Goal: Task Accomplishment & Management: Manage account settings

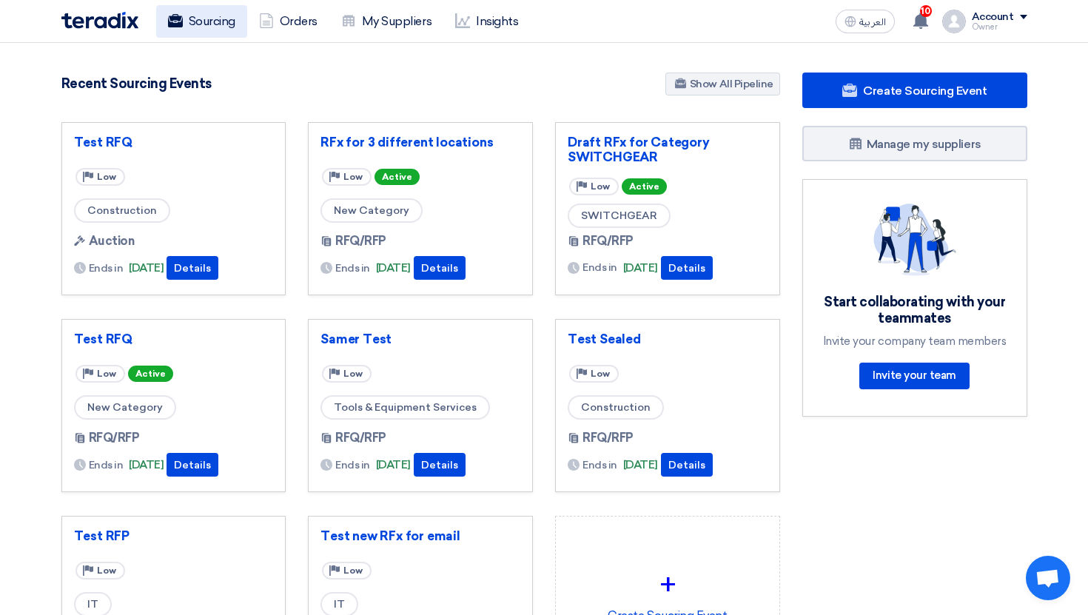
click at [218, 33] on link "Sourcing" at bounding box center [201, 21] width 91 height 33
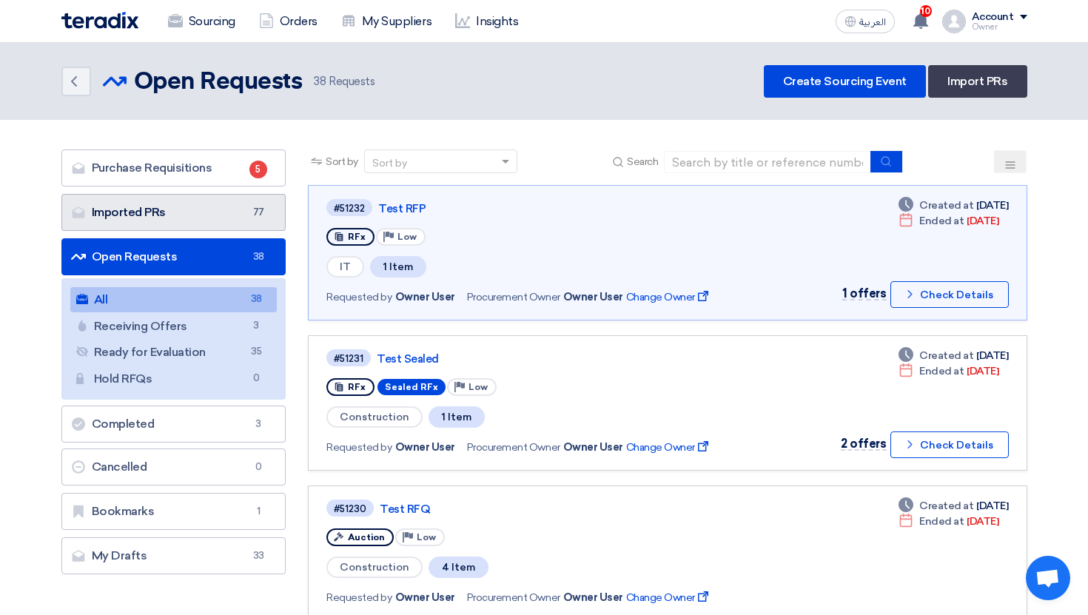
click at [212, 221] on link "Imported PRs Imported PRs 77" at bounding box center [173, 212] width 225 height 37
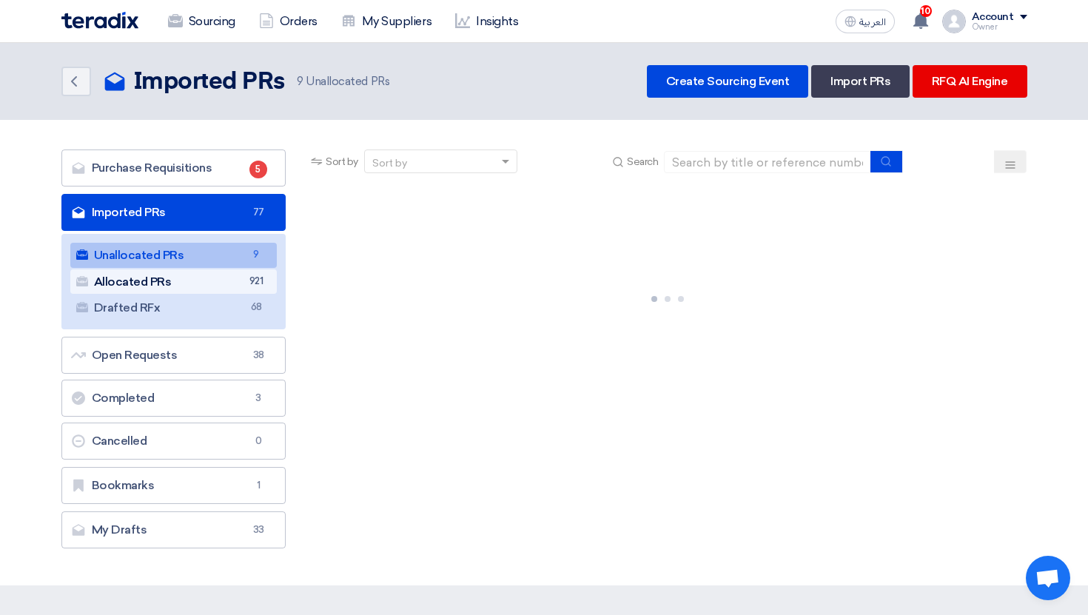
click at [215, 282] on link "Allocated PRs Allocated PRs 921" at bounding box center [173, 282] width 207 height 25
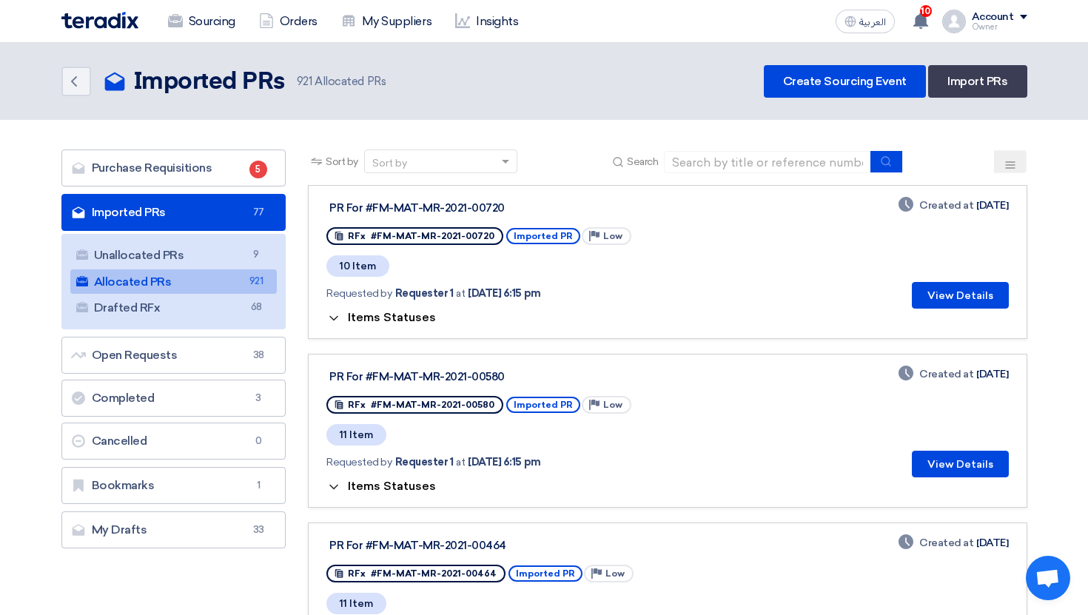
click at [379, 314] on span "Items Statuses" at bounding box center [392, 317] width 88 height 14
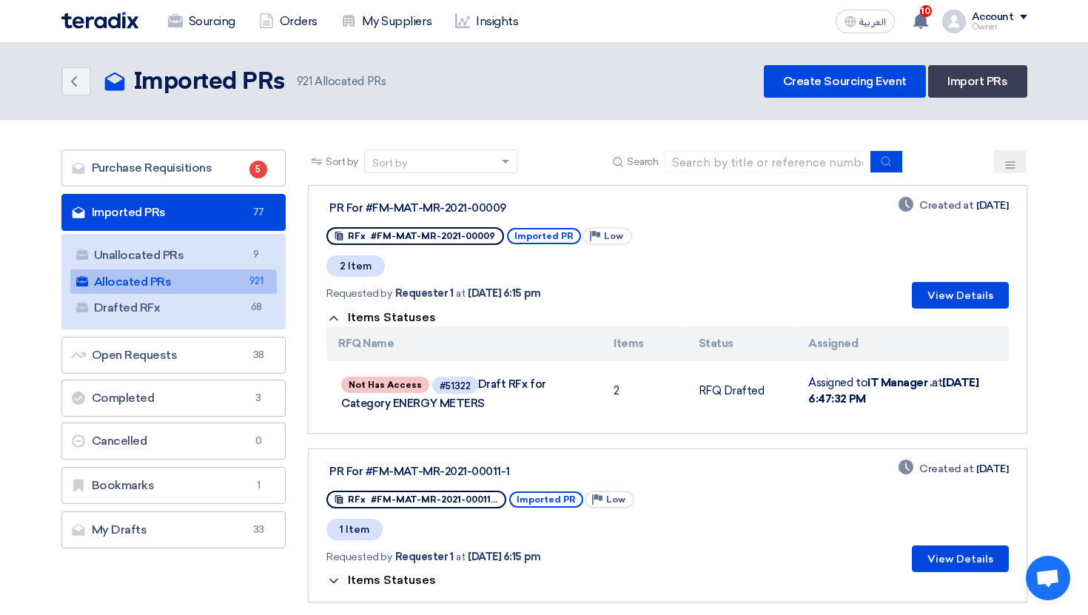
click at [379, 314] on span "Items Statuses" at bounding box center [392, 317] width 88 height 14
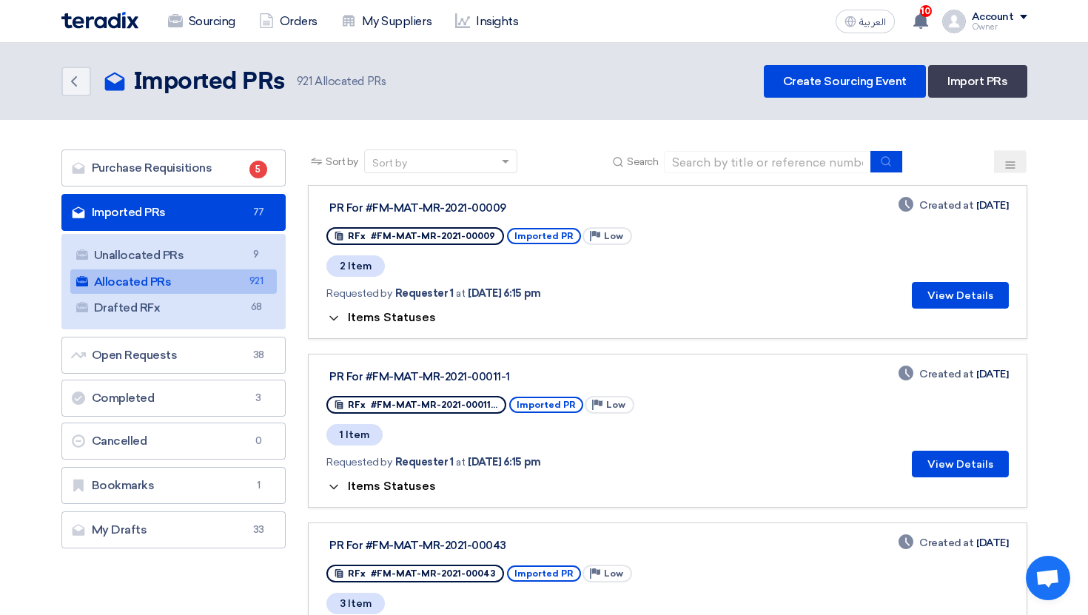
click at [866, 7] on div "العربية ع 10 You have a new offer for 'Test RFP' with price '*****' 6 days ago …" at bounding box center [929, 22] width 198 height 30
click at [860, 14] on button "العربية ع" at bounding box center [865, 22] width 59 height 24
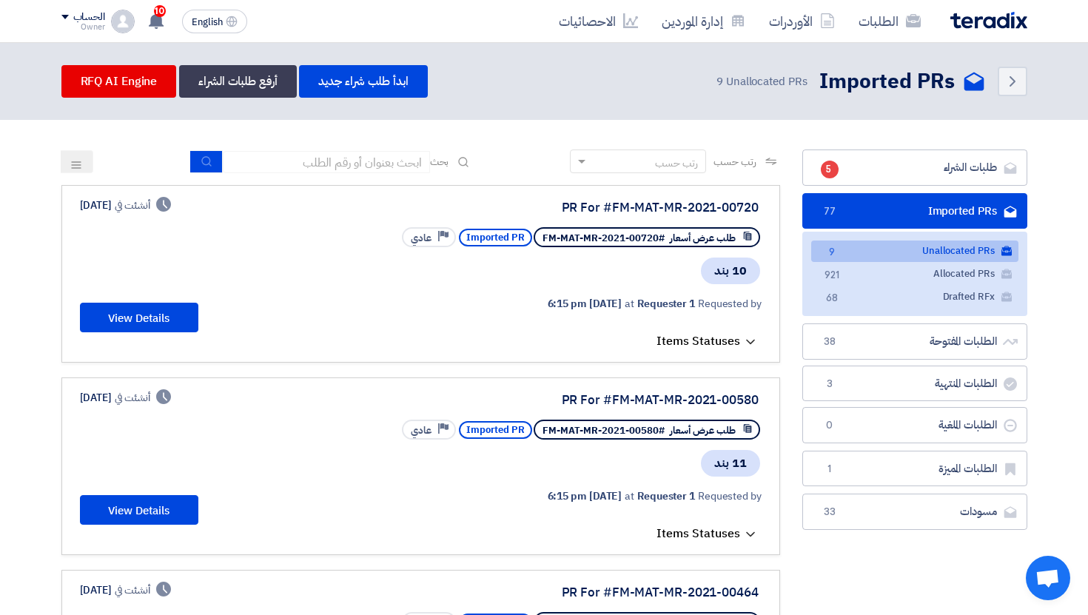
click at [672, 337] on span "Items Statuses" at bounding box center [699, 341] width 84 height 18
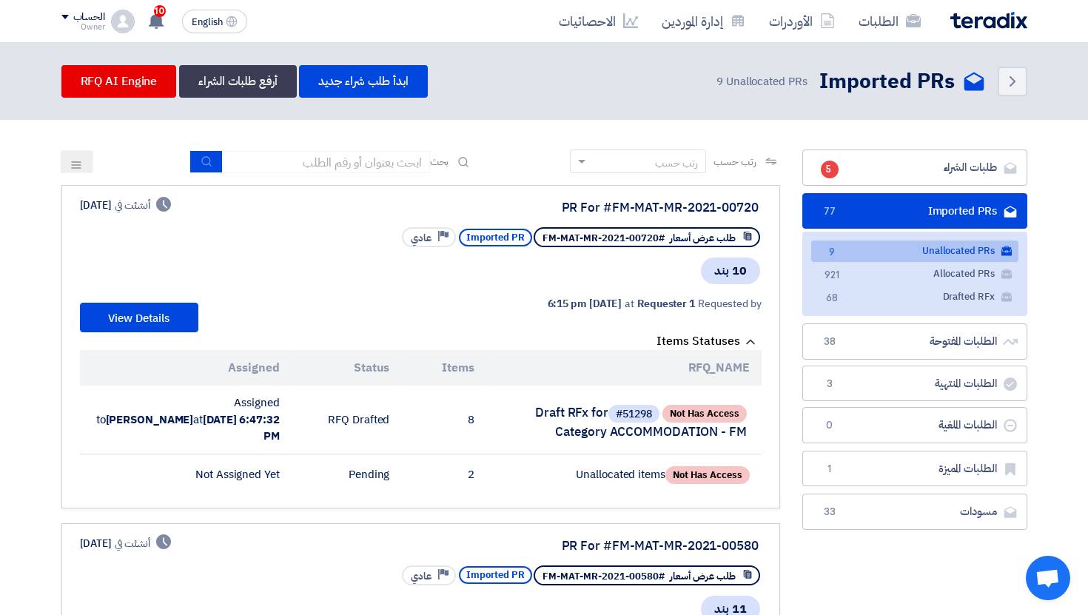
click at [703, 344] on span "Items Statuses" at bounding box center [699, 341] width 84 height 18
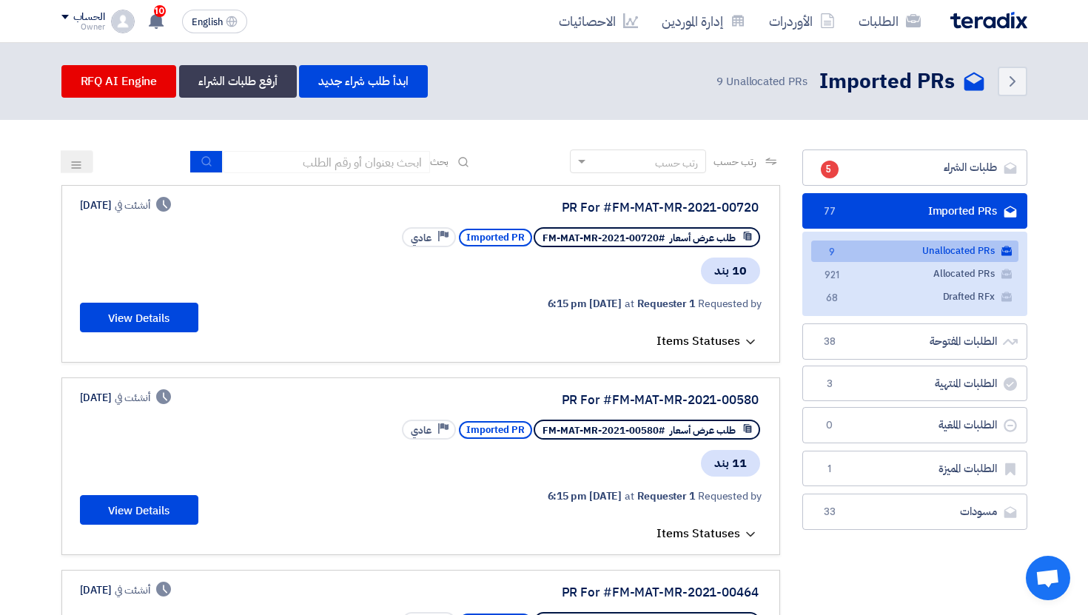
click at [703, 344] on span "Items Statuses" at bounding box center [699, 341] width 84 height 18
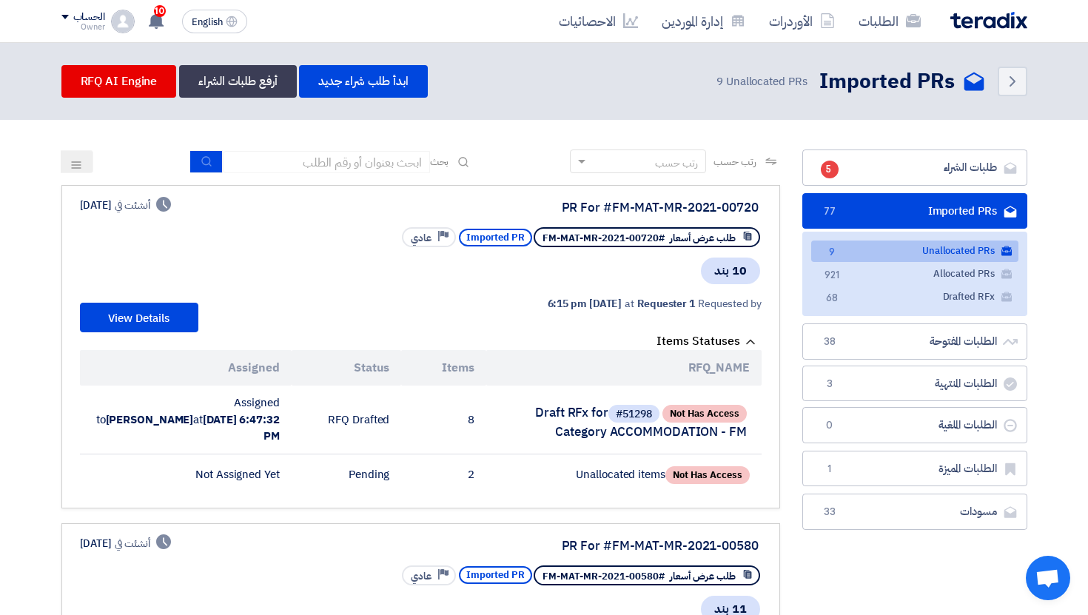
click at [747, 345] on icon at bounding box center [750, 342] width 15 height 15
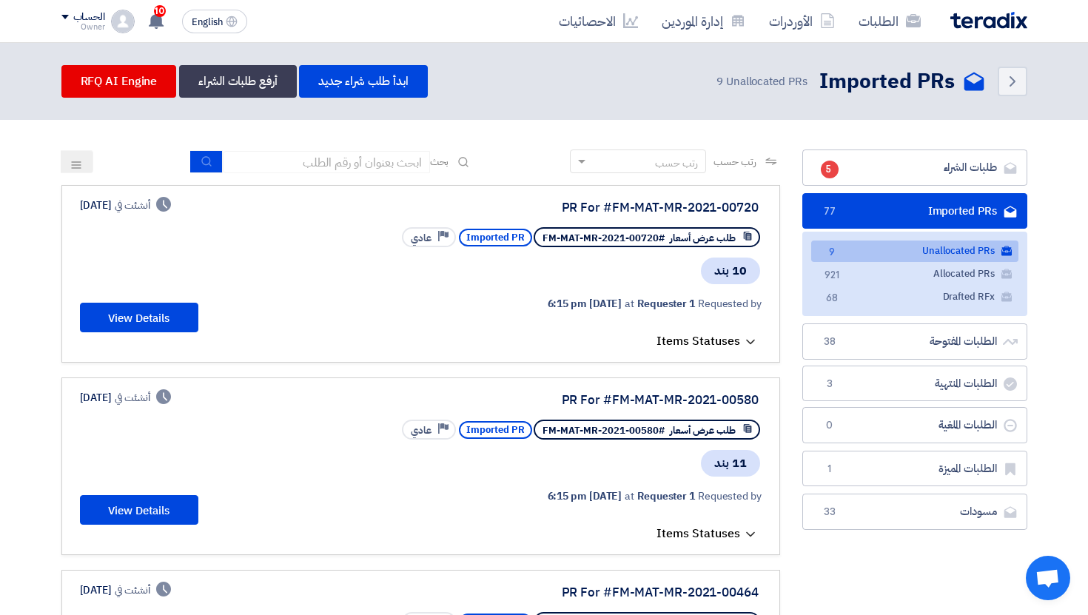
click at [746, 342] on icon at bounding box center [750, 342] width 15 height 15
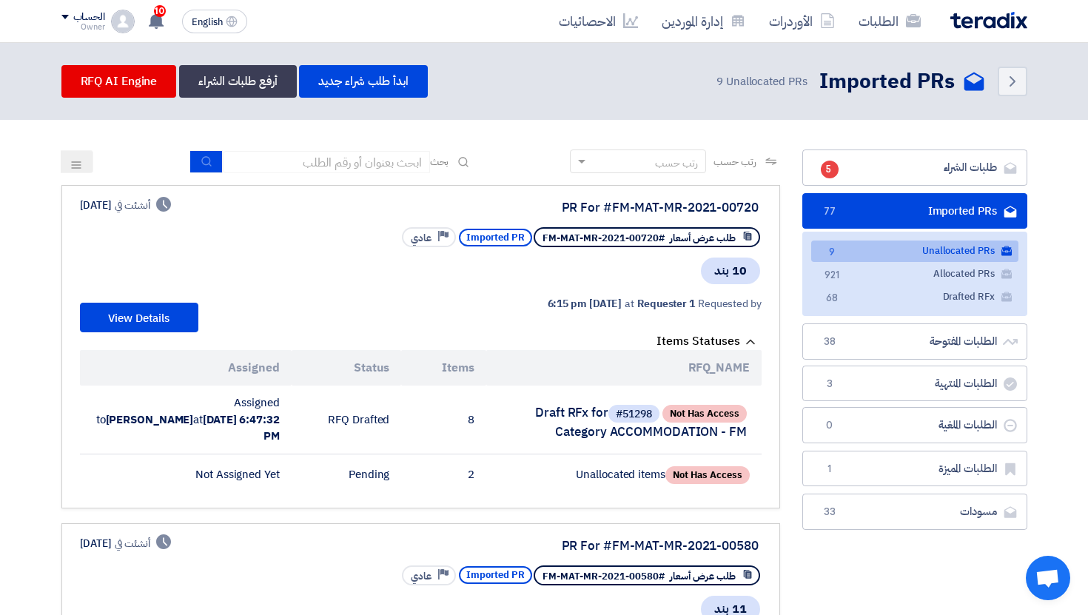
click at [746, 342] on icon at bounding box center [750, 342] width 15 height 15
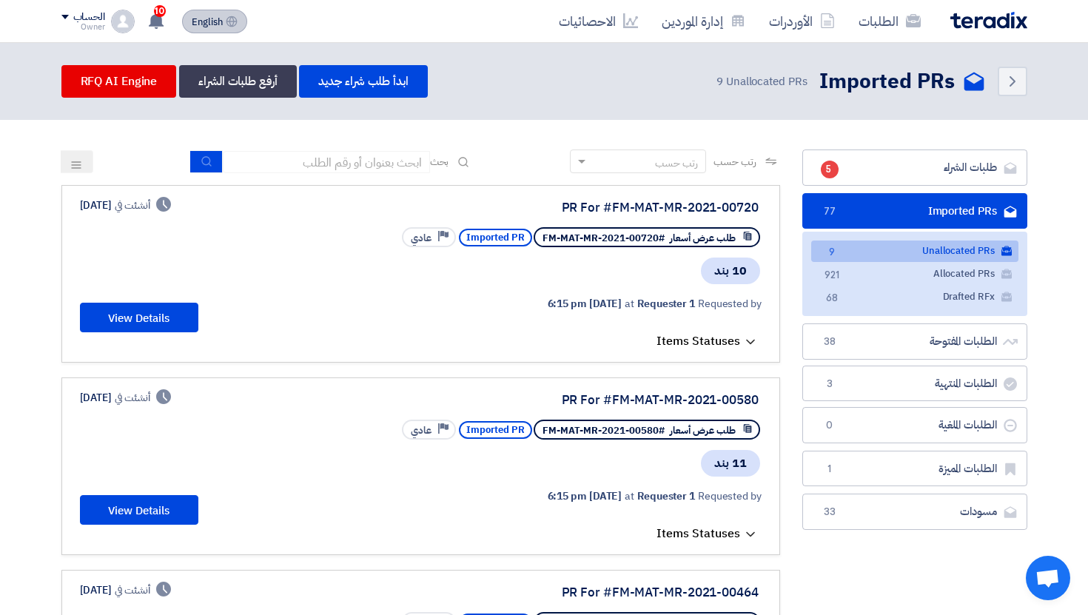
click at [238, 19] on icon at bounding box center [232, 22] width 12 height 12
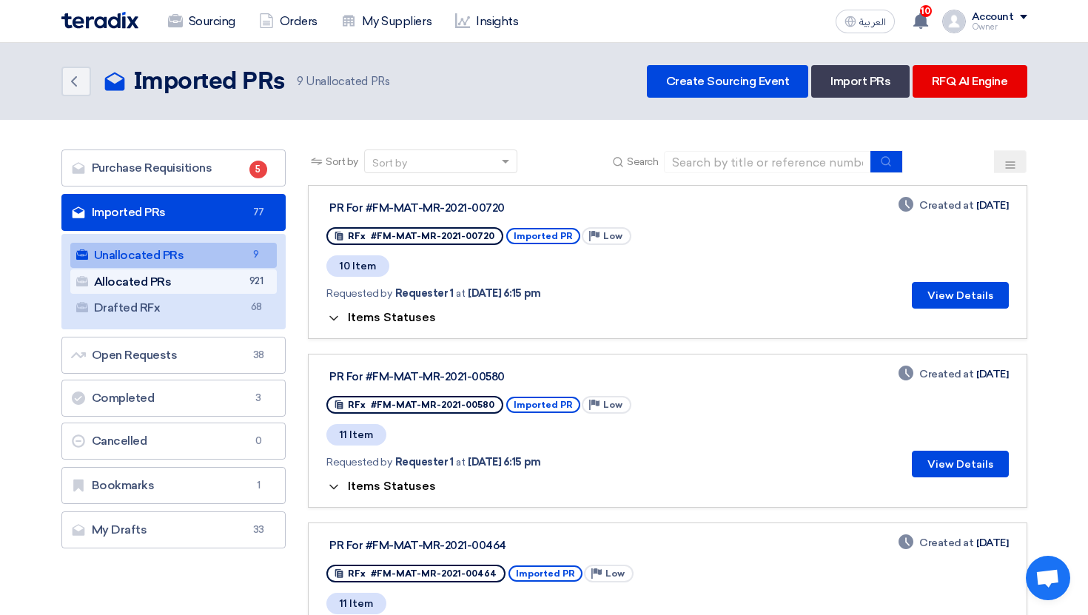
click at [227, 281] on link "Allocated PRs Allocated PRs 921" at bounding box center [173, 282] width 207 height 25
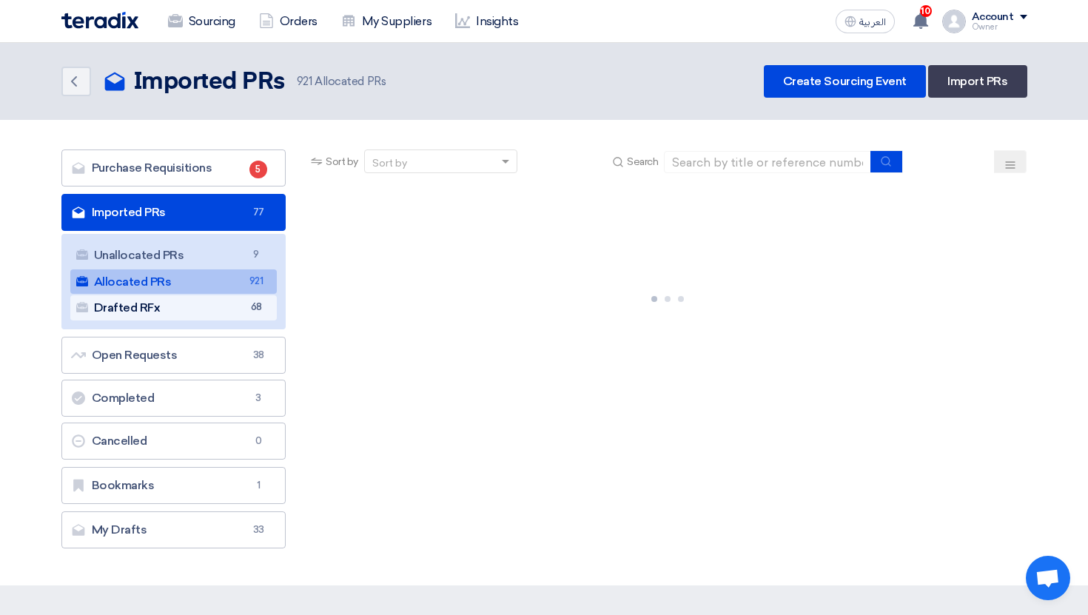
click at [230, 305] on link "Drafted RFx Drafted RFx 68" at bounding box center [173, 307] width 207 height 25
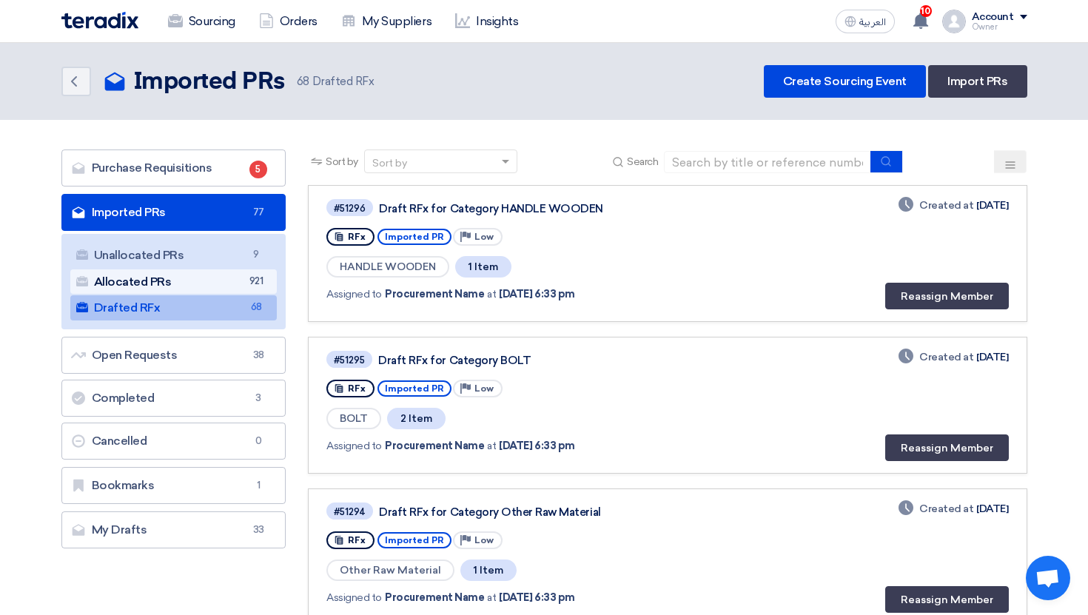
click at [233, 287] on link "Allocated PRs Allocated PRs 921" at bounding box center [173, 282] width 207 height 25
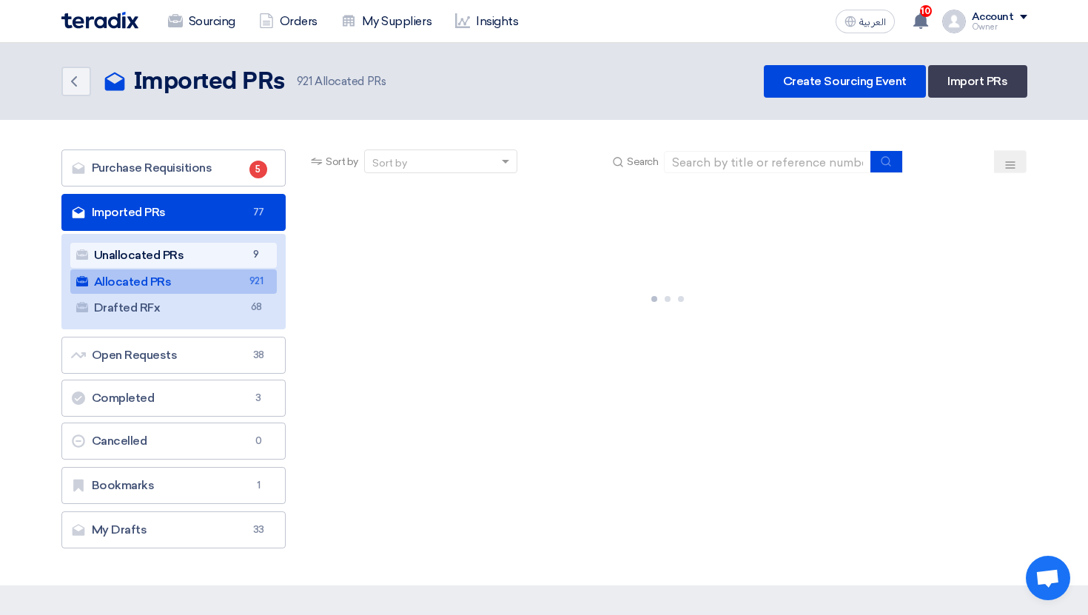
click at [234, 253] on link "Unallocated PRs Unallocated PRs 9" at bounding box center [173, 255] width 207 height 25
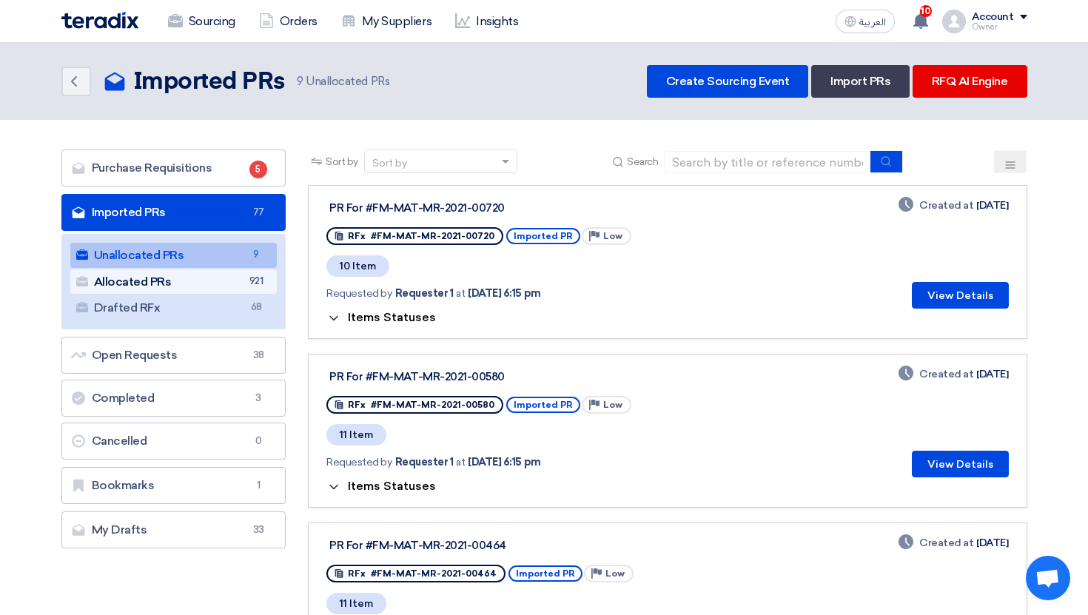
click at [237, 275] on link "Allocated PRs Allocated PRs 921" at bounding box center [173, 282] width 207 height 25
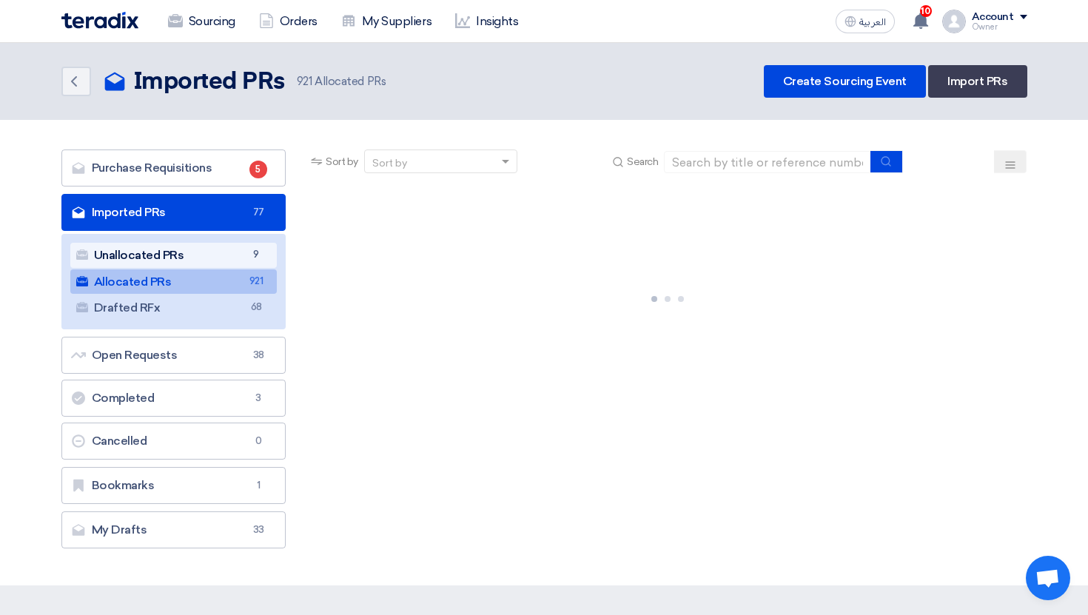
click at [239, 253] on link "Unallocated PRs Unallocated PRs 9" at bounding box center [173, 255] width 207 height 25
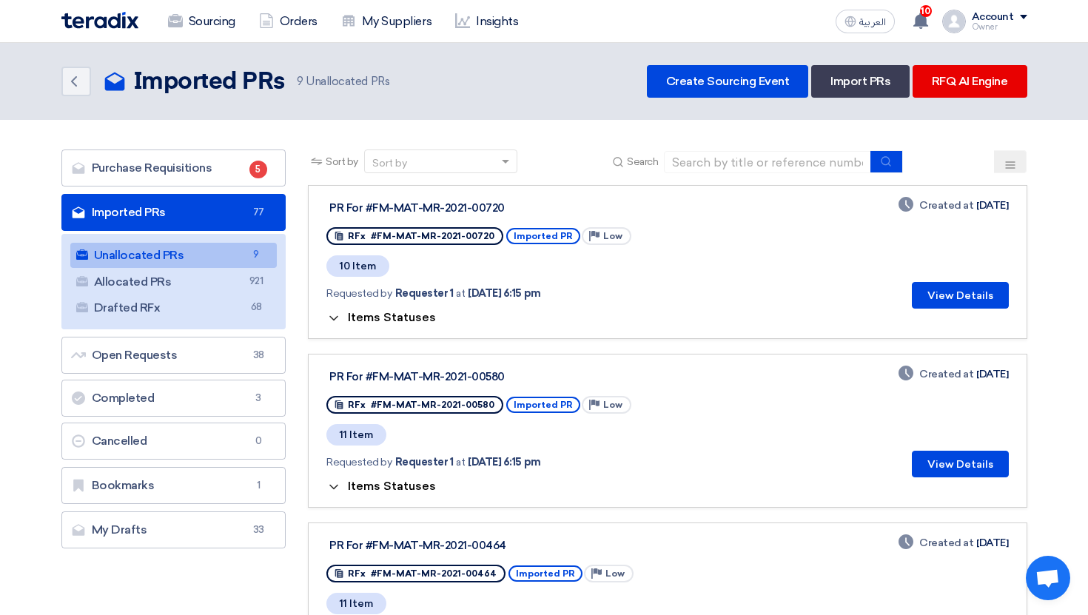
click at [372, 260] on span "10 Item" at bounding box center [358, 265] width 63 height 21
click at [353, 267] on span "10 Item" at bounding box center [358, 265] width 63 height 21
click at [863, 18] on span "العربية" at bounding box center [873, 22] width 27 height 10
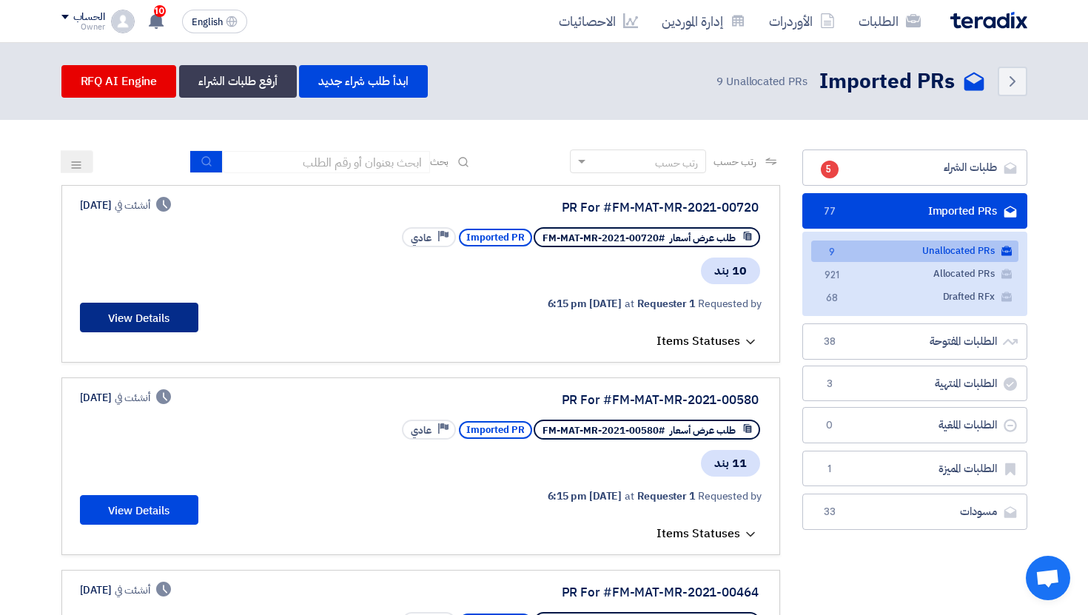
click at [155, 327] on button "View Details" at bounding box center [139, 318] width 118 height 30
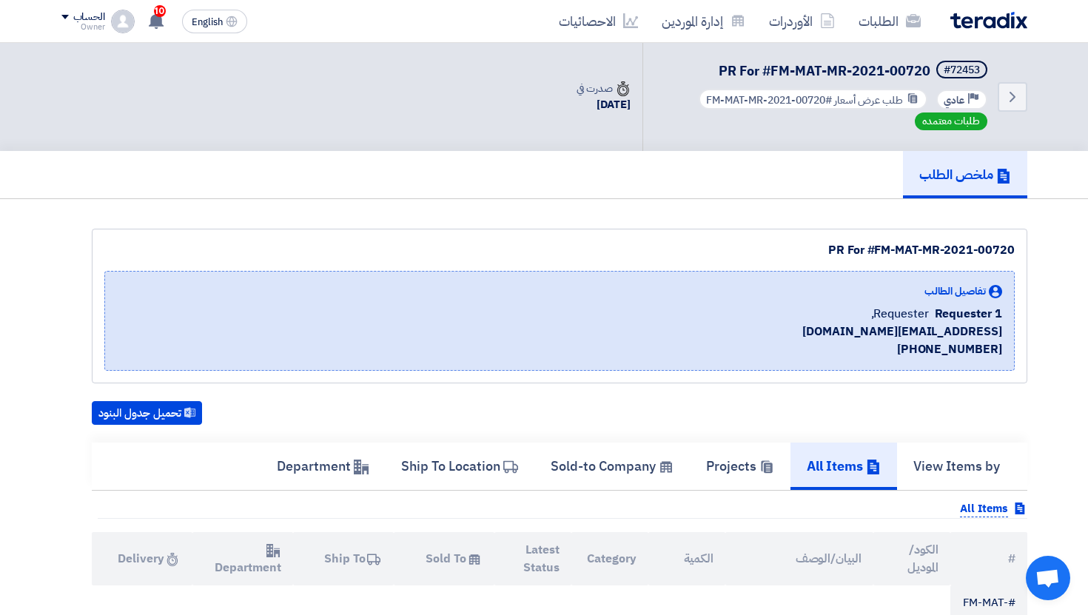
click at [620, 301] on div "تفاصيل الطالب Requester 1 Requester, kavoga1064@tsderp.com +201000000002" at bounding box center [559, 321] width 911 height 100
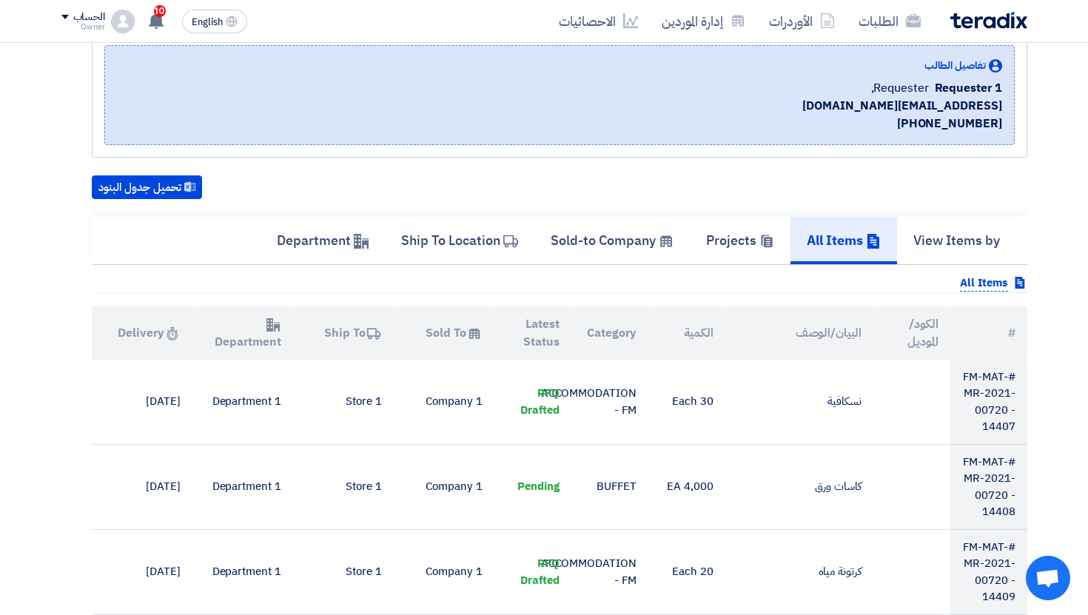
scroll to position [247, 0]
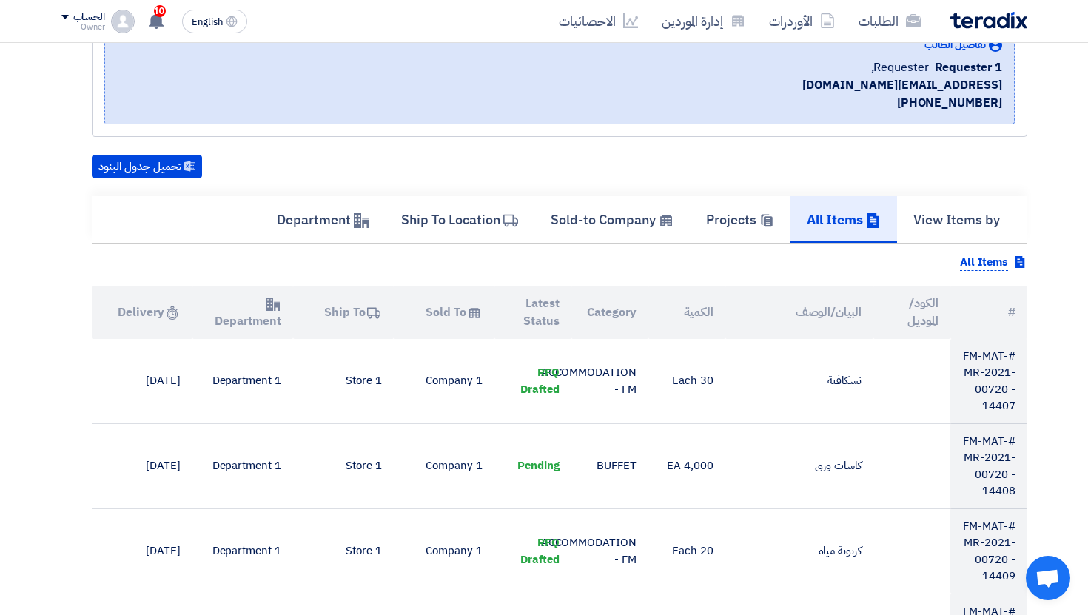
click at [976, 256] on b "All Items" at bounding box center [984, 262] width 48 height 17
click at [954, 221] on h5 "View Items by" at bounding box center [957, 219] width 87 height 17
click at [732, 215] on h5 "Projects" at bounding box center [740, 219] width 68 height 17
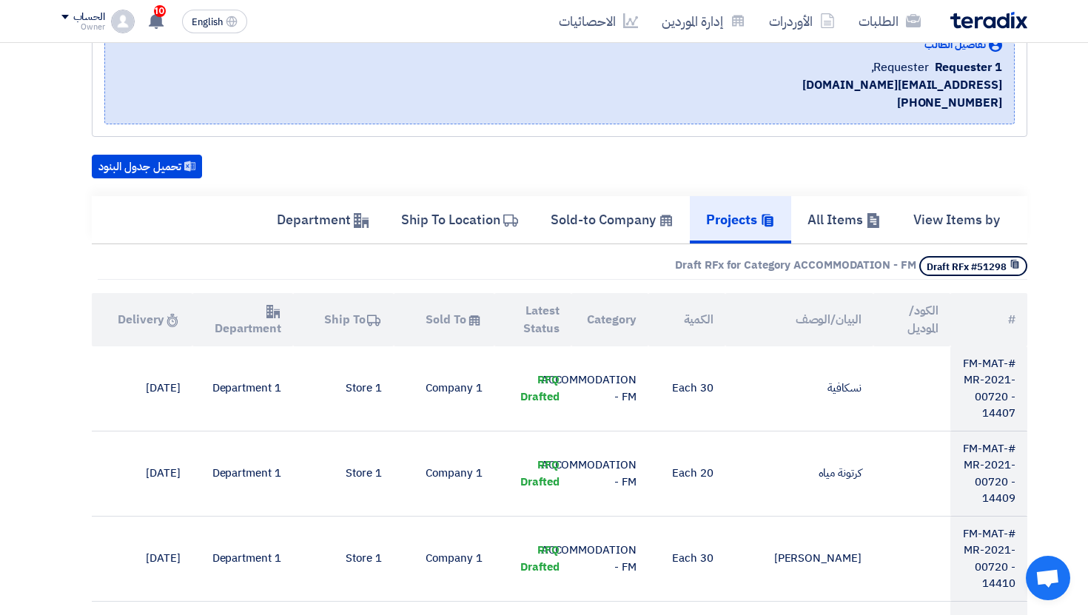
click at [933, 261] on span "Show Projects Draft RFx #51298" at bounding box center [974, 266] width 108 height 20
click at [859, 269] on b "Draft RFx for Category ACCOMMODATION - FM" at bounding box center [795, 265] width 241 height 16
drag, startPoint x: 743, startPoint y: 267, endPoint x: 939, endPoint y: 267, distance: 195.5
click at [939, 267] on div "Show Projects Draft RFx #51298 Draft RFx for Category ACCOMMODATION - FM" at bounding box center [563, 268] width 930 height 24
click at [939, 267] on span "Show Projects Draft RFx #51298" at bounding box center [974, 266] width 108 height 20
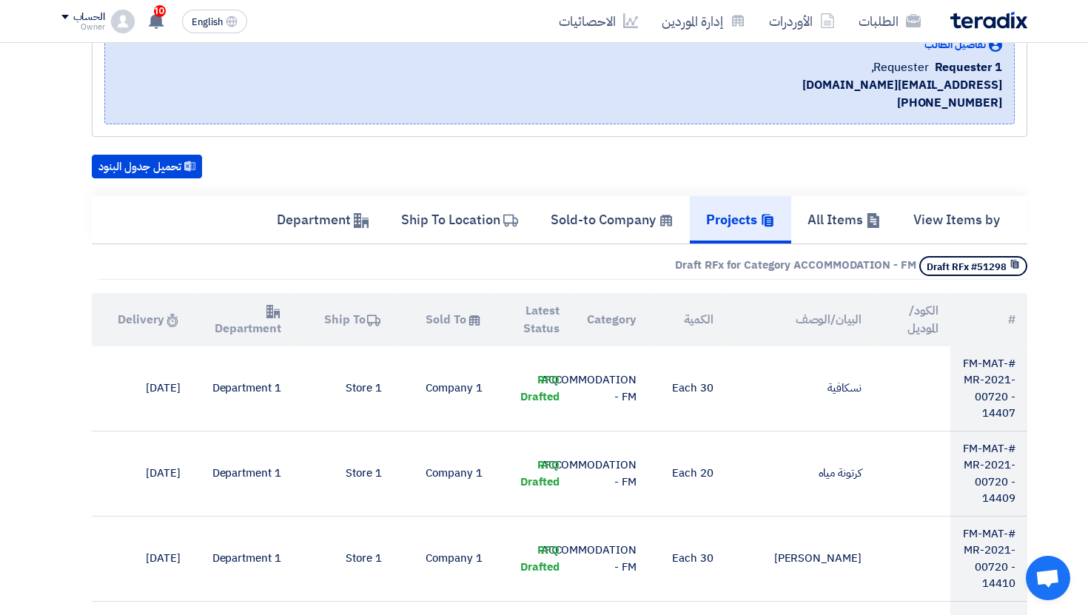
click at [990, 275] on span "Show Projects Draft RFx #51298" at bounding box center [974, 266] width 108 height 20
click at [963, 274] on span "Show Projects Draft RFx #51298" at bounding box center [974, 266] width 108 height 20
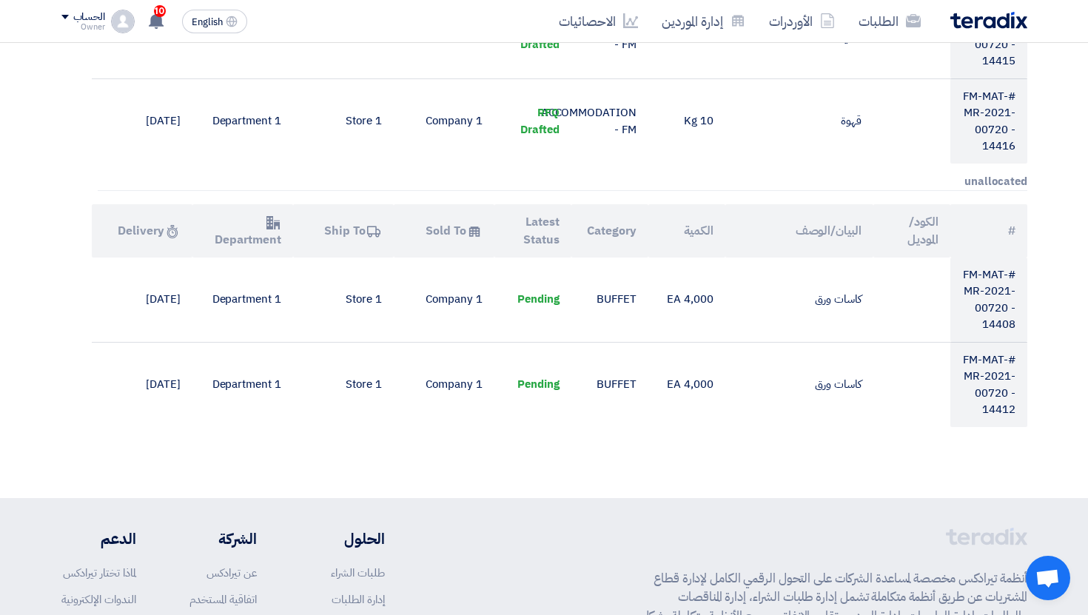
scroll to position [1089, 0]
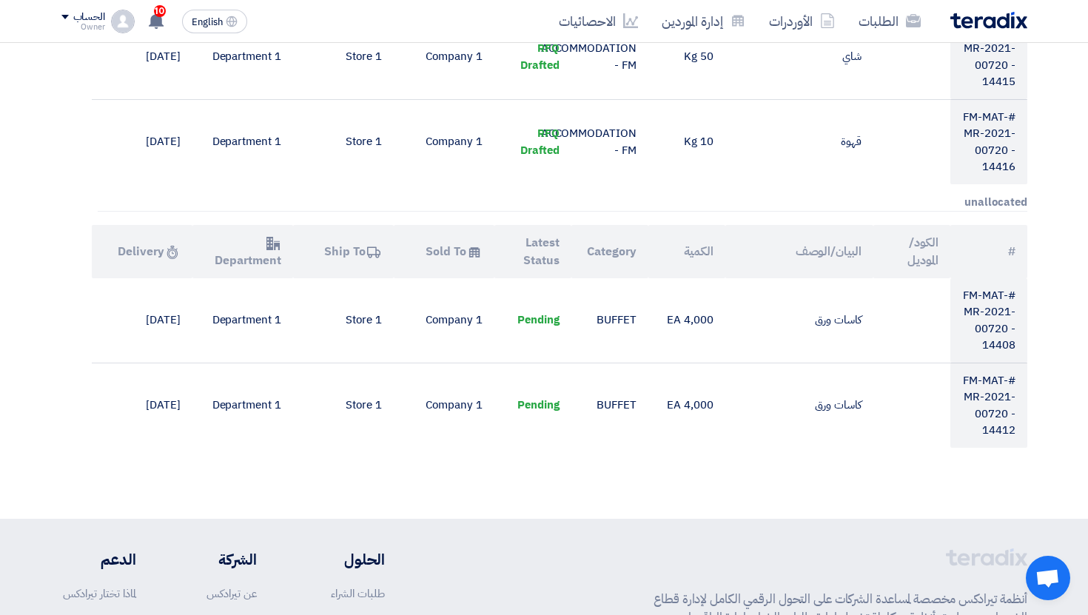
click at [971, 201] on b "unallocated" at bounding box center [996, 202] width 63 height 16
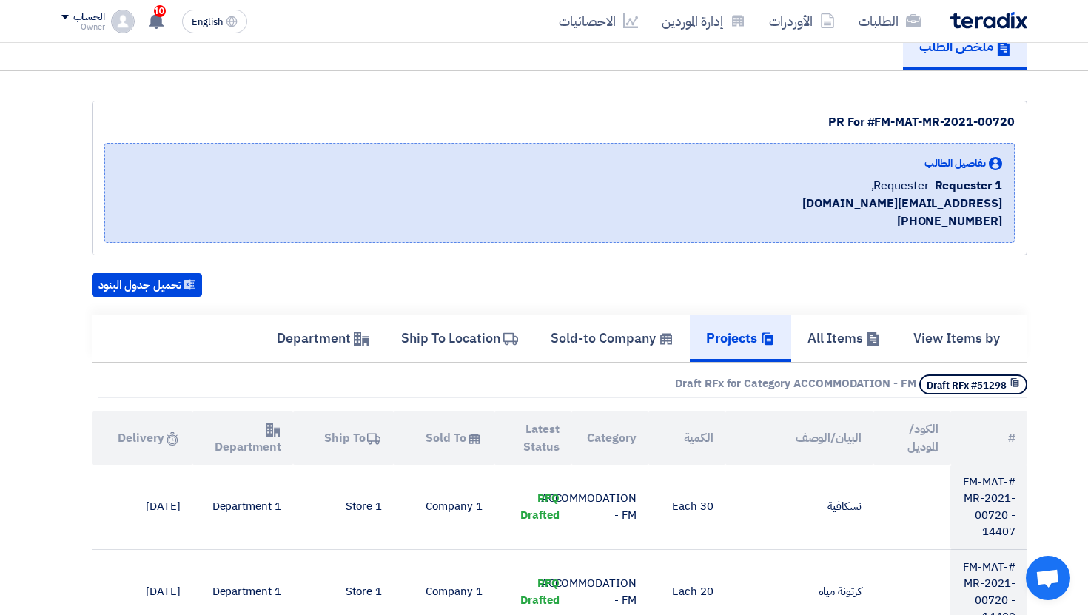
scroll to position [136, 0]
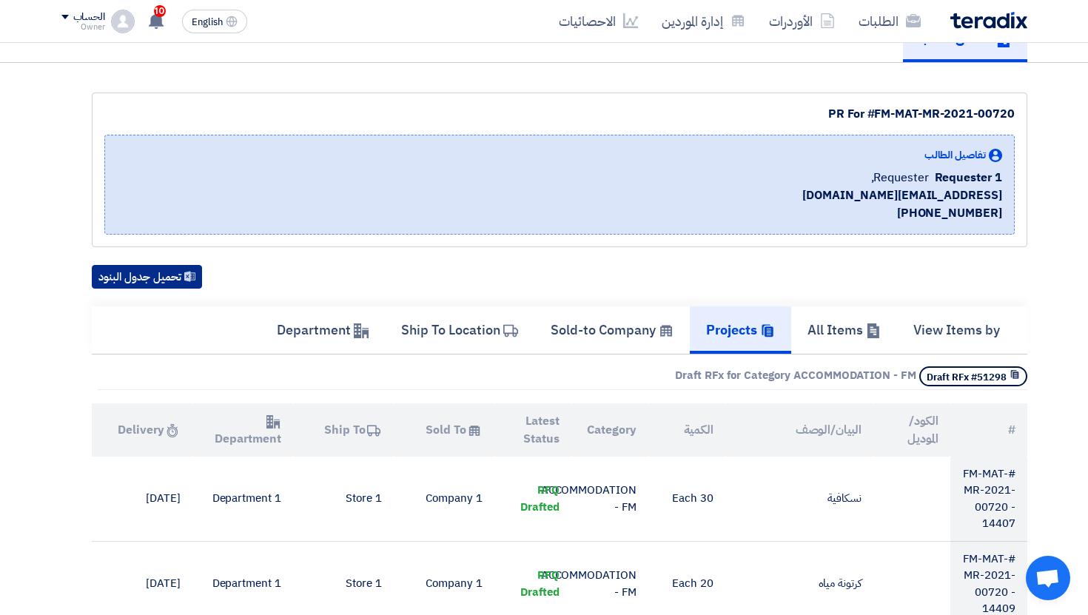
click at [161, 278] on button "تحميل جدول البنود" at bounding box center [147, 277] width 110 height 24
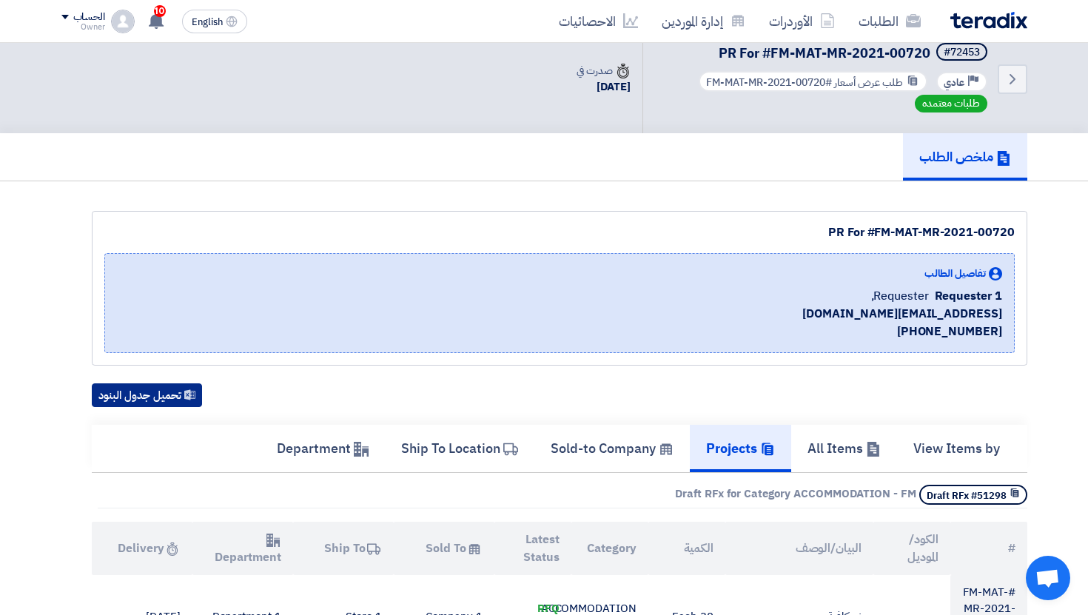
scroll to position [0, 0]
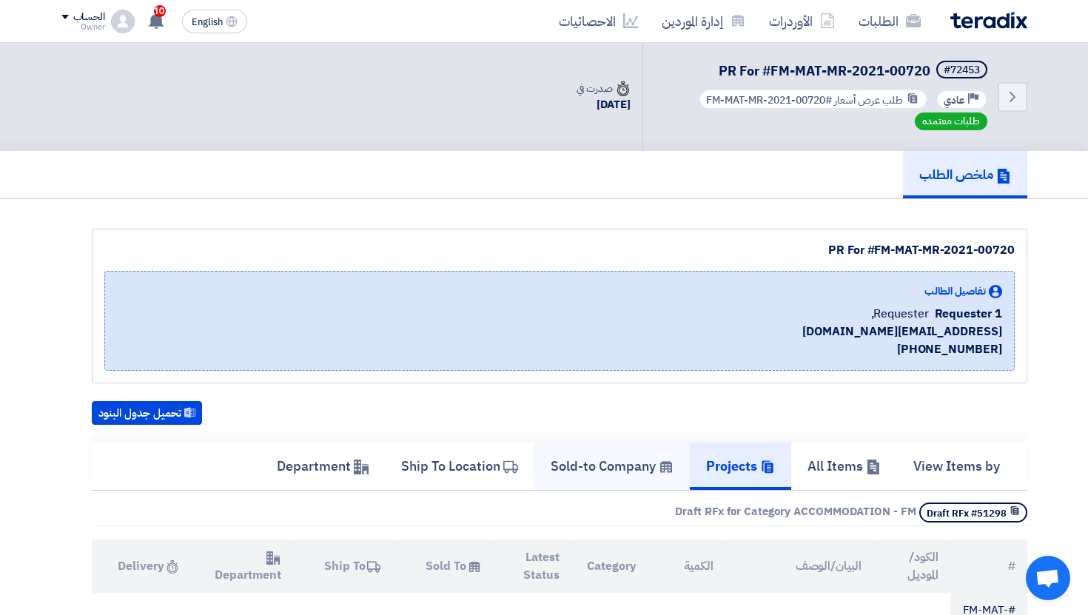
click at [601, 466] on h5 "Sold-to Company" at bounding box center [612, 466] width 123 height 17
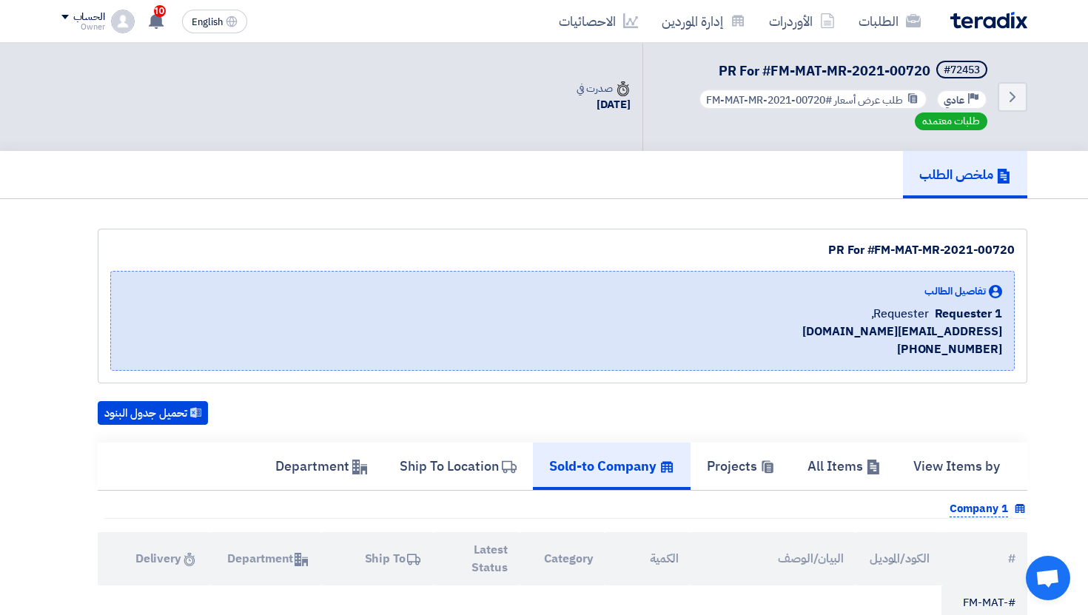
click at [1005, 111] on div "Back #72453 PR For #FM-MAT-MR-2021-00720 Priority عادي طلب عرض أسعار #FM-MAT-MR…" at bounding box center [835, 97] width 385 height 108
click at [1008, 102] on icon "Back" at bounding box center [1013, 97] width 18 height 18
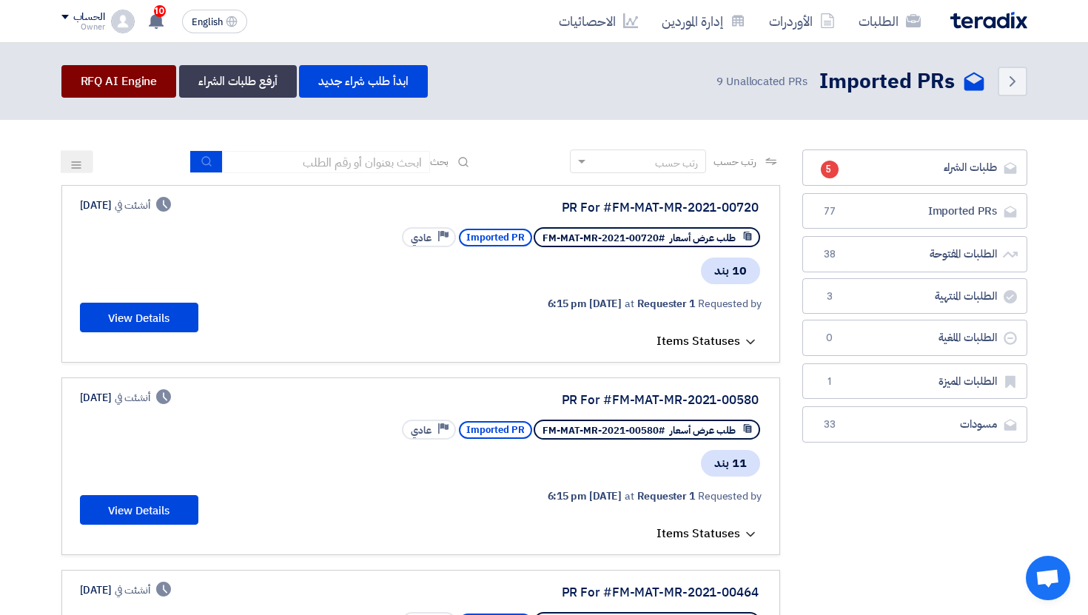
click at [137, 76] on link "RFQ AI Engine" at bounding box center [119, 81] width 116 height 33
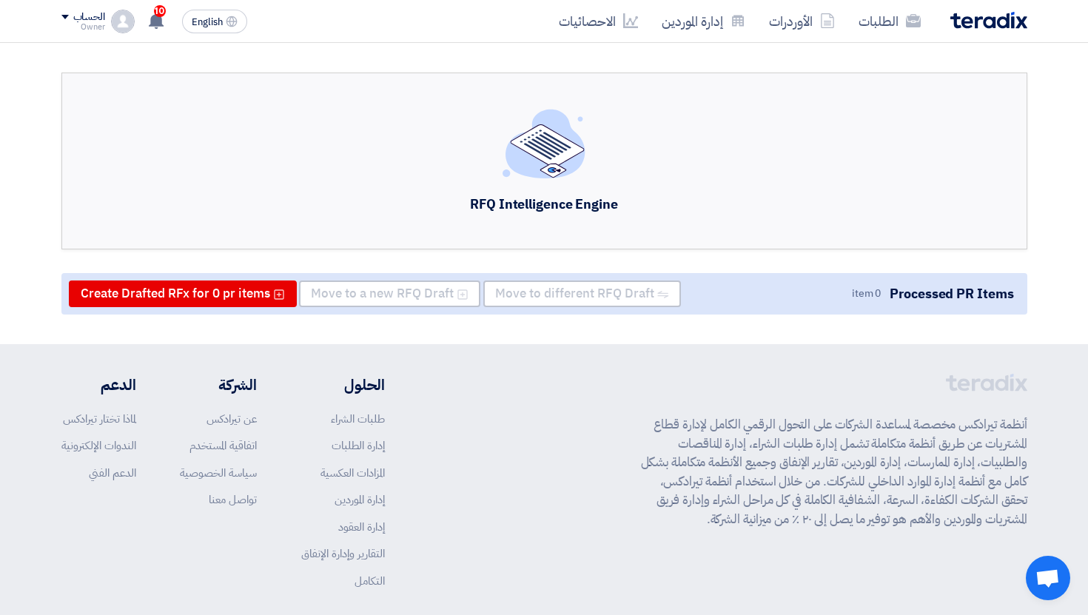
click at [226, 38] on div "الطلبات الأوردرات إدارة الموردين الاحصائيات English EN 10 لقد استلمت عرض سعر بق…" at bounding box center [544, 21] width 988 height 42
click at [224, 29] on button "English EN" at bounding box center [214, 22] width 65 height 24
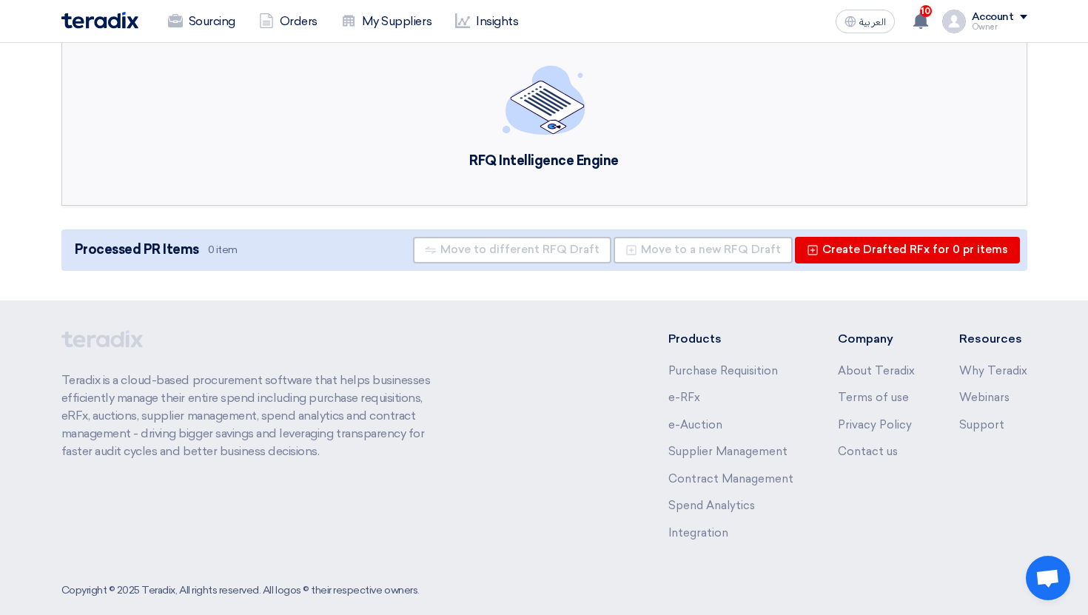
scroll to position [64, 0]
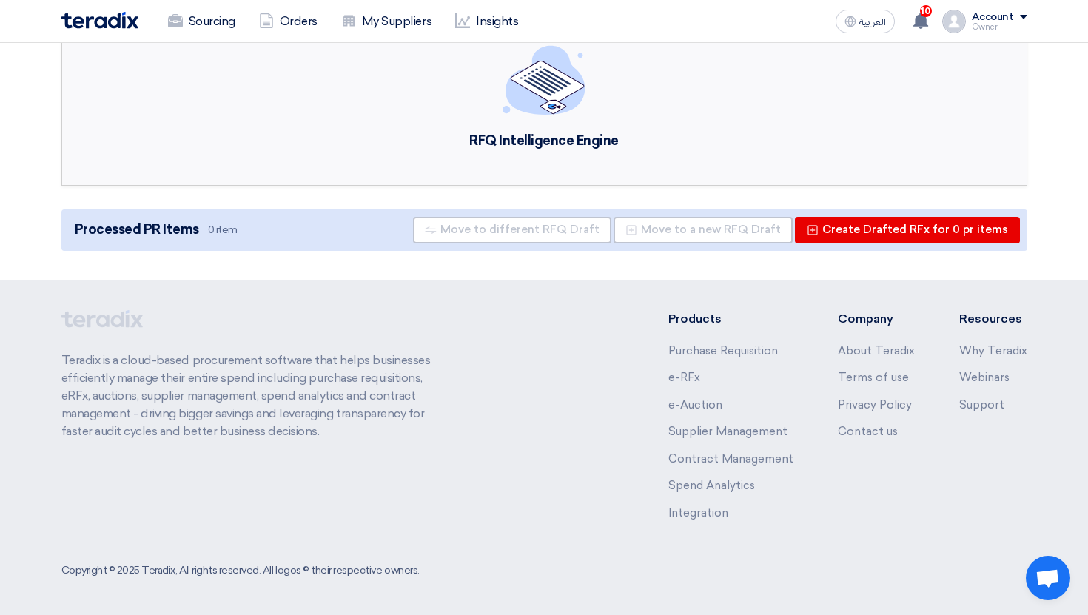
click at [130, 31] on div "Sourcing Orders My Suppliers Insights" at bounding box center [351, 21] width 580 height 33
click at [123, 8] on div "Sourcing Orders My Suppliers Insights" at bounding box center [351, 21] width 580 height 33
click at [123, 16] on img at bounding box center [99, 20] width 77 height 17
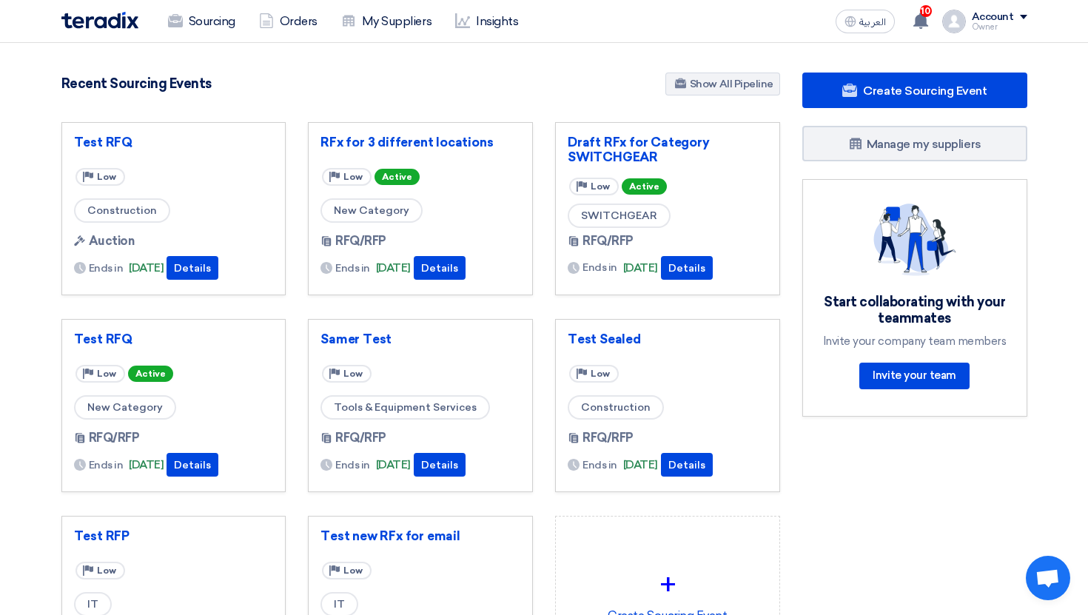
click at [966, 28] on div "Account Owner Sourcing Orders My Suppliers Insights Settings New Feature Reques…" at bounding box center [985, 22] width 85 height 24
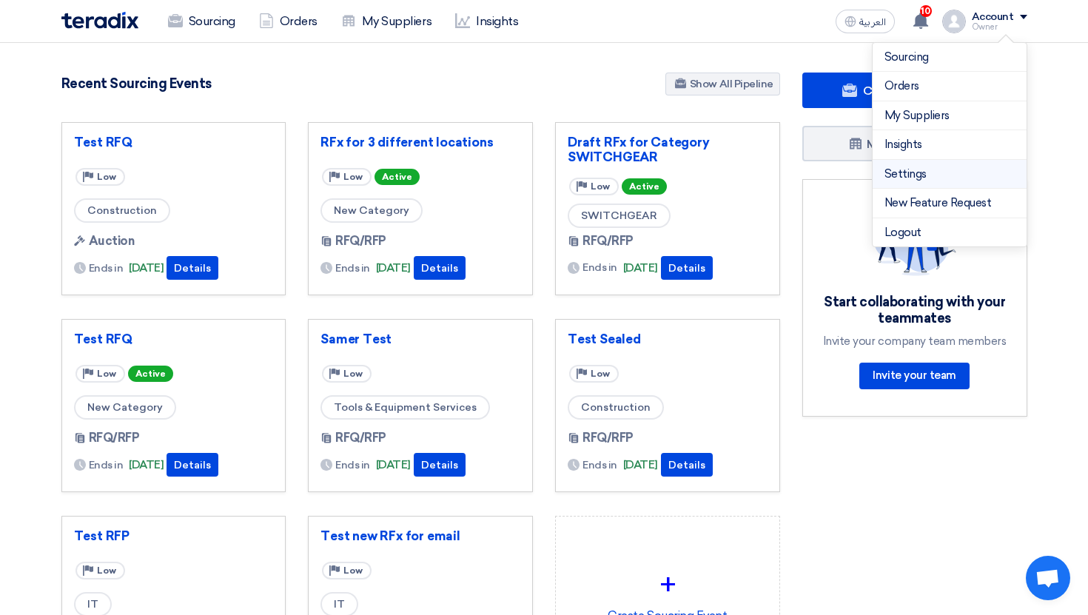
click at [921, 168] on link "Settings" at bounding box center [950, 174] width 130 height 17
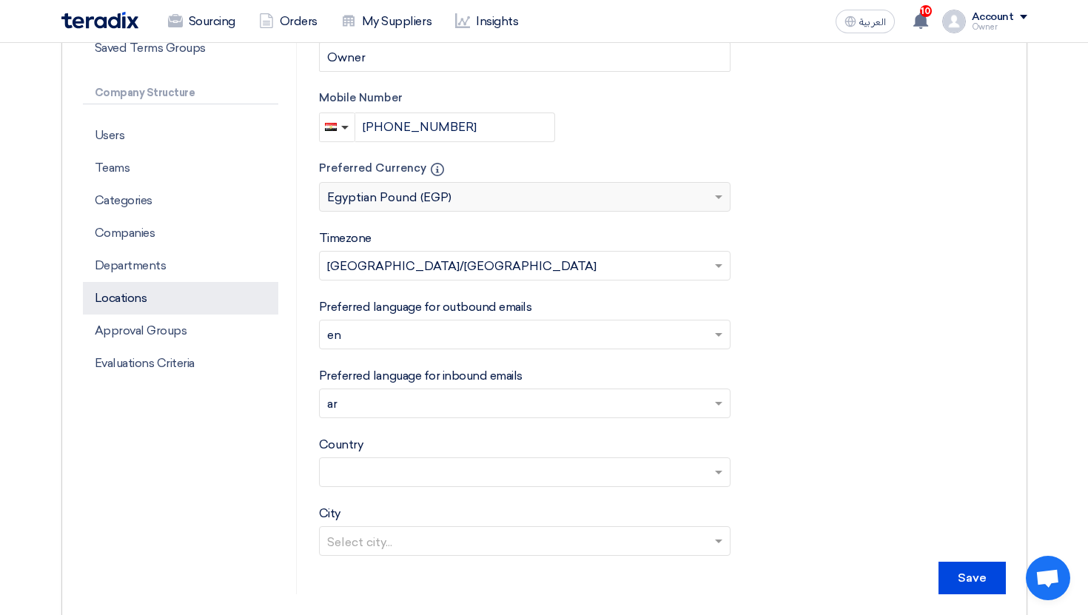
scroll to position [367, 0]
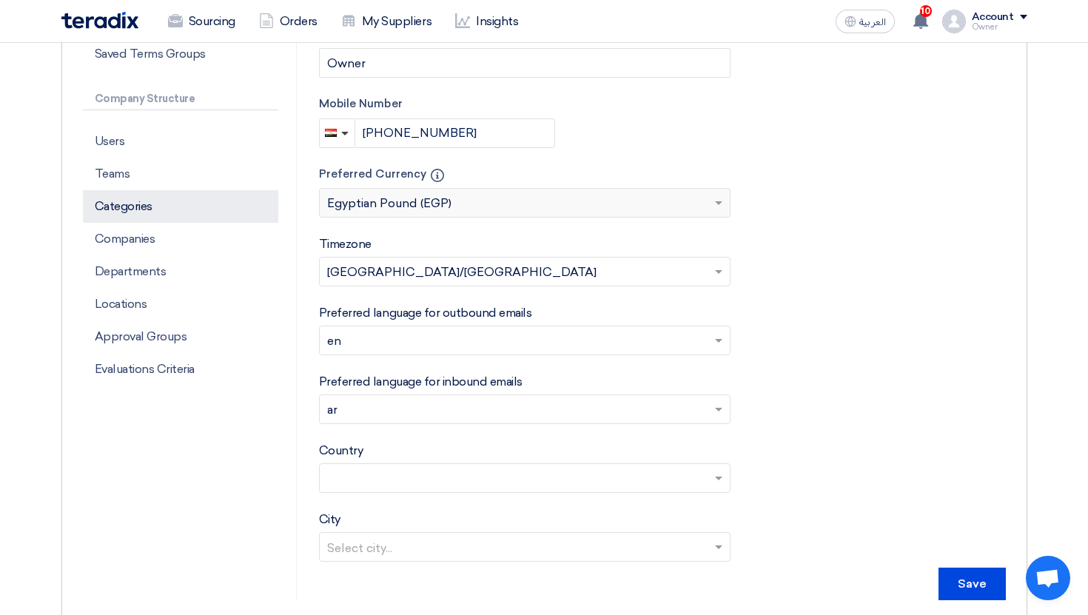
click at [220, 202] on p "Categories" at bounding box center [180, 206] width 195 height 33
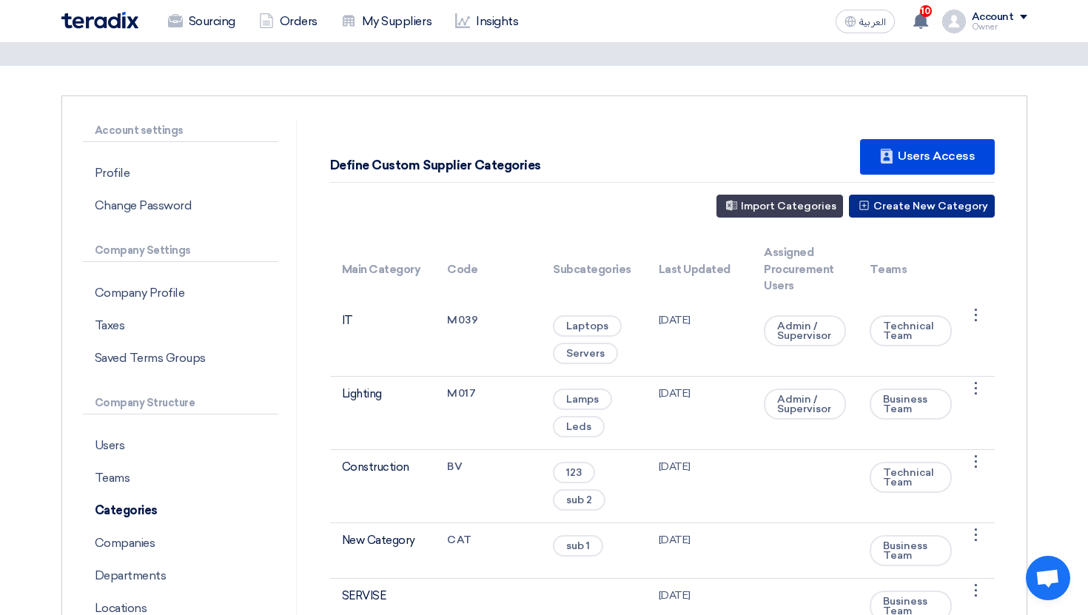
scroll to position [4, 0]
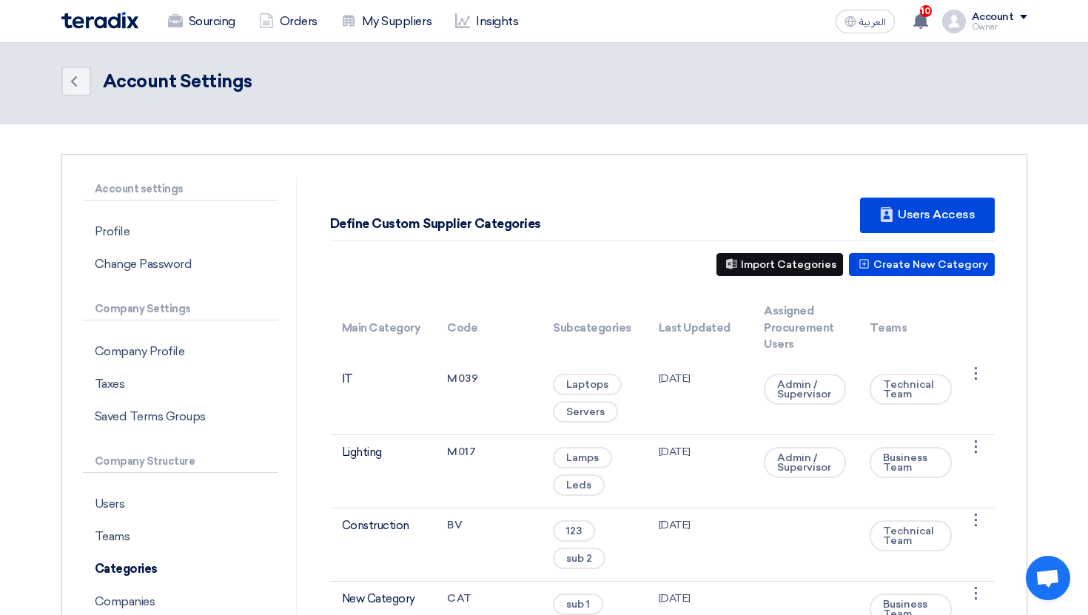
click at [795, 267] on button "Import Categories" at bounding box center [780, 264] width 127 height 23
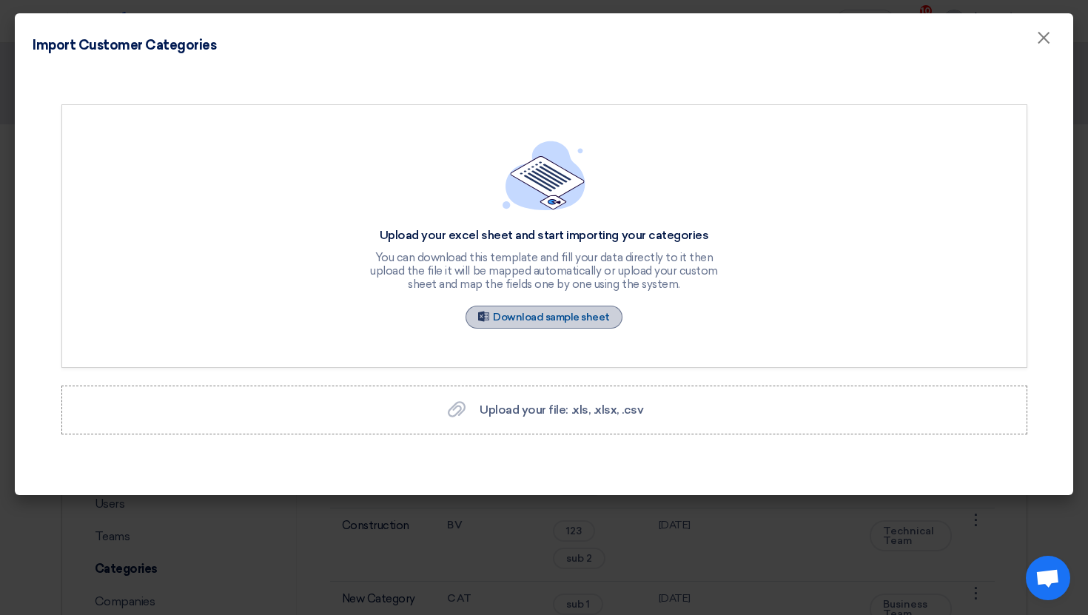
click at [581, 316] on link "Sample Sheet Download sample sheet" at bounding box center [544, 317] width 157 height 23
click at [676, 495] on div "Upload your excel sheet and start importing your categories You can download th…" at bounding box center [544, 281] width 1059 height 428
click at [676, 530] on modal-container "Import Customer Categories × Upload your excel sheet and start importing your c…" at bounding box center [544, 307] width 1088 height 615
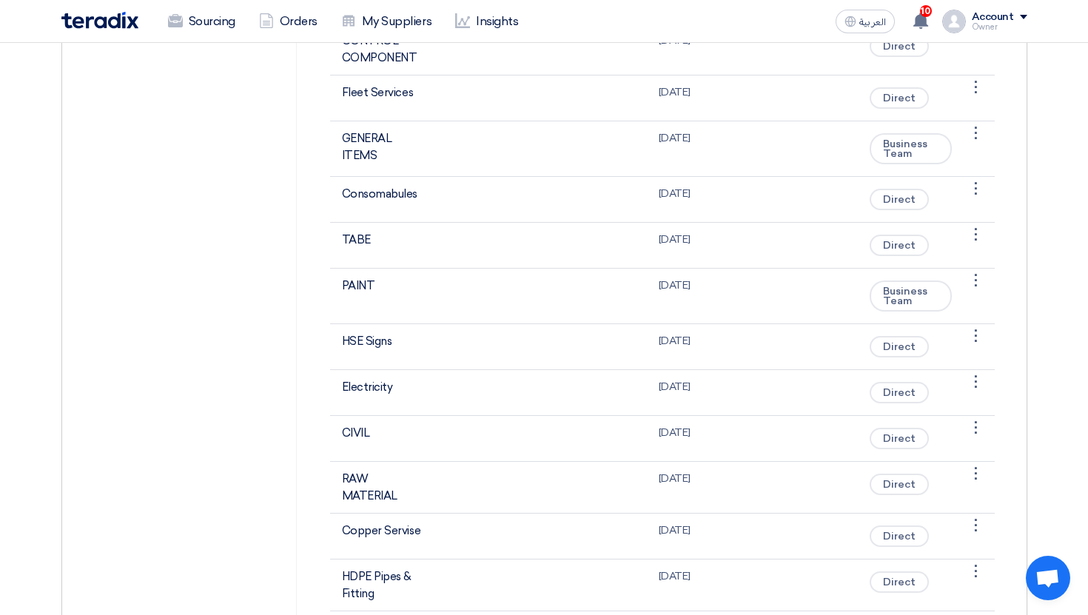
scroll to position [0, 0]
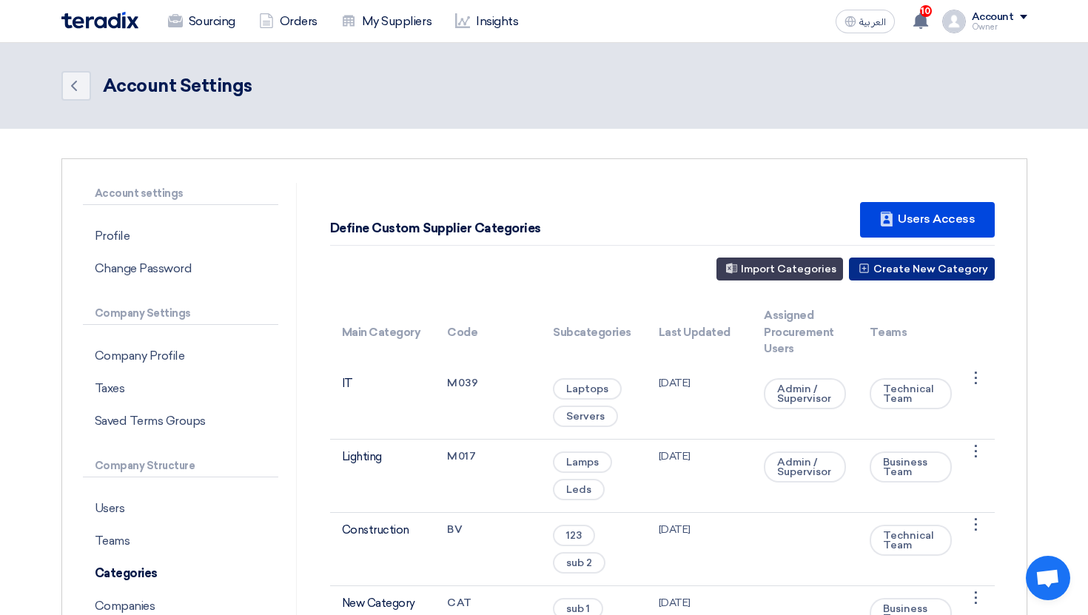
click at [947, 275] on button "Create New Category" at bounding box center [922, 269] width 146 height 23
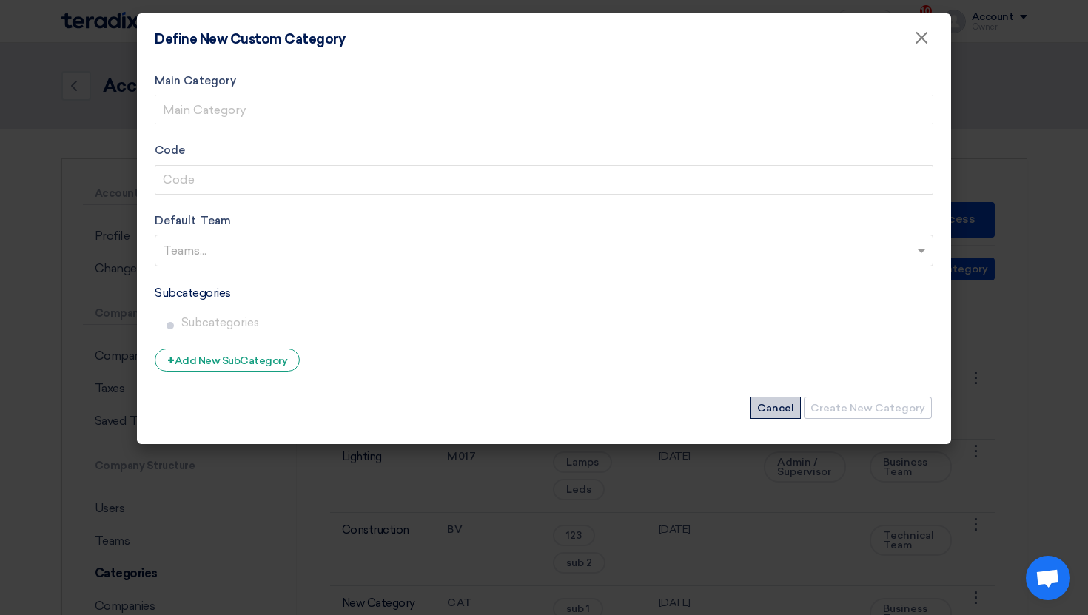
click at [777, 415] on button "Cancel" at bounding box center [776, 408] width 50 height 22
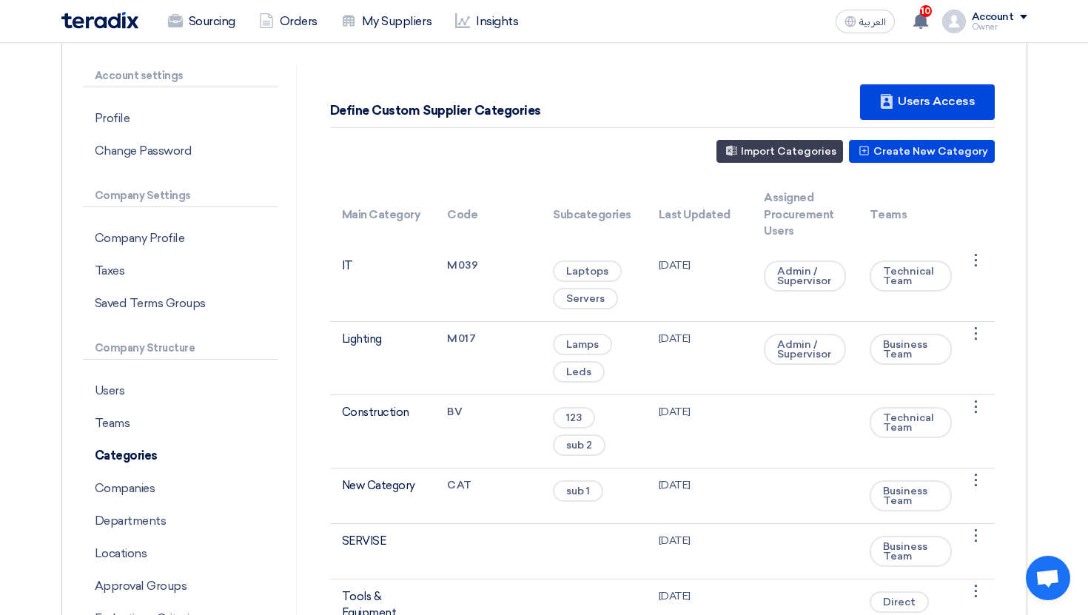
scroll to position [141, 0]
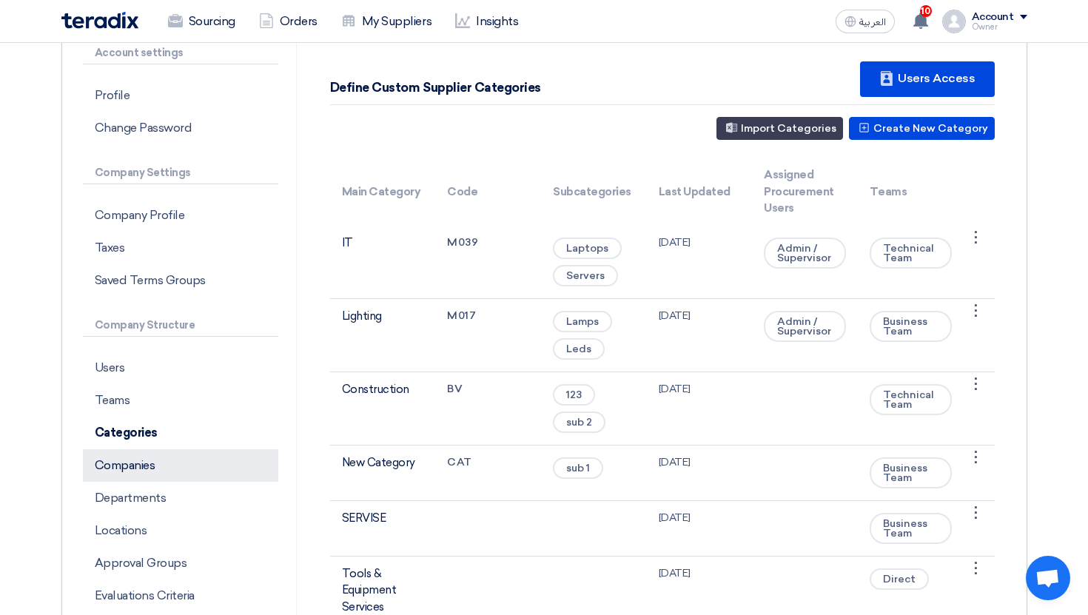
click at [189, 464] on p "Companies" at bounding box center [180, 465] width 195 height 33
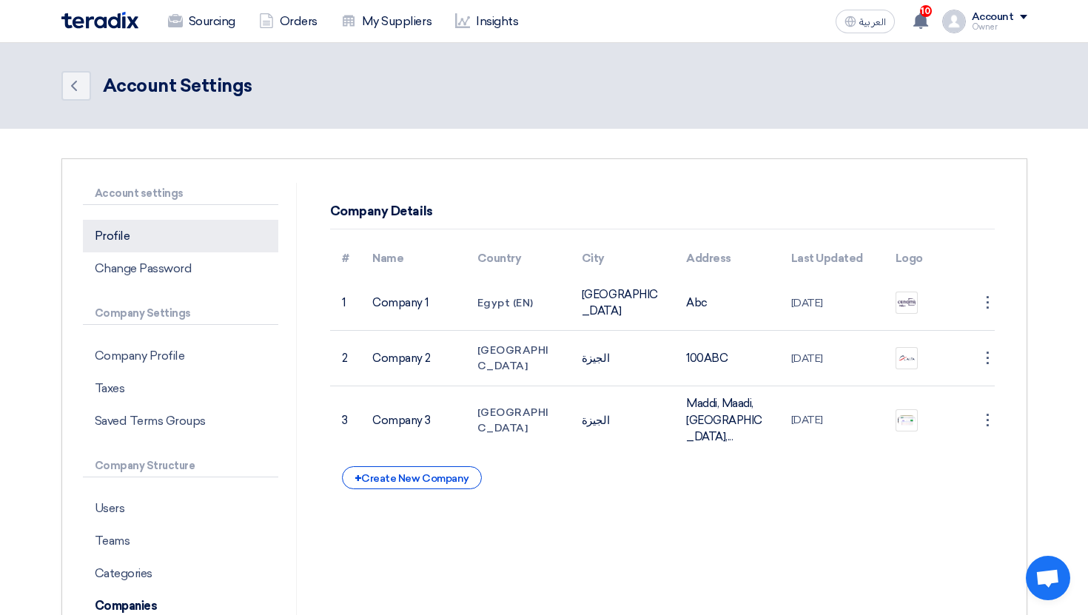
click at [161, 224] on p "Profile" at bounding box center [180, 236] width 195 height 33
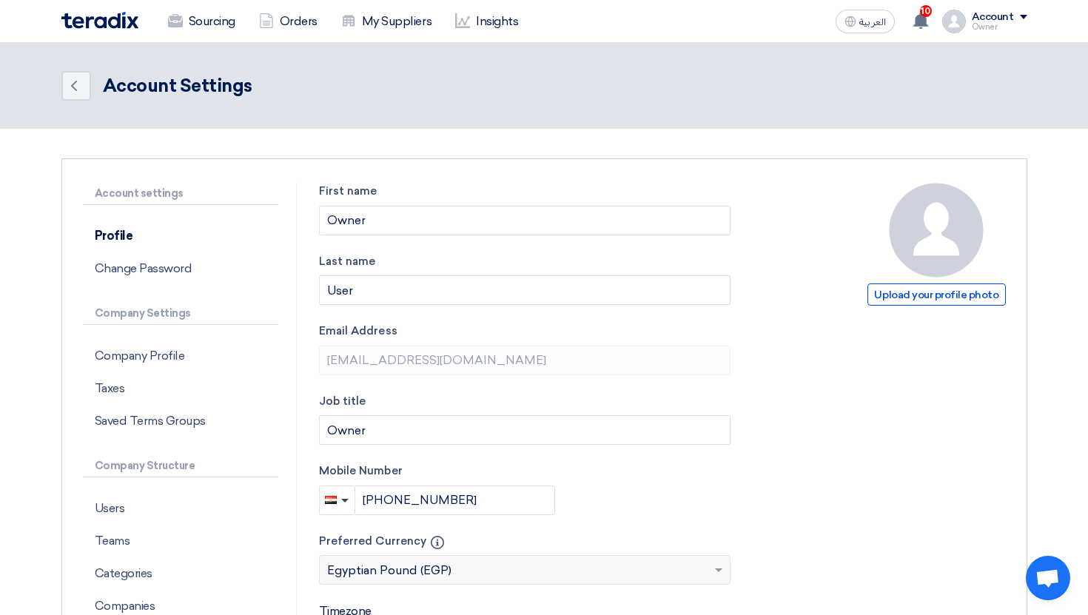
click at [110, 14] on img at bounding box center [99, 20] width 77 height 17
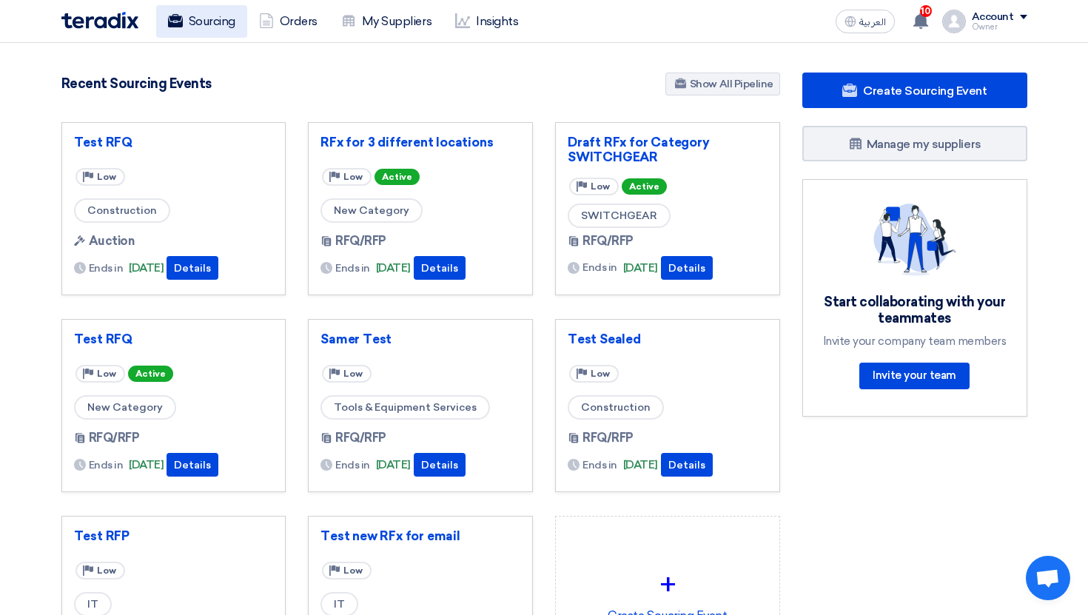
click at [206, 24] on link "Sourcing" at bounding box center [201, 21] width 91 height 33
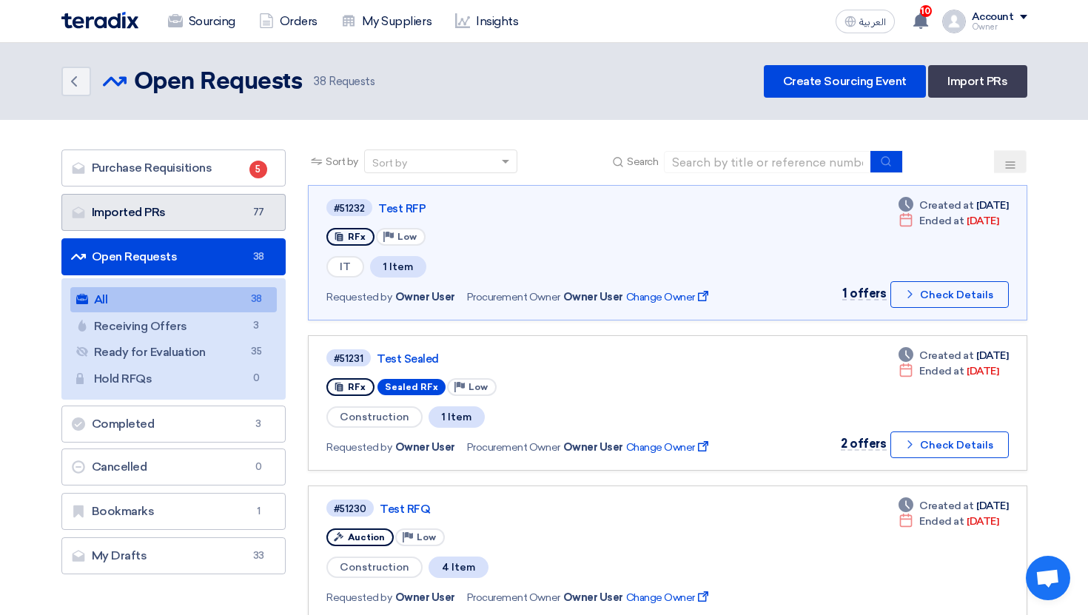
click at [193, 214] on link "Imported PRs Imported PRs 77" at bounding box center [173, 212] width 225 height 37
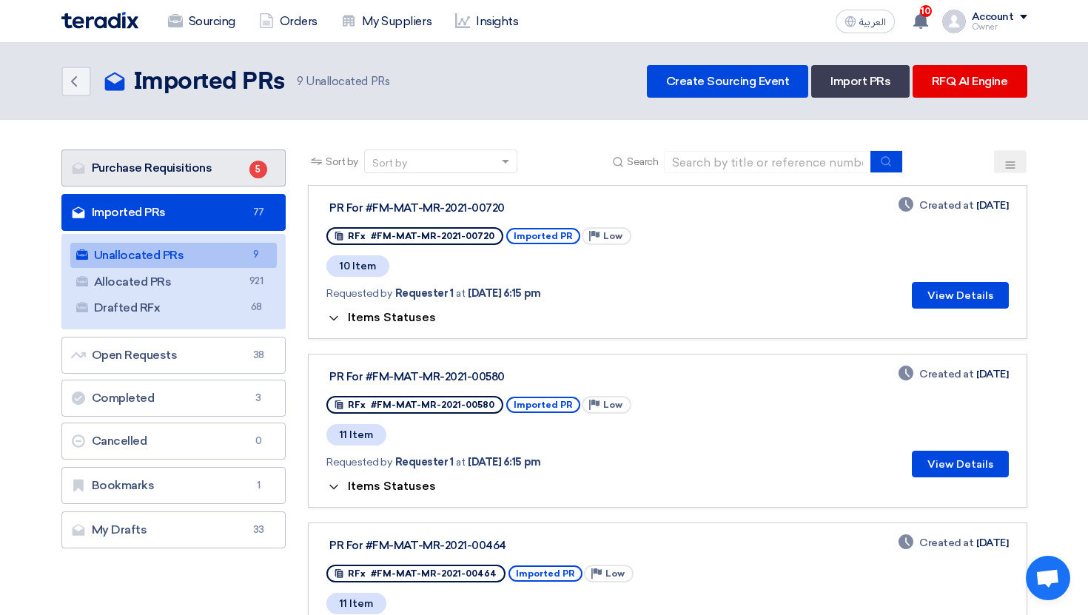
click at [206, 172] on link "Purchase Requisitions Purchase Requisitions 5" at bounding box center [173, 168] width 225 height 37
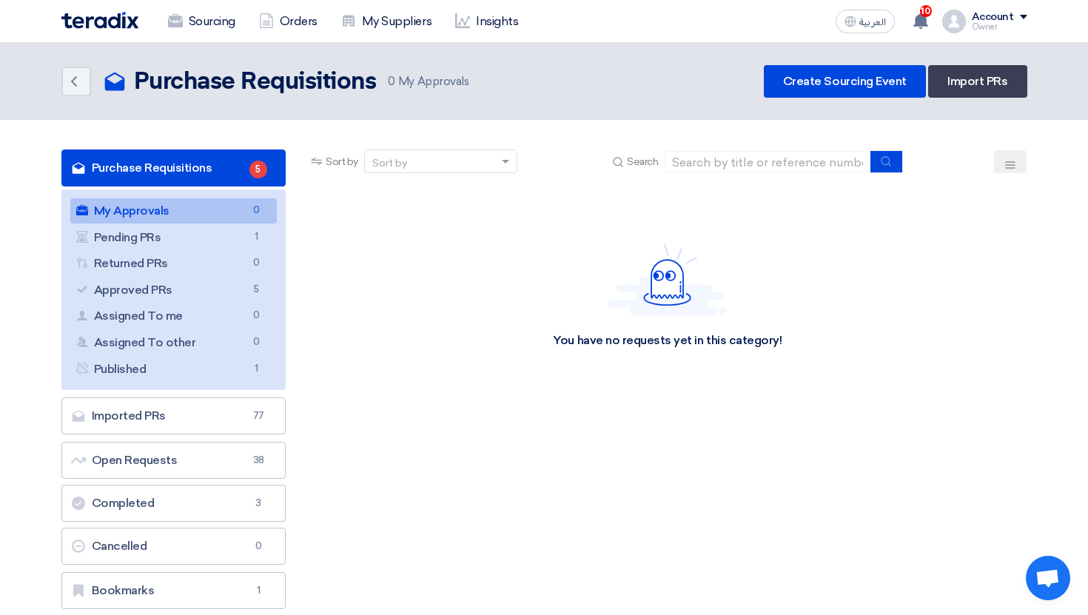
drag, startPoint x: 93, startPoint y: 167, endPoint x: 228, endPoint y: 571, distance: 425.7
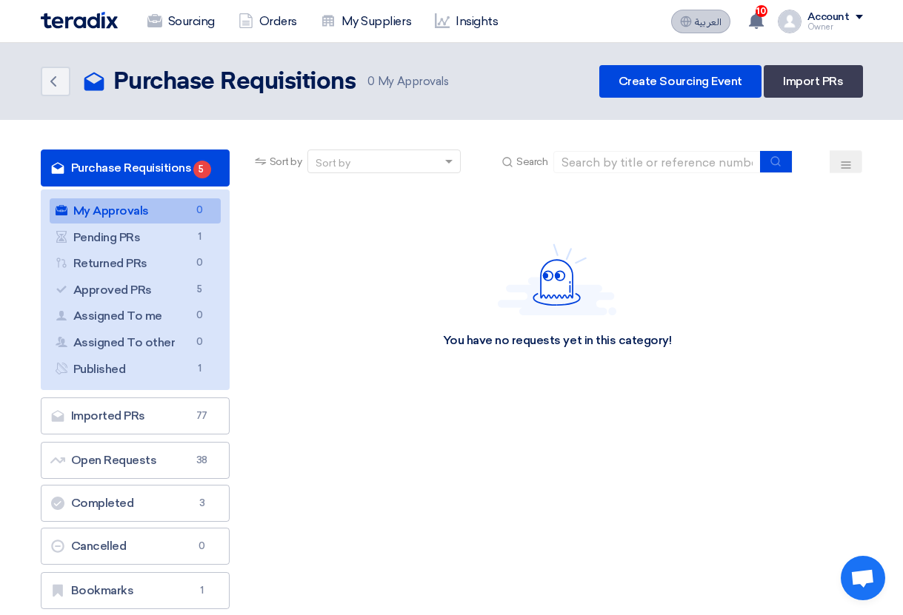
click at [680, 19] on button "العربية ع" at bounding box center [700, 22] width 59 height 24
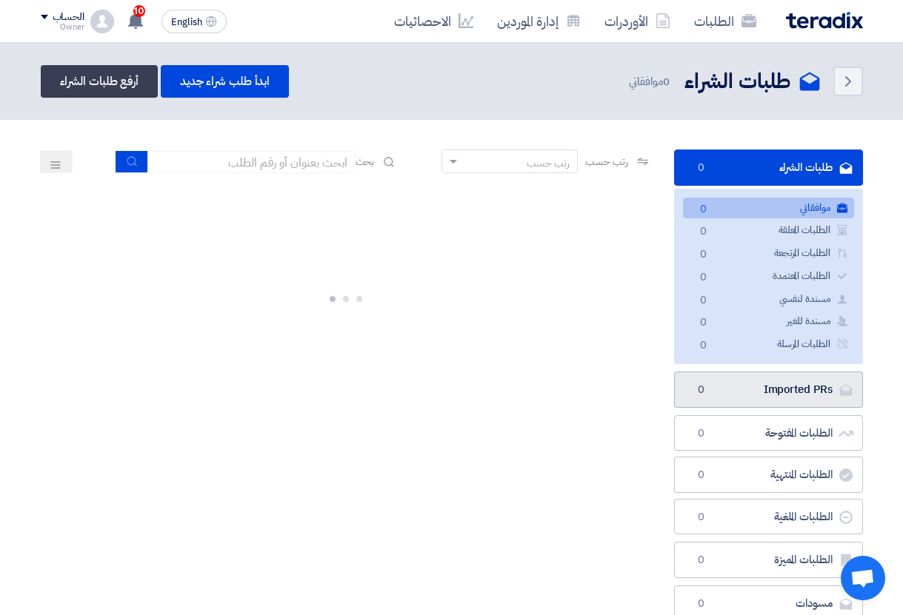
click at [746, 393] on link "Imported PRs Imported PRs 0" at bounding box center [768, 390] width 189 height 36
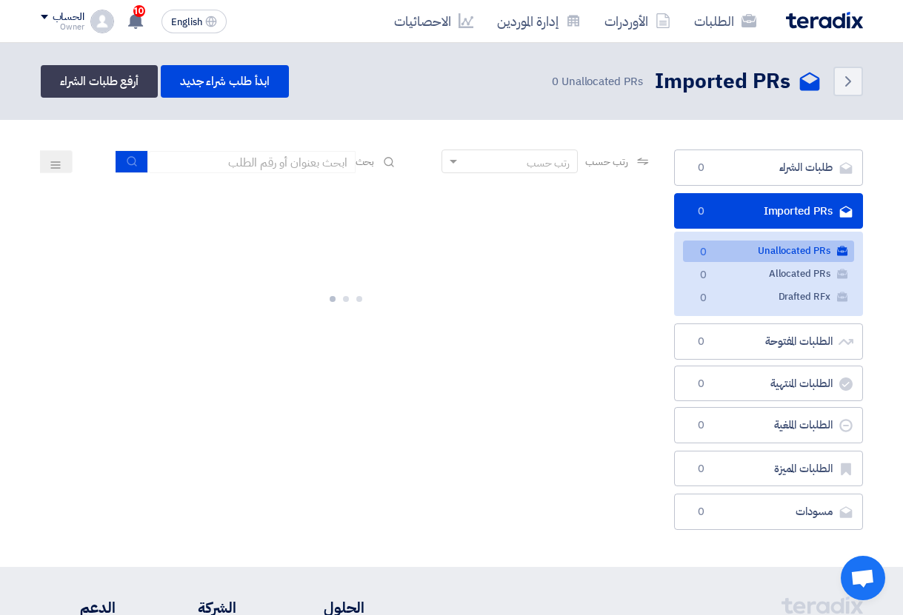
click at [102, 20] on img at bounding box center [102, 22] width 24 height 24
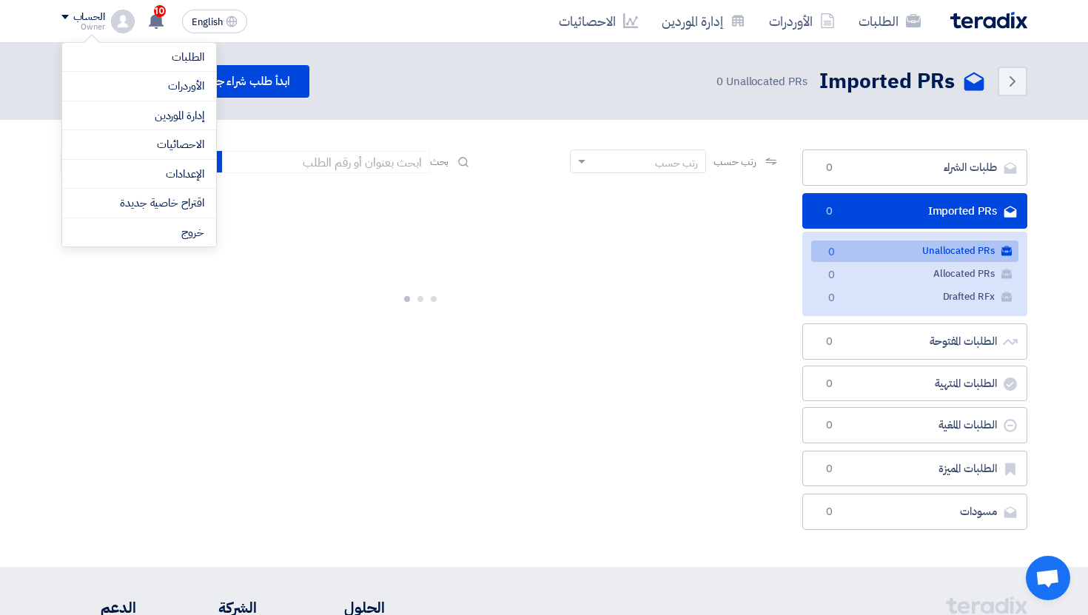
click at [779, 87] on span "0 Unallocated PRs" at bounding box center [762, 81] width 90 height 17
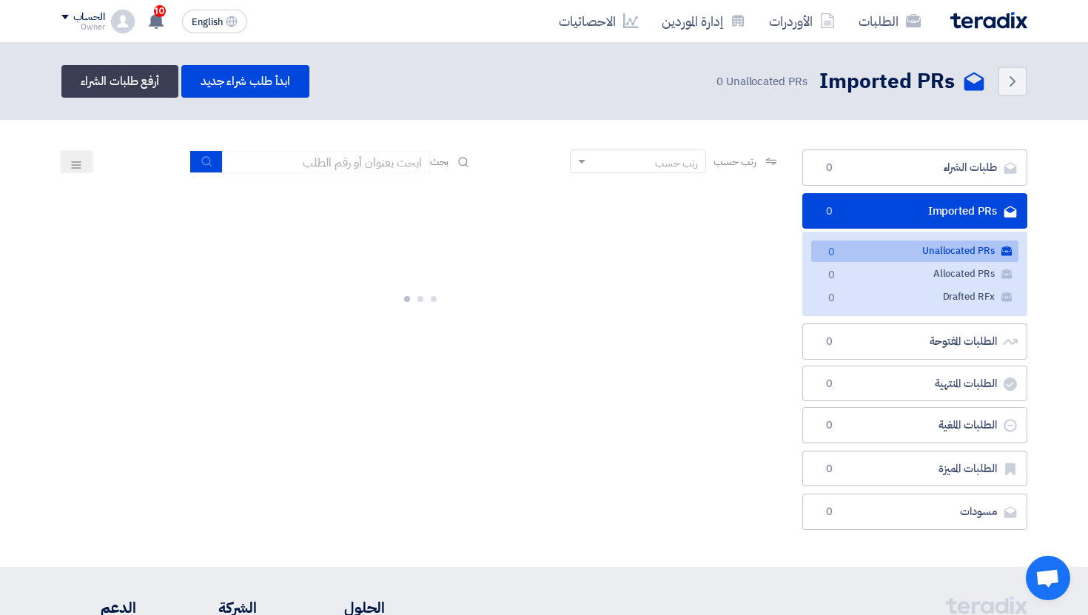
drag, startPoint x: 715, startPoint y: 81, endPoint x: 800, endPoint y: 81, distance: 85.1
click at [799, 81] on span "0 Unallocated PRs" at bounding box center [762, 81] width 90 height 17
click at [723, 81] on span "0" at bounding box center [720, 81] width 7 height 16
drag, startPoint x: 808, startPoint y: 81, endPoint x: 703, endPoint y: 81, distance: 104.4
click at [705, 81] on div "Imported PRs Imported PRs 0 Unallocated PRs" at bounding box center [845, 81] width 281 height 29
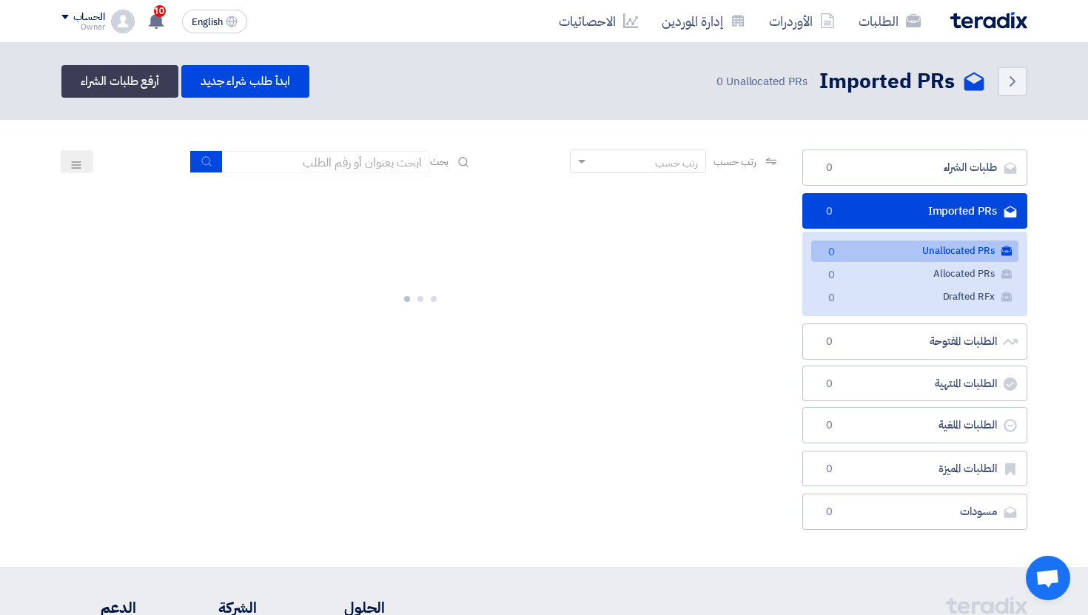
click at [705, 81] on div "Imported PRs Imported PRs 0 Unallocated PRs" at bounding box center [845, 81] width 281 height 29
click at [375, 160] on input at bounding box center [326, 162] width 207 height 22
click at [401, 210] on div at bounding box center [420, 296] width 719 height 222
click at [219, 26] on span "English" at bounding box center [207, 22] width 31 height 10
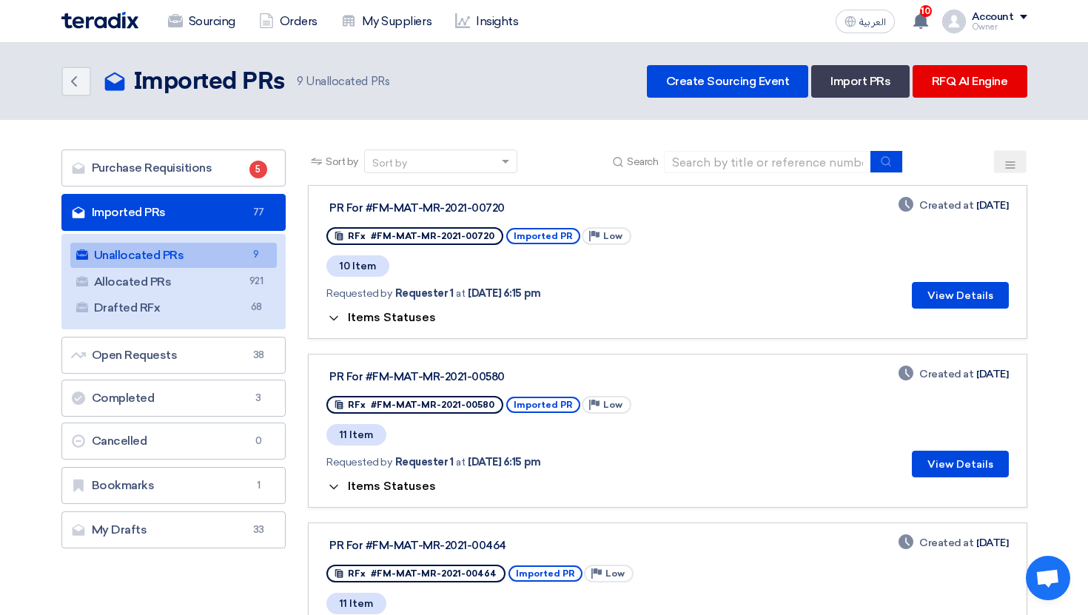
click at [217, 266] on link "Unallocated PRs Unallocated PRs 9" at bounding box center [173, 255] width 207 height 25
click at [331, 320] on icon at bounding box center [334, 318] width 15 height 15
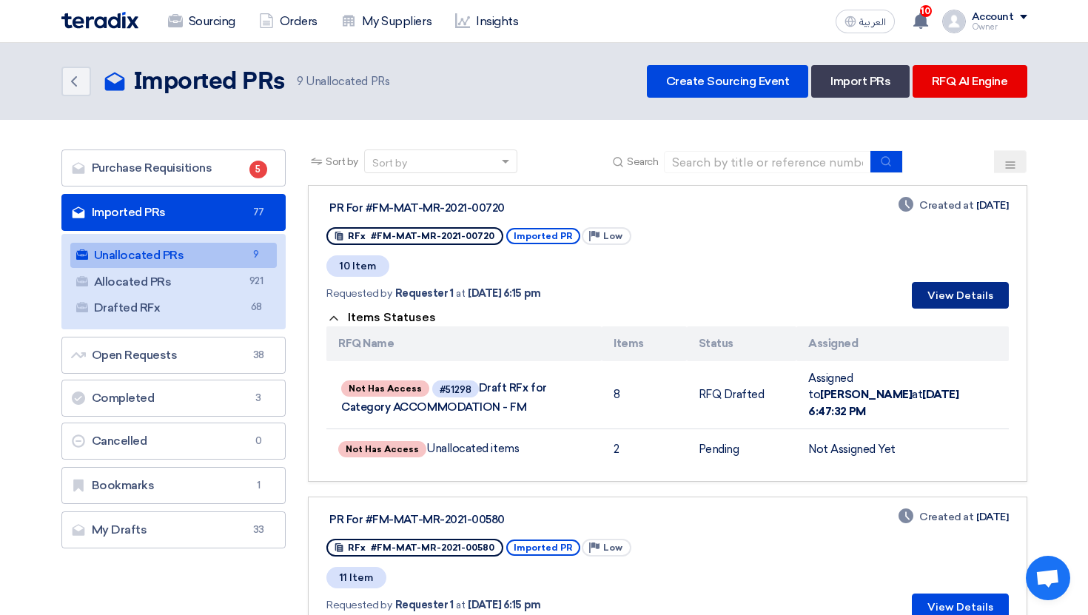
click at [947, 291] on button "View Details" at bounding box center [960, 295] width 97 height 27
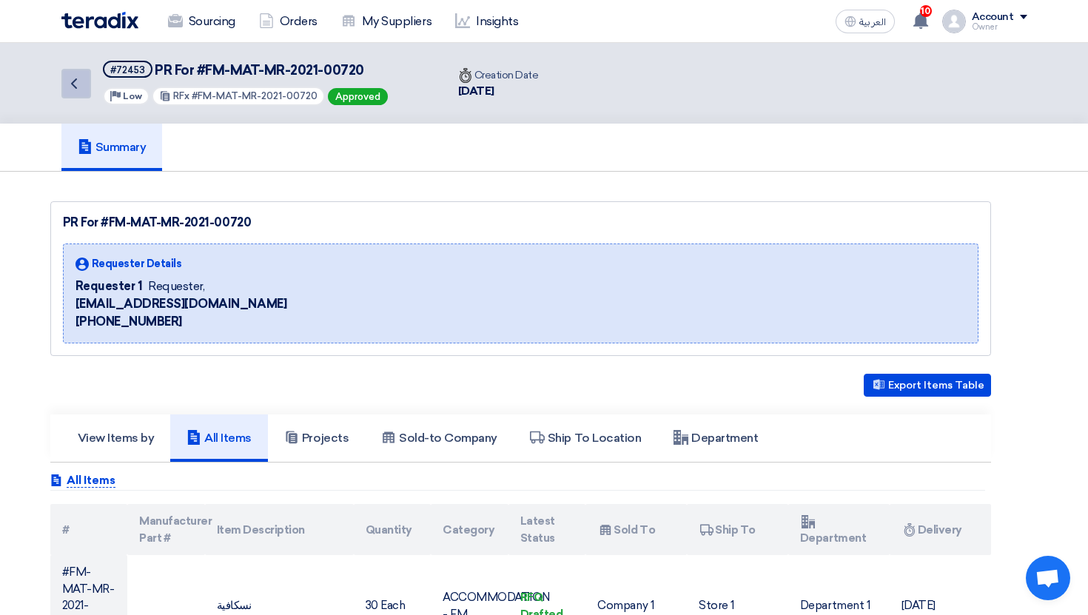
click at [77, 86] on icon "Back" at bounding box center [74, 84] width 18 height 18
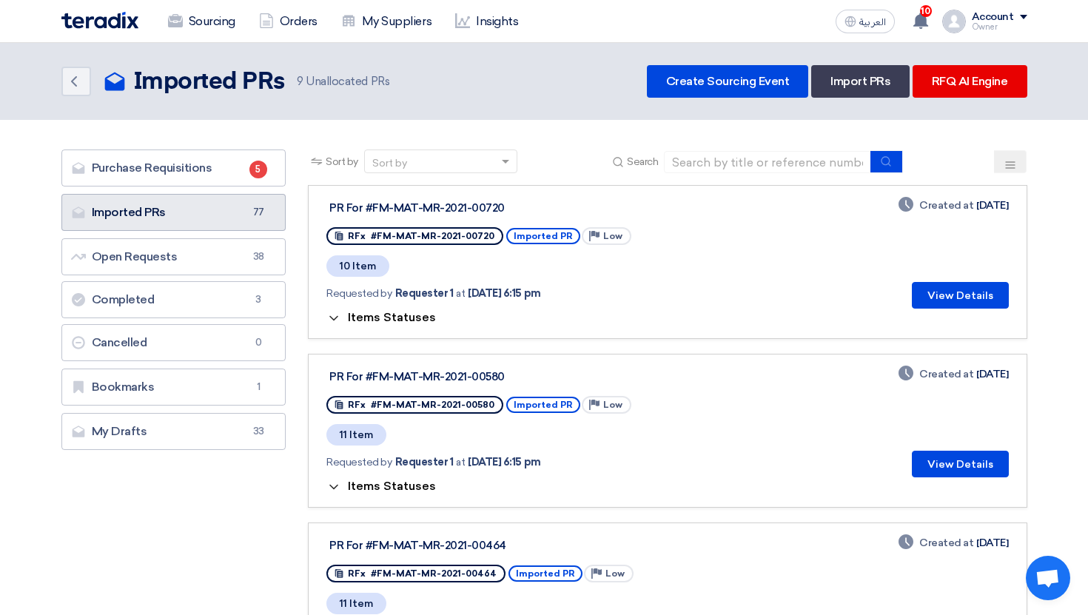
click at [224, 204] on link "Imported PRs Imported PRs 77" at bounding box center [173, 212] width 225 height 37
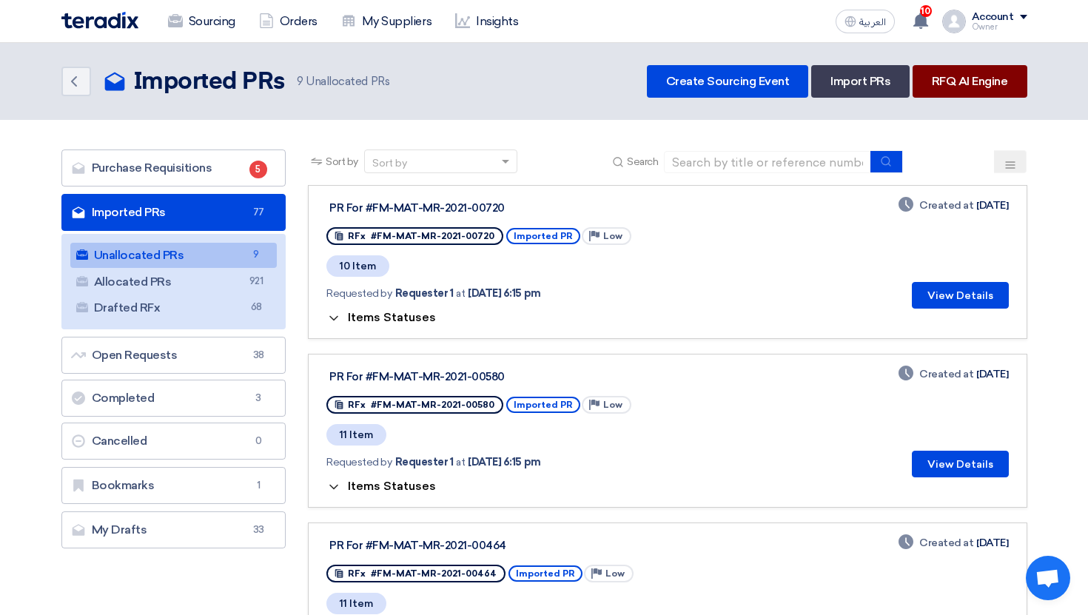
click at [1004, 84] on link "RFQ AI Engine" at bounding box center [970, 81] width 115 height 33
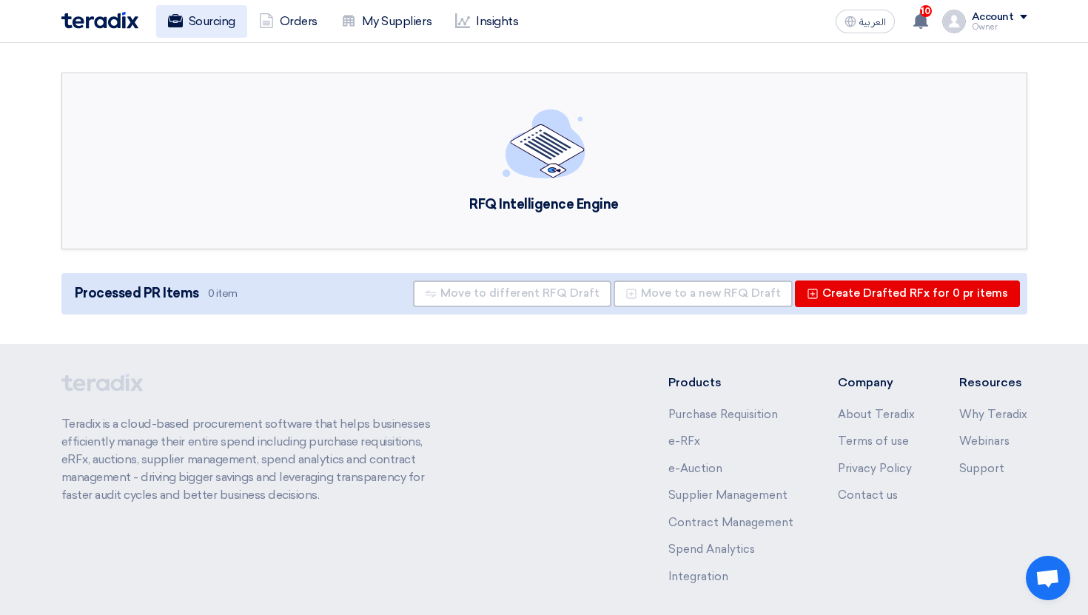
click at [196, 30] on link "Sourcing" at bounding box center [201, 21] width 91 height 33
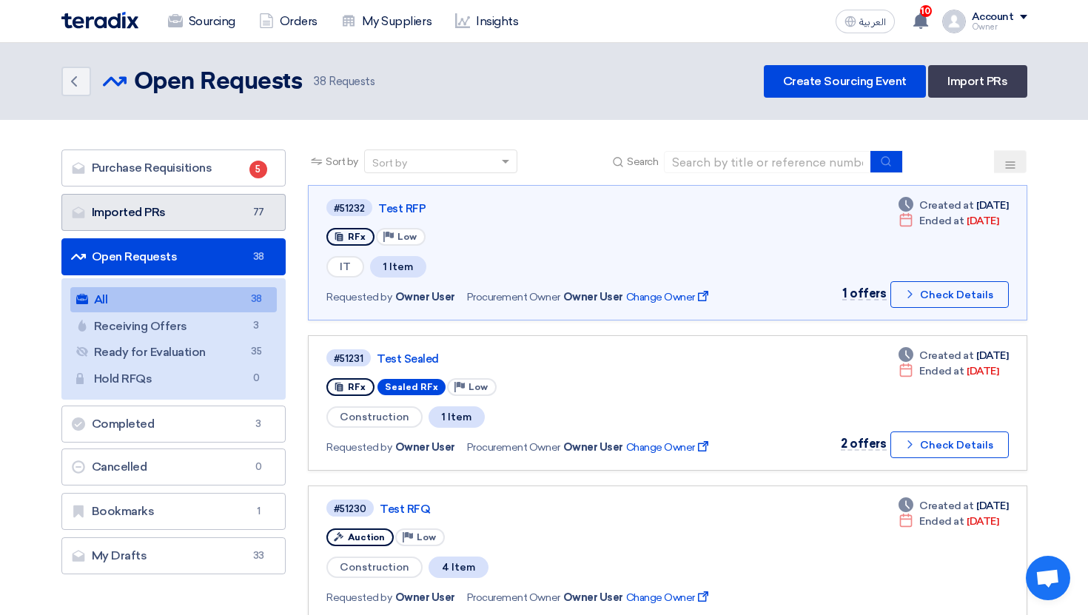
click at [220, 213] on link "Imported PRs Imported PRs 77" at bounding box center [173, 212] width 225 height 37
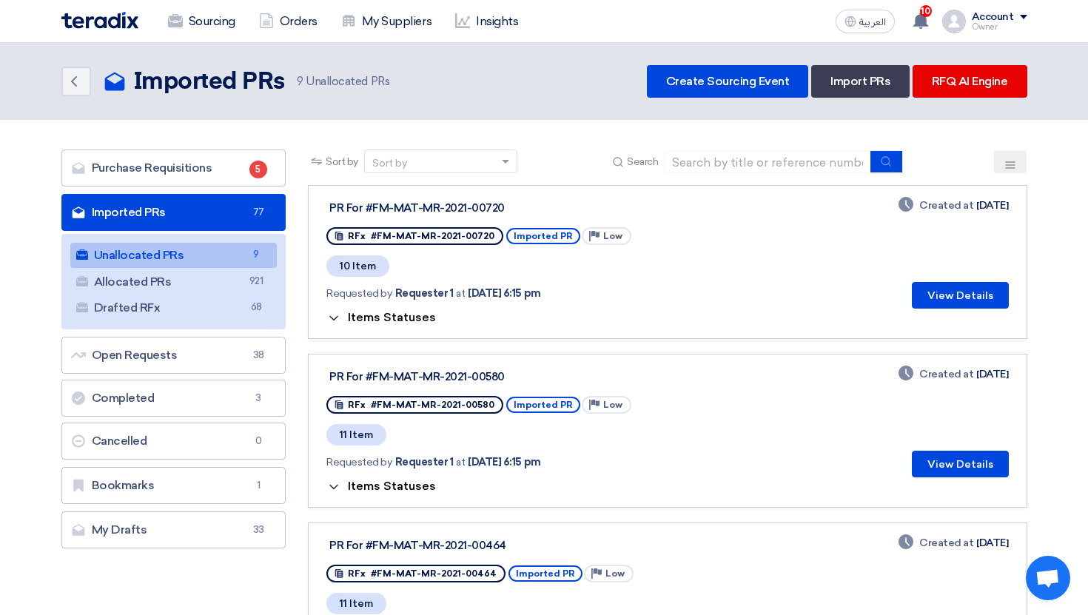
click at [349, 319] on span "Items Statuses" at bounding box center [392, 317] width 88 height 14
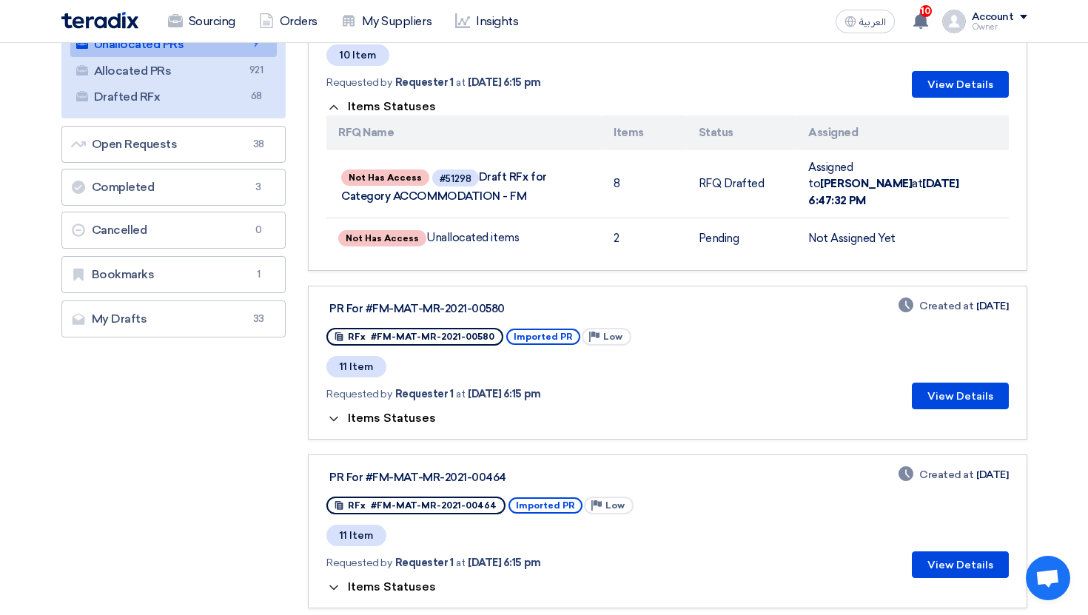
click at [348, 411] on span "Items Statuses" at bounding box center [392, 418] width 88 height 14
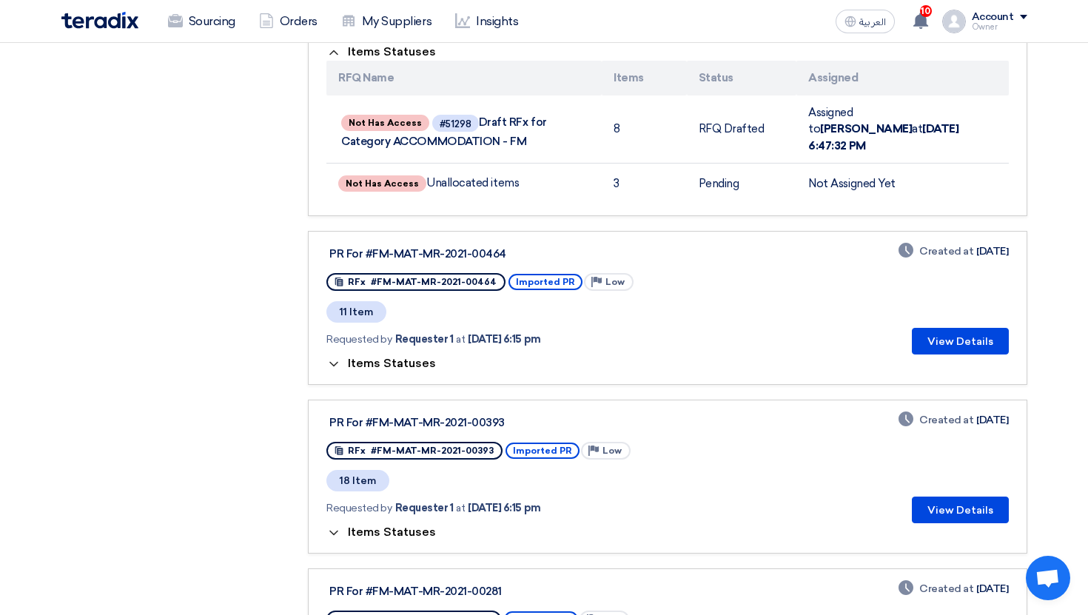
scroll to position [586, 0]
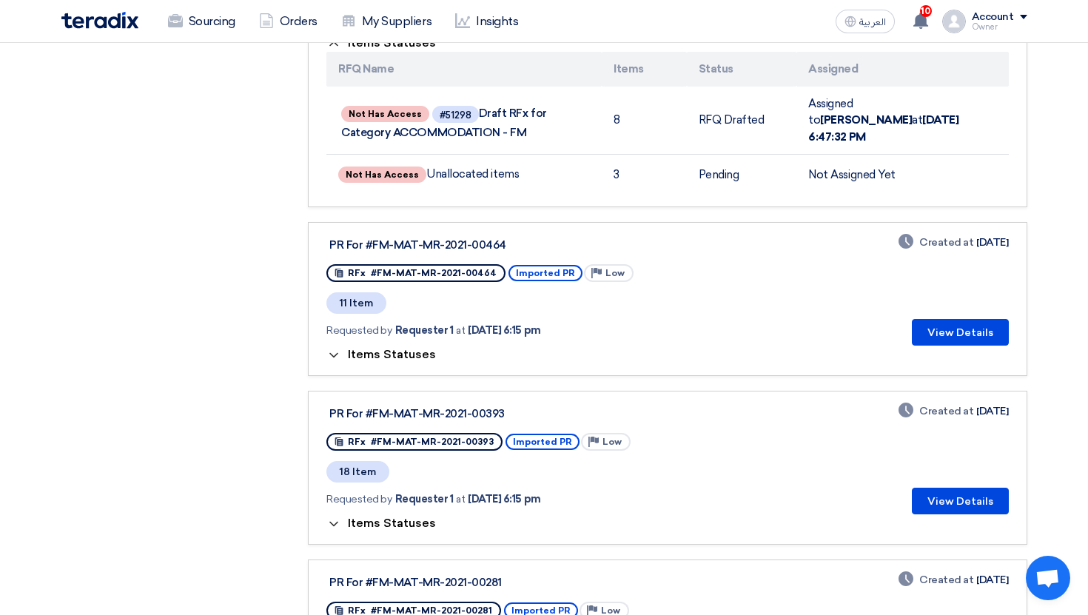
click at [349, 347] on span "Items Statuses" at bounding box center [392, 354] width 88 height 14
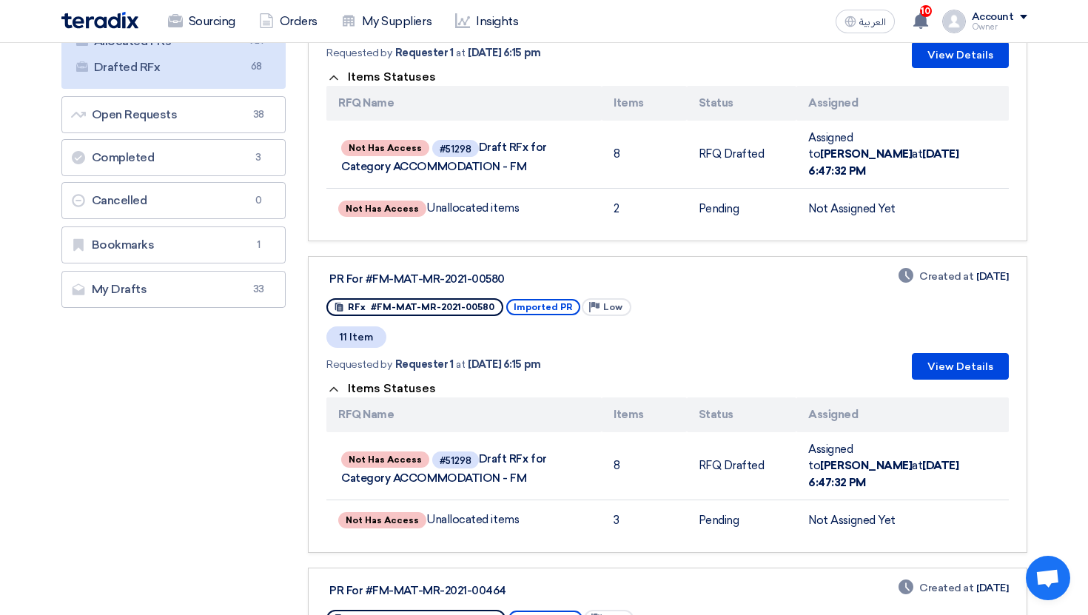
scroll to position [0, 0]
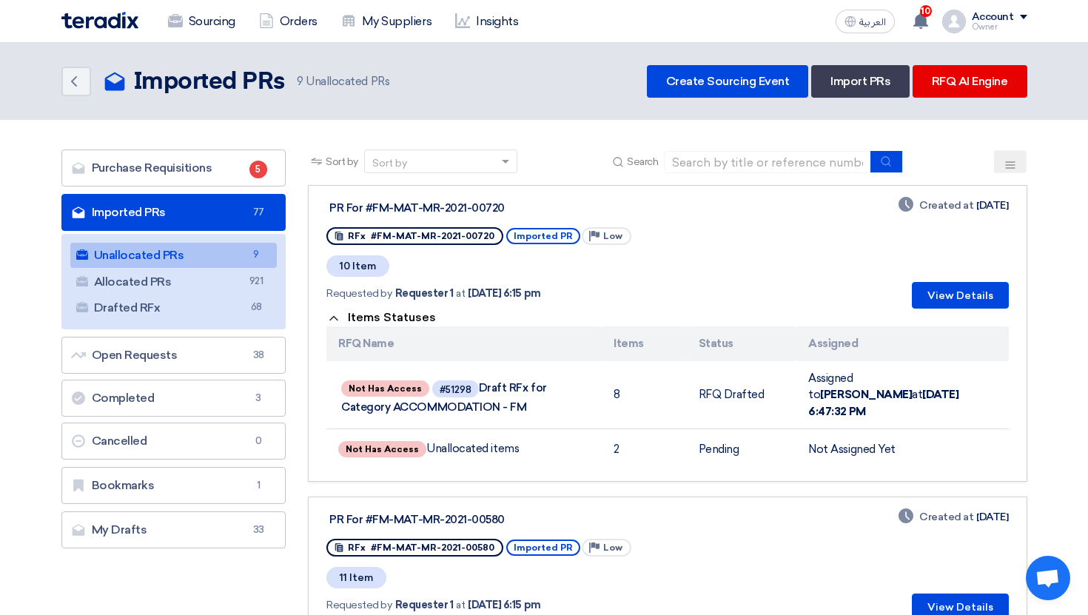
click at [809, 235] on div "PR For #FM-MAT-MR-2021-00720 RFx #FM-MAT-MR-2021-00720 Imported PR Priority Low…" at bounding box center [668, 253] width 682 height 111
click at [406, 317] on span "Items Statuses" at bounding box center [392, 317] width 88 height 14
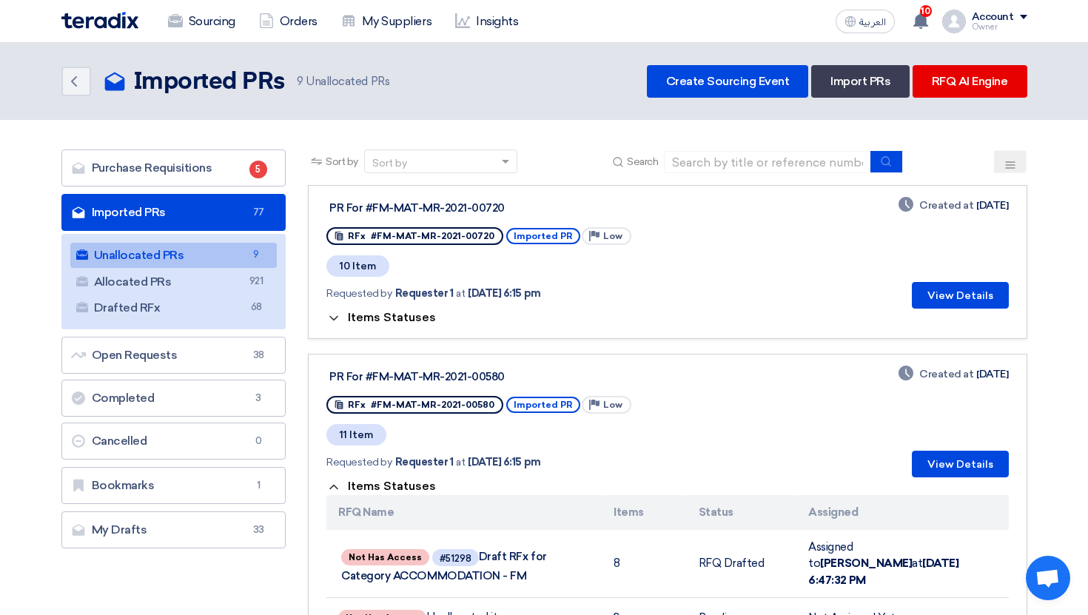
click at [406, 317] on span "Items Statuses" at bounding box center [392, 317] width 88 height 14
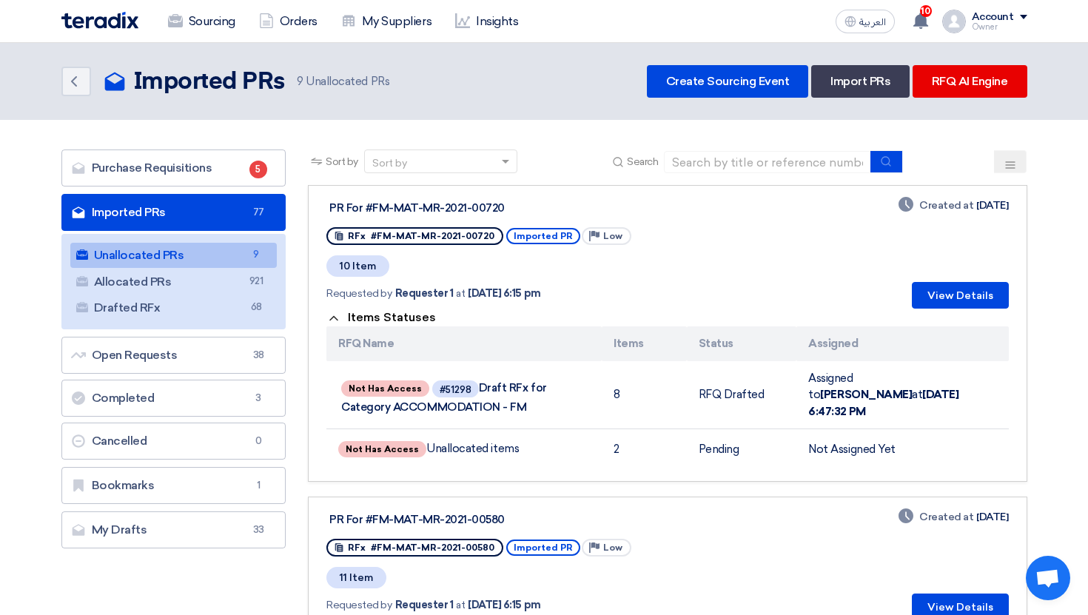
click at [406, 317] on span "Items Statuses" at bounding box center [392, 317] width 88 height 14
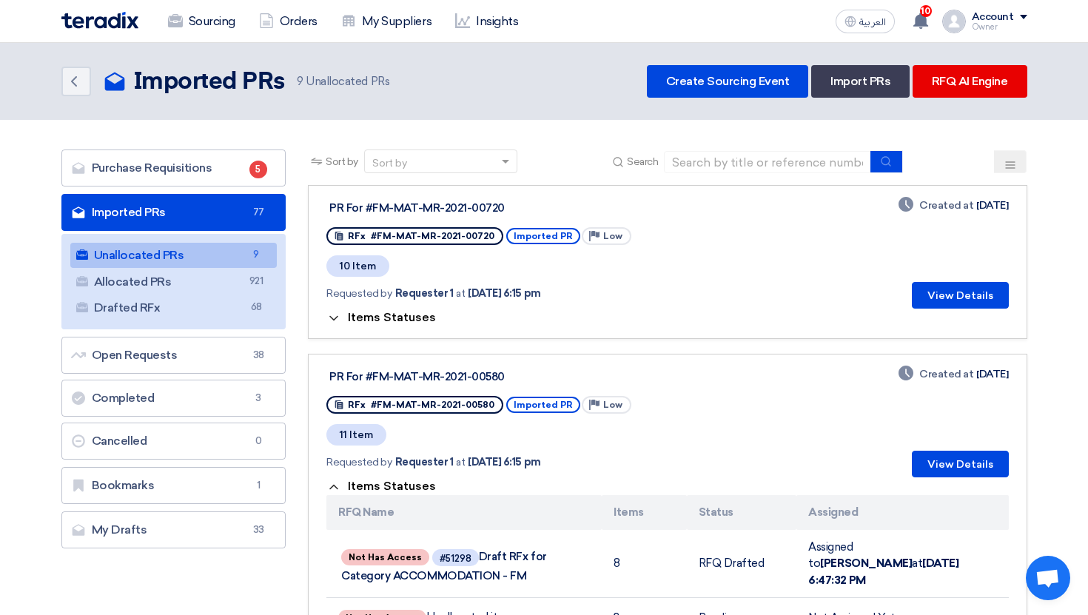
click at [406, 317] on span "Items Statuses" at bounding box center [392, 317] width 88 height 14
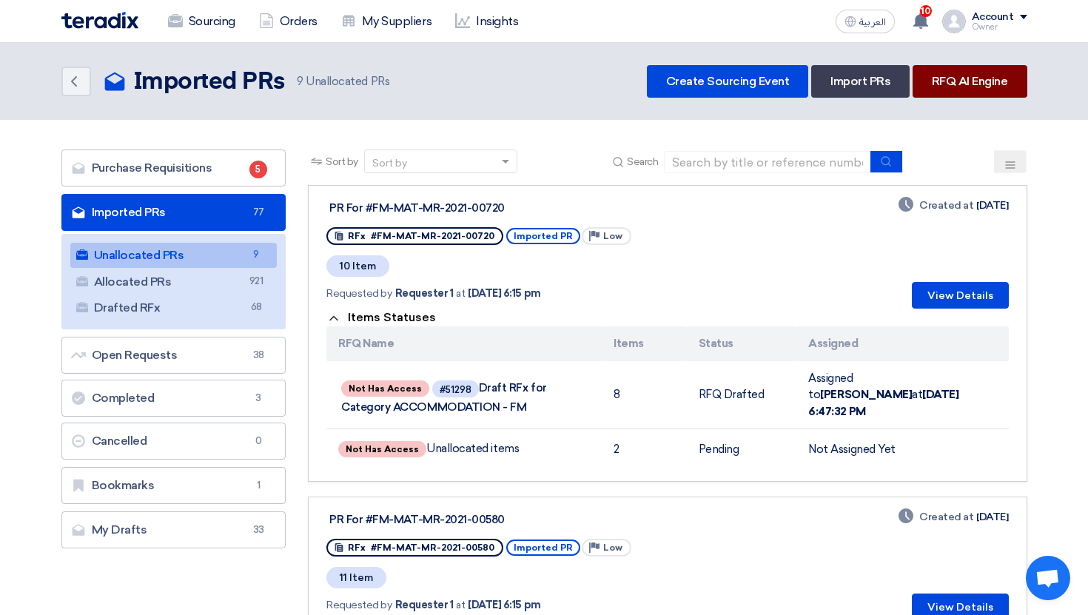
click at [957, 84] on link "RFQ AI Engine" at bounding box center [970, 81] width 115 height 33
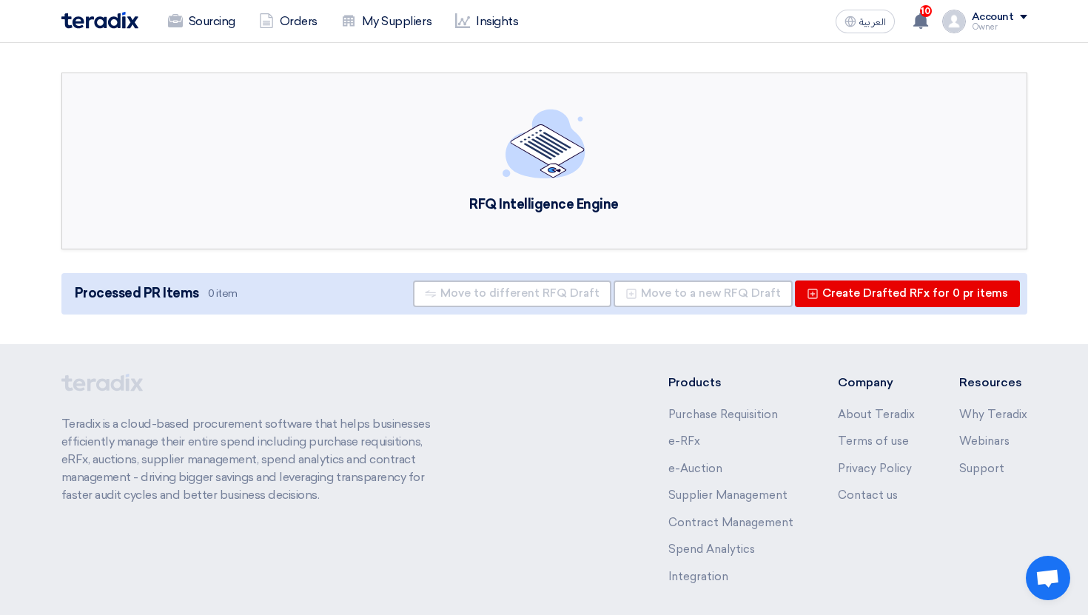
click at [111, 21] on img at bounding box center [99, 20] width 77 height 17
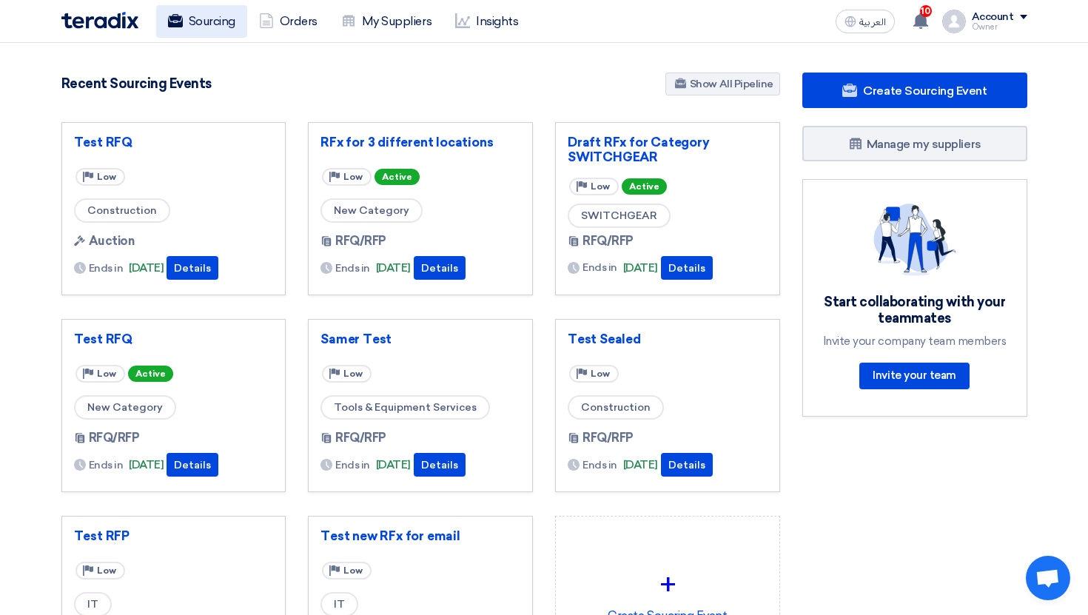
click at [211, 24] on link "Sourcing" at bounding box center [201, 21] width 91 height 33
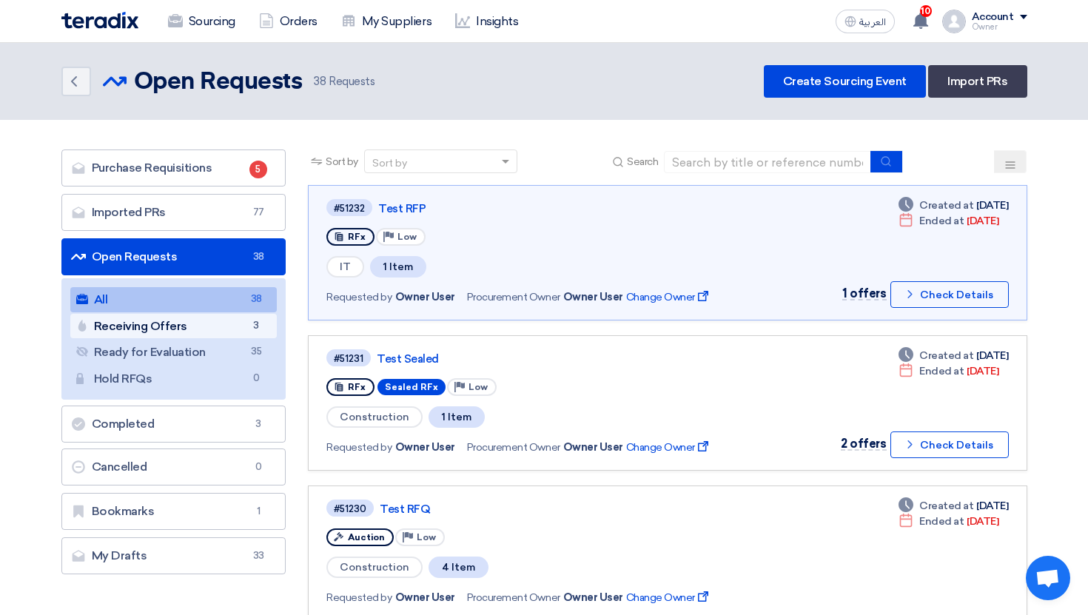
click at [243, 320] on link "Receiving Offers Receiving Offers 3" at bounding box center [173, 326] width 207 height 25
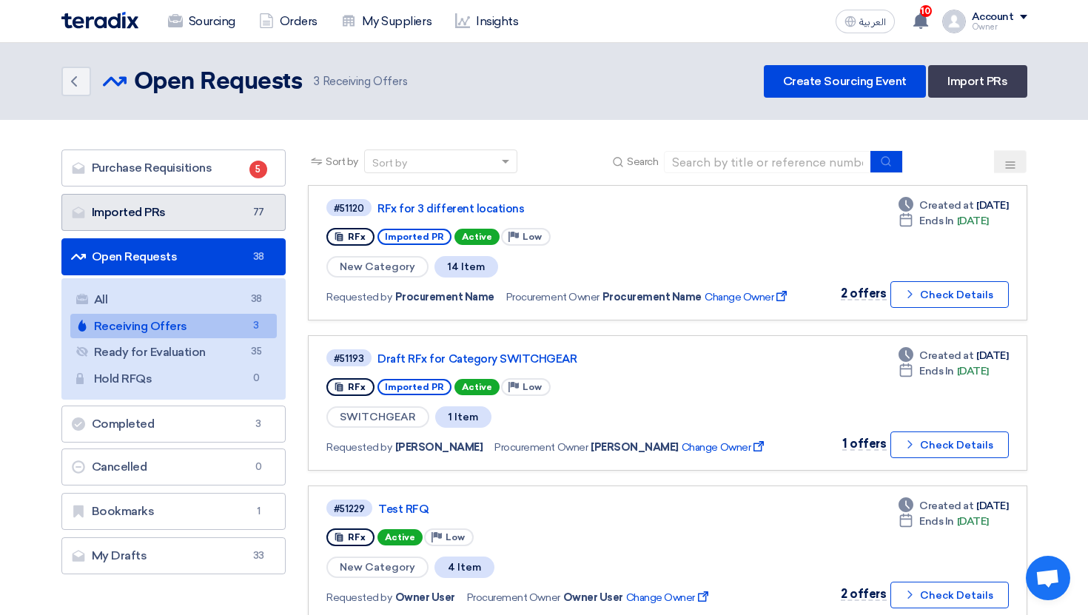
click at [239, 215] on link "Imported PRs Imported PRs 77" at bounding box center [173, 212] width 225 height 37
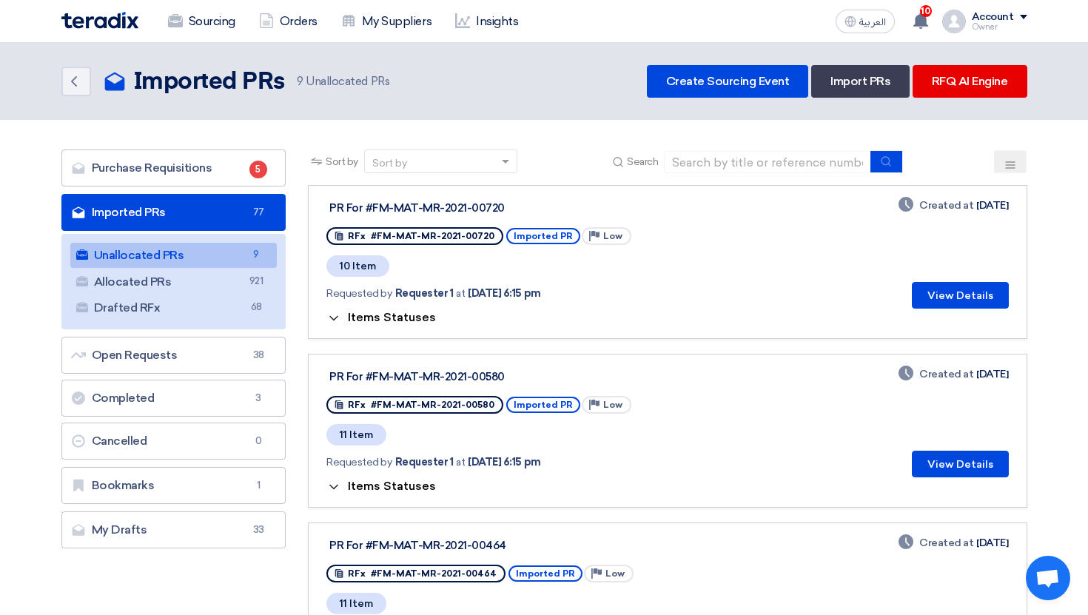
click at [253, 252] on span "9" at bounding box center [256, 255] width 18 height 16
click at [961, 304] on button "View Details" at bounding box center [960, 295] width 97 height 27
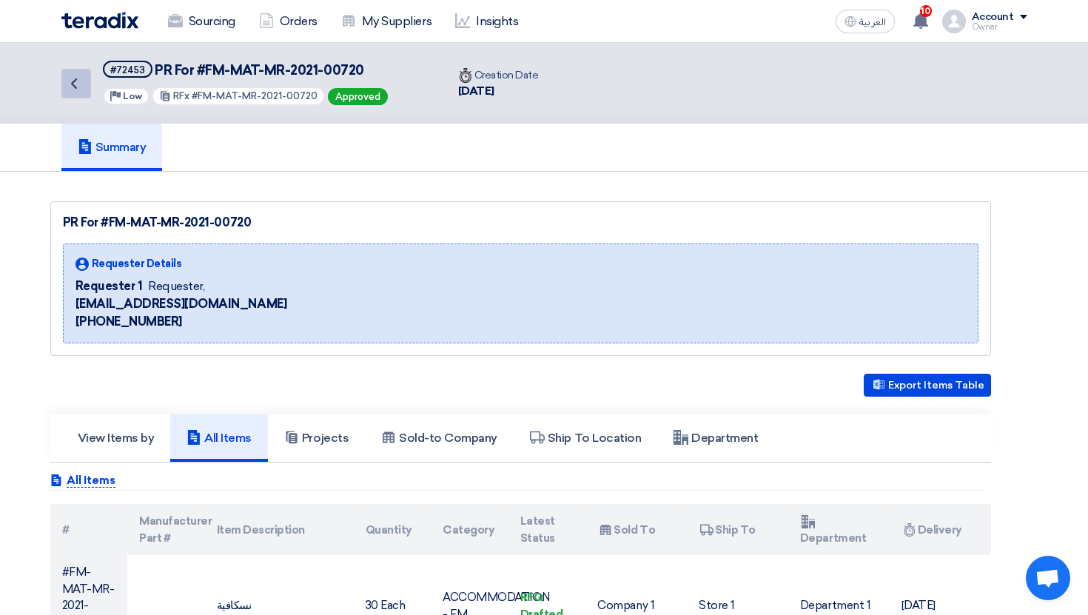
click at [73, 76] on icon "Back" at bounding box center [74, 84] width 18 height 18
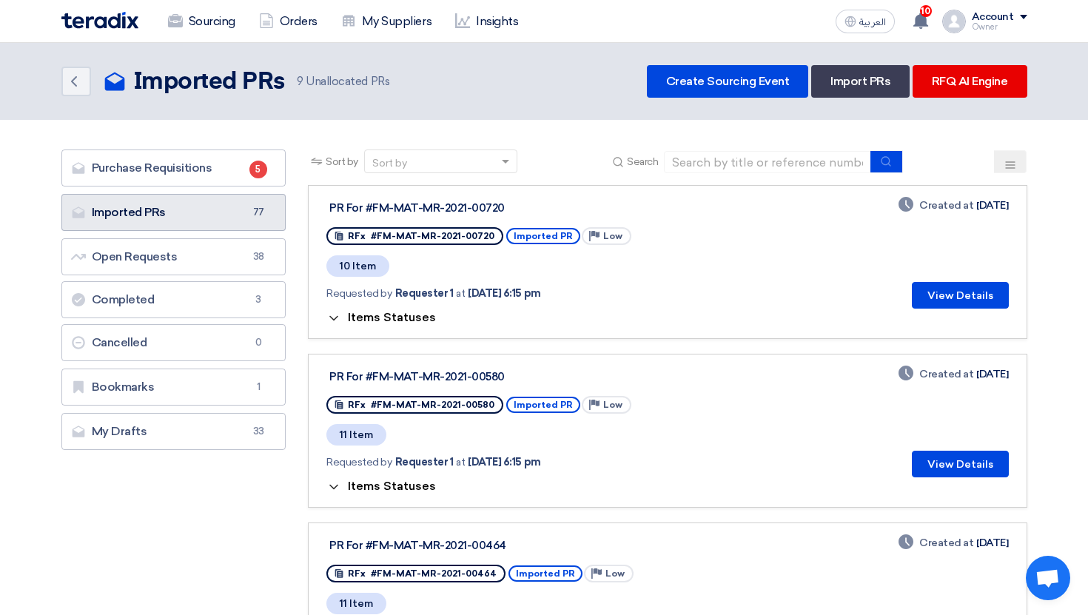
click at [228, 199] on link "Imported PRs Imported PRs 77" at bounding box center [173, 212] width 225 height 37
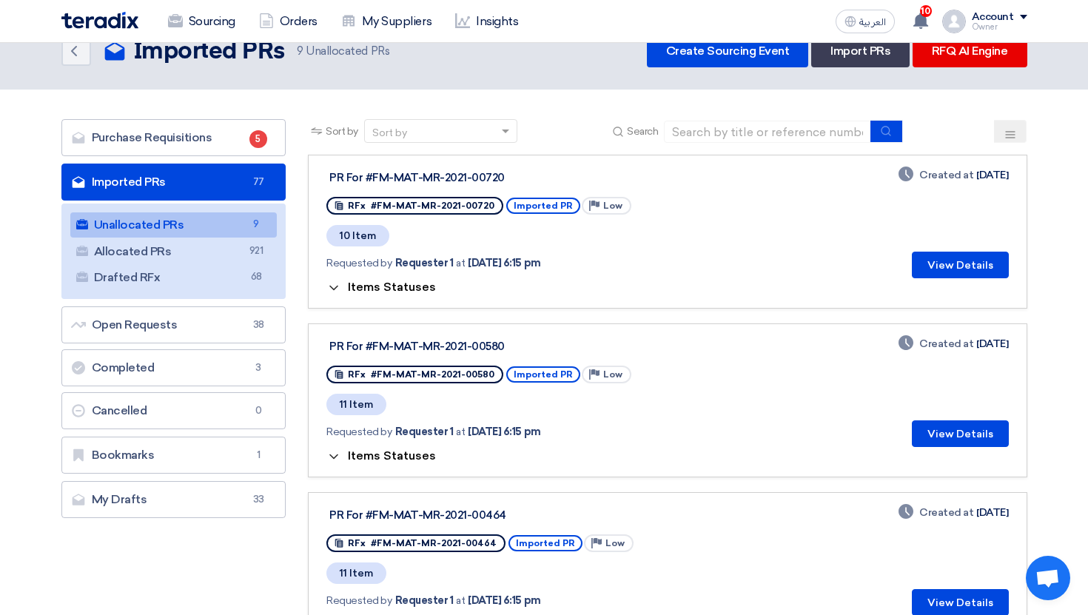
scroll to position [28, 0]
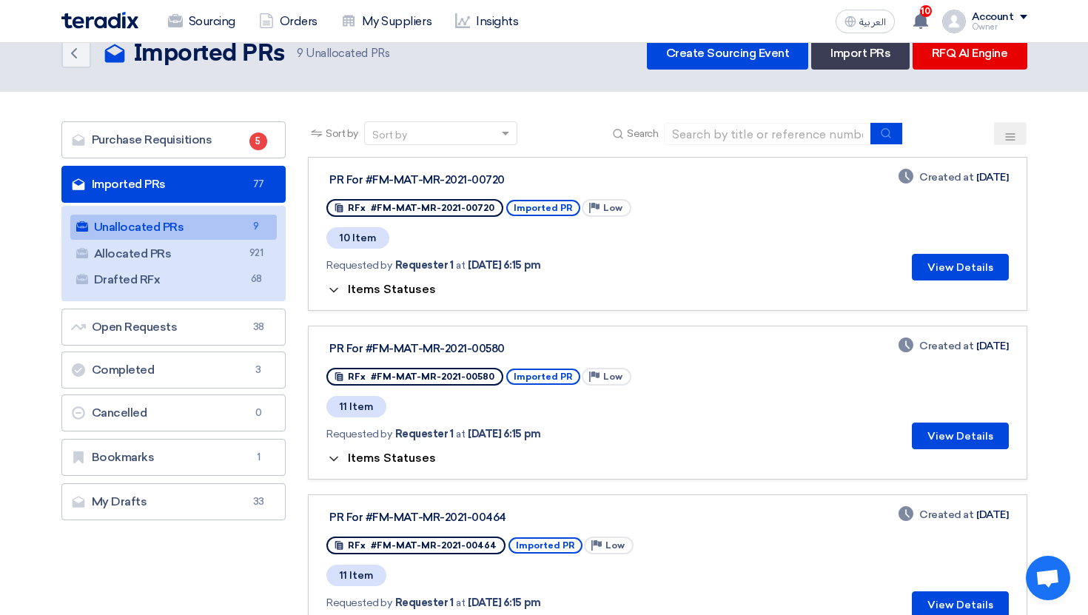
click at [410, 290] on span "Items Statuses" at bounding box center [392, 289] width 88 height 14
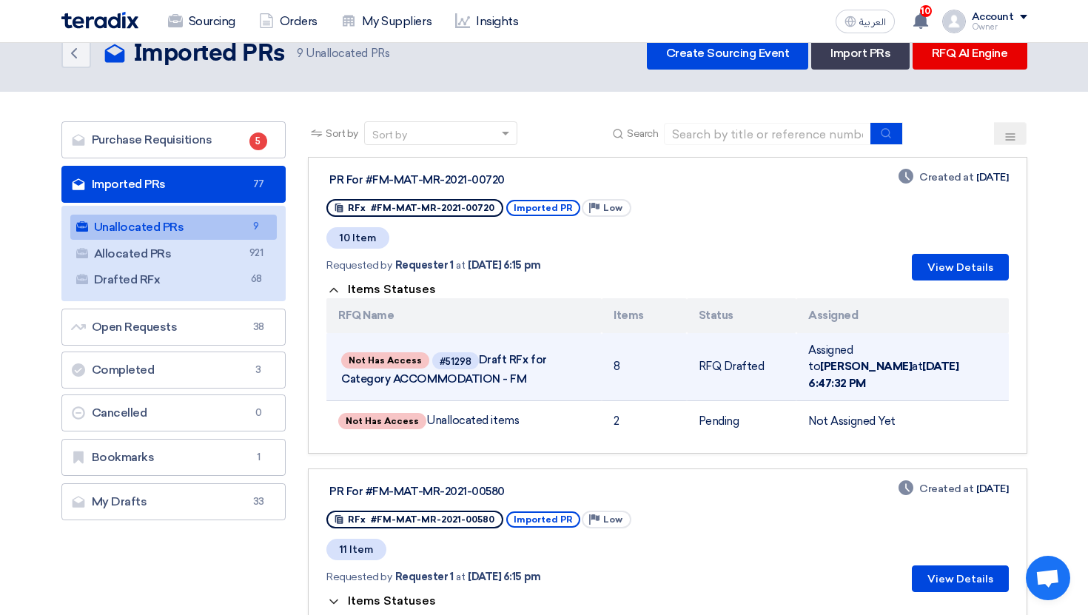
scroll to position [0, 0]
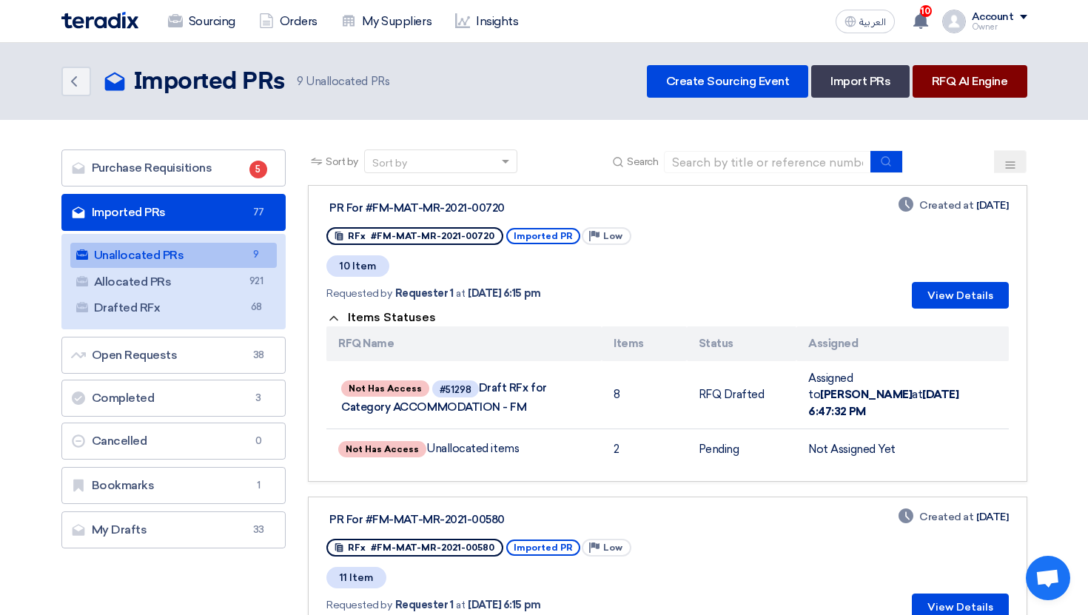
click at [970, 71] on link "RFQ AI Engine" at bounding box center [970, 81] width 115 height 33
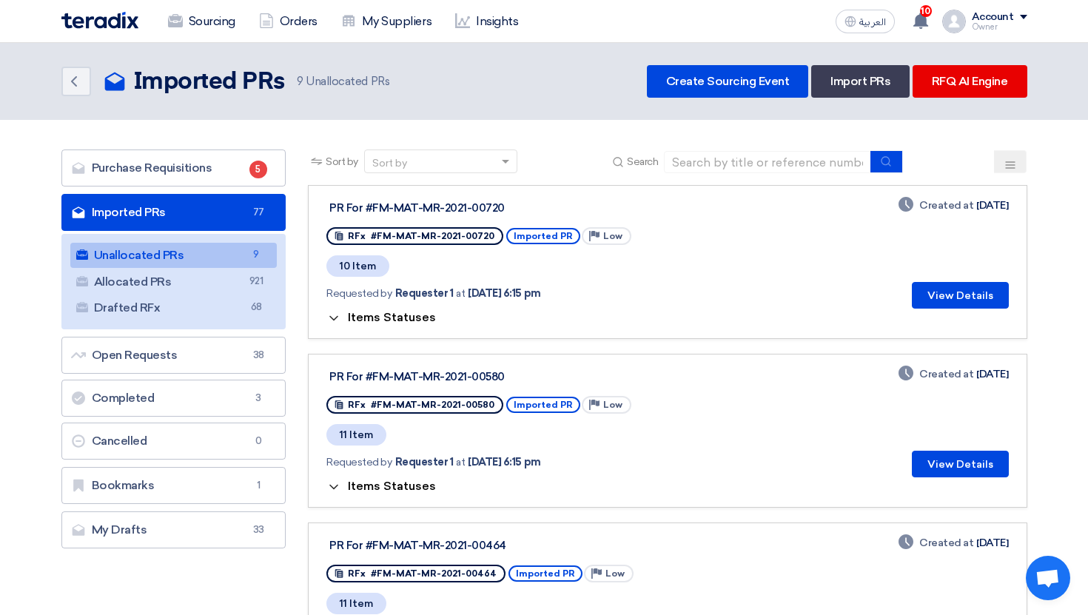
click at [229, 262] on link "Unallocated PRs Unallocated PRs 9" at bounding box center [173, 255] width 207 height 25
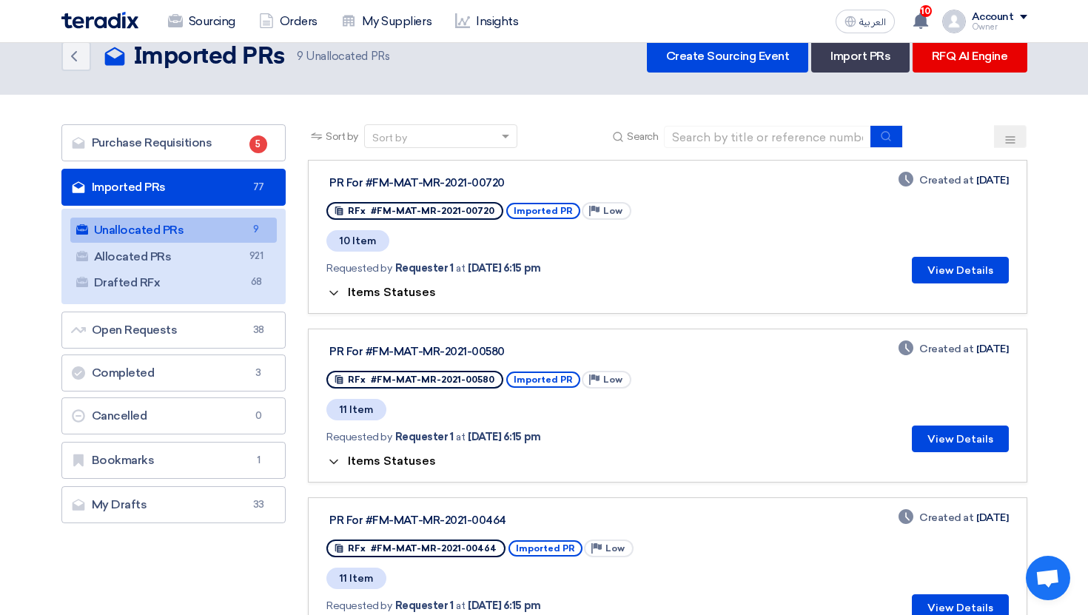
scroll to position [30, 0]
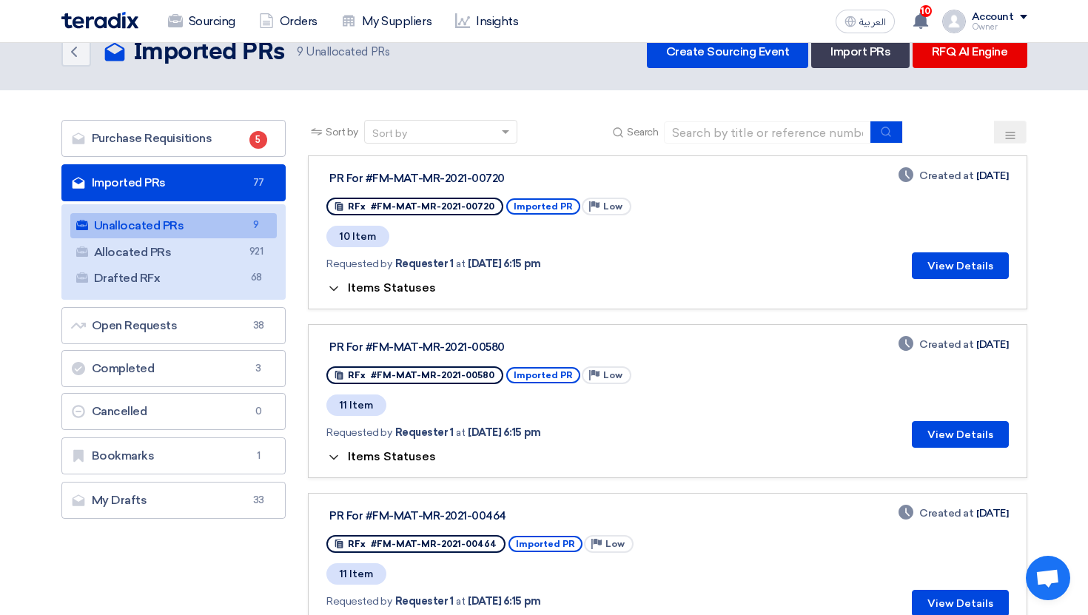
click at [418, 296] on button "Items Statuses" at bounding box center [382, 288] width 110 height 15
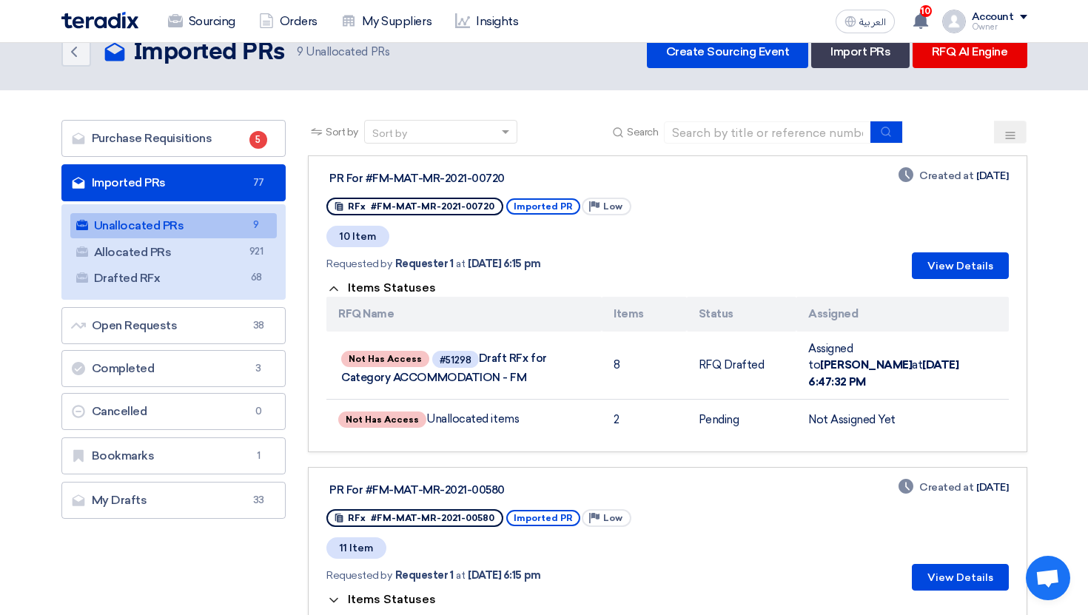
click at [401, 296] on button "Items Statuses" at bounding box center [382, 288] width 110 height 15
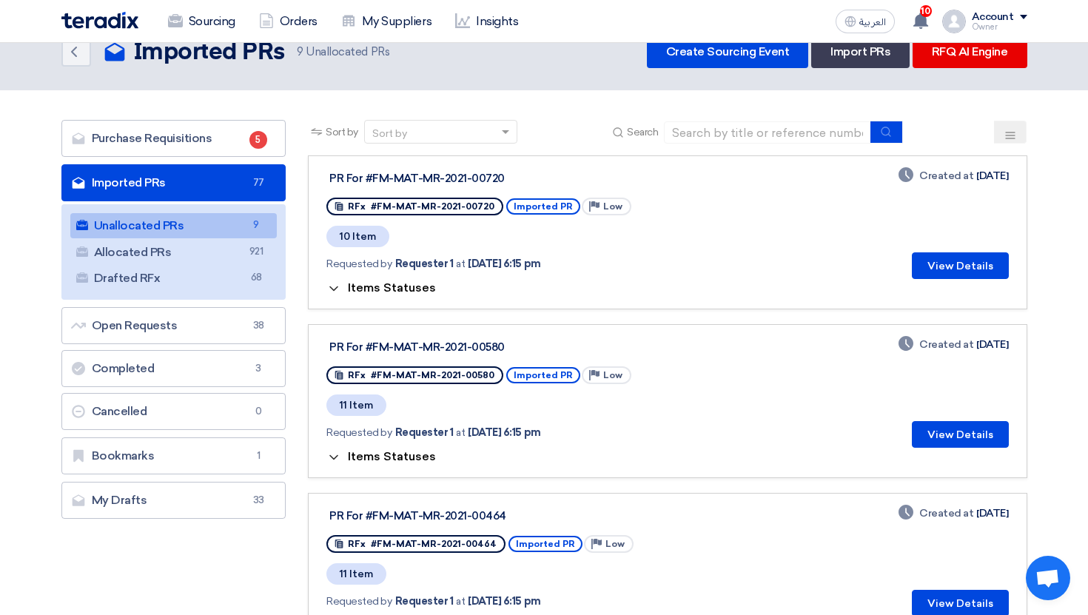
click at [401, 296] on button "Items Statuses" at bounding box center [382, 288] width 110 height 15
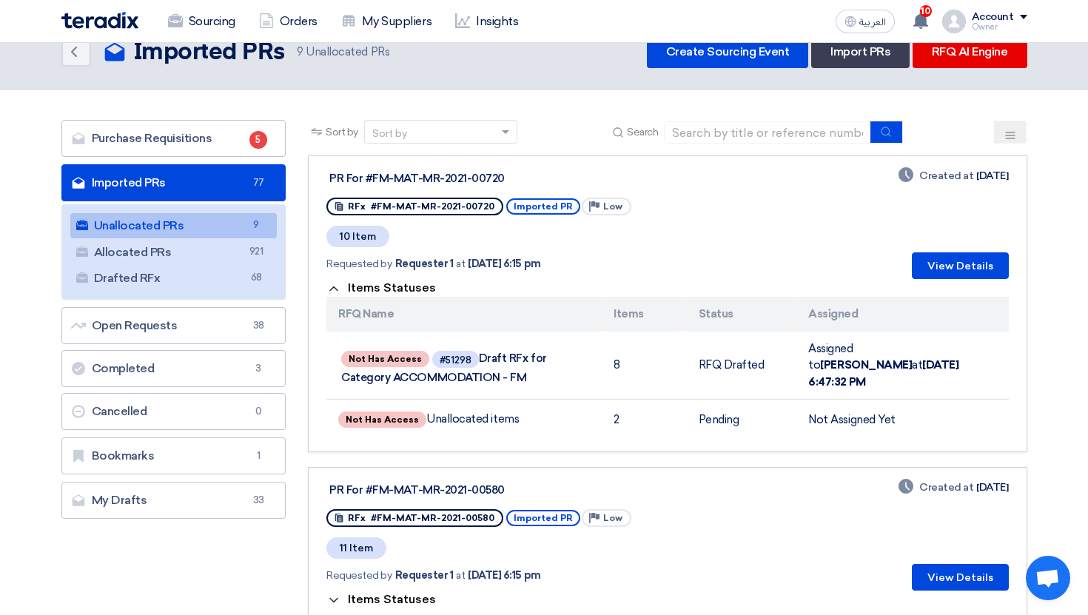
click at [401, 296] on button "Items Statuses" at bounding box center [382, 288] width 110 height 15
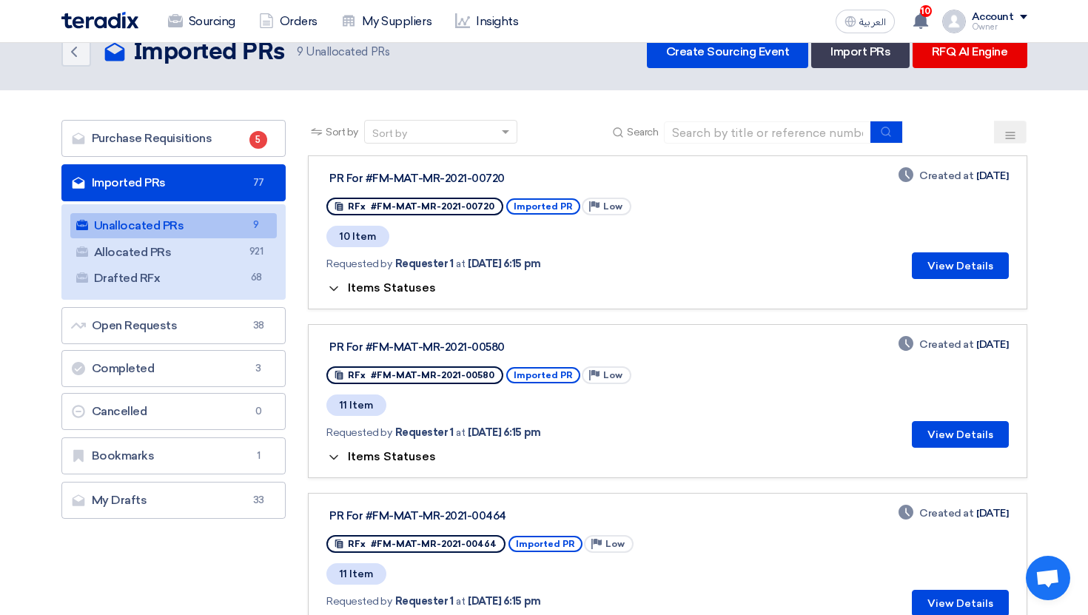
click at [401, 296] on button "Items Statuses" at bounding box center [382, 288] width 110 height 15
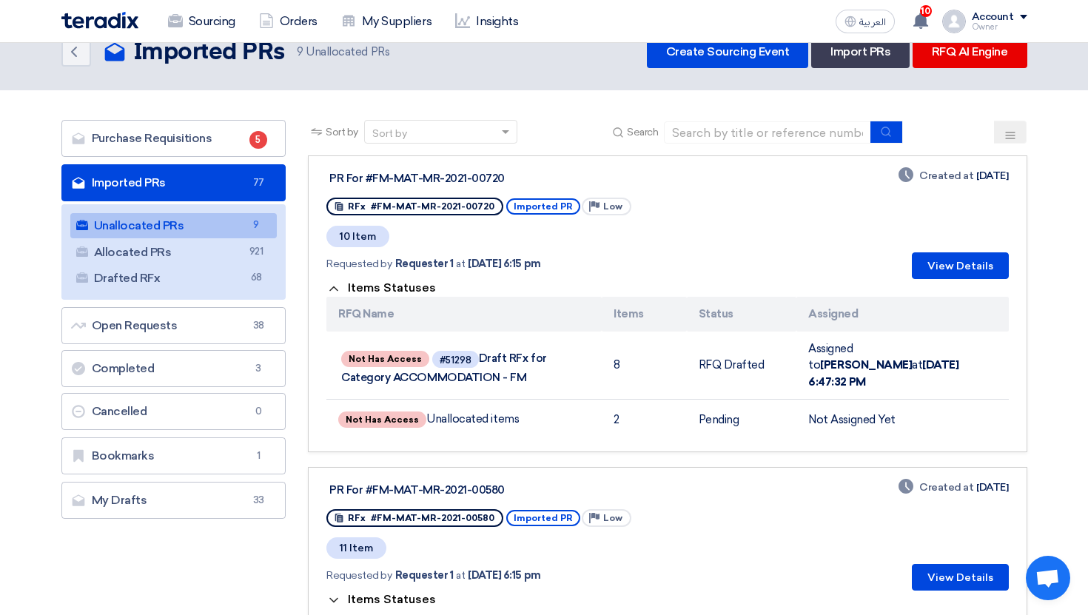
scroll to position [0, 0]
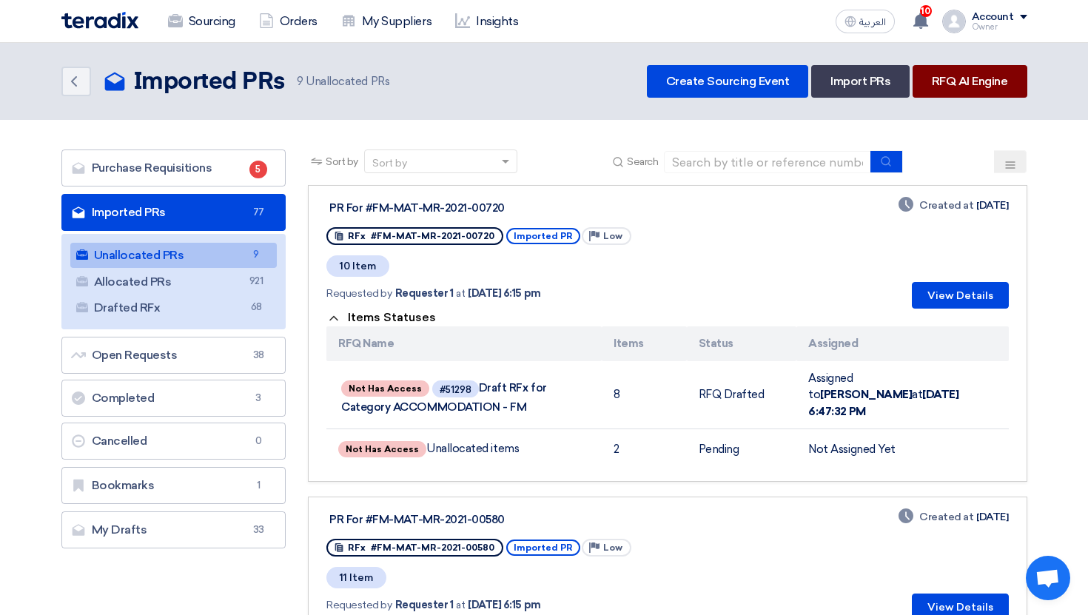
click at [980, 87] on link "RFQ AI Engine" at bounding box center [970, 81] width 115 height 33
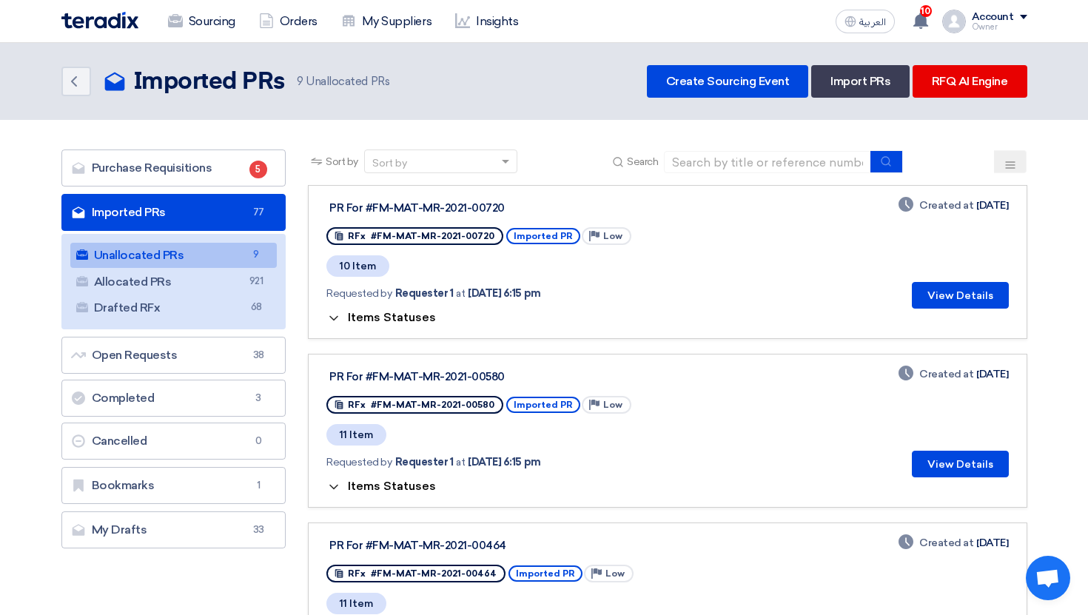
click at [237, 256] on link "Unallocated PRs Unallocated PRs 9" at bounding box center [173, 255] width 207 height 25
click at [940, 295] on button "View Details" at bounding box center [960, 295] width 97 height 27
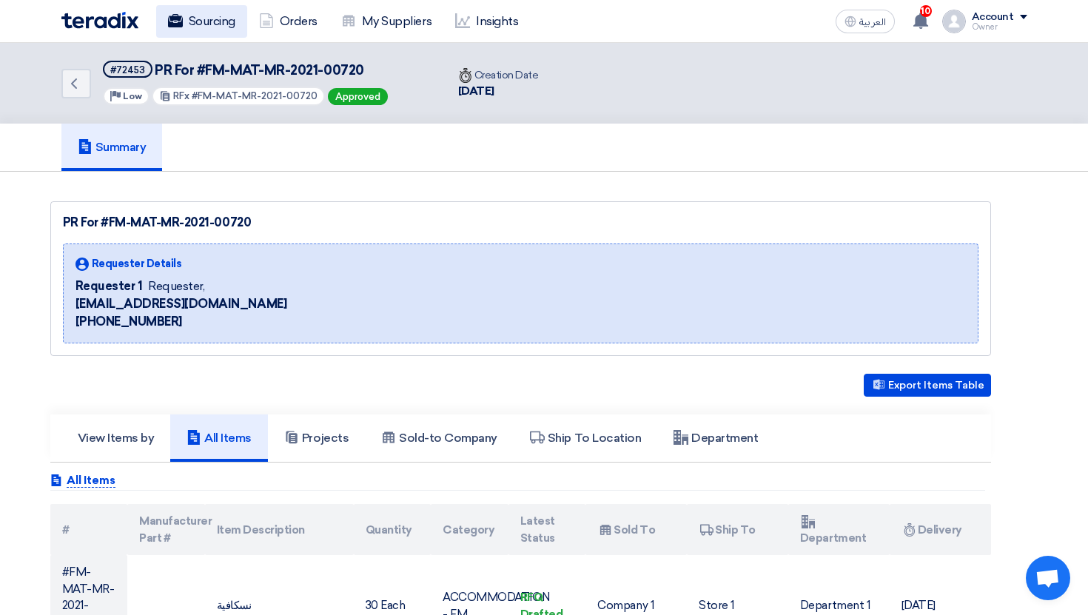
click at [204, 15] on link "Sourcing" at bounding box center [201, 21] width 91 height 33
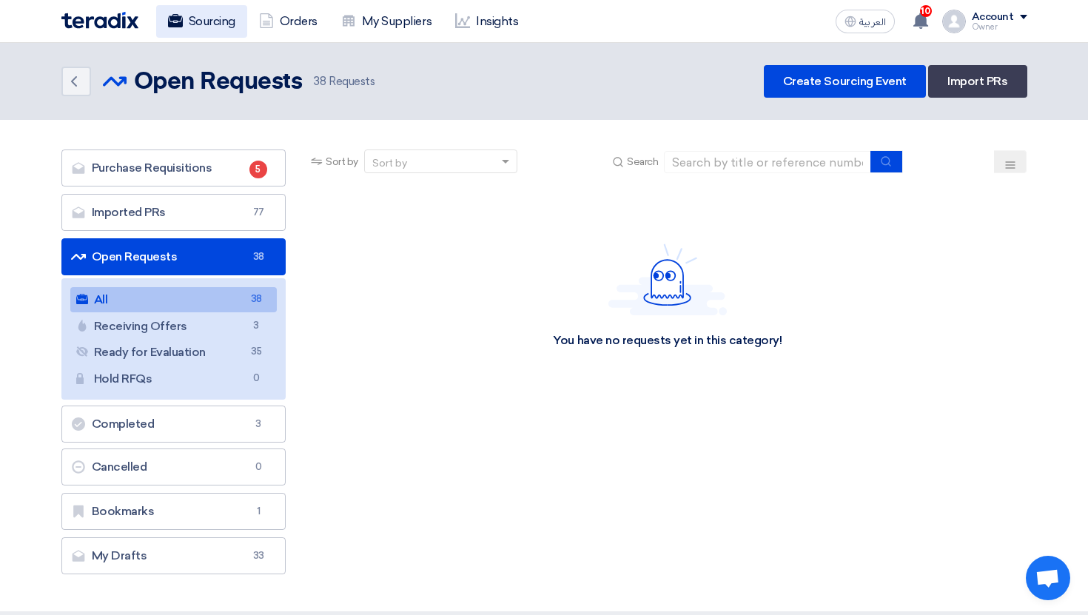
click at [195, 19] on link "Sourcing" at bounding box center [201, 21] width 91 height 33
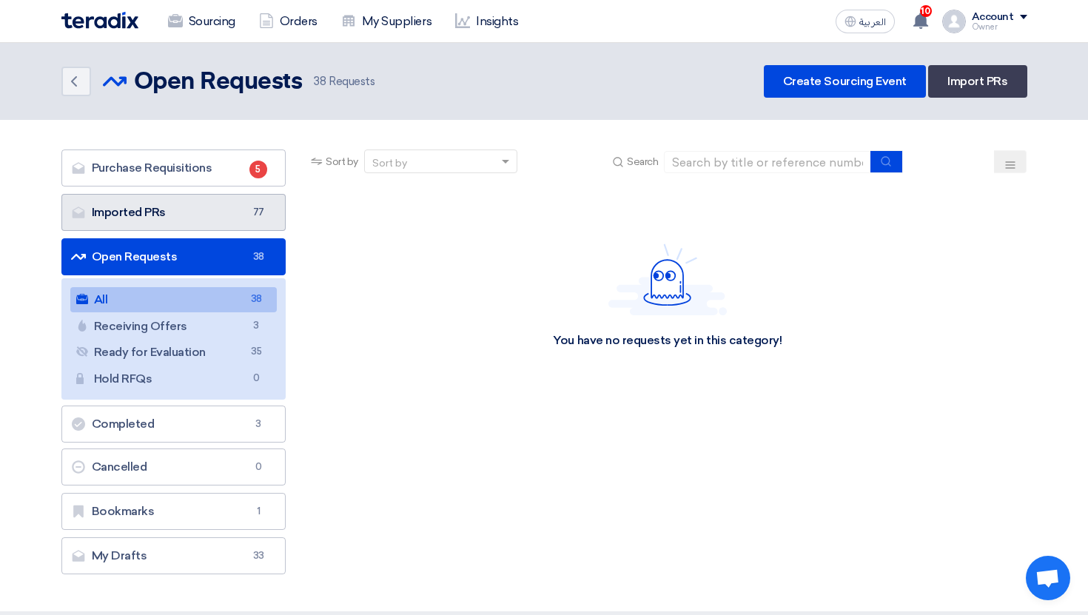
click at [247, 207] on link "Imported PRs Imported PRs 77" at bounding box center [173, 212] width 225 height 37
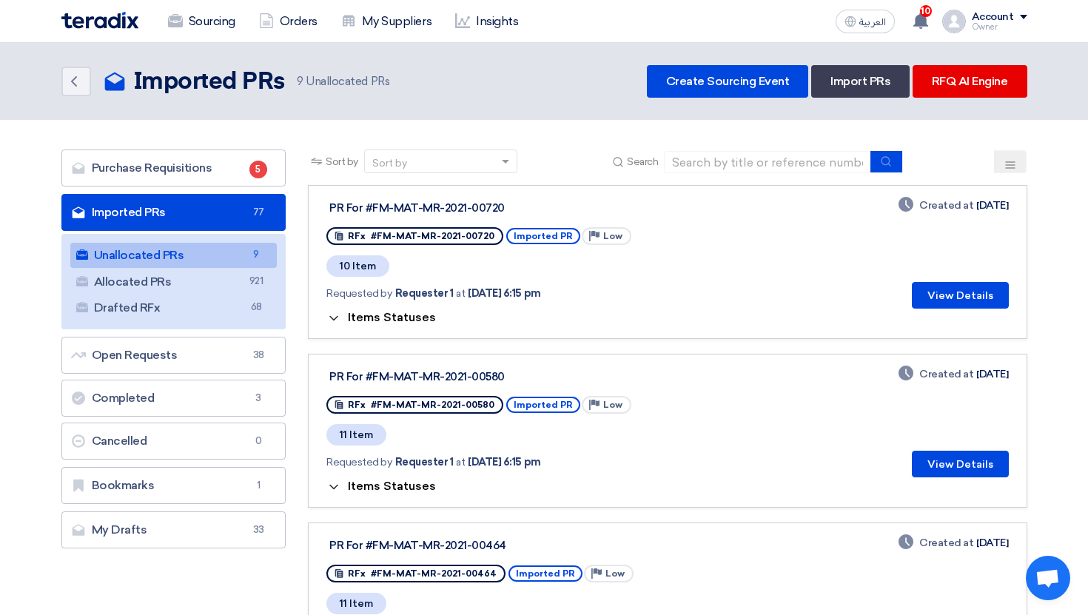
click at [178, 213] on link "Imported PRs Imported PRs 77" at bounding box center [173, 212] width 225 height 37
click at [171, 173] on link "Purchase Requisitions Purchase Requisitions 5" at bounding box center [173, 168] width 225 height 37
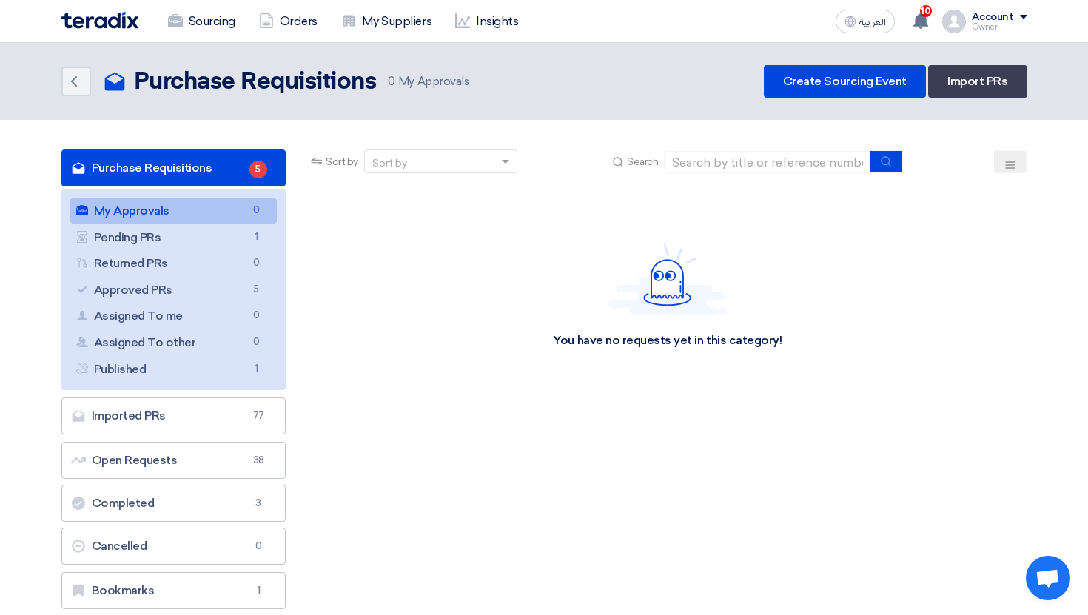
click at [351, 196] on div "You have no requests yet in this category!" at bounding box center [667, 296] width 719 height 222
click at [226, 164] on link "Purchase Requisitions Purchase Requisitions 5" at bounding box center [173, 168] width 225 height 37
click at [219, 420] on link "Imported PRs Imported PRs 77" at bounding box center [173, 416] width 225 height 37
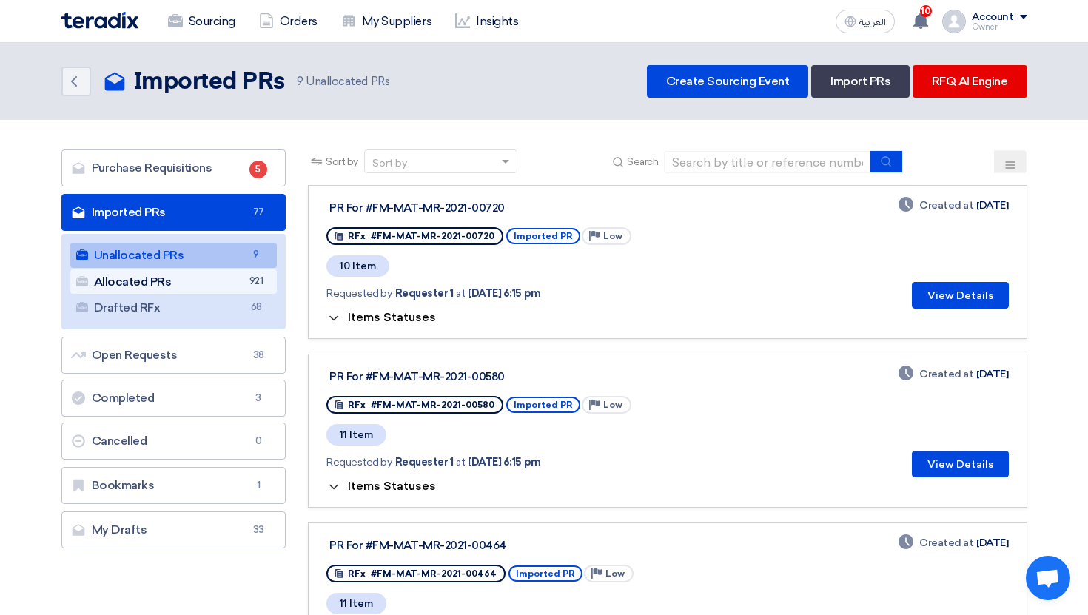
click at [189, 273] on link "Allocated PRs Allocated PRs 921" at bounding box center [173, 282] width 207 height 25
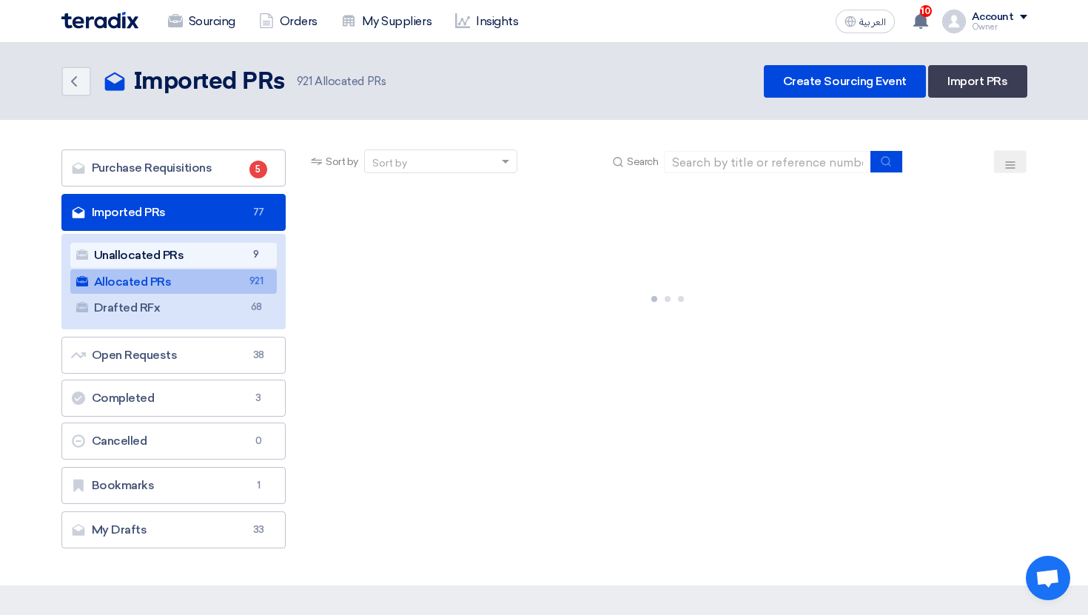
click at [189, 258] on link "Unallocated PRs Unallocated PRs 9" at bounding box center [173, 255] width 207 height 25
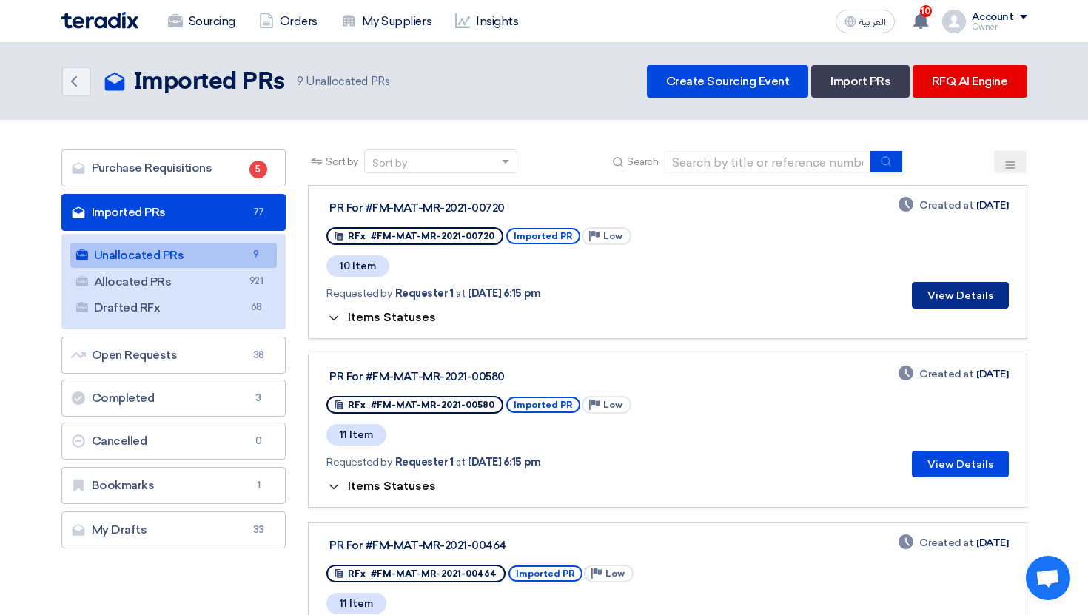
click at [981, 290] on button "View Details" at bounding box center [960, 295] width 97 height 27
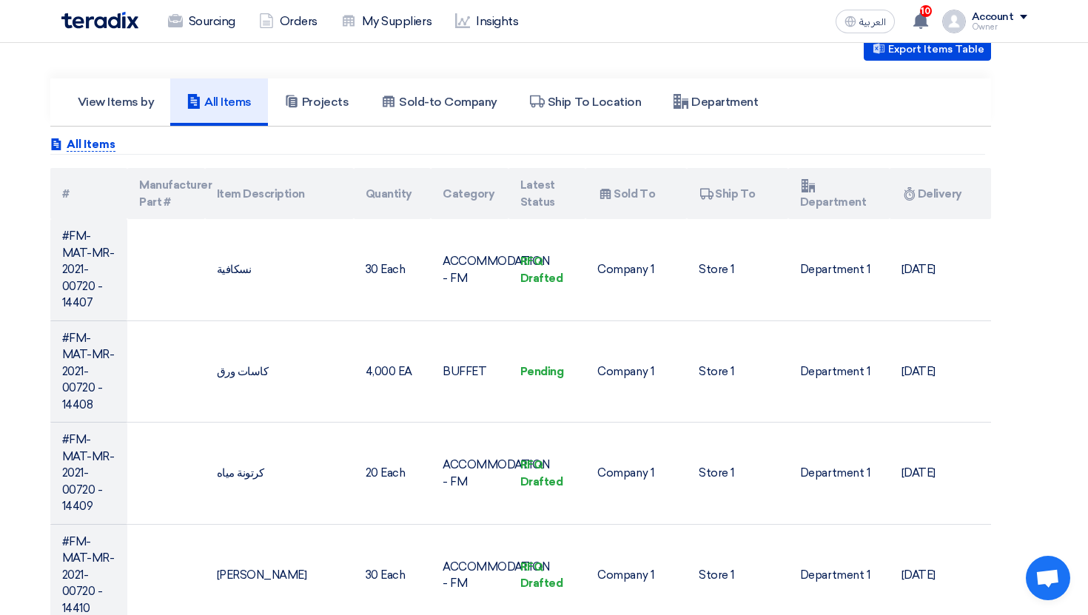
scroll to position [337, 0]
click at [321, 97] on h5 "Projects" at bounding box center [316, 101] width 64 height 15
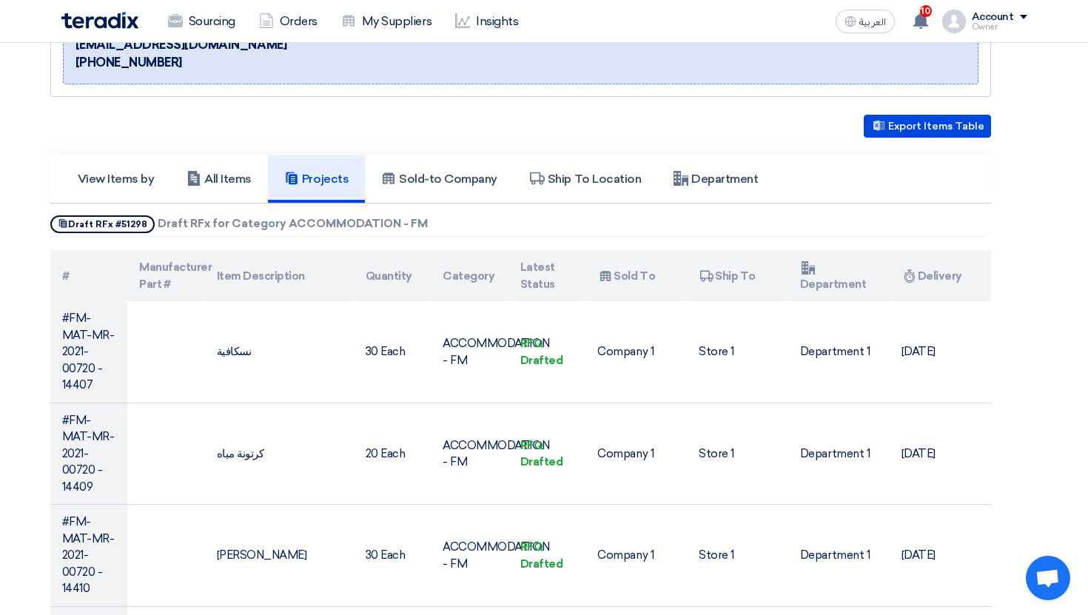
scroll to position [207, 0]
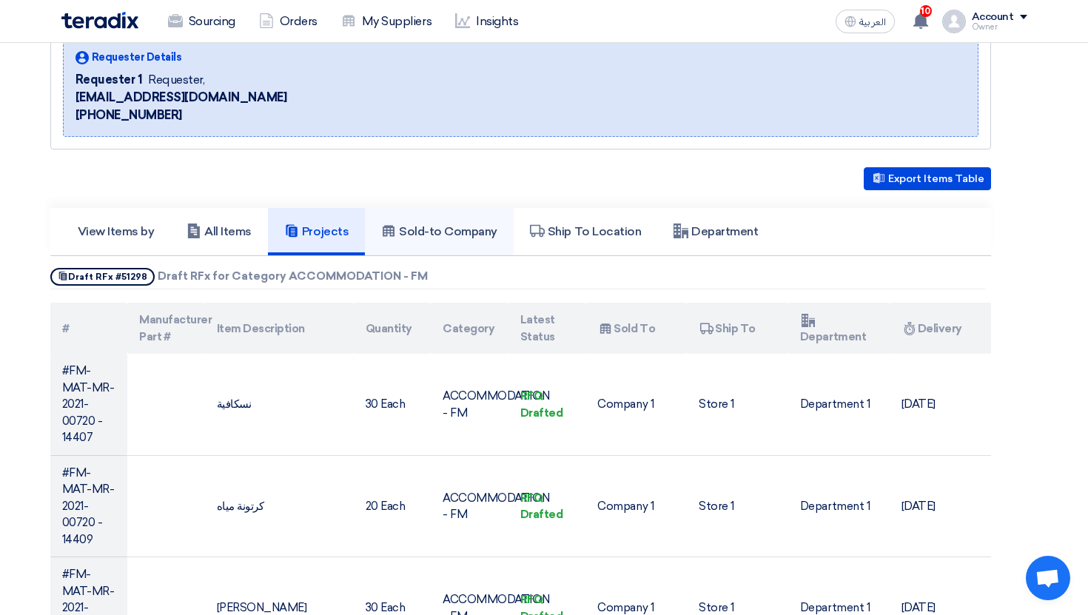
click at [438, 228] on h5 "Sold-to Company" at bounding box center [439, 231] width 116 height 15
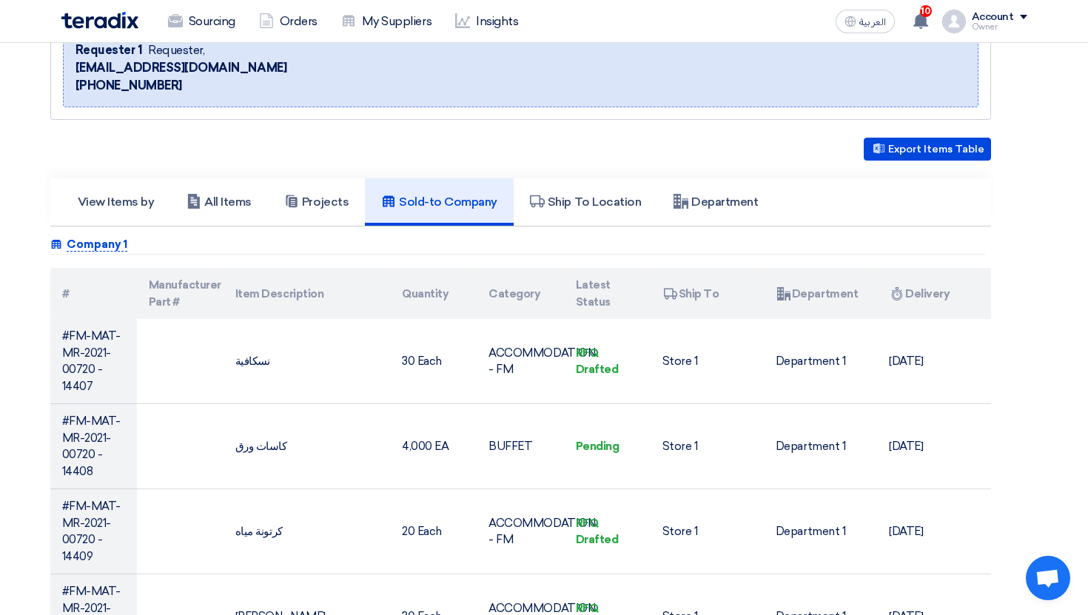
scroll to position [238, 0]
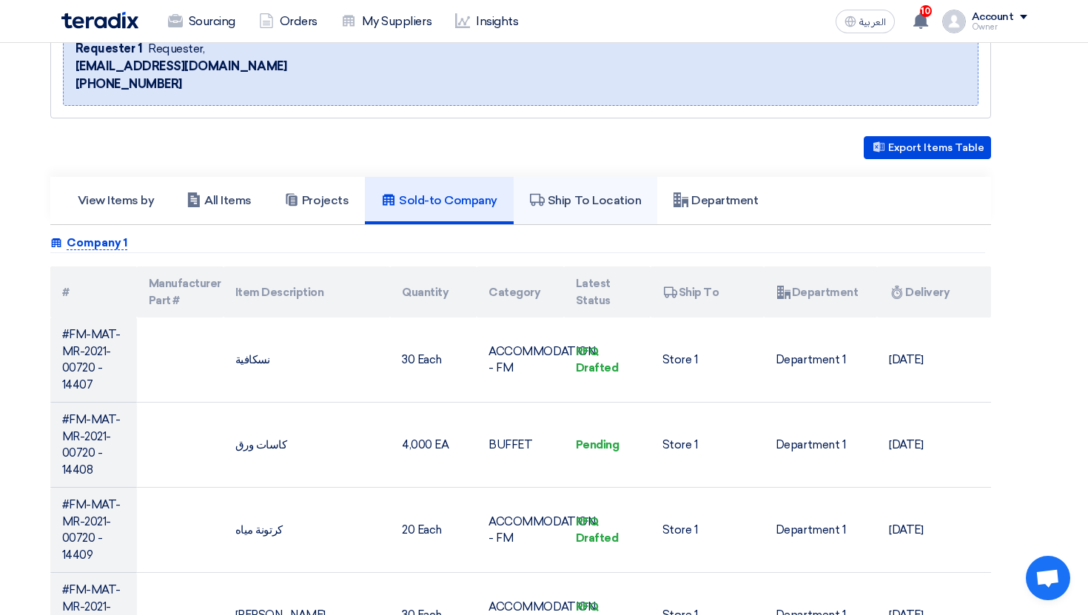
click at [563, 210] on link "Ship To Location" at bounding box center [586, 200] width 144 height 47
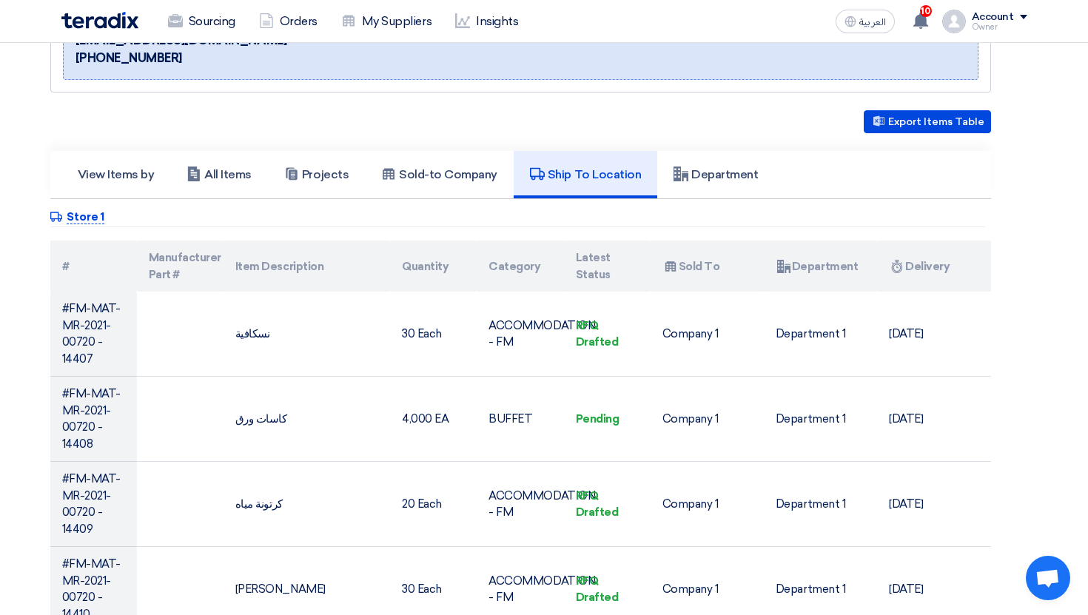
scroll to position [257, 0]
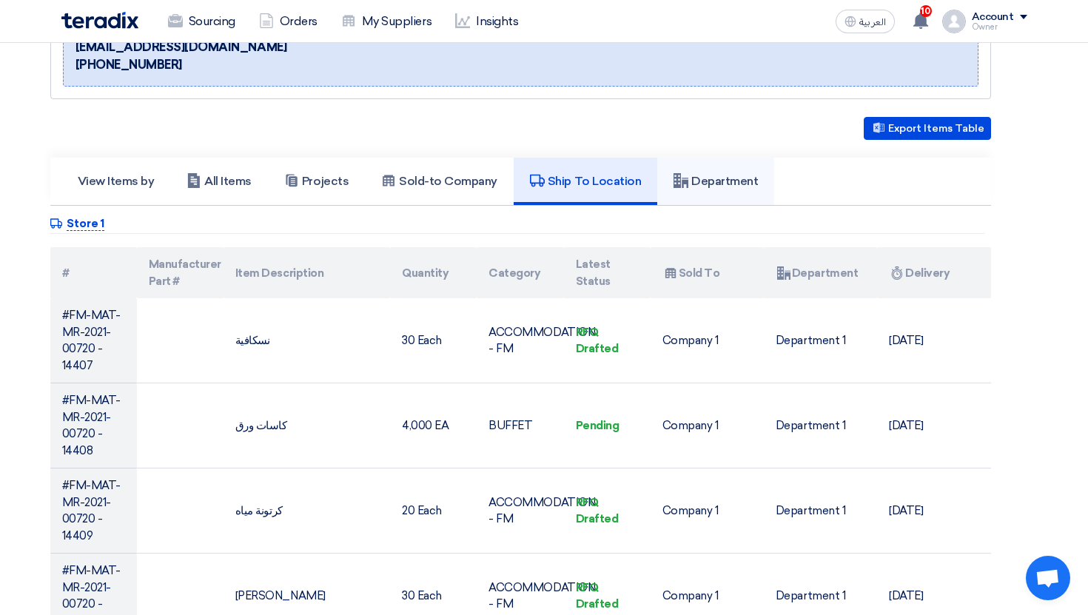
click at [740, 169] on link "Department" at bounding box center [716, 181] width 117 height 47
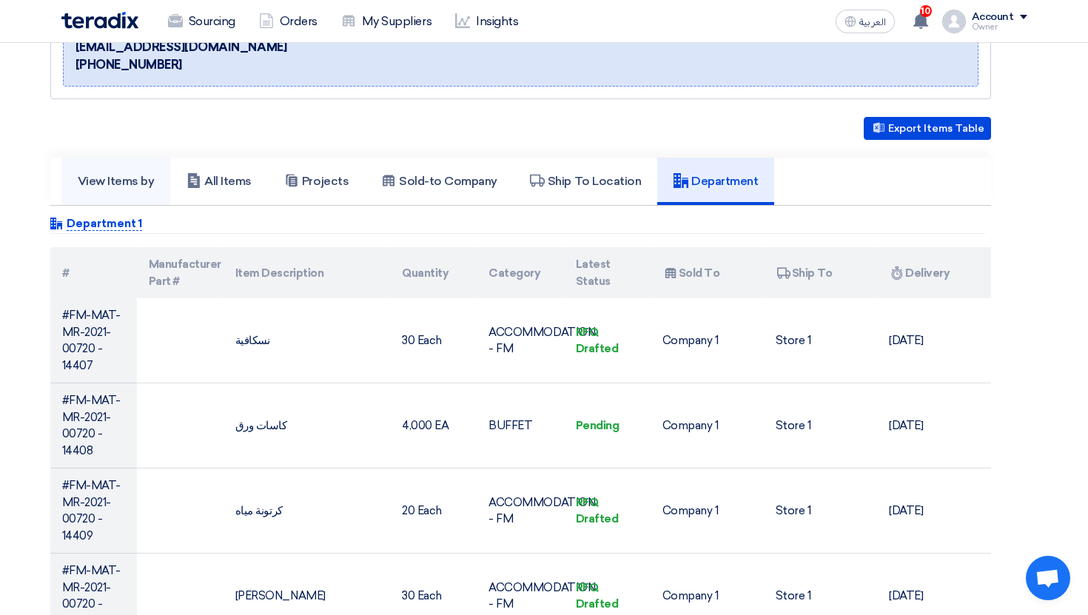
click at [117, 178] on h5 "View Items by" at bounding box center [116, 181] width 77 height 15
drag, startPoint x: 64, startPoint y: 182, endPoint x: 153, endPoint y: 180, distance: 88.1
click at [153, 180] on link "View Items by" at bounding box center [116, 181] width 110 height 47
copy h5 "View Items by"
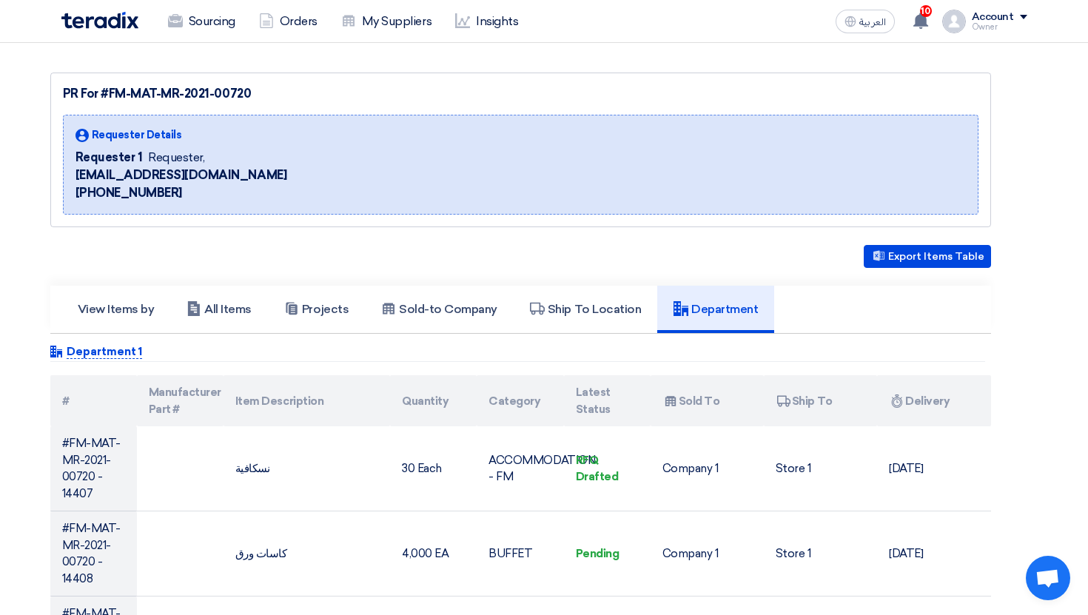
scroll to position [133, 0]
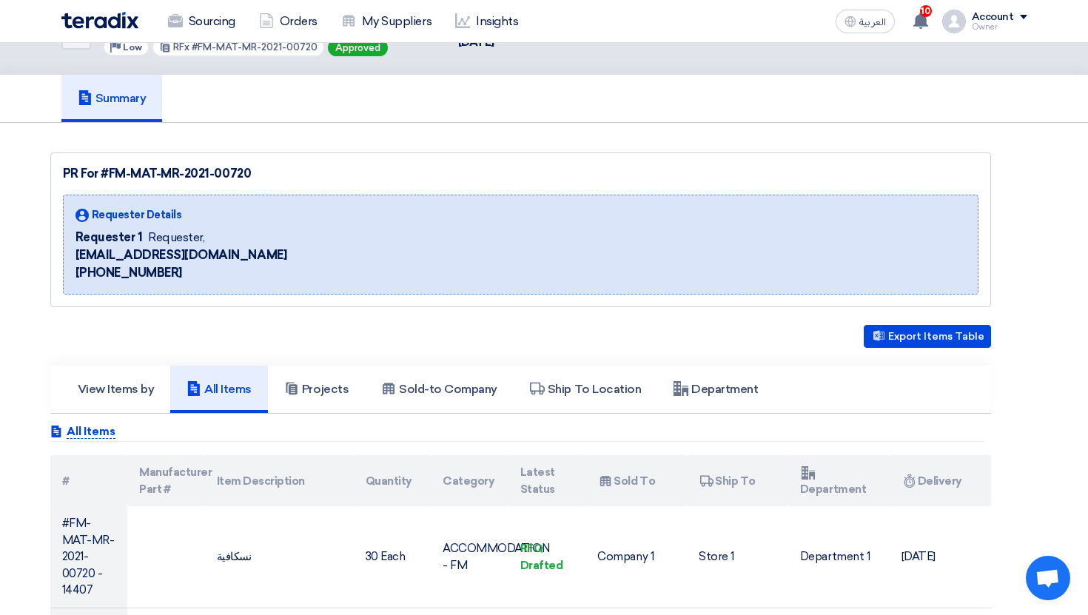
scroll to position [44, 0]
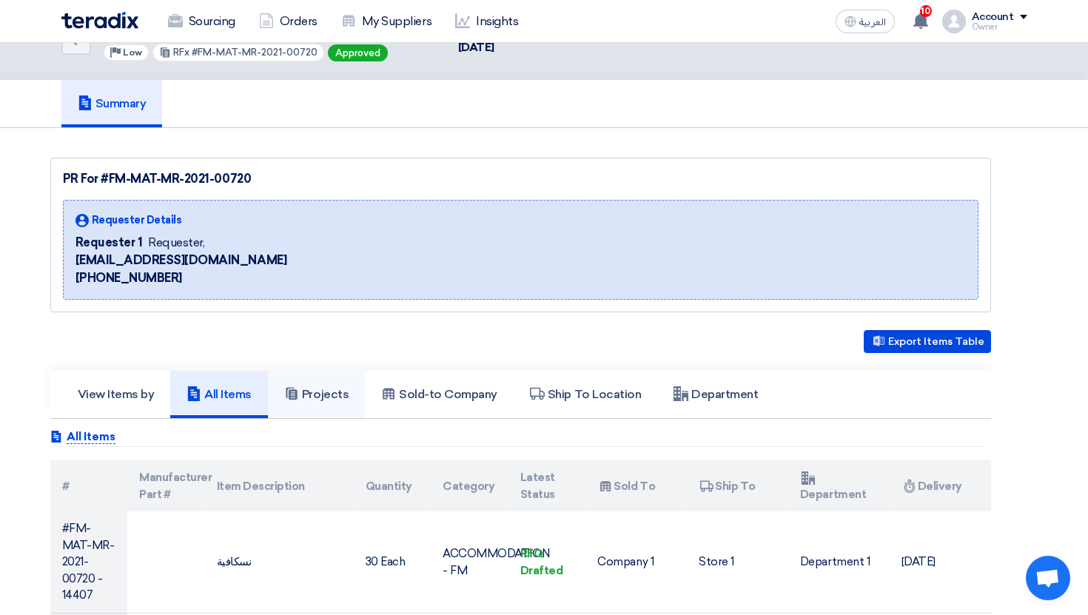
click at [325, 395] on h5 "Projects" at bounding box center [316, 394] width 64 height 15
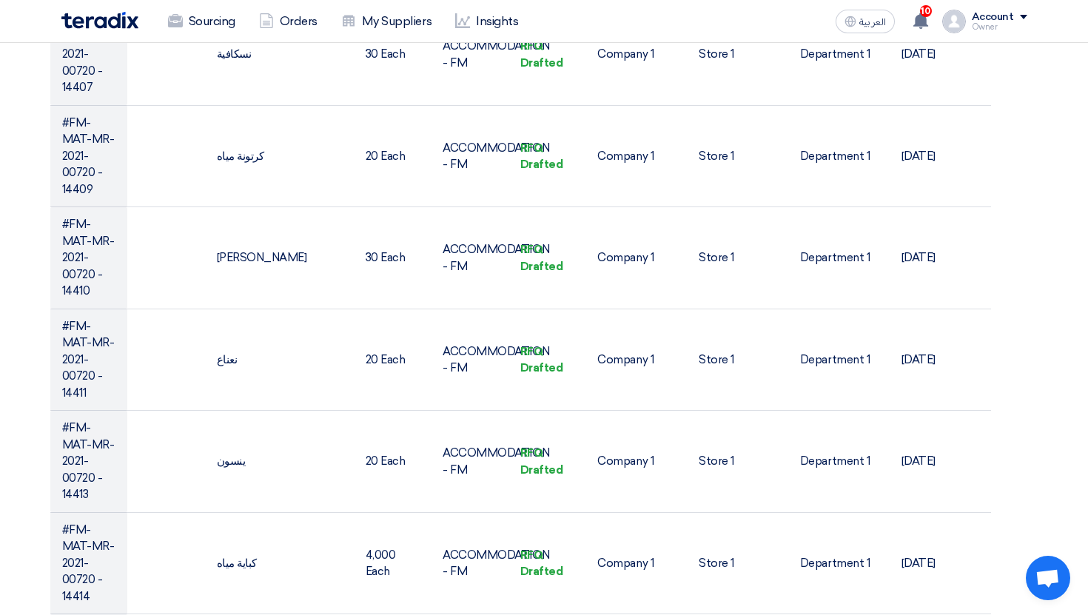
scroll to position [0, 0]
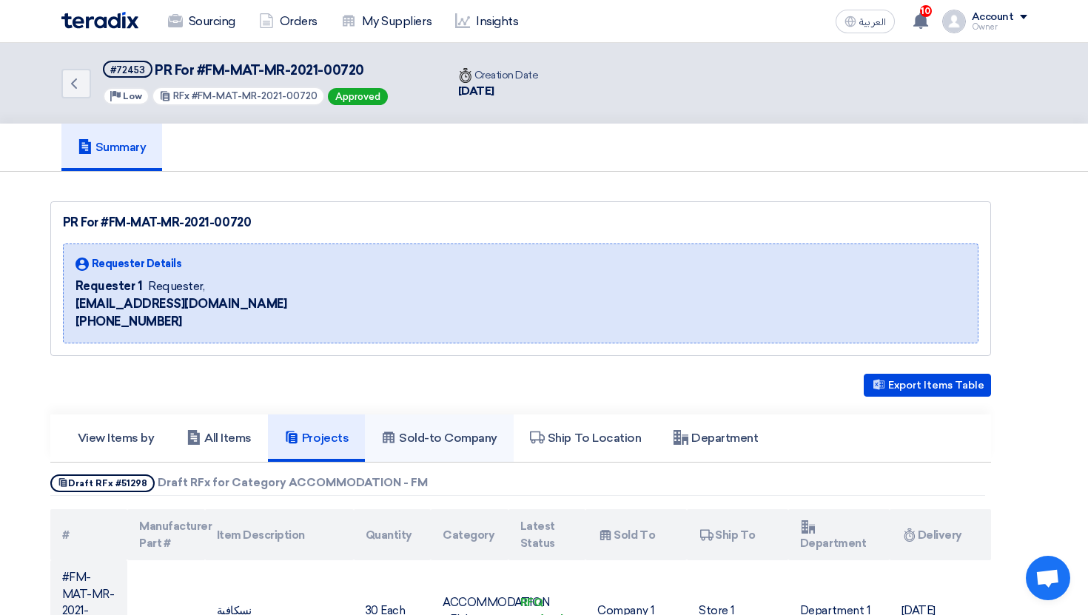
click at [464, 439] on h5 "Sold-to Company" at bounding box center [439, 438] width 116 height 15
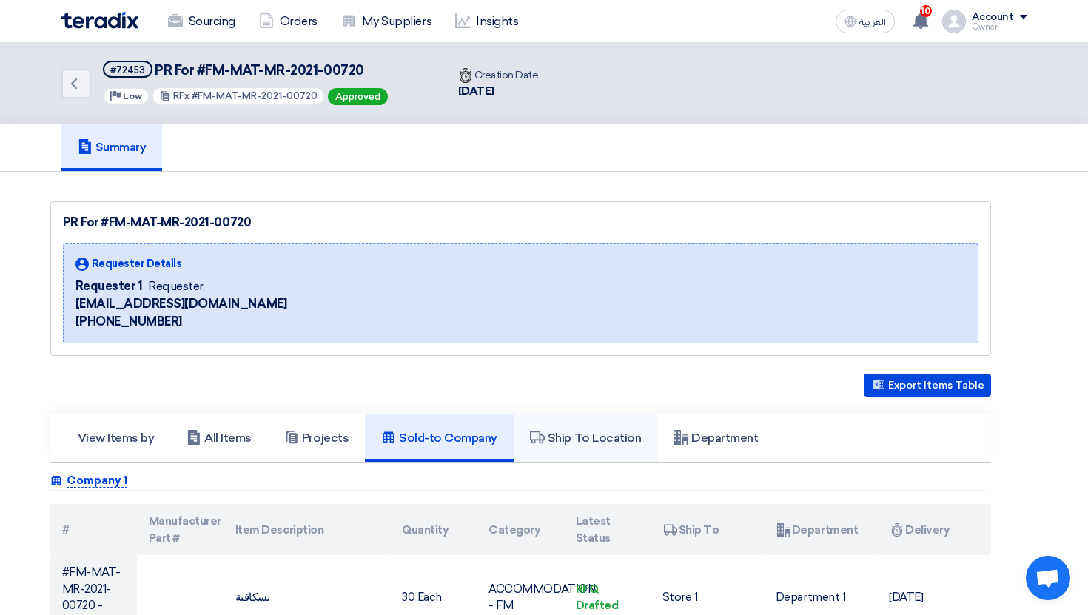
click at [589, 446] on link "Ship To Location" at bounding box center [586, 438] width 144 height 47
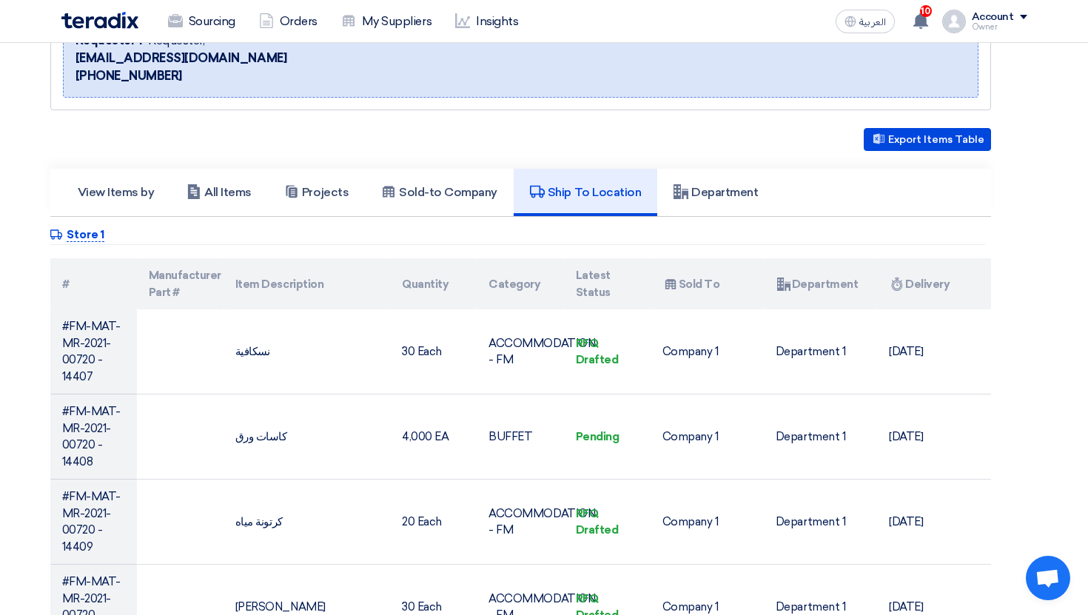
scroll to position [238, 0]
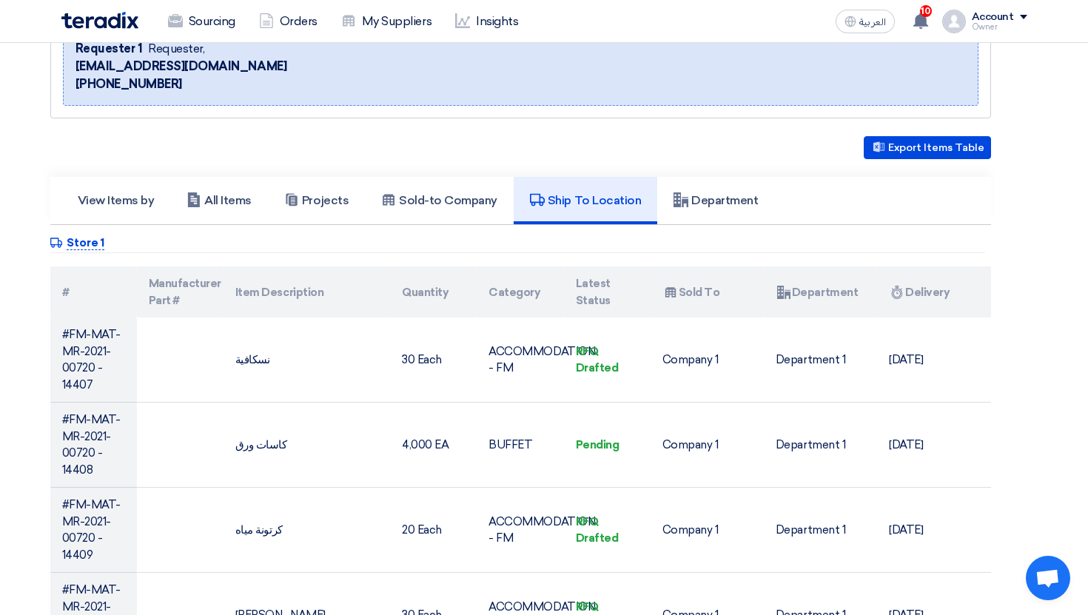
drag, startPoint x: 680, startPoint y: 289, endPoint x: 729, endPoint y: 289, distance: 49.6
click at [729, 289] on th "Attachments Sold To" at bounding box center [707, 292] width 113 height 51
copy th "Sold To"
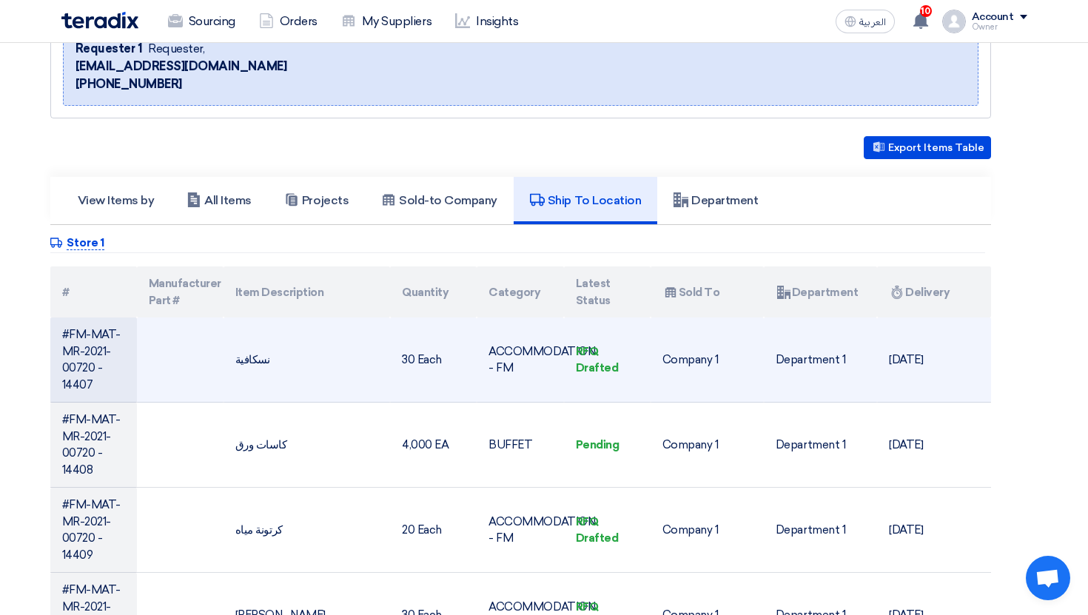
click at [447, 340] on td "30 Each" at bounding box center [433, 360] width 87 height 85
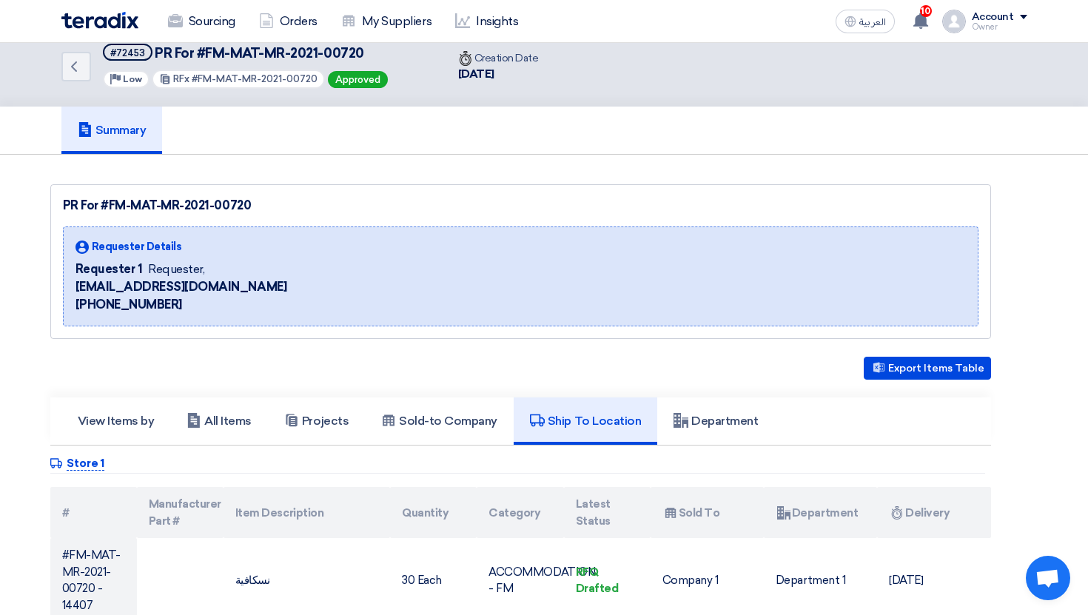
scroll to position [0, 0]
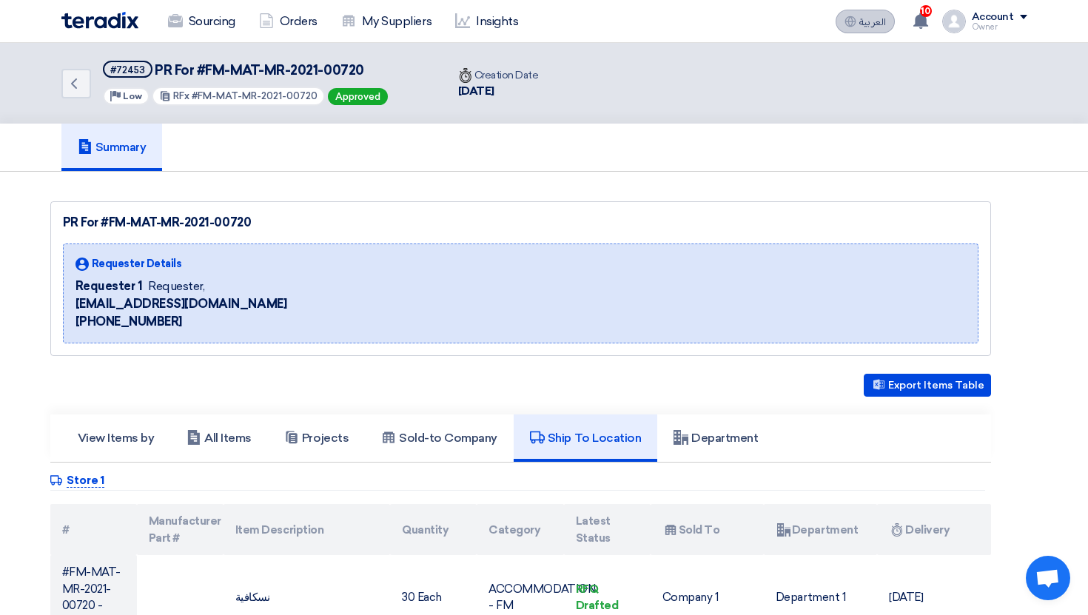
click at [882, 12] on button "العربية ع" at bounding box center [865, 22] width 59 height 24
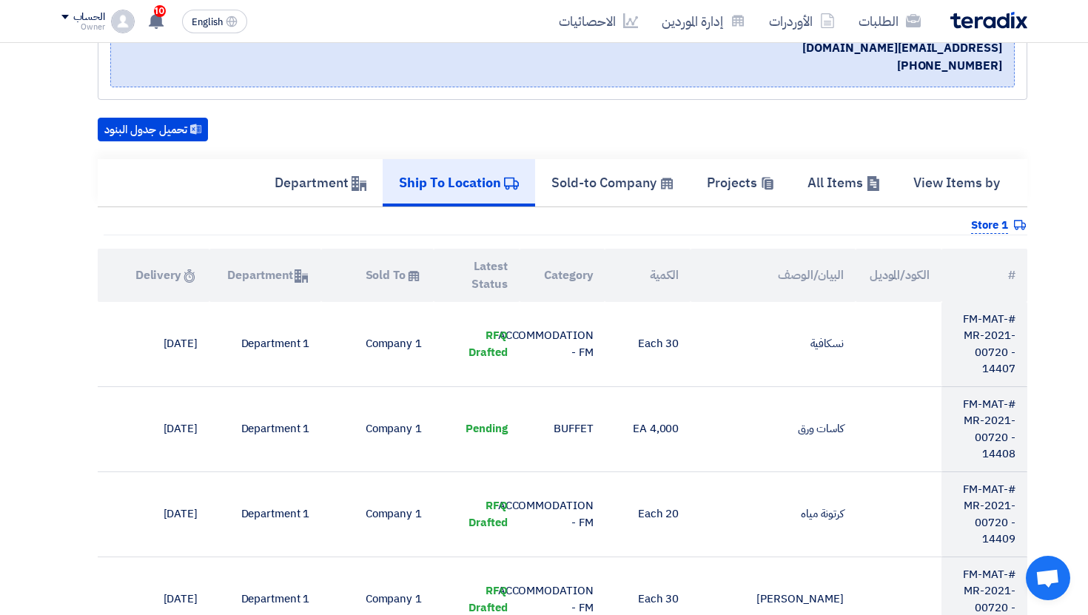
scroll to position [283, 0]
drag, startPoint x: 477, startPoint y: 267, endPoint x: 518, endPoint y: 284, distance: 44.1
click at [518, 284] on th "Latest Status" at bounding box center [477, 276] width 86 height 53
drag, startPoint x: 469, startPoint y: 267, endPoint x: 505, endPoint y: 281, distance: 38.5
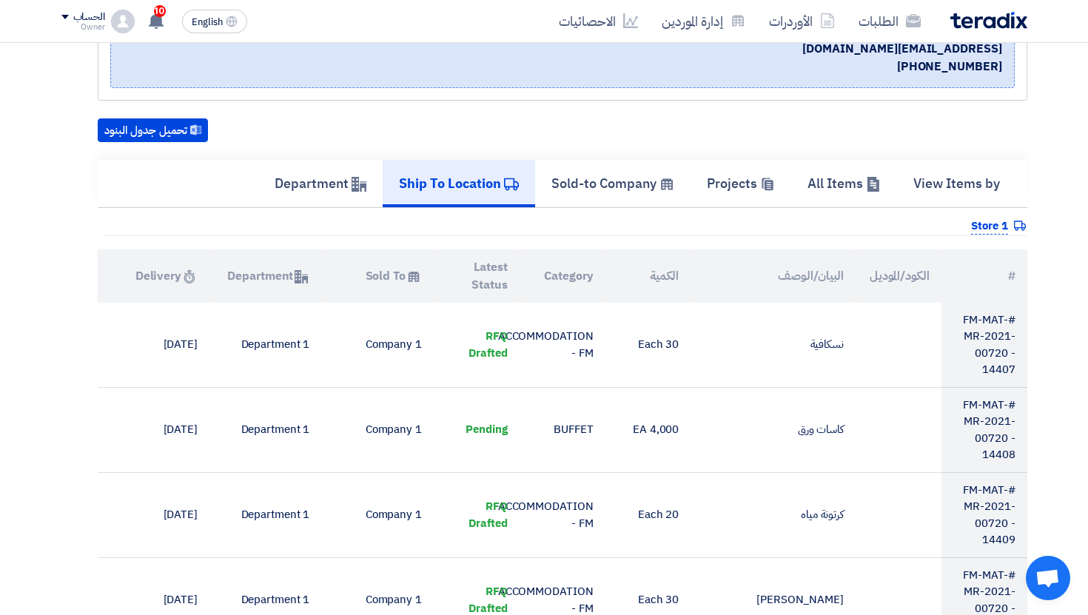
click at [505, 283] on th "Latest Status" at bounding box center [477, 276] width 86 height 53
click at [505, 281] on th "Latest Status" at bounding box center [477, 276] width 86 height 53
drag, startPoint x: 506, startPoint y: 281, endPoint x: 472, endPoint y: 257, distance: 42.5
click at [471, 257] on th "Latest Status" at bounding box center [477, 276] width 86 height 53
click at [472, 257] on th "Latest Status" at bounding box center [477, 276] width 86 height 53
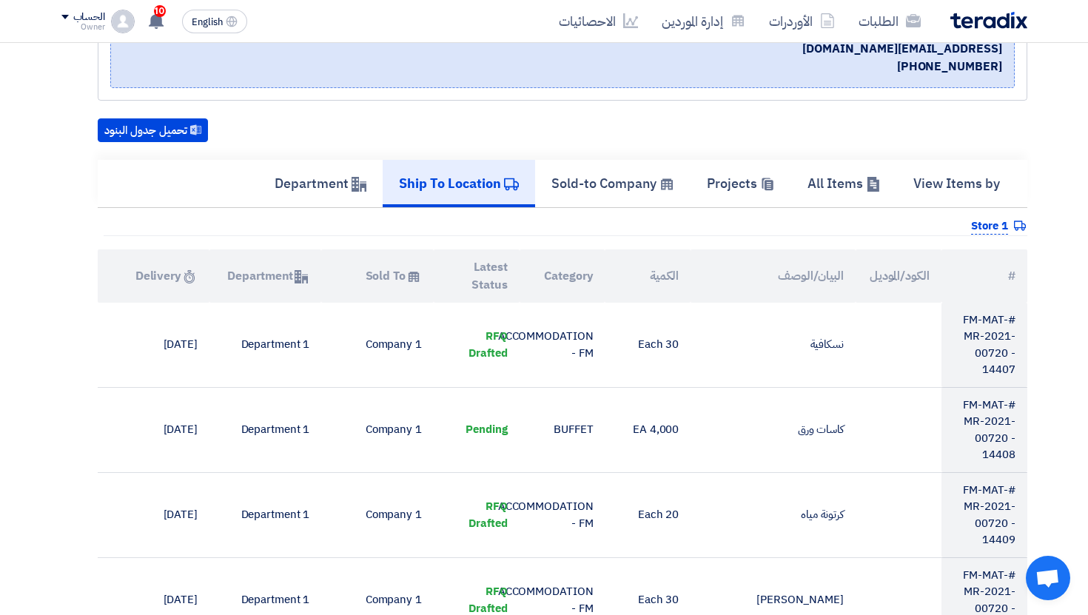
click at [472, 257] on th "Latest Status" at bounding box center [477, 276] width 86 height 53
drag, startPoint x: 472, startPoint y: 257, endPoint x: 498, endPoint y: 269, distance: 28.5
click at [498, 269] on th "Latest Status" at bounding box center [477, 276] width 86 height 53
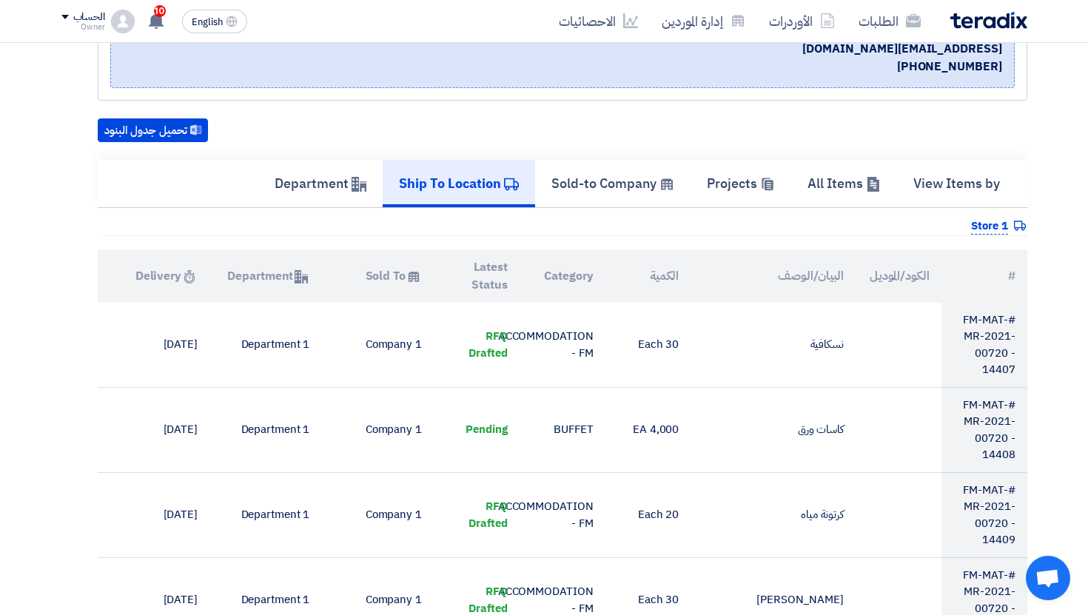
click at [498, 269] on th "Latest Status" at bounding box center [477, 276] width 86 height 53
click at [572, 273] on th "Category" at bounding box center [563, 276] width 86 height 53
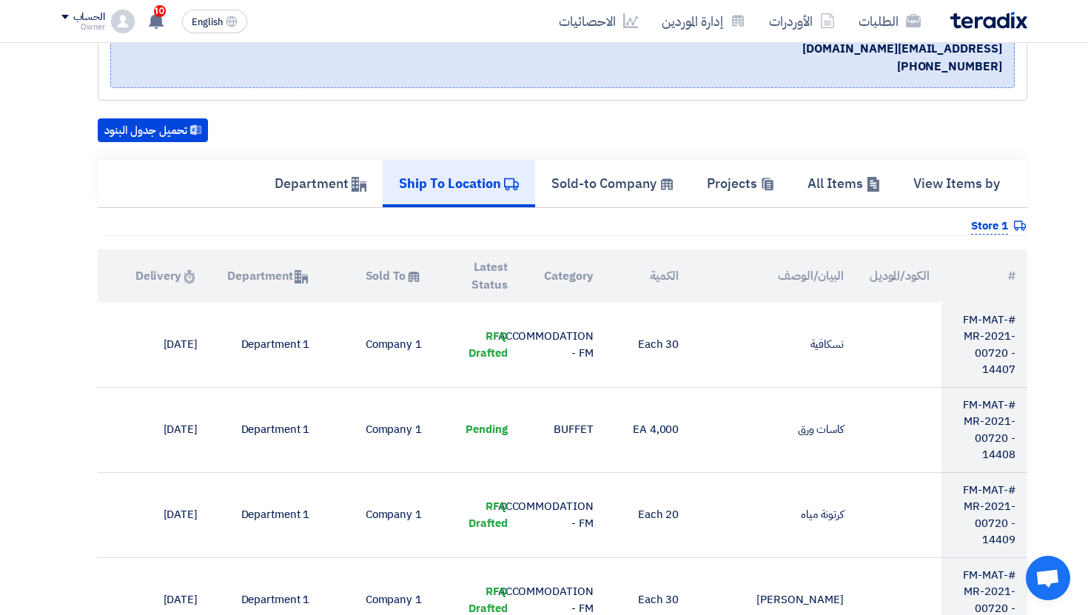
click at [572, 273] on th "Category" at bounding box center [563, 276] width 86 height 53
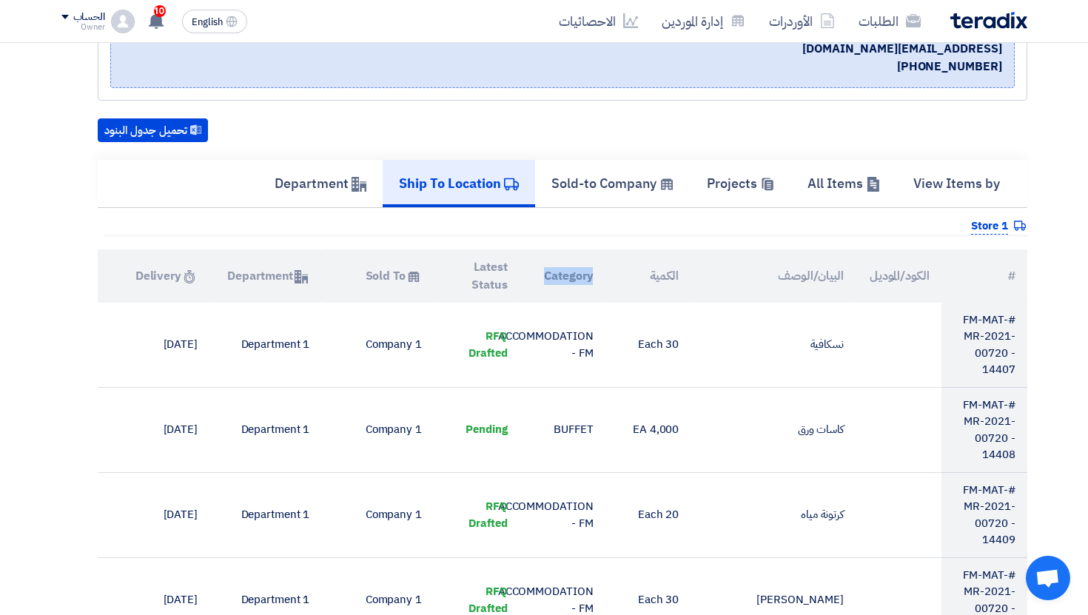
click at [391, 266] on th "Attachments Sold To" at bounding box center [377, 276] width 112 height 53
click at [265, 272] on th "Attachments Department" at bounding box center [266, 276] width 112 height 53
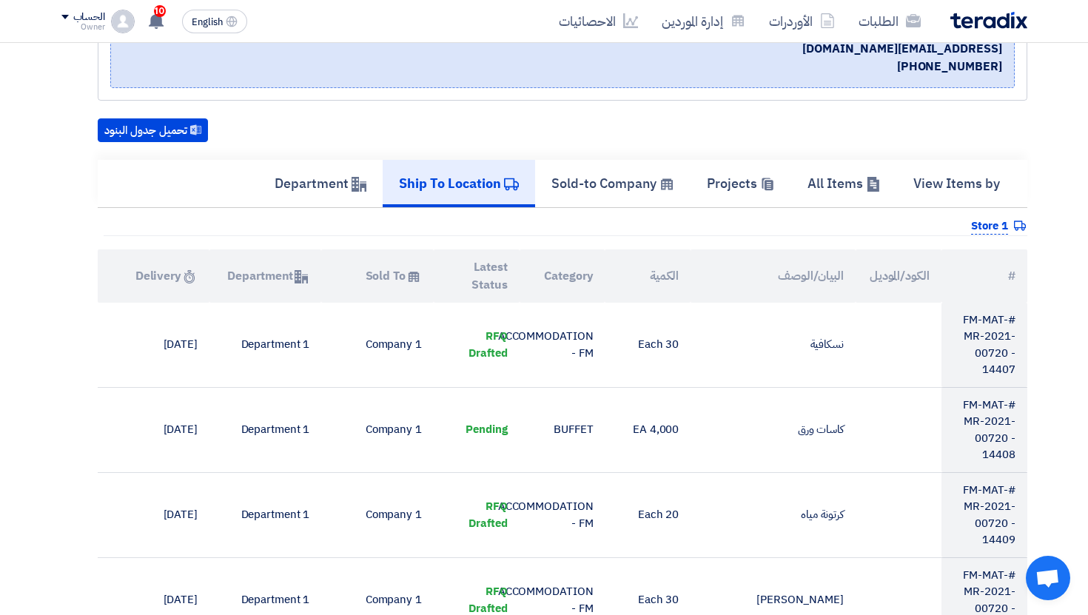
click at [265, 272] on th "Attachments Department" at bounding box center [266, 276] width 112 height 53
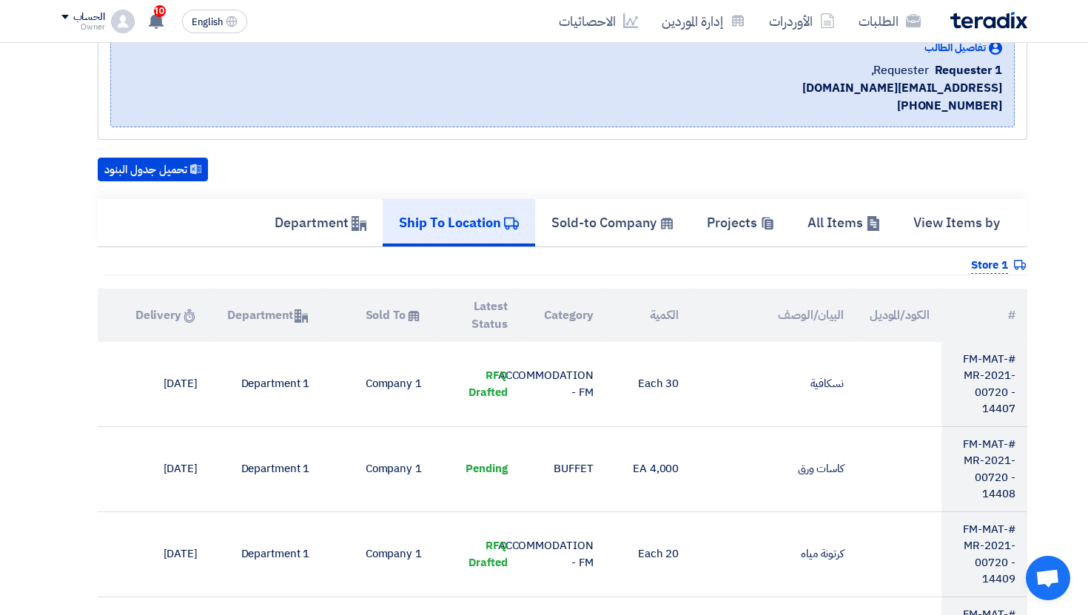
scroll to position [190, 0]
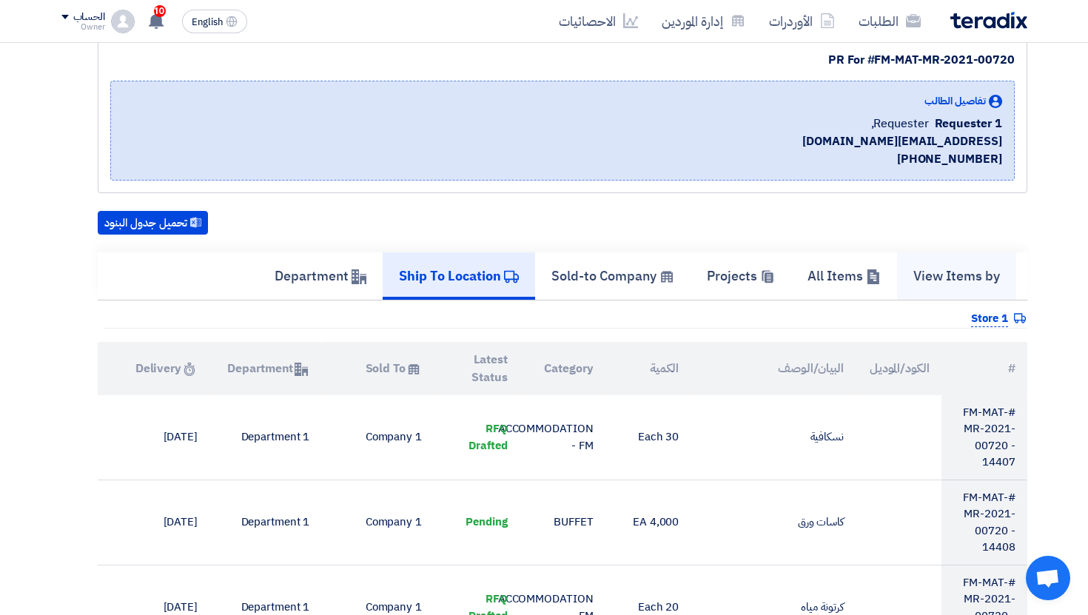
click at [968, 264] on link "View Items by" at bounding box center [956, 275] width 119 height 47
click at [861, 276] on h5 "All Items" at bounding box center [844, 275] width 73 height 17
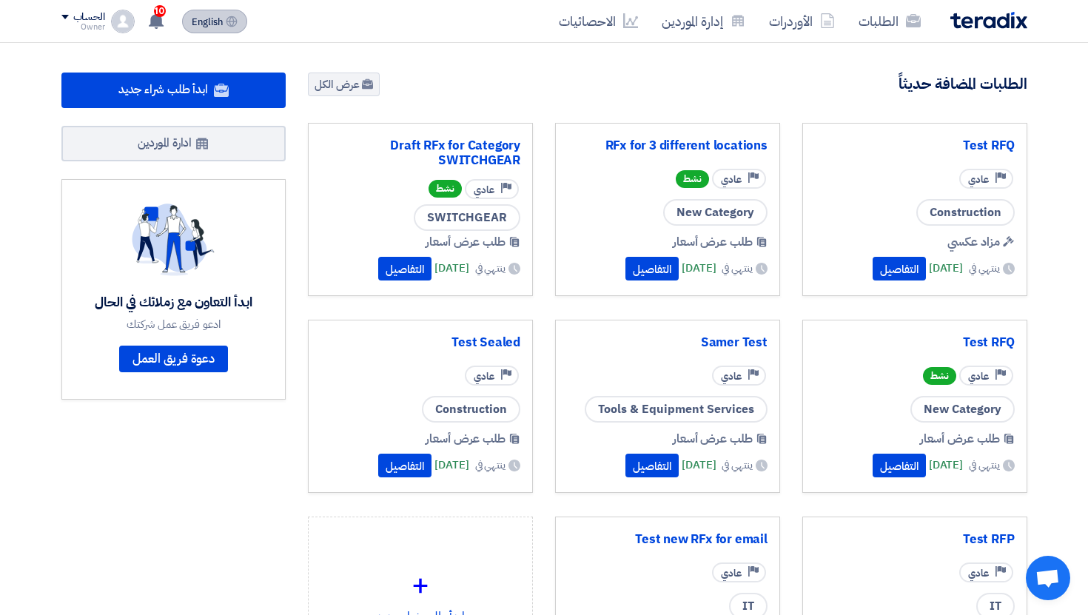
click at [225, 27] on button "English EN" at bounding box center [214, 22] width 65 height 24
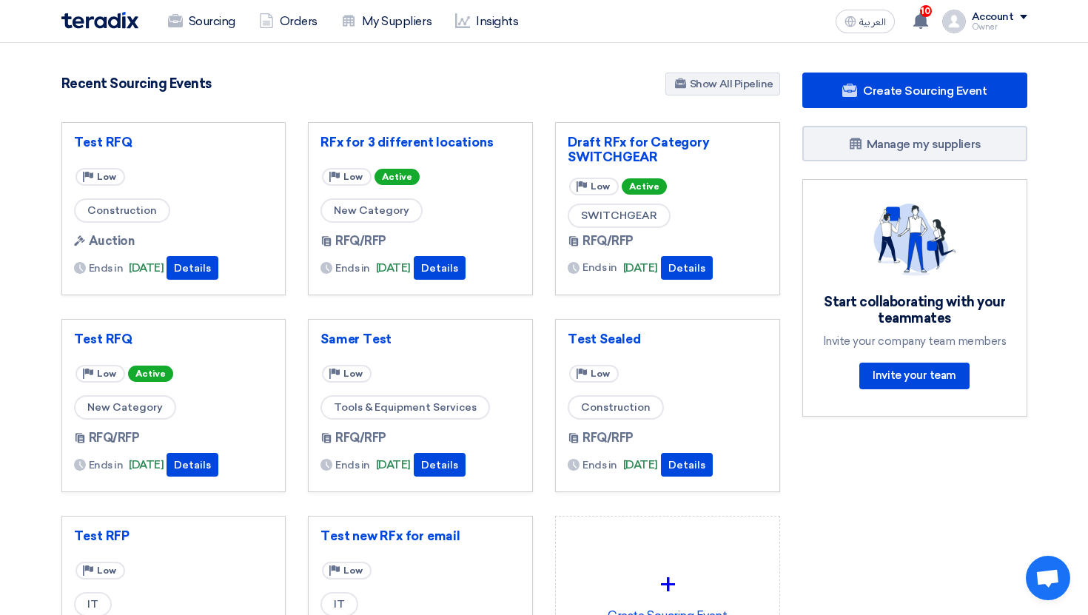
click at [991, 26] on div "Owner" at bounding box center [1000, 27] width 56 height 8
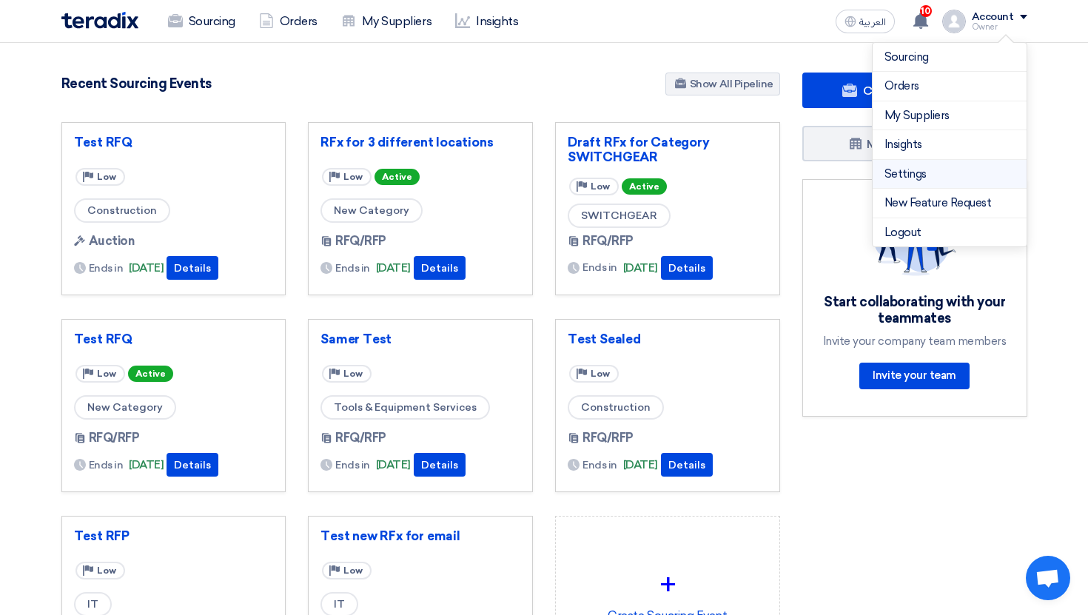
click at [909, 175] on link "Settings" at bounding box center [950, 174] width 130 height 17
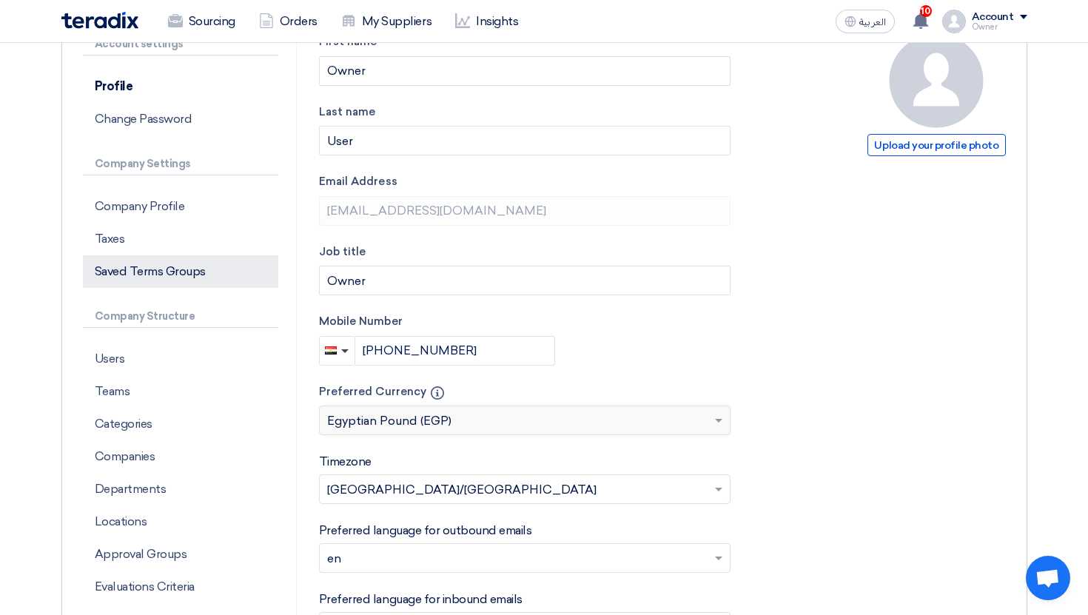
scroll to position [169, 0]
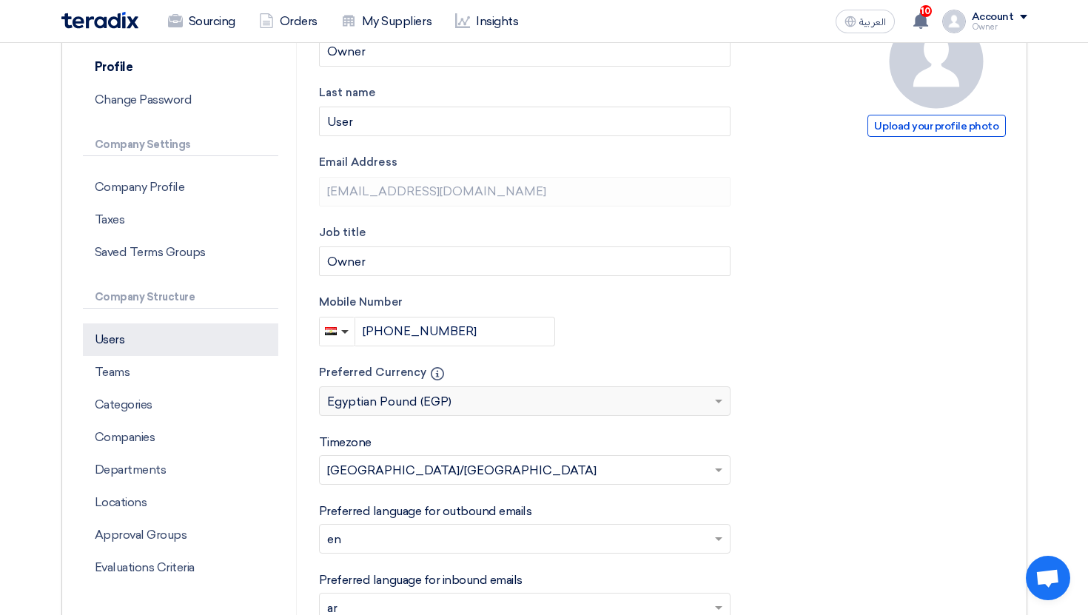
click at [198, 342] on p "Users" at bounding box center [180, 340] width 195 height 33
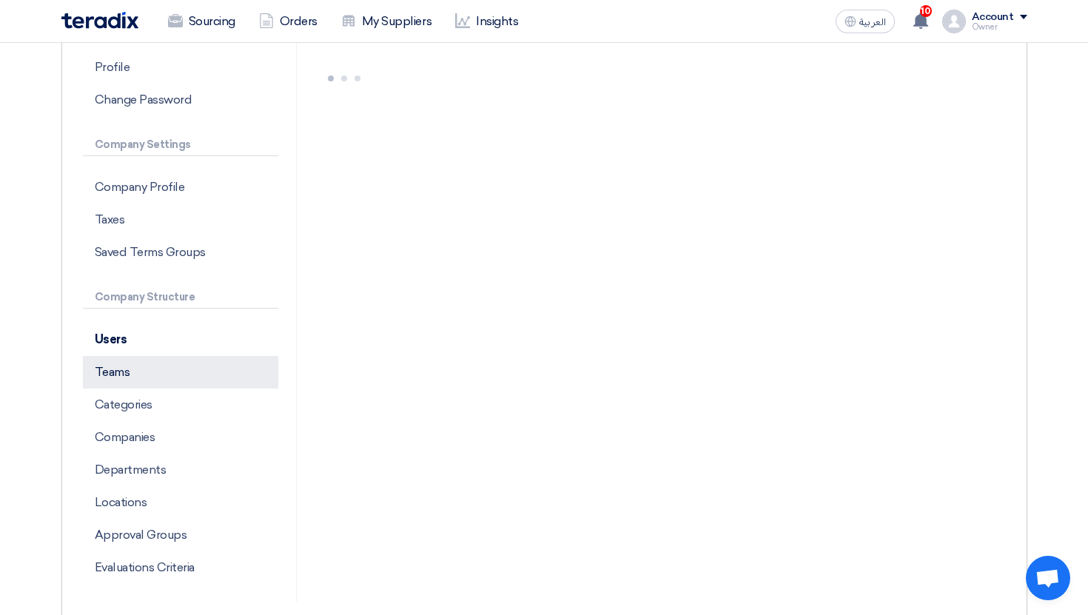
click at [198, 372] on p "Teams" at bounding box center [180, 372] width 195 height 33
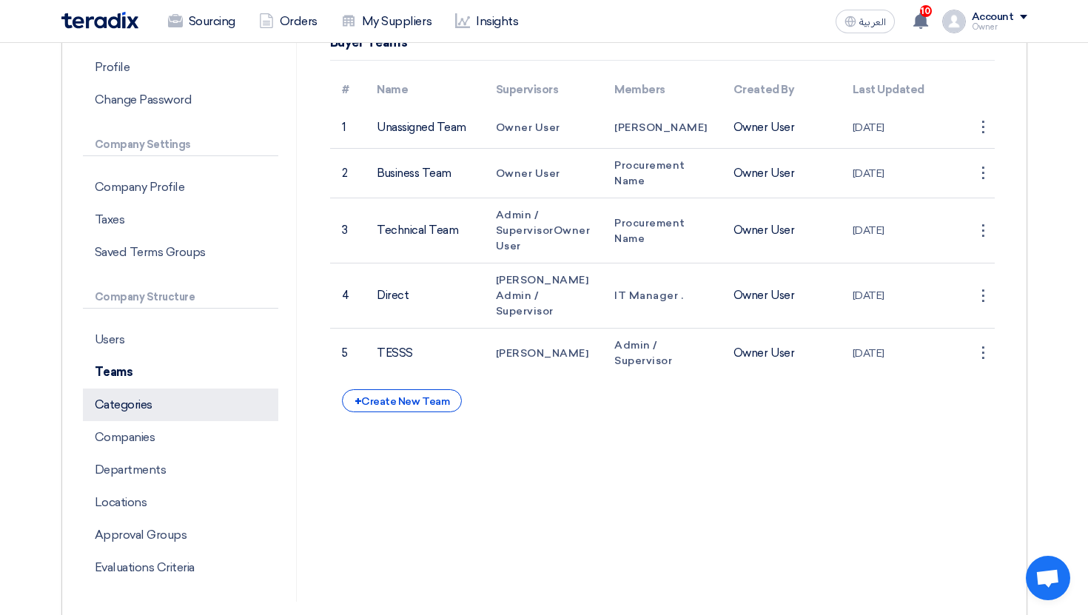
click at [181, 412] on p "Categories" at bounding box center [180, 405] width 195 height 33
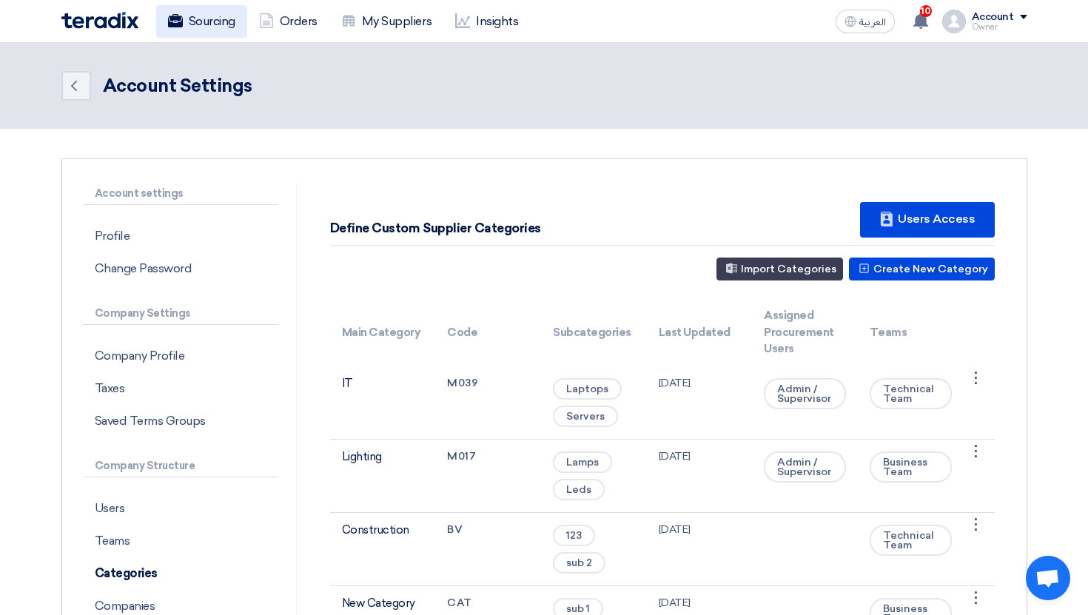
click at [193, 24] on link "Sourcing" at bounding box center [201, 21] width 91 height 33
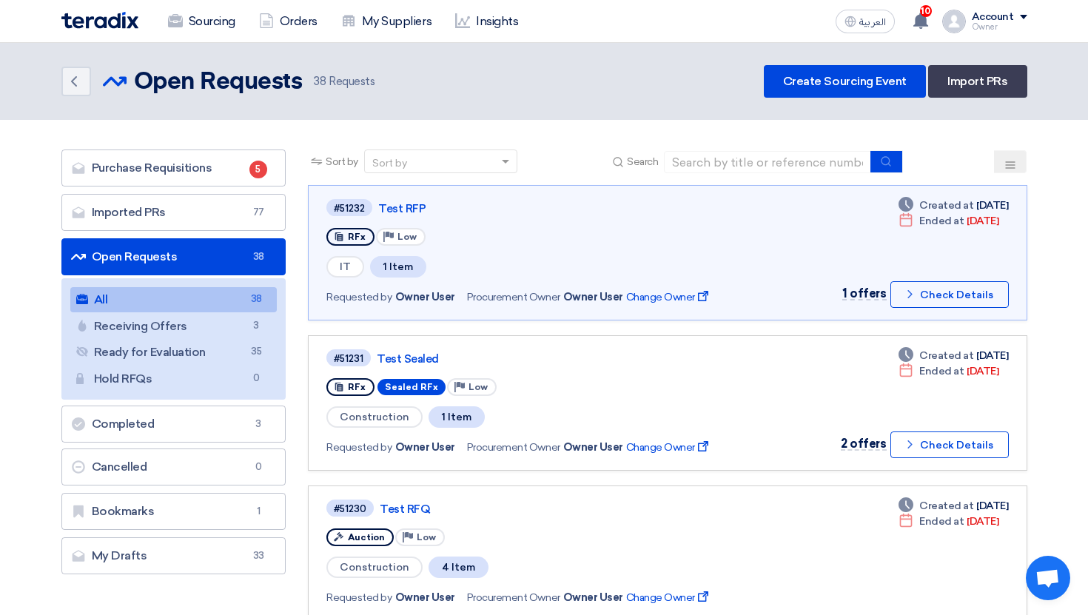
click at [230, 338] on ul "All All 38 Receiving Offers Receiving Offers 3 Ready for Evaluation Ready for E…" at bounding box center [173, 338] width 225 height 121
click at [199, 228] on link "Imported PRs Imported PRs 77" at bounding box center [173, 212] width 225 height 37
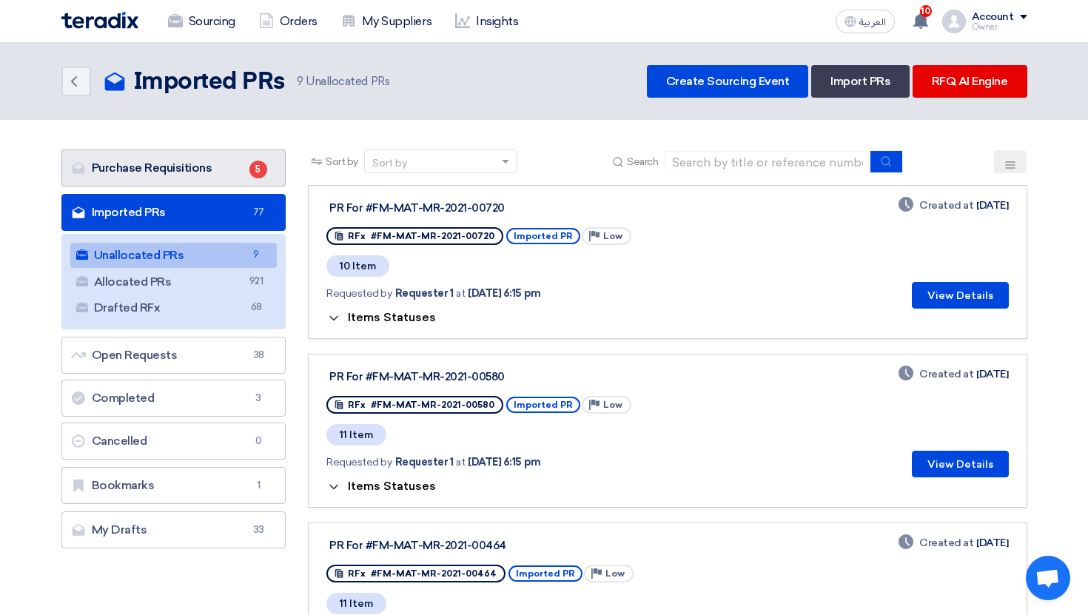
click at [224, 177] on link "Purchase Requisitions Purchase Requisitions 5" at bounding box center [173, 168] width 225 height 37
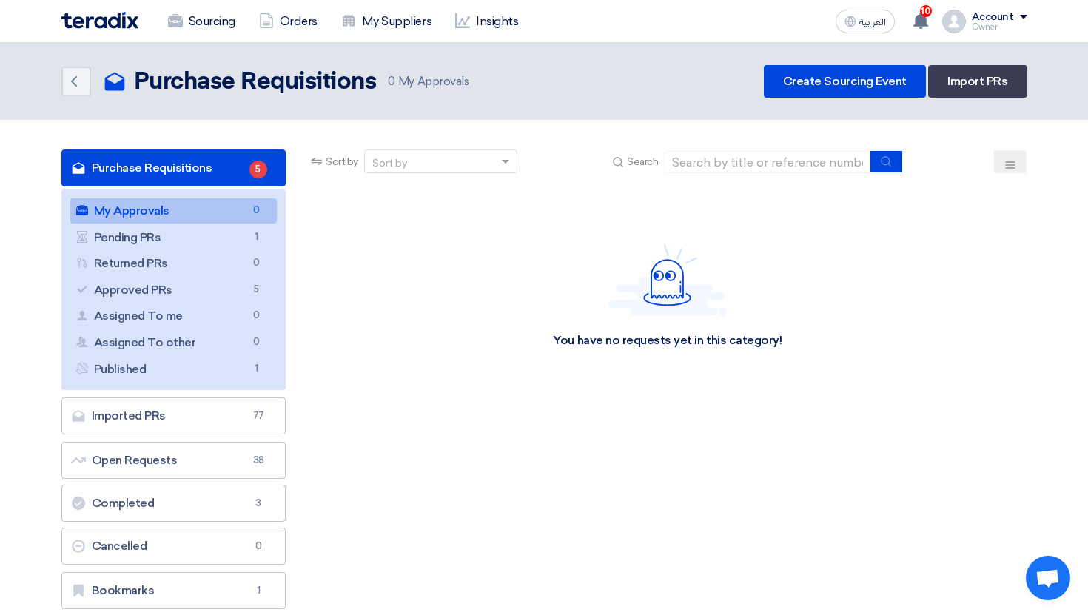
click at [211, 169] on link "Purchase Requisitions Purchase Requisitions 5" at bounding box center [173, 168] width 225 height 37
click at [133, 432] on link "Imported PRs Imported PRs 77" at bounding box center [173, 416] width 225 height 37
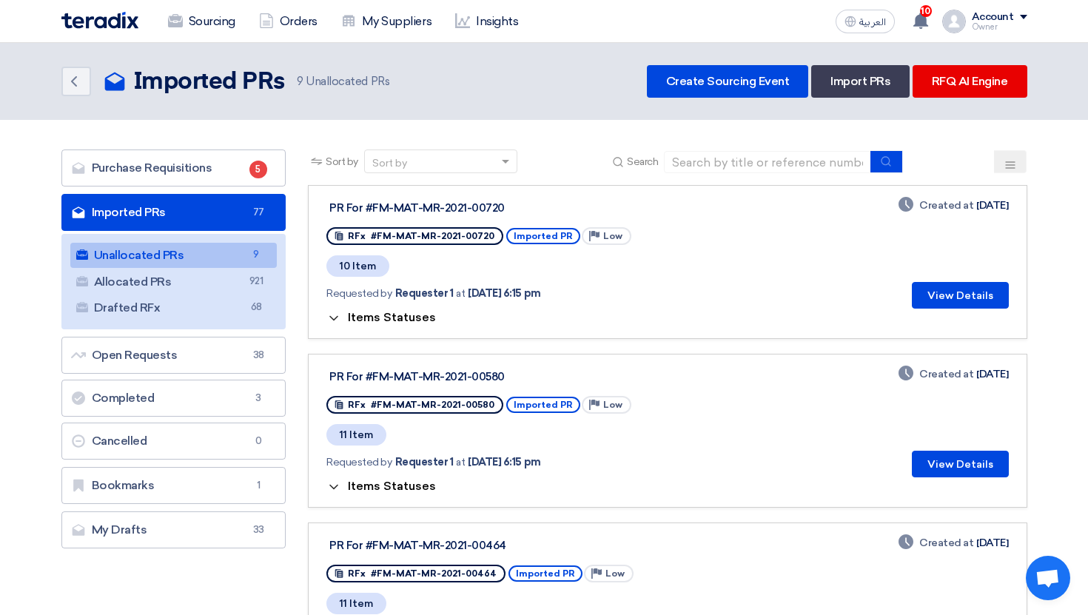
click at [183, 255] on link "Unallocated PRs Unallocated PRs 9" at bounding box center [173, 255] width 207 height 25
click at [932, 305] on button "View Details" at bounding box center [960, 295] width 97 height 27
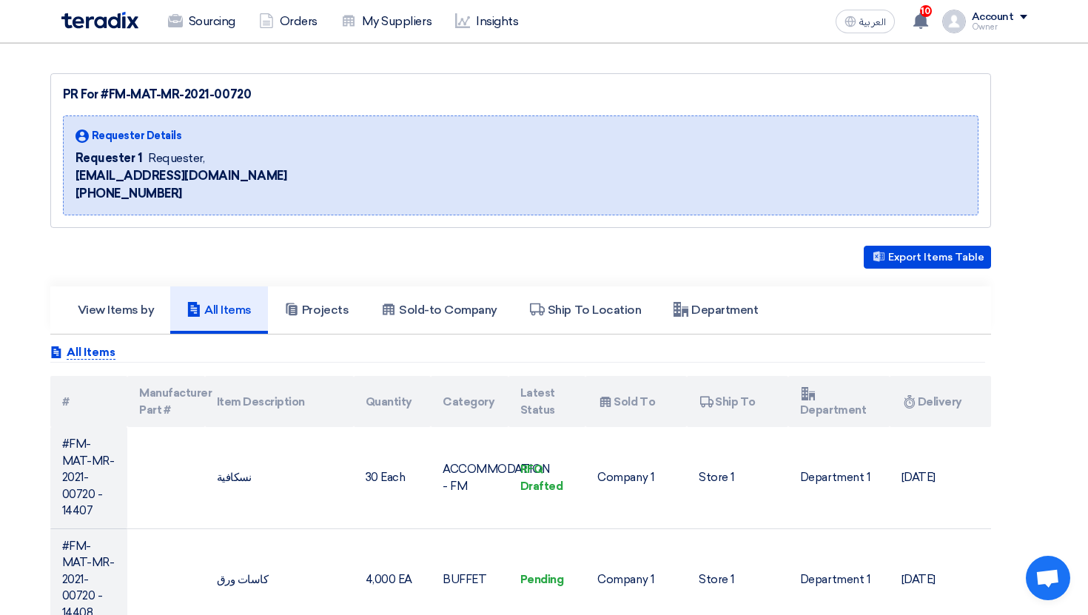
scroll to position [121, 0]
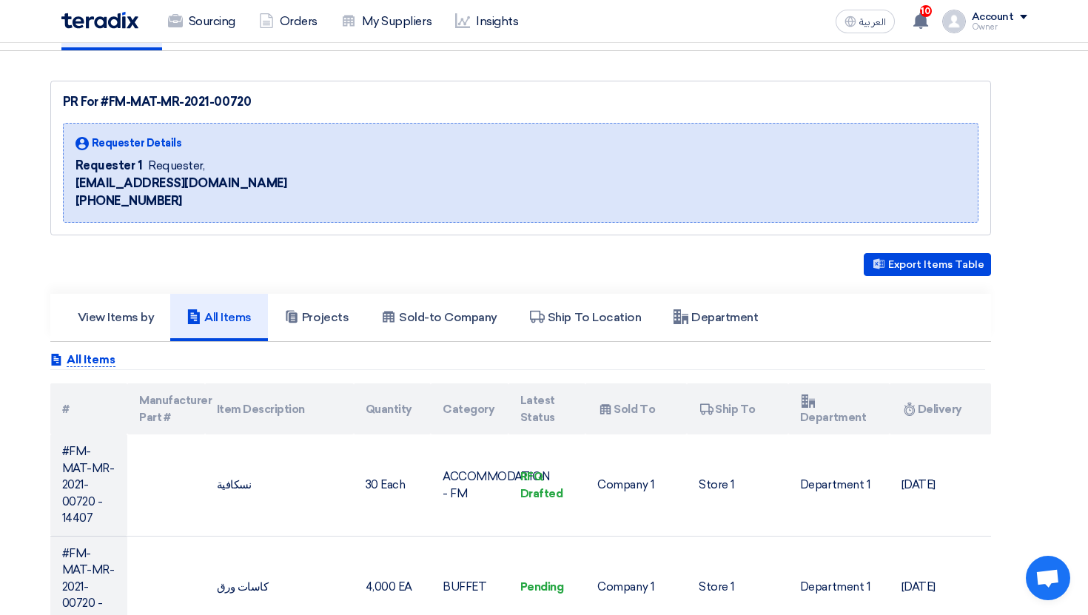
click at [243, 321] on h5 "All Items" at bounding box center [219, 317] width 65 height 15
click at [332, 319] on h5 "Projects" at bounding box center [316, 317] width 64 height 15
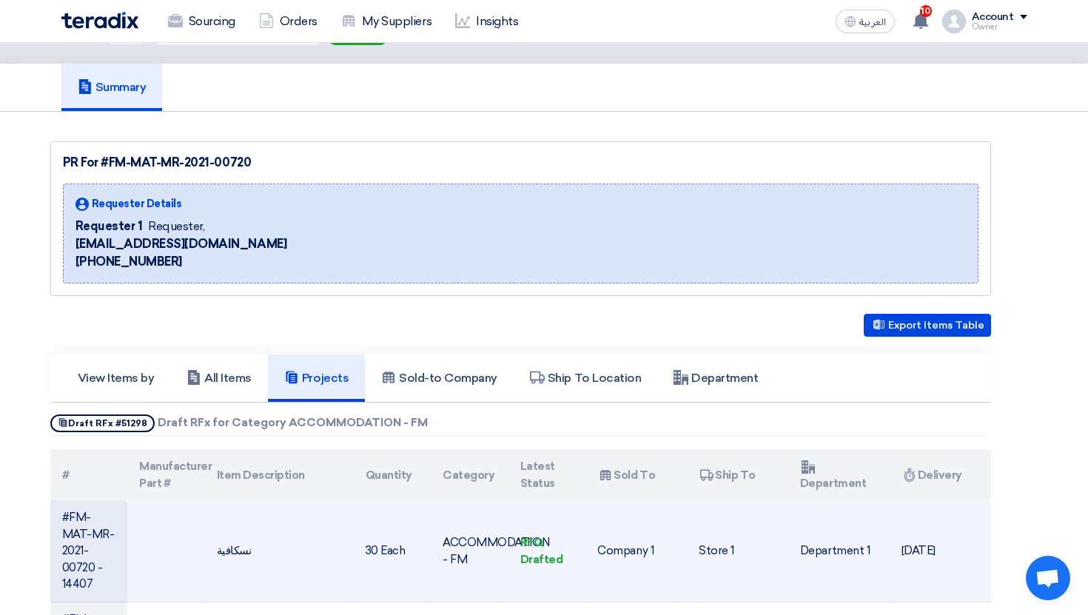
scroll to position [59, 0]
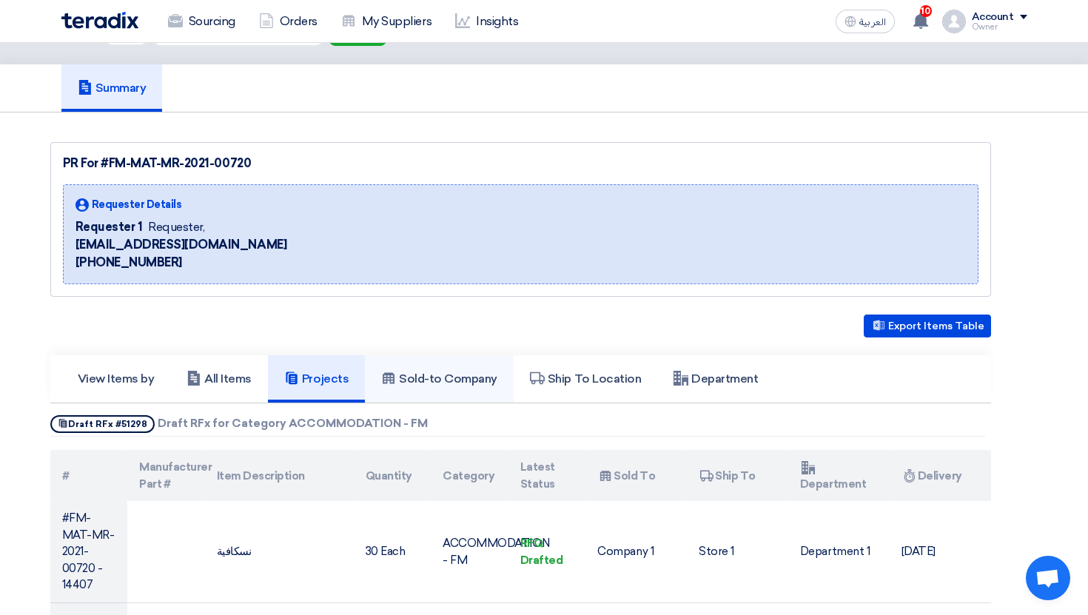
click at [426, 378] on h5 "Sold-to Company" at bounding box center [439, 379] width 116 height 15
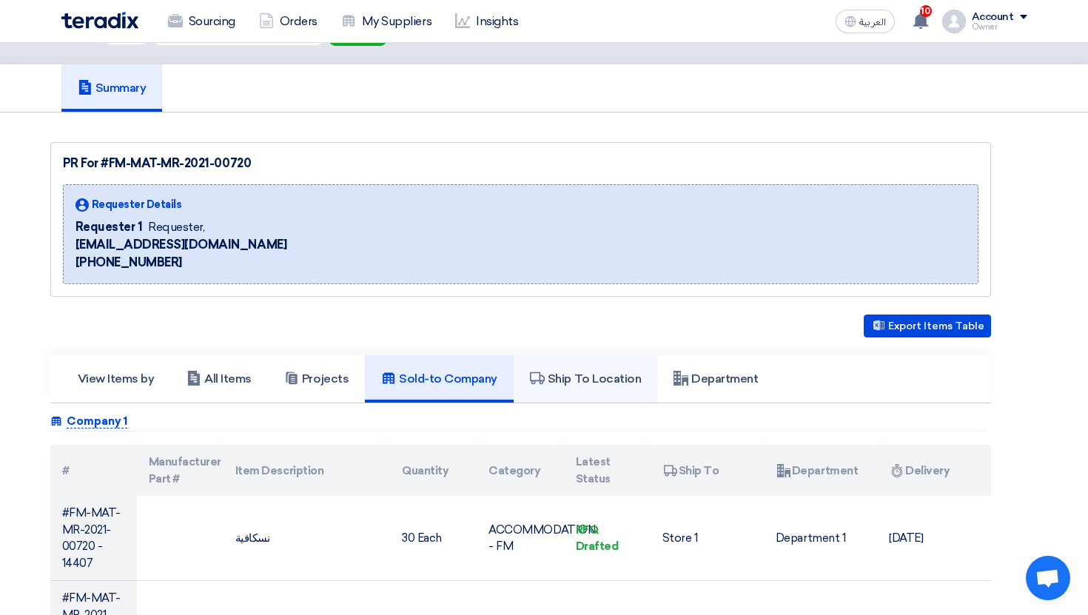
click at [566, 384] on h5 "Ship To Location" at bounding box center [585, 379] width 111 height 15
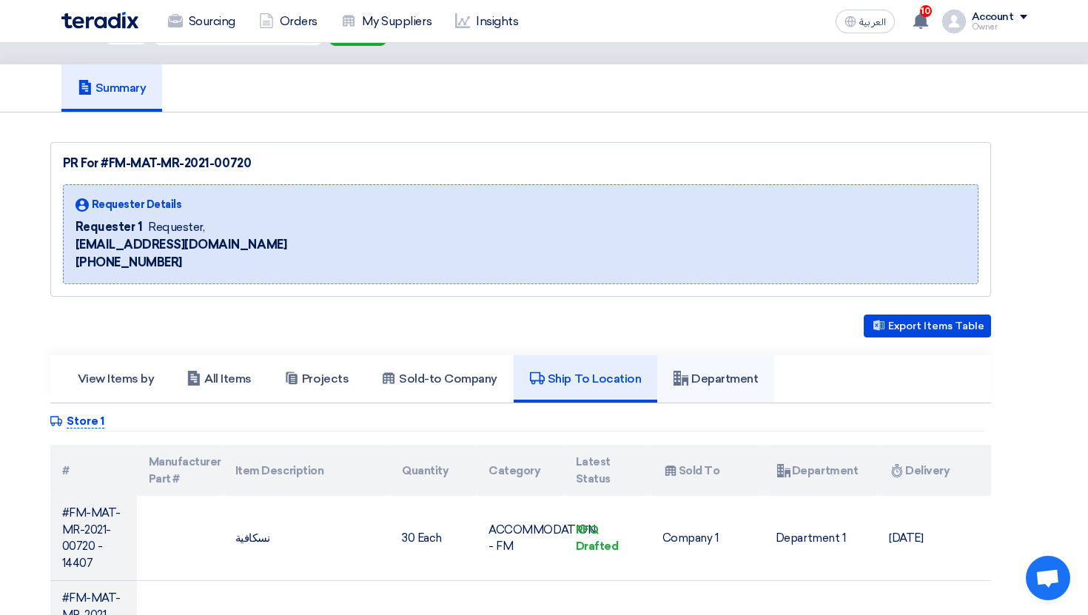
click at [693, 384] on h5 "Department" at bounding box center [716, 379] width 84 height 15
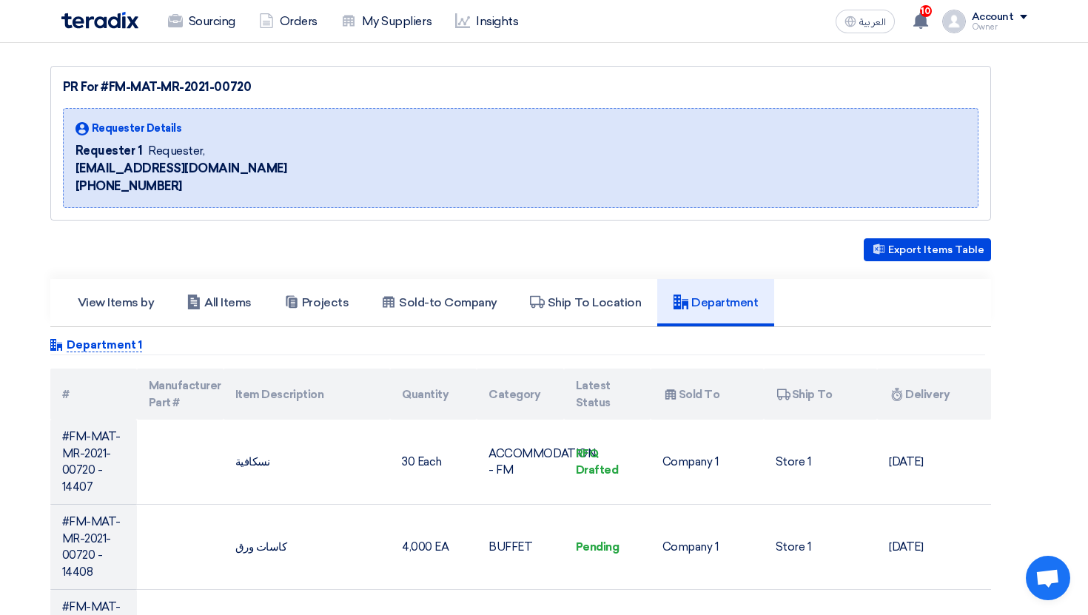
scroll to position [139, 0]
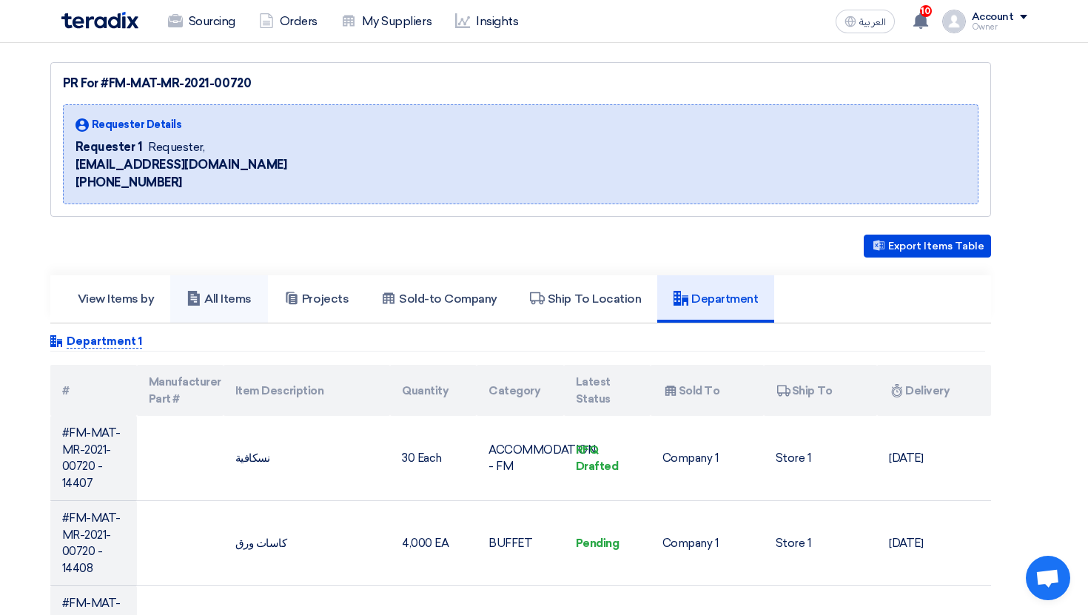
click at [225, 306] on h5 "All Items" at bounding box center [219, 299] width 65 height 15
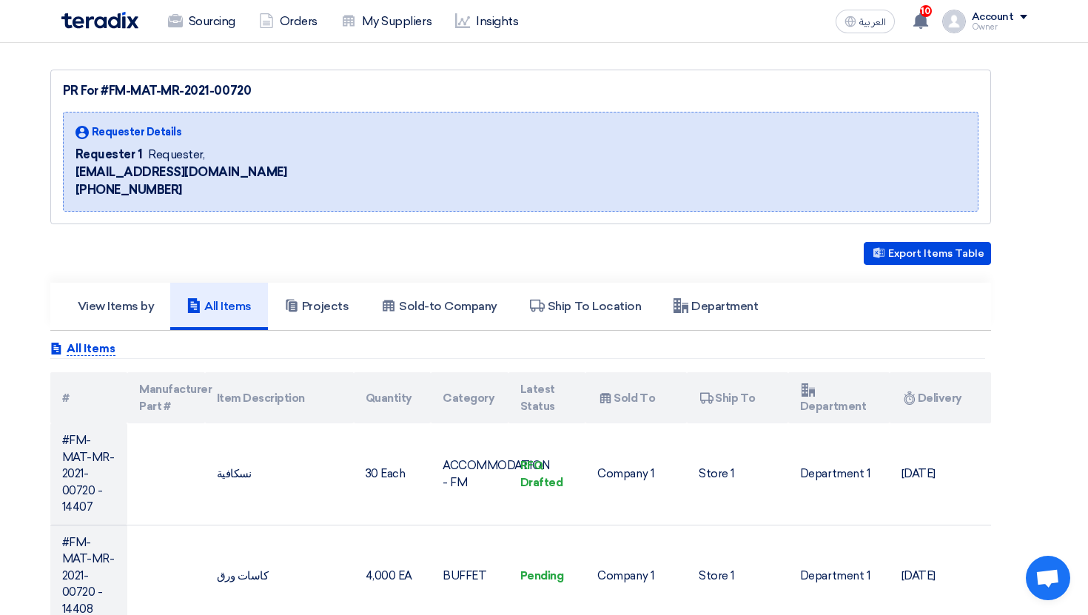
scroll to position [209, 0]
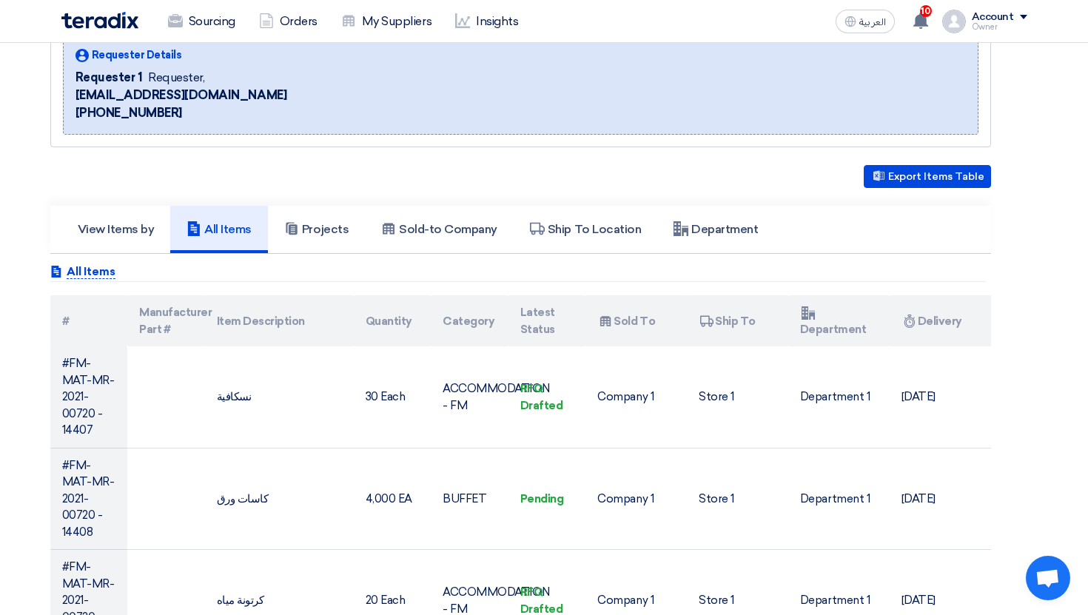
click at [327, 218] on link "Projects" at bounding box center [316, 229] width 97 height 47
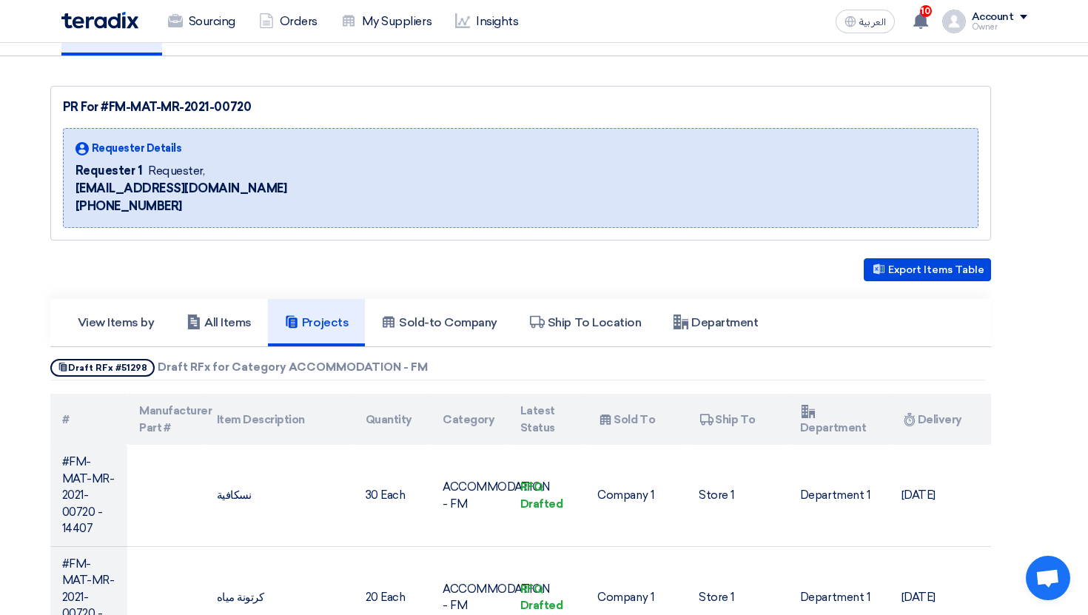
scroll to position [0, 0]
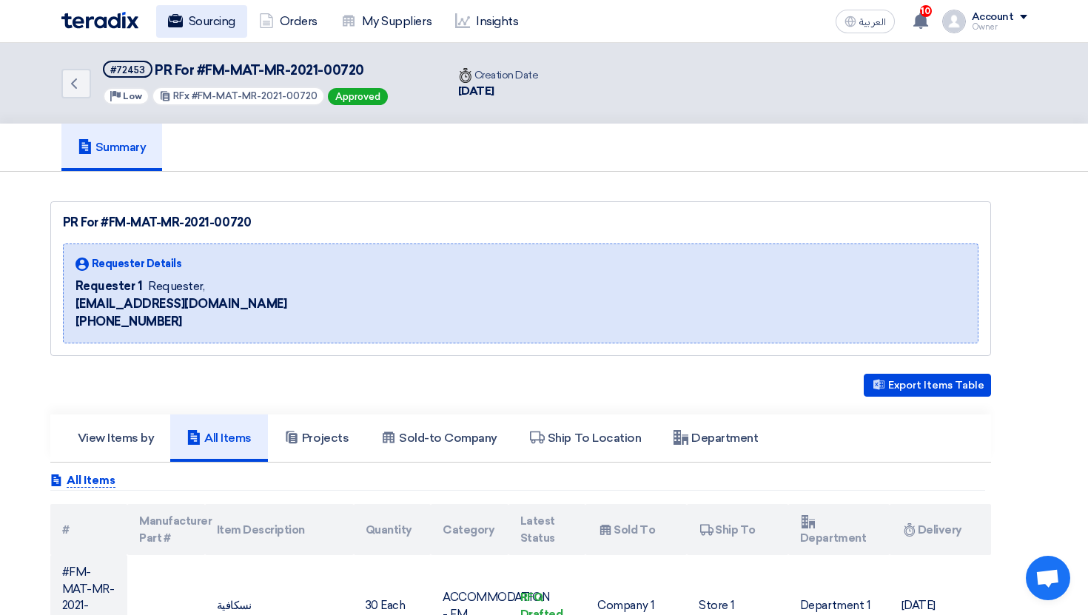
click at [203, 23] on link "Sourcing" at bounding box center [201, 21] width 91 height 33
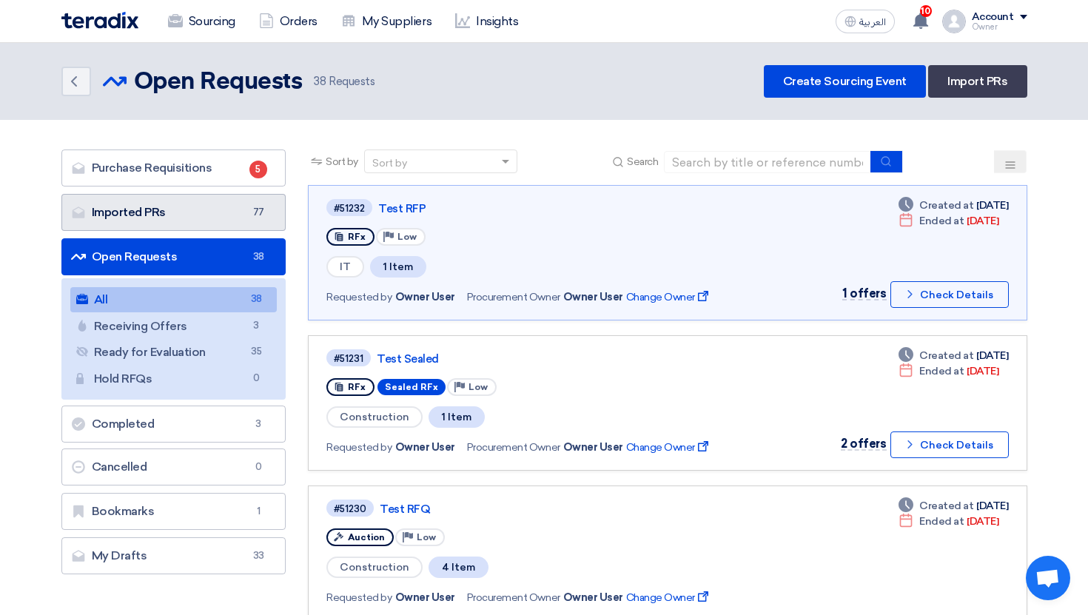
click at [193, 211] on link "Imported PRs Imported PRs 77" at bounding box center [173, 212] width 225 height 37
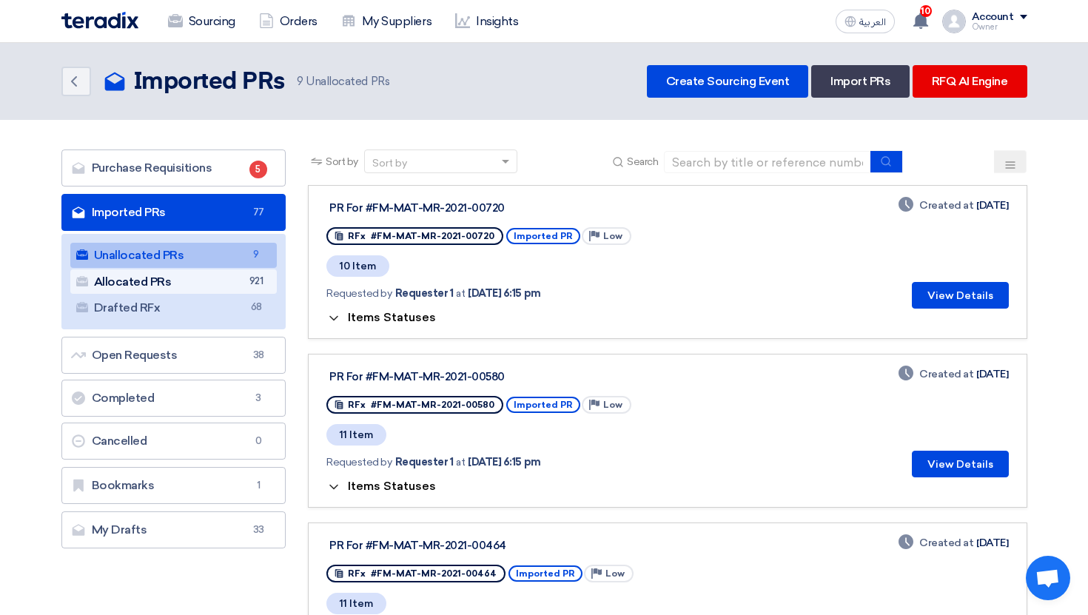
click at [224, 291] on link "Allocated PRs Allocated PRs 921" at bounding box center [173, 282] width 207 height 25
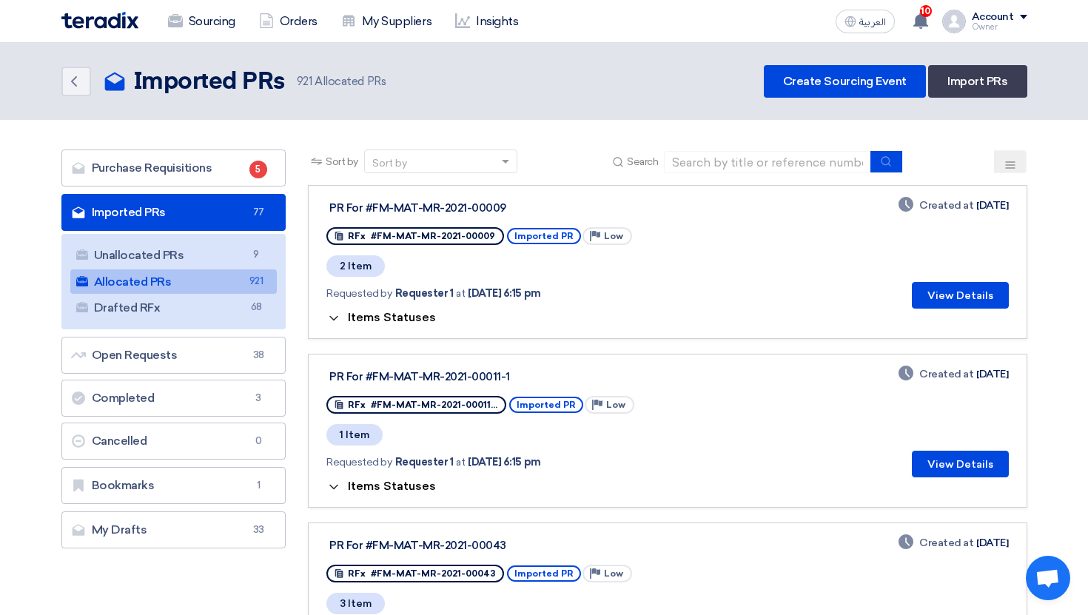
click at [396, 322] on span "Items Statuses" at bounding box center [392, 317] width 88 height 14
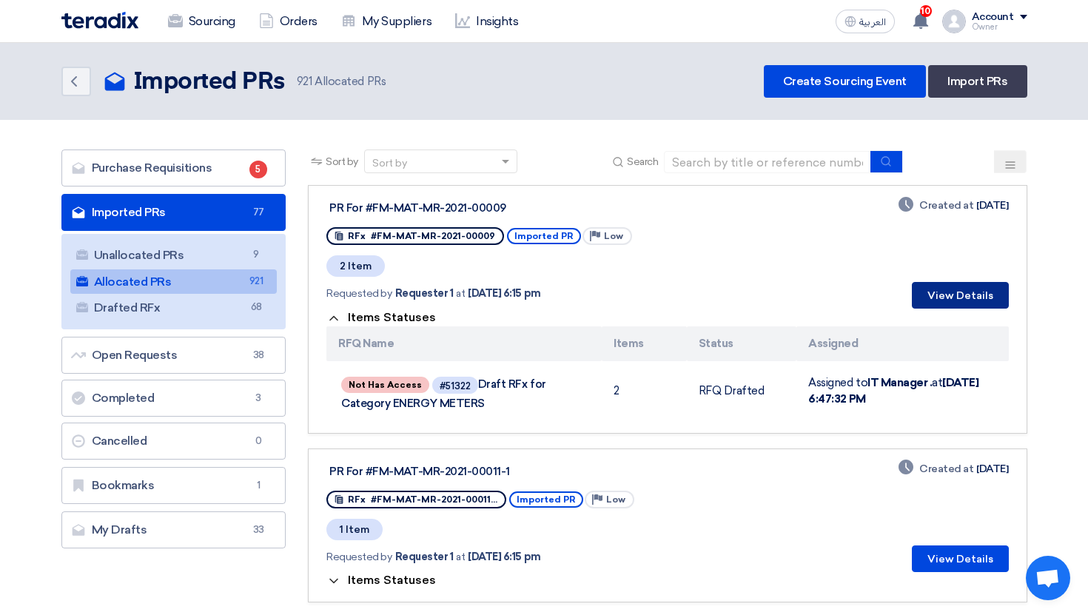
click at [955, 284] on button "View Details" at bounding box center [960, 295] width 97 height 27
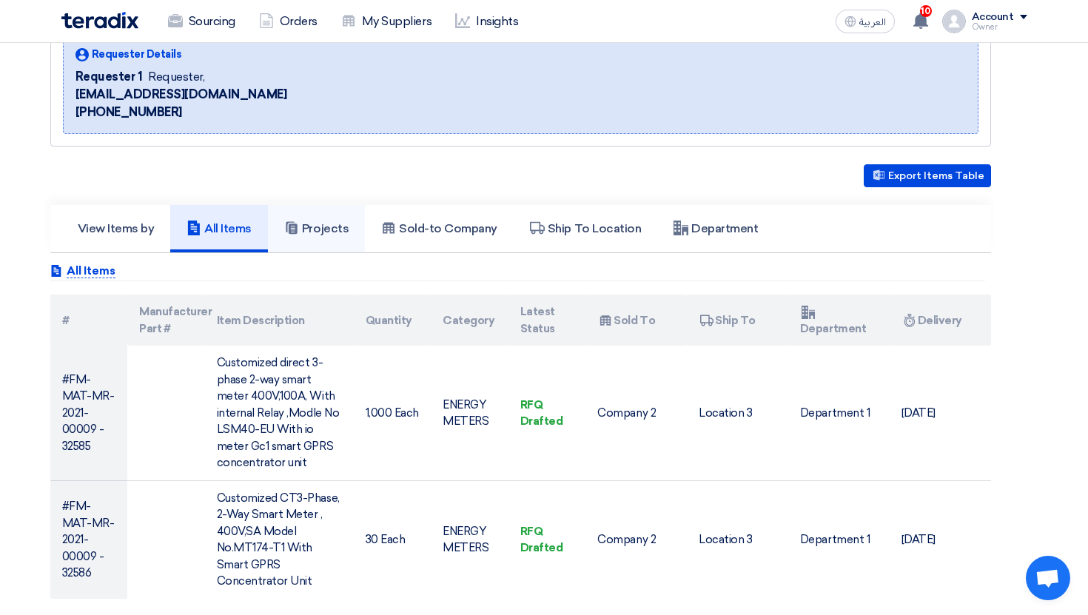
scroll to position [215, 0]
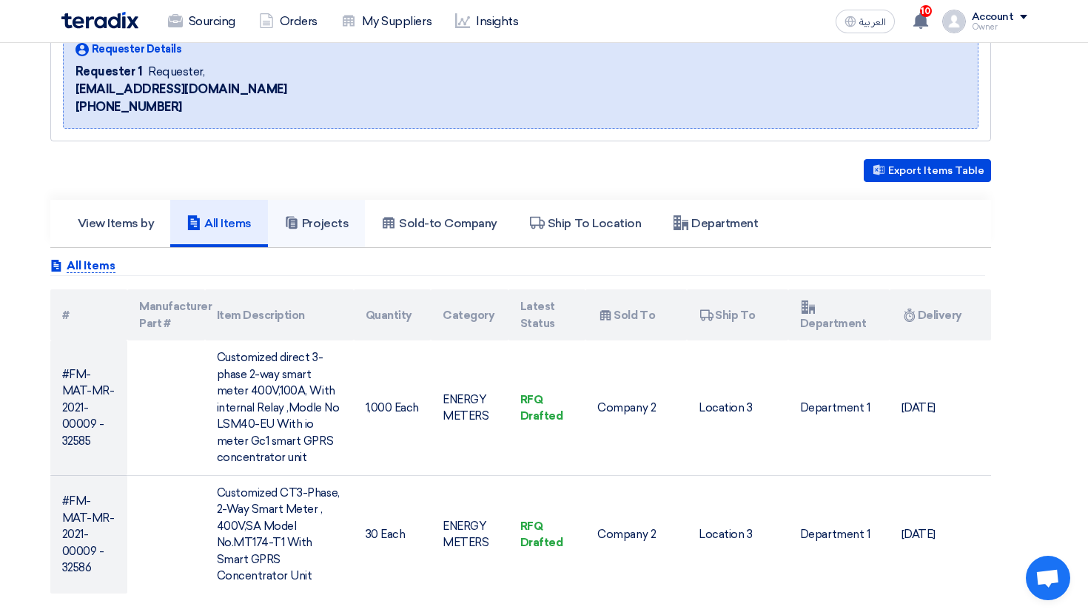
click at [327, 244] on link "Projects" at bounding box center [316, 223] width 97 height 47
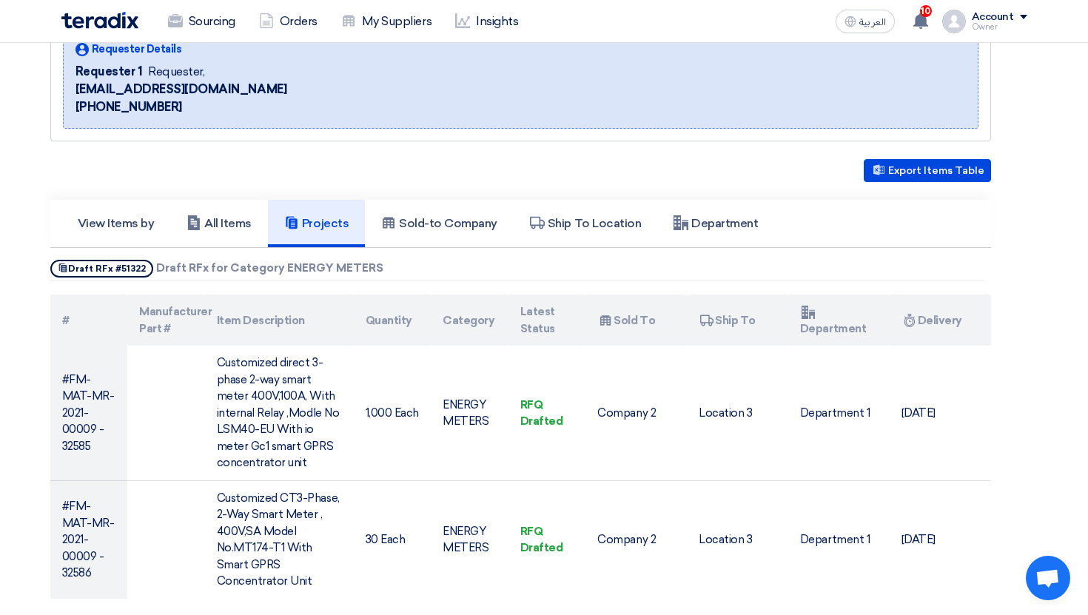
drag, startPoint x: 180, startPoint y: 267, endPoint x: 377, endPoint y: 267, distance: 197.0
click at [375, 267] on div "Show Projects Draft RFx #51322 Draft RFx for Category ENERGY METERS" at bounding box center [517, 270] width 935 height 21
click at [377, 267] on div "Show Projects Draft RFx #51322 Draft RFx for Category ENERGY METERS" at bounding box center [517, 270] width 935 height 21
drag, startPoint x: 99, startPoint y: 259, endPoint x: 197, endPoint y: 260, distance: 97.7
click at [178, 259] on div "Export Items Table View Items by All Items Projects Show Projects #" at bounding box center [520, 379] width 941 height 440
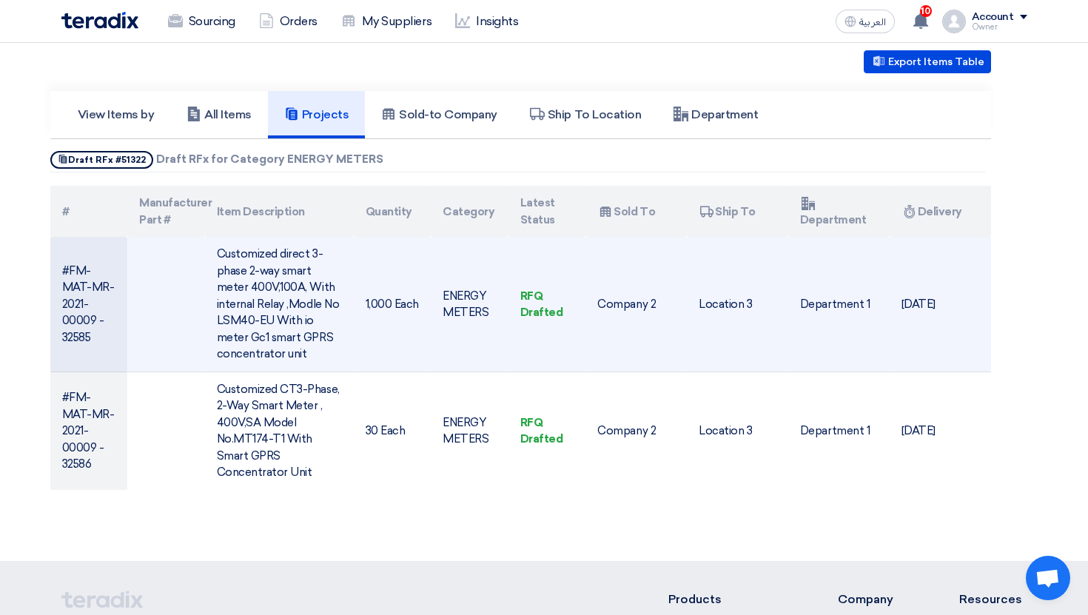
scroll to position [320, 0]
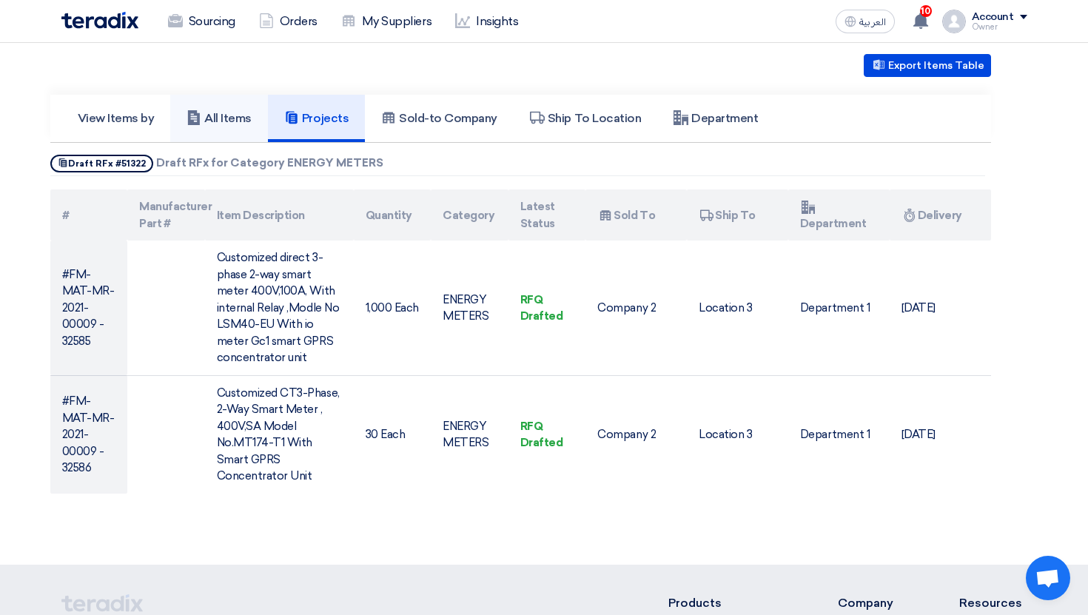
click at [229, 121] on h5 "All Items" at bounding box center [219, 118] width 65 height 15
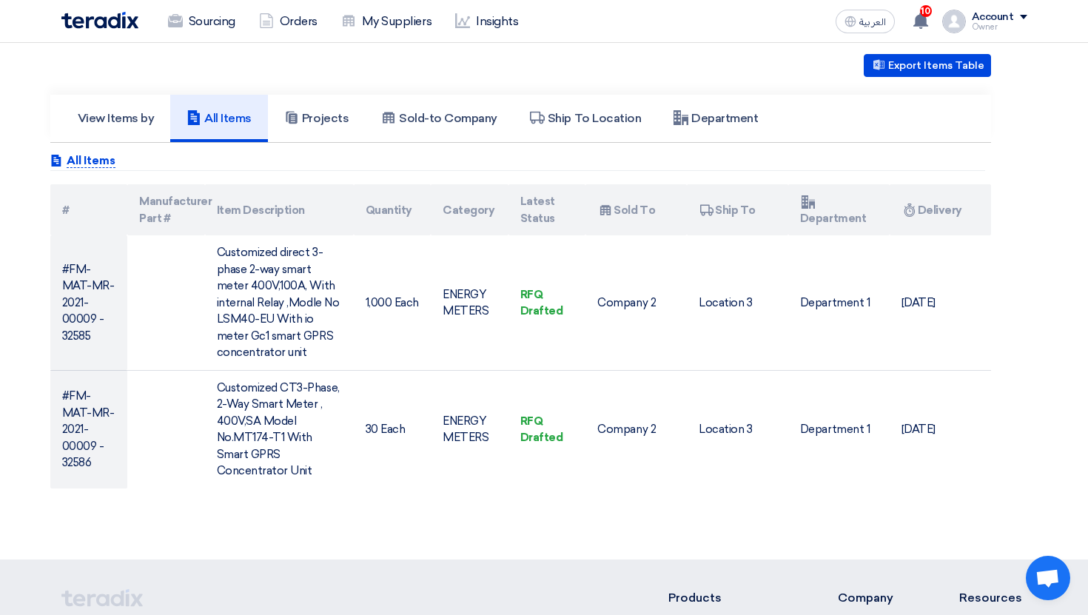
scroll to position [0, 0]
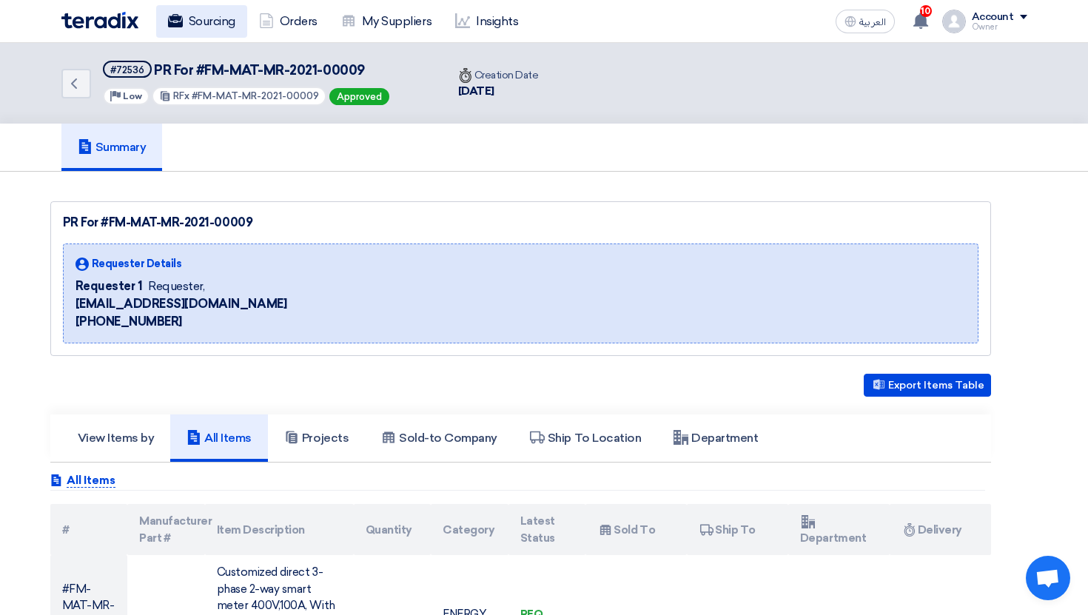
click at [208, 33] on link "Sourcing" at bounding box center [201, 21] width 91 height 33
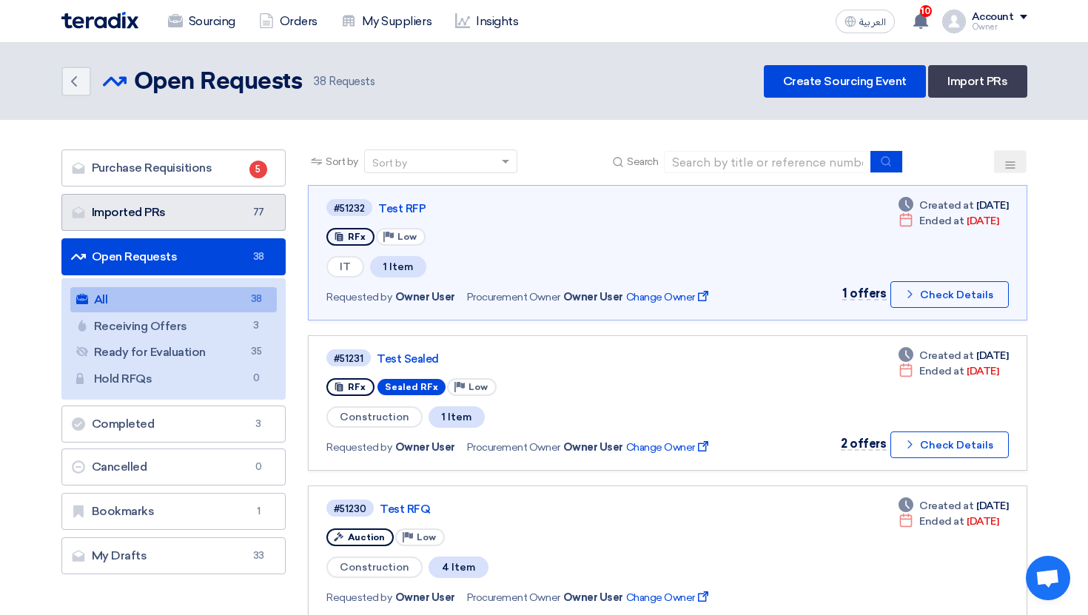
click at [208, 226] on link "Imported PRs Imported PRs 77" at bounding box center [173, 212] width 225 height 37
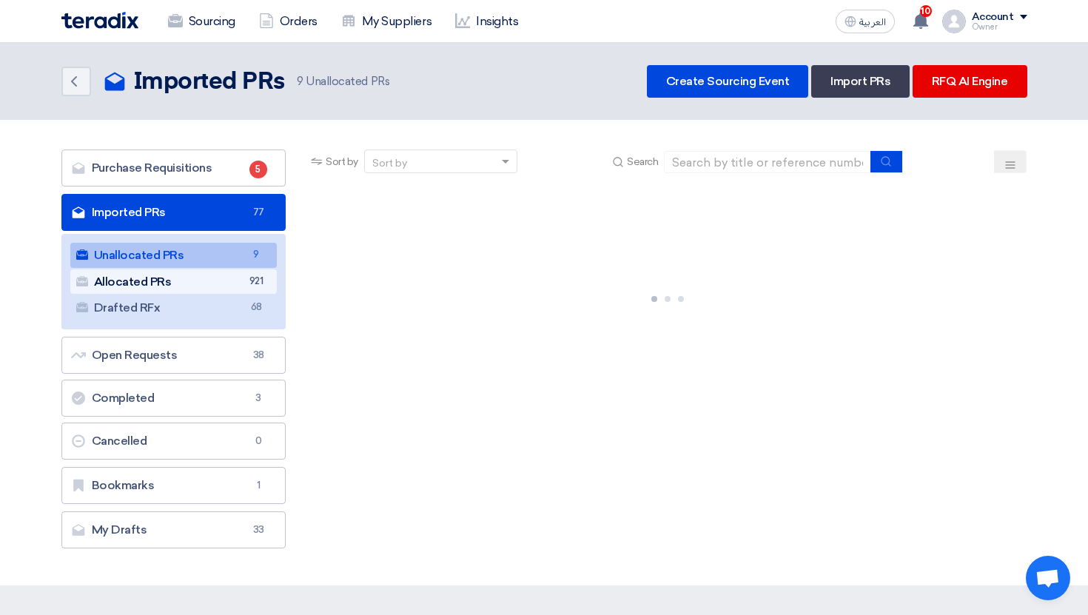
click at [237, 271] on link "Allocated PRs Allocated PRs 921" at bounding box center [173, 282] width 207 height 25
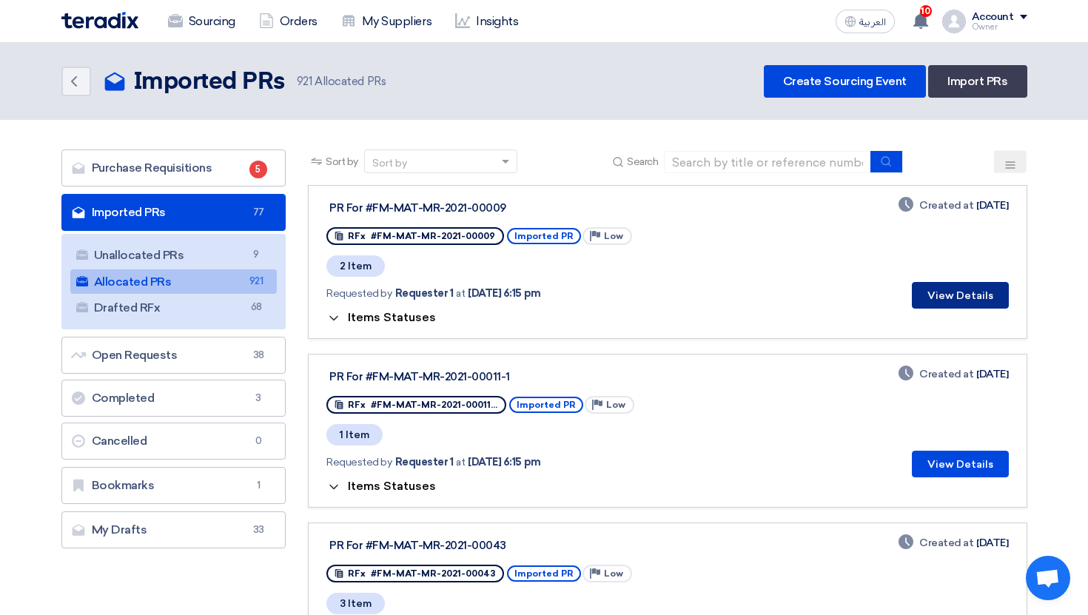
click at [916, 303] on button "View Details" at bounding box center [960, 295] width 97 height 27
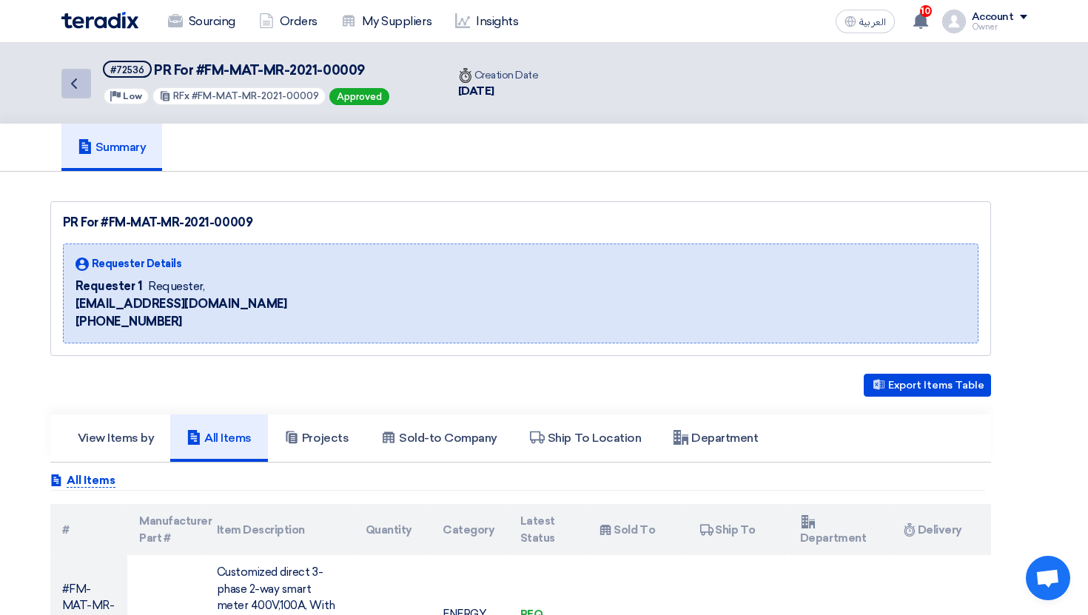
click at [87, 81] on link "Back" at bounding box center [76, 84] width 30 height 30
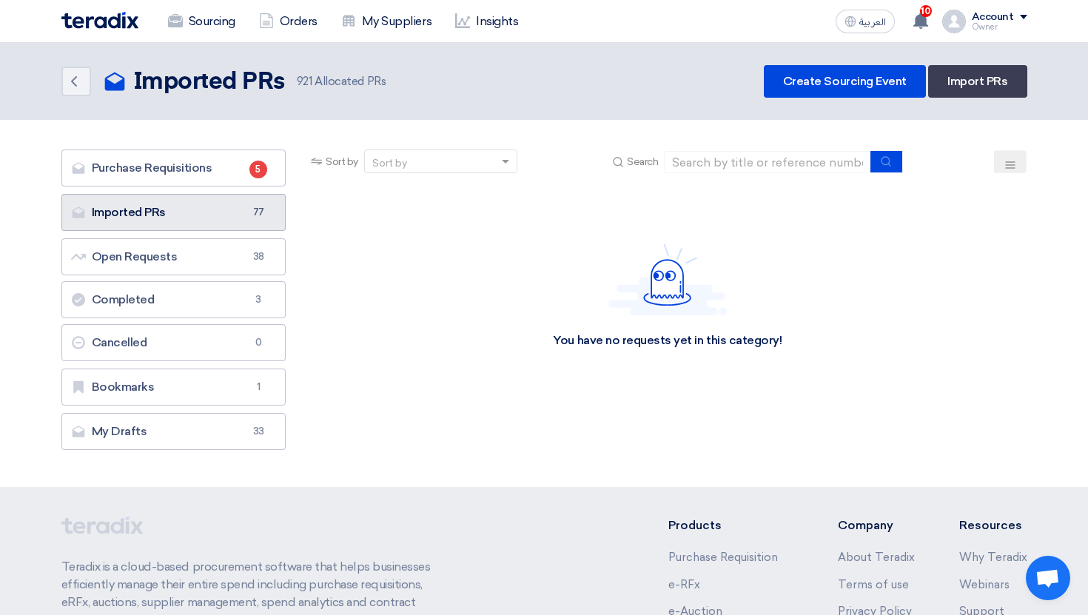
click at [255, 208] on span "77" at bounding box center [259, 212] width 18 height 15
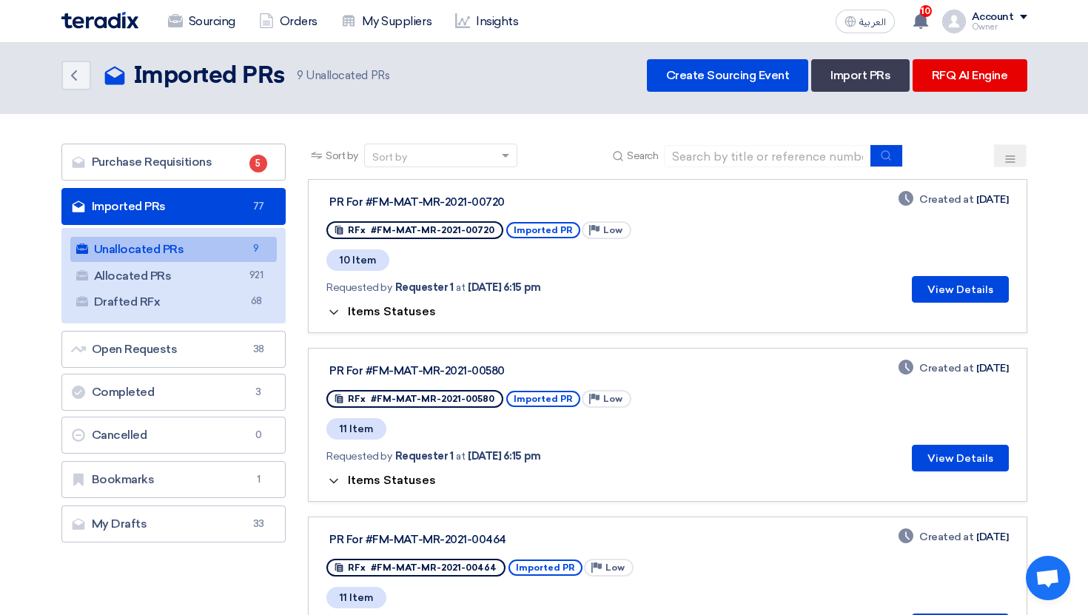
scroll to position [4, 0]
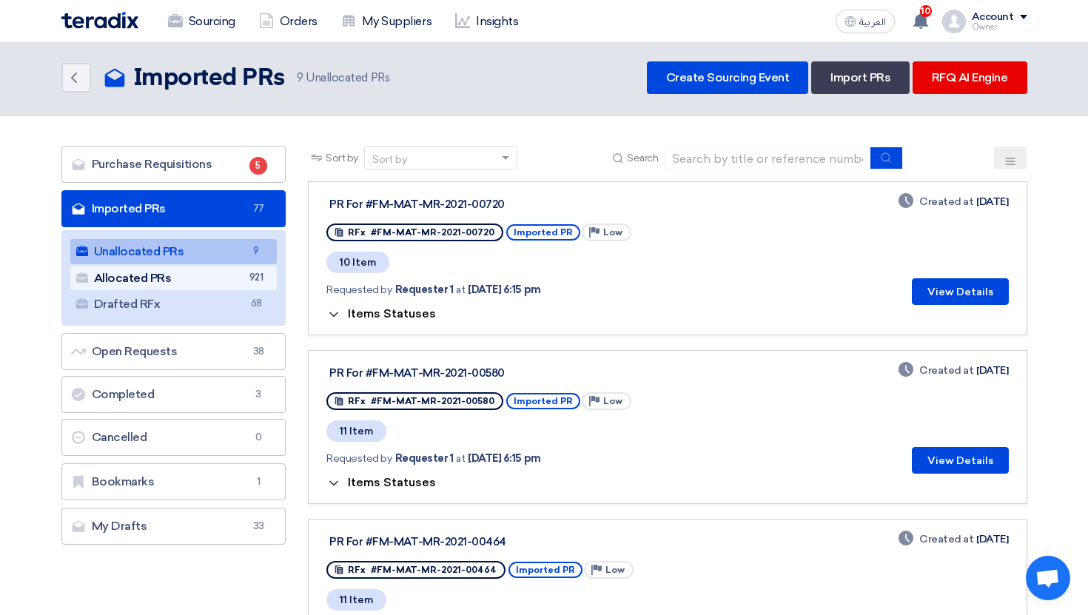
click at [167, 279] on link "Allocated PRs Allocated PRs 921" at bounding box center [173, 278] width 207 height 25
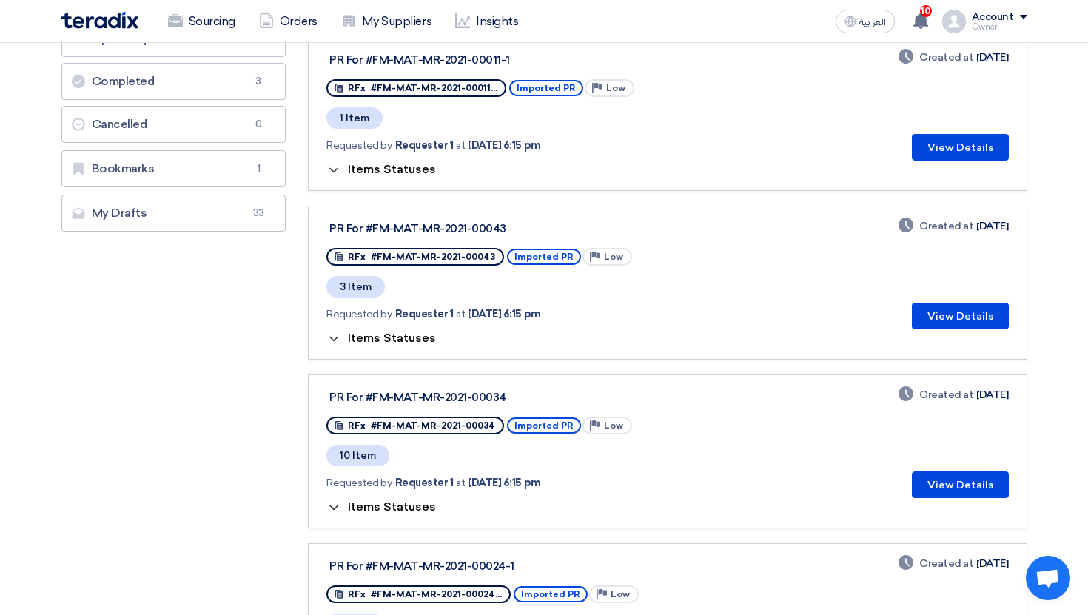
scroll to position [321, 0]
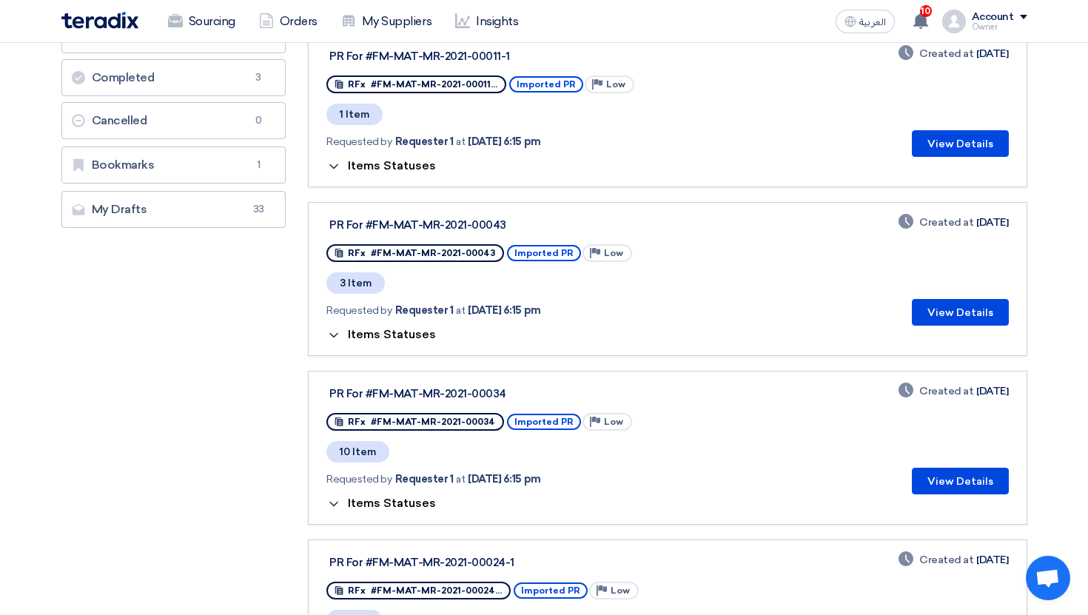
click at [387, 505] on span "Items Statuses" at bounding box center [392, 503] width 88 height 14
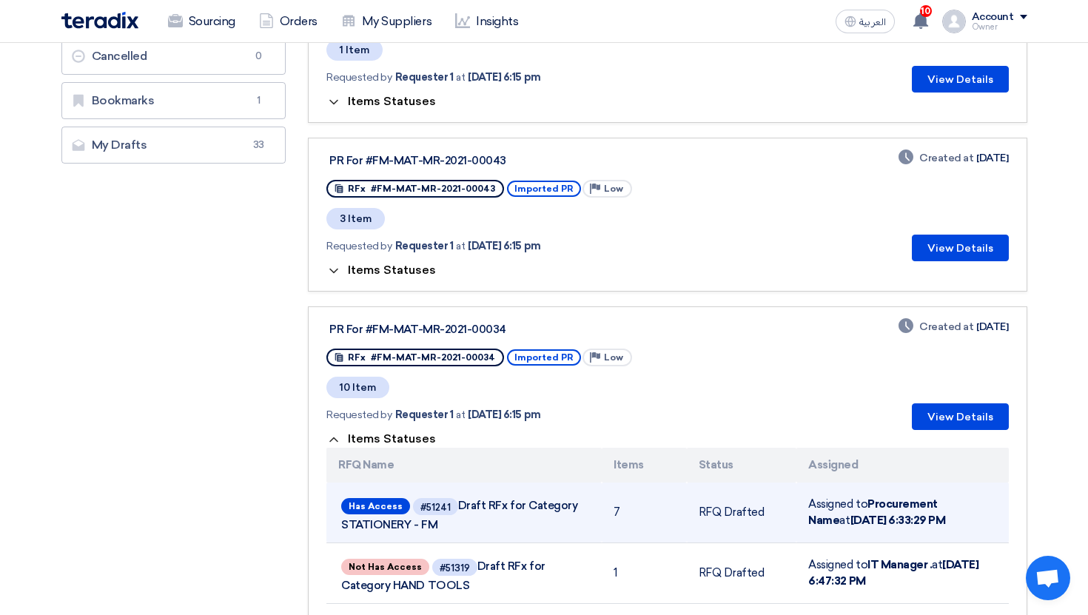
scroll to position [443, 0]
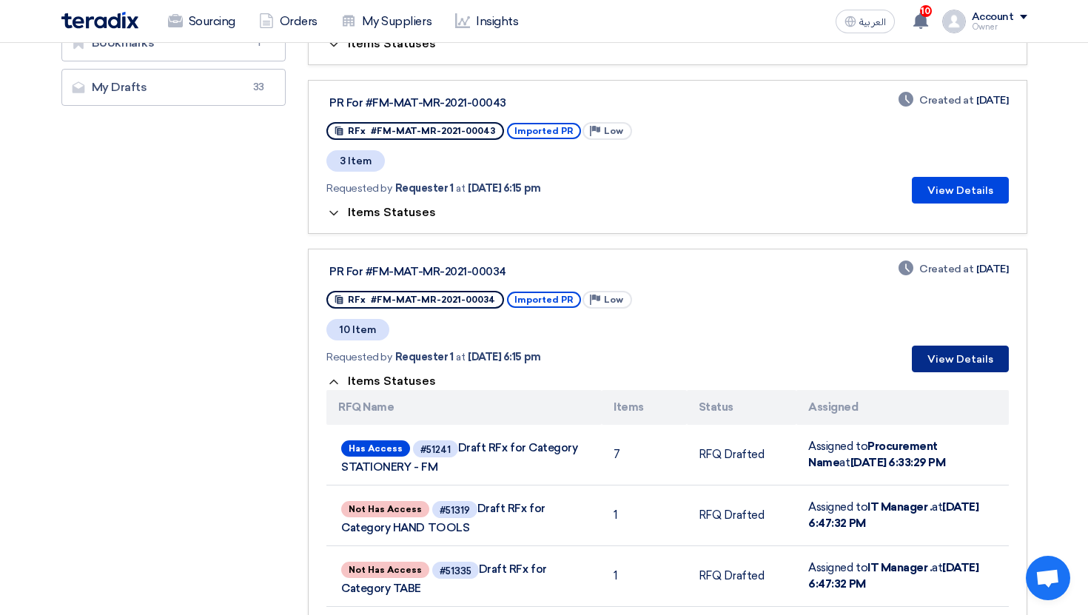
click at [931, 369] on button "View Details" at bounding box center [960, 359] width 97 height 27
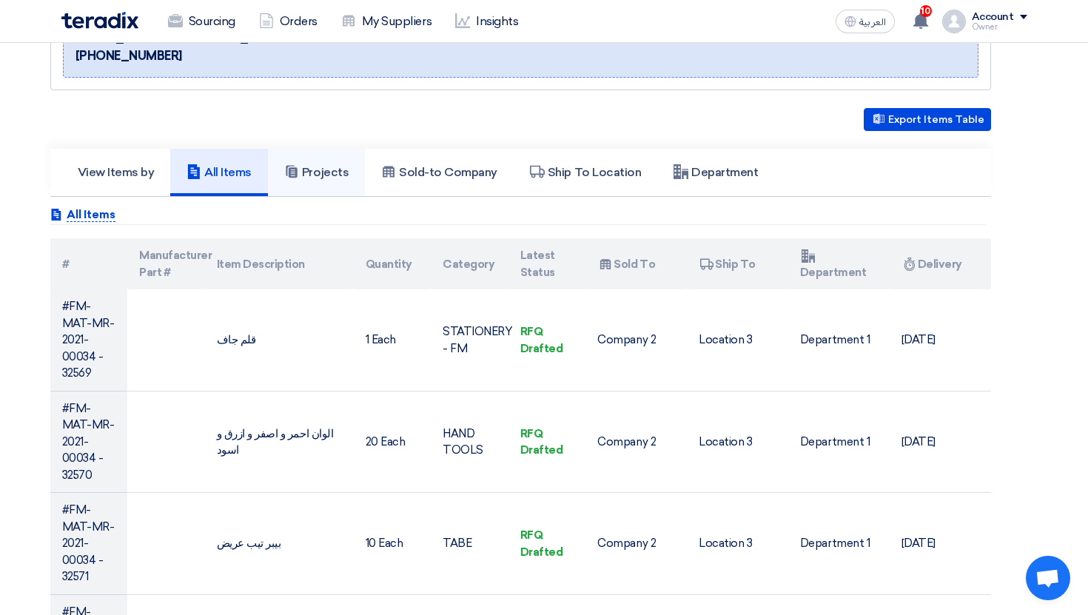
scroll to position [289, 0]
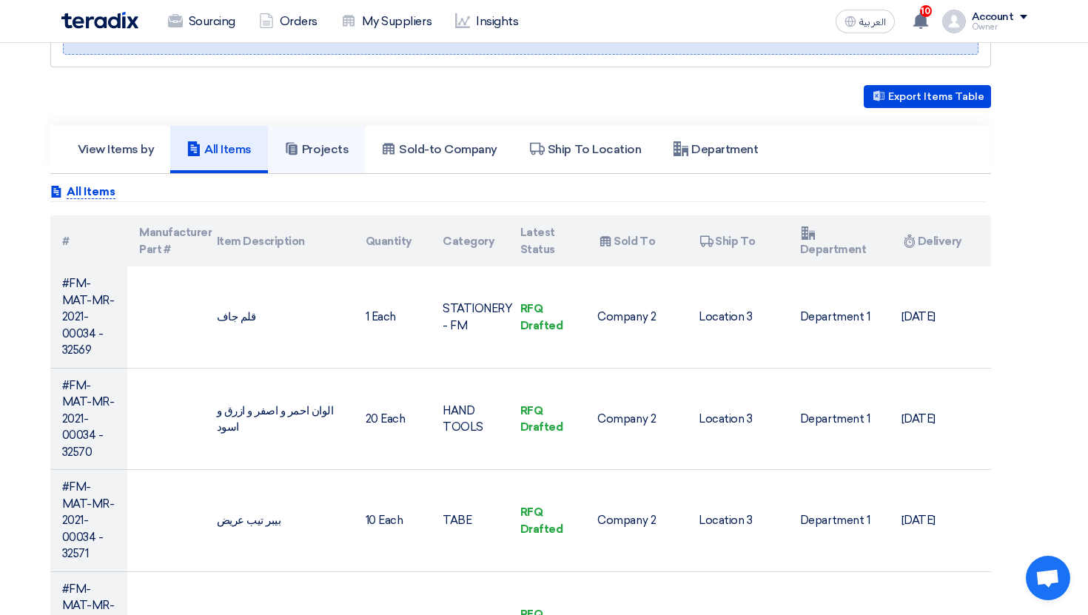
click at [318, 159] on link "Projects" at bounding box center [316, 149] width 97 height 47
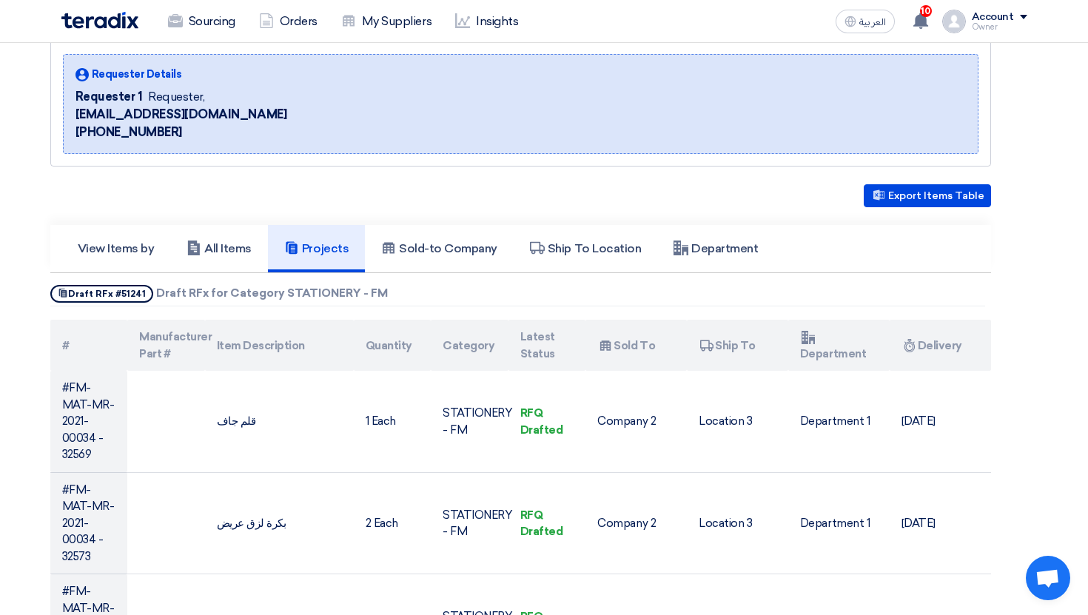
scroll to position [0, 0]
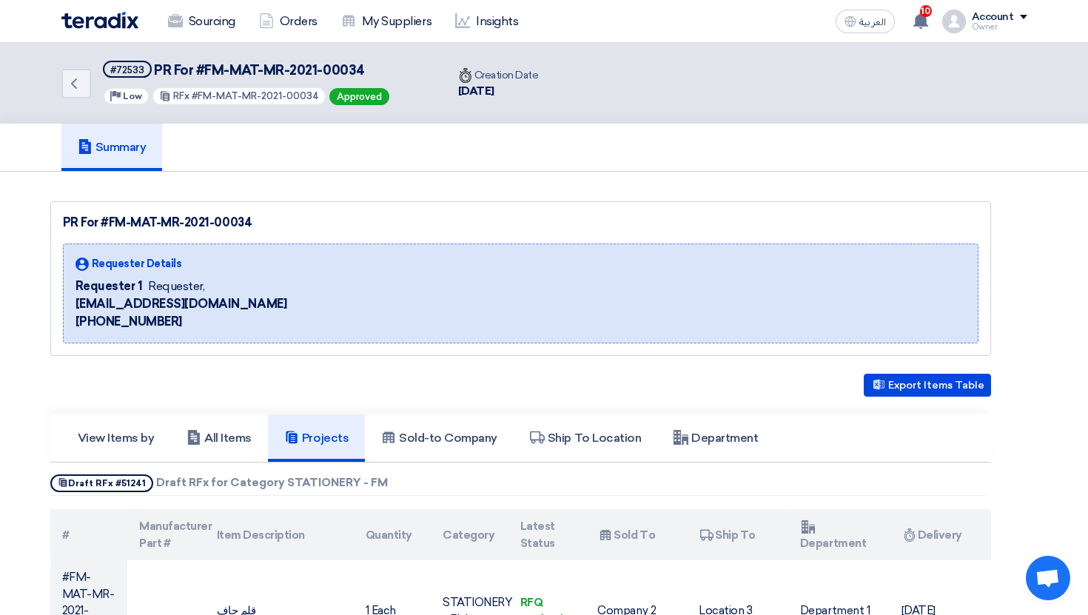
click at [79, 110] on div "Back #72533 PR For #FM-MAT-MR-2021-00034 Priority Low RFx #FM-MAT-MR-2021-00034…" at bounding box center [253, 83] width 385 height 81
click at [79, 81] on icon "Back" at bounding box center [74, 84] width 18 height 18
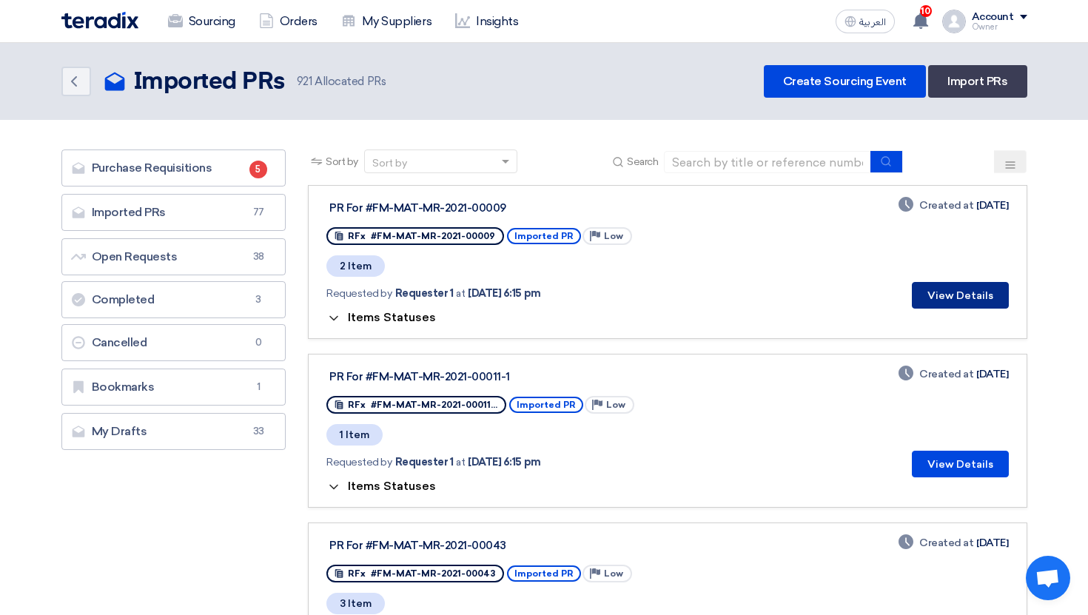
click at [956, 295] on button "View Details" at bounding box center [960, 295] width 97 height 27
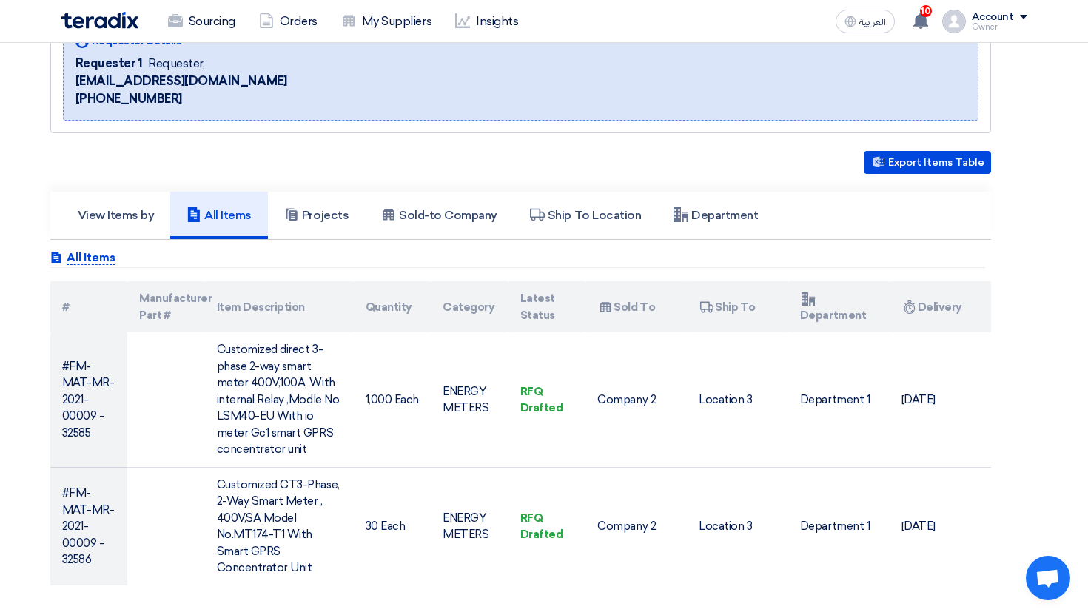
scroll to position [219, 0]
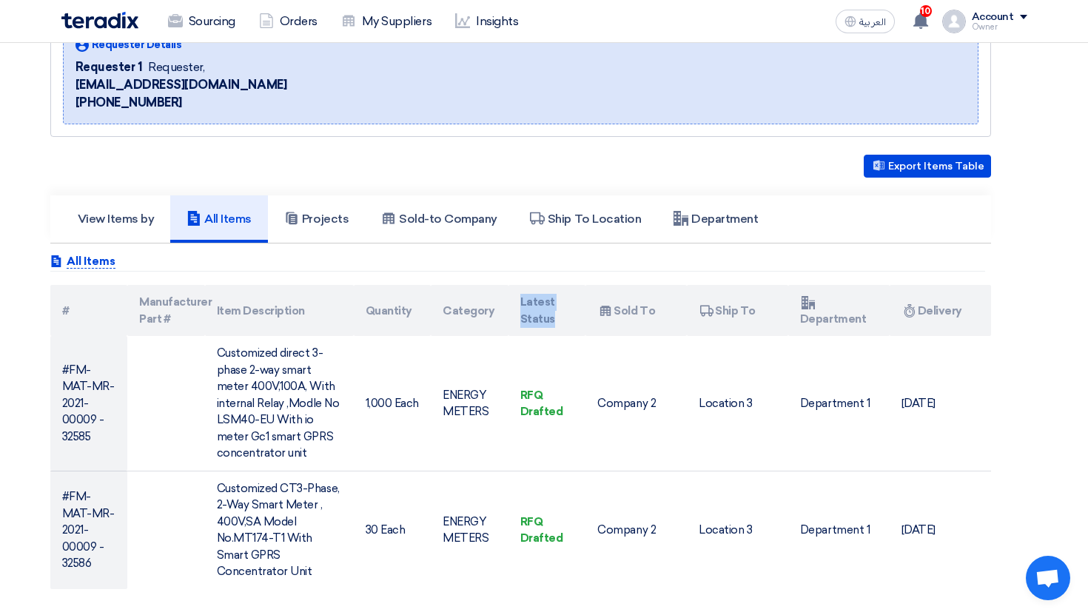
drag, startPoint x: 521, startPoint y: 298, endPoint x: 576, endPoint y: 323, distance: 60.3
click at [576, 323] on th "Latest Status" at bounding box center [548, 310] width 78 height 51
copy th "Latest Status"
click at [469, 264] on div "Attachments All Items" at bounding box center [517, 263] width 935 height 16
click at [330, 219] on h5 "Projects" at bounding box center [316, 219] width 64 height 15
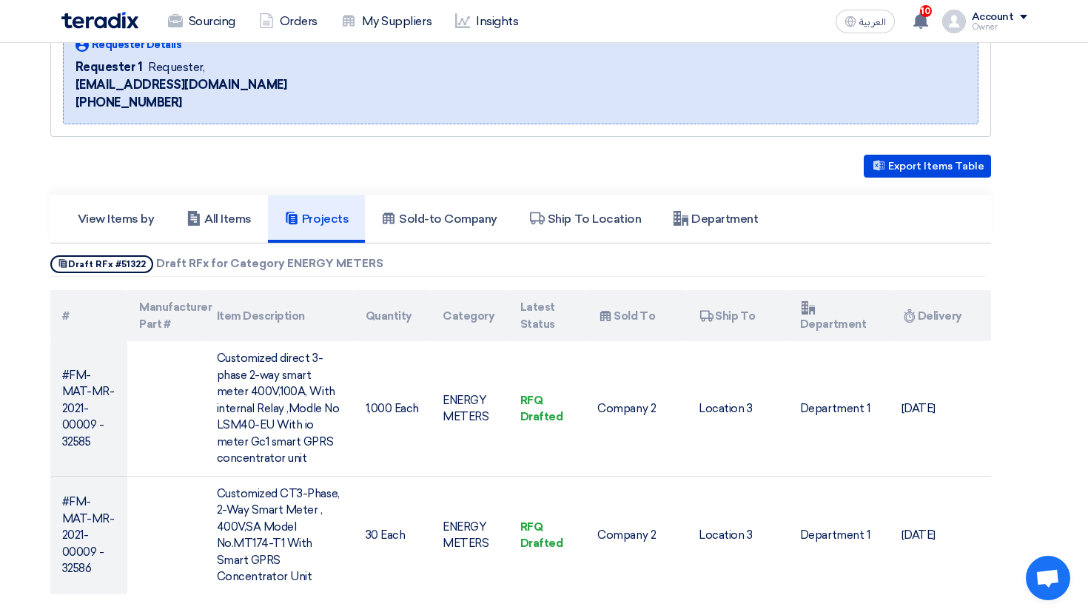
click at [330, 219] on h5 "Projects" at bounding box center [316, 219] width 64 height 15
click at [224, 218] on h5 "All Items" at bounding box center [219, 219] width 65 height 15
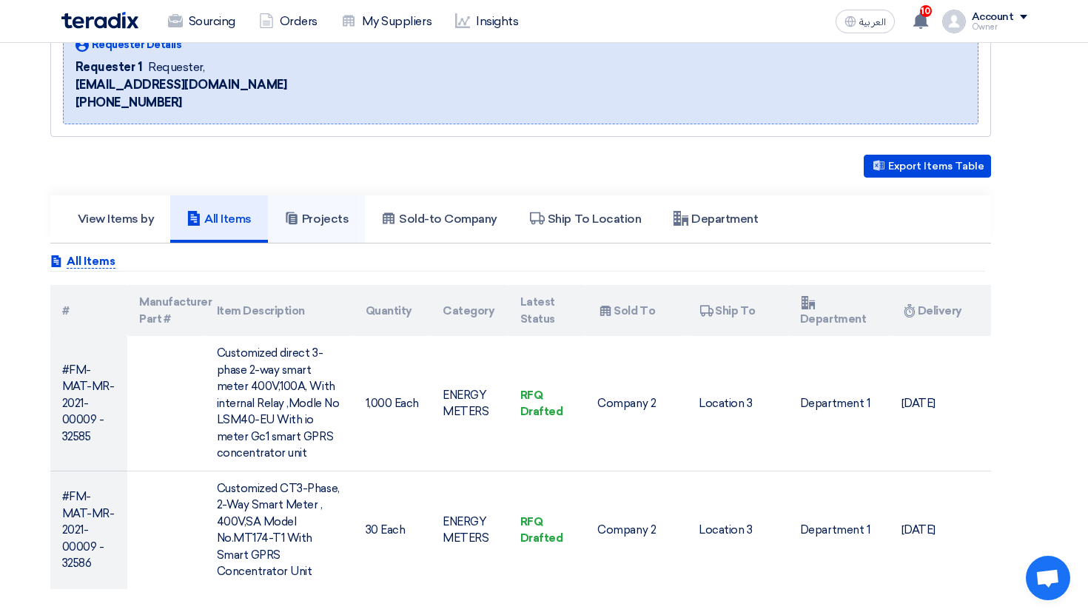
click at [290, 231] on link "Projects" at bounding box center [316, 218] width 97 height 47
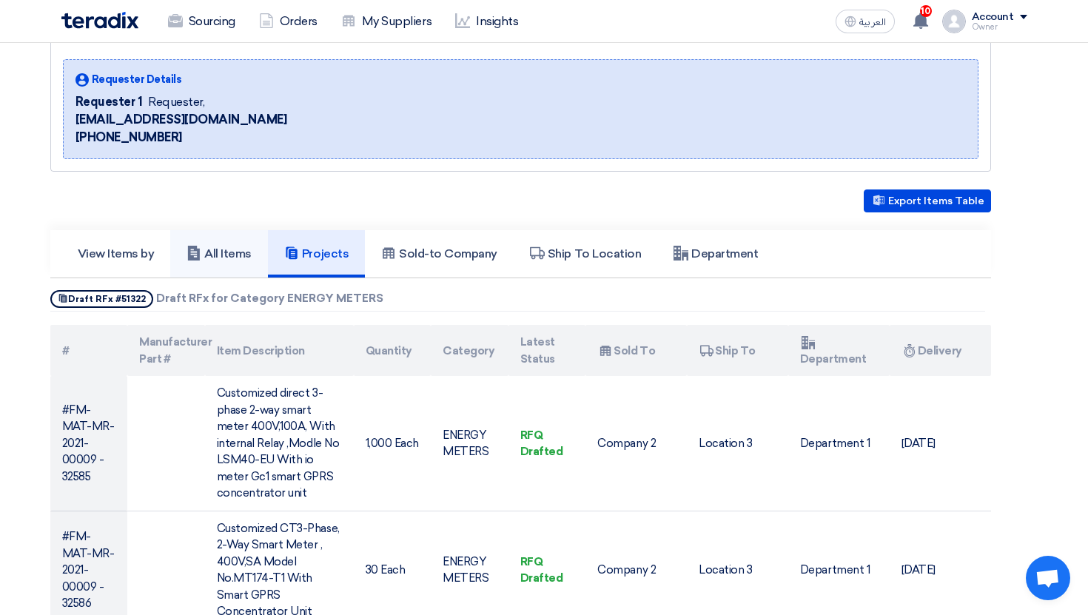
scroll to position [180, 0]
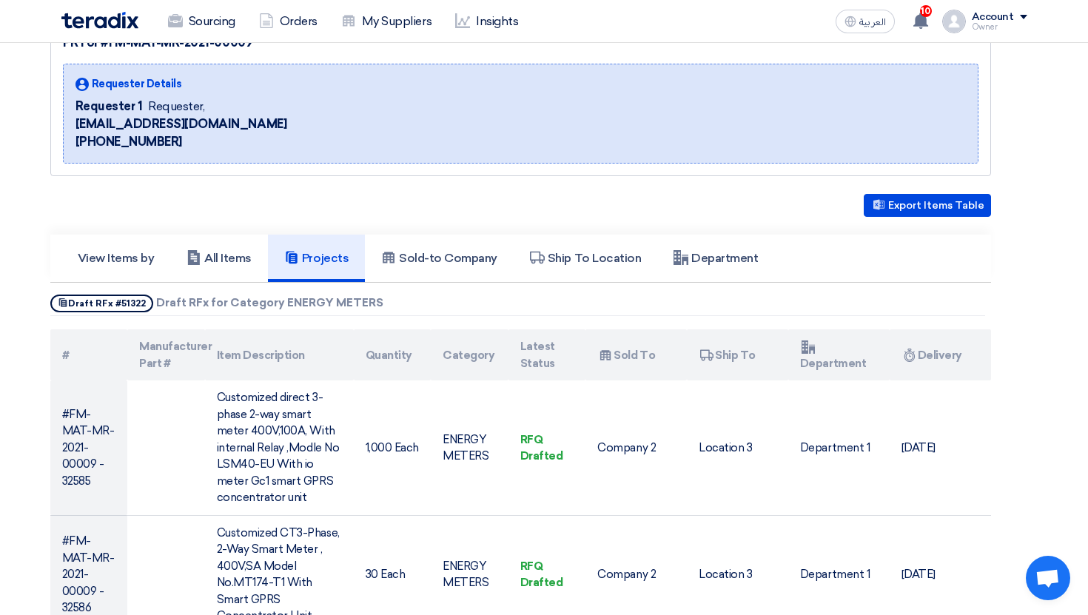
click at [209, 294] on div "Export Items Table View Items by All Items Projects Show Projects #" at bounding box center [520, 414] width 941 height 440
click at [190, 299] on b "Draft RFx for Category ENERGY METERS" at bounding box center [269, 302] width 227 height 13
drag, startPoint x: 78, startPoint y: 299, endPoint x: 281, endPoint y: 299, distance: 202.1
click at [281, 299] on div "Show Projects Draft RFx #51322 Draft RFx for Category ENERGY METERS" at bounding box center [517, 305] width 935 height 21
click at [281, 299] on b "Draft RFx for Category ENERGY METERS" at bounding box center [269, 302] width 227 height 13
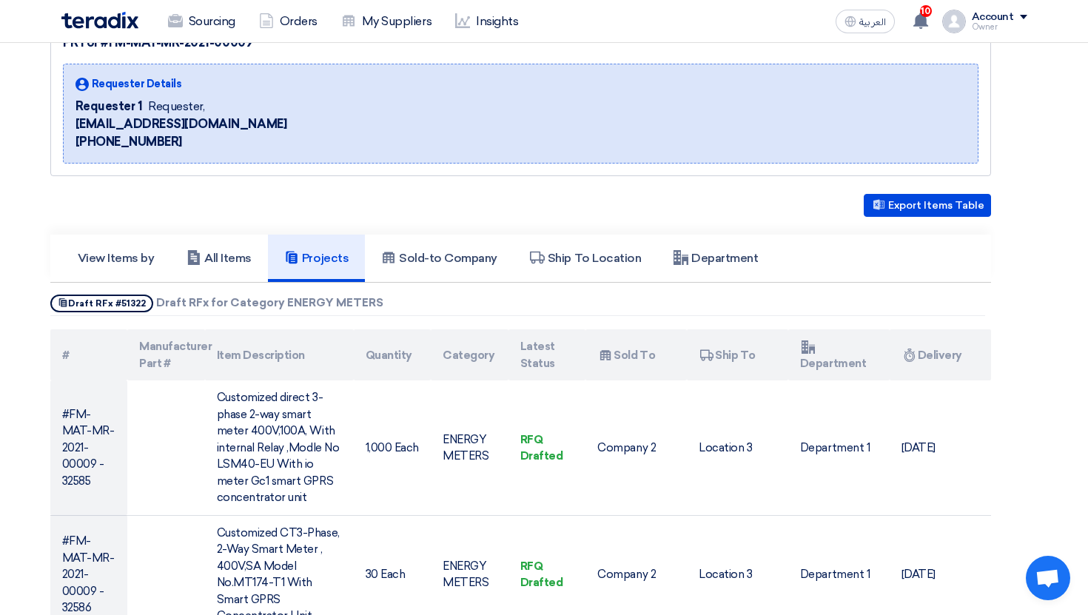
click at [131, 304] on span "Show Projects Draft RFx #51322" at bounding box center [101, 304] width 103 height 18
drag, startPoint x: 130, startPoint y: 304, endPoint x: 426, endPoint y: 304, distance: 296.2
click at [426, 304] on div "Show Projects Draft RFx #51322 Draft RFx for Category ENERGY METERS" at bounding box center [517, 305] width 935 height 21
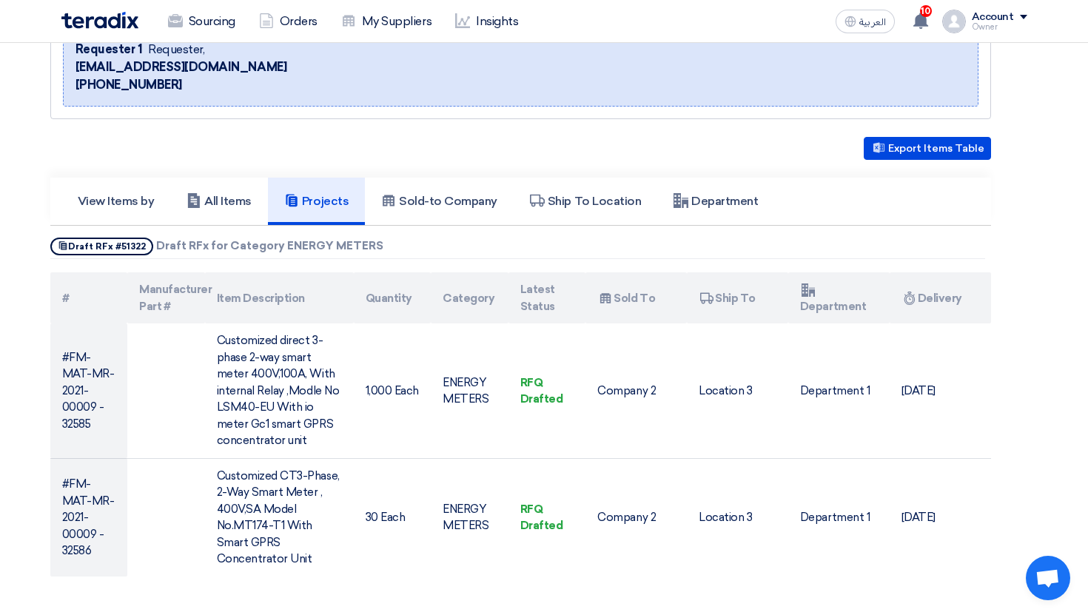
scroll to position [309, 0]
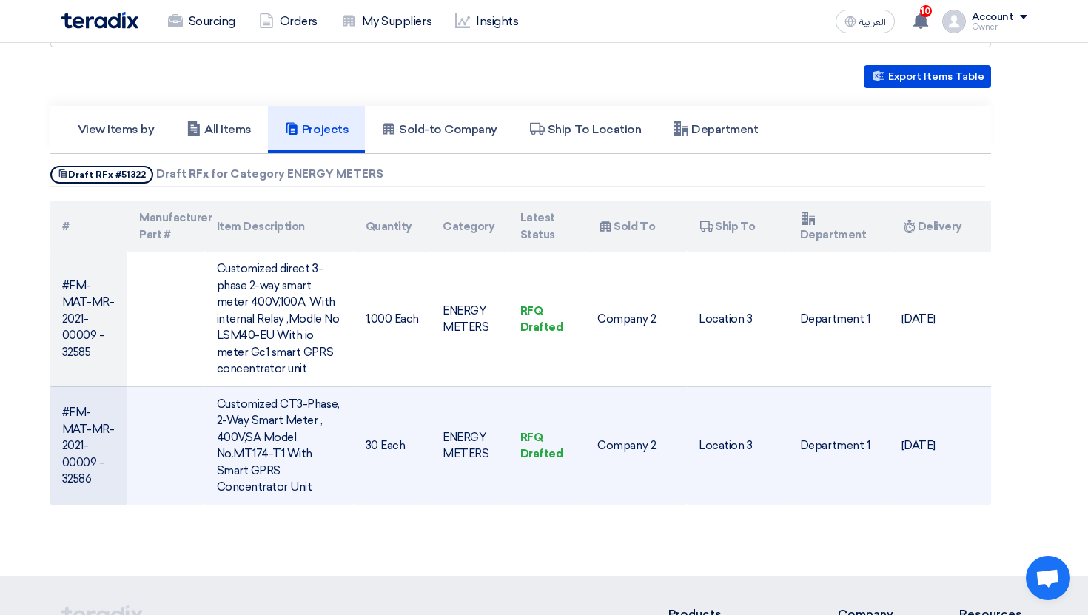
drag, startPoint x: 62, startPoint y: 279, endPoint x: 124, endPoint y: 390, distance: 127.3
click at [124, 387] on tbody "#FM-MAT-MR-2021-00009 - 32585 Customized direct 3-phase 2-way smart meter 400V,…" at bounding box center [520, 378] width 941 height 253
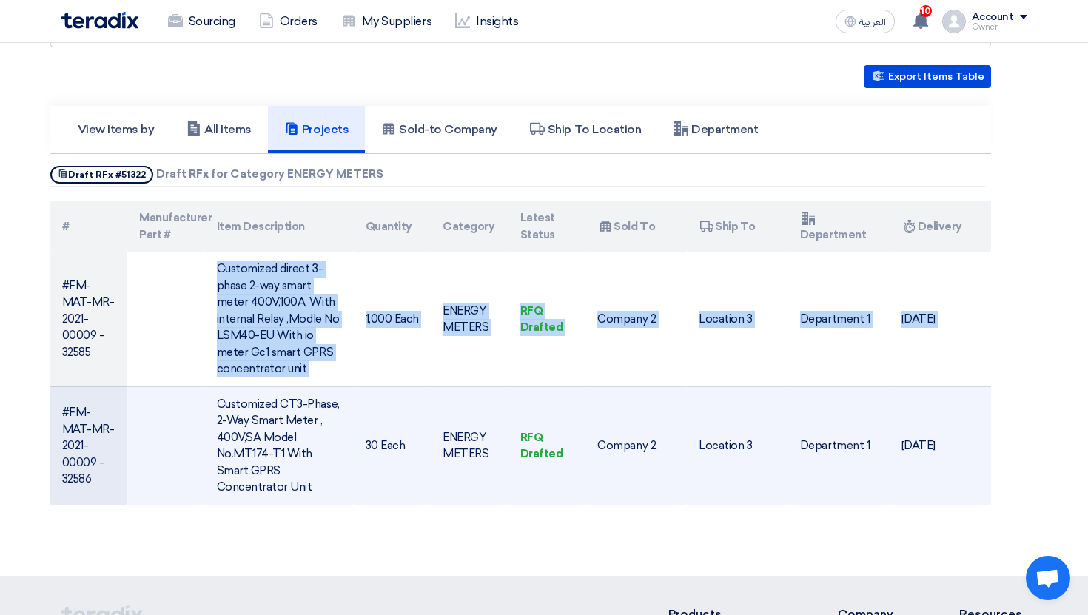
click at [124, 390] on td "#FM-MAT-MR-2021-00009 - 32586" at bounding box center [89, 446] width 78 height 118
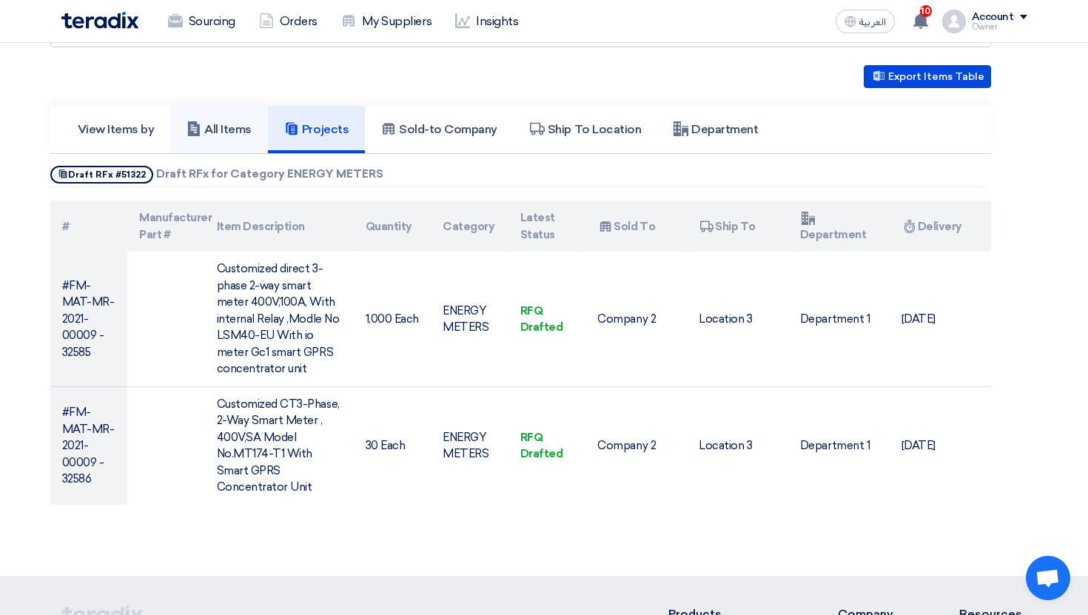
click at [208, 129] on h5 "All Items" at bounding box center [219, 129] width 65 height 15
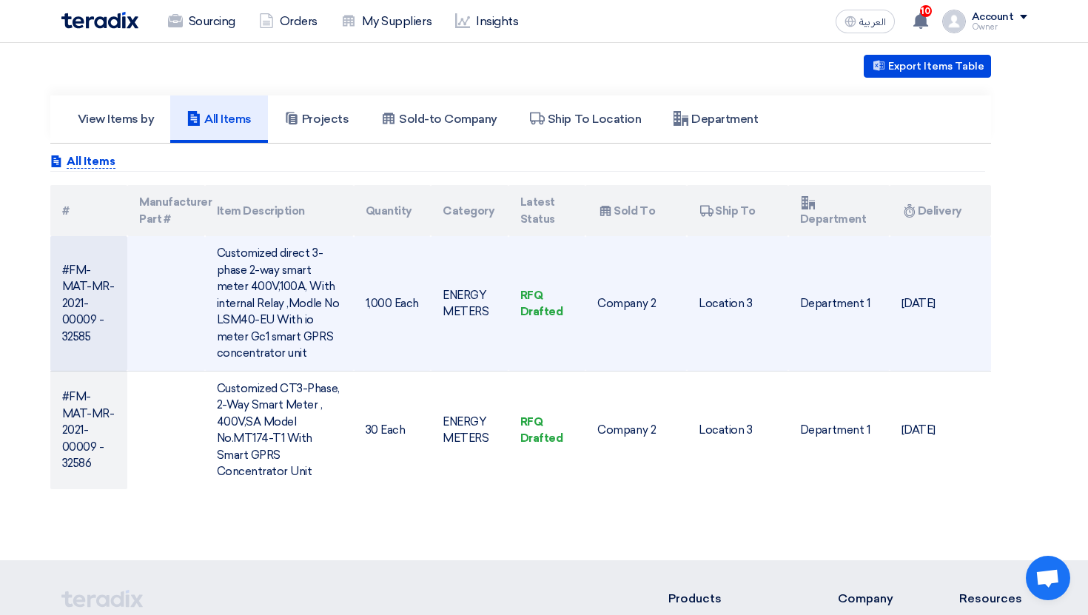
scroll to position [315, 0]
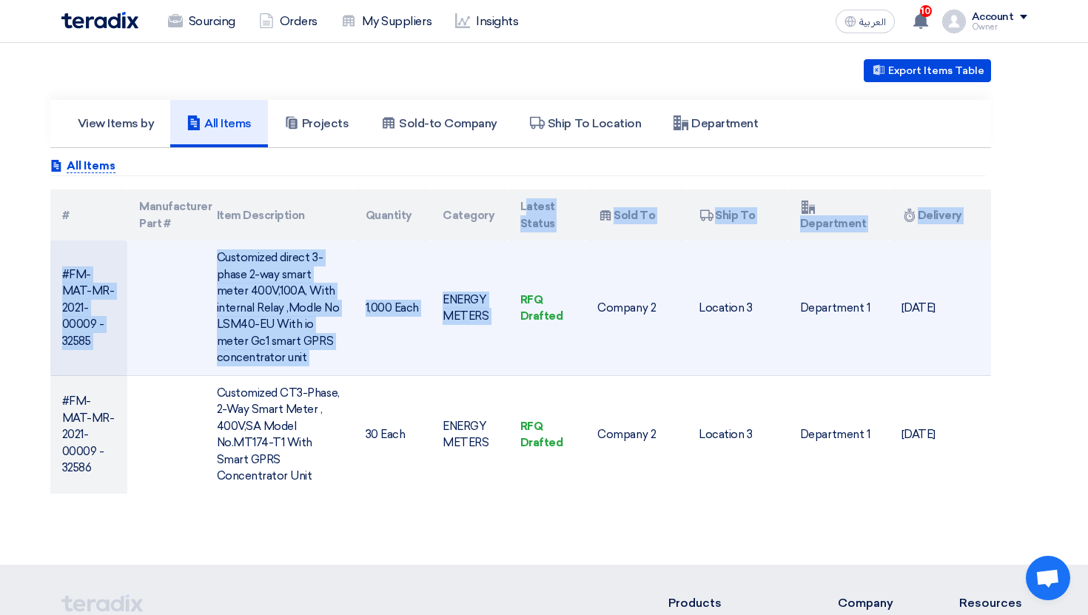
drag, startPoint x: 525, startPoint y: 203, endPoint x: 567, endPoint y: 245, distance: 59.7
click at [567, 245] on table "# Manufacturer Part # Item Description Quantity Category Latest Status Attachme…" at bounding box center [520, 342] width 941 height 304
click at [567, 245] on td "RFQ Drafted" at bounding box center [548, 308] width 78 height 135
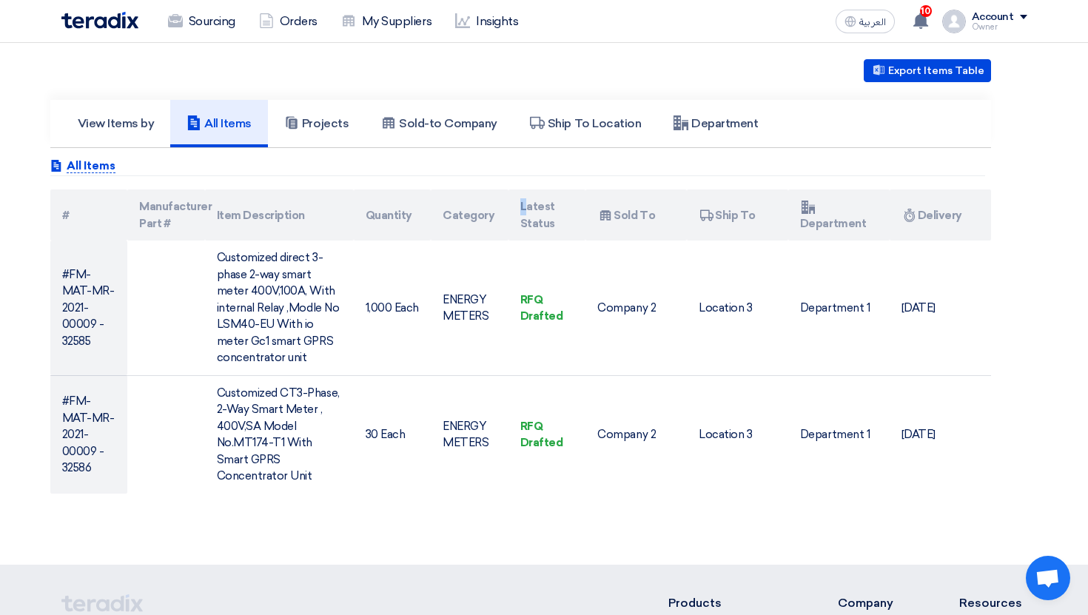
drag, startPoint x: 513, startPoint y: 199, endPoint x: 545, endPoint y: 216, distance: 36.1
click at [544, 216] on th "Latest Status" at bounding box center [548, 215] width 78 height 51
click at [545, 216] on th "Latest Status" at bounding box center [548, 215] width 78 height 51
click at [321, 127] on h5 "Projects" at bounding box center [316, 123] width 64 height 15
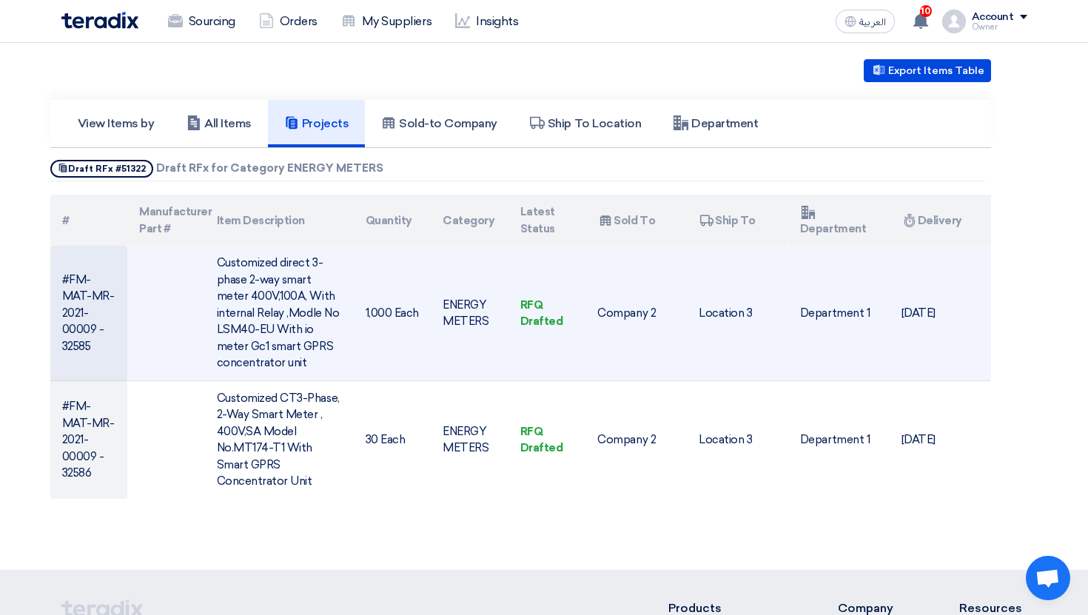
drag, startPoint x: 521, startPoint y: 304, endPoint x: 582, endPoint y: 339, distance: 70.4
click at [582, 339] on td "RFQ Drafted" at bounding box center [548, 313] width 78 height 135
click at [565, 329] on td "RFQ Drafted" at bounding box center [548, 313] width 78 height 135
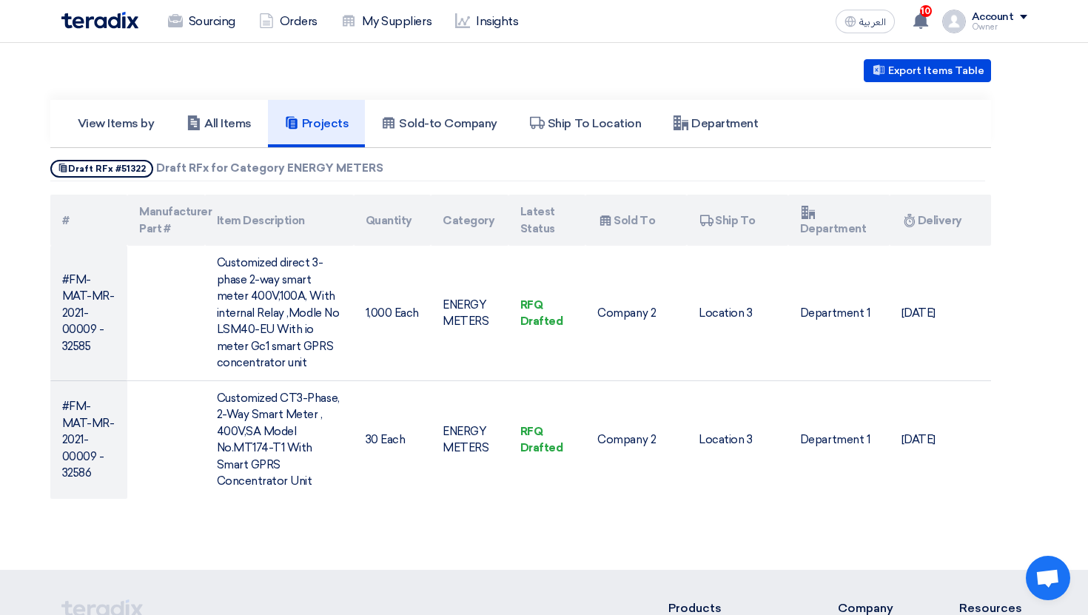
drag, startPoint x: 157, startPoint y: 172, endPoint x: 383, endPoint y: 166, distance: 225.9
click at [383, 166] on div "Show Projects Draft RFx #51322 Draft RFx for Category ENERGY METERS" at bounding box center [517, 170] width 935 height 21
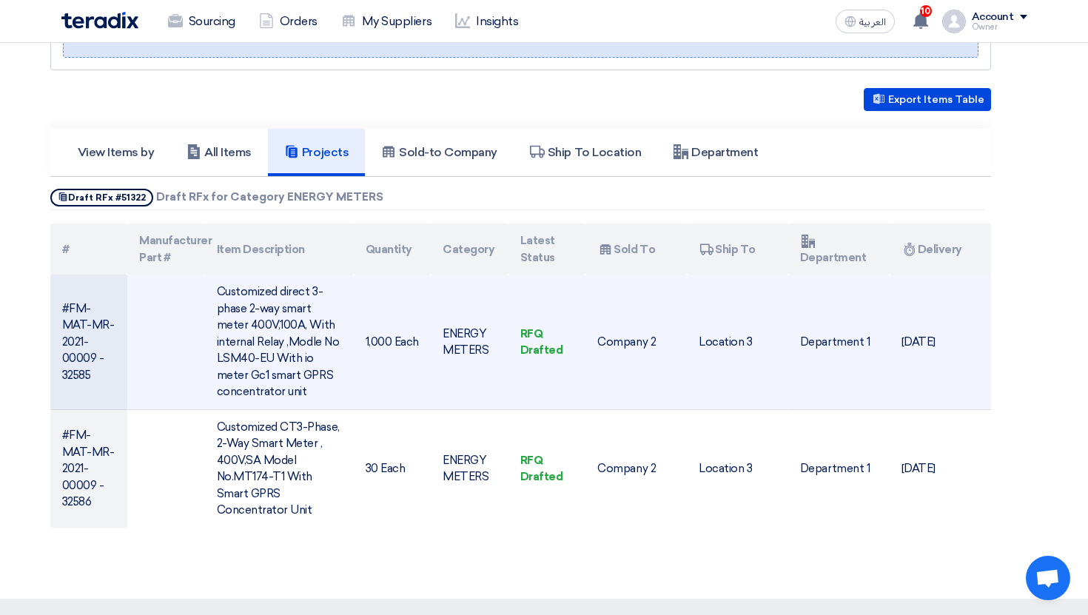
scroll to position [285, 0]
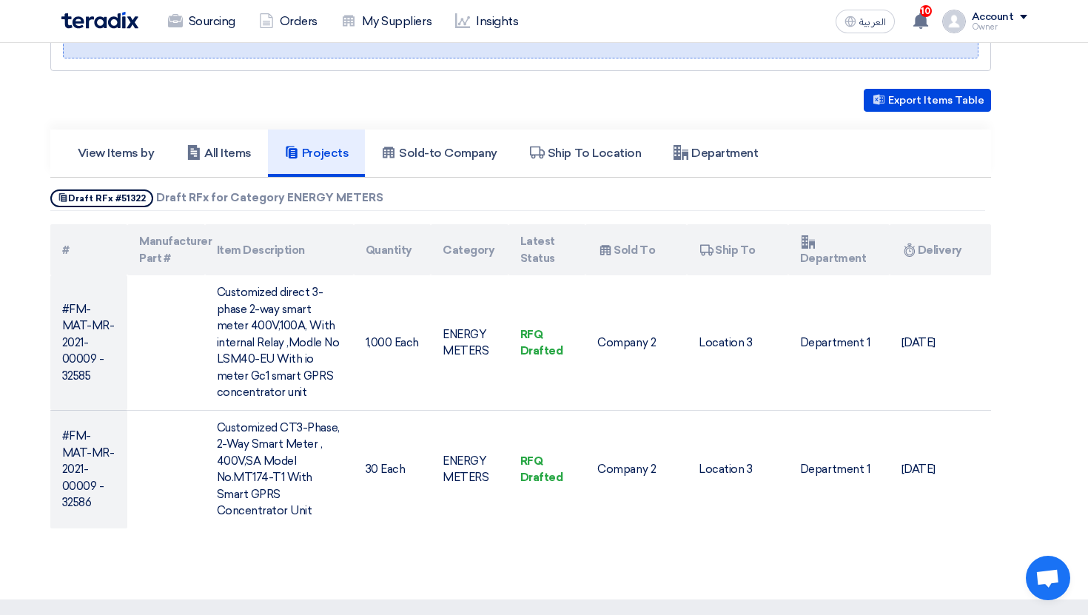
click at [100, 201] on span "Show Projects Draft RFx #51322" at bounding box center [101, 199] width 103 height 18
drag, startPoint x: 75, startPoint y: 201, endPoint x: 141, endPoint y: 201, distance: 65.9
click at [141, 201] on span "Show Projects Draft RFx #51322" at bounding box center [101, 199] width 103 height 18
click at [133, 195] on span "Show Projects Draft RFx #51322" at bounding box center [101, 199] width 103 height 18
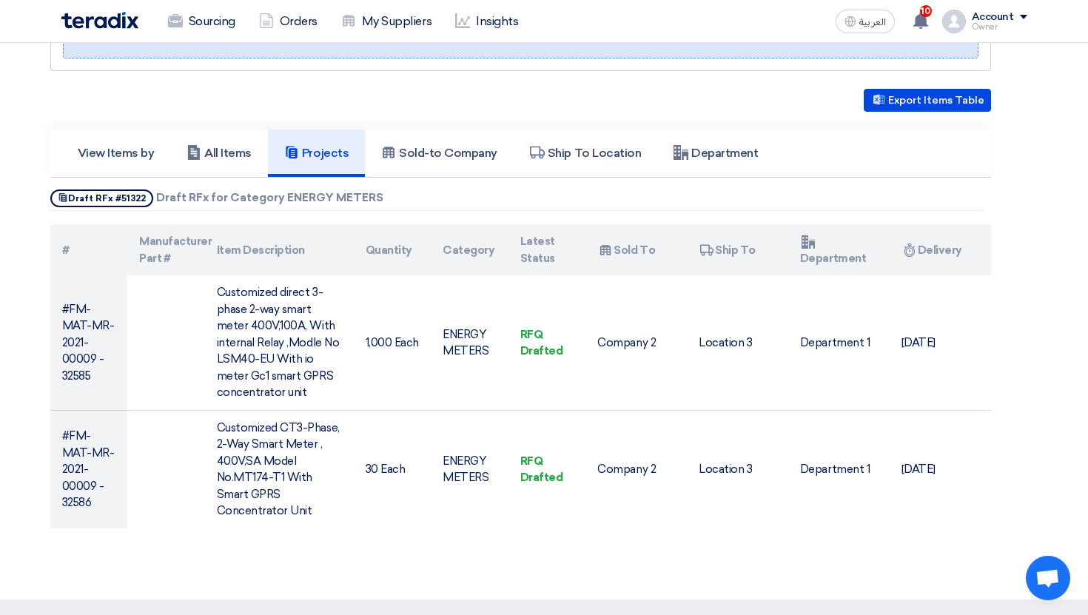
drag, startPoint x: 174, startPoint y: 193, endPoint x: 302, endPoint y: 193, distance: 128.1
click at [302, 193] on b "Draft RFx for Category ENERGY METERS" at bounding box center [269, 197] width 227 height 13
click at [257, 187] on div "Export Items Table View Items by All Items Projects Show Projects #" at bounding box center [520, 309] width 941 height 440
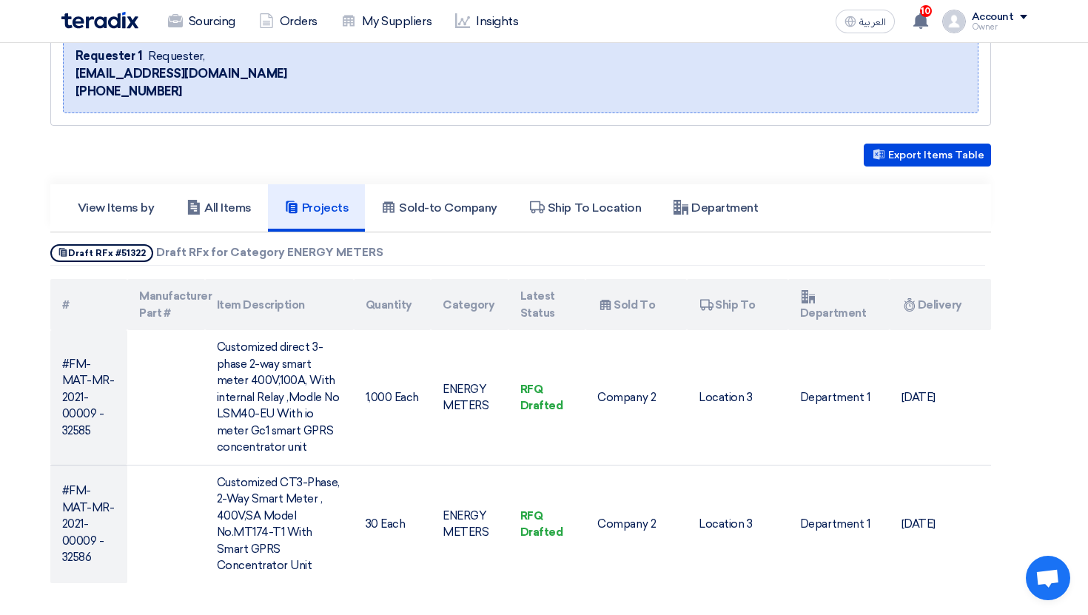
scroll to position [198, 0]
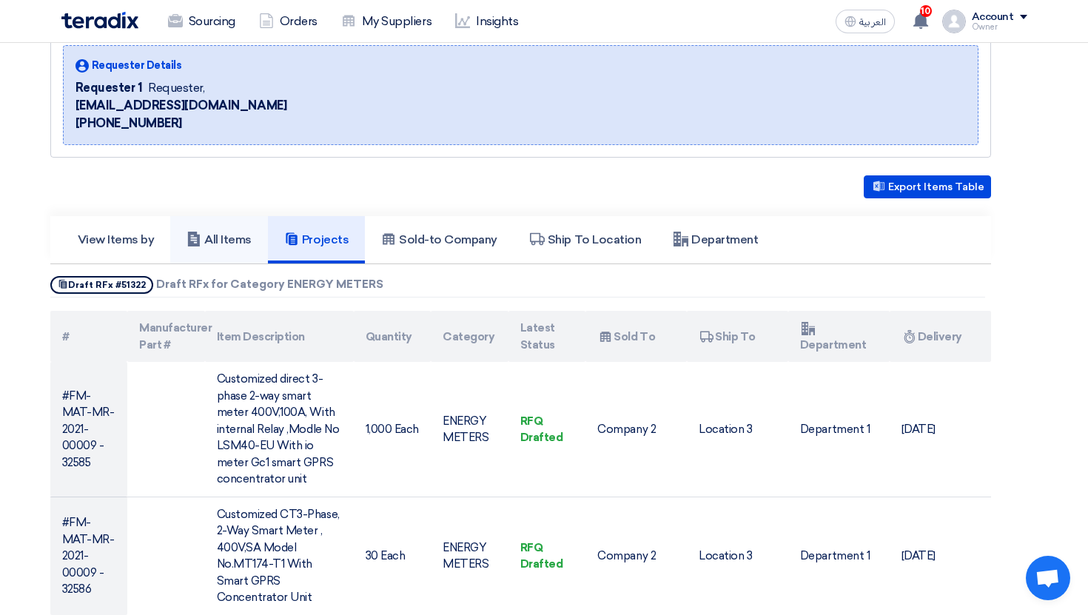
click at [235, 230] on link "All Items" at bounding box center [219, 239] width 98 height 47
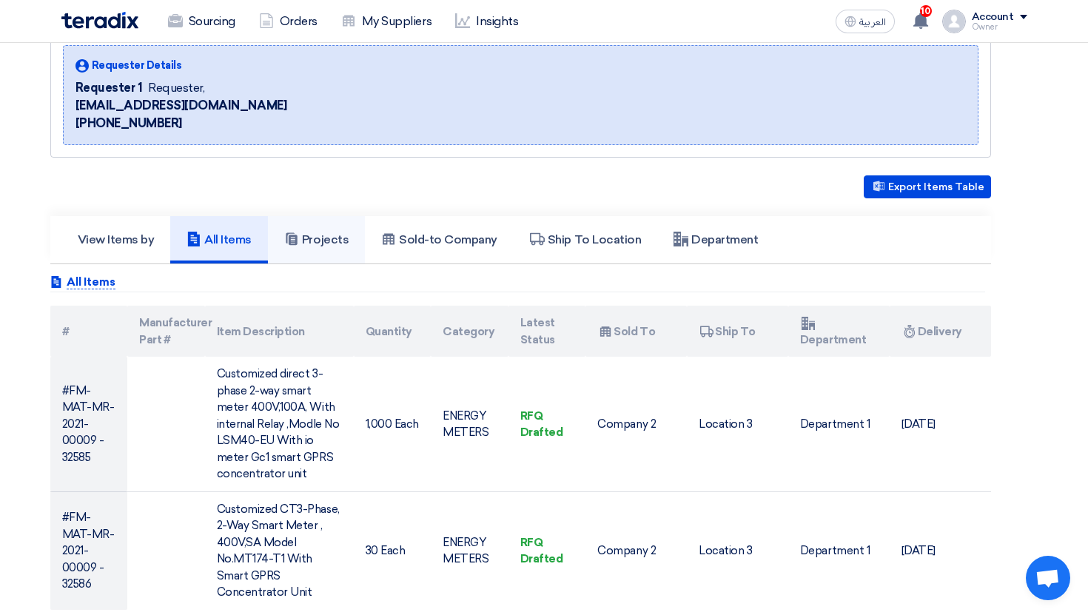
click at [287, 235] on use at bounding box center [291, 239] width 11 height 13
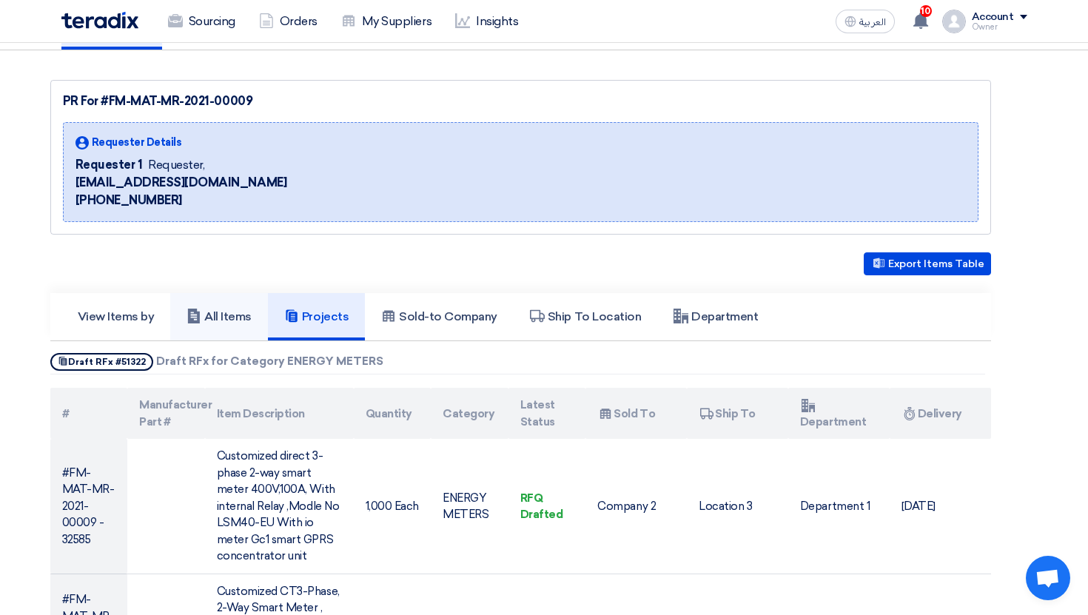
scroll to position [114, 0]
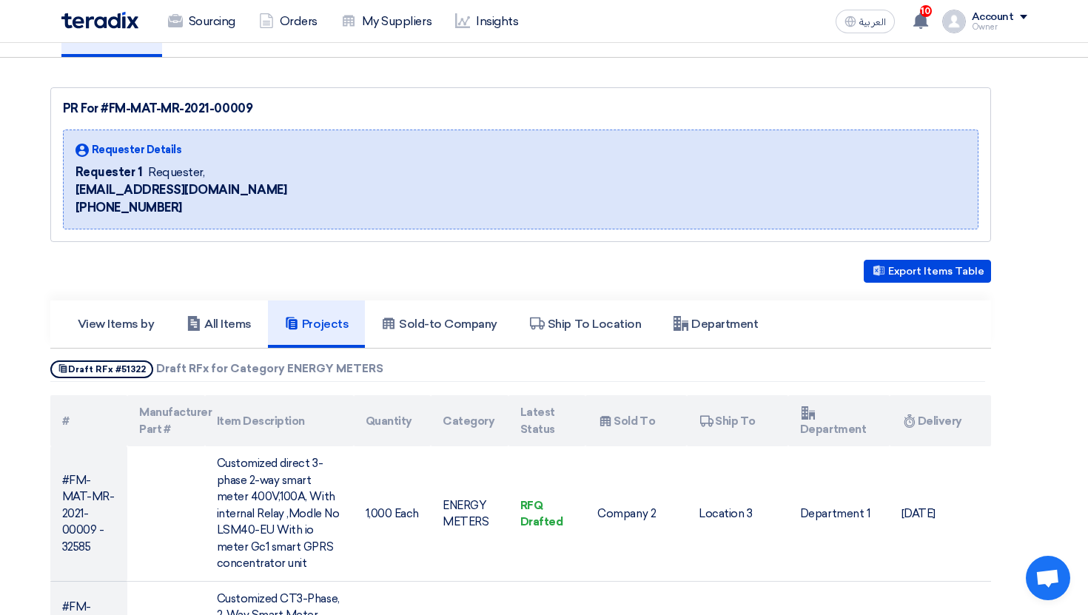
drag, startPoint x: 153, startPoint y: 369, endPoint x: 467, endPoint y: 369, distance: 313.9
click at [459, 369] on div "Show Projects Draft RFx #51322 Draft RFx for Category ENERGY METERS" at bounding box center [517, 371] width 935 height 21
click at [467, 369] on div "Show Projects Draft RFx #51322 Draft RFx for Category ENERGY METERS" at bounding box center [517, 371] width 935 height 21
click at [437, 374] on div "Show Projects Draft RFx #51322 Draft RFx for Category ENERGY METERS" at bounding box center [517, 371] width 935 height 21
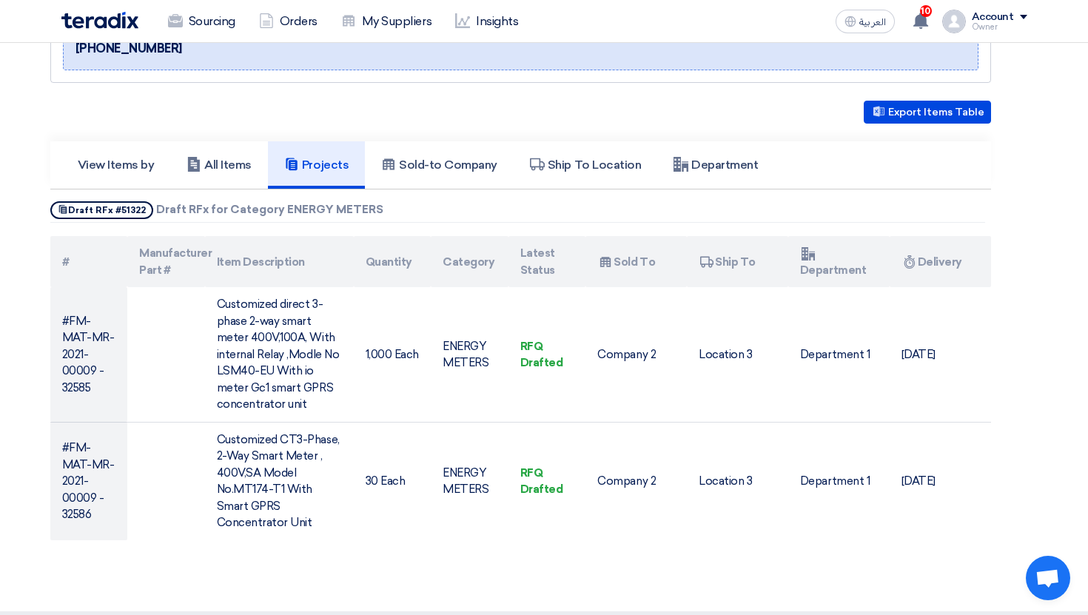
scroll to position [266, 0]
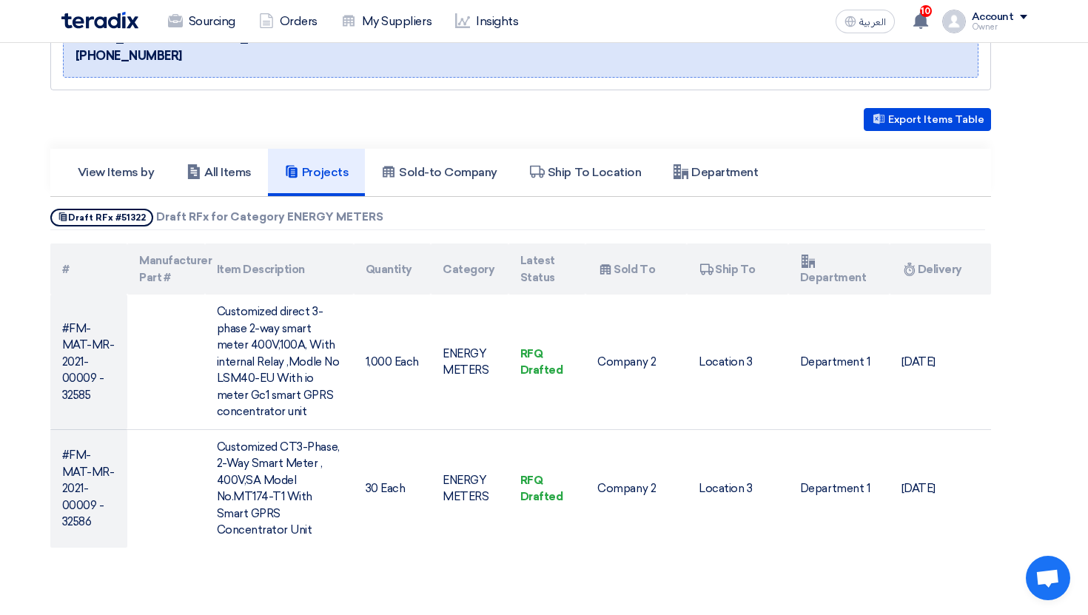
click at [555, 131] on div "Export Items Table View Items by All Items Projects Show Projects #" at bounding box center [520, 328] width 941 height 440
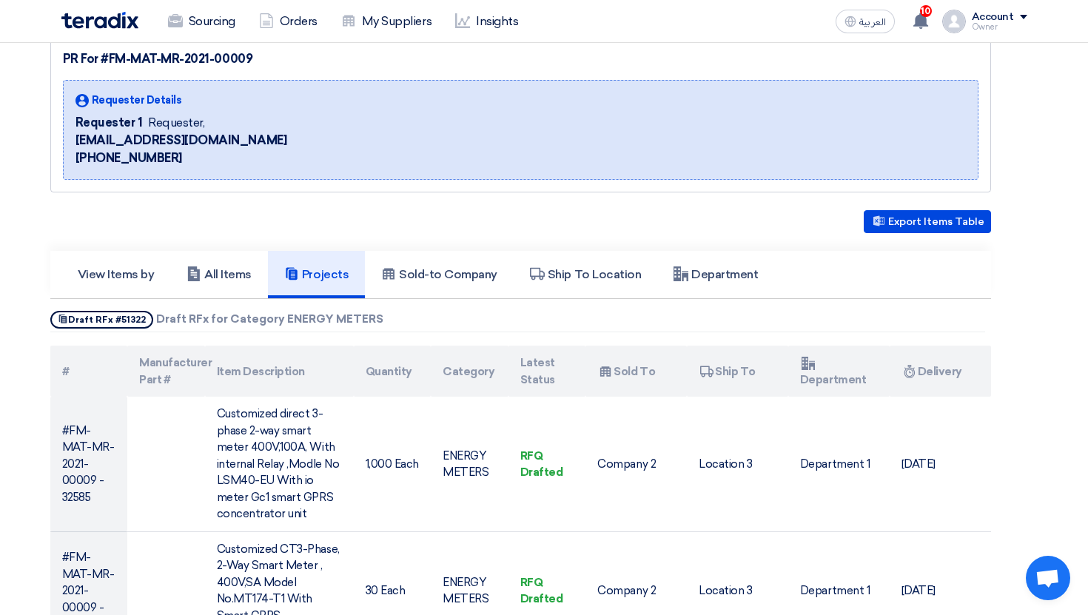
scroll to position [0, 0]
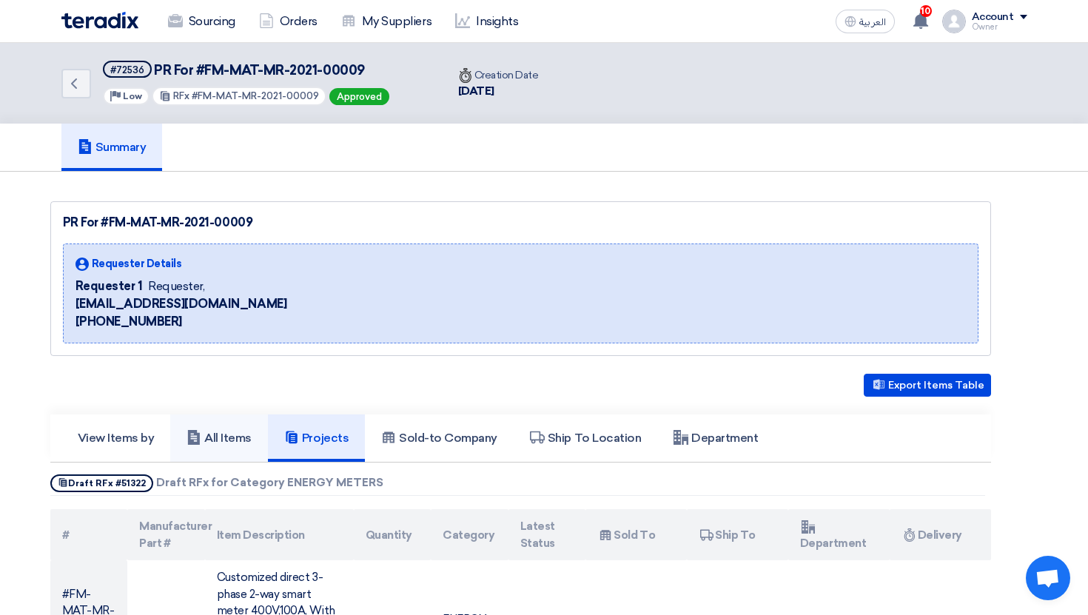
click at [237, 436] on h5 "All Items" at bounding box center [219, 438] width 65 height 15
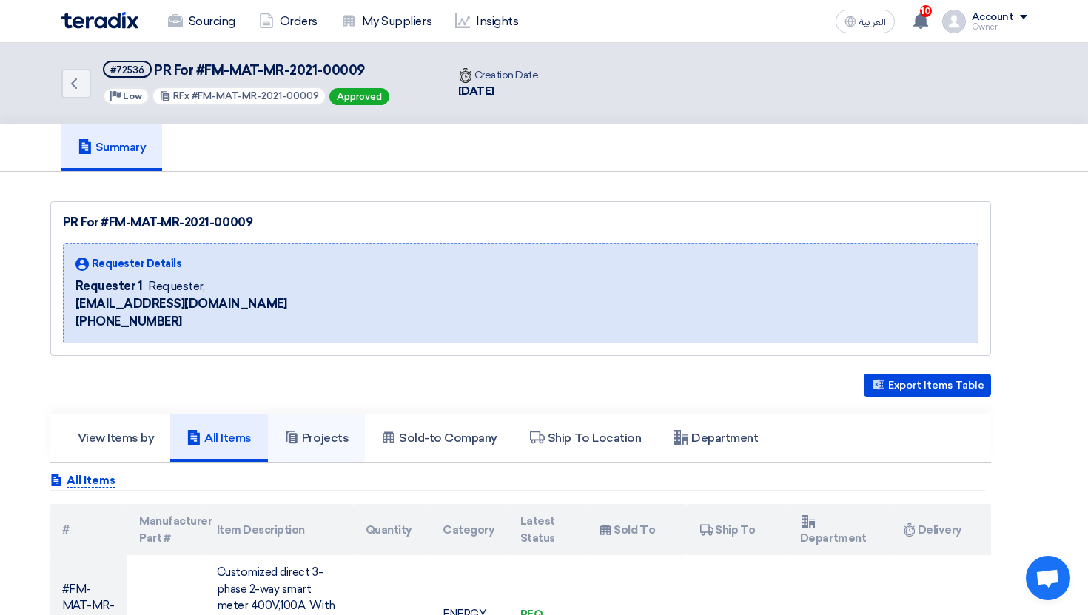
click at [341, 430] on link "Projects" at bounding box center [316, 438] width 97 height 47
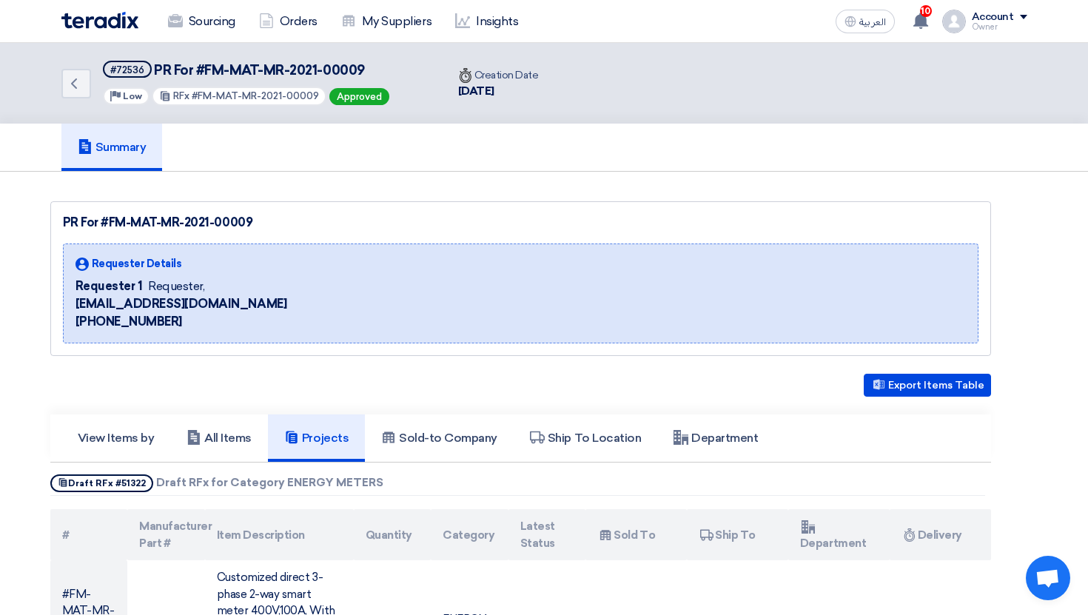
click at [402, 375] on div "Export Items Table" at bounding box center [520, 385] width 941 height 23
click at [209, 30] on link "Sourcing" at bounding box center [201, 21] width 91 height 33
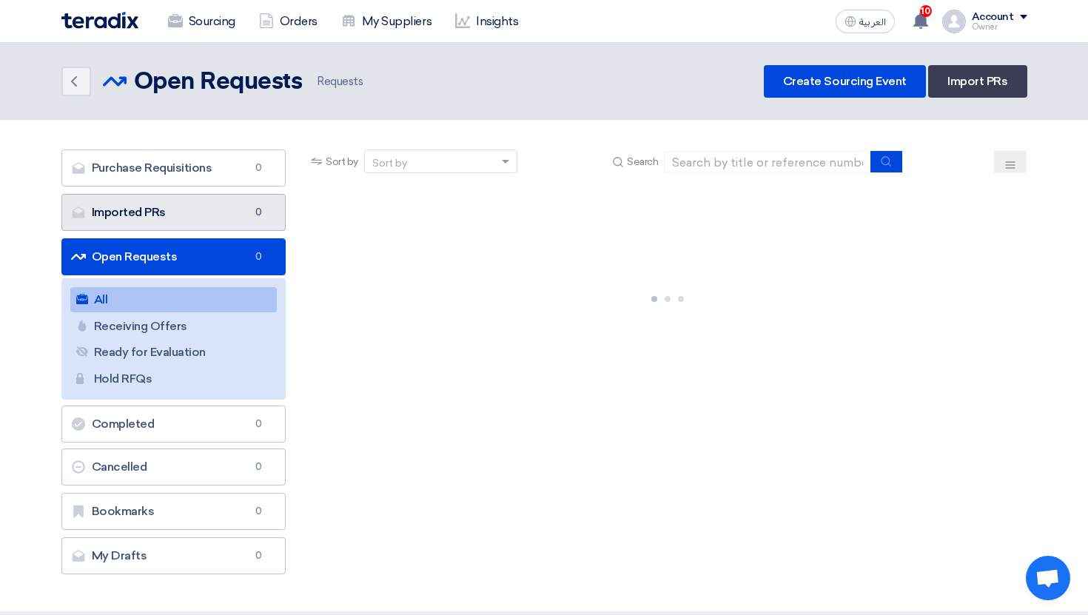
click at [192, 220] on link "Imported PRs Imported PRs 0" at bounding box center [173, 212] width 225 height 37
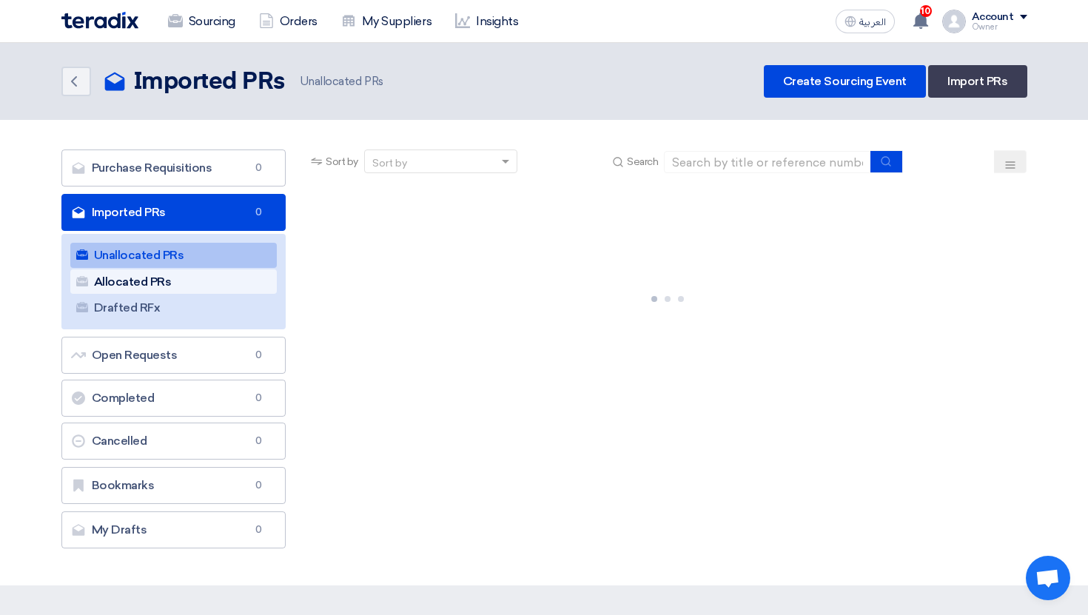
click at [192, 278] on link "Allocated PRs Allocated PRs" at bounding box center [173, 282] width 207 height 25
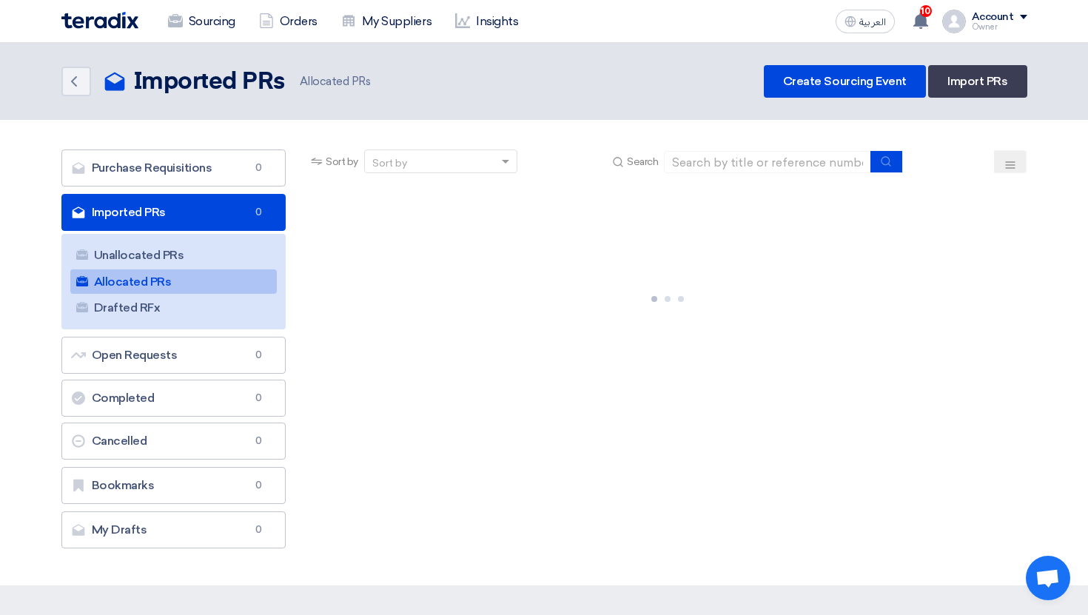
click at [596, 256] on div at bounding box center [667, 296] width 719 height 222
click at [192, 275] on link "Allocated PRs Allocated PRs" at bounding box center [173, 282] width 207 height 25
click at [204, 261] on link "Unallocated PRs Unallocated PRs" at bounding box center [173, 255] width 207 height 25
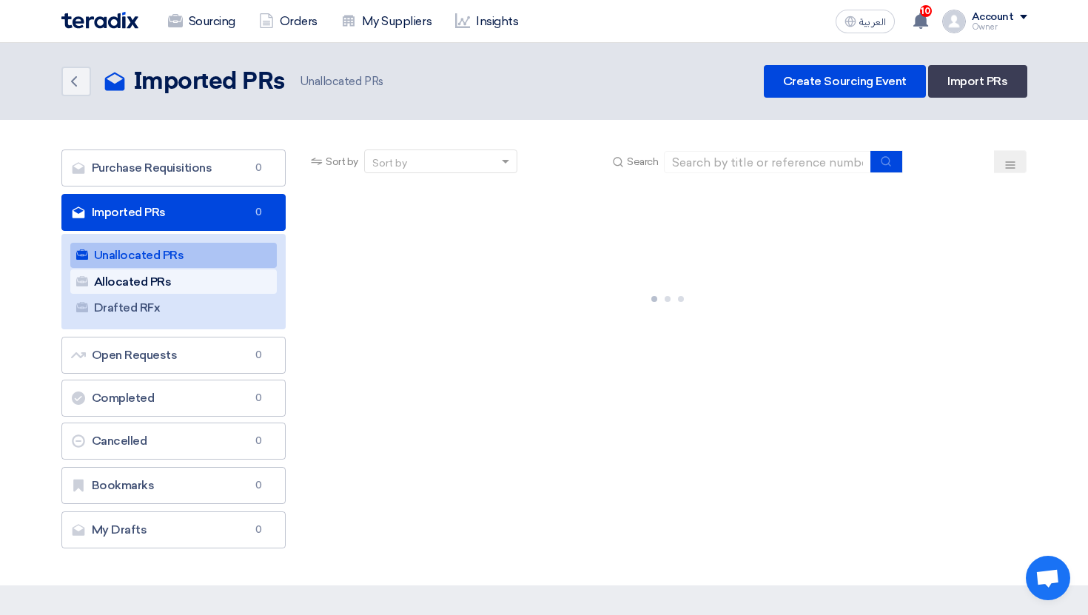
click at [213, 274] on link "Allocated PRs Allocated PRs" at bounding box center [173, 282] width 207 height 25
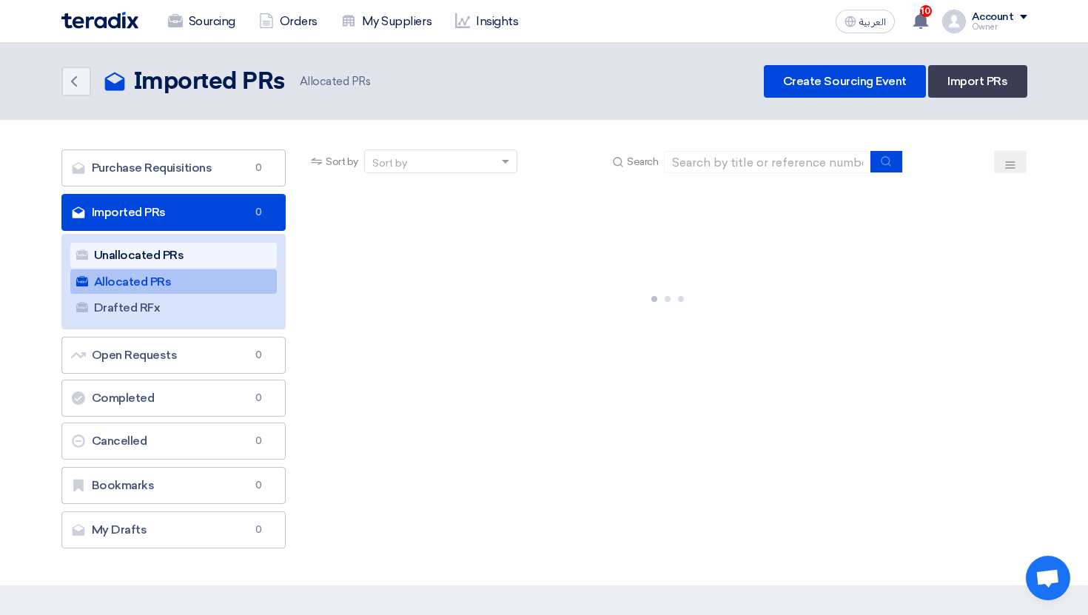
click at [218, 265] on link "Unallocated PRs Unallocated PRs" at bounding box center [173, 255] width 207 height 25
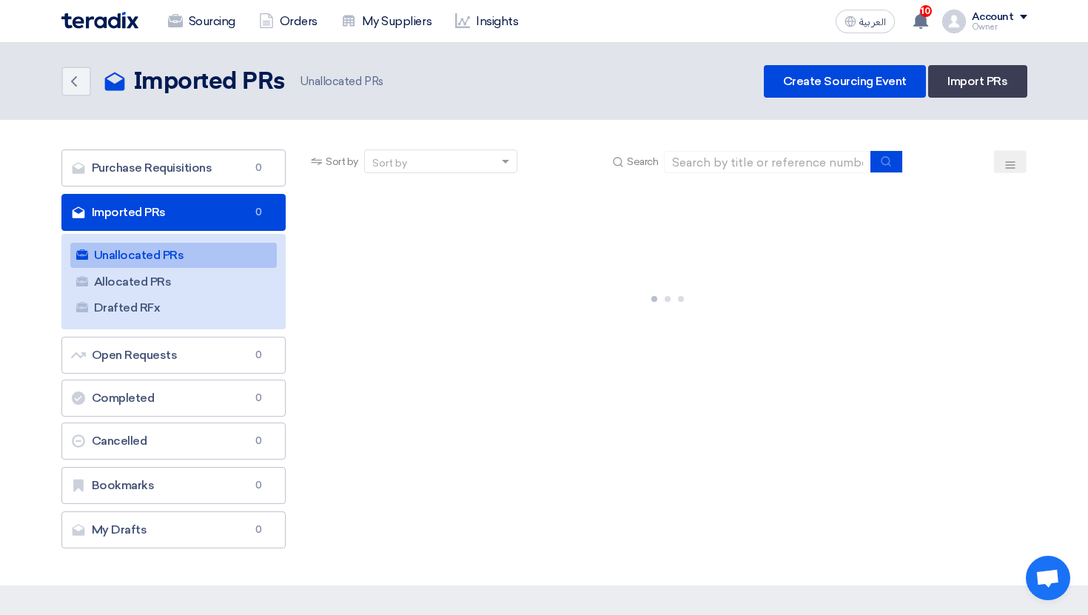
click at [218, 265] on link "Unallocated PRs Unallocated PRs" at bounding box center [173, 255] width 207 height 25
click at [223, 267] on link "Unallocated PRs Unallocated PRs" at bounding box center [173, 255] width 207 height 25
click at [222, 279] on link "Allocated PRs Allocated PRs" at bounding box center [173, 282] width 207 height 25
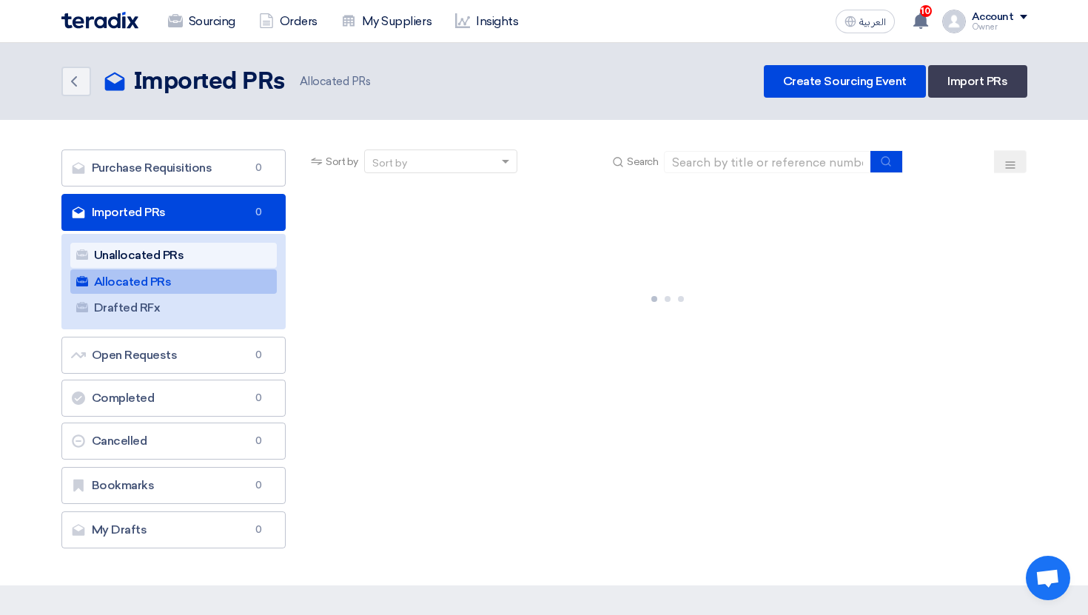
click at [227, 258] on link "Unallocated PRs Unallocated PRs" at bounding box center [173, 255] width 207 height 25
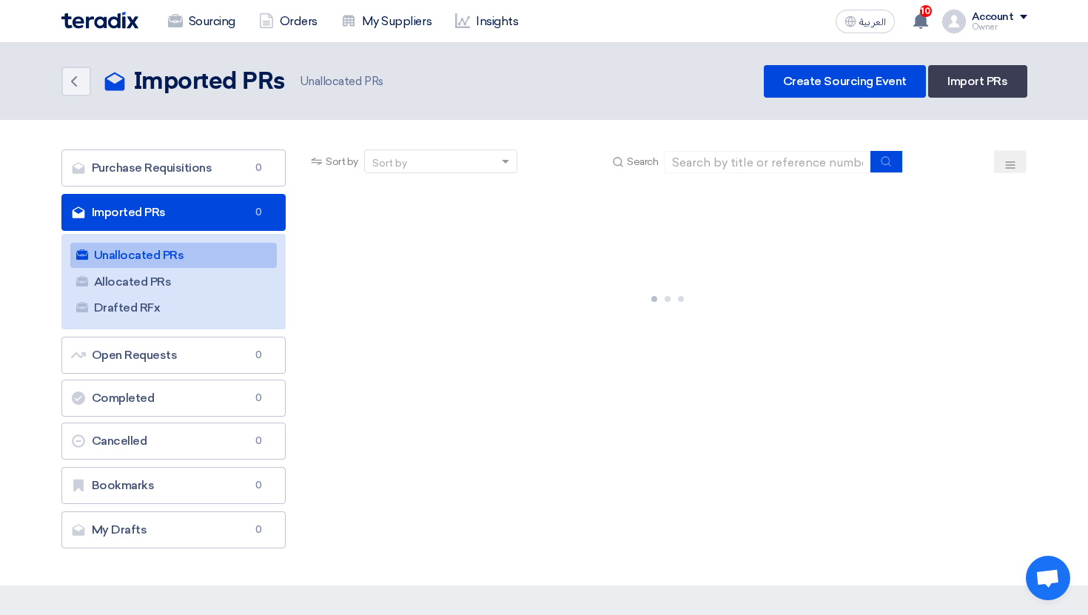
click at [227, 258] on link "Unallocated PRs Unallocated PRs" at bounding box center [173, 255] width 207 height 25
click at [258, 260] on link "Unallocated PRs Unallocated PRs" at bounding box center [173, 255] width 207 height 25
click at [212, 222] on link "Imported PRs Imported PRs 0" at bounding box center [173, 212] width 225 height 37
click at [235, 215] on link "Imported PRs Imported PRs 0" at bounding box center [173, 212] width 225 height 37
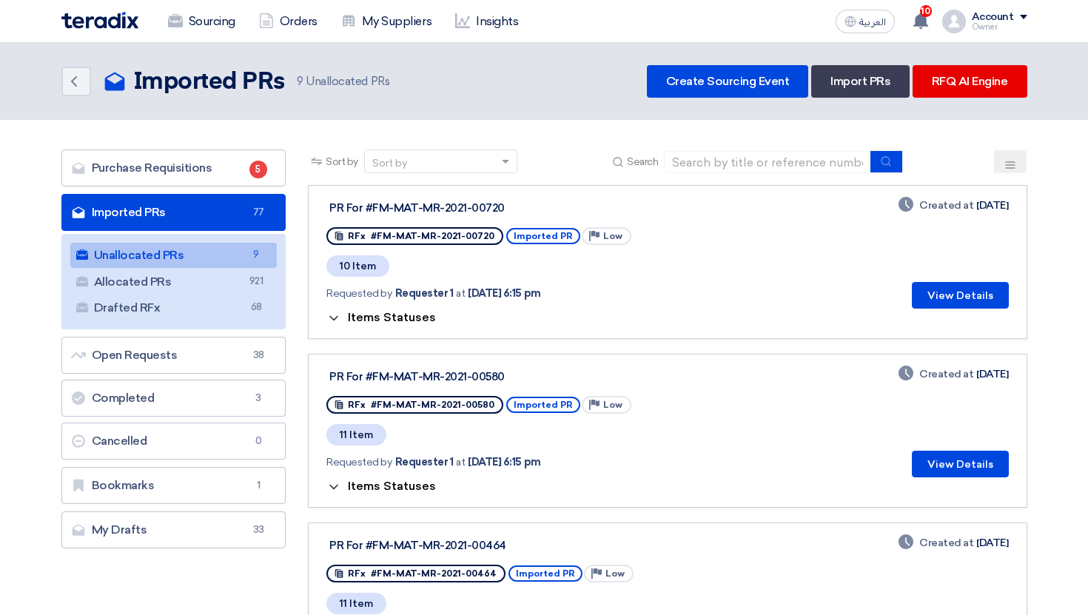
click at [358, 318] on span "Items Statuses" at bounding box center [392, 317] width 88 height 14
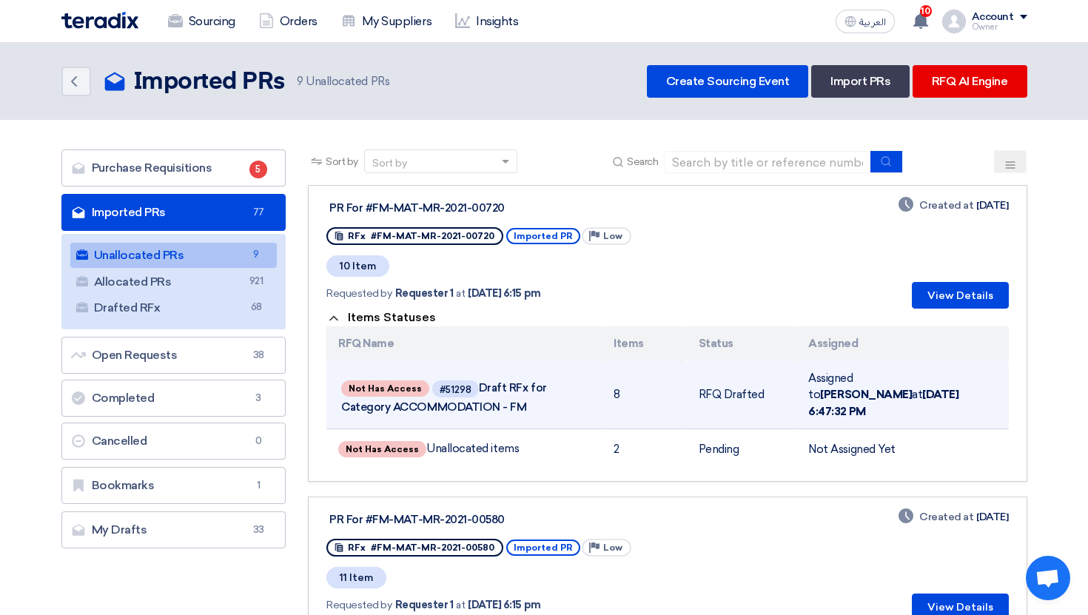
drag, startPoint x: 615, startPoint y: 394, endPoint x: 625, endPoint y: 395, distance: 10.5
click at [623, 394] on td "8" at bounding box center [644, 395] width 84 height 68
click at [625, 395] on td "8" at bounding box center [644, 395] width 84 height 68
drag, startPoint x: 682, startPoint y: 392, endPoint x: 755, endPoint y: 392, distance: 72.6
click at [726, 392] on tr "Not Has Access #51298 Draft RFx for Category ACCOMMODATION - FM 8 RFQ Drafted A…" at bounding box center [668, 395] width 682 height 68
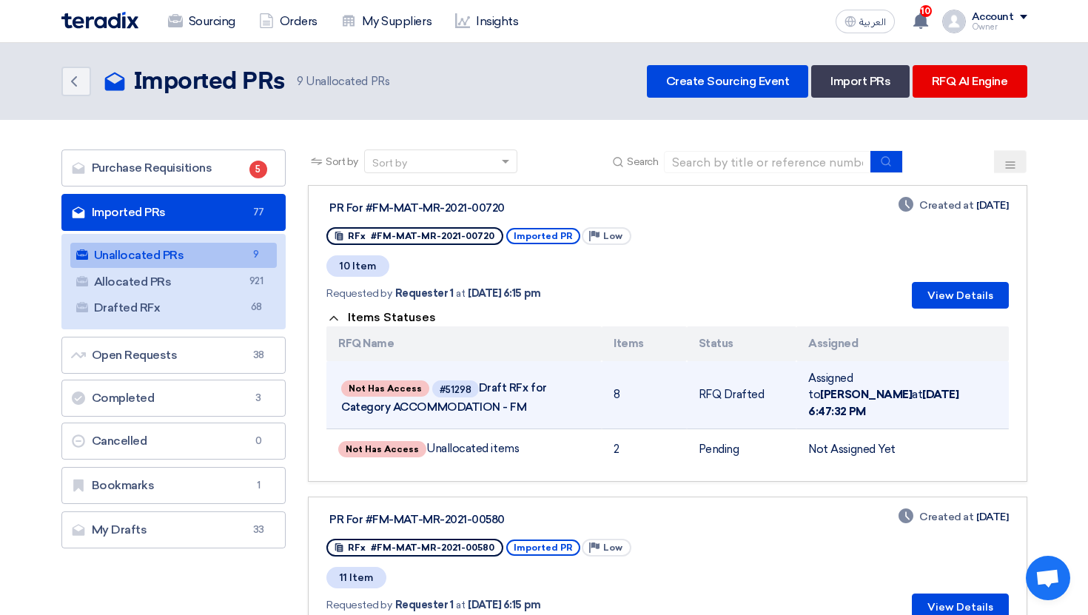
click at [755, 392] on td "RFQ Drafted" at bounding box center [742, 395] width 110 height 68
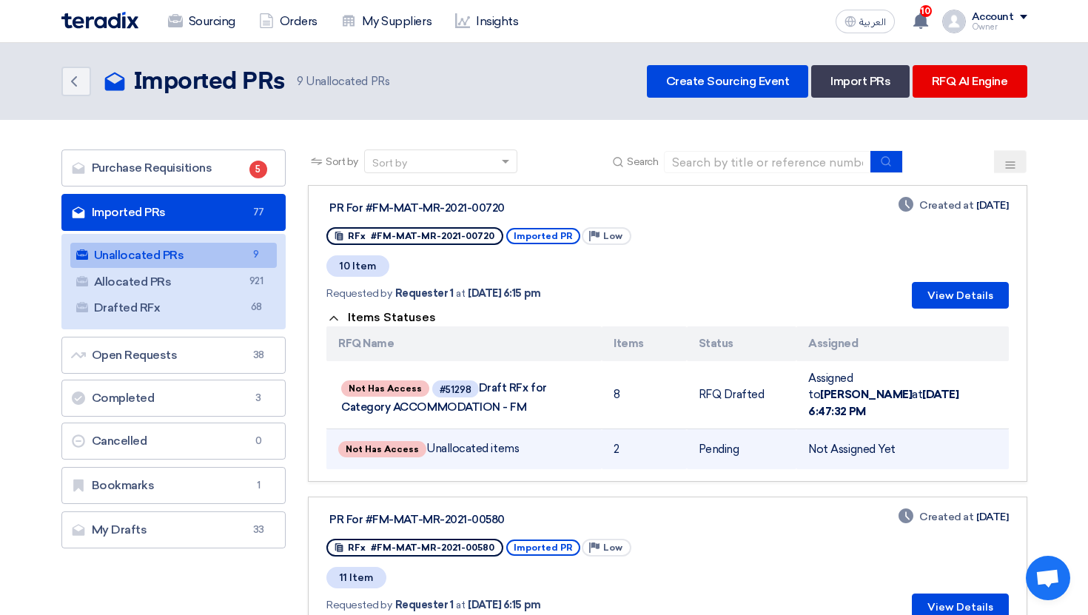
drag, startPoint x: 681, startPoint y: 438, endPoint x: 722, endPoint y: 438, distance: 40.7
click at [719, 438] on tr "Not Has Access Unallocated items 2 Pending Not Assigned Yet" at bounding box center [668, 449] width 682 height 41
click at [722, 438] on td "Pending" at bounding box center [742, 449] width 110 height 41
drag, startPoint x: 345, startPoint y: 436, endPoint x: 412, endPoint y: 438, distance: 67.4
click at [412, 441] on span "Not Has Access" at bounding box center [382, 449] width 88 height 16
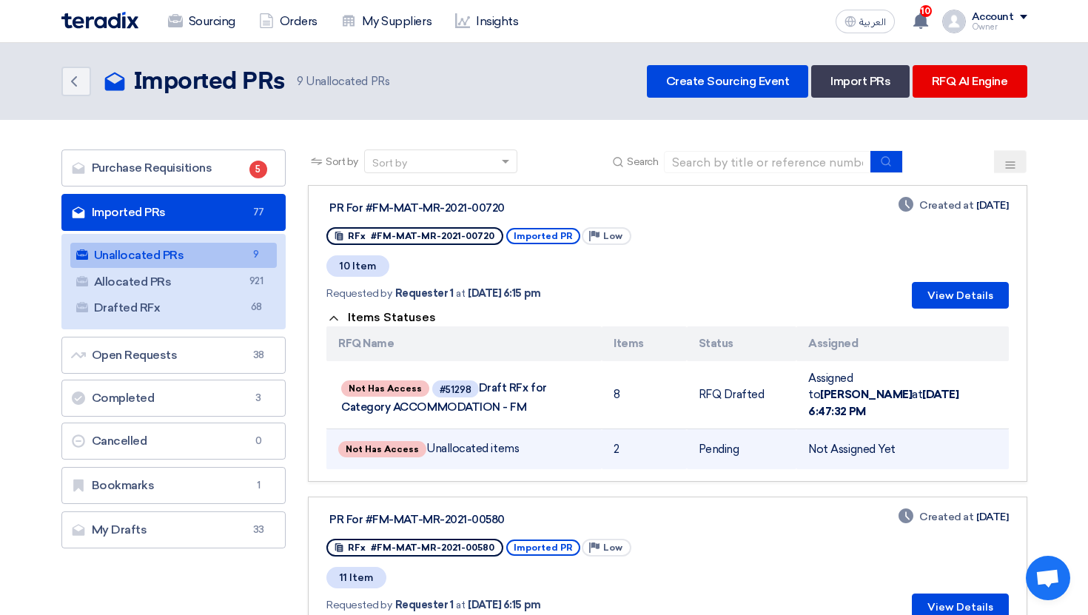
copy span "Not Has Access"
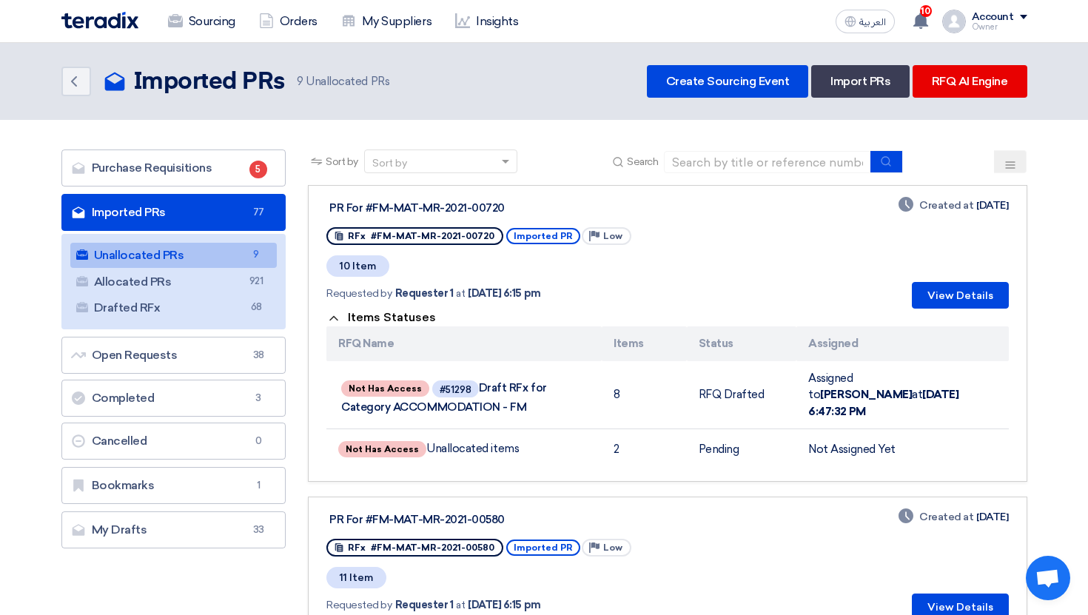
click at [560, 321] on div "Items Statuses RFQ Name Items Status Assigned Not Has Access #51298 Draft RFx f…" at bounding box center [668, 389] width 682 height 161
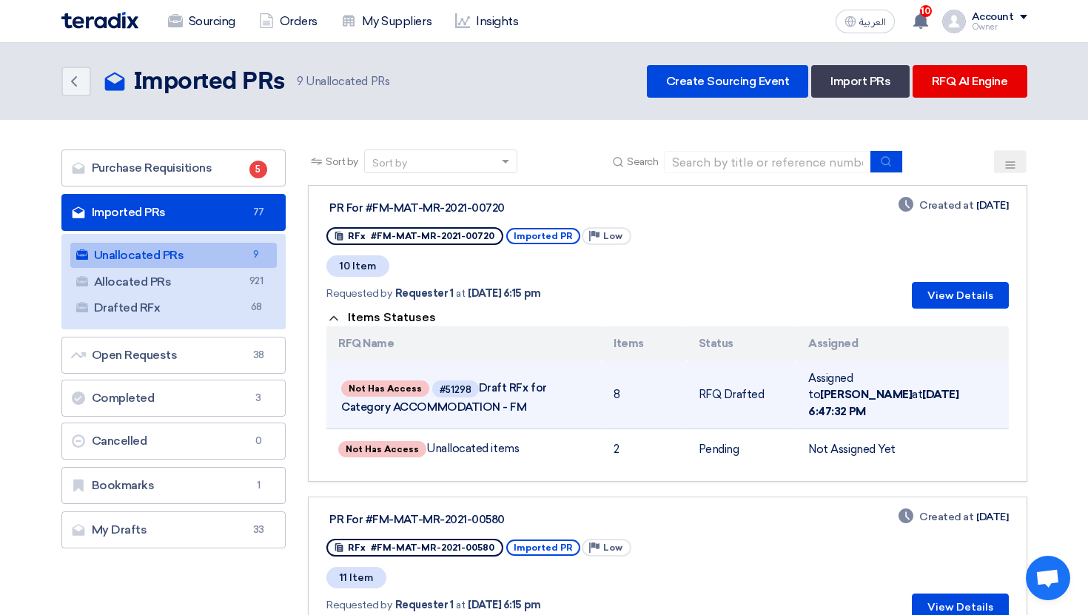
drag, startPoint x: 844, startPoint y: 383, endPoint x: 935, endPoint y: 383, distance: 91.1
click at [935, 383] on span "Assigned to Abd Rah at Oct 8, 2025, 6:47:32 PM" at bounding box center [884, 395] width 150 height 47
click at [935, 388] on b "[DATE] 6:47:32 PM" at bounding box center [884, 403] width 150 height 30
drag, startPoint x: 900, startPoint y: 386, endPoint x: 961, endPoint y: 402, distance: 63.6
click at [961, 402] on td "Assigned to Abd Rah at Oct 8, 2025, 6:47:32 PM" at bounding box center [903, 395] width 212 height 68
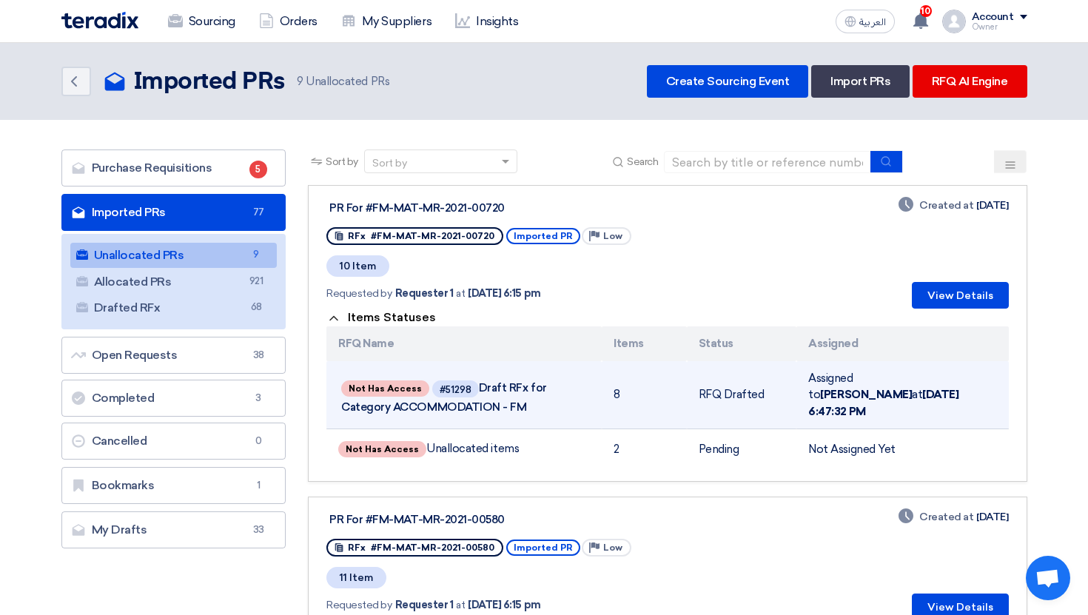
click at [961, 402] on td "Assigned to Abd Rah at Oct 8, 2025, 6:47:32 PM" at bounding box center [903, 395] width 212 height 68
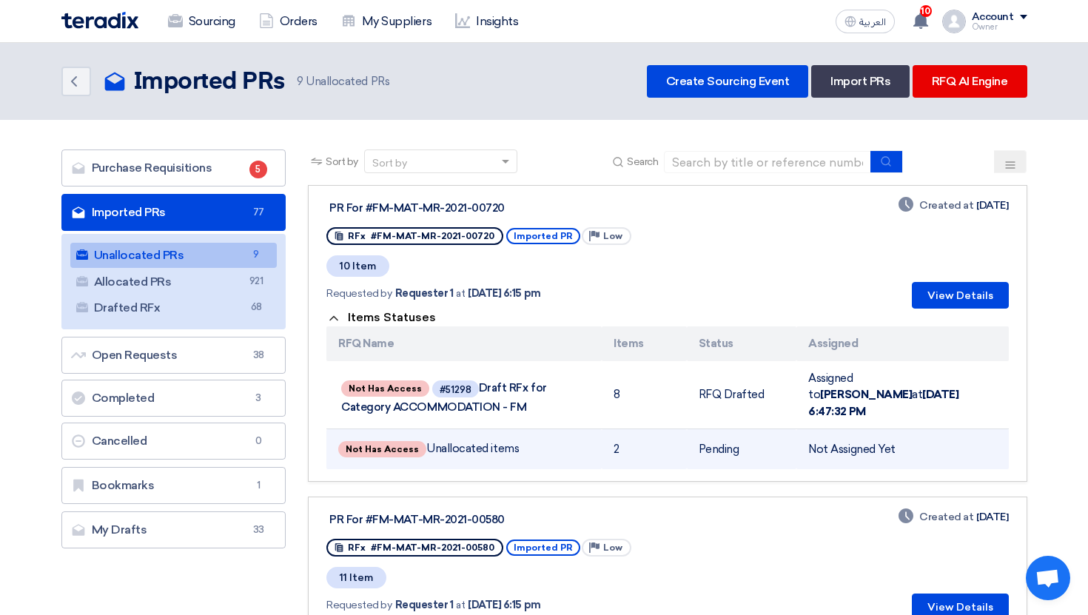
click at [910, 435] on td "Not Assigned Yet" at bounding box center [903, 449] width 212 height 41
drag, startPoint x: 812, startPoint y: 446, endPoint x: 923, endPoint y: 446, distance: 111.1
click at [923, 446] on td "Not Assigned Yet" at bounding box center [903, 449] width 212 height 41
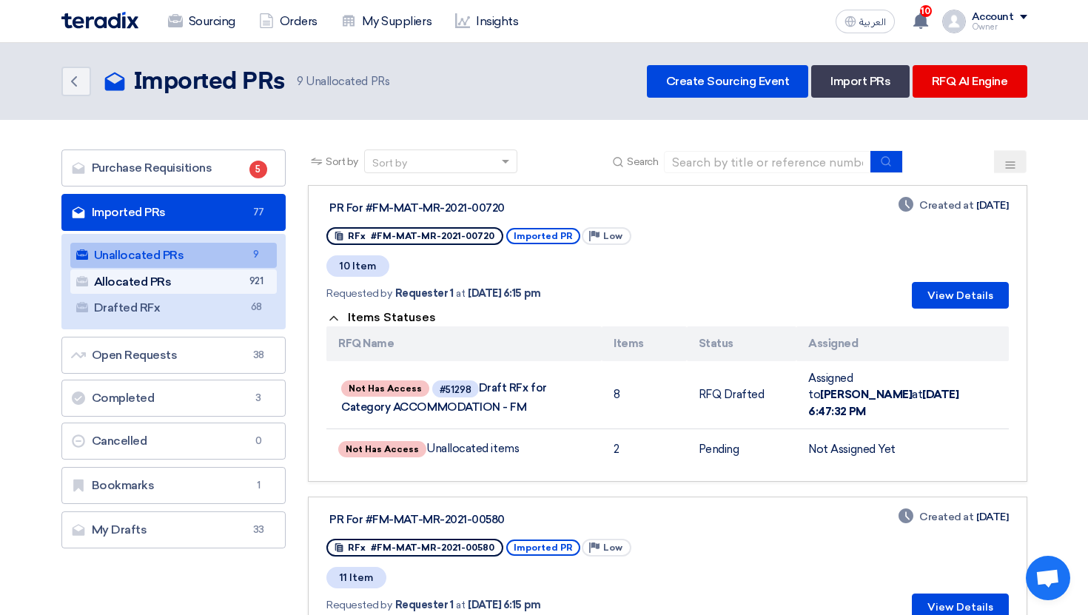
click at [204, 287] on link "Allocated PRs Allocated PRs 921" at bounding box center [173, 282] width 207 height 25
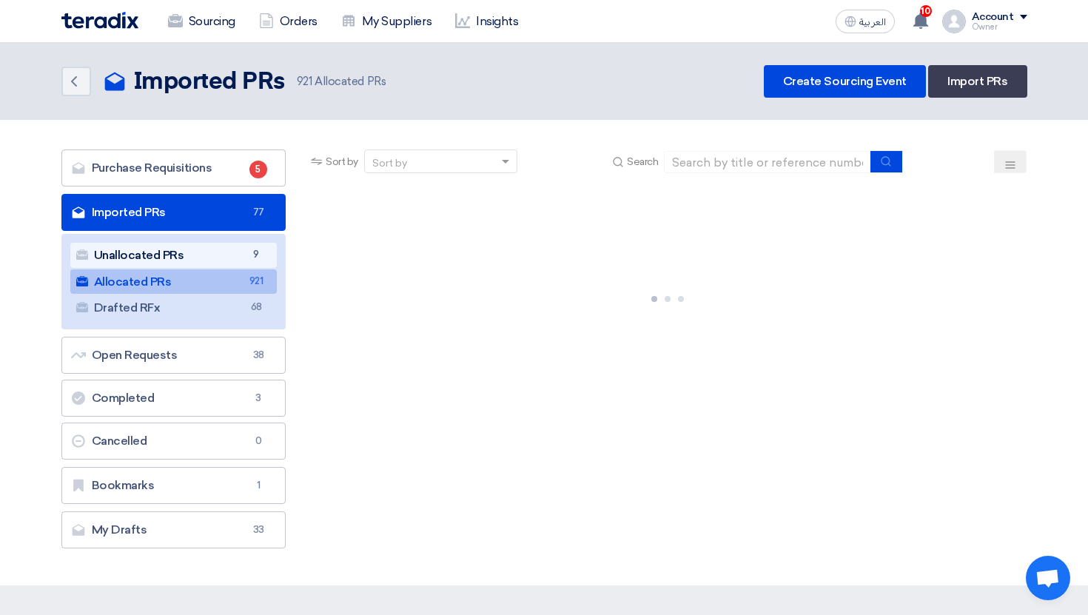
click at [203, 254] on link "Unallocated PRs Unallocated PRs 9" at bounding box center [173, 255] width 207 height 25
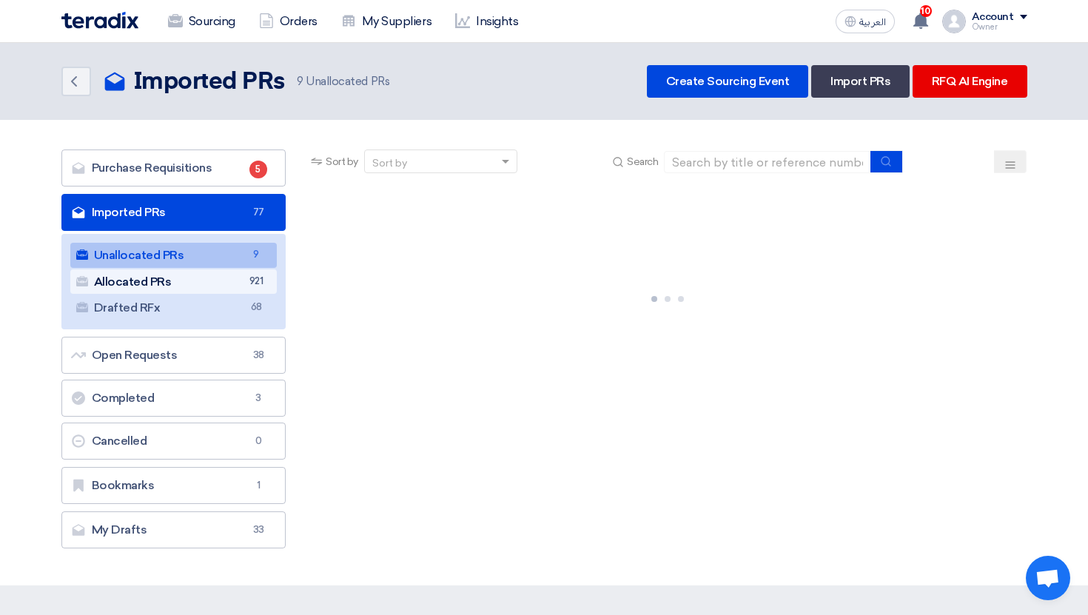
click at [238, 279] on link "Allocated PRs Allocated PRs 921" at bounding box center [173, 282] width 207 height 25
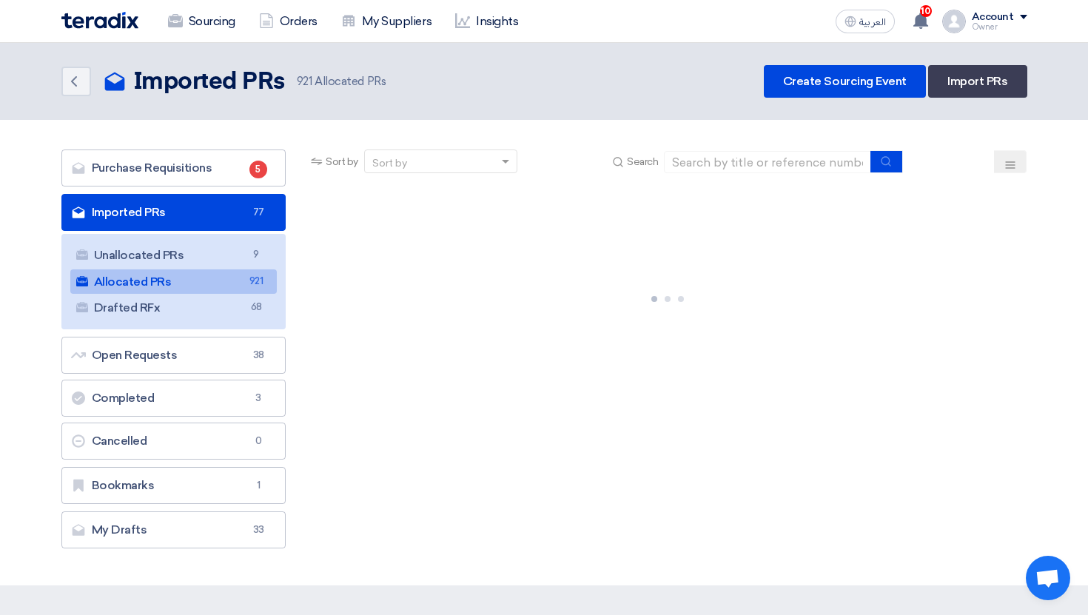
click at [246, 327] on ul "Unallocated PRs Unallocated PRs 9 Allocated PRs Allocated PRs 921 Drafted RFx D…" at bounding box center [173, 282] width 225 height 96
click at [234, 311] on link "Drafted RFx Drafted RFx 68" at bounding box center [173, 307] width 207 height 25
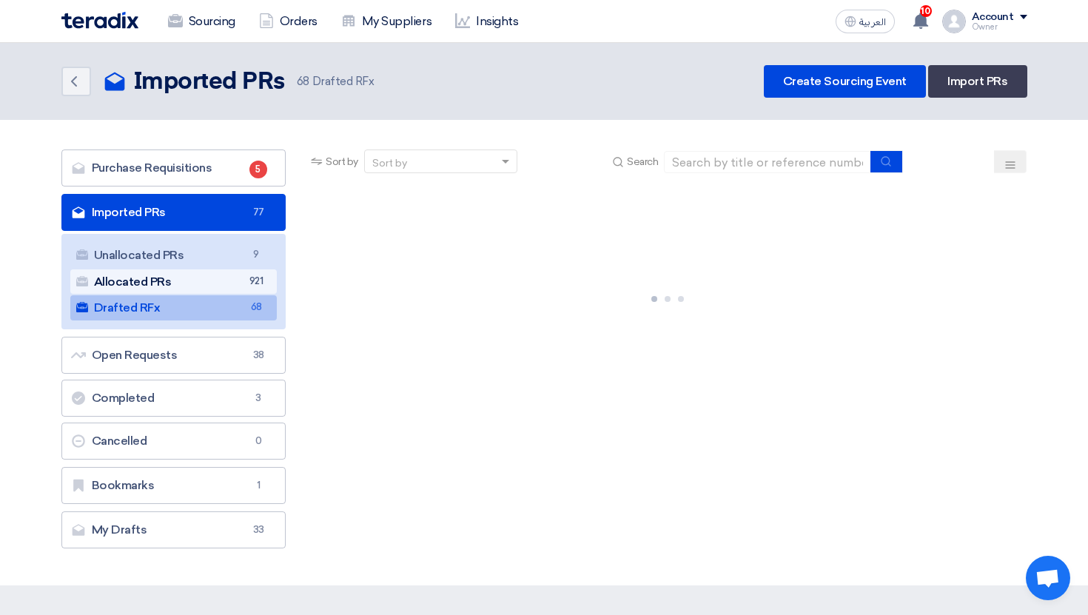
click at [214, 273] on link "Allocated PRs Allocated PRs 921" at bounding box center [173, 282] width 207 height 25
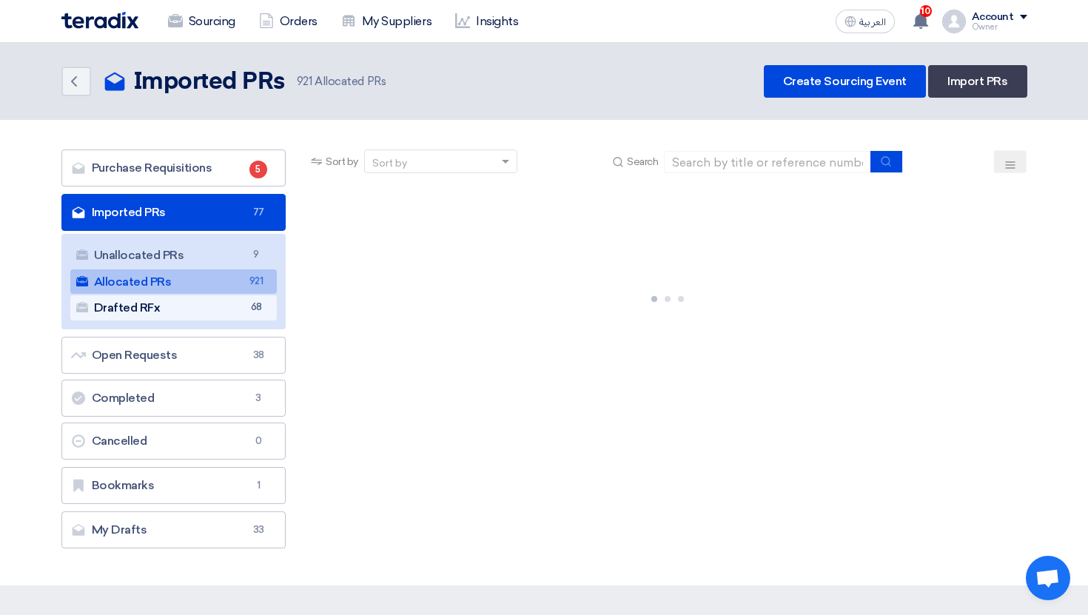
click at [169, 310] on link "Drafted RFx Drafted RFx 68" at bounding box center [173, 307] width 207 height 25
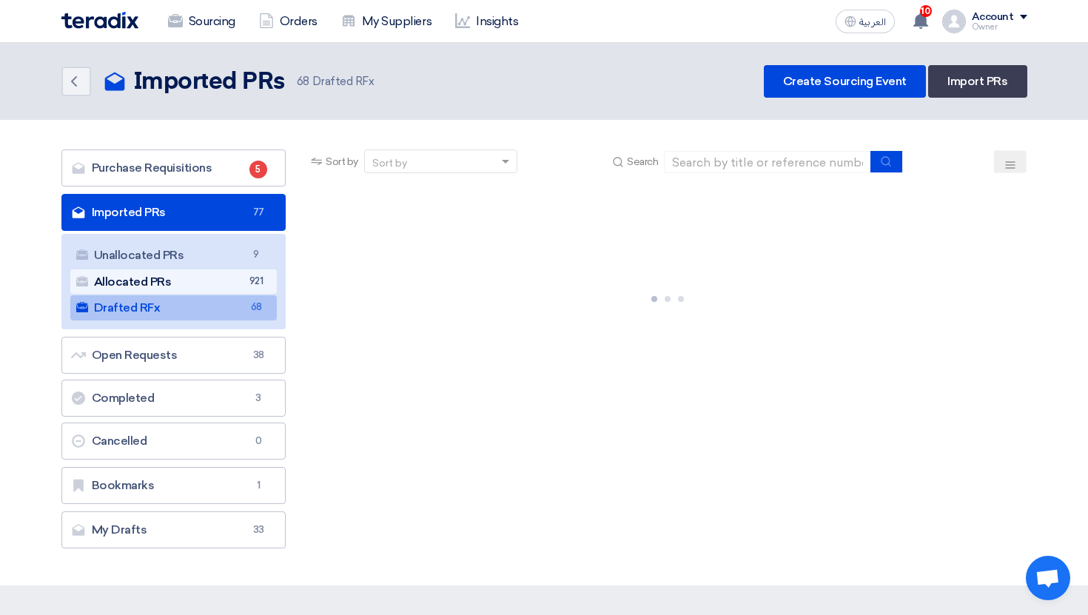
click at [188, 290] on link "Allocated PRs Allocated PRs 921" at bounding box center [173, 282] width 207 height 25
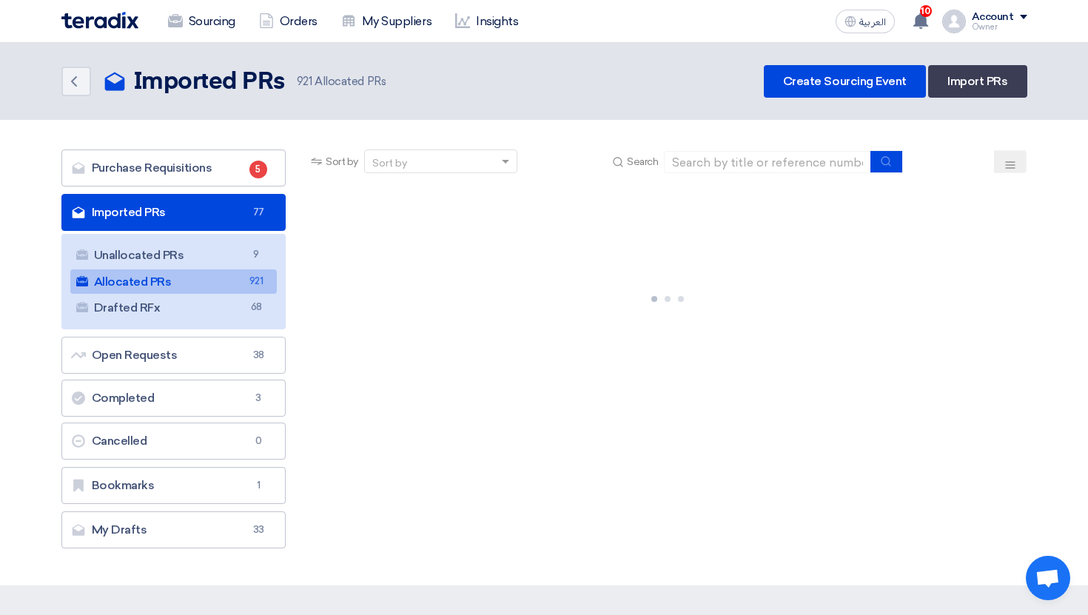
click at [193, 284] on link "Allocated PRs Allocated PRs 921" at bounding box center [173, 282] width 207 height 25
click at [210, 316] on link "Drafted RFx Drafted RFx 68" at bounding box center [173, 307] width 207 height 25
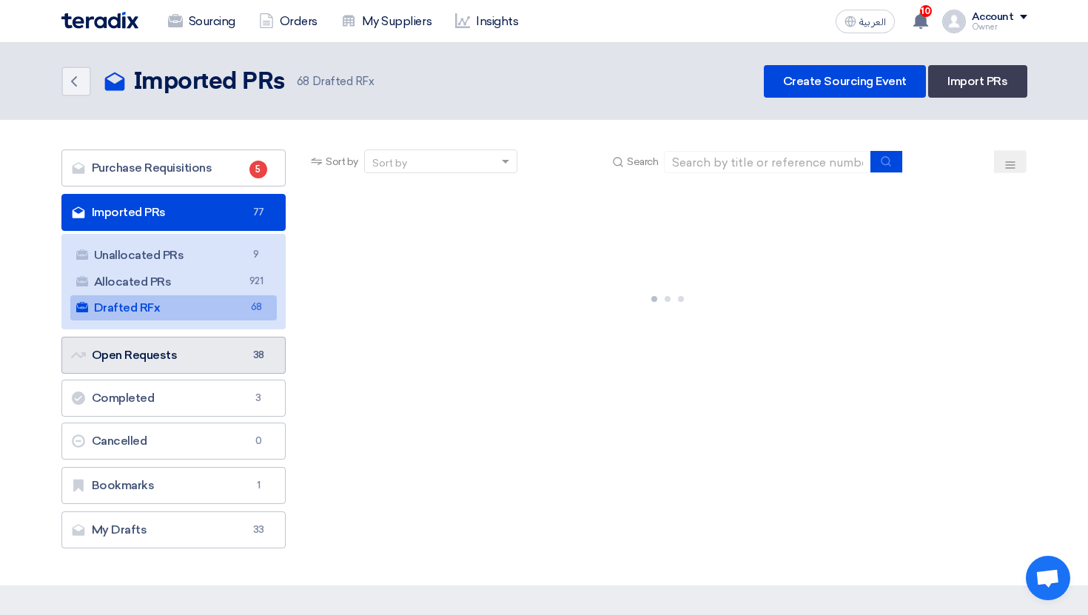
click at [208, 343] on link "Open Requests Open Requests 38" at bounding box center [173, 355] width 225 height 37
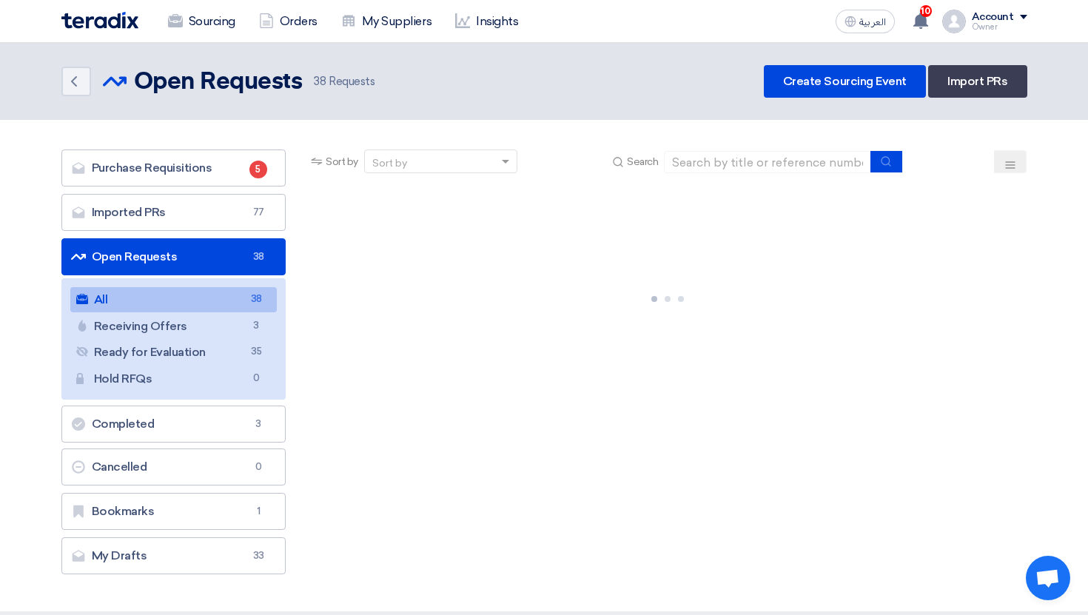
click at [734, 315] on div at bounding box center [667, 296] width 719 height 222
click at [200, 13] on link "Sourcing" at bounding box center [201, 21] width 91 height 33
click at [231, 209] on link "Imported PRs Imported PRs 77" at bounding box center [173, 212] width 225 height 37
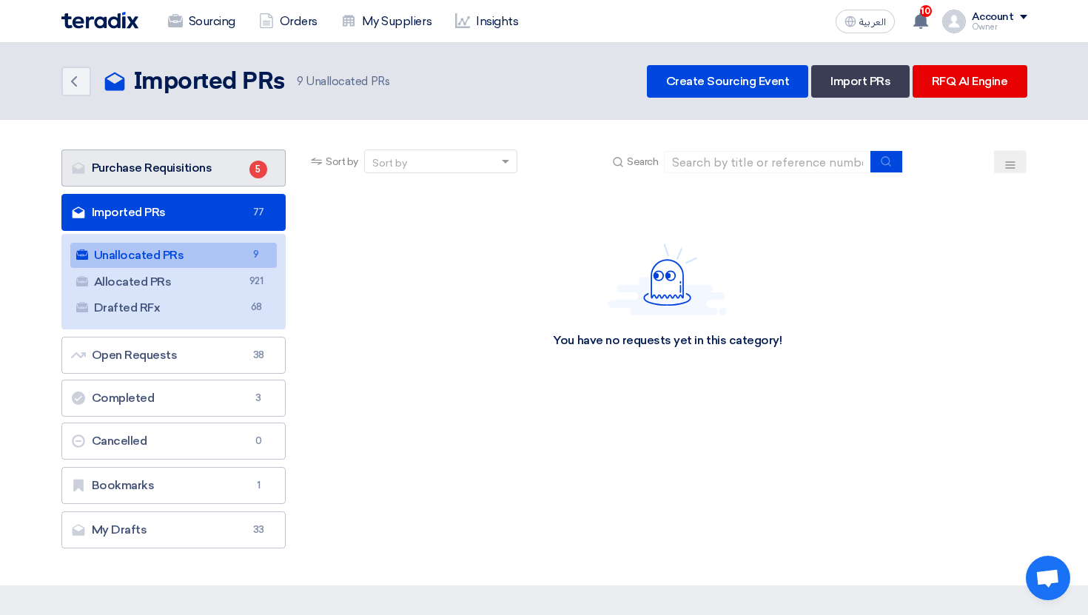
click at [180, 168] on link "Purchase Requisitions Purchase Requisitions 5" at bounding box center [173, 168] width 225 height 37
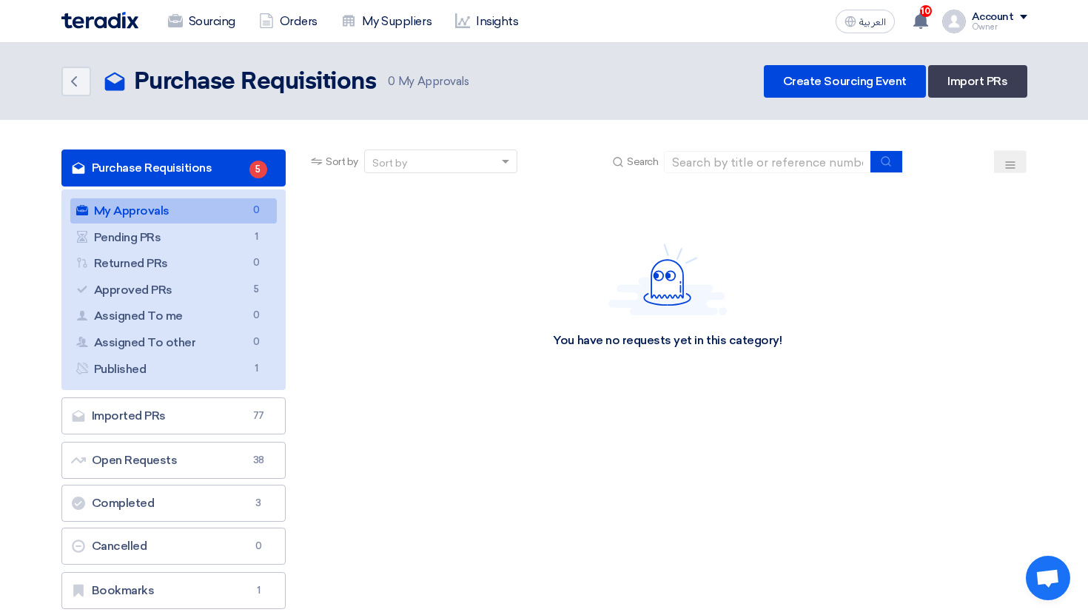
click at [198, 164] on link "Purchase Requisitions Purchase Requisitions 5" at bounding box center [173, 168] width 225 height 37
click at [423, 432] on div "Sort by Sort by Search Category Owner Type" at bounding box center [667, 406] width 741 height 512
click at [229, 163] on link "Purchase Requisitions Purchase Requisitions 5" at bounding box center [173, 168] width 225 height 37
click at [201, 407] on link "Imported PRs Imported PRs 77" at bounding box center [173, 416] width 225 height 37
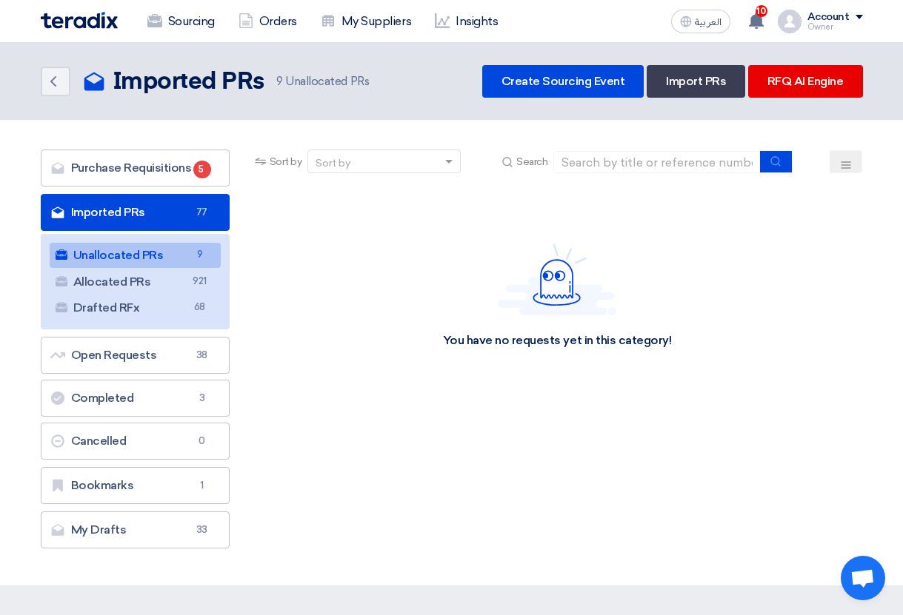
click at [799, 238] on div "You have no requests yet in this category!" at bounding box center [557, 296] width 611 height 222
click at [276, 278] on div "You have no requests yet in this category!" at bounding box center [557, 296] width 611 height 222
click at [167, 170] on link "Purchase Requisitions Purchase Requisitions 5" at bounding box center [135, 168] width 189 height 37
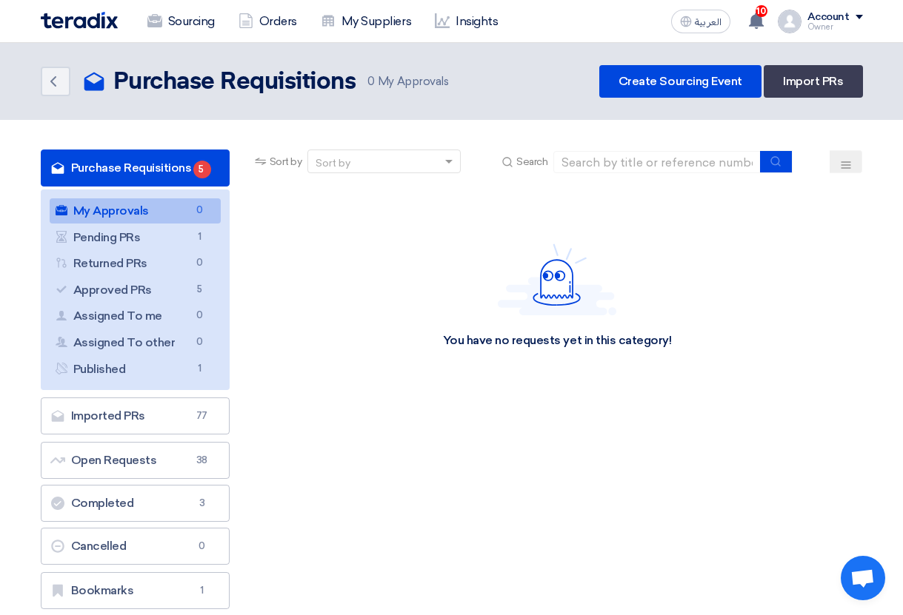
click at [158, 167] on link "Purchase Requisitions Purchase Requisitions 5" at bounding box center [135, 168] width 189 height 37
click at [163, 232] on link "Pending PRs Pending PRs 1" at bounding box center [135, 237] width 171 height 25
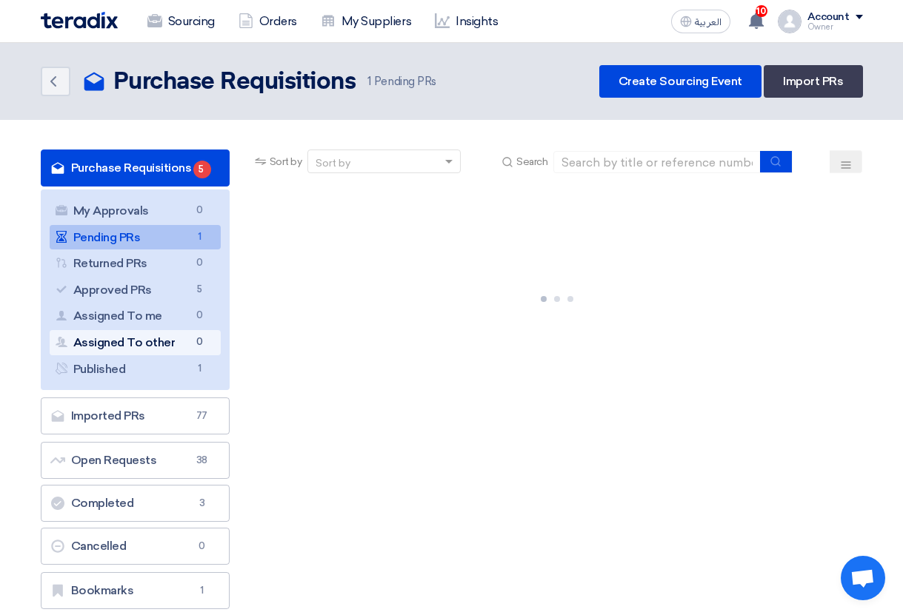
click at [161, 338] on link "Assigned To other Assigned To other 0" at bounding box center [135, 342] width 171 height 25
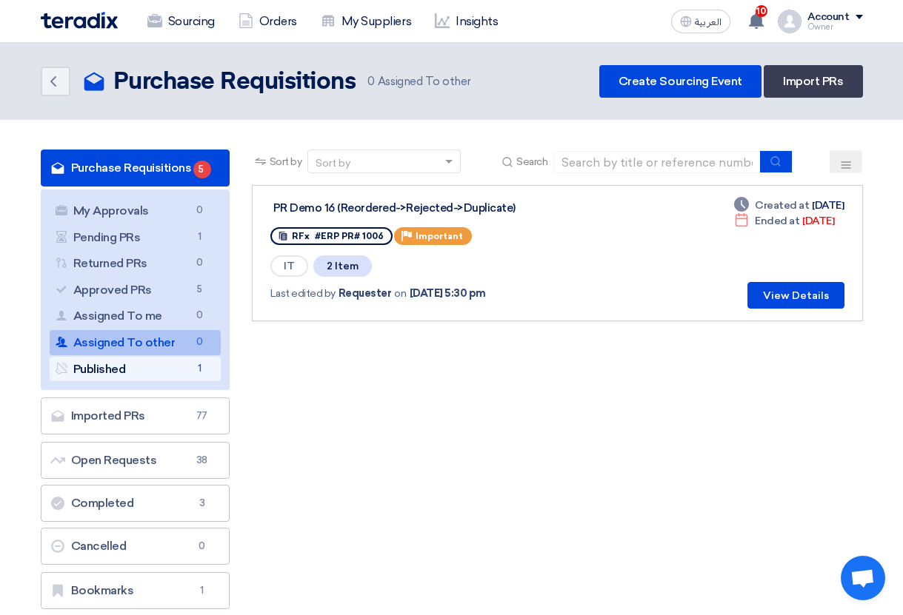
click at [159, 365] on link "Published Published 1" at bounding box center [135, 369] width 171 height 25
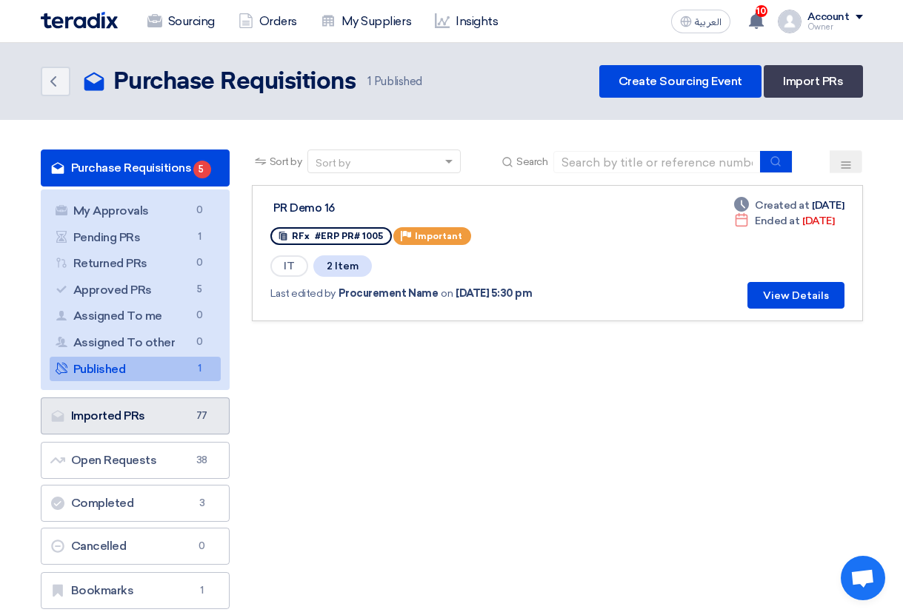
click at [179, 409] on link "Imported PRs Imported PRs 77" at bounding box center [135, 416] width 189 height 37
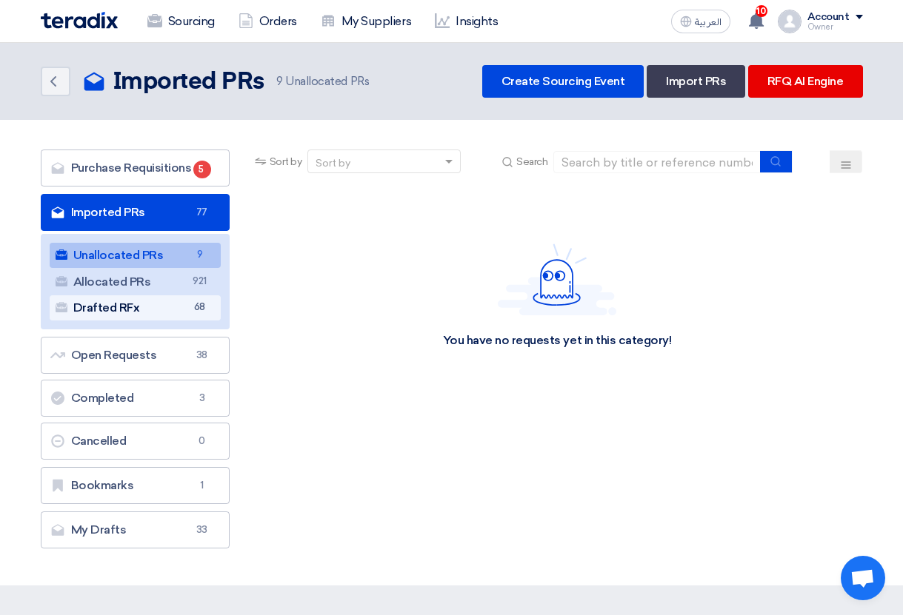
click at [160, 310] on link "Drafted RFx Drafted RFx 68" at bounding box center [135, 307] width 171 height 25
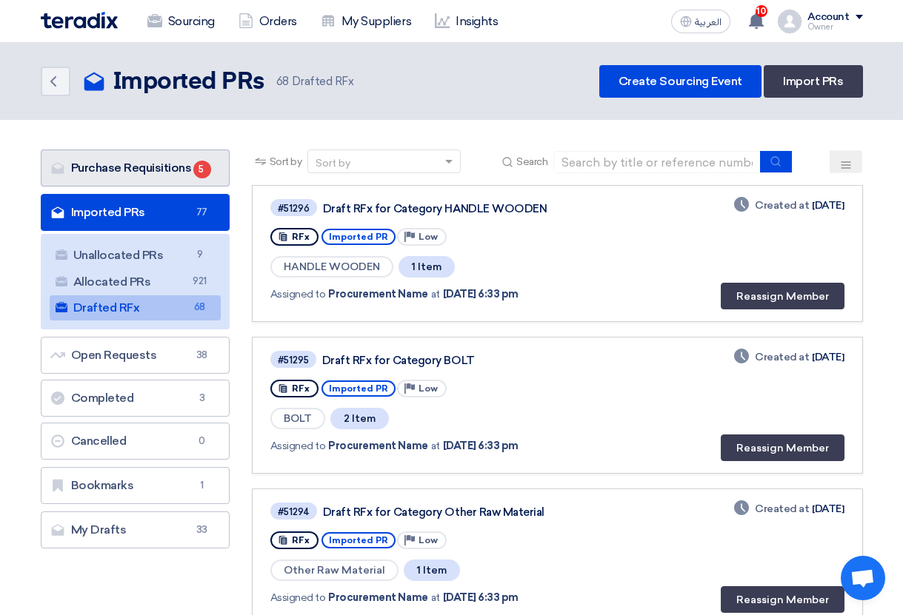
click at [167, 179] on link "Purchase Requisitions Purchase Requisitions 5" at bounding box center [135, 168] width 189 height 37
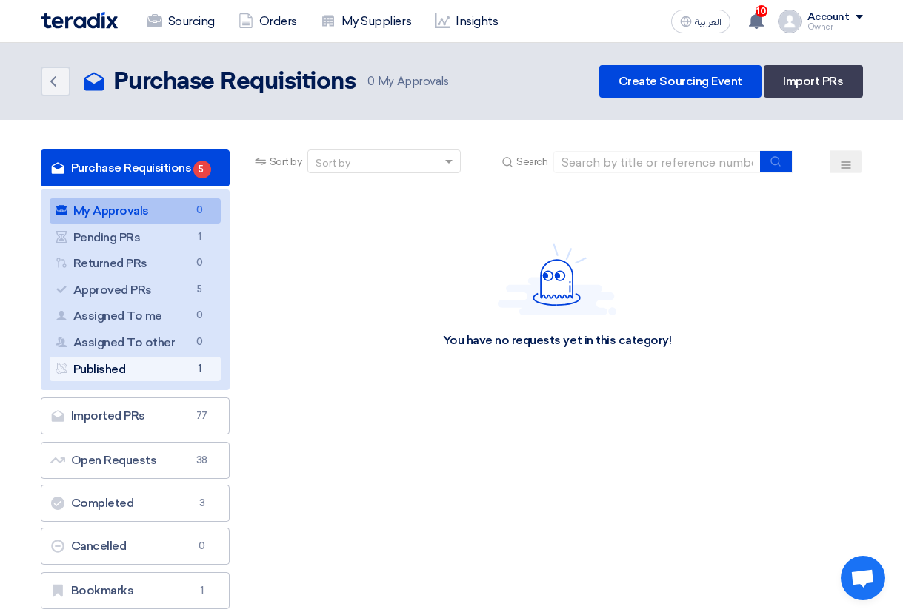
click at [161, 367] on link "Published Published 1" at bounding box center [135, 369] width 171 height 25
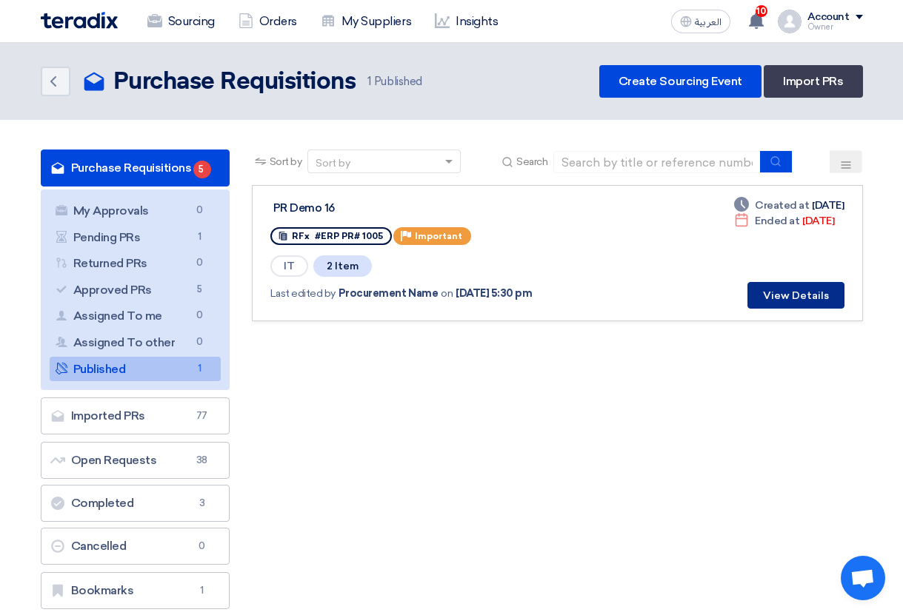
click at [812, 304] on button "View Details" at bounding box center [795, 295] width 97 height 27
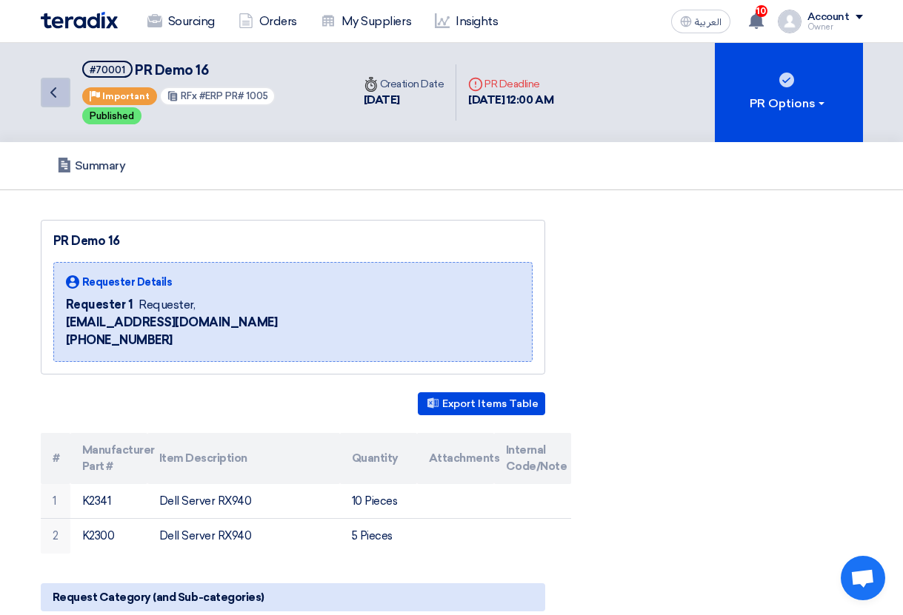
click at [63, 98] on link "Back" at bounding box center [56, 93] width 30 height 30
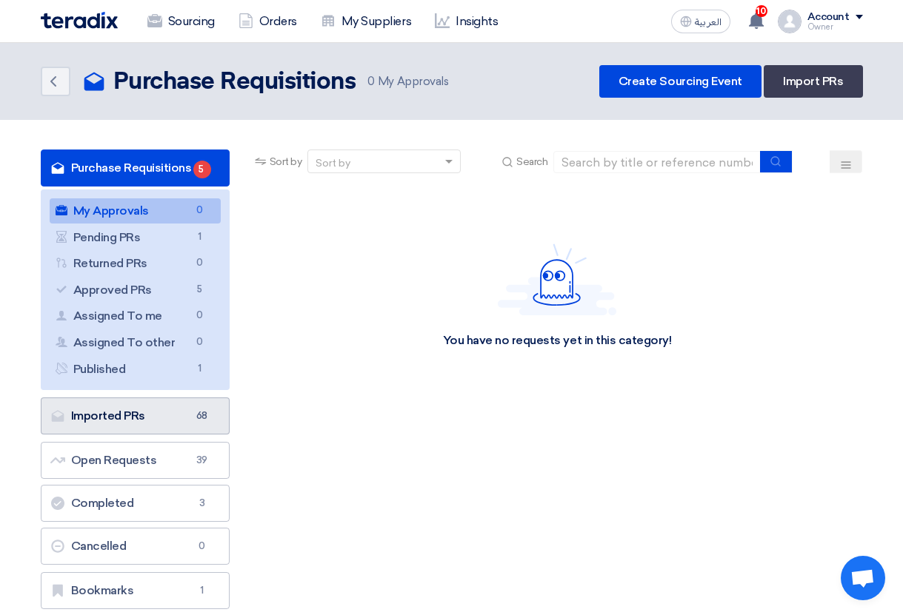
click at [165, 412] on link "Imported PRs Imported PRs 68" at bounding box center [135, 416] width 189 height 37
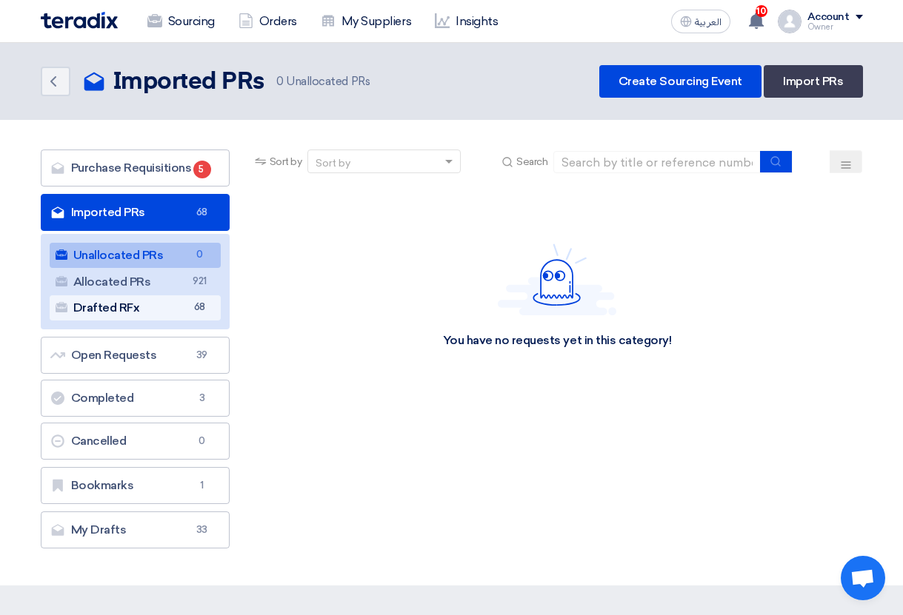
click at [157, 318] on link "Drafted RFx Drafted RFx 68" at bounding box center [135, 307] width 171 height 25
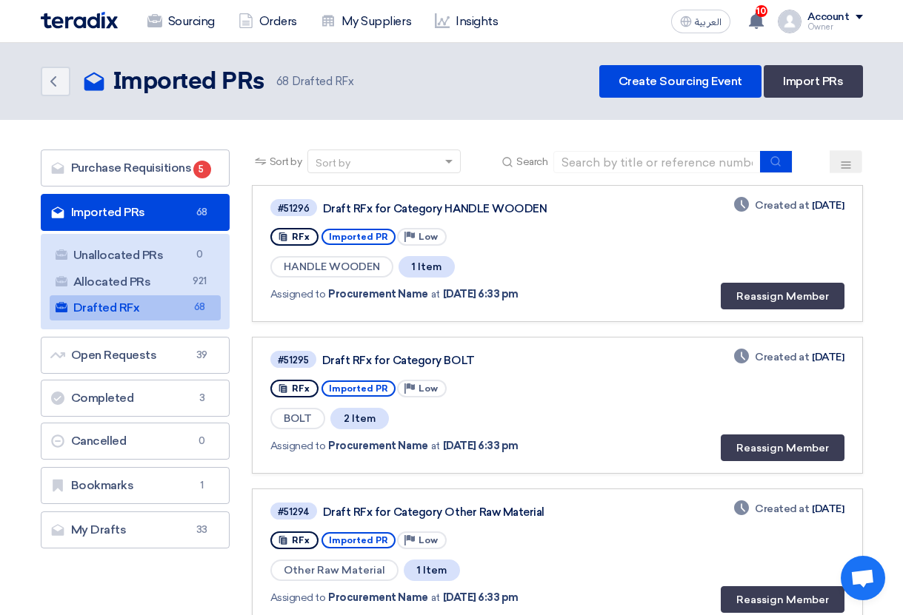
click at [164, 268] on ul "Unallocated PRs Unallocated PRs 0 Allocated PRs Allocated PRs 921 Drafted RFx D…" at bounding box center [135, 282] width 189 height 96
click at [135, 275] on link "Allocated PRs Allocated PRs 921" at bounding box center [135, 282] width 171 height 25
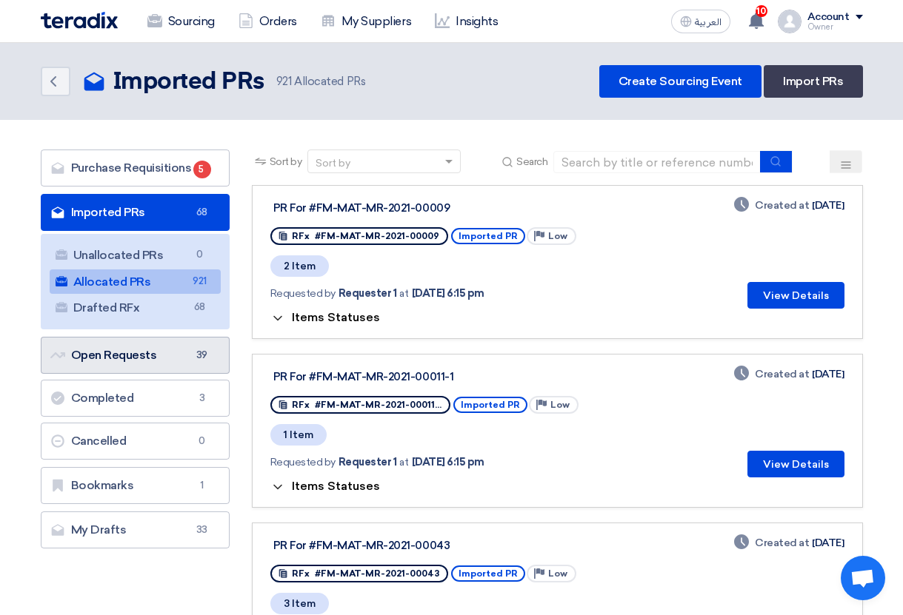
click at [166, 354] on link "Open Requests Open Requests 39" at bounding box center [135, 355] width 189 height 37
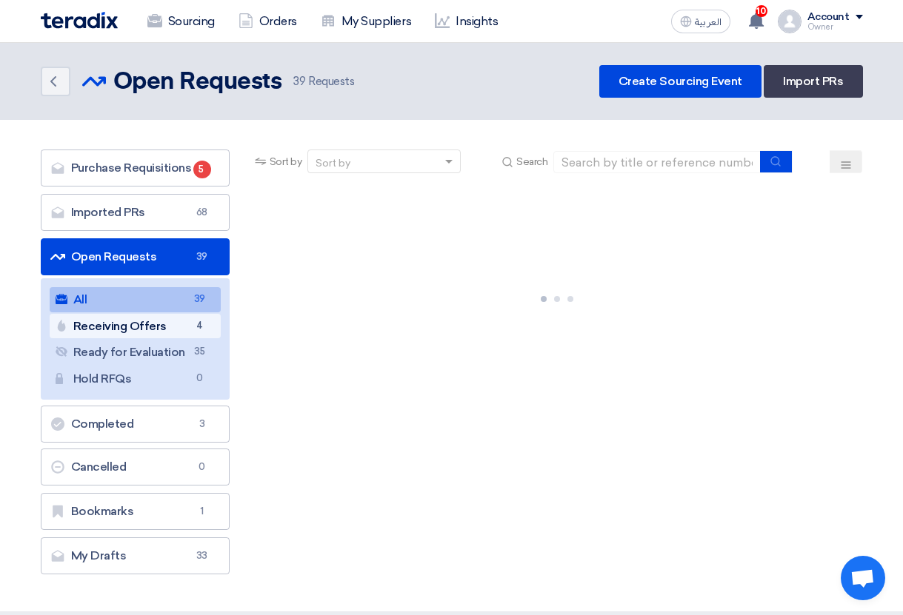
click at [184, 317] on link "Receiving Offers Receiving Offers 4" at bounding box center [135, 326] width 171 height 25
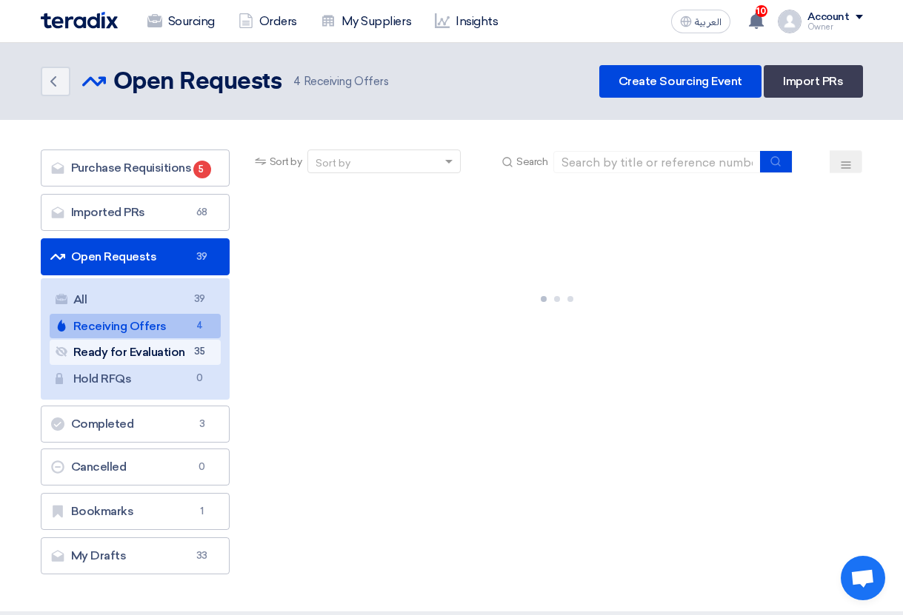
click at [170, 353] on link "Ready for Evaluation Ready for Evaluation 35" at bounding box center [135, 352] width 171 height 25
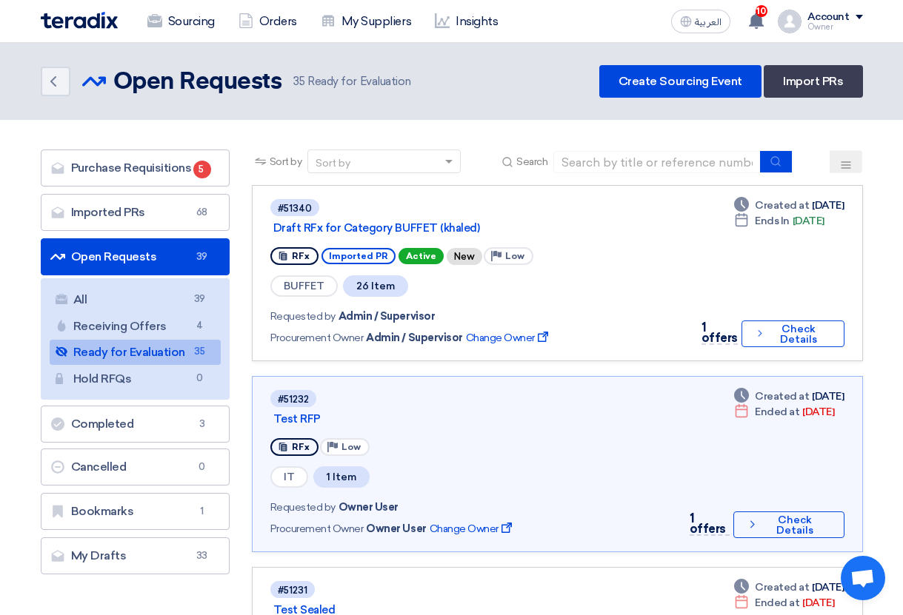
click at [161, 265] on link "Open Requests Open Requests 39" at bounding box center [135, 256] width 189 height 37
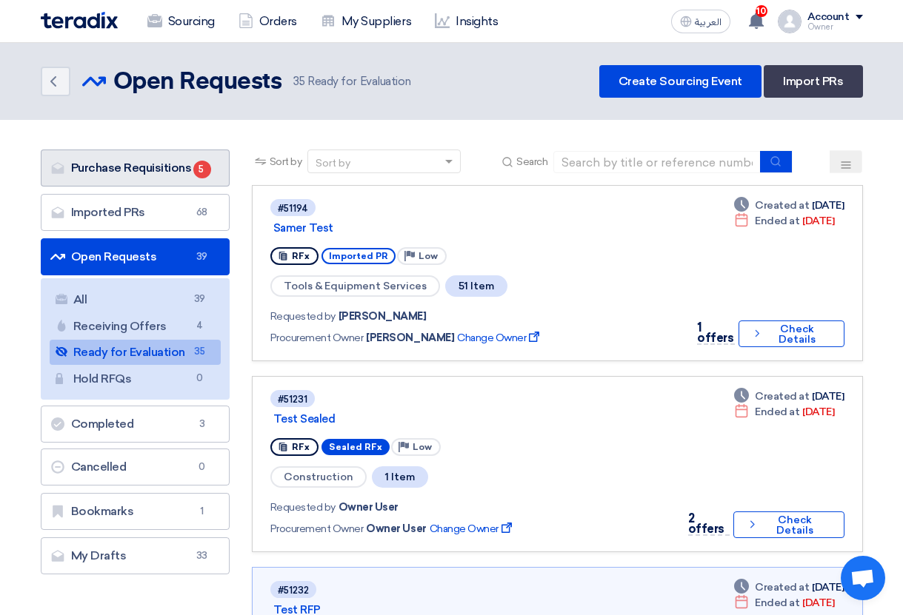
click at [162, 168] on link "Purchase Requisitions Purchase Requisitions 5" at bounding box center [135, 168] width 189 height 37
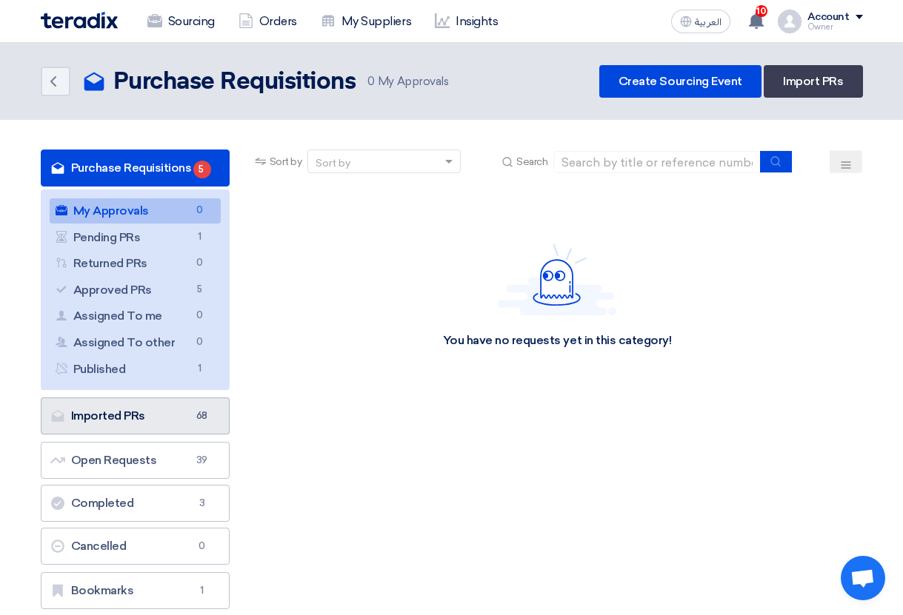
click at [179, 403] on link "Imported PRs Imported PRs 68" at bounding box center [135, 416] width 189 height 37
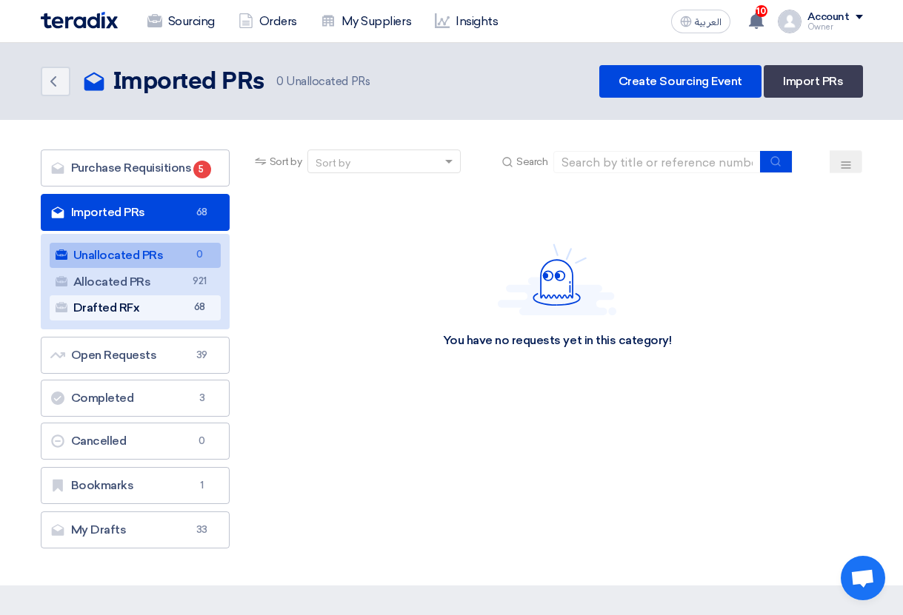
click at [190, 315] on link "Drafted RFx Drafted RFx 68" at bounding box center [135, 307] width 171 height 25
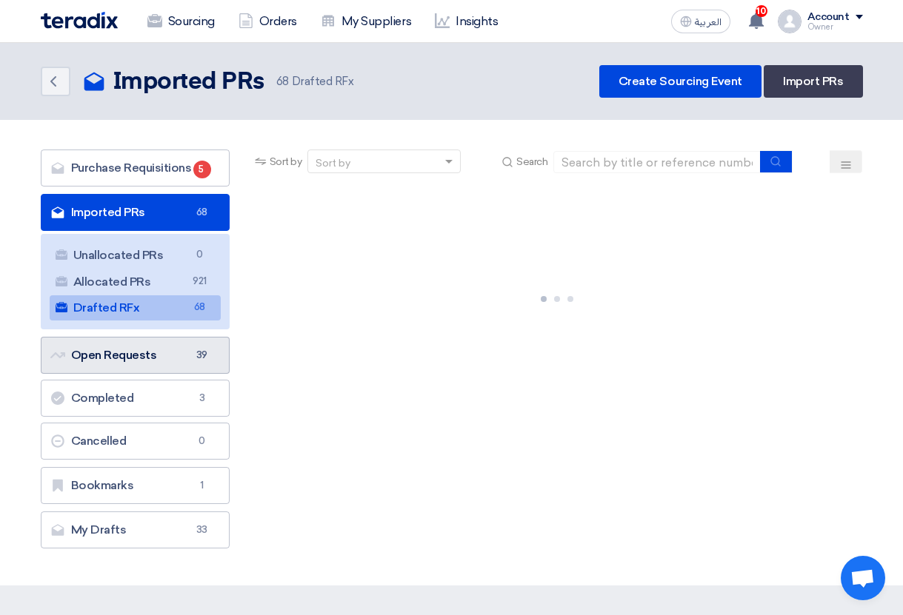
click at [184, 348] on link "Open Requests Open Requests 39" at bounding box center [135, 355] width 189 height 37
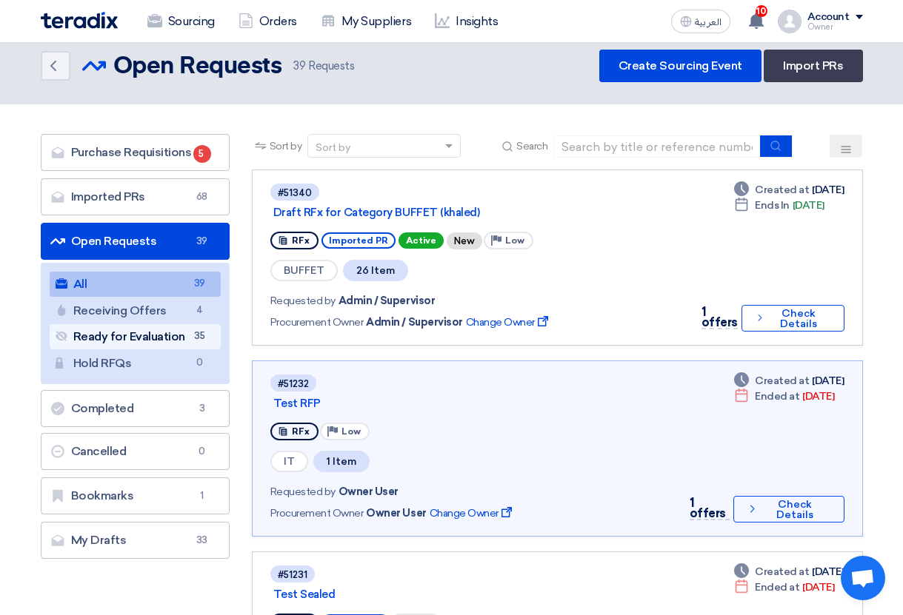
scroll to position [29, 0]
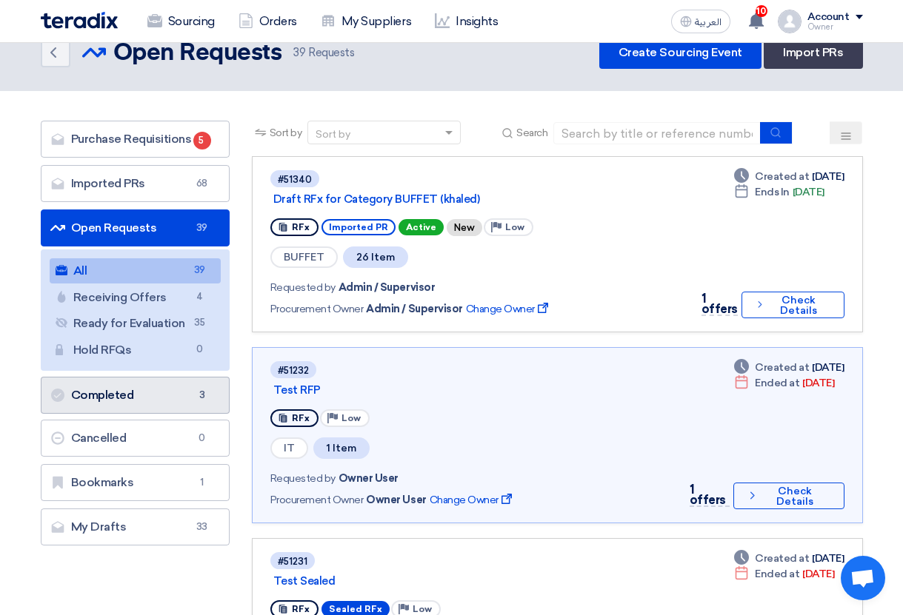
click at [127, 384] on link "Completed Completed 3" at bounding box center [135, 395] width 189 height 37
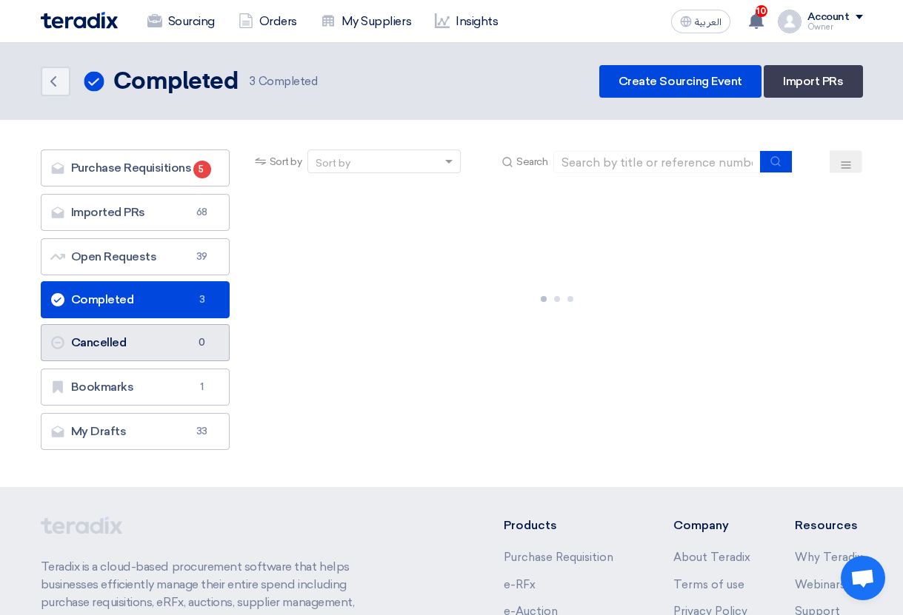
click at [129, 346] on link "Cancelled Cancelled 0" at bounding box center [135, 342] width 189 height 37
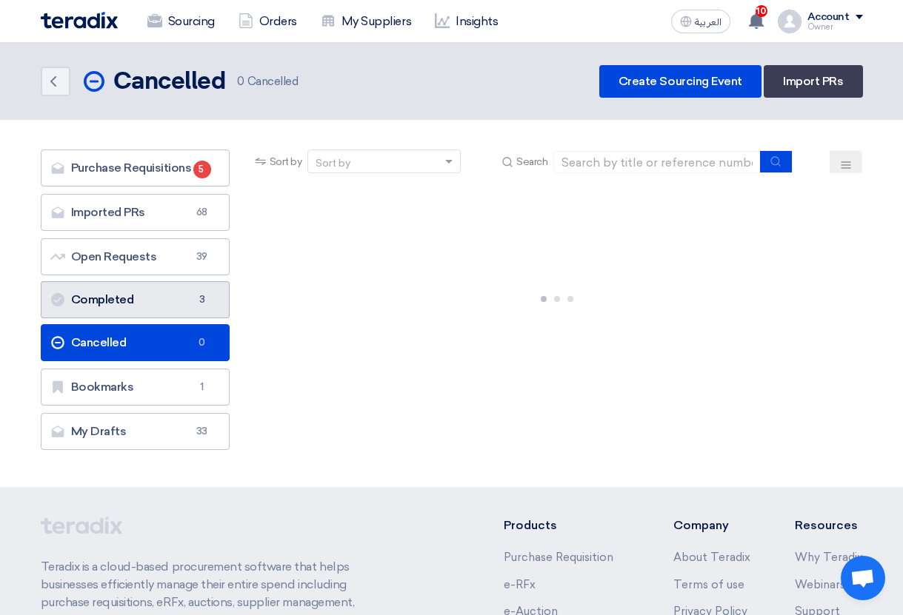
click at [166, 301] on link "Completed Completed 3" at bounding box center [135, 299] width 189 height 37
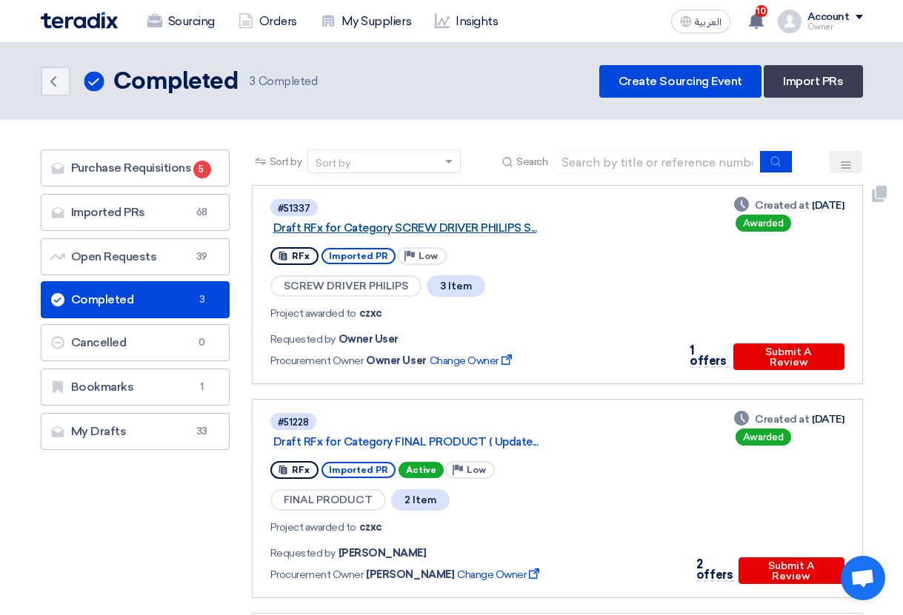
click at [444, 227] on link "Draft RFx for Category SCREW DRIVER PHILIPS S..." at bounding box center [458, 227] width 370 height 13
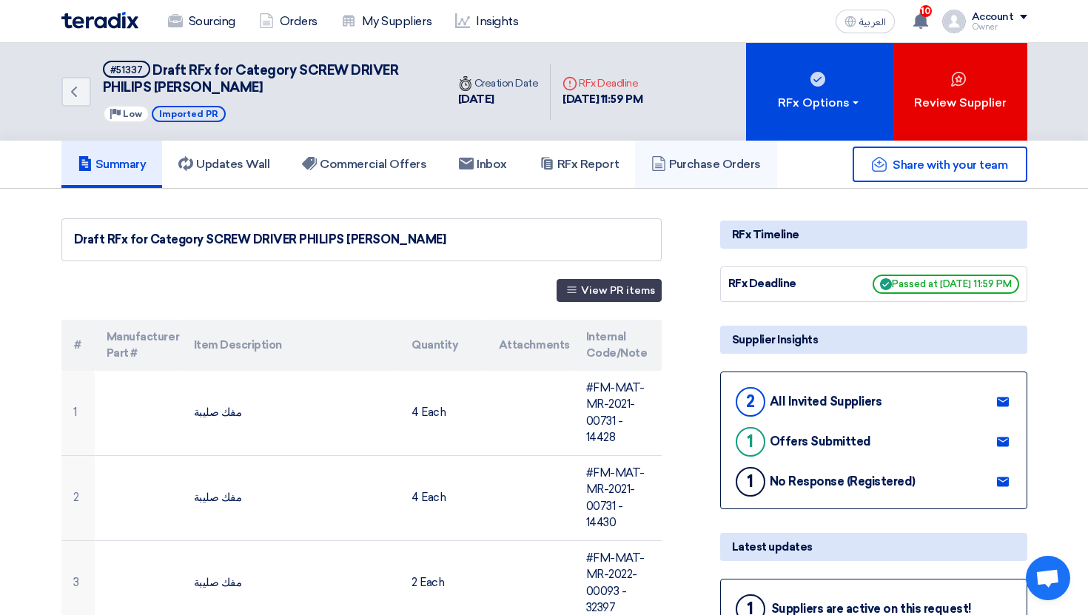
click at [683, 185] on link "Purchase Orders" at bounding box center [706, 164] width 142 height 47
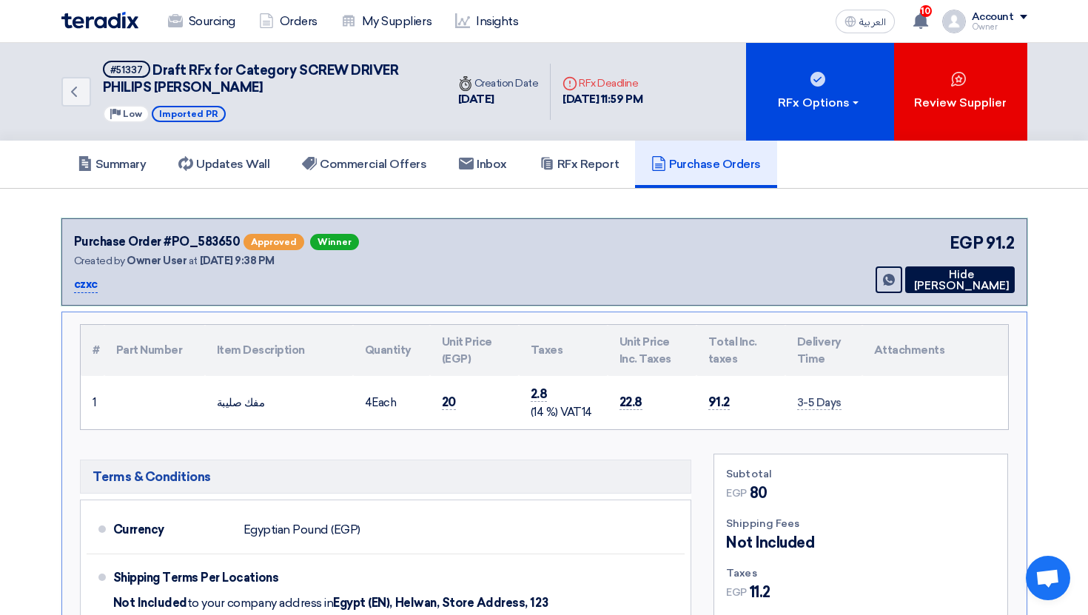
click at [261, 236] on span "Approved" at bounding box center [274, 242] width 61 height 16
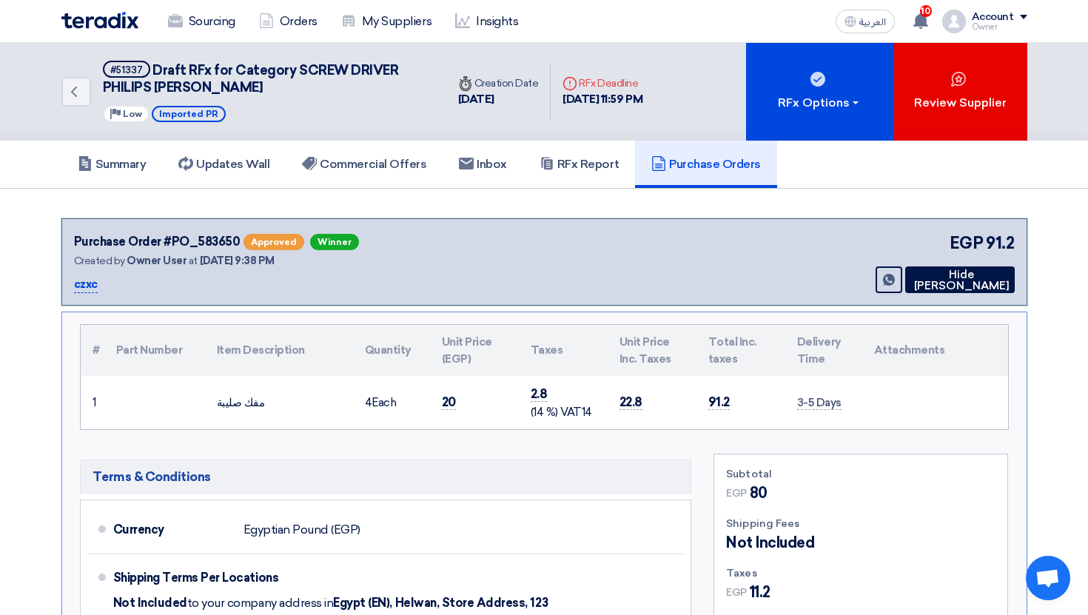
click at [269, 247] on span "Approved" at bounding box center [274, 242] width 61 height 16
click at [552, 167] on use at bounding box center [546, 163] width 11 height 13
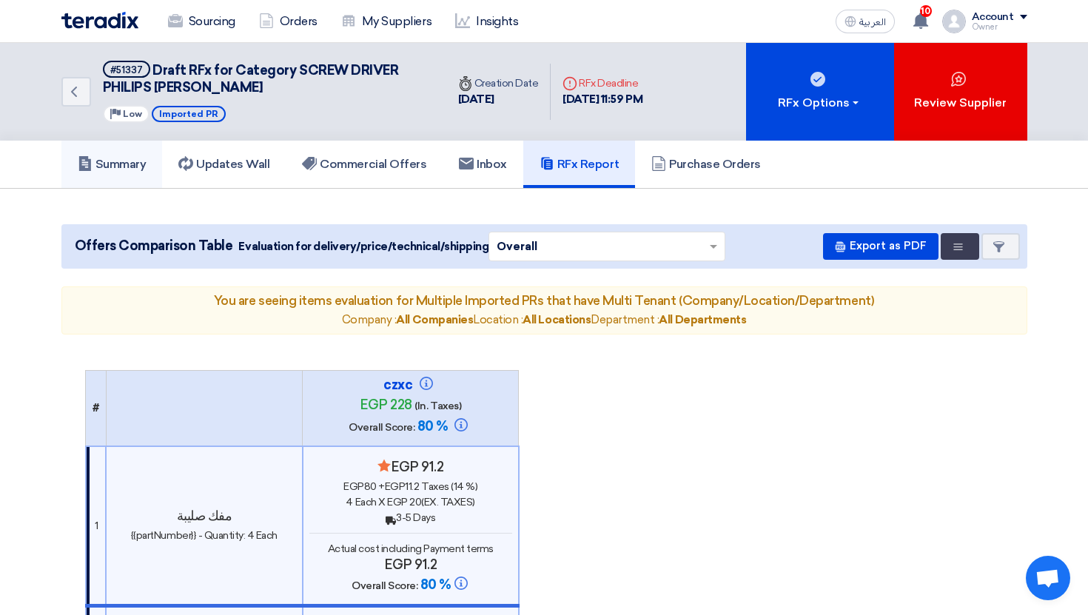
click at [116, 164] on h5 "Summary" at bounding box center [112, 164] width 69 height 15
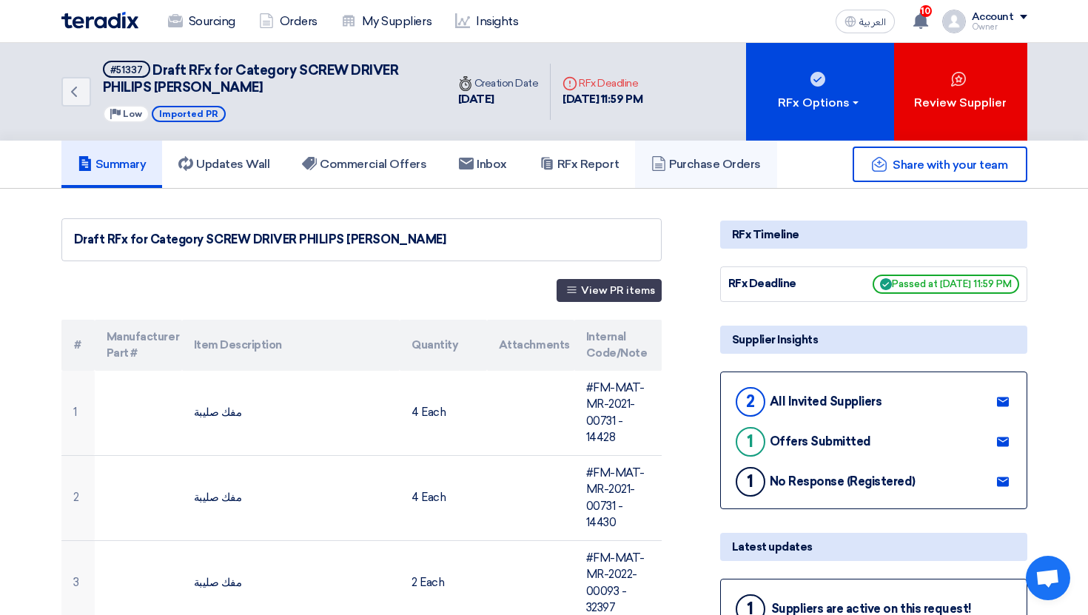
click at [692, 179] on link "Purchase Orders" at bounding box center [706, 164] width 142 height 47
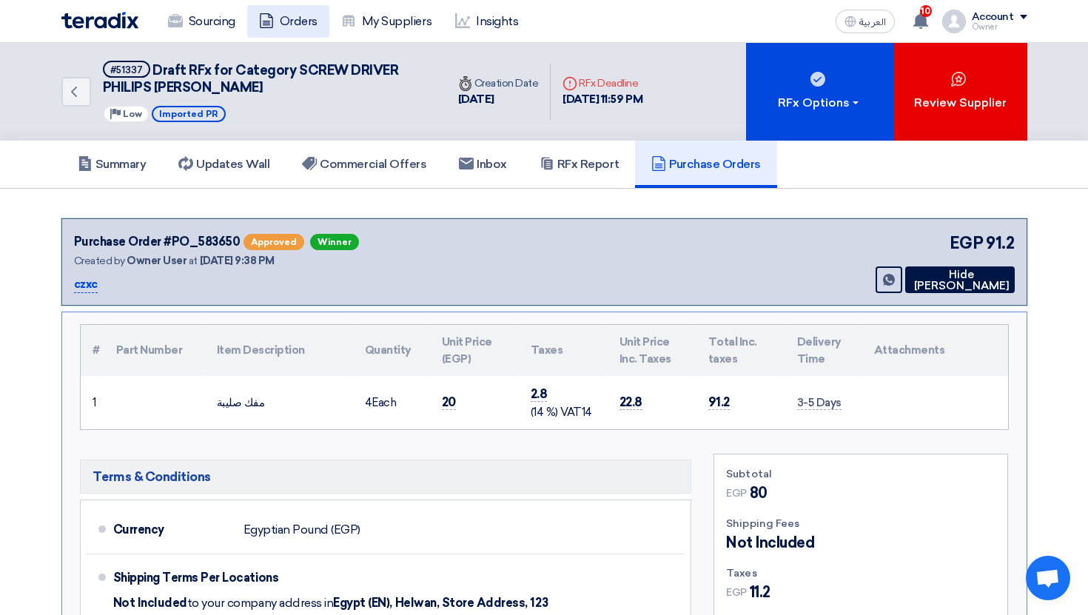
click at [286, 24] on link "Orders" at bounding box center [288, 21] width 82 height 33
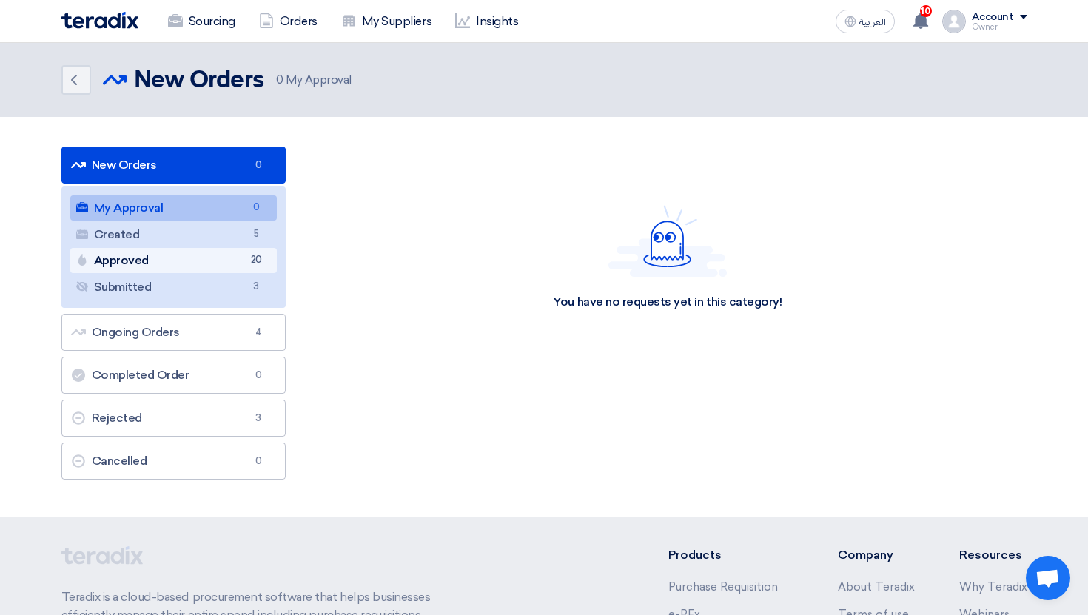
click at [241, 258] on link "Approved Approved 20" at bounding box center [173, 260] width 207 height 25
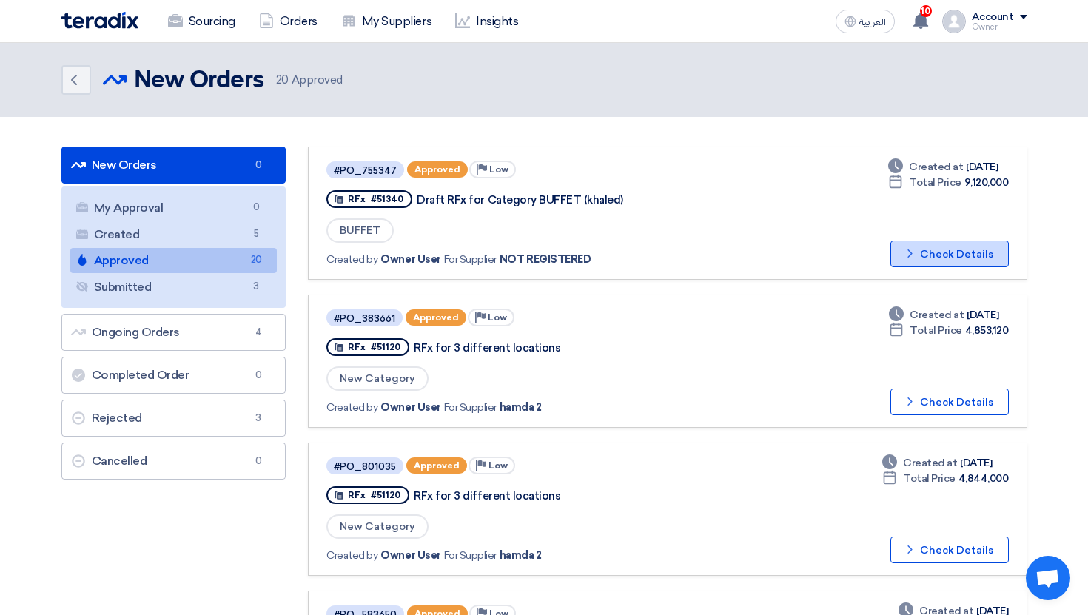
click at [961, 252] on button "Check details Check Details" at bounding box center [950, 254] width 118 height 27
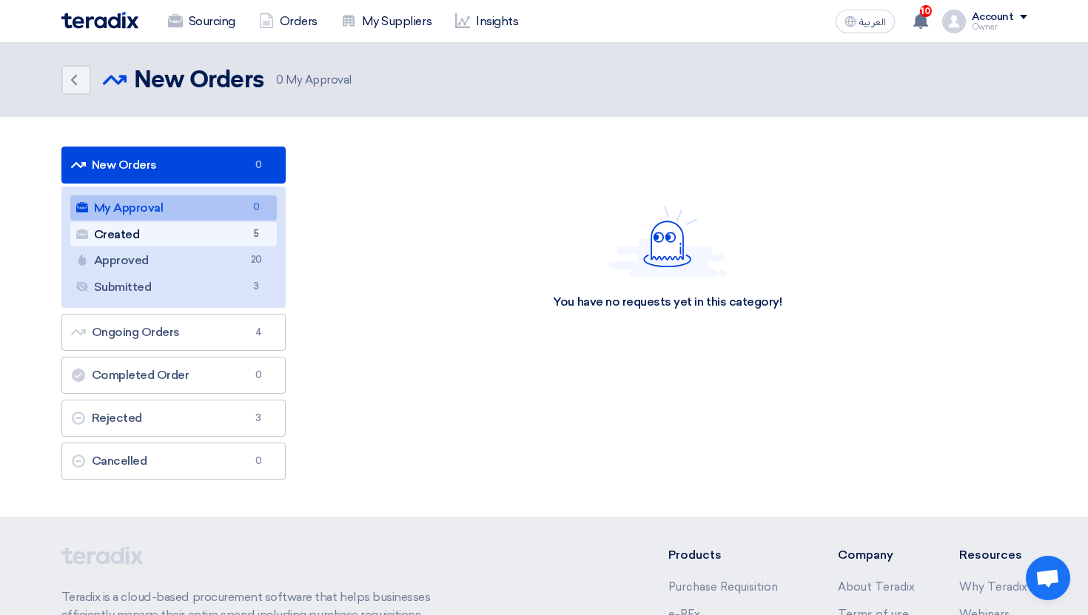
click at [252, 235] on span "5" at bounding box center [256, 235] width 18 height 16
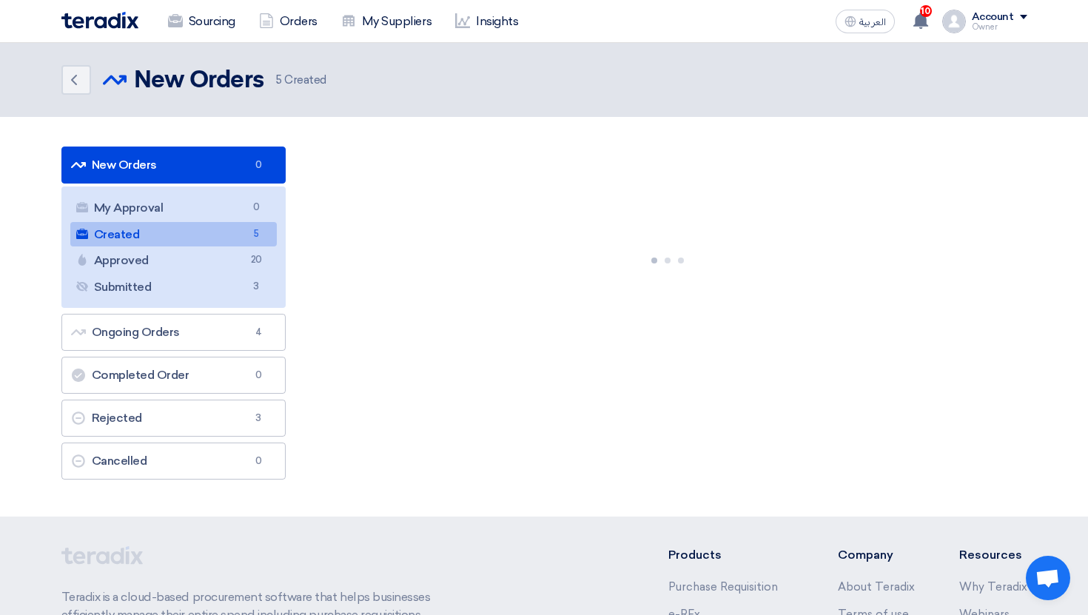
click at [251, 242] on link "Created Created 5" at bounding box center [173, 234] width 207 height 25
click at [258, 261] on span "20" at bounding box center [256, 260] width 18 height 16
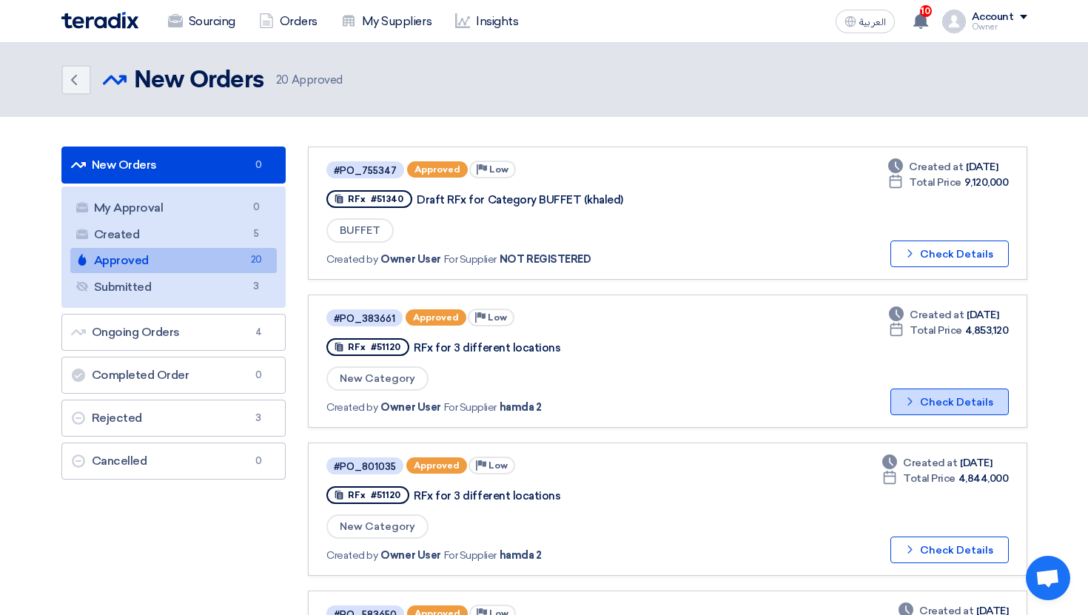
click at [935, 406] on button "Check details Check Details" at bounding box center [950, 402] width 118 height 27
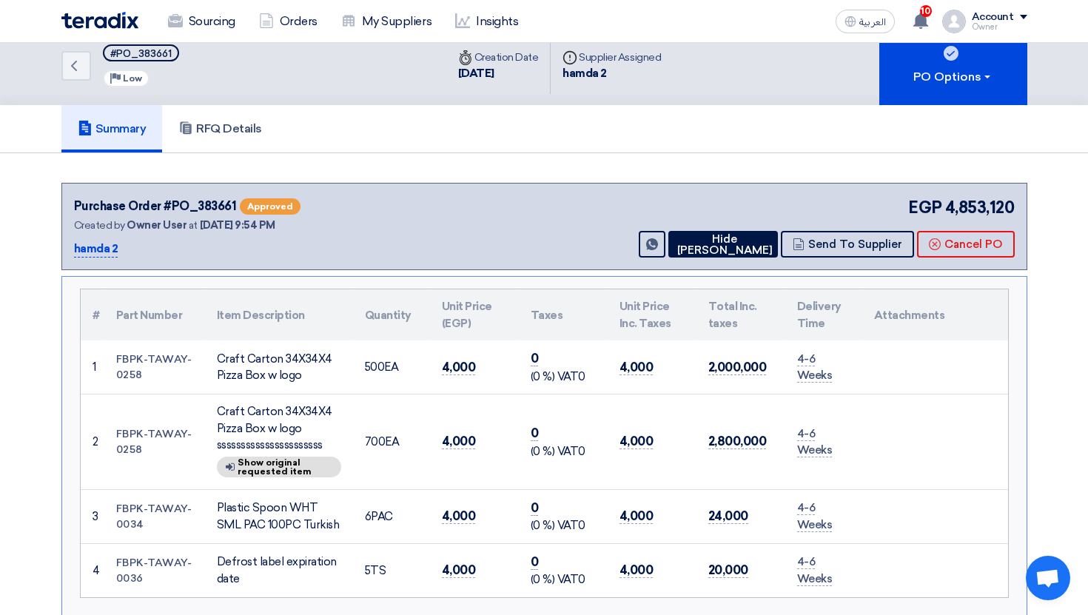
scroll to position [18, 0]
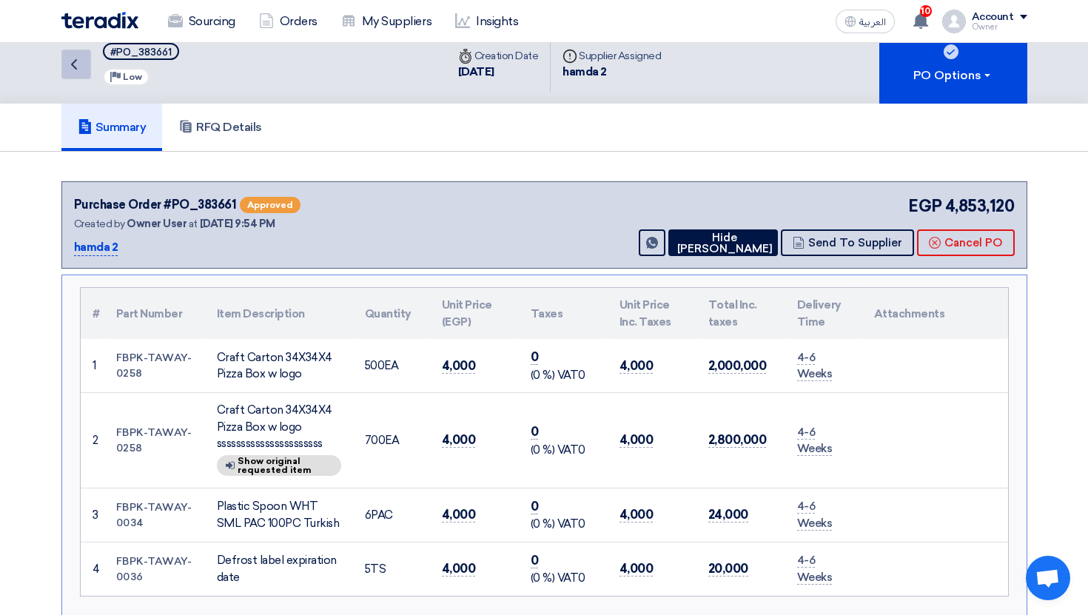
click at [78, 65] on icon "Back" at bounding box center [74, 65] width 18 height 18
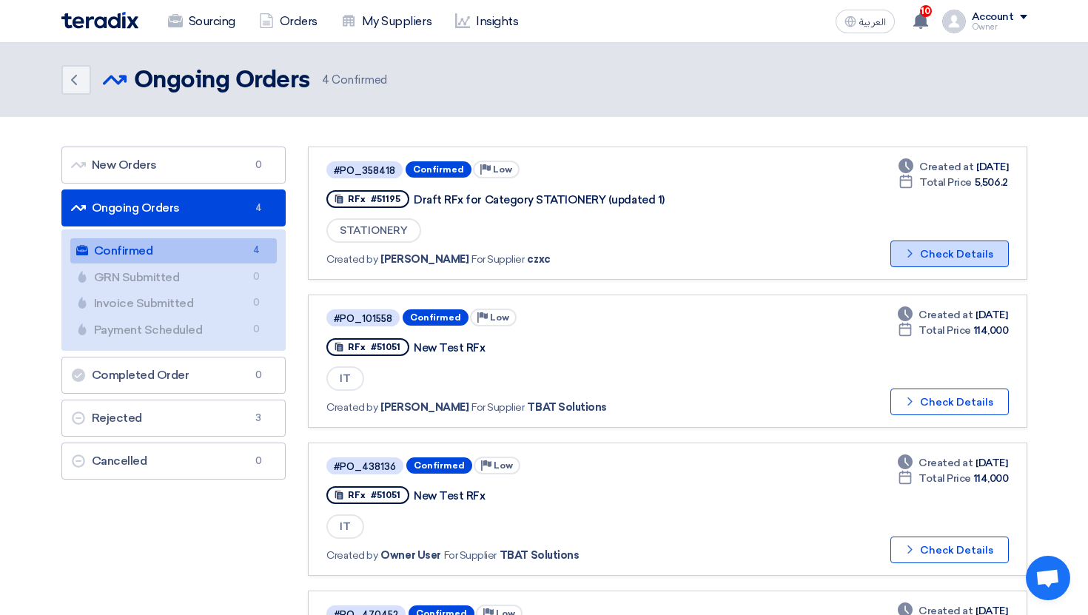
click at [988, 257] on button "Check details Check Details" at bounding box center [950, 254] width 118 height 27
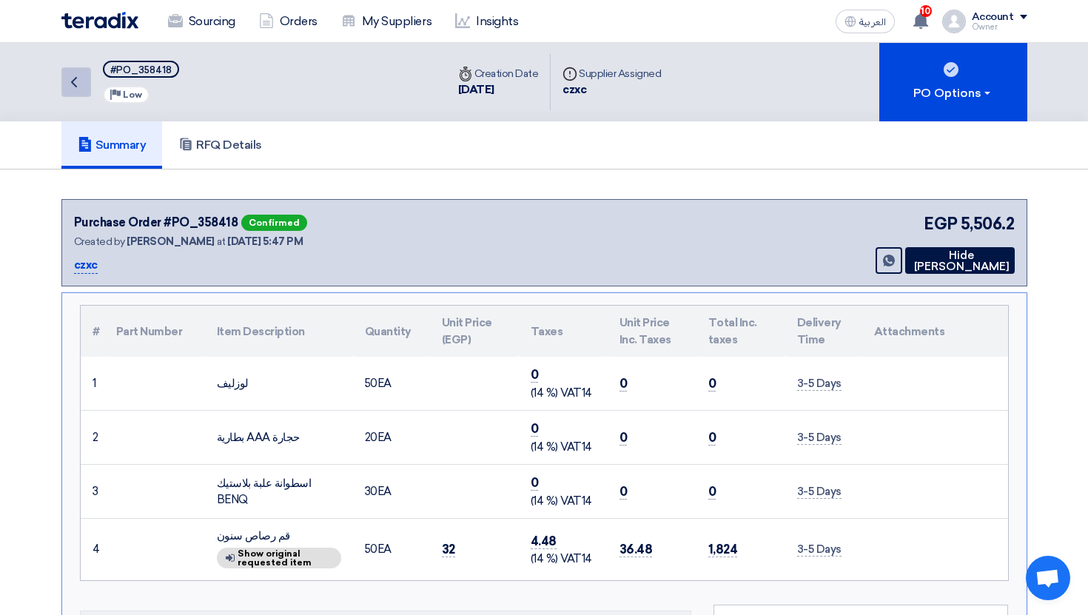
click at [76, 84] on icon "Back" at bounding box center [74, 82] width 18 height 18
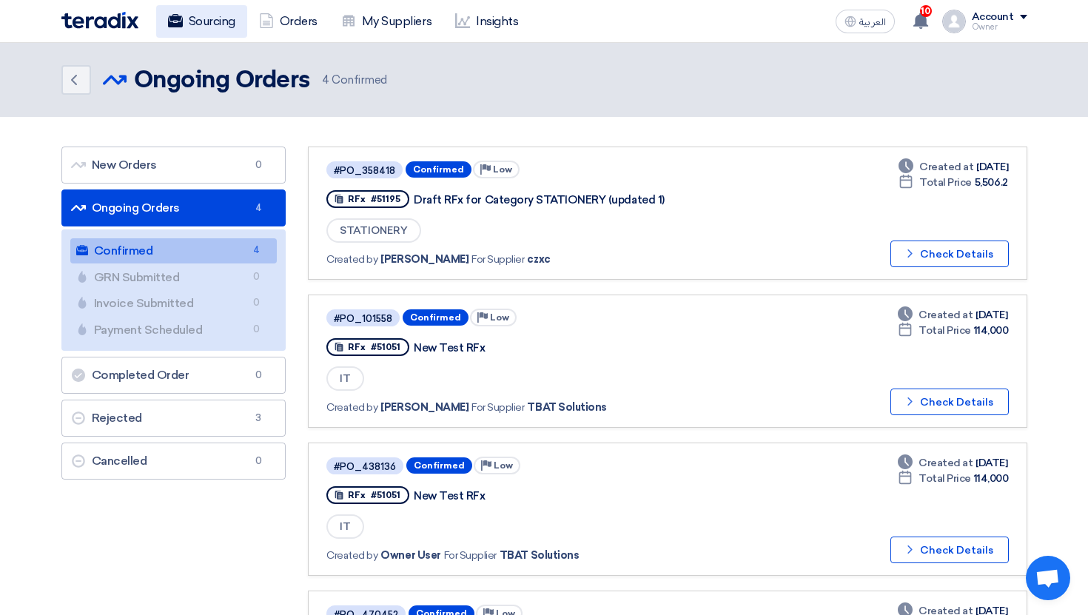
click at [216, 20] on link "Sourcing" at bounding box center [201, 21] width 91 height 33
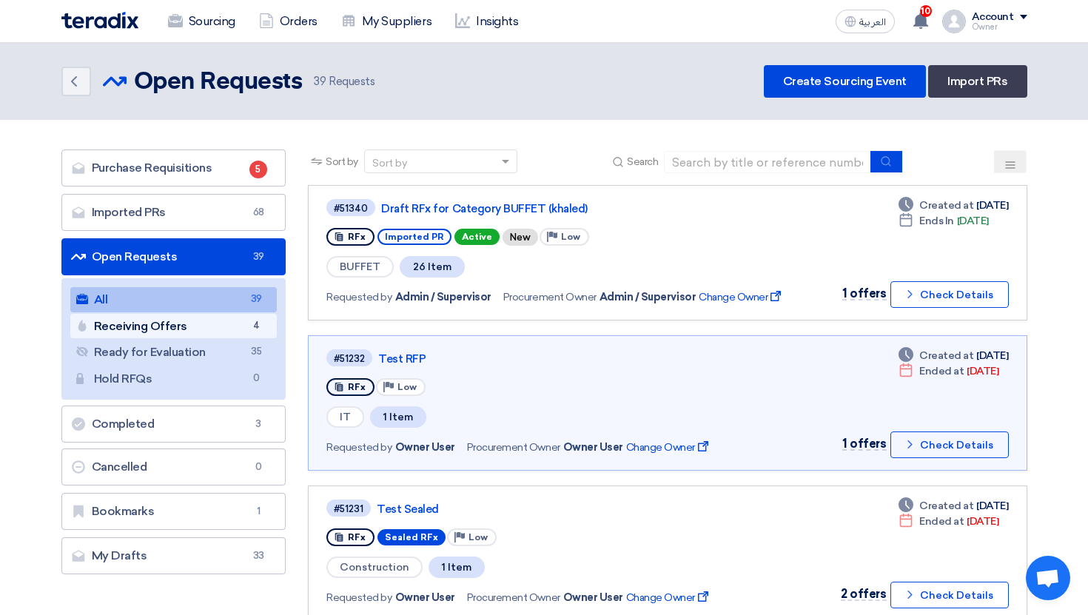
click at [247, 322] on span "4" at bounding box center [256, 326] width 18 height 16
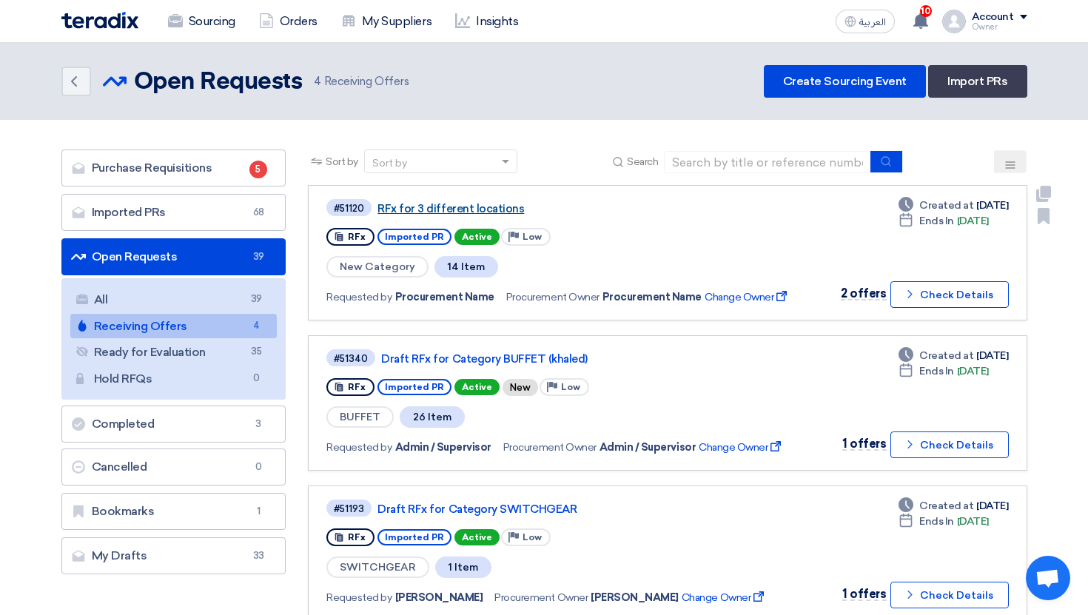
click at [465, 210] on link "RFx for 3 different locations" at bounding box center [563, 208] width 370 height 13
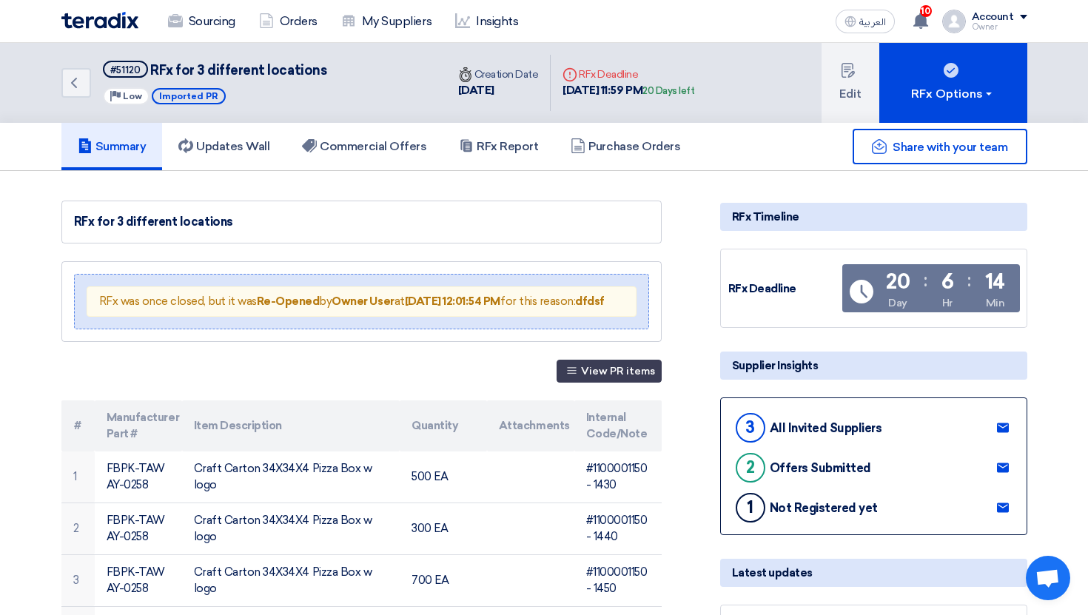
click at [112, 149] on h5 "Summary" at bounding box center [112, 146] width 69 height 15
click at [210, 32] on link "Sourcing" at bounding box center [201, 21] width 91 height 33
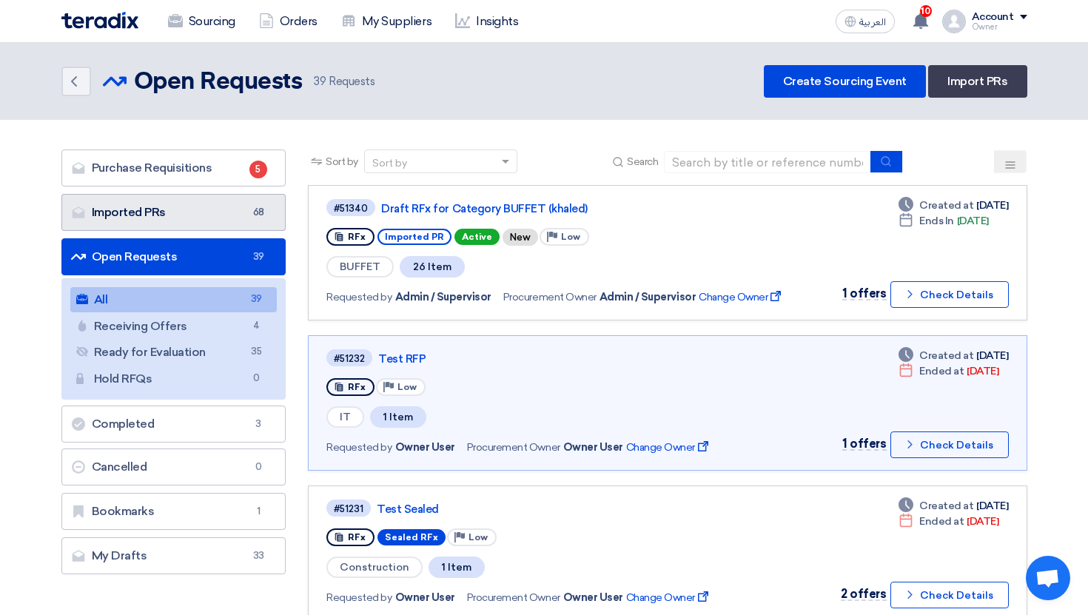
click at [211, 224] on link "Imported PRs Imported PRs 68" at bounding box center [173, 212] width 225 height 37
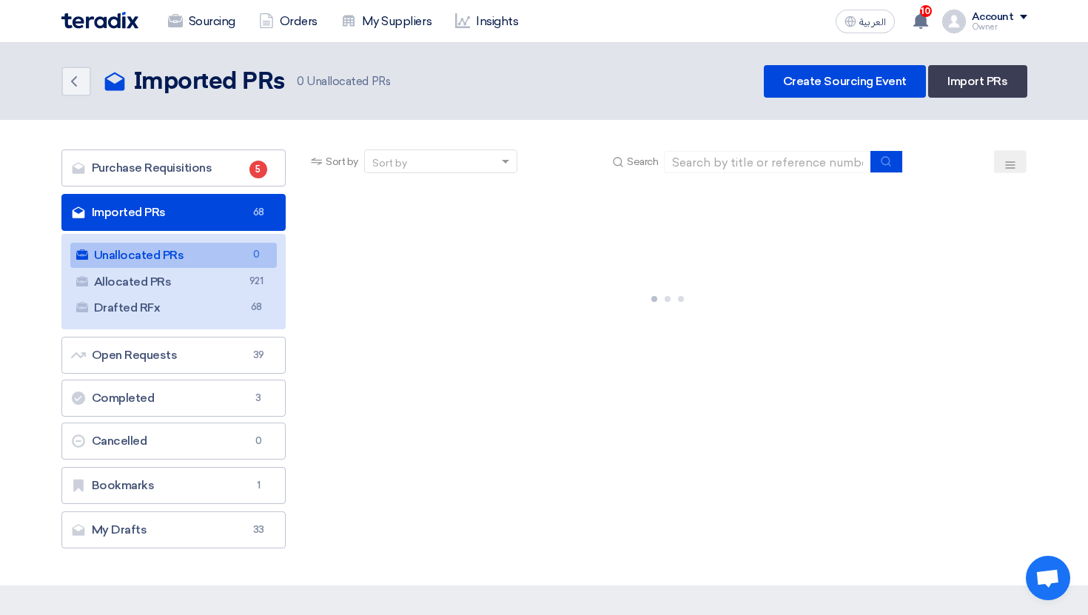
click at [209, 258] on link "Unallocated PRs Unallocated PRs 0" at bounding box center [173, 255] width 207 height 25
click at [193, 241] on ul "Unallocated PRs Unallocated PRs 0 Allocated PRs Allocated PRs 921 Drafted RFx D…" at bounding box center [173, 282] width 225 height 96
click at [190, 246] on link "Unallocated PRs Unallocated PRs 0" at bounding box center [173, 255] width 207 height 25
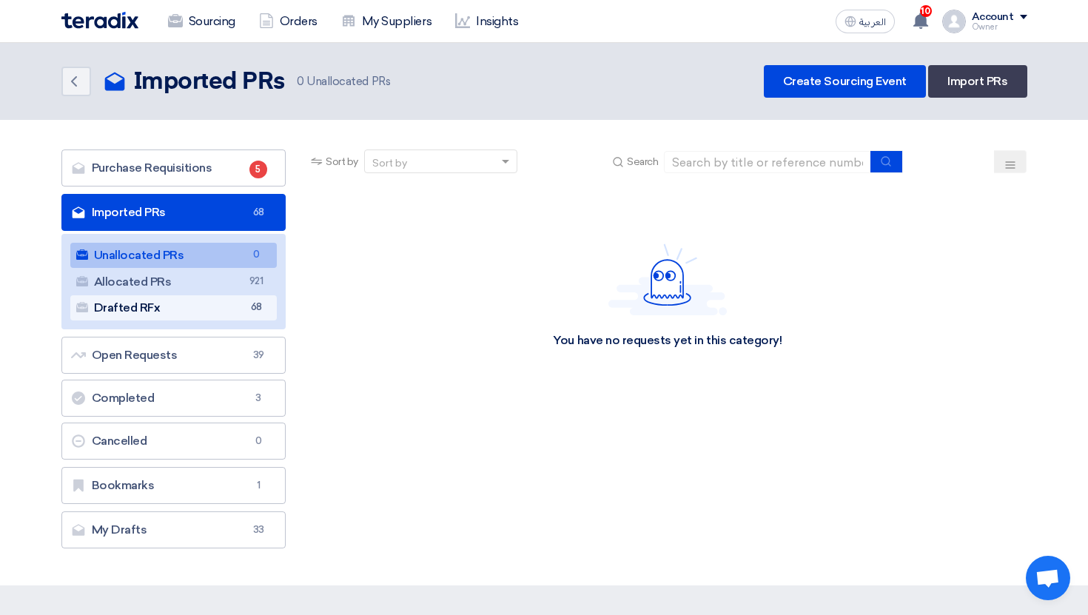
click at [199, 303] on link "Drafted RFx Drafted RFx 68" at bounding box center [173, 307] width 207 height 25
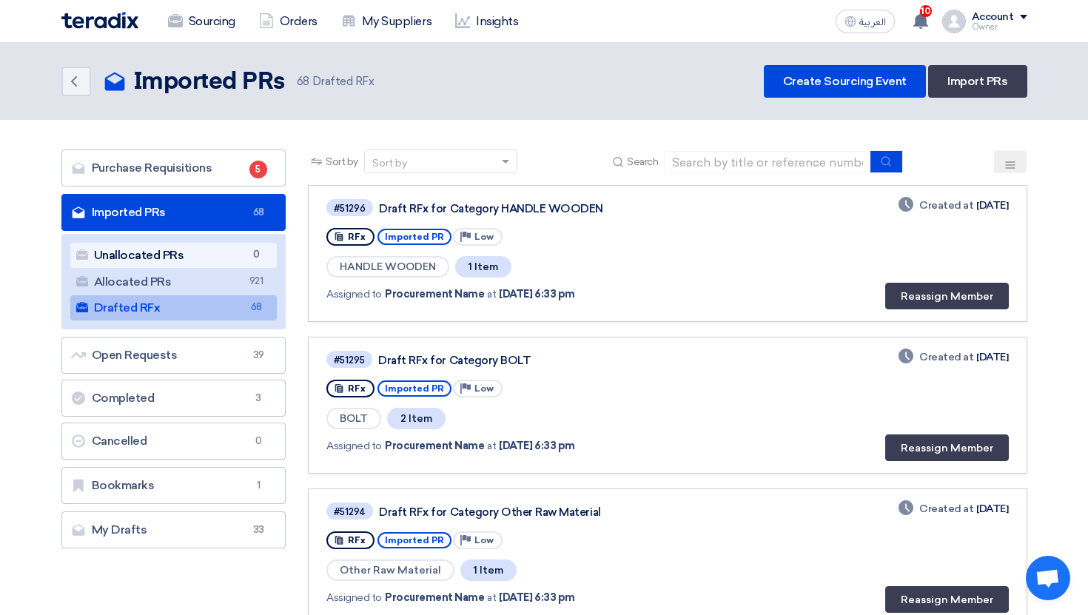
click at [207, 253] on link "Unallocated PRs Unallocated PRs 0" at bounding box center [173, 255] width 207 height 25
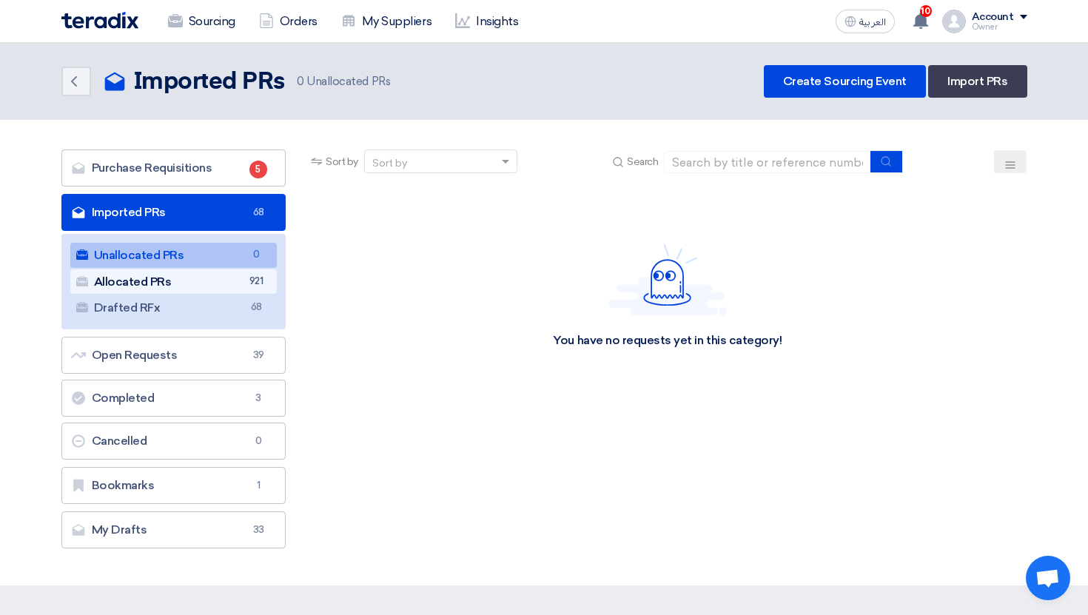
click at [238, 276] on link "Allocated PRs Allocated PRs 921" at bounding box center [173, 282] width 207 height 25
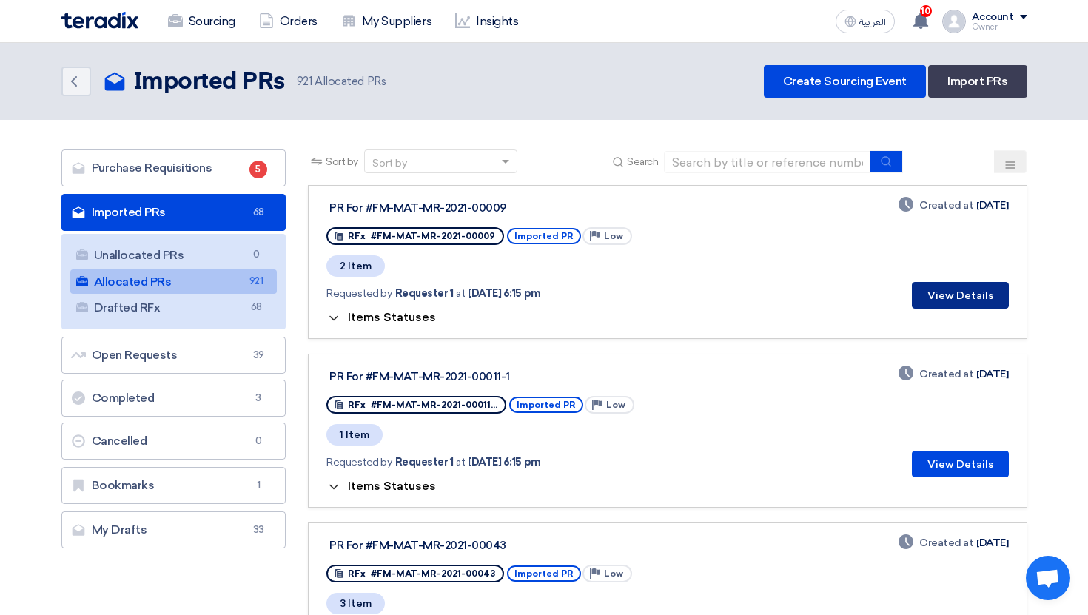
click at [963, 295] on button "View Details" at bounding box center [960, 295] width 97 height 27
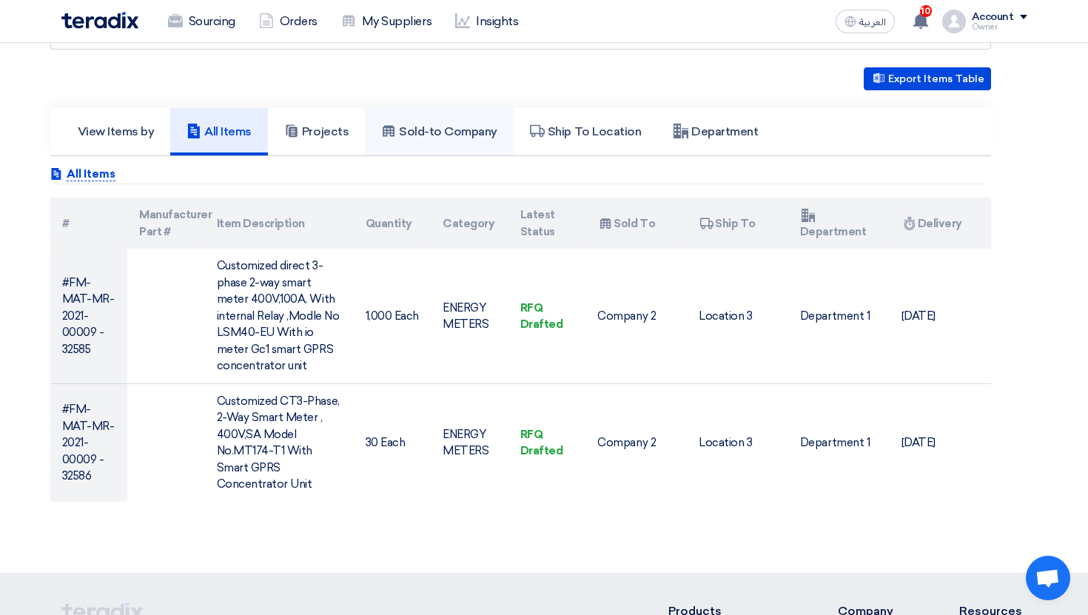
scroll to position [316, 0]
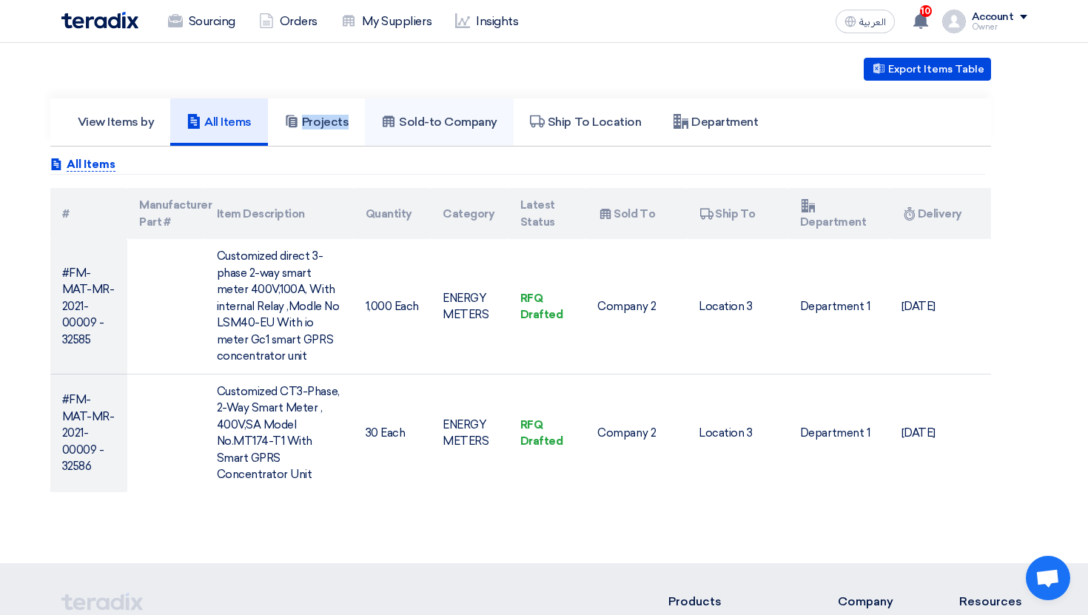
drag, startPoint x: 298, startPoint y: 115, endPoint x: 370, endPoint y: 115, distance: 72.6
click at [370, 114] on div "View Items by All Items Projects Sold-to Company" at bounding box center [520, 121] width 919 height 47
click at [300, 116] on h5 "Projects" at bounding box center [316, 122] width 64 height 15
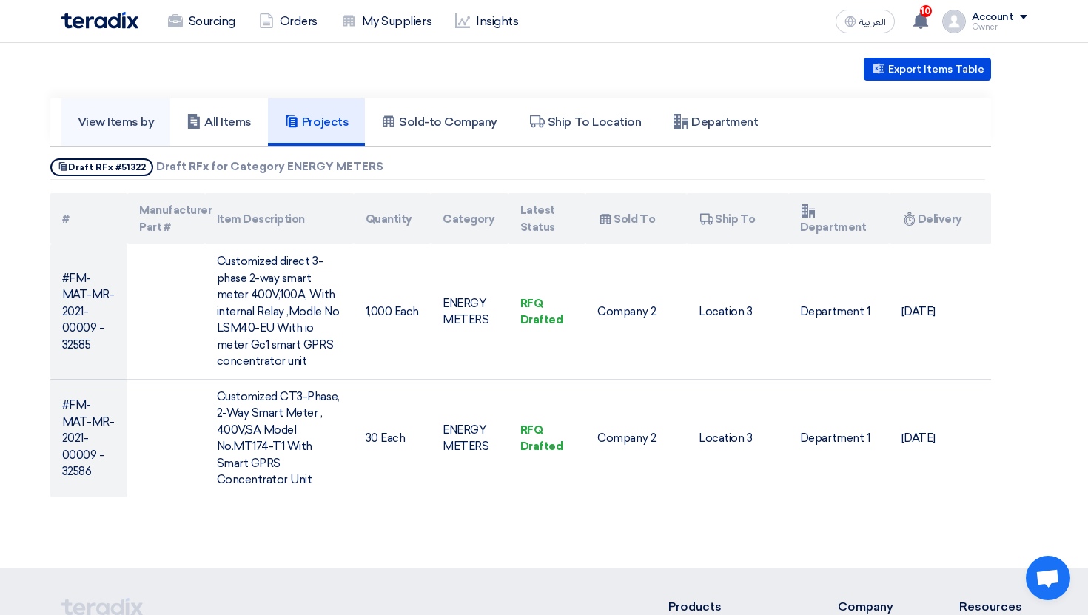
drag, startPoint x: 78, startPoint y: 114, endPoint x: 160, endPoint y: 116, distance: 82.2
click at [160, 116] on link "View Items by" at bounding box center [116, 121] width 110 height 47
copy h5 "View Items by"
drag, startPoint x: 523, startPoint y: 204, endPoint x: 567, endPoint y: 235, distance: 54.2
click at [567, 235] on th "Latest Status" at bounding box center [548, 218] width 78 height 51
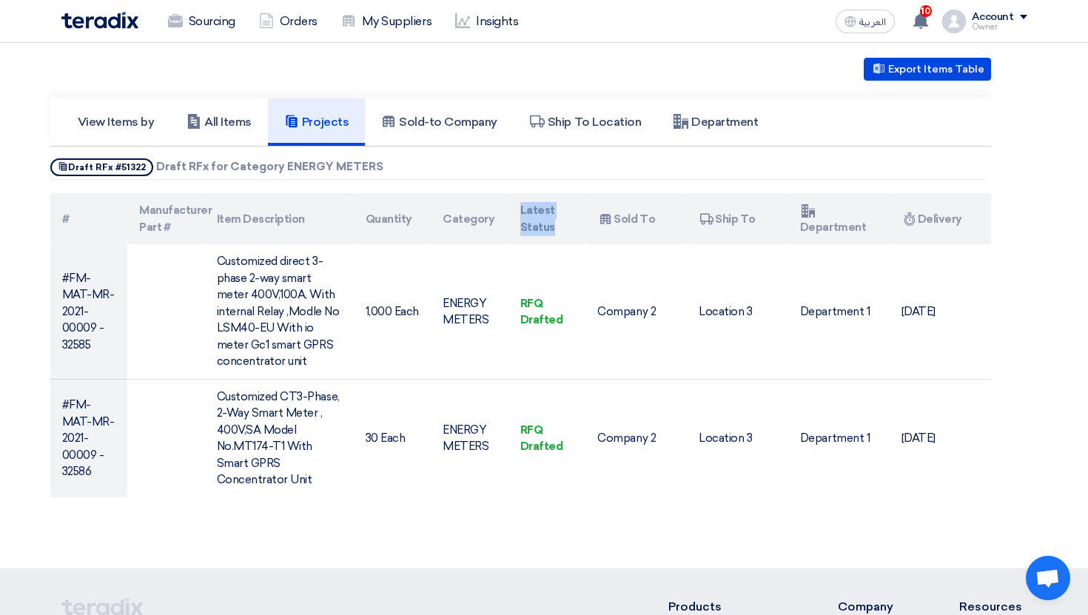
copy th "Latest Status"
drag, startPoint x: 144, startPoint y: 212, endPoint x: 175, endPoint y: 223, distance: 32.3
click at [175, 223] on th "Manufacturer Part #" at bounding box center [166, 218] width 78 height 51
drag, startPoint x: 138, startPoint y: 206, endPoint x: 171, endPoint y: 233, distance: 43.1
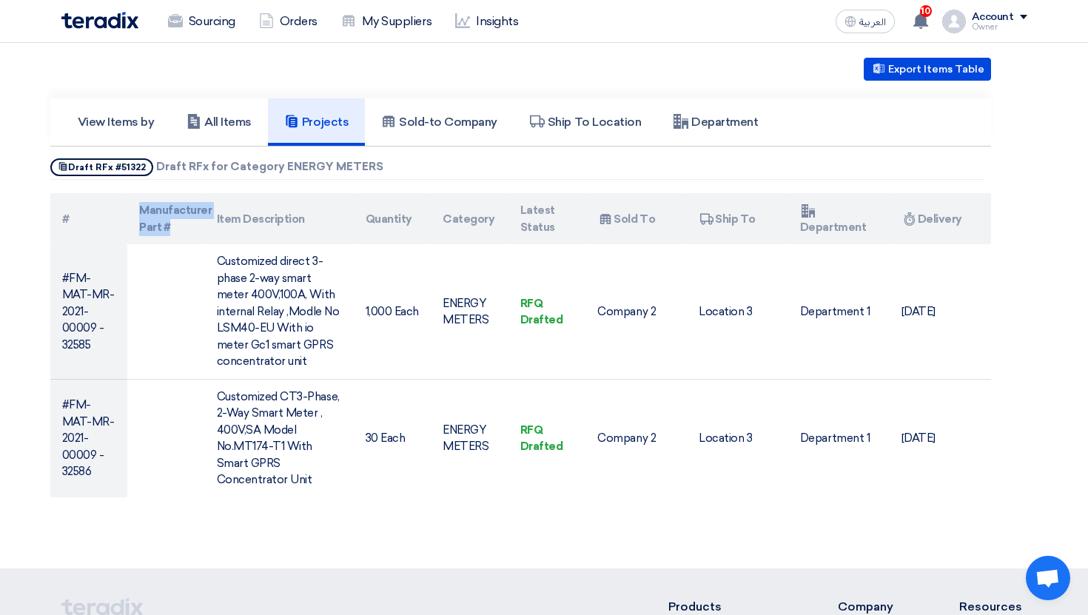
click at [171, 233] on th "Manufacturer Part #" at bounding box center [166, 218] width 78 height 51
copy th "Manufacturer Part #"
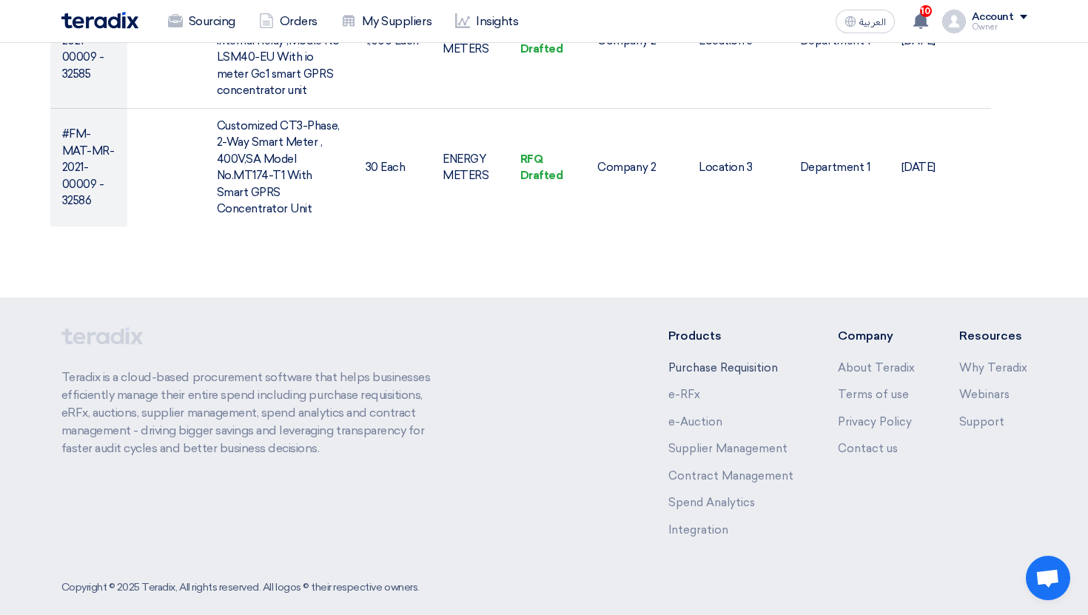
scroll to position [0, 0]
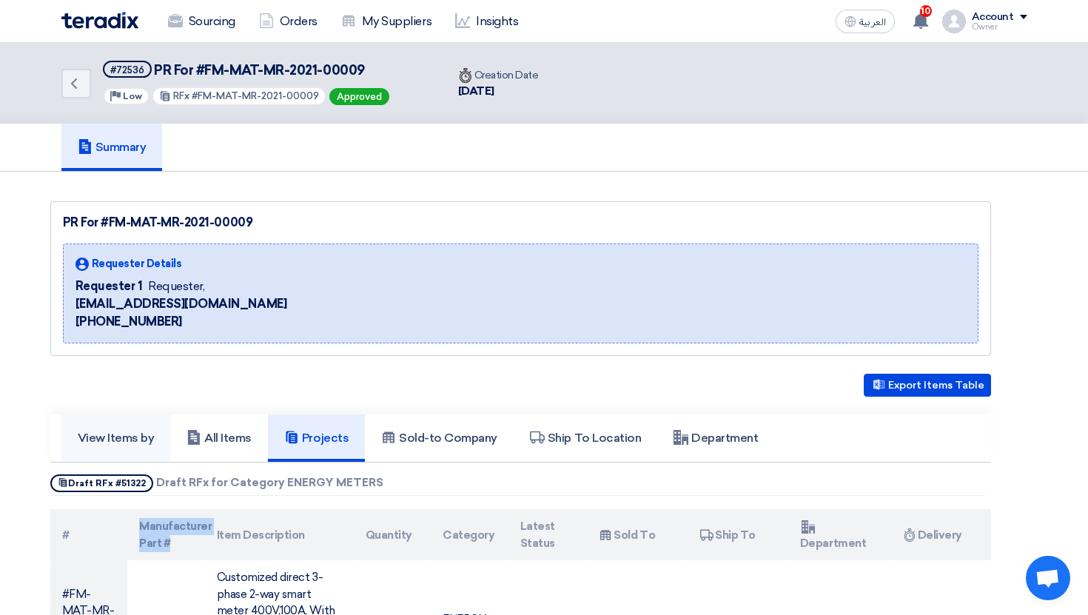
drag, startPoint x: 78, startPoint y: 441, endPoint x: 154, endPoint y: 441, distance: 76.3
click at [154, 441] on link "View Items by" at bounding box center [116, 438] width 110 height 47
copy h5 "View Items by"
drag, startPoint x: 138, startPoint y: 529, endPoint x: 183, endPoint y: 549, distance: 48.7
click at [183, 549] on th "Manufacturer Part #" at bounding box center [166, 534] width 78 height 51
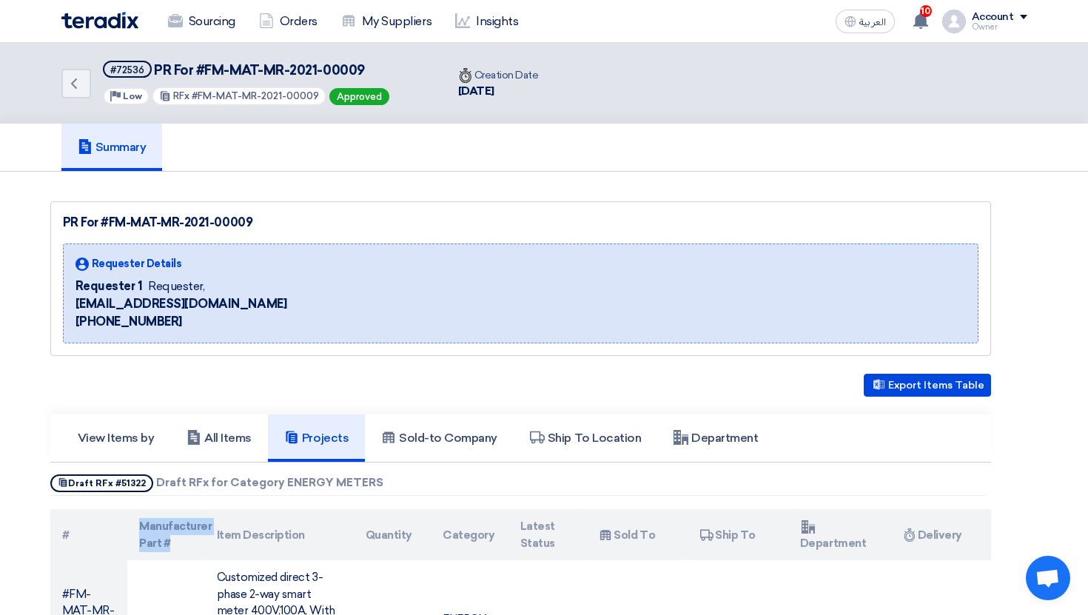
copy th "Manufacturer Part #"
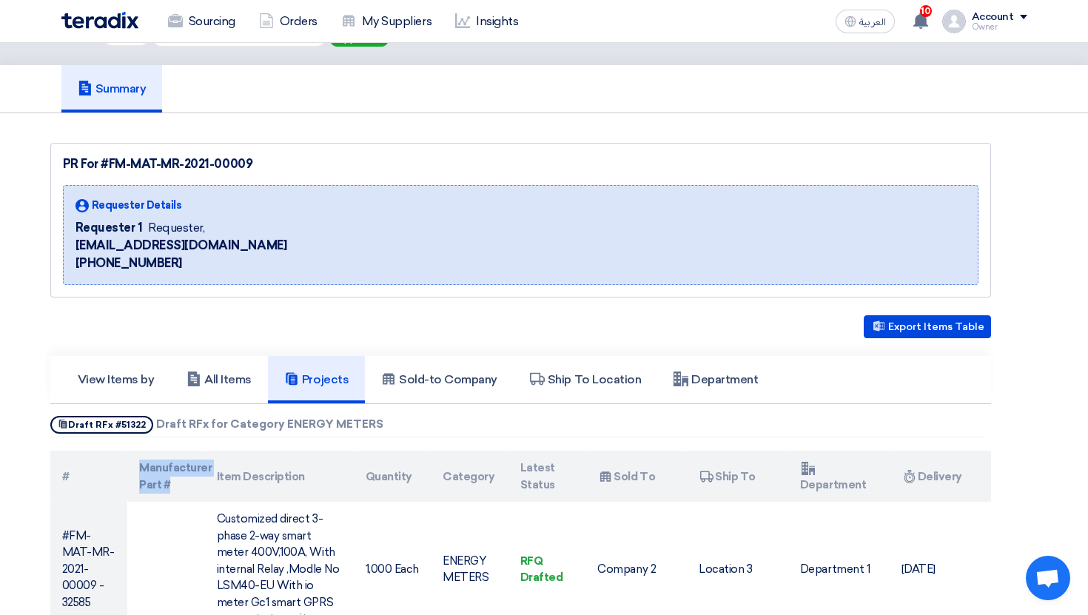
scroll to position [155, 0]
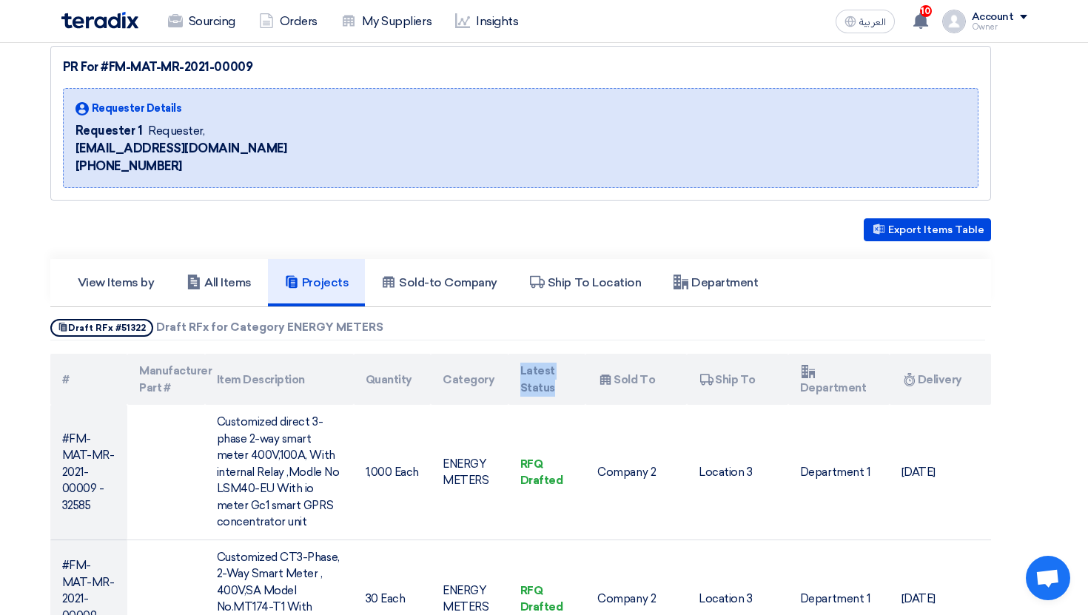
drag, startPoint x: 515, startPoint y: 364, endPoint x: 557, endPoint y: 384, distance: 46.7
click at [557, 384] on th "Latest Status" at bounding box center [548, 379] width 78 height 51
copy th "Latest Status"
click at [509, 347] on div "Export Items Table View Items by All Items Projects Show Projects #" at bounding box center [520, 438] width 941 height 440
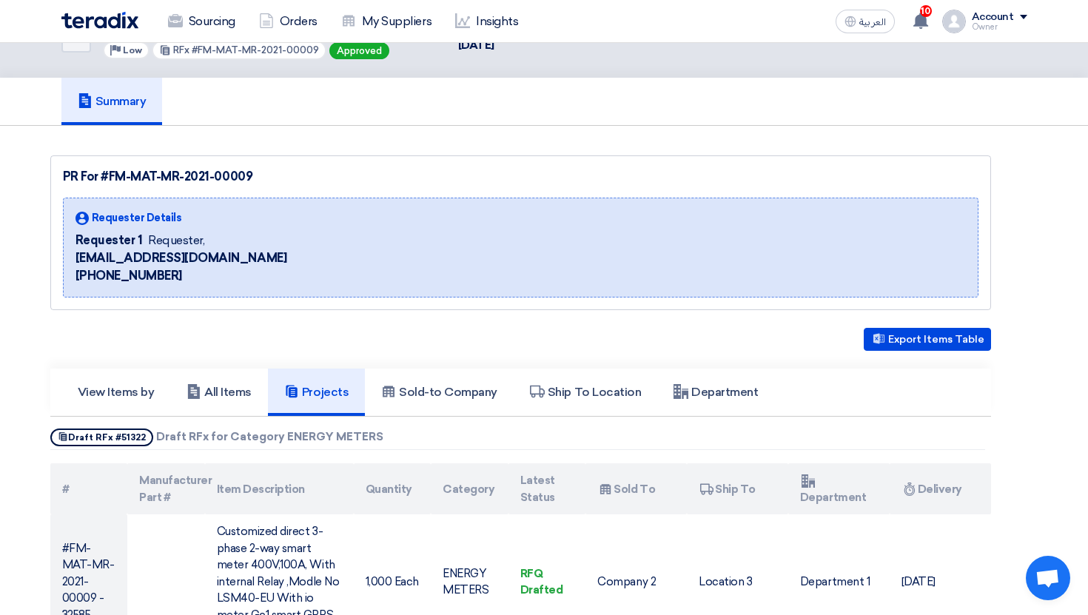
scroll to position [0, 0]
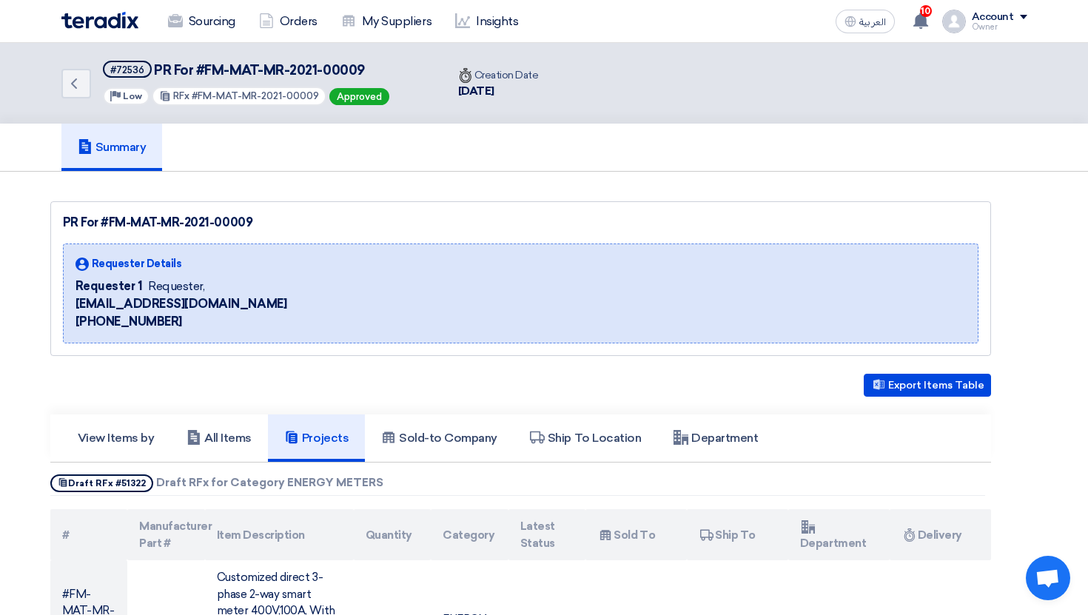
click at [122, 462] on div "View Items by All Items Projects Sold-to Company" at bounding box center [520, 439] width 941 height 48
click at [130, 441] on h5 "View Items by" at bounding box center [116, 438] width 77 height 15
click at [213, 35] on link "Sourcing" at bounding box center [201, 21] width 91 height 33
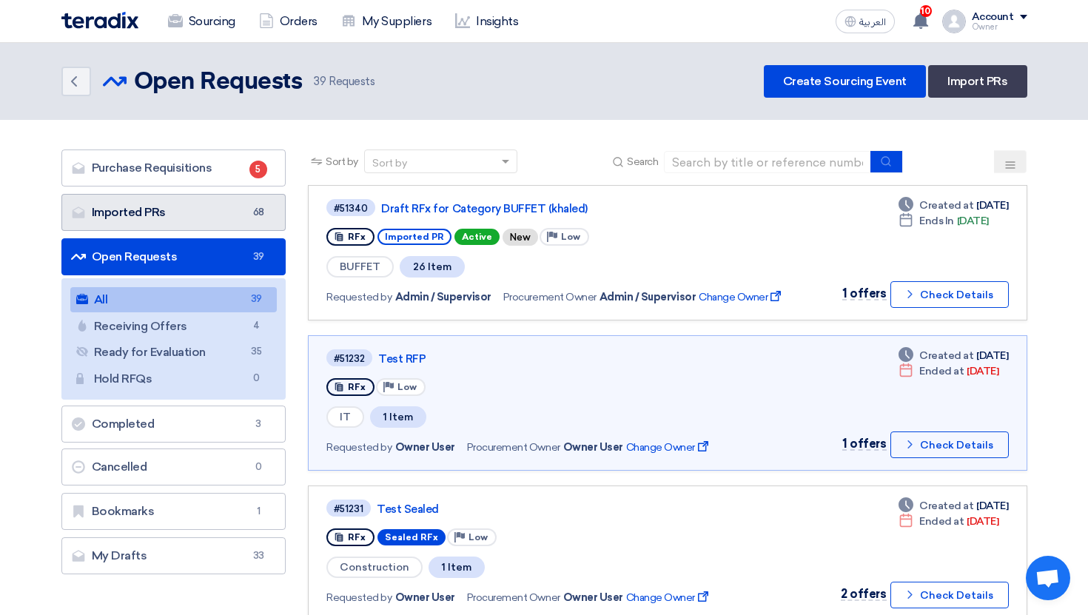
click at [249, 202] on link "Imported PRs Imported PRs 68" at bounding box center [173, 212] width 225 height 37
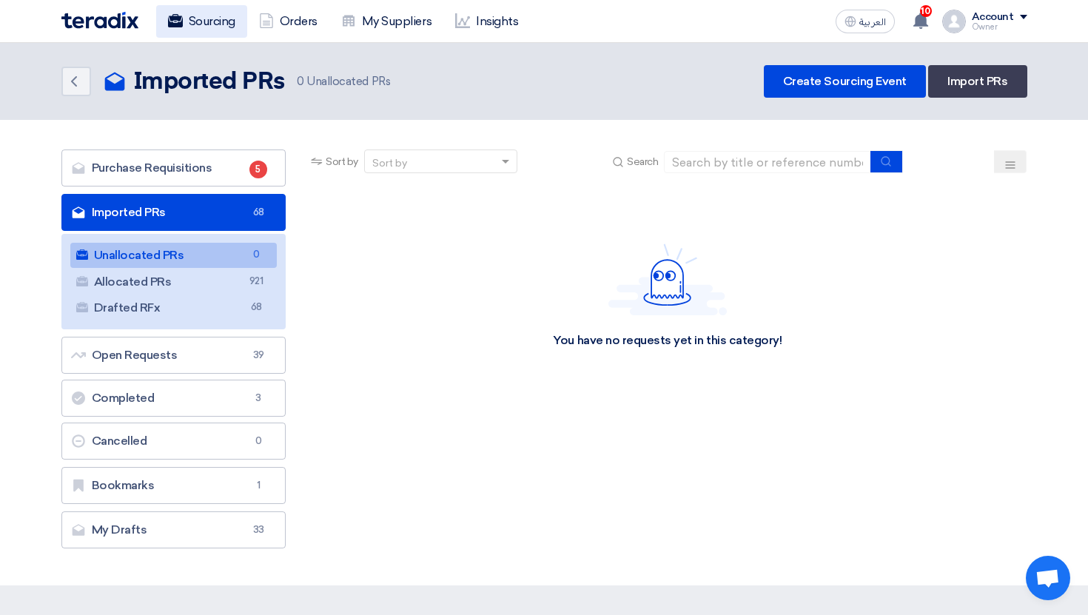
click at [211, 22] on link "Sourcing" at bounding box center [201, 21] width 91 height 33
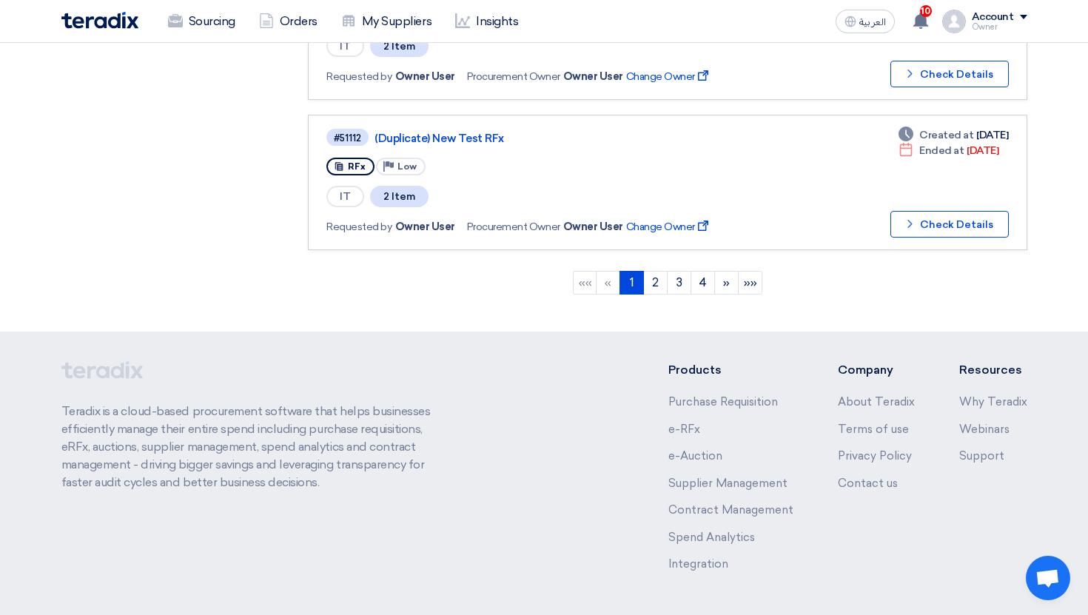
scroll to position [1474, 0]
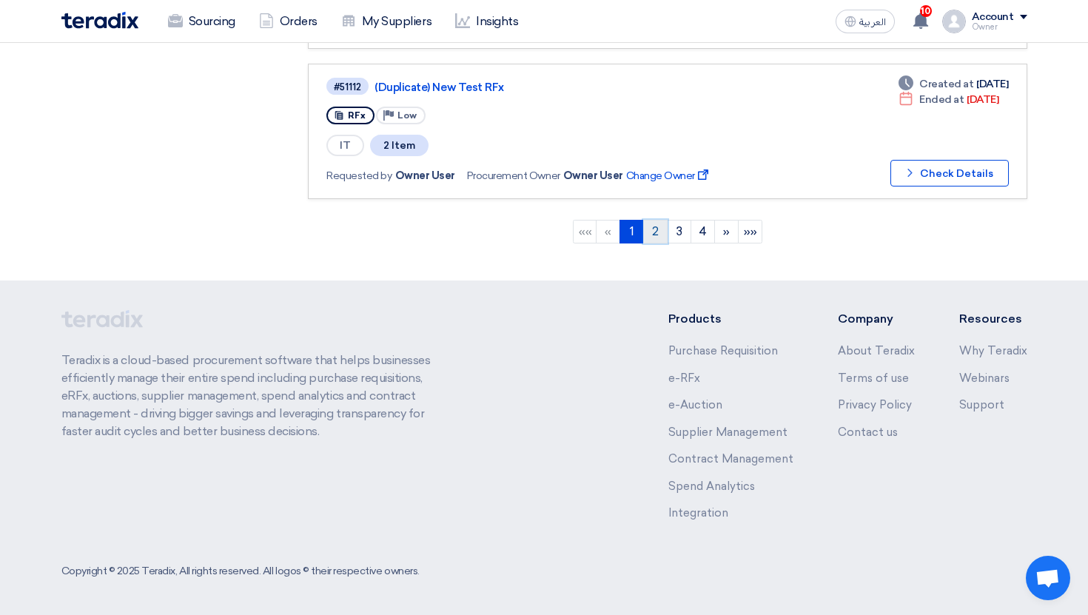
click at [662, 233] on link "2" at bounding box center [655, 232] width 24 height 24
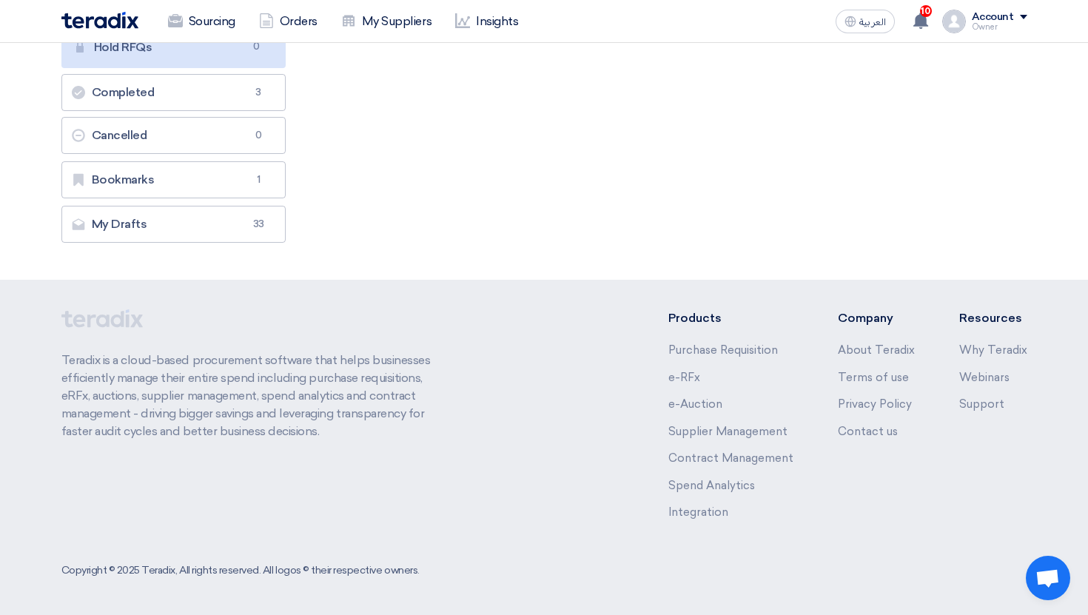
scroll to position [0, 0]
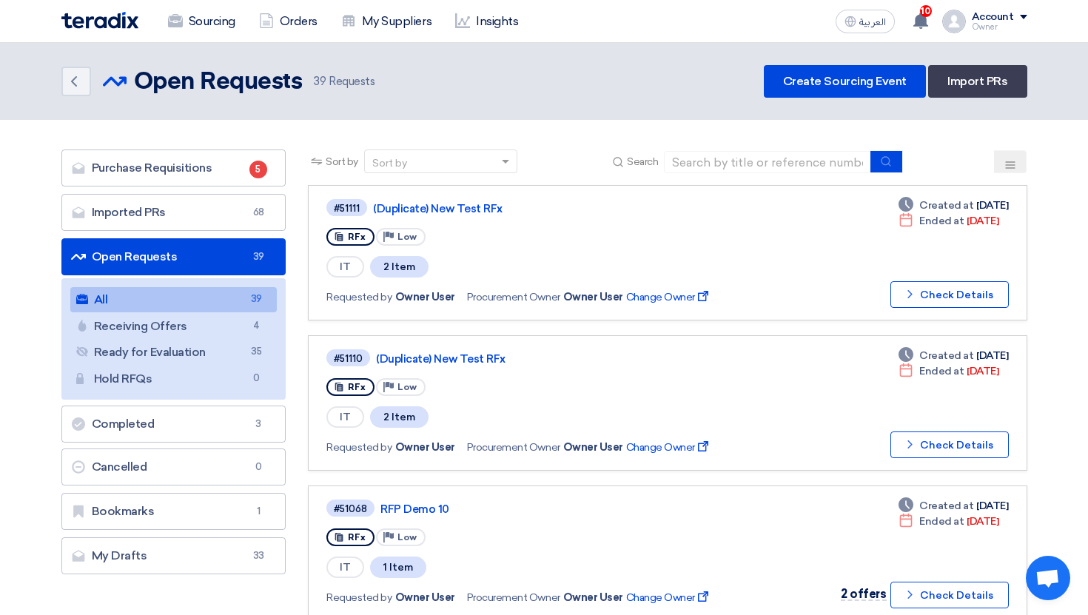
click at [258, 299] on span "39" at bounding box center [256, 300] width 18 height 16
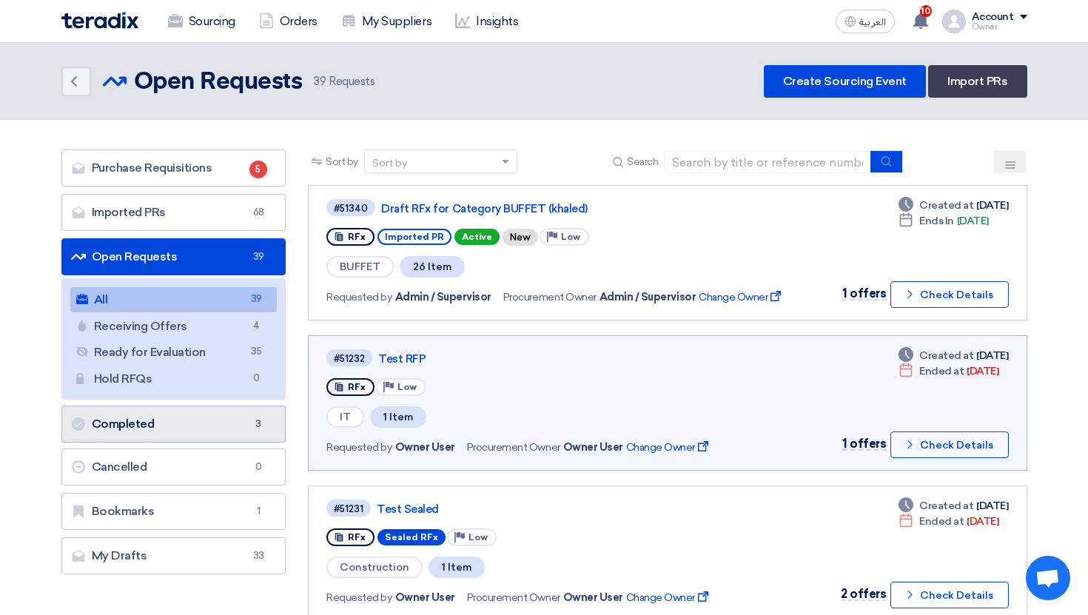
click at [250, 418] on span "3" at bounding box center [259, 424] width 18 height 15
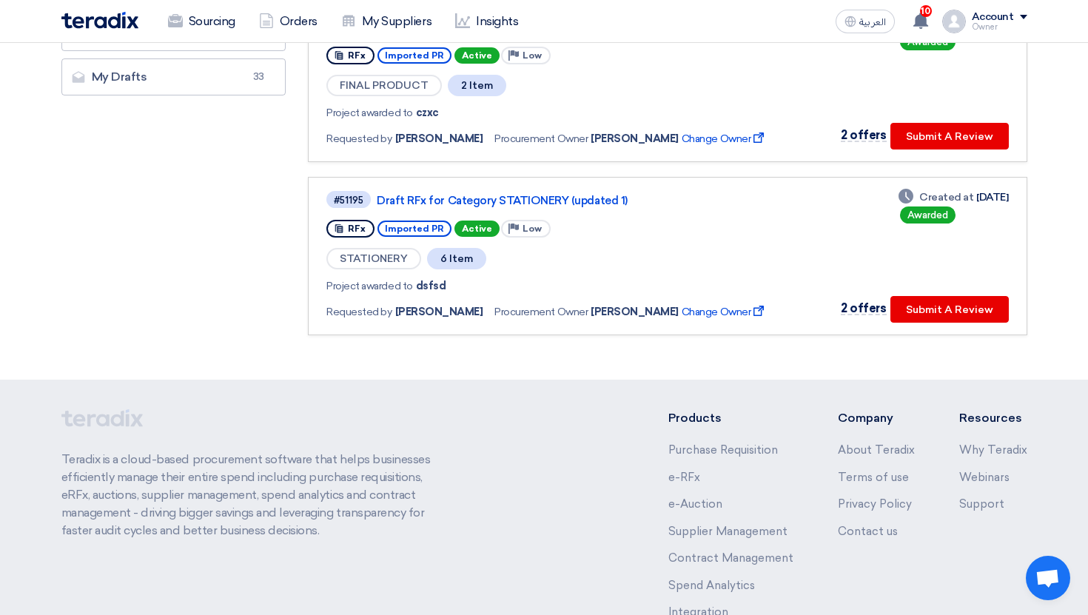
scroll to position [245, 0]
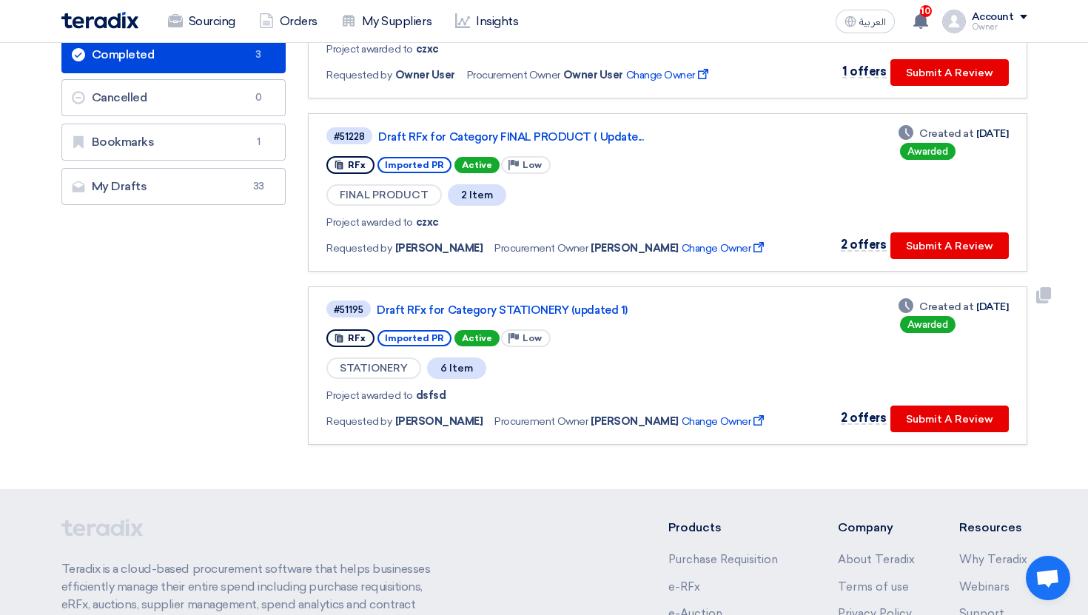
click at [526, 300] on div "#51195 Draft RFx for Category STATIONERY (updated 1)" at bounding box center [554, 309] width 455 height 20
click at [523, 307] on link "Draft RFx for Category STATIONERY (updated 1)" at bounding box center [562, 310] width 370 height 13
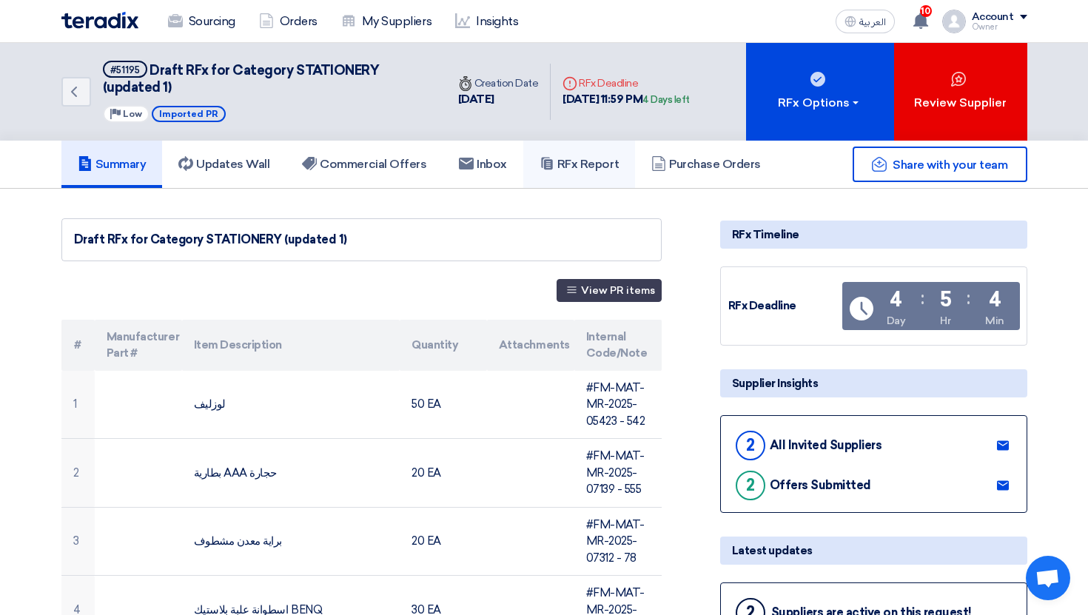
click at [571, 179] on link "RFx Report" at bounding box center [579, 164] width 112 height 47
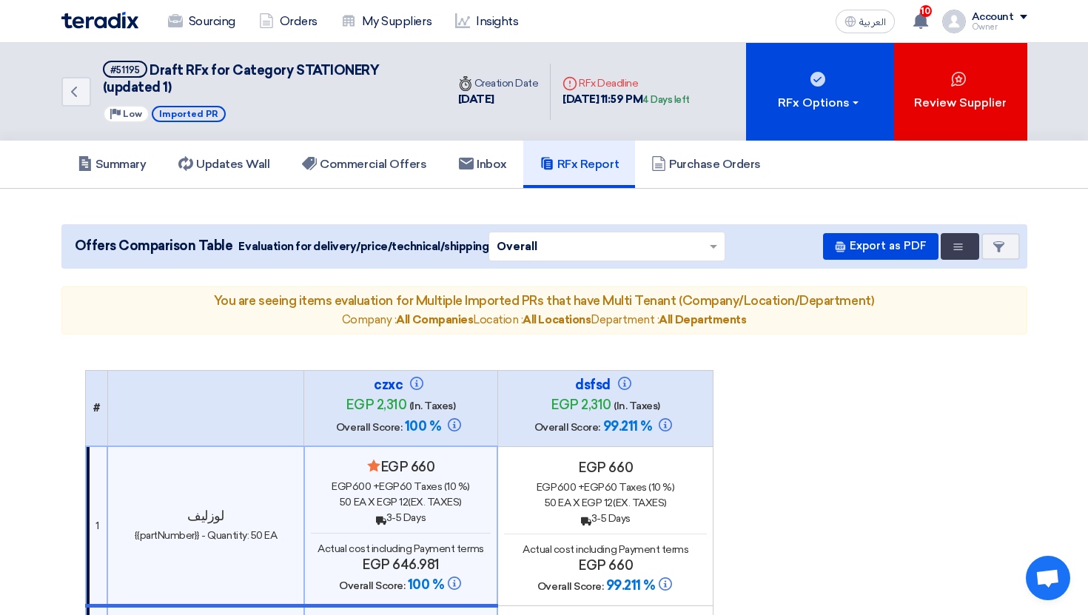
click at [607, 162] on h5 "RFx Report" at bounding box center [579, 164] width 79 height 15
click at [730, 162] on h5 "Purchase Orders" at bounding box center [707, 164] width 110 height 15
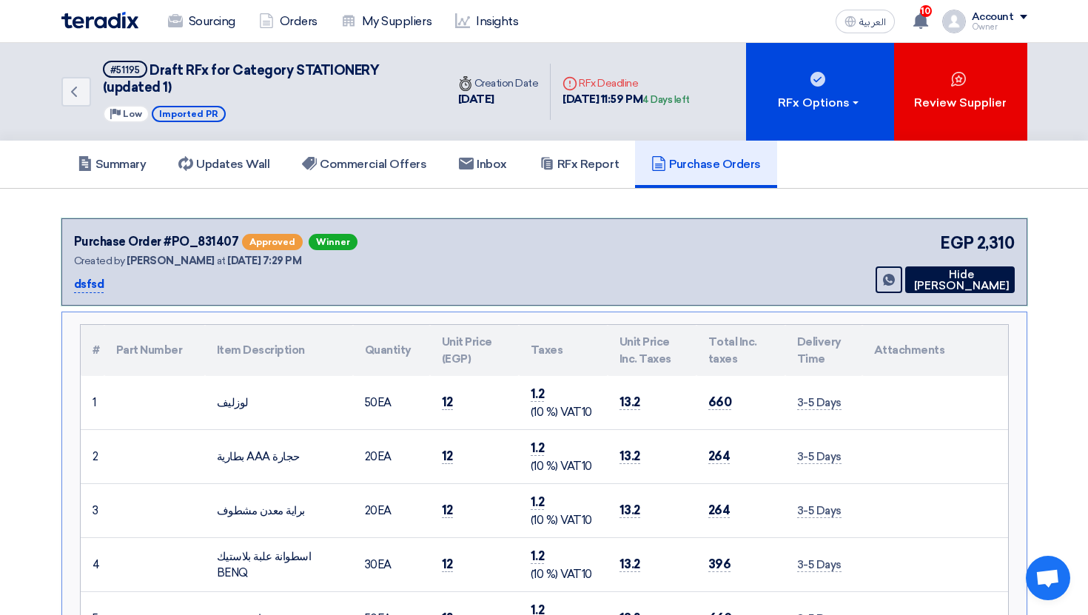
click at [692, 170] on h5 "Purchase Orders" at bounding box center [707, 164] width 110 height 15
click at [369, 153] on link "Commercial Offers" at bounding box center [364, 164] width 157 height 47
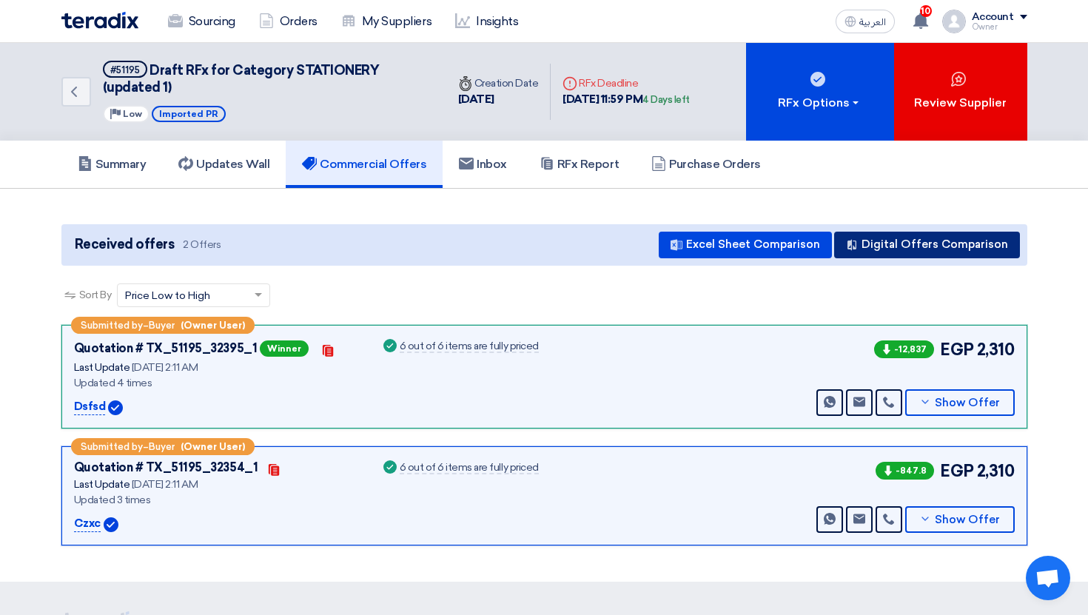
click at [957, 255] on button "Digital Offers Comparison" at bounding box center [927, 245] width 186 height 27
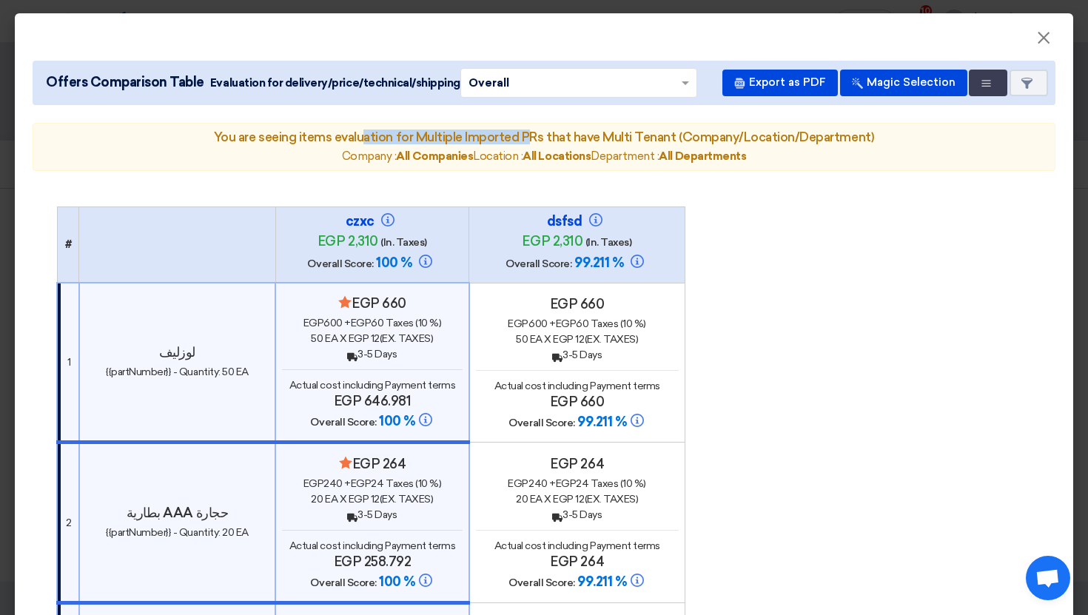
drag, startPoint x: 340, startPoint y: 141, endPoint x: 510, endPoint y: 135, distance: 170.4
click at [510, 135] on h5 "You are seeing items evaluation for Multiple Imported PRs that have Multi Tenan…" at bounding box center [544, 137] width 998 height 15
drag, startPoint x: 490, startPoint y: 131, endPoint x: 672, endPoint y: 133, distance: 181.4
click at [670, 133] on h5 "You are seeing items evaluation for Multiple Imported PRs that have Multi Tenan…" at bounding box center [544, 137] width 998 height 15
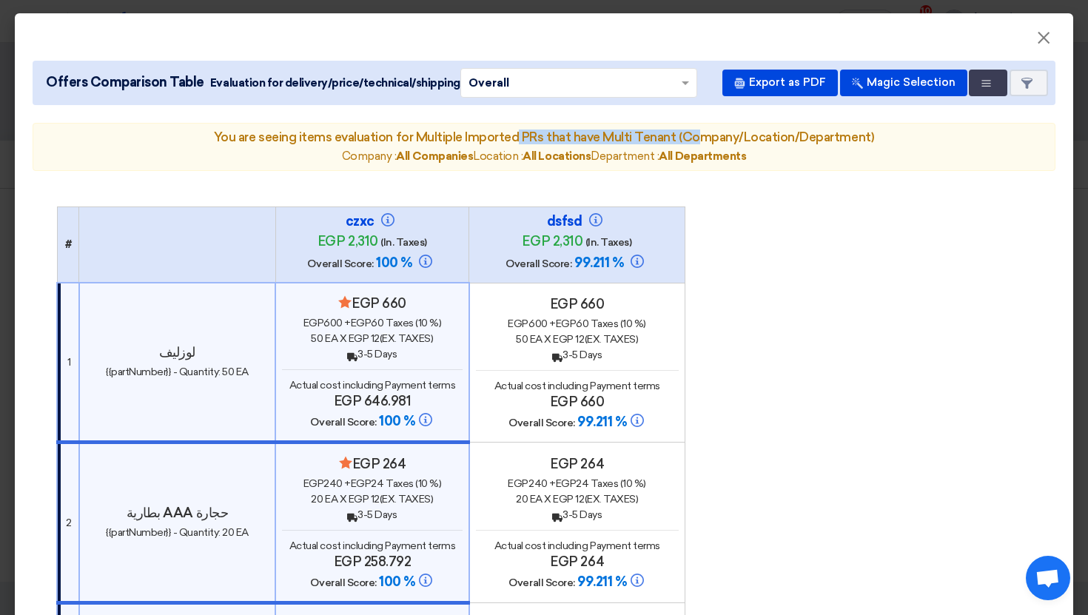
click at [672, 133] on h5 "You are seeing items evaluation for Multiple Imported PRs that have Multi Tenan…" at bounding box center [544, 137] width 998 height 15
drag, startPoint x: 658, startPoint y: 133, endPoint x: 756, endPoint y: 133, distance: 98.5
click at [755, 133] on h5 "You are seeing items evaluation for Multiple Imported PRs that have Multi Tenan…" at bounding box center [544, 137] width 998 height 15
click at [756, 133] on h5 "You are seeing items evaluation for Multiple Imported PRs that have Multi Tenan…" at bounding box center [544, 137] width 998 height 15
drag, startPoint x: 388, startPoint y: 158, endPoint x: 480, endPoint y: 158, distance: 91.8
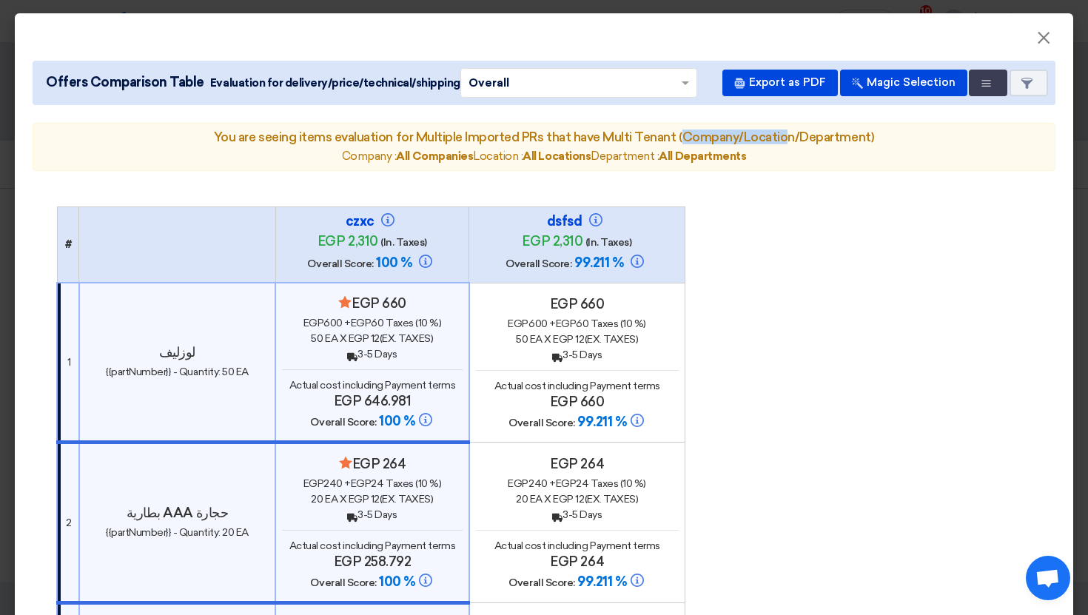
click at [479, 158] on div "Company : All Companies Location : All Locations Department : All Departments" at bounding box center [544, 156] width 998 height 17
click at [480, 158] on div "Company : All Companies Location : All Locations Department : All Departments" at bounding box center [544, 156] width 998 height 17
click at [467, 150] on b "All Companies" at bounding box center [434, 156] width 77 height 13
drag, startPoint x: 484, startPoint y: 156, endPoint x: 563, endPoint y: 156, distance: 80.0
click at [562, 156] on div "Company : All Companies Location : All Locations Department : All Departments" at bounding box center [544, 156] width 998 height 17
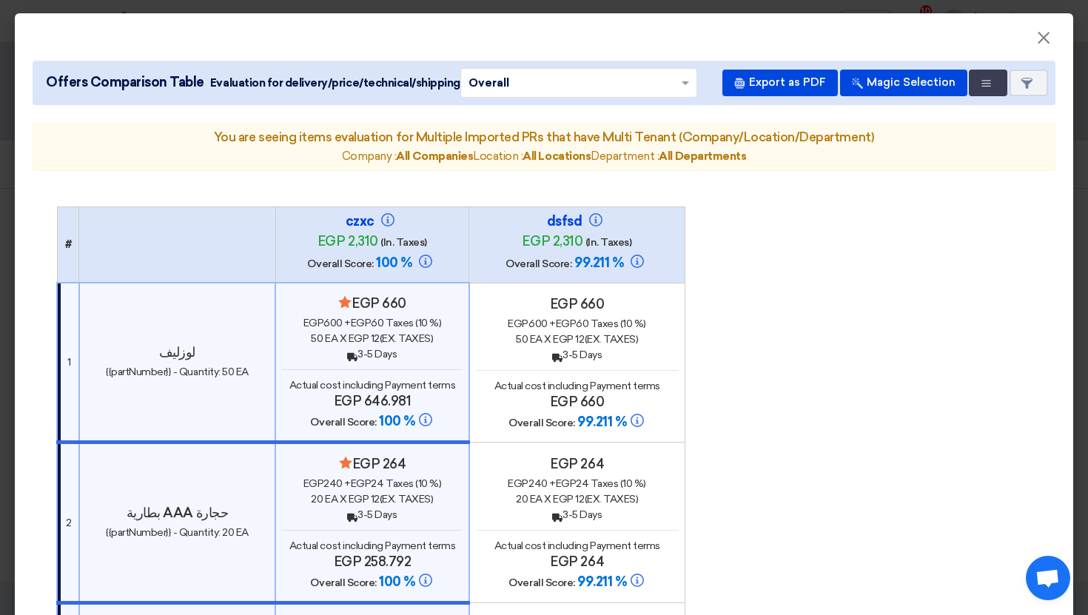
click at [563, 156] on b "All Locations" at bounding box center [557, 156] width 68 height 13
click at [983, 84] on icon "Multi Tenant Preferences" at bounding box center [986, 83] width 11 height 11
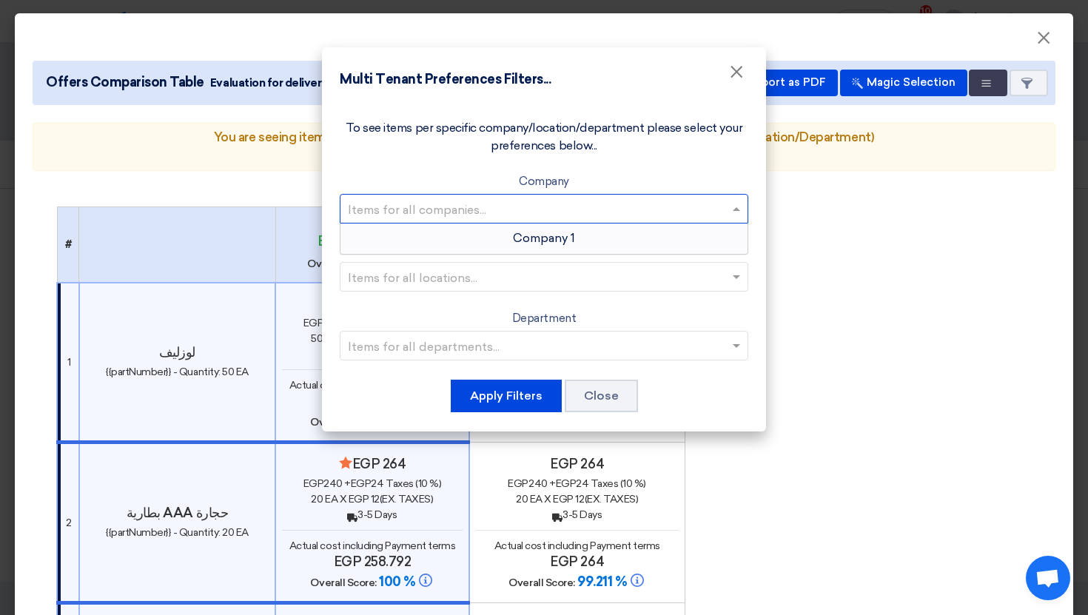
click at [678, 201] on input "text" at bounding box center [537, 208] width 378 height 24
click at [636, 225] on div "Company 1" at bounding box center [544, 239] width 407 height 30
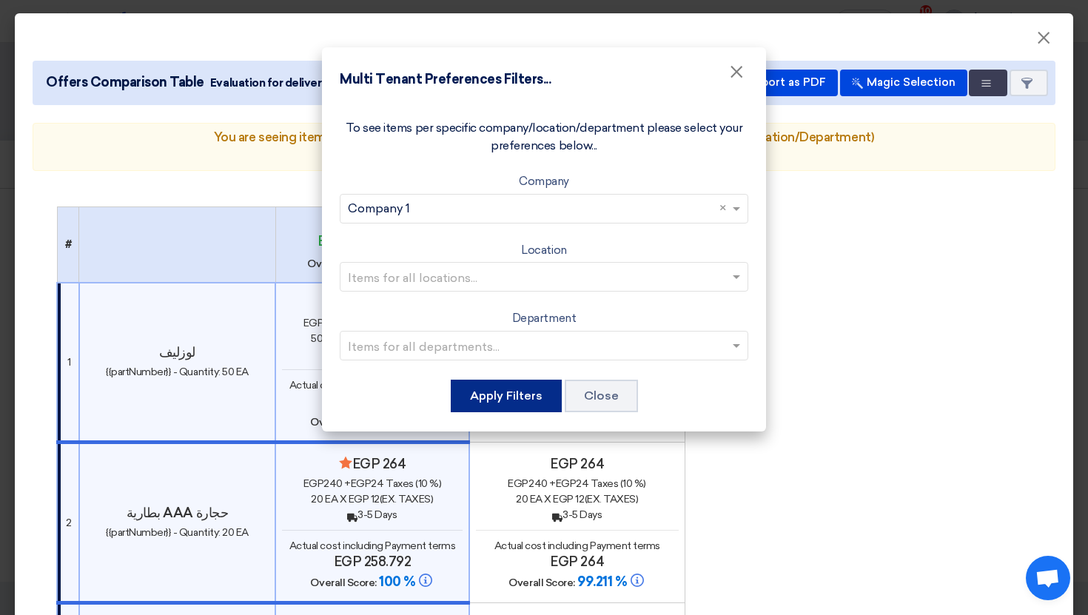
click at [538, 402] on button "Apply Filters" at bounding box center [506, 396] width 111 height 33
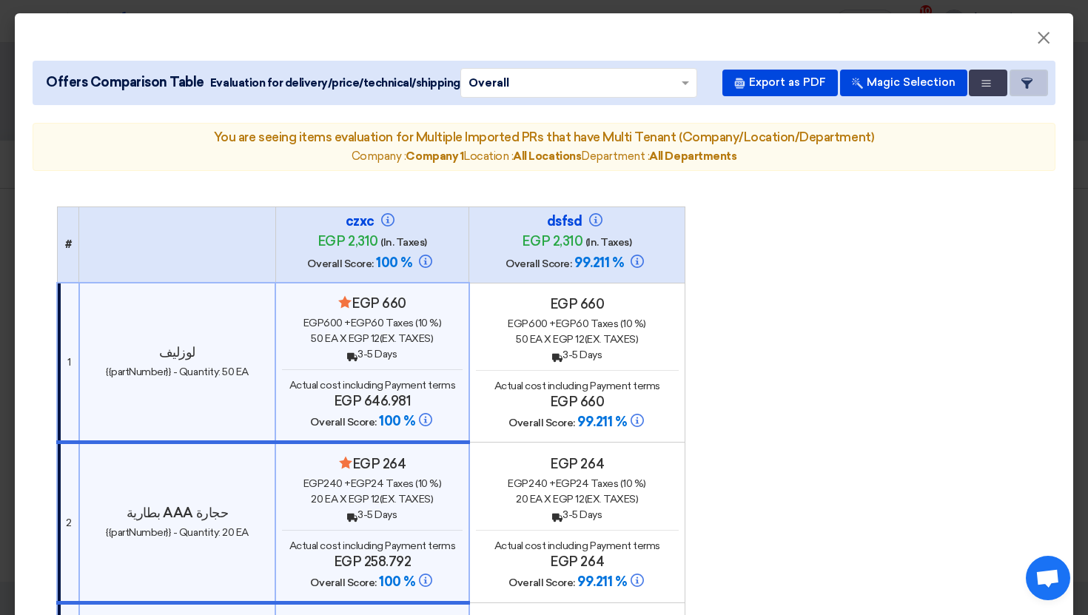
click at [1028, 90] on button "Item Card filters" at bounding box center [1029, 83] width 39 height 27
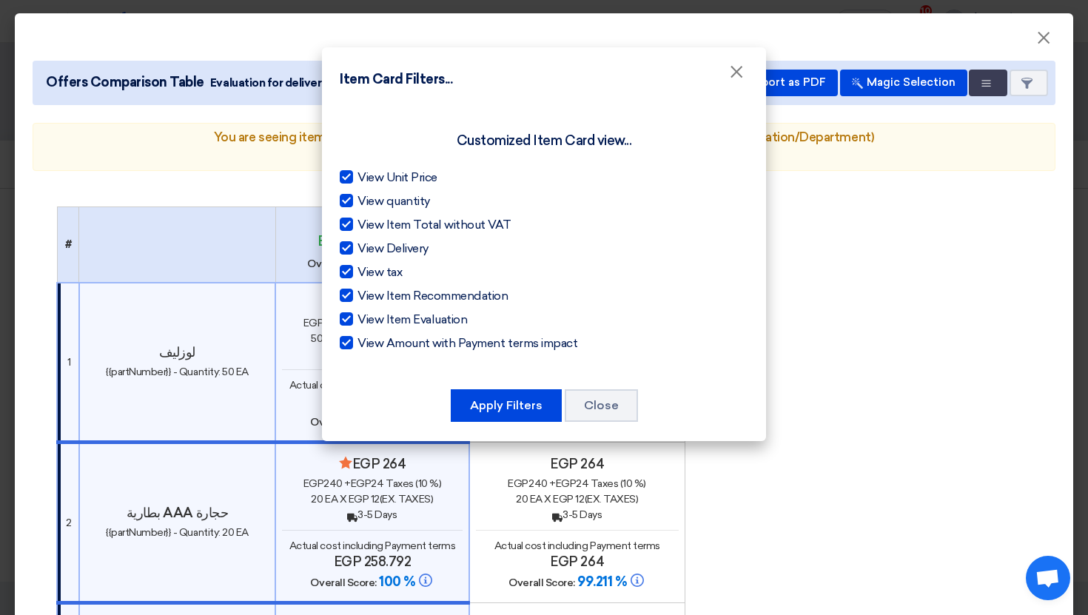
click at [395, 180] on span "View Unit Price" at bounding box center [398, 178] width 80 height 18
click at [367, 178] on input "View Unit Price" at bounding box center [363, 174] width 10 height 10
click at [395, 181] on span "View Unit Price" at bounding box center [398, 178] width 80 height 18
click at [367, 178] on input "View Unit Price" at bounding box center [363, 174] width 10 height 10
click at [395, 181] on span "View Unit Price" at bounding box center [398, 178] width 80 height 18
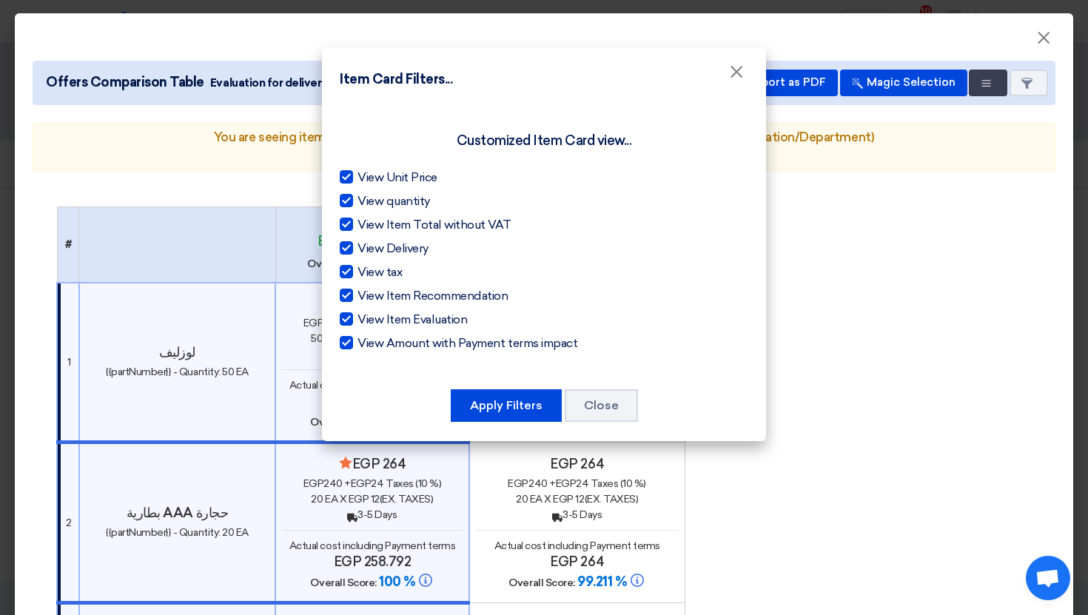
click at [367, 178] on input "View Unit Price" at bounding box center [363, 174] width 10 height 10
click at [395, 181] on span "View Unit Price" at bounding box center [398, 178] width 80 height 18
click at [367, 178] on input "View Unit Price" at bounding box center [363, 174] width 10 height 10
click at [395, 181] on span "View Unit Price" at bounding box center [398, 178] width 80 height 18
click at [367, 178] on input "View Unit Price" at bounding box center [363, 174] width 10 height 10
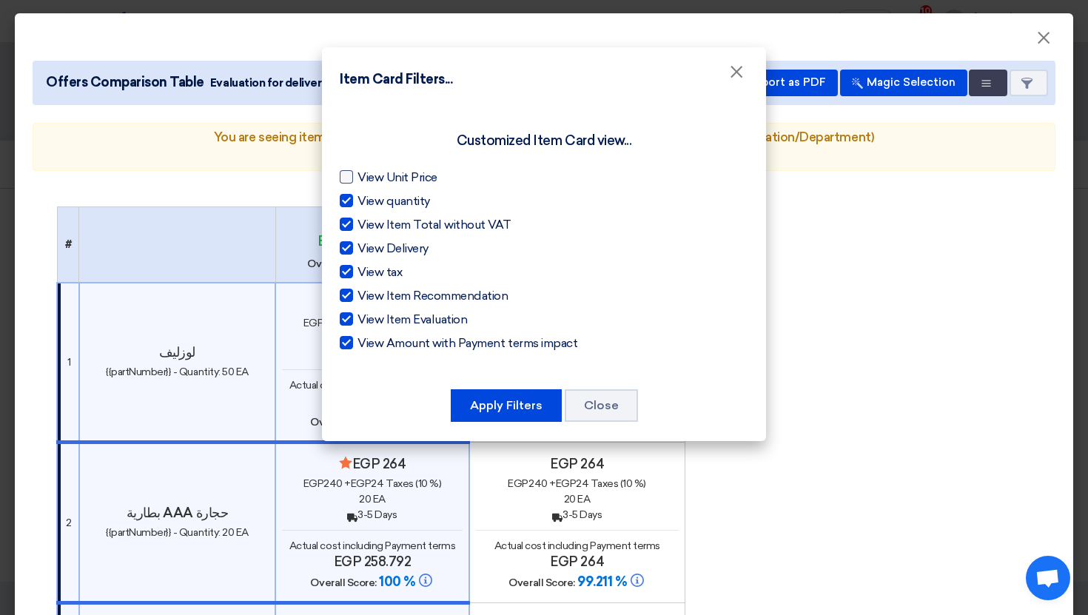
click at [395, 181] on span "View Unit Price" at bounding box center [398, 178] width 80 height 18
click at [367, 178] on input "View Unit Price" at bounding box center [363, 174] width 10 height 10
click at [395, 181] on span "View Unit Price" at bounding box center [398, 178] width 80 height 18
click at [367, 178] on input "View Unit Price" at bounding box center [363, 174] width 10 height 10
checkbox input "false"
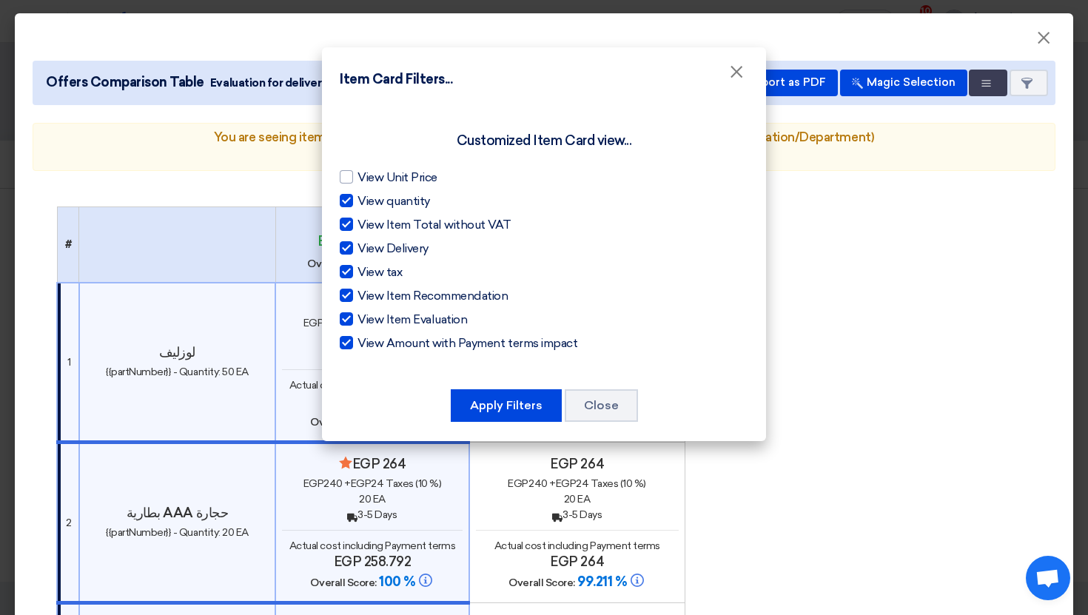
click at [398, 197] on span "View quantity" at bounding box center [394, 202] width 73 height 18
click at [367, 197] on input "View quantity" at bounding box center [363, 198] width 10 height 10
checkbox input "false"
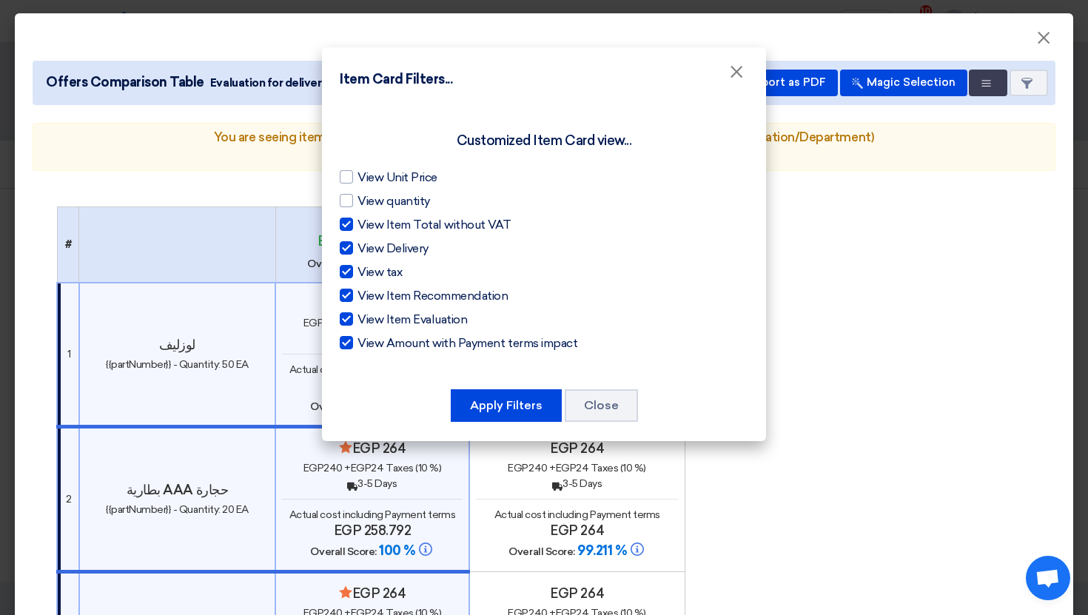
click at [402, 227] on span "View Item Total without VAT" at bounding box center [434, 225] width 153 height 18
click at [367, 226] on input "View Item Total without VAT" at bounding box center [363, 221] width 10 height 10
click at [402, 227] on span "View Item Total without VAT" at bounding box center [434, 225] width 153 height 18
click at [367, 226] on input "View Item Total without VAT" at bounding box center [363, 221] width 10 height 10
click at [402, 227] on span "View Item Total without VAT" at bounding box center [434, 225] width 153 height 18
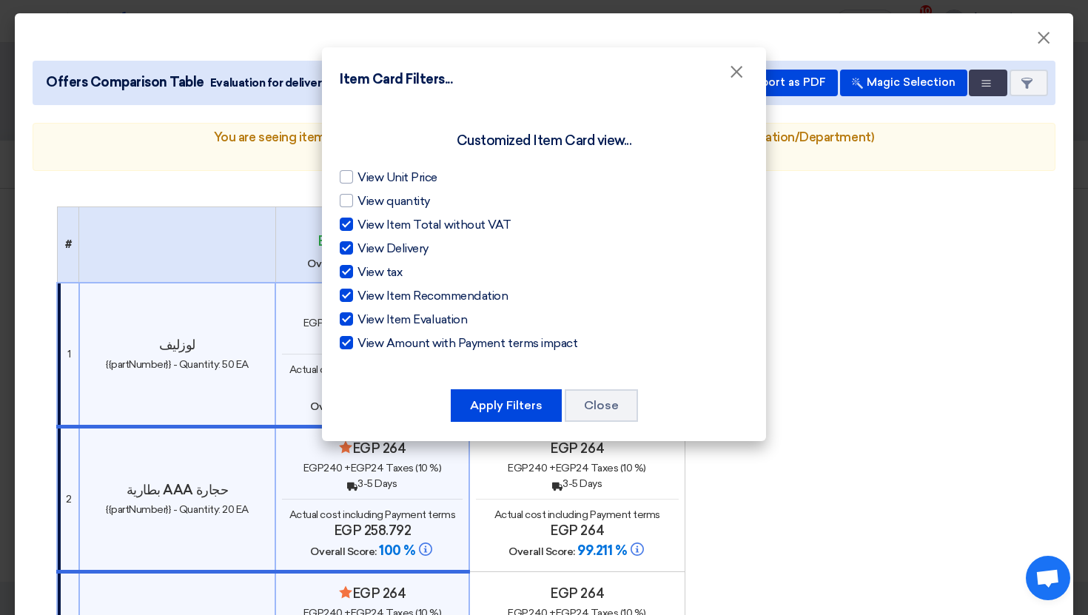
click at [367, 226] on input "View Item Total without VAT" at bounding box center [363, 221] width 10 height 10
checkbox input "false"
click at [403, 246] on span "View Delivery" at bounding box center [393, 249] width 71 height 18
click at [367, 246] on input "View Delivery" at bounding box center [363, 245] width 10 height 10
checkbox input "false"
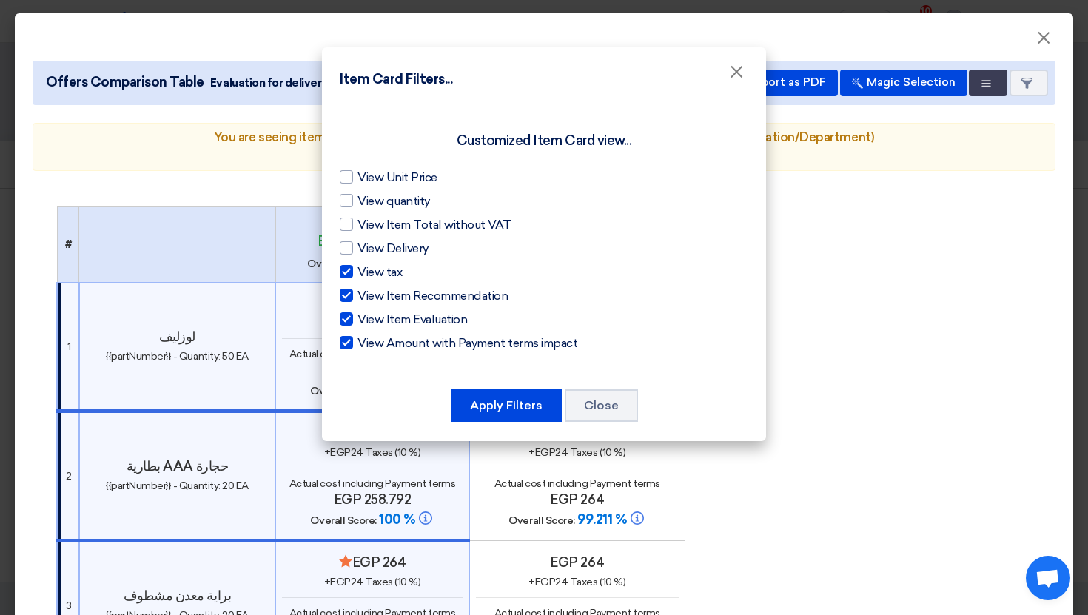
click at [387, 271] on span "View tax" at bounding box center [380, 273] width 44 height 18
click at [367, 271] on input "View tax" at bounding box center [363, 269] width 10 height 10
checkbox input "false"
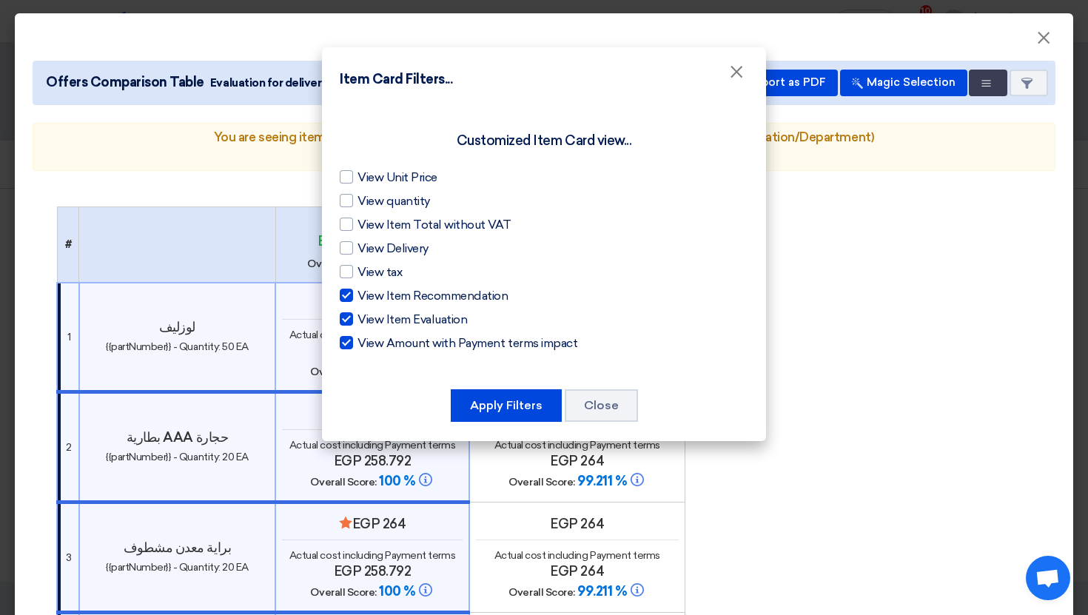
click at [393, 291] on span "View Item Recommendation" at bounding box center [433, 296] width 150 height 18
click at [367, 291] on input "View Item Recommendation" at bounding box center [363, 292] width 10 height 10
click at [417, 295] on span "View Item Recommendation" at bounding box center [433, 296] width 150 height 18
click at [367, 295] on input "View Item Recommendation" at bounding box center [363, 292] width 10 height 10
click at [417, 295] on span "View Item Recommendation" at bounding box center [433, 296] width 150 height 18
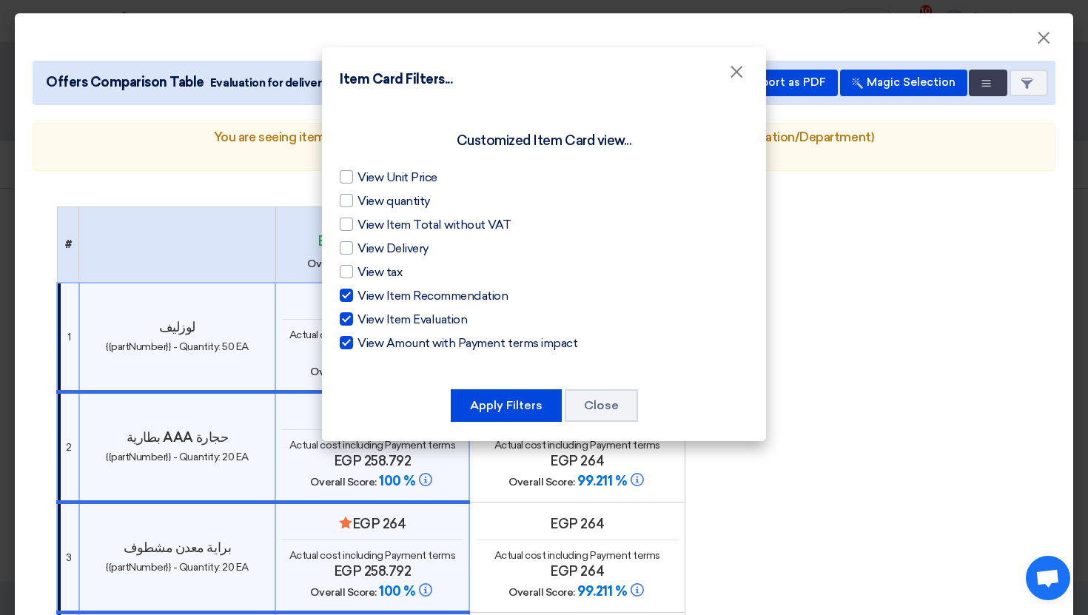
click at [367, 295] on input "View Item Recommendation" at bounding box center [363, 292] width 10 height 10
checkbox input "false"
click at [413, 327] on span "View Item Evaluation" at bounding box center [413, 320] width 110 height 18
click at [367, 321] on input "View Item Evaluation" at bounding box center [363, 316] width 10 height 10
checkbox input "false"
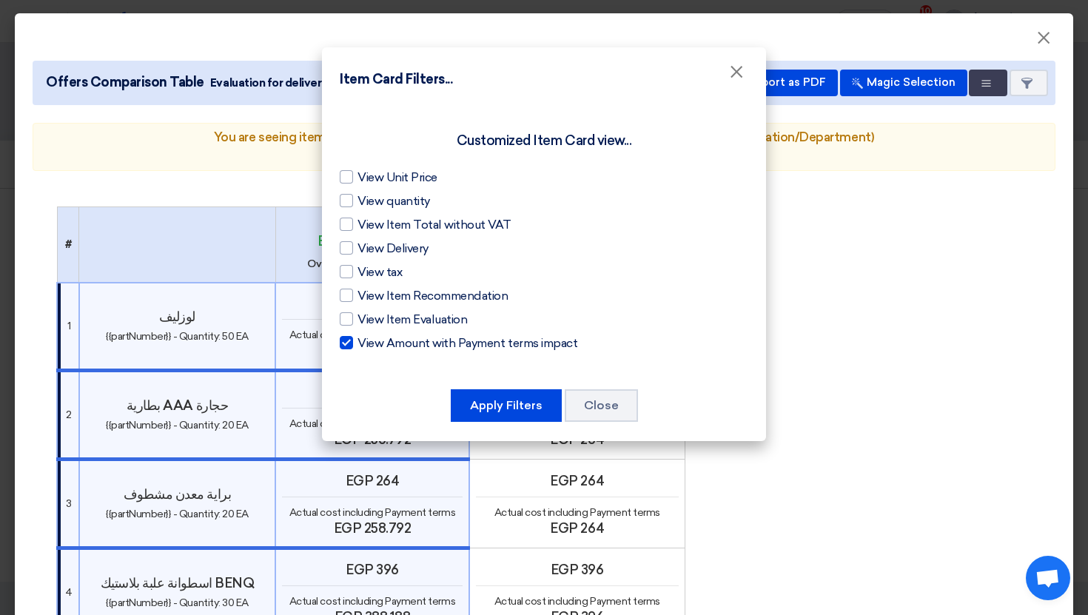
click at [421, 347] on span "View Amount with Payment terms impact" at bounding box center [468, 344] width 220 height 18
click at [367, 344] on input "View Amount with Payment terms impact" at bounding box center [363, 340] width 10 height 10
checkbox input "false"
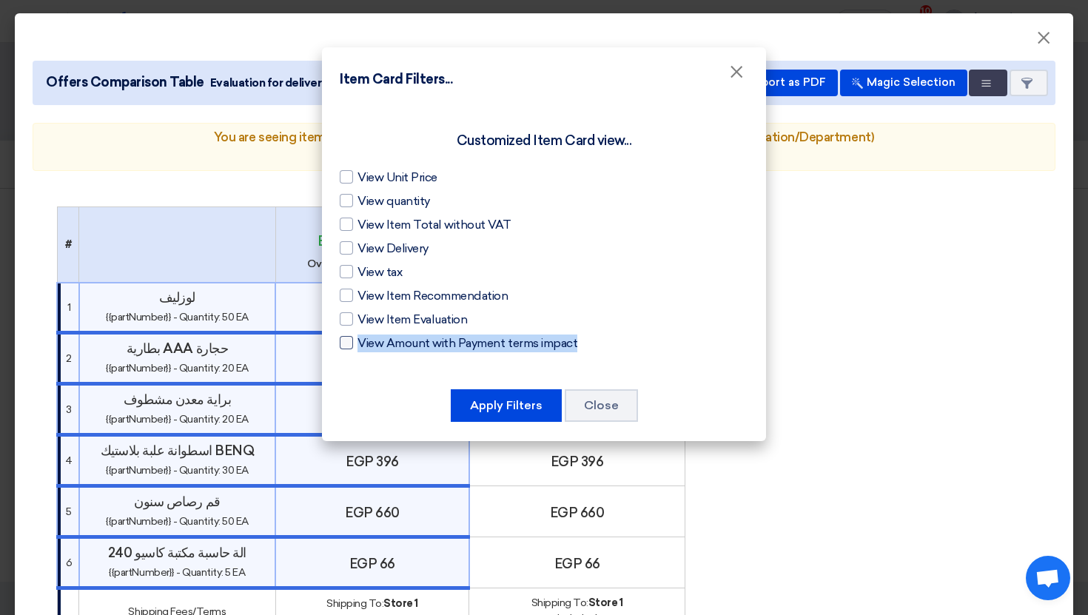
drag, startPoint x: 361, startPoint y: 343, endPoint x: 589, endPoint y: 344, distance: 228.1
click at [589, 344] on label "View Amount with Payment terms impact" at bounding box center [544, 344] width 409 height 18
copy span "View Amount with Payment terms impact"
click at [539, 407] on button "Apply Filters" at bounding box center [506, 405] width 111 height 33
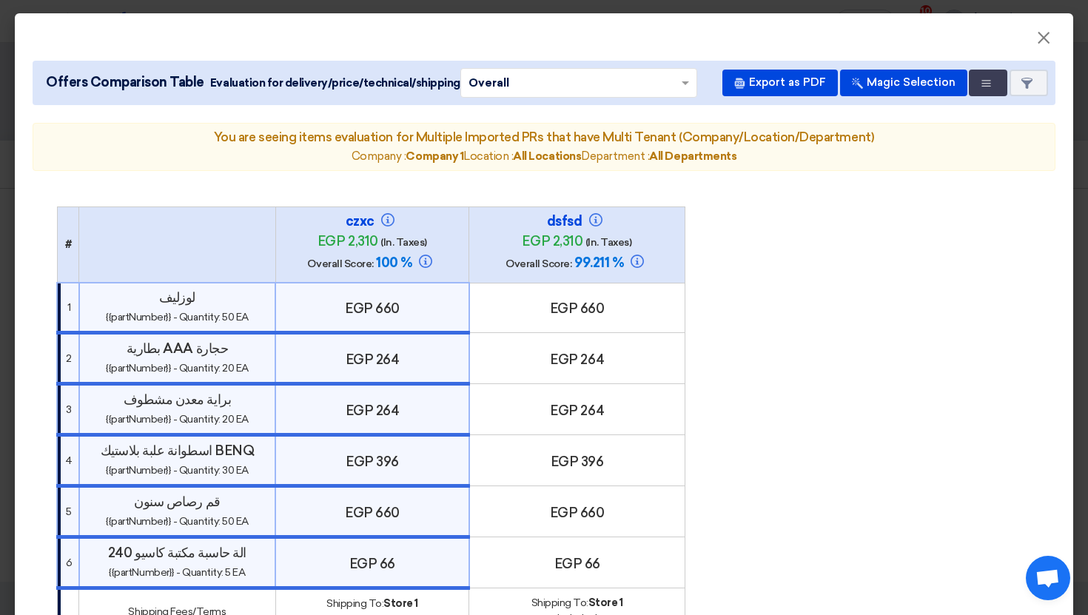
click at [790, 367] on table "# czxc egp 2,310 (In. Taxes) Overall Score: 100 % dsfsd 1" at bounding box center [544, 546] width 976 height 678
click at [633, 358] on h4 "egp 264" at bounding box center [577, 360] width 203 height 16
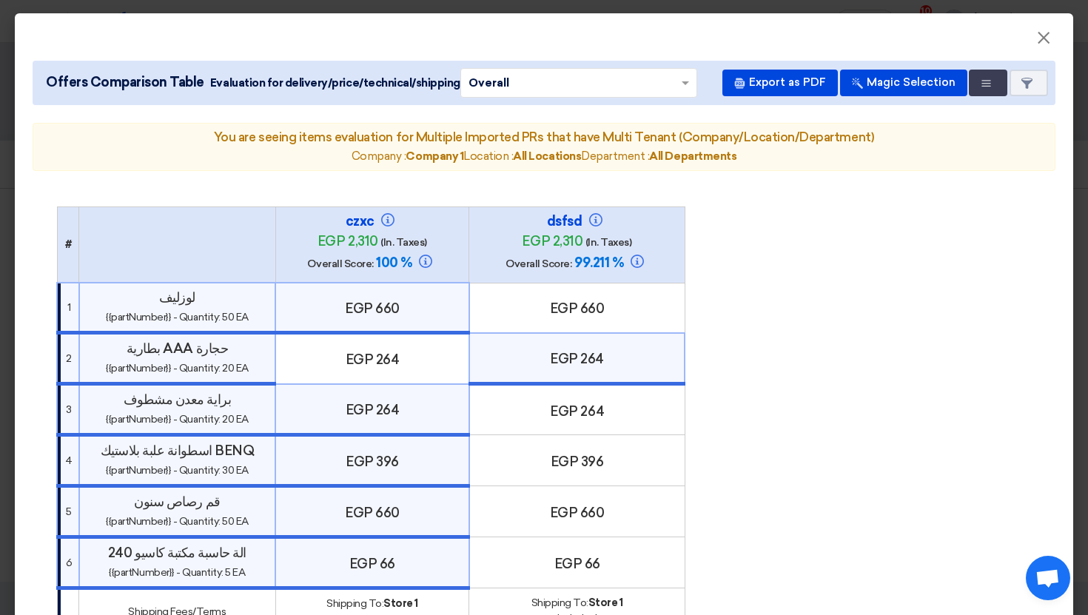
click at [665, 394] on td "egp 264" at bounding box center [577, 409] width 216 height 51
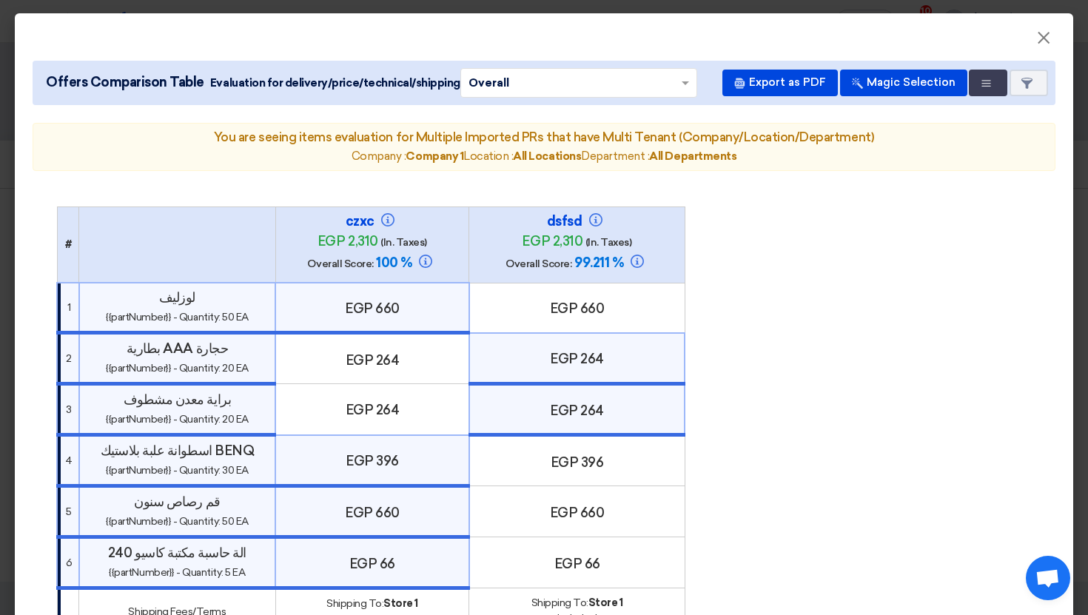
click at [639, 415] on h4 "egp 264" at bounding box center [577, 411] width 203 height 16
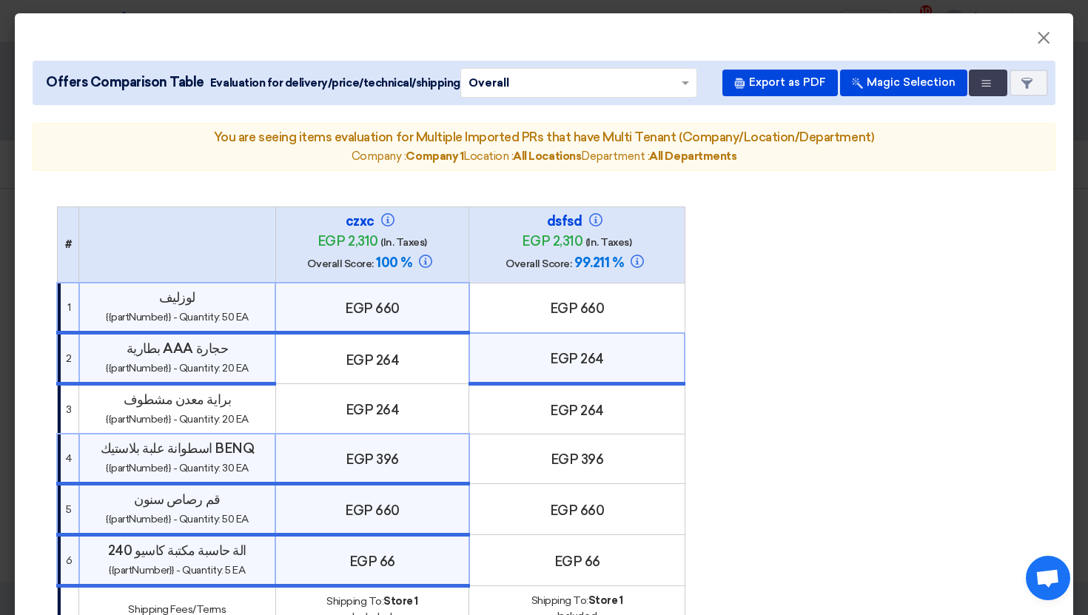
click at [627, 411] on h4 "egp 264" at bounding box center [577, 411] width 204 height 16
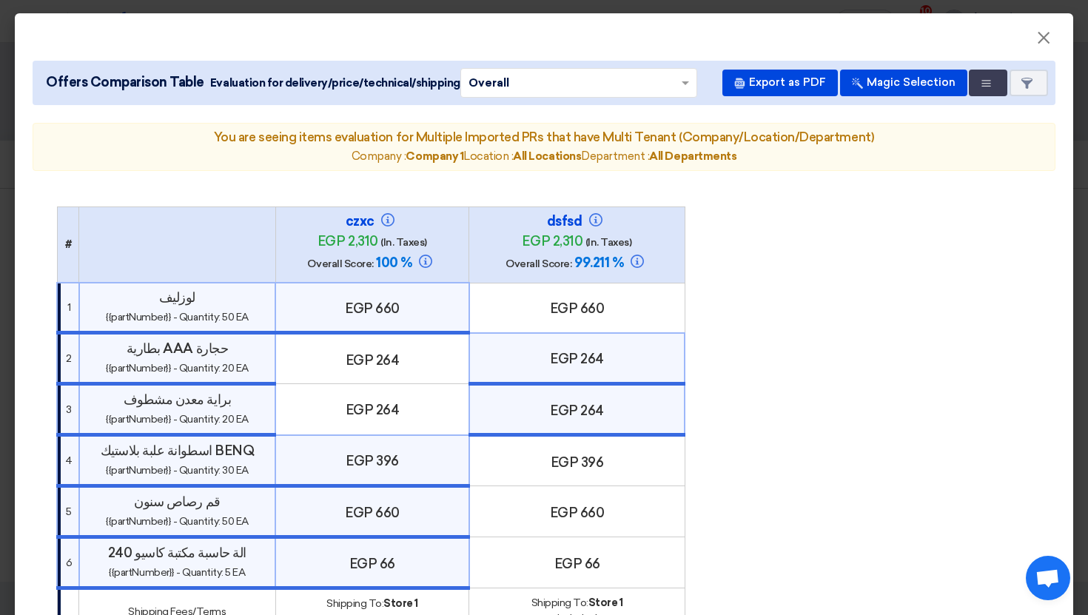
click at [715, 400] on table "# czxc egp 2,310 (In. Taxes) Overall Score: 100 % dsfsd 1" at bounding box center [544, 546] width 976 height 678
click at [987, 93] on button "Multi Tenant Preferences" at bounding box center [988, 83] width 39 height 27
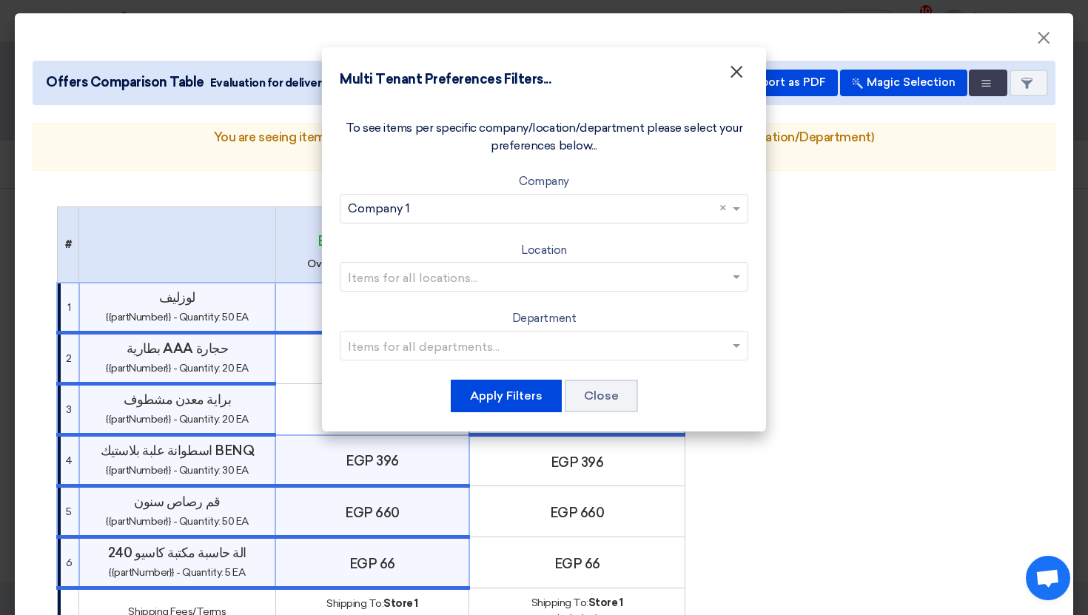
click at [750, 70] on button "×" at bounding box center [736, 73] width 39 height 30
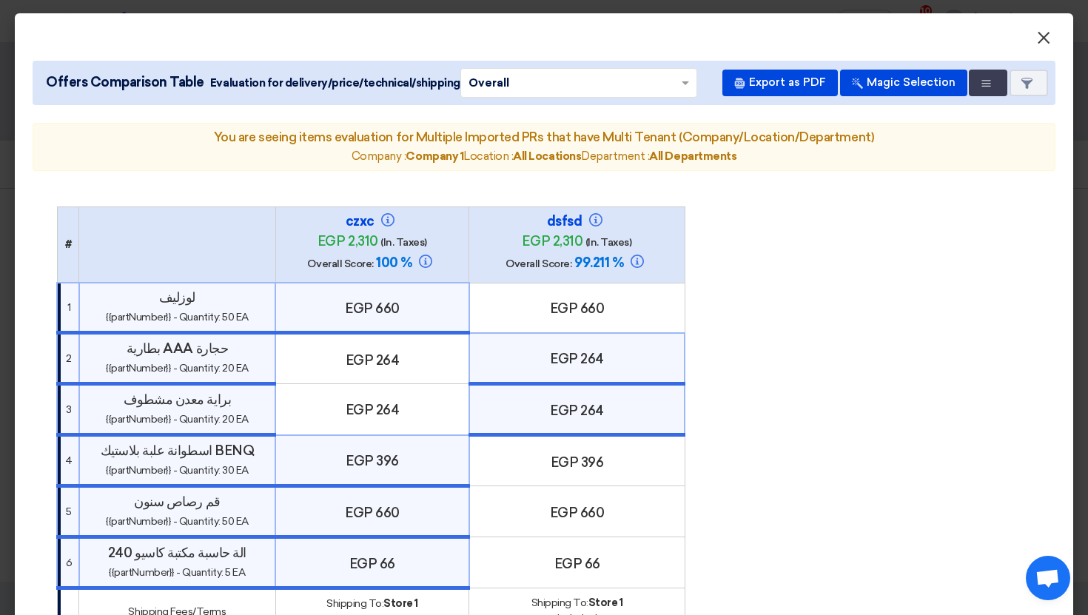
click at [1040, 35] on span "×" at bounding box center [1044, 42] width 15 height 30
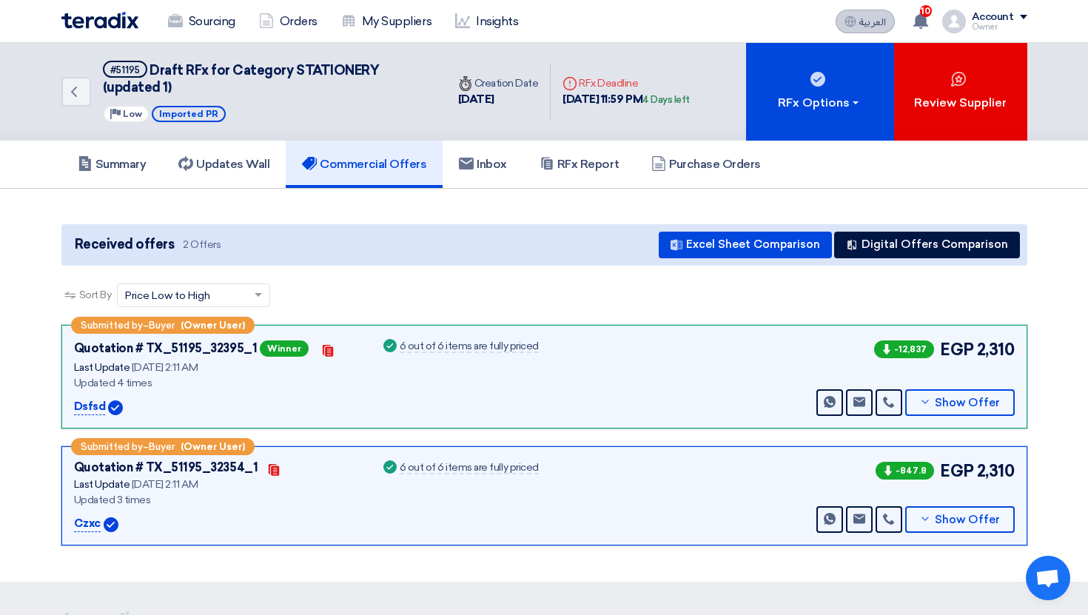
click at [871, 10] on button "العربية ع" at bounding box center [865, 22] width 59 height 24
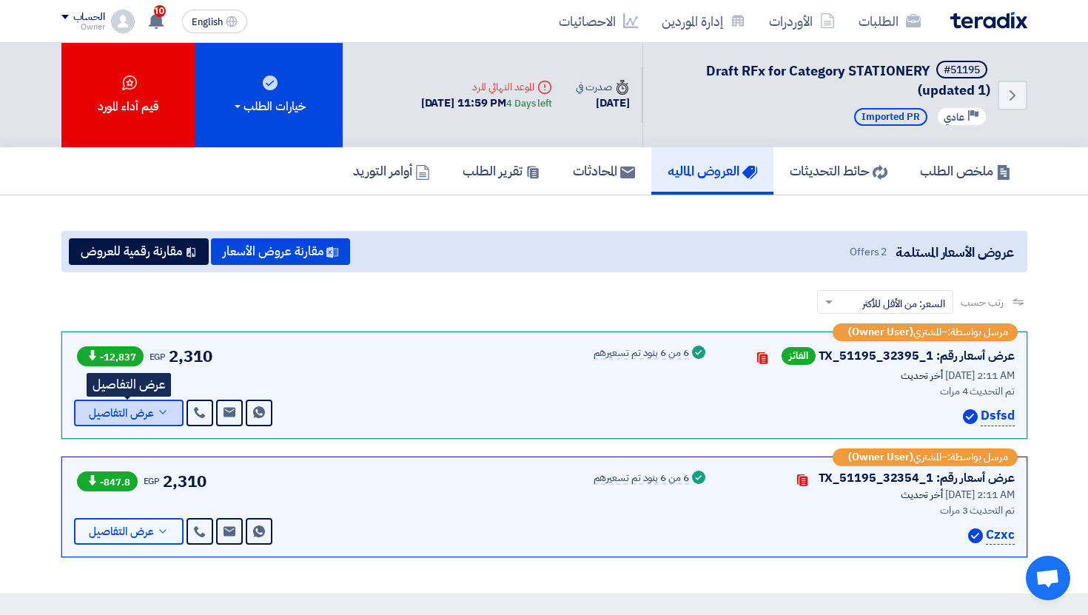
click at [127, 424] on button "عرض التفاصيل" at bounding box center [129, 413] width 110 height 27
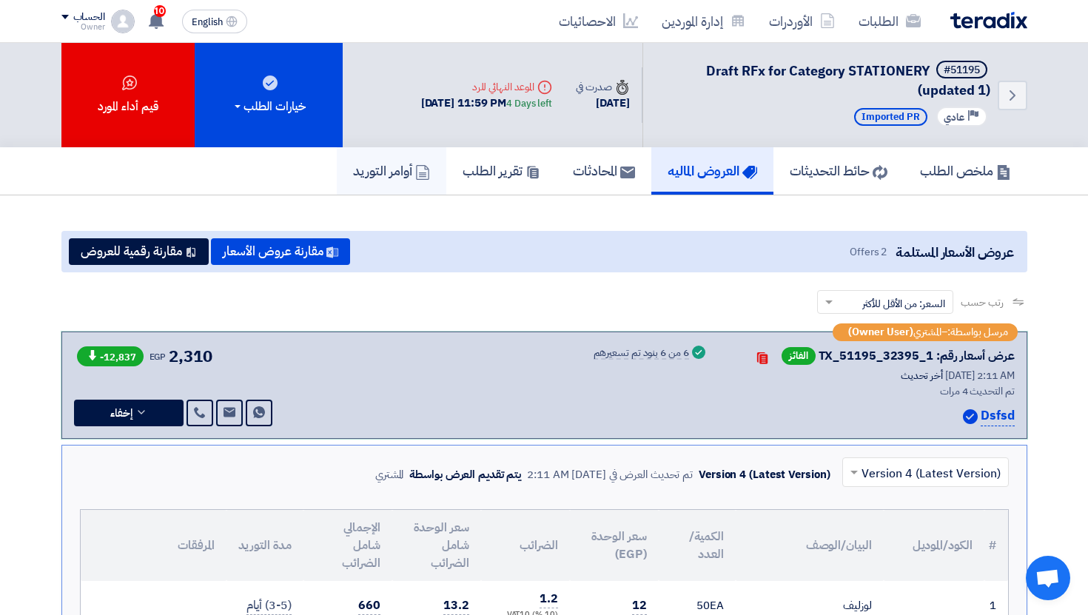
click at [387, 174] on h5 "أوامر التوريد" at bounding box center [391, 170] width 77 height 17
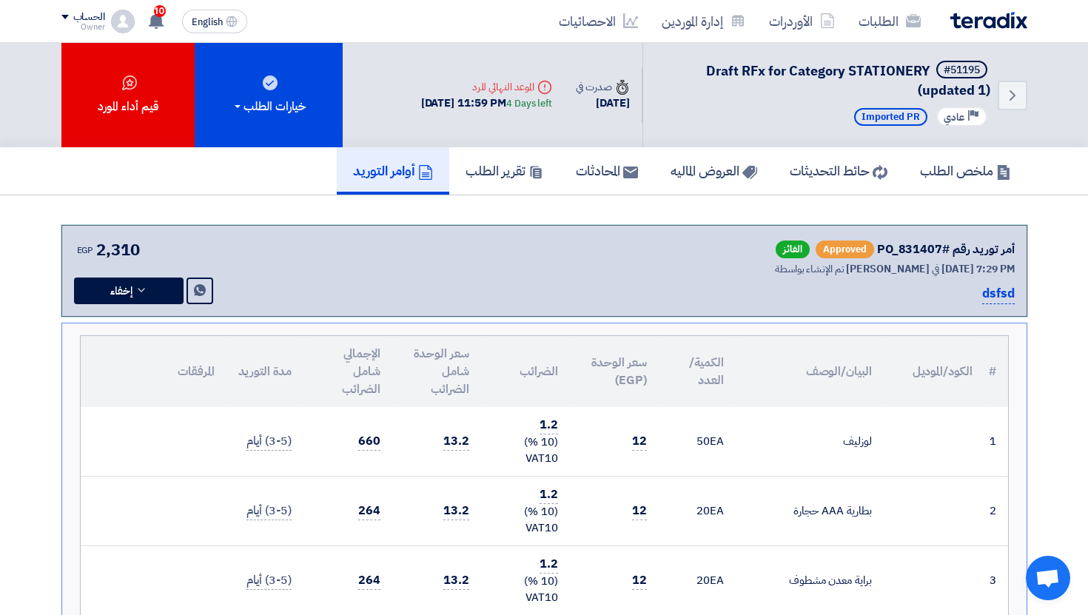
drag, startPoint x: 826, startPoint y: 244, endPoint x: 877, endPoint y: 244, distance: 51.8
click at [877, 244] on div "أمر توريد رقم #PO_831407 Approved الفائز" at bounding box center [870, 250] width 289 height 24
copy span "Approved"
drag, startPoint x: 857, startPoint y: 116, endPoint x: 920, endPoint y: 117, distance: 63.0
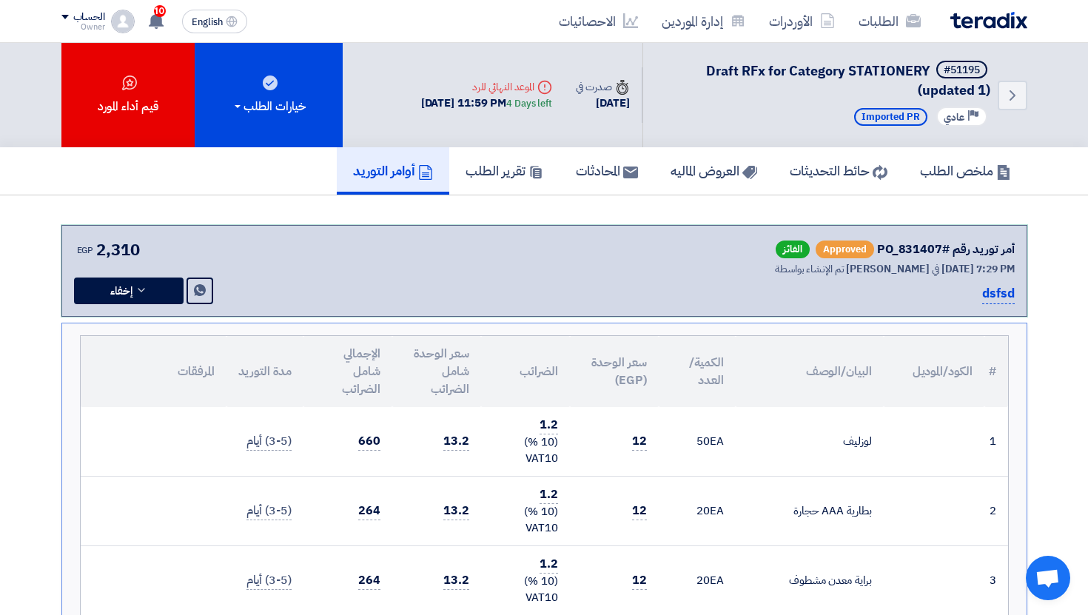
click at [920, 117] on span "Imported PR" at bounding box center [890, 117] width 73 height 18
click at [780, 145] on div "Back #51195 Draft RFx for Category STATIONERY (updated 1) Priority عادي Importe…" at bounding box center [835, 95] width 385 height 104
click at [756, 128] on div "#51195 Draft RFx for Category STATIONERY (updated 1) Priority عادي Imported PR" at bounding box center [825, 95] width 329 height 69
click at [1013, 99] on icon "Back" at bounding box center [1013, 96] width 18 height 18
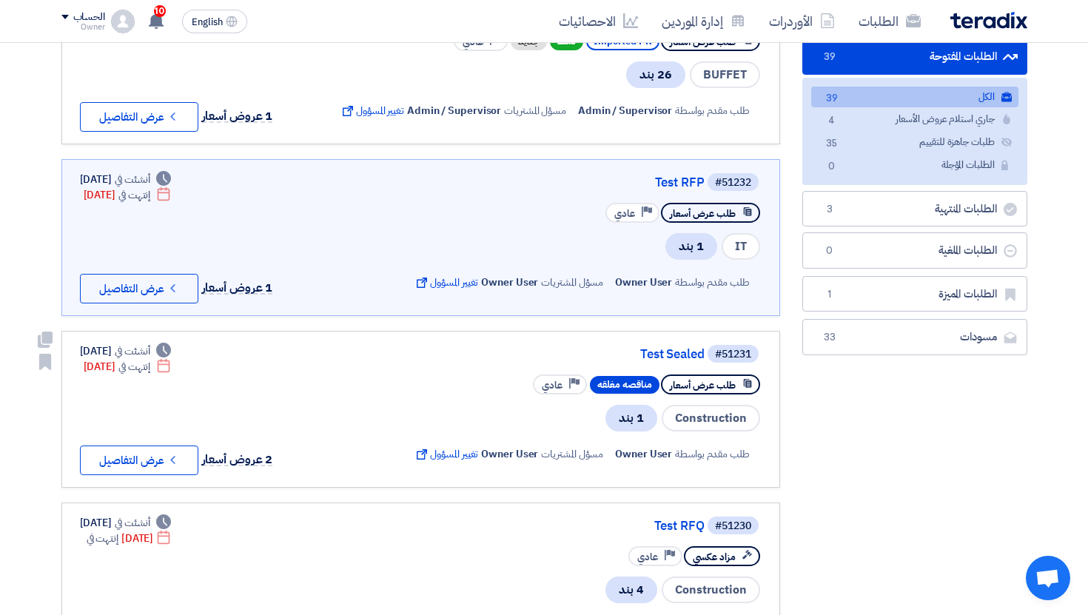
scroll to position [200, 0]
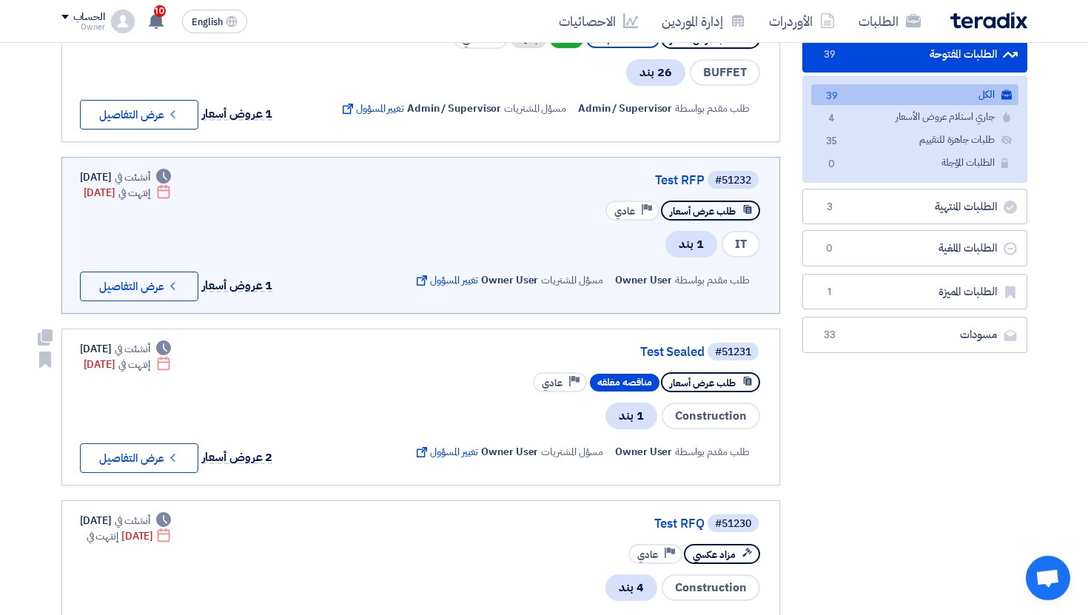
click at [613, 378] on span "مناقصه مغلقه" at bounding box center [625, 383] width 70 height 18
click at [545, 346] on link "Test Sealed" at bounding box center [557, 352] width 296 height 13
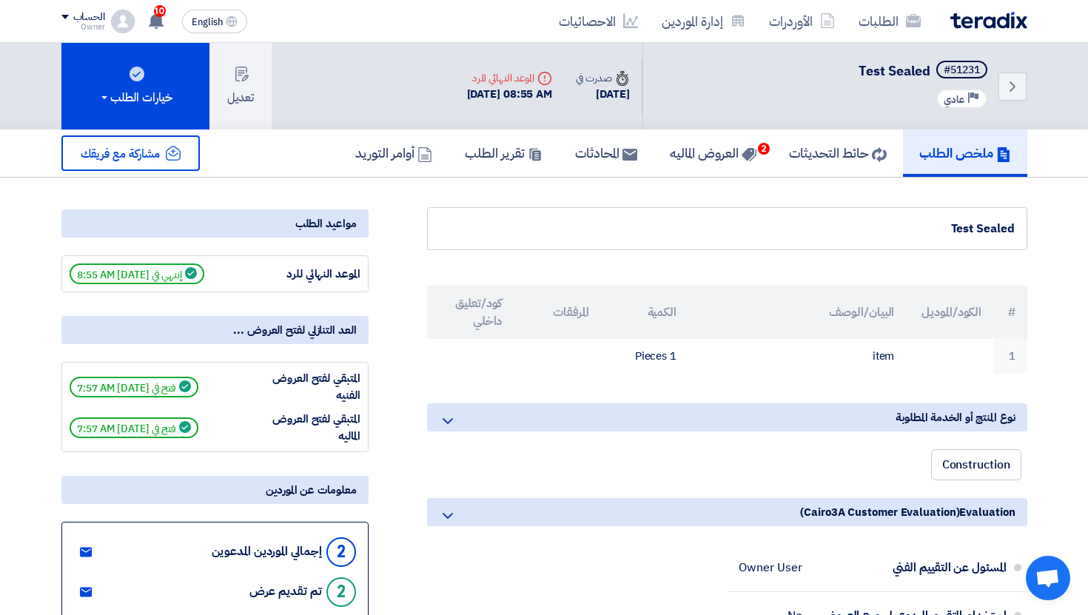
click at [1008, 104] on div "Back #51231 Test Sealed Priority عادي" at bounding box center [835, 86] width 385 height 87
click at [1011, 90] on use at bounding box center [1013, 86] width 6 height 10
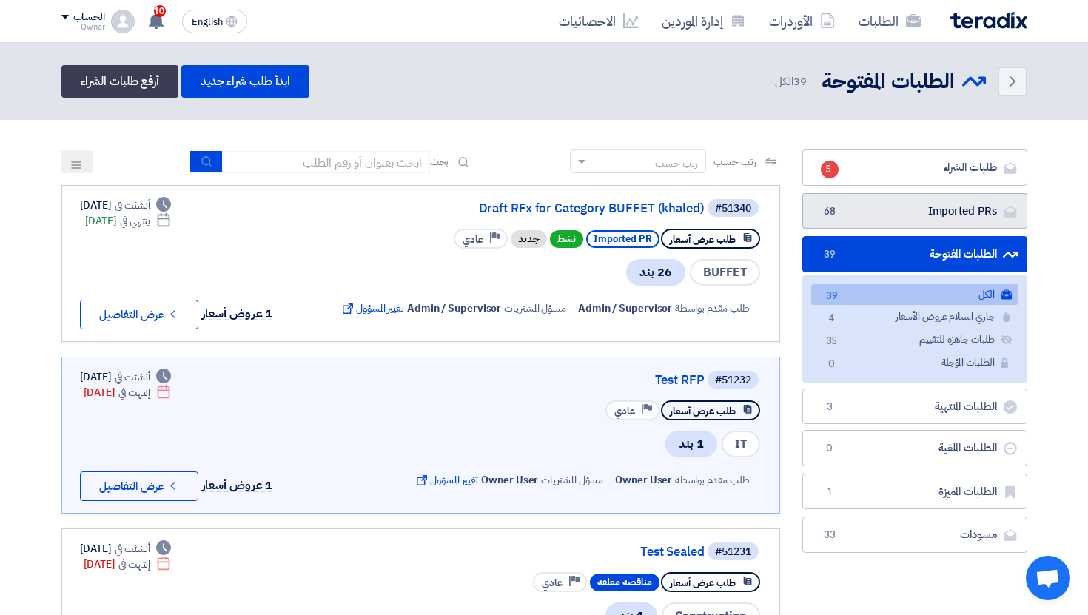
click at [871, 201] on link "Imported PRs Imported PRs 68" at bounding box center [915, 211] width 225 height 36
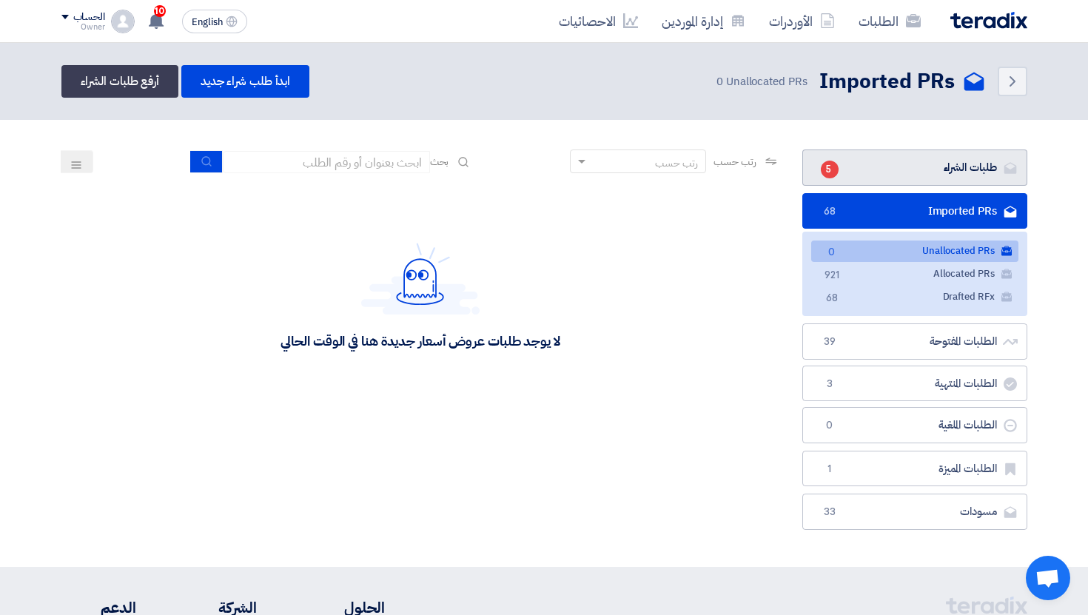
click at [947, 158] on link "طلبات الشراء طلبات الشراء 5" at bounding box center [915, 168] width 225 height 36
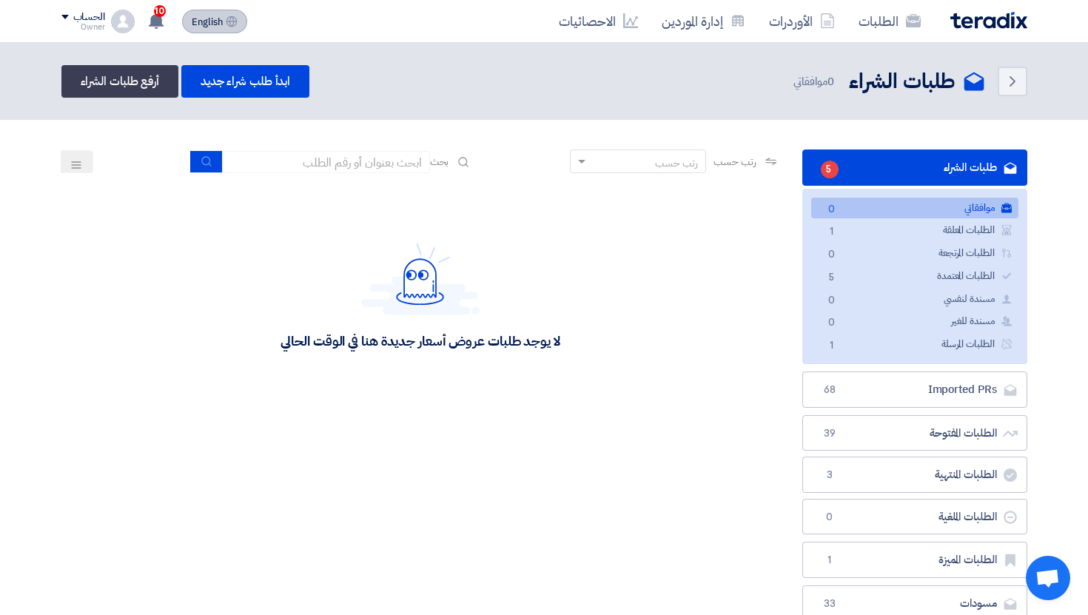
click at [219, 19] on span "English" at bounding box center [207, 22] width 31 height 10
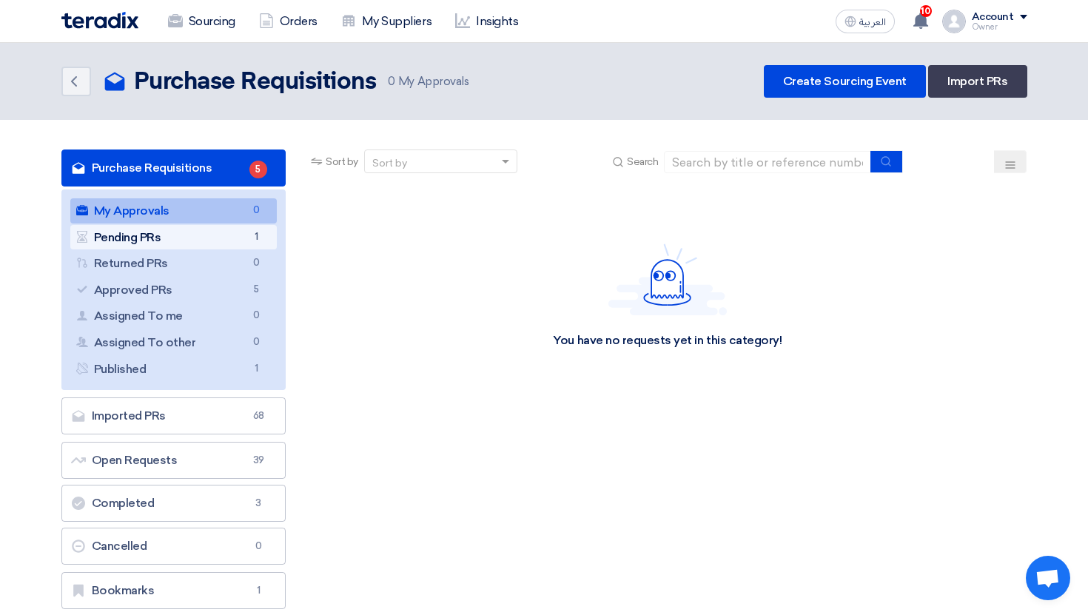
click at [218, 236] on link "Pending PRs Pending PRs 1" at bounding box center [173, 237] width 207 height 25
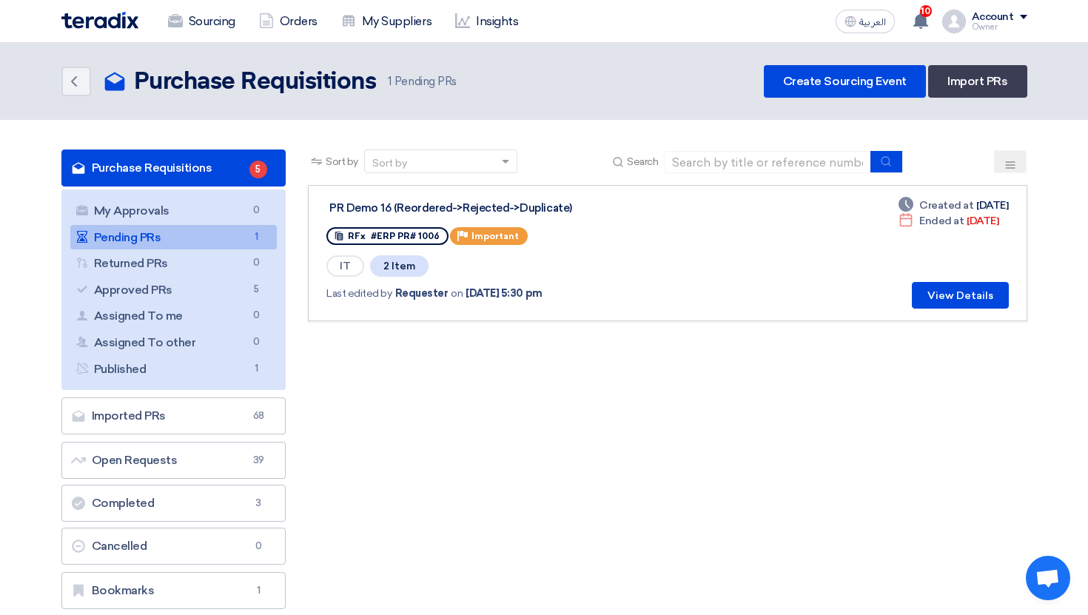
click at [221, 236] on link "Pending PRs Pending PRs 1" at bounding box center [173, 237] width 207 height 25
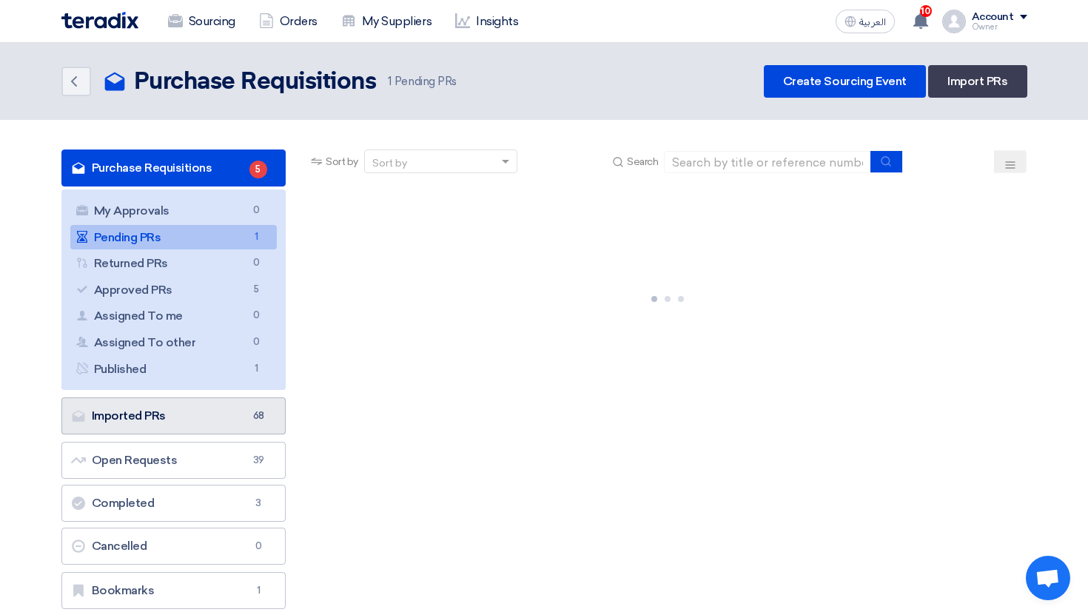
click at [215, 398] on link "Imported PRs Imported PRs 68" at bounding box center [173, 416] width 225 height 37
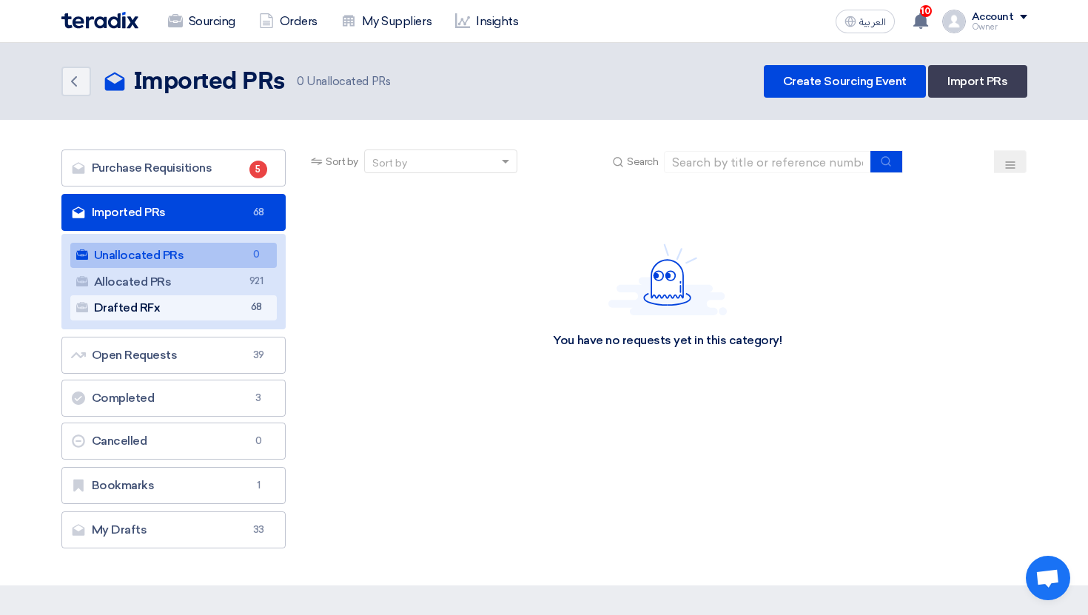
click at [250, 304] on span "68" at bounding box center [256, 308] width 18 height 16
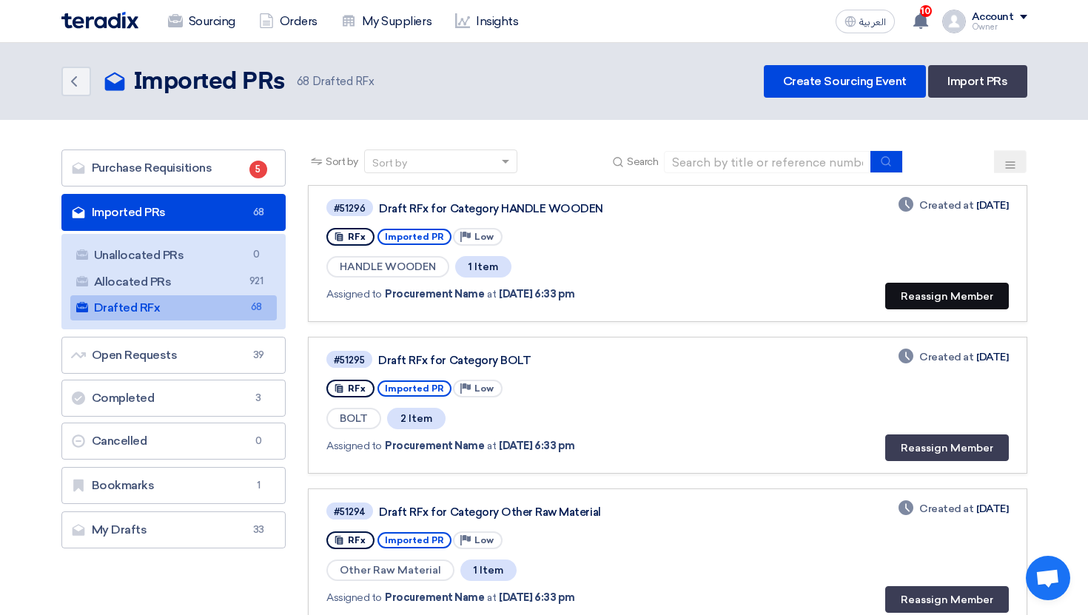
click at [916, 293] on button "Reassign Member" at bounding box center [948, 296] width 124 height 27
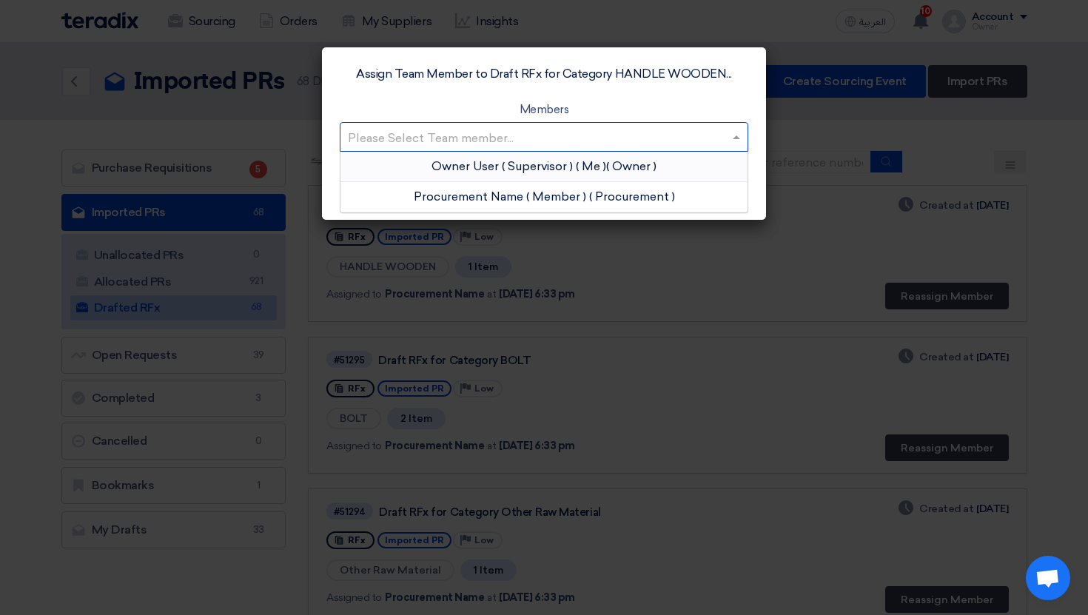
click at [603, 144] on input "text" at bounding box center [537, 138] width 378 height 24
click at [583, 167] on span "( Me )" at bounding box center [591, 166] width 30 height 14
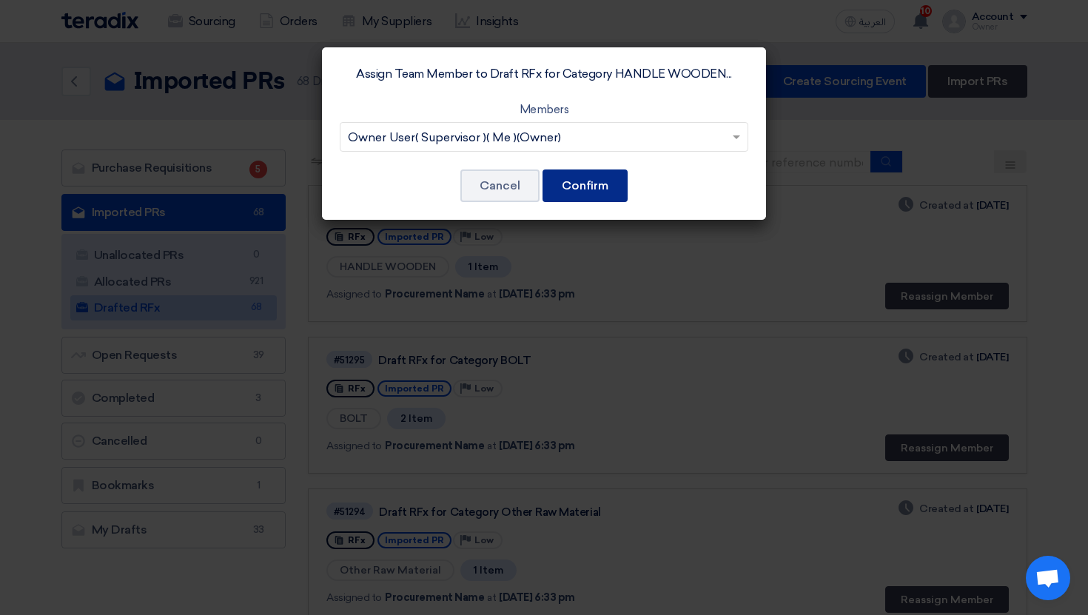
click at [572, 198] on button "Confirm" at bounding box center [585, 186] width 85 height 33
click at [663, 190] on div "Assign Team Member to Draft RFx for Category HANDLE WOODEN... Members Please Se…" at bounding box center [544, 133] width 444 height 173
click at [561, 181] on button "Confirm" at bounding box center [585, 186] width 85 height 33
click at [494, 193] on button "Cancel" at bounding box center [500, 186] width 79 height 33
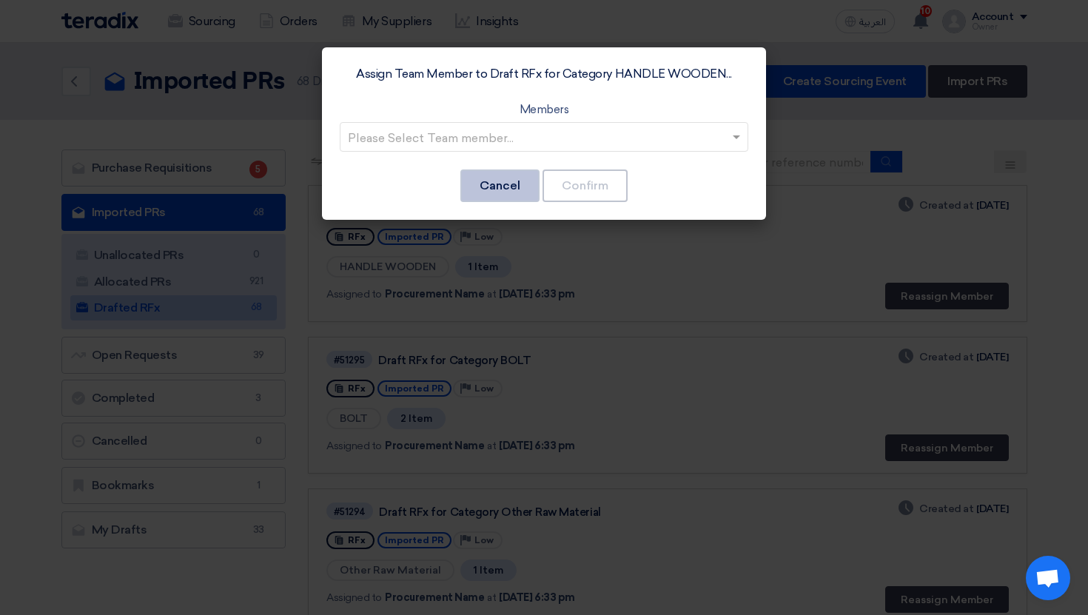
click at [512, 200] on button "Cancel" at bounding box center [500, 186] width 79 height 33
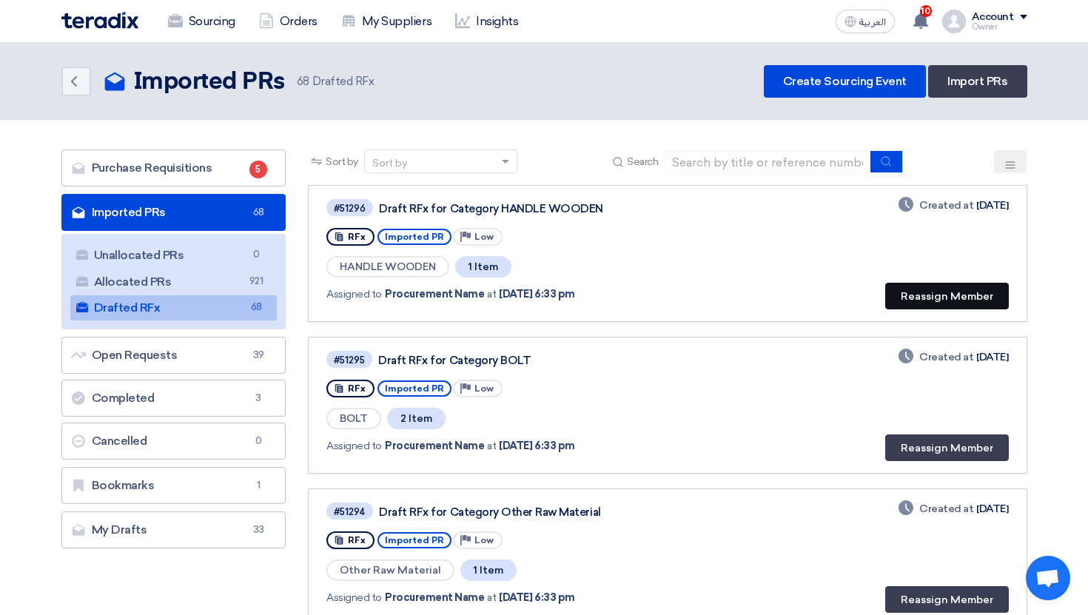
click at [950, 292] on button "Reassign Member" at bounding box center [948, 296] width 124 height 27
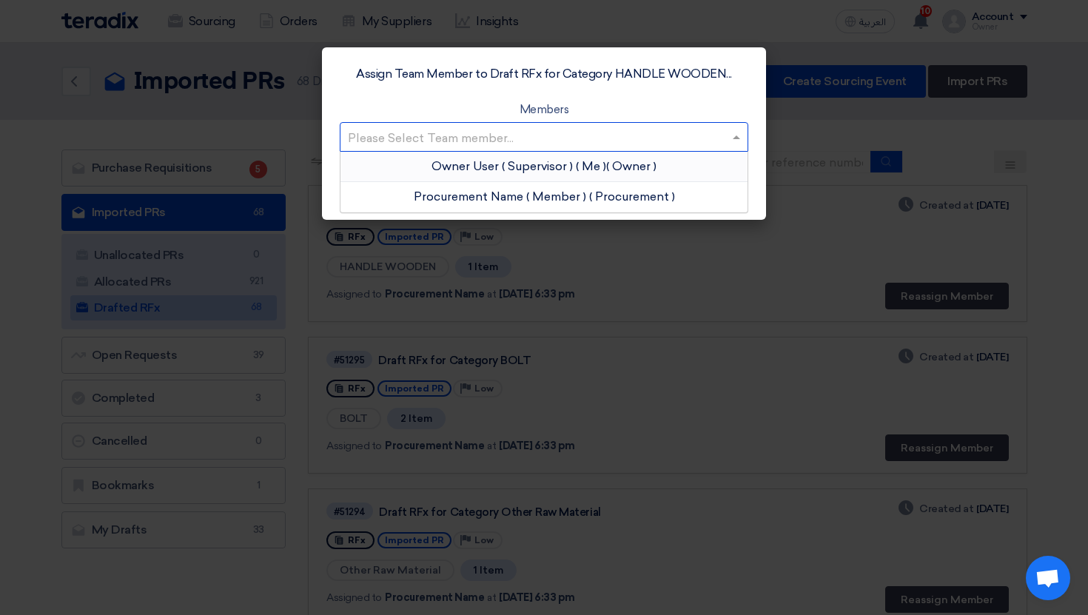
click at [503, 150] on input "text" at bounding box center [537, 138] width 378 height 24
click at [505, 164] on span "( Supervisor )" at bounding box center [537, 166] width 71 height 14
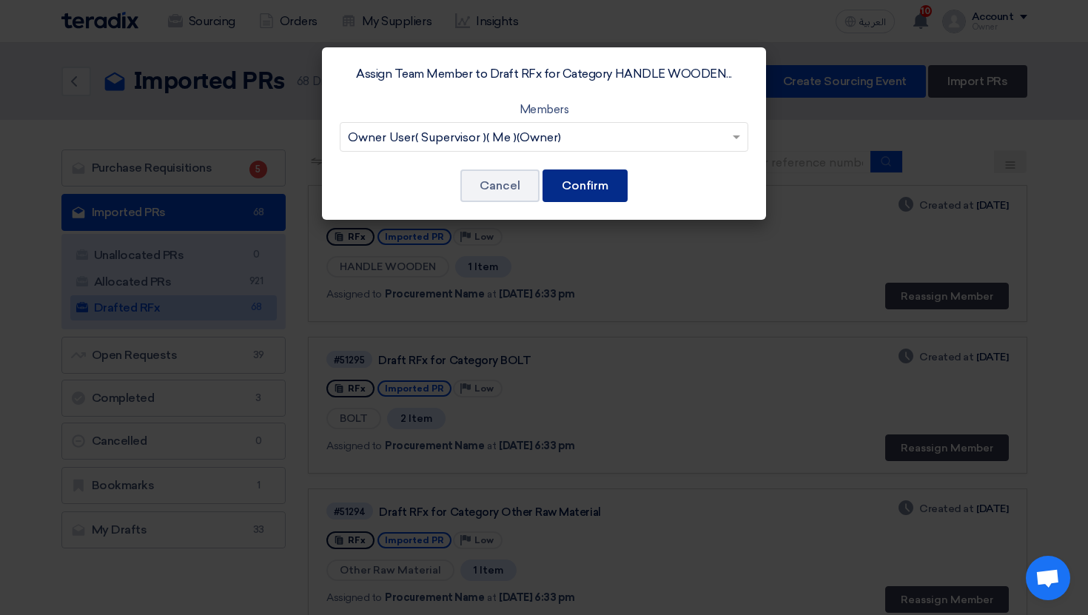
click at [585, 193] on button "Confirm" at bounding box center [585, 186] width 85 height 33
click at [521, 192] on button "Cancel" at bounding box center [500, 186] width 79 height 33
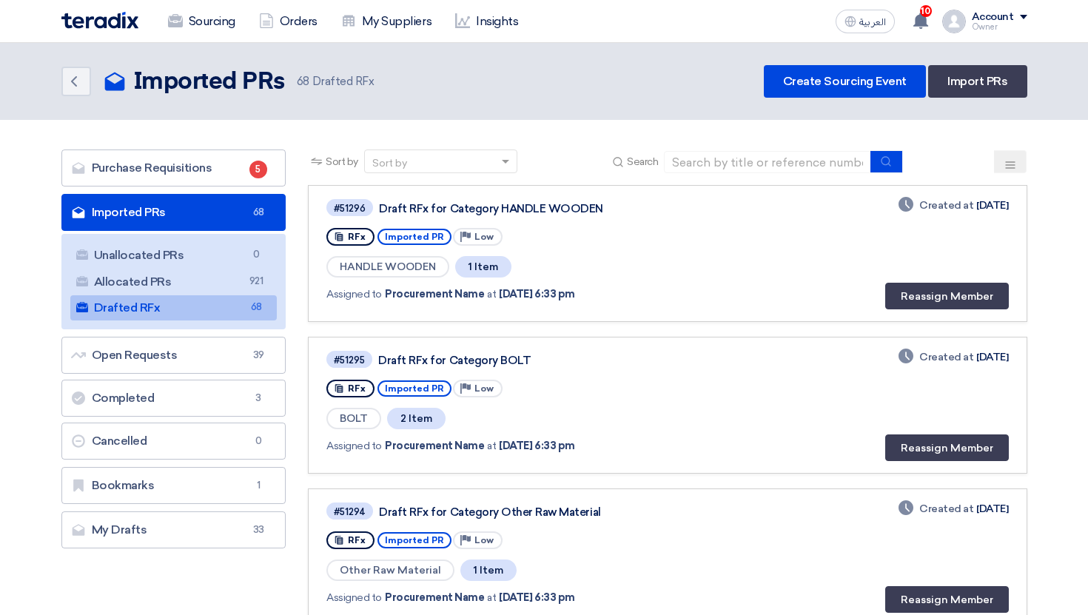
click at [435, 209] on div "Draft RFx for Category HANDLE WOODEN" at bounding box center [564, 208] width 370 height 13
click at [461, 238] on icon "Priority" at bounding box center [466, 237] width 10 height 10
click at [411, 211] on div "Draft RFx for Category HANDLE WOODEN" at bounding box center [564, 208] width 370 height 13
click at [421, 267] on span "HANDLE WOODEN" at bounding box center [388, 266] width 123 height 21
click at [495, 270] on span "1 Item" at bounding box center [483, 266] width 56 height 21
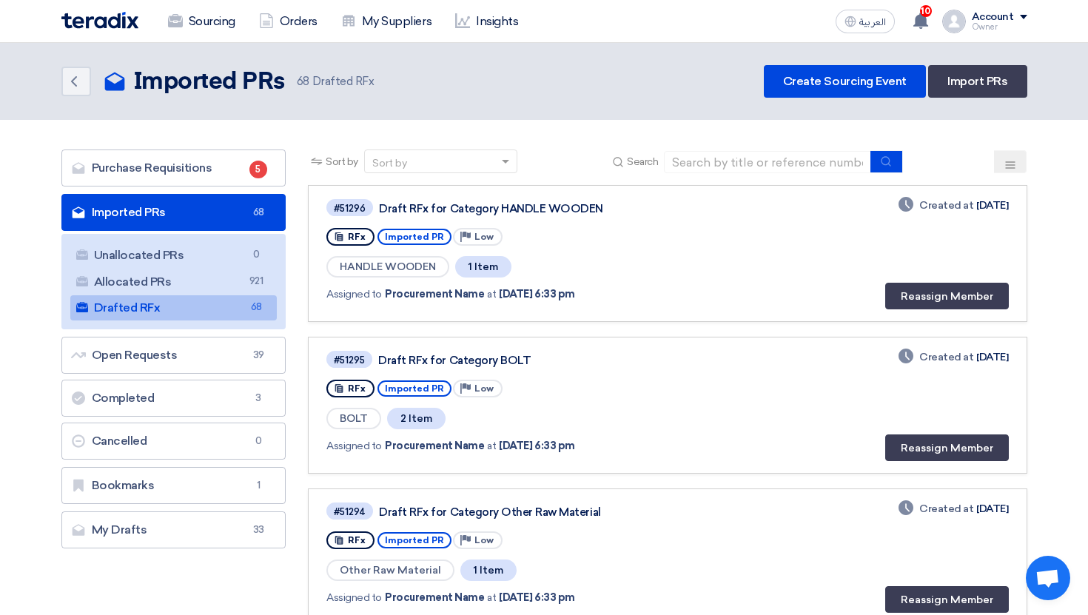
click at [482, 270] on span "1 Item" at bounding box center [483, 266] width 56 height 21
click at [500, 272] on span "1 Item" at bounding box center [483, 266] width 56 height 21
click at [472, 201] on div "#51296 Draft RFx for Category HANDLE WOODEN" at bounding box center [540, 208] width 426 height 20
drag, startPoint x: 386, startPoint y: 292, endPoint x: 480, endPoint y: 295, distance: 94.1
click at [480, 295] on div "Assigned to Procurement Name at [DATE] 6:33 pm" at bounding box center [538, 295] width 423 height 16
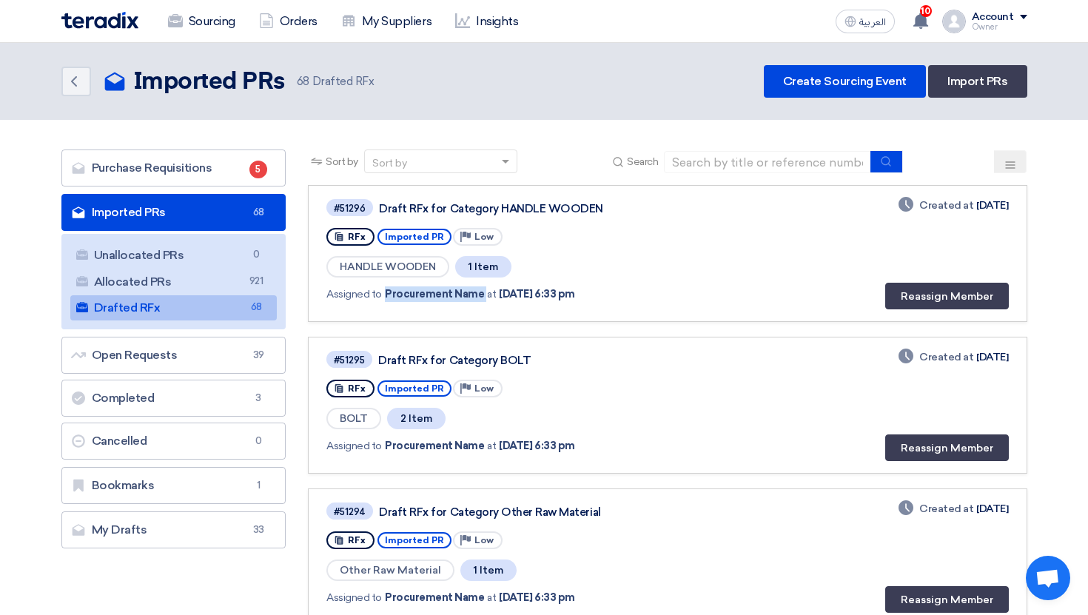
copy div "Procurement Name"
click at [404, 305] on div "Assigned to Procurement Name at [DATE] 6:33 pm" at bounding box center [540, 294] width 426 height 30
click at [392, 295] on span "Procurement Name" at bounding box center [434, 295] width 99 height 16
drag, startPoint x: 387, startPoint y: 295, endPoint x: 506, endPoint y: 295, distance: 119.2
click at [506, 295] on div "Assigned to Procurement Name at [DATE] 6:33 pm" at bounding box center [538, 295] width 423 height 16
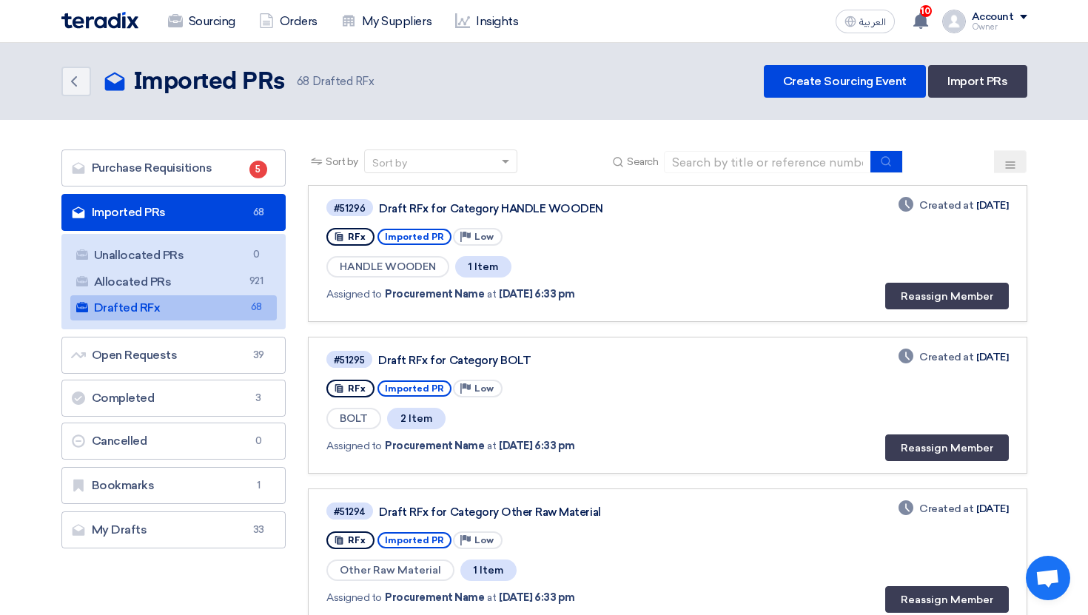
click at [487, 295] on span "at" at bounding box center [491, 295] width 9 height 16
drag, startPoint x: 387, startPoint y: 293, endPoint x: 484, endPoint y: 293, distance: 97.0
click at [484, 293] on div "Assigned to Procurement Name at [DATE] 6:33 pm" at bounding box center [538, 295] width 423 height 16
click at [487, 293] on span "at" at bounding box center [491, 295] width 9 height 16
drag, startPoint x: 380, startPoint y: 295, endPoint x: 495, endPoint y: 295, distance: 114.8
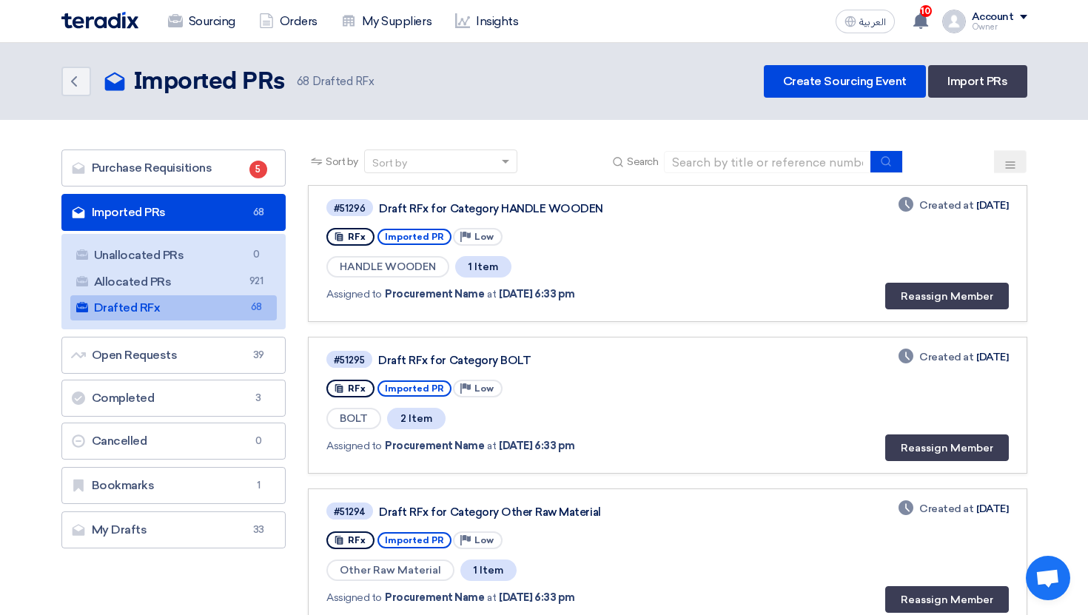
click at [495, 295] on div "Assigned to Procurement Name at [DATE] 6:33 pm" at bounding box center [538, 295] width 423 height 16
click at [499, 295] on span "[DATE] 6:33 pm" at bounding box center [537, 295] width 76 height 16
click at [994, 16] on div "Account" at bounding box center [993, 17] width 42 height 13
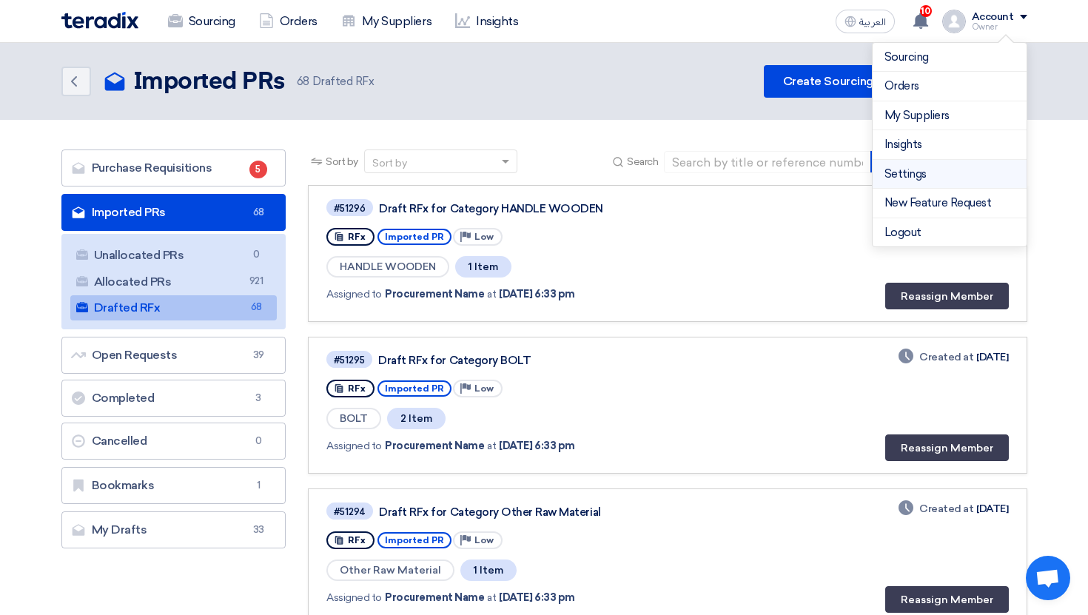
click at [917, 175] on link "Settings" at bounding box center [950, 174] width 130 height 17
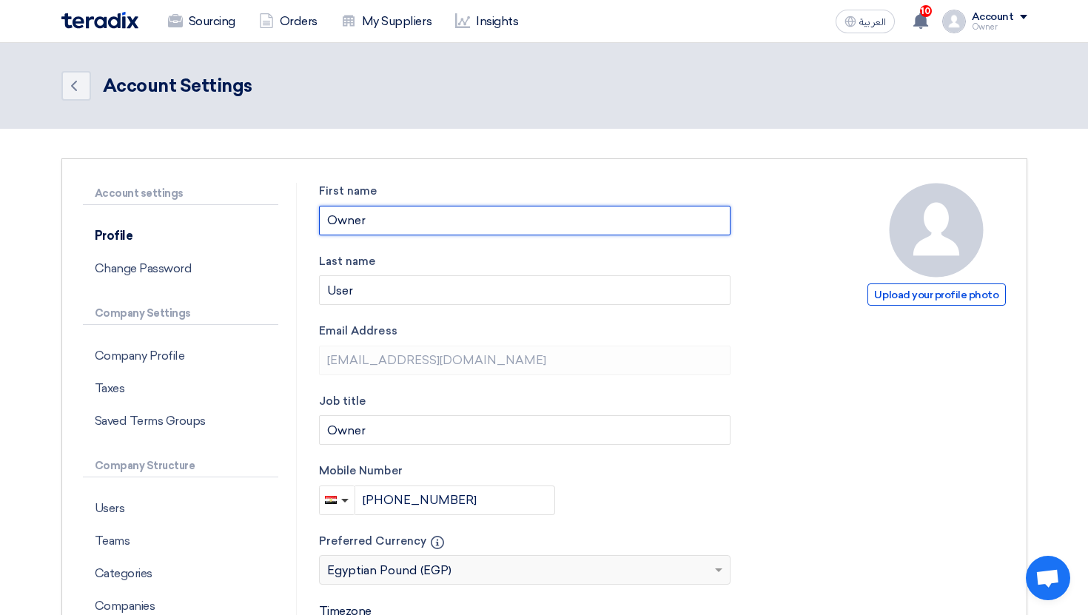
click at [470, 207] on input "Owner" at bounding box center [525, 221] width 412 height 30
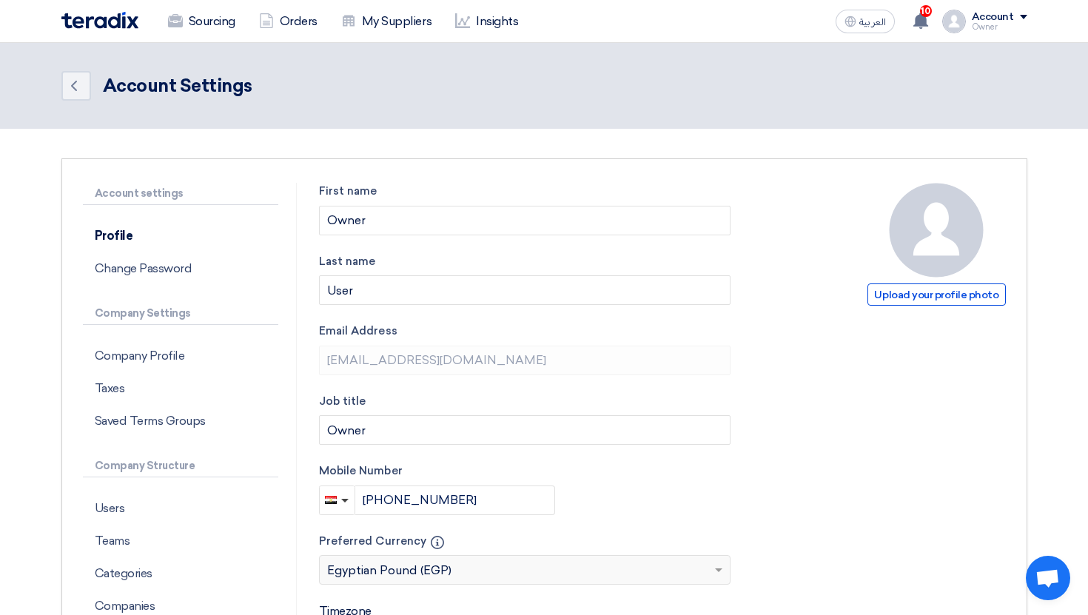
click at [389, 173] on div "Account settings Profile Change Password Company Settings Company Profile Taxes…" at bounding box center [544, 575] width 966 height 834
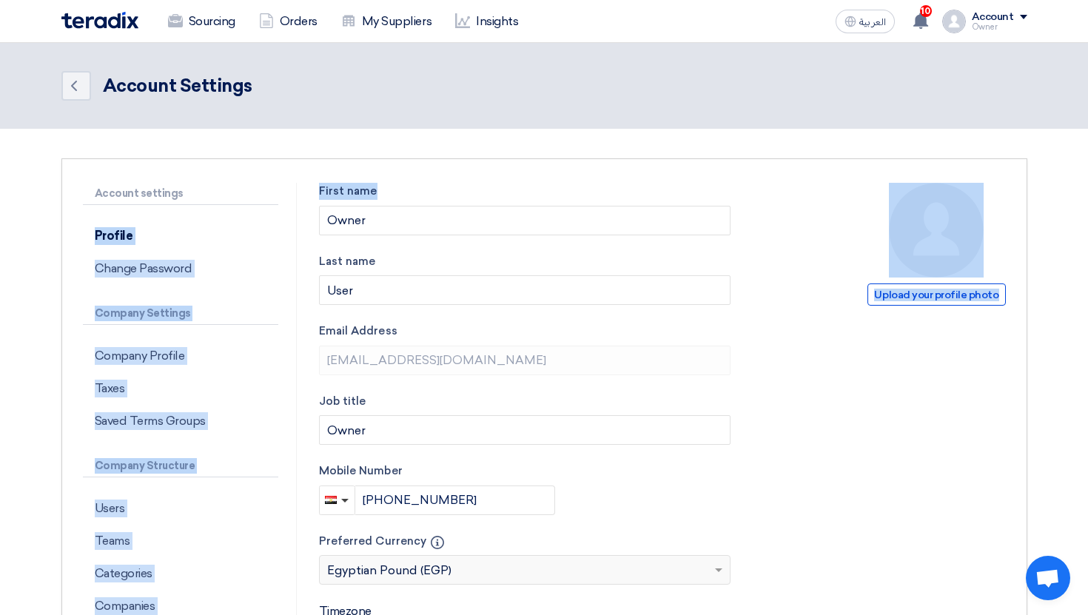
drag, startPoint x: 304, startPoint y: 187, endPoint x: 415, endPoint y: 187, distance: 110.3
click at [415, 187] on div "Account settings Profile Change Password Company Settings Company Profile Taxes…" at bounding box center [545, 575] width 946 height 785
click at [415, 187] on label "First name" at bounding box center [525, 191] width 412 height 17
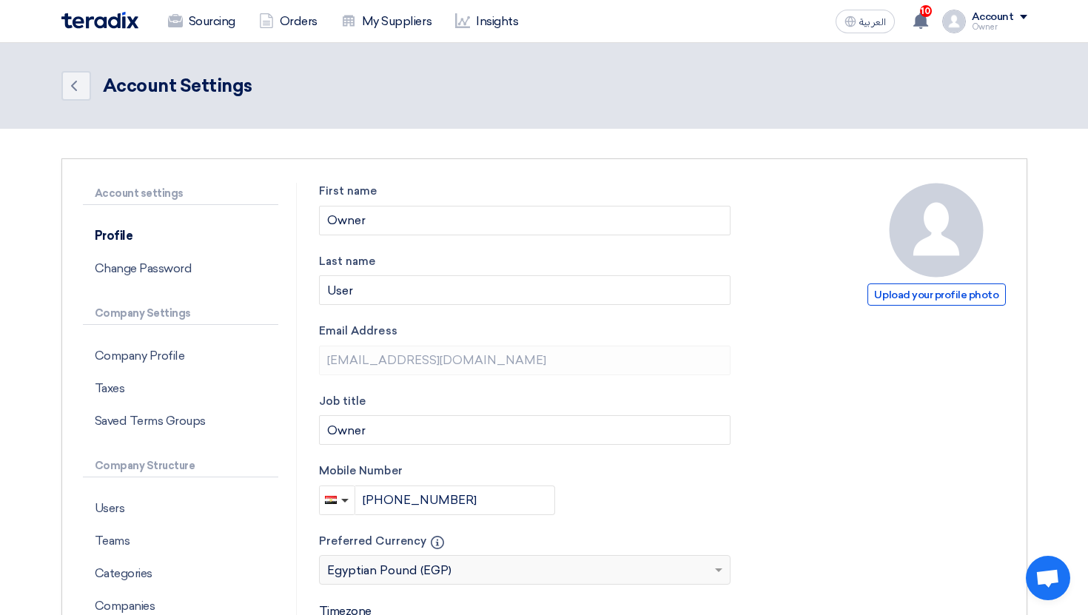
click at [360, 187] on label "First name" at bounding box center [525, 191] width 412 height 17
drag, startPoint x: 316, startPoint y: 185, endPoint x: 386, endPoint y: 190, distance: 69.7
click at [386, 190] on div "Upload your profile photo First name Owner Last name User Email Address [EMAIL_…" at bounding box center [662, 575] width 709 height 785
click at [386, 190] on label "First name" at bounding box center [525, 191] width 412 height 17
drag, startPoint x: 386, startPoint y: 190, endPoint x: 317, endPoint y: 188, distance: 68.9
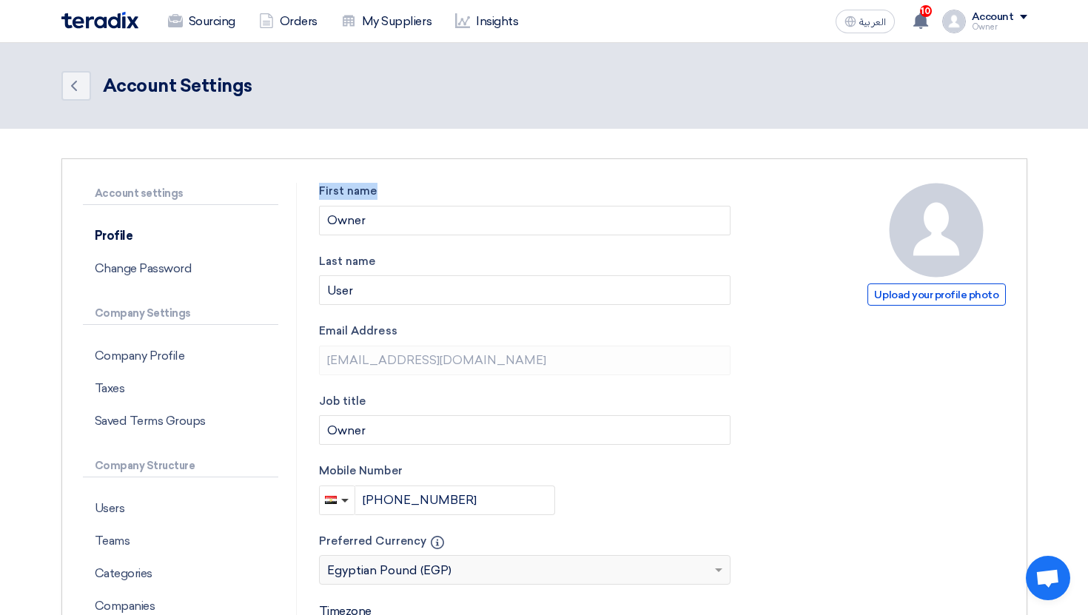
click at [317, 188] on div "Upload your profile photo First name Owner Last name User Email Address [EMAIL_…" at bounding box center [662, 575] width 709 height 785
drag, startPoint x: 317, startPoint y: 188, endPoint x: 383, endPoint y: 188, distance: 65.9
click at [383, 188] on div "Upload your profile photo First name Owner Last name User Email Address [EMAIL_…" at bounding box center [662, 575] width 709 height 785
click at [383, 188] on label "First name" at bounding box center [525, 191] width 412 height 17
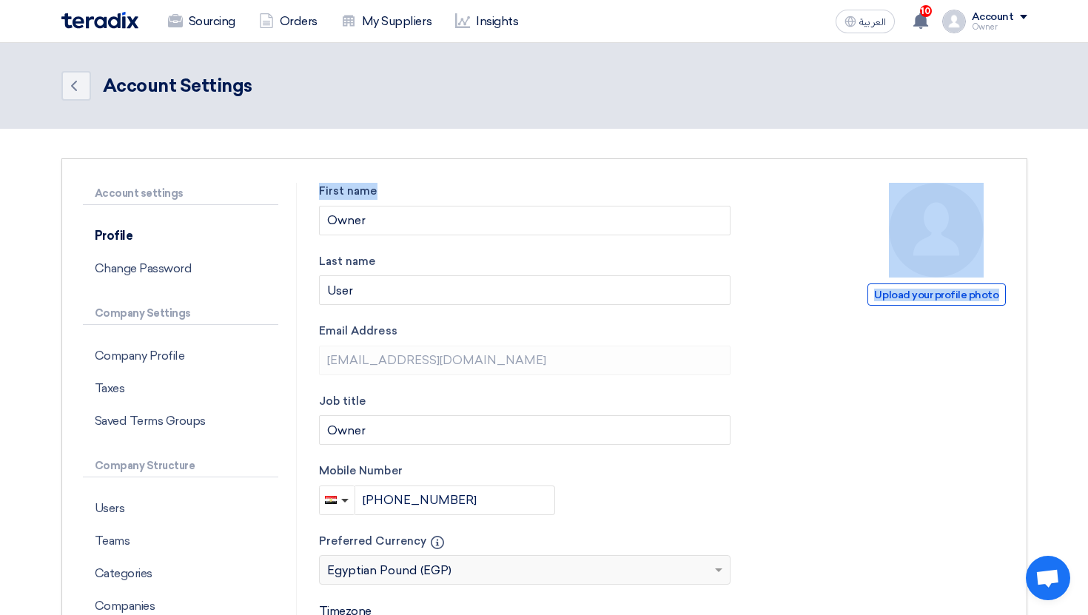
drag, startPoint x: 383, startPoint y: 188, endPoint x: 313, endPoint y: 182, distance: 69.9
click at [313, 182] on div "Account settings Profile Change Password Company Settings Company Profile Taxes…" at bounding box center [544, 575] width 966 height 834
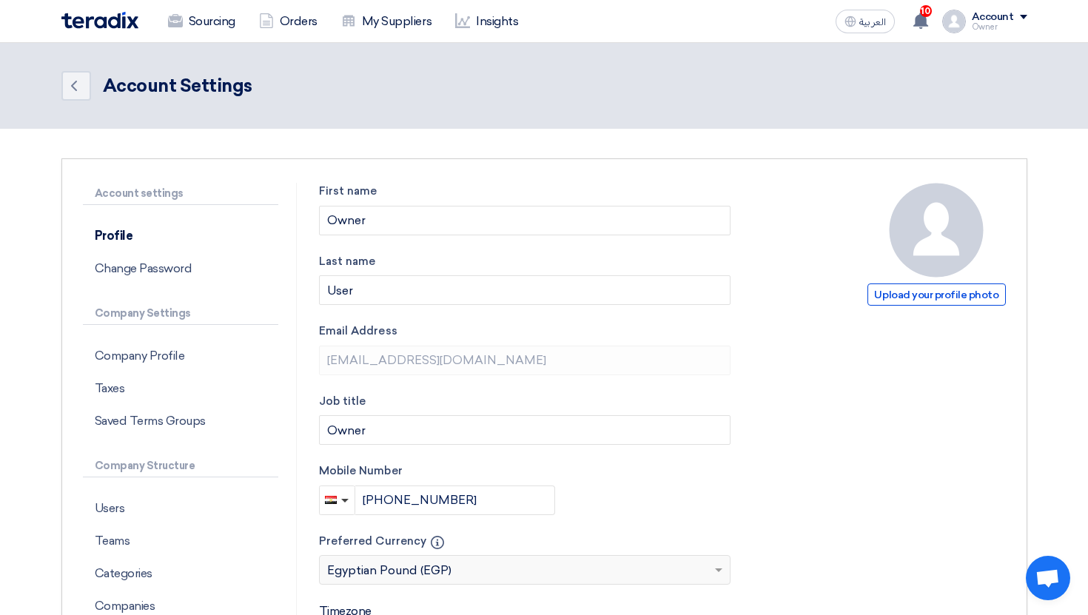
click at [313, 182] on div "Account settings Profile Change Password Company Settings Company Profile Taxes…" at bounding box center [544, 575] width 966 height 834
drag, startPoint x: 313, startPoint y: 182, endPoint x: 369, endPoint y: 182, distance: 56.3
click at [369, 182] on div "Account settings Profile Change Password Company Settings Company Profile Taxes…" at bounding box center [544, 575] width 966 height 834
drag, startPoint x: 321, startPoint y: 191, endPoint x: 398, endPoint y: 191, distance: 76.3
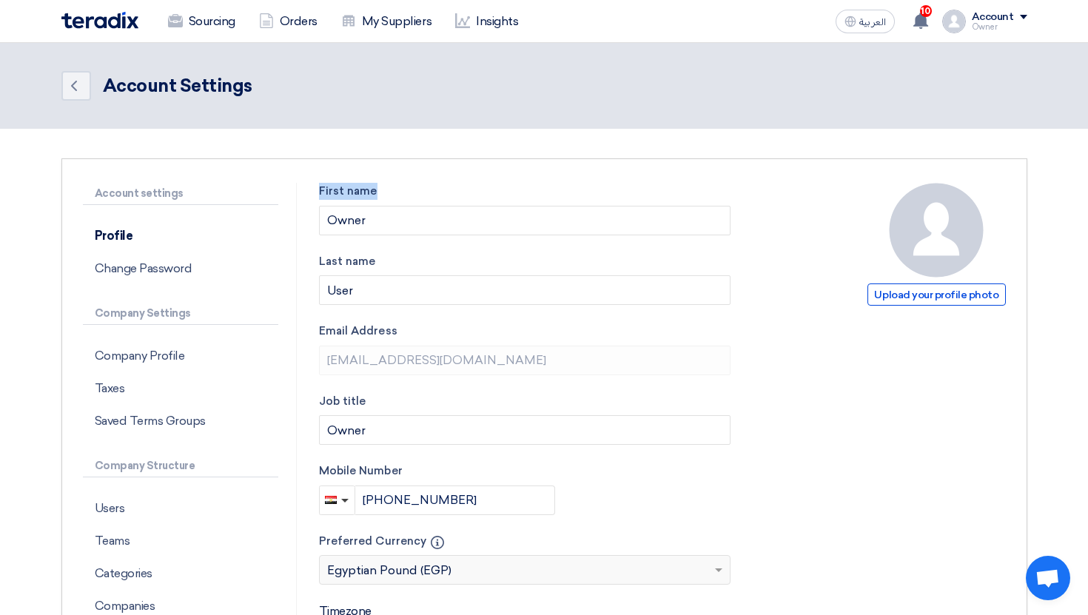
click at [398, 191] on label "First name" at bounding box center [525, 191] width 412 height 17
drag, startPoint x: 387, startPoint y: 191, endPoint x: 316, endPoint y: 190, distance: 71.1
click at [316, 190] on div "Upload your profile photo First name Owner Last name User Email Address [EMAIL_…" at bounding box center [662, 575] width 709 height 785
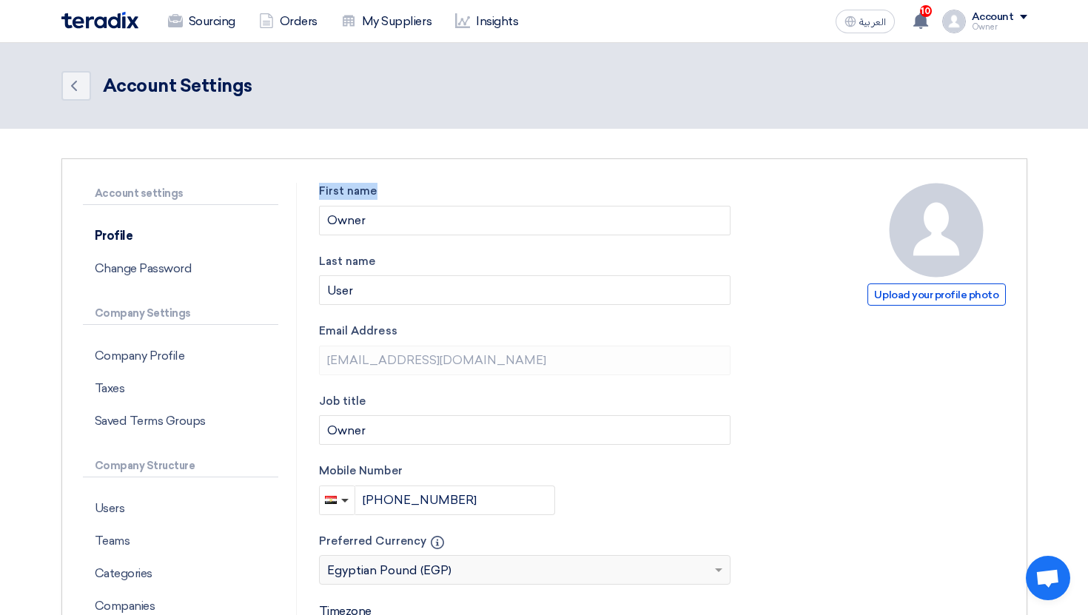
drag, startPoint x: 316, startPoint y: 190, endPoint x: 392, endPoint y: 190, distance: 76.3
click at [392, 190] on div "Upload your profile photo First name Owner Last name User Email Address [EMAIL_…" at bounding box center [662, 575] width 709 height 785
click at [392, 190] on label "First name" at bounding box center [525, 191] width 412 height 17
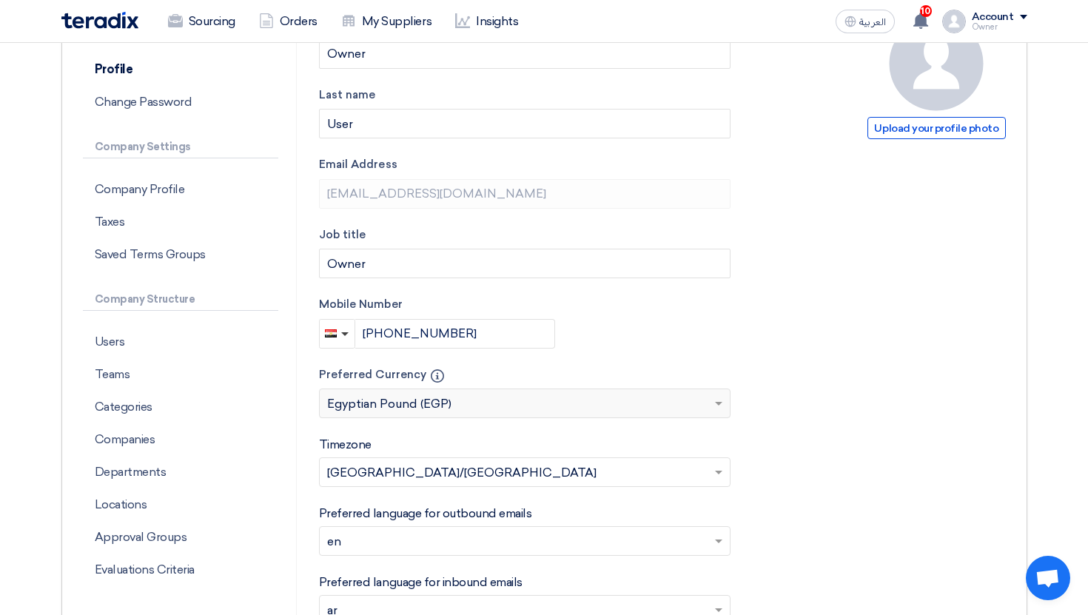
scroll to position [419, 0]
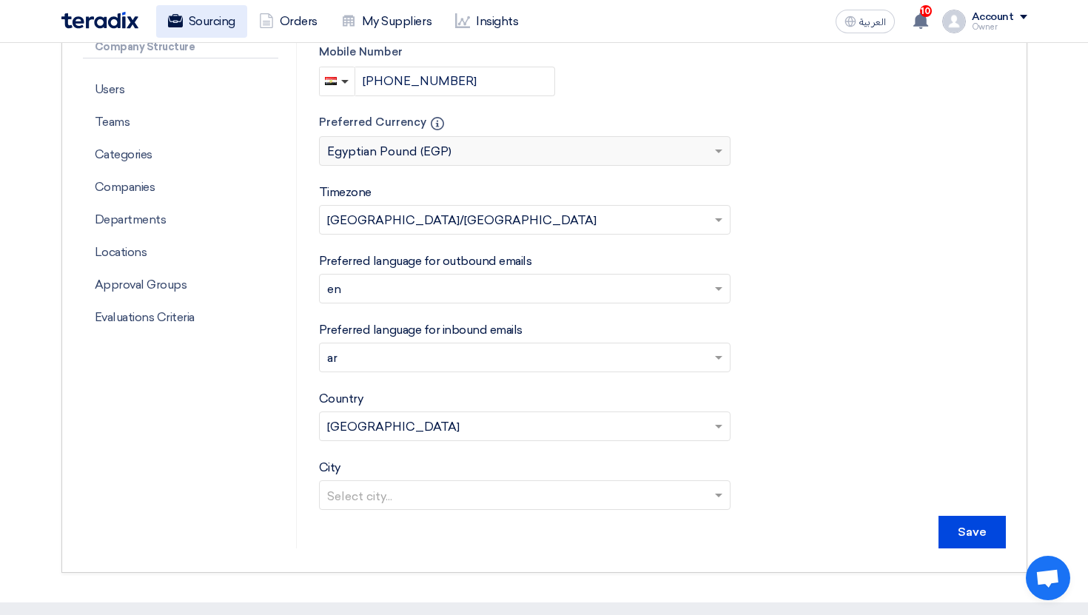
click at [212, 22] on link "Sourcing" at bounding box center [201, 21] width 91 height 33
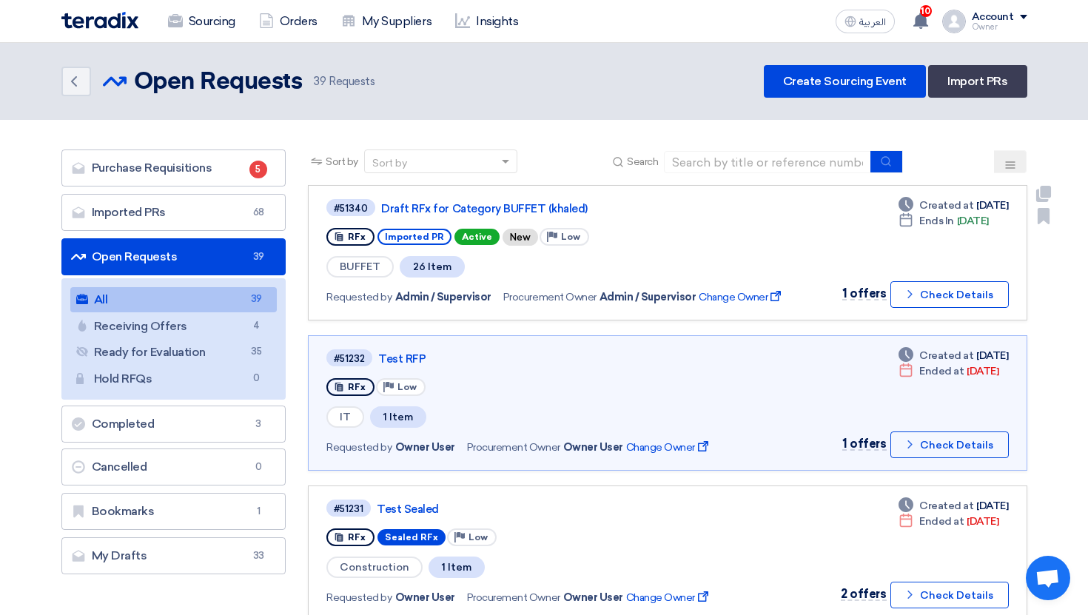
click at [688, 221] on div "#51340 Draft RFx for Category BUFFET (khaled) RFx Imported PR Active New Priori…" at bounding box center [563, 253] width 472 height 110
click at [980, 300] on button "Check details Check Details" at bounding box center [950, 294] width 118 height 27
click at [221, 210] on link "Imported PRs Imported PRs 68" at bounding box center [173, 212] width 225 height 37
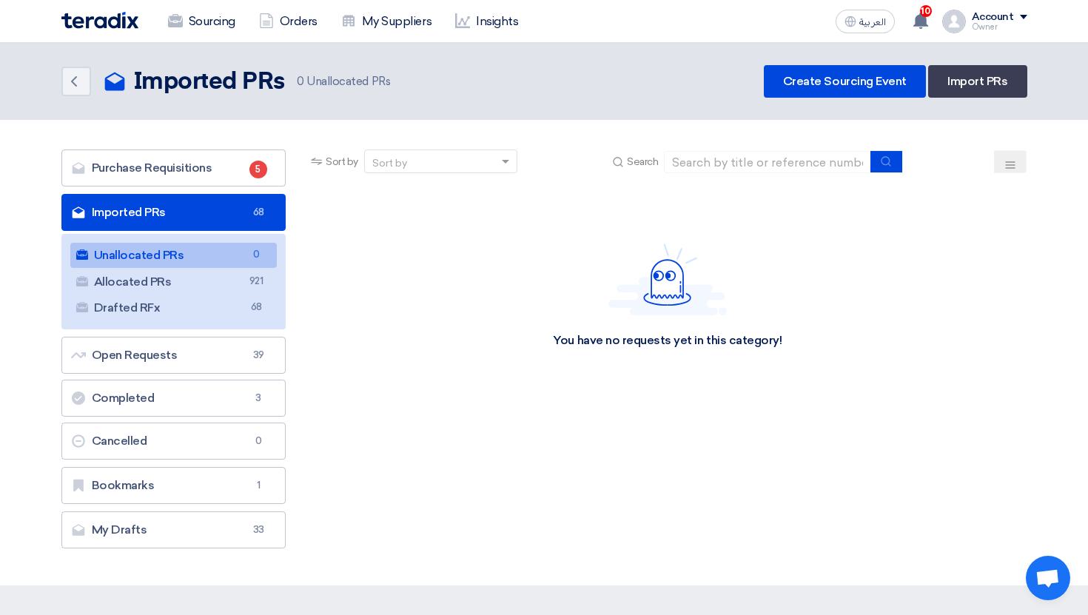
click at [130, 254] on link "Unallocated PRs Unallocated PRs 0" at bounding box center [173, 255] width 207 height 25
click at [198, 158] on link "Purchase Requisitions Purchase Requisitions 5" at bounding box center [173, 168] width 225 height 37
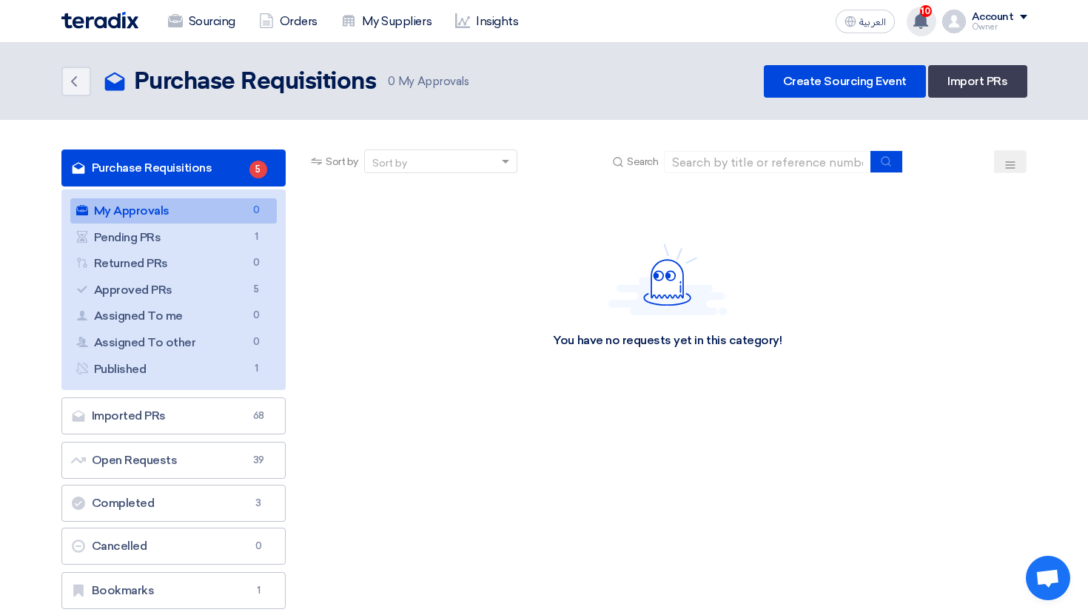
click at [918, 29] on div "10 You have a new offer for 'Test RFP' with price '*****' [DATE] You have a new…" at bounding box center [922, 22] width 30 height 30
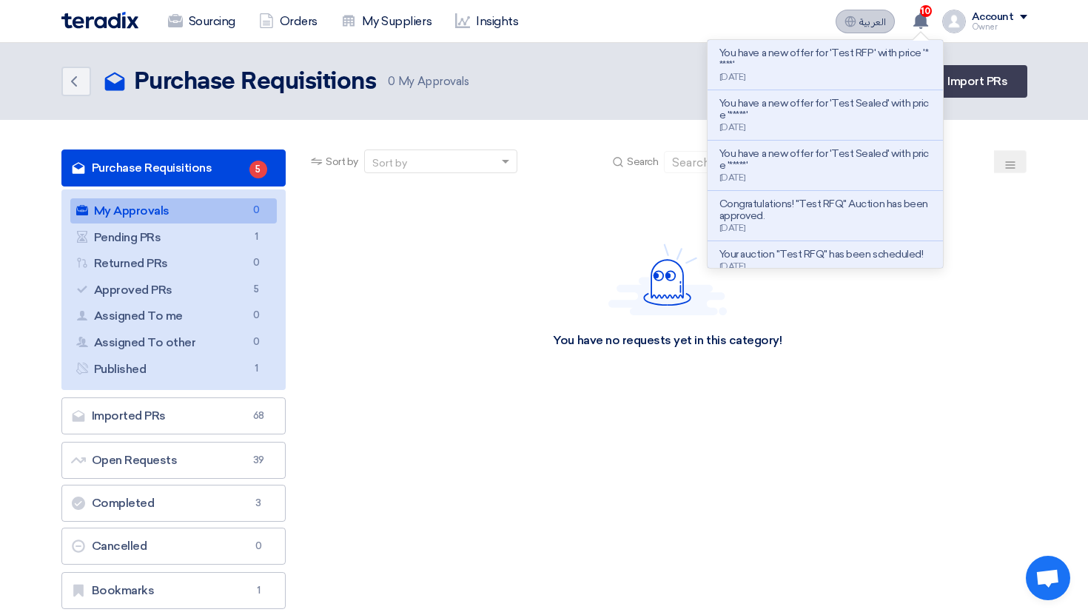
click at [868, 21] on span "العربية" at bounding box center [873, 22] width 27 height 10
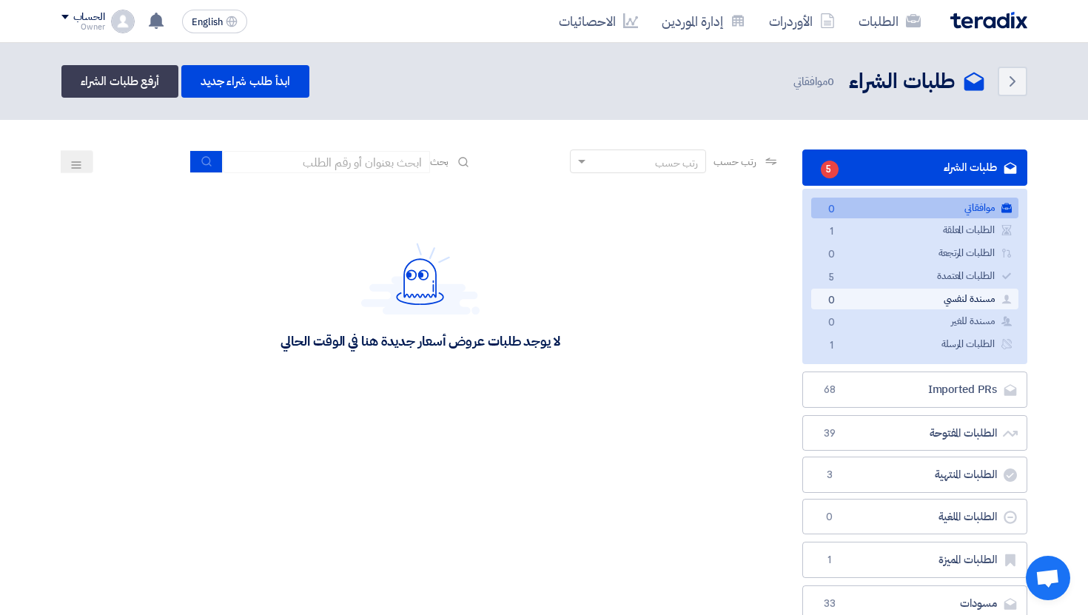
click at [955, 302] on link "مسندة لنفسي مسندة لنفسي 0" at bounding box center [915, 299] width 207 height 21
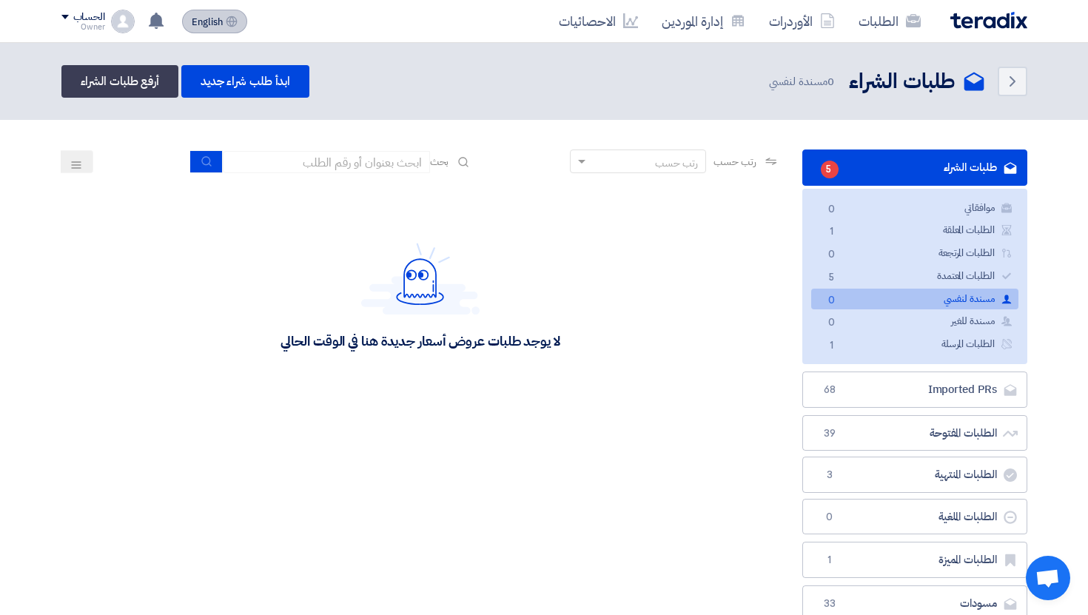
click at [201, 27] on span "English" at bounding box center [207, 22] width 31 height 10
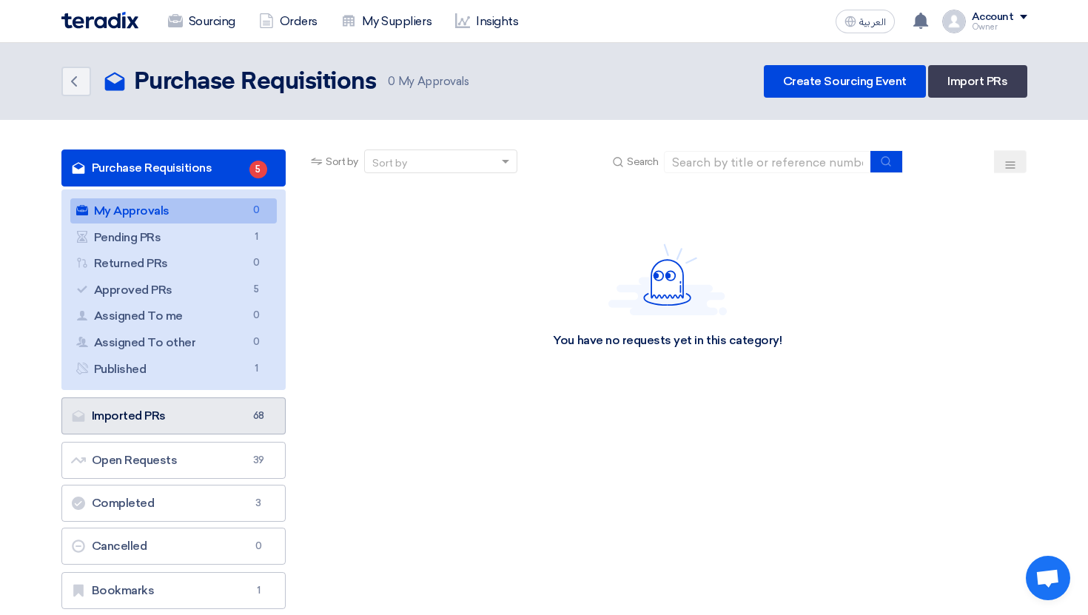
click at [235, 425] on link "Imported PRs Imported PRs 68" at bounding box center [173, 416] width 225 height 37
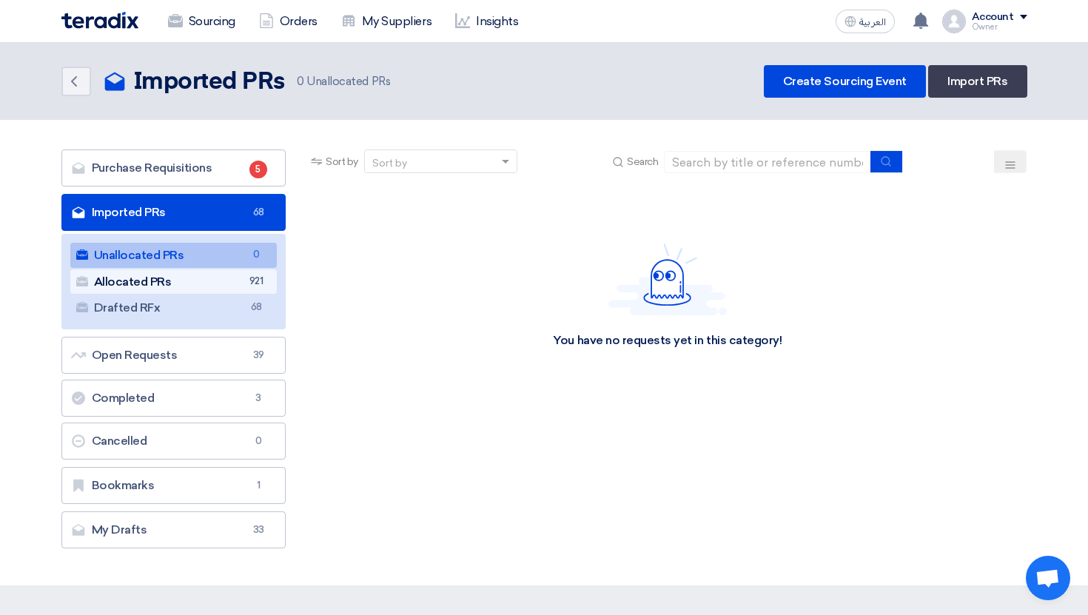
click at [250, 284] on span "921" at bounding box center [256, 282] width 18 height 16
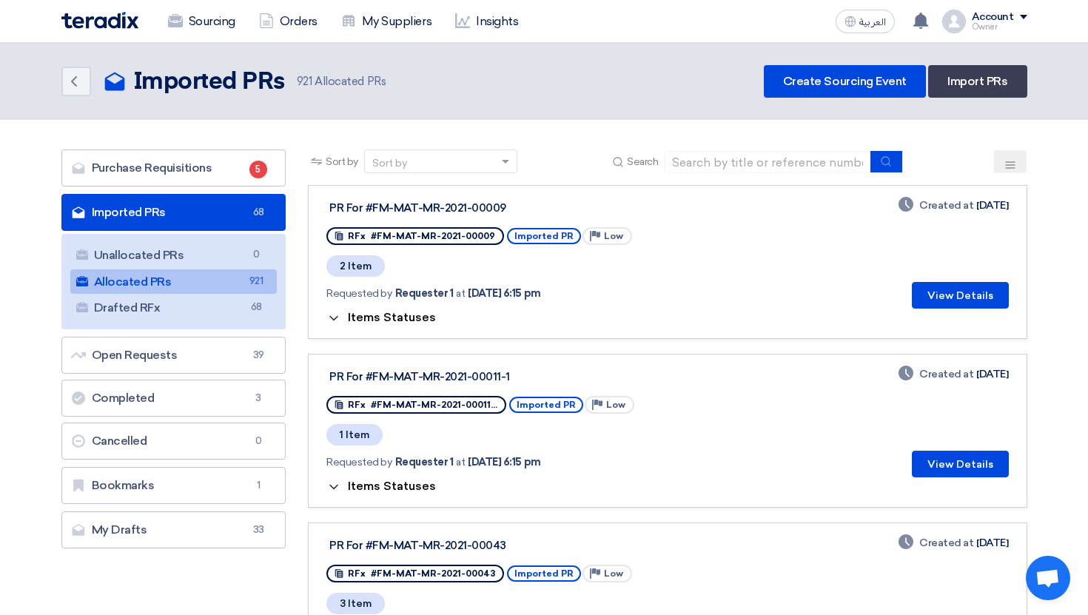
click at [375, 318] on span "Items Statuses" at bounding box center [392, 317] width 88 height 14
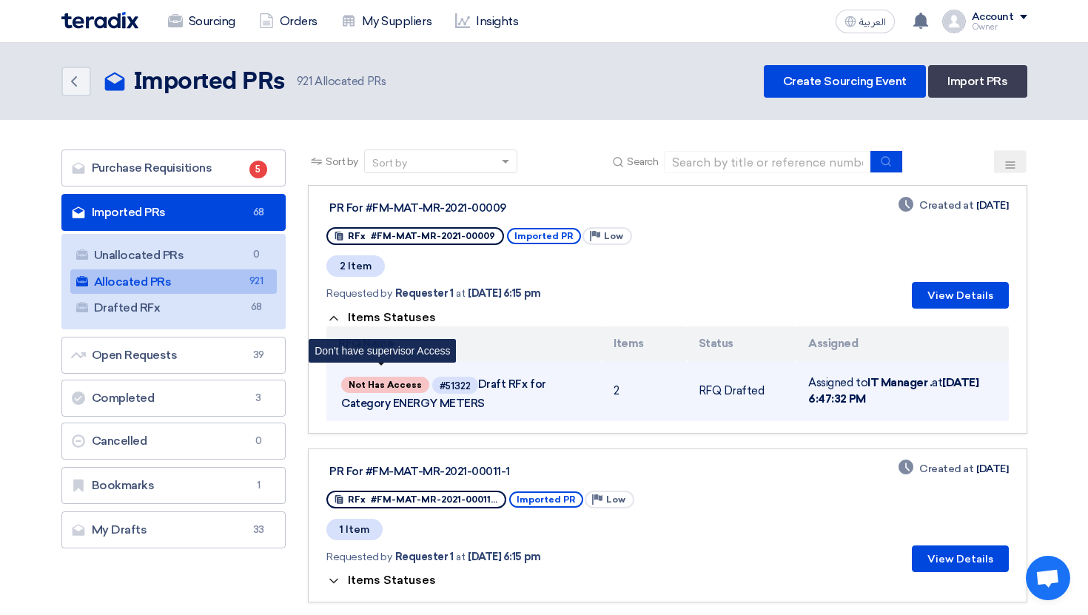
click at [391, 387] on span "Not Has Access" at bounding box center [385, 385] width 88 height 16
drag, startPoint x: 355, startPoint y: 389, endPoint x: 425, endPoint y: 389, distance: 69.6
click at [424, 389] on span "Not Has Access #51322 Draft RFx for Category ENERGY METERS Don't have superviso…" at bounding box center [464, 392] width 246 height 36
click at [425, 389] on span "Not Has Access #51322 Draft RFx for Category ENERGY METERS" at bounding box center [464, 392] width 246 height 36
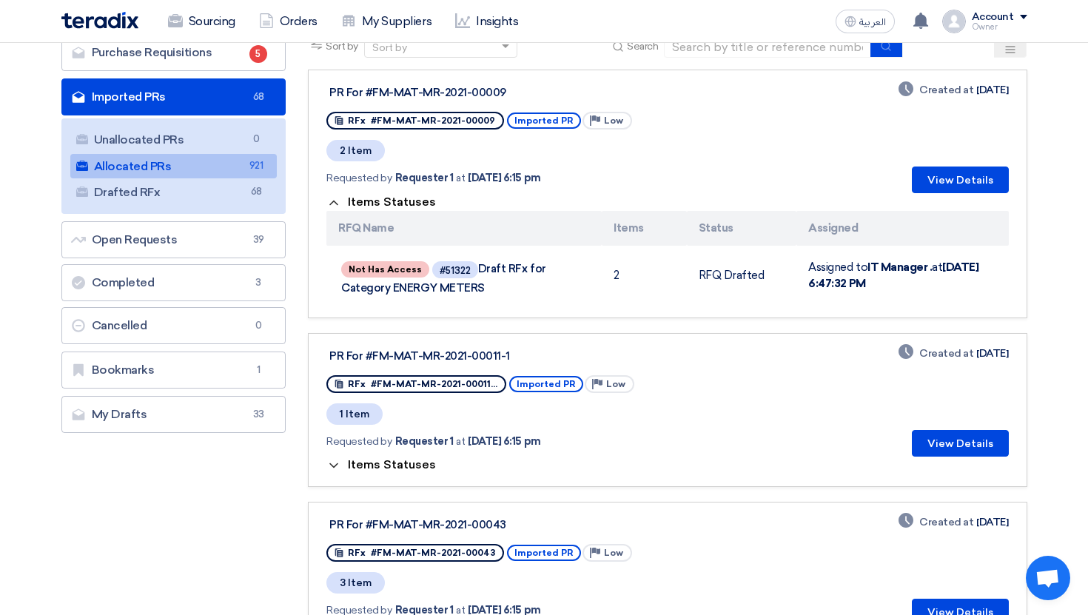
scroll to position [116, 0]
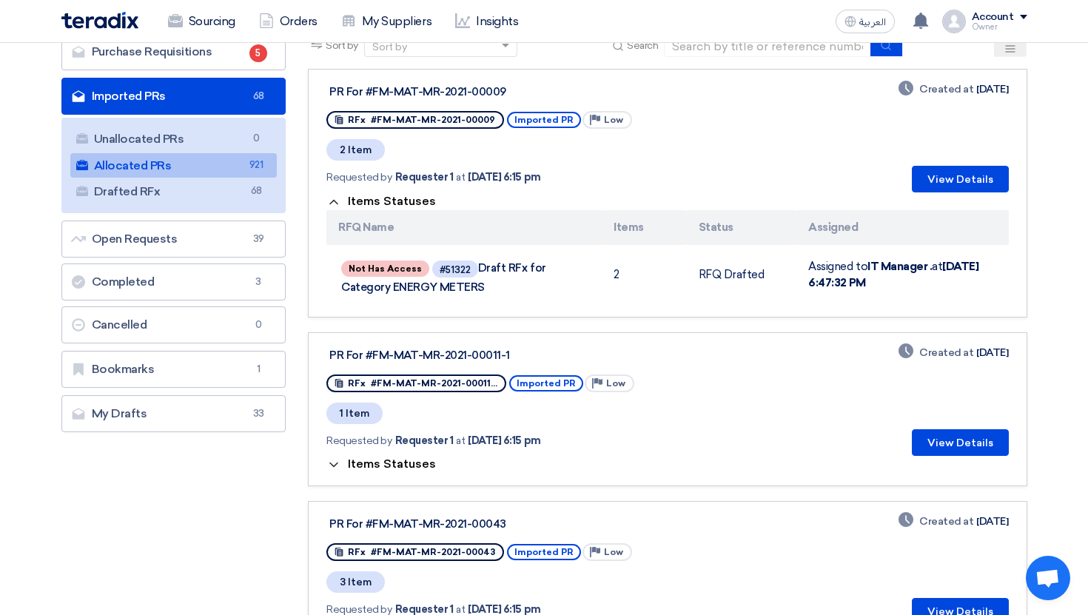
click at [361, 418] on span "1 Item" at bounding box center [355, 413] width 56 height 21
click at [346, 463] on button "Items Statuses" at bounding box center [382, 465] width 110 height 15
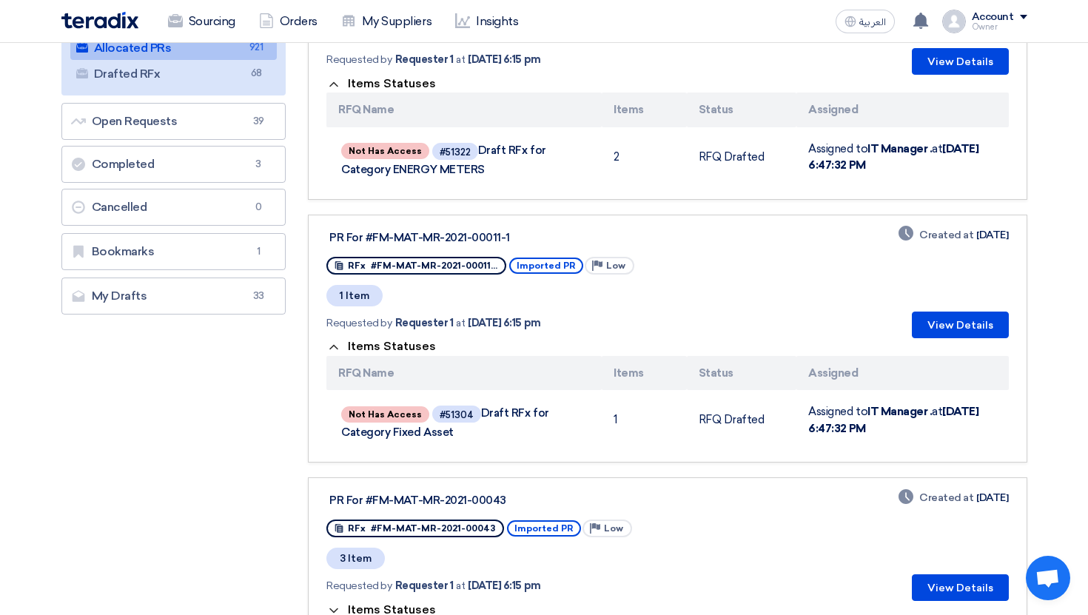
scroll to position [235, 0]
click at [955, 331] on button "View Details" at bounding box center [960, 324] width 97 height 27
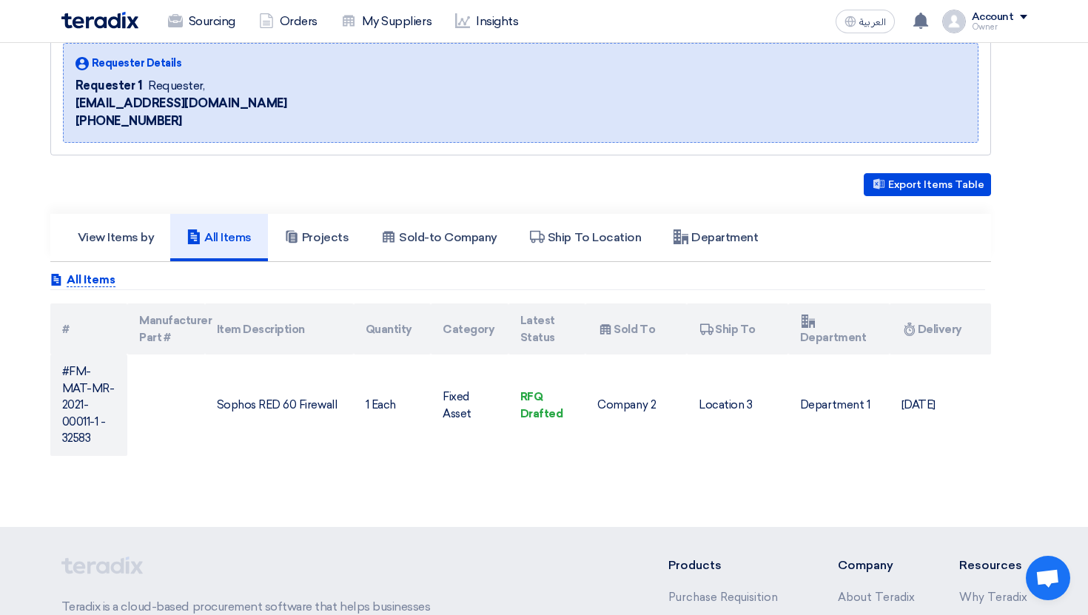
scroll to position [193, 0]
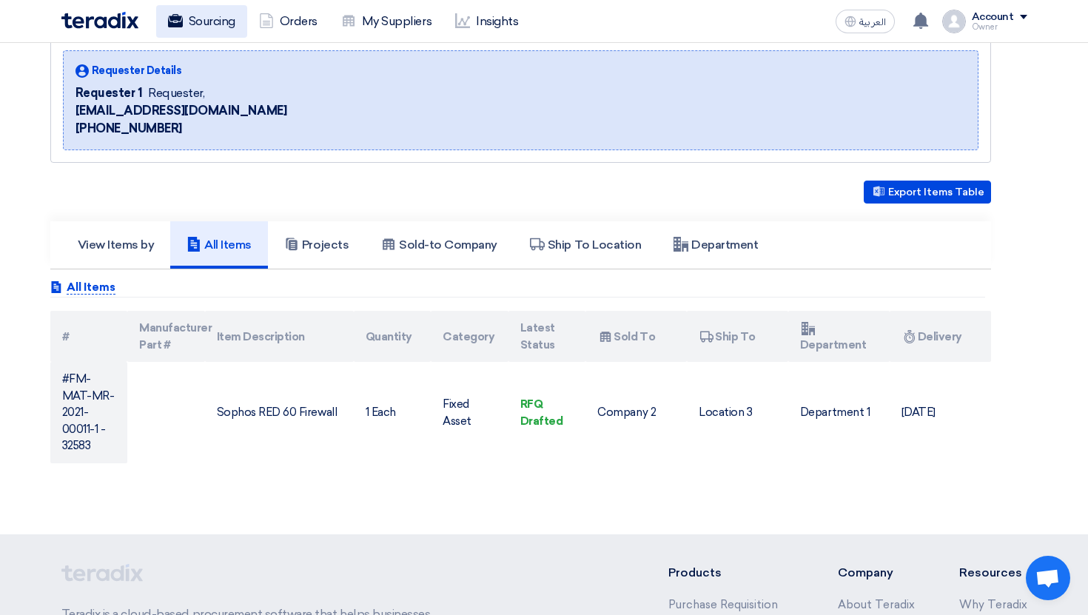
click at [210, 9] on link "Sourcing" at bounding box center [201, 21] width 91 height 33
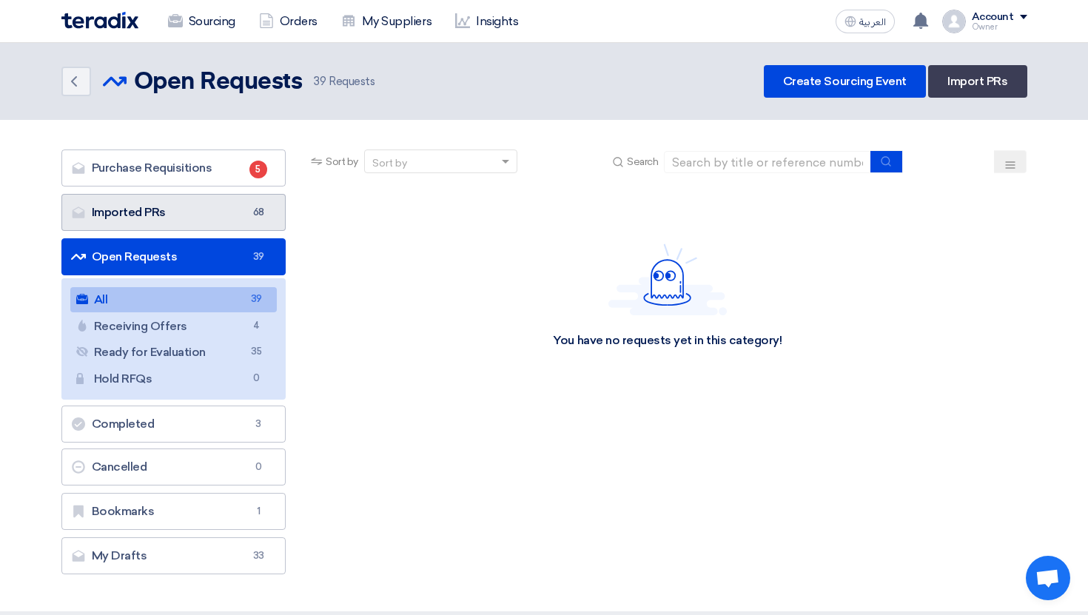
click at [232, 229] on link "Imported PRs Imported PRs 68" at bounding box center [173, 212] width 225 height 37
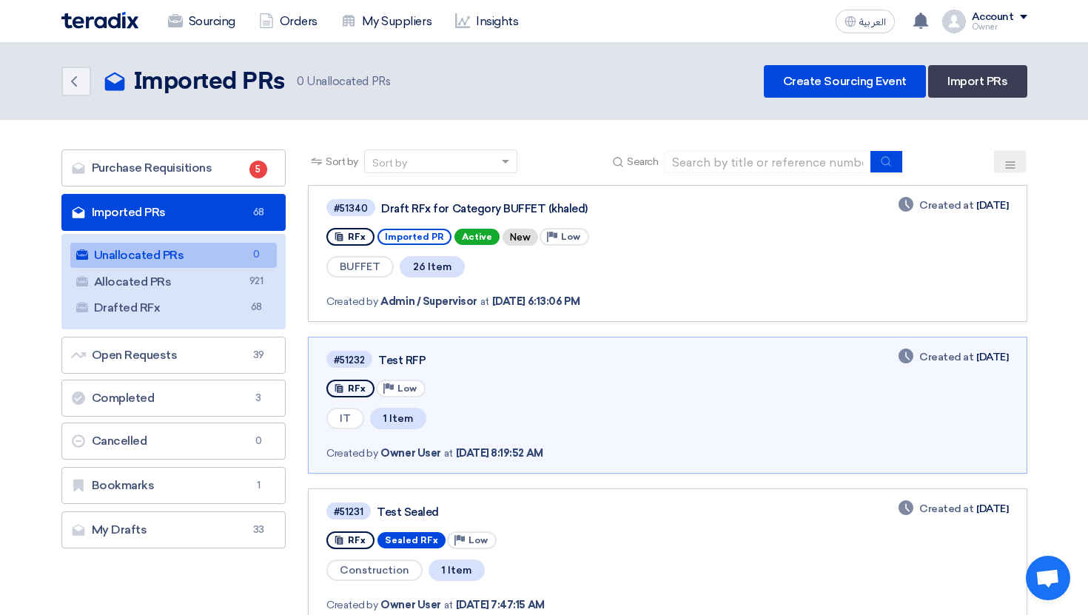
click at [266, 252] on link "Unallocated PRs Unallocated PRs 0" at bounding box center [173, 255] width 207 height 25
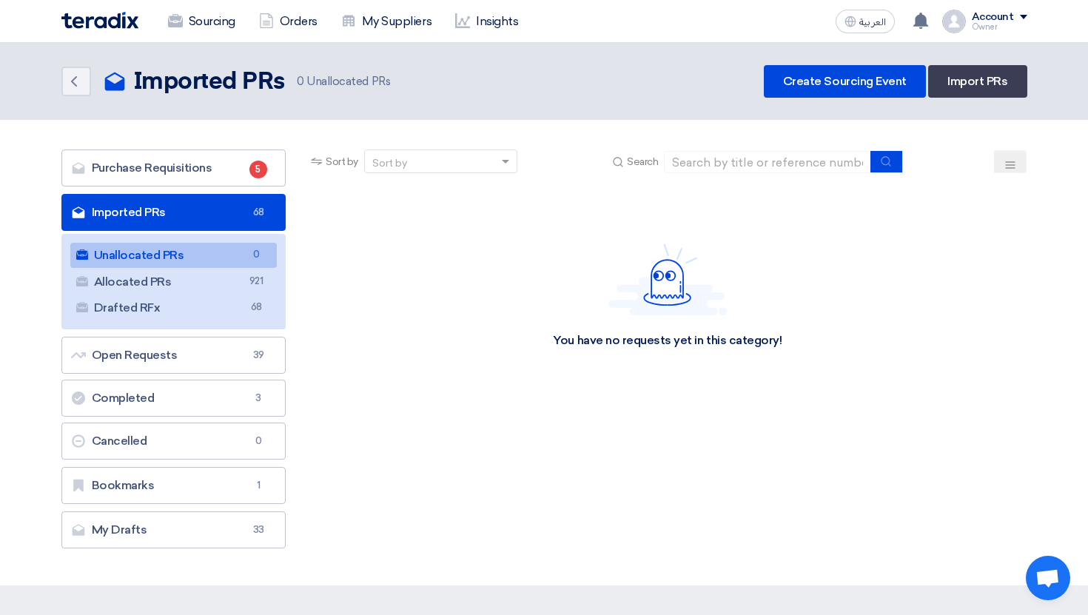
click at [266, 252] on link "Unallocated PRs Unallocated PRs 0" at bounding box center [173, 255] width 207 height 25
click at [238, 281] on link "Allocated PRs Allocated PRs 921" at bounding box center [173, 282] width 207 height 25
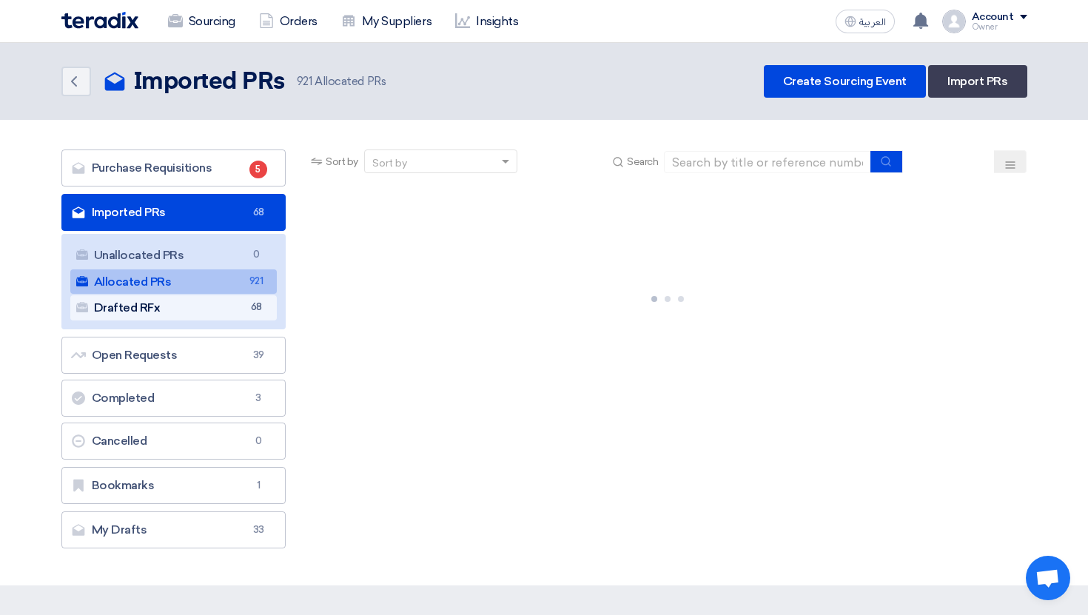
click at [228, 311] on link "Drafted RFx Drafted RFx 68" at bounding box center [173, 307] width 207 height 25
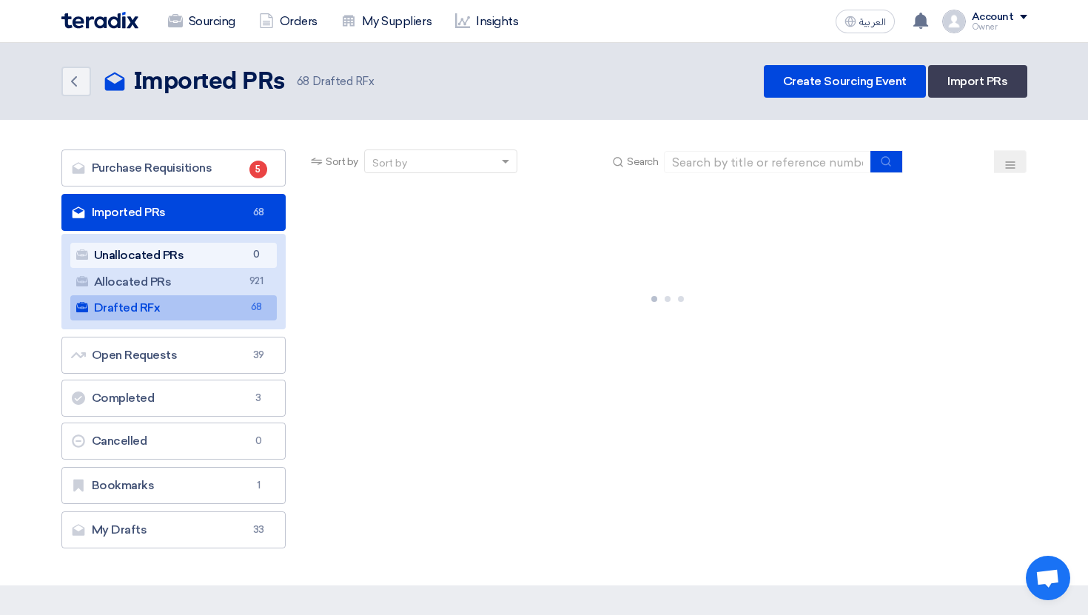
click at [253, 255] on span "0" at bounding box center [256, 255] width 18 height 16
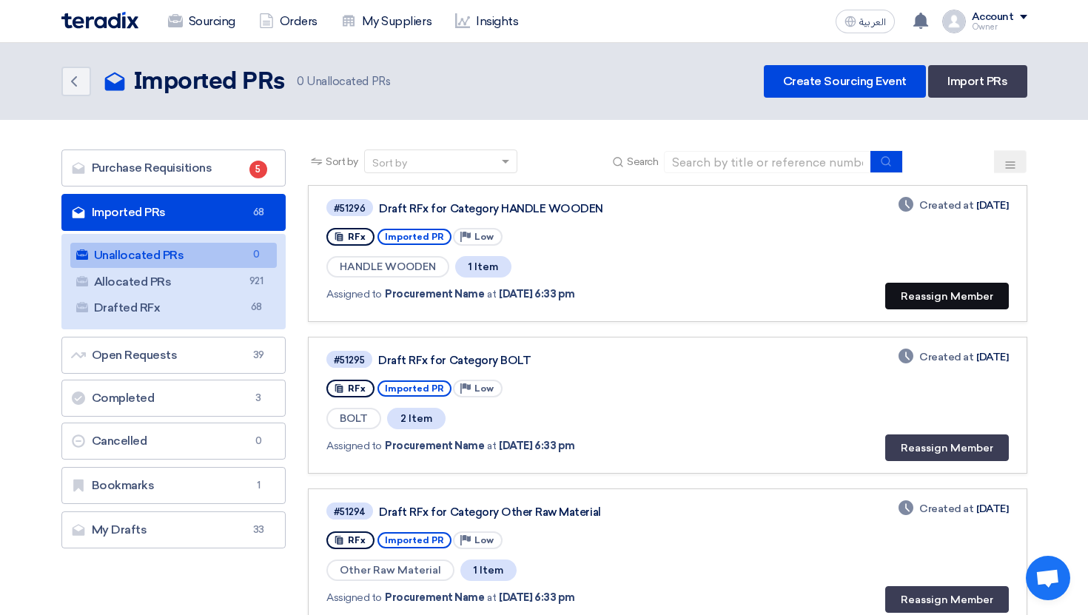
click at [939, 295] on button "Reassign Member" at bounding box center [948, 296] width 124 height 27
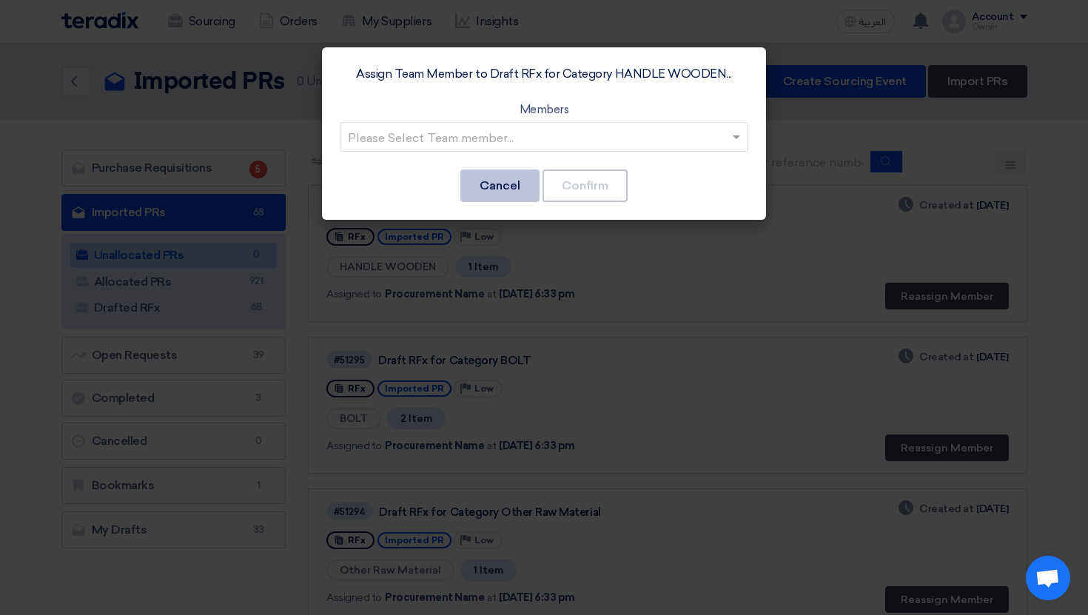
click at [509, 191] on button "Cancel" at bounding box center [500, 186] width 79 height 33
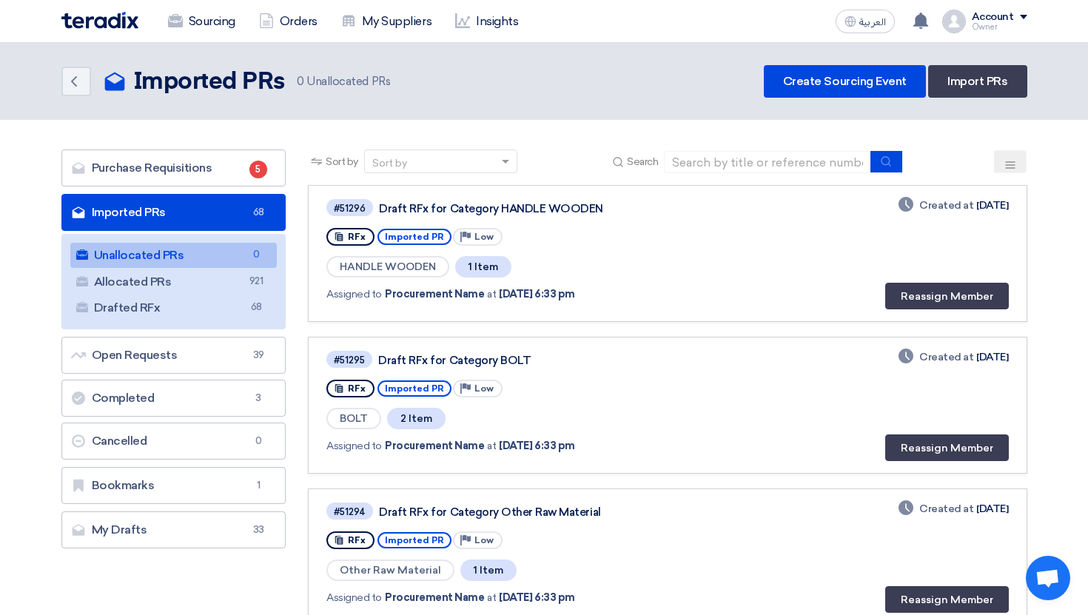
click at [185, 216] on link "Imported PRs Imported PRs 68" at bounding box center [173, 212] width 225 height 37
click at [193, 255] on link "Unallocated PRs Unallocated PRs 0" at bounding box center [173, 255] width 207 height 25
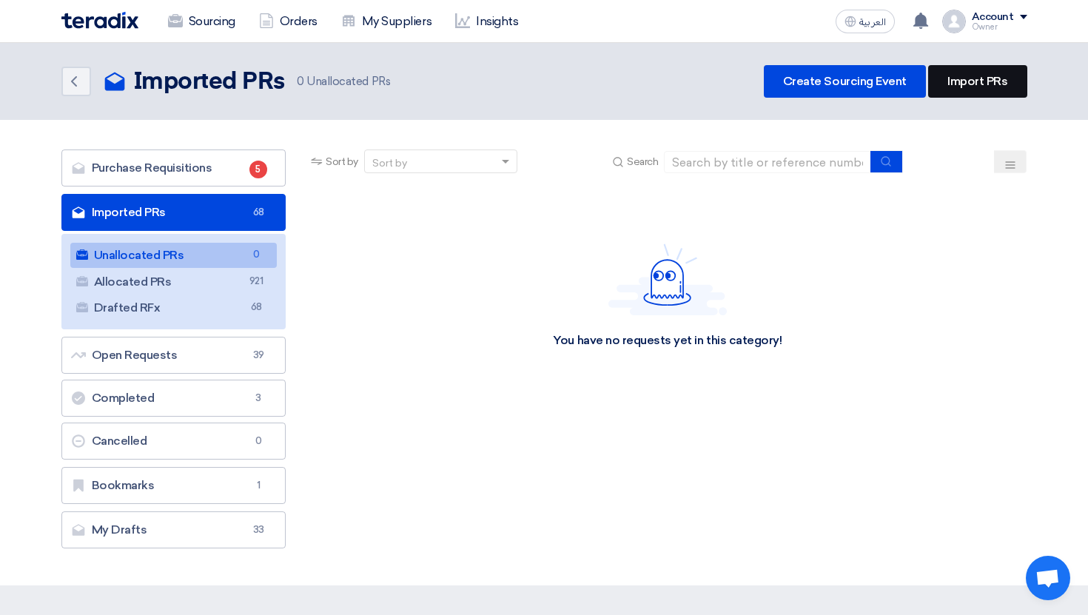
click at [977, 95] on link "Import PRs" at bounding box center [978, 81] width 98 height 33
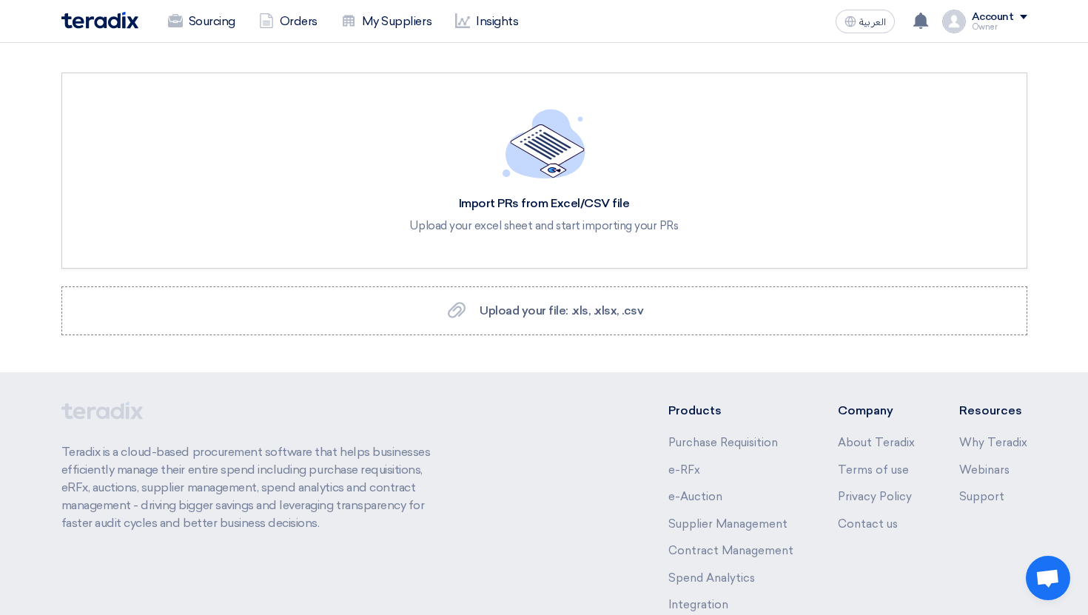
click at [977, 93] on div "Import PRs from Excel/CSV file Upload your excel sheet and start importing your…" at bounding box center [544, 171] width 966 height 196
click at [537, 304] on span "Upload your file: .xls, .xlsx, .csv" at bounding box center [562, 311] width 164 height 14
click at [0, 0] on input "Upload your file: .xls, .xlsx, .csv Upload your file: .xls, .xlsx, .csv" at bounding box center [0, 0] width 0 height 0
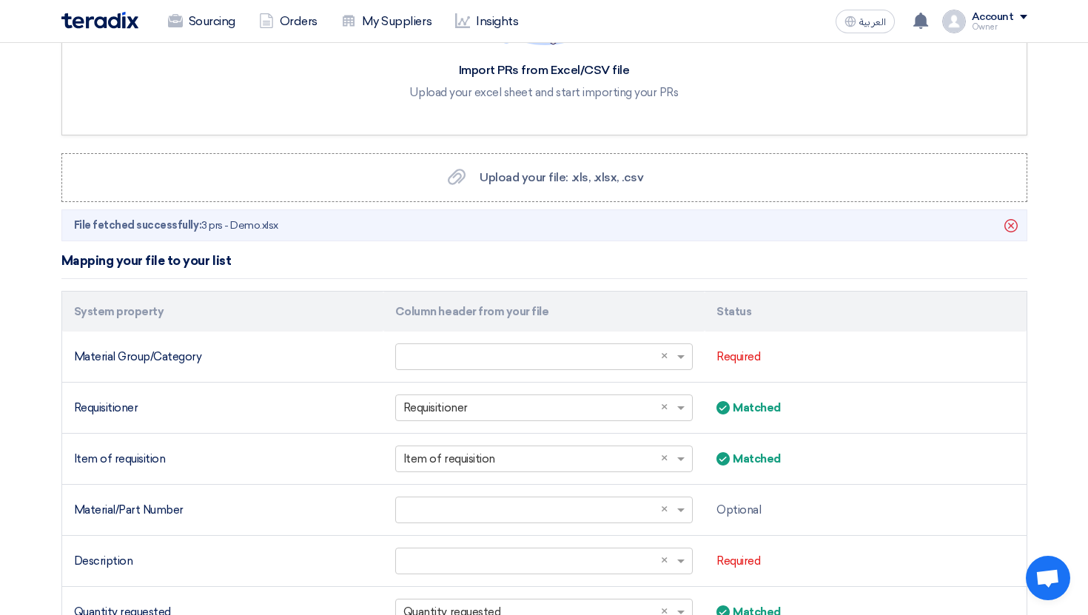
scroll to position [290, 0]
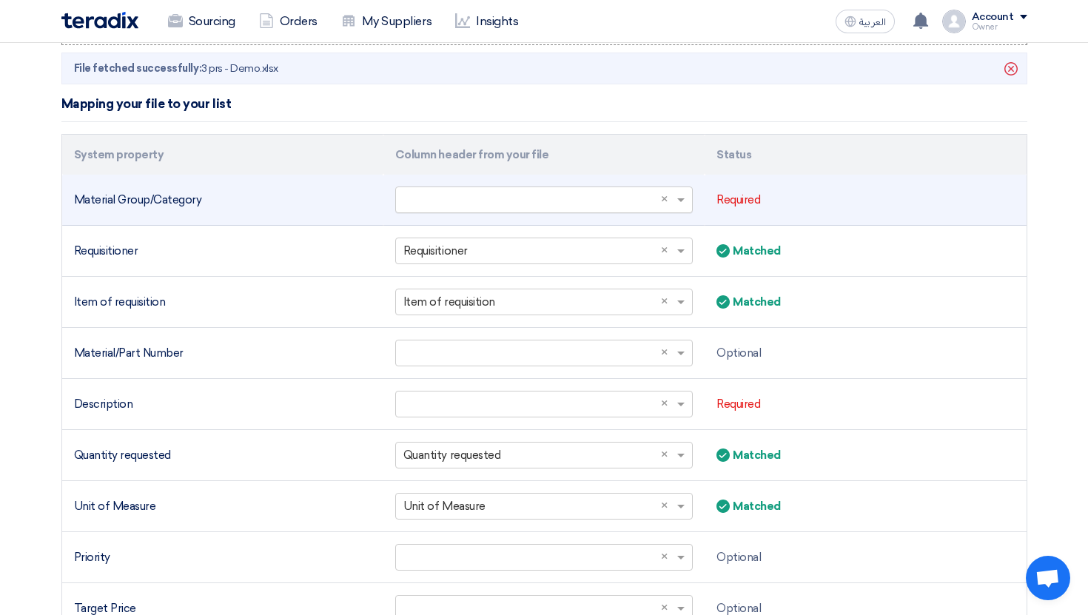
click at [516, 190] on input "text" at bounding box center [537, 200] width 267 height 24
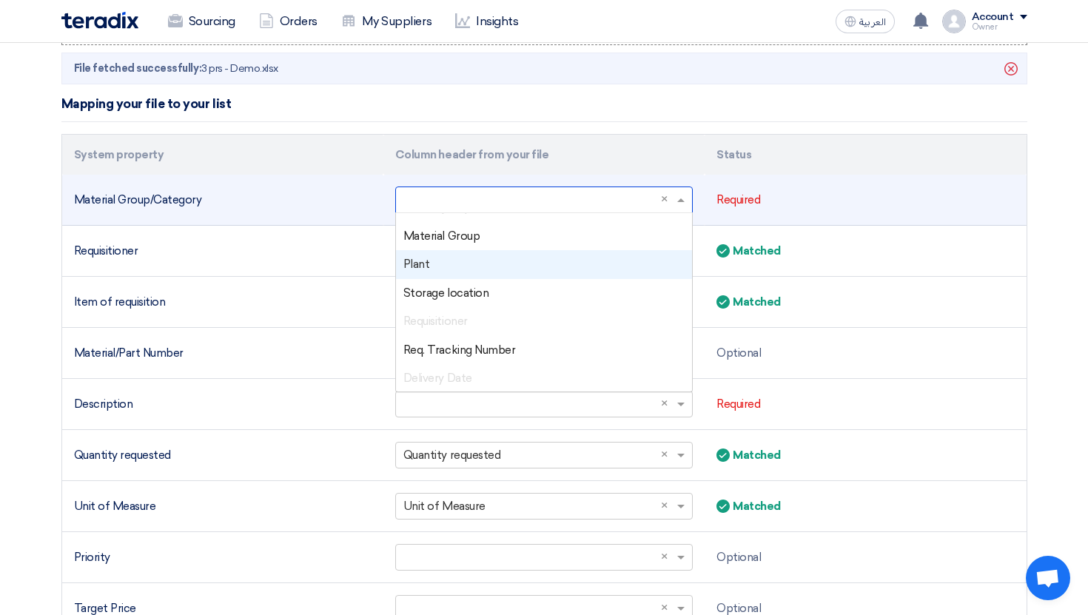
scroll to position [181, 0]
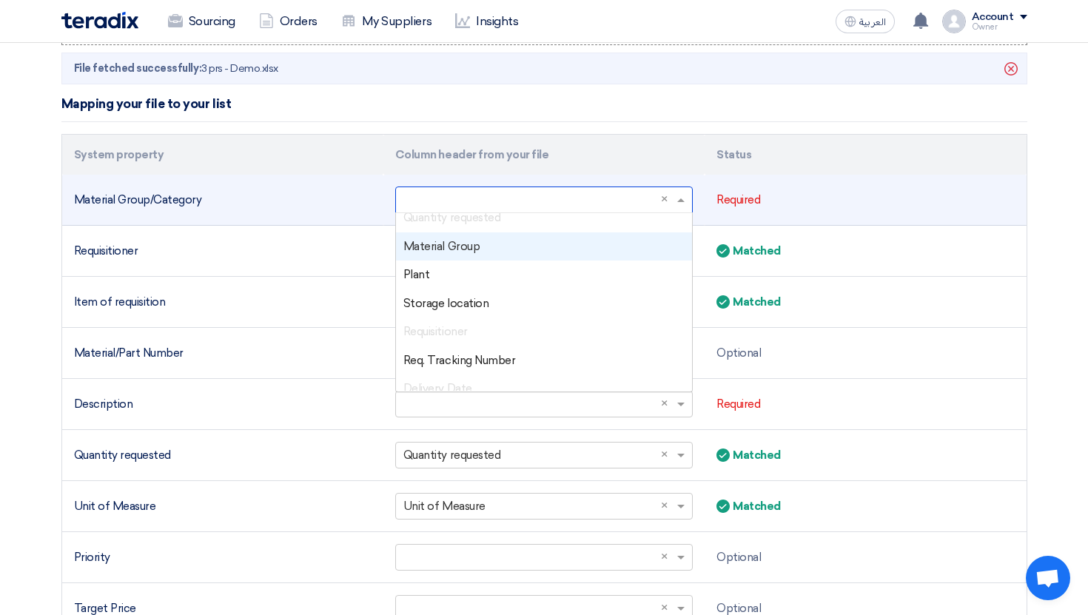
click at [459, 248] on span "Material Group" at bounding box center [442, 246] width 76 height 13
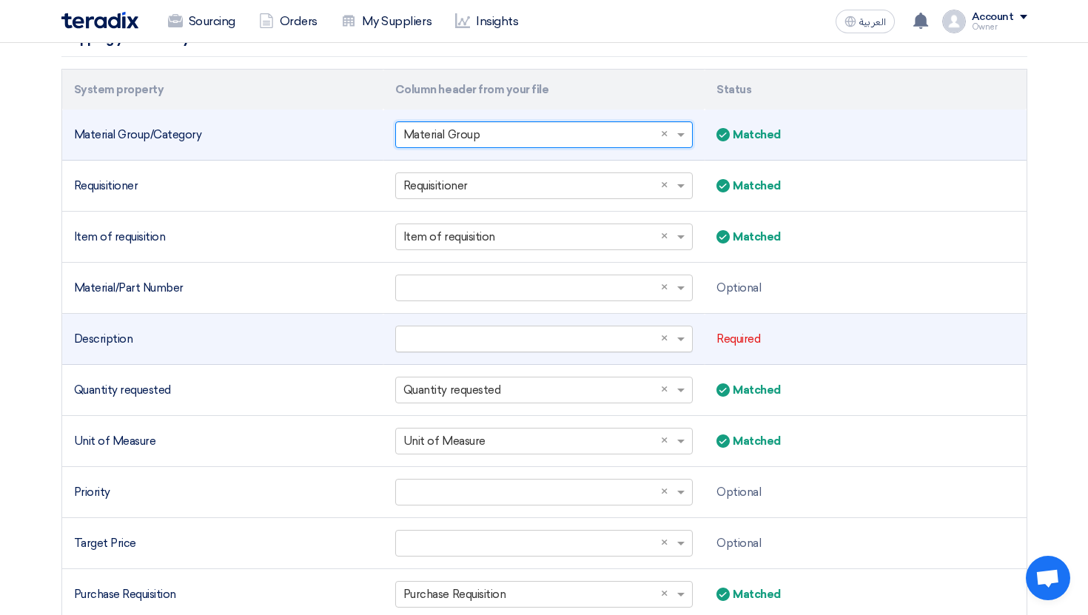
scroll to position [361, 0]
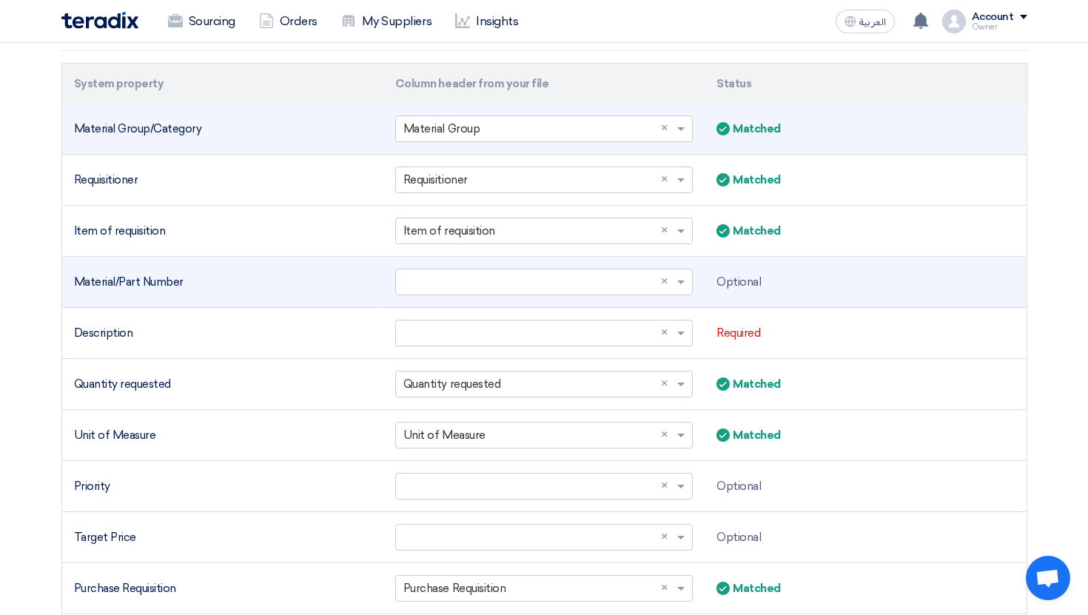
click at [590, 267] on td "Select a column... × ×" at bounding box center [544, 282] width 321 height 51
click at [581, 289] on input "text" at bounding box center [537, 282] width 267 height 24
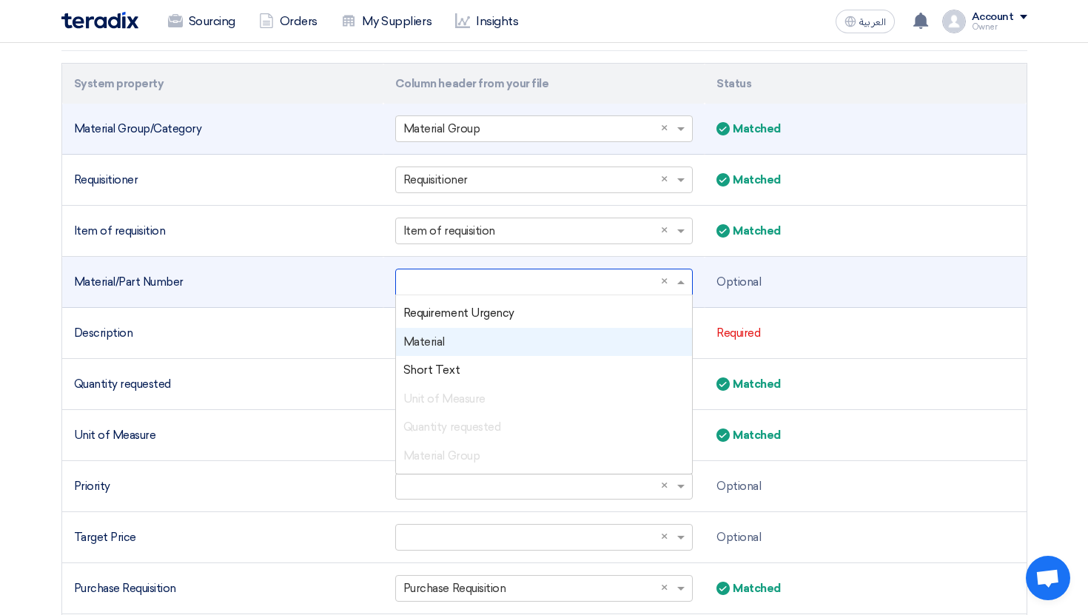
scroll to position [54, 0]
click at [490, 345] on div "Material" at bounding box center [544, 341] width 296 height 29
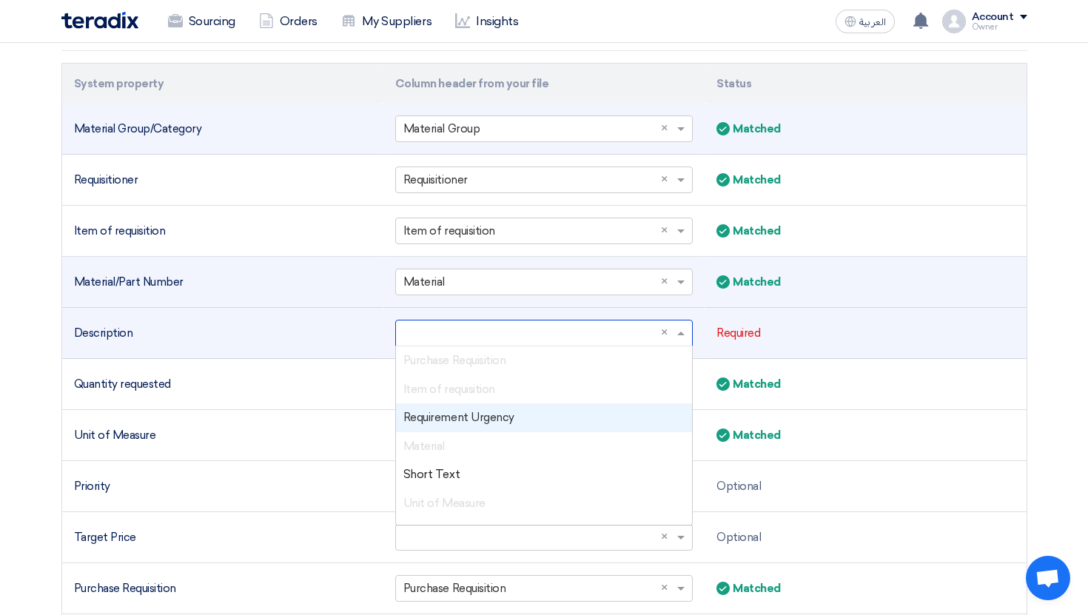
click at [489, 338] on input "text" at bounding box center [537, 333] width 267 height 24
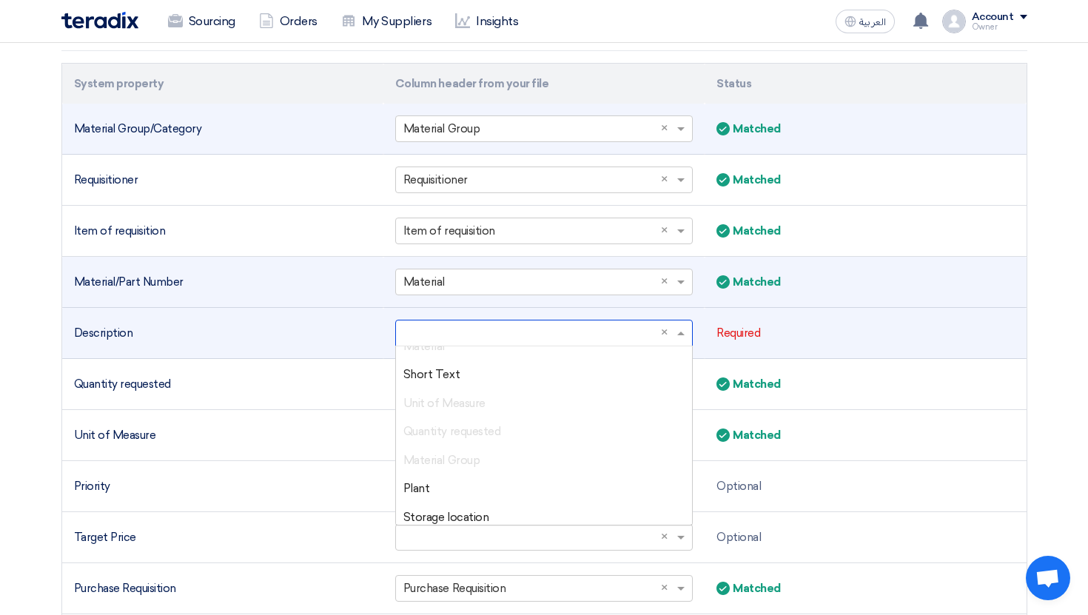
scroll to position [98, 0]
click at [475, 378] on div "Short Text" at bounding box center [544, 376] width 296 height 29
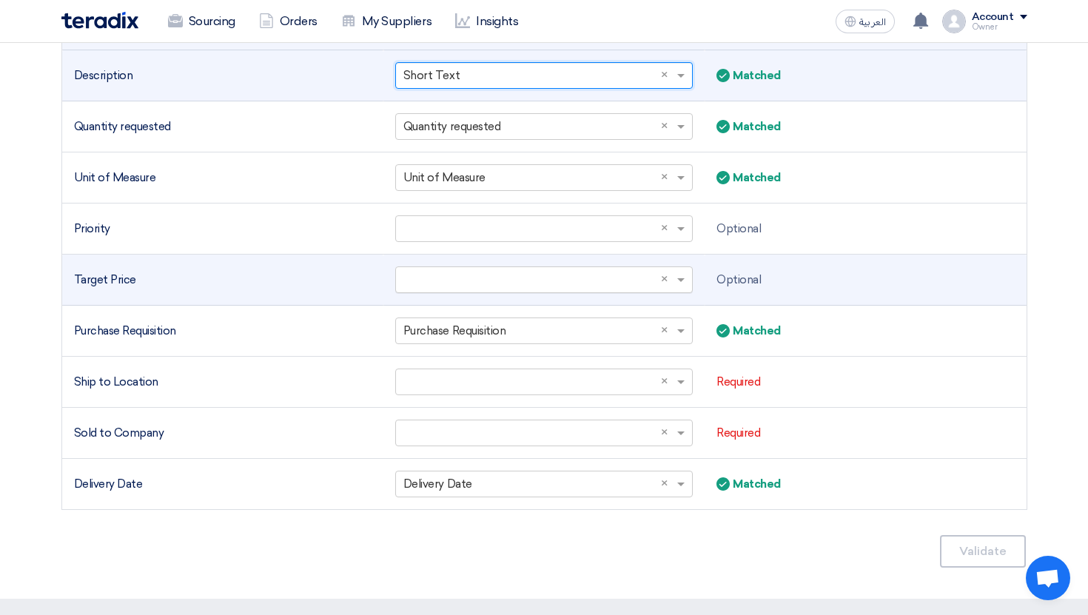
scroll to position [621, 0]
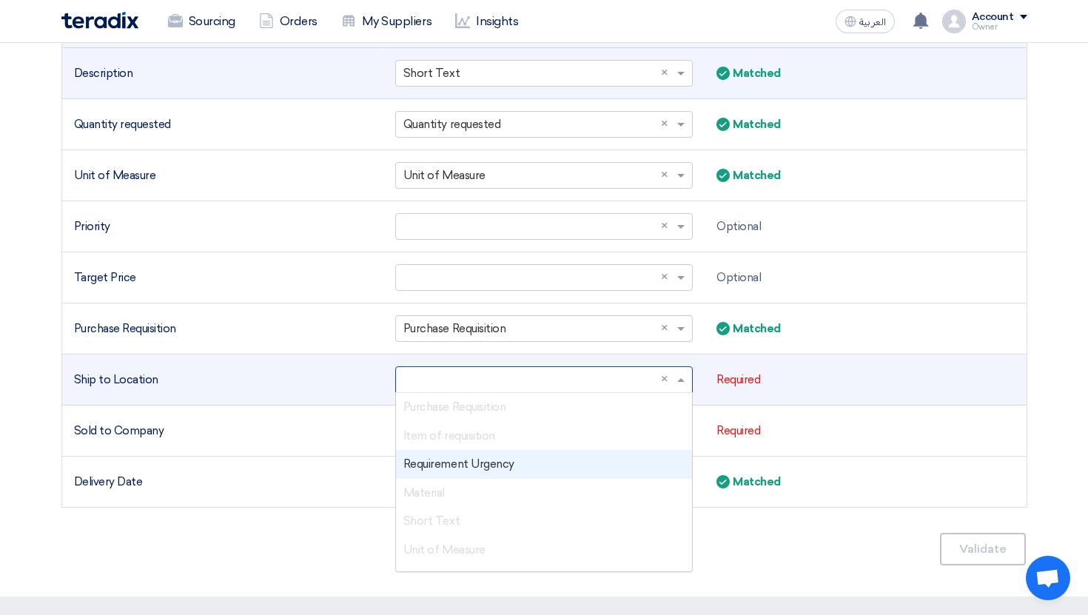
click at [450, 376] on input "text" at bounding box center [537, 380] width 267 height 24
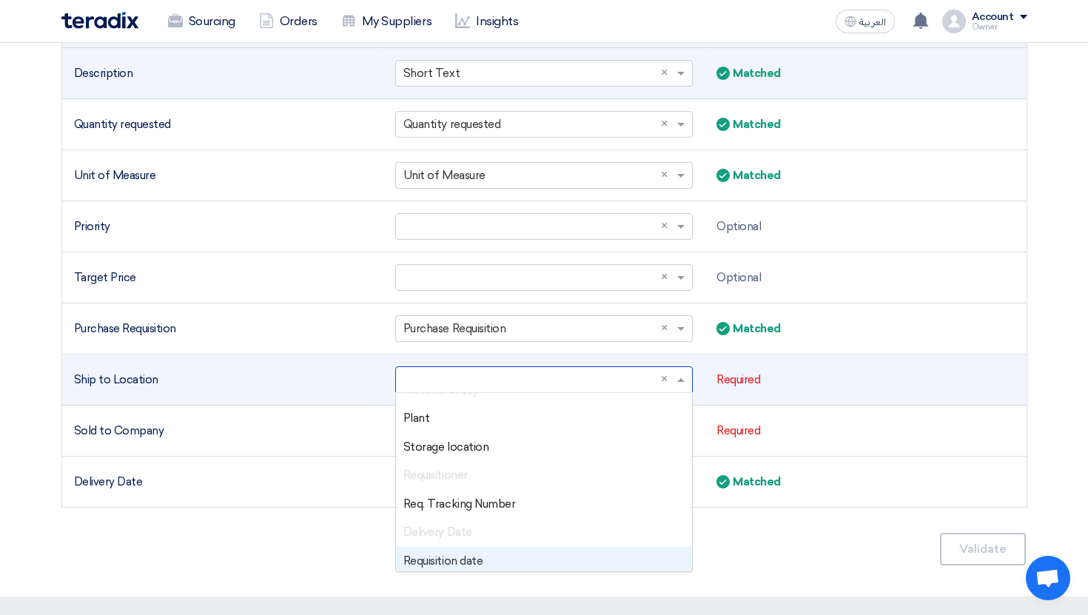
scroll to position [204, 0]
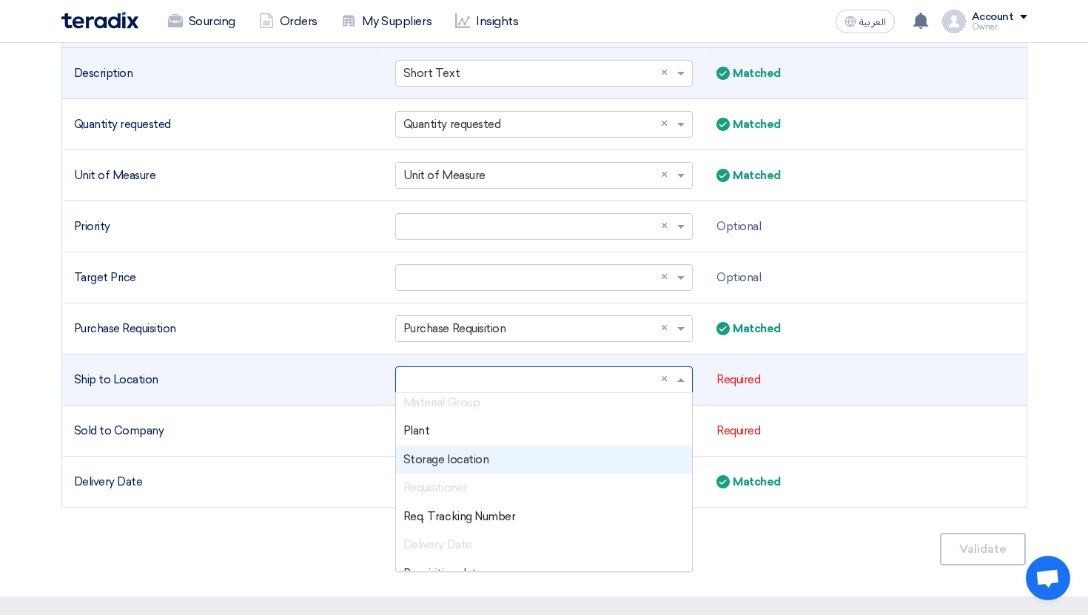
click at [472, 458] on span "Storage location" at bounding box center [446, 459] width 85 height 13
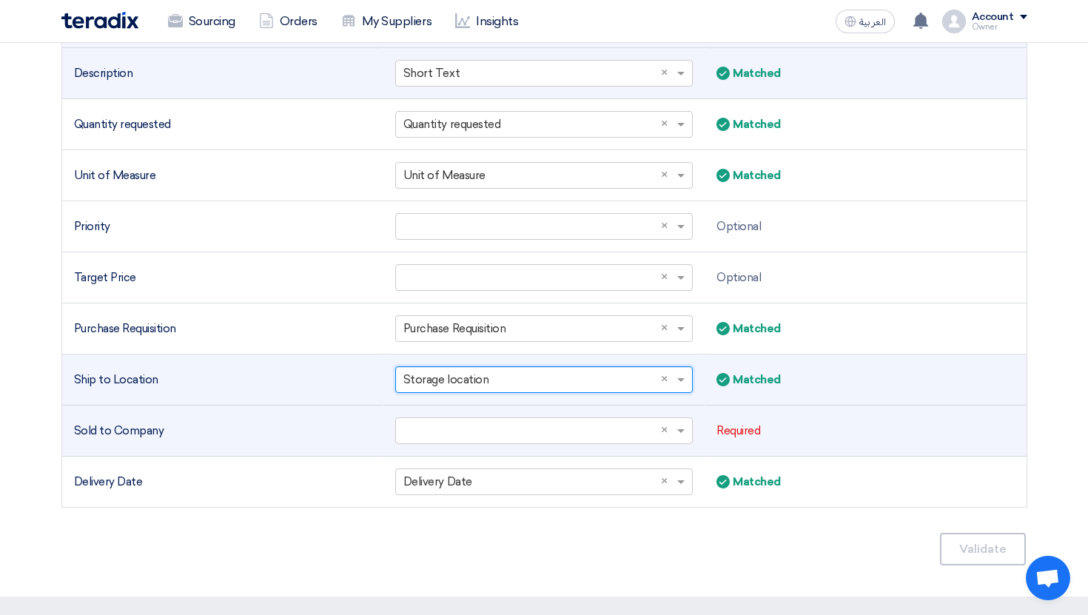
click at [515, 406] on td "Select a column... × ×" at bounding box center [544, 431] width 321 height 51
click at [503, 428] on input "text" at bounding box center [537, 431] width 267 height 24
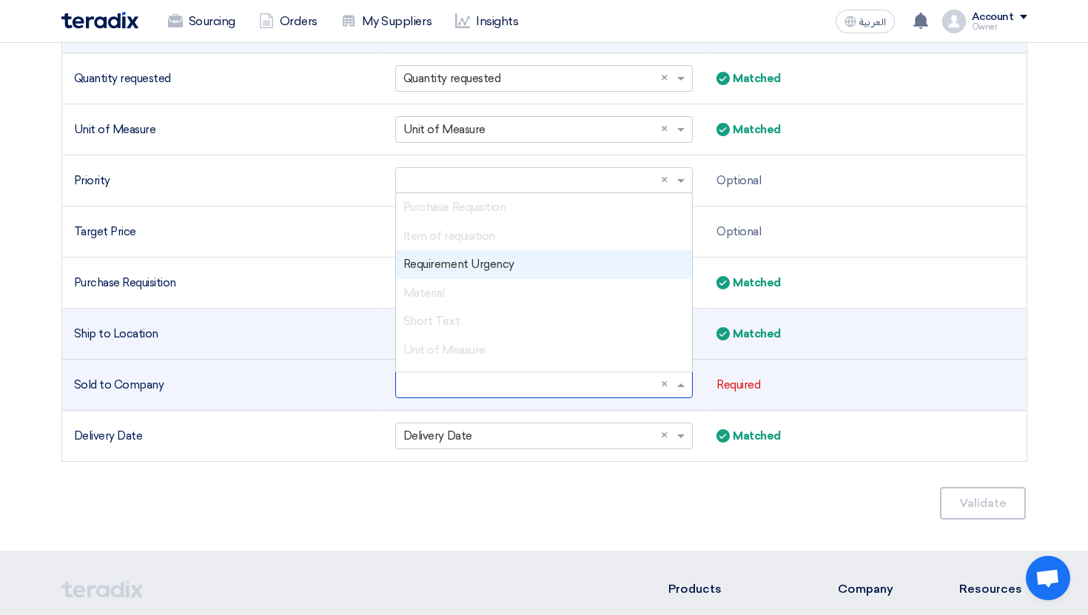
scroll to position [278, 0]
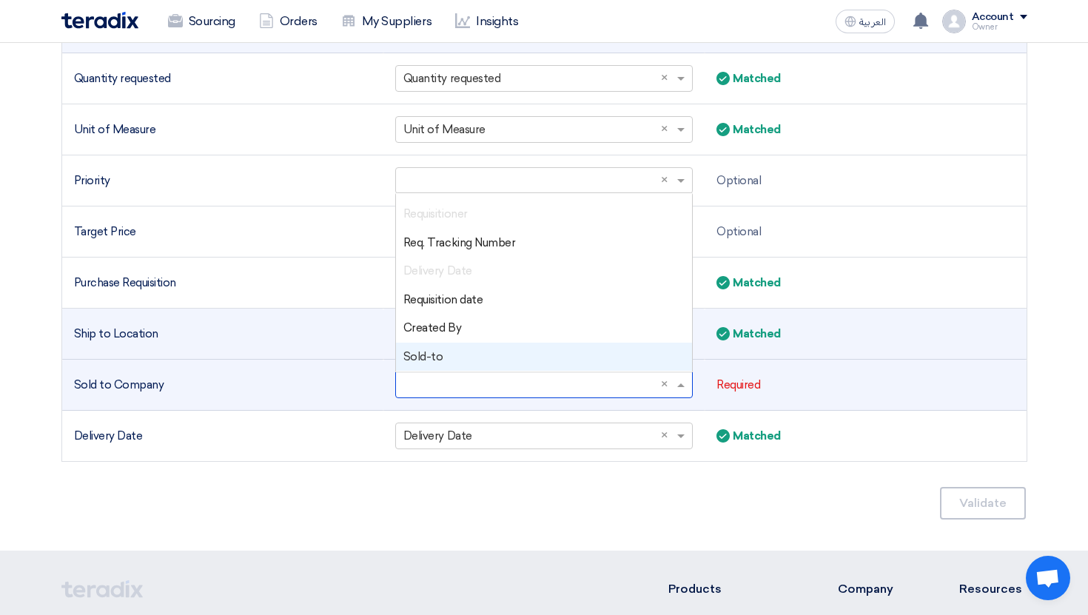
click at [477, 356] on div "Sold-to" at bounding box center [544, 357] width 296 height 29
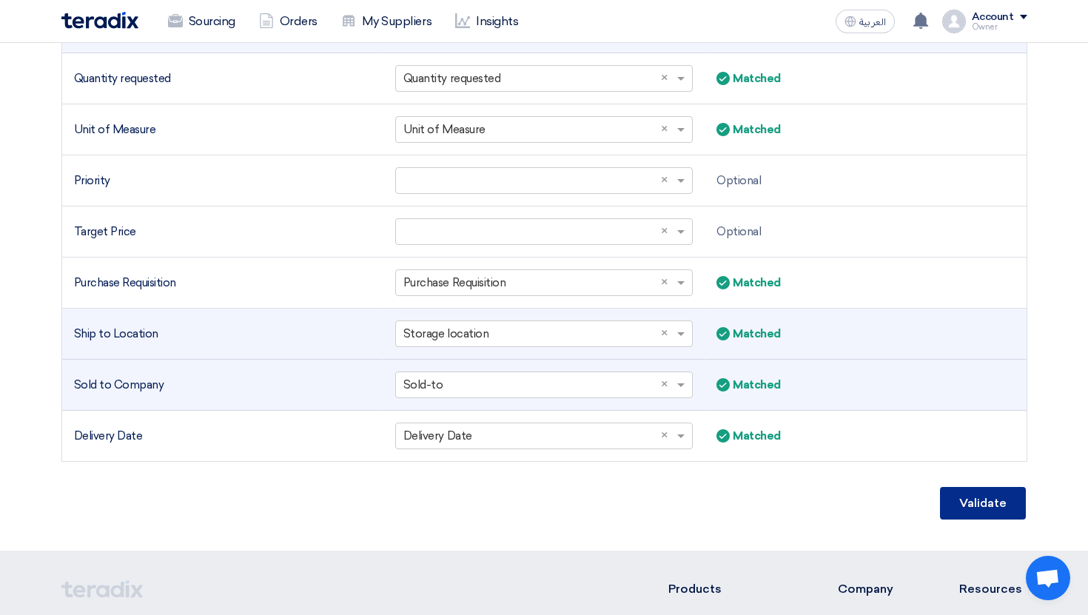
click at [1011, 509] on button "Validate" at bounding box center [983, 503] width 86 height 33
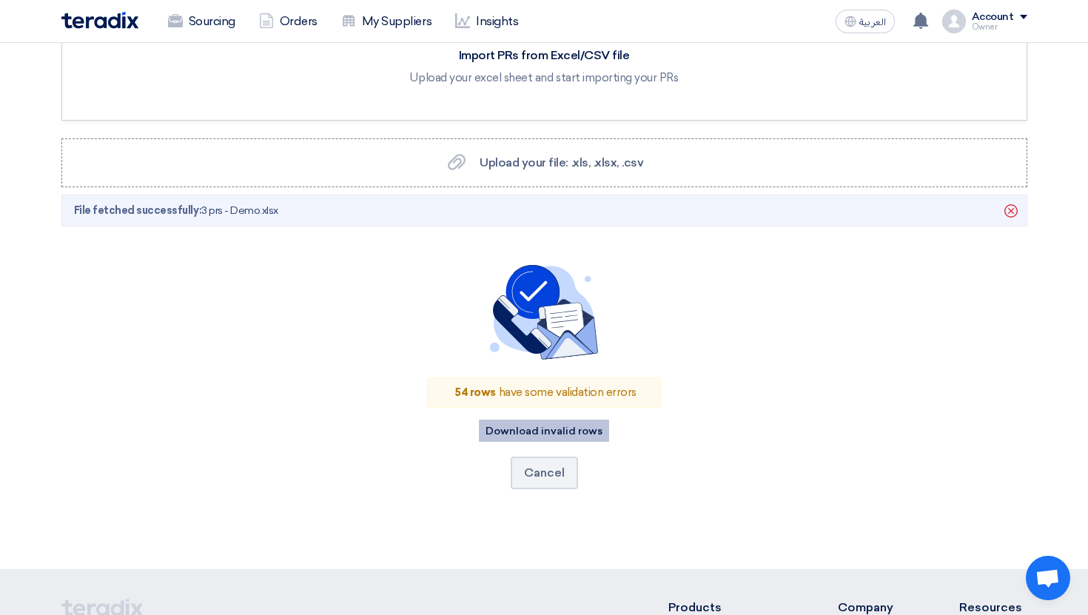
click at [566, 432] on button "Download invalid rows" at bounding box center [544, 431] width 130 height 22
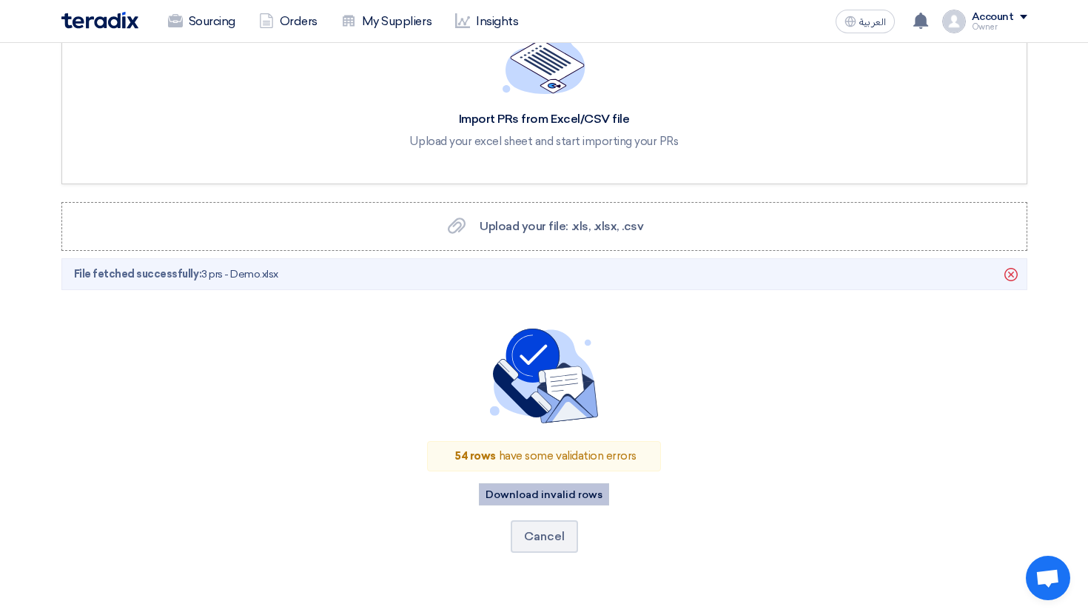
scroll to position [237, 0]
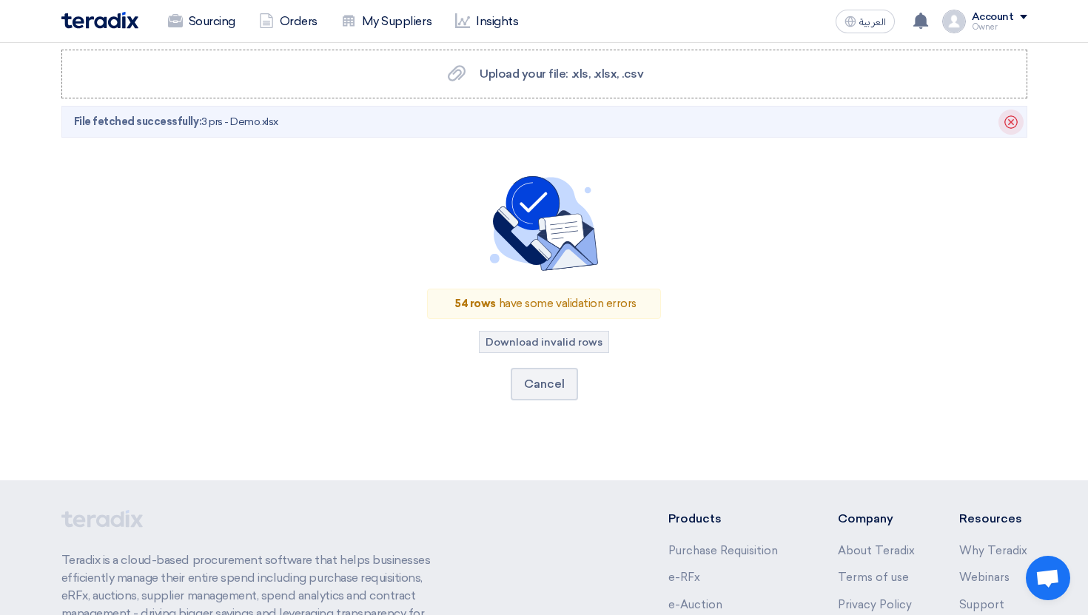
click at [1011, 126] on icon "Delete" at bounding box center [1011, 122] width 25 height 25
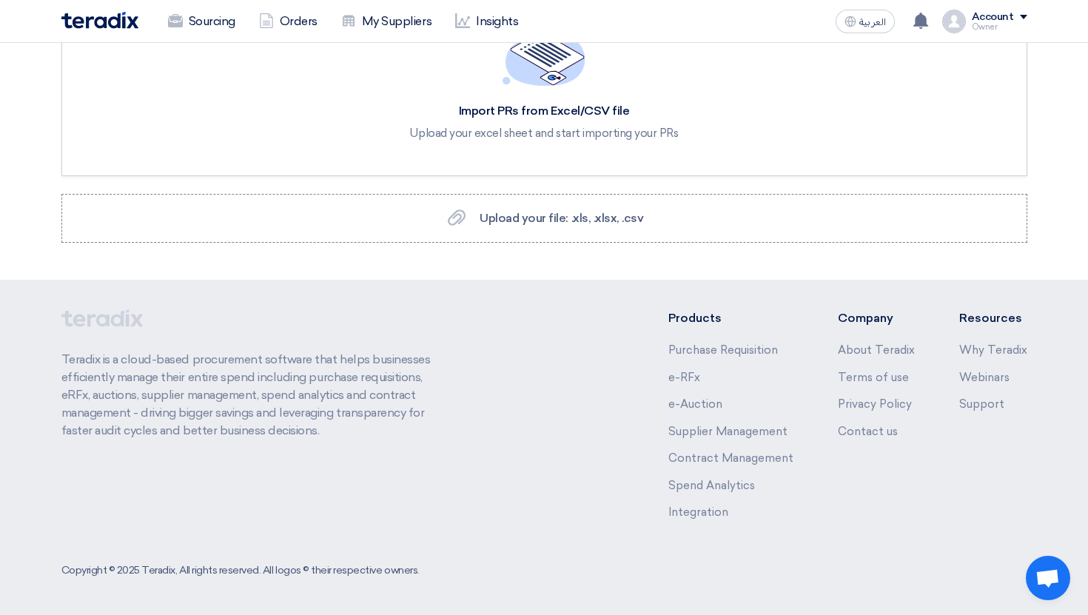
scroll to position [92, 0]
click at [581, 225] on span "Upload your file: .xls, .xlsx, .csv" at bounding box center [562, 219] width 164 height 14
click at [0, 0] on input "Upload your file: .xls, .xlsx, .csv Upload your file: .xls, .xlsx, .csv" at bounding box center [0, 0] width 0 height 0
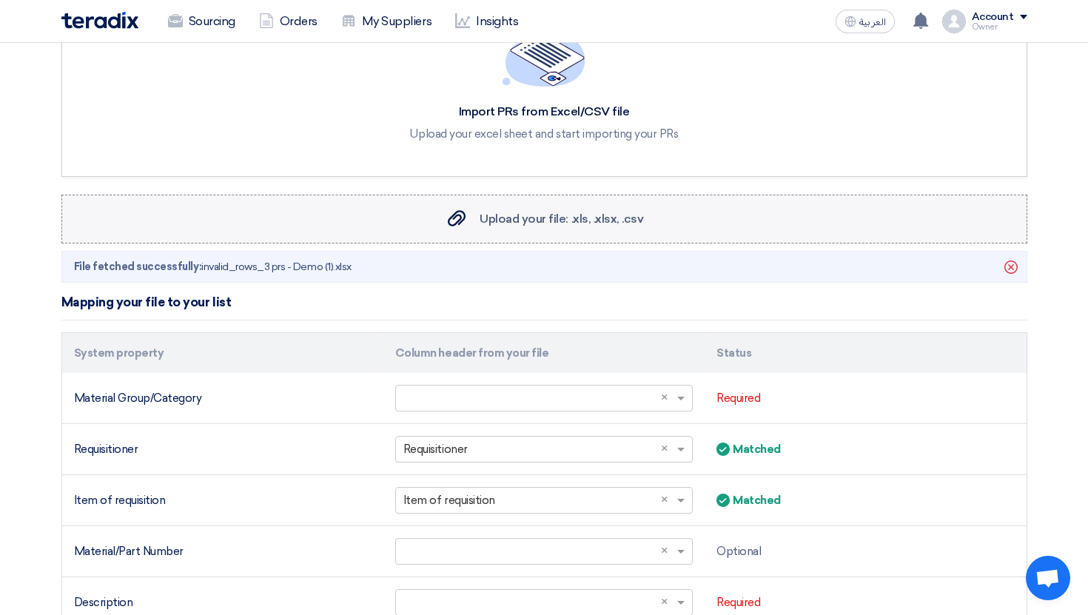
scroll to position [237, 0]
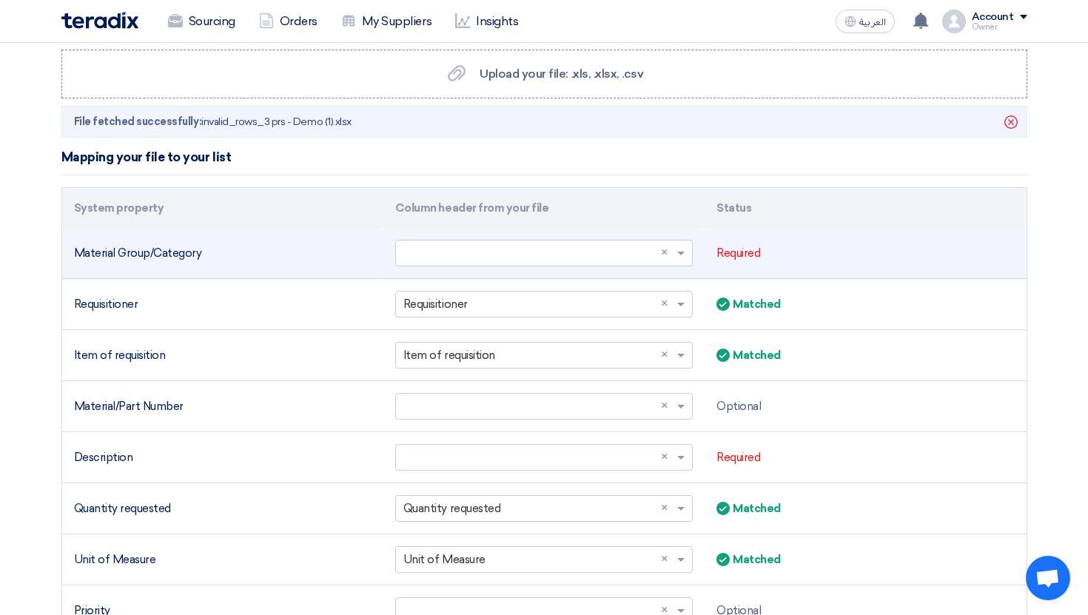
drag, startPoint x: 75, startPoint y: 254, endPoint x: 210, endPoint y: 252, distance: 135.5
click at [210, 252] on div "Material Group/Category" at bounding box center [223, 253] width 298 height 17
copy div "Material Group/Category"
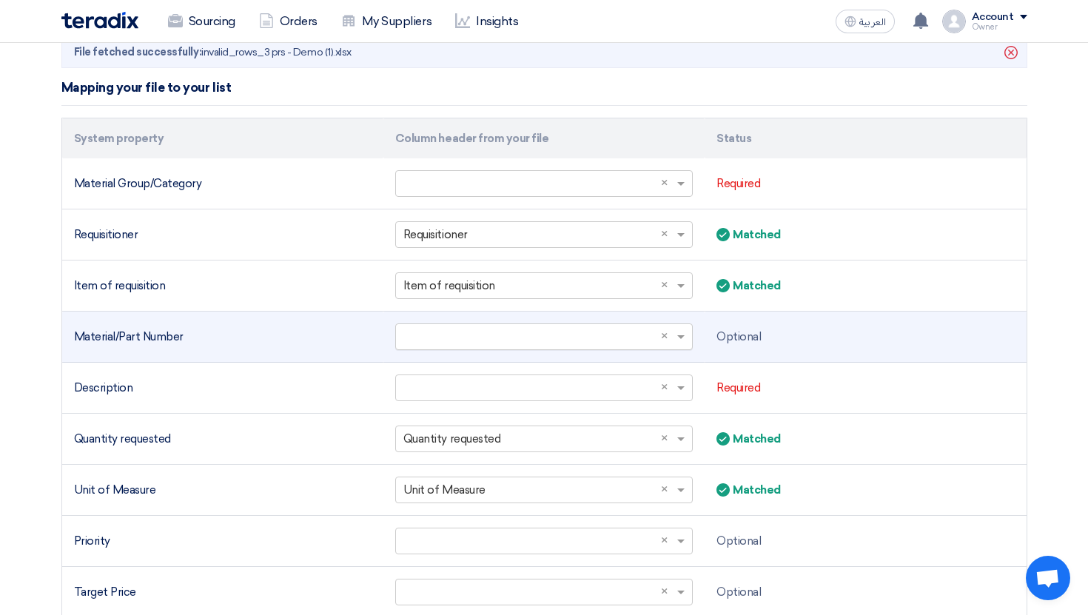
scroll to position [312, 0]
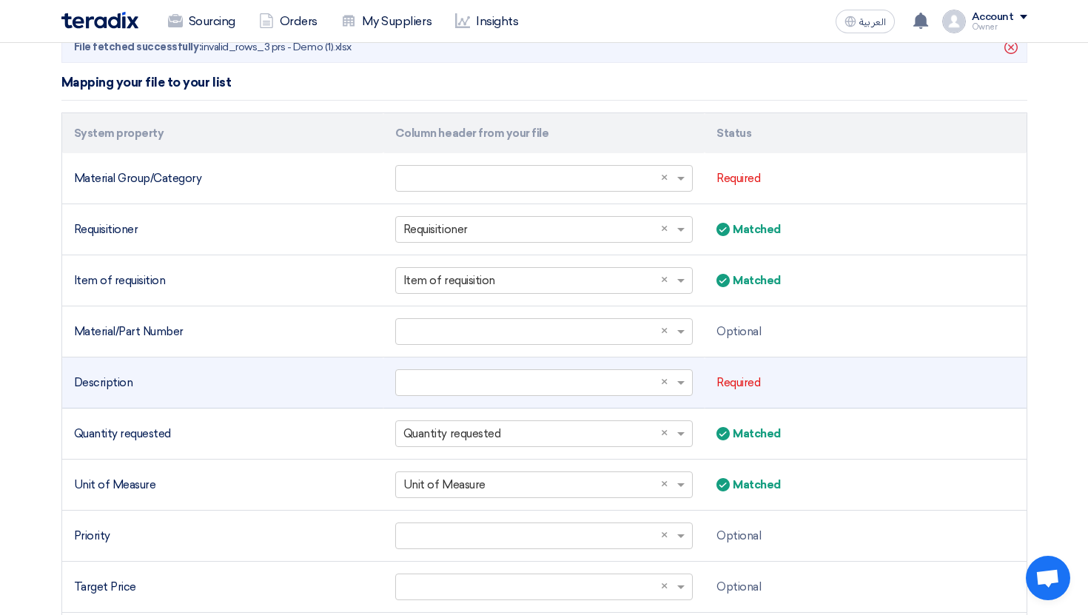
drag, startPoint x: 139, startPoint y: 388, endPoint x: 76, endPoint y: 385, distance: 63.7
click at [76, 385] on div "Description" at bounding box center [223, 383] width 298 height 17
copy div "Description"
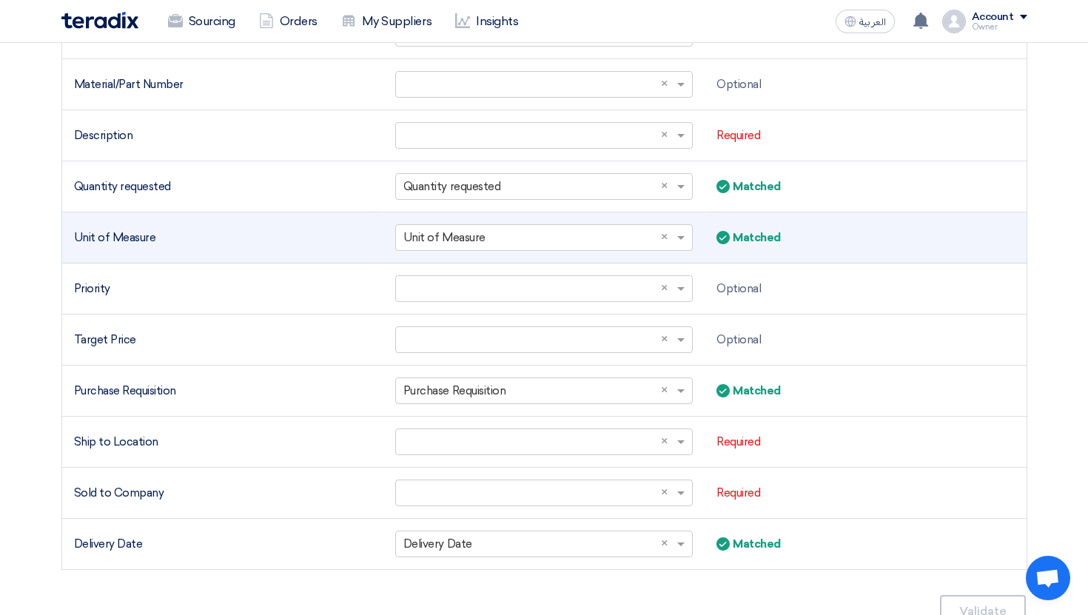
scroll to position [566, 0]
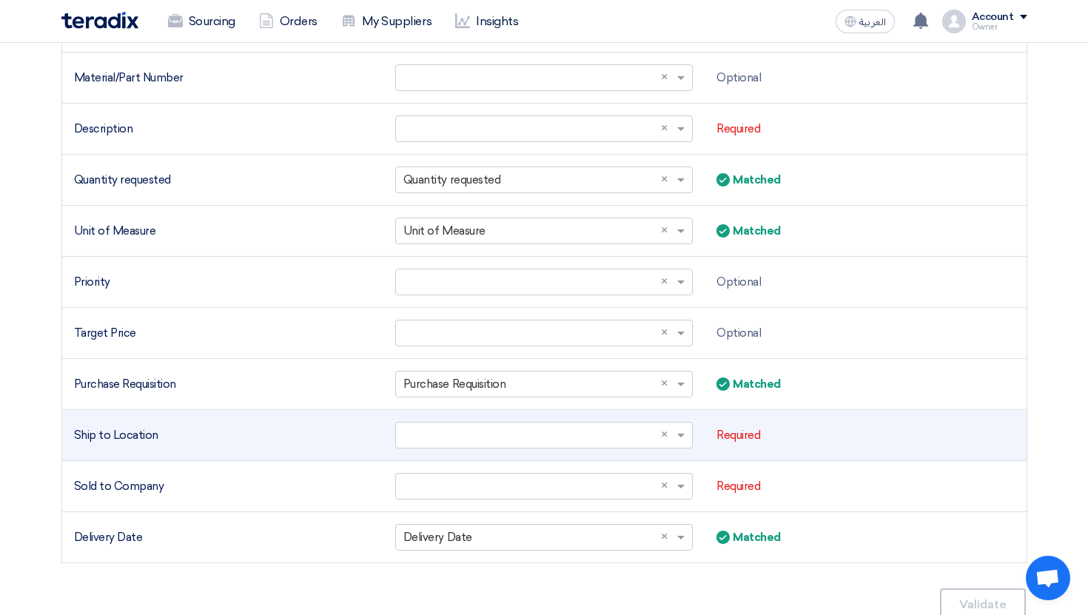
drag, startPoint x: 175, startPoint y: 443, endPoint x: 76, endPoint y: 443, distance: 100.0
click at [76, 443] on div "Ship to Location" at bounding box center [223, 435] width 298 height 17
copy div "Ship to Location"
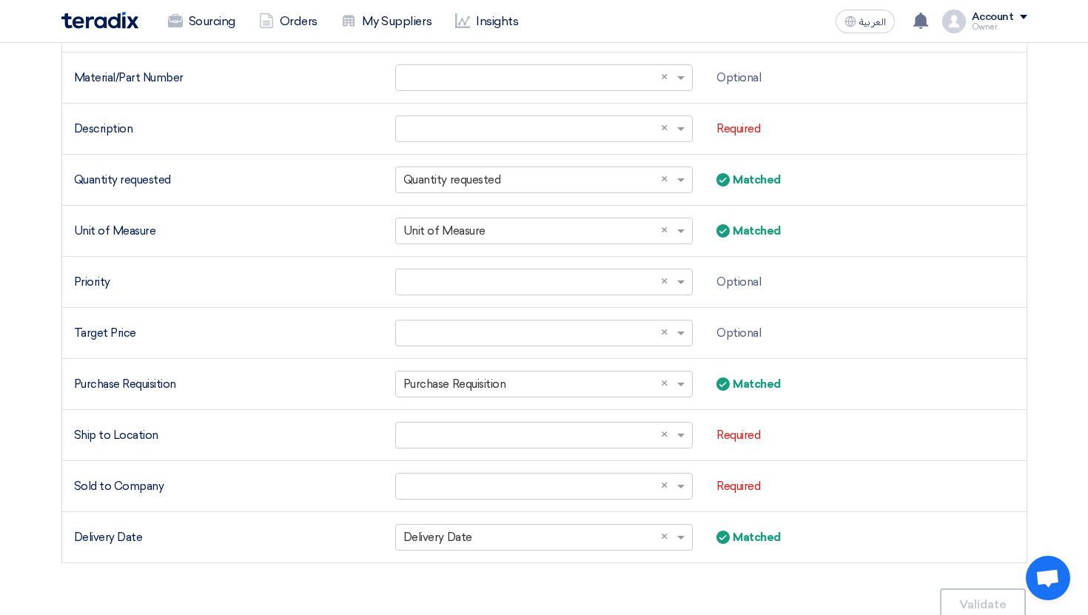
drag, startPoint x: 167, startPoint y: 486, endPoint x: 36, endPoint y: 486, distance: 130.3
click at [36, 486] on section "Import PRs from Excel/CSV file Upload your excel sheet and start importing your…" at bounding box center [544, 64] width 1088 height 1175
copy div "Loremi dolorsit Ametco adipis elit sedd eius Tempor Incididu Utlab/Etdolore Mag…"
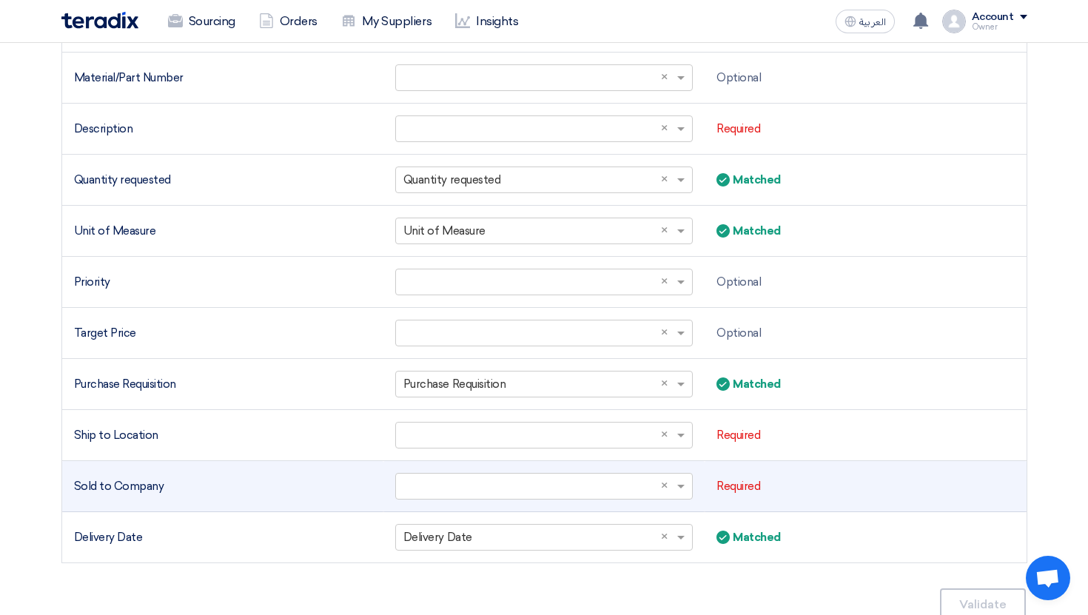
click at [168, 484] on div "Sold to Company" at bounding box center [223, 486] width 298 height 17
drag, startPoint x: 162, startPoint y: 489, endPoint x: 62, endPoint y: 489, distance: 100.0
click at [61, 489] on div "System property Column header from your file Status Material Group/Category Sel…" at bounding box center [544, 212] width 966 height 706
click at [62, 489] on td "Sold to Company" at bounding box center [222, 486] width 321 height 51
drag, startPoint x: 164, startPoint y: 483, endPoint x: 67, endPoint y: 483, distance: 96.3
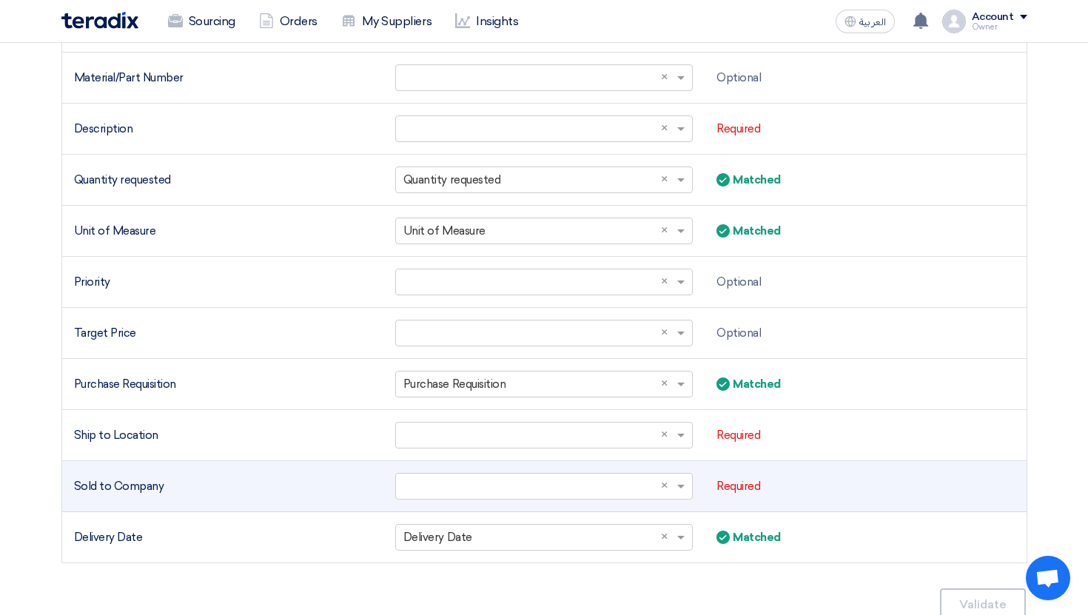
click at [67, 483] on td "Sold to Company" at bounding box center [222, 486] width 321 height 51
copy div "Sold to Company"
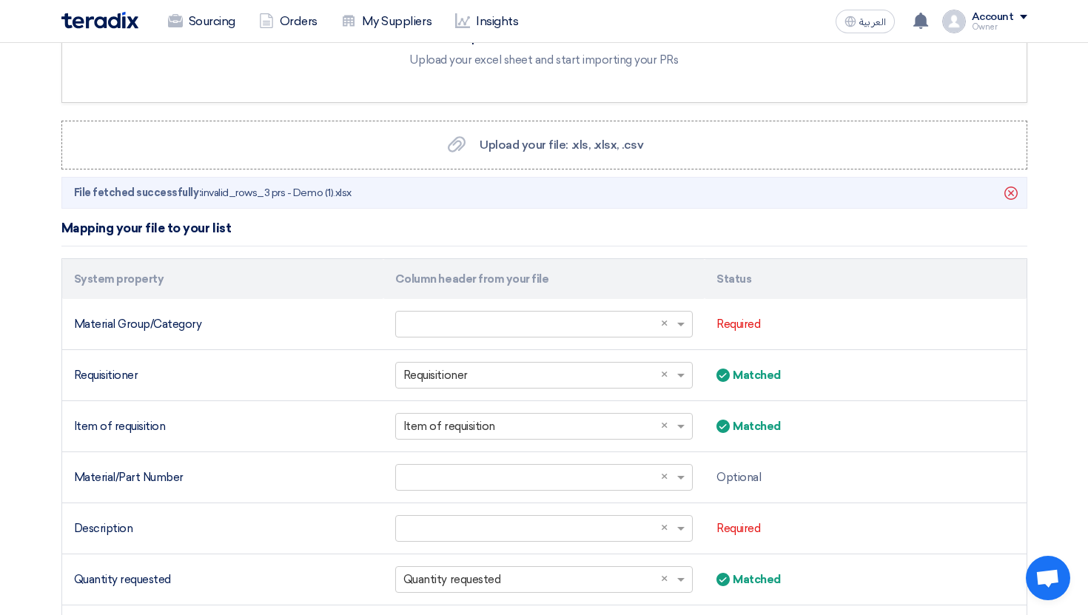
scroll to position [0, 0]
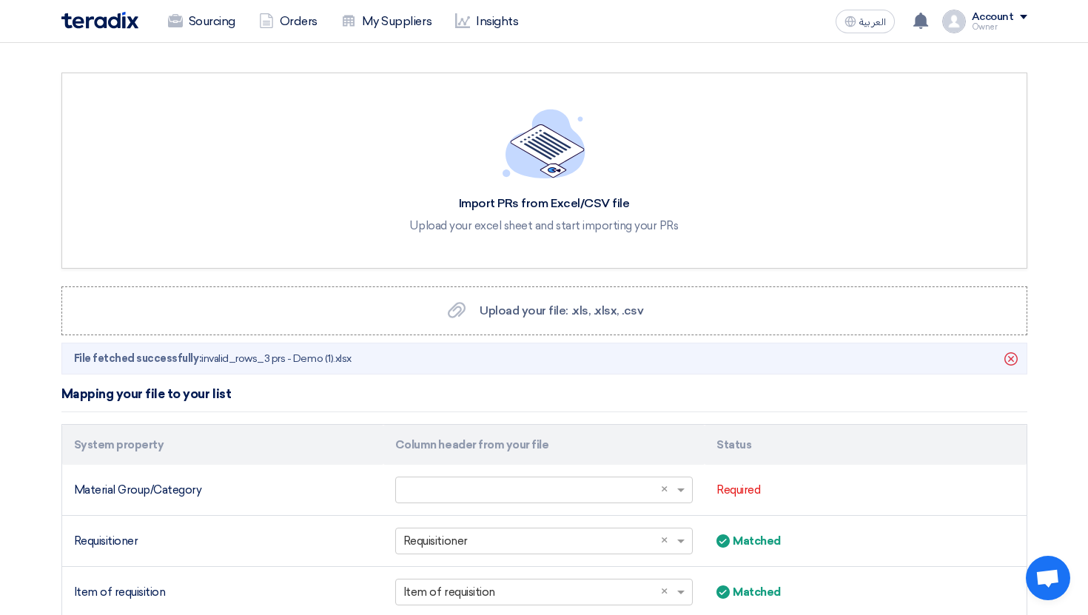
click at [1000, 351] on li "File fetched successfully: invalid_rows_3 prs - Demo (1).xlsx [GEOGRAPHIC_DATA]" at bounding box center [544, 359] width 966 height 32
click at [1009, 353] on use at bounding box center [1011, 358] width 13 height 13
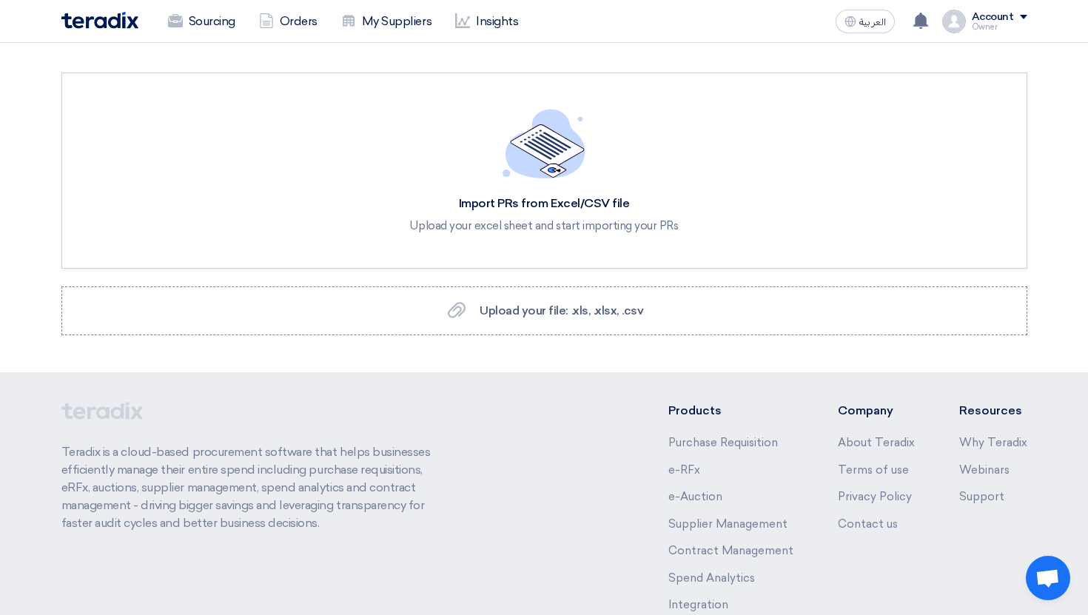
click at [538, 349] on section "Import PRs from Excel/CSV file Upload your excel sheet and start importing your…" at bounding box center [544, 207] width 1088 height 329
click at [538, 346] on section "Import PRs from Excel/CSV file Upload your excel sheet and start importing your…" at bounding box center [544, 207] width 1088 height 329
click at [538, 342] on section "Import PRs from Excel/CSV file Upload your excel sheet and start importing your…" at bounding box center [544, 207] width 1088 height 329
click at [538, 333] on label "Upload your file: .xls, .xlsx, .csv Upload your file: .xls, .xlsx, .csv" at bounding box center [544, 311] width 966 height 49
click at [0, 0] on input "Upload your file: .xls, .xlsx, .csv Upload your file: .xls, .xlsx, .csv" at bounding box center [0, 0] width 0 height 0
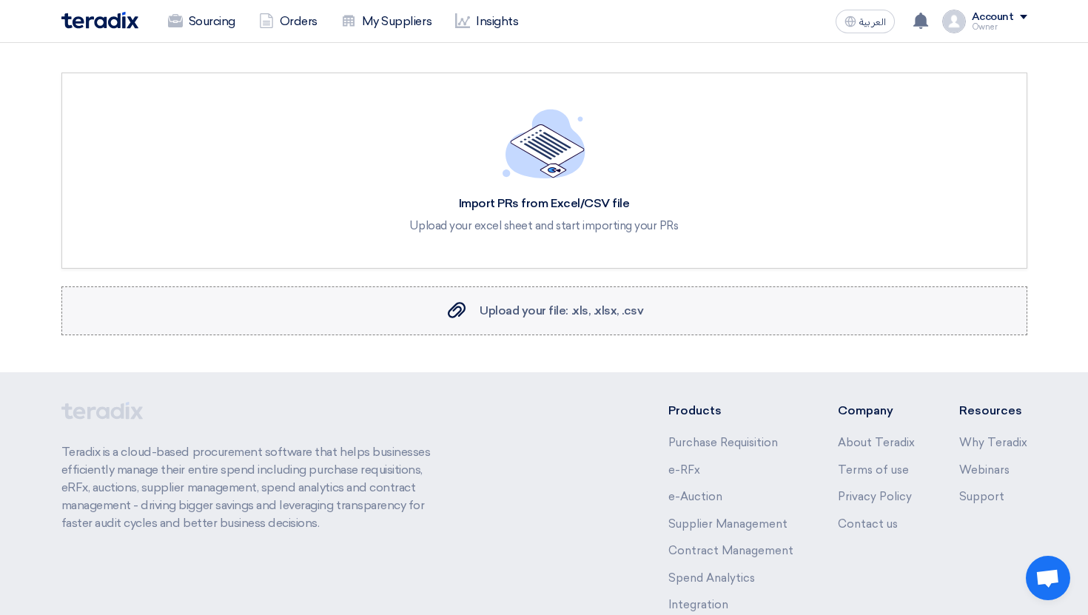
click at [547, 317] on span "Upload your file: .xls, .xlsx, .csv" at bounding box center [562, 311] width 164 height 14
click at [0, 0] on input "Upload your file: .xls, .xlsx, .csv Upload your file: .xls, .xlsx, .csv" at bounding box center [0, 0] width 0 height 0
click at [655, 324] on label "Upload your file: .xls, .xlsx, .csv Upload your file: .xls, .xlsx, .csv" at bounding box center [544, 311] width 966 height 49
click at [0, 0] on input "Upload your file: .xls, .xlsx, .csv Upload your file: .xls, .xlsx, .csv" at bounding box center [0, 0] width 0 height 0
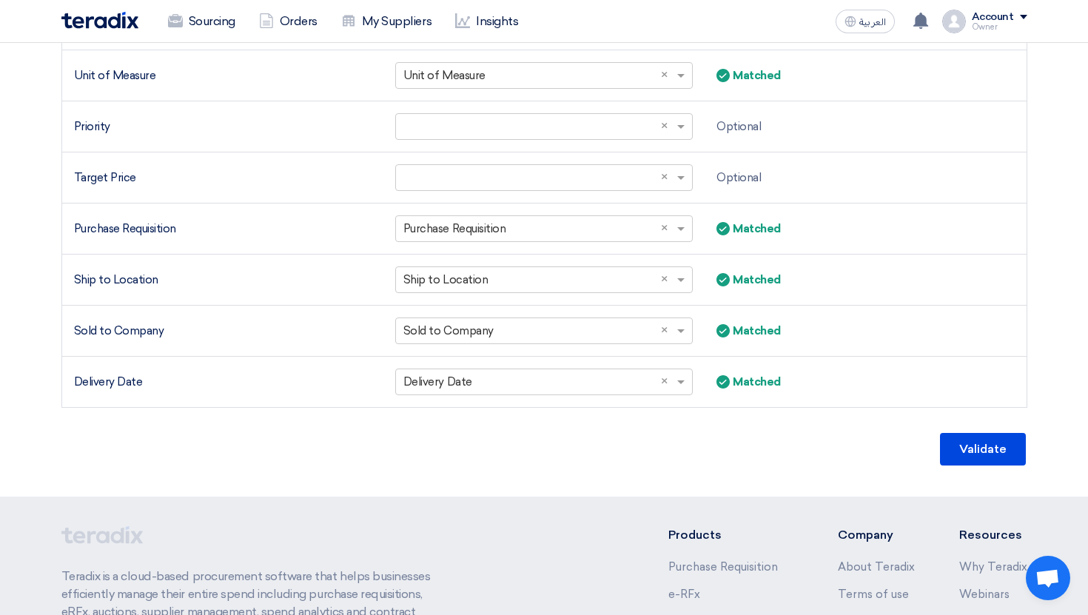
scroll to position [719, 0]
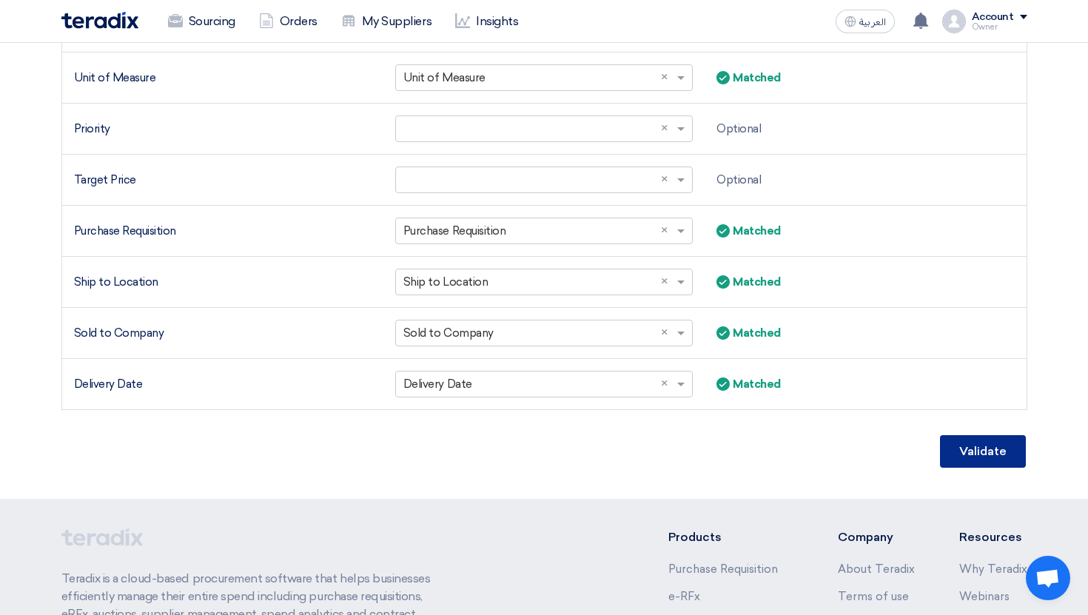
click at [981, 458] on button "Validate" at bounding box center [983, 451] width 86 height 33
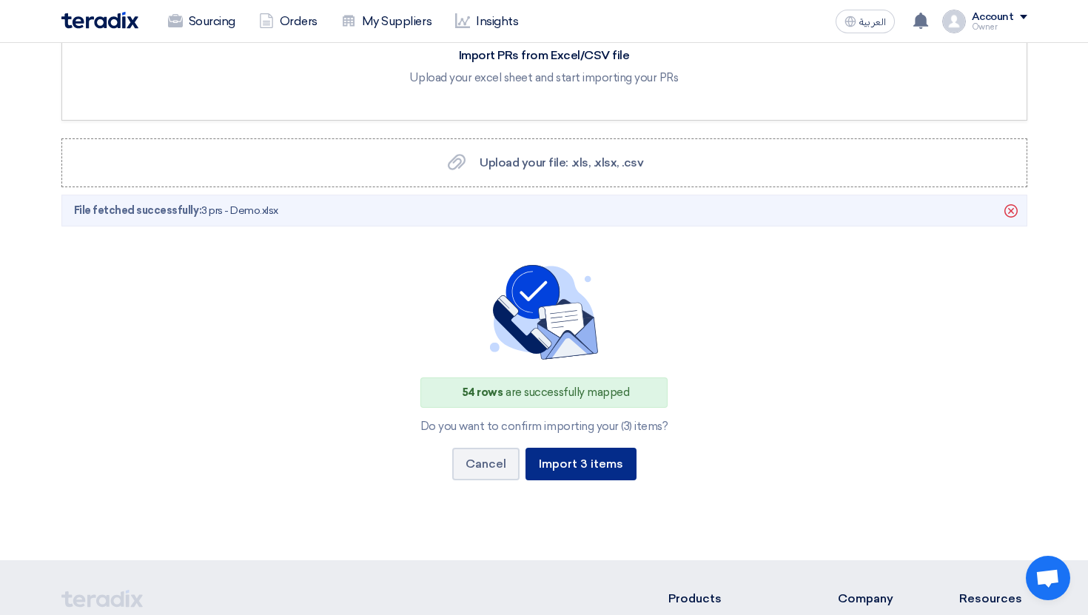
click at [606, 469] on button "Import 3 items" at bounding box center [581, 464] width 111 height 33
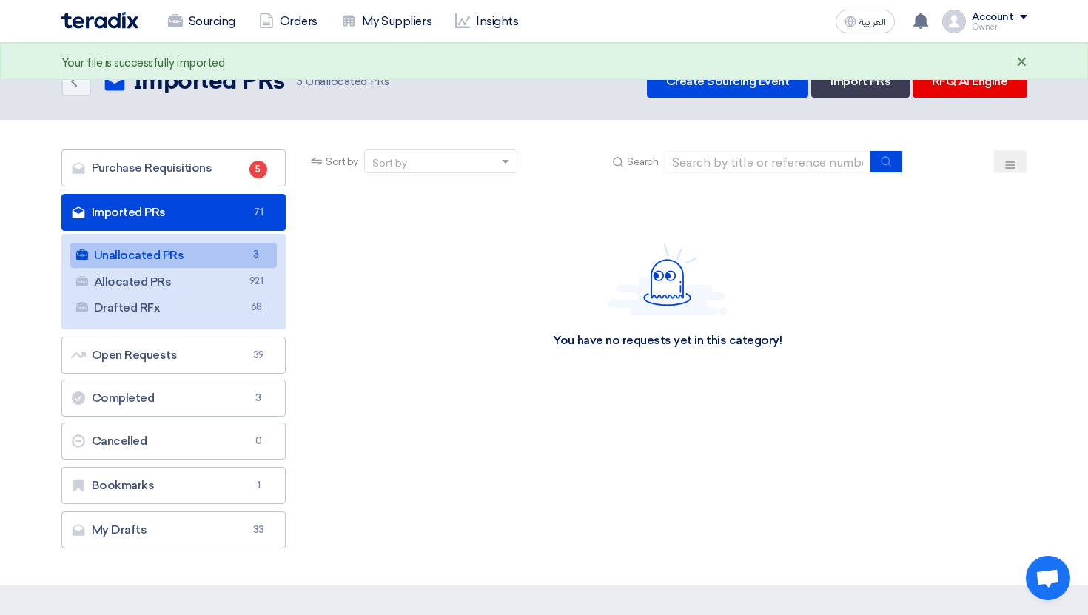
click at [1023, 59] on div "×" at bounding box center [1022, 63] width 11 height 18
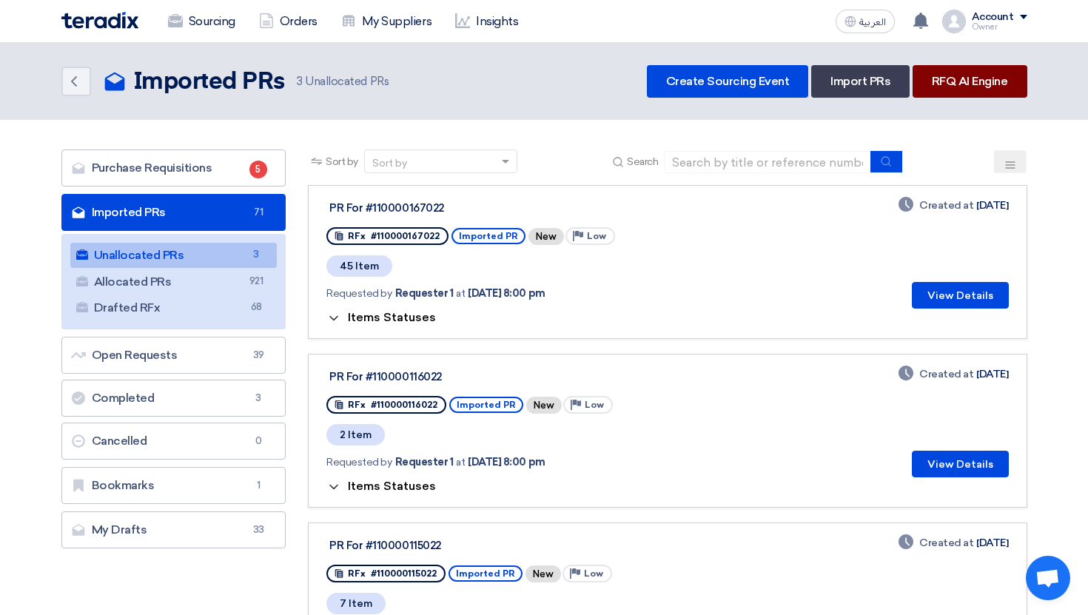
click at [982, 90] on link "RFQ AI Engine" at bounding box center [970, 81] width 115 height 33
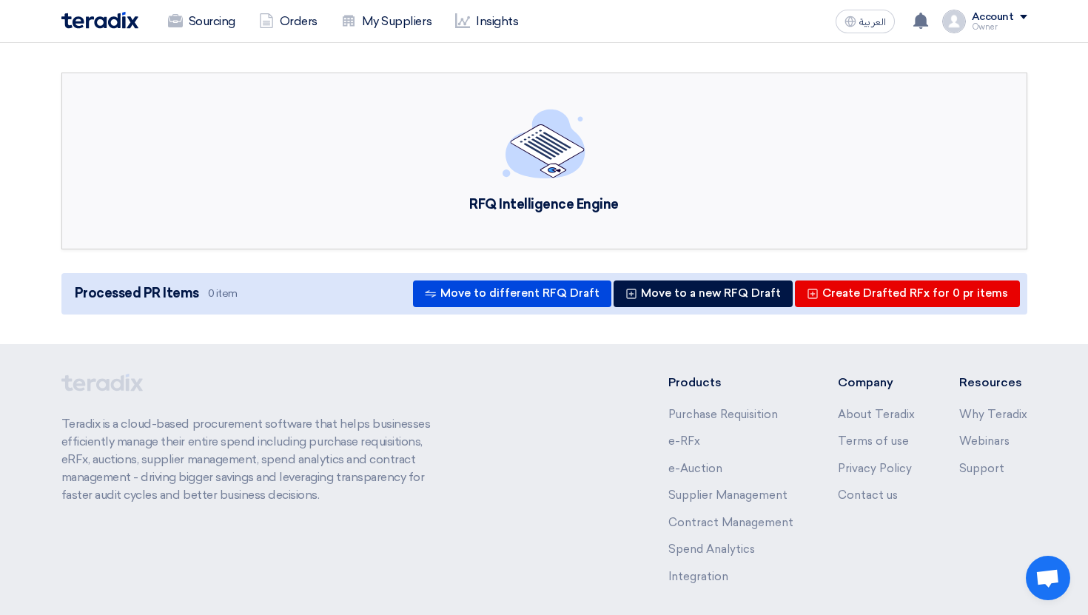
drag, startPoint x: 455, startPoint y: 203, endPoint x: 652, endPoint y: 203, distance: 196.2
click at [652, 203] on div "RFQ Intelligence Engine" at bounding box center [544, 161] width 966 height 177
copy div "RFQ Intelligence Engine"
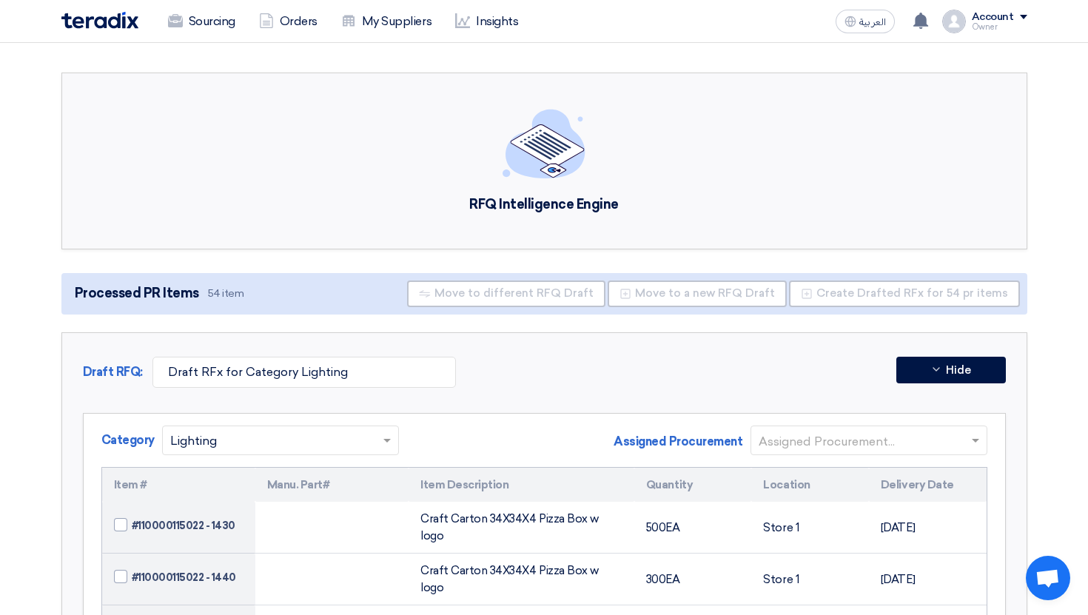
click at [598, 214] on div "RFQ Intelligence Engine" at bounding box center [544, 161] width 966 height 177
click at [130, 26] on img at bounding box center [99, 20] width 77 height 17
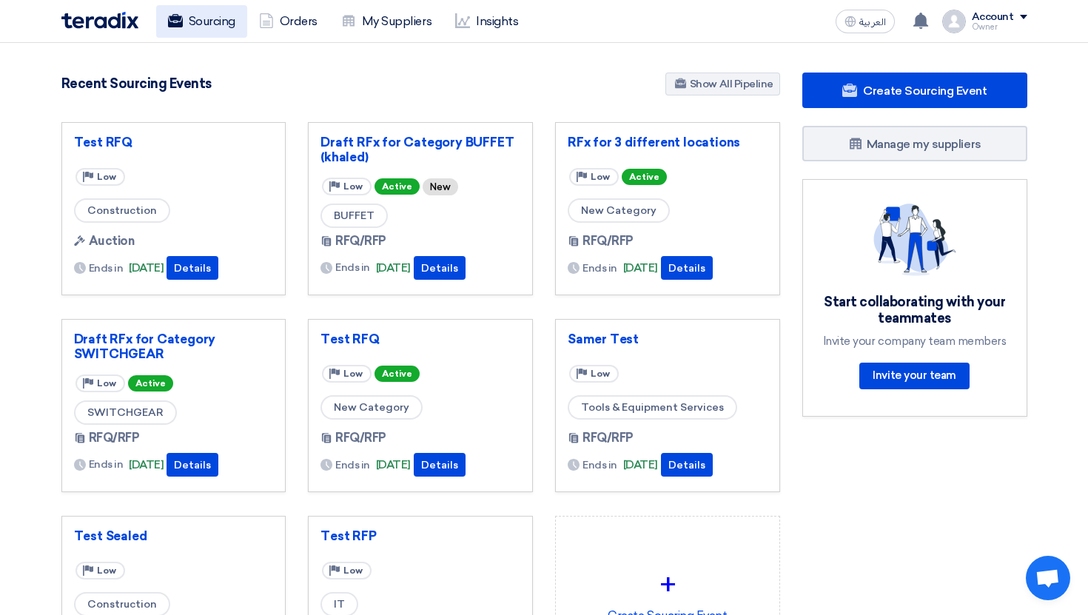
click at [198, 12] on link "Sourcing" at bounding box center [201, 21] width 91 height 33
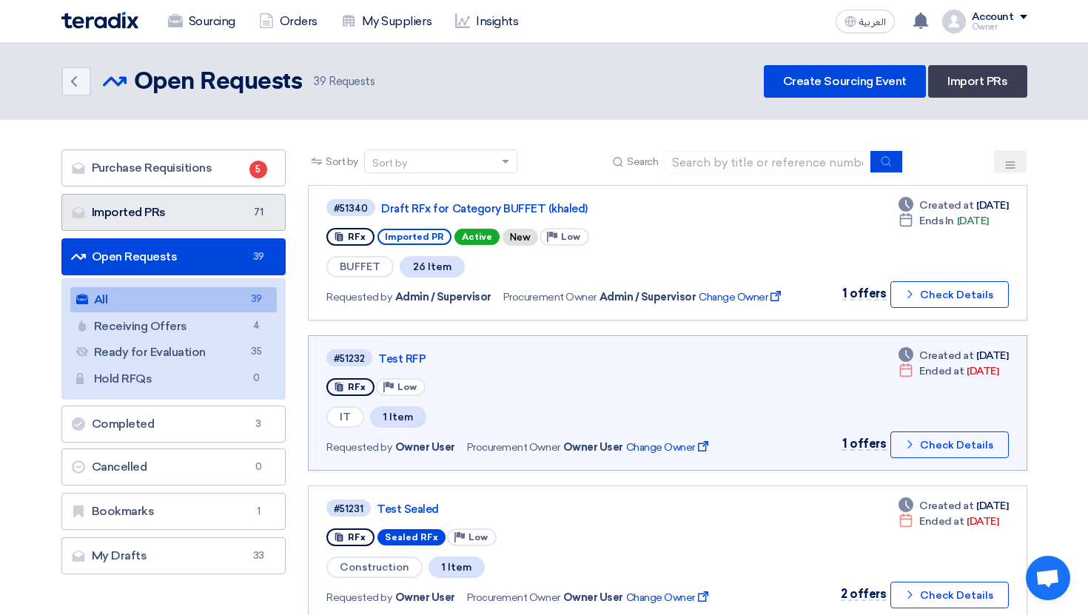
click at [181, 210] on link "Imported PRs Imported PRs 71" at bounding box center [173, 212] width 225 height 37
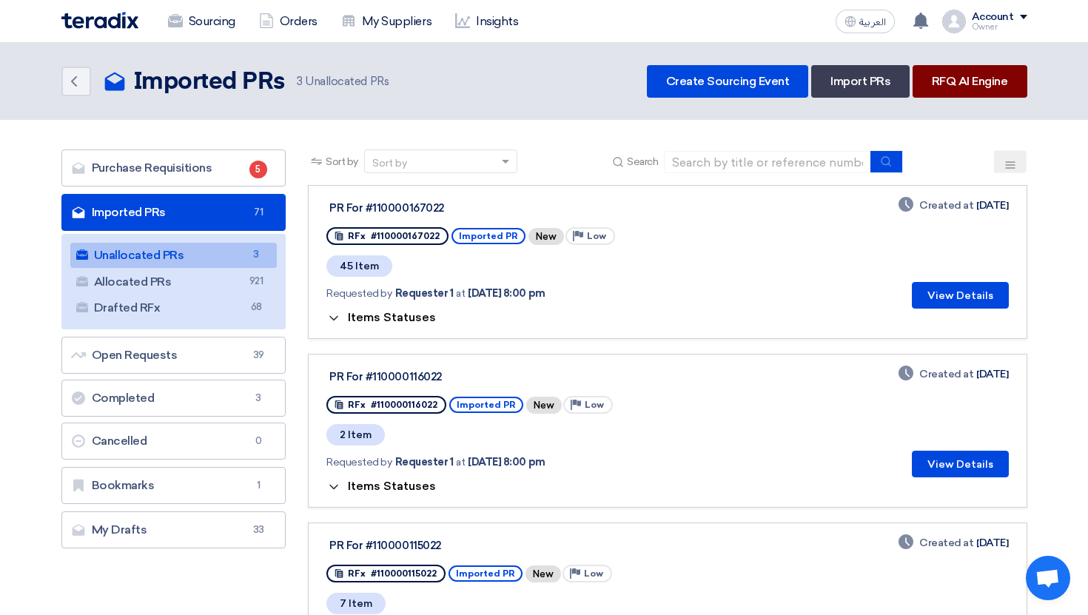
click at [966, 78] on link "RFQ AI Engine" at bounding box center [970, 81] width 115 height 33
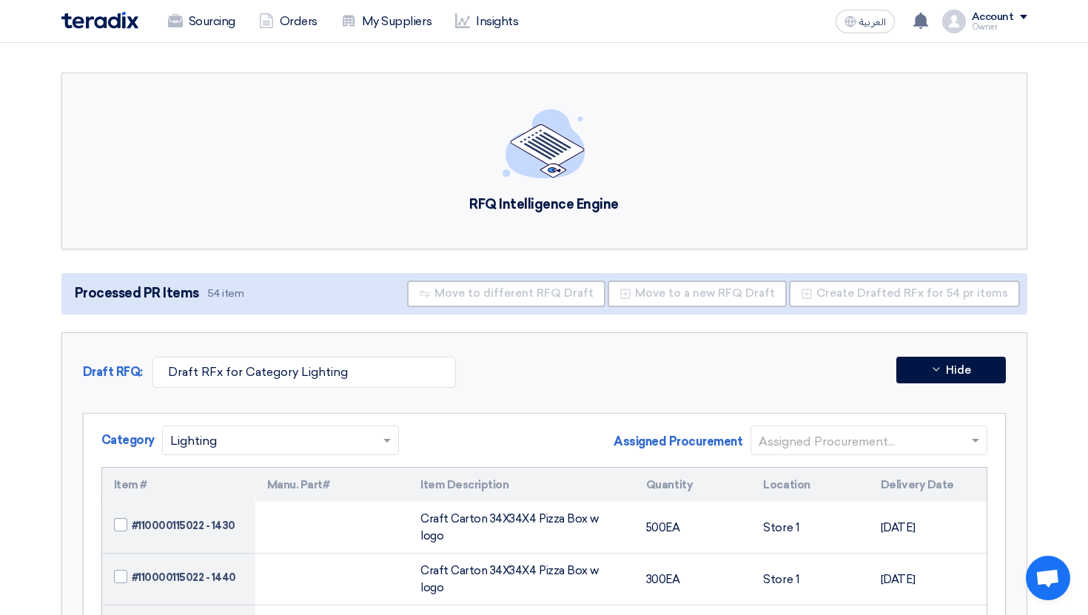
drag, startPoint x: 74, startPoint y: 293, endPoint x: 198, endPoint y: 298, distance: 123.8
click at [198, 298] on span "Processed PR Items 54 item" at bounding box center [158, 294] width 178 height 20
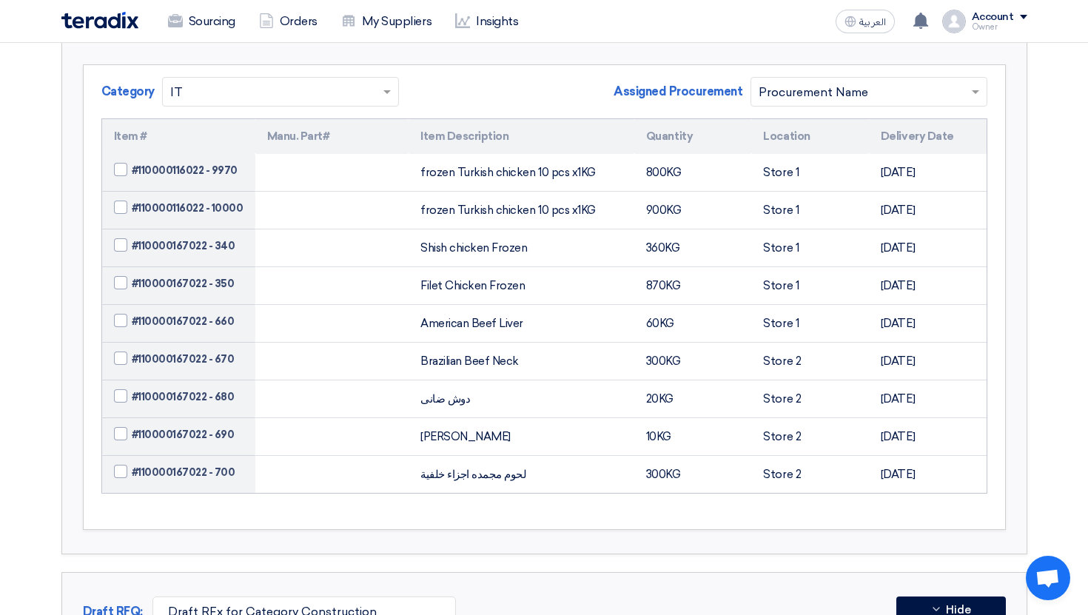
scroll to position [2235, 0]
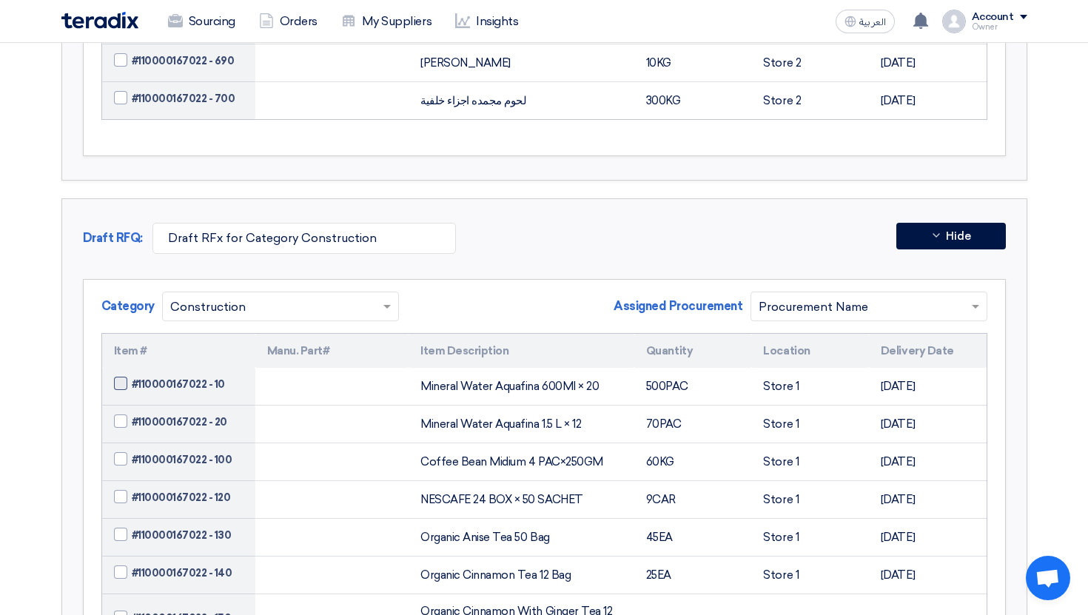
click at [115, 377] on span at bounding box center [120, 383] width 13 height 13
click at [132, 373] on input "#110000167022 - 10" at bounding box center [197, 385] width 130 height 24
checkbox input "true"
click at [121, 444] on td "#110000167022 - 100" at bounding box center [178, 463] width 153 height 38
click at [121, 415] on span at bounding box center [120, 421] width 13 height 13
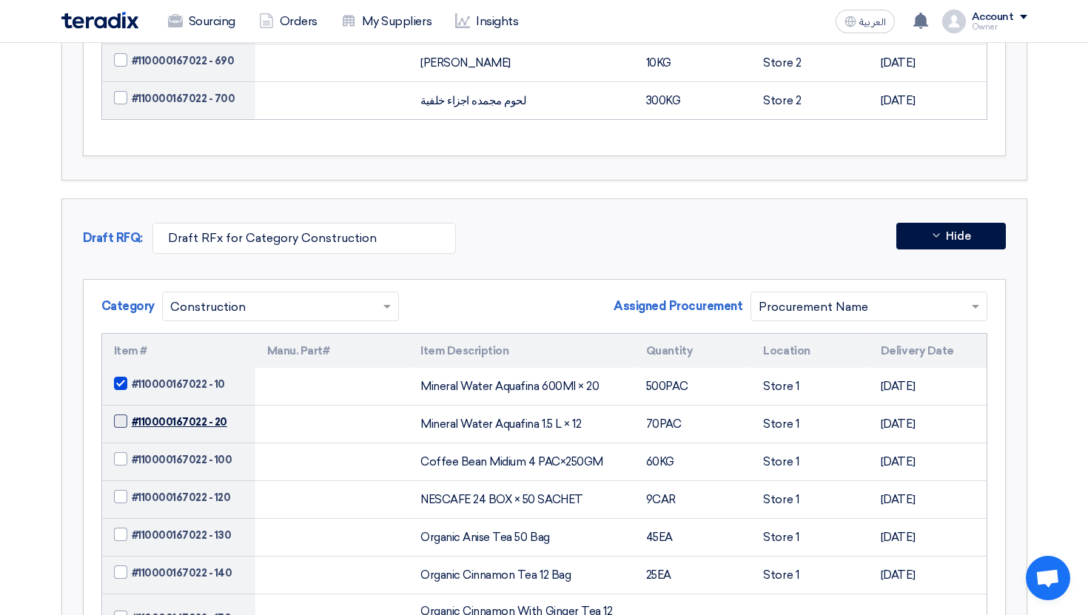
click at [132, 411] on input "#110000167022 - 20" at bounding box center [197, 423] width 130 height 24
checkbox input "true"
click at [120, 444] on td "#110000167022 - 100" at bounding box center [178, 463] width 153 height 38
click at [119, 452] on span at bounding box center [120, 458] width 13 height 13
click at [132, 449] on input "#110000167022 - 100" at bounding box center [197, 461] width 130 height 24
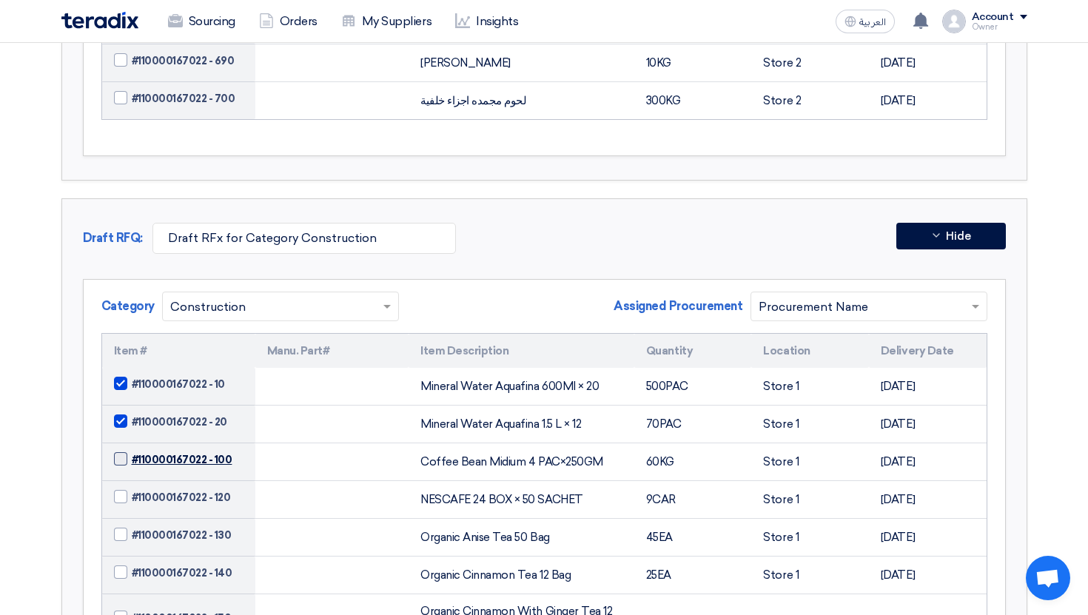
checkbox input "true"
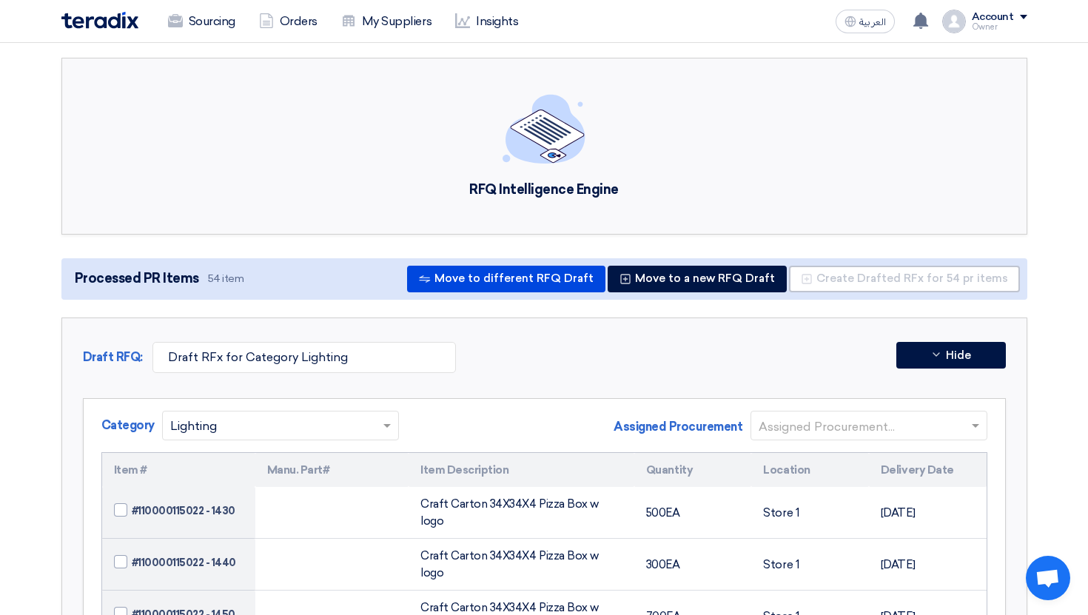
scroll to position [0, 0]
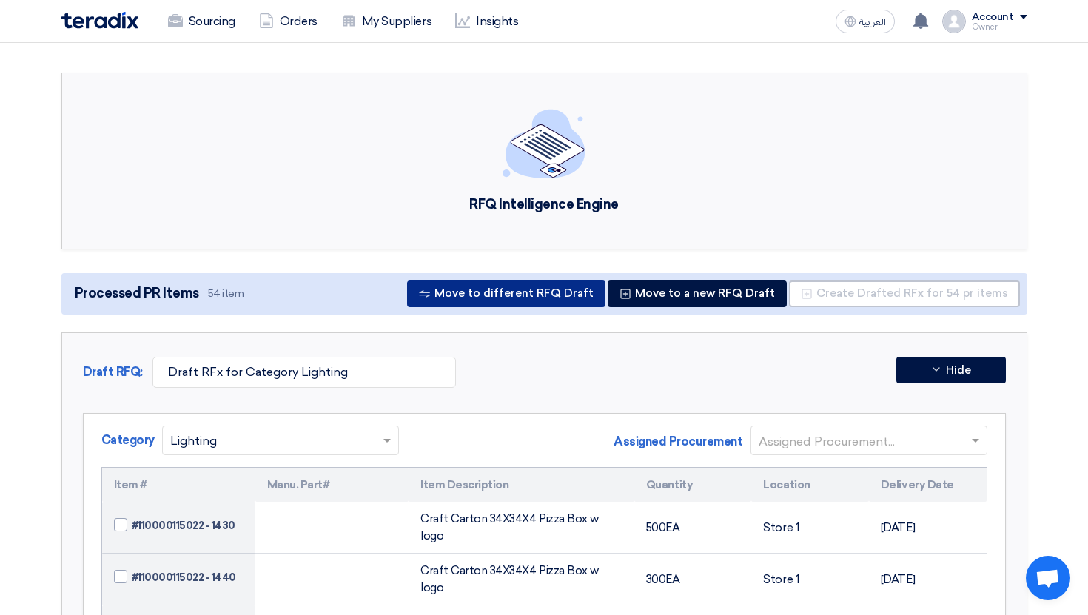
click at [538, 295] on button "Move to different RFQ Draft" at bounding box center [506, 294] width 198 height 27
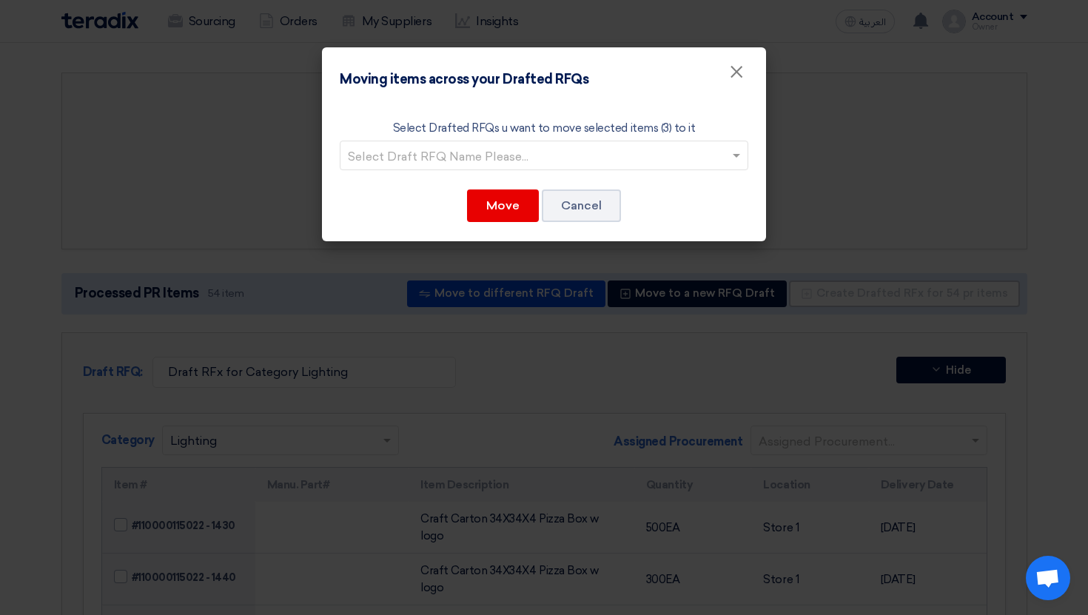
click at [545, 152] on input "text" at bounding box center [537, 156] width 378 height 24
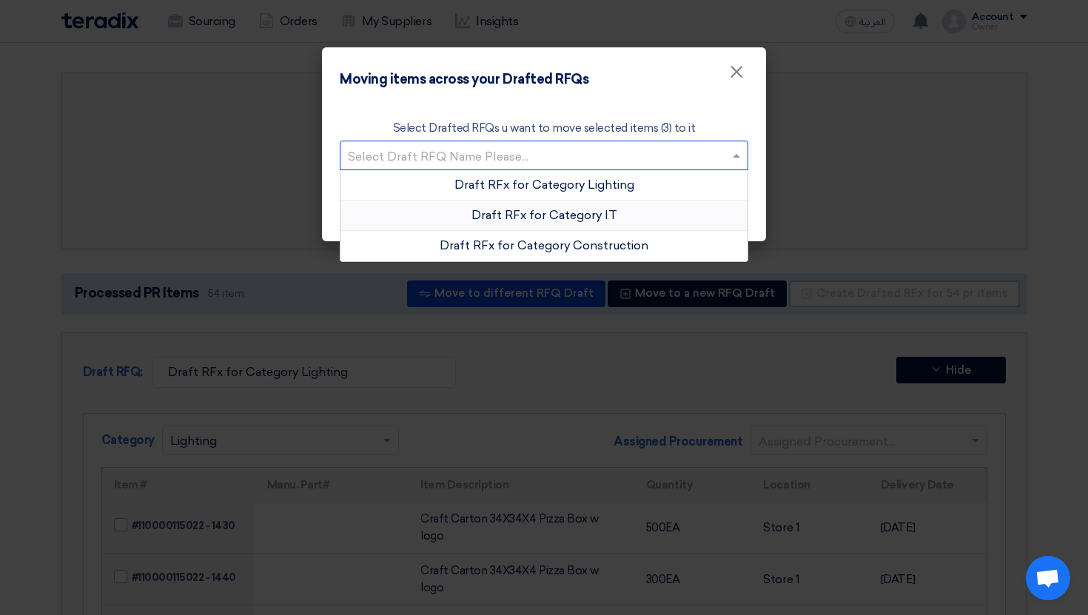
click at [559, 215] on span "Draft RFx for Category IT" at bounding box center [545, 215] width 146 height 14
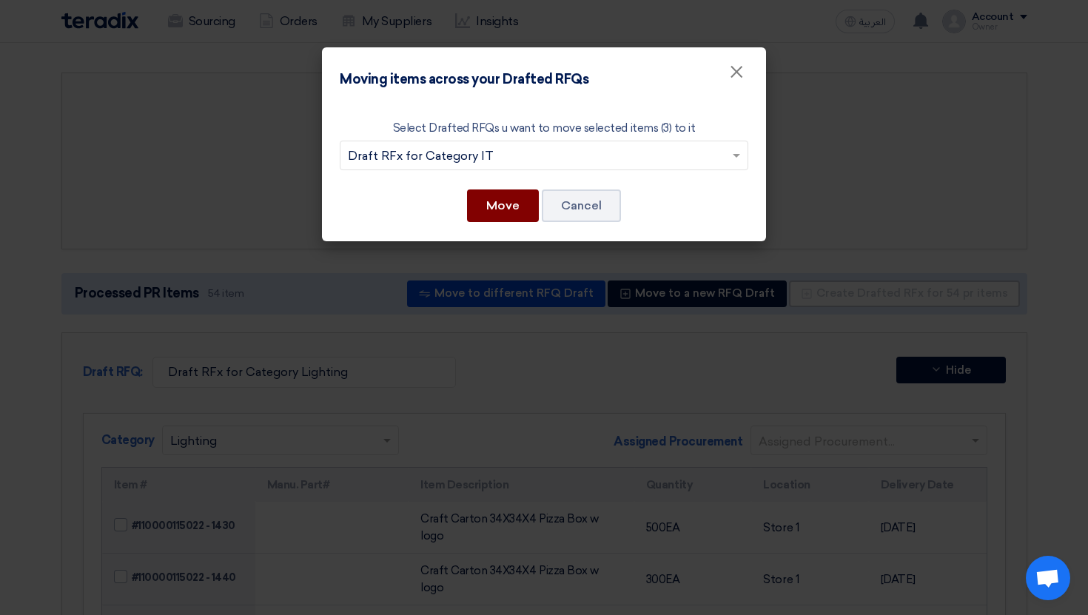
click at [517, 210] on button "Move" at bounding box center [503, 206] width 72 height 33
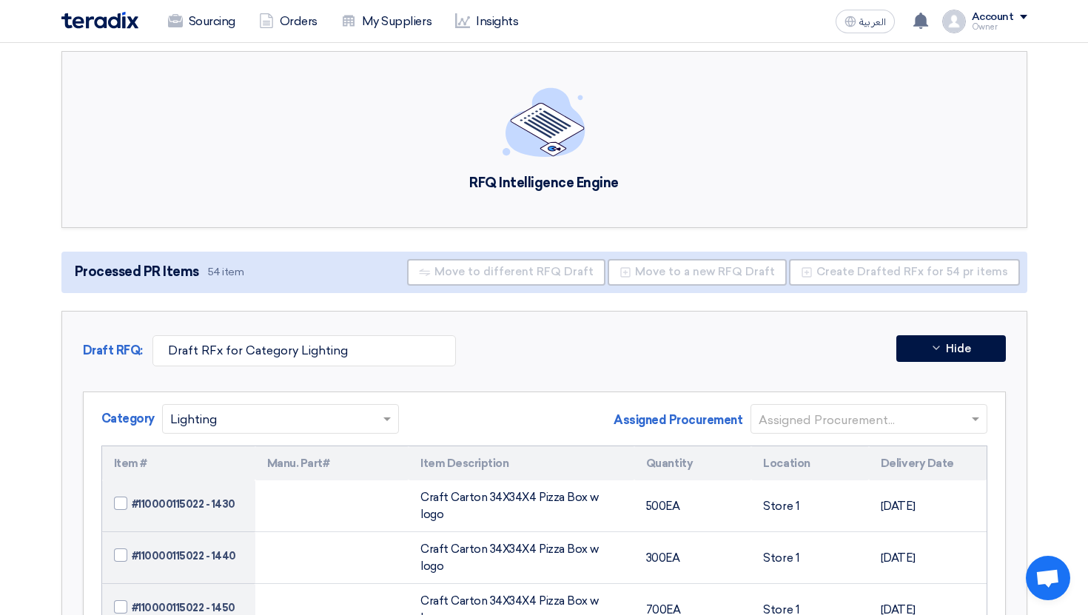
scroll to position [33, 0]
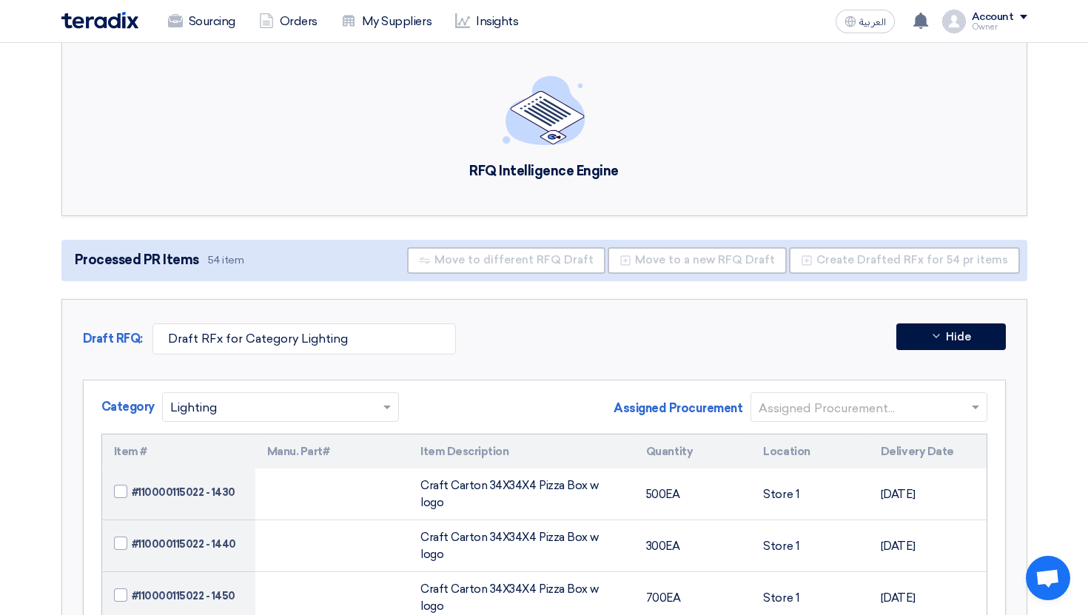
click at [817, 406] on input "text" at bounding box center [862, 408] width 206 height 24
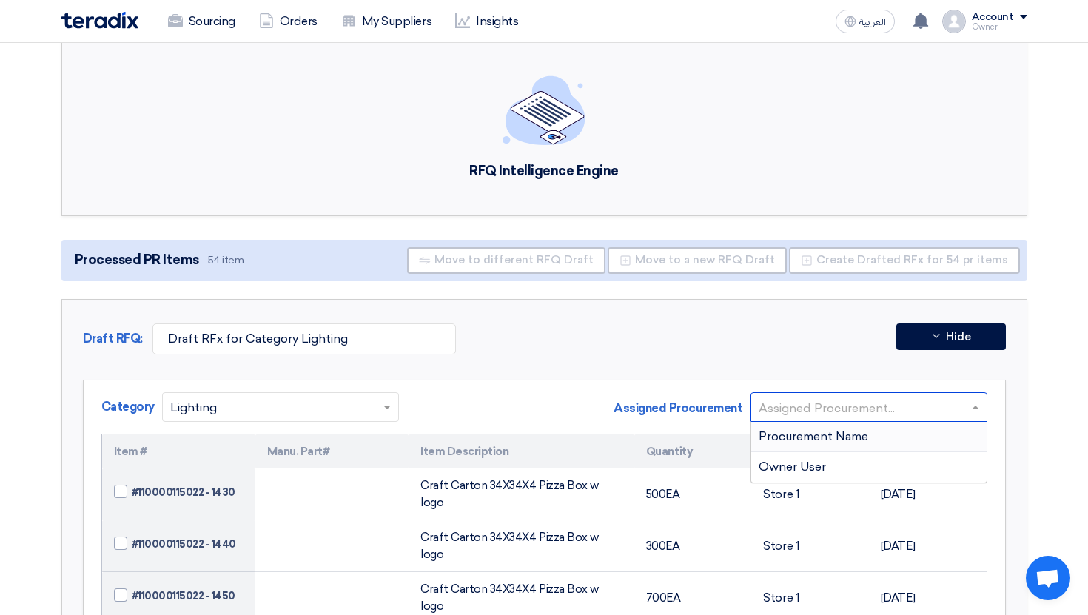
click at [814, 440] on span "Procurement Name" at bounding box center [814, 436] width 110 height 14
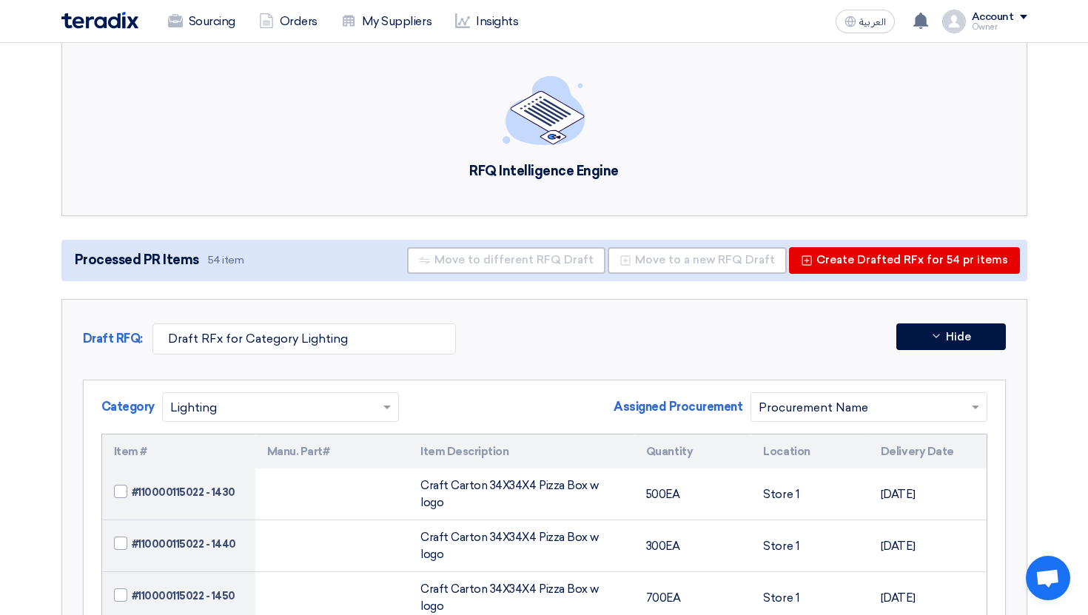
click at [837, 325] on div "Draft RFQ: Draft RFx for Category Lighting Hide" at bounding box center [544, 343] width 923 height 39
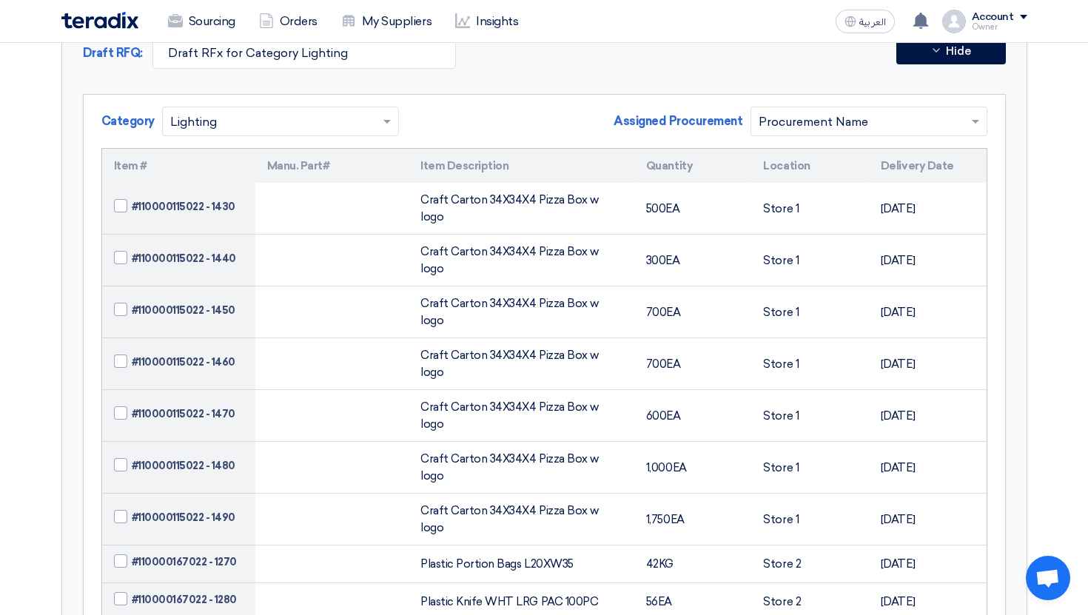
scroll to position [0, 0]
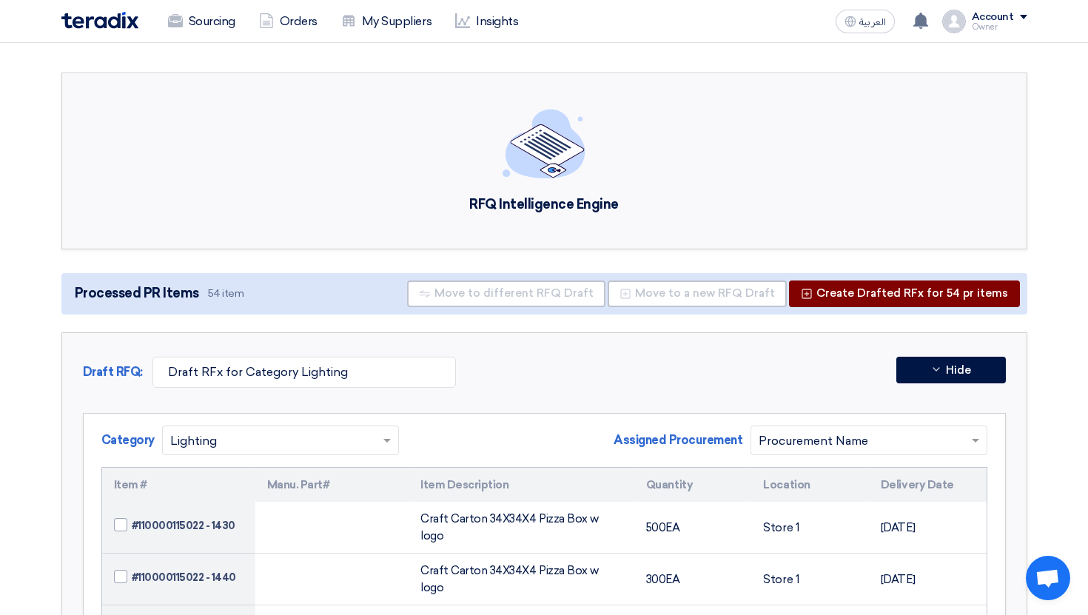
click at [858, 287] on button "Create Drafted RFx for 54 pr items" at bounding box center [904, 294] width 231 height 27
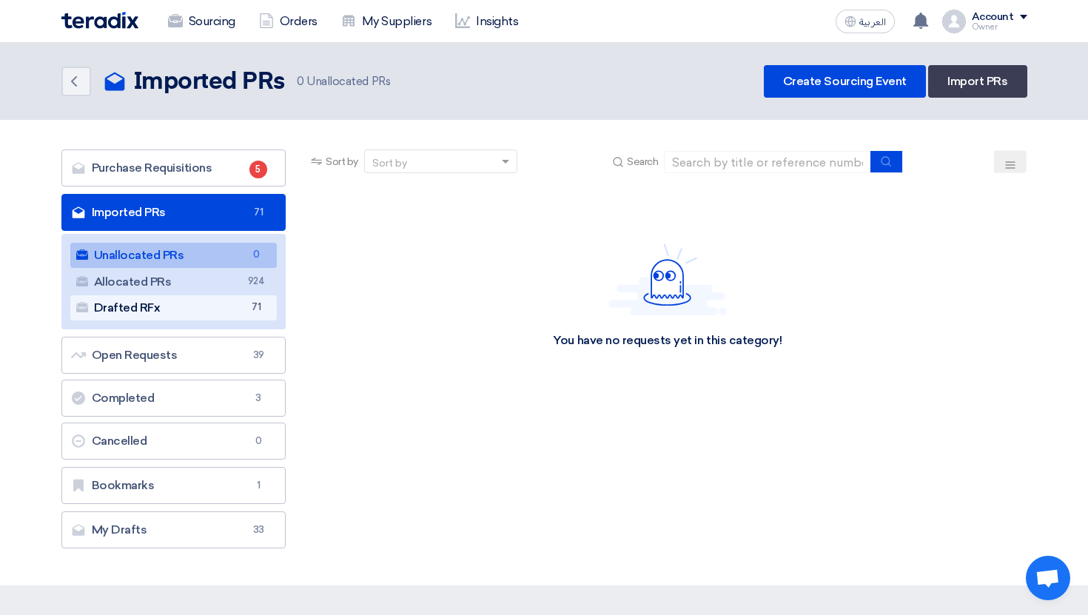
click at [243, 312] on link "Drafted RFx Drafted RFx 71" at bounding box center [173, 307] width 207 height 25
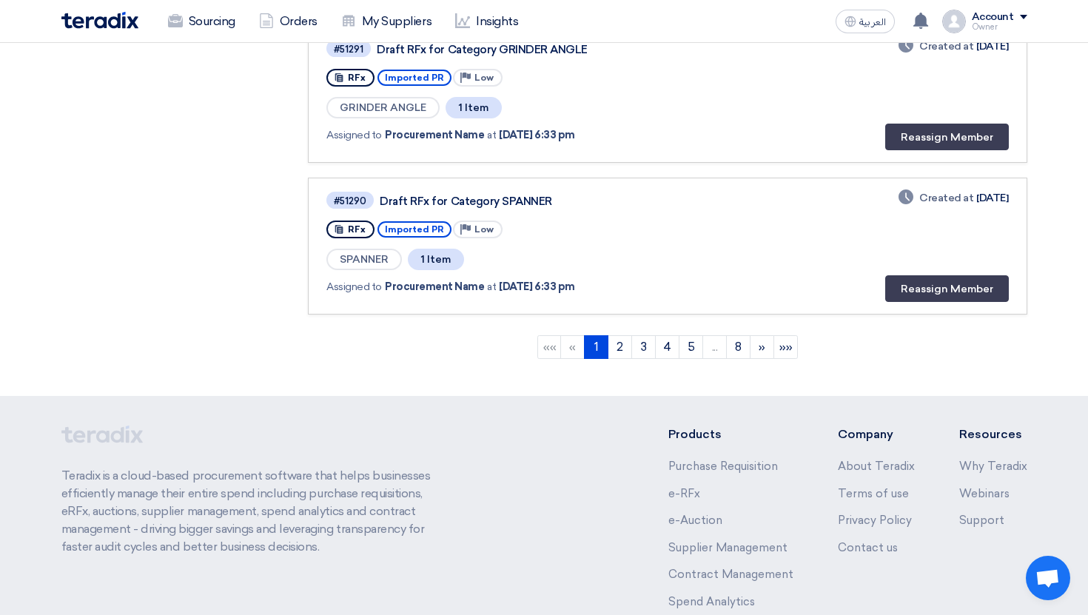
scroll to position [1382, 0]
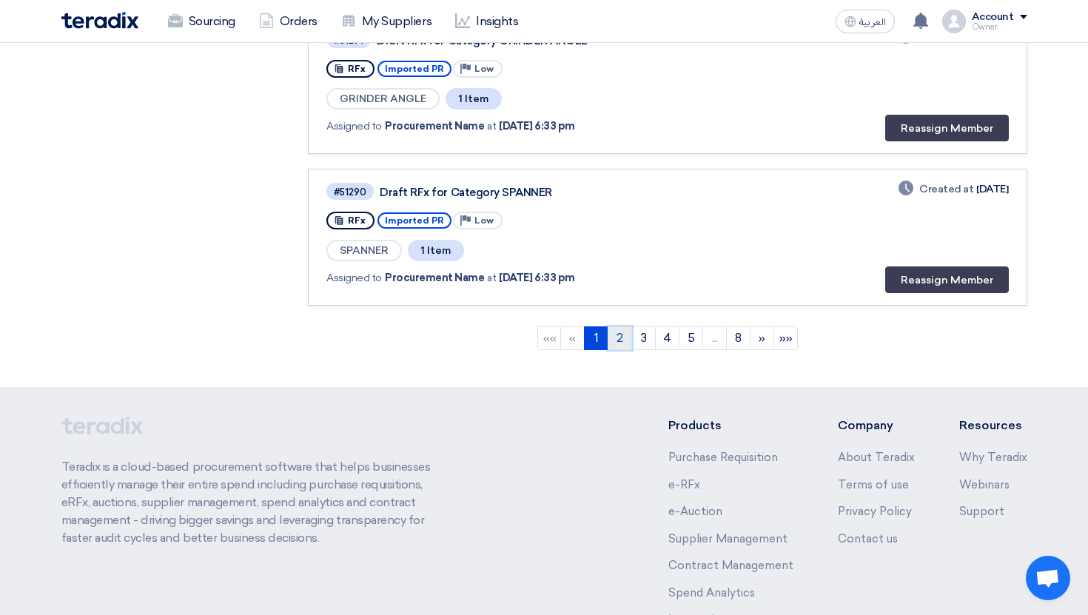
click at [617, 331] on link "2" at bounding box center [620, 339] width 24 height 24
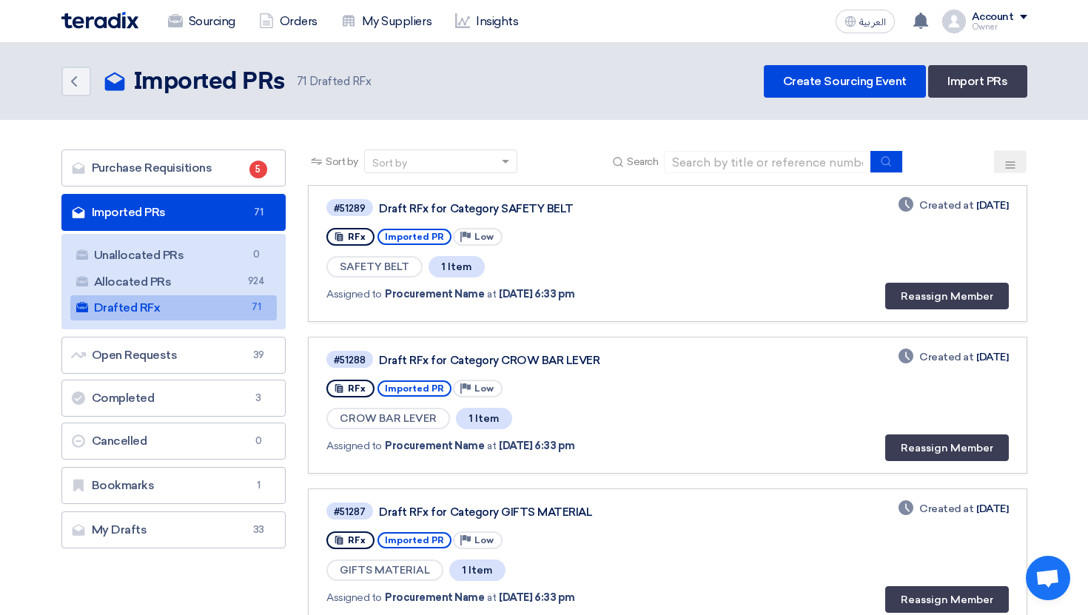
drag, startPoint x: 380, startPoint y: 205, endPoint x: 609, endPoint y: 208, distance: 228.8
click at [609, 208] on div "Draft RFx for Category SAFETY BELT" at bounding box center [564, 208] width 370 height 13
drag, startPoint x: 381, startPoint y: 205, endPoint x: 493, endPoint y: 205, distance: 111.8
click at [493, 205] on div "Draft RFx for Category SAFETY BELT" at bounding box center [564, 208] width 370 height 13
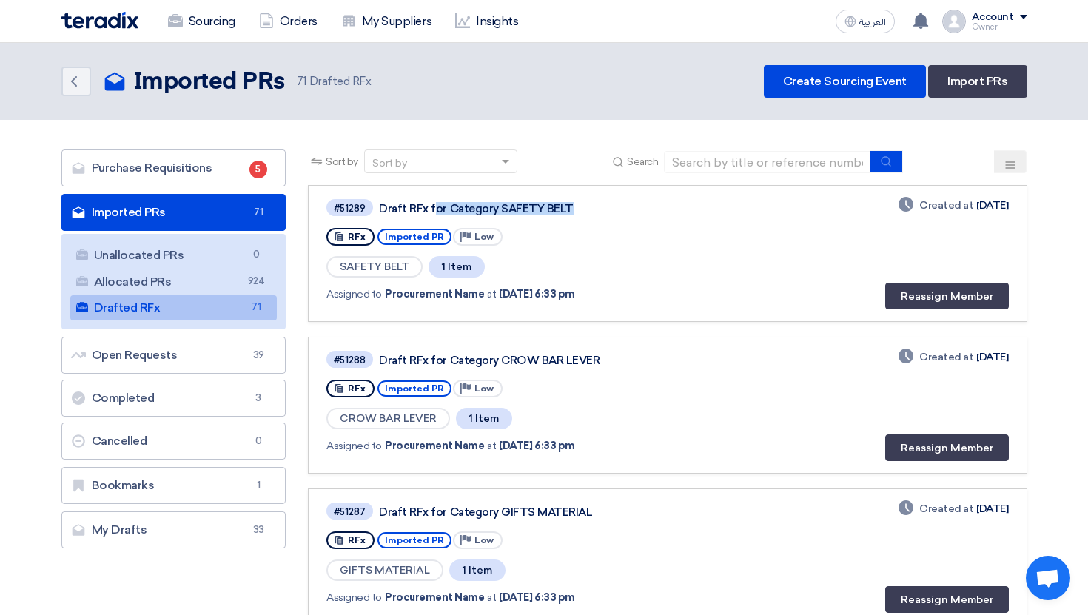
copy div "Draft RFx for Category"
click at [497, 213] on div "Draft RFx for Category SAFETY BELT" at bounding box center [564, 208] width 370 height 13
drag, startPoint x: 383, startPoint y: 212, endPoint x: 421, endPoint y: 212, distance: 38.5
click at [422, 212] on div "Draft RFx for Category SAFETY BELT" at bounding box center [564, 208] width 370 height 13
click at [421, 212] on div "Draft RFx for Category SAFETY BELT" at bounding box center [564, 208] width 370 height 13
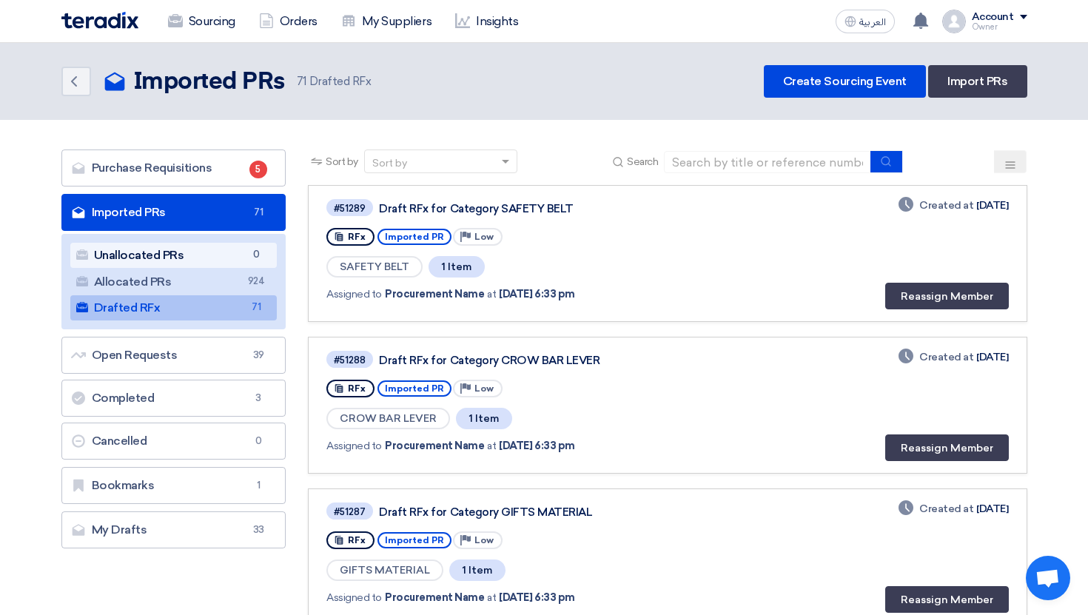
click at [246, 261] on link "Unallocated PRs Unallocated PRs 0" at bounding box center [173, 255] width 207 height 25
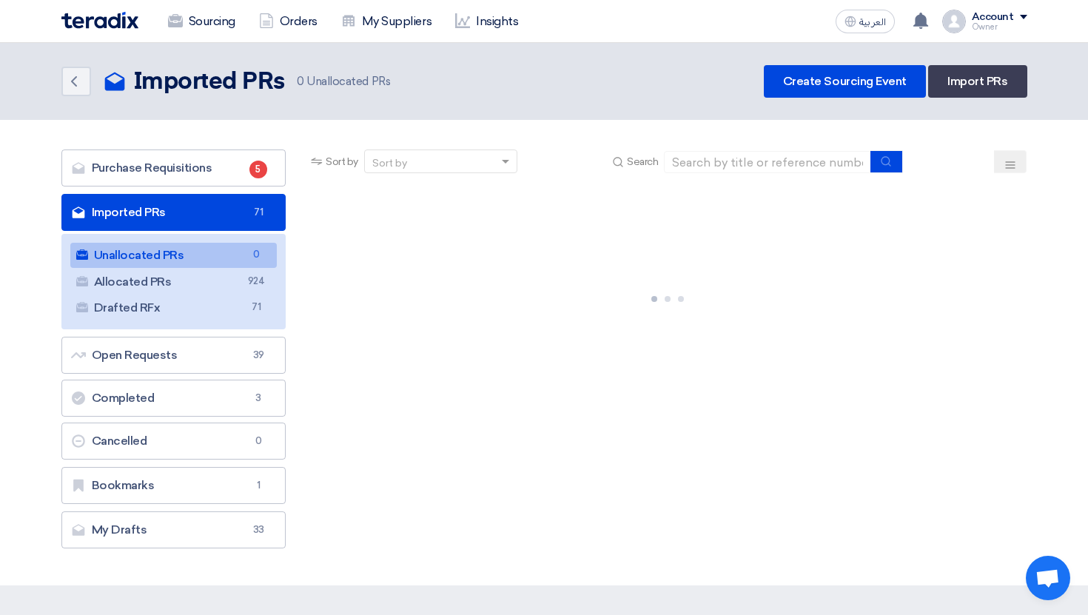
click at [667, 341] on div at bounding box center [667, 296] width 719 height 222
click at [859, 20] on button "العربية ع" at bounding box center [865, 22] width 59 height 24
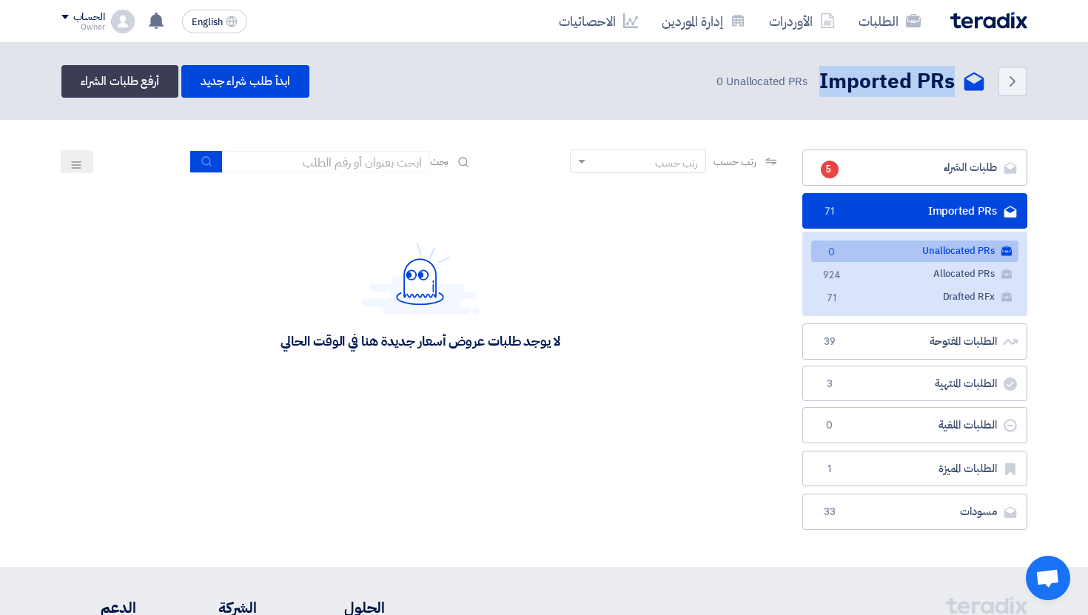
drag, startPoint x: 814, startPoint y: 85, endPoint x: 953, endPoint y: 90, distance: 139.3
click at [953, 90] on div "Imported PRs Imported PRs 0 Unallocated PRs" at bounding box center [845, 81] width 281 height 29
click at [953, 90] on h2 "Imported PRs" at bounding box center [887, 81] width 135 height 29
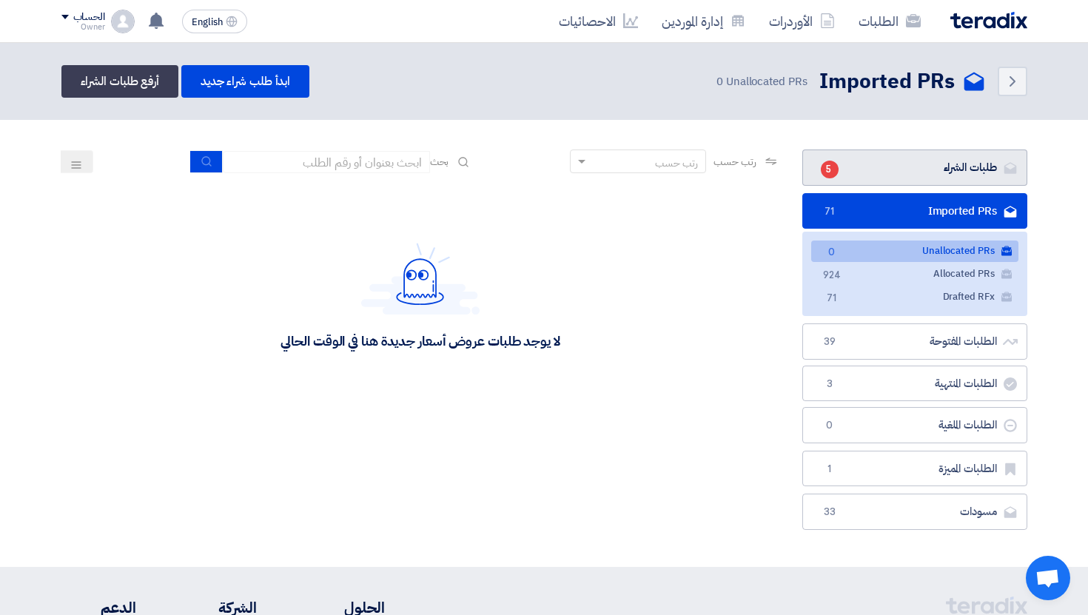
click at [979, 174] on link "طلبات الشراء طلبات الشراء 5" at bounding box center [915, 168] width 225 height 36
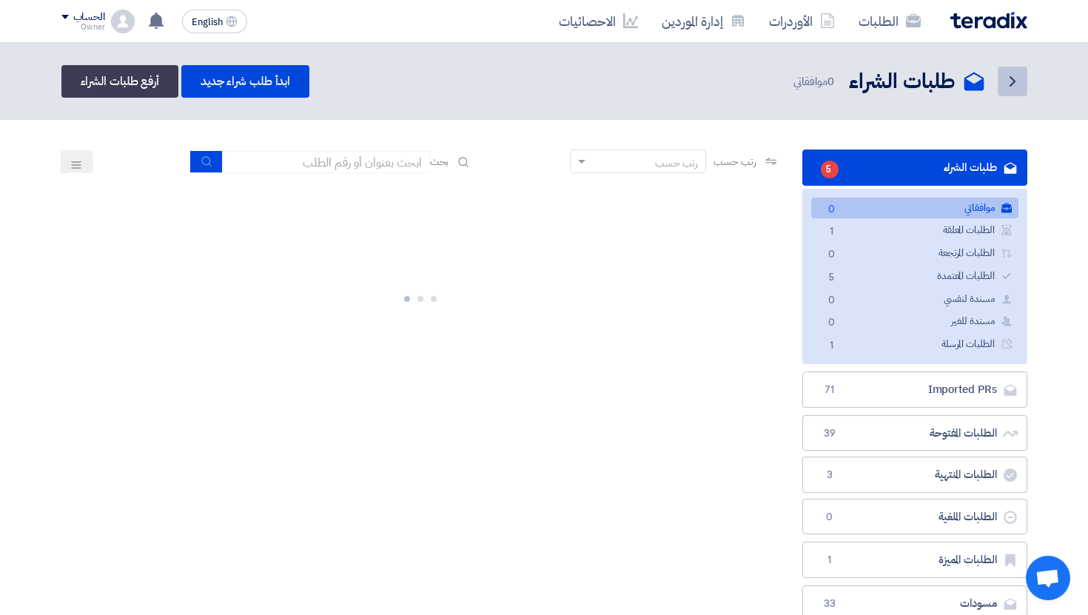
click at [1026, 82] on link "Back" at bounding box center [1013, 82] width 30 height 30
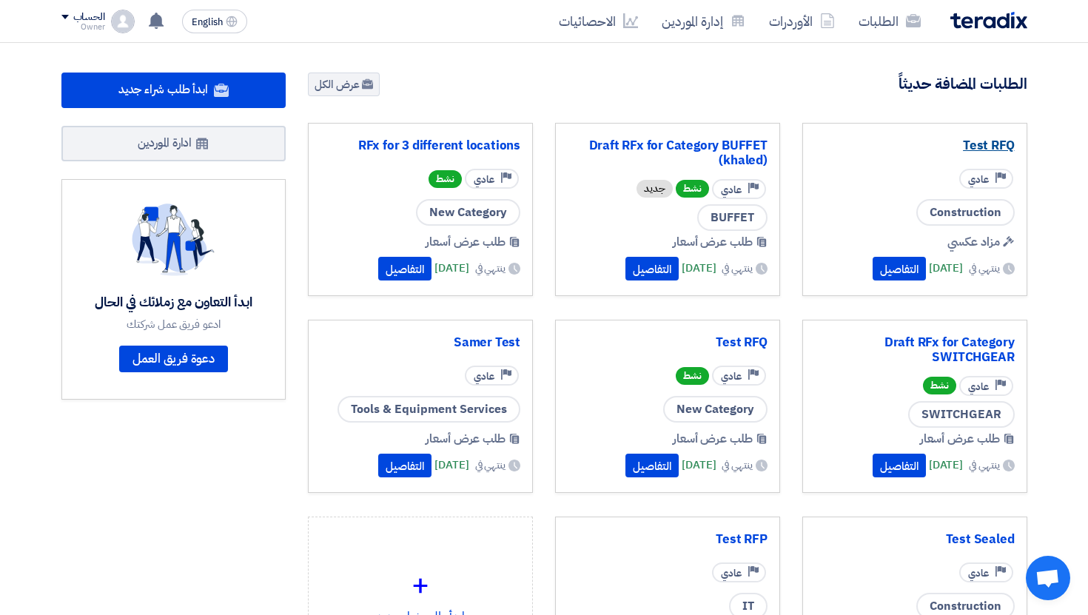
click at [986, 145] on link "Test RFQ" at bounding box center [915, 145] width 200 height 15
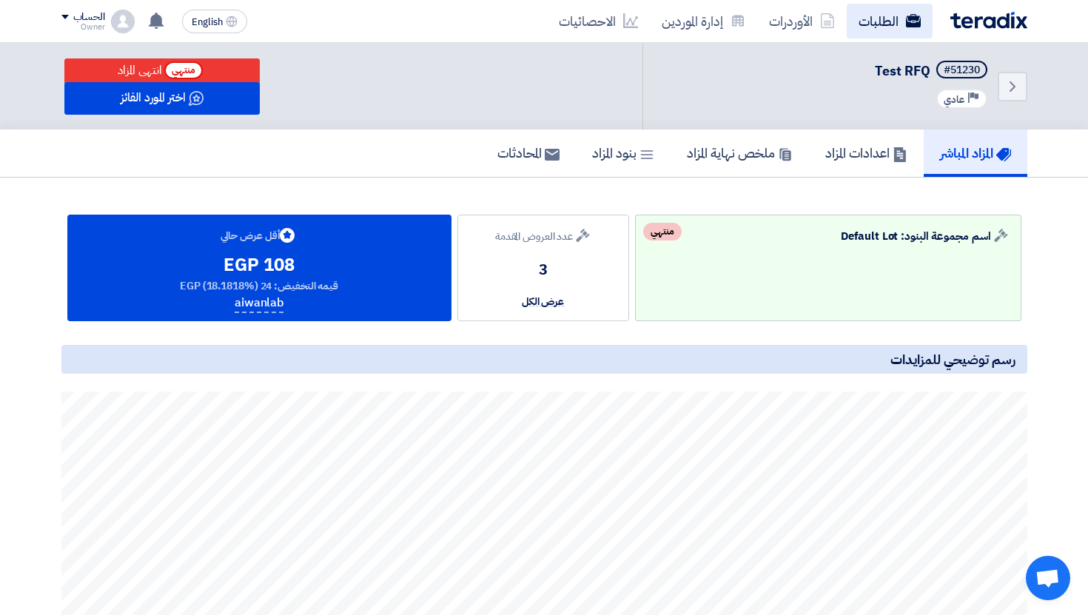
click at [879, 36] on link "الطلبات" at bounding box center [890, 21] width 86 height 35
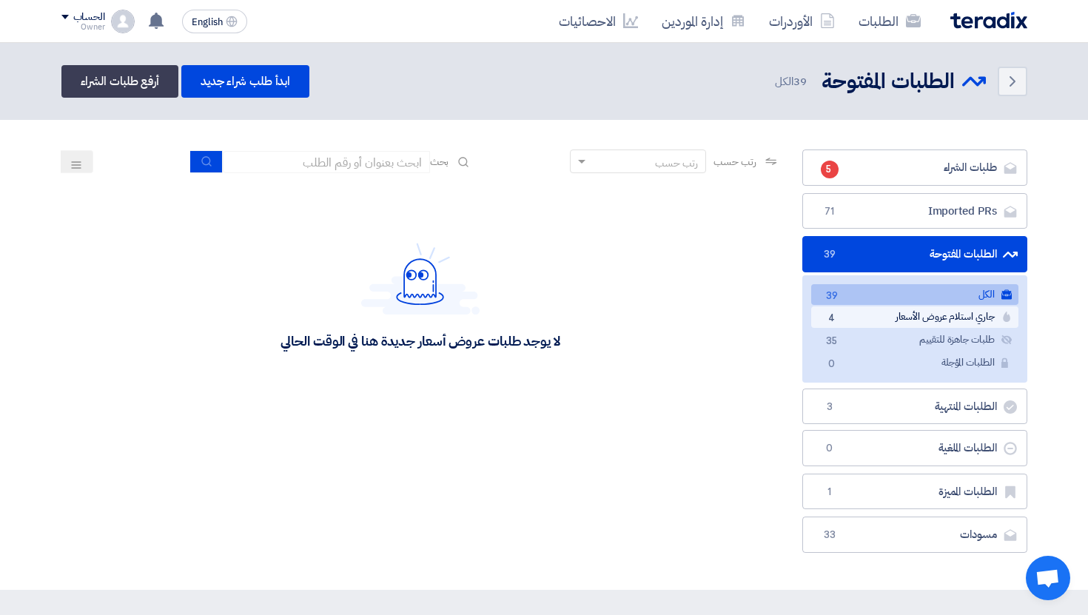
click at [940, 316] on link "جاري استلام عروض الأسعار جاري استلام عروض الأسعار 4" at bounding box center [915, 317] width 207 height 21
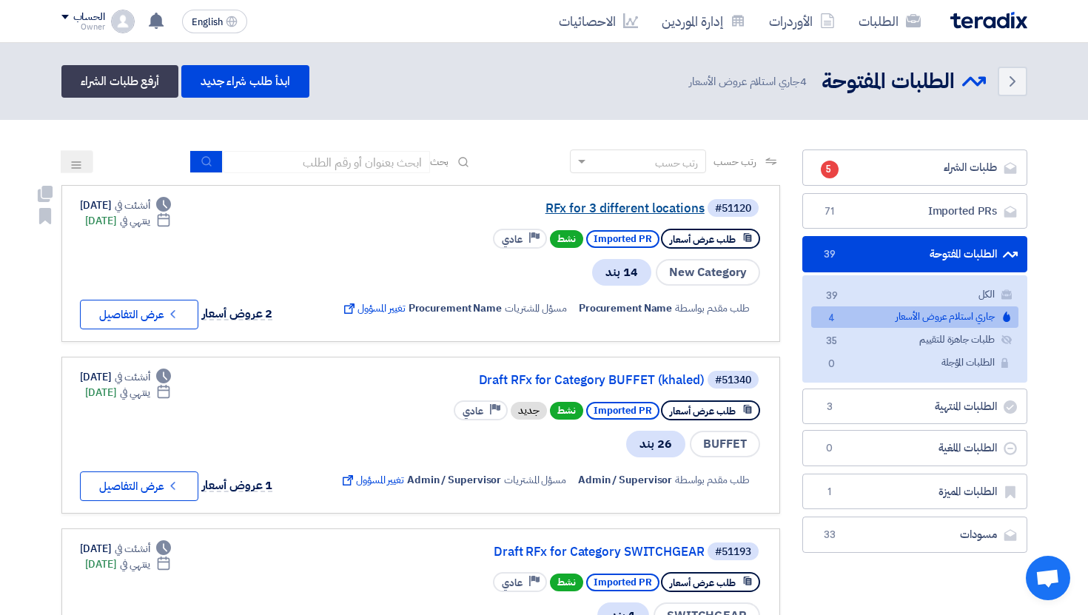
click at [615, 211] on link "RFx for 3 different locations" at bounding box center [557, 208] width 296 height 13
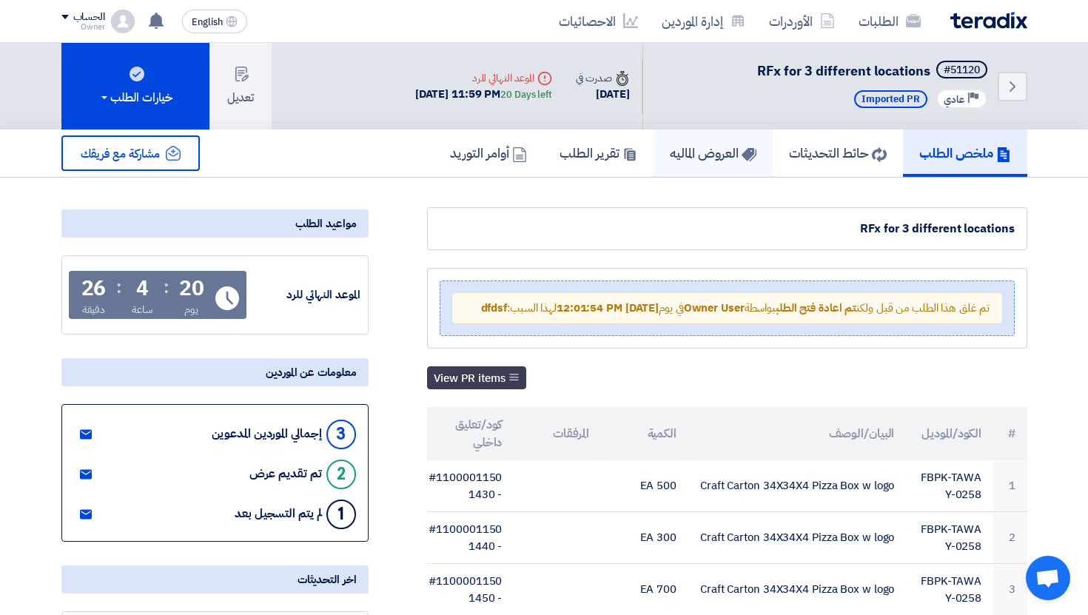
click at [679, 155] on h5 "العروض الماليه" at bounding box center [713, 152] width 87 height 17
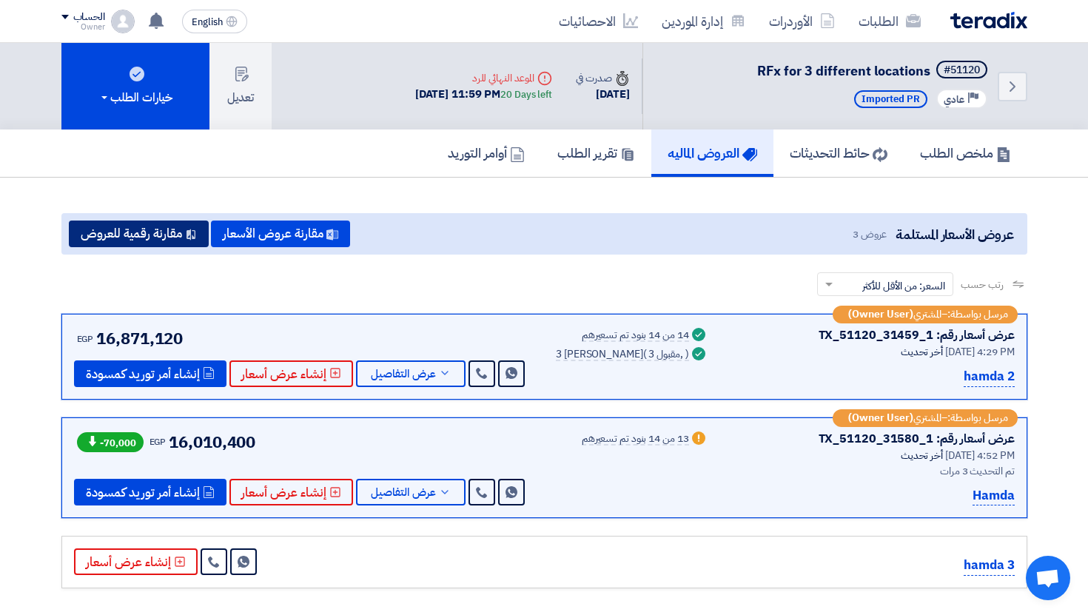
click at [158, 229] on button "مقارنة رقمية للعروض" at bounding box center [139, 234] width 140 height 27
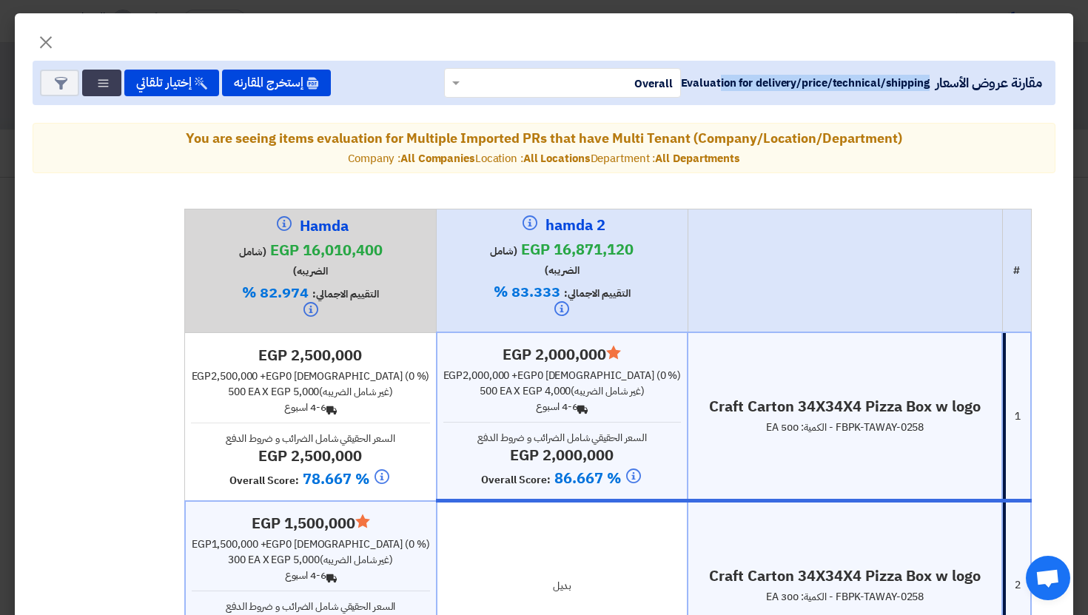
drag, startPoint x: 925, startPoint y: 87, endPoint x: 676, endPoint y: 85, distance: 248.8
click at [676, 85] on span "مقارنة عروض الأسعار Evaluation for delivery/price/technical/shipping × Overall ×" at bounding box center [746, 83] width 604 height 30
click at [676, 85] on div at bounding box center [562, 82] width 235 height 24
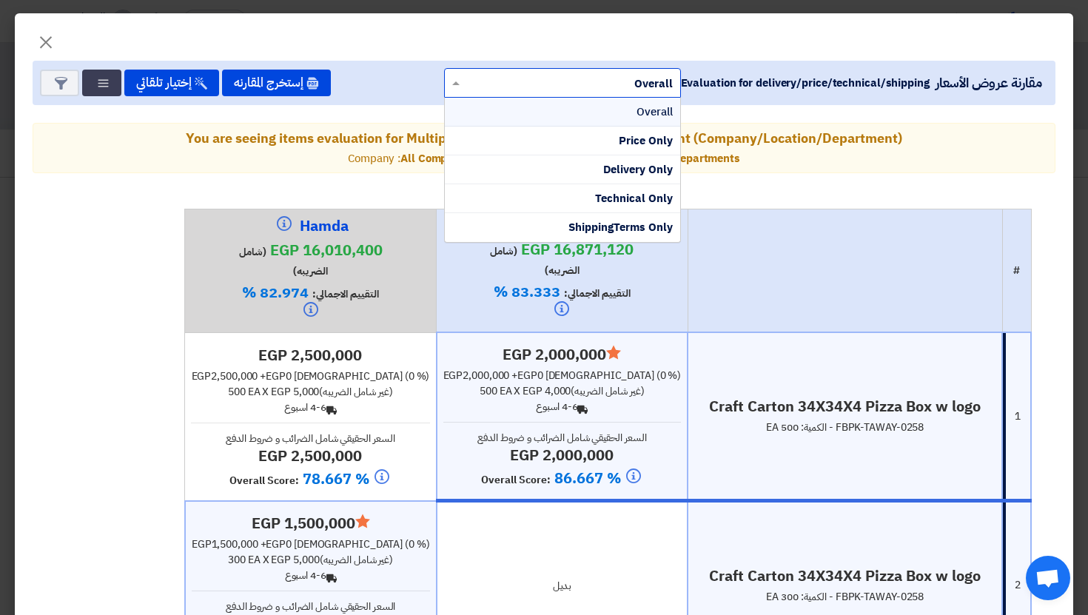
click at [802, 135] on h5 "You are seeing items evaluation for Multiple Imported PRs that have Multi Tenan…" at bounding box center [544, 138] width 998 height 17
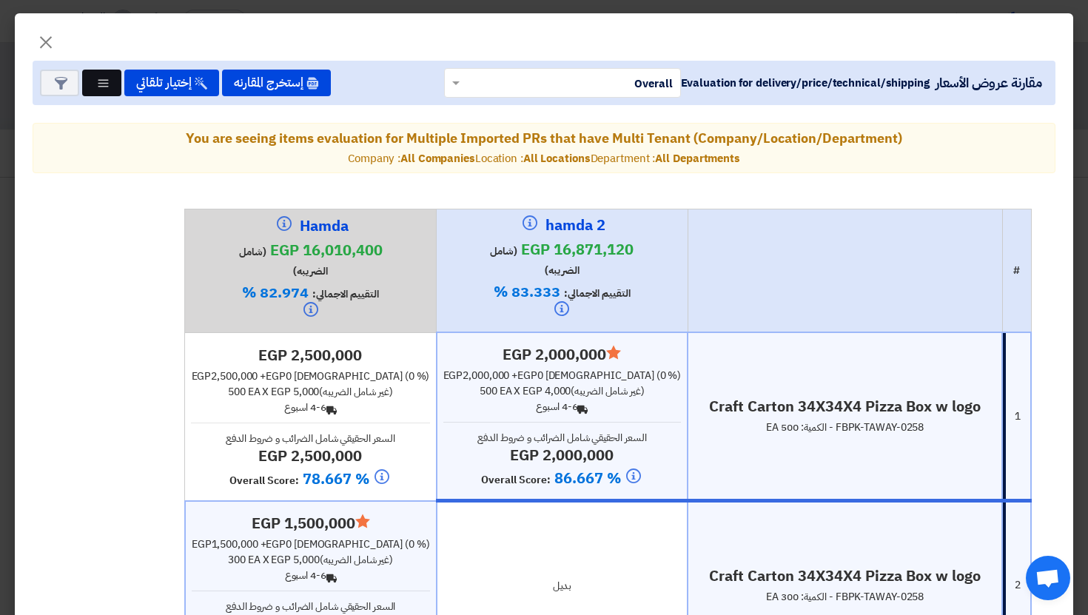
click at [101, 87] on icon "Multi Tenant Preferences" at bounding box center [103, 83] width 13 height 13
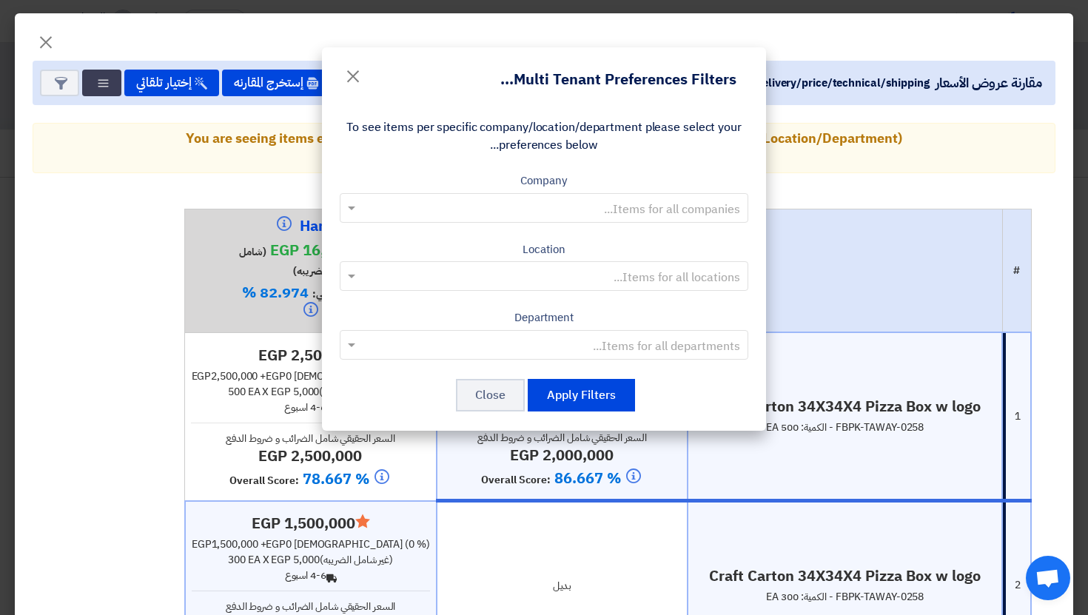
drag, startPoint x: 498, startPoint y: 80, endPoint x: 519, endPoint y: 80, distance: 21.5
click at [519, 80] on div "Multi Tenant Preferences Filters... ×" at bounding box center [544, 73] width 444 height 53
click at [519, 80] on h4 "Multi Tenant Preferences Filters..." at bounding box center [619, 79] width 236 height 19
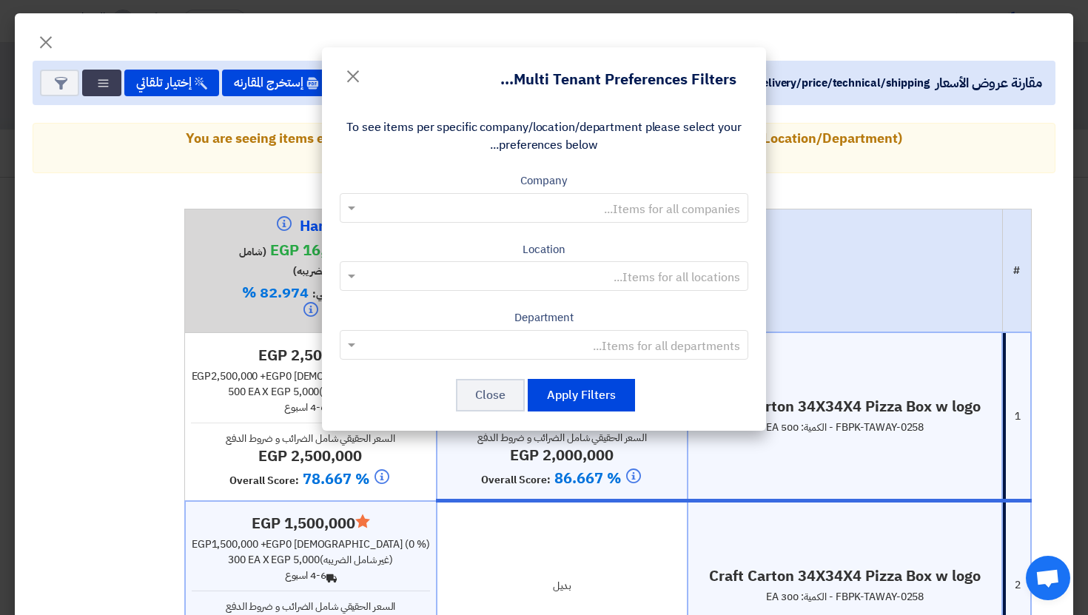
click at [519, 80] on h4 "Multi Tenant Preferences Filters..." at bounding box center [619, 79] width 236 height 19
drag, startPoint x: 492, startPoint y: 78, endPoint x: 536, endPoint y: 80, distance: 43.7
click at [538, 80] on div "Multi Tenant Preferences Filters... ×" at bounding box center [544, 73] width 444 height 53
click at [536, 80] on h4 "Multi Tenant Preferences Filters..." at bounding box center [619, 79] width 236 height 19
drag, startPoint x: 518, startPoint y: 79, endPoint x: 744, endPoint y: 81, distance: 225.8
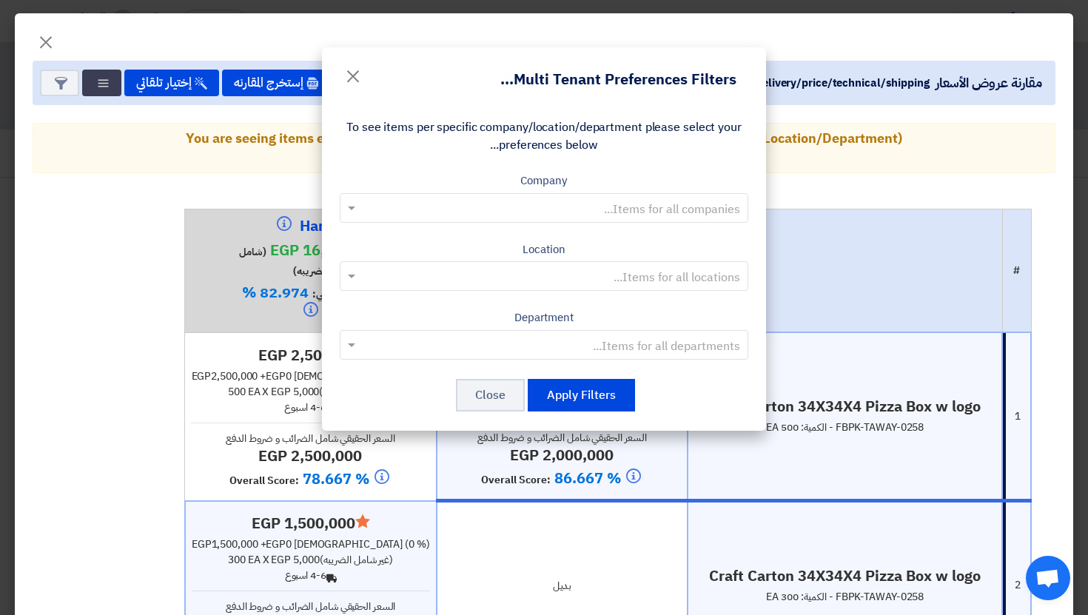
click at [744, 81] on div "Multi Tenant Preferences Filters... ×" at bounding box center [544, 73] width 444 height 53
copy h4 "Multi Tenant Preferences Filters"
click at [501, 104] on div "To see items per specific company/location/department please select your prefer…" at bounding box center [544, 266] width 444 height 330
drag, startPoint x: 339, startPoint y: 125, endPoint x: 609, endPoint y: 149, distance: 271.3
click at [609, 149] on div "To see items per specific company/location/department please select your prefer…" at bounding box center [544, 136] width 409 height 36
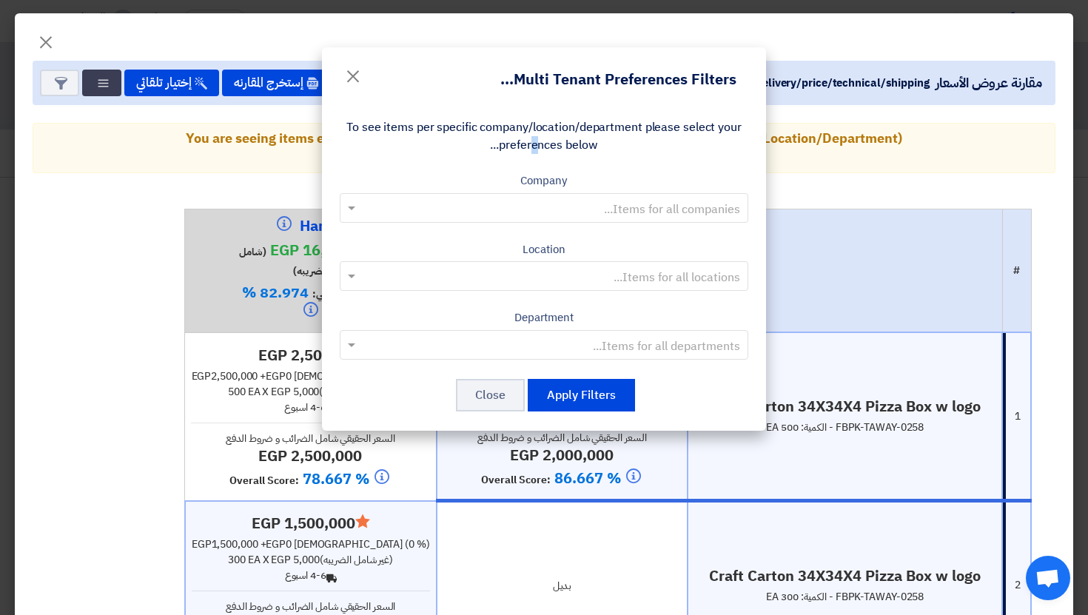
click at [609, 149] on div "To see items per specific company/location/department please select your prefer…" at bounding box center [544, 136] width 409 height 36
drag, startPoint x: 609, startPoint y: 149, endPoint x: 348, endPoint y: 123, distance: 262.7
click at [348, 123] on div "To see items per specific company/location/department please select your prefer…" at bounding box center [544, 136] width 409 height 36
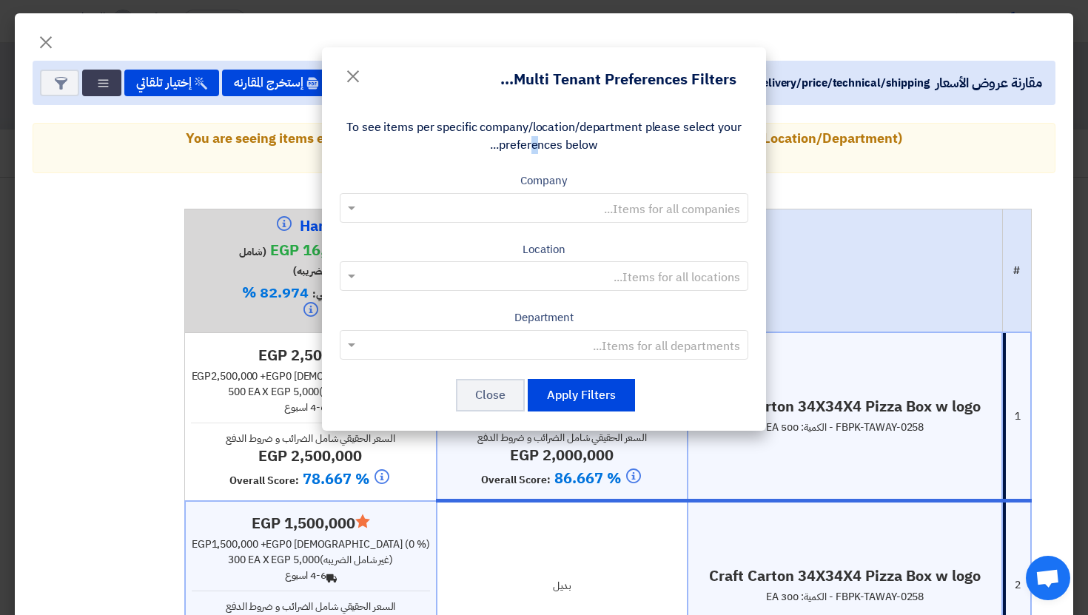
click at [348, 123] on div "To see items per specific company/location/department please select your prefer…" at bounding box center [544, 136] width 409 height 36
drag, startPoint x: 348, startPoint y: 123, endPoint x: 566, endPoint y: 137, distance: 218.9
click at [566, 137] on div "To see items per specific company/location/department please select your prefer…" at bounding box center [544, 136] width 409 height 36
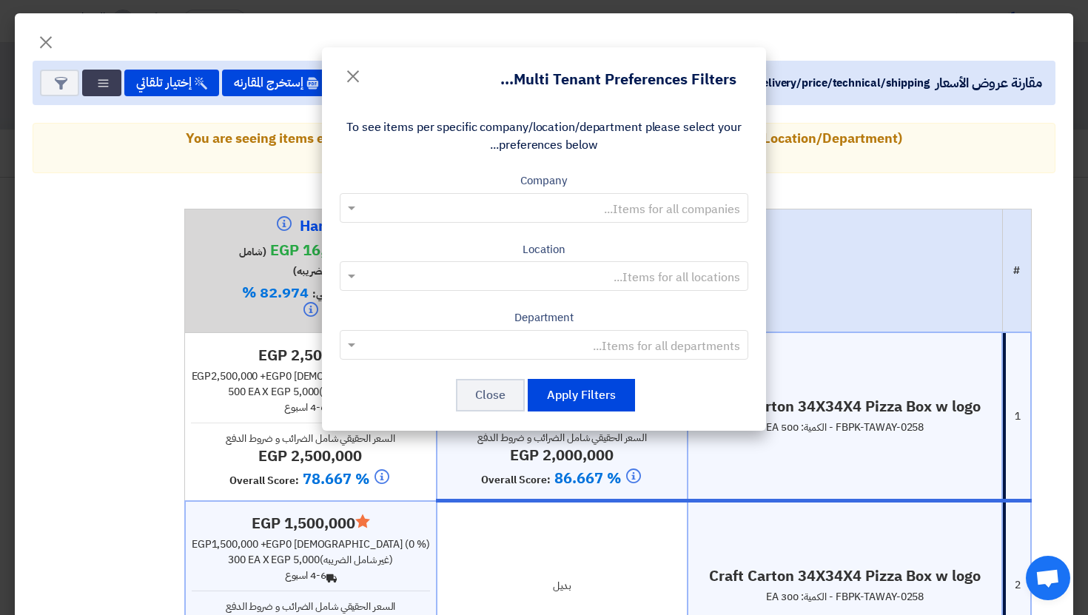
click at [566, 137] on div "To see items per specific company/location/department please select your prefer…" at bounding box center [544, 136] width 409 height 36
drag, startPoint x: 542, startPoint y: 137, endPoint x: 471, endPoint y: 137, distance: 71.1
click at [484, 137] on div "To see items per specific company/location/department please select your prefer…" at bounding box center [544, 136] width 409 height 36
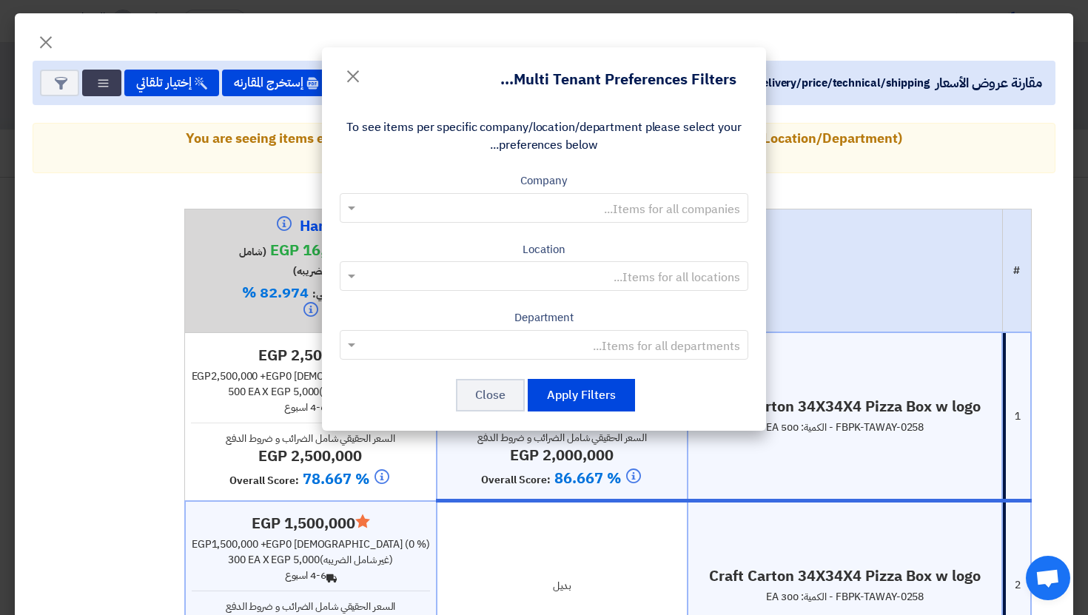
click at [471, 137] on div "To see items per specific company/location/department please select your prefer…" at bounding box center [544, 136] width 409 height 36
click at [353, 73] on span "×" at bounding box center [353, 75] width 18 height 44
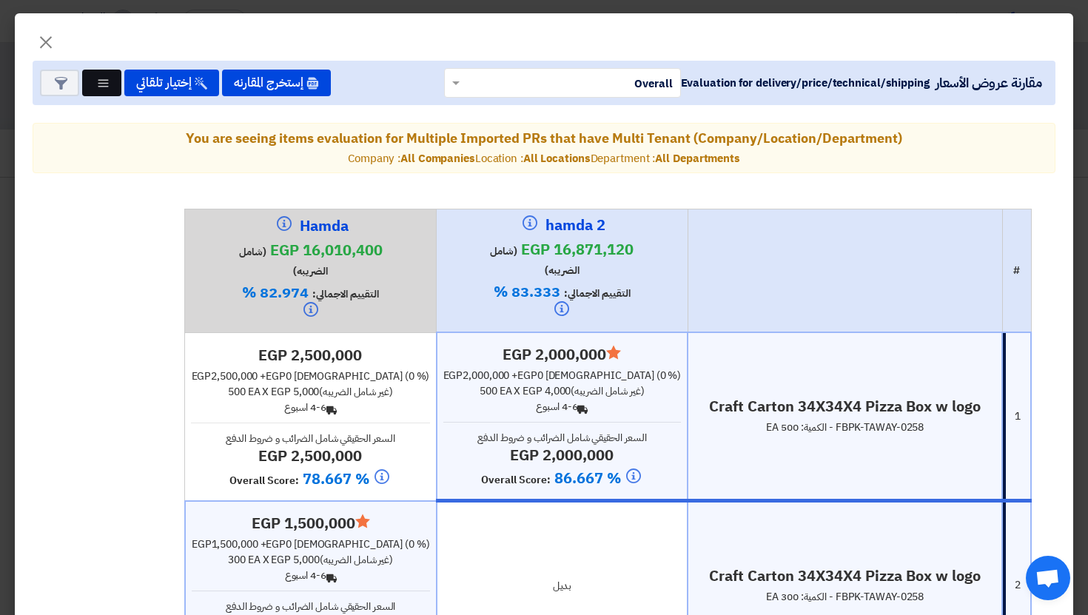
click at [96, 87] on button "Multi Tenant Preferences" at bounding box center [101, 83] width 39 height 27
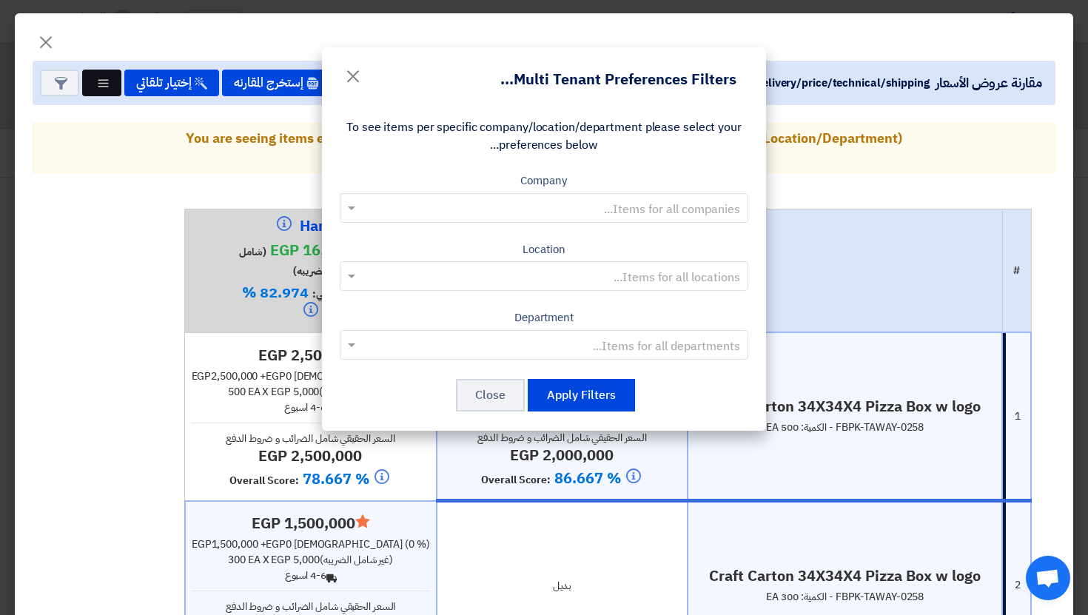
click at [96, 87] on modal-container "Multi Tenant Preferences Filters... × To see items per specific company/locatio…" at bounding box center [544, 307] width 1088 height 615
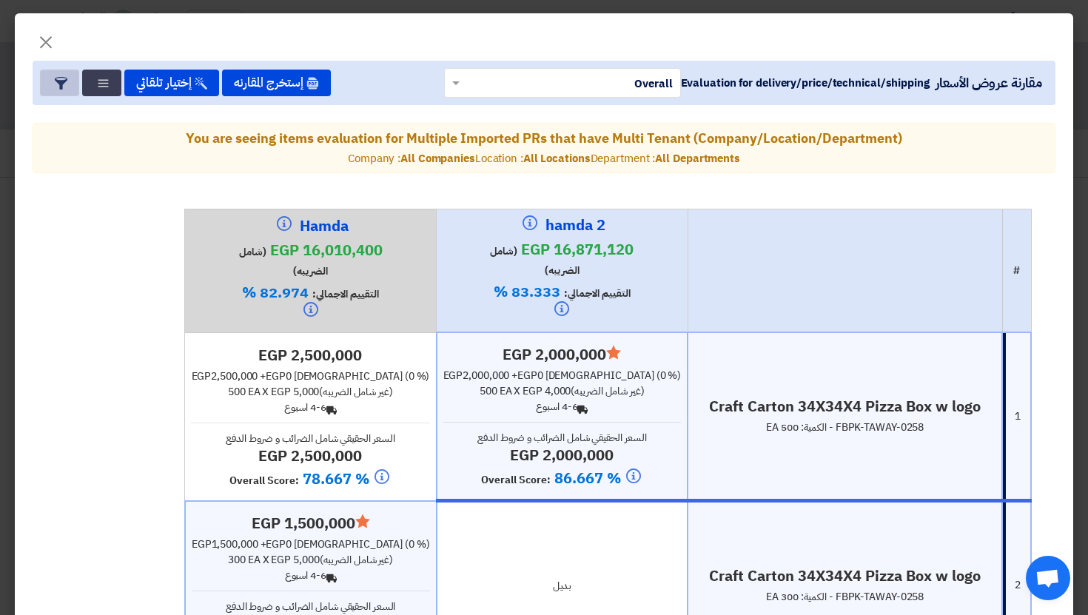
click at [64, 88] on icon "Item Card filters" at bounding box center [61, 83] width 13 height 13
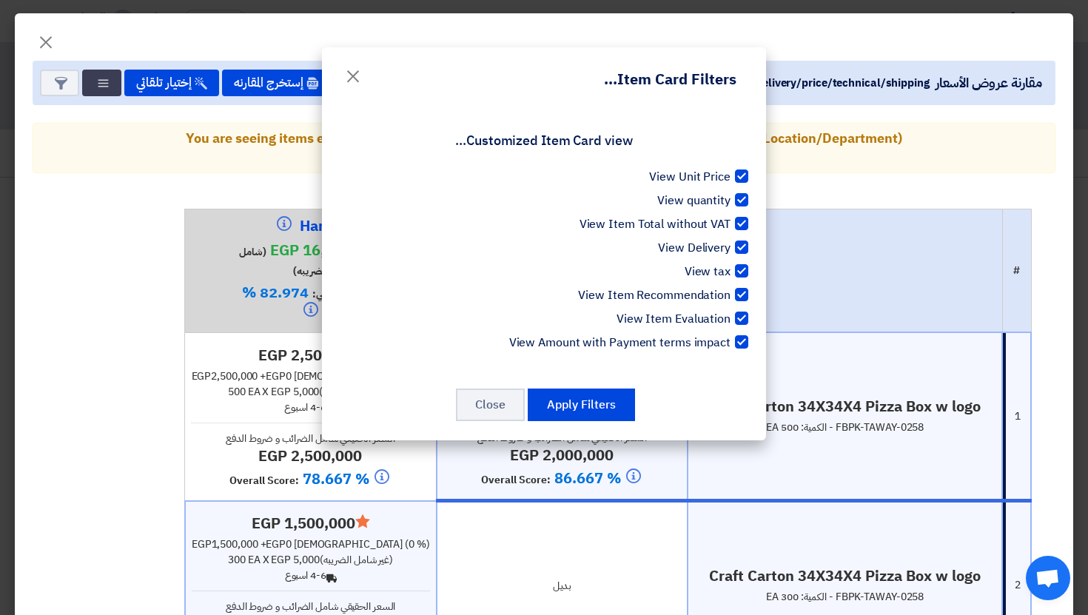
click at [97, 82] on modal-container "Item Card Filters... × Customized Item Card view... View Unit Price View quanti…" at bounding box center [544, 307] width 1088 height 615
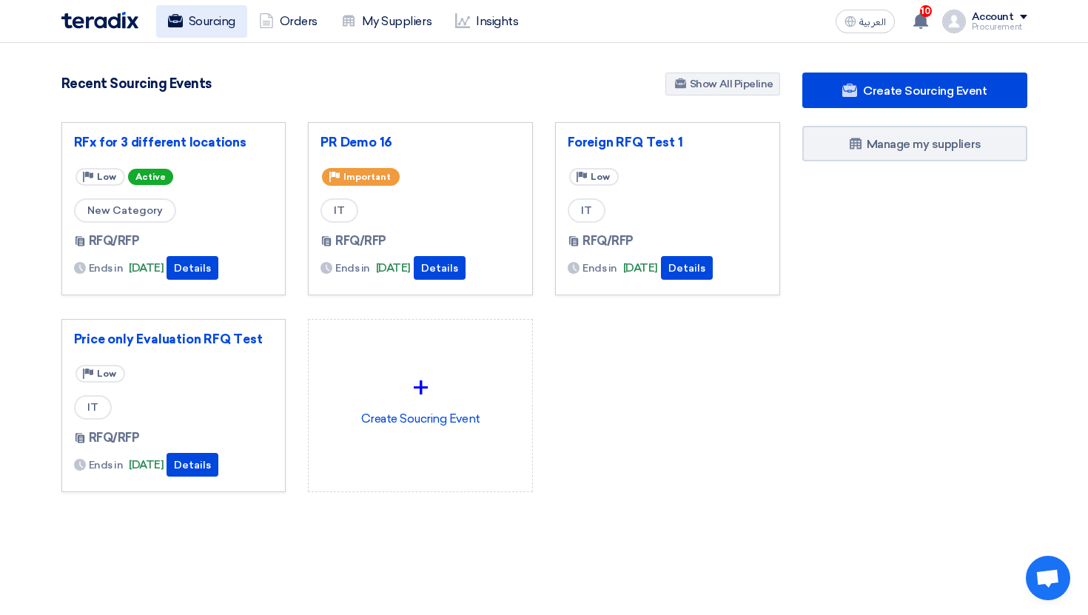
click at [210, 13] on link "Sourcing" at bounding box center [201, 21] width 91 height 33
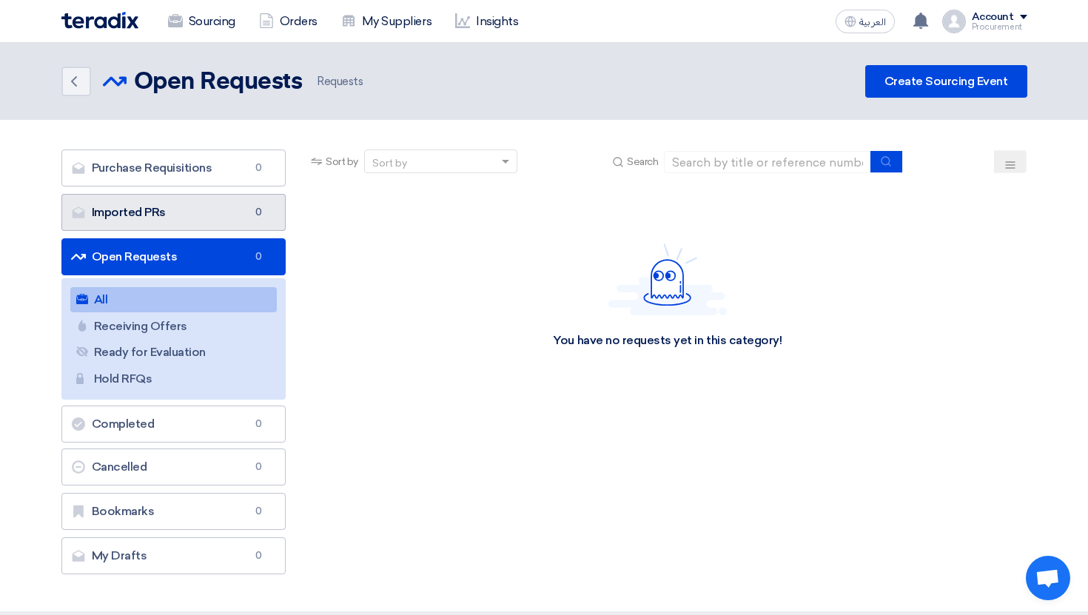
click at [204, 218] on link "Imported PRs Imported PRs 0" at bounding box center [173, 212] width 225 height 37
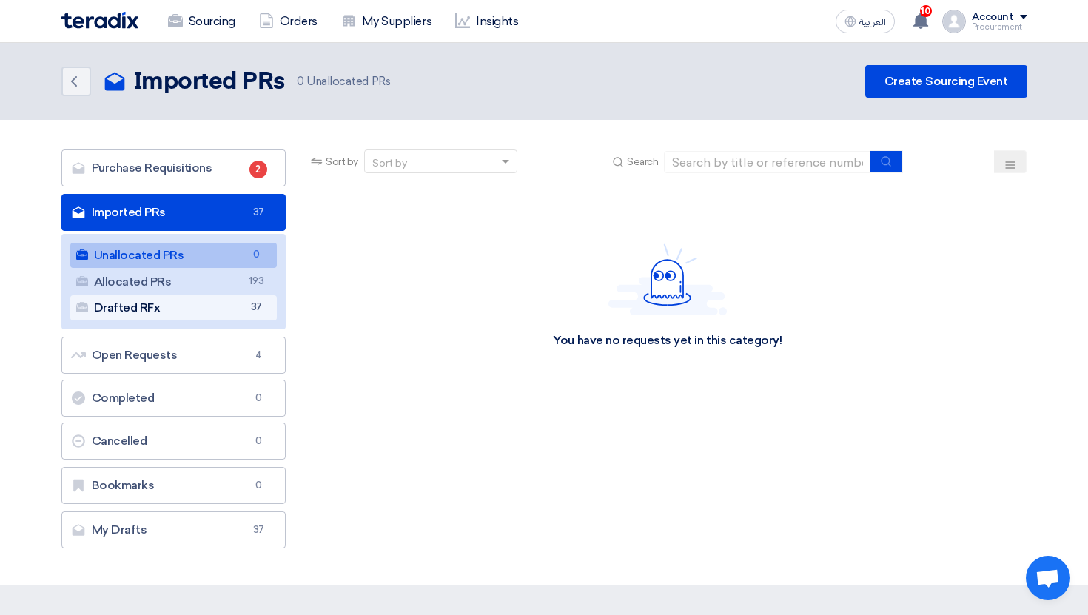
click at [264, 307] on span "37" at bounding box center [256, 308] width 18 height 16
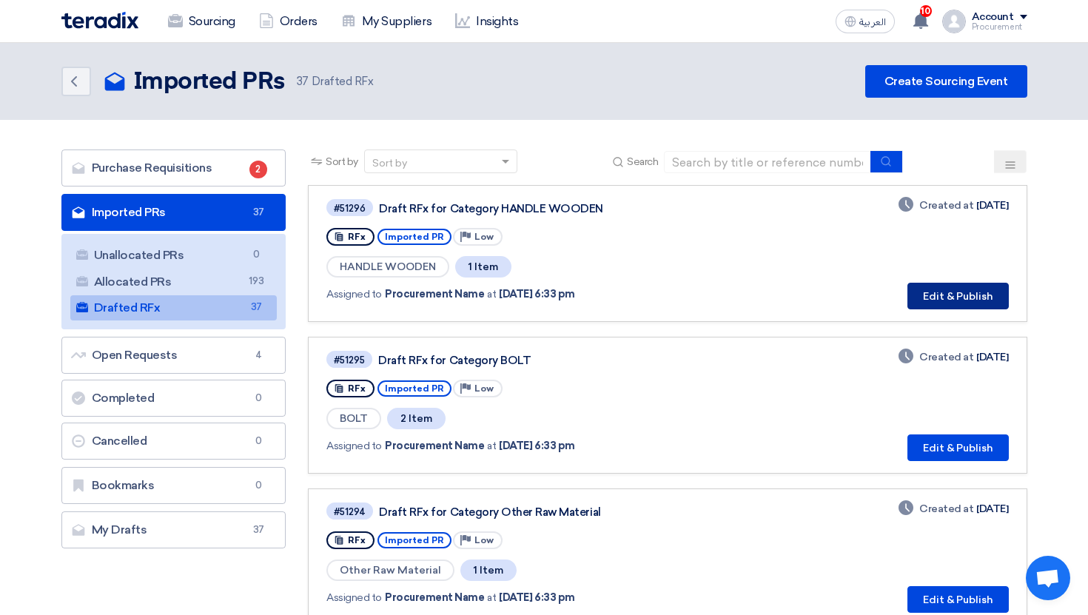
click at [945, 299] on button "Edit & Publish" at bounding box center [958, 296] width 101 height 27
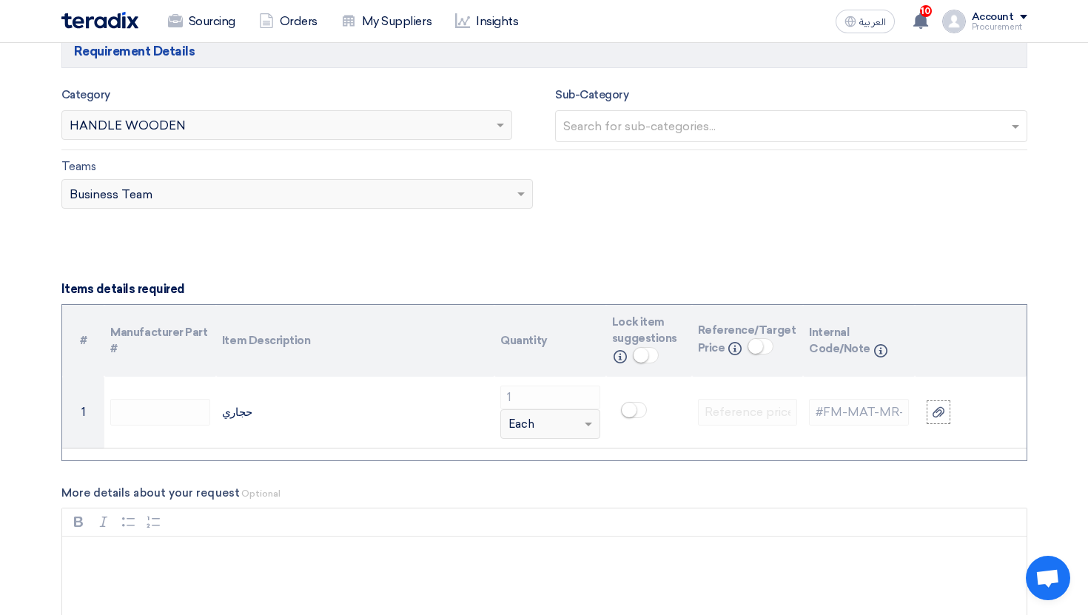
scroll to position [852, 0]
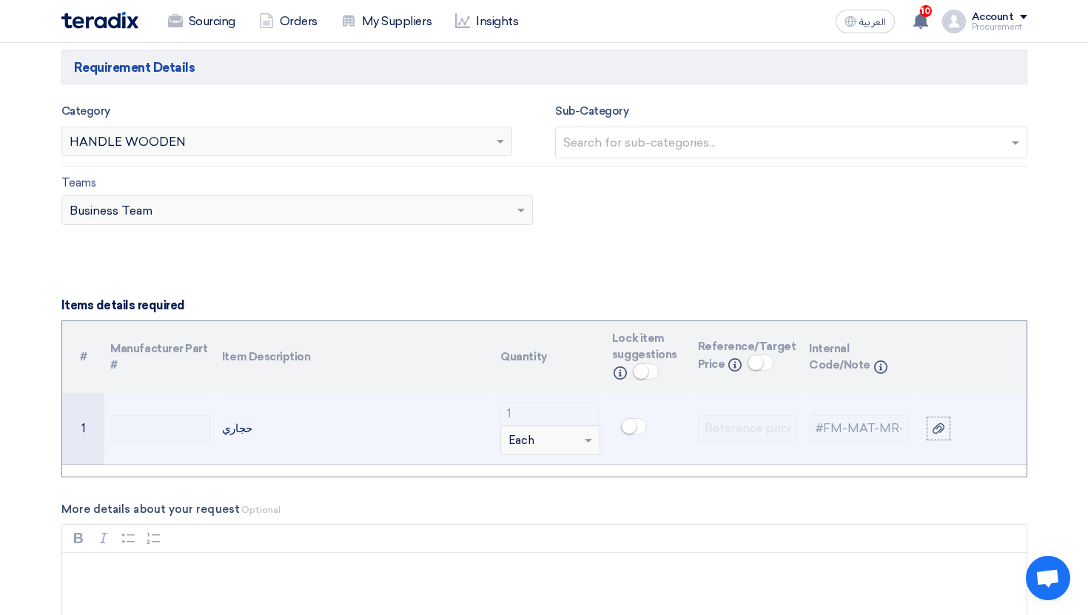
click at [206, 426] on tr "1 حجاري 1 Unit × Each #FM-MAT-MR-2021-00027 - 32546" at bounding box center [544, 429] width 965 height 72
click at [807, 444] on td "#FM-MAT-MR-2021-00027 - 32546" at bounding box center [859, 429] width 112 height 72
click at [857, 403] on td "#FM-MAT-MR-2021-00027 - 32546" at bounding box center [859, 429] width 112 height 72
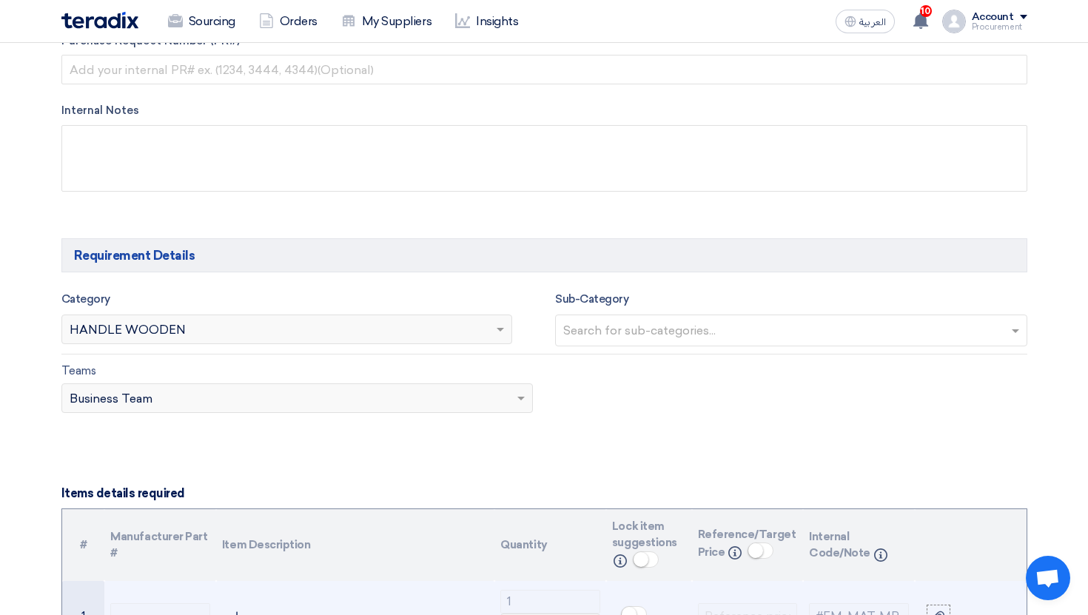
scroll to position [555, 0]
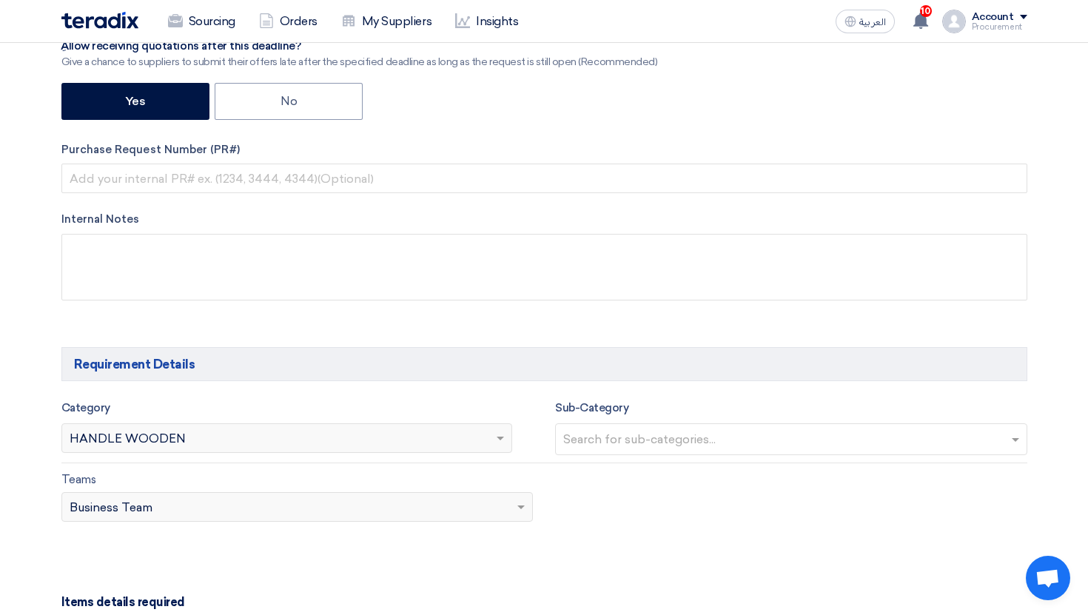
click at [643, 439] on input "text" at bounding box center [793, 441] width 460 height 24
click at [523, 469] on app-project-company-services "Category Search for services... × HANDLE WOODEN Sub-Category Search for sub-cat…" at bounding box center [544, 469] width 966 height 141
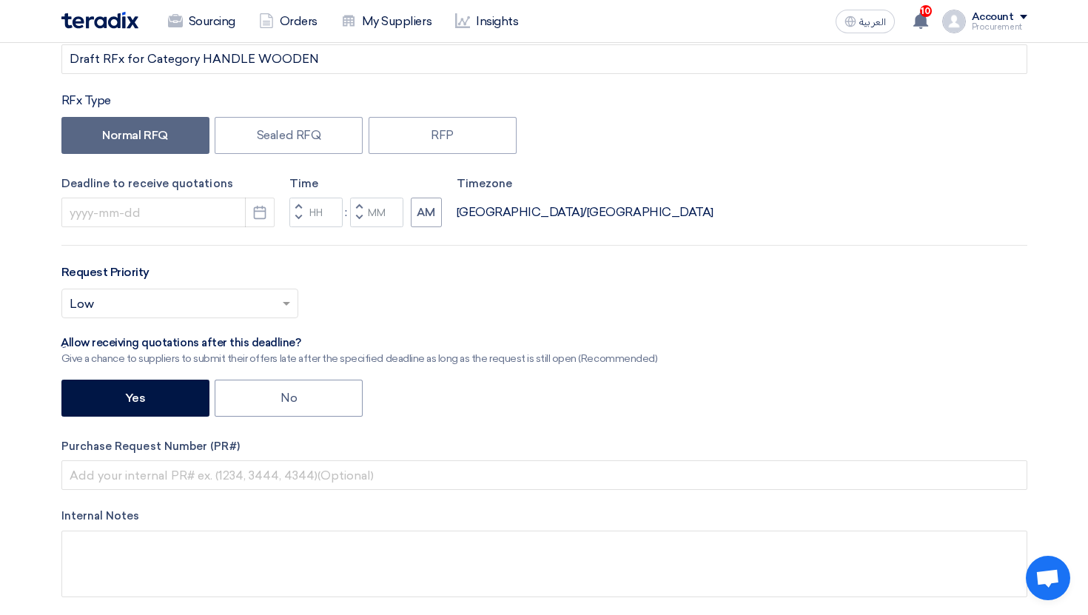
scroll to position [364, 0]
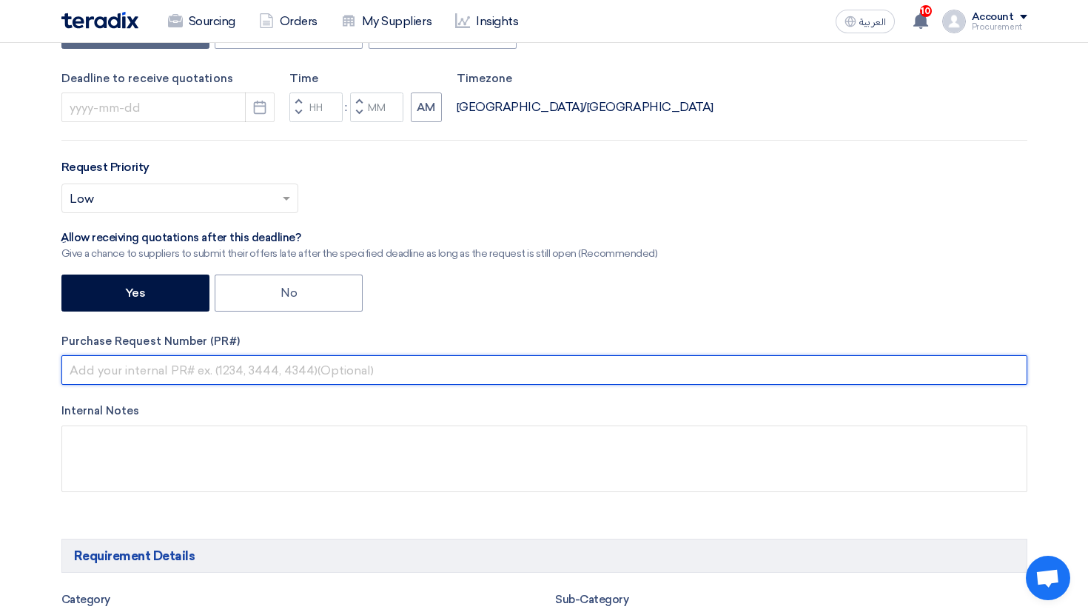
click at [235, 366] on input "text" at bounding box center [544, 370] width 966 height 30
click at [317, 381] on input "text" at bounding box center [544, 370] width 966 height 30
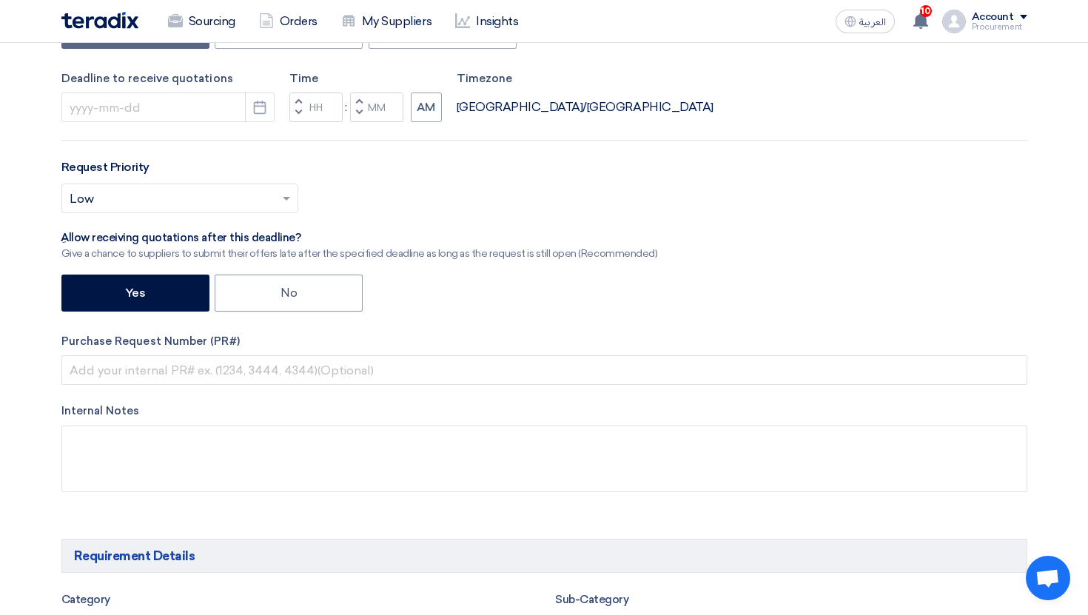
click at [327, 395] on div "RFx Title Draft RFx for Category HANDLE WOODEN RFx Type Normal RFQ Sealed RFQ R…" at bounding box center [544, 215] width 988 height 599
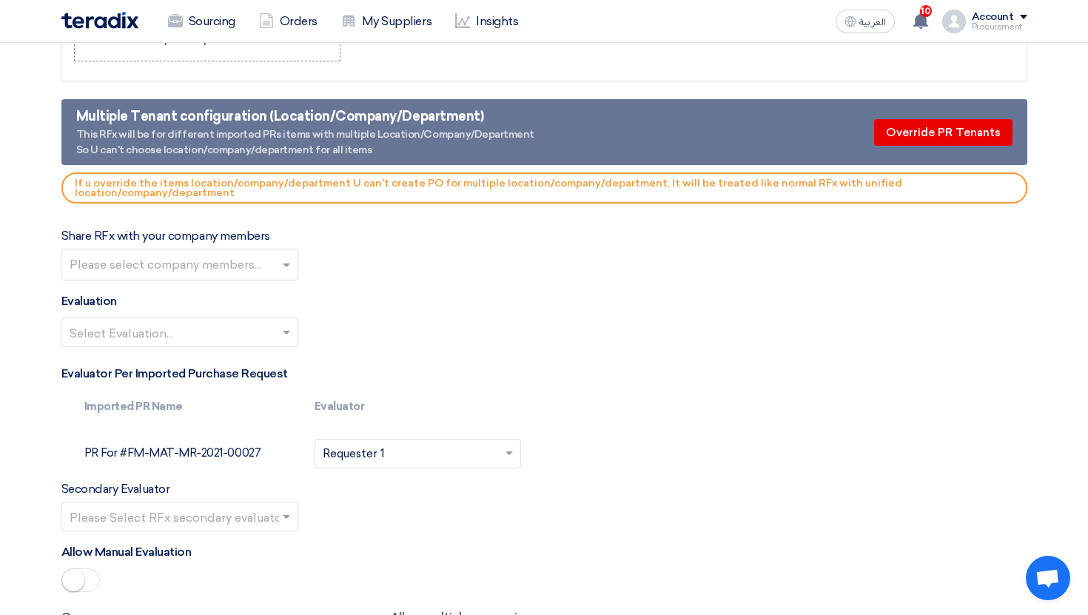
scroll to position [1531, 0]
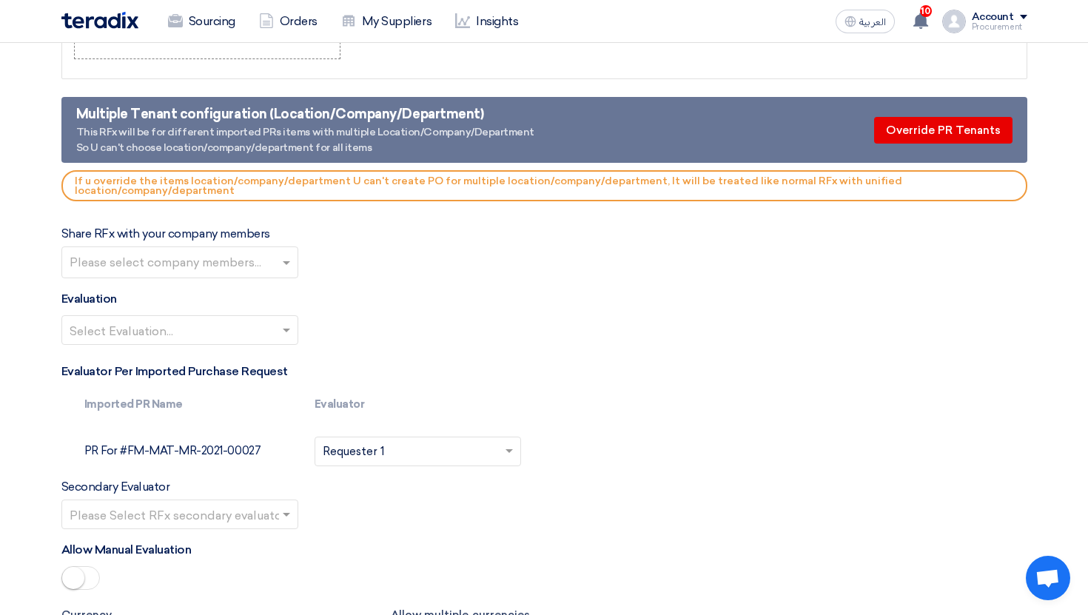
click at [221, 118] on div "Multiple Tenant configuration (Location/Company/Department)" at bounding box center [305, 114] width 458 height 20
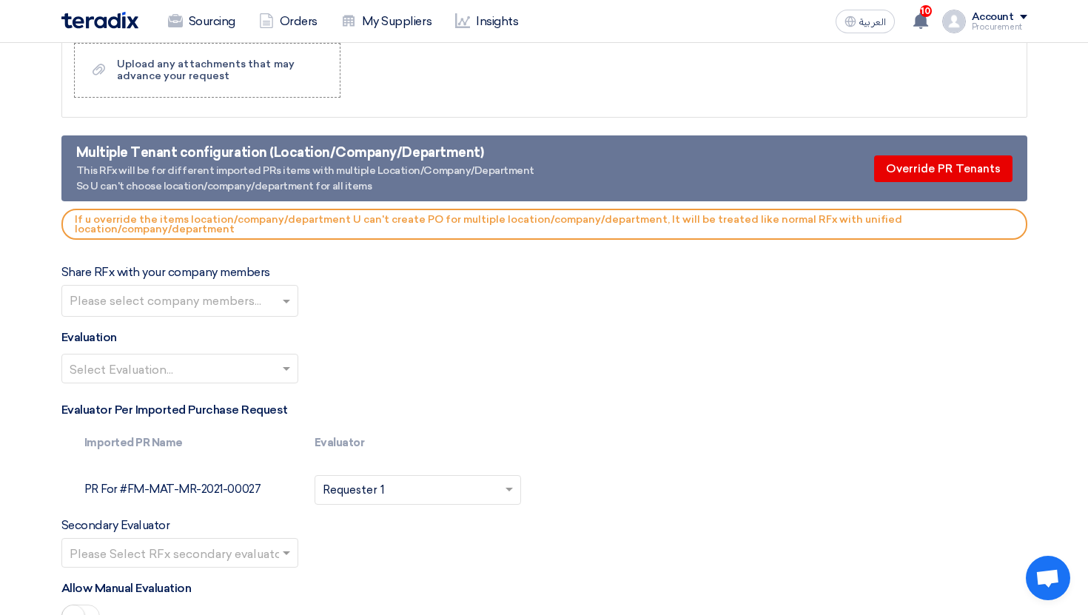
scroll to position [1464, 0]
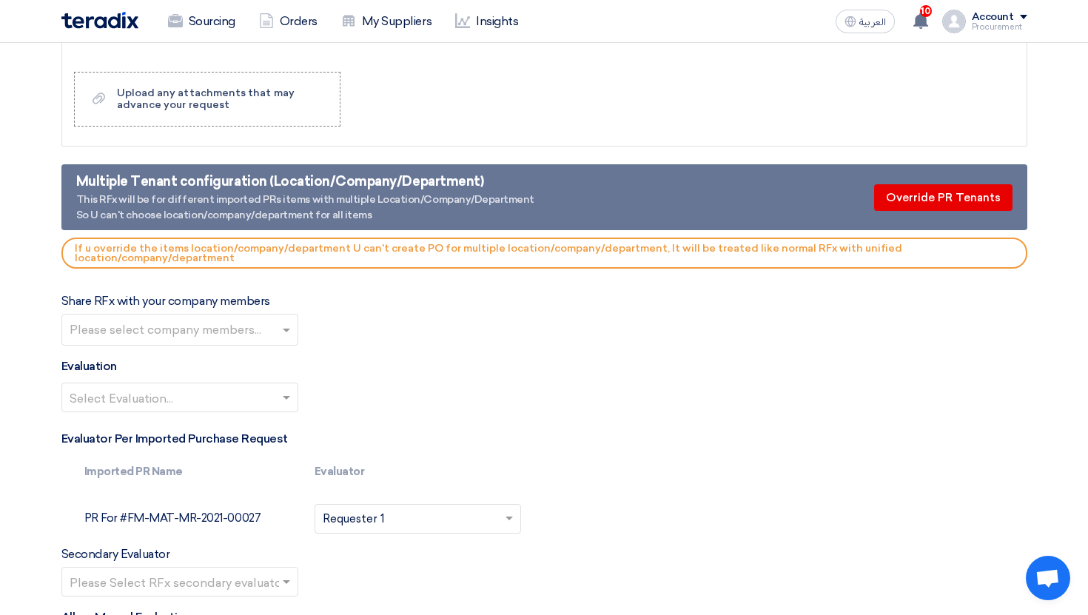
drag, startPoint x: 78, startPoint y: 178, endPoint x: 409, endPoint y: 221, distance: 333.7
click at [409, 221] on div "Multiple Tenant configuration (Location/Company/Department) This RFx will be fo…" at bounding box center [305, 197] width 458 height 51
click at [409, 221] on div "This RFx will be for different imported PRs items with multiple Location/Compan…" at bounding box center [305, 207] width 458 height 31
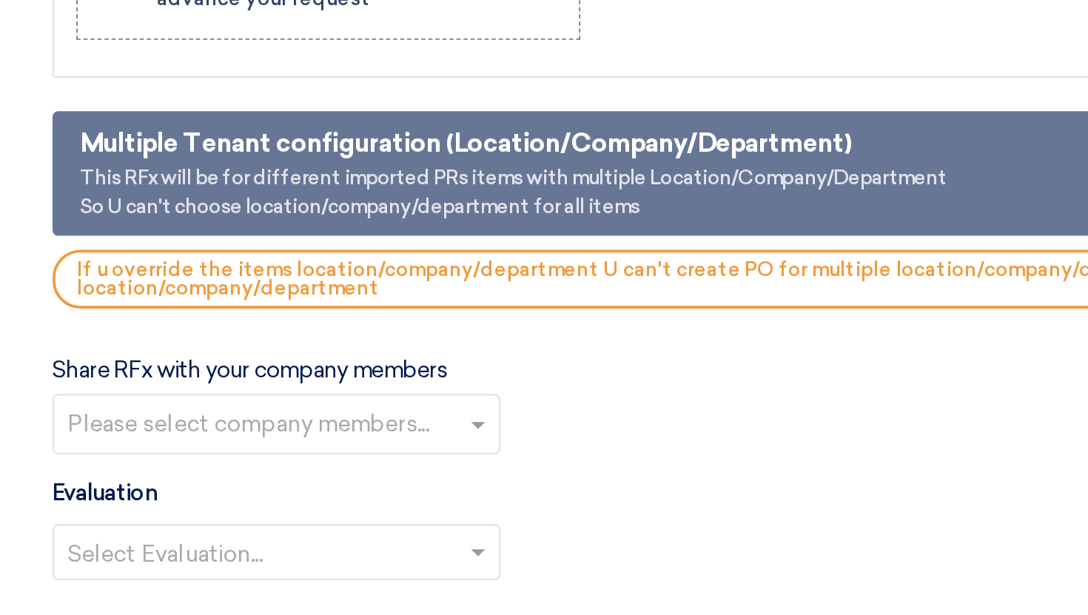
drag, startPoint x: 73, startPoint y: 181, endPoint x: 452, endPoint y: 216, distance: 380.0
click at [452, 216] on div "Multiple Tenant configuration (Location/Company/Department) This RFx will be fo…" at bounding box center [544, 197] width 966 height 66
copy div "Multiple Tenant configuration (Location/Company/Department) This RFx will be fo…"
click at [392, 259] on div "If u override the items location/company/department U can't create PO for multi…" at bounding box center [544, 253] width 966 height 31
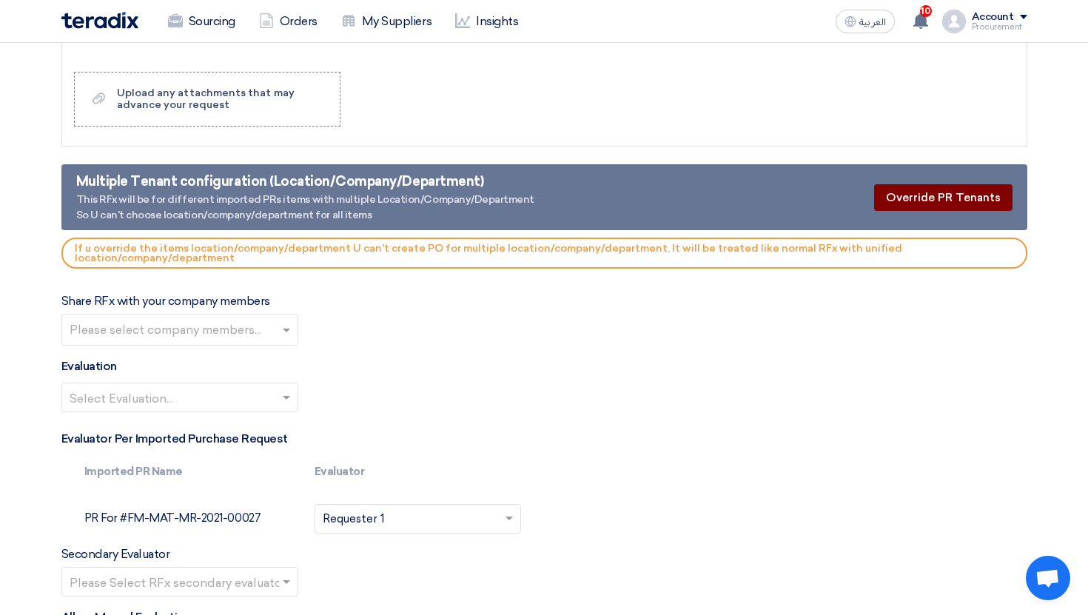
click at [967, 204] on button "Override PR Tenants" at bounding box center [943, 197] width 138 height 27
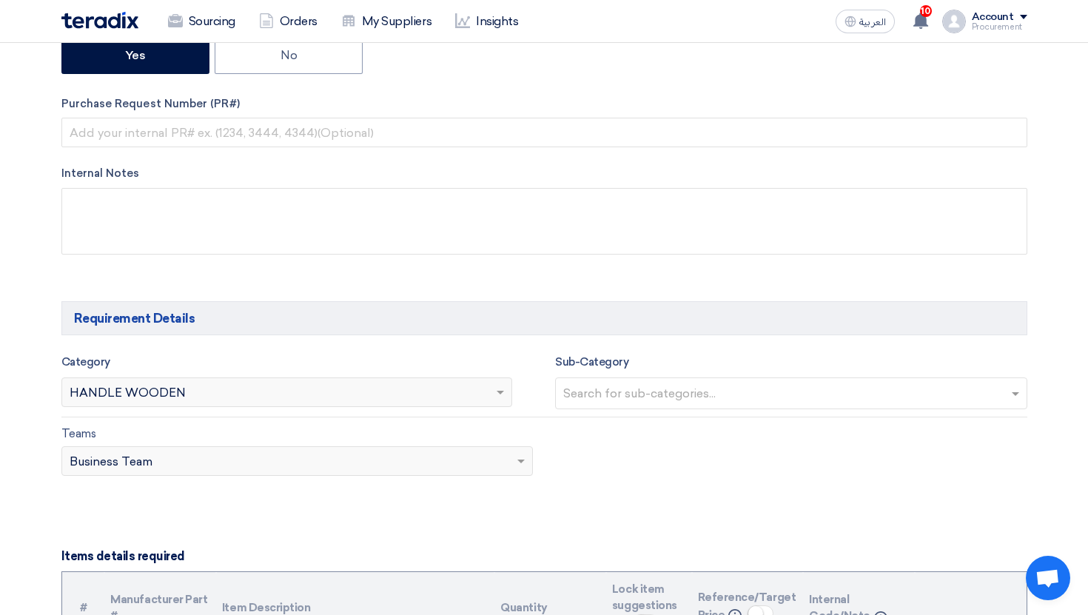
scroll to position [0, 0]
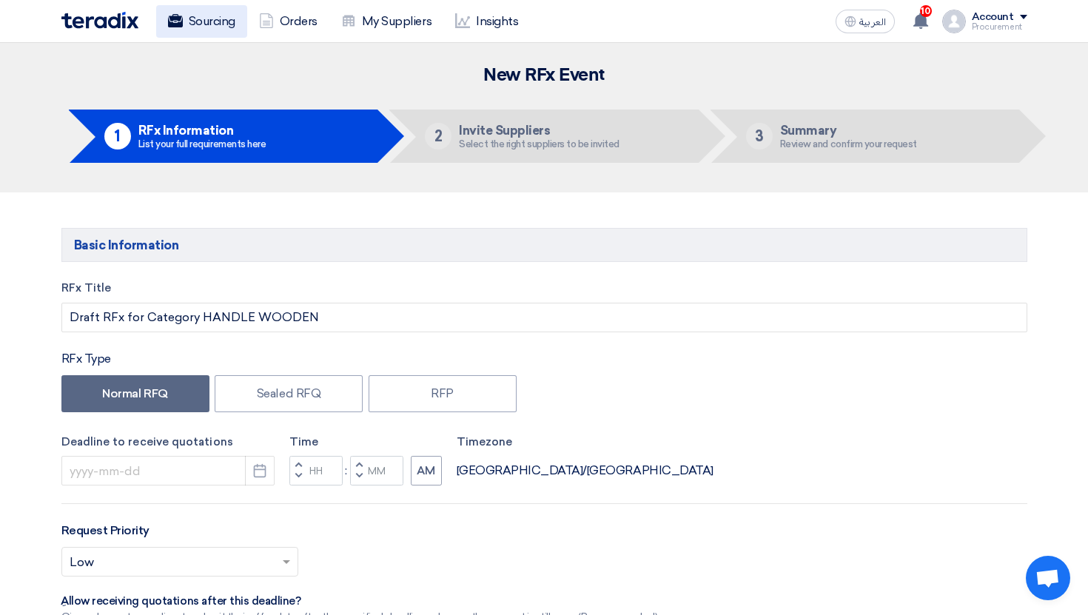
click at [178, 22] on use at bounding box center [174, 20] width 15 height 13
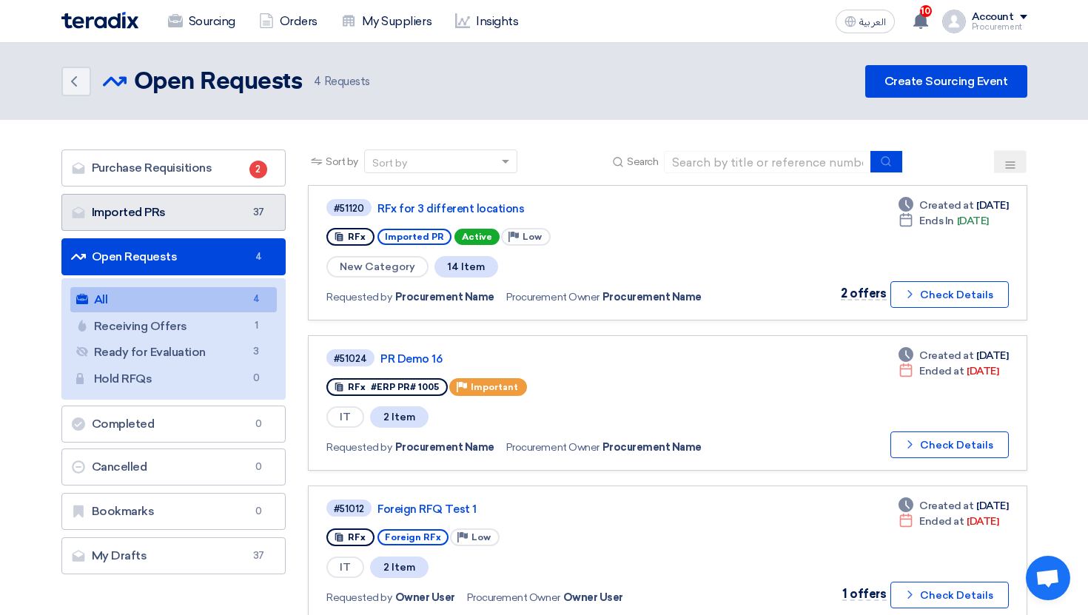
click at [250, 215] on span "37" at bounding box center [259, 212] width 18 height 15
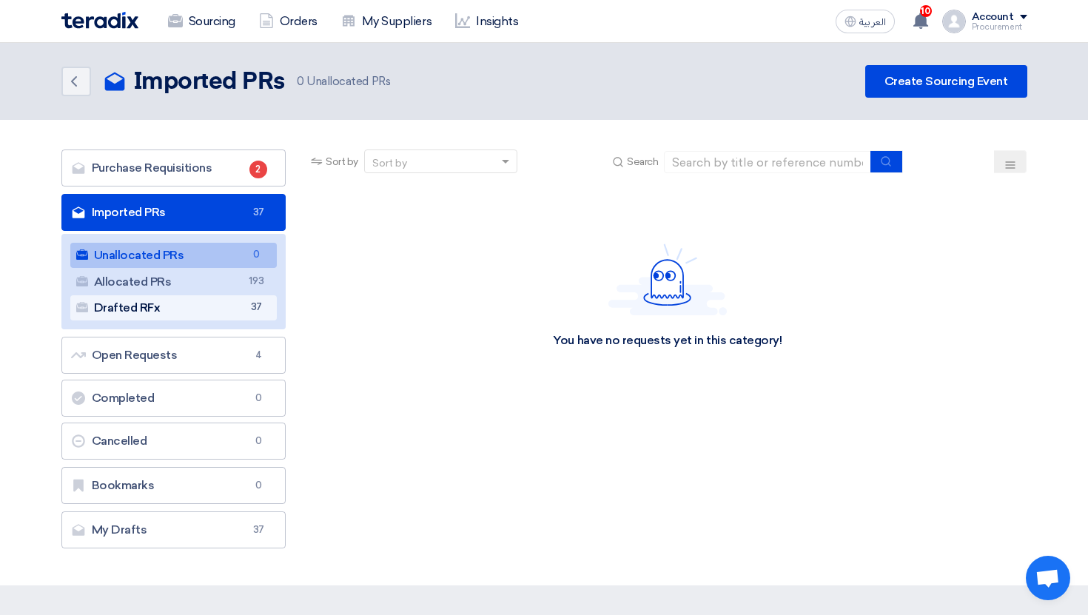
click at [232, 304] on link "Drafted RFx Drafted RFx 37" at bounding box center [173, 307] width 207 height 25
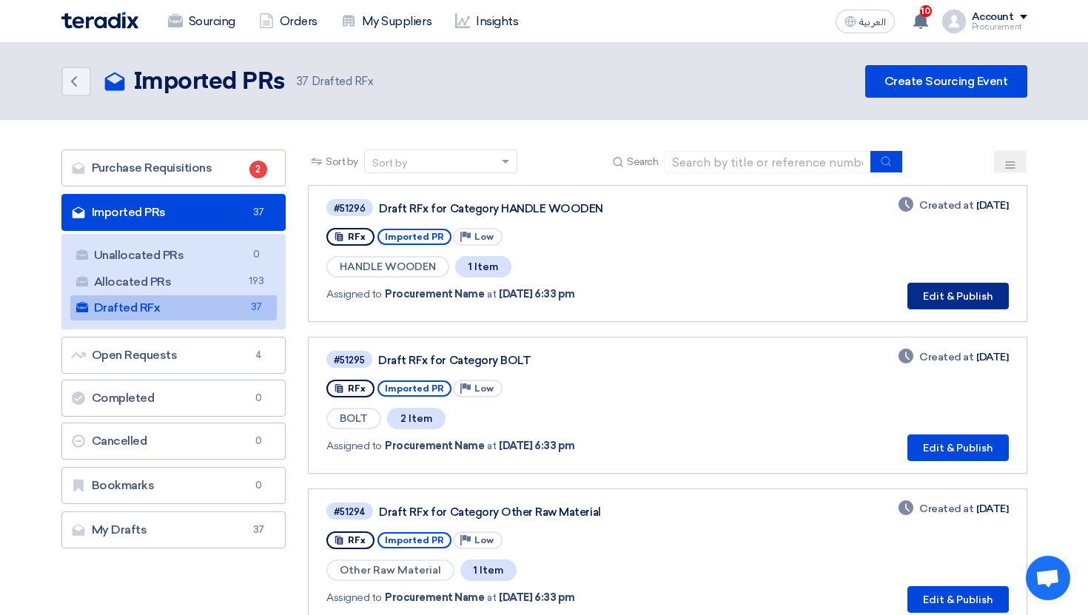
click at [963, 293] on button "Edit & Publish" at bounding box center [958, 296] width 101 height 27
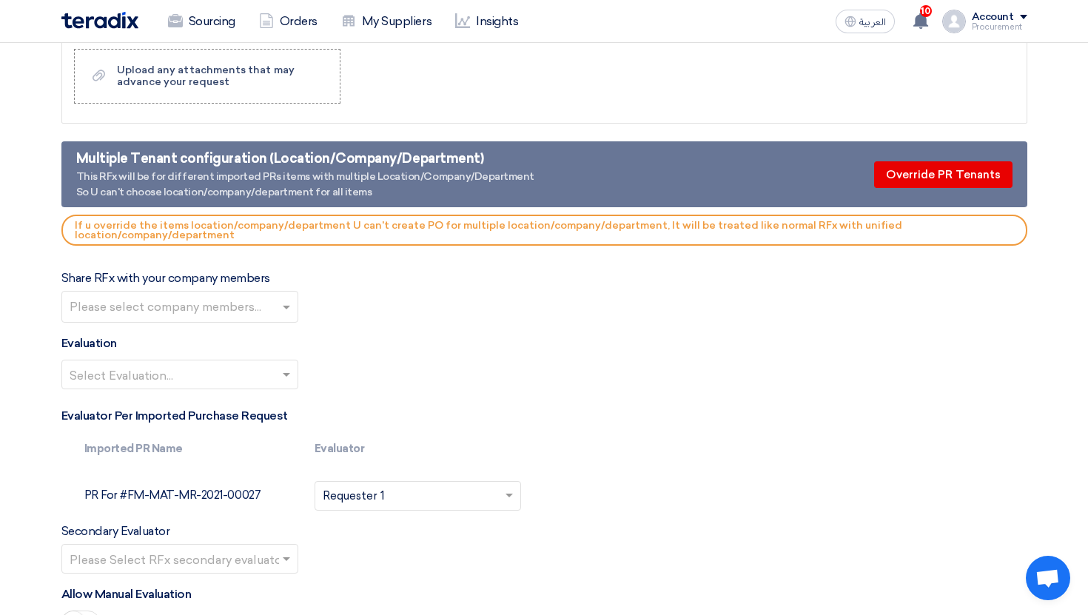
scroll to position [1488, 0]
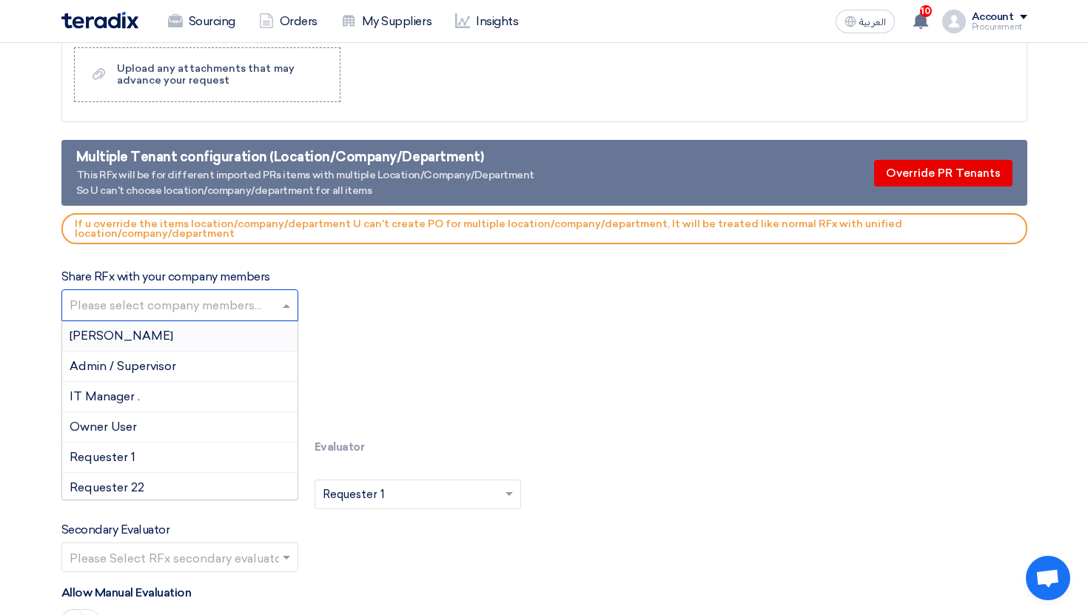
click at [235, 304] on input "text" at bounding box center [182, 307] width 224 height 24
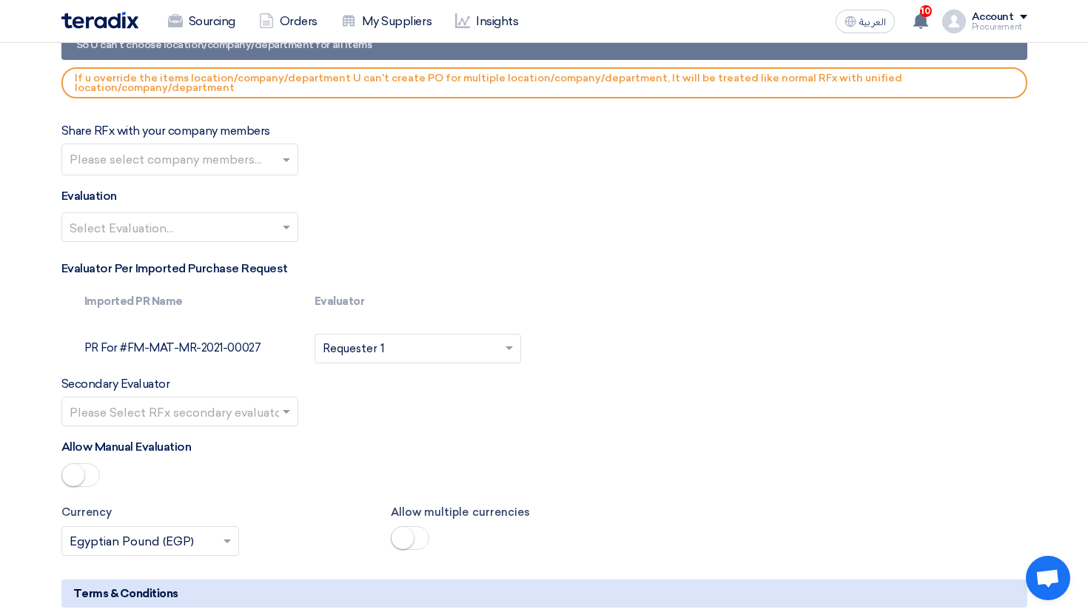
scroll to position [1653, 0]
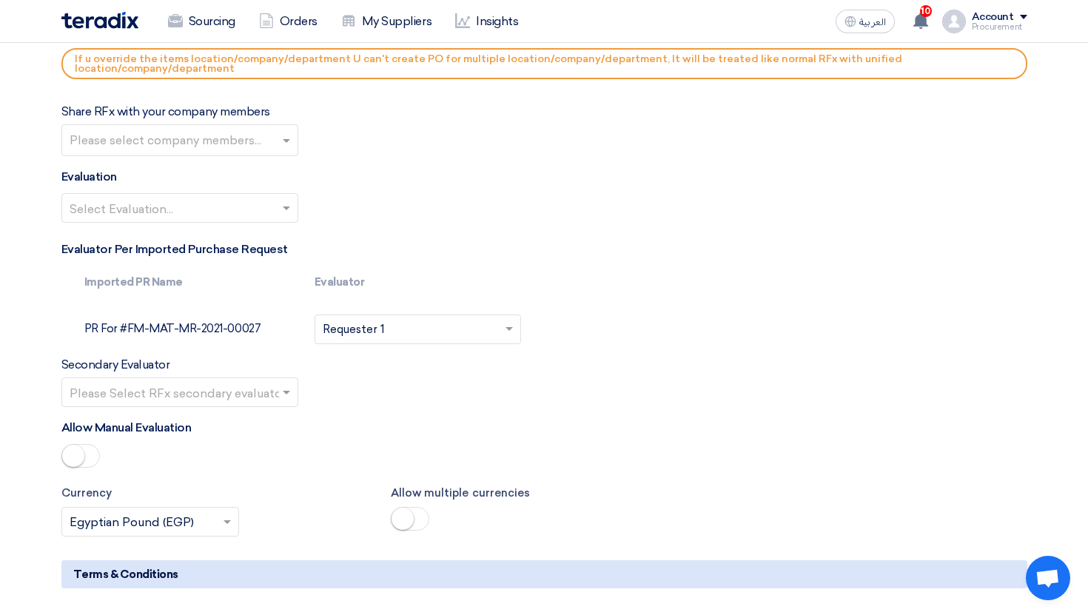
click at [244, 398] on input "text" at bounding box center [173, 393] width 206 height 24
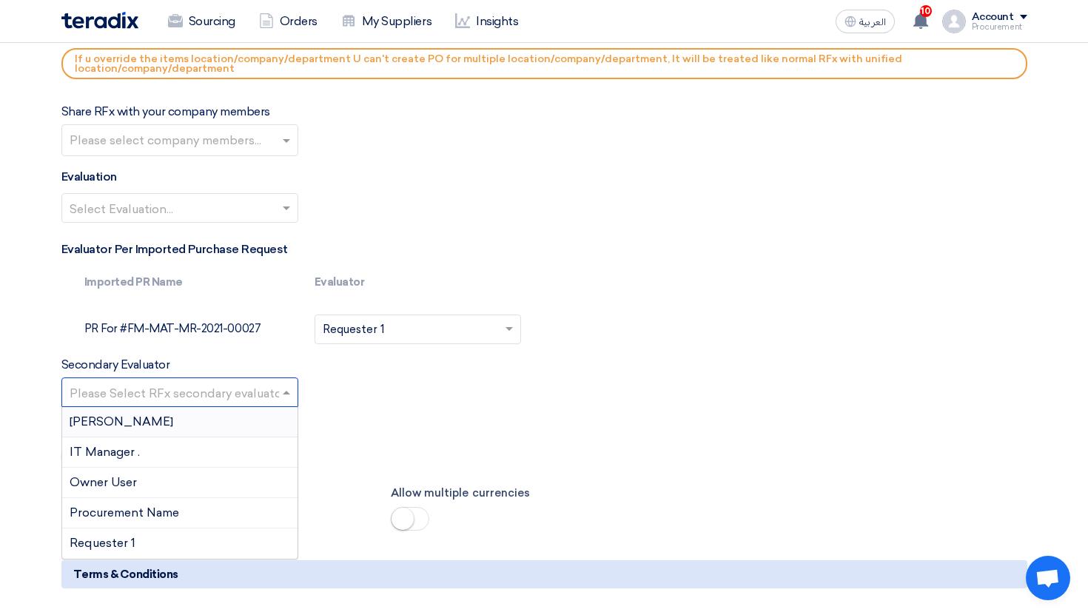
click at [255, 416] on div "[PERSON_NAME]" at bounding box center [179, 422] width 235 height 30
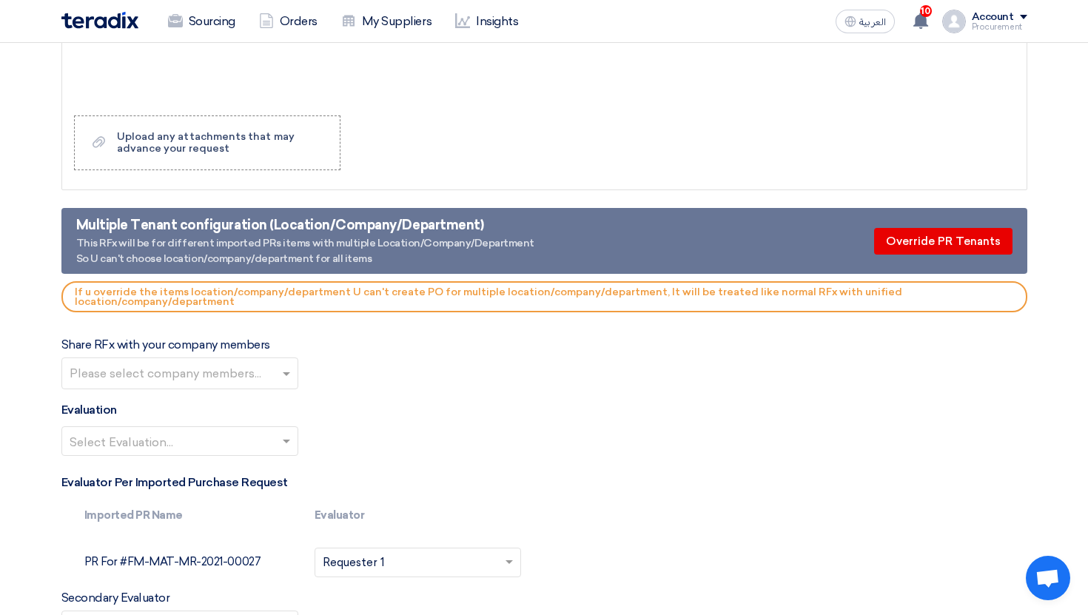
scroll to position [1416, 0]
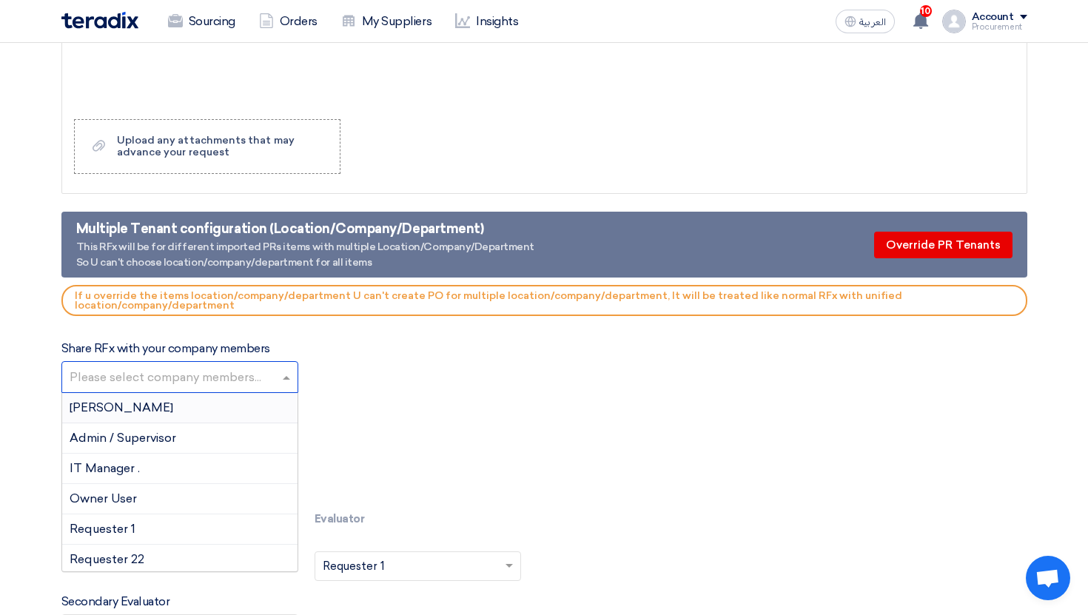
click at [204, 385] on input "text" at bounding box center [182, 379] width 224 height 24
click at [201, 407] on div "[PERSON_NAME]" at bounding box center [179, 408] width 235 height 30
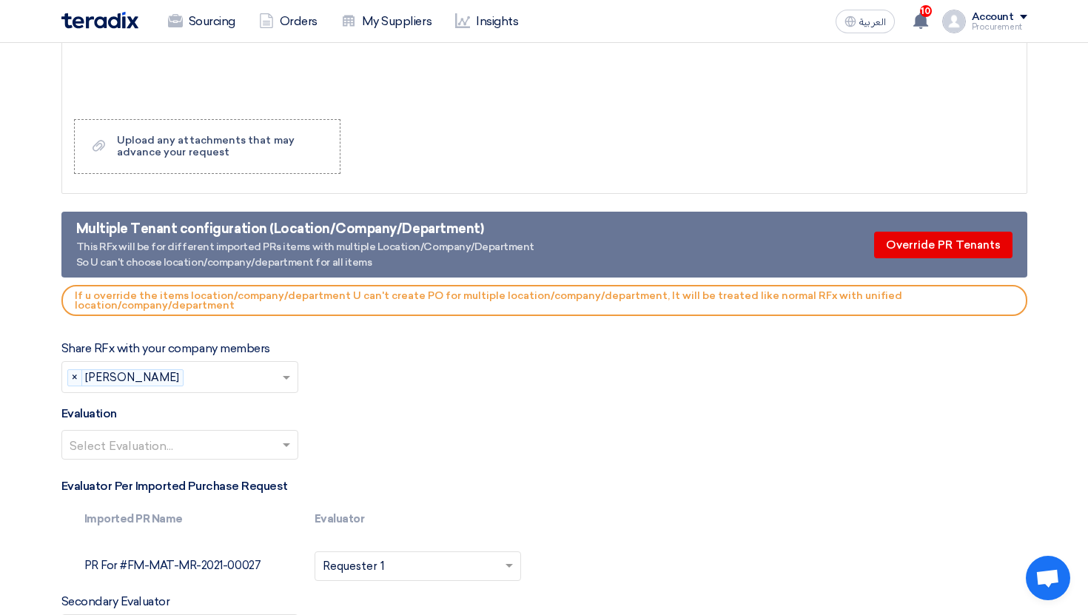
click at [211, 439] on input "text" at bounding box center [173, 447] width 206 height 24
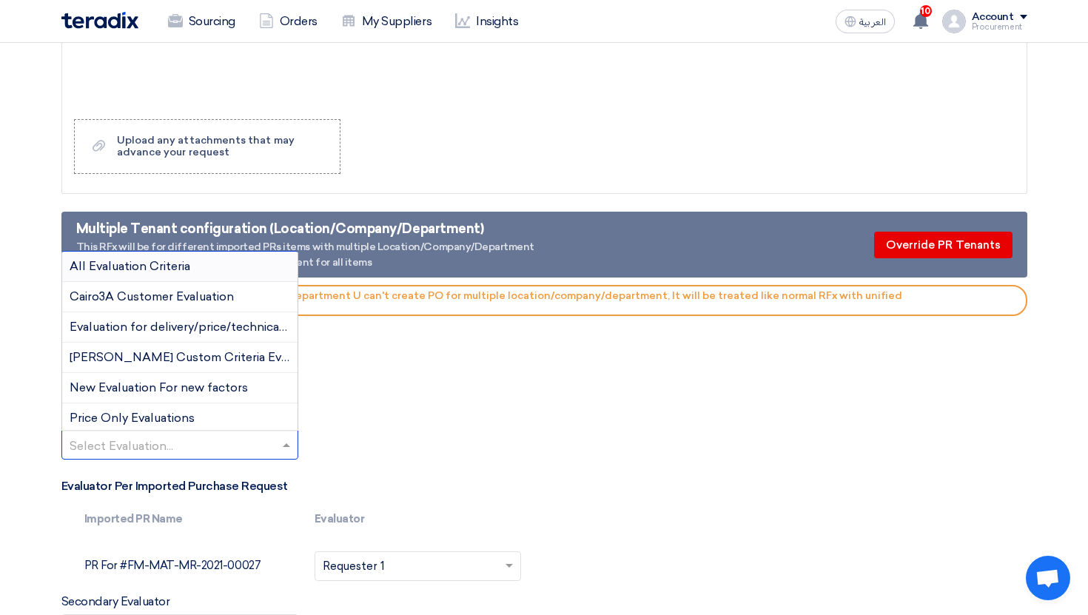
click at [195, 278] on div "All Evaluation Criteria" at bounding box center [179, 267] width 235 height 30
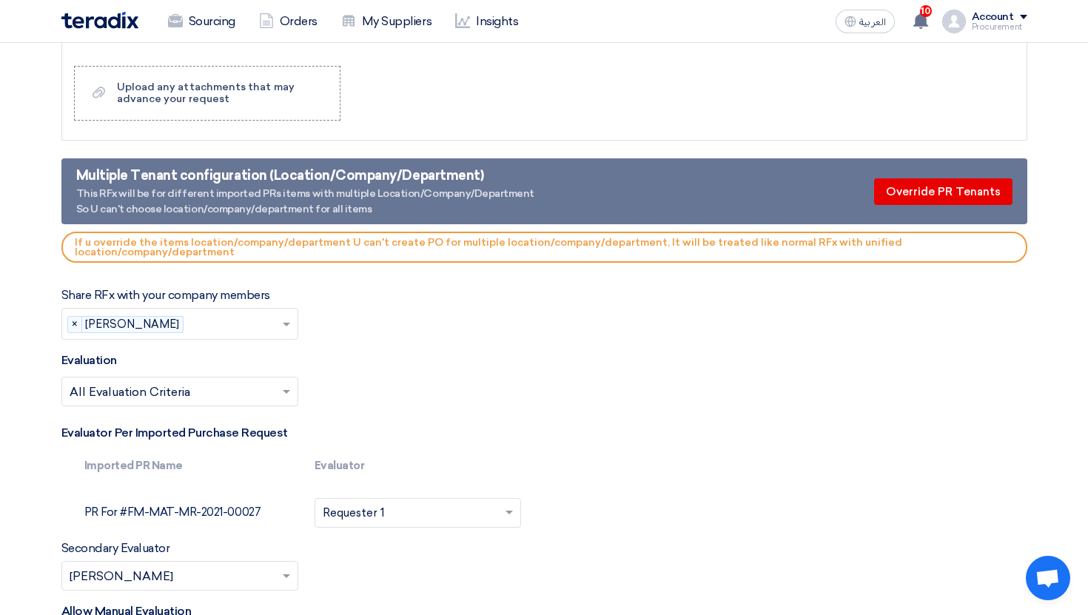
scroll to position [1471, 0]
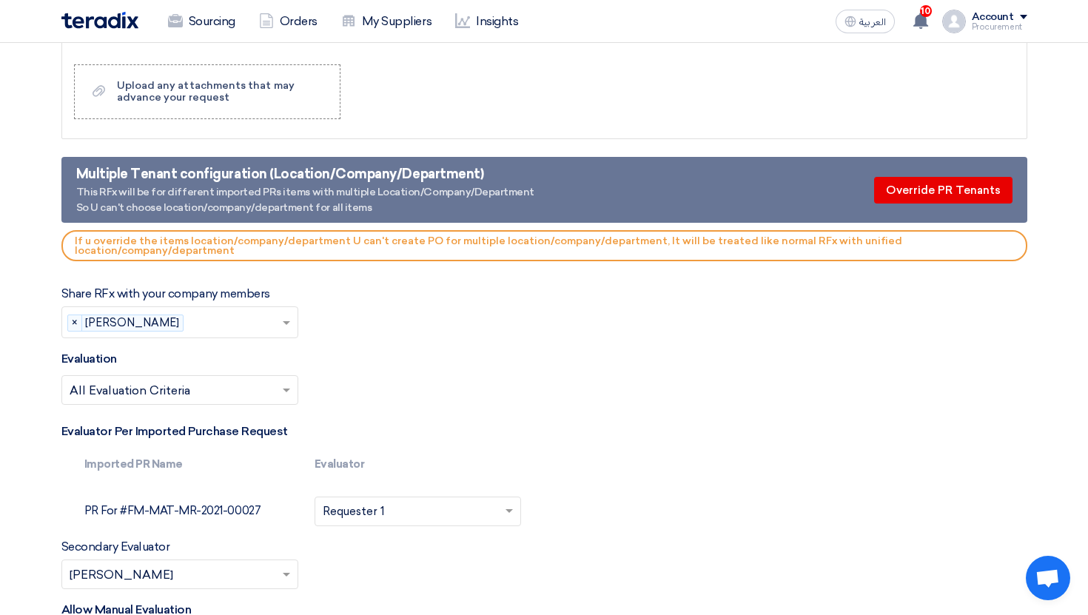
click at [980, 204] on div "Multiple Tenant configuration (Location/Company/Department) This RFx will be fo…" at bounding box center [544, 190] width 966 height 66
click at [951, 187] on button "Override PR Tenants" at bounding box center [943, 190] width 138 height 27
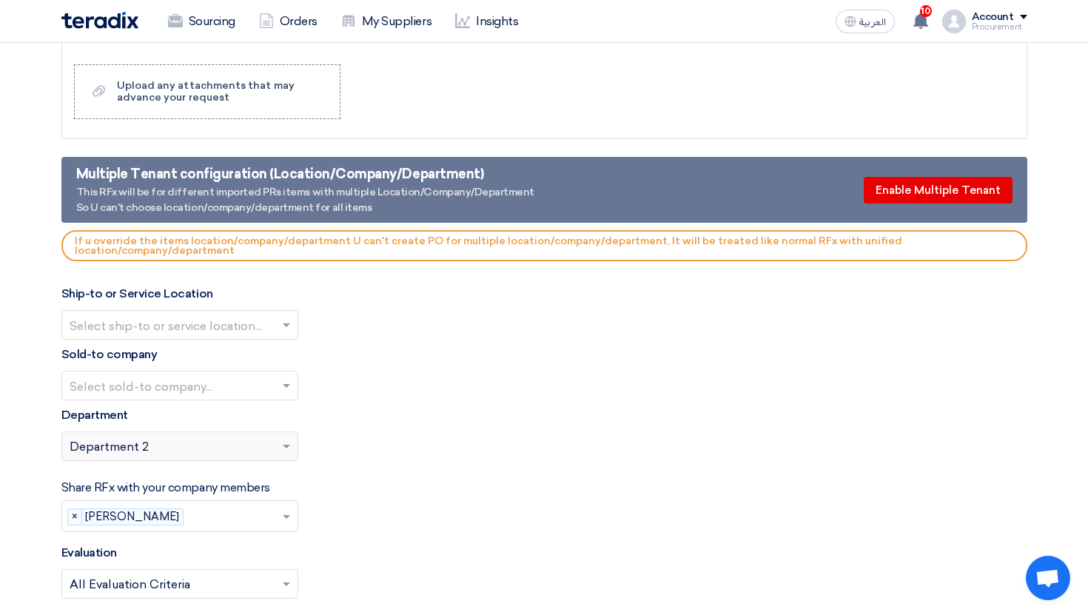
click at [232, 327] on input "text" at bounding box center [173, 327] width 206 height 24
click at [239, 348] on div "Store 1" at bounding box center [179, 355] width 235 height 30
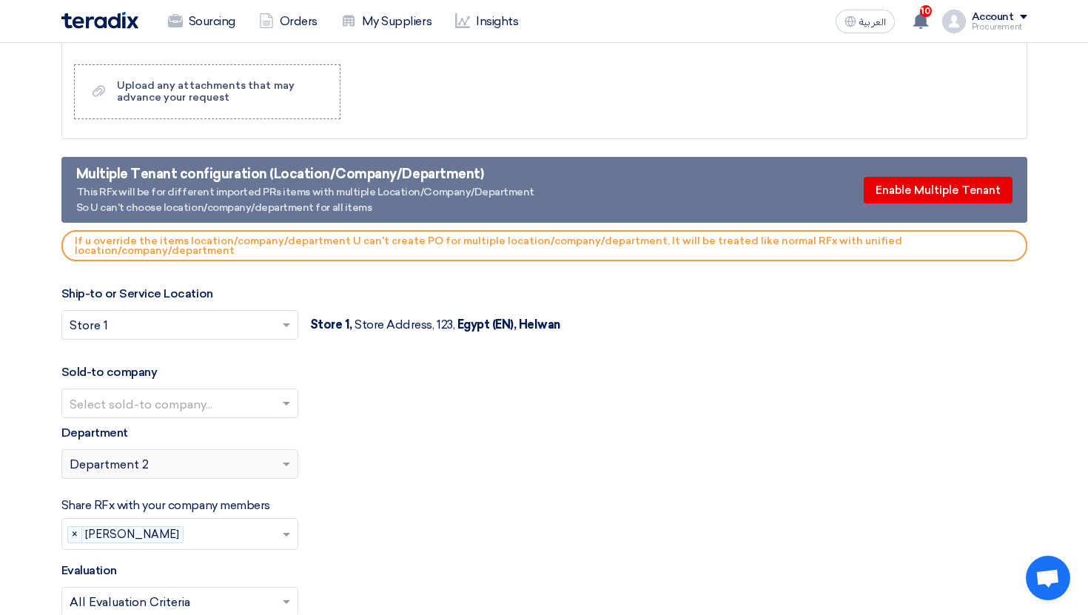
click at [193, 395] on input "text" at bounding box center [173, 405] width 206 height 24
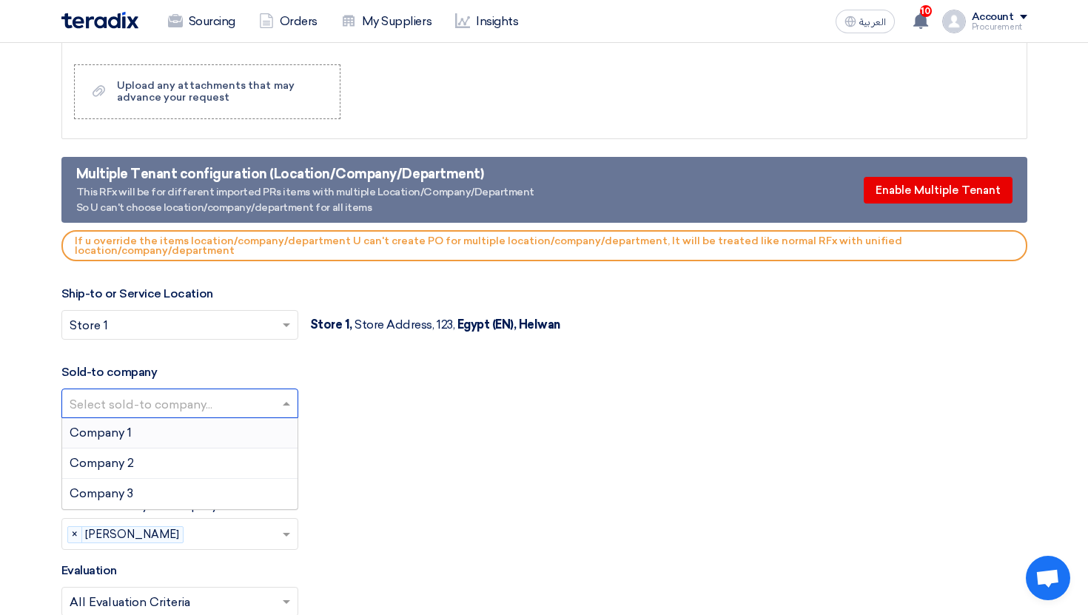
click at [201, 421] on div "Company 1" at bounding box center [179, 433] width 235 height 30
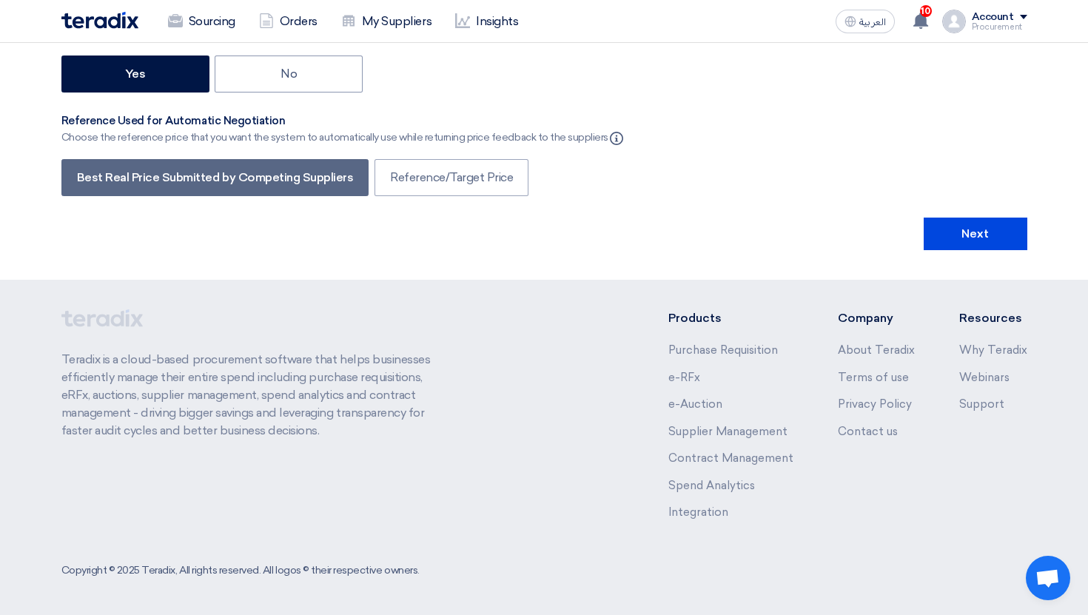
scroll to position [0, 0]
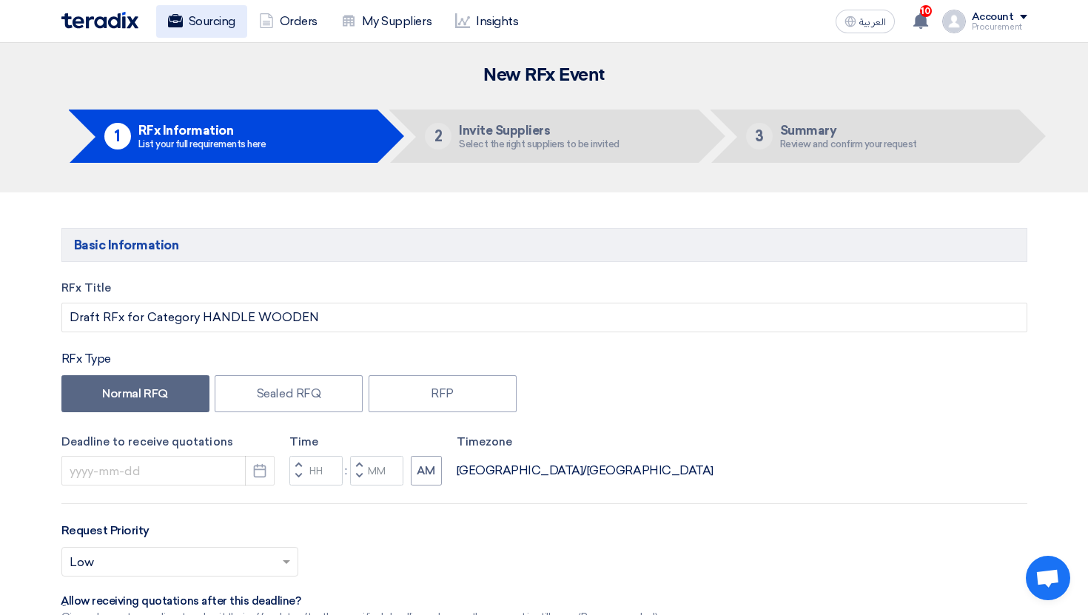
click at [184, 13] on link "Sourcing" at bounding box center [201, 21] width 91 height 33
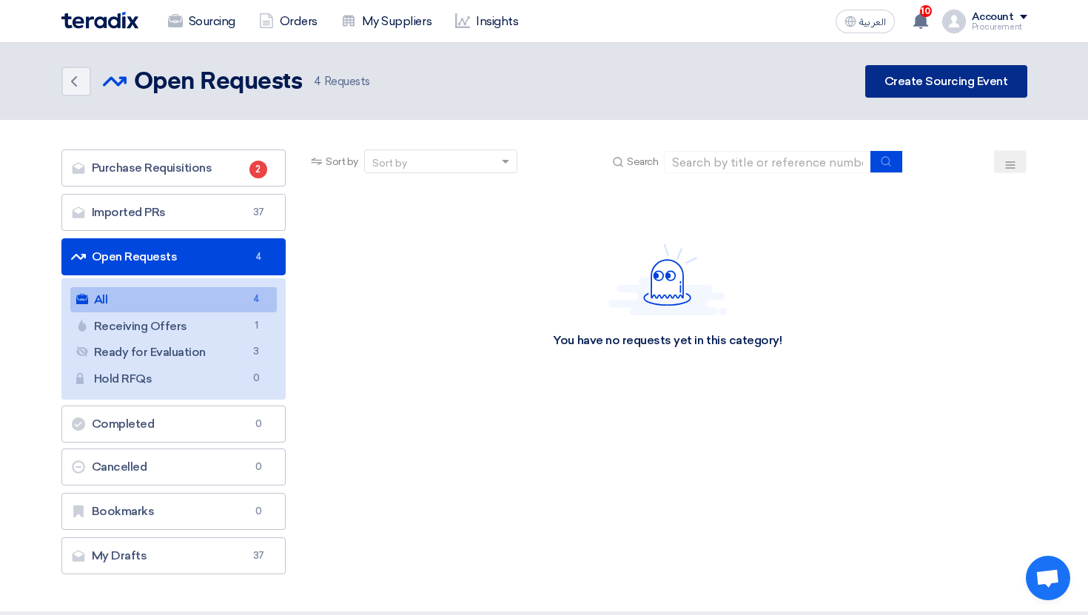
click at [912, 88] on link "Create Sourcing Event" at bounding box center [947, 81] width 162 height 33
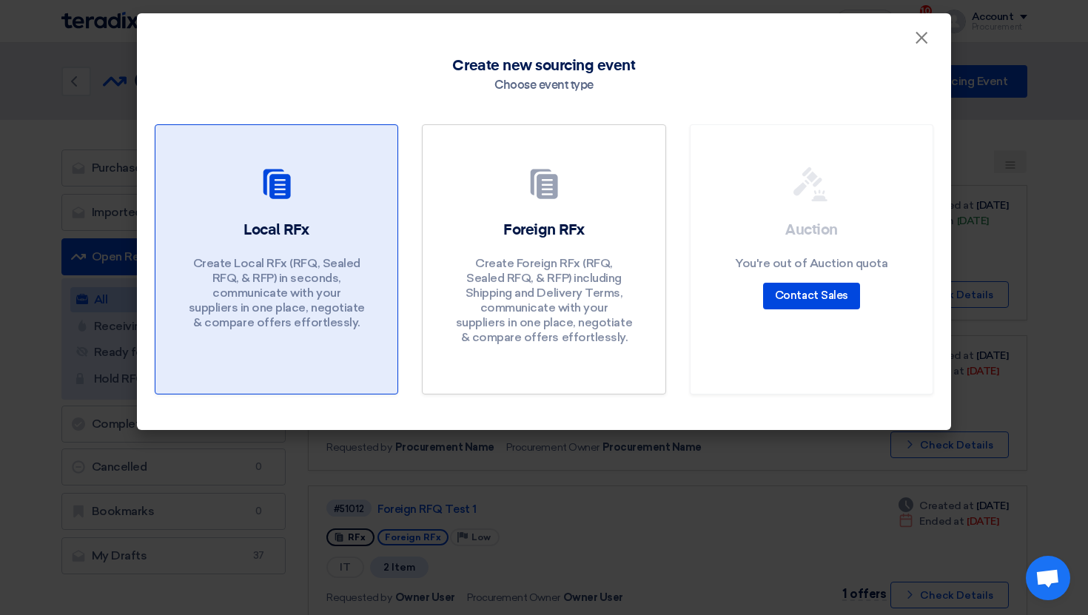
click at [282, 236] on h2 "Local RFx" at bounding box center [277, 230] width 66 height 21
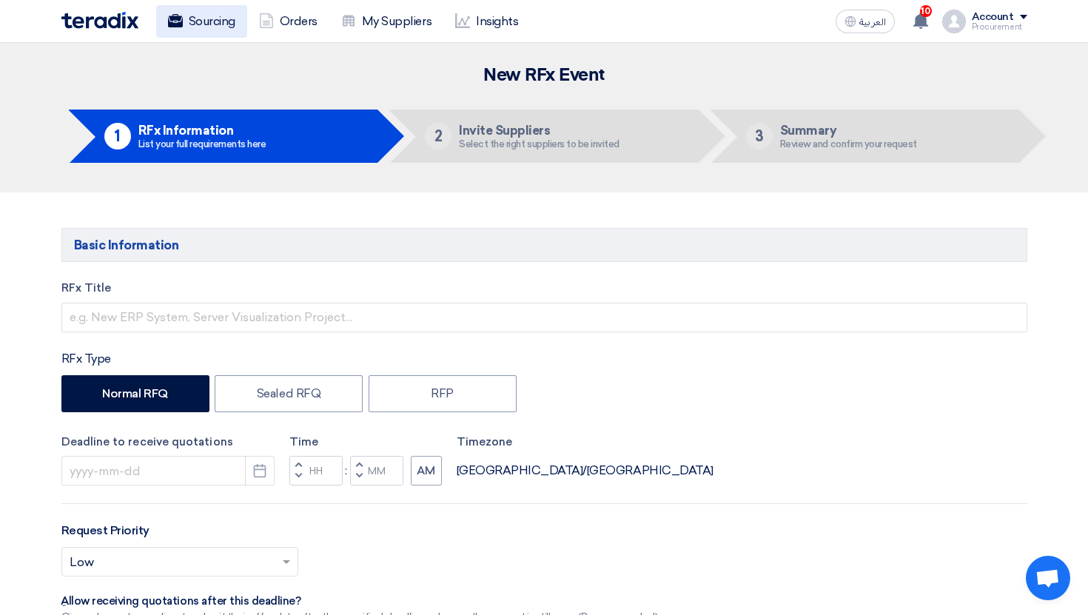
click at [223, 36] on link "Sourcing" at bounding box center [201, 21] width 91 height 33
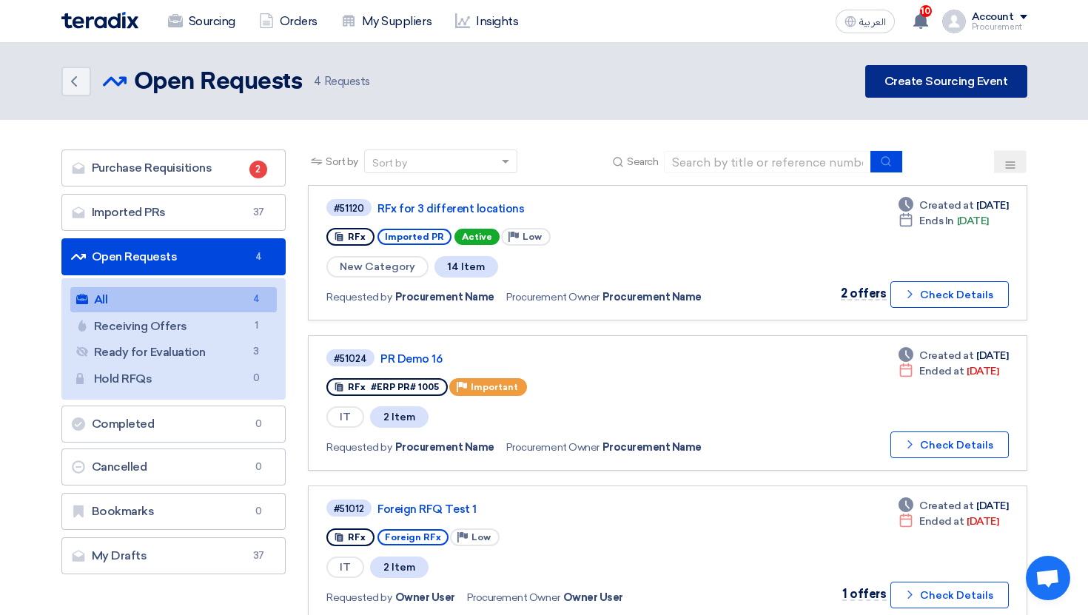
click at [917, 84] on link "Create Sourcing Event" at bounding box center [947, 81] width 162 height 33
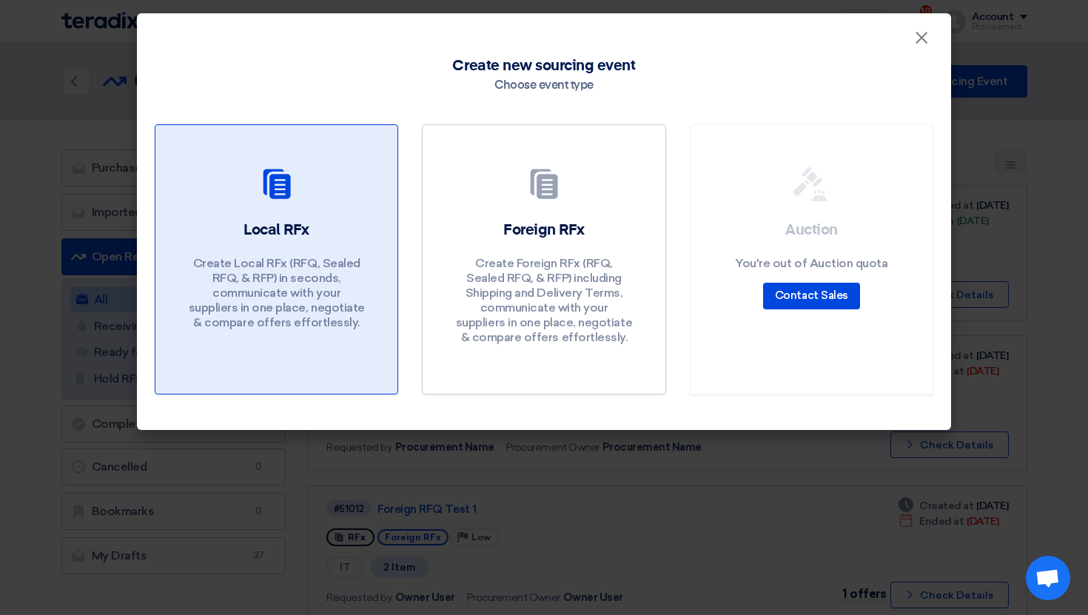
click at [338, 239] on div "Local RFx Create Local RFx (RFQ, Sealed RFQ, & RFP) in seconds, communicate wit…" at bounding box center [276, 279] width 207 height 118
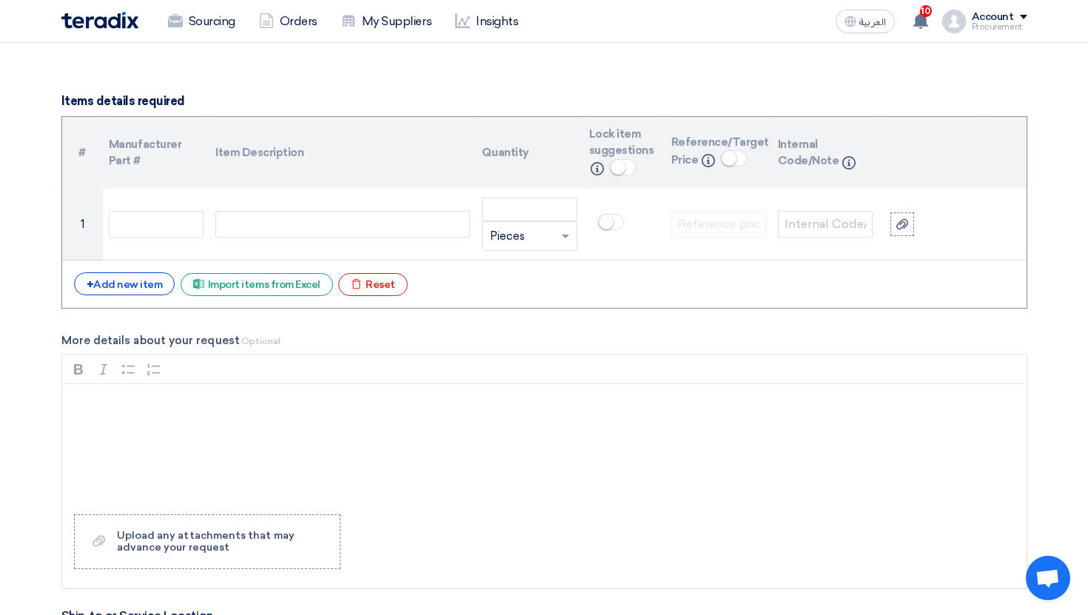
scroll to position [1124, 0]
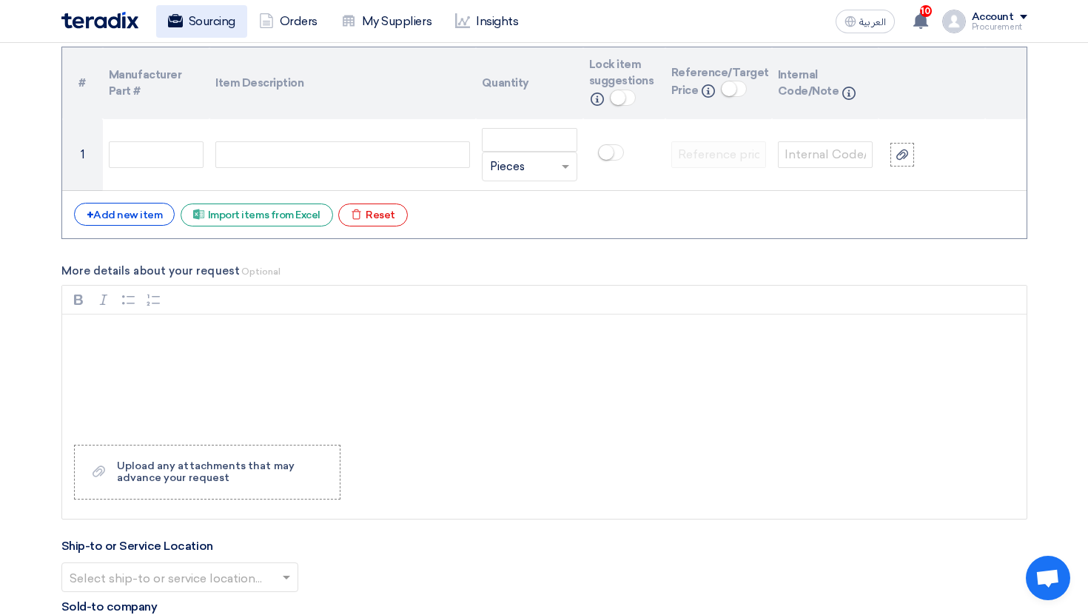
click at [204, 31] on link "Sourcing" at bounding box center [201, 21] width 91 height 33
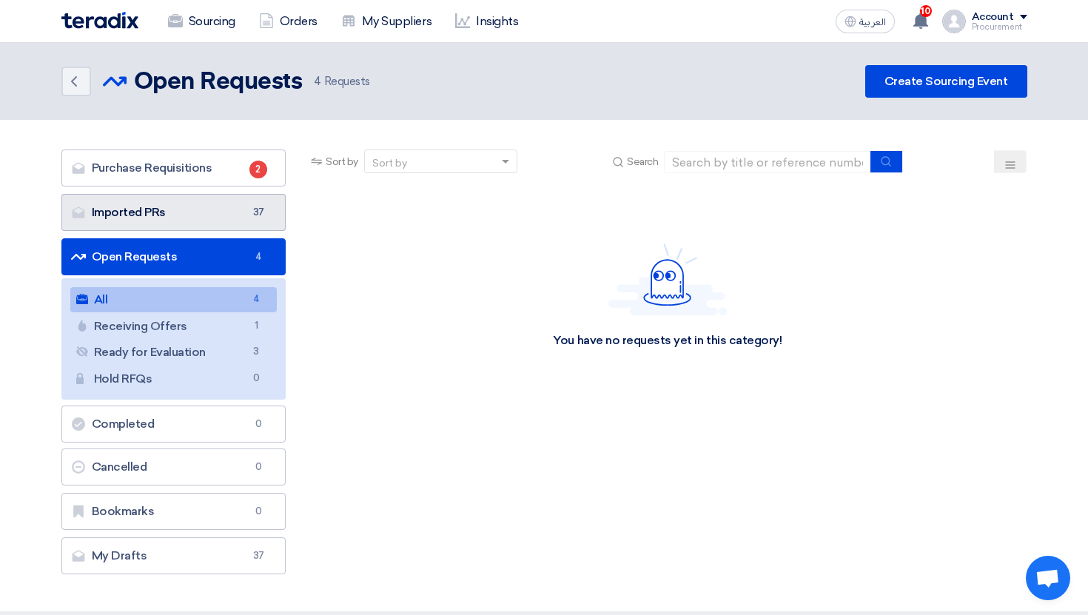
click at [177, 207] on link "Imported PRs Imported PRs 37" at bounding box center [173, 212] width 225 height 37
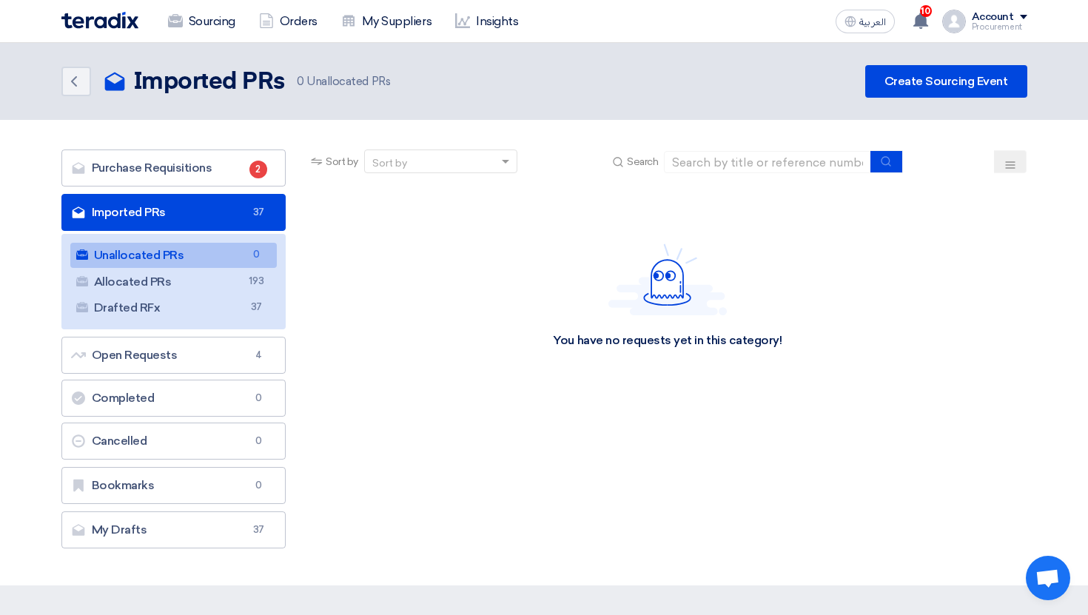
click at [350, 297] on div "You have no requests yet in this category!" at bounding box center [667, 296] width 719 height 222
click at [241, 281] on link "Allocated PRs Allocated PRs 193" at bounding box center [173, 282] width 207 height 25
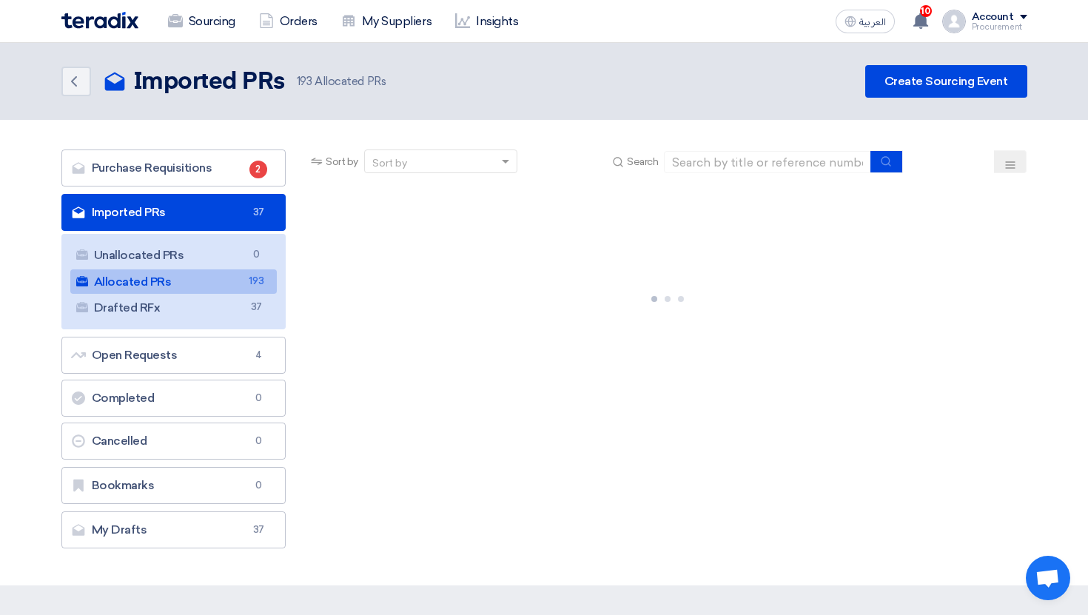
click at [321, 255] on div at bounding box center [667, 296] width 719 height 222
click at [262, 195] on link "Imported PRs Imported PRs 37" at bounding box center [173, 212] width 225 height 37
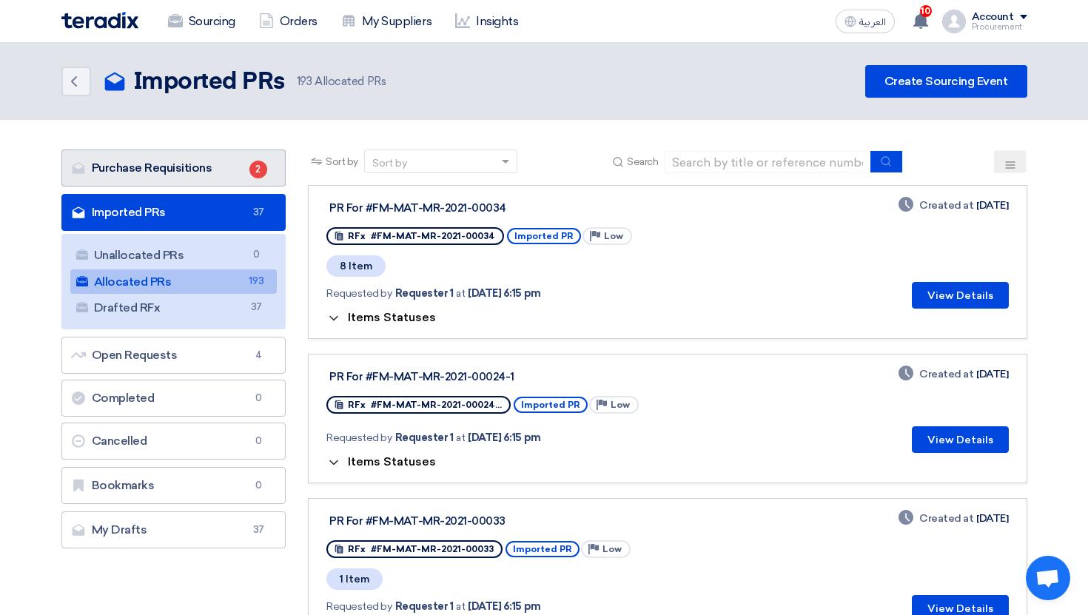
click at [226, 182] on link "Purchase Requisitions Purchase Requisitions 2" at bounding box center [173, 168] width 225 height 37
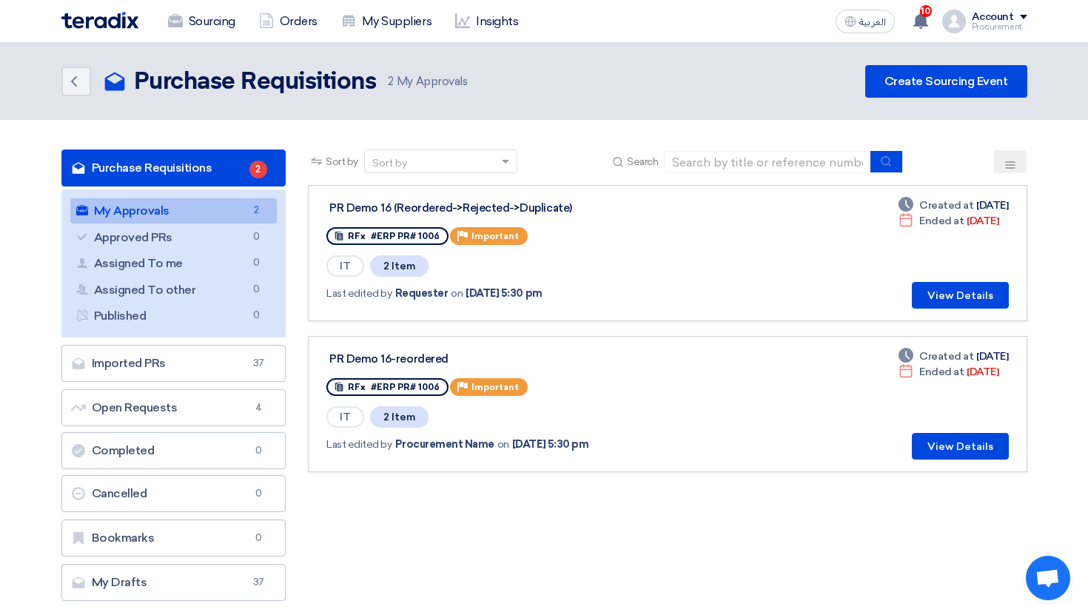
click at [226, 178] on link "Purchase Requisitions Purchase Requisitions 2" at bounding box center [173, 168] width 225 height 37
click at [219, 164] on link "Purchase Requisitions Purchase Requisitions 2" at bounding box center [173, 168] width 225 height 37
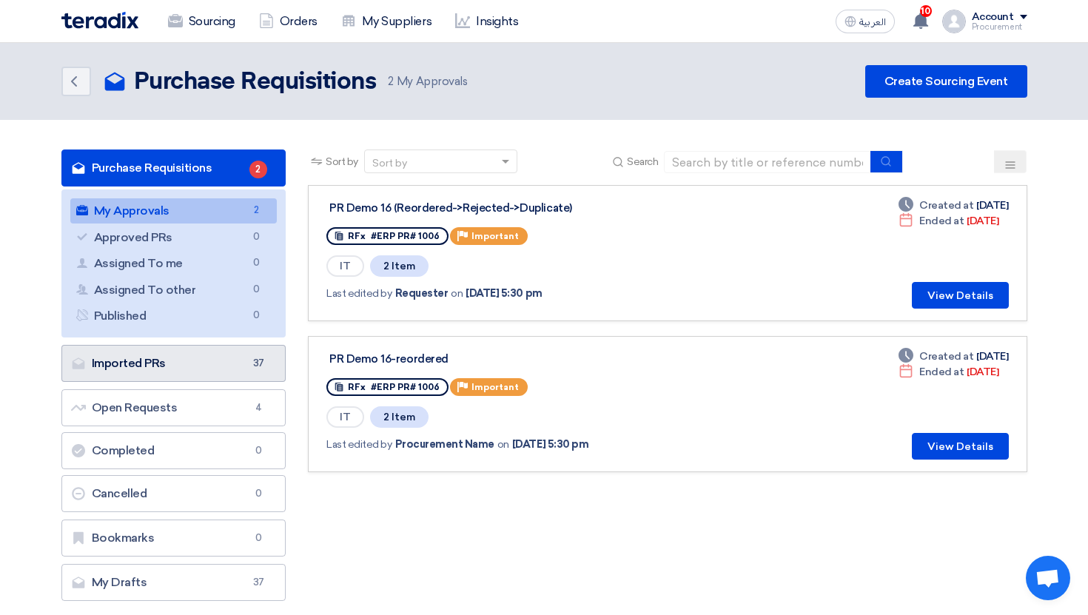
click at [220, 366] on link "Imported PRs Imported PRs 37" at bounding box center [173, 363] width 225 height 37
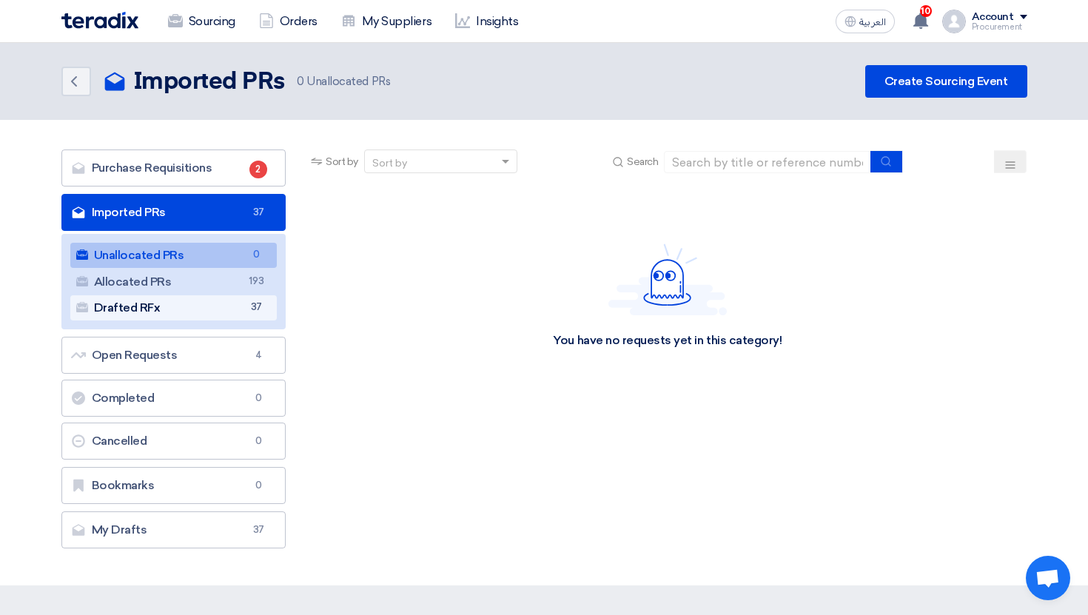
click at [211, 312] on link "Drafted RFx Drafted RFx 37" at bounding box center [173, 307] width 207 height 25
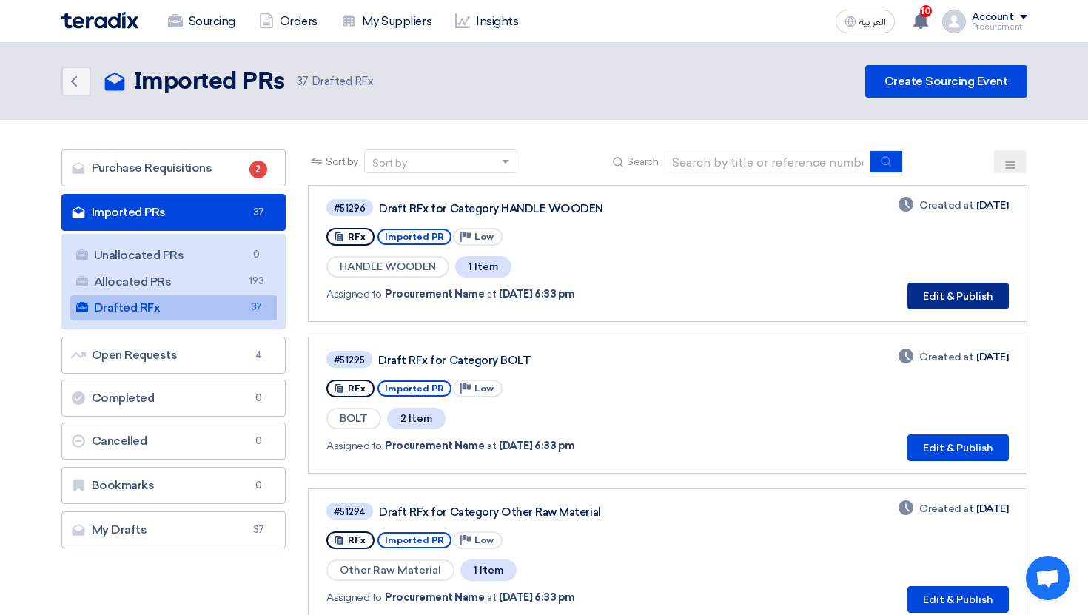
click at [963, 302] on button "Edit & Publish" at bounding box center [958, 296] width 101 height 27
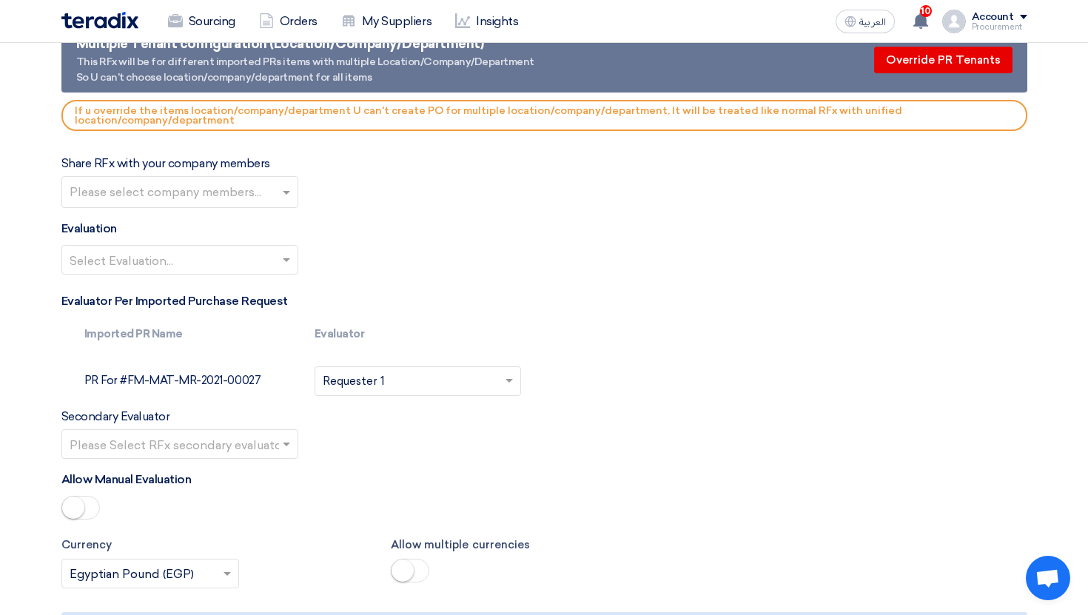
scroll to position [1593, 0]
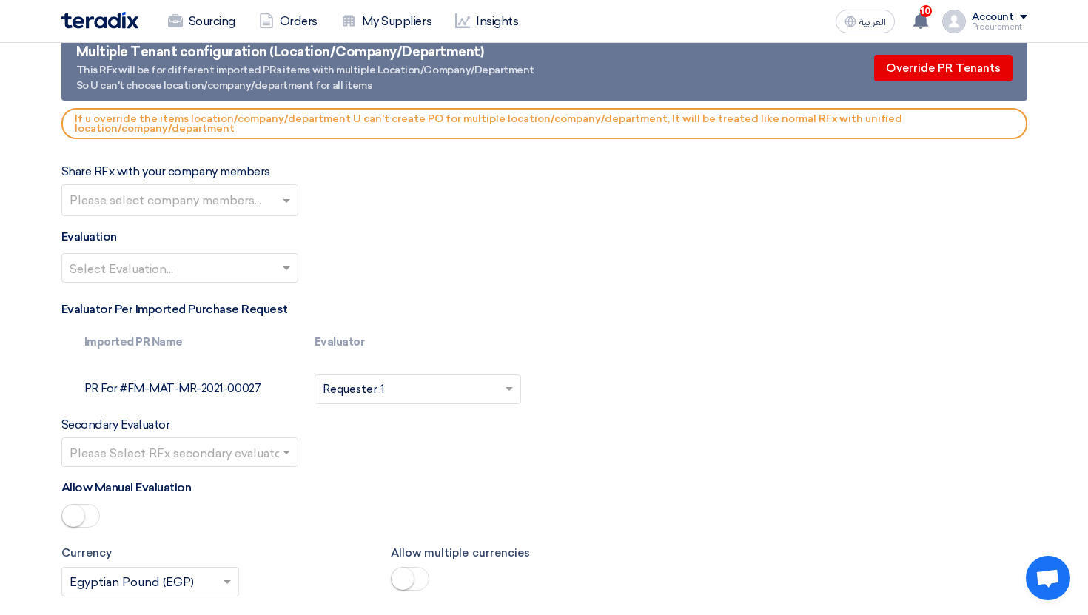
click at [254, 178] on label "Share RFx with your company members" at bounding box center [165, 172] width 209 height 18
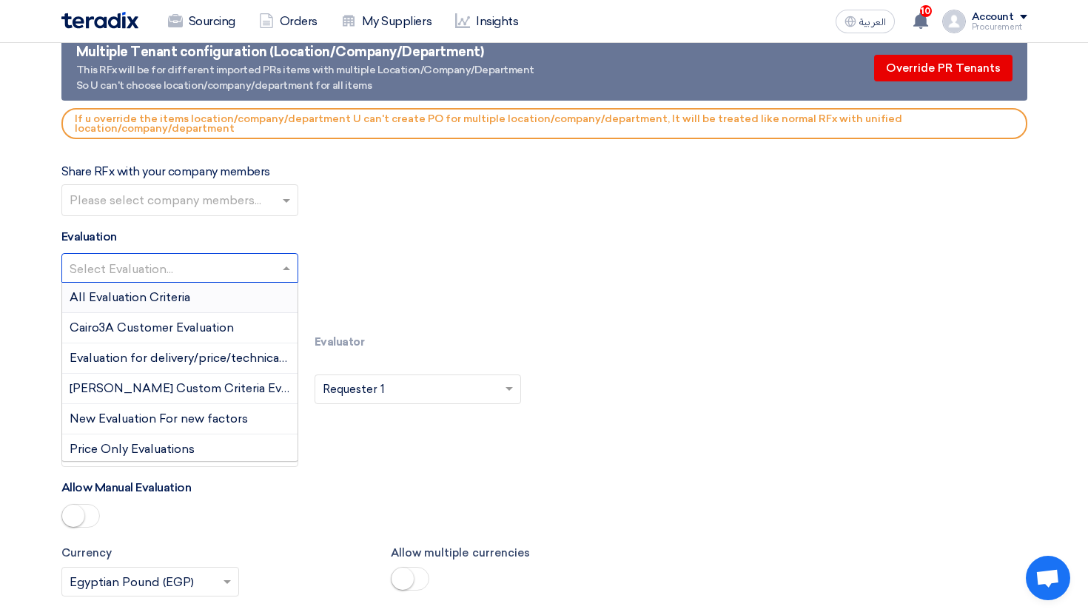
click at [203, 266] on input "text" at bounding box center [173, 270] width 206 height 24
click at [210, 302] on div "All Evaluation Criteria" at bounding box center [179, 298] width 235 height 30
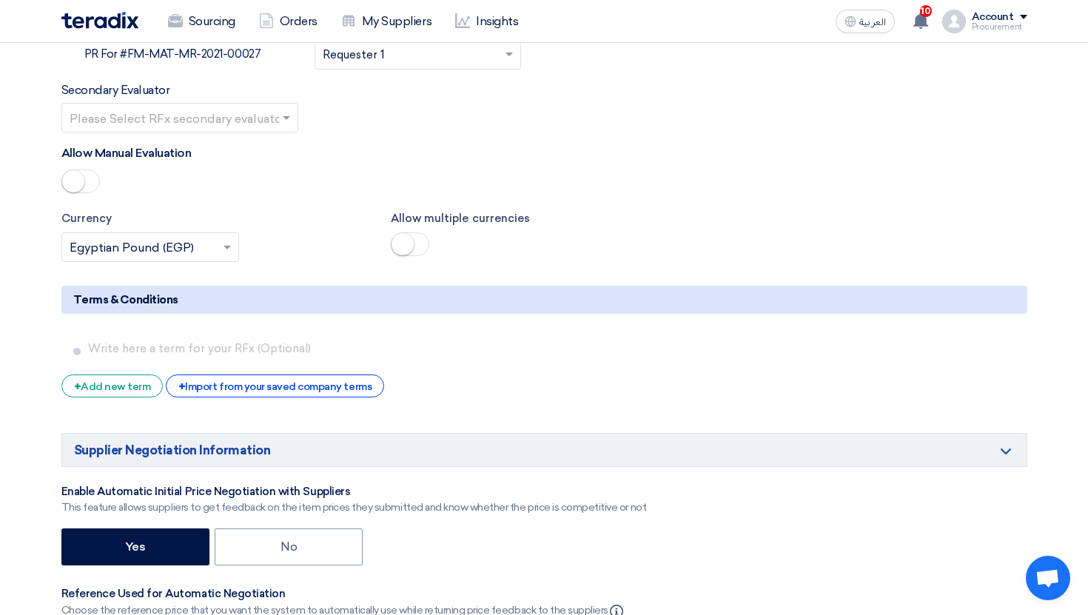
scroll to position [2145, 0]
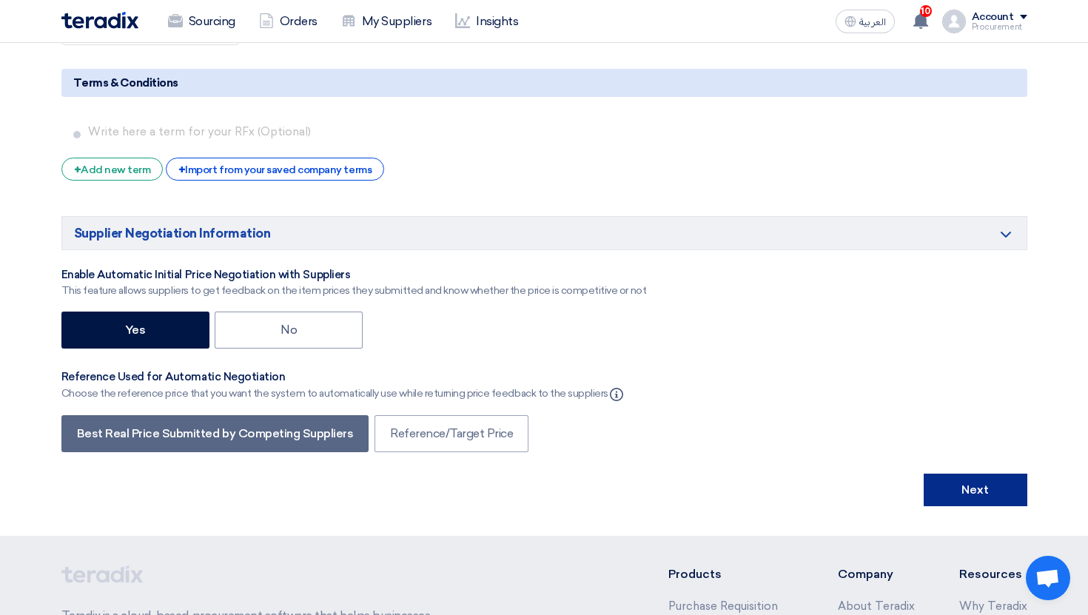
click at [957, 478] on button "Next" at bounding box center [976, 490] width 104 height 33
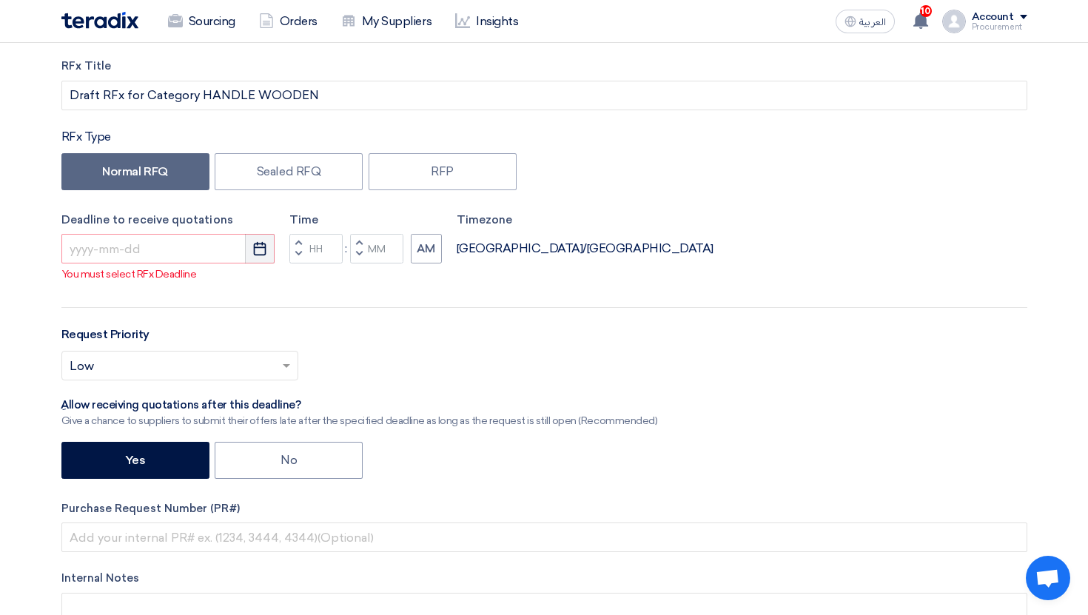
click at [258, 253] on icon "Pick a date" at bounding box center [259, 248] width 15 height 15
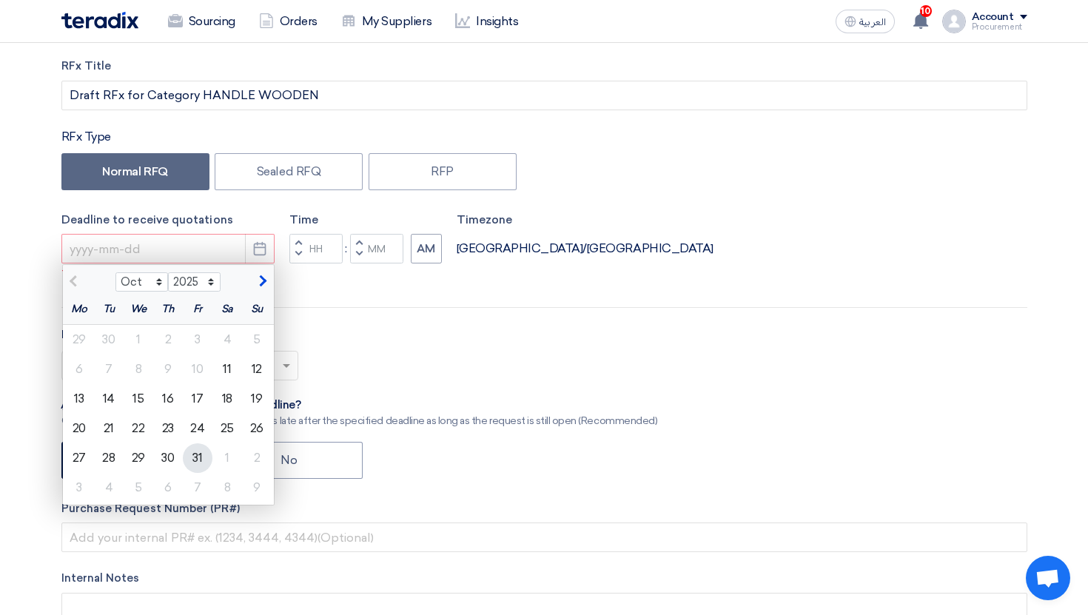
click at [193, 459] on div "31" at bounding box center [198, 459] width 30 height 30
type input "10/31/2025"
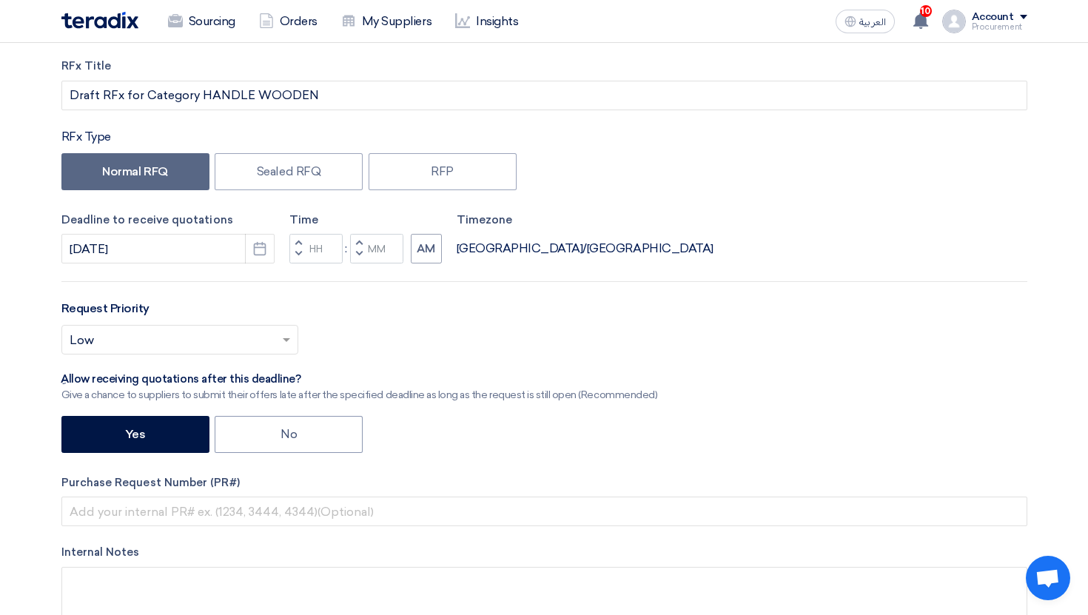
click at [301, 255] on button "Decrement hours" at bounding box center [299, 255] width 18 height 19
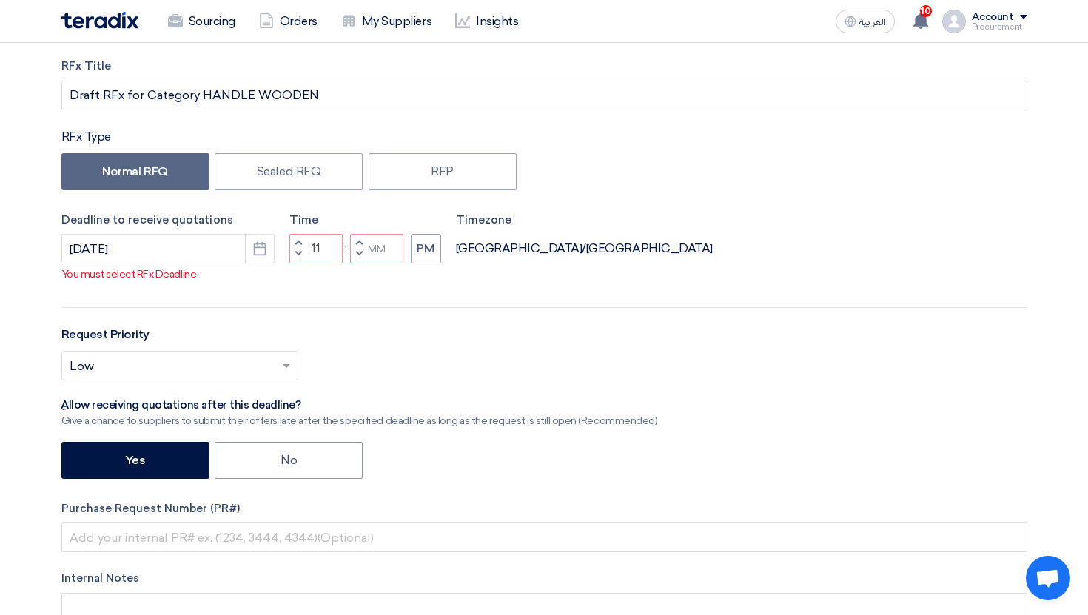
click at [361, 258] on span "button" at bounding box center [358, 254] width 5 height 9
type input "10"
type input "59"
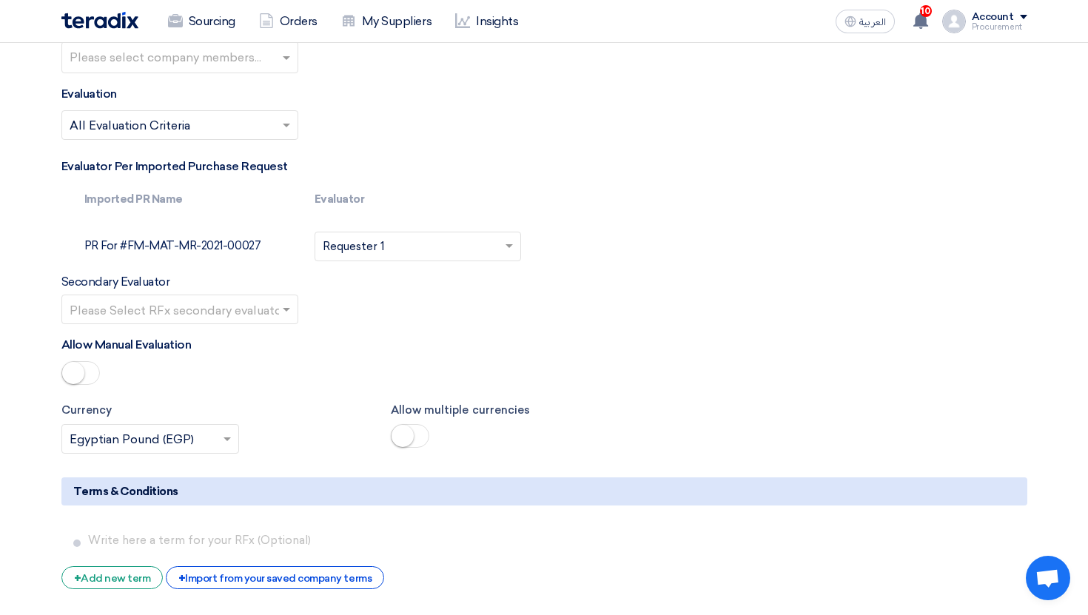
scroll to position [2403, 0]
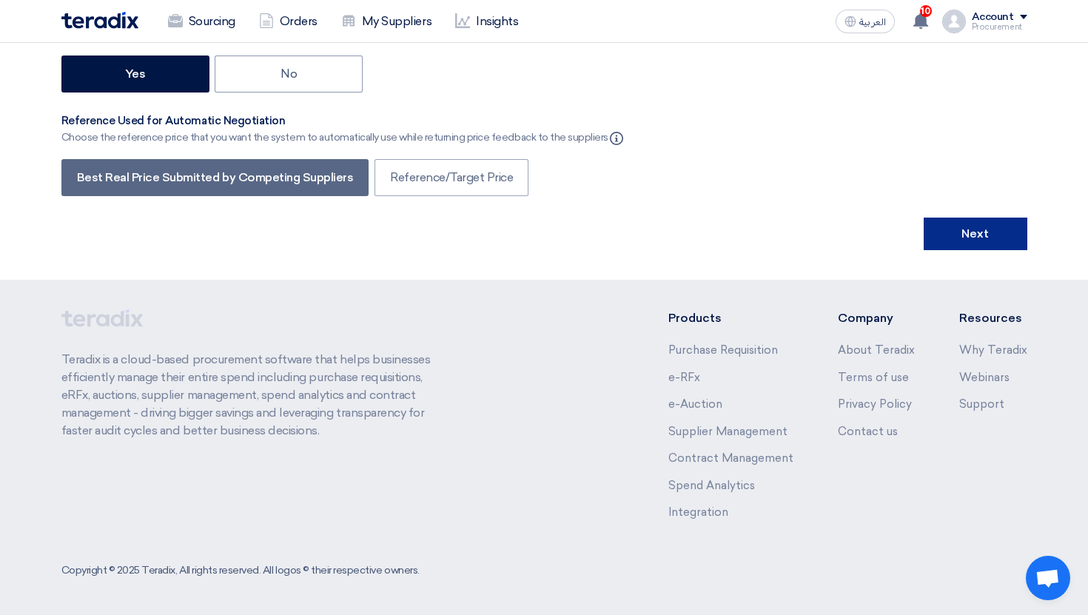
click at [963, 239] on button "Next" at bounding box center [976, 234] width 104 height 33
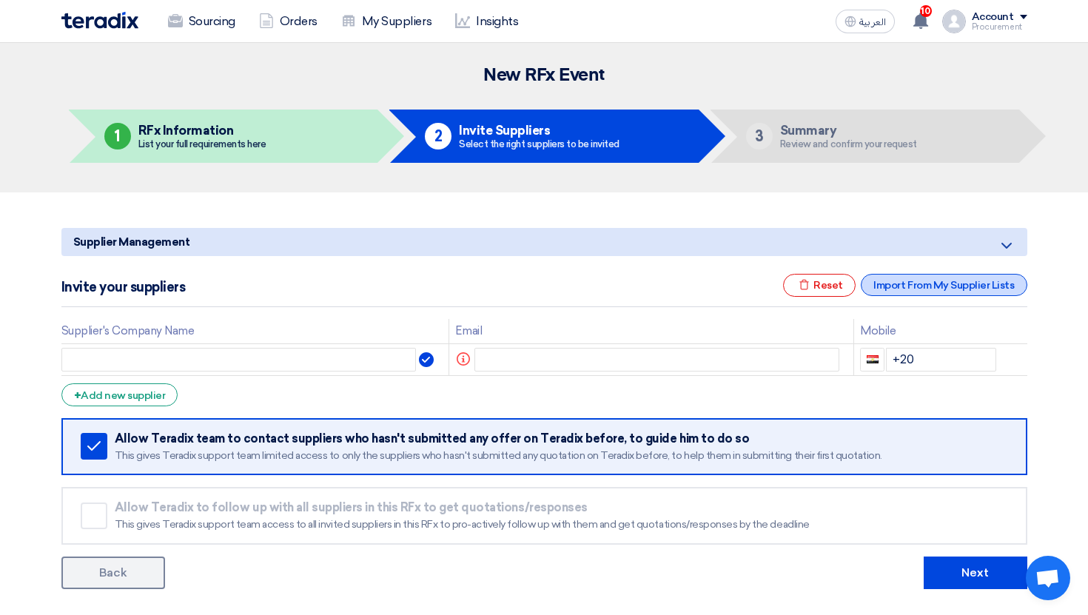
click at [912, 291] on div "Import From My Supplier Lists" at bounding box center [944, 285] width 166 height 22
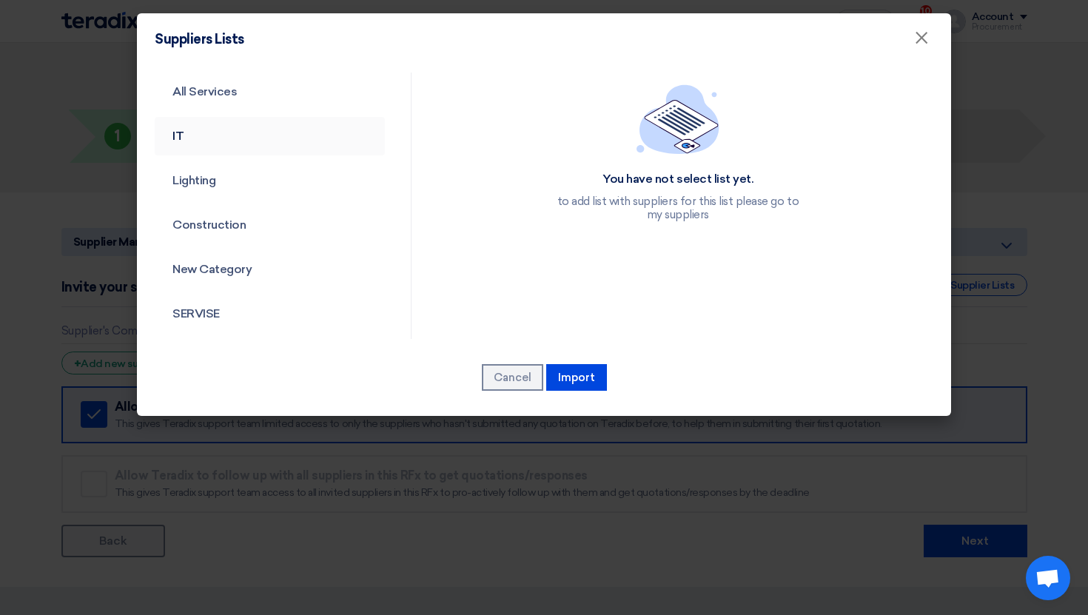
click at [224, 142] on link "IT" at bounding box center [270, 136] width 230 height 39
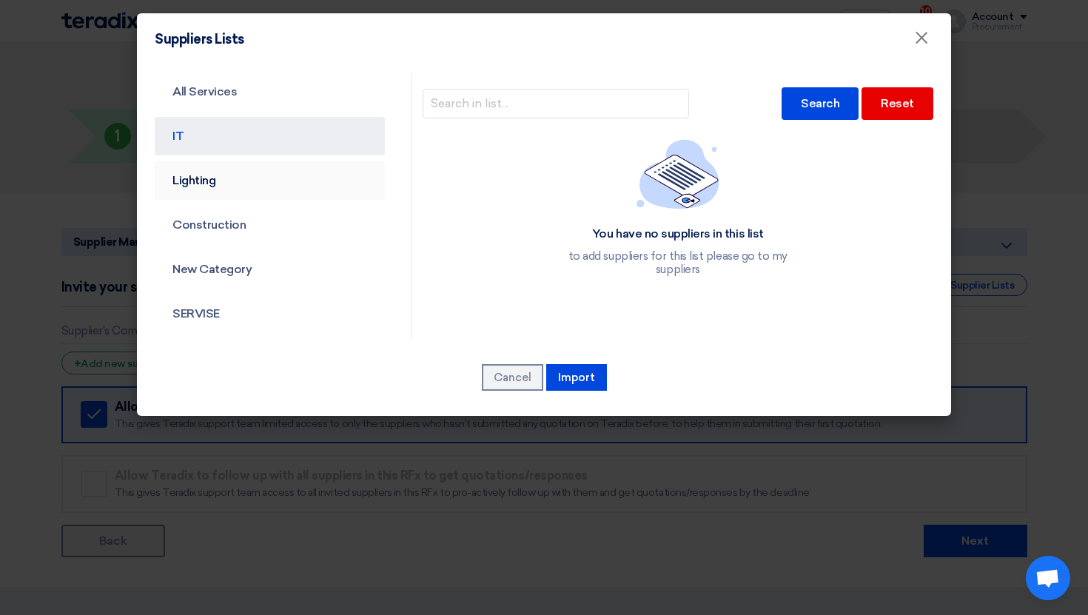
click at [270, 186] on link "Lighting" at bounding box center [270, 180] width 230 height 39
click at [271, 213] on link "Construction" at bounding box center [270, 225] width 230 height 39
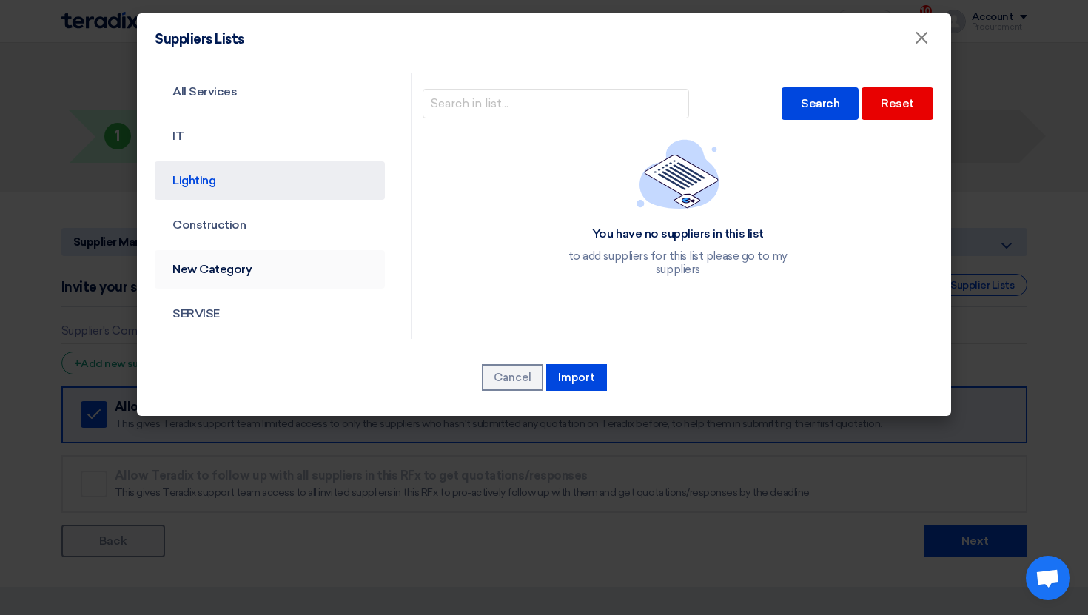
click at [279, 252] on link "New Category" at bounding box center [270, 269] width 230 height 39
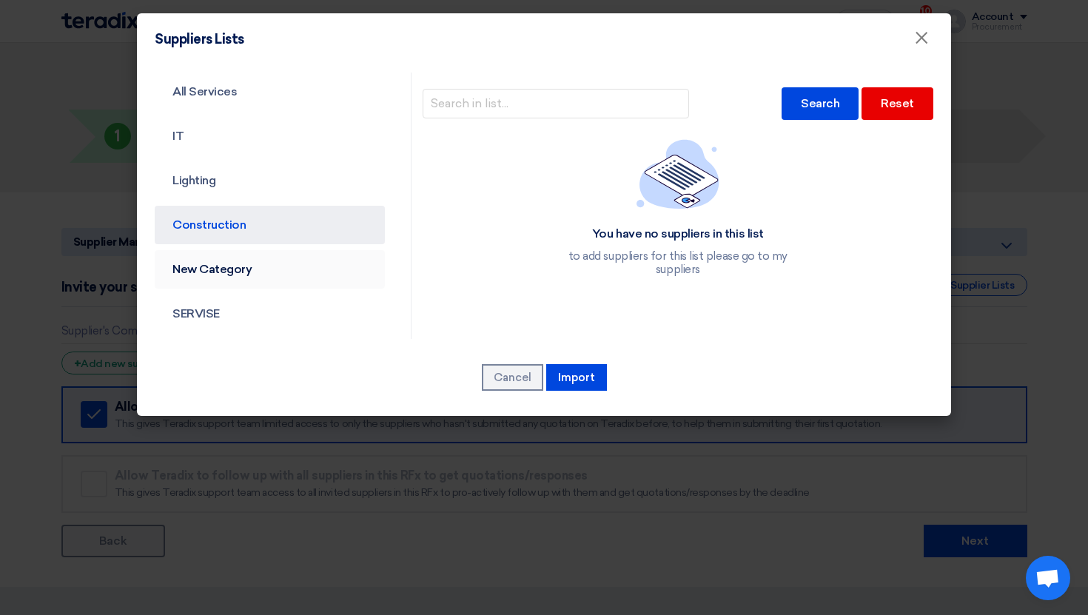
click at [281, 268] on link "New Category" at bounding box center [270, 269] width 230 height 39
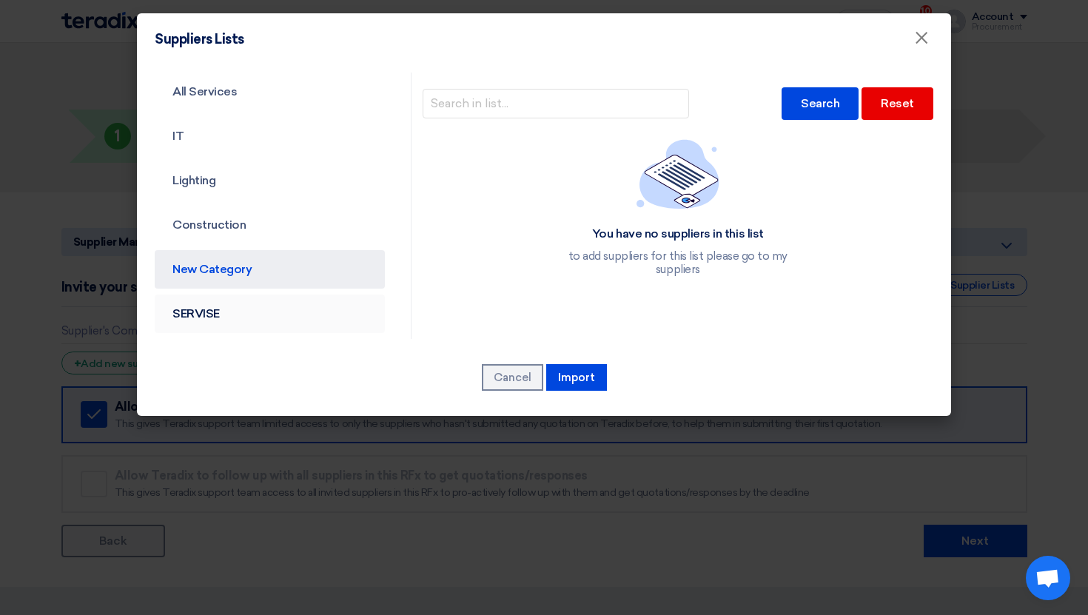
click at [267, 308] on link "SERVISE" at bounding box center [270, 314] width 230 height 39
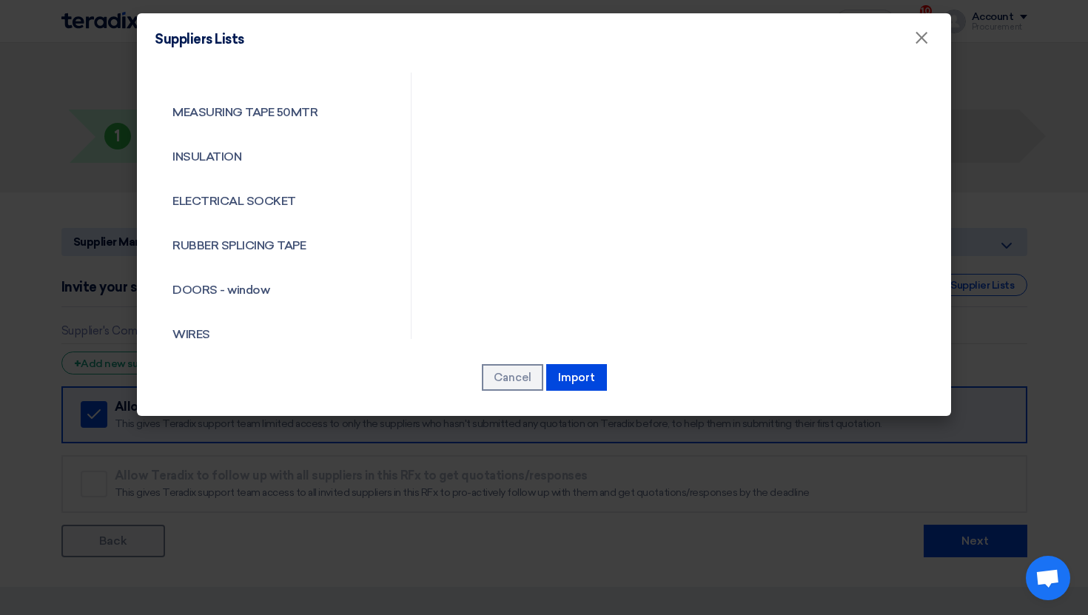
scroll to position [642, 0]
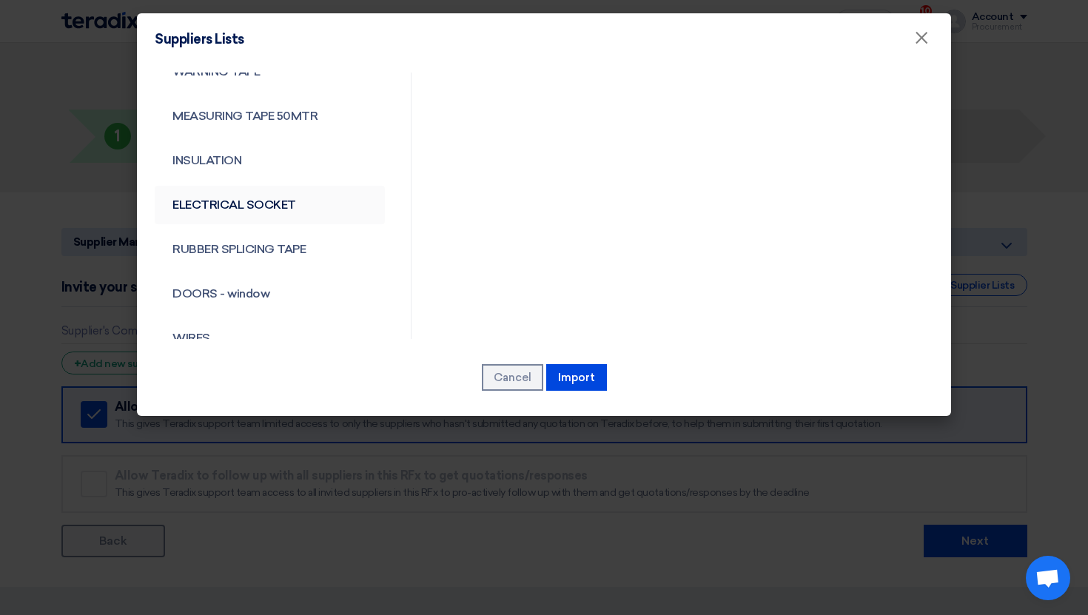
click at [290, 187] on link "ELECTRICAL SOCKET" at bounding box center [270, 205] width 230 height 39
click at [286, 170] on link "INSULATION" at bounding box center [270, 160] width 230 height 39
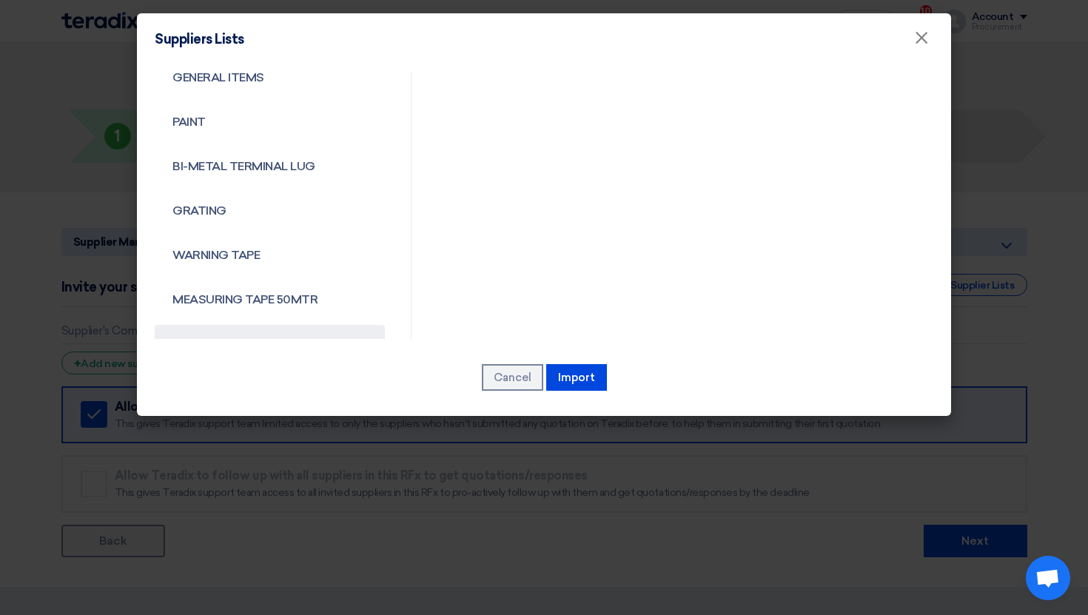
scroll to position [0, 0]
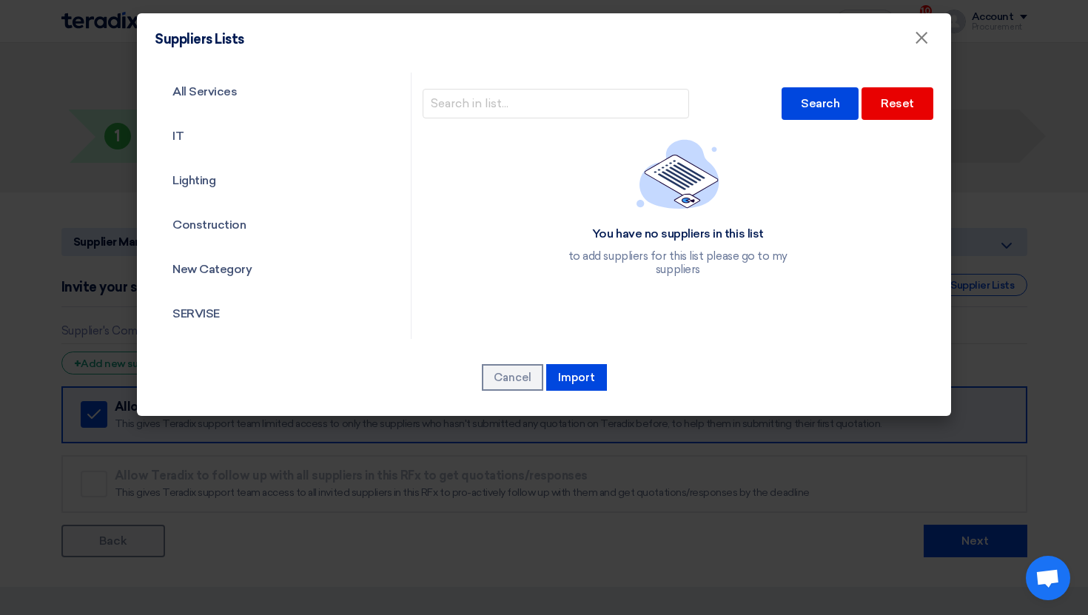
click at [290, 137] on link "IT" at bounding box center [270, 136] width 230 height 39
click at [262, 81] on link "All Services" at bounding box center [270, 92] width 230 height 39
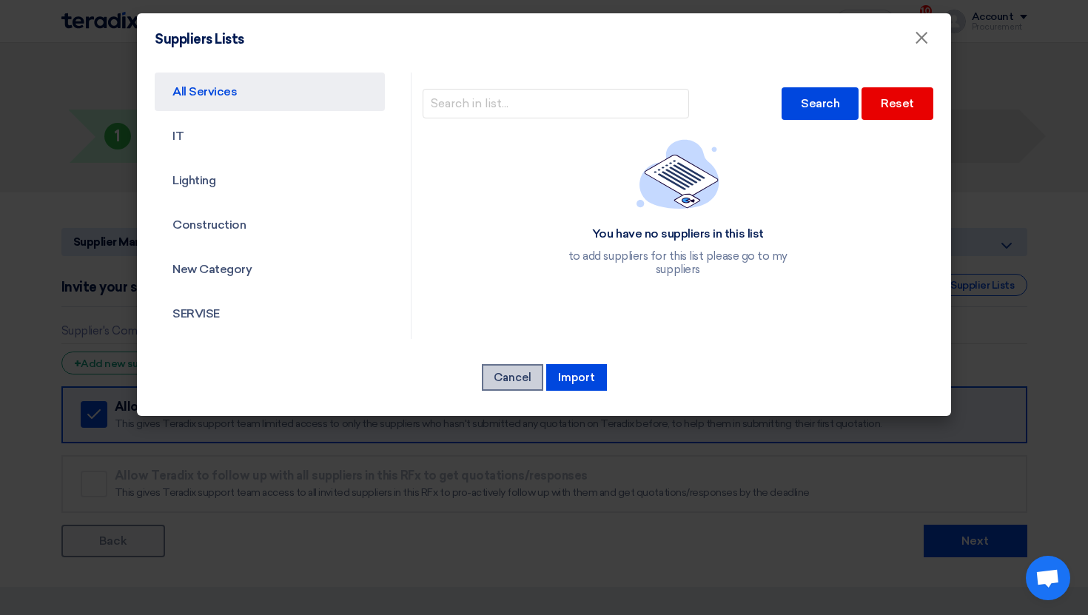
click at [515, 374] on button "Cancel" at bounding box center [512, 377] width 61 height 27
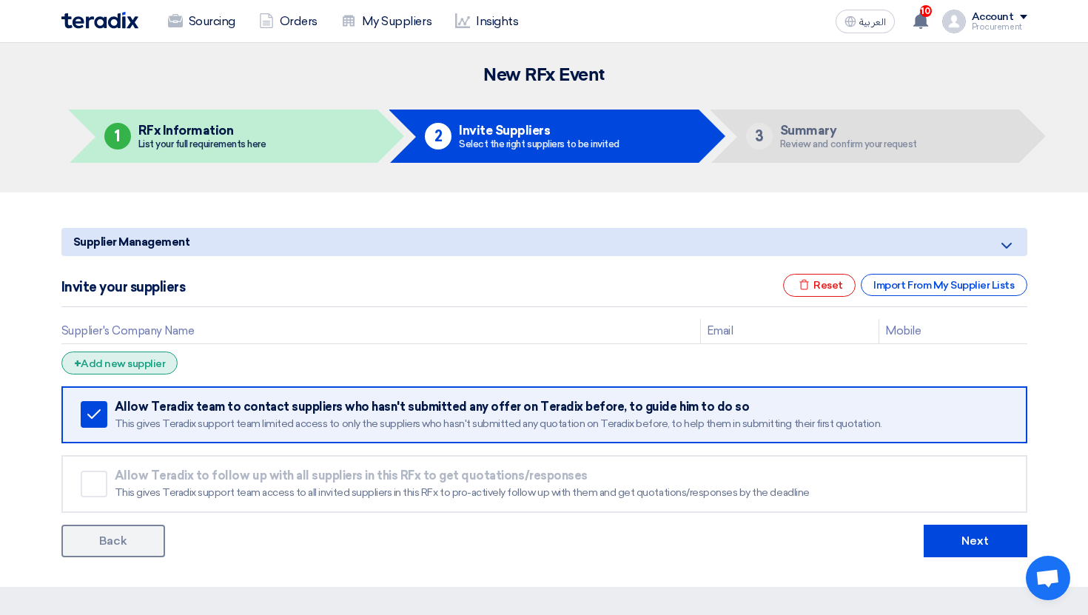
click at [141, 360] on div "+ Add new supplier" at bounding box center [119, 363] width 117 height 23
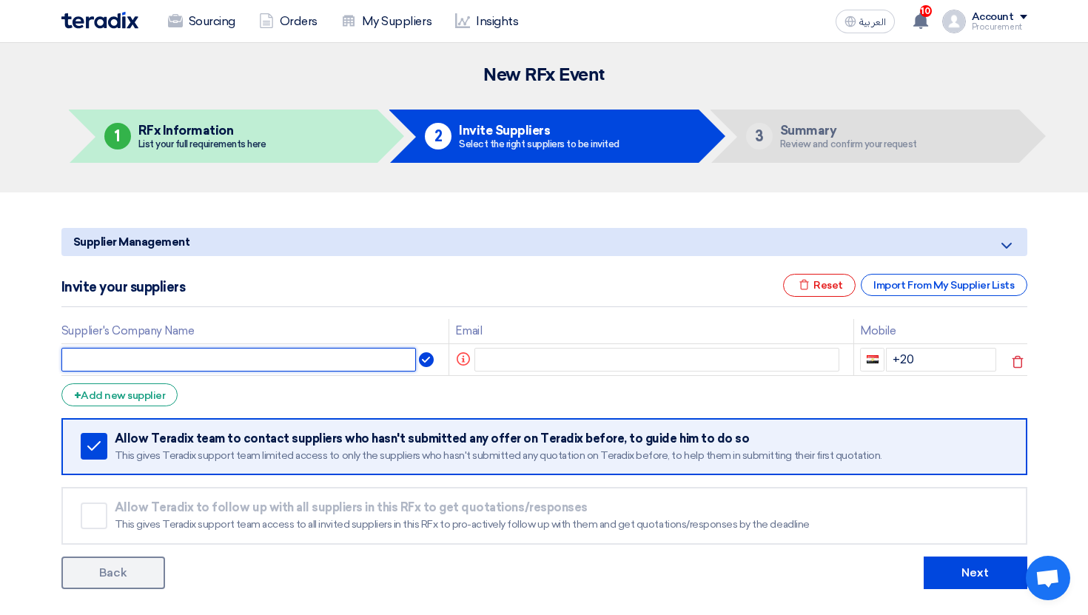
click at [167, 369] on input "text" at bounding box center [238, 360] width 355 height 24
type input "بيسبسيب"
type input "fdsfsd"
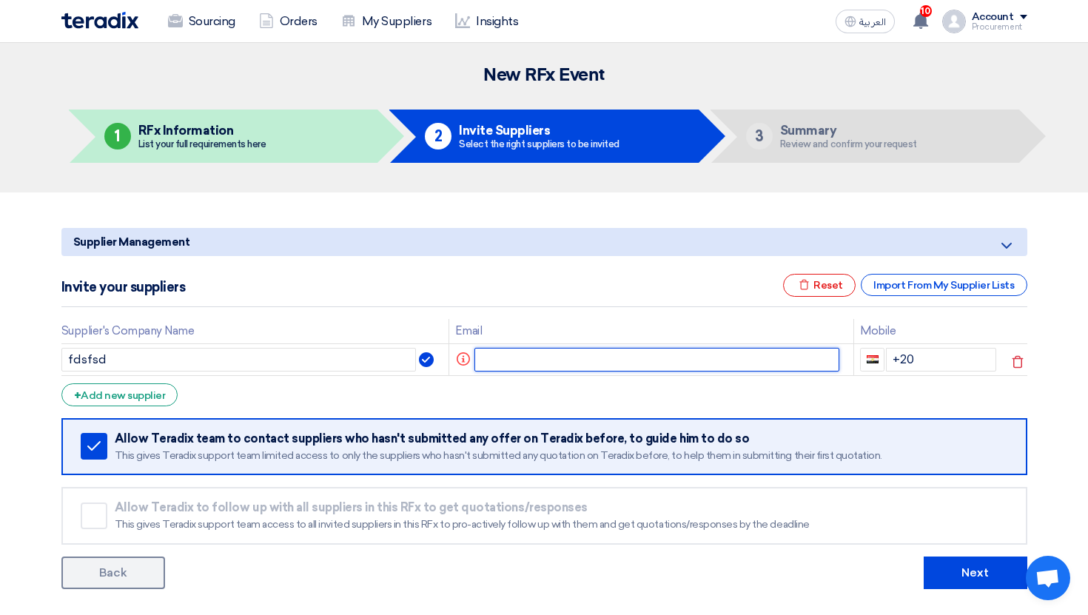
click at [621, 348] on input "text" at bounding box center [657, 360] width 365 height 24
type input "sp1@teradix.com"
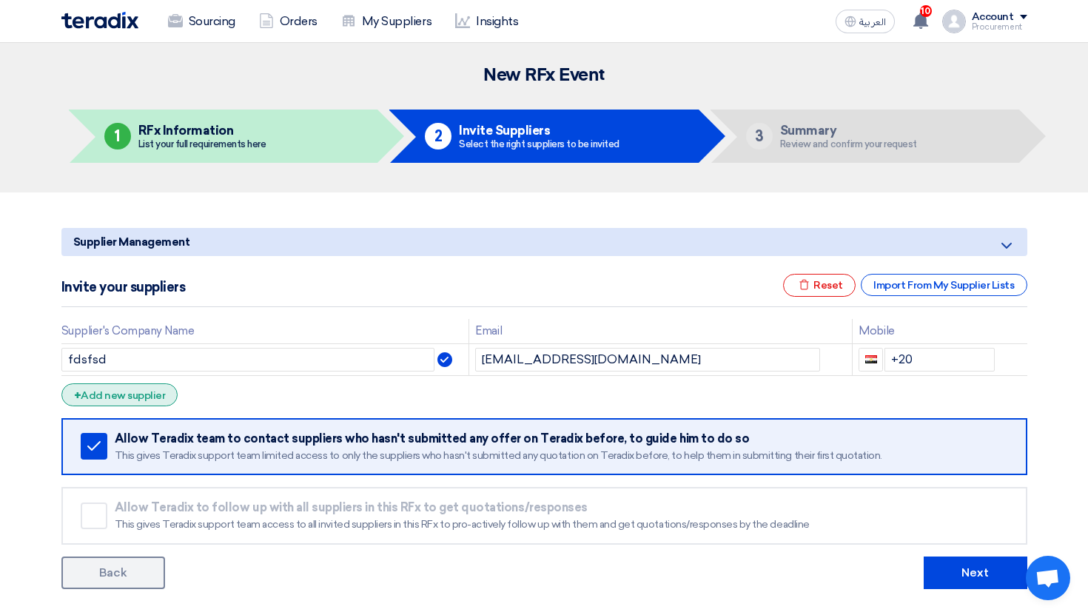
click at [118, 392] on div "+ Add new supplier" at bounding box center [119, 395] width 117 height 23
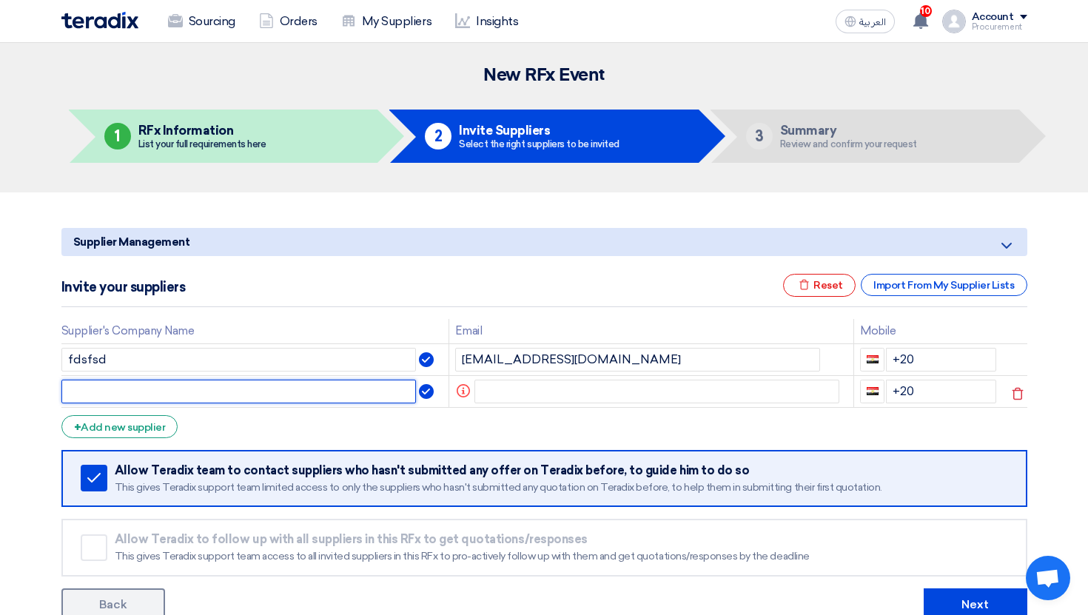
click at [125, 392] on input "text" at bounding box center [238, 392] width 355 height 24
type input "sfdsf"
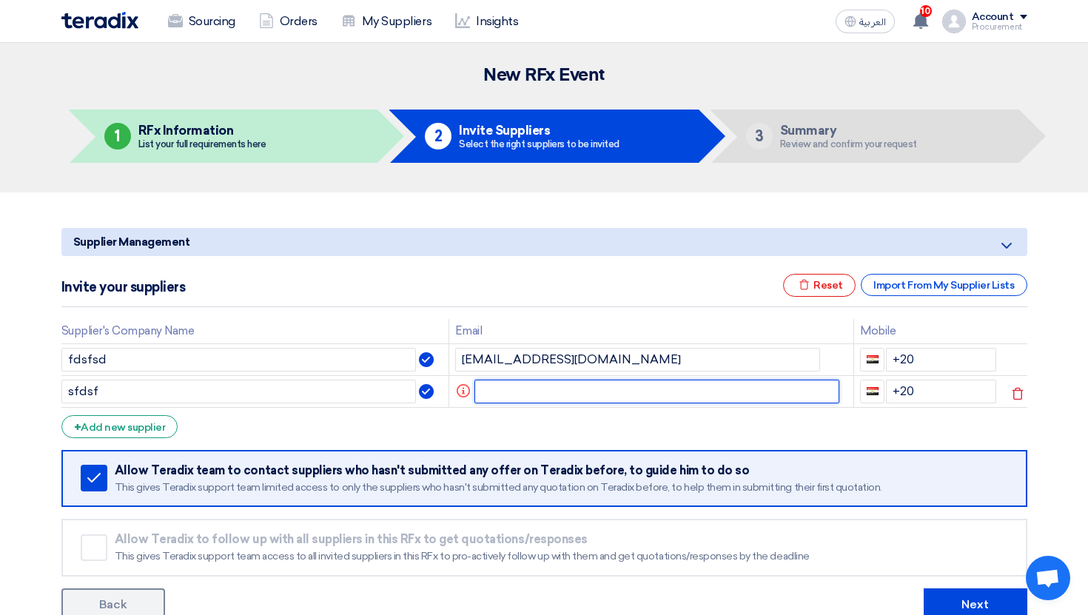
click at [552, 389] on input "text" at bounding box center [657, 392] width 365 height 24
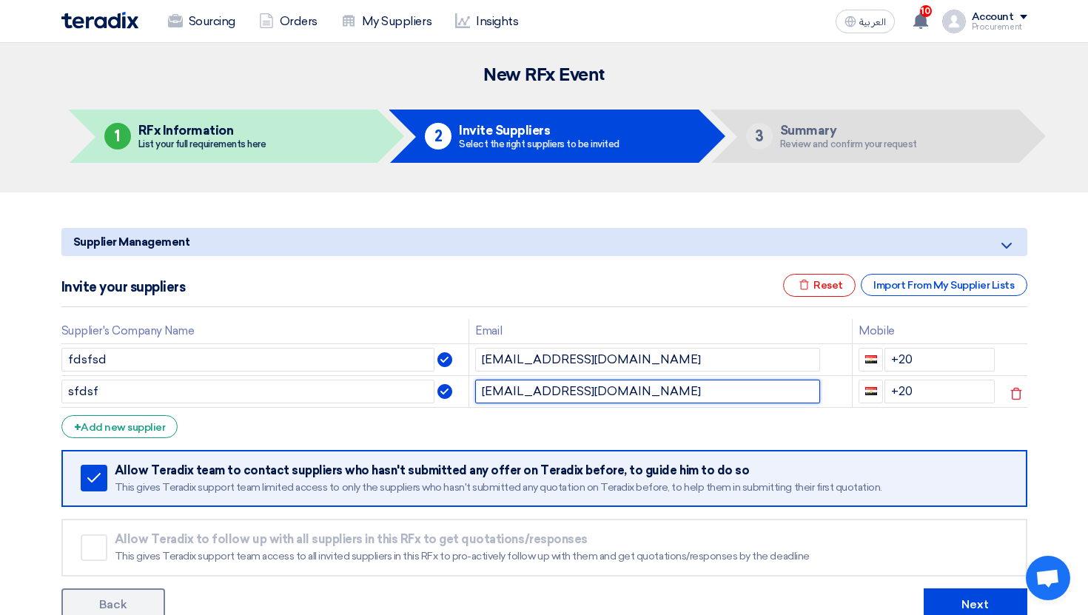
type input "sp2@teradix.com"
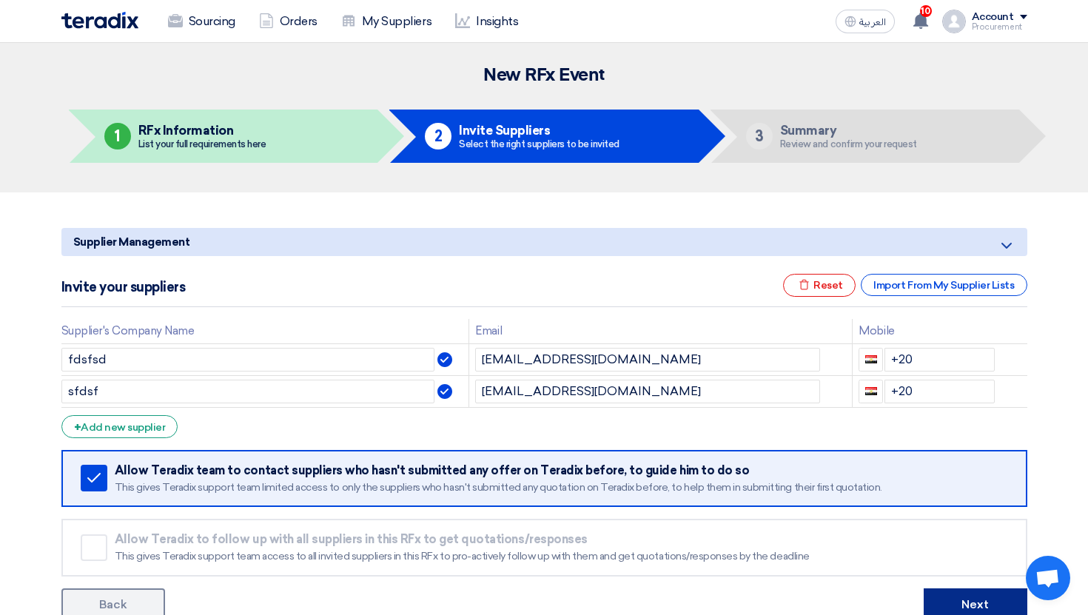
click at [948, 589] on button "Next" at bounding box center [976, 605] width 104 height 33
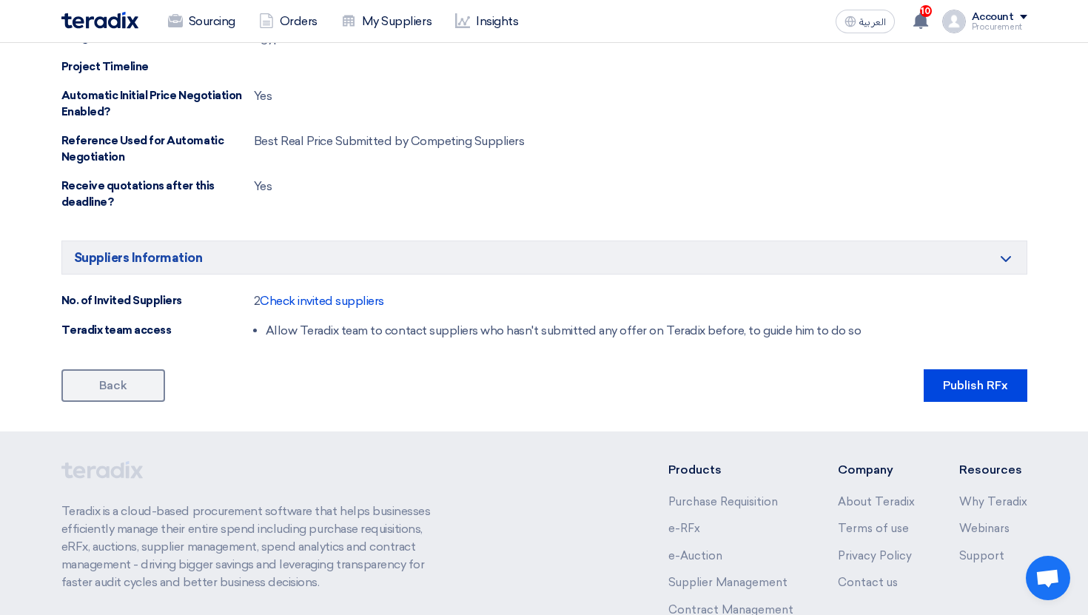
scroll to position [585, 0]
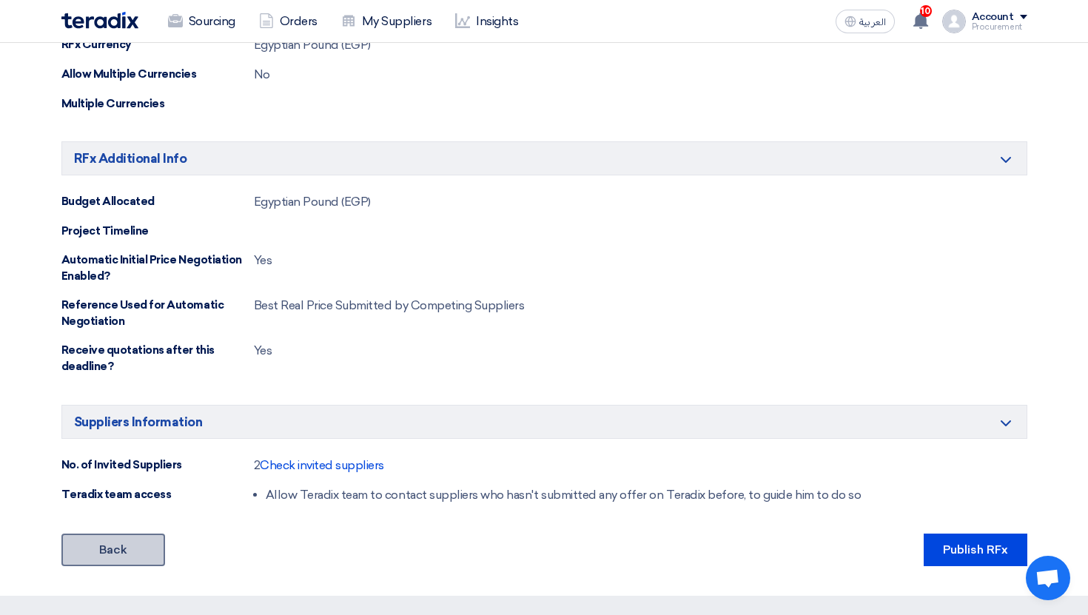
click at [143, 563] on link "Back" at bounding box center [113, 550] width 104 height 33
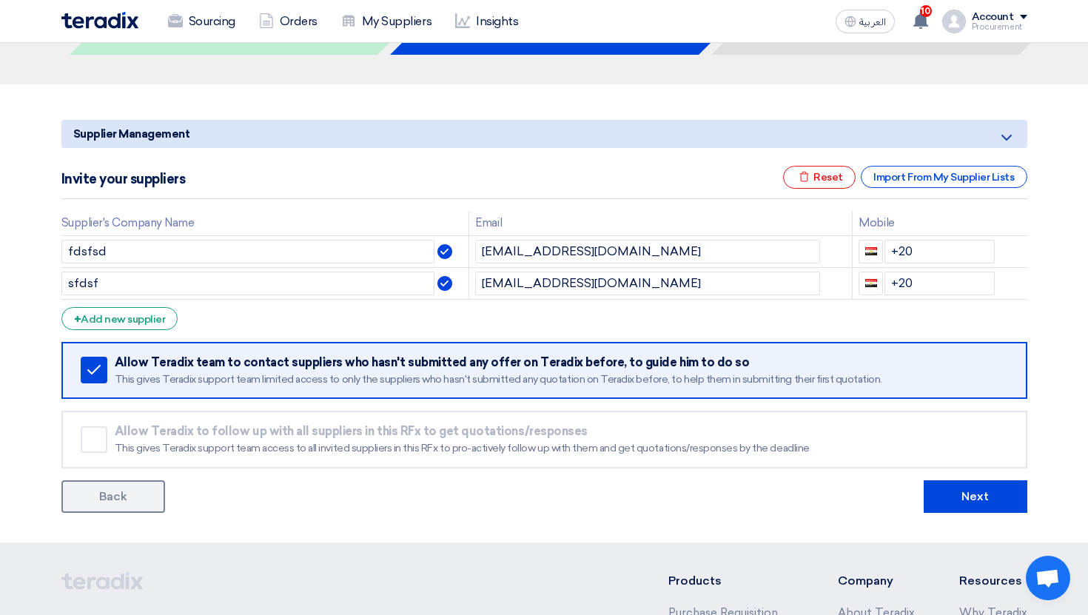
scroll to position [117, 0]
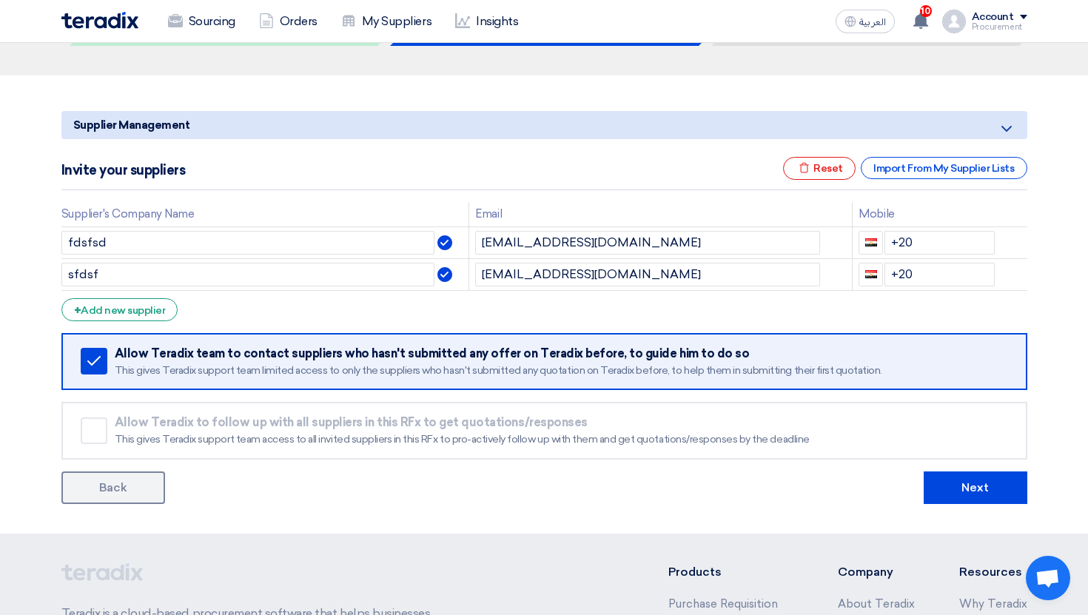
click at [1014, 28] on div "Procurement" at bounding box center [1000, 27] width 56 height 8
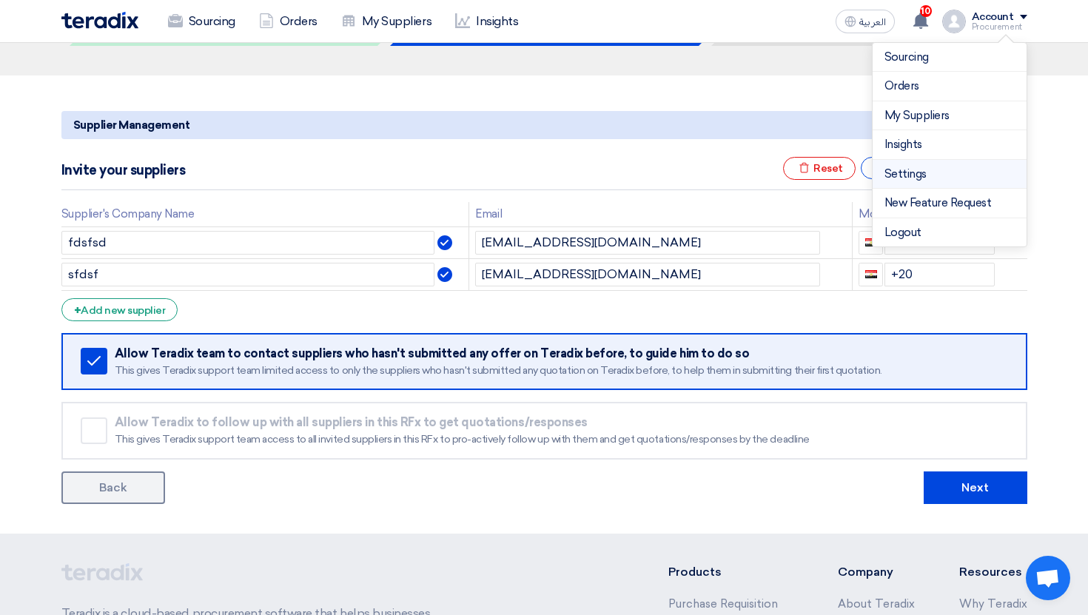
click at [946, 180] on link "Settings" at bounding box center [950, 174] width 130 height 17
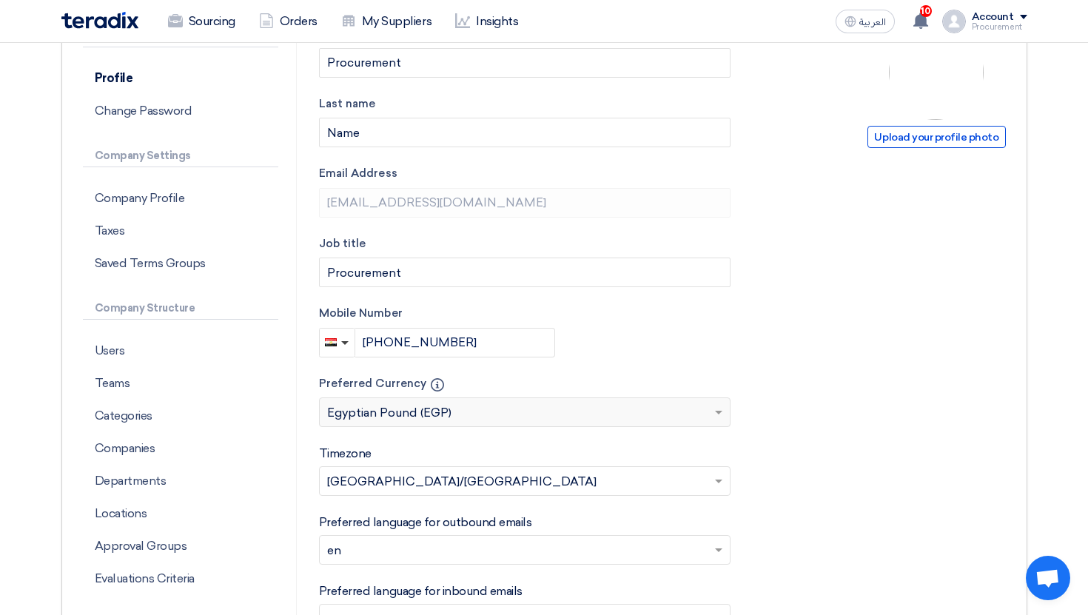
scroll to position [218, 0]
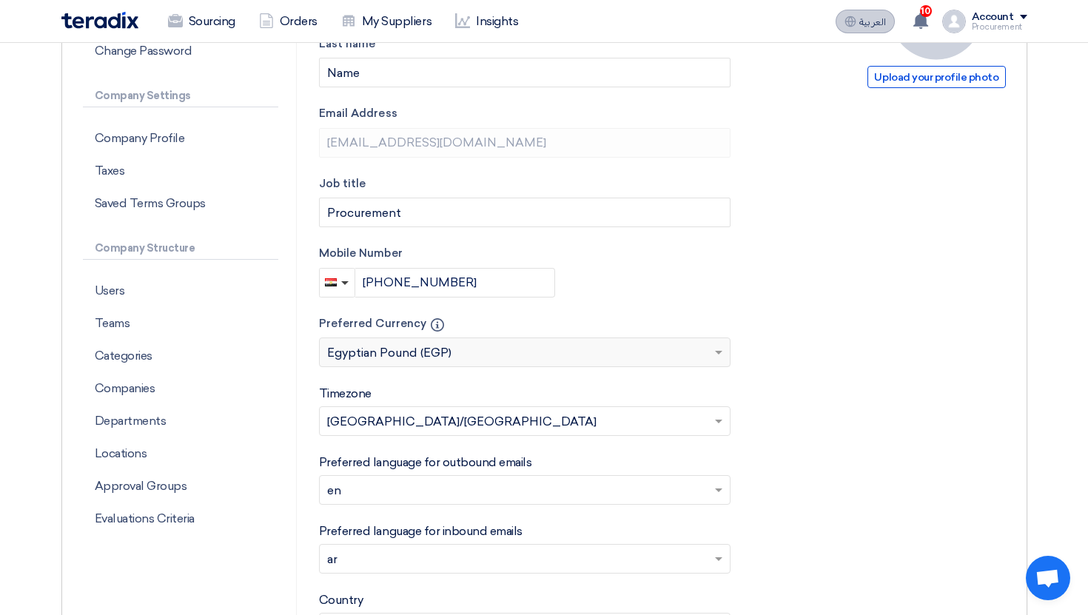
click at [879, 27] on span "العربية" at bounding box center [873, 22] width 27 height 10
type input "حفظ"
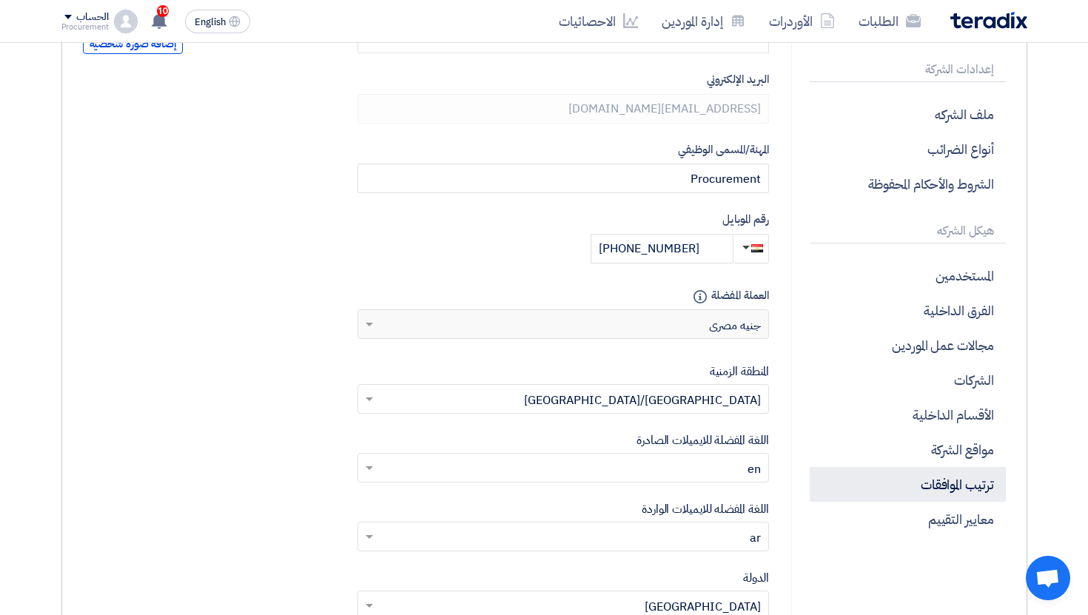
scroll to position [255, 0]
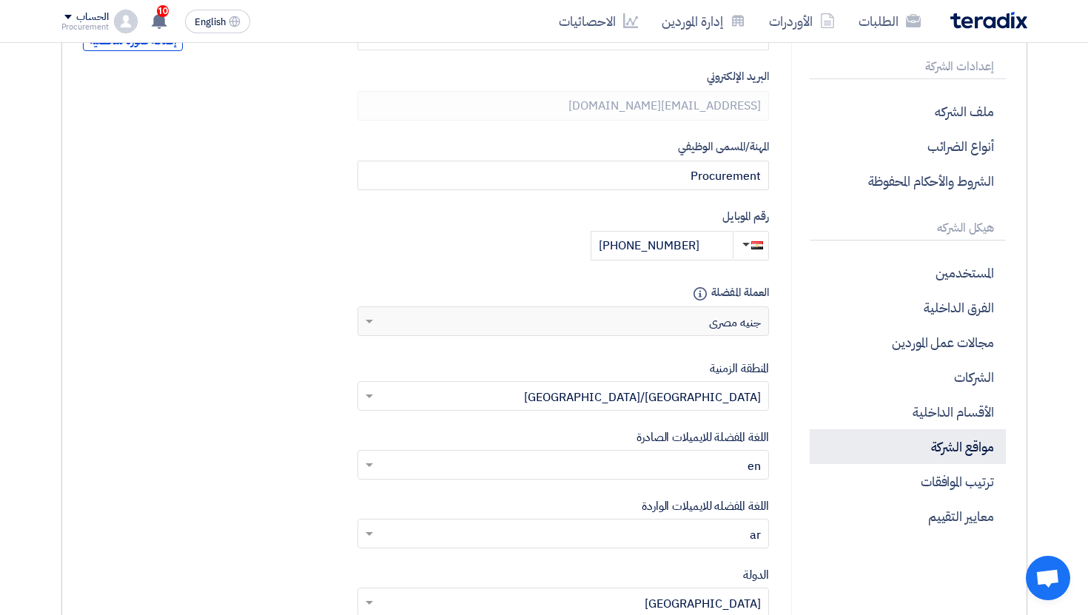
click at [980, 452] on p "مواقع الشركة" at bounding box center [907, 446] width 195 height 35
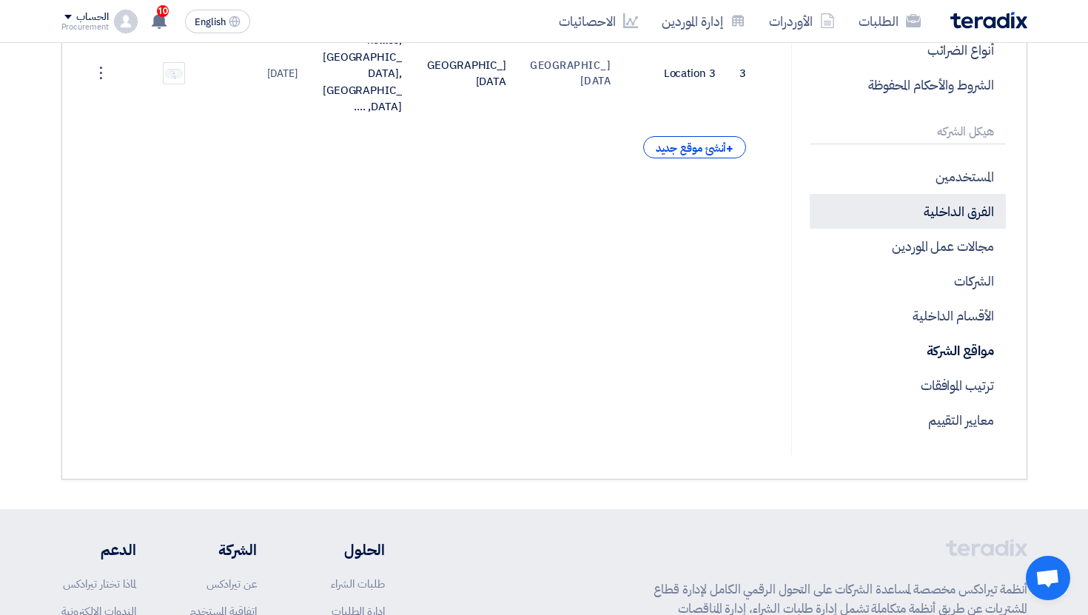
scroll to position [327, 0]
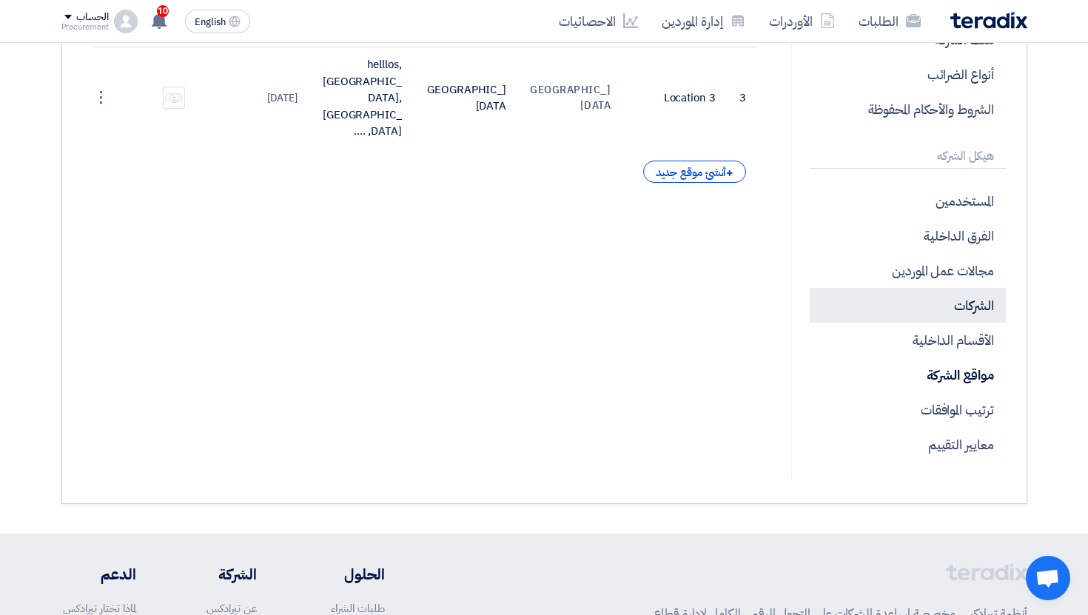
click at [980, 310] on p "الشركات" at bounding box center [907, 305] width 195 height 35
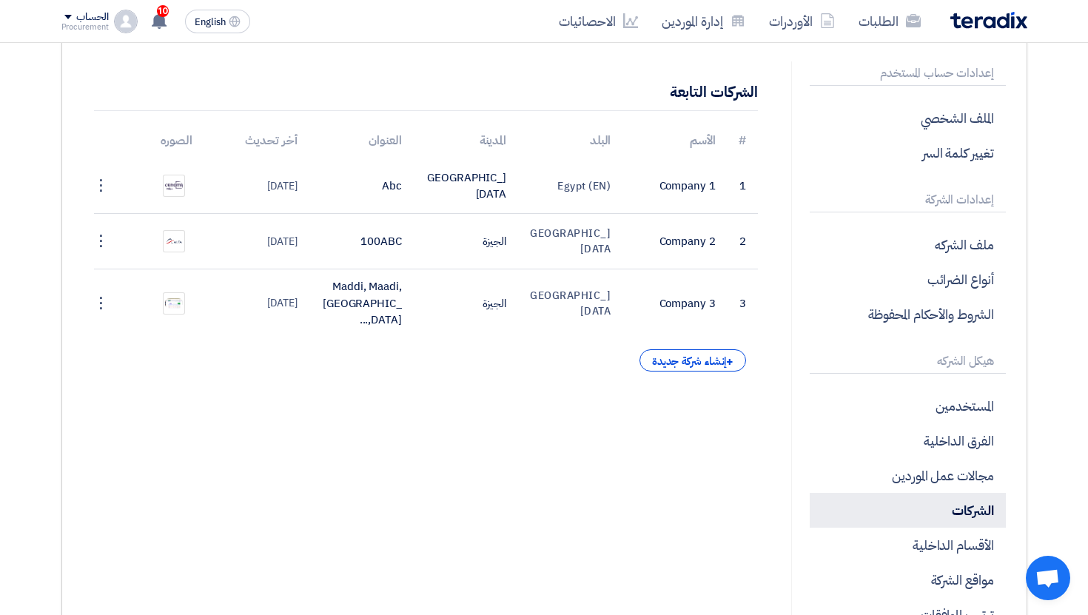
scroll to position [178, 0]
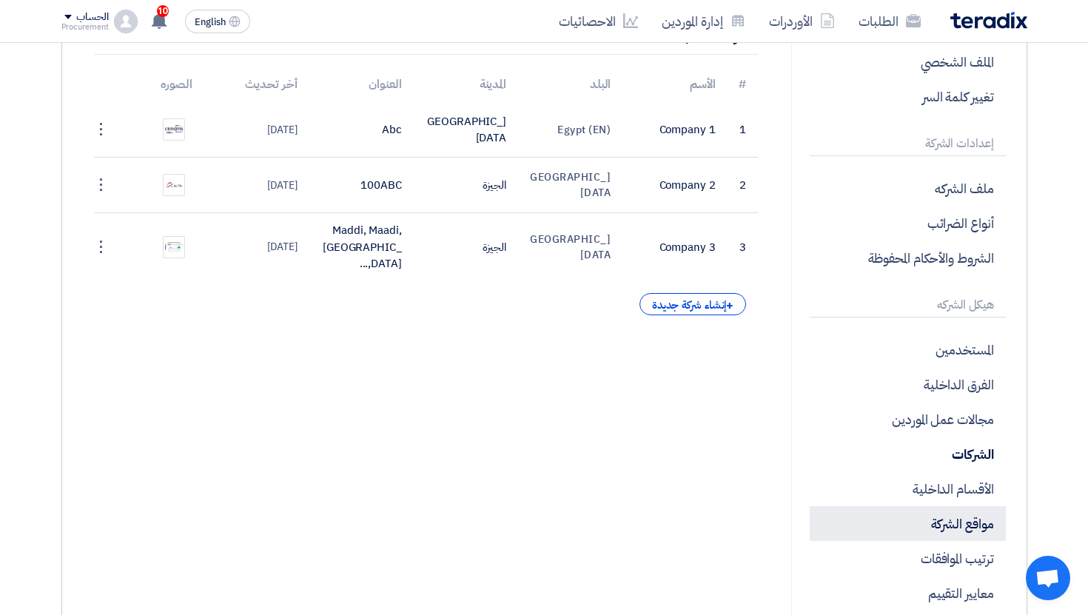
click at [956, 527] on p "مواقع الشركة" at bounding box center [907, 523] width 195 height 35
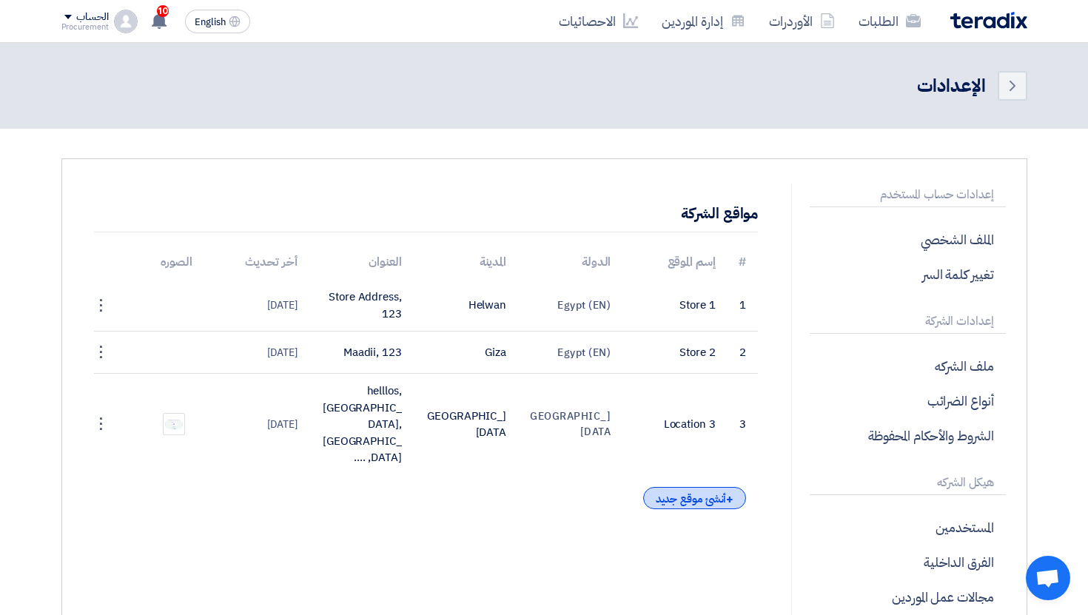
click at [702, 487] on div "+ أنشئ موقع جديد" at bounding box center [695, 498] width 104 height 22
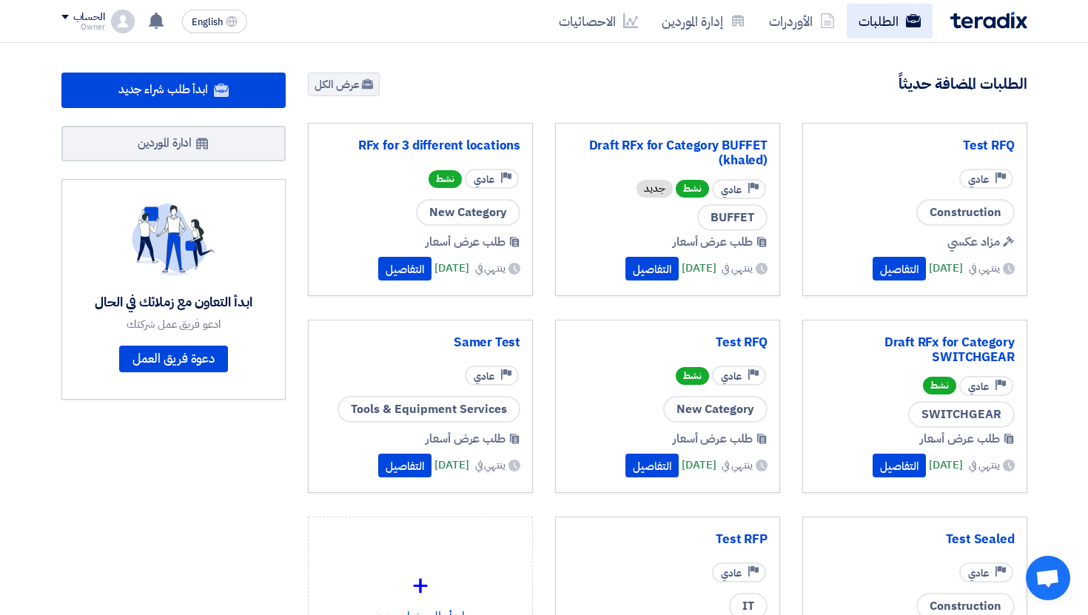
click at [894, 23] on link "الطلبات" at bounding box center [890, 21] width 86 height 35
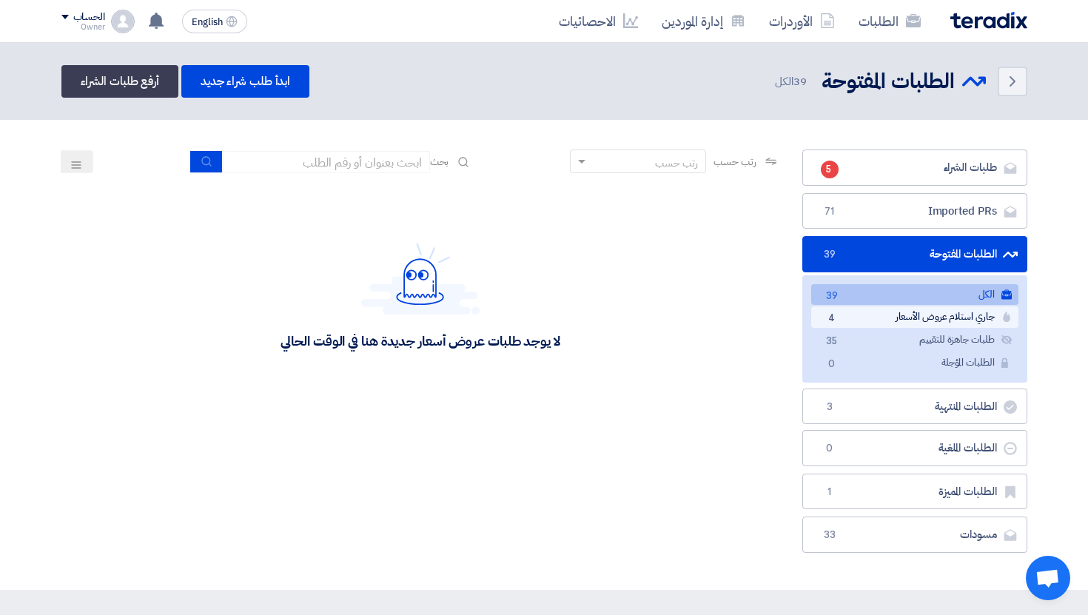
click at [882, 315] on link "جاري استلام عروض الأسعار جاري استلام عروض الأسعار 4" at bounding box center [915, 317] width 207 height 21
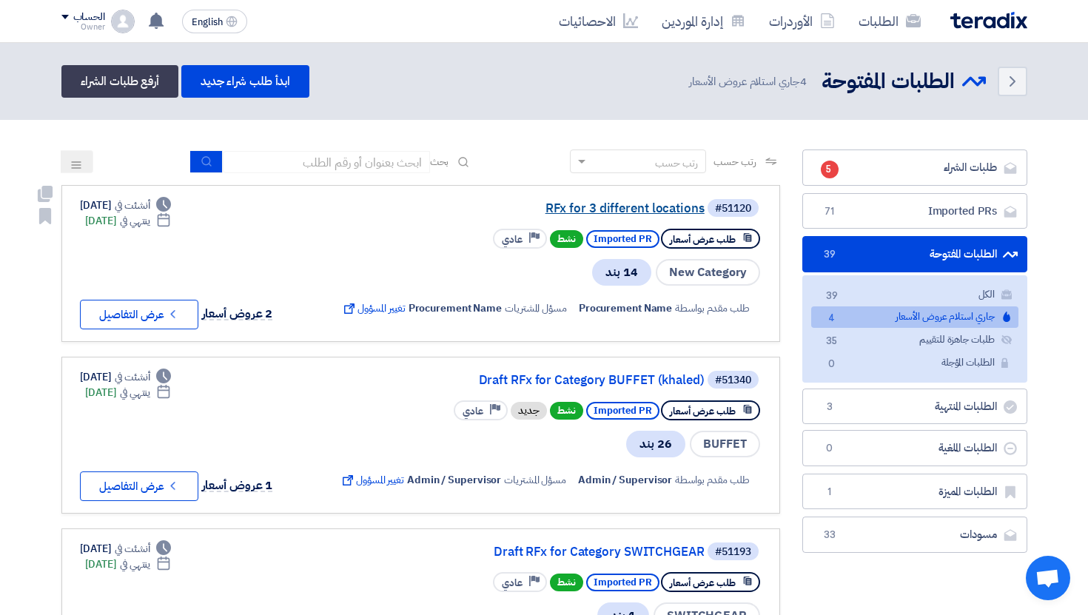
click at [598, 213] on link "RFx for 3 different locations" at bounding box center [557, 208] width 296 height 13
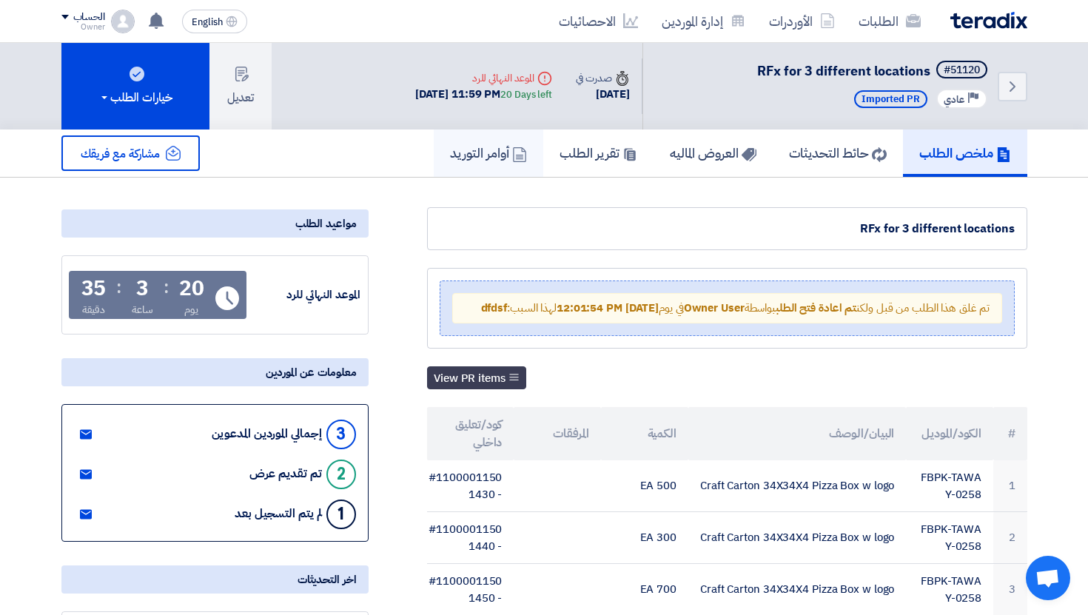
click at [457, 159] on h5 "أوامر التوريد" at bounding box center [488, 152] width 77 height 17
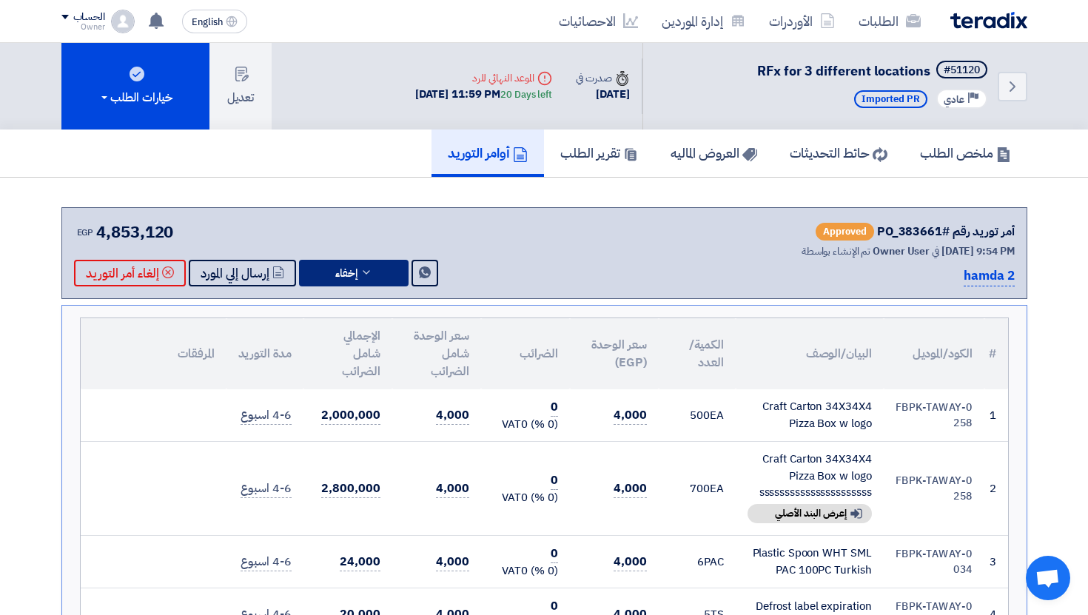
click at [377, 261] on button "إخفاء" at bounding box center [354, 273] width 110 height 27
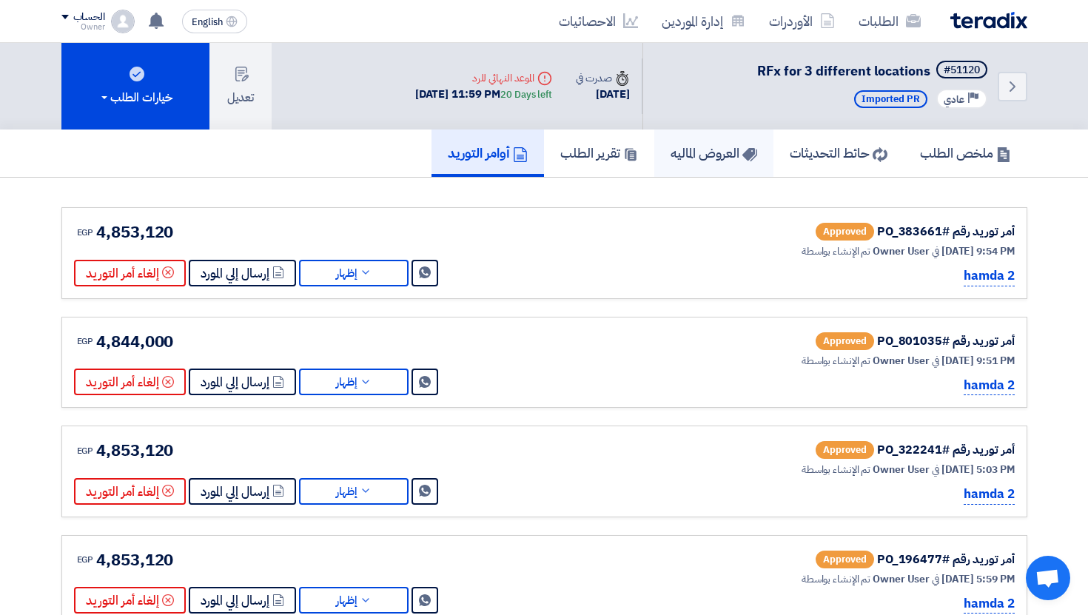
click at [688, 164] on link "العروض الماليه" at bounding box center [714, 153] width 119 height 47
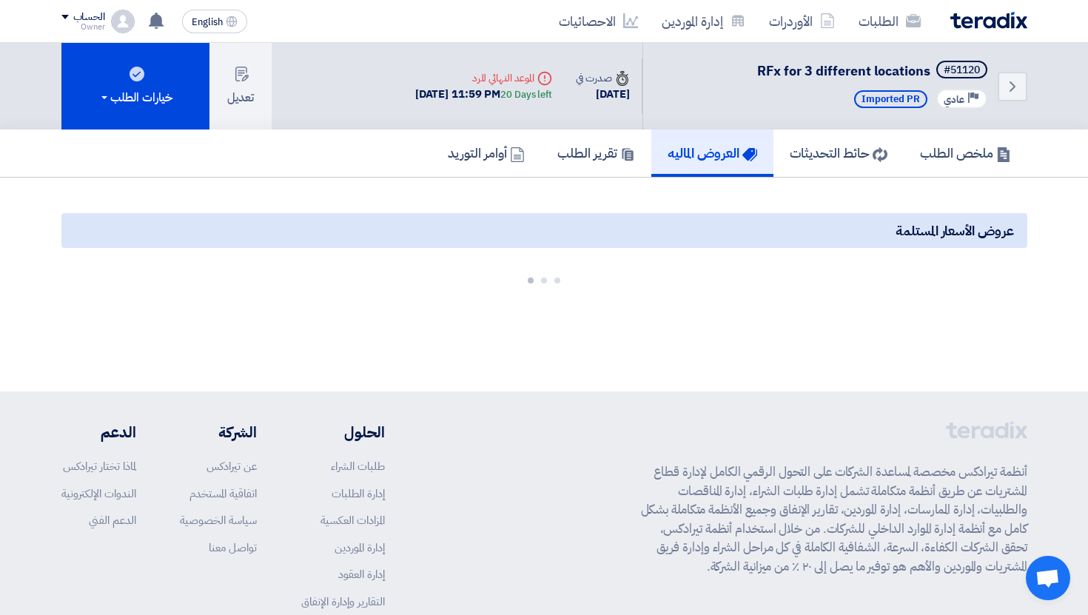
click at [104, 19] on div "الحساب" at bounding box center [89, 17] width 32 height 13
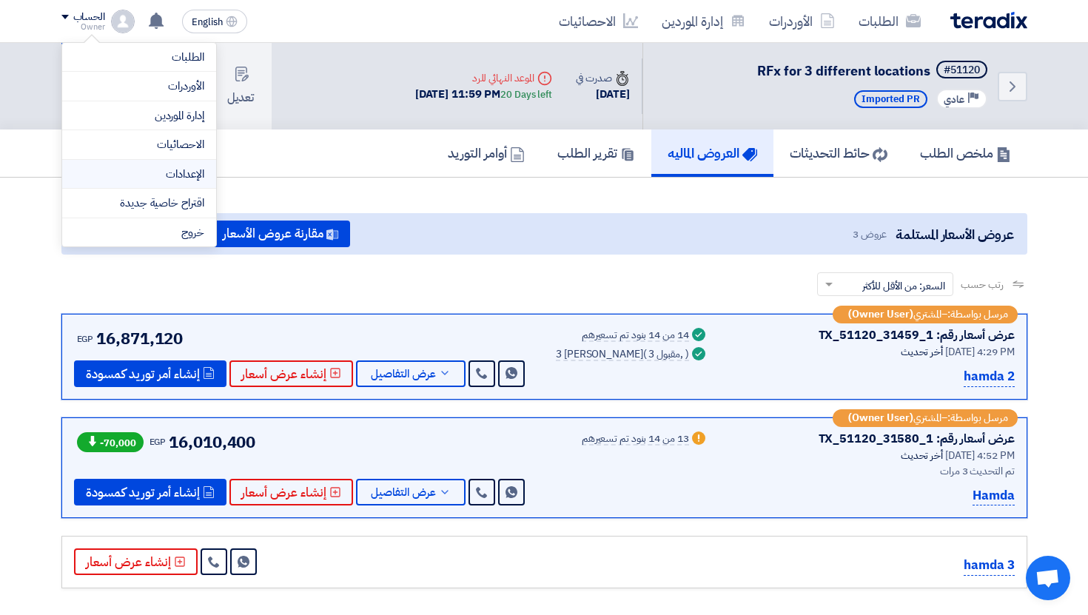
click at [179, 177] on link "الإعدادات" at bounding box center [139, 174] width 130 height 17
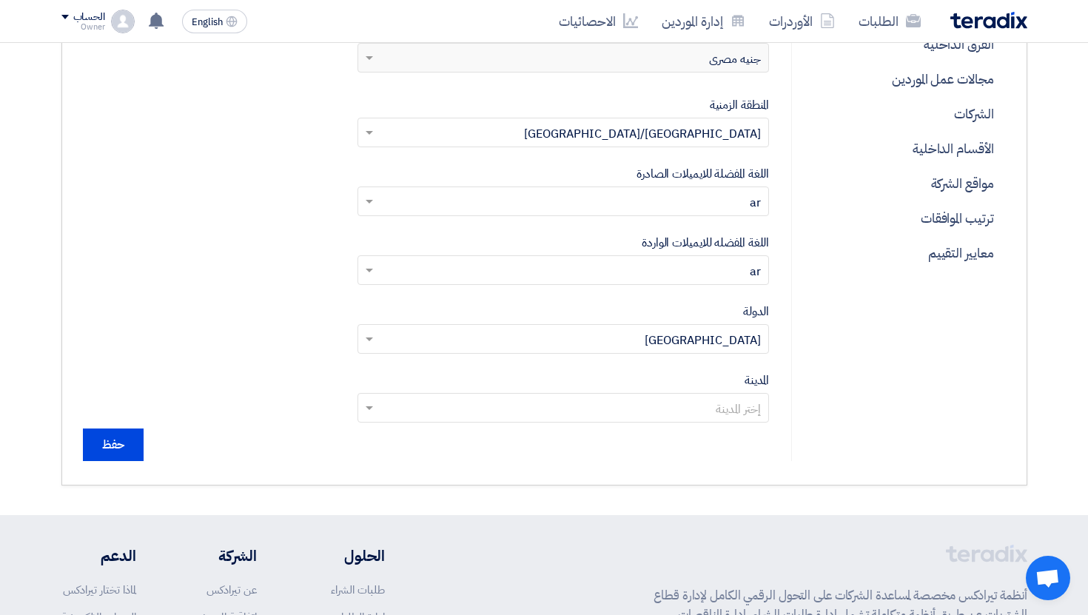
scroll to position [526, 0]
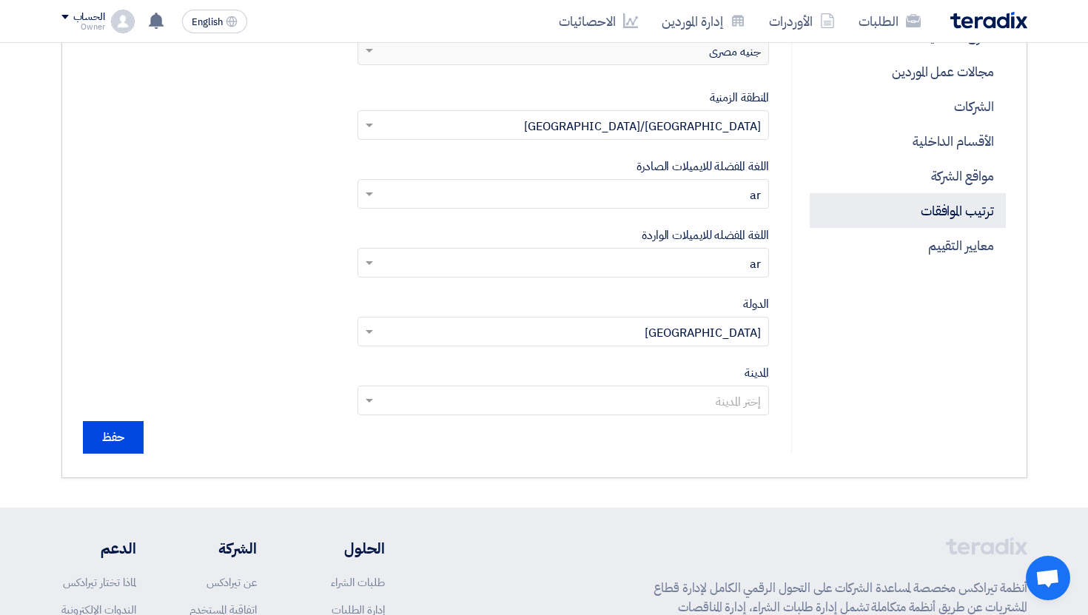
click at [970, 216] on p "ترتيب الموافقات" at bounding box center [907, 210] width 195 height 35
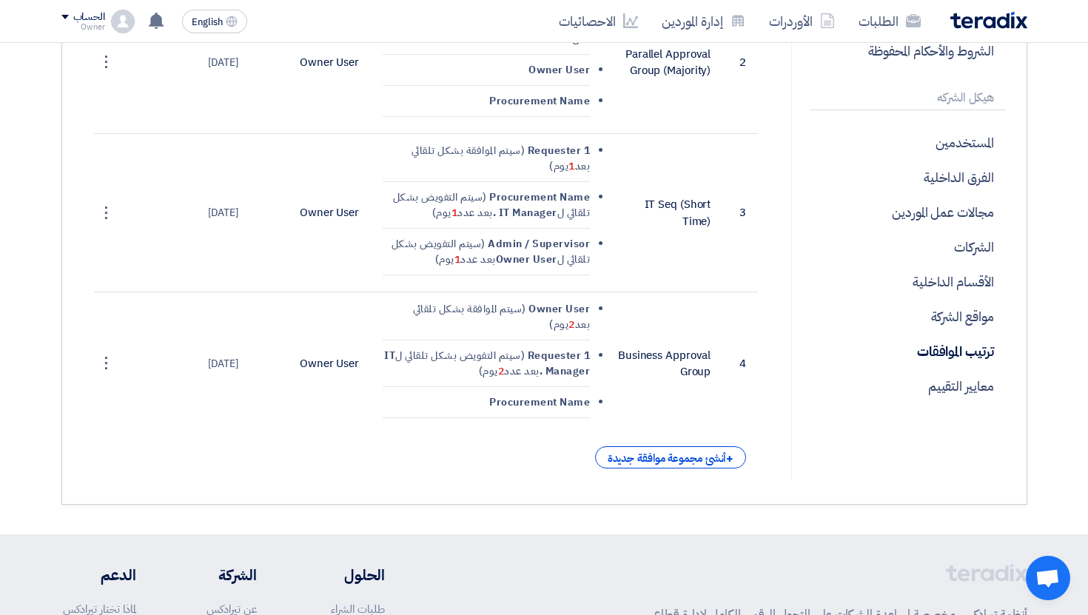
scroll to position [644, 0]
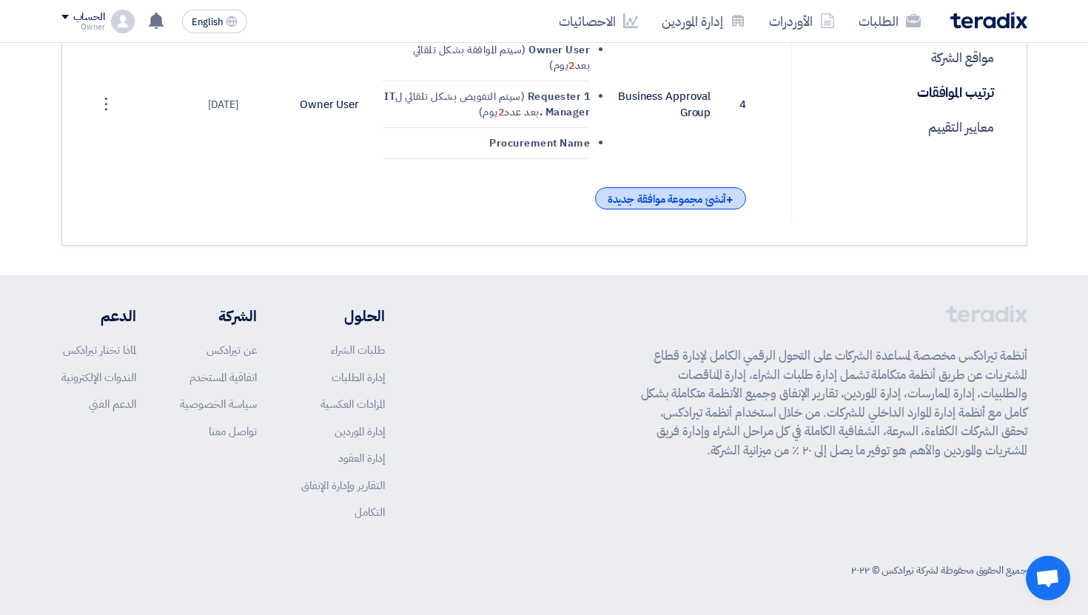
click at [683, 206] on div "+ أنشئ مجموعة موافقة جديدة" at bounding box center [671, 198] width 152 height 22
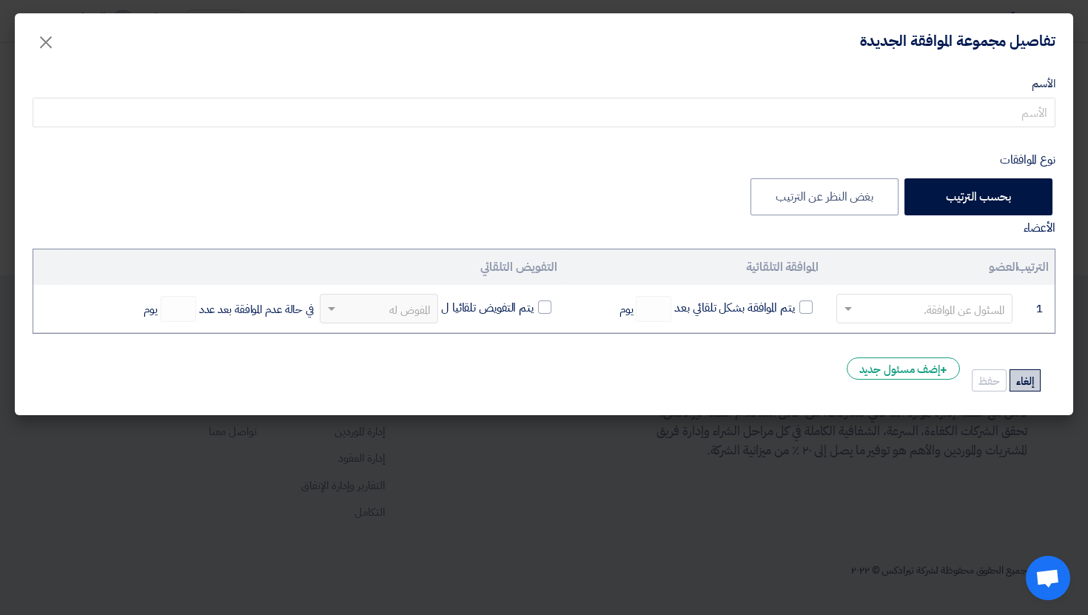
click at [1017, 384] on button "إلغاء" at bounding box center [1025, 380] width 31 height 22
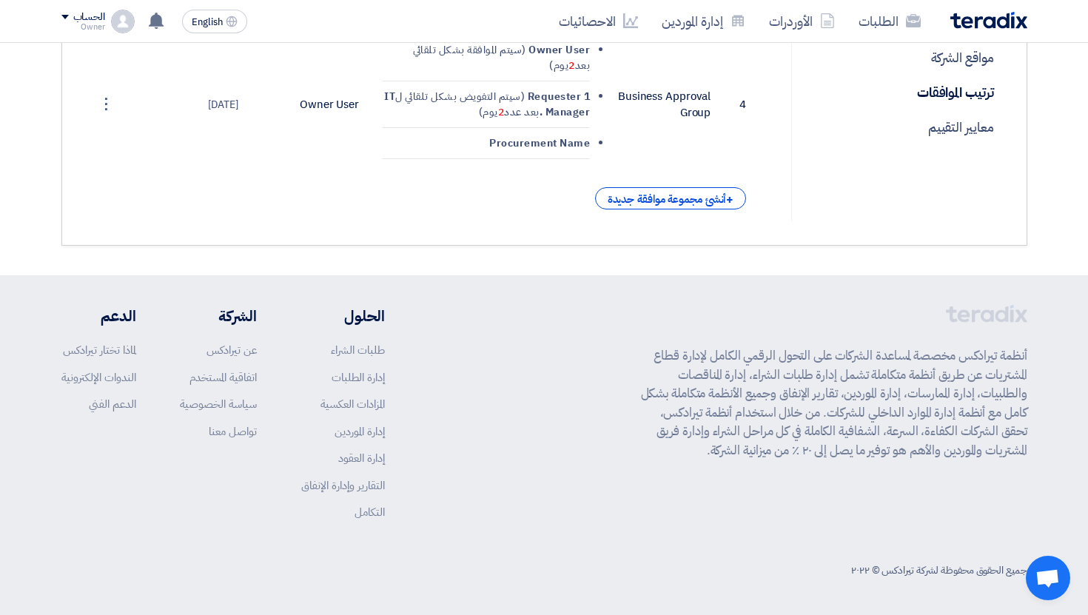
scroll to position [565, 0]
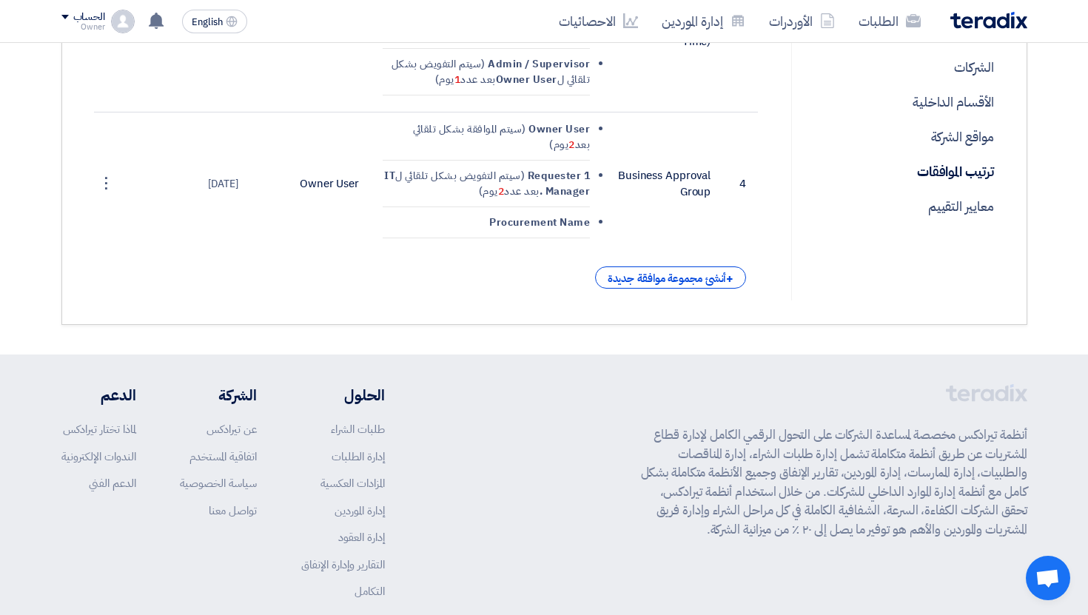
click at [676, 280] on div "+ أنشئ مجموعة موافقة جديدة" at bounding box center [671, 278] width 152 height 22
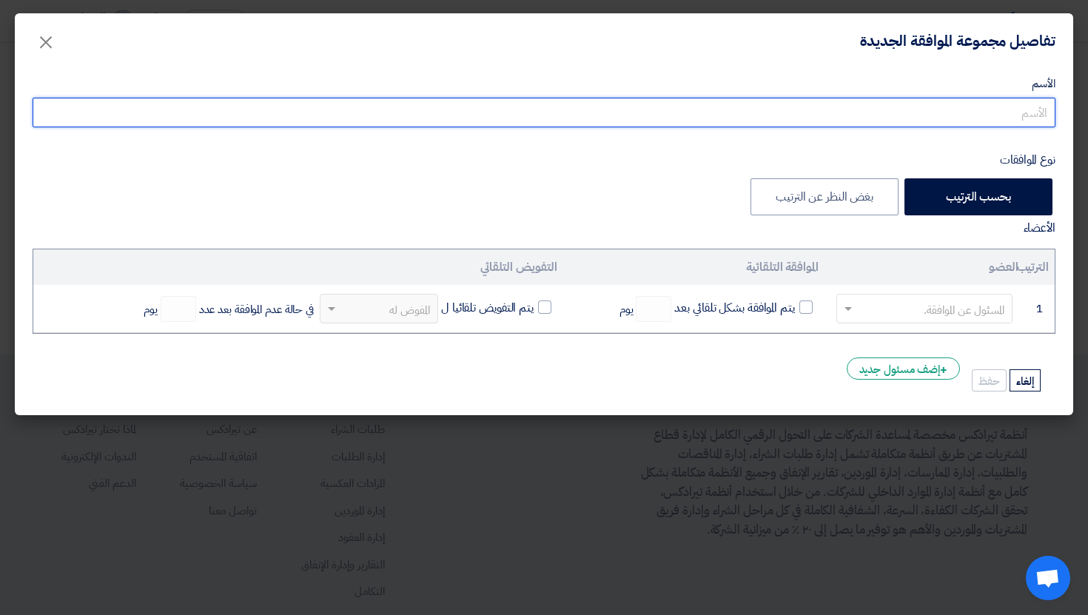
click at [960, 110] on input "نوع الموافقات" at bounding box center [544, 113] width 1023 height 30
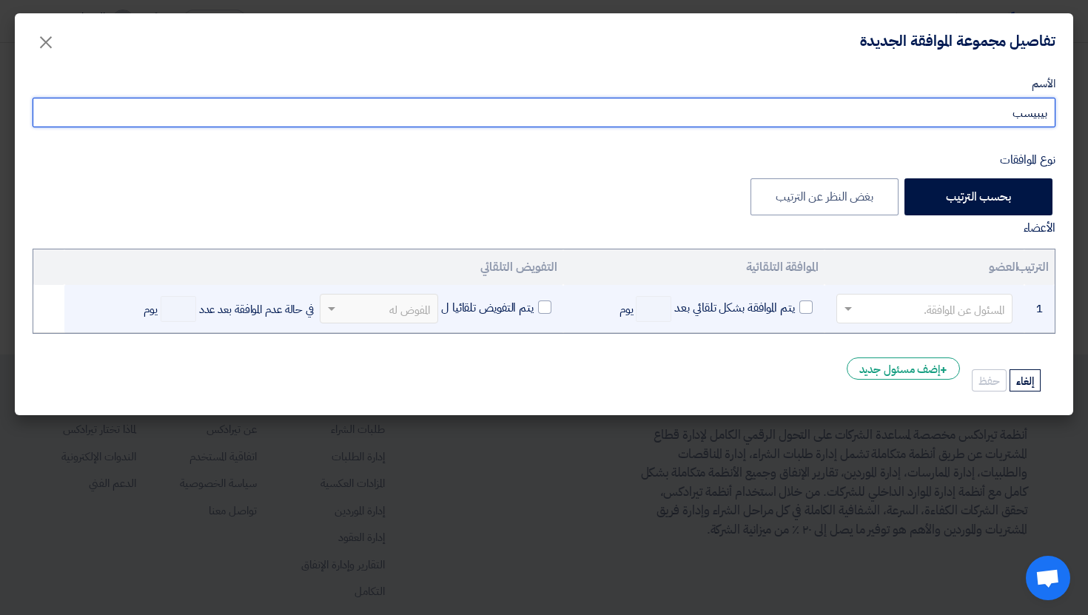
type input "بيبيسب"
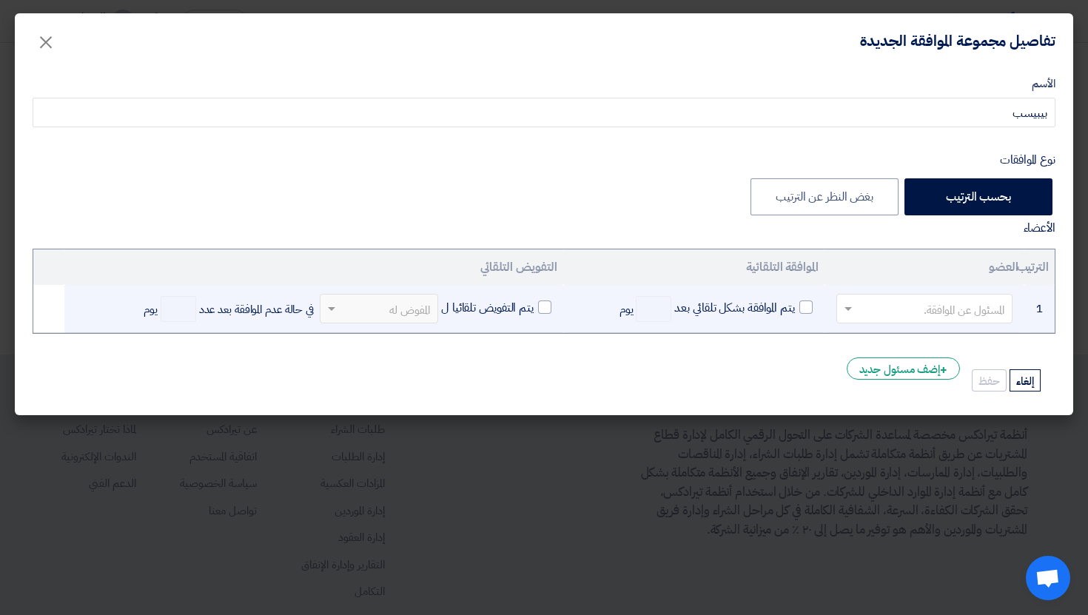
click at [900, 312] on input "text" at bounding box center [933, 310] width 147 height 24
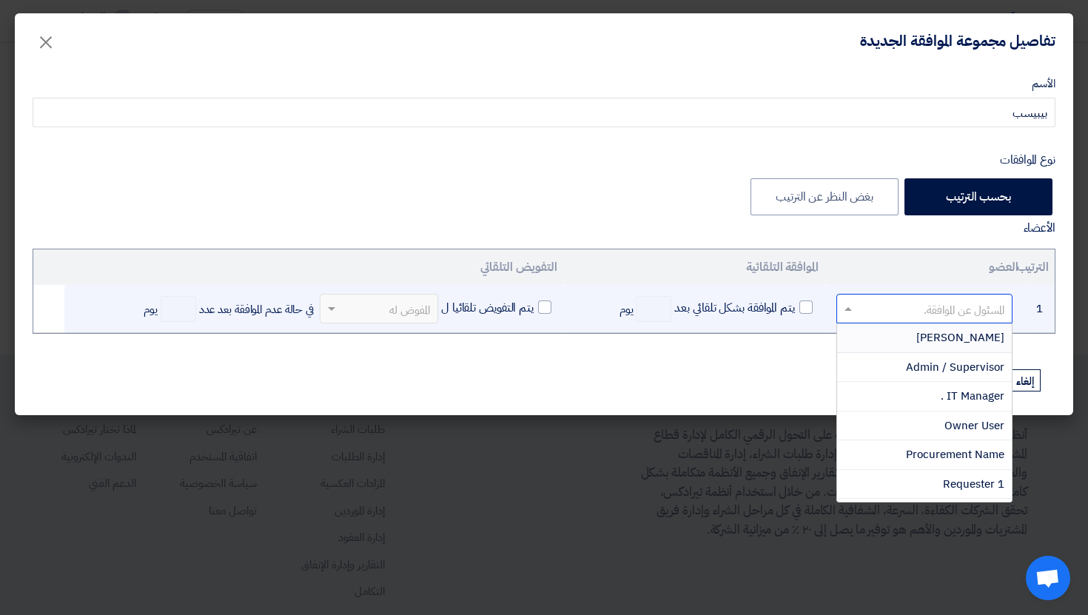
click at [926, 347] on div "[PERSON_NAME]" at bounding box center [924, 339] width 175 height 30
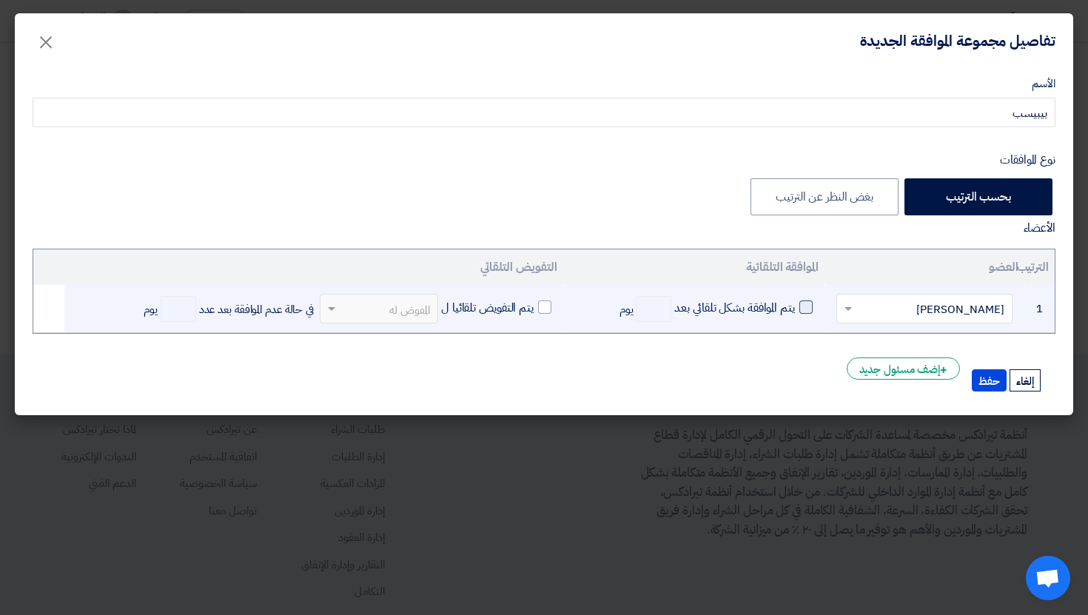
click at [789, 308] on span "يتم الموافقة بشكل تلقائي بعد" at bounding box center [735, 308] width 120 height 18
click at [789, 308] on input "يتم الموافقة بشكل تلقائي بعد" at bounding box center [791, 303] width 10 height 10
checkbox input "true"
click at [658, 312] on input "number" at bounding box center [654, 309] width 36 height 26
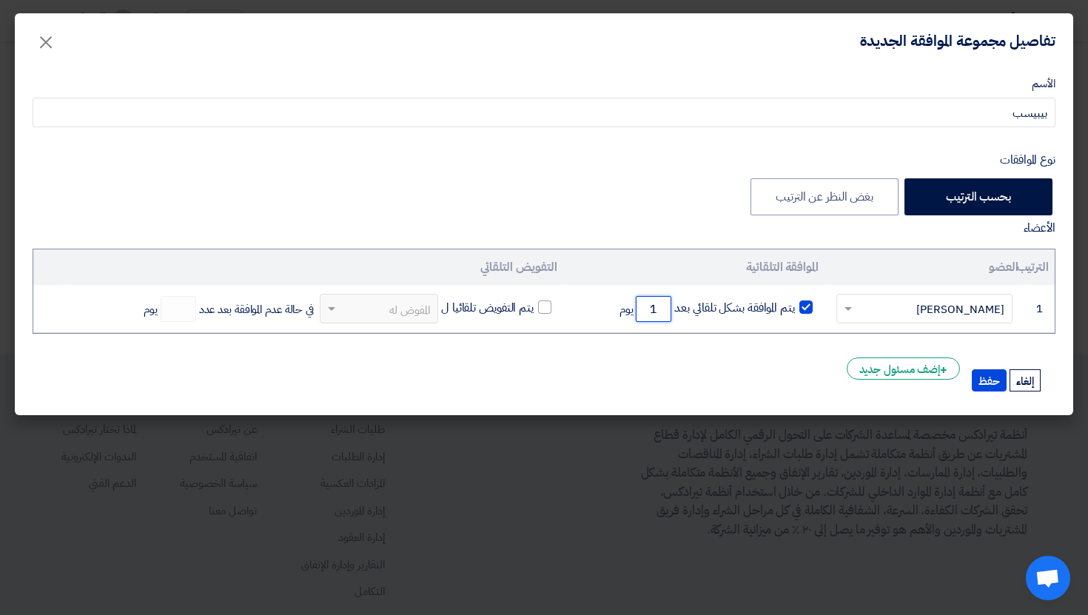
type input "1"
click at [707, 362] on form "الأسم بيبيسب نوع الموافقات بحسب الترتيب بغض النظر عن الترتيب الأعضاء الترتيب ال…" at bounding box center [544, 234] width 1023 height 317
click at [933, 367] on div "+ إضف مسئول جديد" at bounding box center [904, 369] width 114 height 22
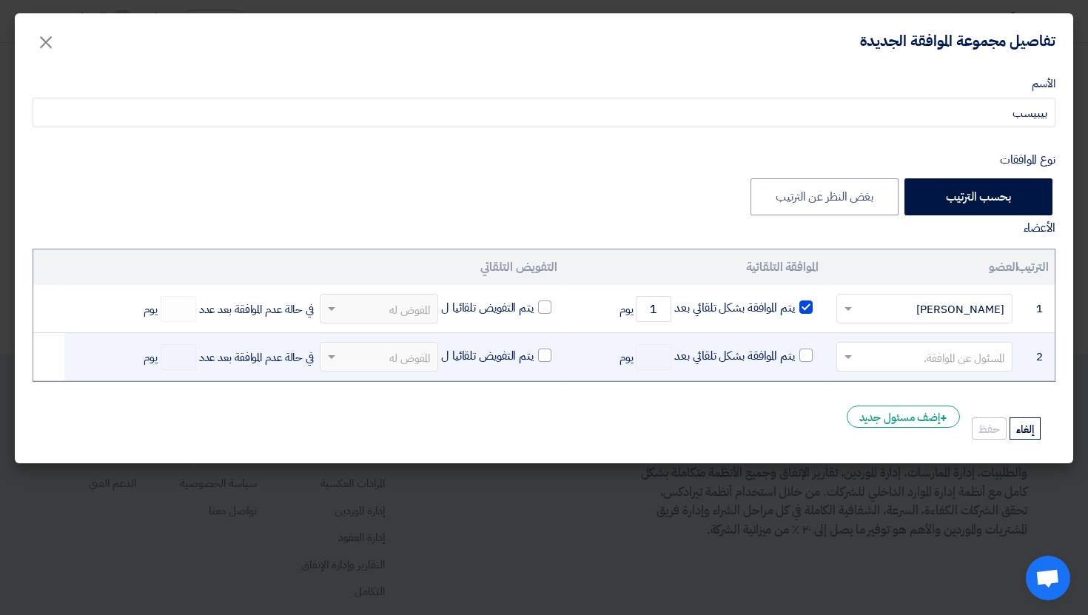
click at [973, 342] on div "المسئول عن الموافقة." at bounding box center [925, 357] width 176 height 30
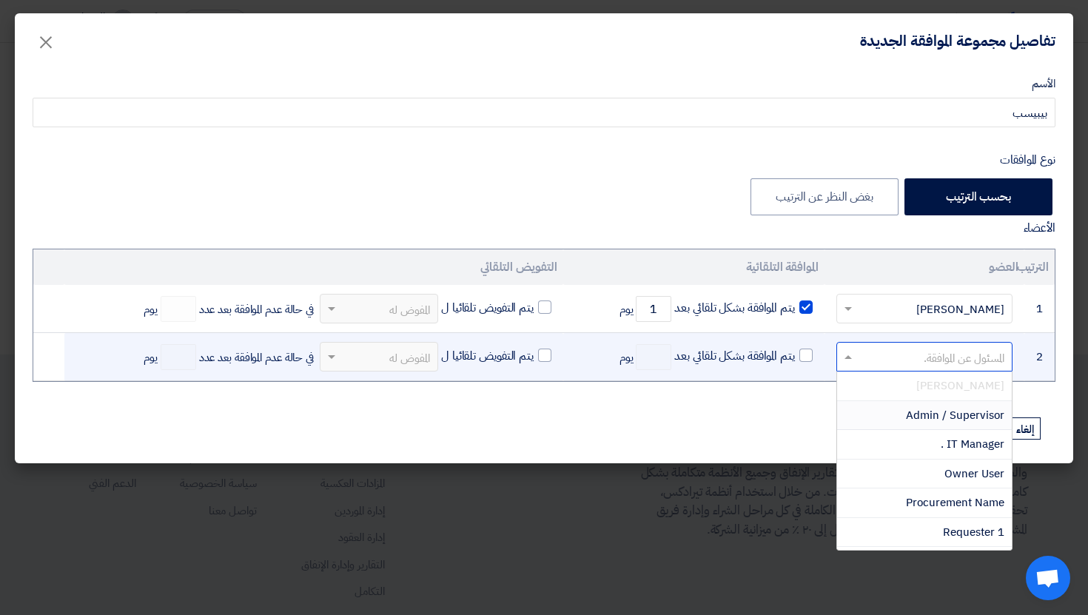
click at [971, 425] on div "Admin / Supervisor" at bounding box center [924, 416] width 175 height 30
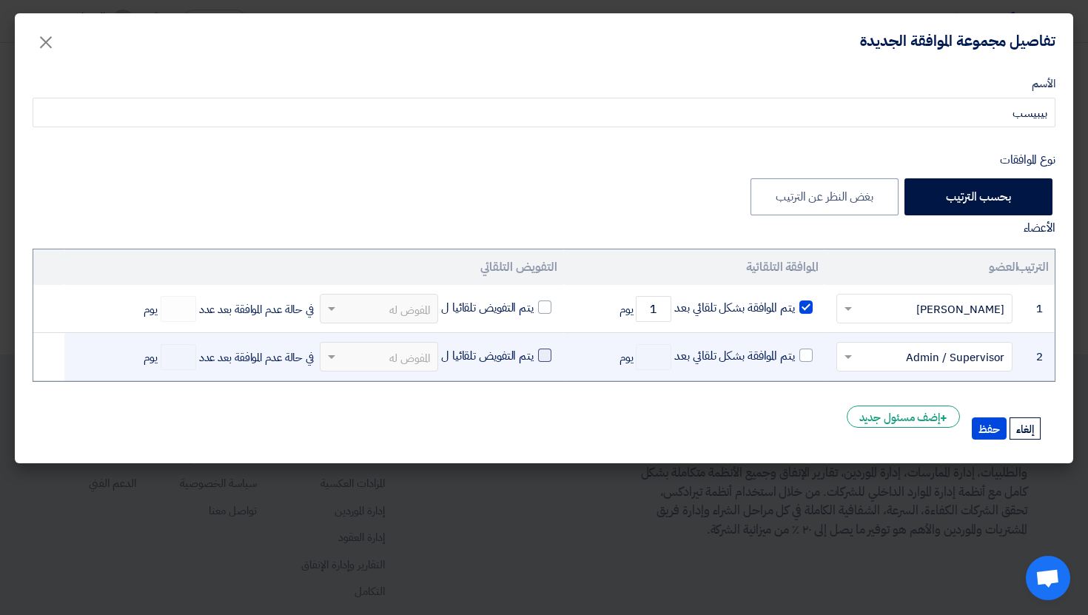
click at [501, 347] on span "يتم التفويض تلقائيا ل" at bounding box center [487, 356] width 93 height 18
click at [524, 347] on input "يتم التفويض تلقائيا ل" at bounding box center [529, 352] width 10 height 10
checkbox input "true"
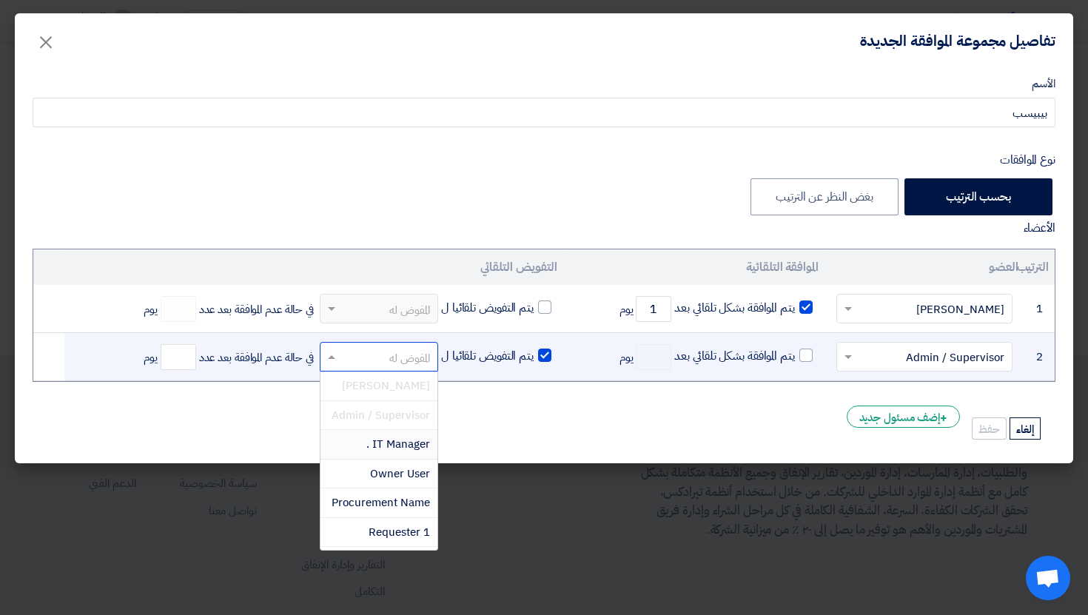
click at [393, 348] on input "text" at bounding box center [387, 359] width 89 height 24
click at [421, 448] on span "IT Manager ." at bounding box center [399, 444] width 64 height 16
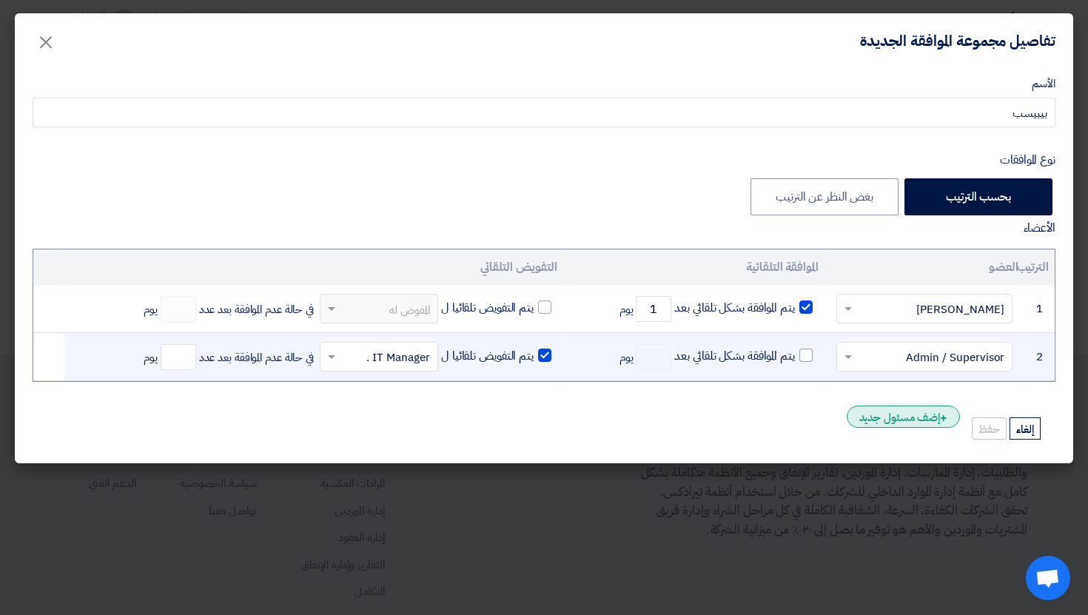
click at [925, 412] on div "+ إضف مسئول جديد" at bounding box center [904, 417] width 114 height 22
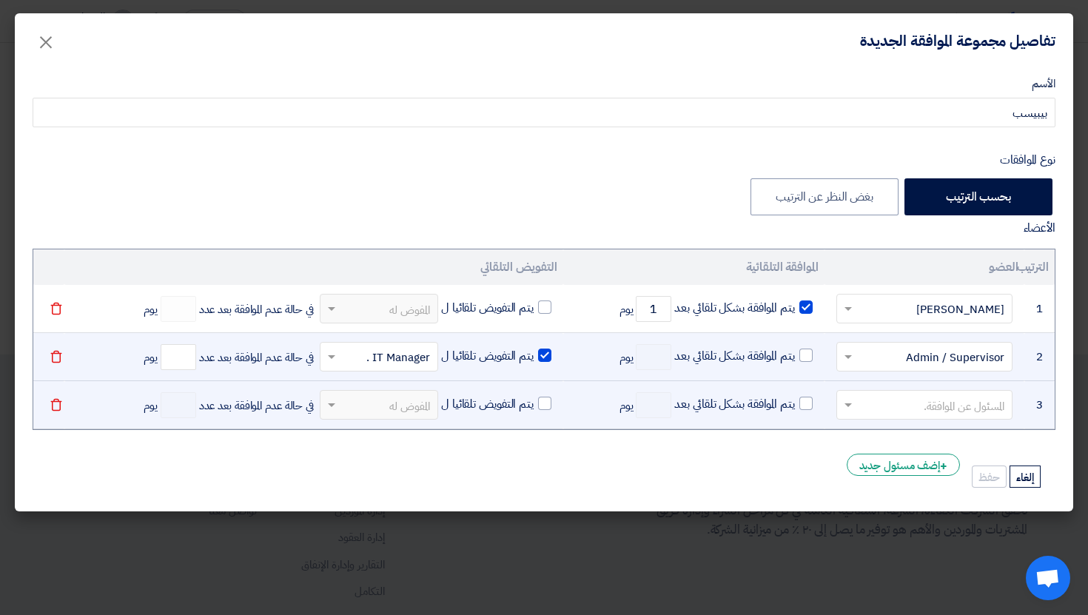
click at [956, 395] on input "text" at bounding box center [933, 407] width 147 height 24
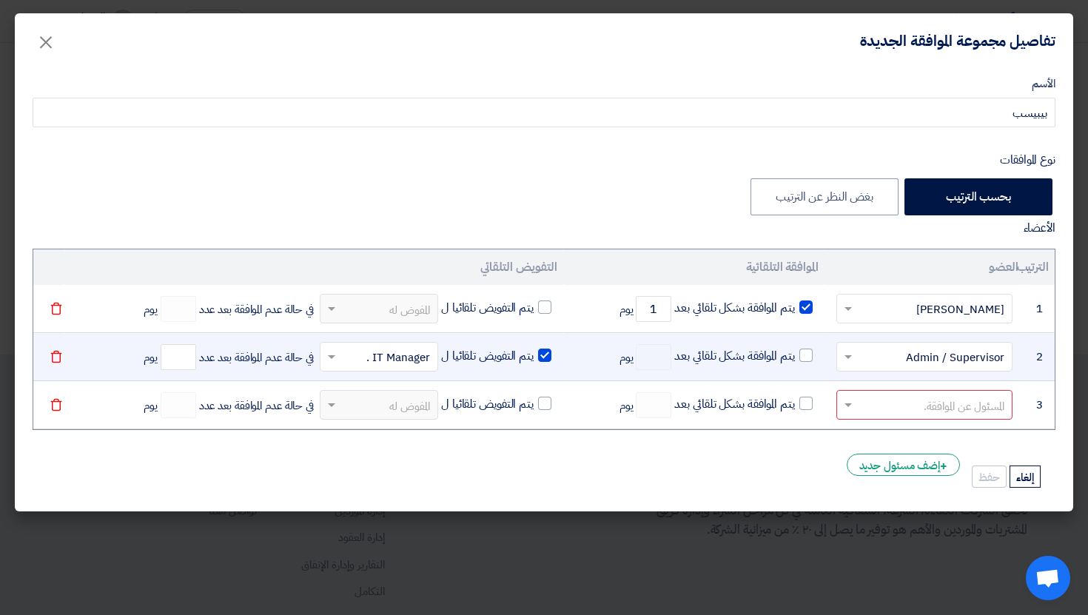
click at [709, 455] on form "الأسم بيبيسب نوع الموافقات بحسب الترتيب بغض النظر عن الترتيب الأعضاء الترتيب ال…" at bounding box center [544, 282] width 1023 height 413
click at [902, 462] on div "+ إضف مسئول جديد" at bounding box center [904, 465] width 114 height 22
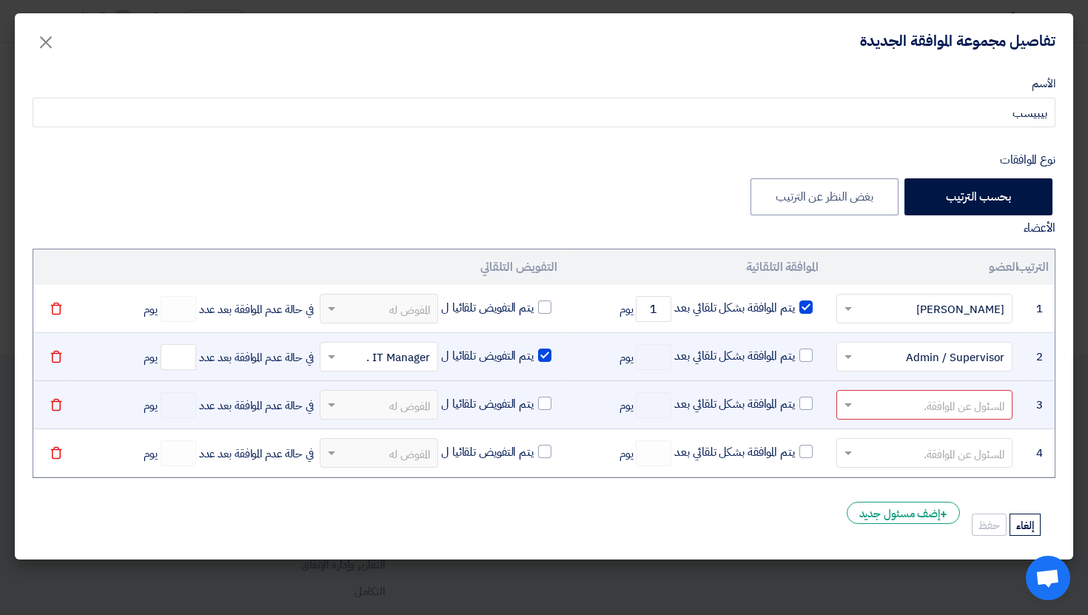
click at [945, 406] on input "text" at bounding box center [933, 407] width 147 height 24
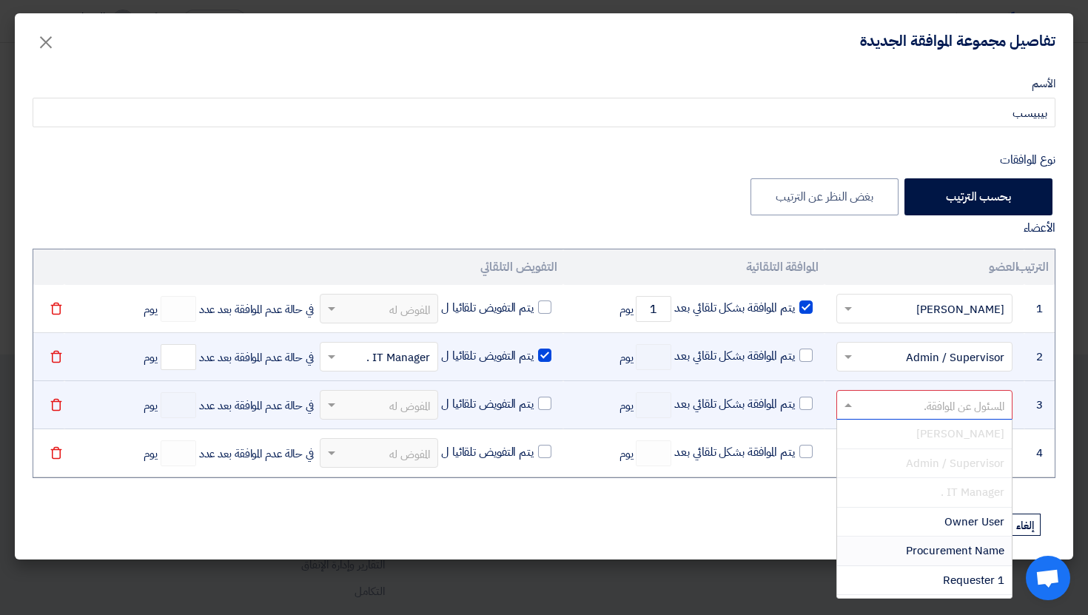
click at [971, 549] on span "Procurement Name" at bounding box center [955, 551] width 98 height 16
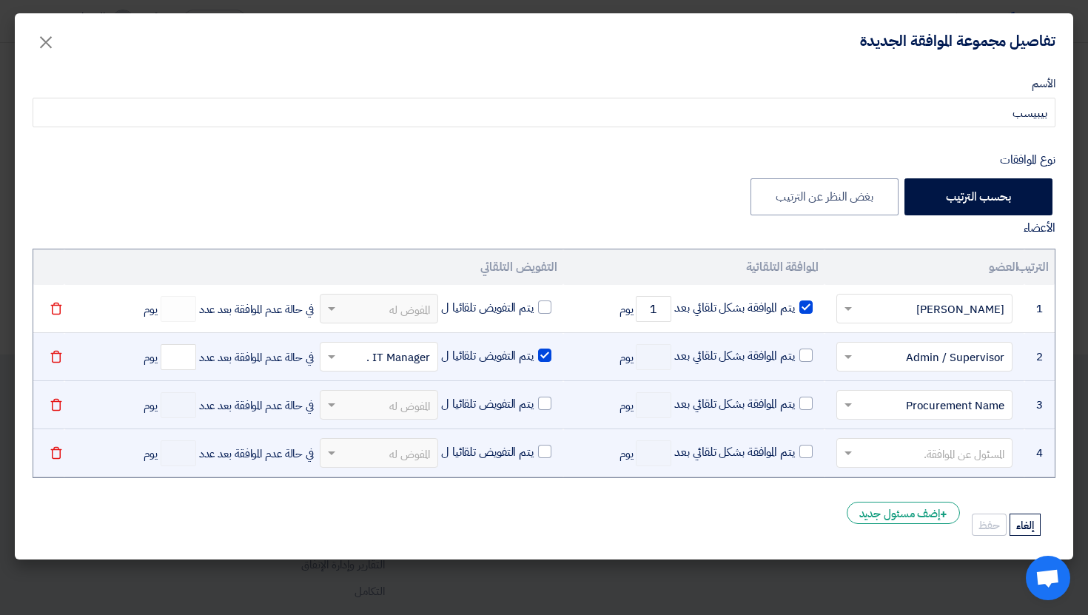
click at [957, 459] on input "text" at bounding box center [933, 455] width 147 height 24
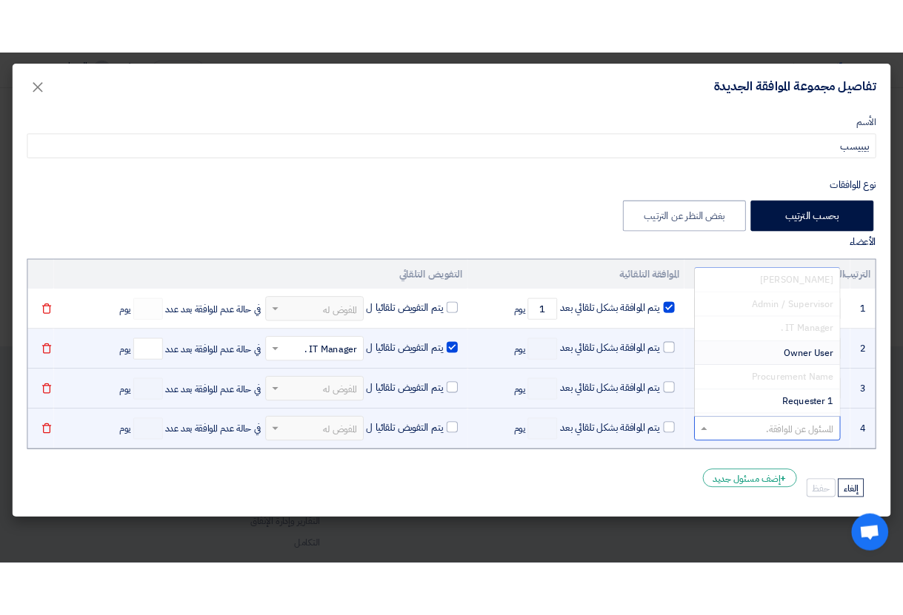
scroll to position [36, 0]
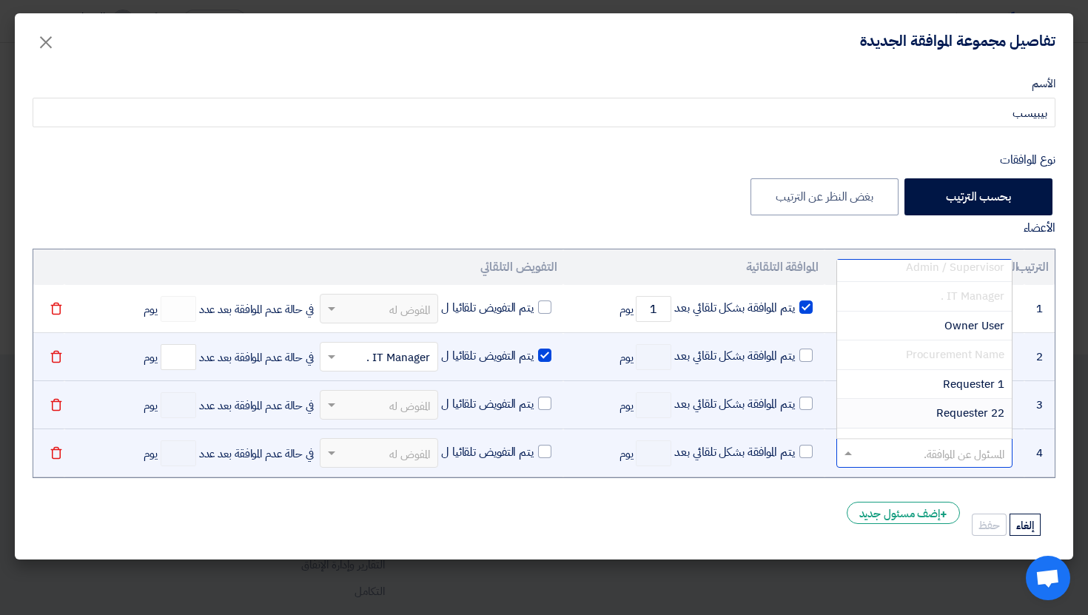
click at [949, 411] on span "Requester 22" at bounding box center [971, 413] width 68 height 16
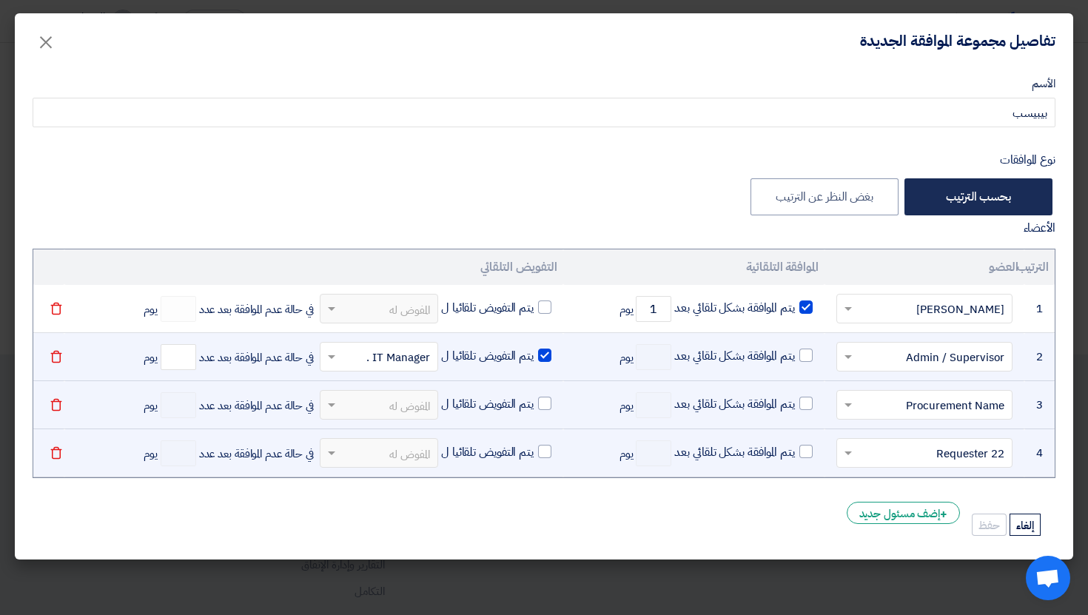
click at [963, 202] on label "بحسب الترتيب" at bounding box center [979, 196] width 148 height 37
click at [1002, 201] on input "بحسب الترتيب" at bounding box center [1007, 196] width 10 height 10
click at [170, 364] on input "number" at bounding box center [179, 357] width 36 height 26
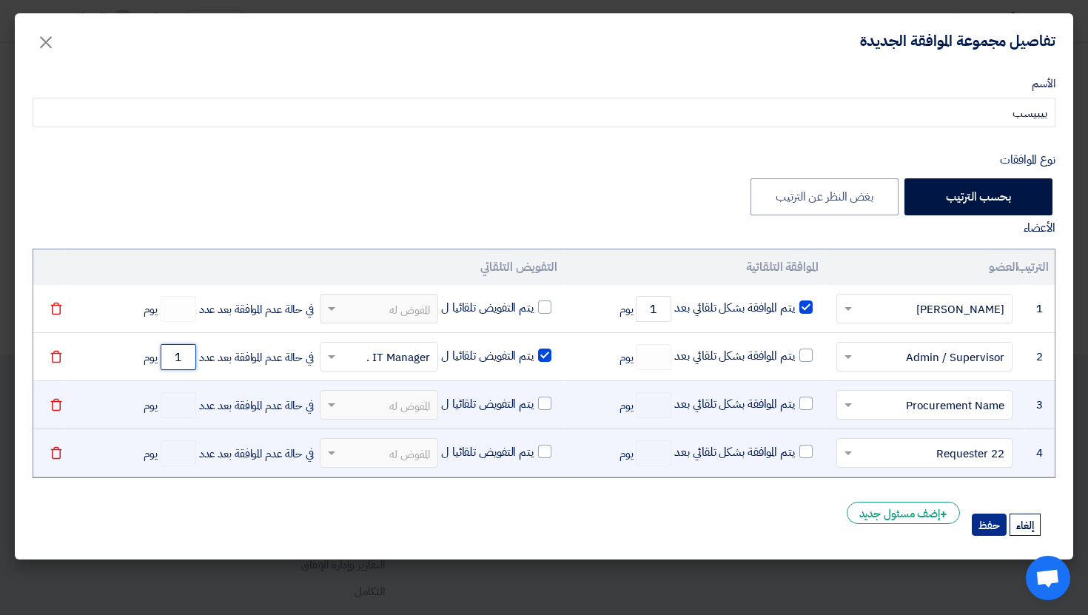
type input "1"
click at [994, 523] on button "حفظ" at bounding box center [989, 525] width 35 height 22
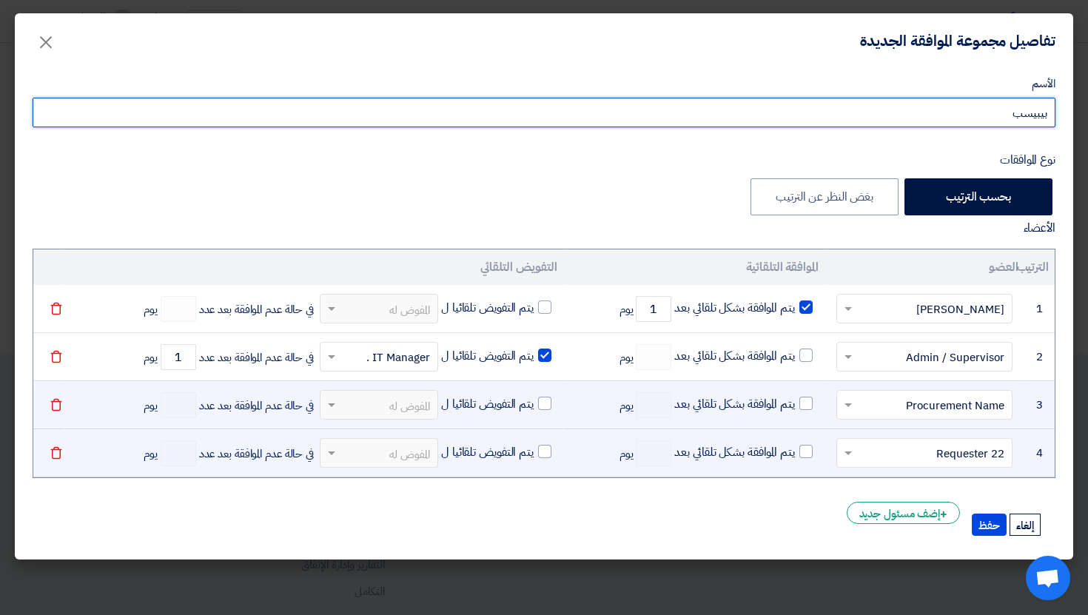
click at [1011, 111] on input "بيبيسب" at bounding box center [544, 113] width 1023 height 30
type input "ُّIT PRRR"
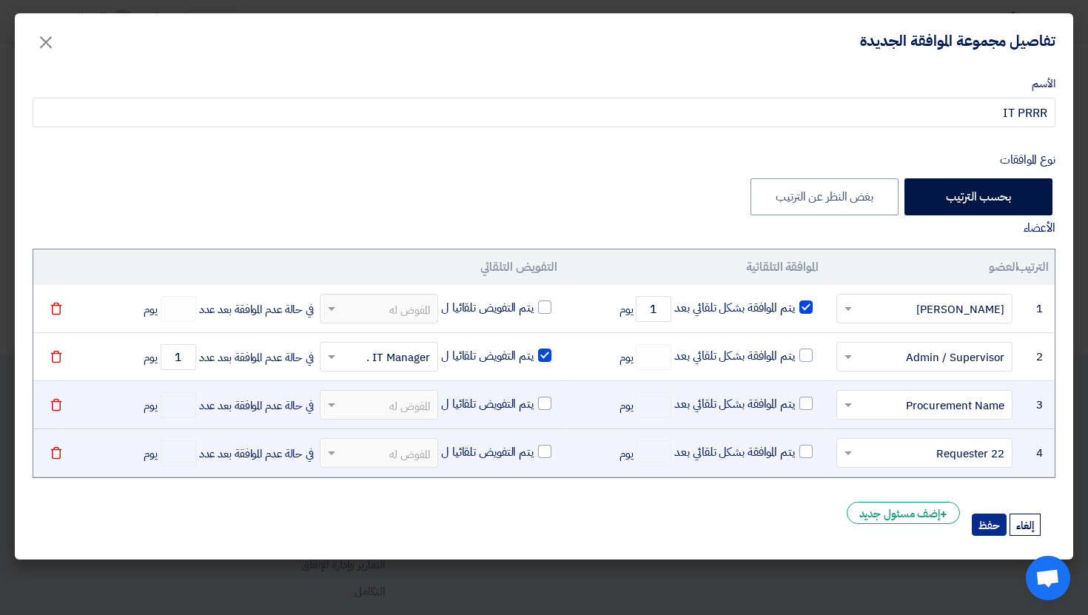
click at [995, 524] on button "حفظ" at bounding box center [989, 525] width 35 height 22
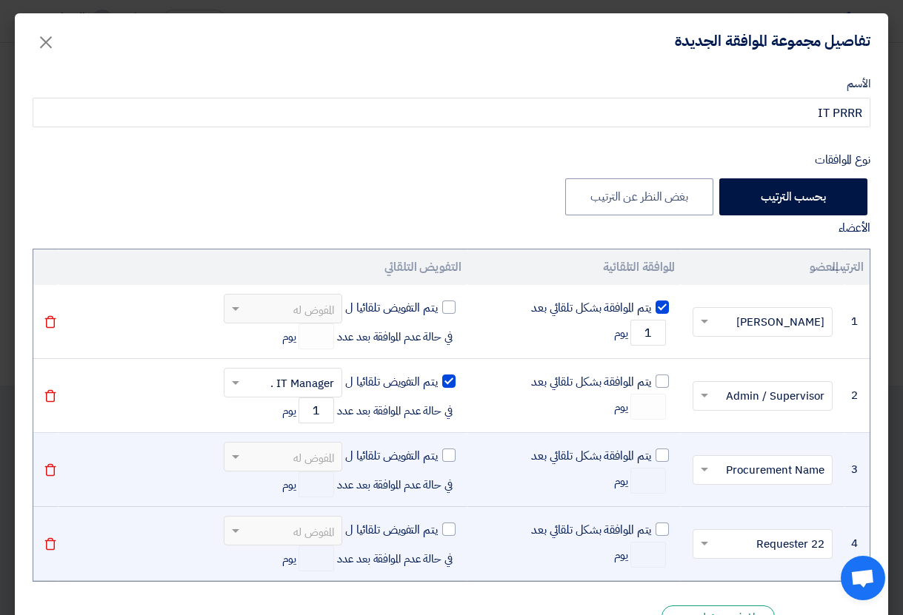
scroll to position [61, 0]
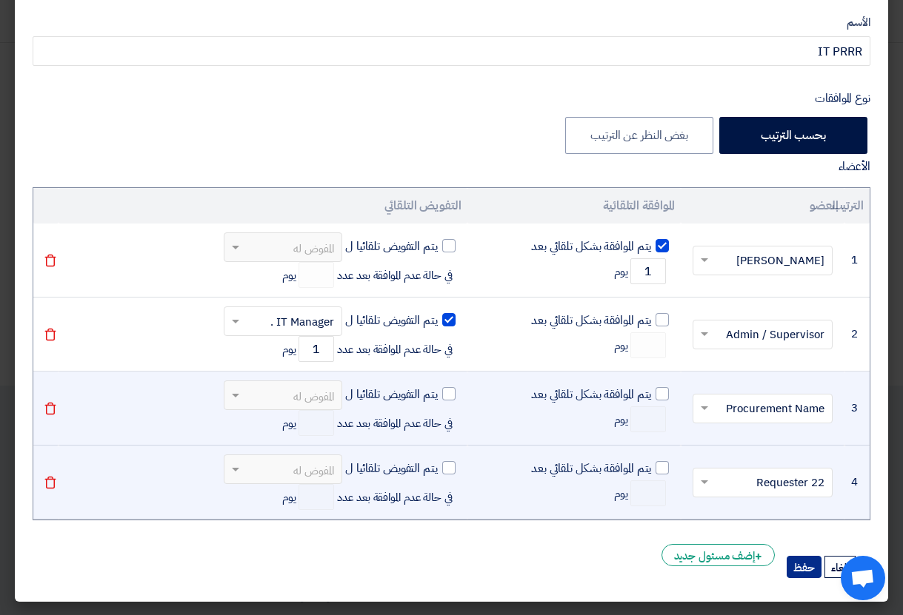
click at [798, 566] on button "حفظ" at bounding box center [803, 567] width 35 height 22
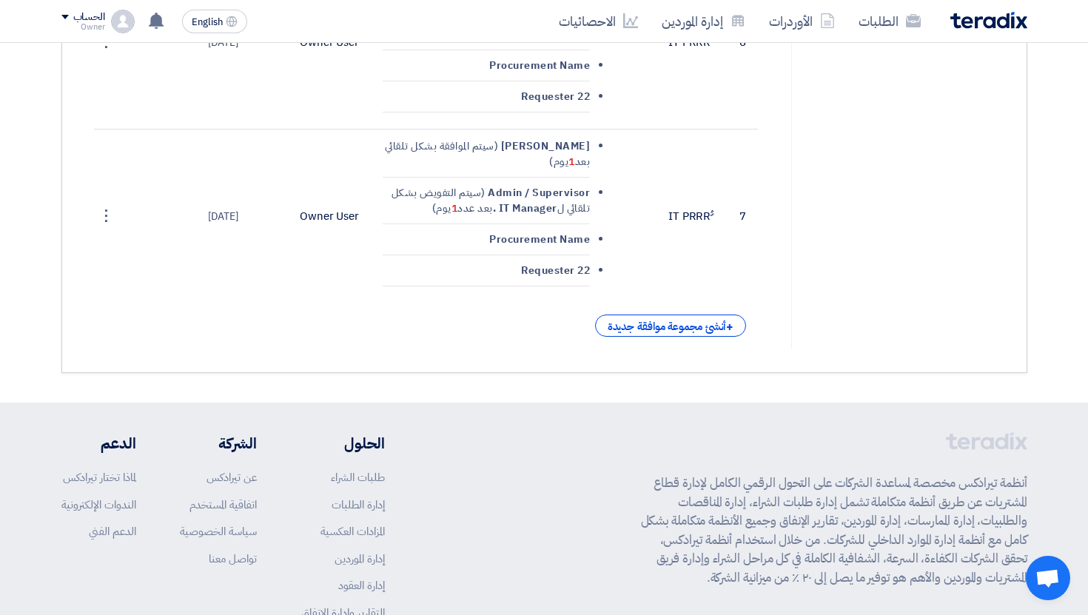
scroll to position [983, 0]
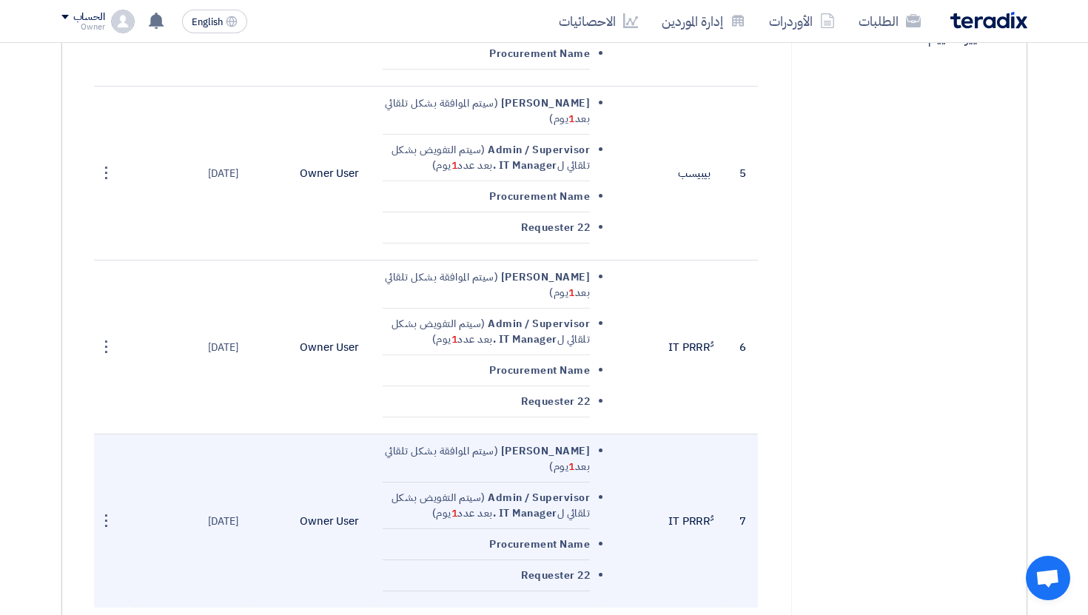
scroll to position [733, 0]
click at [107, 510] on div "⋮" at bounding box center [106, 522] width 24 height 24
click at [69, 561] on link "مسح" at bounding box center [56, 571] width 121 height 21
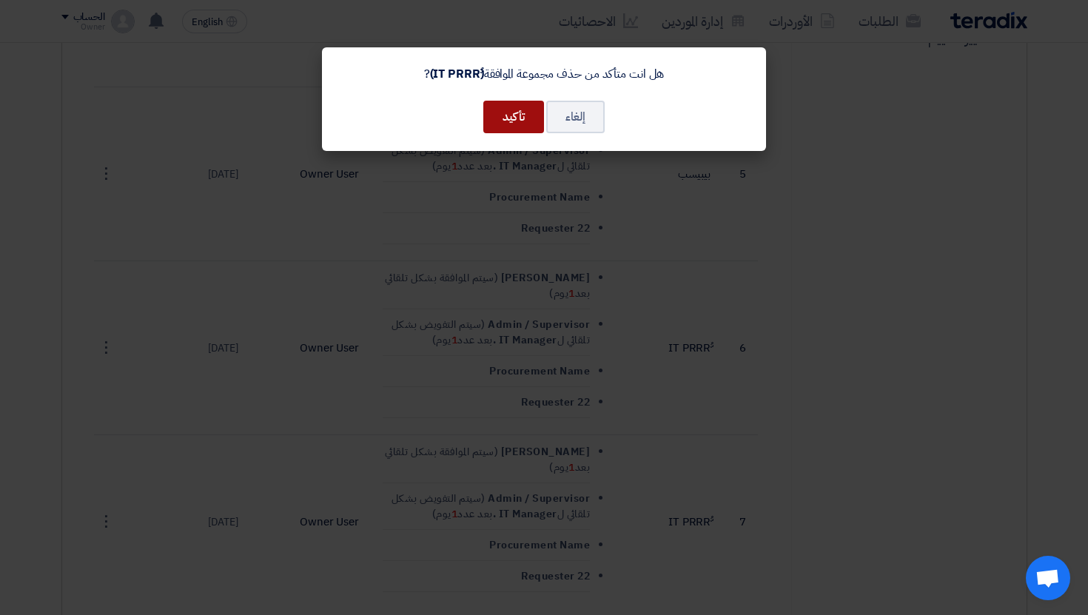
click at [526, 121] on button "تأكيد" at bounding box center [514, 117] width 61 height 33
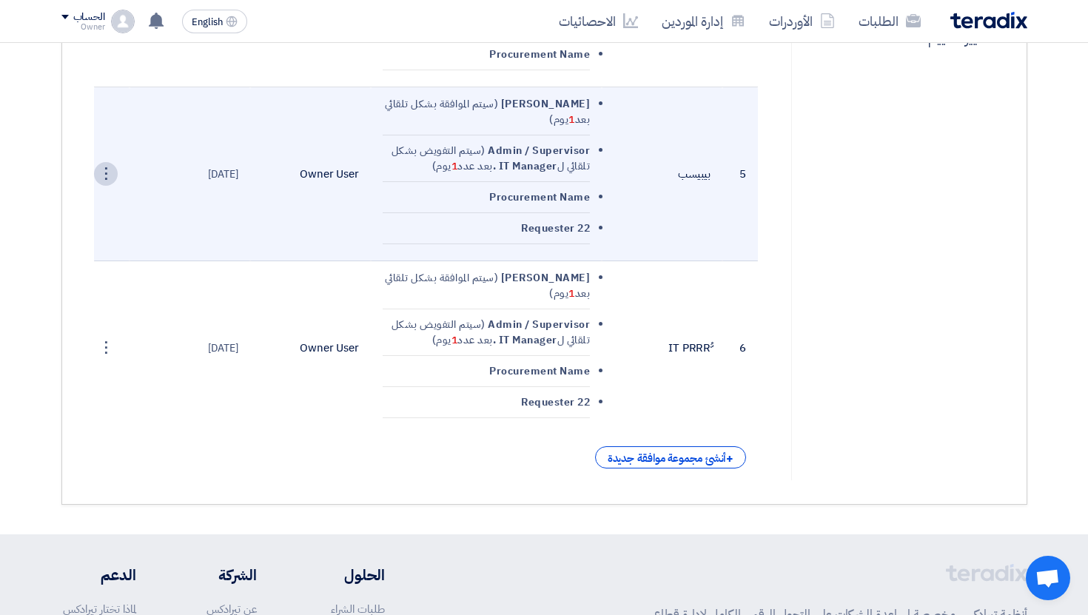
click at [113, 163] on div "⋮" at bounding box center [106, 174] width 24 height 24
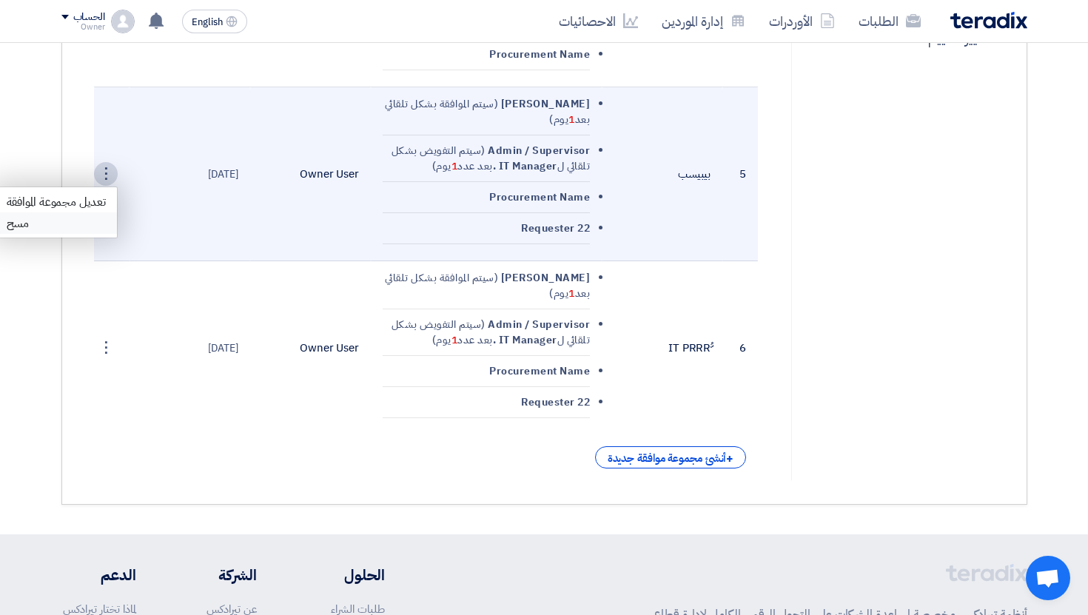
click at [37, 220] on link "مسح" at bounding box center [56, 223] width 121 height 21
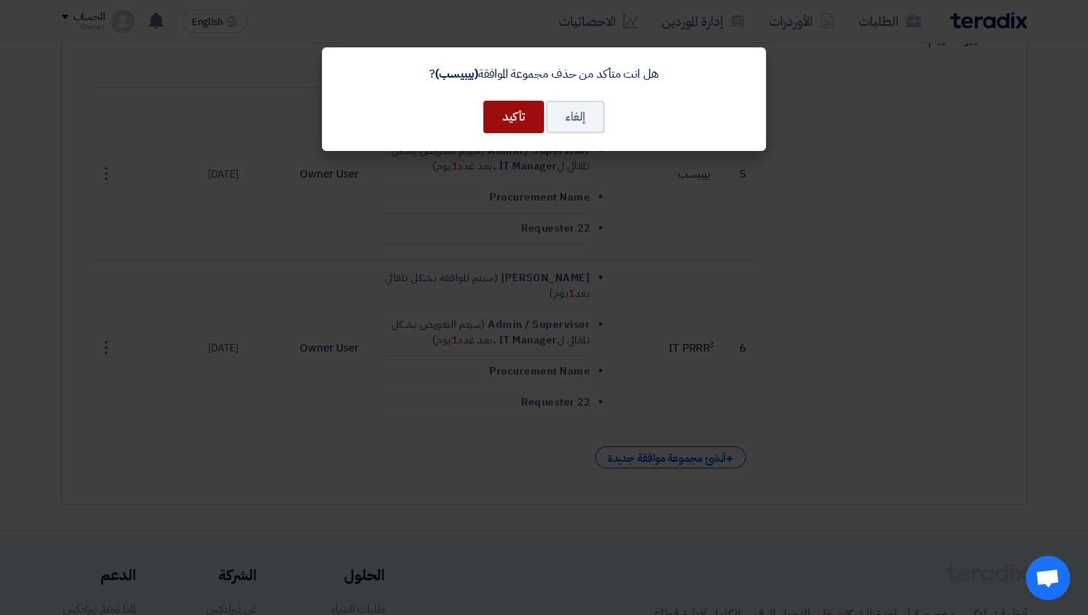
click at [514, 110] on button "تأكيد" at bounding box center [514, 117] width 61 height 33
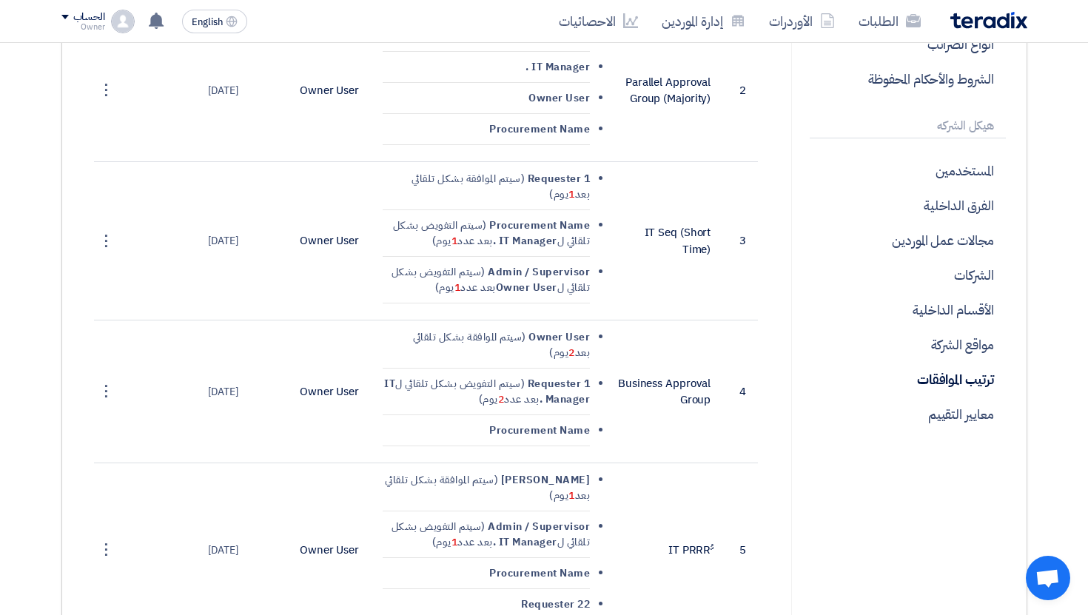
scroll to position [0, 0]
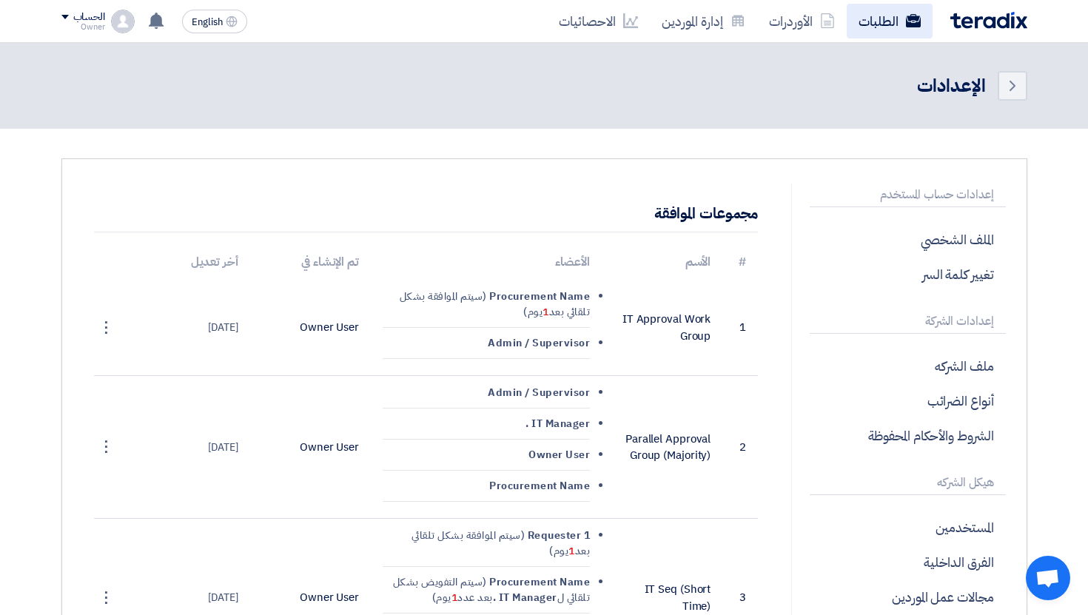
click at [873, 34] on link "الطلبات" at bounding box center [890, 21] width 86 height 35
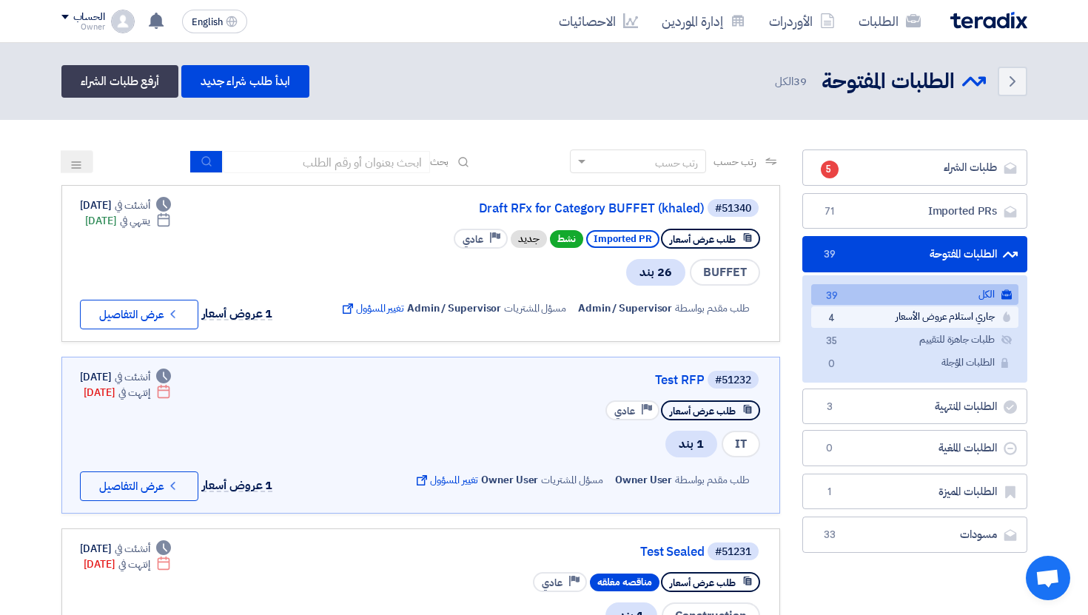
click at [849, 323] on link "جاري استلام عروض الأسعار جاري استلام عروض الأسعار 4" at bounding box center [915, 317] width 207 height 21
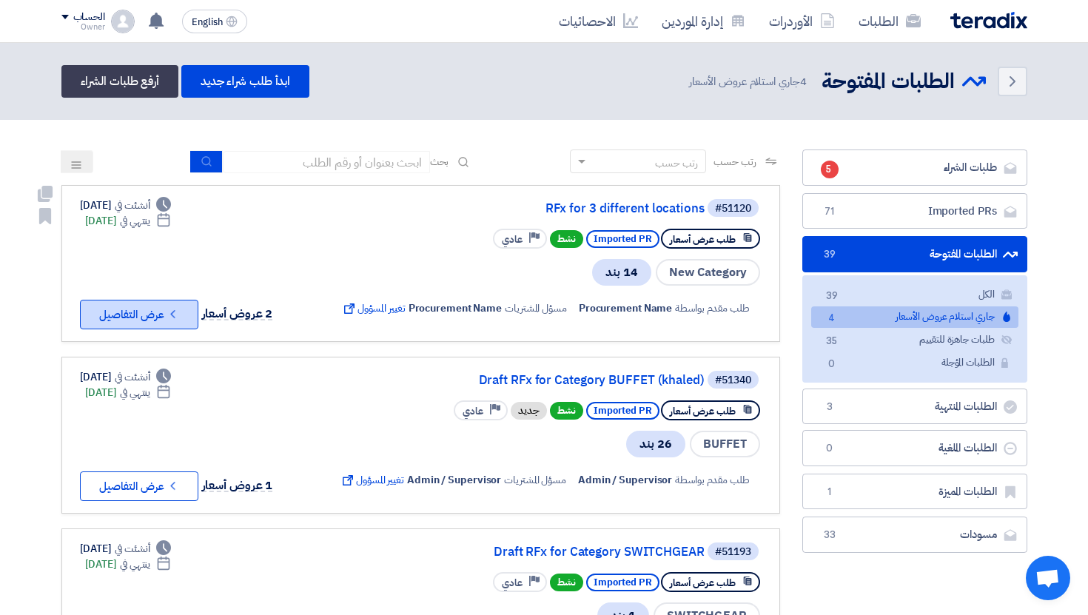
click at [145, 312] on button "Check details عرض التفاصيل" at bounding box center [139, 315] width 118 height 30
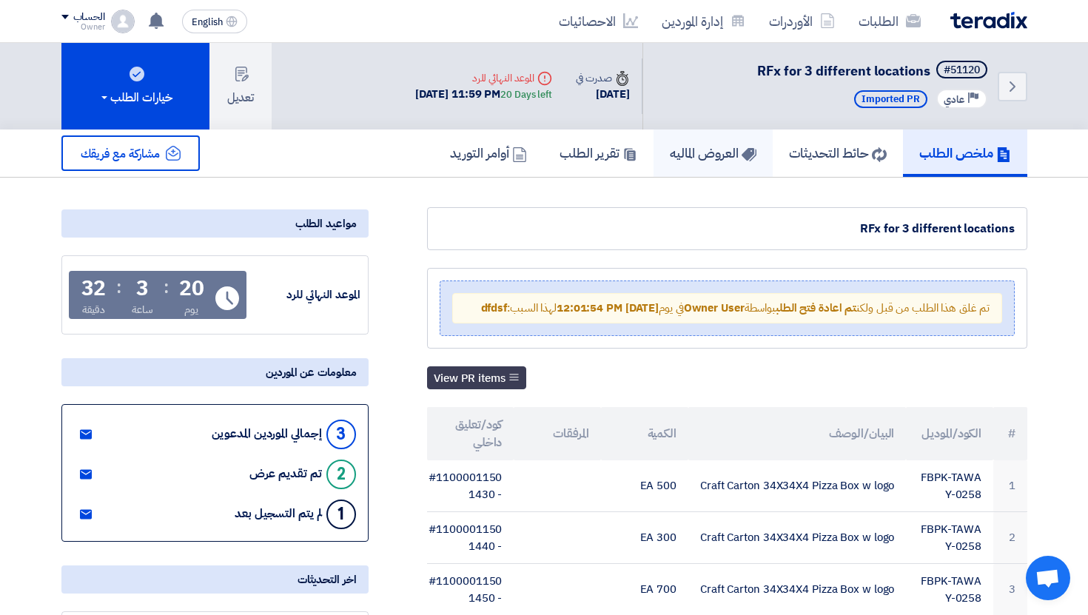
click at [720, 161] on h5 "العروض الماليه" at bounding box center [713, 152] width 87 height 17
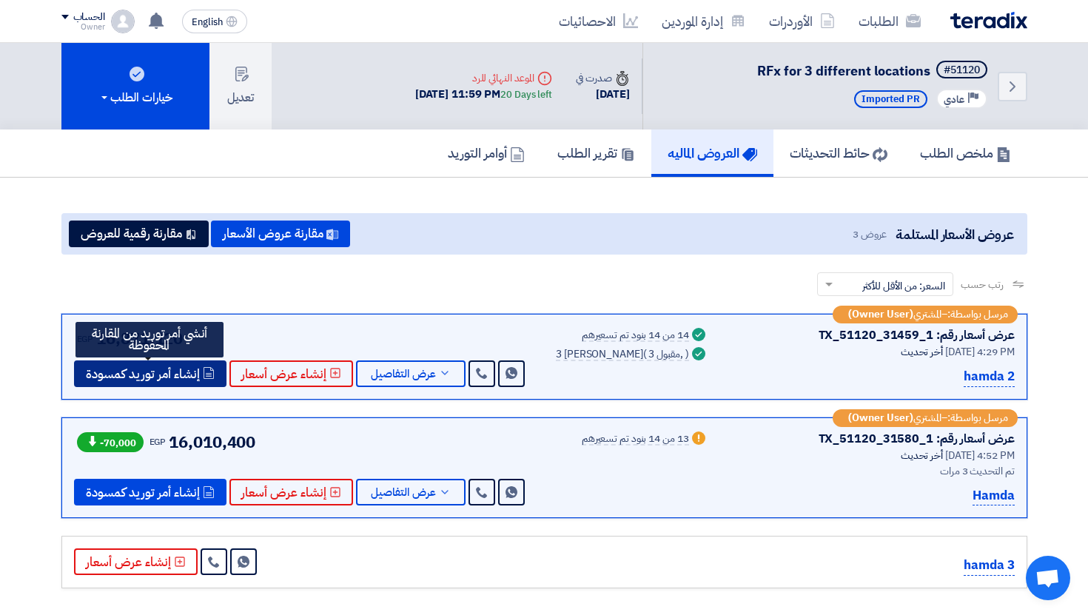
click at [127, 371] on span "إنشاء أمر توريد كمسودة" at bounding box center [143, 374] width 114 height 11
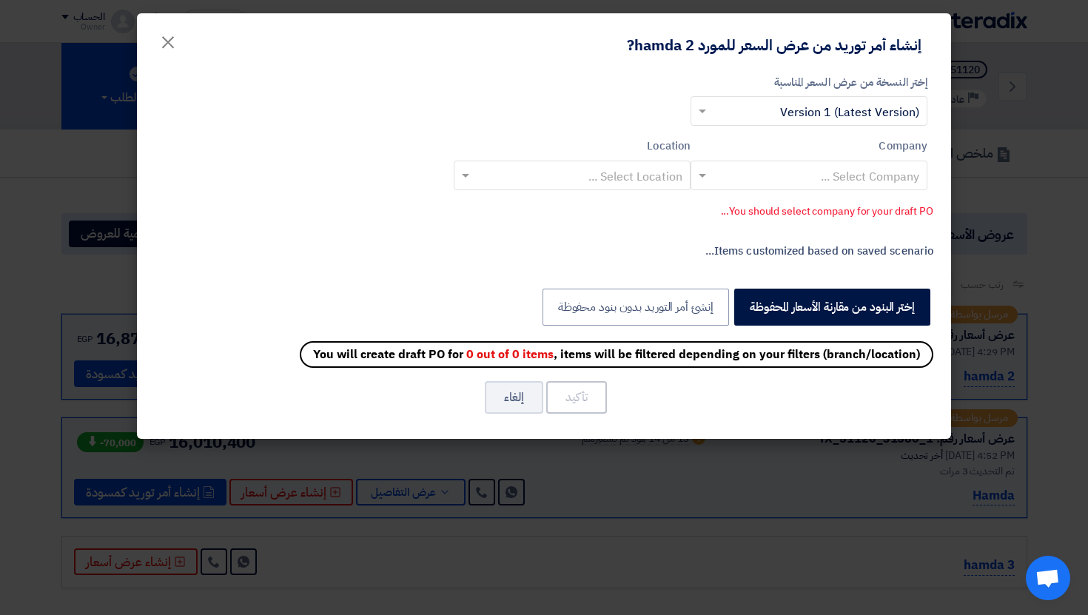
click at [859, 181] on input "text" at bounding box center [817, 176] width 207 height 24
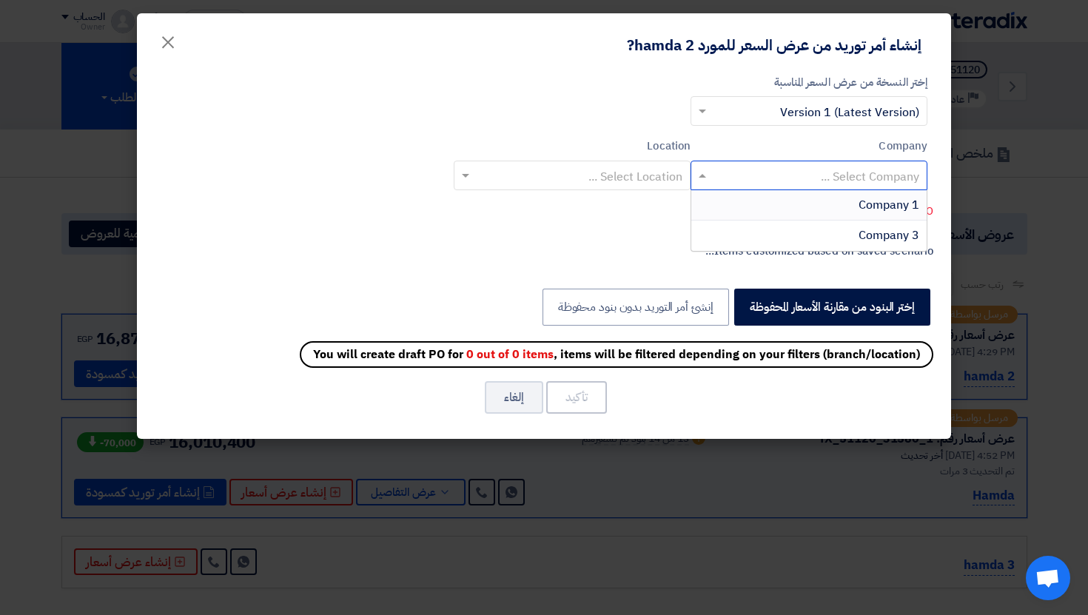
click at [859, 196] on span "Company 1" at bounding box center [889, 205] width 61 height 18
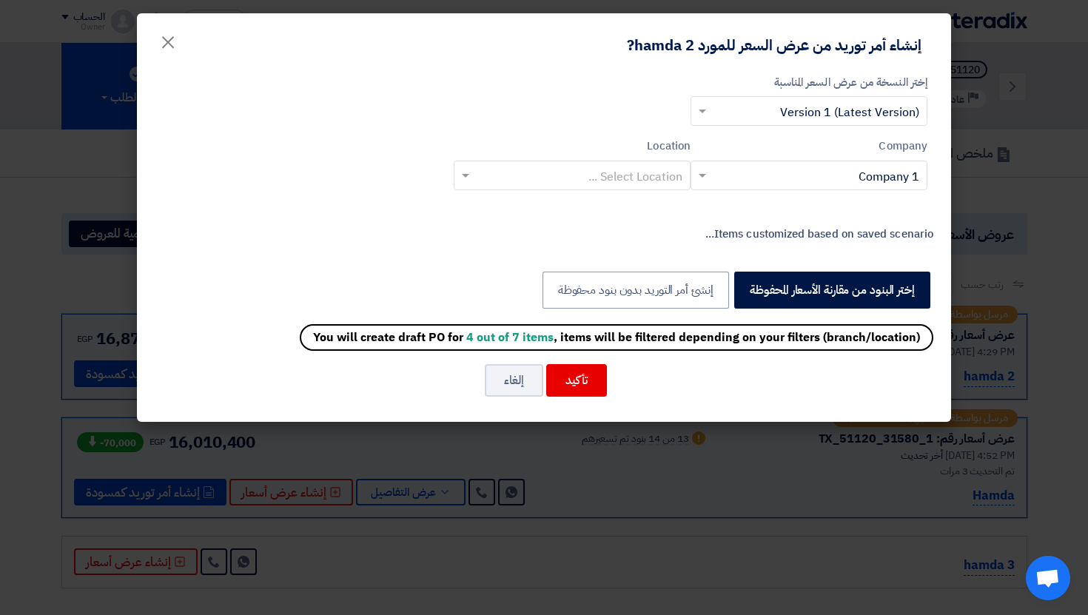
click at [642, 172] on input "text" at bounding box center [580, 176] width 207 height 24
click at [766, 199] on div "Company Select Company ... × Company 1 Location Select Location ..." at bounding box center [544, 170] width 779 height 64
click at [579, 391] on button "تأكيد" at bounding box center [576, 380] width 61 height 33
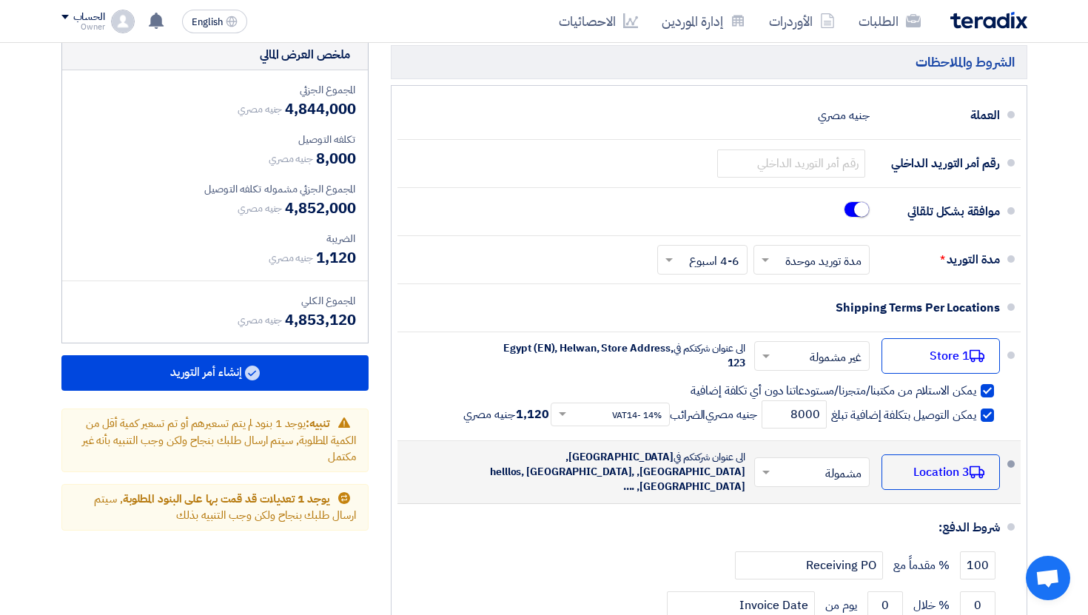
scroll to position [1111, 0]
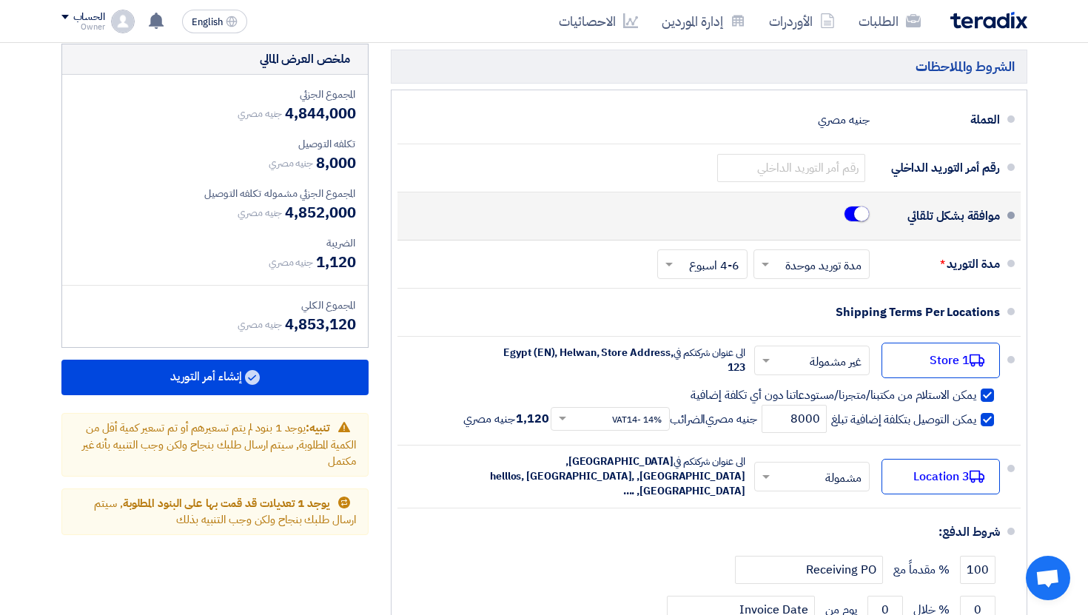
click at [837, 214] on div "موافقة بشكل تلقائي" at bounding box center [704, 216] width 591 height 36
click at [854, 214] on small at bounding box center [861, 214] width 15 height 15
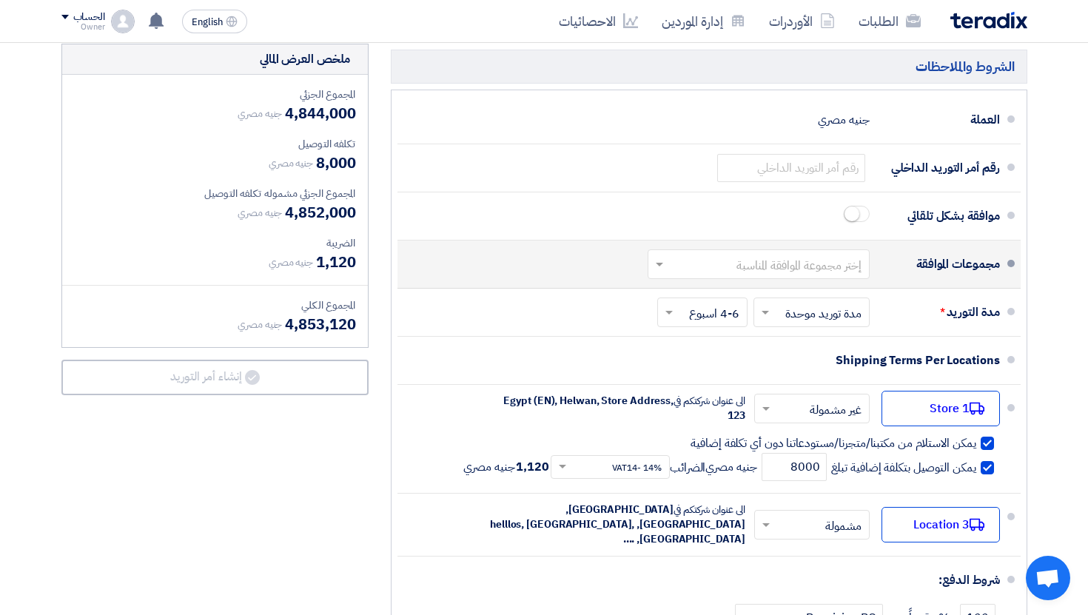
click at [846, 258] on input "text" at bounding box center [756, 265] width 215 height 21
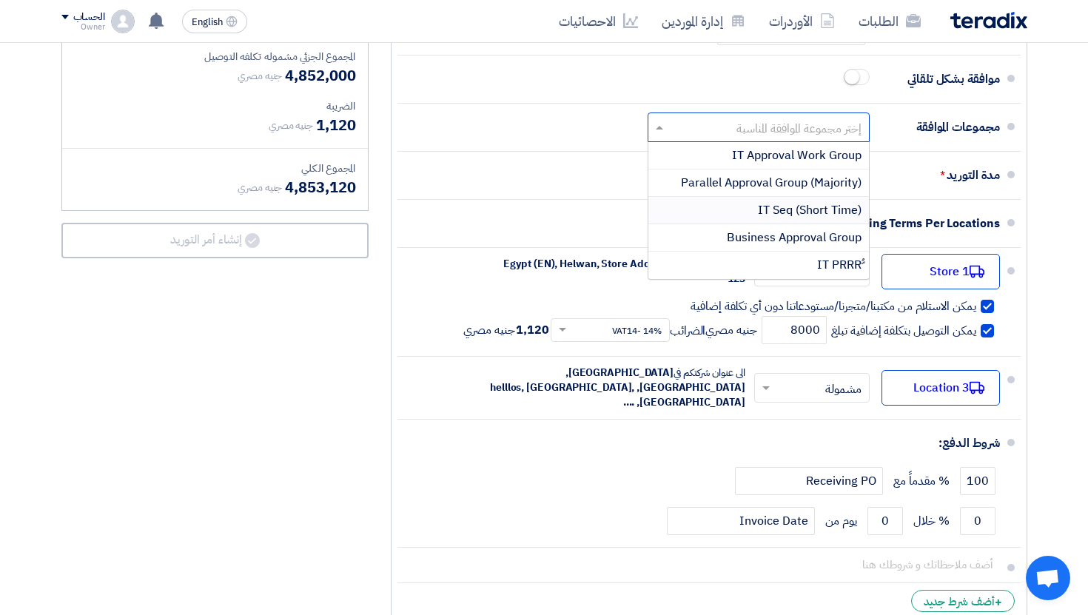
scroll to position [1046, 0]
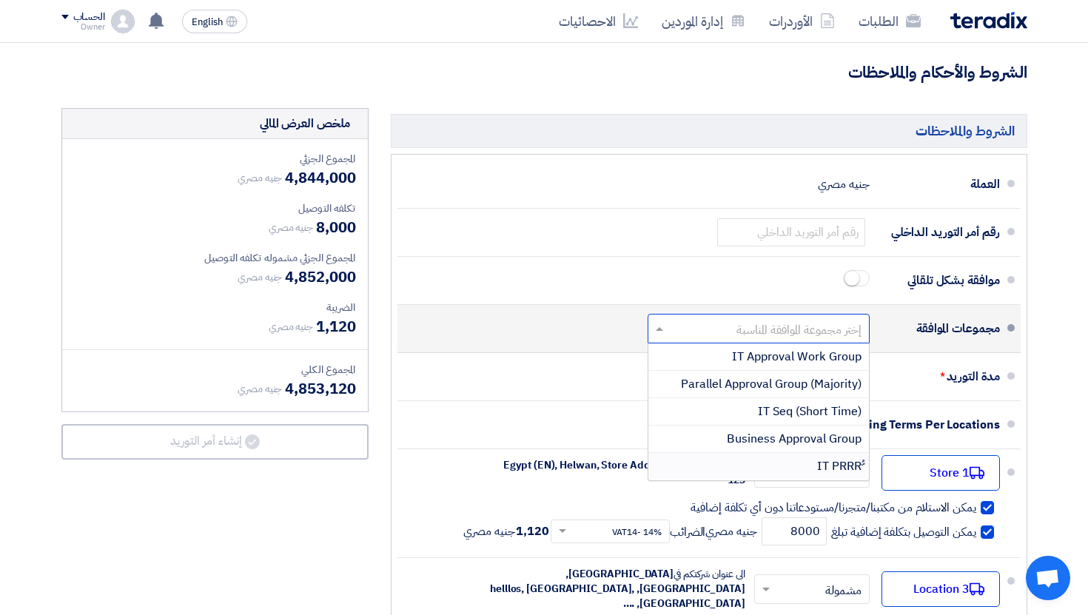
click at [845, 466] on span "ُّIT PRRR" at bounding box center [839, 467] width 44 height 18
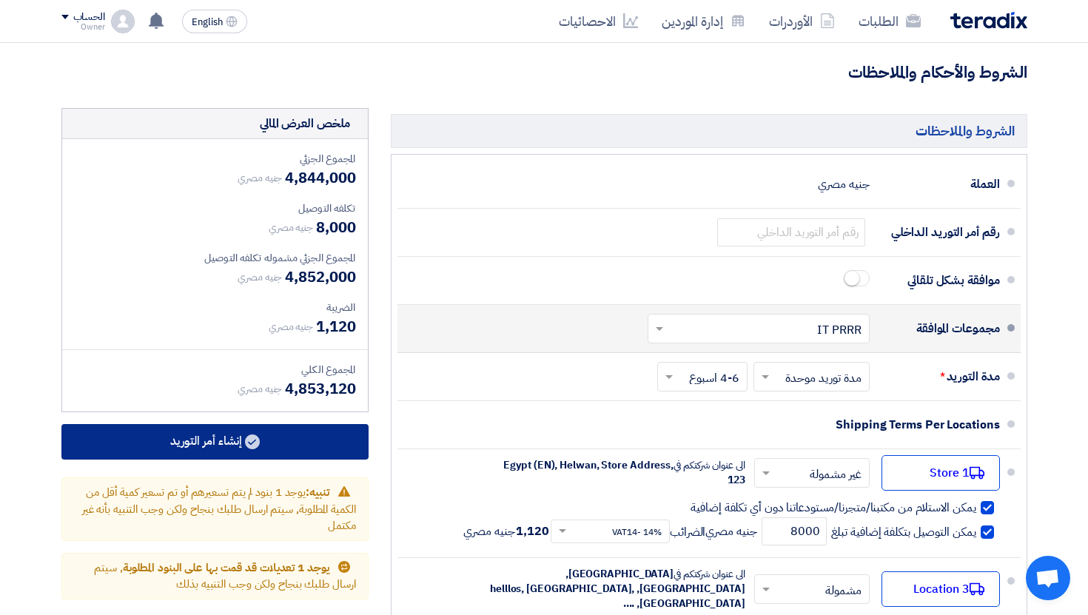
click at [277, 452] on button "إنشاء أمر التوريد" at bounding box center [214, 442] width 307 height 36
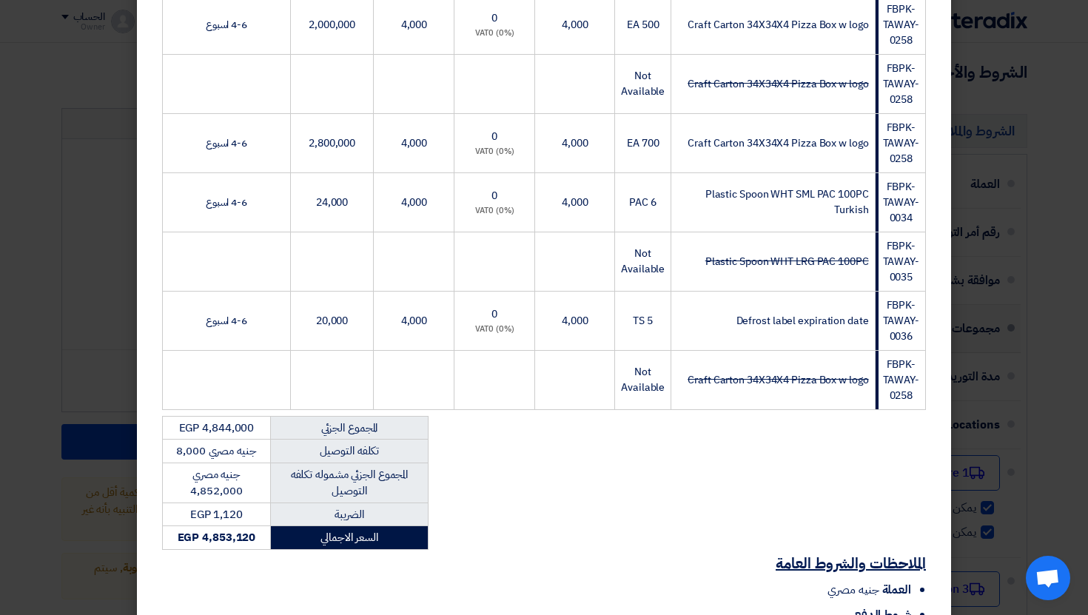
scroll to position [643, 0]
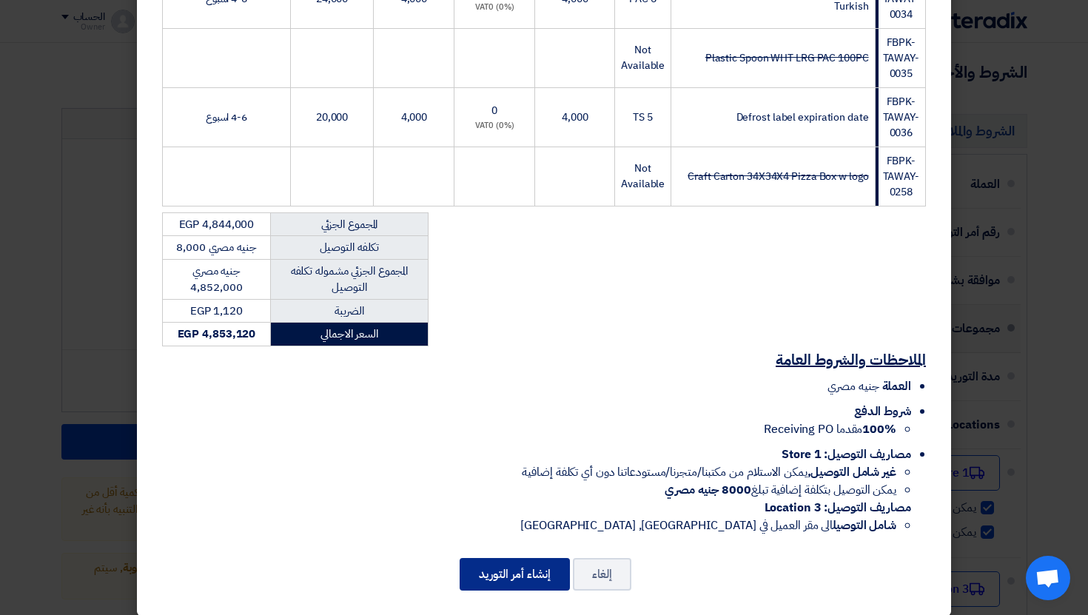
click at [549, 558] on button "إنشاء أمر التوريد" at bounding box center [515, 574] width 110 height 33
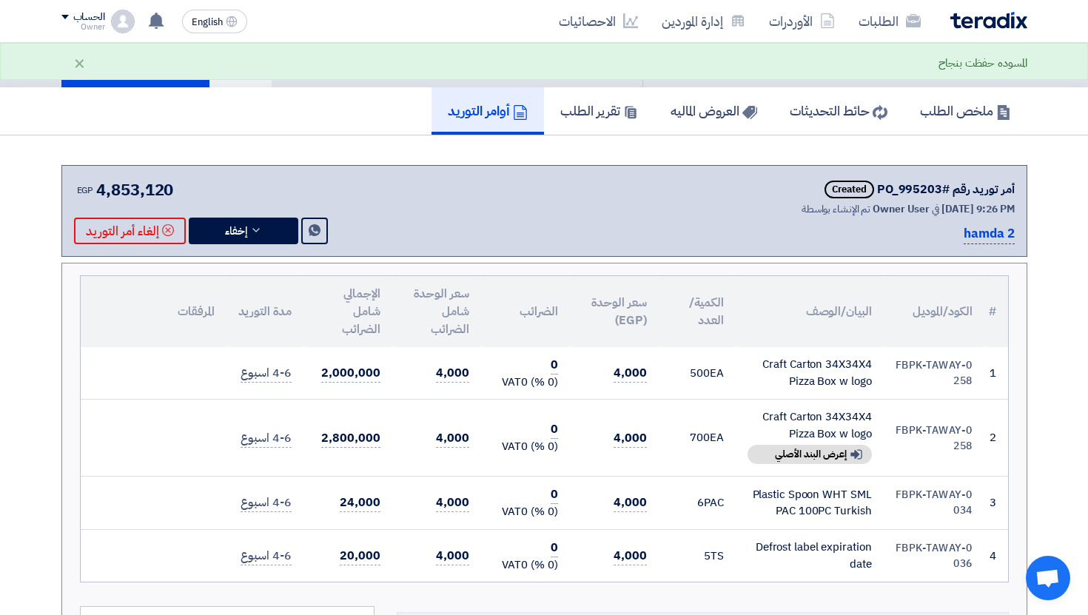
scroll to position [41, 0]
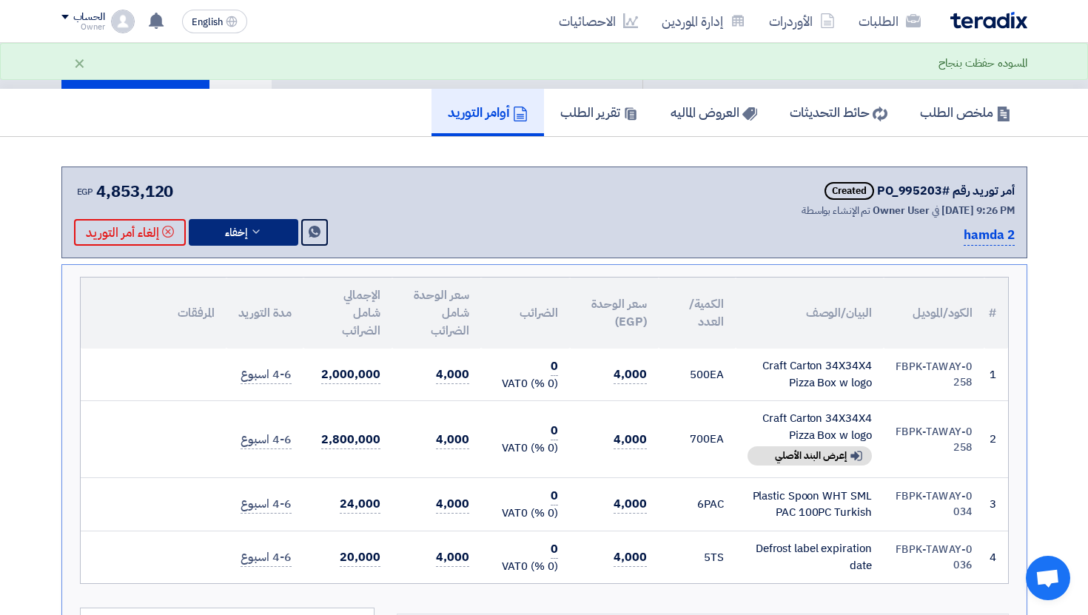
click at [260, 237] on icon at bounding box center [256, 232] width 12 height 12
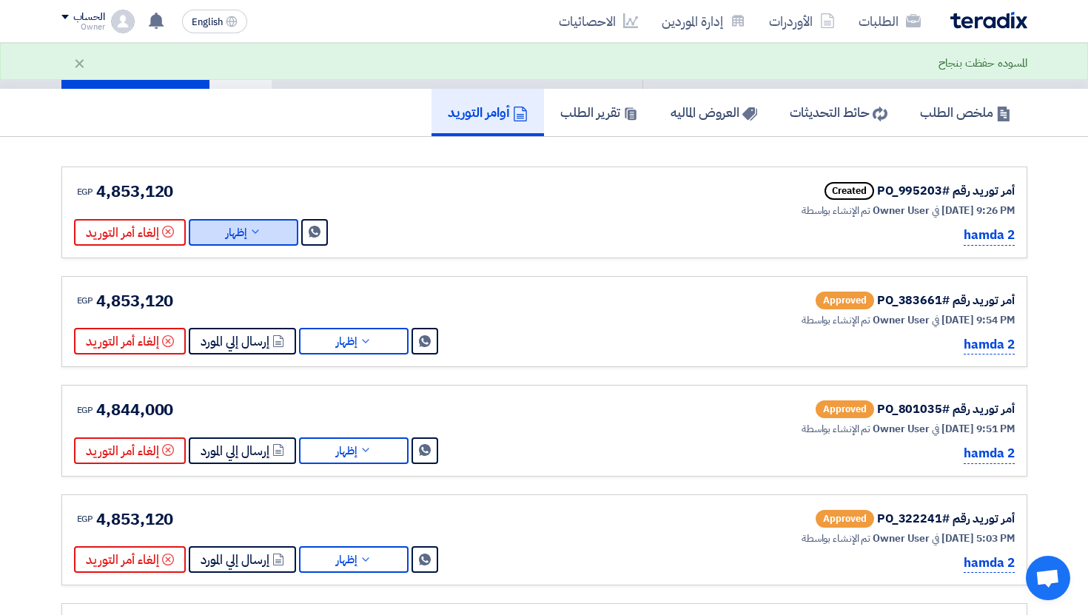
scroll to position [0, 0]
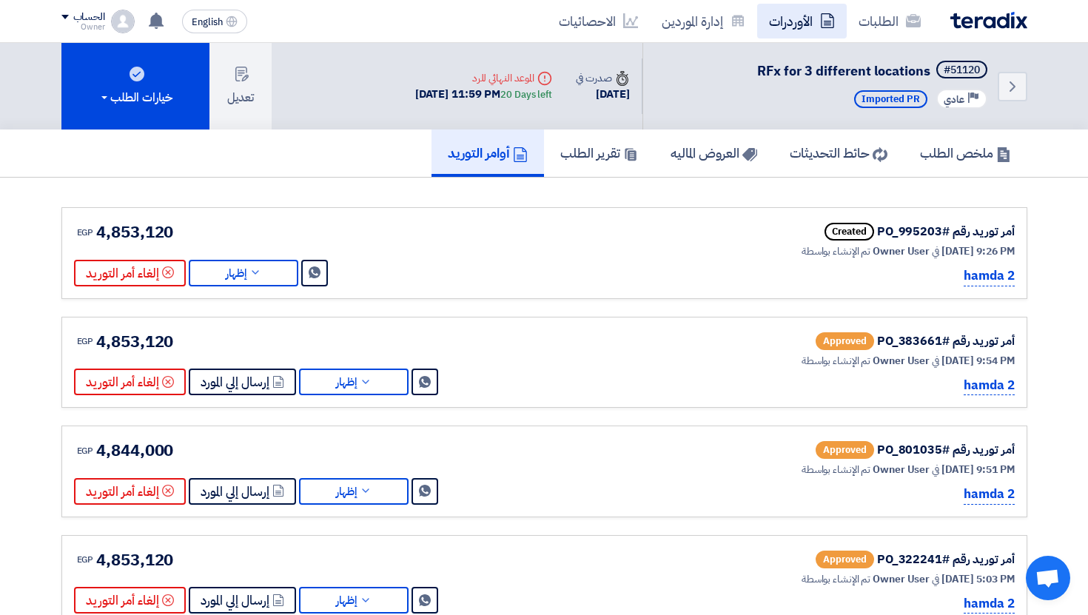
click at [809, 16] on link "الأوردرات" at bounding box center [802, 21] width 90 height 35
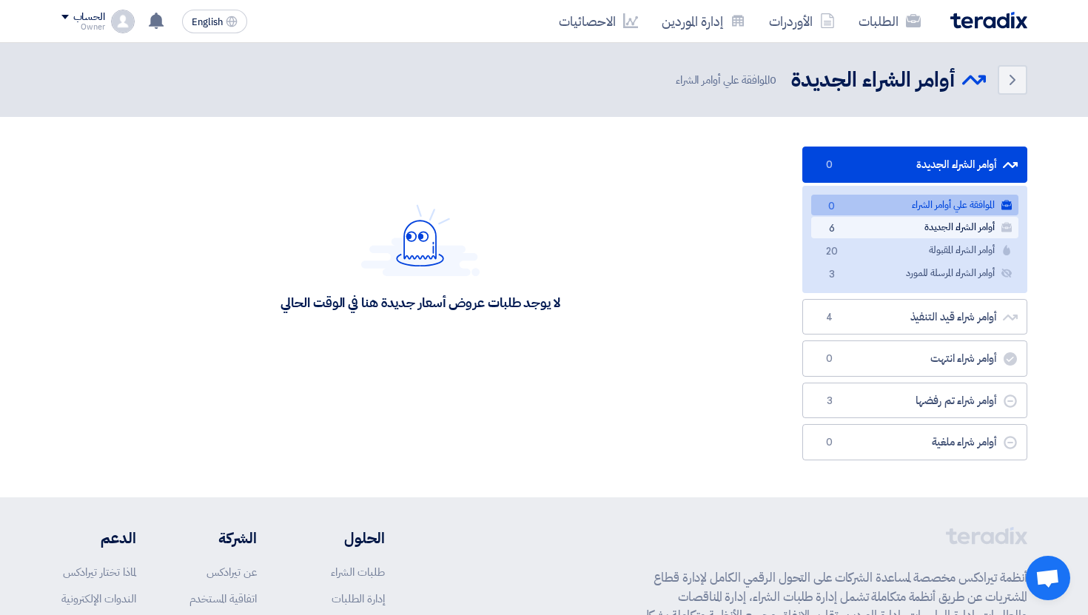
click at [859, 238] on link "أوامر الشراء الجديدة أوامر الشراء الجديدة 6" at bounding box center [915, 227] width 207 height 21
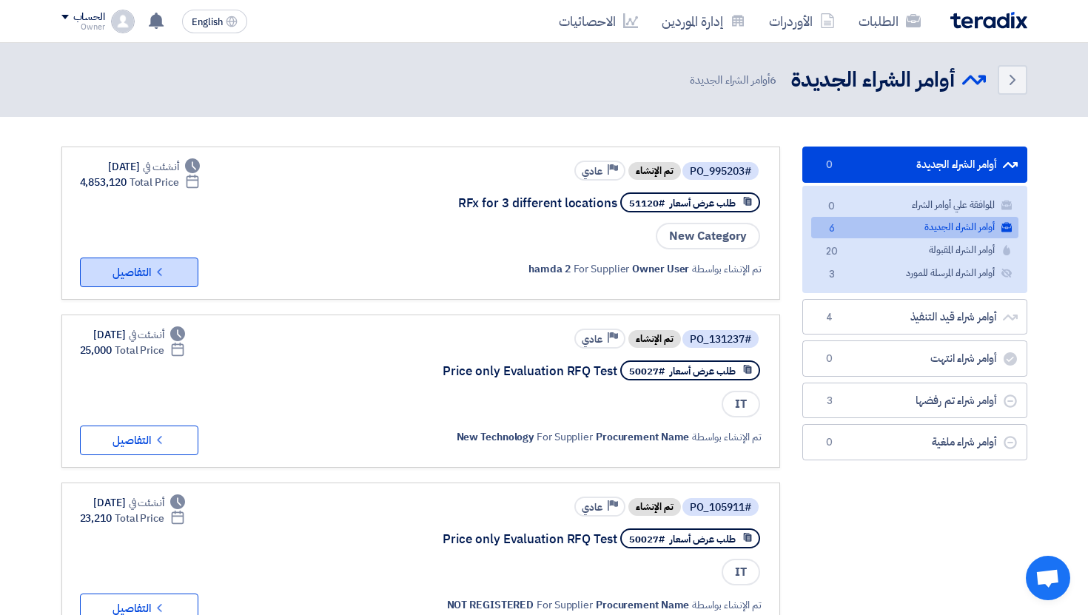
click at [136, 275] on button "Check details التفاصيل" at bounding box center [139, 273] width 118 height 30
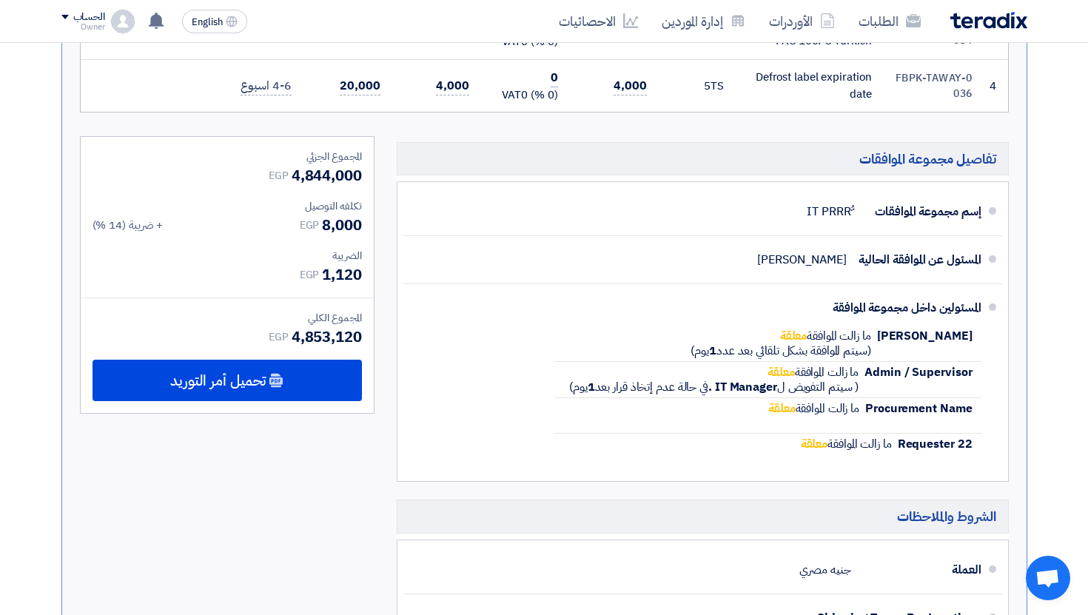
scroll to position [507, 0]
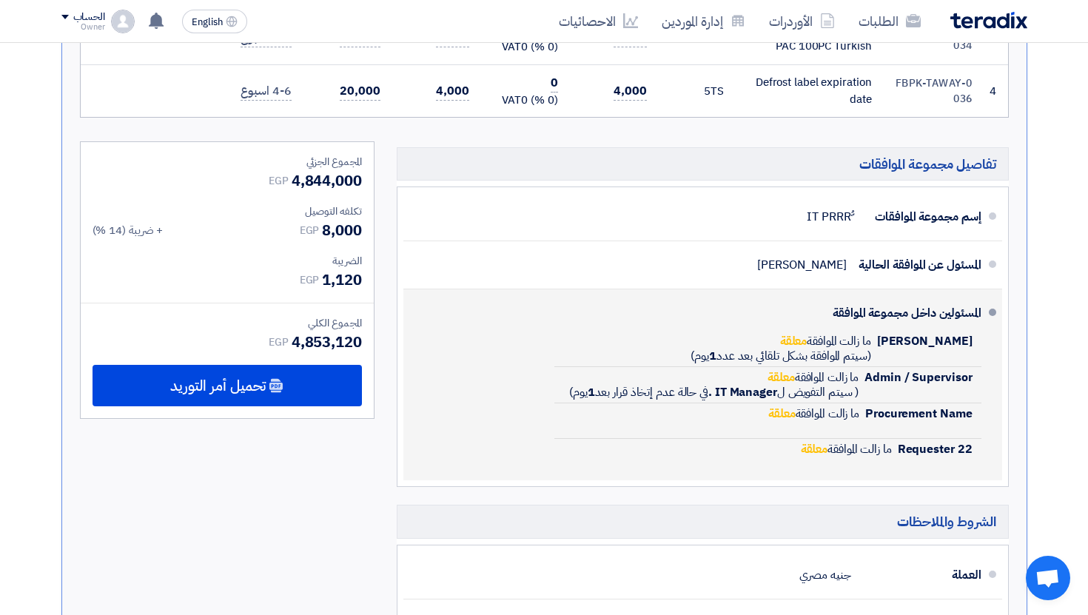
drag, startPoint x: 961, startPoint y: 340, endPoint x: 897, endPoint y: 340, distance: 64.4
click at [897, 340] on li "Abd Rah ما زالت الموافقة معلقة (سيتم الموافقة بشكل تلقائي بعد عدد 1 يوم)" at bounding box center [768, 349] width 426 height 36
click at [871, 340] on span "ما زالت الموافقة معلقة" at bounding box center [825, 341] width 91 height 18
drag, startPoint x: 897, startPoint y: 355, endPoint x: 771, endPoint y: 355, distance: 126.6
click at [772, 355] on span "(سيتم الموافقة بشكل تلقائي بعد عدد 1 يوم)" at bounding box center [781, 356] width 180 height 18
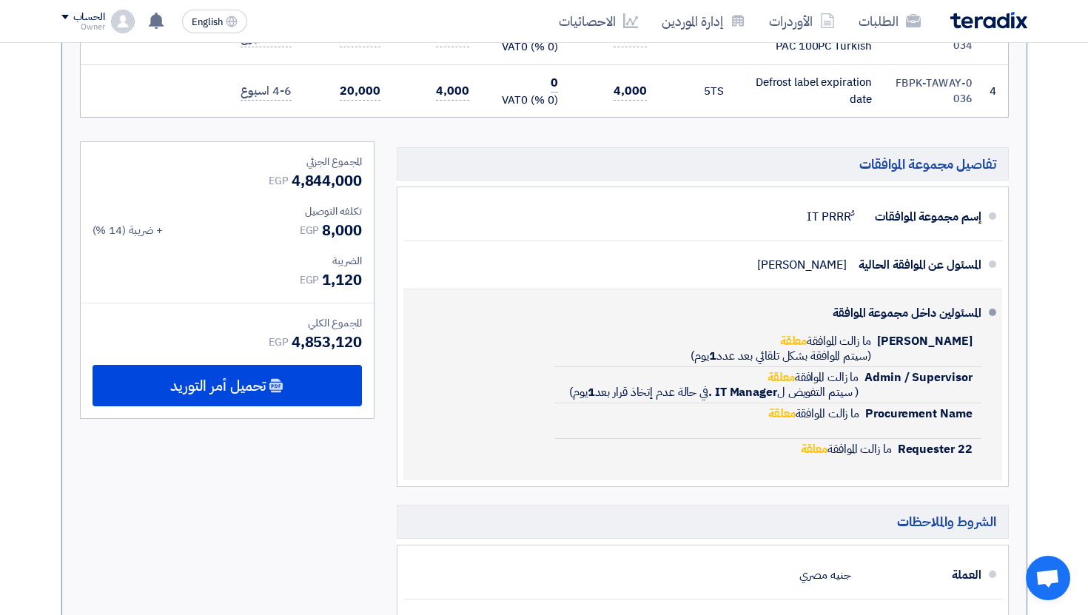
click at [771, 355] on span "(سيتم الموافقة بشكل تلقائي بعد عدد 1 يوم)" at bounding box center [781, 356] width 180 height 18
drag, startPoint x: 874, startPoint y: 340, endPoint x: 786, endPoint y: 360, distance: 90.4
click at [786, 360] on span "ما زالت الموافقة معلقة (سيتم الموافقة بشكل تلقائي بعد عدد 1 يوم)" at bounding box center [781, 349] width 180 height 30
click at [786, 360] on span "(سيتم الموافقة بشكل تلقائي بعد عدد 1 يوم)" at bounding box center [781, 356] width 180 height 18
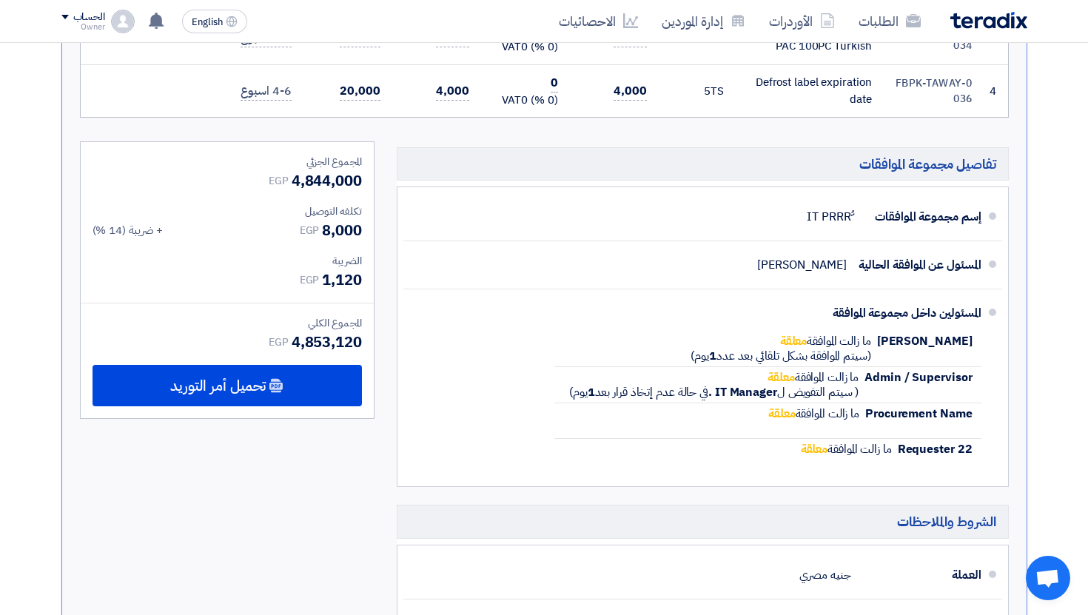
click at [117, 19] on img at bounding box center [123, 22] width 24 height 24
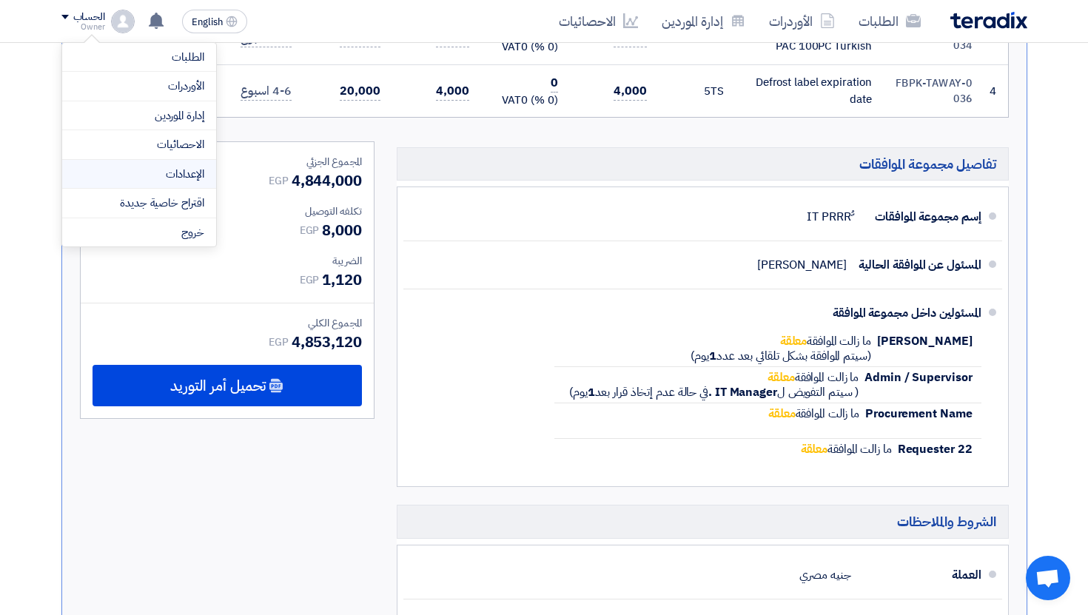
click at [191, 178] on link "الإعدادات" at bounding box center [139, 174] width 130 height 17
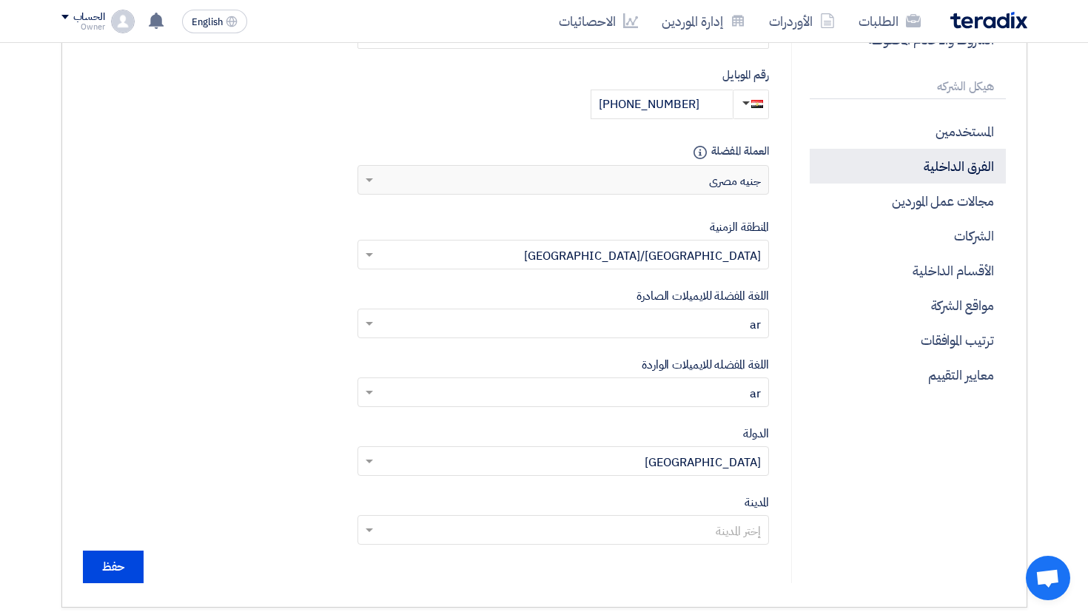
scroll to position [373, 0]
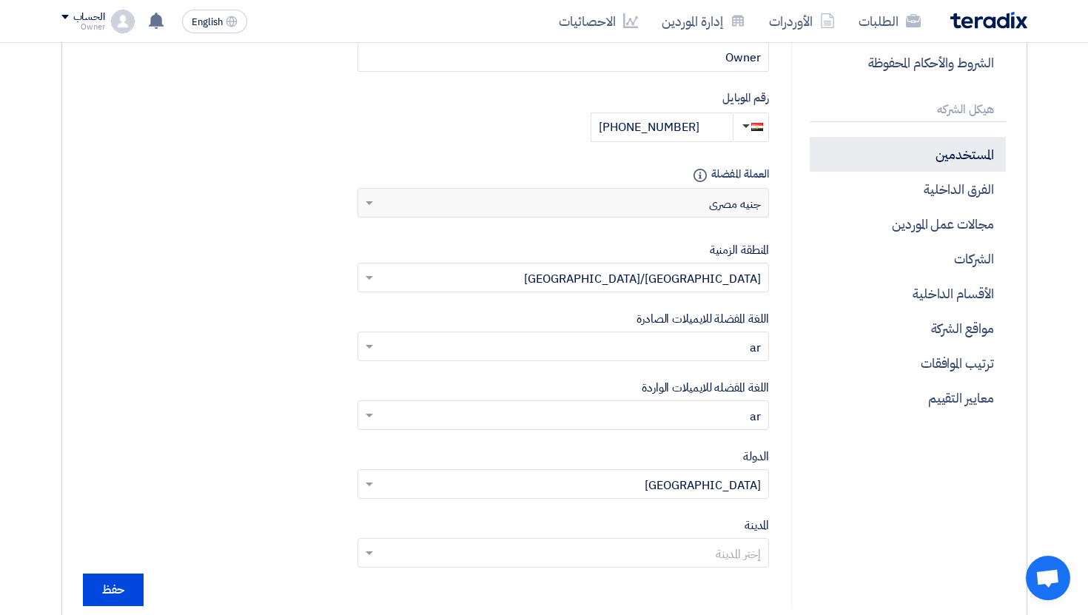
click at [946, 161] on p "المستخدمين" at bounding box center [907, 154] width 195 height 35
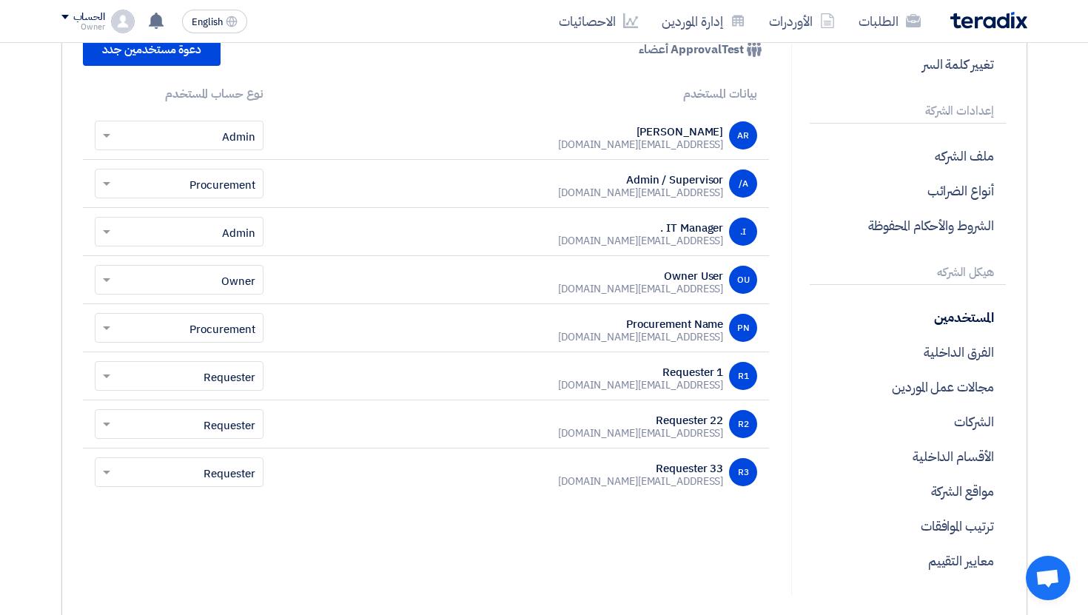
scroll to position [202, 0]
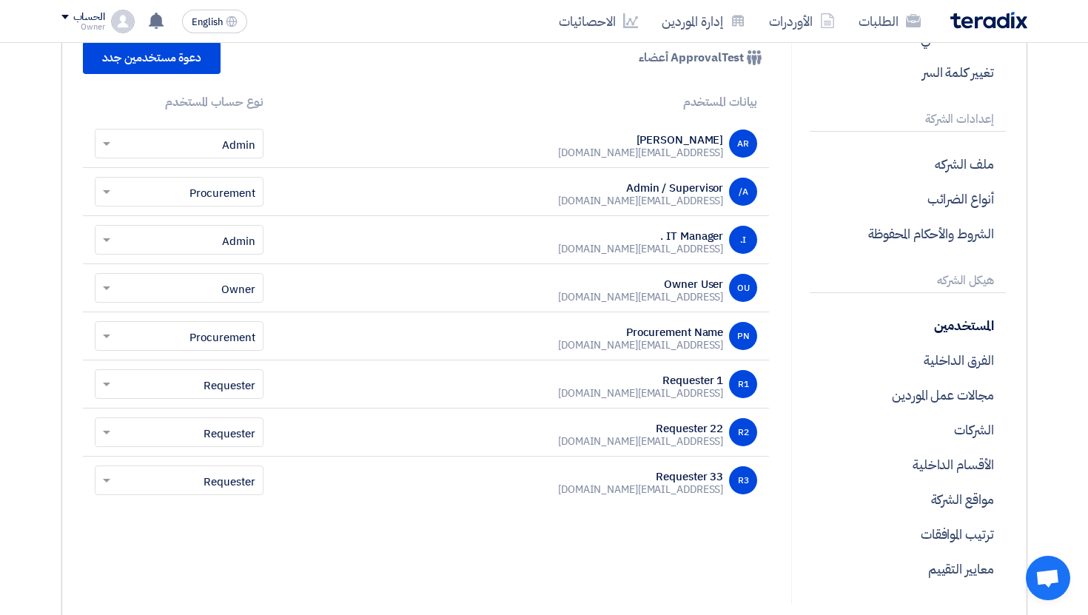
drag, startPoint x: 561, startPoint y: 155, endPoint x: 729, endPoint y: 155, distance: 168.1
click at [729, 155] on div "AR Abd Rah abdelrhman.elsayed79@gmail.com" at bounding box center [522, 144] width 471 height 28
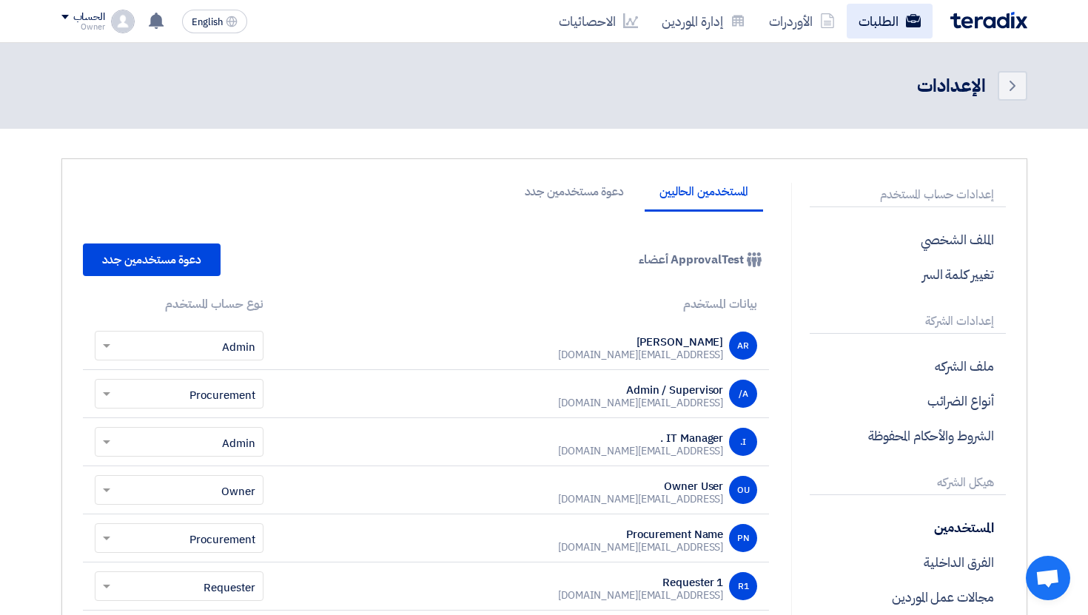
click at [880, 17] on link "الطلبات" at bounding box center [890, 21] width 86 height 35
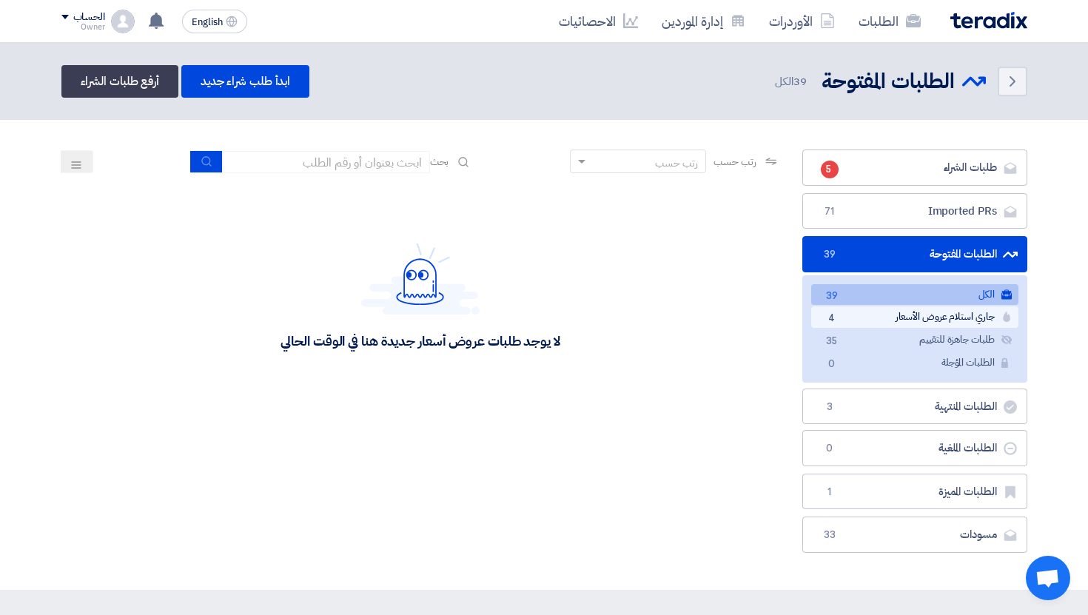
click at [813, 318] on link "جاري استلام عروض الأسعار جاري استلام عروض الأسعار 4" at bounding box center [915, 317] width 207 height 21
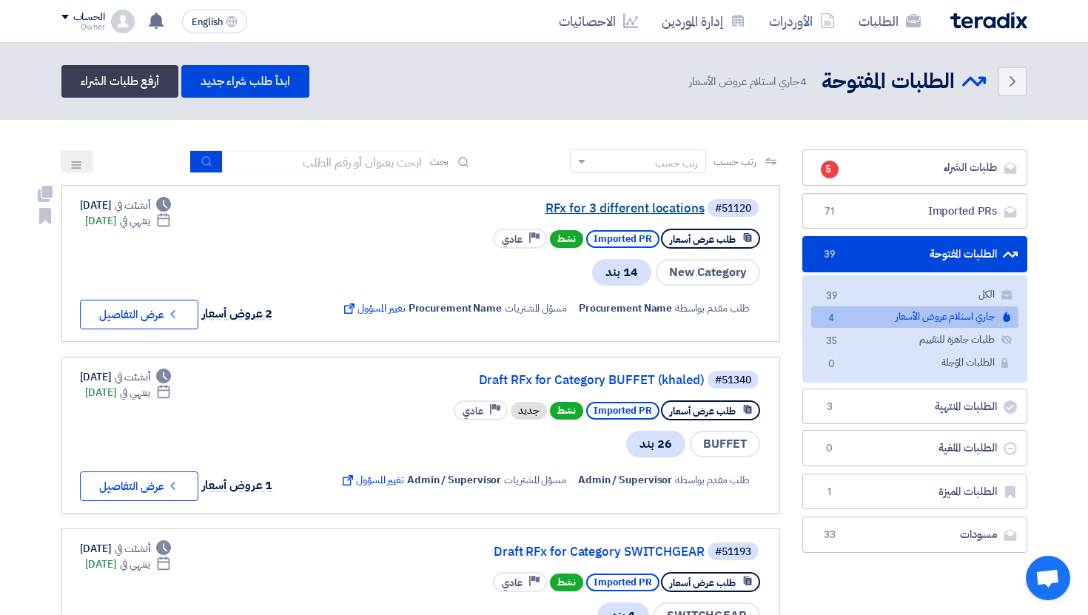
click at [643, 207] on link "RFx for 3 different locations" at bounding box center [557, 208] width 296 height 13
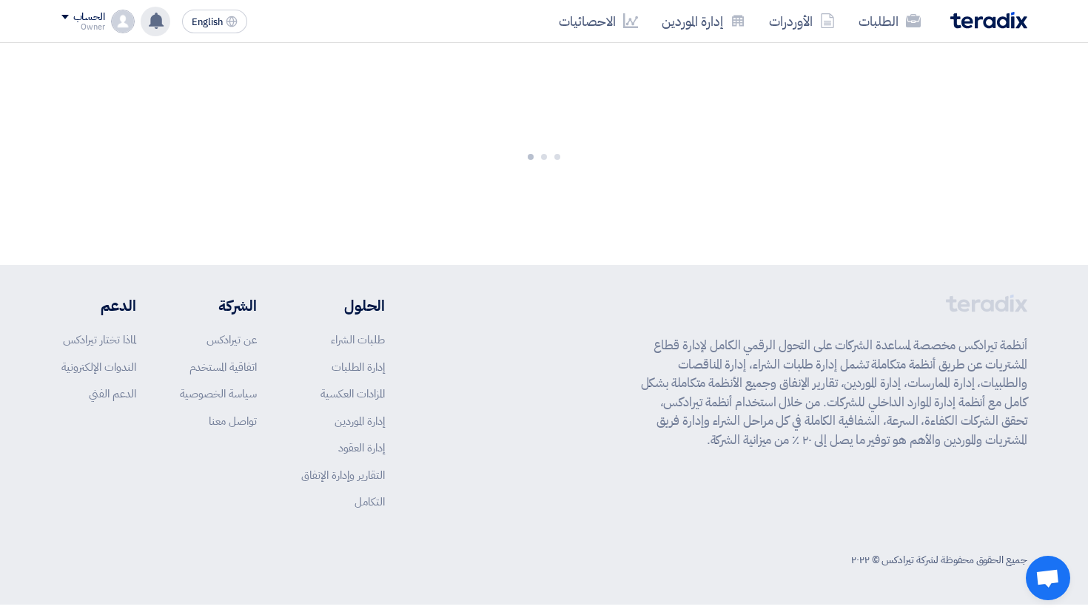
click at [157, 24] on use at bounding box center [156, 21] width 15 height 16
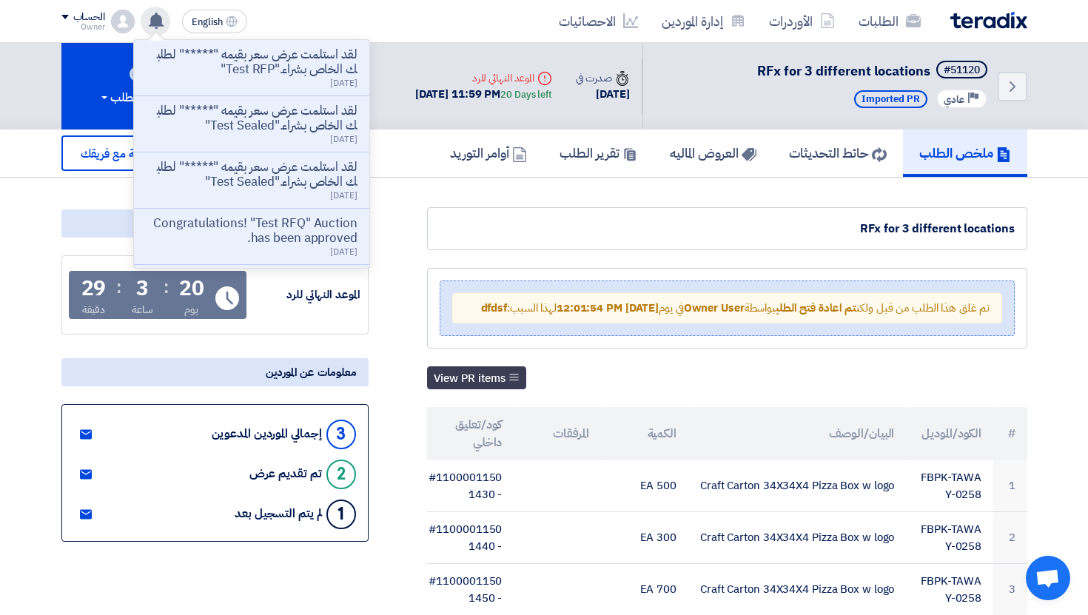
click at [157, 24] on use at bounding box center [156, 21] width 15 height 16
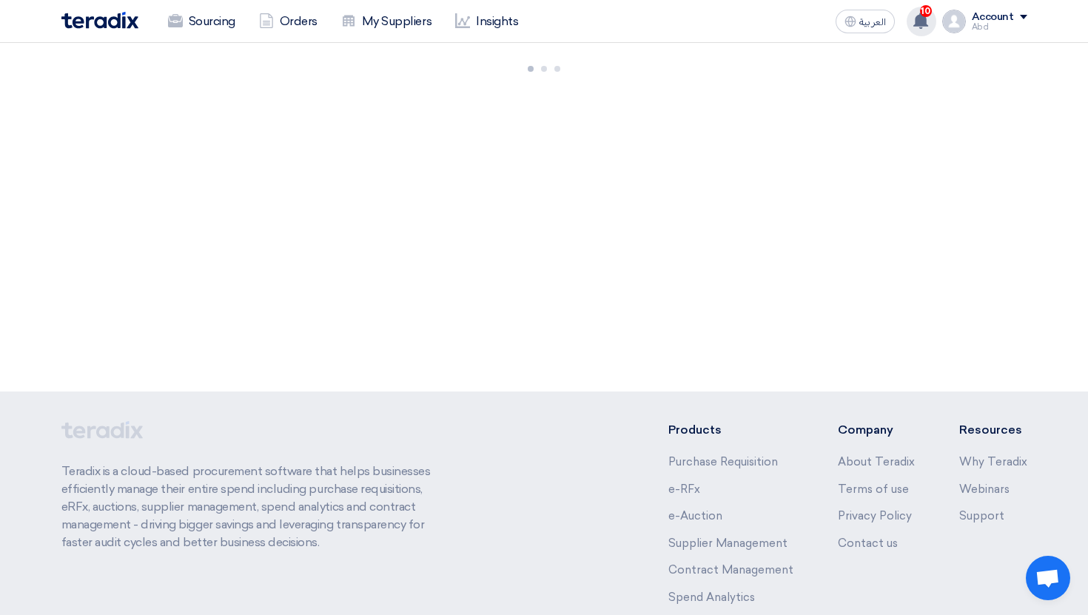
click at [926, 21] on icon at bounding box center [921, 21] width 16 height 16
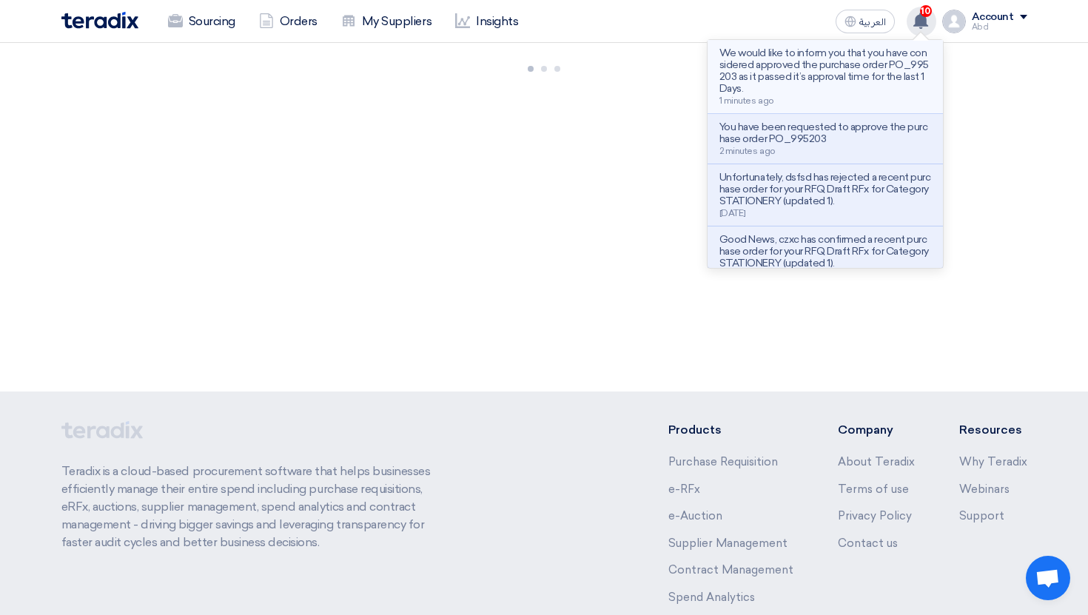
click at [833, 72] on p "We would like to inform you that you have considered approved the purchase orde…" at bounding box center [826, 70] width 212 height 47
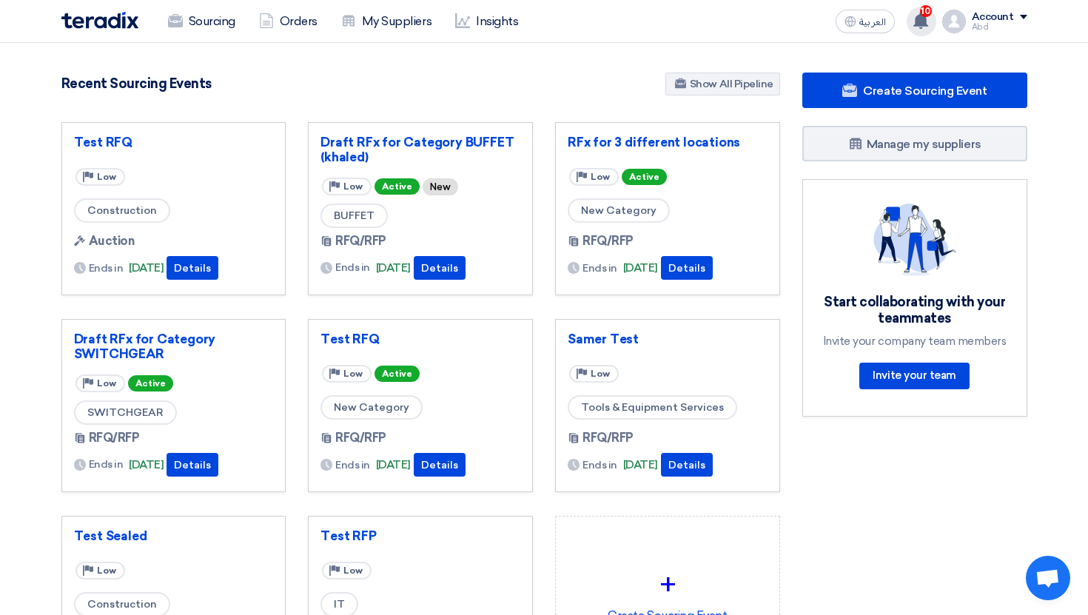
click at [937, 26] on div "10 We would like to inform you that you have considered approved the purchase o…" at bounding box center [922, 22] width 30 height 30
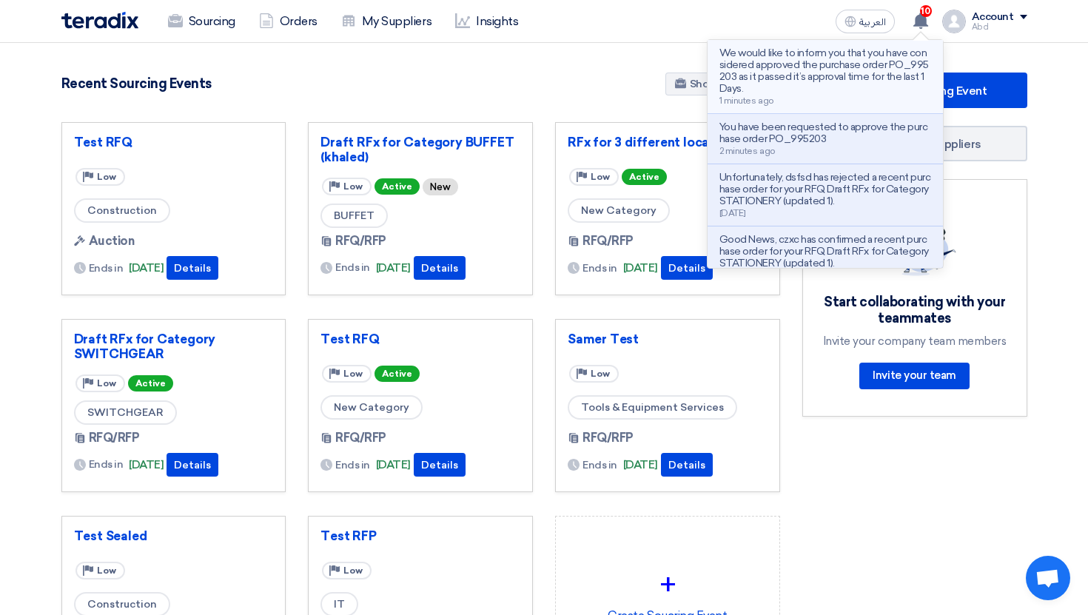
click at [903, 59] on p "We would like to inform you that you have considered approved the purchase orde…" at bounding box center [826, 70] width 212 height 47
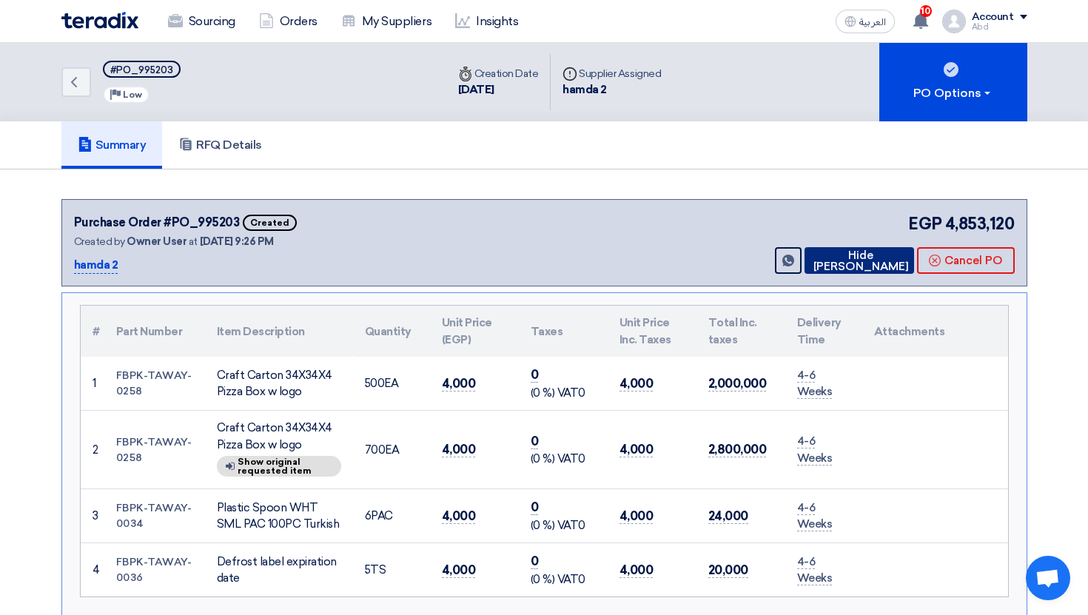
click at [845, 270] on button "Hide [PERSON_NAME]" at bounding box center [860, 260] width 110 height 27
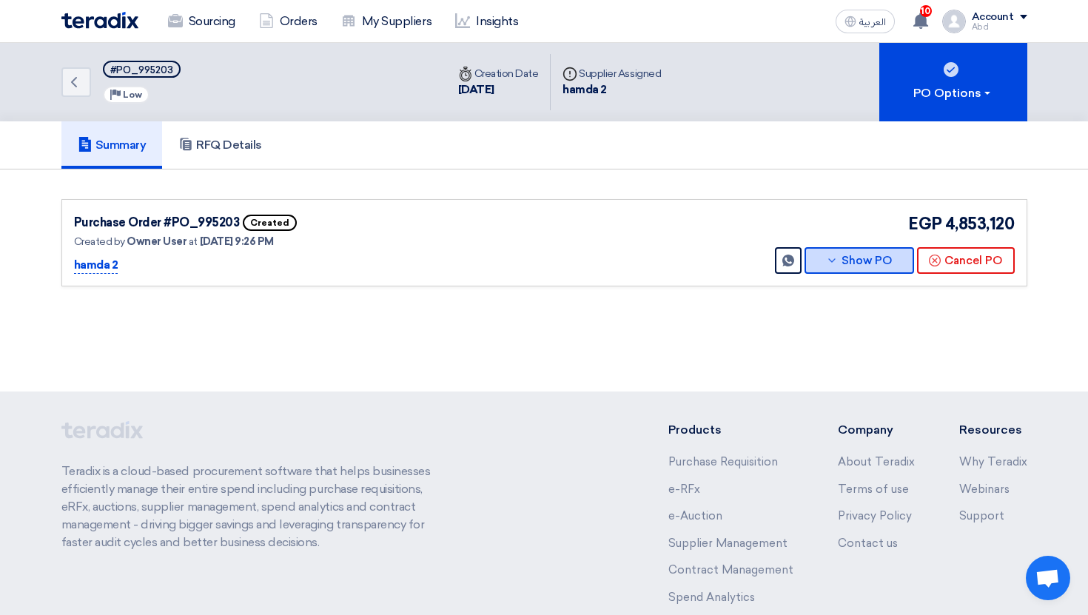
click at [826, 264] on button "Show PO" at bounding box center [860, 260] width 110 height 27
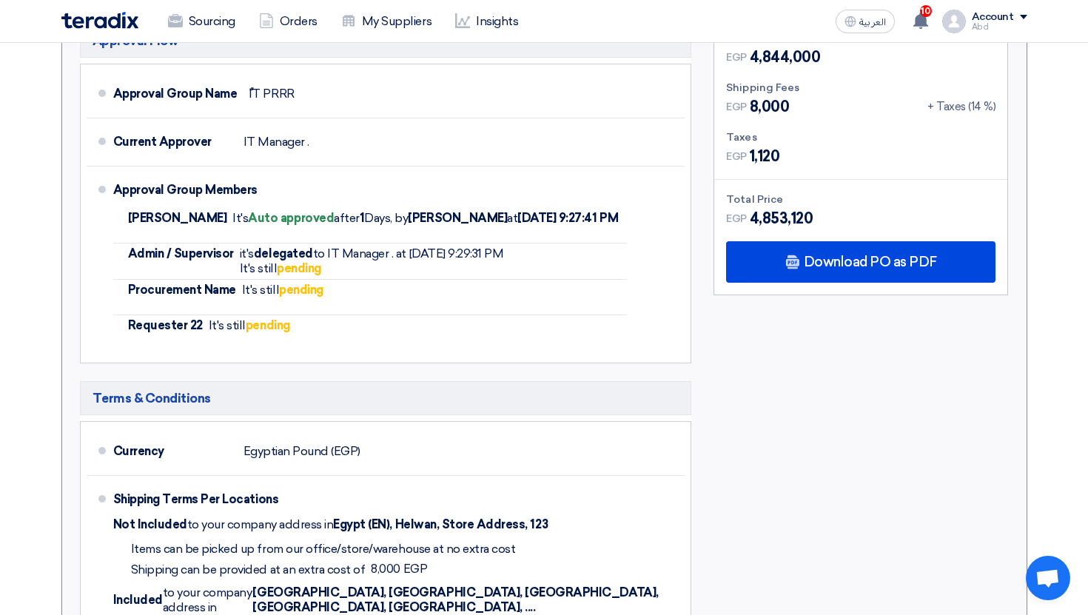
scroll to position [624, 0]
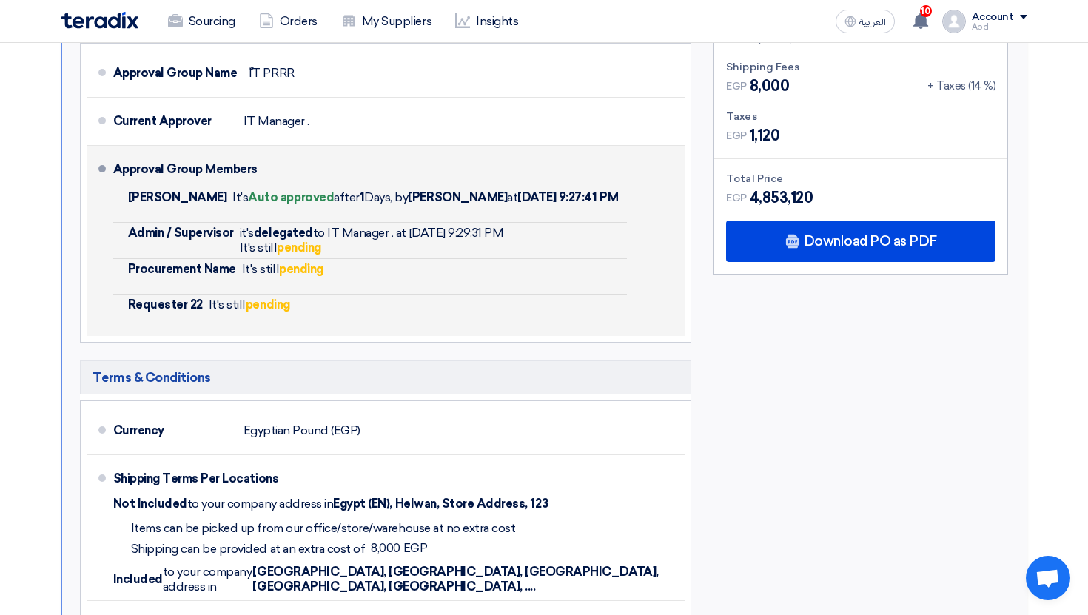
drag, startPoint x: 265, startPoint y: 194, endPoint x: 546, endPoint y: 194, distance: 280.6
click at [546, 194] on span "It's Auto approved after 1 Days, by Abd Rah at Oct 11, 2025, 9:27:41 PM" at bounding box center [425, 197] width 386 height 14
click at [546, 194] on b "[DATE] 9:27:41 PM" at bounding box center [568, 197] width 101 height 14
drag, startPoint x: 557, startPoint y: 194, endPoint x: 116, endPoint y: 203, distance: 441.4
click at [116, 203] on li "Abd Rah It's Auto approved after 1 Days, by Abd Rah at Oct 11, 2025, 9:27:41 PM" at bounding box center [370, 205] width 515 height 36
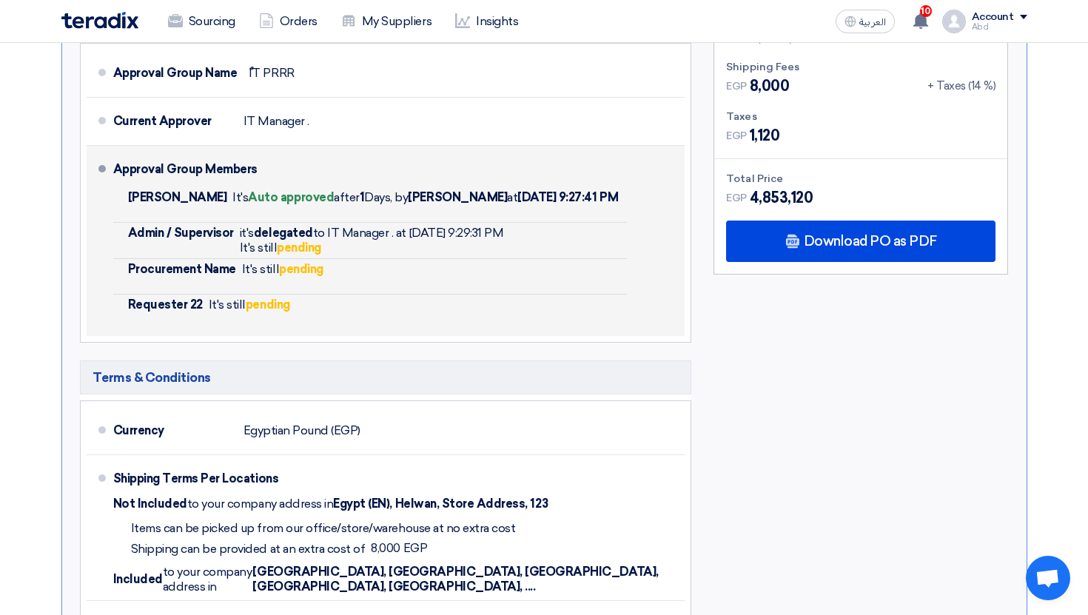
copy li "Abd Rah It's Auto approved after 1 Days, by Abd Rah at Oct 11, 2025, 9:27:41 PM"
click at [427, 248] on div "It's still pending" at bounding box center [372, 248] width 264 height 15
drag, startPoint x: 230, startPoint y: 240, endPoint x: 440, endPoint y: 258, distance: 211.0
click at [440, 258] on li "Admin / Supervisor it's delegated to IT Manager . at Oct 11, 2025, 9:29:31 PM I…" at bounding box center [370, 241] width 515 height 36
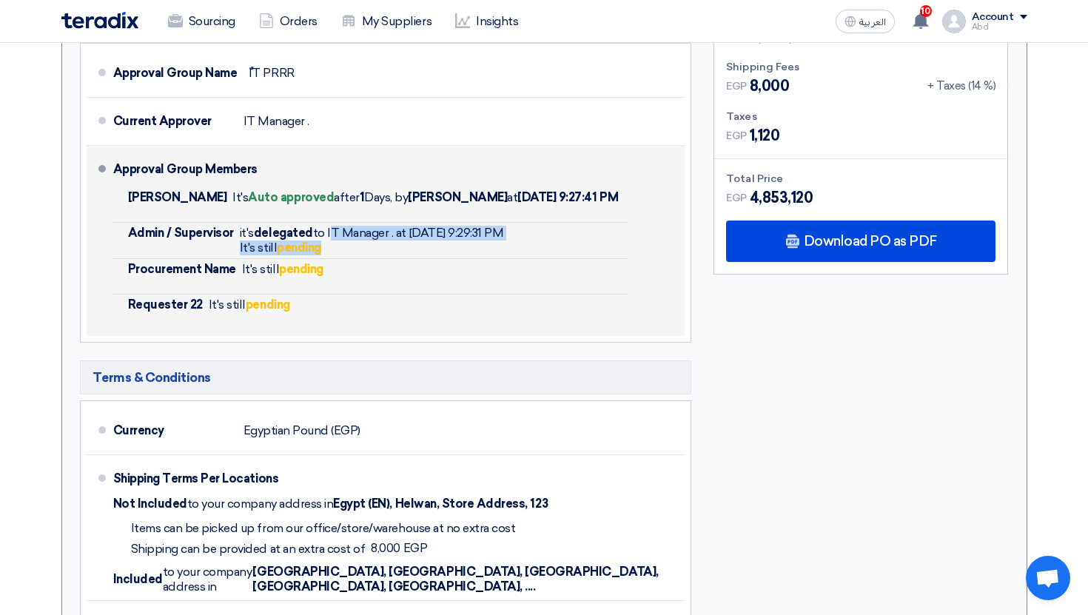
drag, startPoint x: 327, startPoint y: 235, endPoint x: 481, endPoint y: 247, distance: 155.1
click at [481, 247] on div "it's delegated to IT Manager . at Oct 11, 2025, 9:29:31 PM It's still pending" at bounding box center [372, 241] width 264 height 30
click at [481, 247] on div "It's still pending" at bounding box center [372, 248] width 264 height 15
drag, startPoint x: 452, startPoint y: 230, endPoint x: 541, endPoint y: 241, distance: 89.6
click at [541, 241] on li "Admin / Supervisor it's delegated to IT Manager . at Oct 11, 2025, 9:29:31 PM I…" at bounding box center [370, 241] width 515 height 36
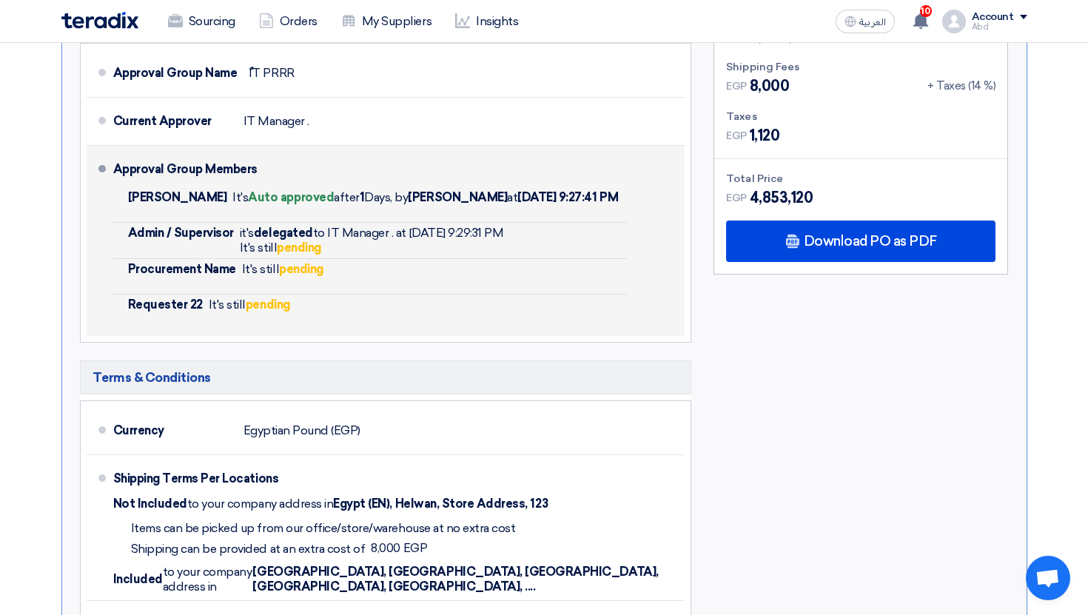
click at [541, 241] on li "Admin / Supervisor it's delegated to IT Manager . at Oct 11, 2025, 9:29:31 PM I…" at bounding box center [370, 241] width 515 height 36
click at [212, 227] on span "Admin / Supervisor" at bounding box center [181, 233] width 106 height 15
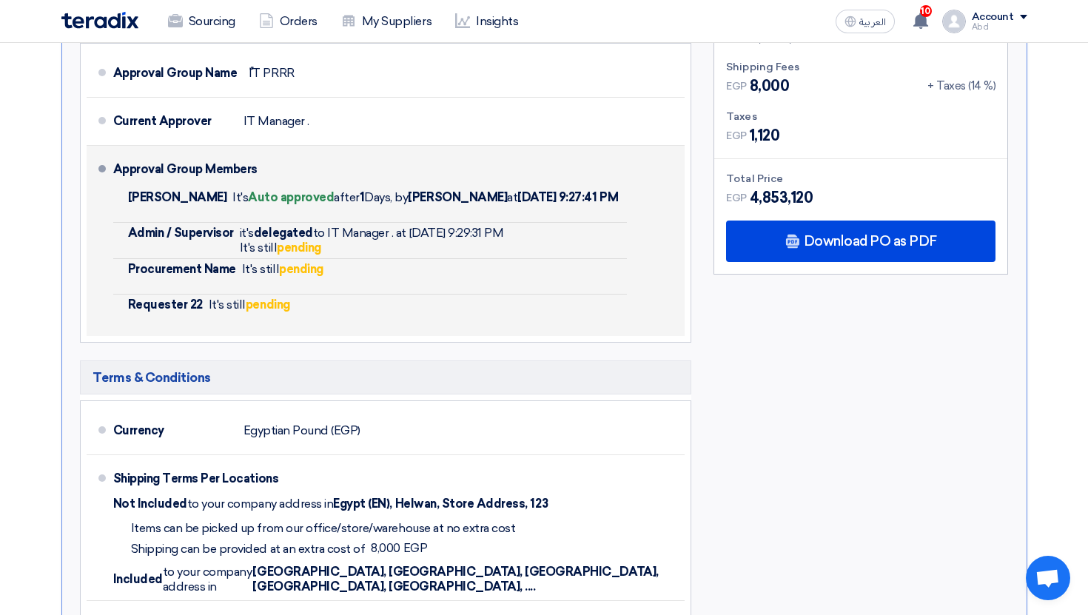
click at [212, 227] on span "Admin / Supervisor" at bounding box center [181, 233] width 106 height 15
drag, startPoint x: 212, startPoint y: 227, endPoint x: 342, endPoint y: 252, distance: 132.7
click at [342, 252] on li "Admin / Supervisor it's delegated to IT Manager . at Oct 11, 2025, 9:29:31 PM I…" at bounding box center [370, 241] width 515 height 36
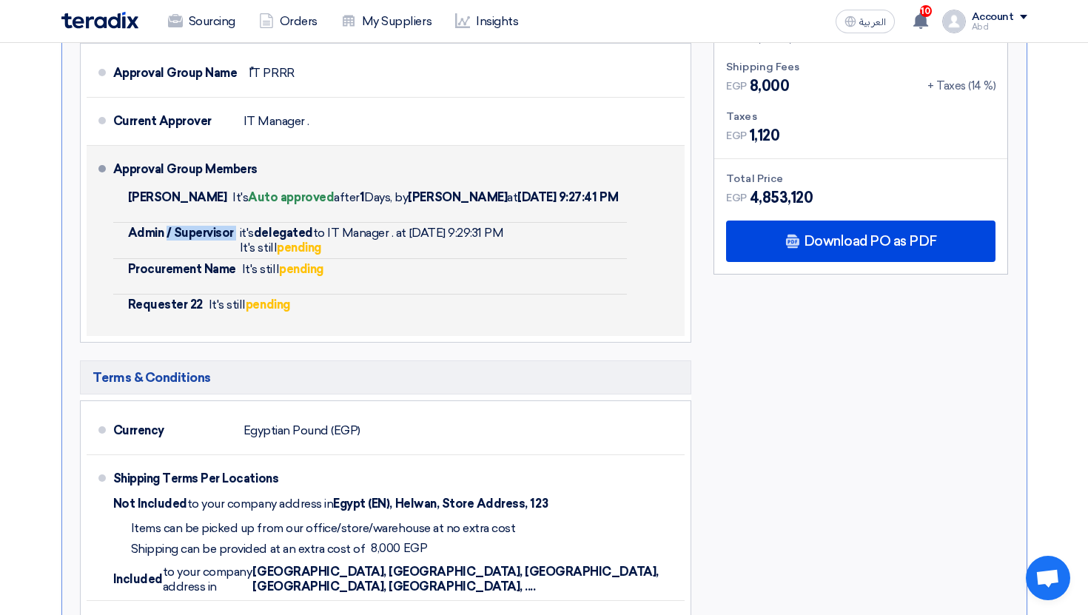
click at [342, 252] on div "It's still pending" at bounding box center [372, 248] width 264 height 15
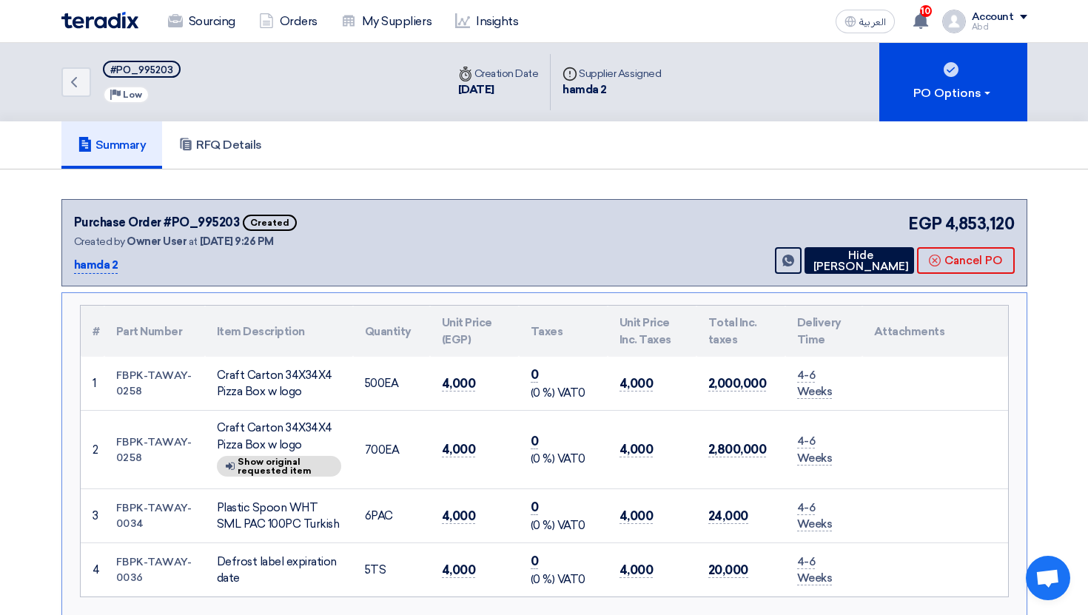
scroll to position [624, 0]
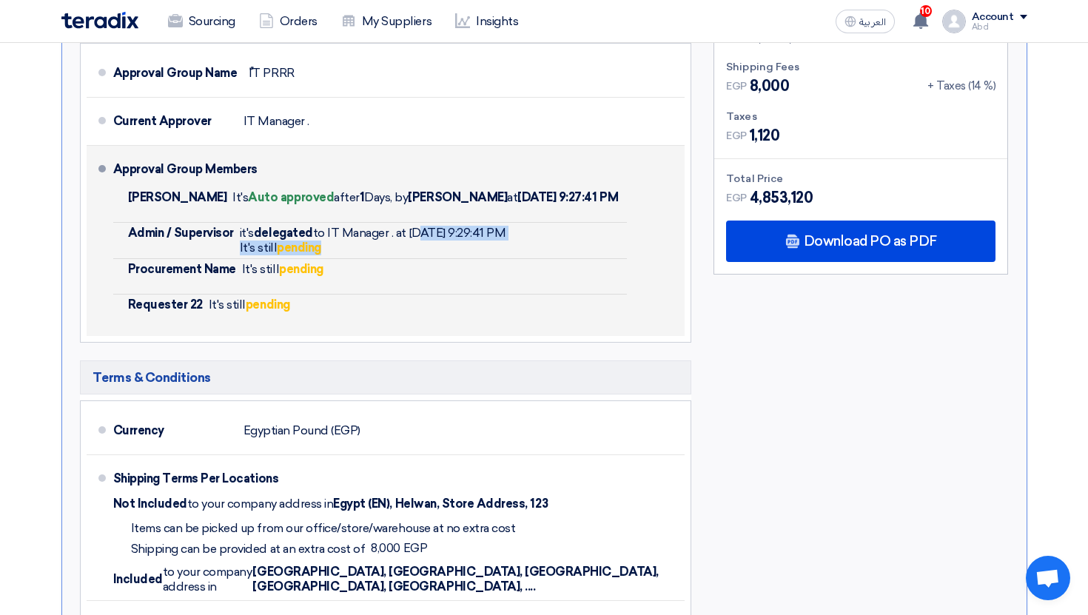
drag, startPoint x: 413, startPoint y: 231, endPoint x: 517, endPoint y: 247, distance: 104.8
click at [506, 247] on div "it's delegated to IT Manager . at [DATE] 9:29:41 PM It's still pending" at bounding box center [373, 241] width 267 height 30
click at [506, 247] on div "It's still pending" at bounding box center [373, 248] width 267 height 15
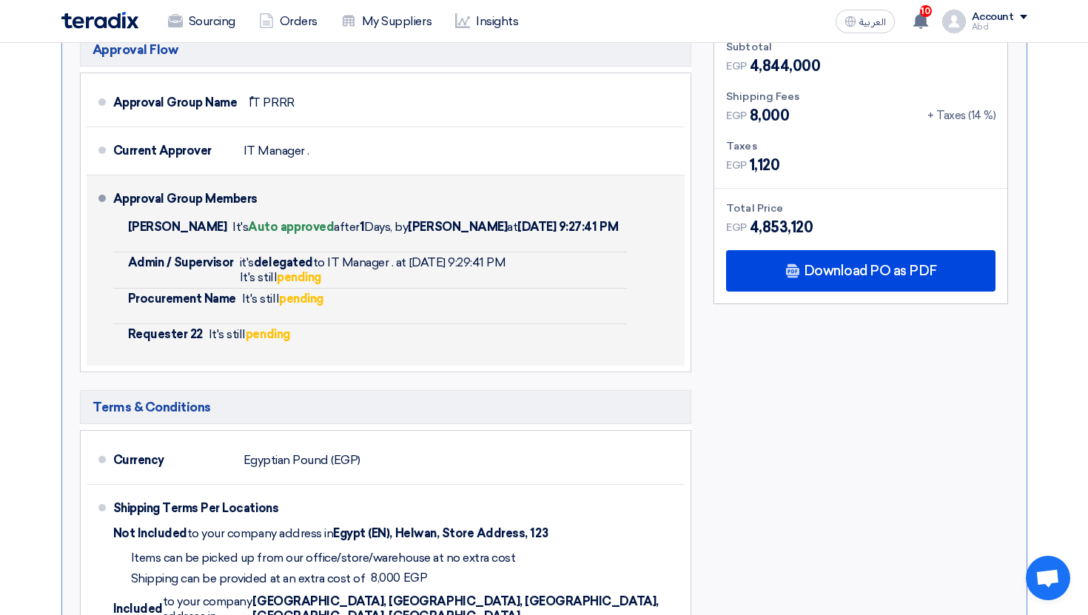
scroll to position [588, 0]
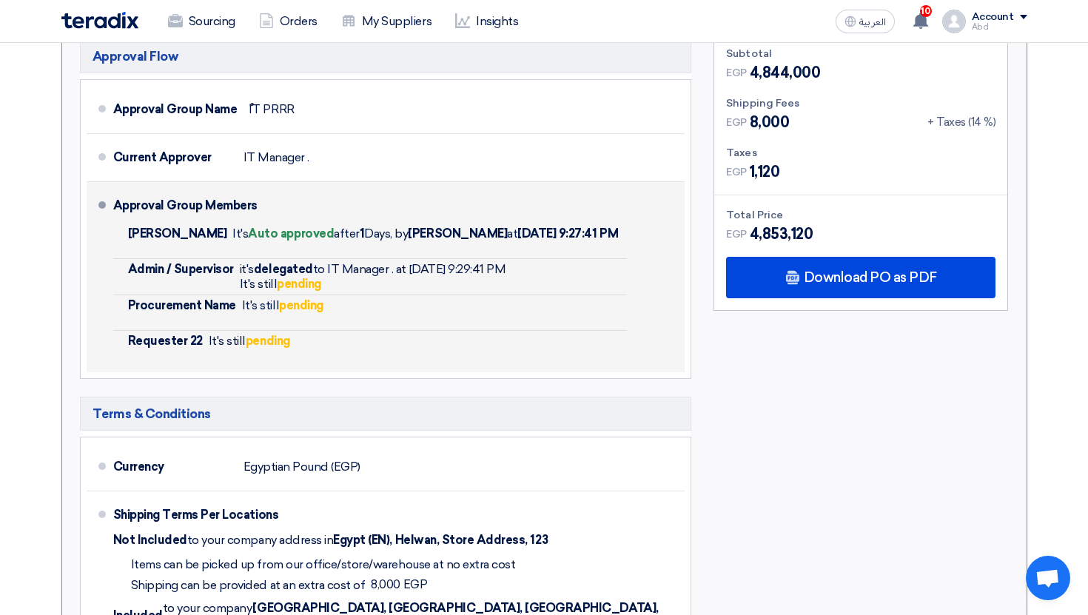
drag, startPoint x: 161, startPoint y: 270, endPoint x: 491, endPoint y: 270, distance: 329.5
click at [496, 270] on li "Admin / Supervisor it's delegated to IT Manager . at [DATE] 9:29:41 PM It's sti…" at bounding box center [370, 277] width 515 height 36
click at [491, 270] on div "it's delegated to IT Manager . at [DATE] 9:29:41 PM" at bounding box center [373, 269] width 267 height 15
drag, startPoint x: 325, startPoint y: 271, endPoint x: 395, endPoint y: 270, distance: 69.6
click at [395, 270] on div "it's delegated to IT Manager . at [DATE] 9:29:41 PM" at bounding box center [373, 269] width 267 height 15
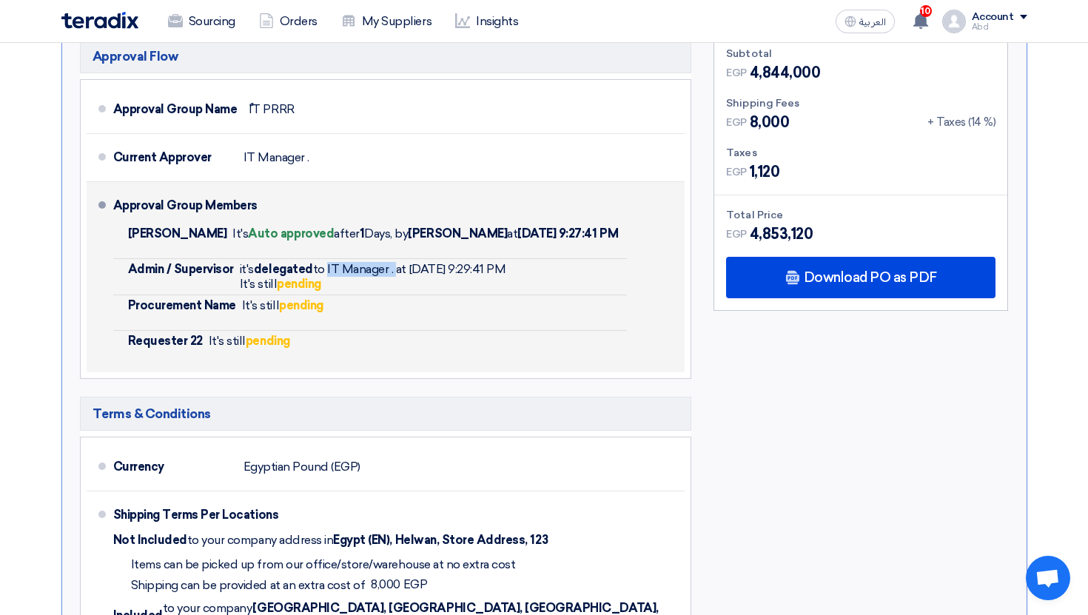
click at [365, 277] on div "it's delegated to IT Manager . at [DATE] 9:29:41 PM" at bounding box center [373, 269] width 267 height 15
drag, startPoint x: 328, startPoint y: 271, endPoint x: 387, endPoint y: 271, distance: 59.2
click at [387, 271] on div "it's delegated to IT Manager . at [DATE] 9:29:41 PM" at bounding box center [373, 269] width 267 height 15
copy div "IT Manager"
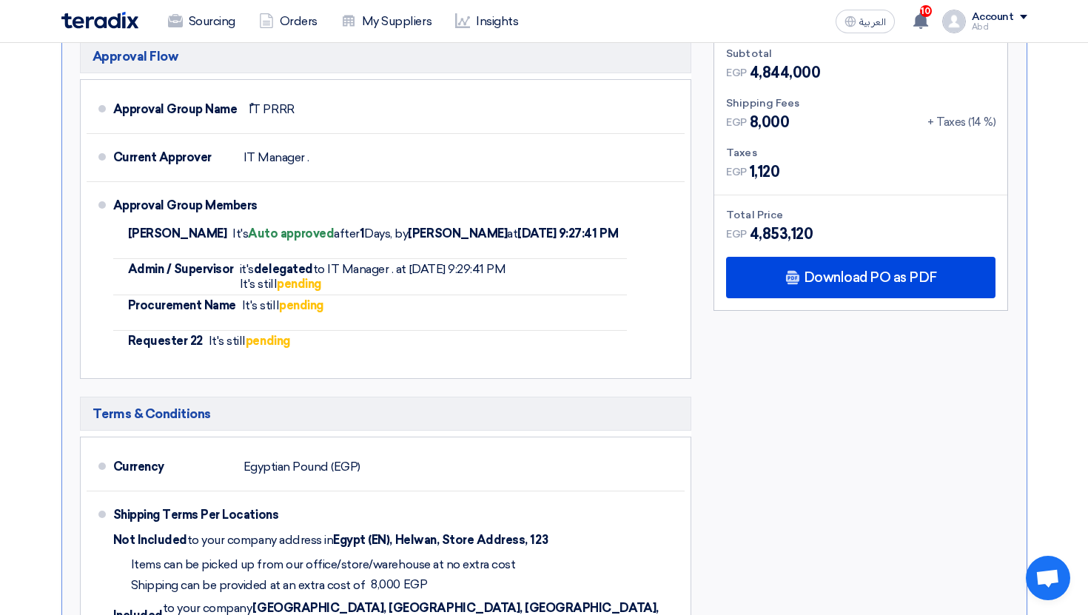
click at [988, 23] on div "Abd" at bounding box center [1000, 27] width 56 height 8
drag, startPoint x: 988, startPoint y: 23, endPoint x: 935, endPoint y: 212, distance: 196.0
click at [943, 33] on div "Account Abd Sourcing Orders My Suppliers Insights Settings New Feature Request …" at bounding box center [985, 22] width 85 height 24
click at [997, 16] on div "Account" at bounding box center [993, 17] width 42 height 13
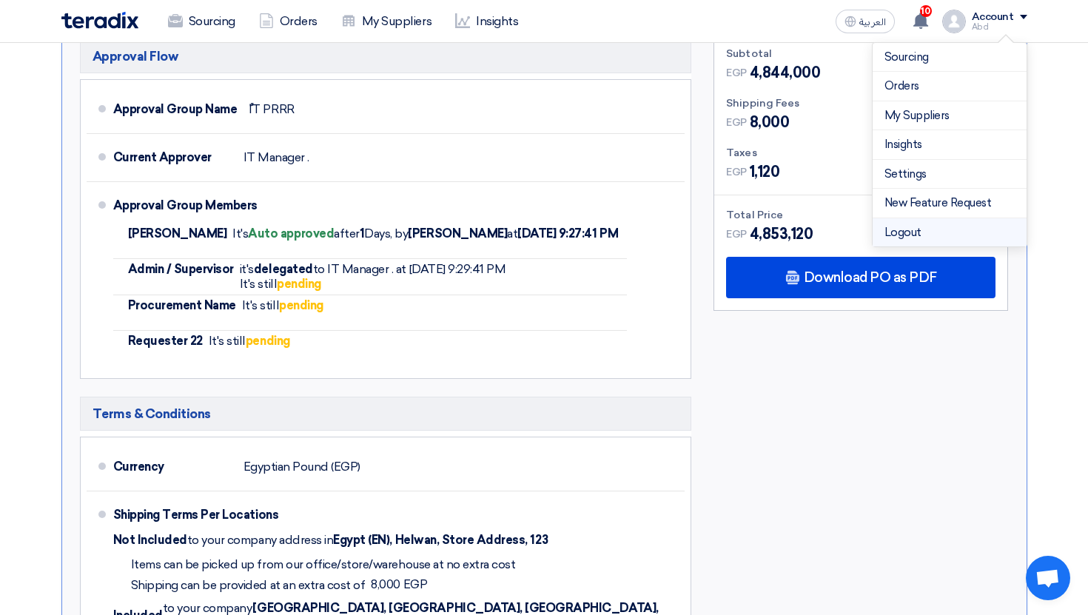
click at [926, 233] on li "Logout" at bounding box center [950, 232] width 154 height 29
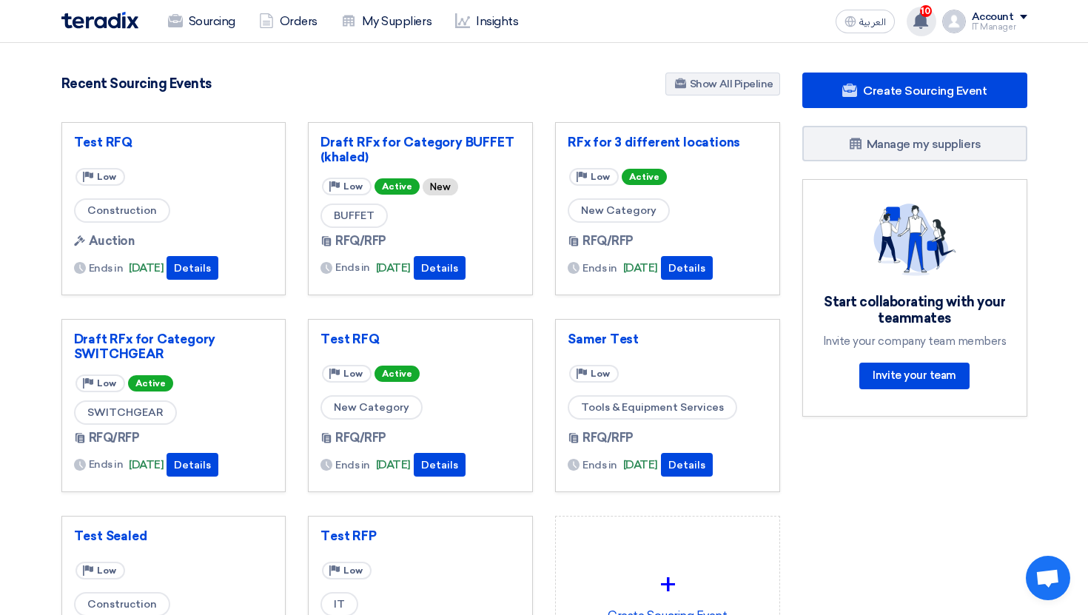
click at [925, 13] on span "10" at bounding box center [926, 11] width 12 height 12
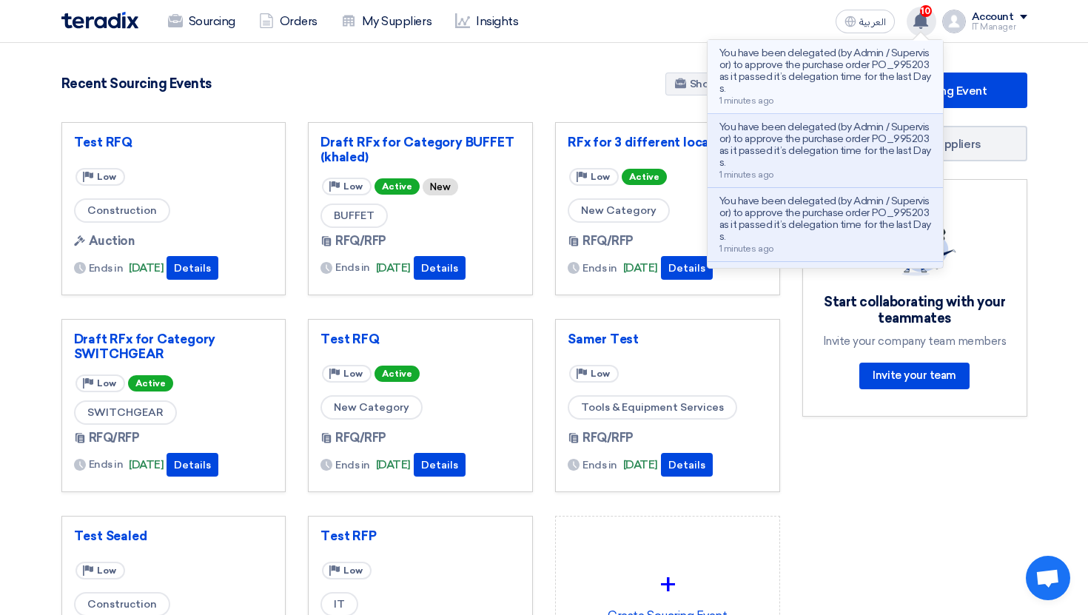
click at [857, 64] on p "You have been delegated (by Admin / Supervisor) to approve the purchase order P…" at bounding box center [826, 70] width 212 height 47
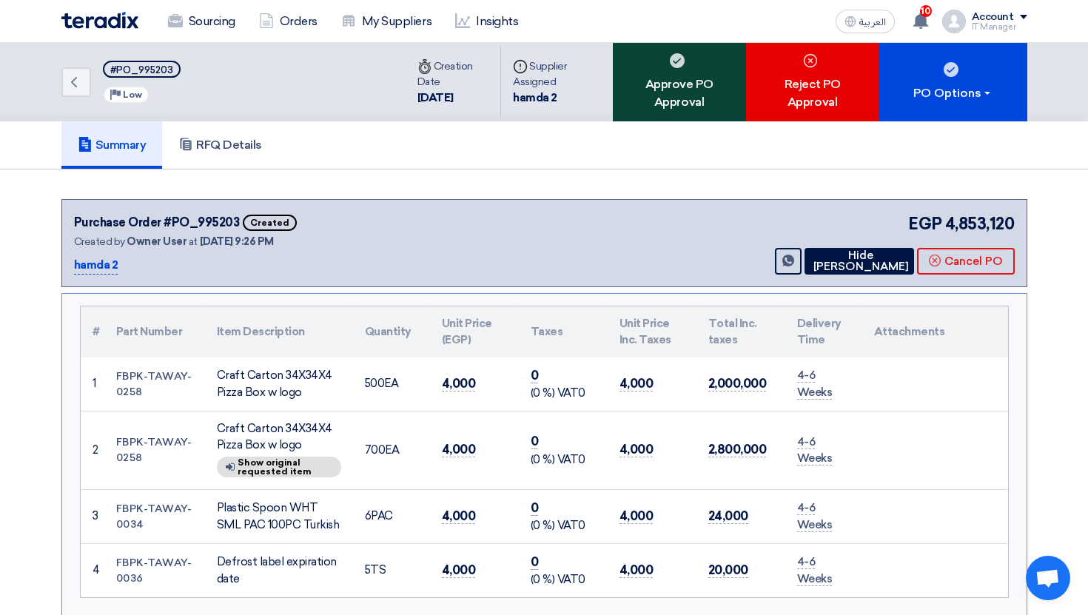
click at [699, 91] on div "Approve PO Approval" at bounding box center [679, 82] width 133 height 78
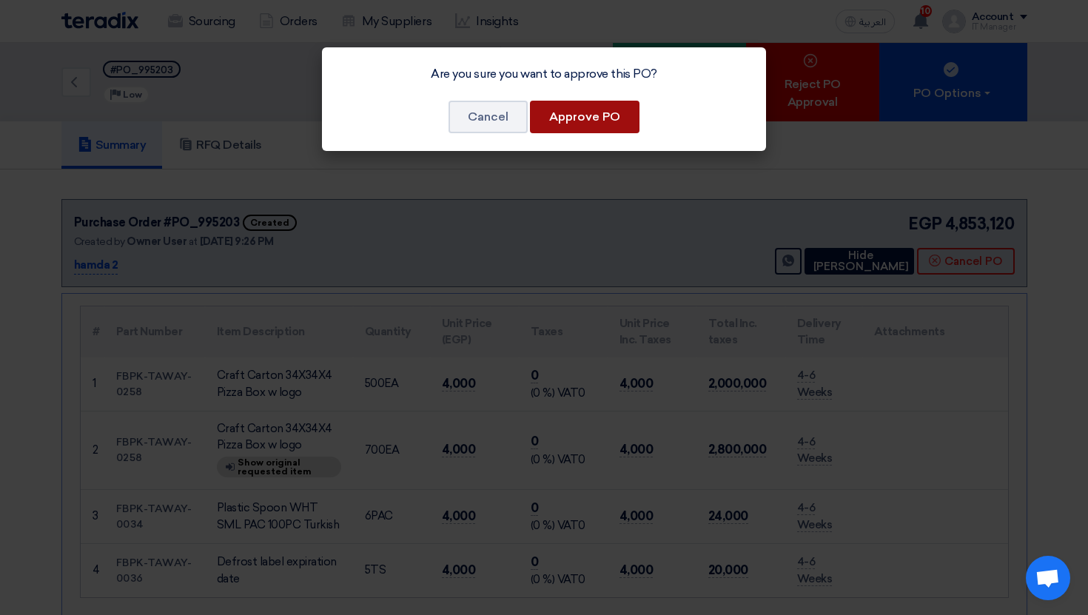
click at [578, 127] on button "Approve PO" at bounding box center [585, 117] width 110 height 33
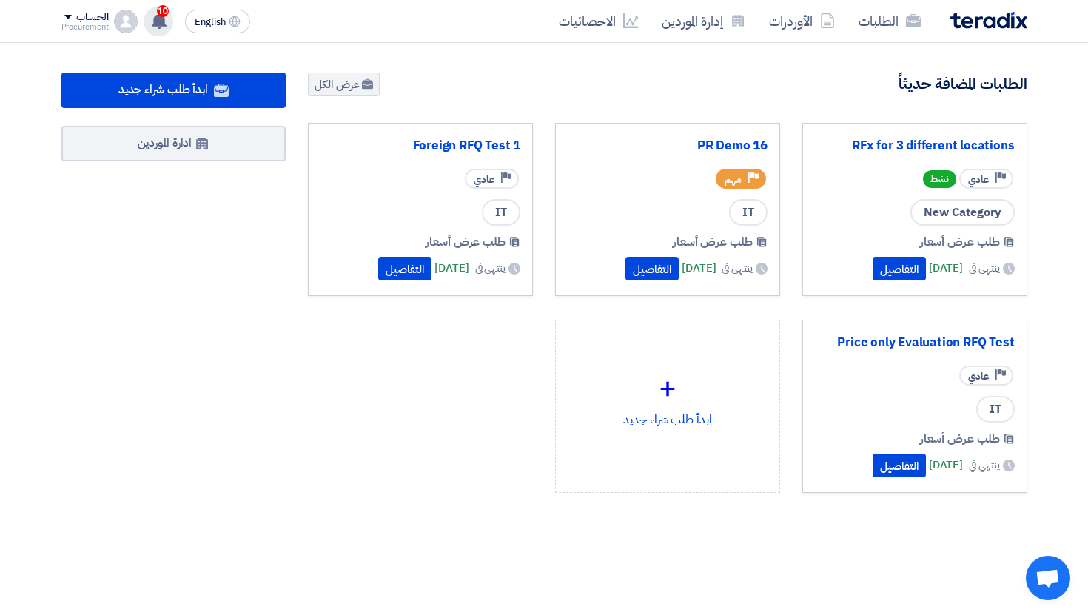
click at [166, 17] on icon at bounding box center [159, 21] width 16 height 16
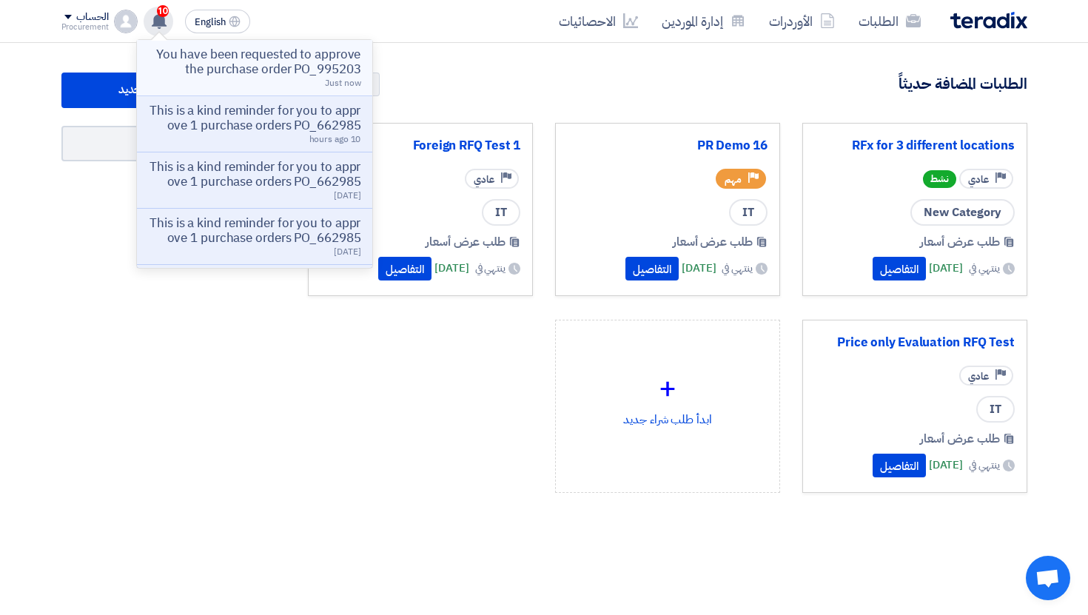
click at [221, 59] on p "You have been requested to approve the purchase order PO_995203" at bounding box center [255, 62] width 212 height 30
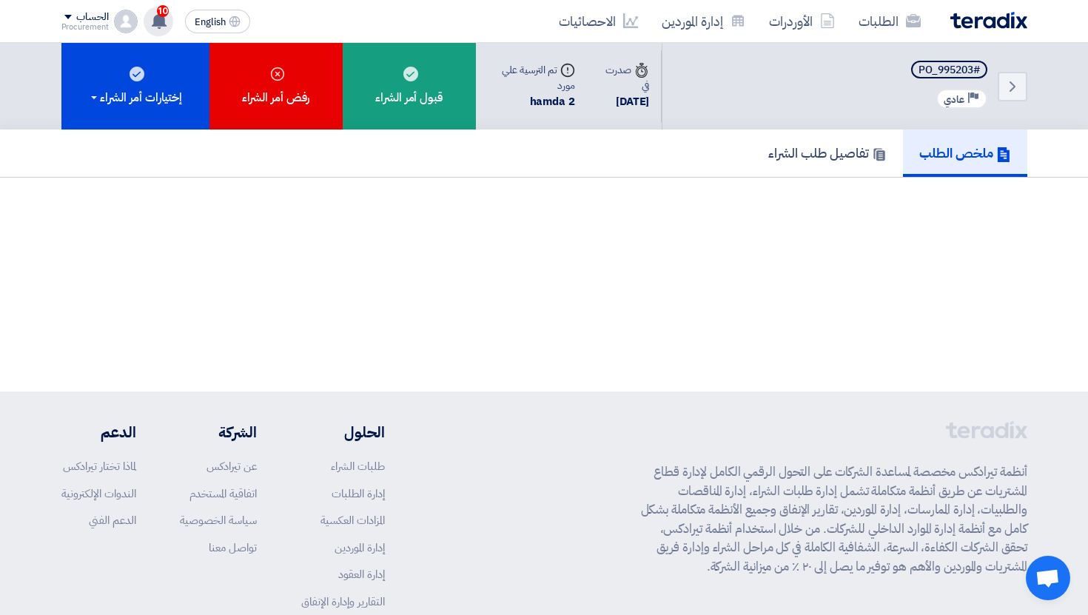
click at [164, 27] on icon at bounding box center [159, 21] width 16 height 16
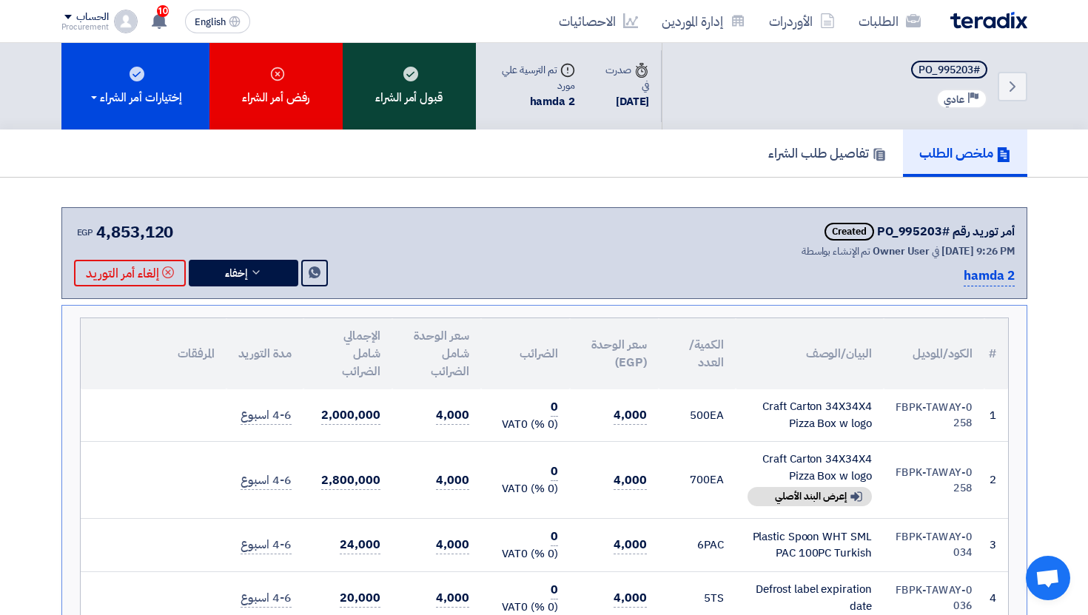
click at [433, 115] on div "قبول أمر الشراء" at bounding box center [409, 86] width 133 height 87
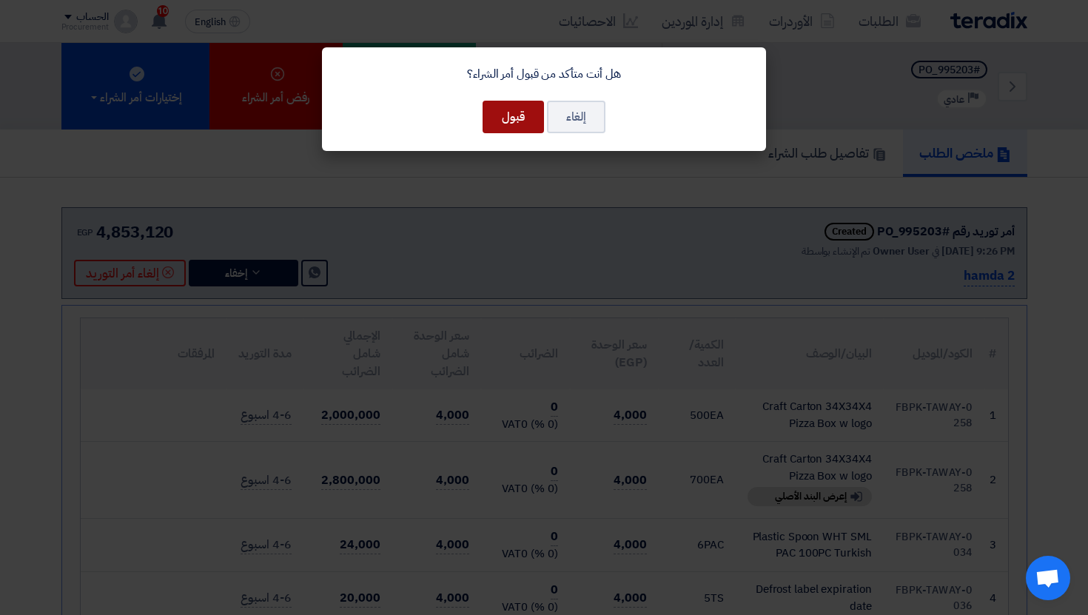
click at [523, 132] on button "قبول" at bounding box center [513, 117] width 61 height 33
click at [518, 126] on button "قبول" at bounding box center [513, 117] width 61 height 33
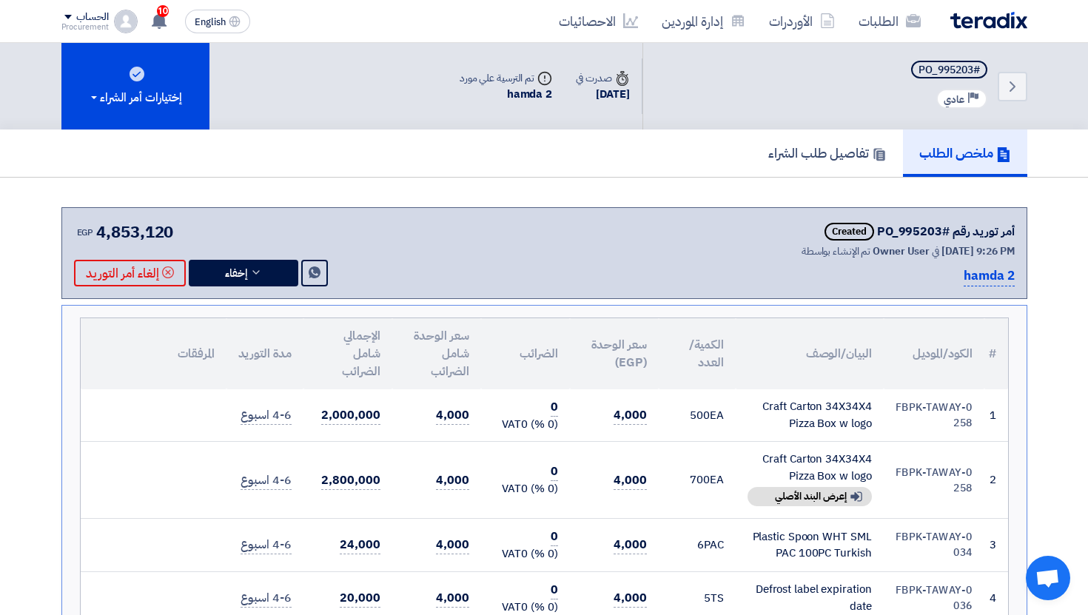
click at [258, 298] on div "أمر توريد رقم #PO_995203 Created تم الإنشاء بواسطة Owner User في 11 Oct 2025, 9…" at bounding box center [544, 253] width 966 height 92
click at [255, 287] on div "أمر توريد رقم #PO_995203 Created تم الإنشاء بواسطة Owner User في 11 Oct 2025, 9…" at bounding box center [544, 253] width 966 height 92
click at [248, 272] on button "إخفاء" at bounding box center [244, 273] width 110 height 27
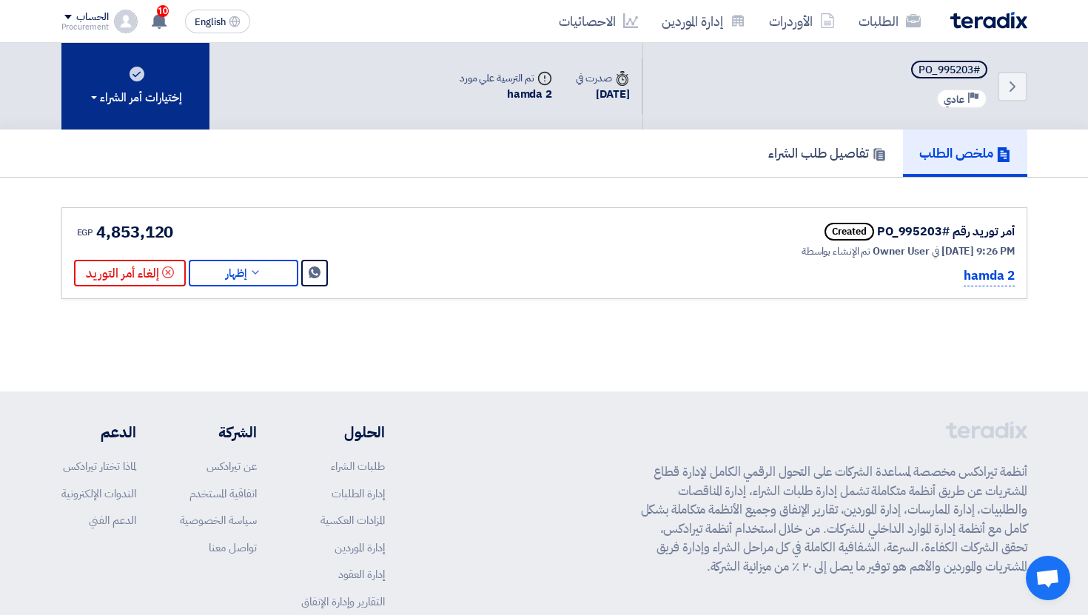
click at [124, 110] on button "إختيارات أمر الشراء" at bounding box center [135, 86] width 148 height 87
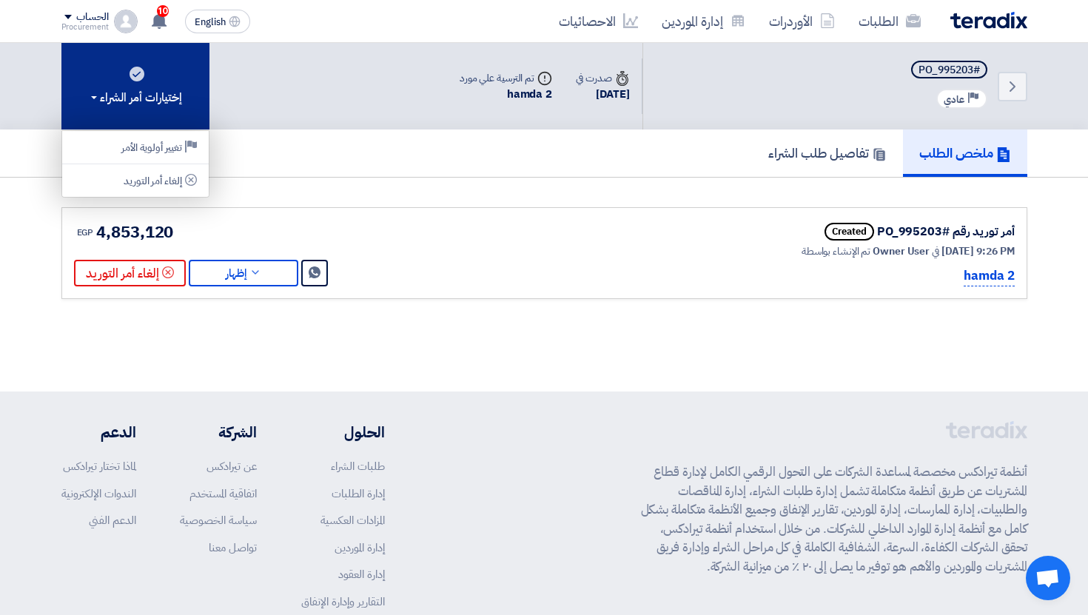
click at [124, 110] on button "إختيارات أمر الشراء" at bounding box center [135, 86] width 148 height 87
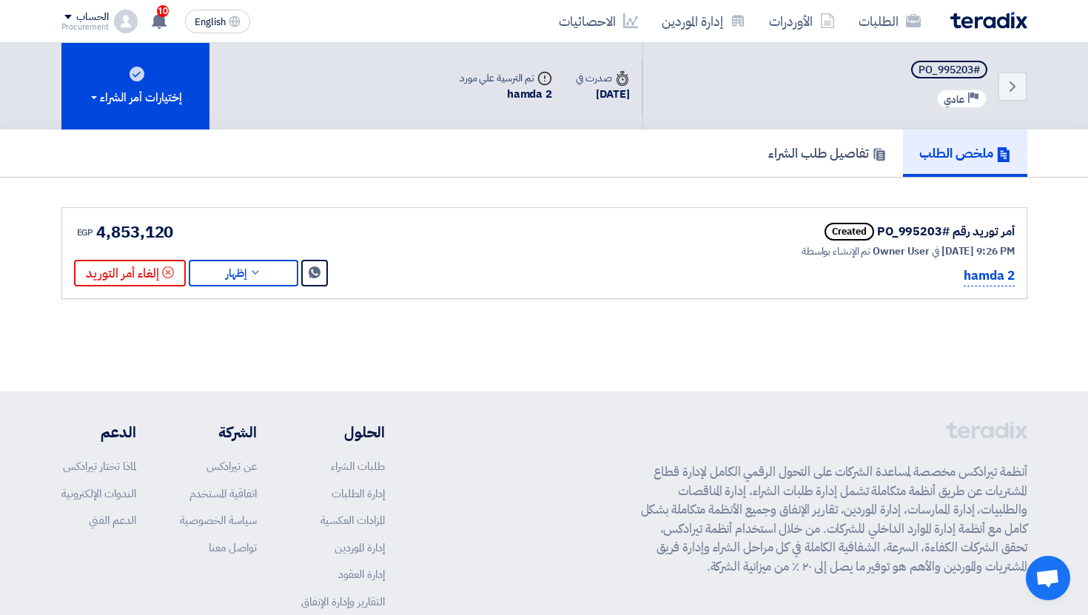
drag, startPoint x: 523, startPoint y: 138, endPoint x: 299, endPoint y: 138, distance: 224.4
click at [302, 138] on div "ملخص الطلب تفاصيل طلب الشراء" at bounding box center [544, 153] width 966 height 47
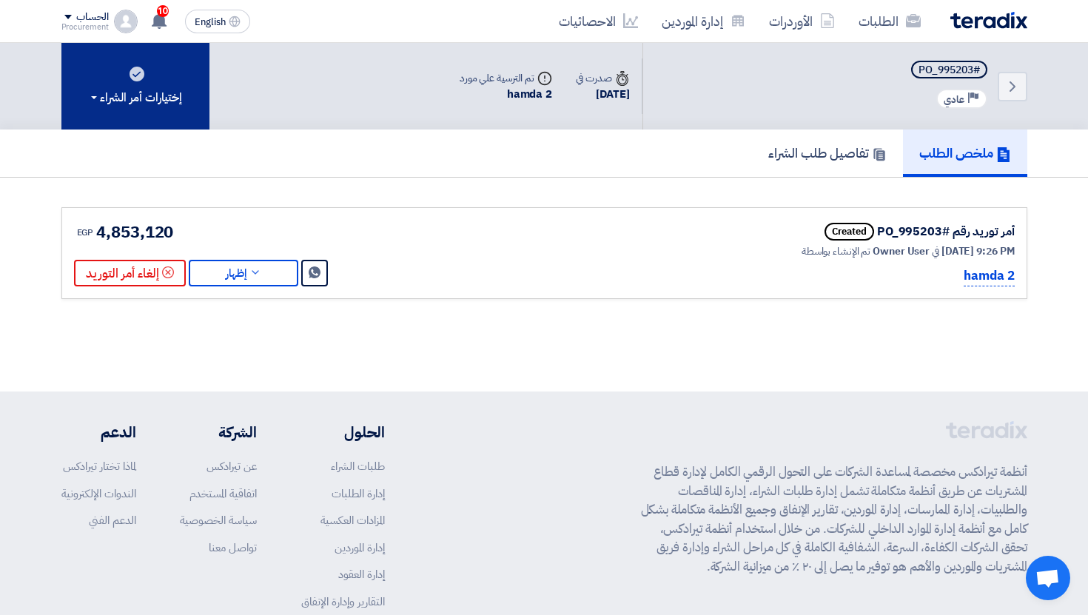
click at [135, 81] on button "إختيارات أمر الشراء" at bounding box center [135, 86] width 148 height 87
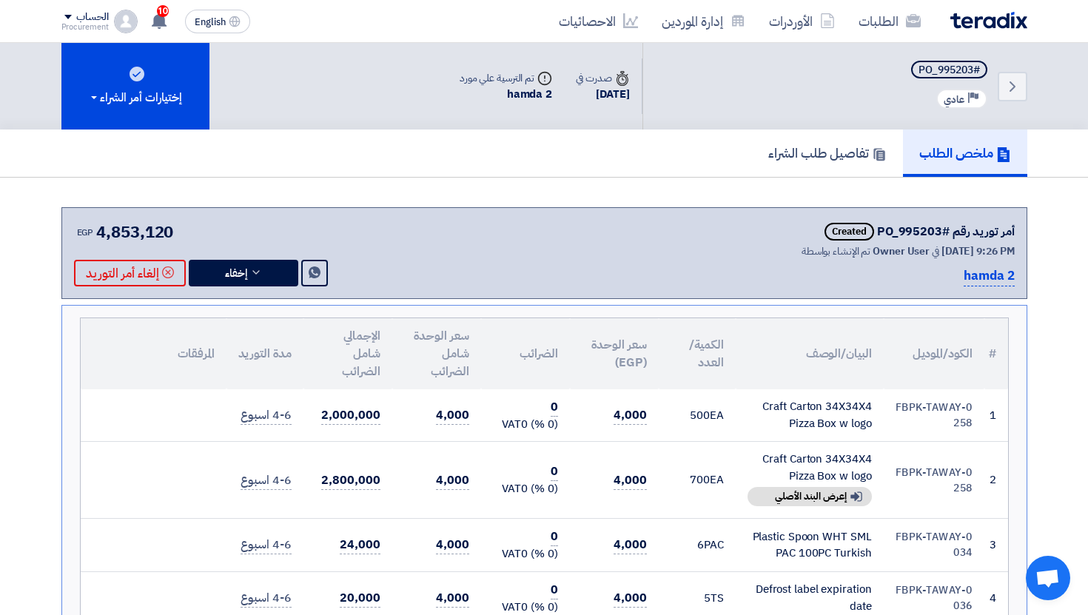
click at [819, 125] on div "Back #PO_995203 Priority عادي" at bounding box center [835, 86] width 385 height 87
click at [808, 145] on h5 "تفاصيل طلب الشراء" at bounding box center [828, 152] width 118 height 17
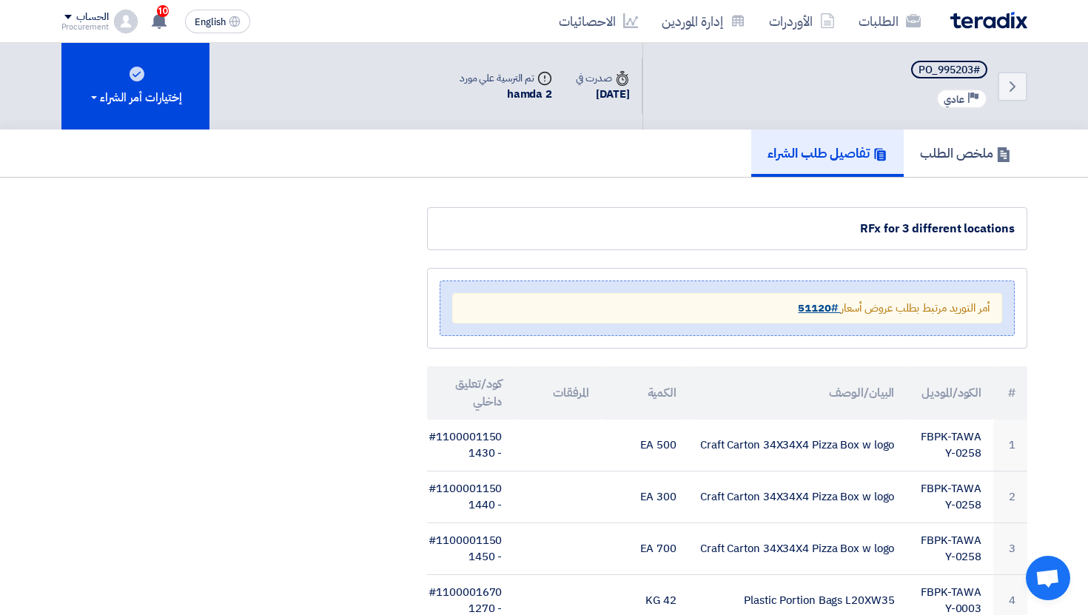
click at [817, 312] on strong "#51120" at bounding box center [817, 308] width 39 height 16
click at [954, 151] on h5 "ملخص الطلب" at bounding box center [965, 152] width 91 height 17
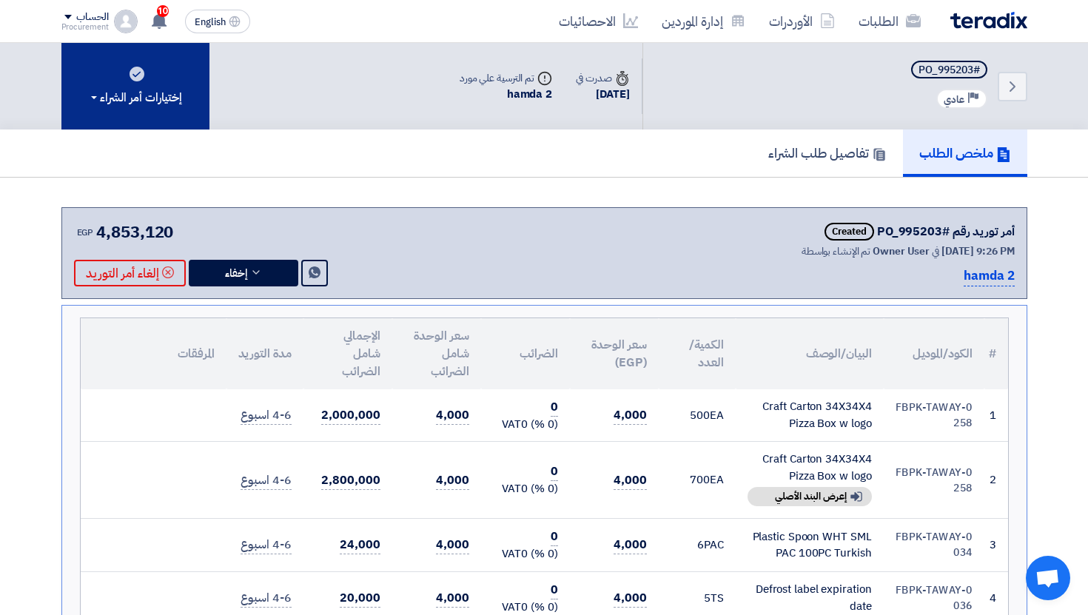
click at [166, 101] on div "إختيارات أمر الشراء" at bounding box center [135, 98] width 94 height 18
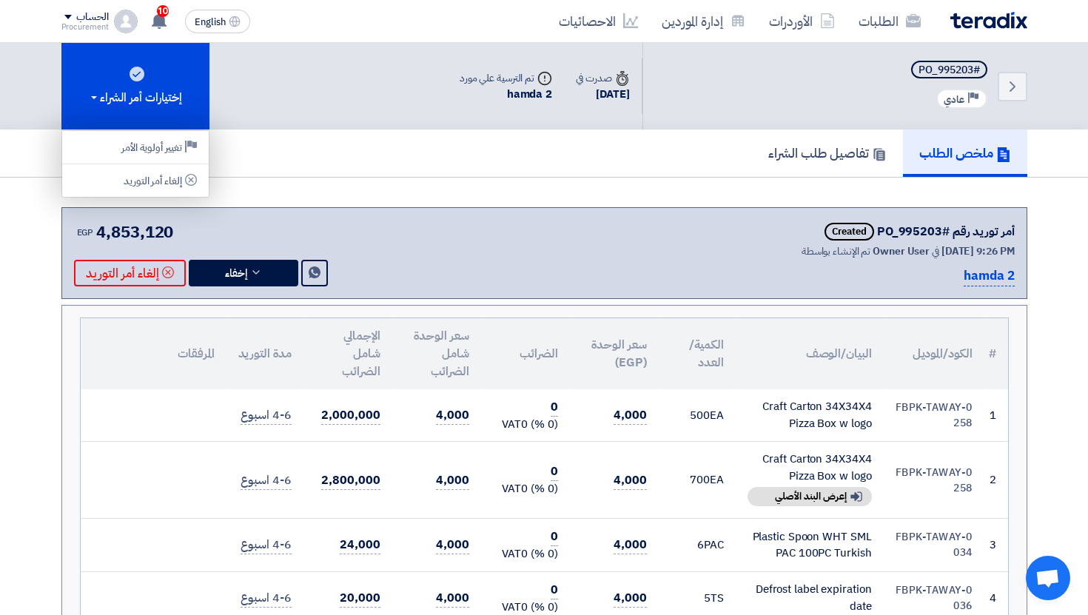
click at [381, 108] on div "Back #PO_995203 Priority عادي Time صدرت في 11 Oct, 2025 Supplier Assigned تم ال…" at bounding box center [544, 86] width 966 height 87
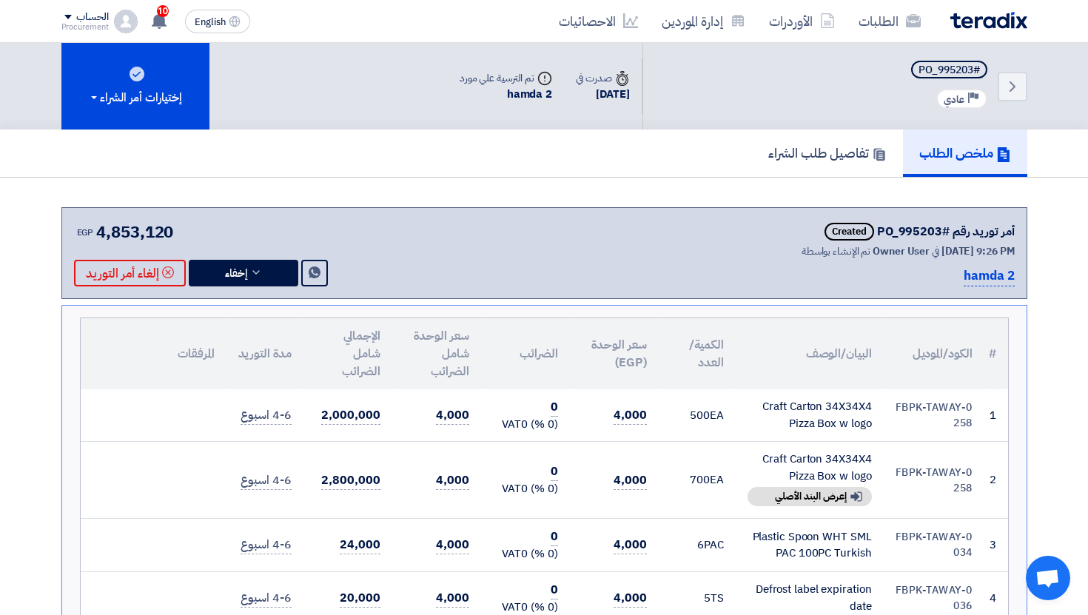
click at [101, 5] on div "الطلبات الأوردرات إدارة الموردين الاحصائيات English EN 10 You have been request…" at bounding box center [544, 21] width 988 height 42
click at [100, 16] on div "الحساب" at bounding box center [92, 17] width 32 height 13
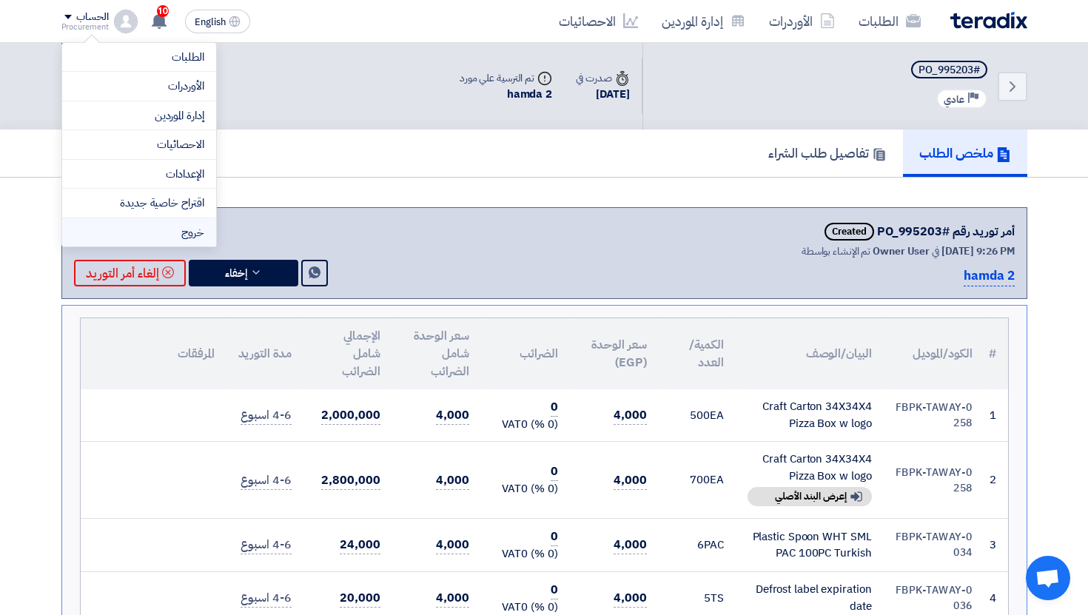
click at [195, 235] on li "خروج" at bounding box center [139, 232] width 154 height 29
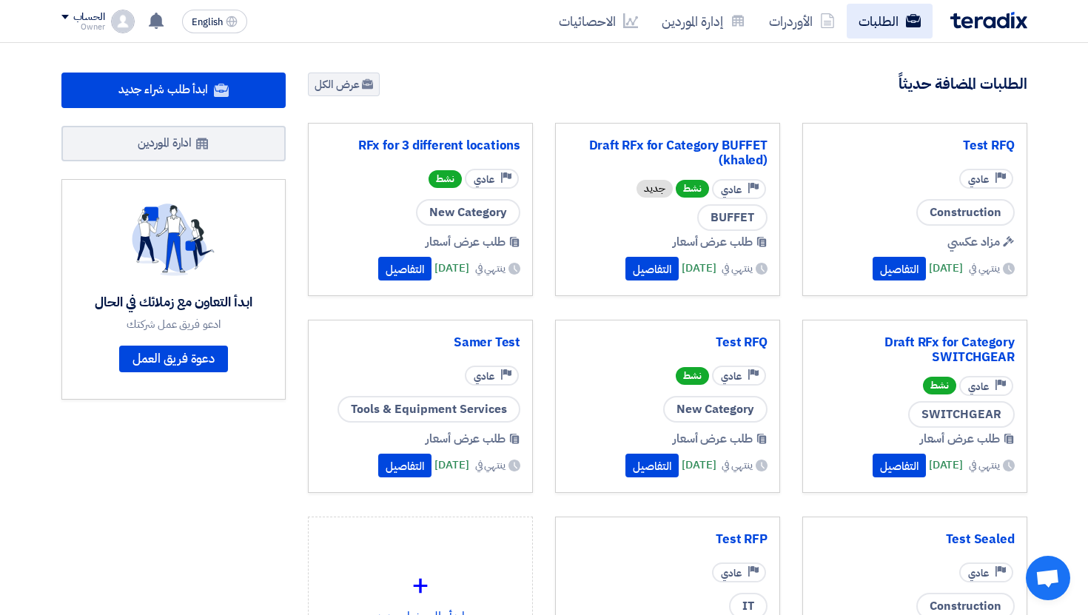
click at [880, 36] on link "الطلبات" at bounding box center [890, 21] width 86 height 35
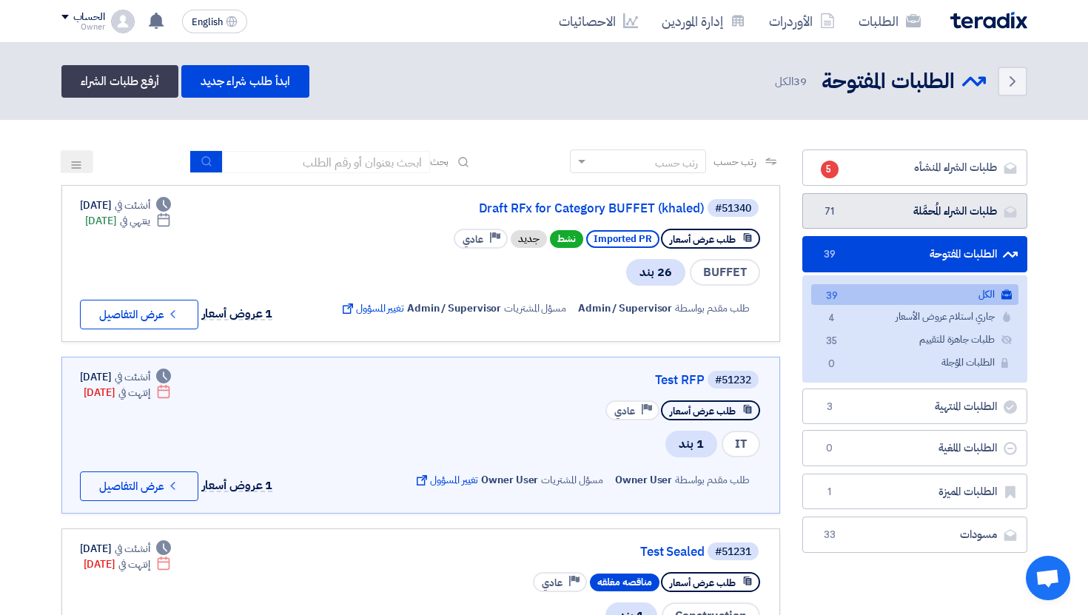
click at [935, 212] on link "طلبات الشراء المُحمَّلة طلبات الشراء المُحمَّلة 71" at bounding box center [915, 211] width 225 height 36
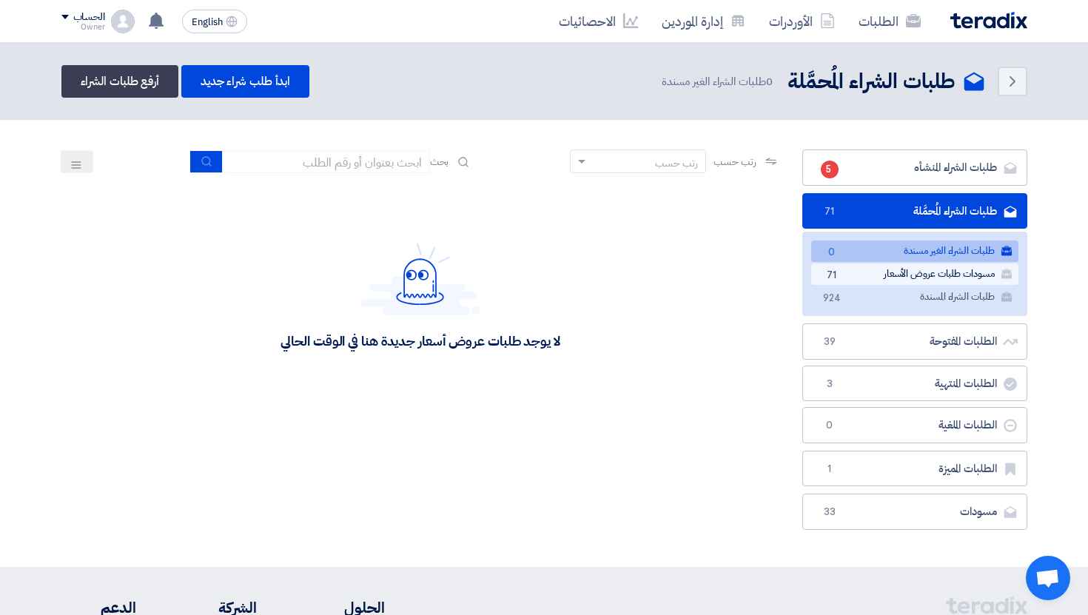
click at [977, 271] on link "مسودات طلبات عروض الأسعار مسودات طلبات عروض الأسعار 71" at bounding box center [915, 274] width 207 height 21
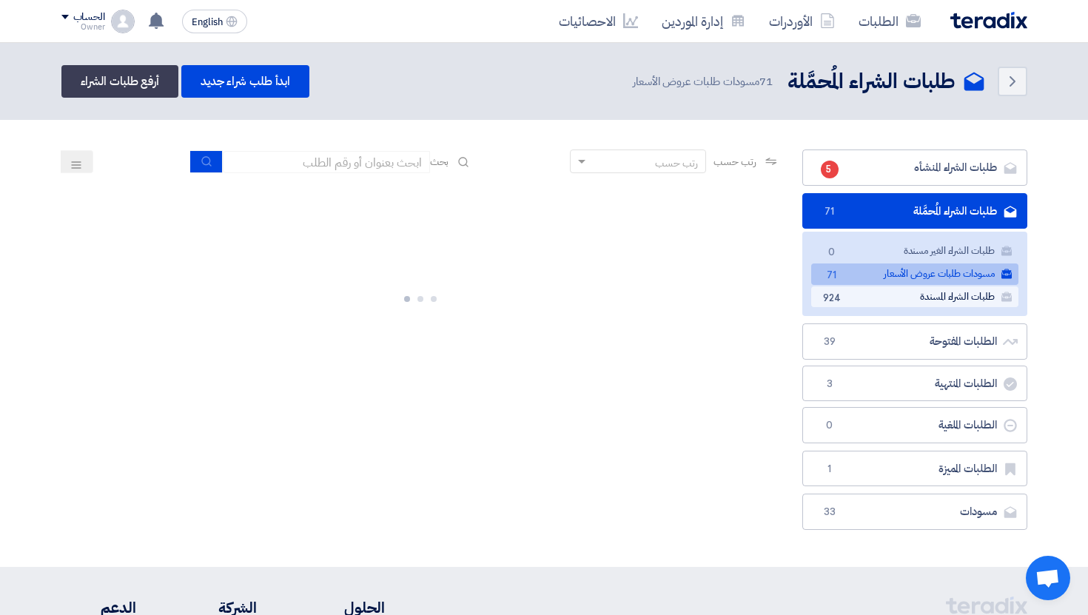
click at [966, 297] on link "طلبات الشراء المسندة طلبات الشراء المسندة 924" at bounding box center [915, 297] width 207 height 21
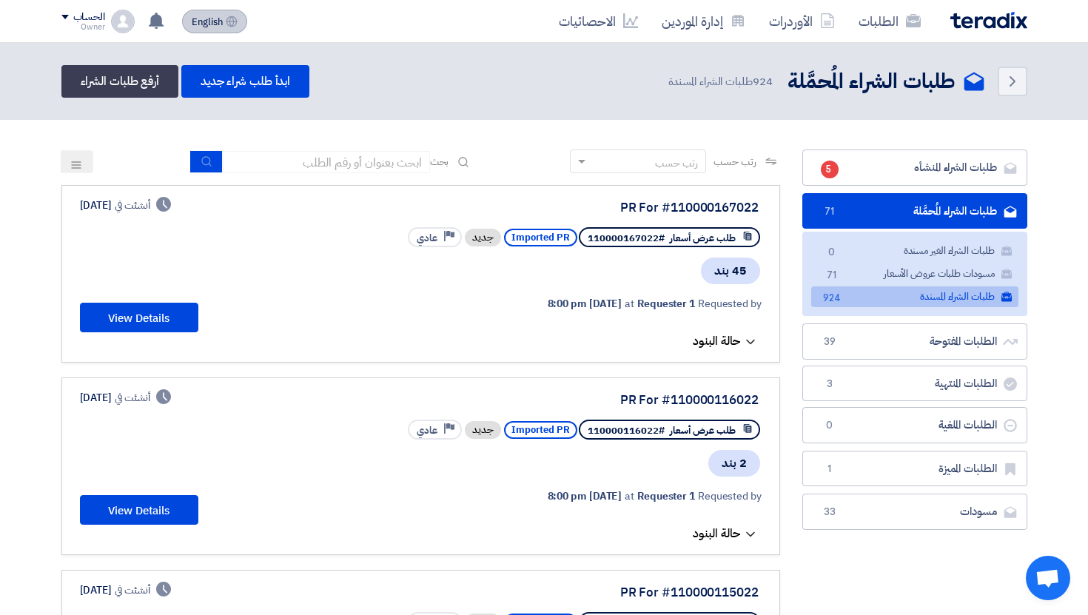
click at [203, 24] on span "English" at bounding box center [207, 22] width 31 height 10
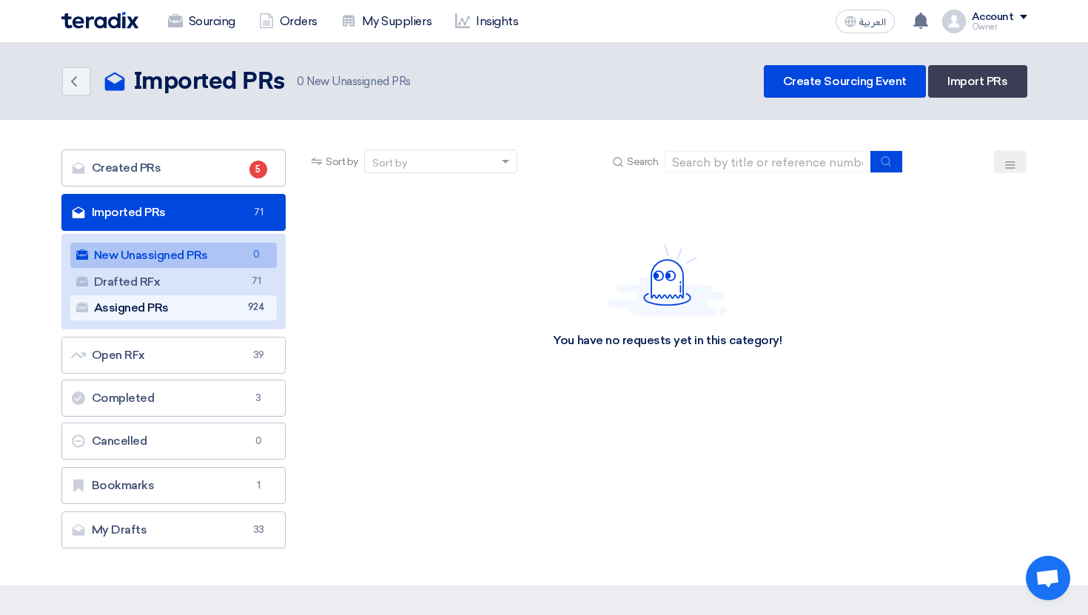
click at [247, 305] on link "Assigned PRs Assigned PRs 924" at bounding box center [173, 307] width 207 height 25
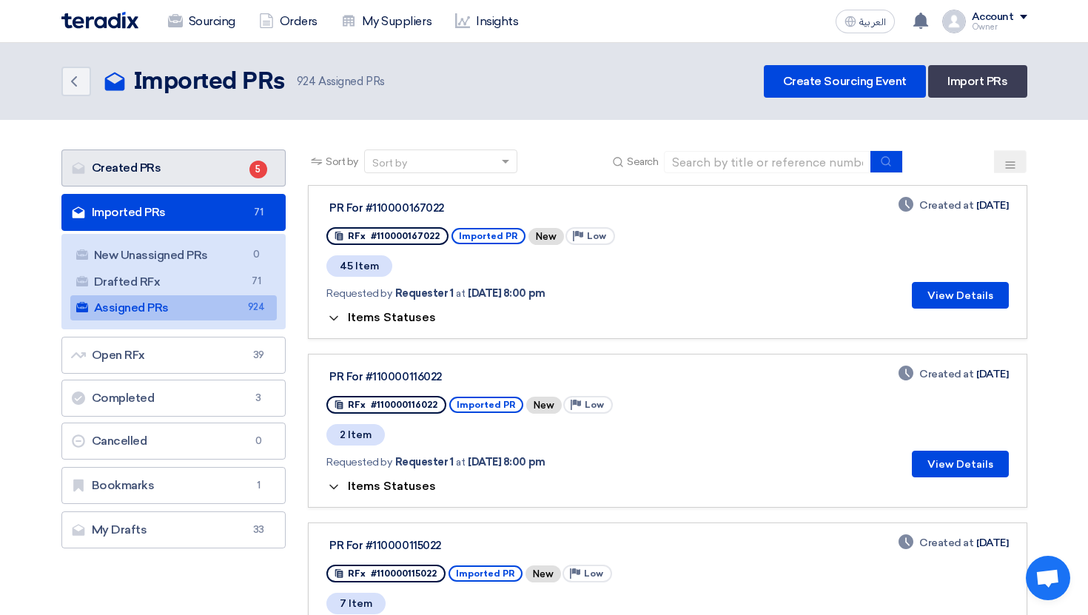
click at [202, 173] on link "Created PRs Created PRs 5" at bounding box center [173, 168] width 225 height 37
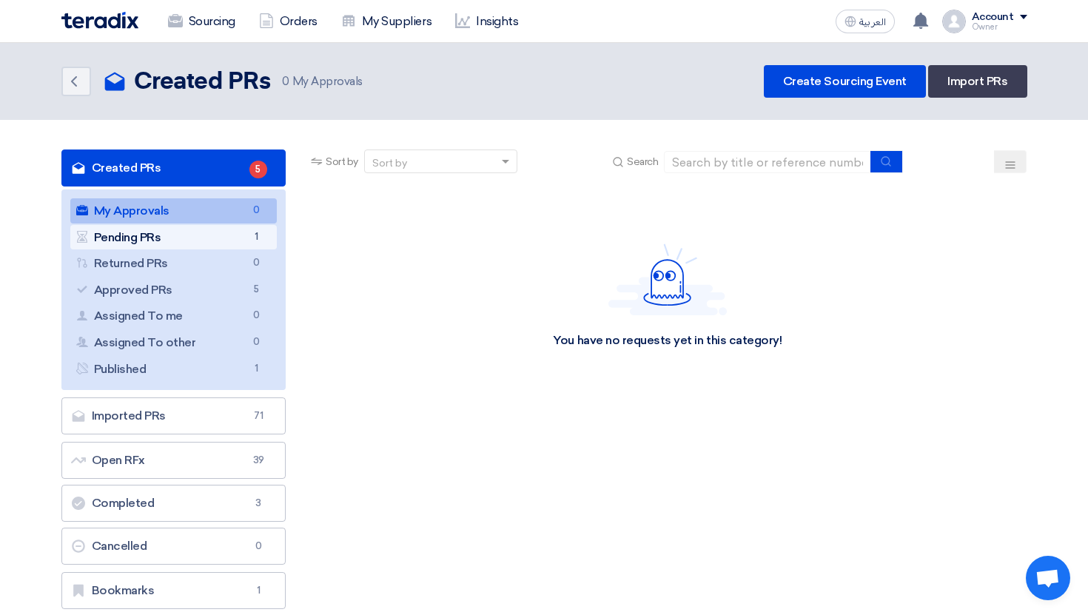
click at [254, 245] on link "Pending PRs Pending PRs 1" at bounding box center [173, 237] width 207 height 25
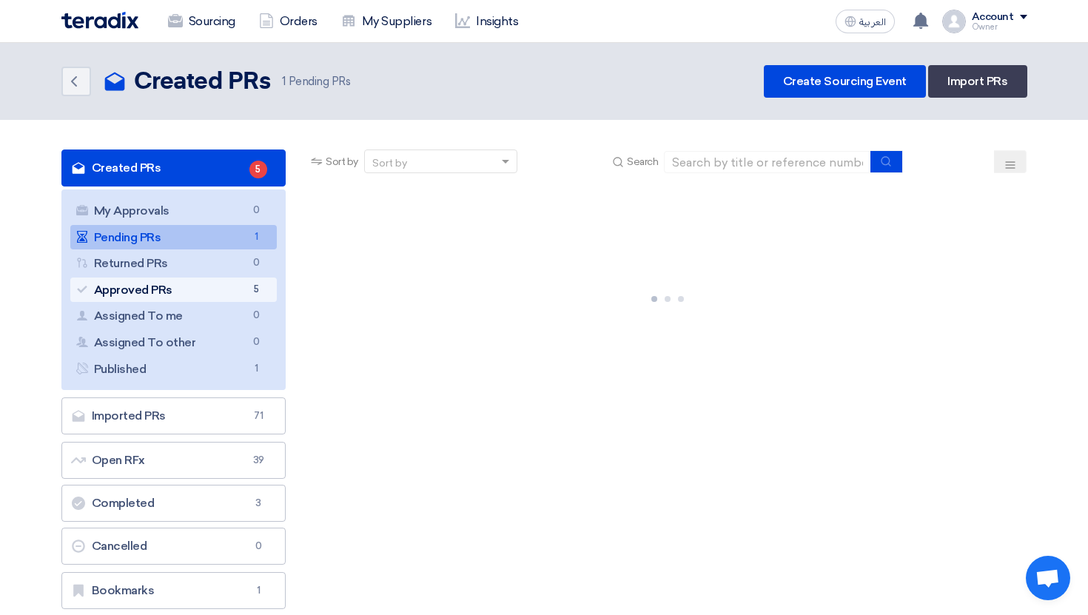
click at [249, 292] on span "5" at bounding box center [256, 290] width 18 height 16
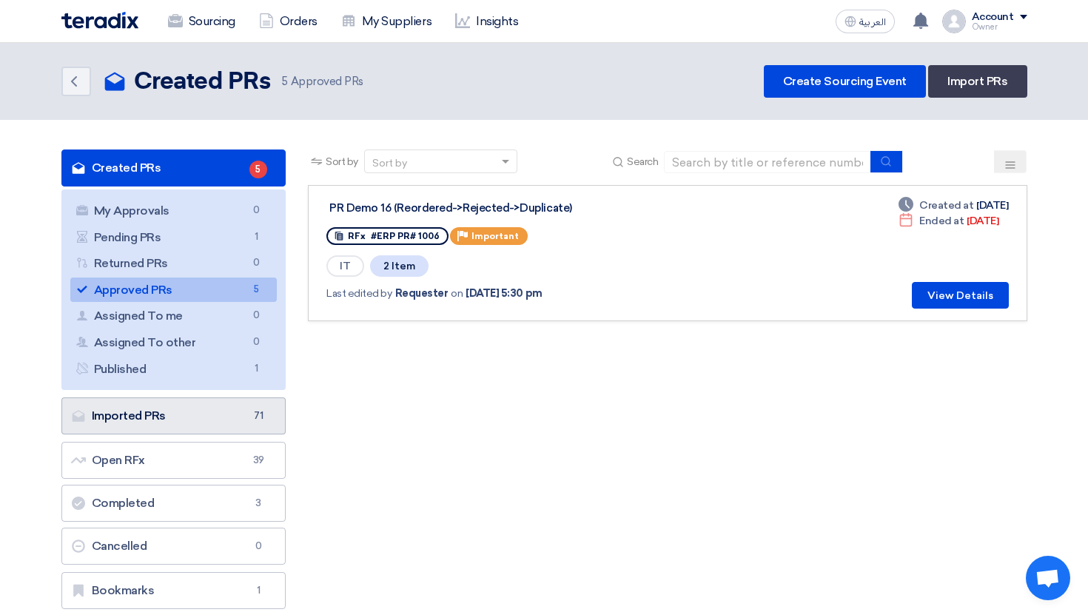
click at [229, 413] on link "Imported PRs Imported PRs 71" at bounding box center [173, 416] width 225 height 37
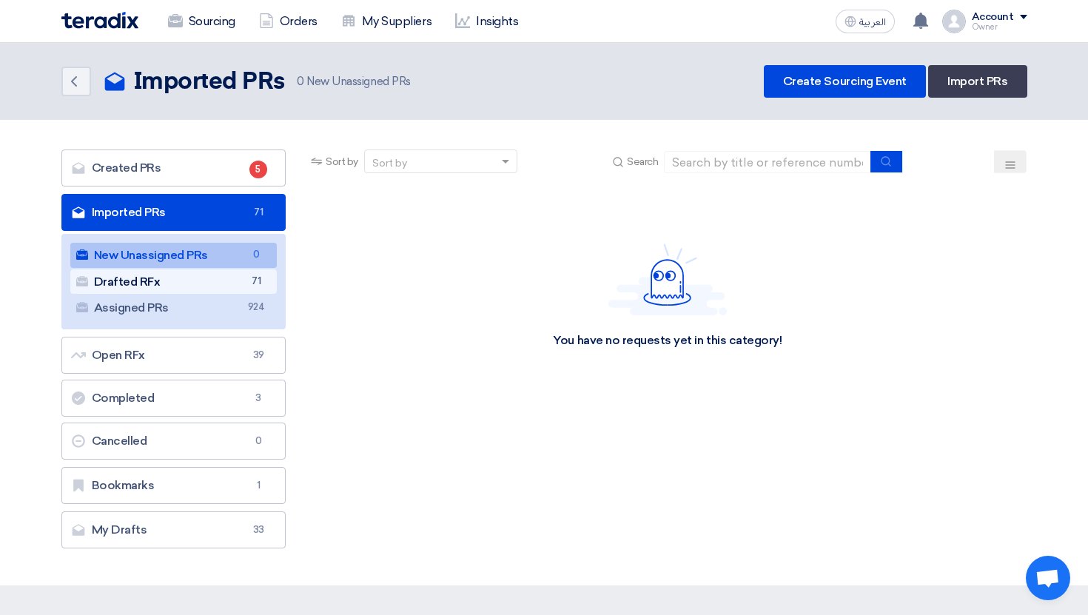
click at [227, 276] on link "Drafted RFx Drafted RFx 71" at bounding box center [173, 282] width 207 height 25
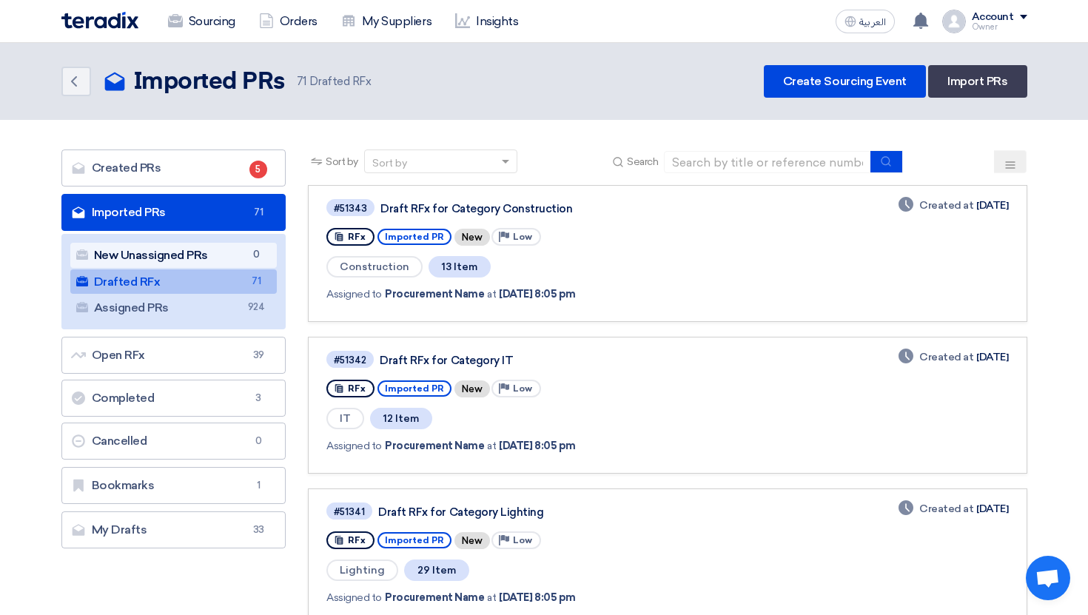
click at [258, 252] on span "0" at bounding box center [256, 255] width 18 height 16
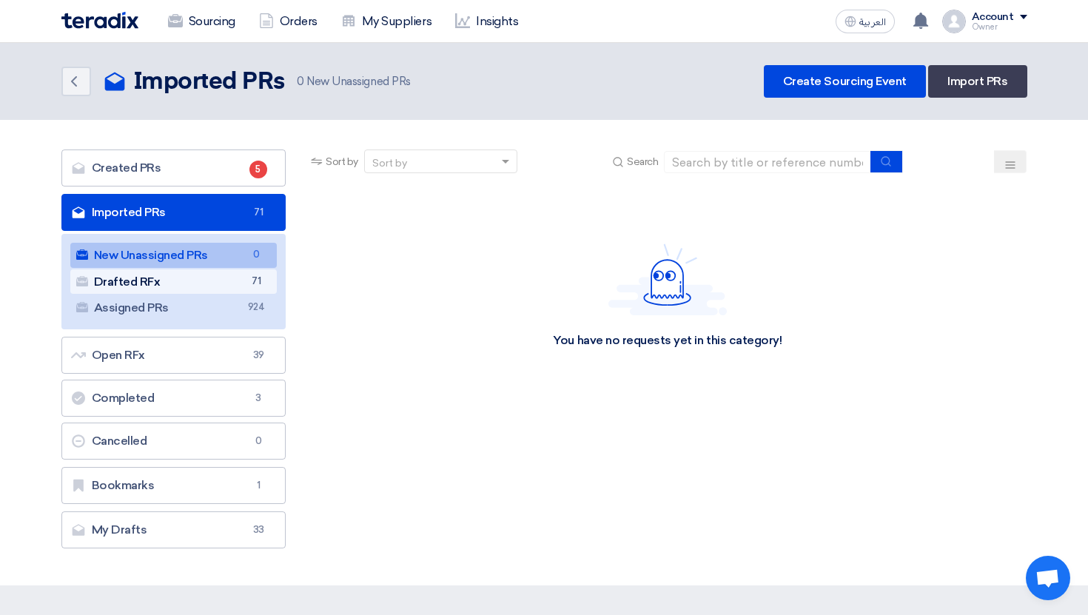
click at [247, 281] on link "Drafted RFx Drafted RFx 71" at bounding box center [173, 282] width 207 height 25
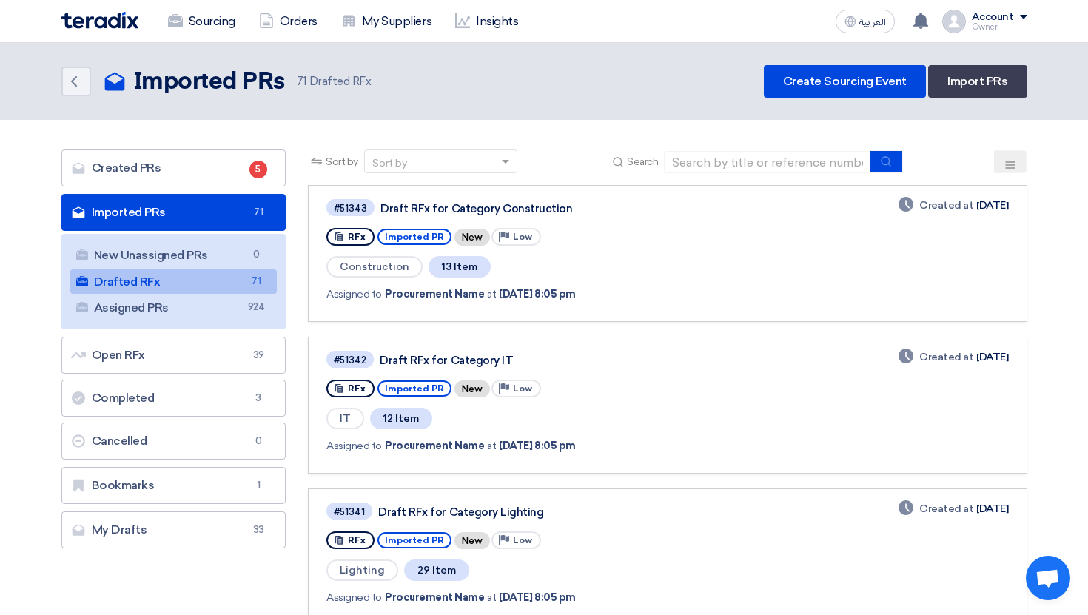
click at [119, 19] on img at bounding box center [99, 20] width 77 height 17
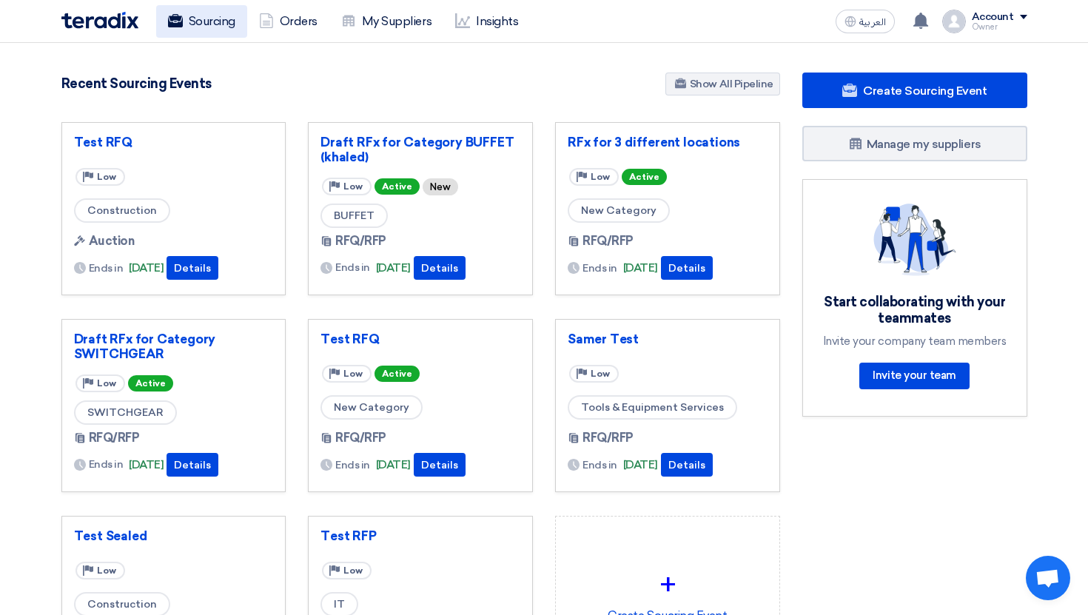
click at [203, 33] on link "Sourcing" at bounding box center [201, 21] width 91 height 33
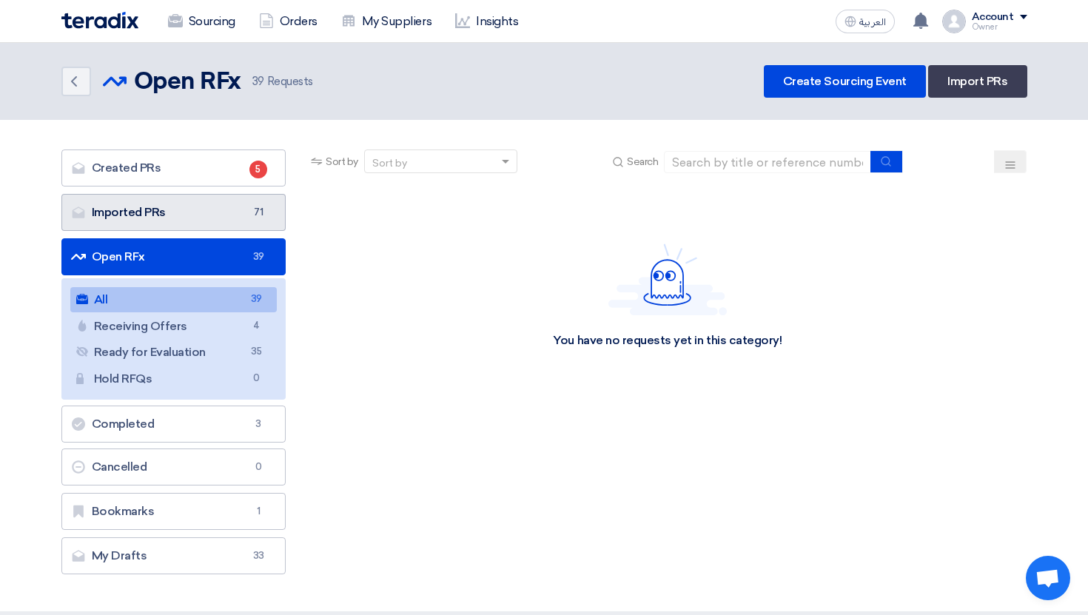
click at [238, 218] on link "Imported PRs Imported PRs 71" at bounding box center [173, 212] width 225 height 37
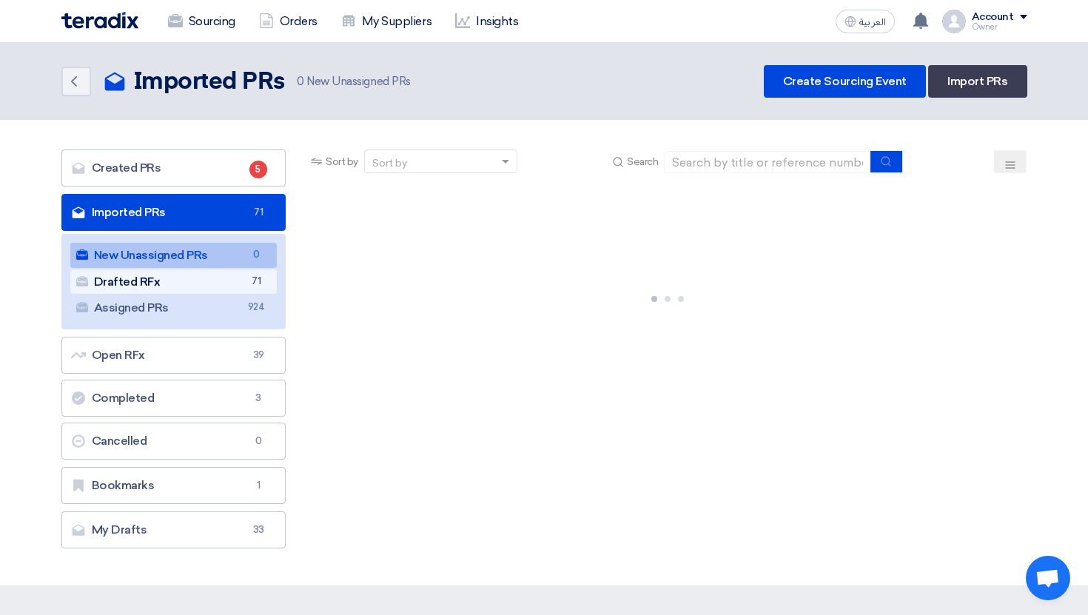
click at [239, 289] on link "Drafted RFx Drafted RFx 71" at bounding box center [173, 282] width 207 height 25
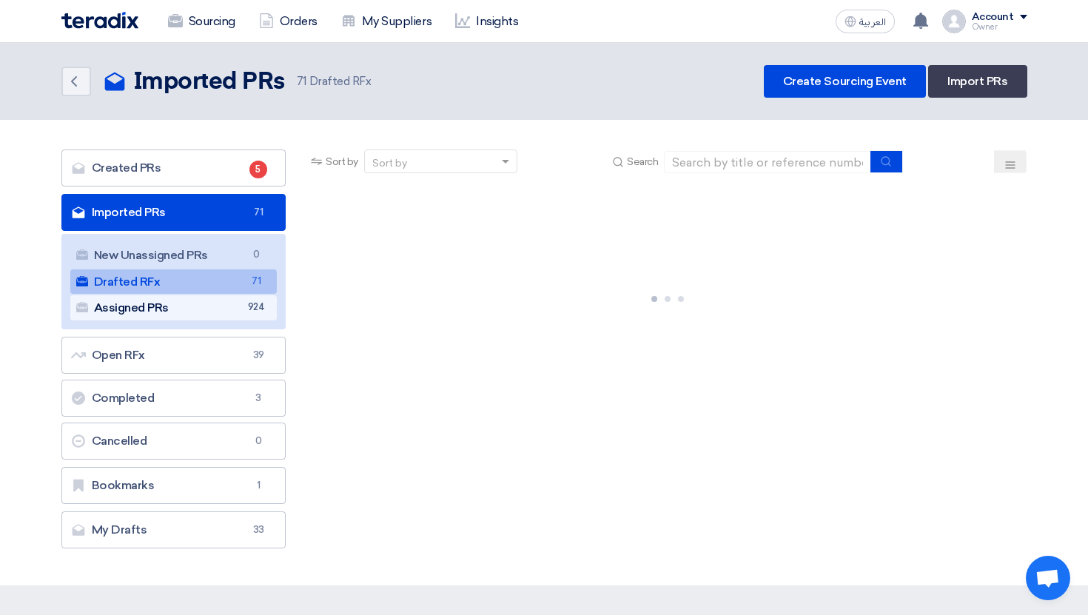
click at [239, 313] on link "Assigned PRs Assigned PRs 924" at bounding box center [173, 307] width 207 height 25
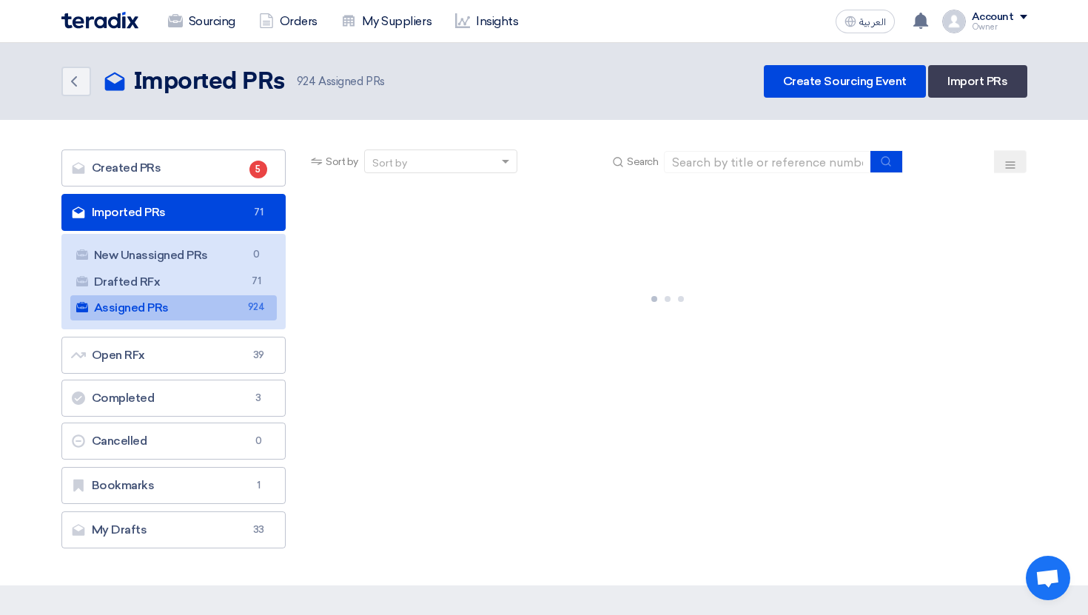
click at [404, 298] on div at bounding box center [667, 296] width 719 height 222
click at [970, 33] on div "العربية ع You have a new offer for 'Test RFP' with price '*****' 6 days ago You…" at bounding box center [929, 22] width 198 height 30
click at [984, 28] on div "Owner" at bounding box center [1000, 27] width 56 height 8
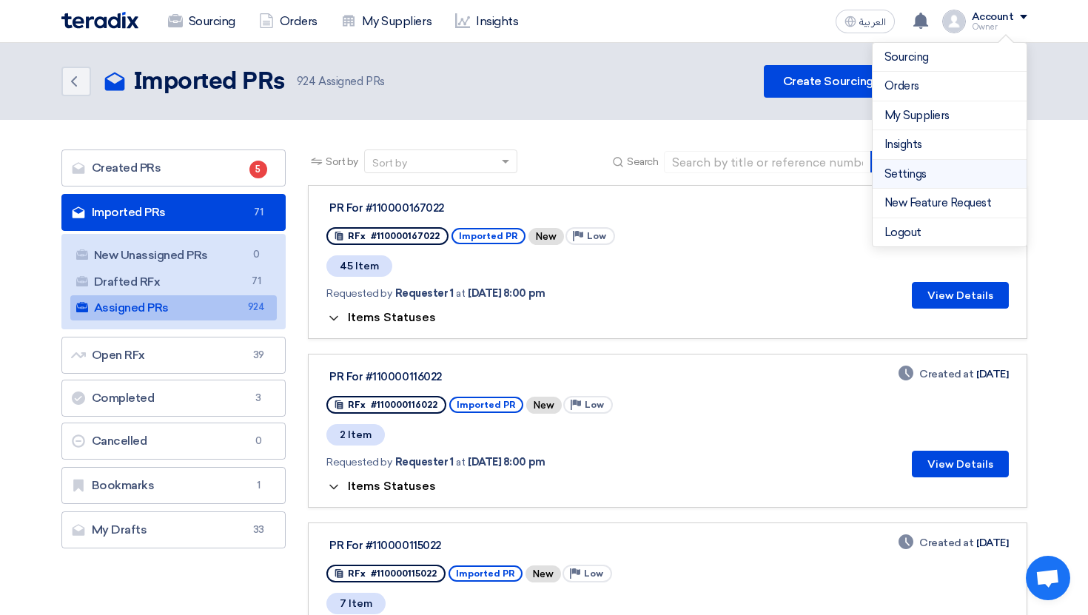
click at [910, 173] on link "Settings" at bounding box center [950, 174] width 130 height 17
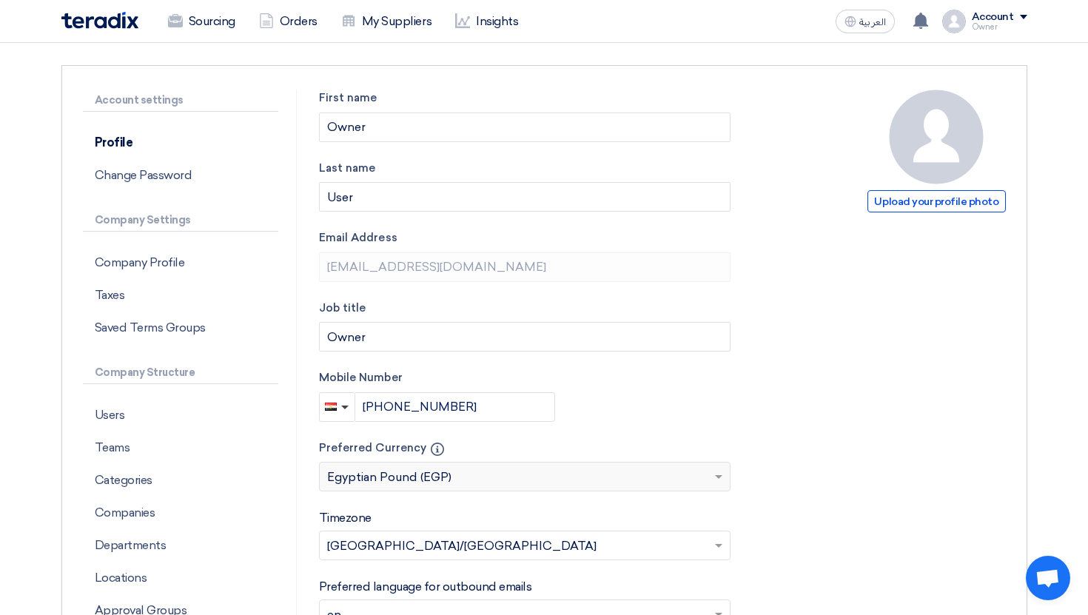
scroll to position [161, 0]
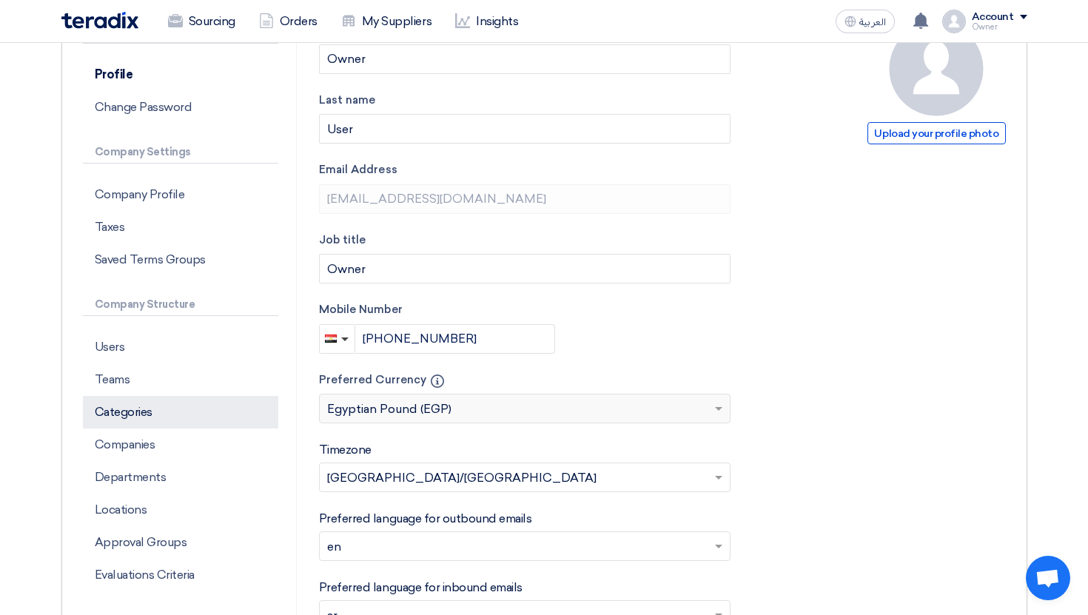
click at [182, 411] on p "Categories" at bounding box center [180, 412] width 195 height 33
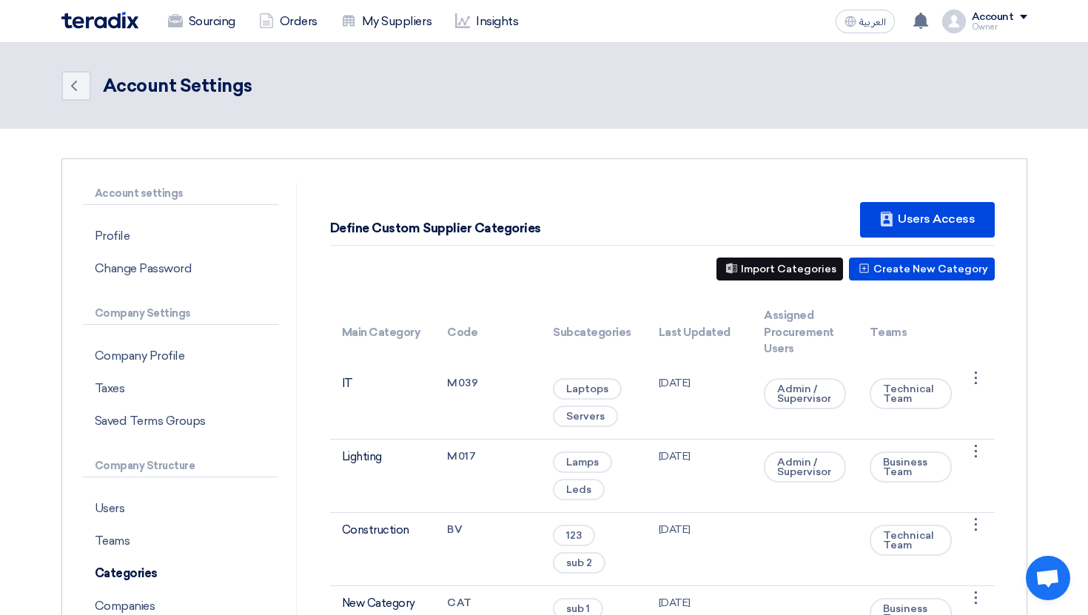
click at [793, 267] on button "Import Categories" at bounding box center [780, 269] width 127 height 23
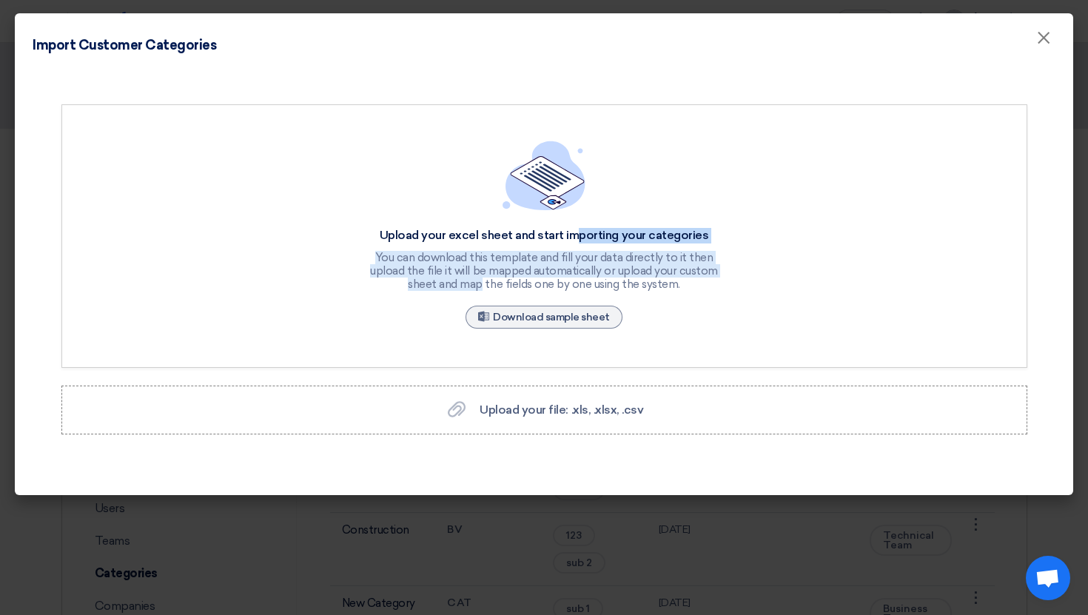
drag, startPoint x: 500, startPoint y: 235, endPoint x: 702, endPoint y: 277, distance: 206.3
click at [702, 277] on div "Upload your excel sheet and start importing your categories You can download th…" at bounding box center [544, 259] width 355 height 63
click at [702, 277] on div "You can download this template and fill your data directly to it then upload th…" at bounding box center [544, 271] width 355 height 40
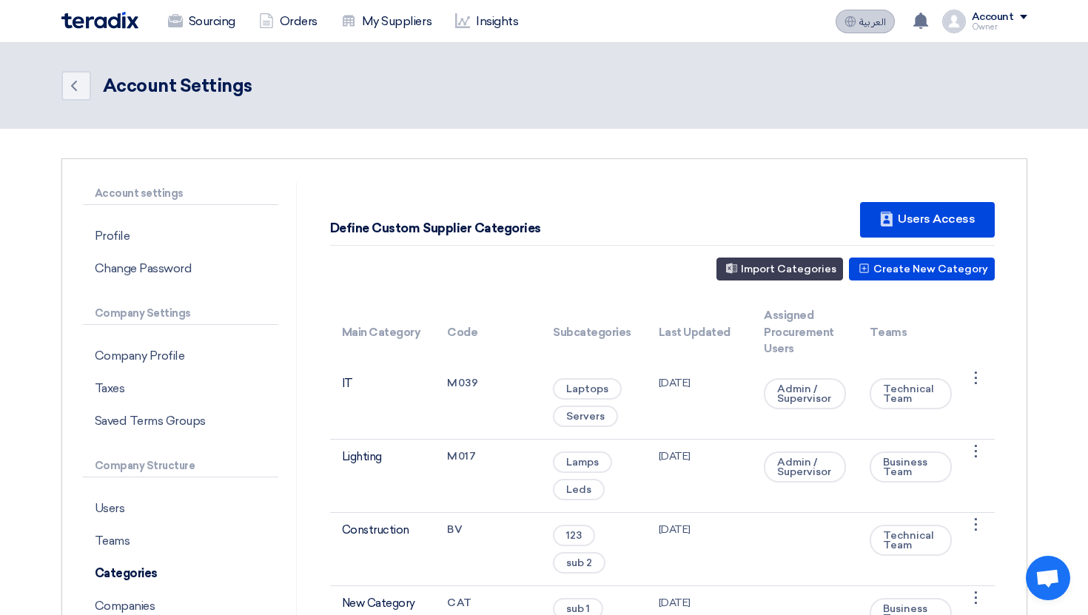
click at [861, 27] on span "العربية" at bounding box center [873, 22] width 27 height 10
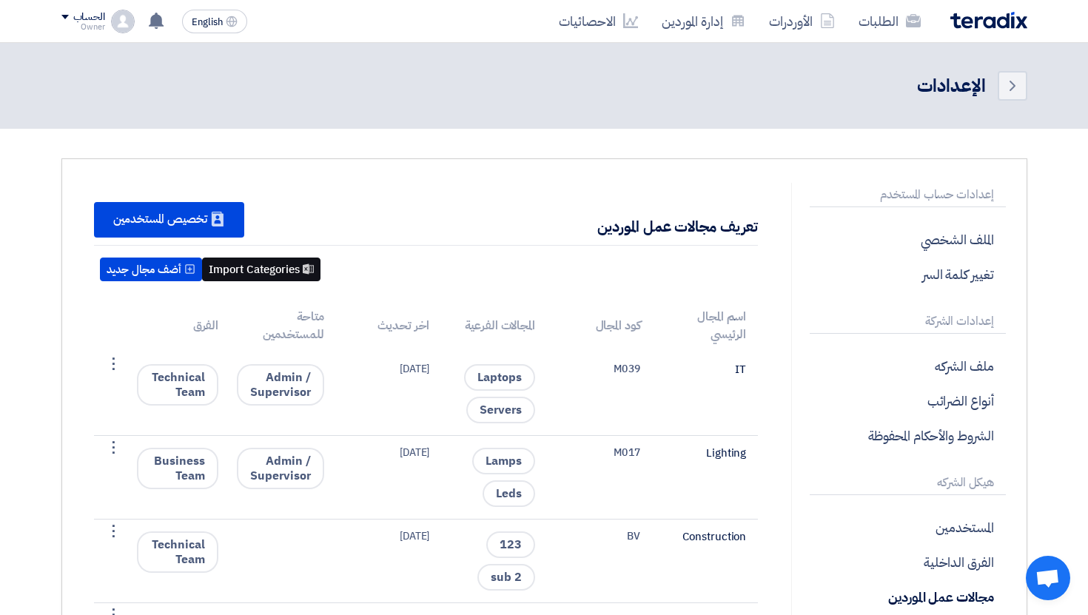
click at [252, 275] on button "Import Categories" at bounding box center [261, 270] width 118 height 24
click at [277, 280] on button "Import Categories" at bounding box center [261, 270] width 118 height 24
click at [300, 270] on button "Import Categories" at bounding box center [261, 270] width 118 height 24
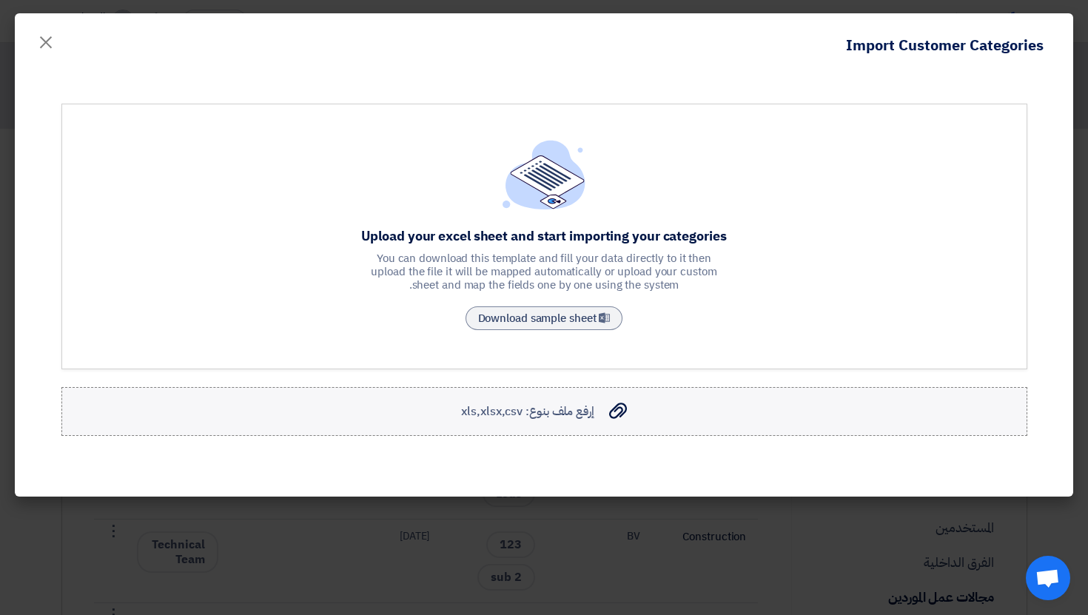
click at [613, 400] on label "إرفع ملف بنوع: xls,xlsx,csv إرفع ملف بنوع: xls,xlsx,csv" at bounding box center [544, 411] width 966 height 49
click at [0, 0] on input "إرفع ملف بنوع: xls,xlsx,csv إرفع ملف بنوع: xls,xlsx,csv" at bounding box center [0, 0] width 0 height 0
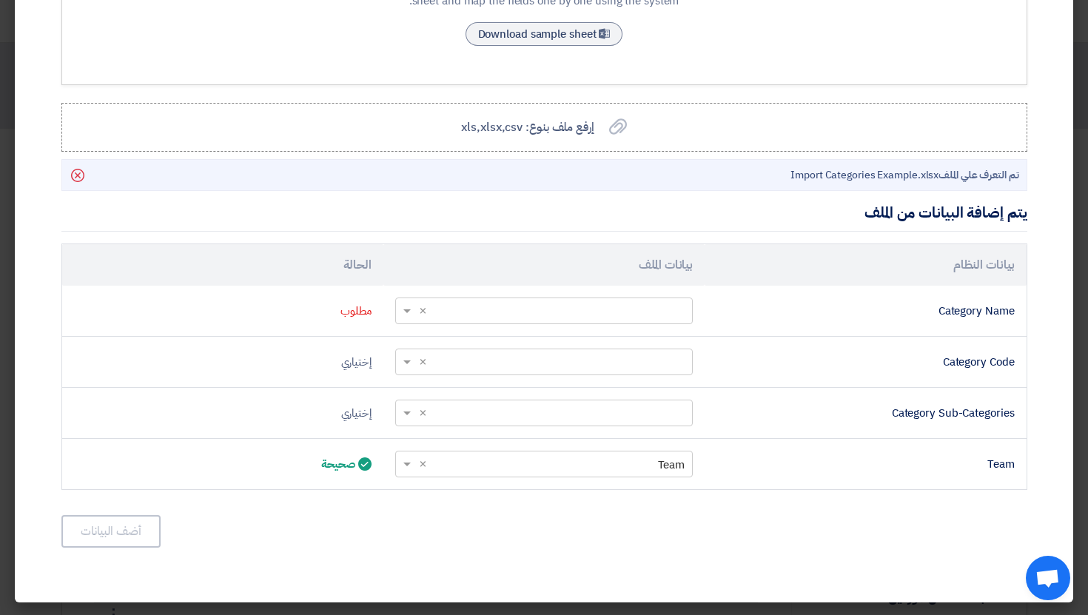
scroll to position [284, 0]
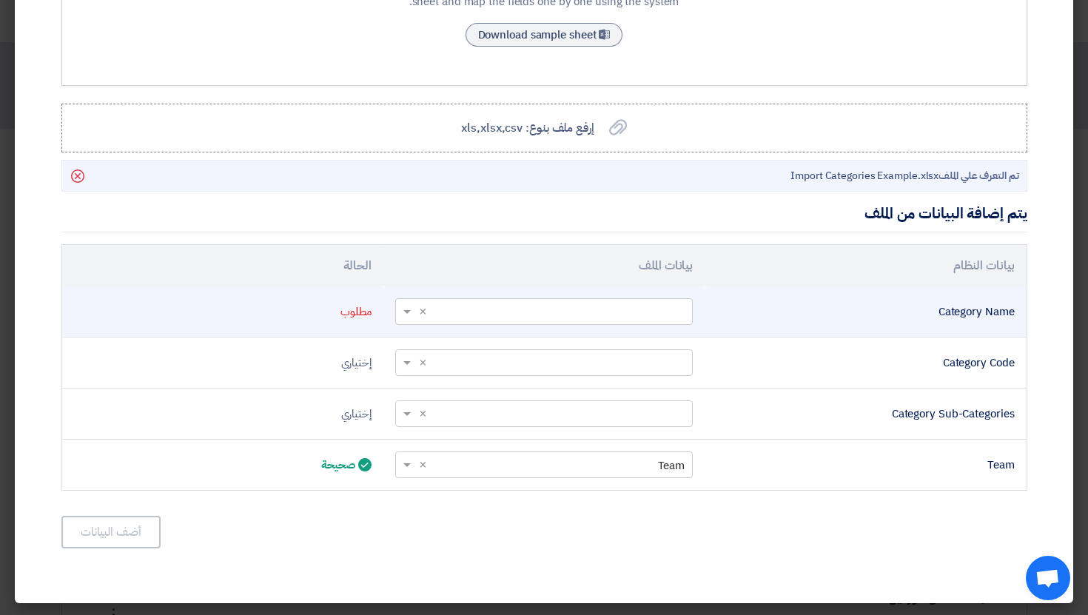
click at [911, 311] on div "Category Name" at bounding box center [866, 312] width 298 height 17
drag, startPoint x: 929, startPoint y: 308, endPoint x: 1020, endPoint y: 308, distance: 91.1
click at [1021, 308] on td "Category Name" at bounding box center [865, 312] width 321 height 51
click at [988, 332] on td "Category Name" at bounding box center [865, 312] width 321 height 51
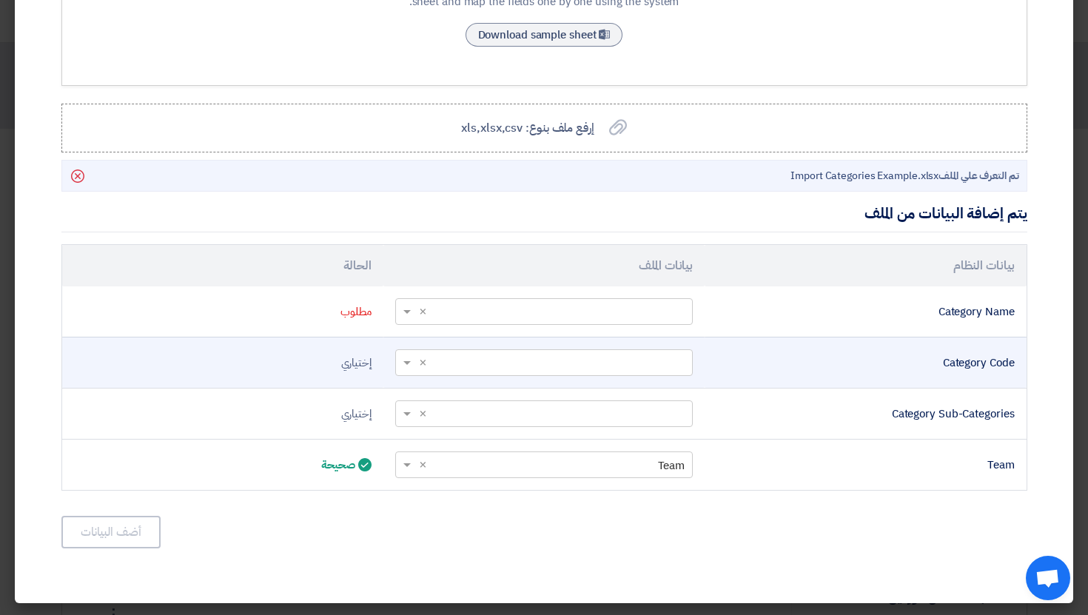
scroll to position [284, 0]
drag, startPoint x: 929, startPoint y: 312, endPoint x: 1013, endPoint y: 369, distance: 102.3
click at [1013, 369] on tbody "Category Name أختر عمود... × × مطلوب Category Code أختر عمود... × ×" at bounding box center [544, 388] width 965 height 204
click at [1013, 369] on div "Category Code" at bounding box center [866, 362] width 298 height 17
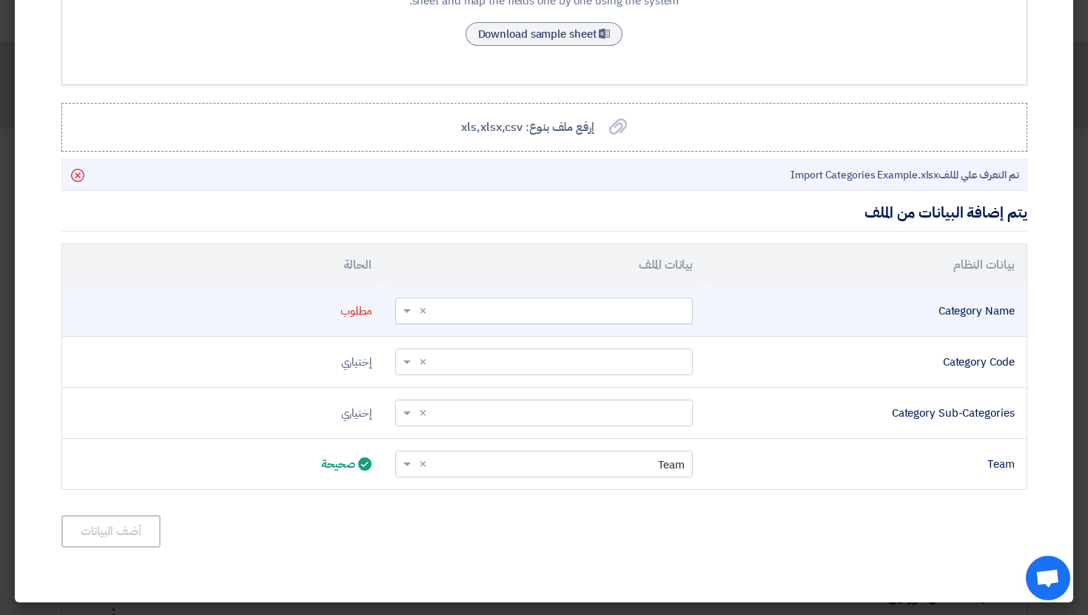
click at [635, 303] on input "text" at bounding box center [552, 310] width 268 height 24
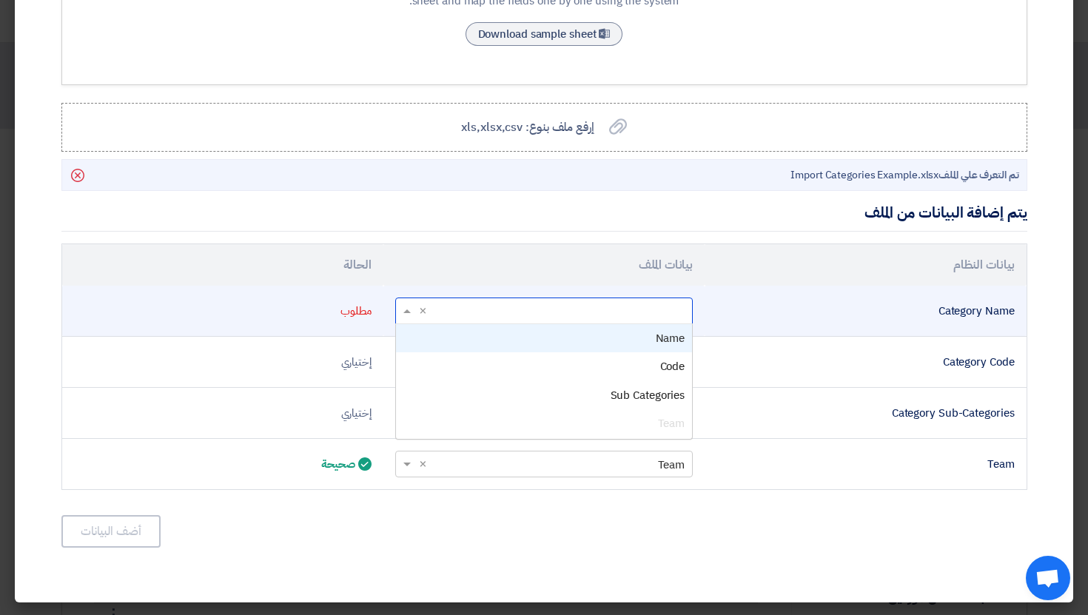
click at [809, 318] on div "Category Name" at bounding box center [866, 311] width 298 height 17
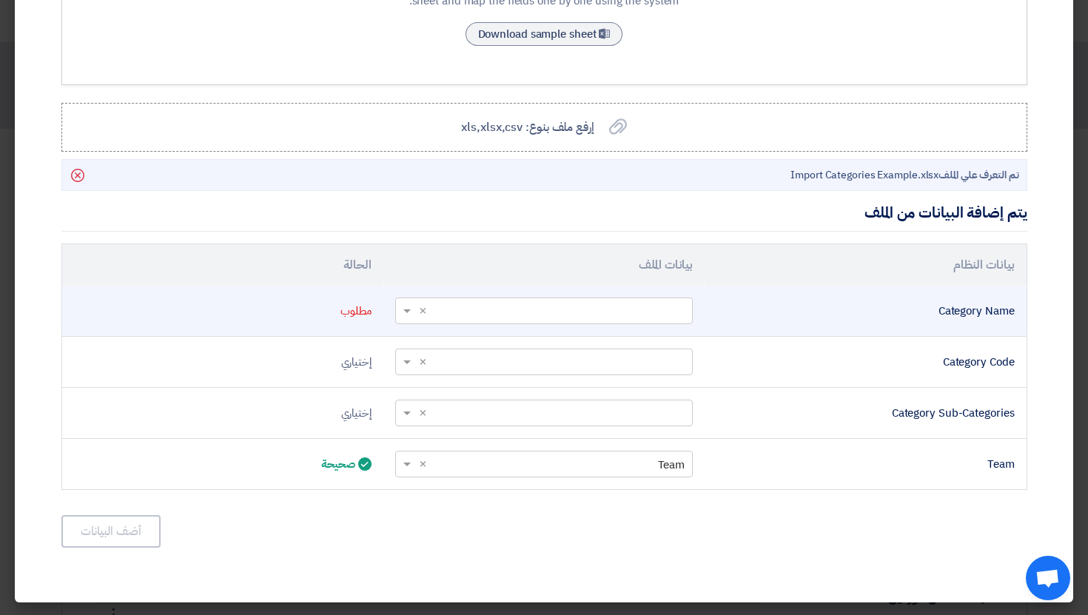
drag, startPoint x: 943, startPoint y: 306, endPoint x: 1017, endPoint y: 306, distance: 73.3
click at [1017, 306] on td "Category Name" at bounding box center [865, 311] width 321 height 51
drag, startPoint x: 936, startPoint y: 312, endPoint x: 1011, endPoint y: 304, distance: 76.0
click at [1011, 304] on div "Category Name" at bounding box center [866, 311] width 298 height 17
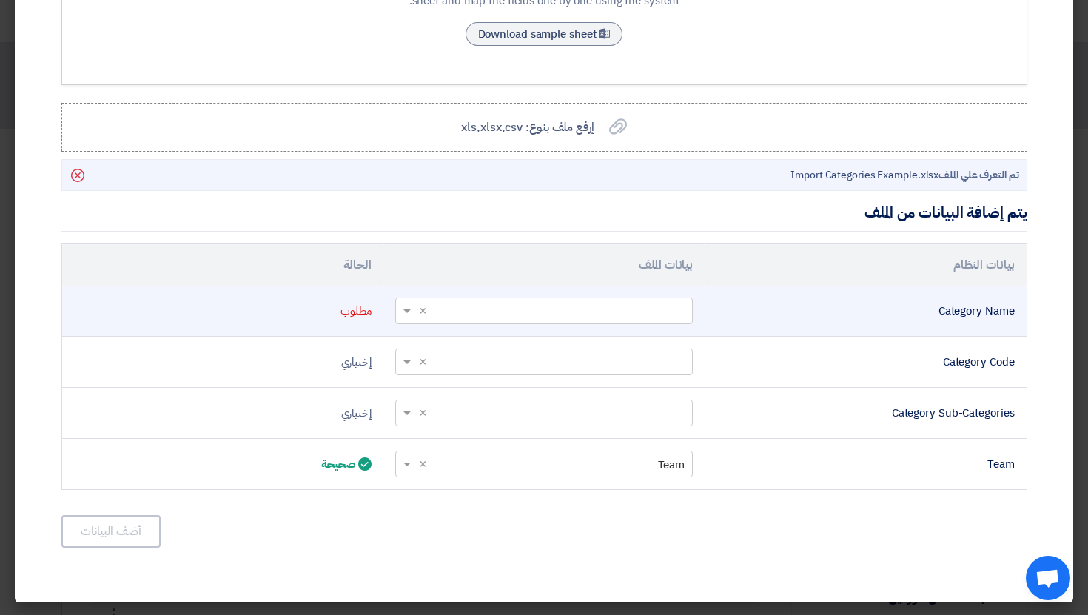
copy div "Category Name"
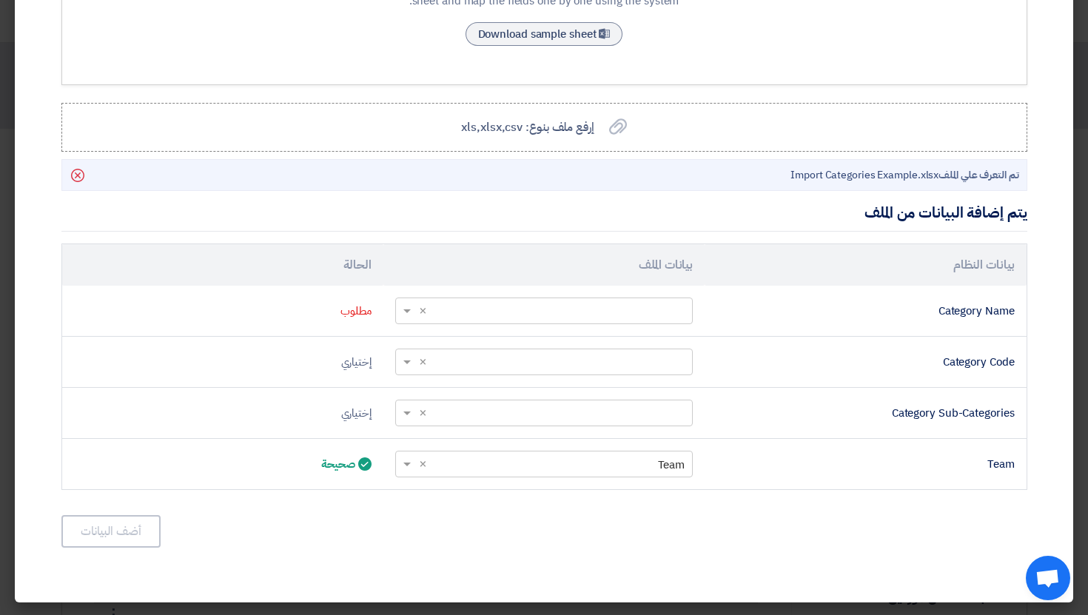
drag, startPoint x: 942, startPoint y: 360, endPoint x: 1037, endPoint y: 359, distance: 94.8
click at [1037, 359] on div "Upload your excel sheet and start importing your categories You can download th…" at bounding box center [544, 184] width 988 height 730
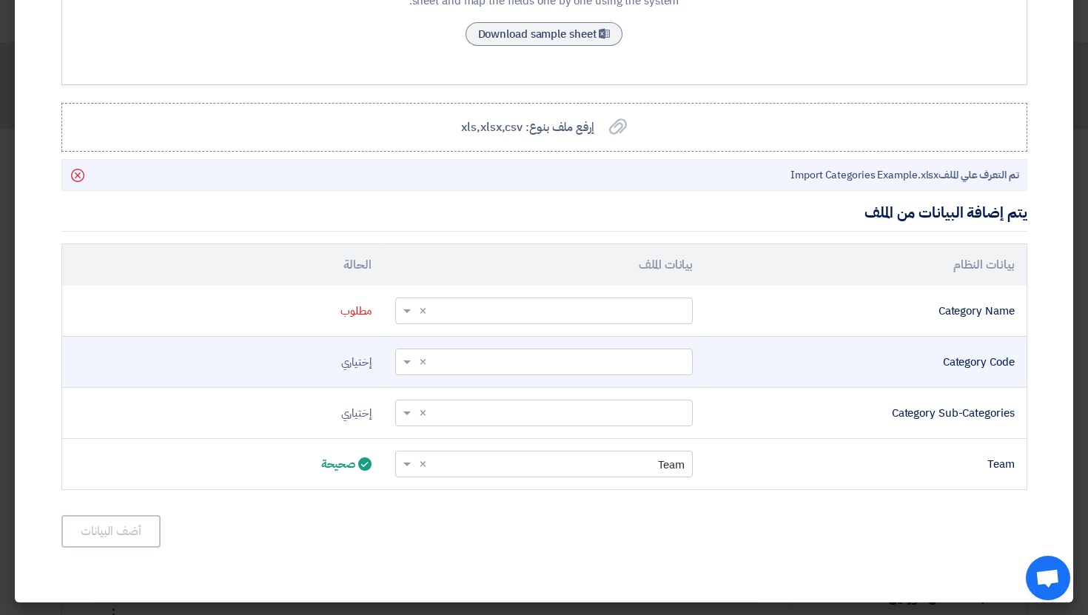
click at [1011, 362] on div "Category Code" at bounding box center [866, 362] width 298 height 17
click at [939, 360] on div "Category Code" at bounding box center [866, 362] width 298 height 17
copy div "Category Code"
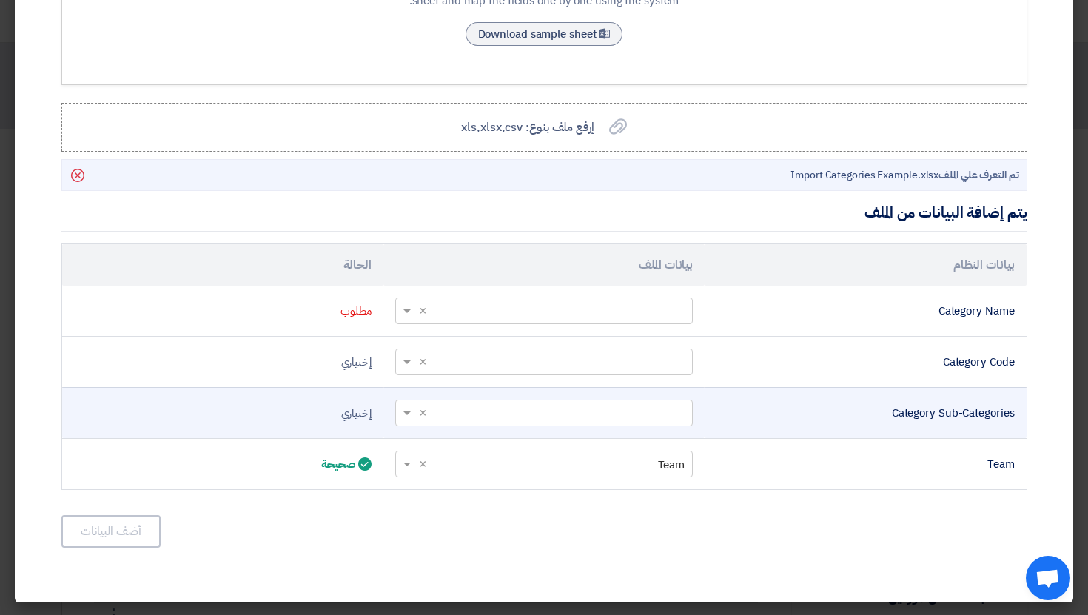
click at [951, 418] on div "Category Sub-Categories" at bounding box center [866, 413] width 298 height 17
drag, startPoint x: 887, startPoint y: 415, endPoint x: 1014, endPoint y: 416, distance: 127.4
click at [1014, 416] on div "Category Sub-Categories" at bounding box center [866, 413] width 298 height 17
copy div "Category Sub-Categories"
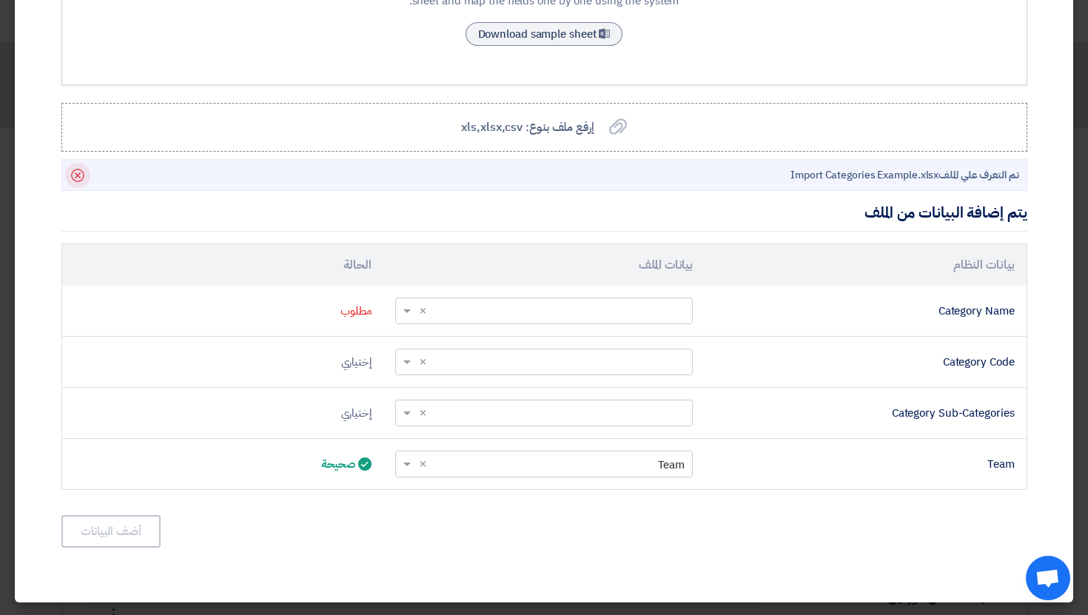
click at [71, 169] on icon "Delete" at bounding box center [77, 175] width 25 height 25
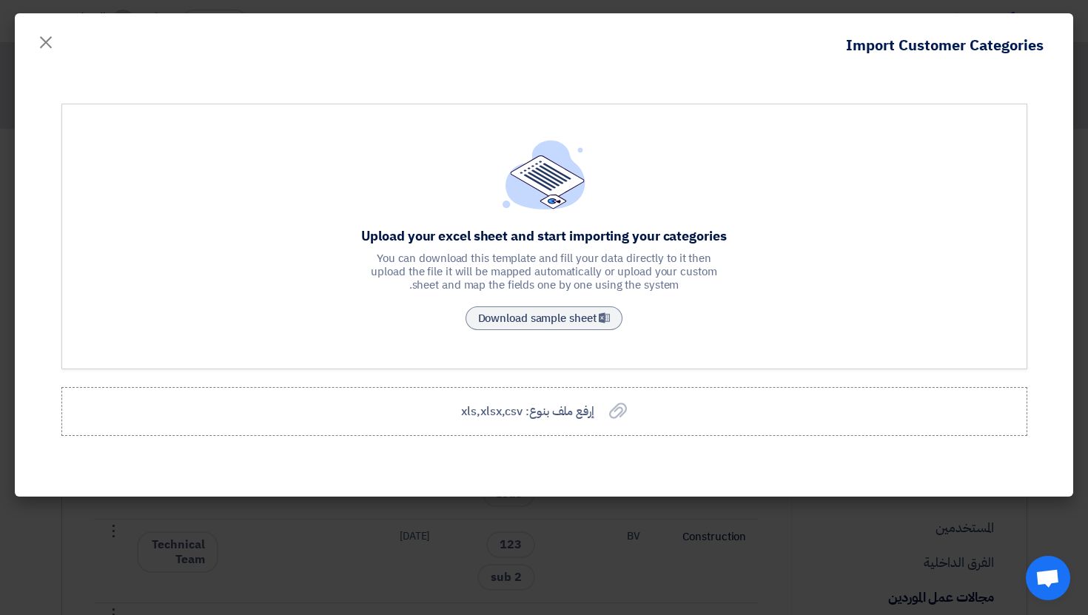
scroll to position [0, 0]
click at [480, 415] on span "إرفع ملف بنوع: xls,xlsx,csv" at bounding box center [527, 412] width 133 height 18
click at [0, 0] on input "إرفع ملف بنوع: xls,xlsx,csv إرفع ملف بنوع: xls,xlsx,csv" at bounding box center [0, 0] width 0 height 0
click at [561, 417] on span "إرفع ملف بنوع: xls,xlsx,csv" at bounding box center [527, 412] width 133 height 18
click at [0, 0] on input "إرفع ملف بنوع: xls,xlsx,csv إرفع ملف بنوع: xls,xlsx,csv" at bounding box center [0, 0] width 0 height 0
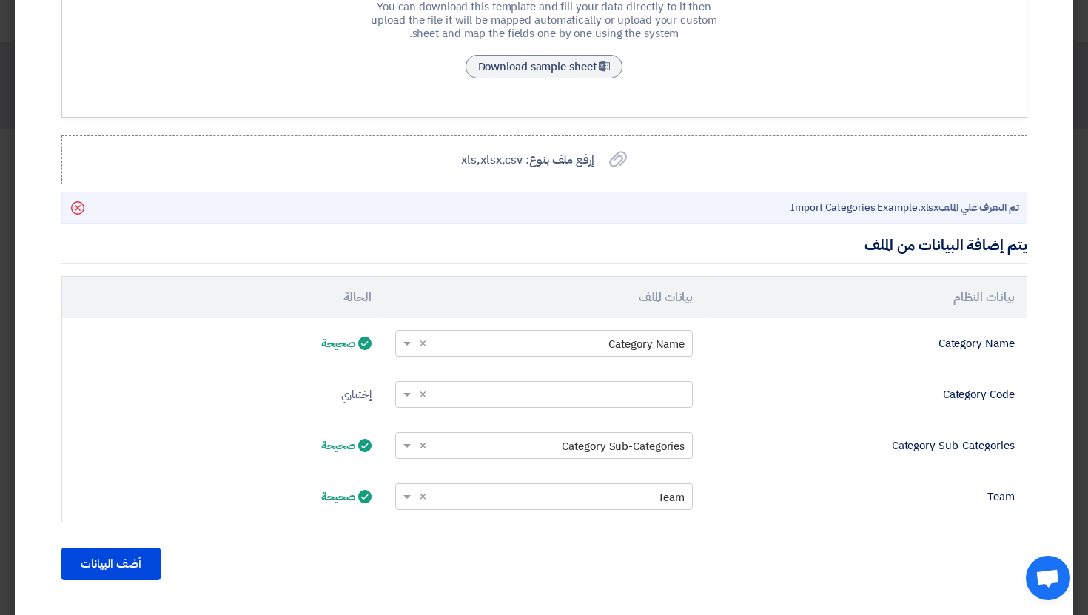
scroll to position [284, 0]
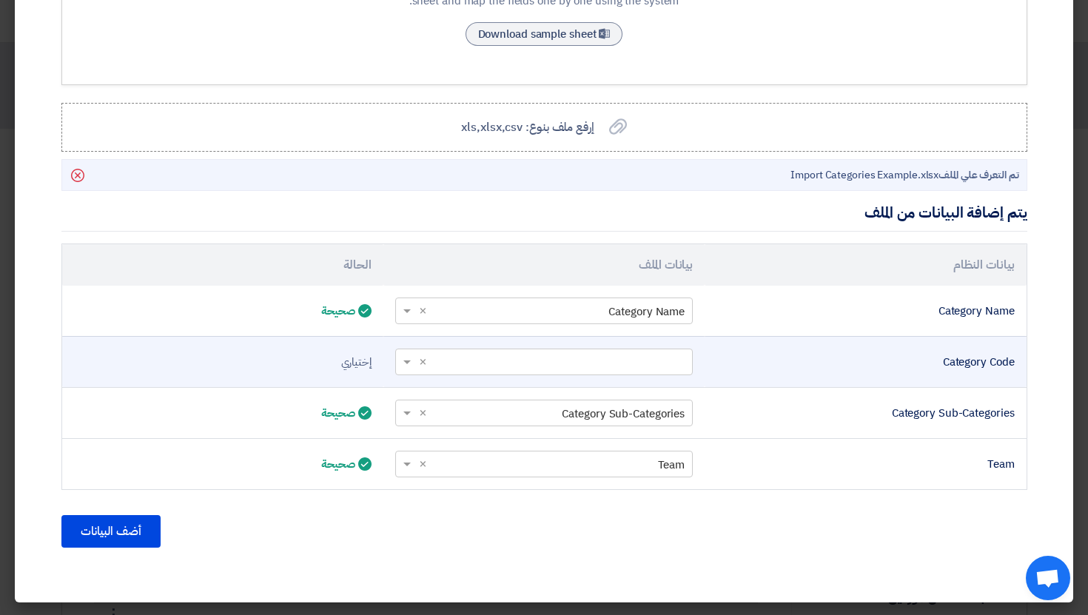
drag, startPoint x: 945, startPoint y: 366, endPoint x: 1014, endPoint y: 364, distance: 68.9
click at [1014, 364] on div "Category Code" at bounding box center [866, 362] width 298 height 17
copy div "Category Code"
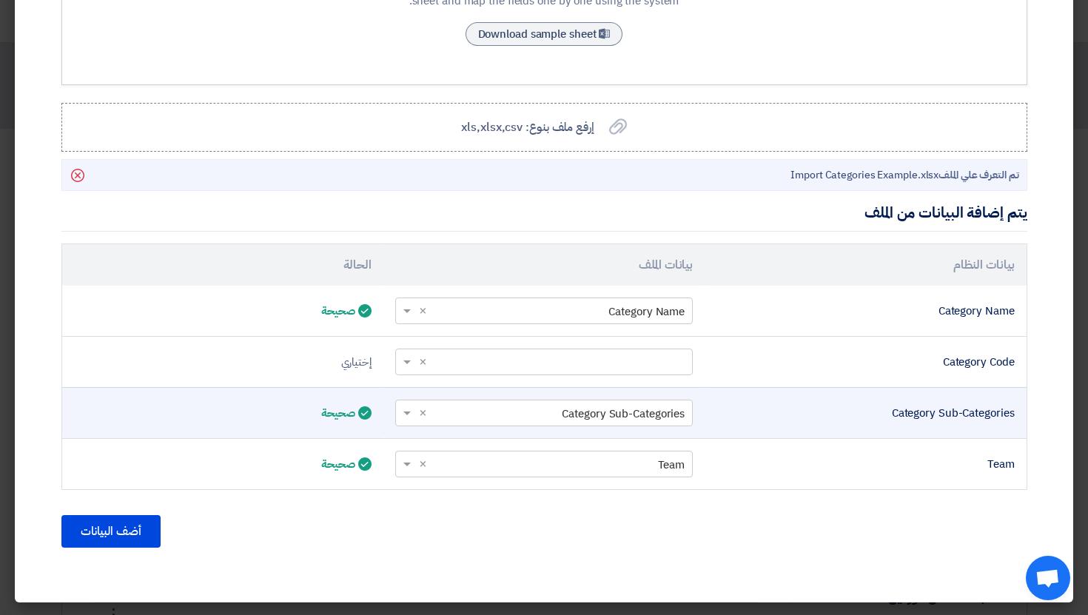
drag, startPoint x: 887, startPoint y: 411, endPoint x: 1014, endPoint y: 410, distance: 126.6
click at [1014, 410] on div "Category Sub-Categories" at bounding box center [866, 413] width 298 height 17
copy div "Category Sub-Categories"
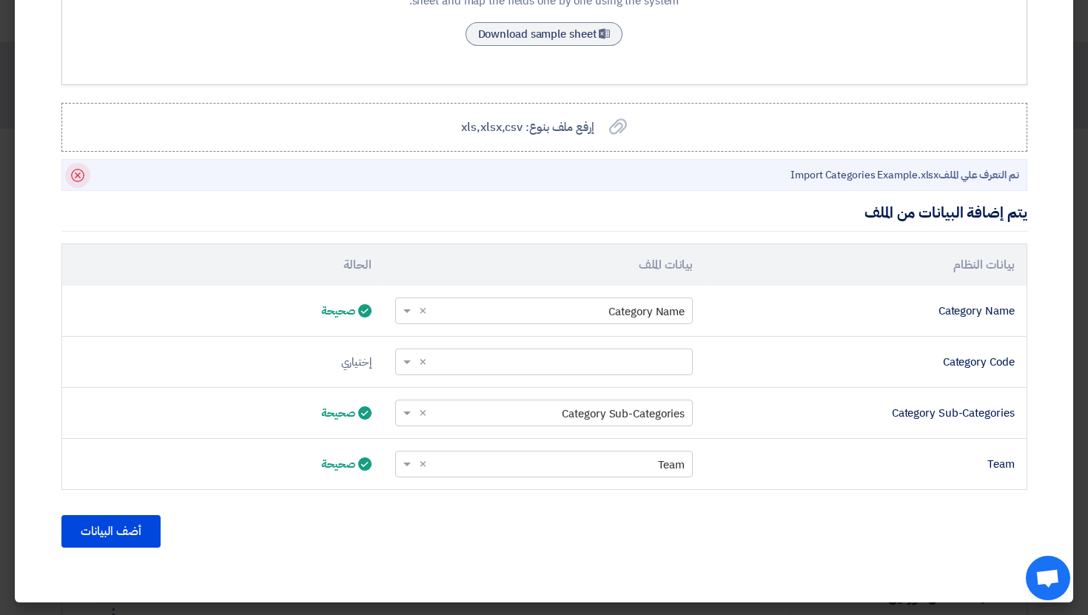
click at [84, 181] on icon "Delete" at bounding box center [77, 175] width 25 height 25
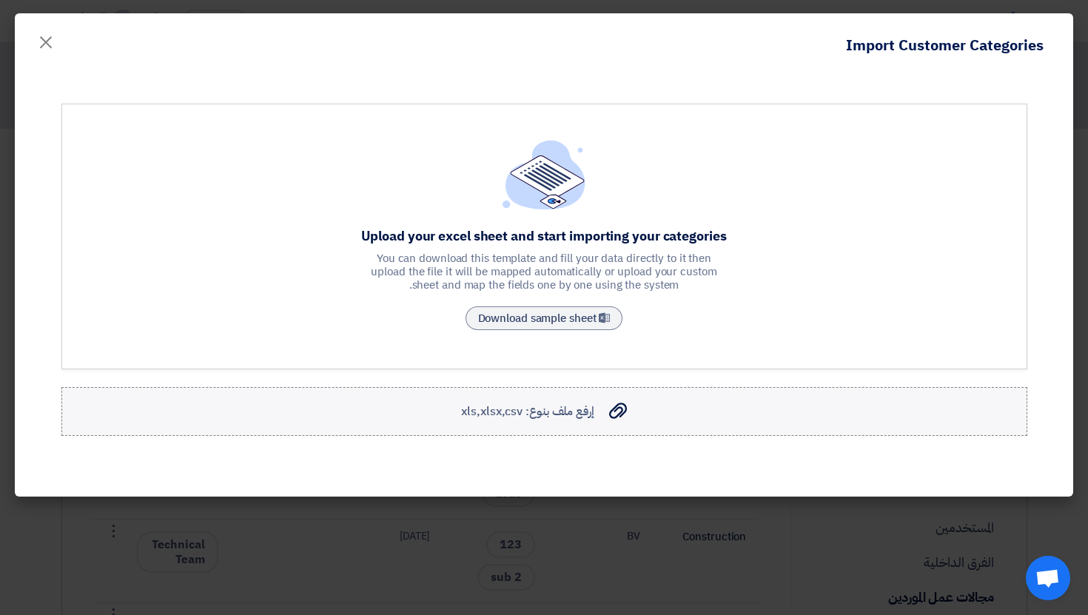
click at [538, 410] on span "إرفع ملف بنوع: xls,xlsx,csv" at bounding box center [527, 412] width 133 height 18
click at [0, 0] on input "إرفع ملف بنوع: xls,xlsx,csv إرفع ملف بنوع: xls,xlsx,csv" at bounding box center [0, 0] width 0 height 0
click at [595, 400] on label "إرفع ملف بنوع: xls,xlsx,csv إرفع ملف بنوع: xls,xlsx,csv" at bounding box center [544, 411] width 966 height 49
click at [0, 0] on input "إرفع ملف بنوع: xls,xlsx,csv إرفع ملف بنوع: xls,xlsx,csv" at bounding box center [0, 0] width 0 height 0
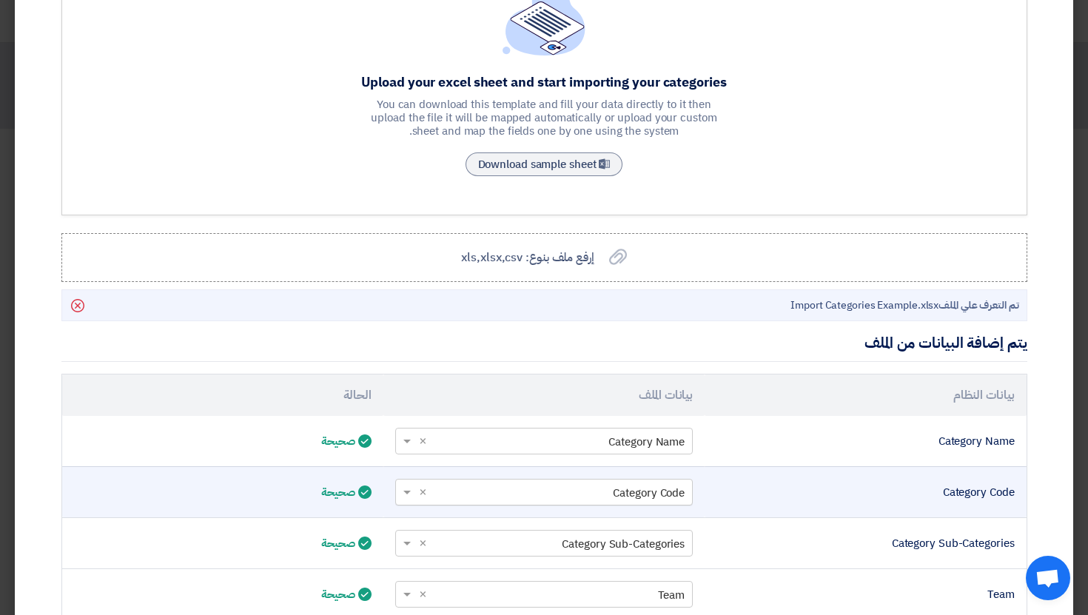
scroll to position [284, 0]
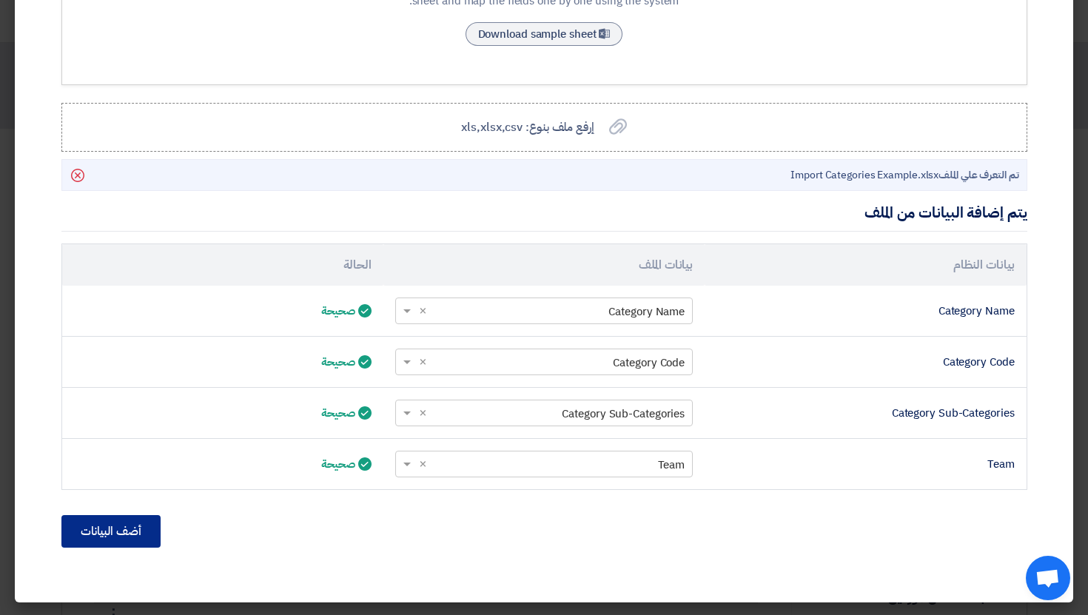
click at [138, 526] on button "أضف البيانات" at bounding box center [110, 531] width 99 height 33
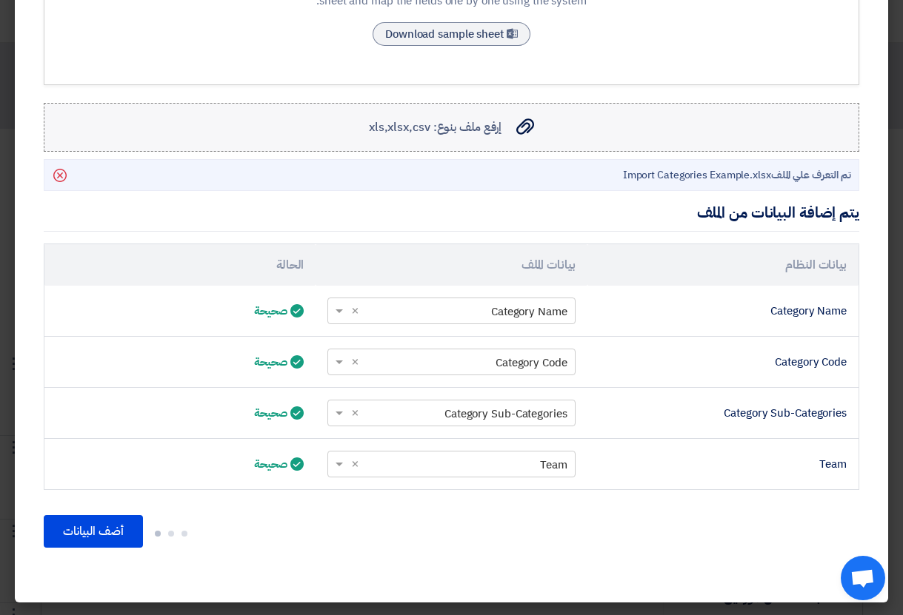
scroll to position [0, 0]
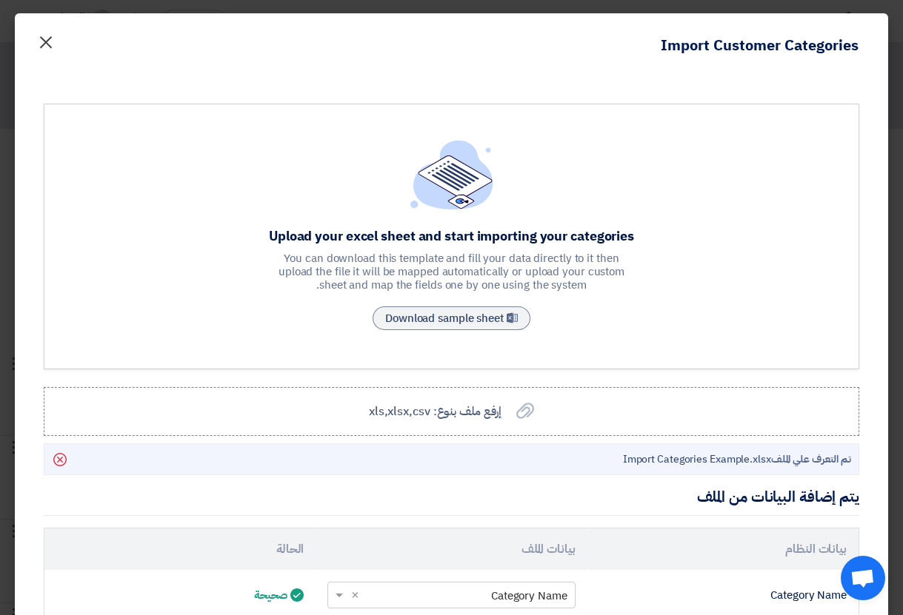
click at [50, 32] on span "×" at bounding box center [46, 41] width 18 height 44
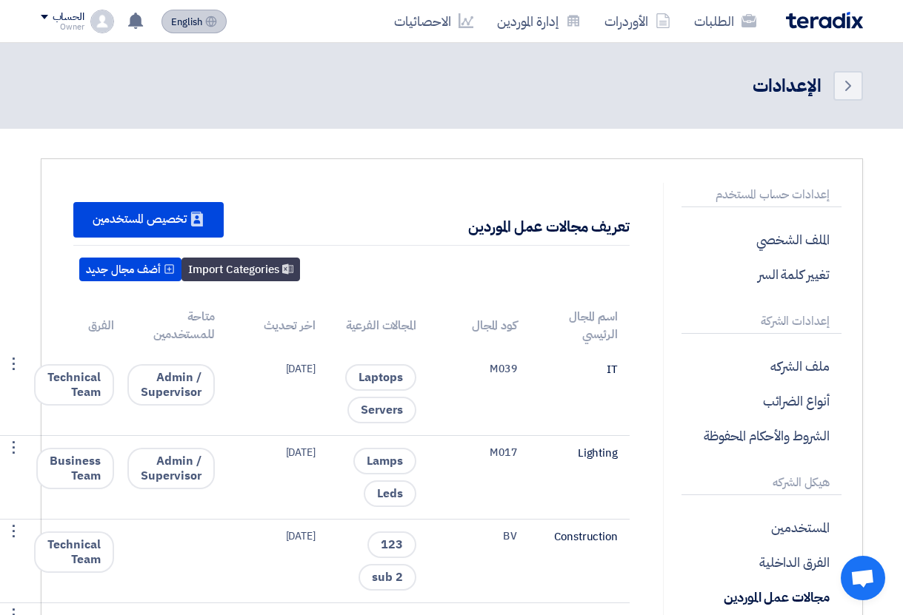
click at [204, 23] on button "English EN" at bounding box center [193, 22] width 65 height 24
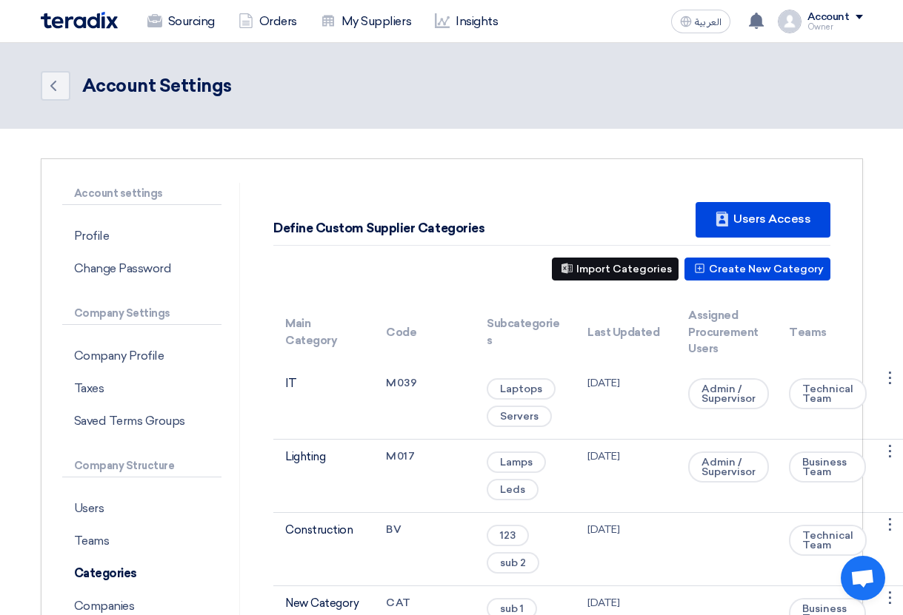
click at [625, 267] on button "Import Categories" at bounding box center [615, 269] width 127 height 23
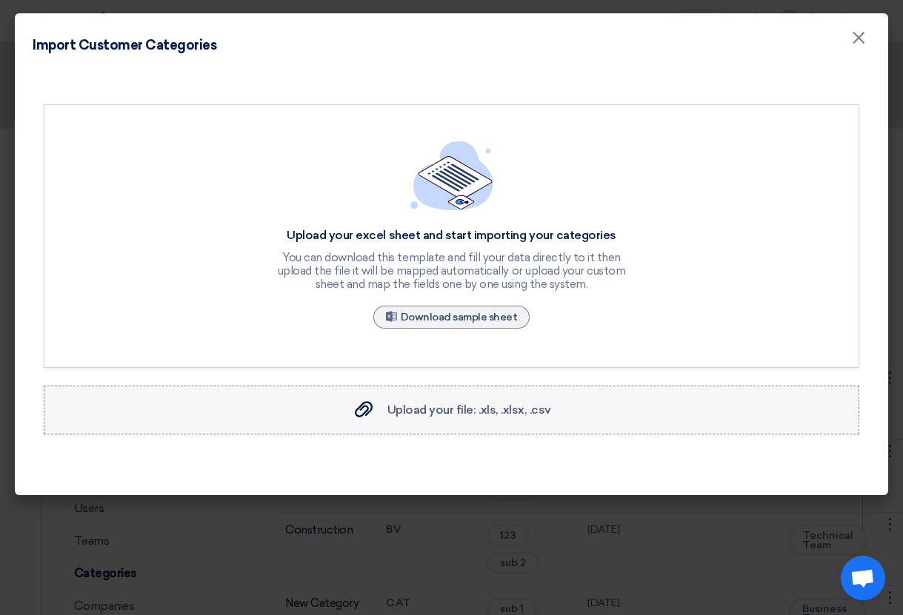
click at [495, 409] on span "Upload your file: .xls, .xlsx, .csv" at bounding box center [469, 410] width 164 height 14
click at [0, 0] on input "Upload your file: .xls, .xlsx, .csv Upload your file: .xls, .xlsx, .csv" at bounding box center [0, 0] width 0 height 0
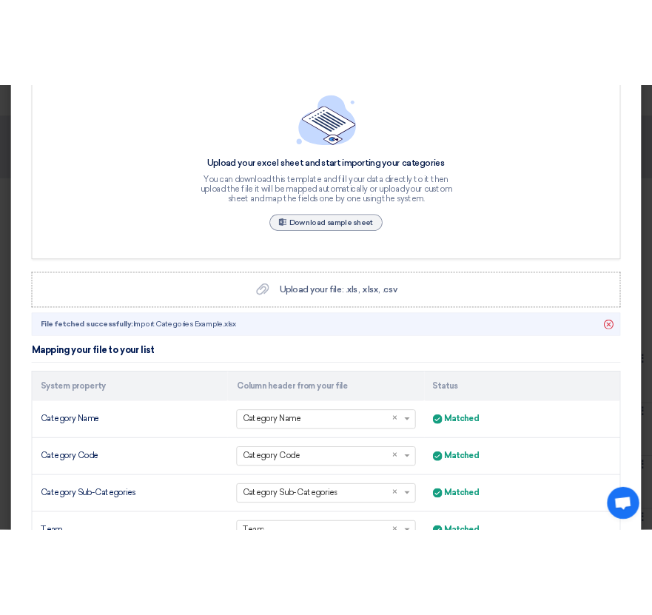
scroll to position [278, 0]
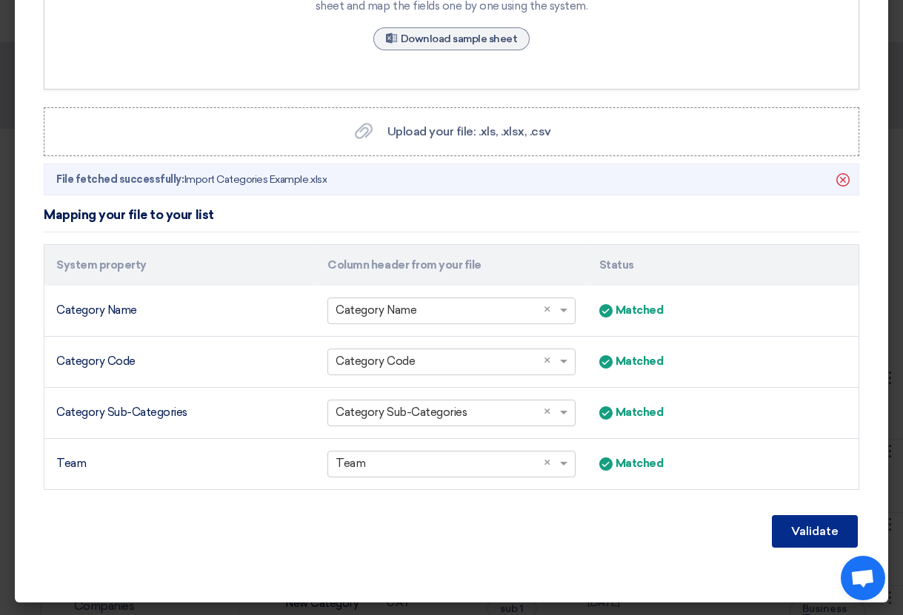
click at [809, 526] on button "Validate" at bounding box center [815, 531] width 86 height 33
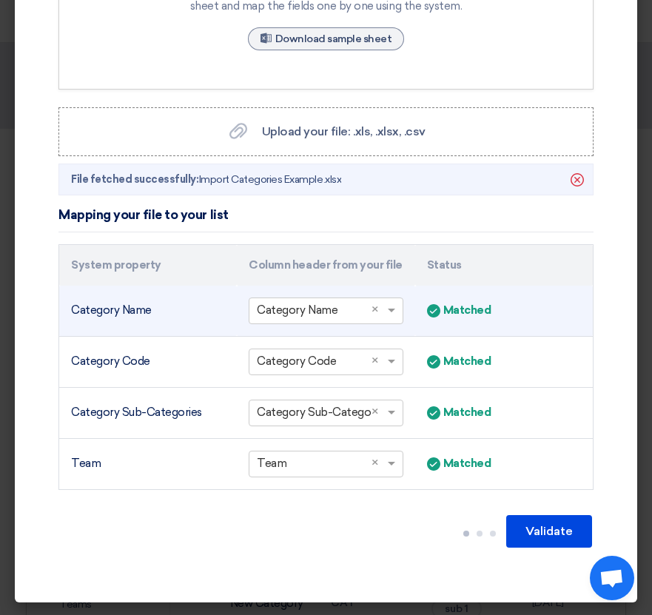
scroll to position [0, 0]
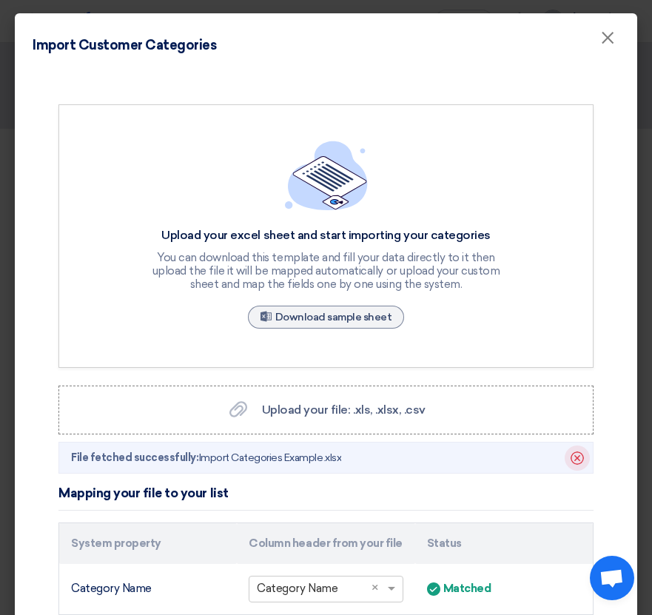
click at [575, 452] on use at bounding box center [577, 458] width 13 height 13
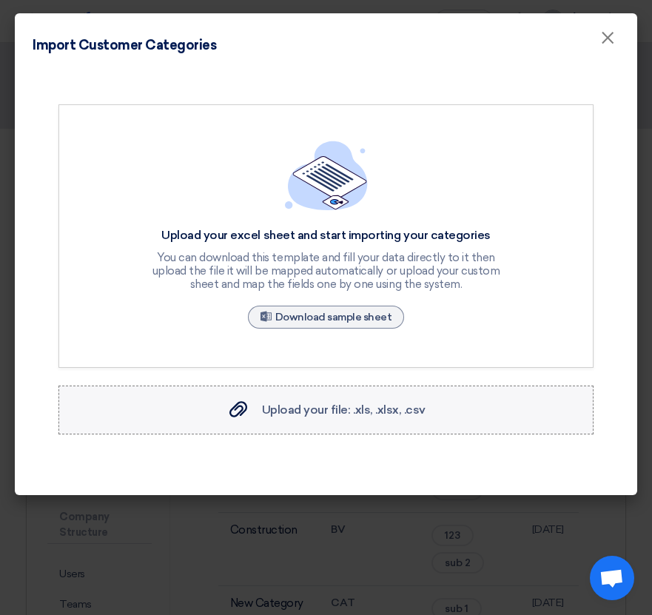
click at [401, 419] on label "Upload your file: .xls, .xlsx, .csv Upload your file: .xls, .xlsx, .csv" at bounding box center [325, 410] width 535 height 49
click at [0, 0] on input "Upload your file: .xls, .xlsx, .csv Upload your file: .xls, .xlsx, .csv" at bounding box center [0, 0] width 0 height 0
click at [419, 416] on span "Upload your file: .xls, .xlsx, .csv" at bounding box center [344, 410] width 164 height 14
click at [0, 0] on input "Upload your file: .xls, .xlsx, .csv Upload your file: .xls, .xlsx, .csv" at bounding box center [0, 0] width 0 height 0
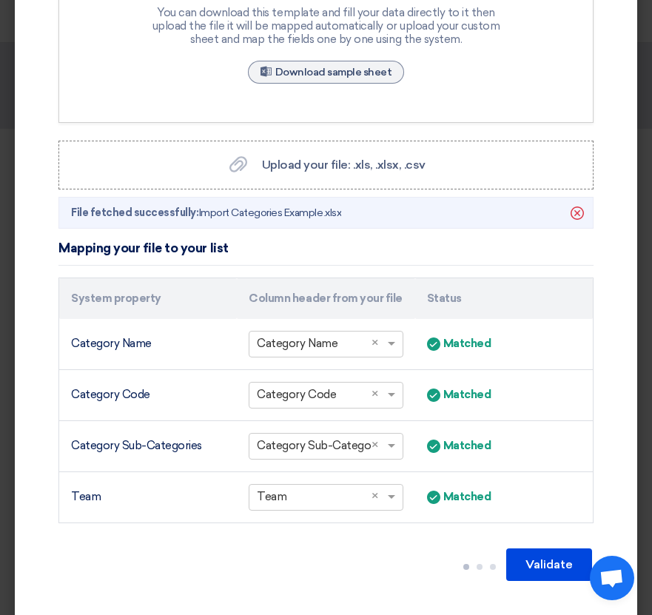
scroll to position [278, 0]
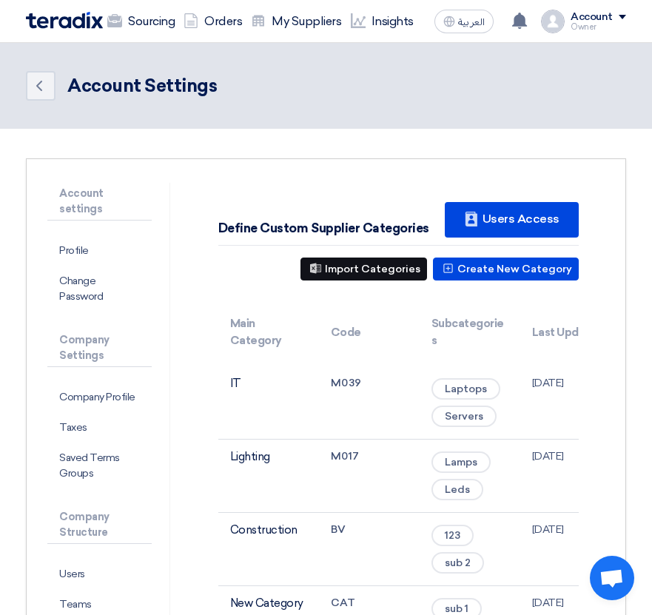
click at [361, 277] on button "Import Categories" at bounding box center [364, 269] width 127 height 23
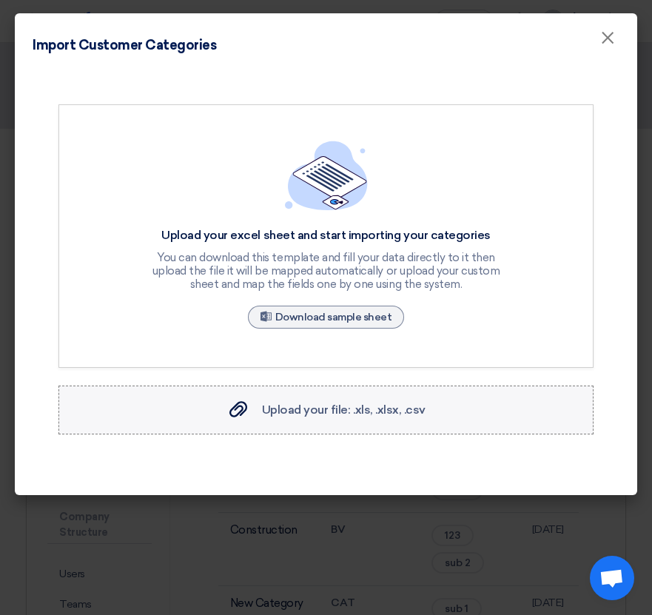
click at [338, 406] on span "Upload your file: .xls, .xlsx, .csv" at bounding box center [344, 410] width 164 height 14
click at [0, 0] on input "Upload your file: .xls, .xlsx, .csv Upload your file: .xls, .xlsx, .csv" at bounding box center [0, 0] width 0 height 0
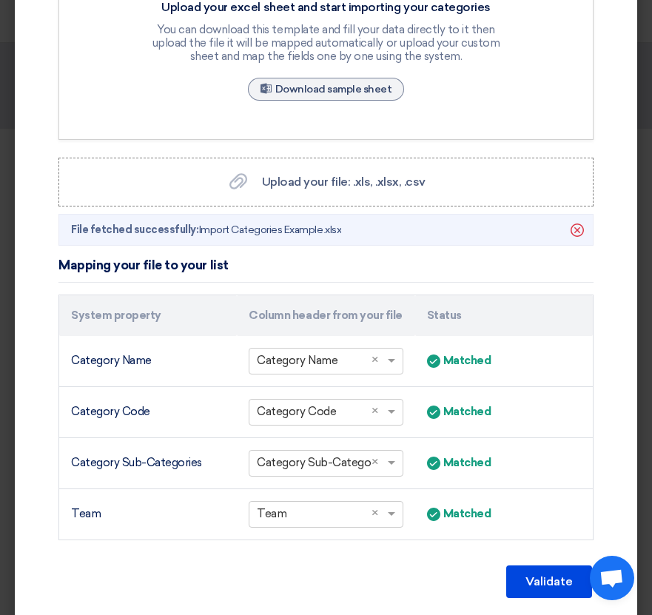
scroll to position [278, 0]
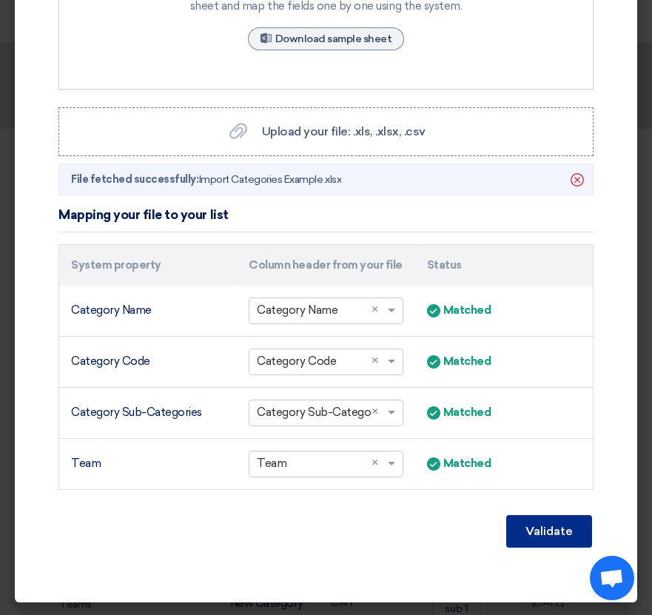
click at [556, 518] on button "Validate" at bounding box center [549, 531] width 86 height 33
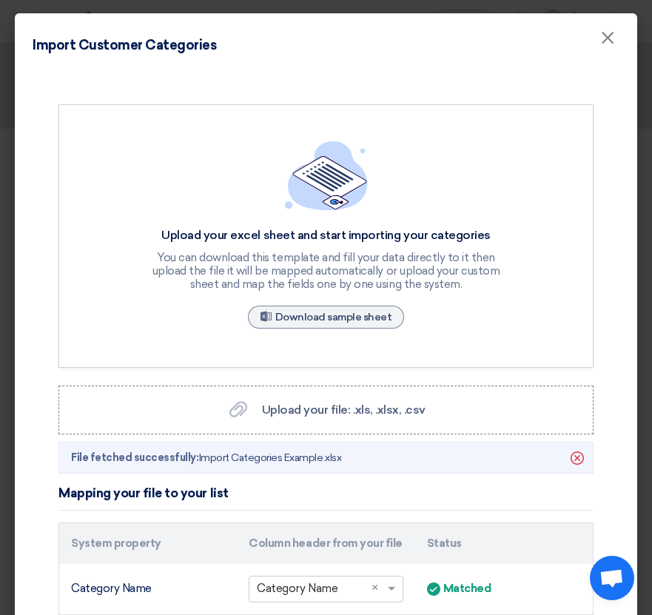
click at [602, 22] on div "Import Customer Categories ×" at bounding box center [326, 40] width 623 height 54
click at [606, 33] on span "×" at bounding box center [607, 42] width 15 height 30
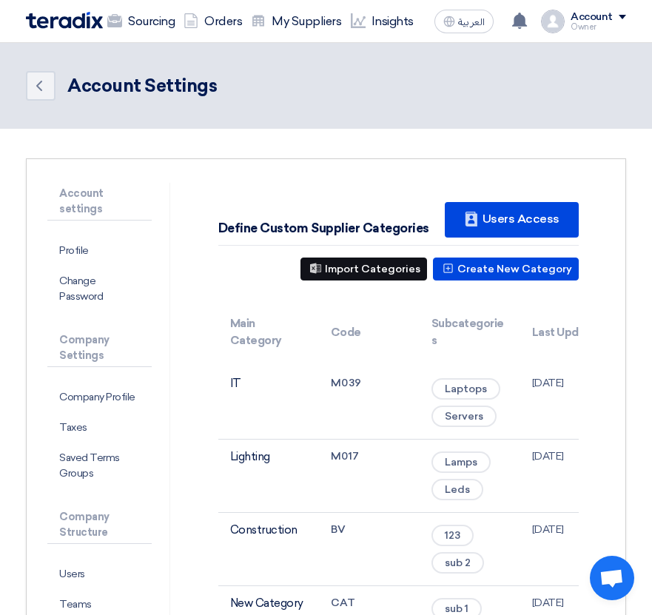
click at [404, 277] on button "Import Categories" at bounding box center [364, 269] width 127 height 23
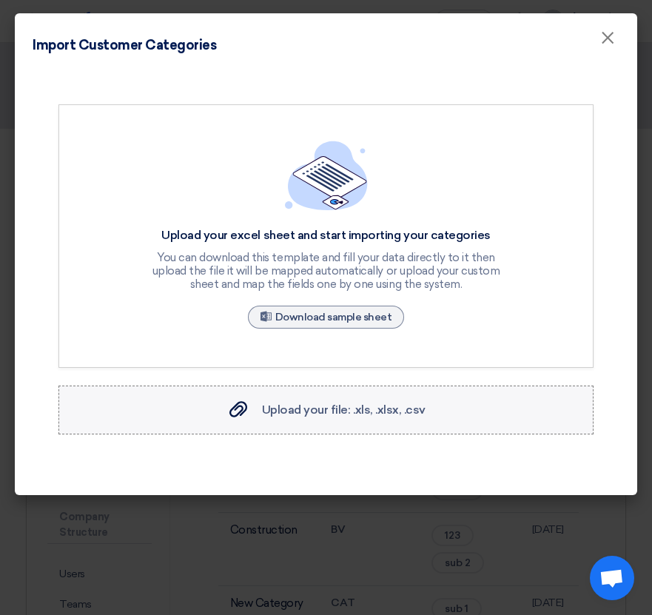
click at [359, 338] on div "Upload your excel sheet and start importing your categories You can download th…" at bounding box center [325, 236] width 535 height 264
click at [356, 389] on label "Upload your file: .xls, .xlsx, .csv Upload your file: .xls, .xlsx, .csv" at bounding box center [325, 410] width 535 height 49
click at [0, 0] on input "Upload your file: .xls, .xlsx, .csv Upload your file: .xls, .xlsx, .csv" at bounding box center [0, 0] width 0 height 0
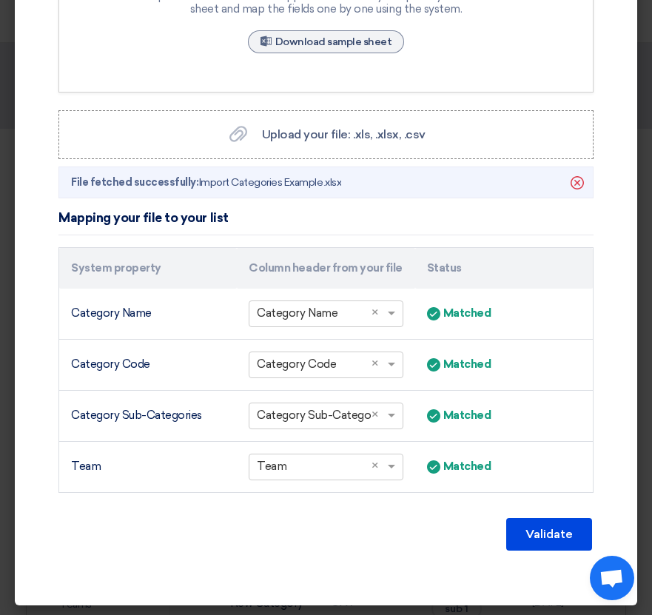
scroll to position [278, 0]
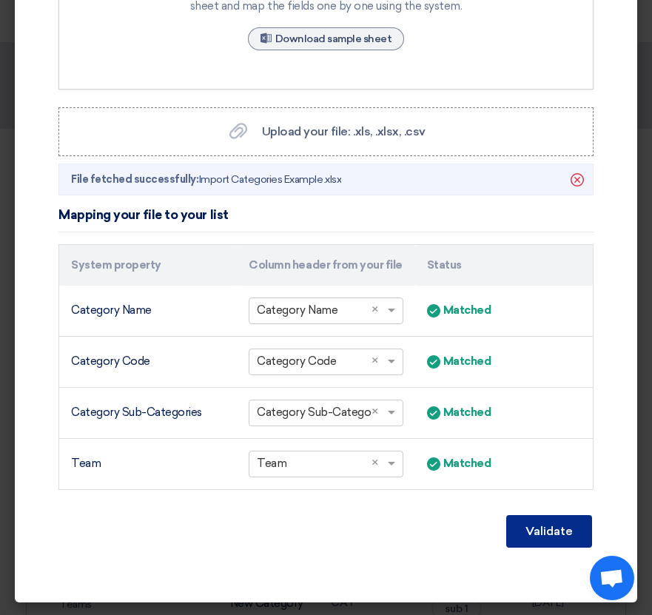
click at [569, 533] on button "Validate" at bounding box center [549, 531] width 86 height 33
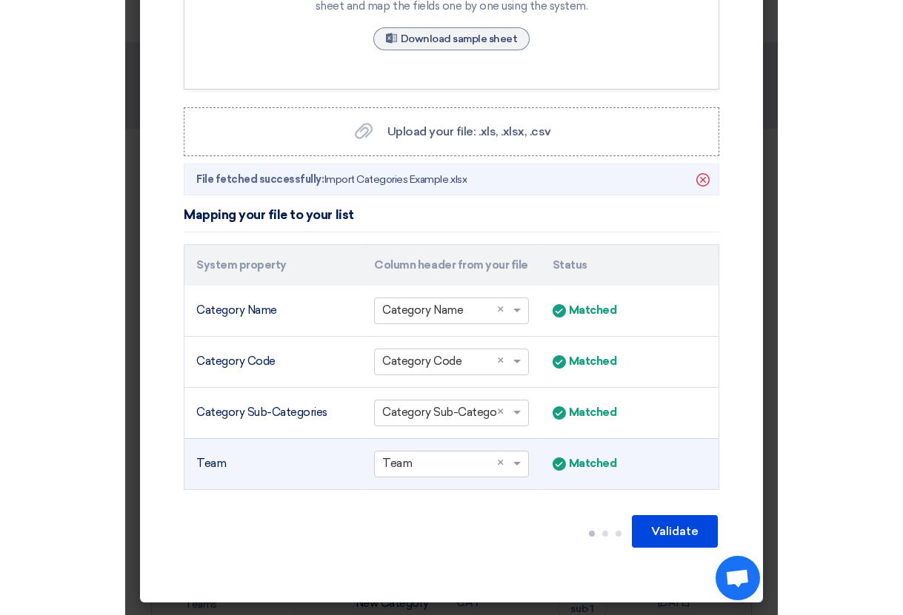
scroll to position [0, 0]
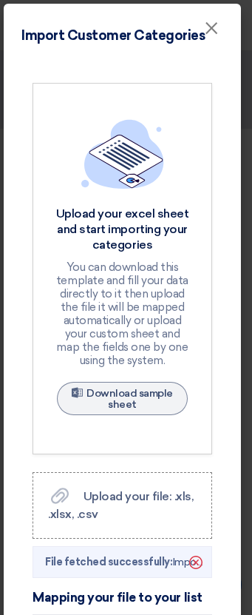
click at [248, 295] on modal-container "Import Customer Categories × Upload your excel sheet and start importing your c…" at bounding box center [126, 307] width 252 height 615
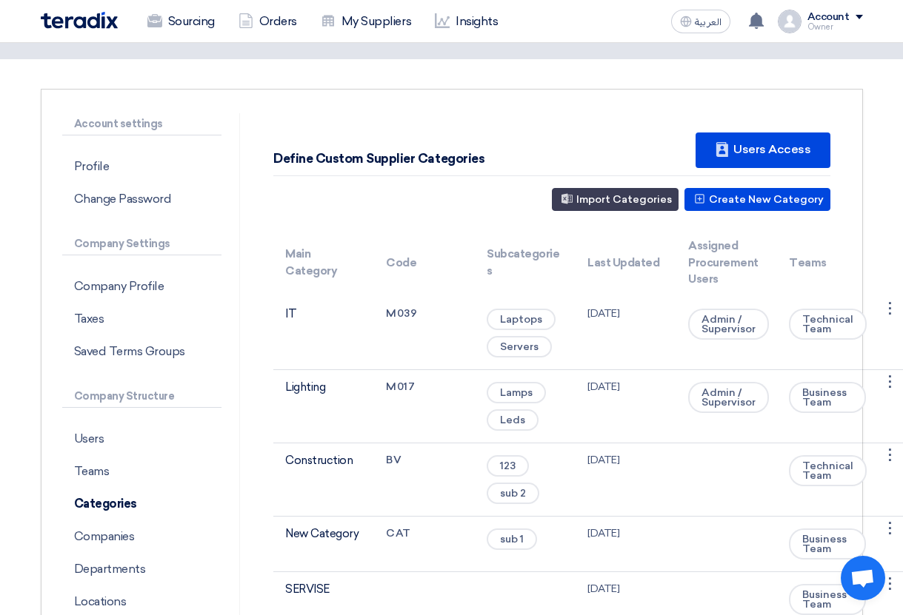
scroll to position [173, 0]
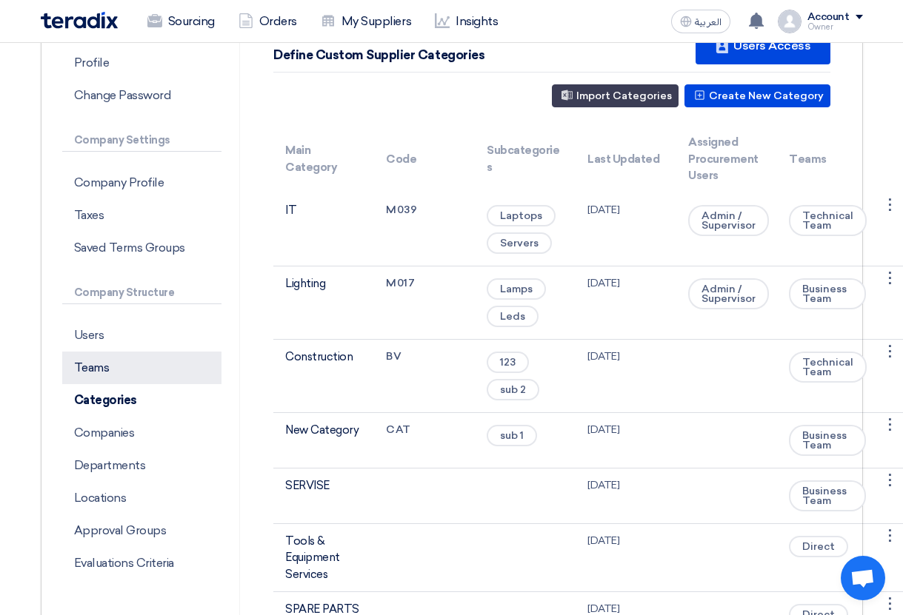
click at [140, 375] on p "Teams" at bounding box center [142, 368] width 160 height 33
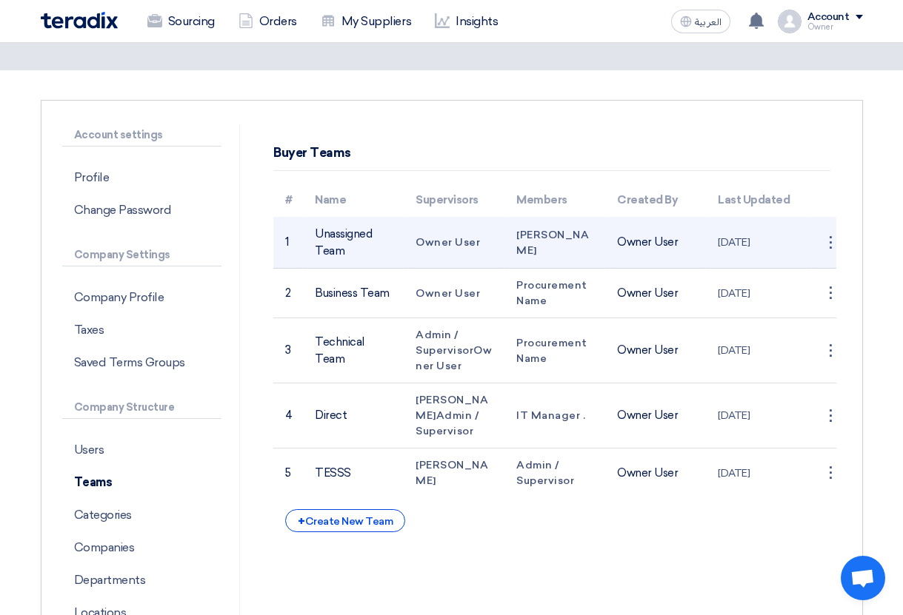
scroll to position [62, 0]
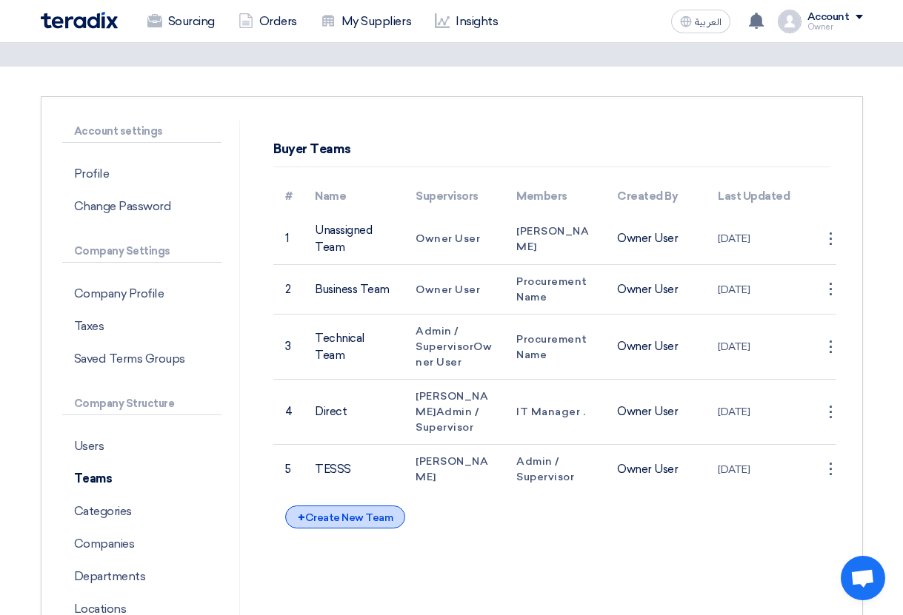
click at [349, 518] on div "+ Create New Team" at bounding box center [345, 517] width 120 height 23
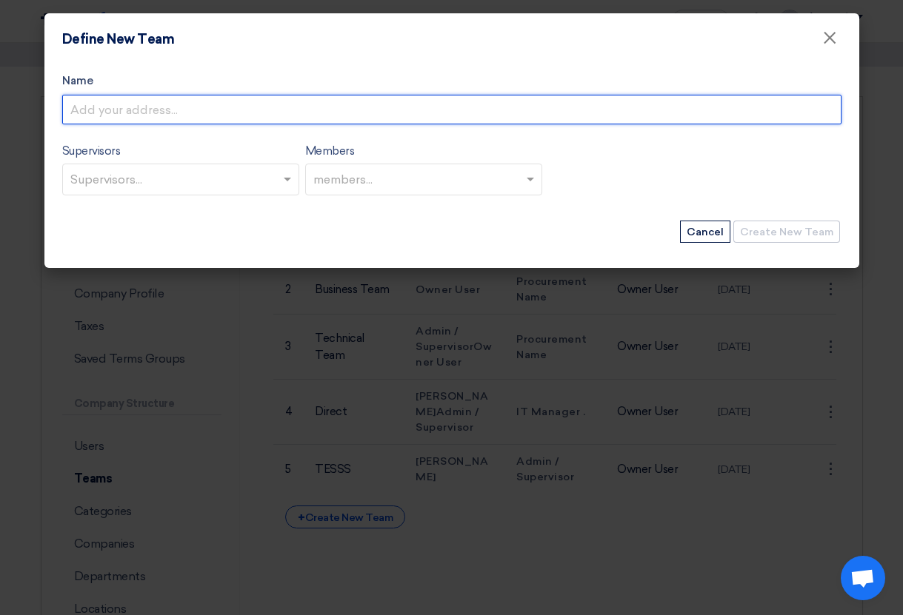
click at [255, 116] on input "Name" at bounding box center [451, 110] width 779 height 30
paste input "Marketing Teams"
type input "Marketing Teams"
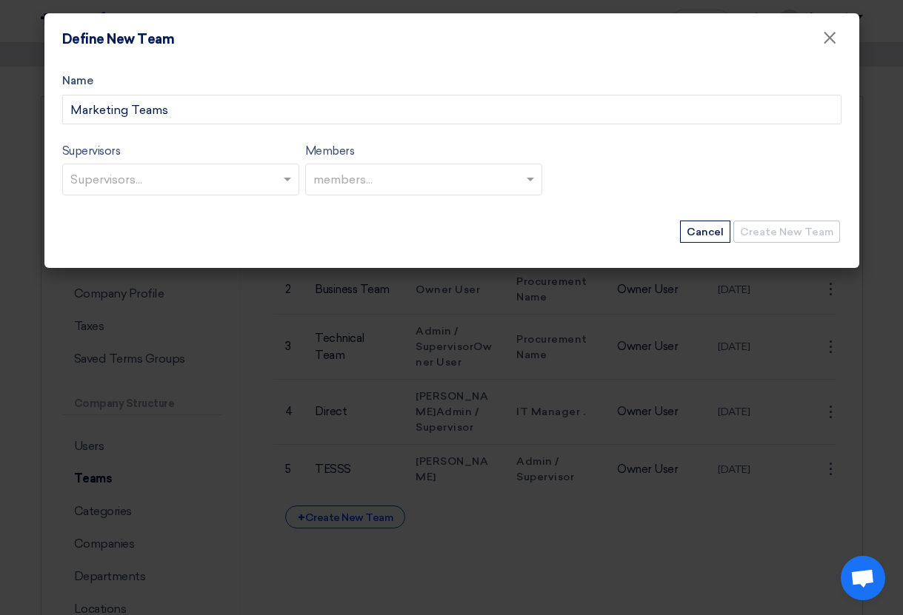
click at [152, 193] on div at bounding box center [174, 180] width 212 height 27
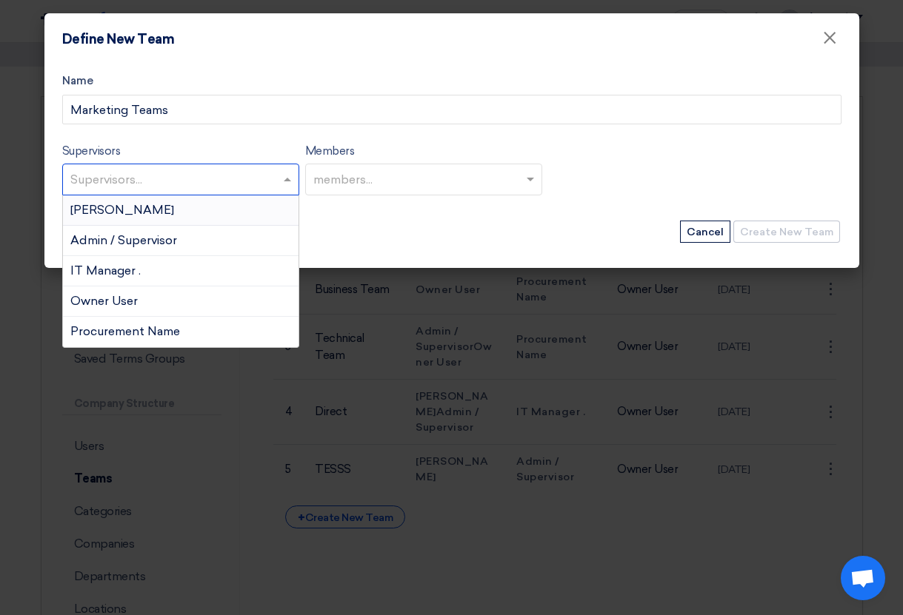
click at [152, 207] on div "Abd Rah" at bounding box center [180, 210] width 235 height 30
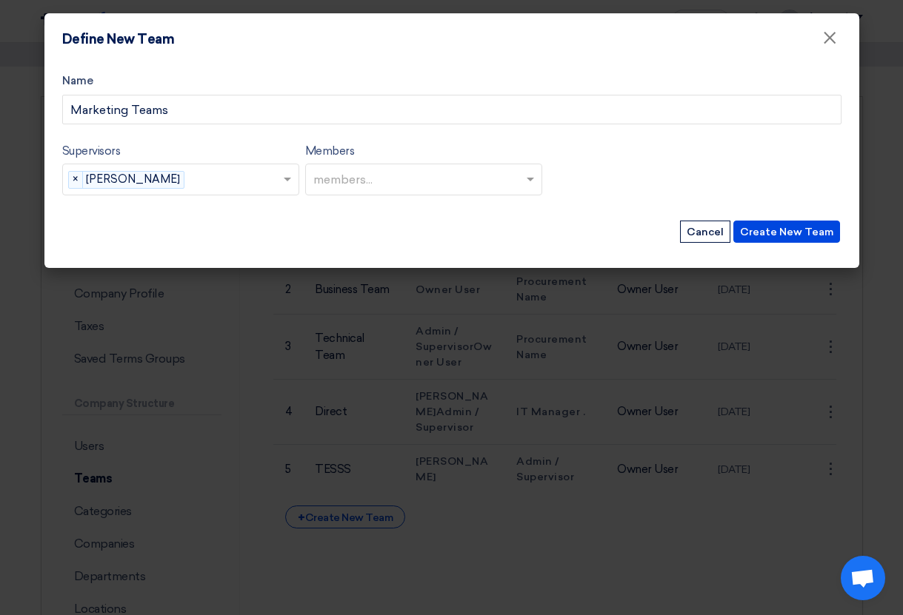
click at [335, 204] on div "Supervisors Supervisors... × Abd Rah × Members members..." at bounding box center [451, 174] width 779 height 65
click at [349, 172] on input "text" at bounding box center [425, 181] width 224 height 24
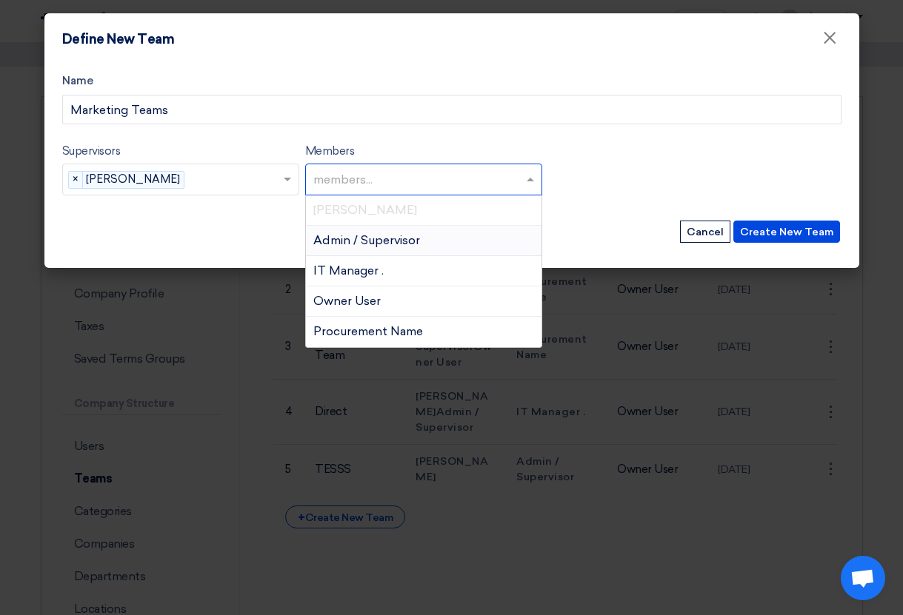
click at [349, 211] on span "Abd Rah" at bounding box center [365, 210] width 104 height 14
click at [356, 248] on div "Admin / Supervisor" at bounding box center [423, 241] width 235 height 30
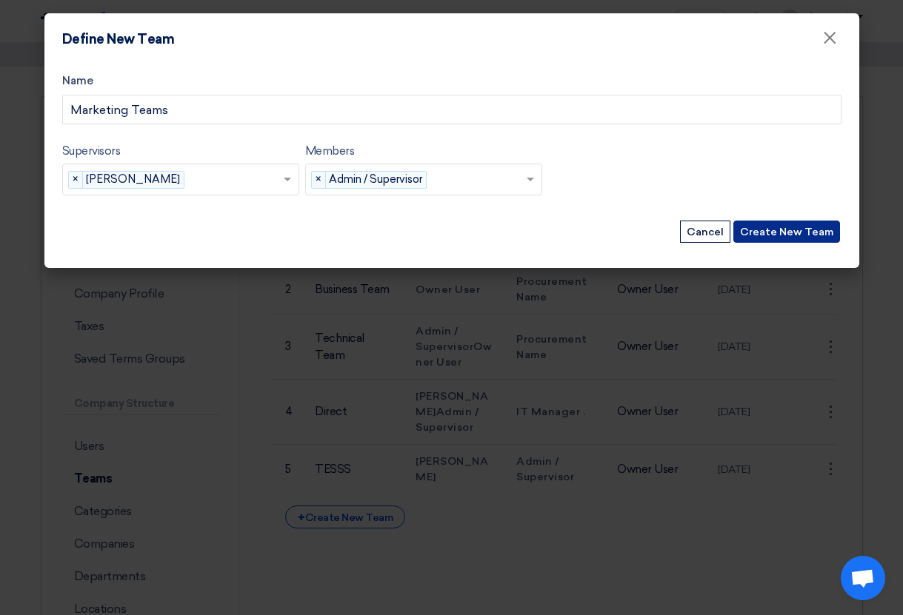
click at [652, 241] on button "Create New Team" at bounding box center [786, 232] width 107 height 22
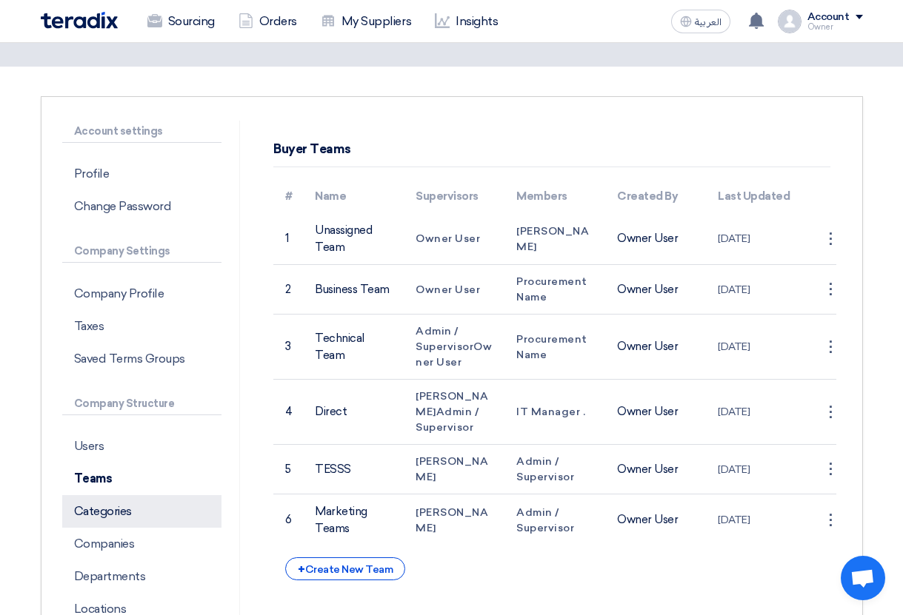
click at [136, 502] on p "Categories" at bounding box center [142, 511] width 160 height 33
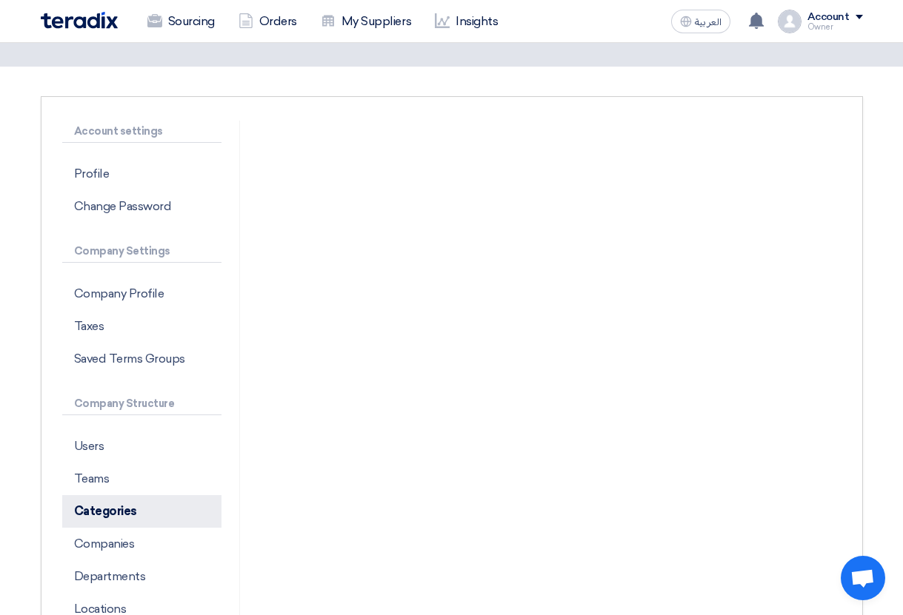
click at [159, 506] on p "Categories" at bounding box center [142, 511] width 160 height 33
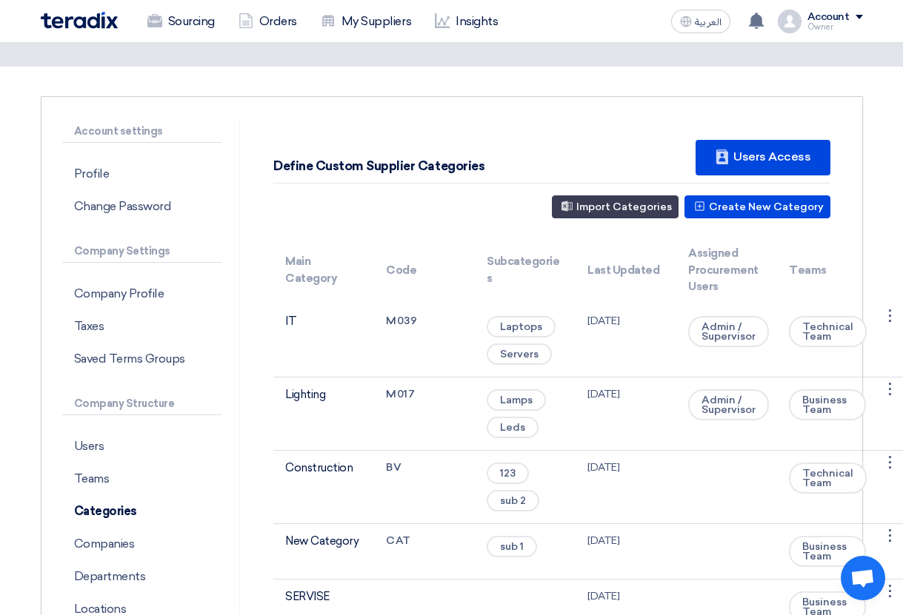
click at [612, 210] on button "Import Categories" at bounding box center [615, 206] width 127 height 23
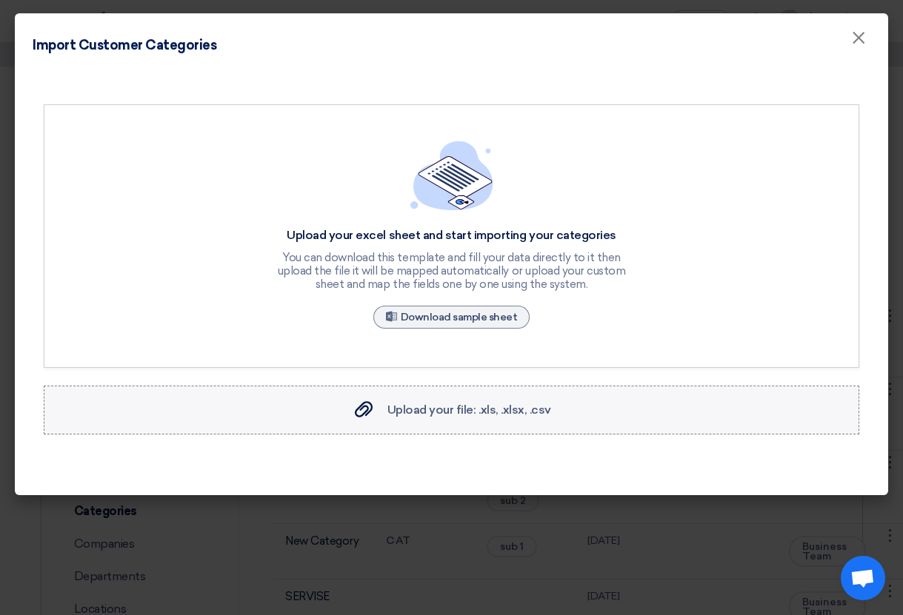
click at [469, 406] on span "Upload your file: .xls, .xlsx, .csv" at bounding box center [469, 410] width 164 height 14
click at [0, 0] on input "Upload your file: .xls, .xlsx, .csv Upload your file: .xls, .xlsx, .csv" at bounding box center [0, 0] width 0 height 0
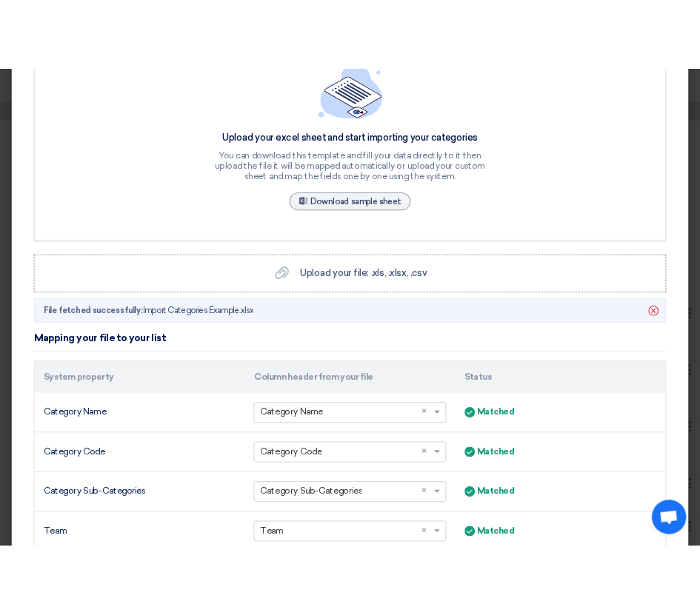
scroll to position [278, 0]
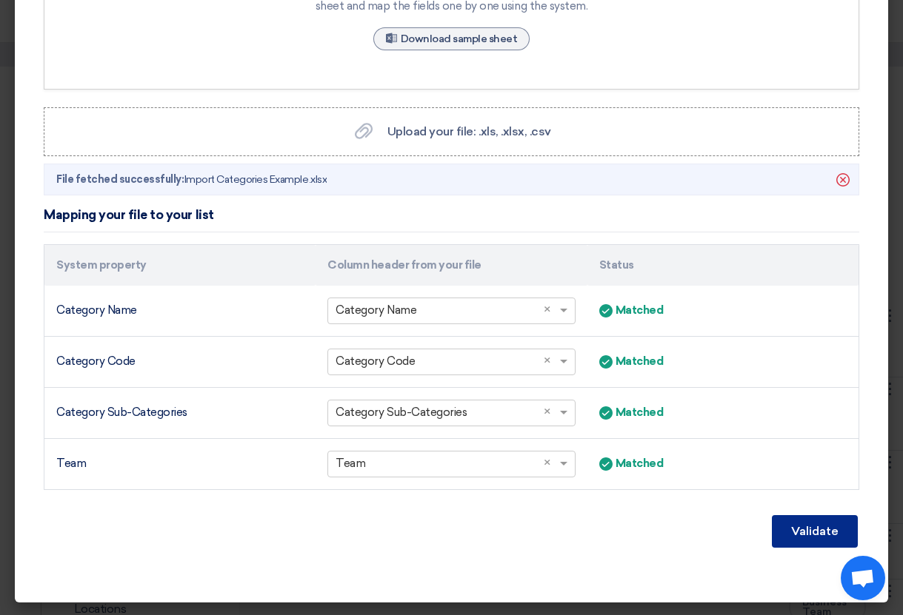
click at [652, 533] on button "Validate" at bounding box center [815, 531] width 86 height 33
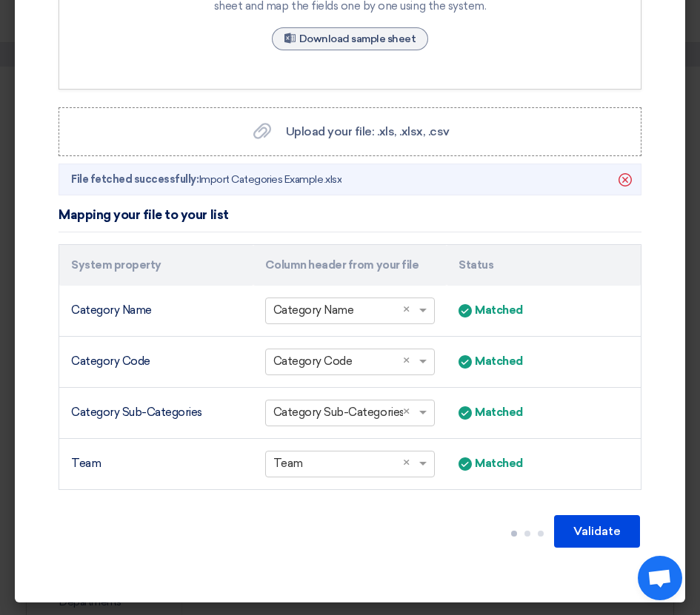
drag, startPoint x: 161, startPoint y: 315, endPoint x: 40, endPoint y: 315, distance: 120.7
click at [33, 315] on section "Upload your excel sheet and start importing your categories You can download th…" at bounding box center [350, 187] width 635 height 783
click at [40, 315] on section "Upload your excel sheet and start importing your categories You can download th…" at bounding box center [350, 187] width 635 height 783
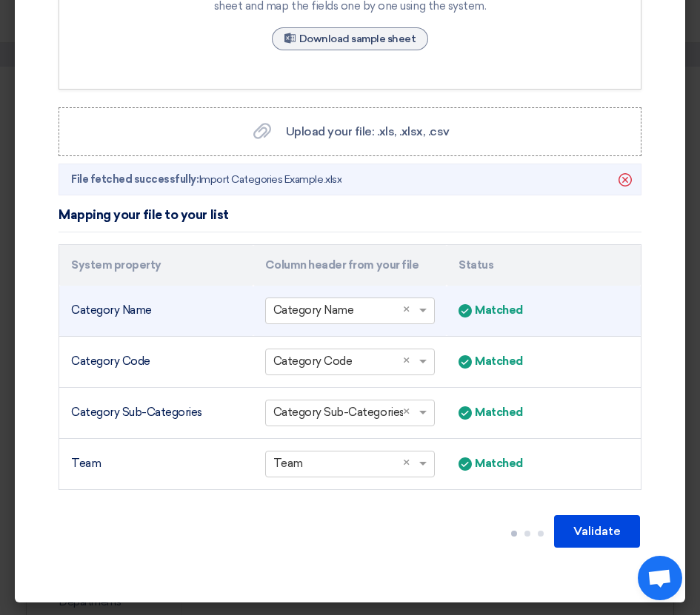
click at [96, 314] on div "Category Name" at bounding box center [156, 310] width 170 height 17
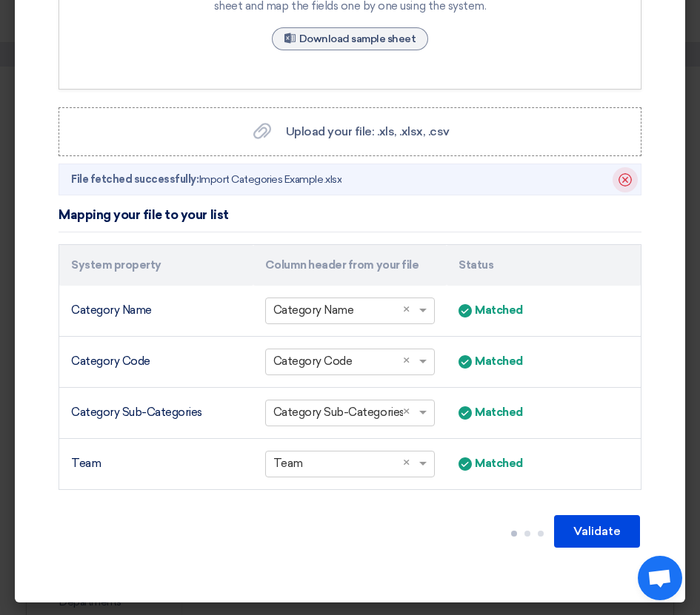
click at [623, 186] on icon "Delete" at bounding box center [624, 179] width 25 height 25
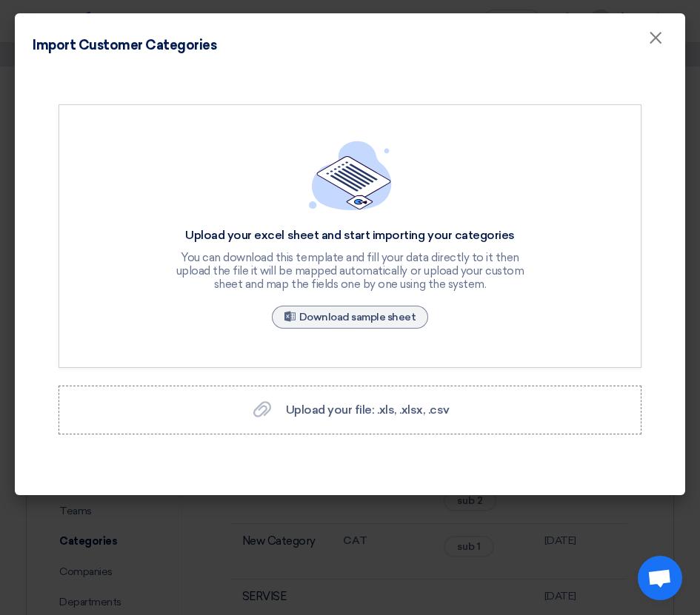
scroll to position [0, 0]
click at [652, 43] on span "×" at bounding box center [655, 42] width 15 height 30
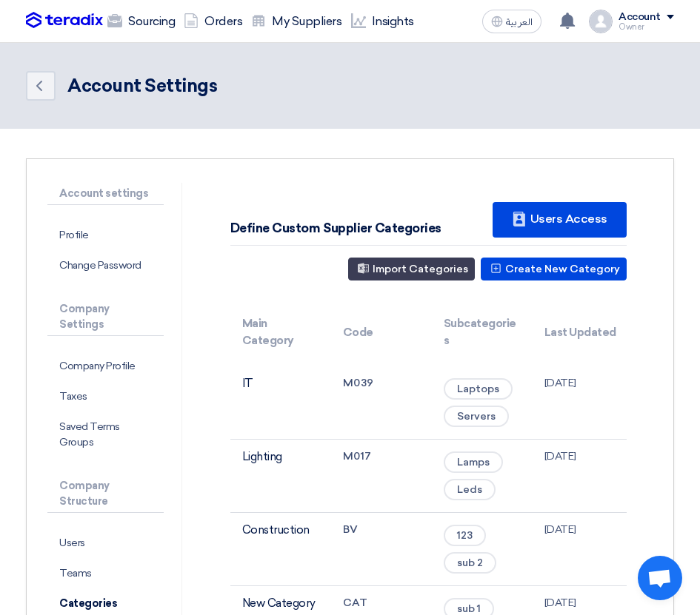
scroll to position [62, 0]
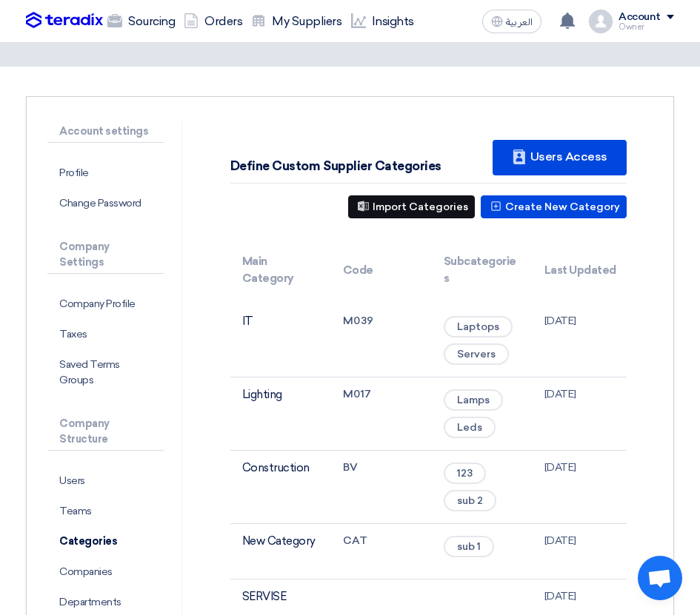
click at [440, 205] on button "Import Categories" at bounding box center [411, 206] width 127 height 23
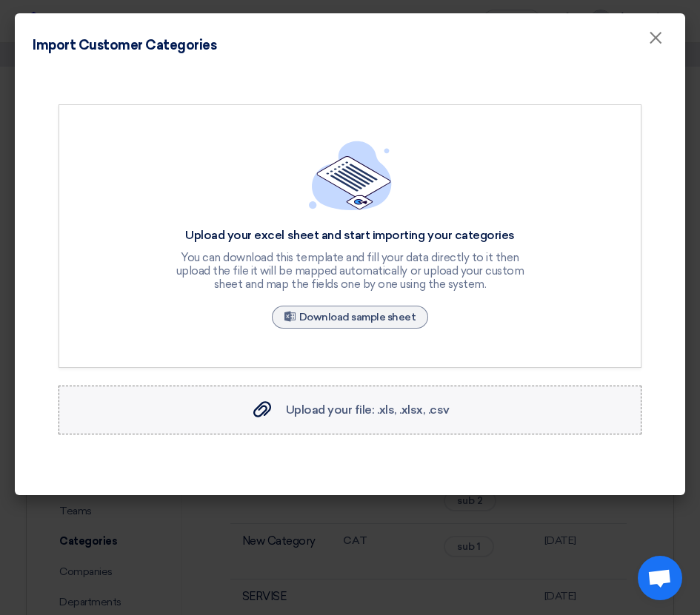
click at [358, 406] on span "Upload your file: .xls, .xlsx, .csv" at bounding box center [368, 410] width 164 height 14
click at [0, 0] on input "Upload your file: .xls, .xlsx, .csv Upload your file: .xls, .xlsx, .csv" at bounding box center [0, 0] width 0 height 0
click at [384, 416] on span "Upload your file: .xls, .xlsx, .csv" at bounding box center [368, 410] width 164 height 14
click at [0, 0] on input "Upload your file: .xls, .xlsx, .csv Upload your file: .xls, .xlsx, .csv" at bounding box center [0, 0] width 0 height 0
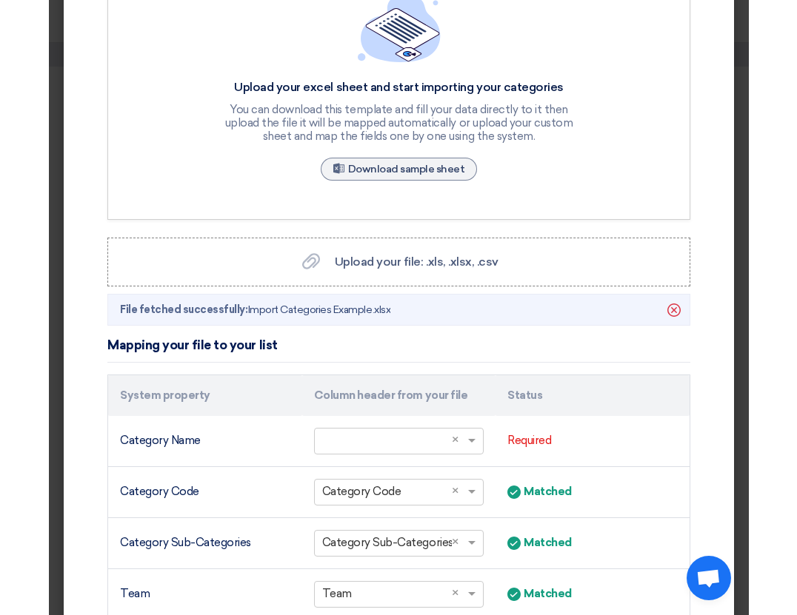
scroll to position [278, 0]
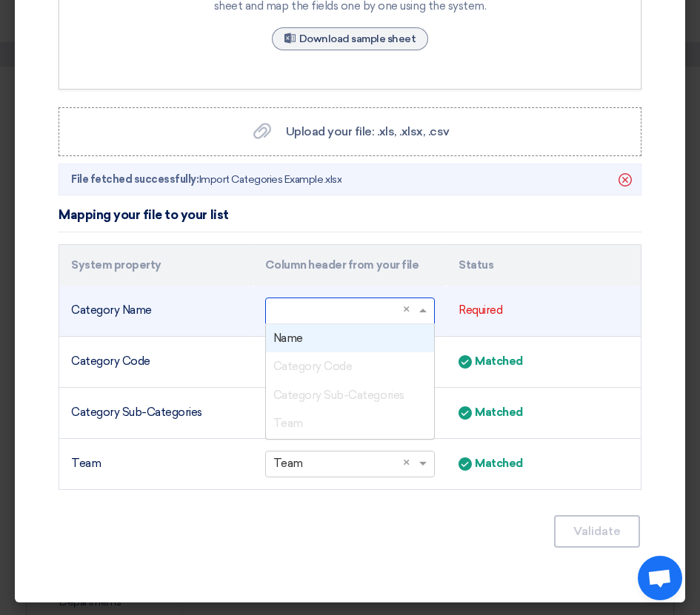
click at [347, 304] on input "text" at bounding box center [342, 310] width 139 height 24
click at [337, 337] on div "Name" at bounding box center [350, 338] width 169 height 29
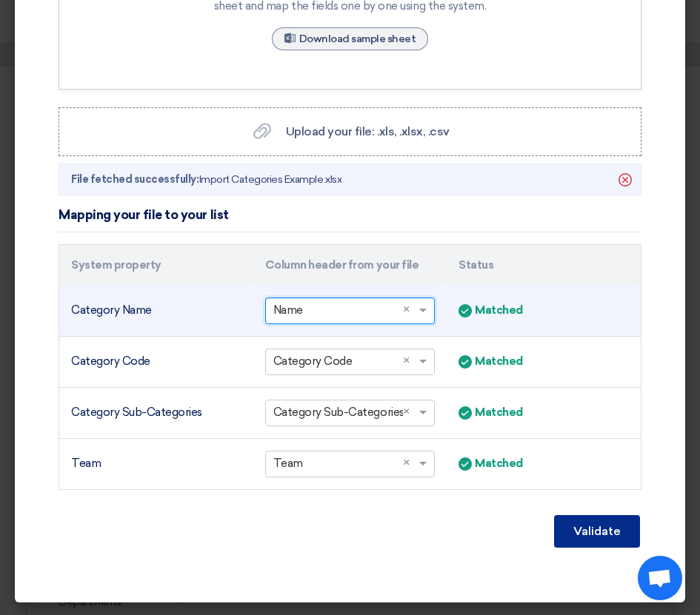
click at [605, 536] on button "Validate" at bounding box center [597, 531] width 86 height 33
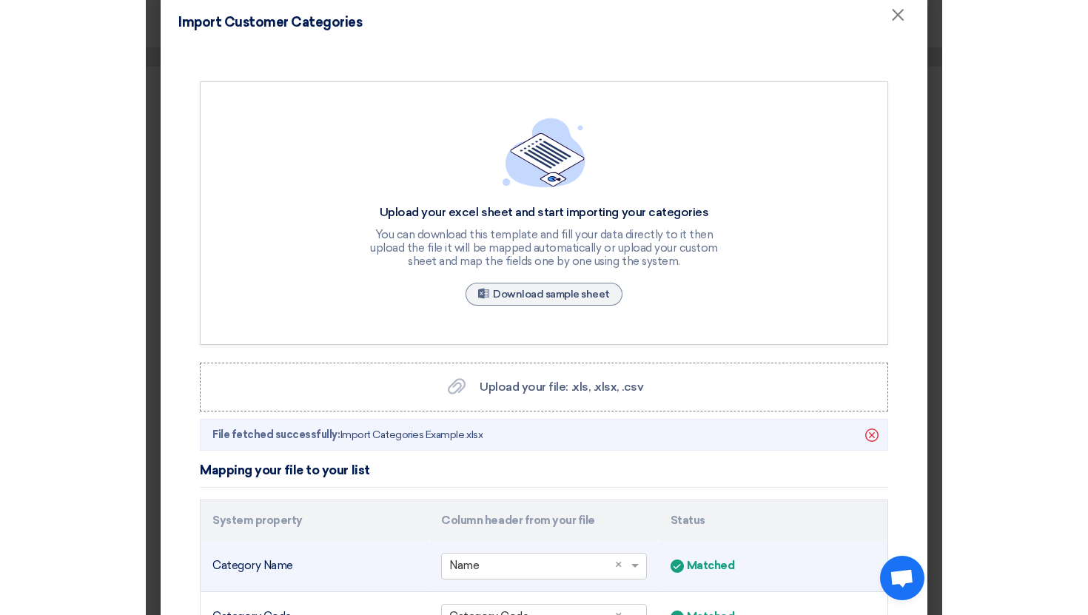
scroll to position [0, 0]
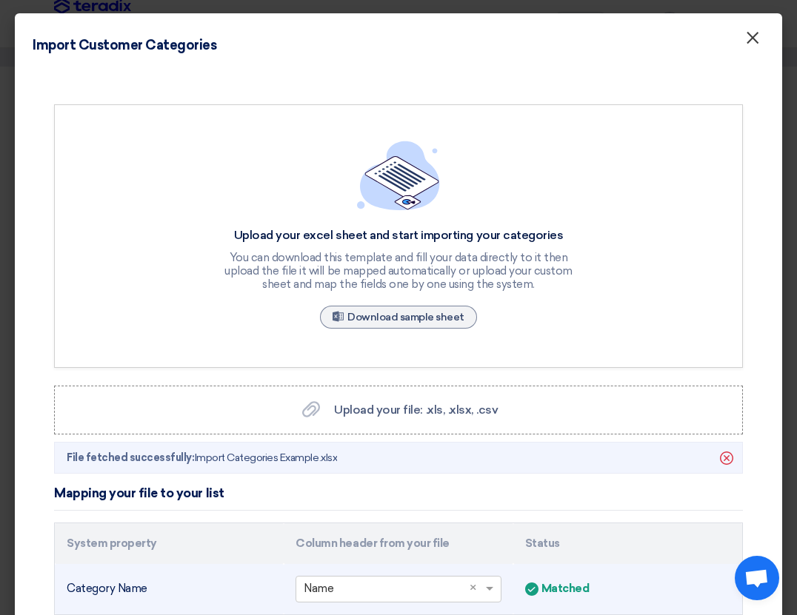
click at [699, 29] on span "×" at bounding box center [752, 42] width 15 height 30
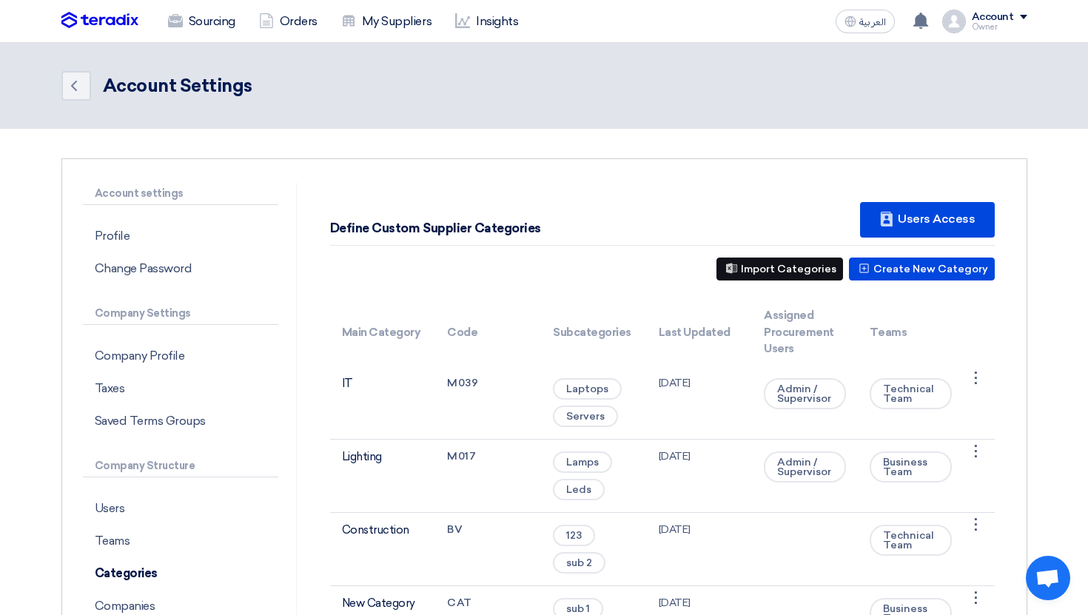
click at [699, 266] on button "Import Categories" at bounding box center [780, 269] width 127 height 23
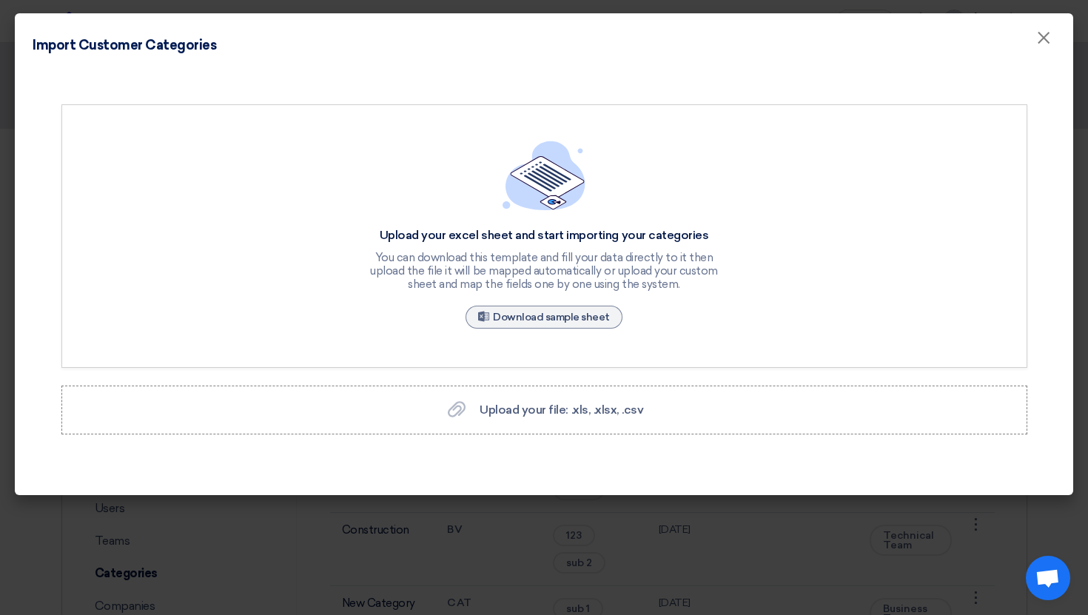
click at [389, 230] on div "Upload your excel sheet and start importing your categories" at bounding box center [544, 236] width 355 height 16
drag, startPoint x: 384, startPoint y: 230, endPoint x: 752, endPoint y: 230, distance: 368.0
click at [699, 230] on div "Upload your excel sheet and start importing your categories You can download th…" at bounding box center [544, 236] width 966 height 264
copy div "Upload your excel sheet and start importing your categories"
click at [699, 36] on span "×" at bounding box center [1044, 42] width 15 height 30
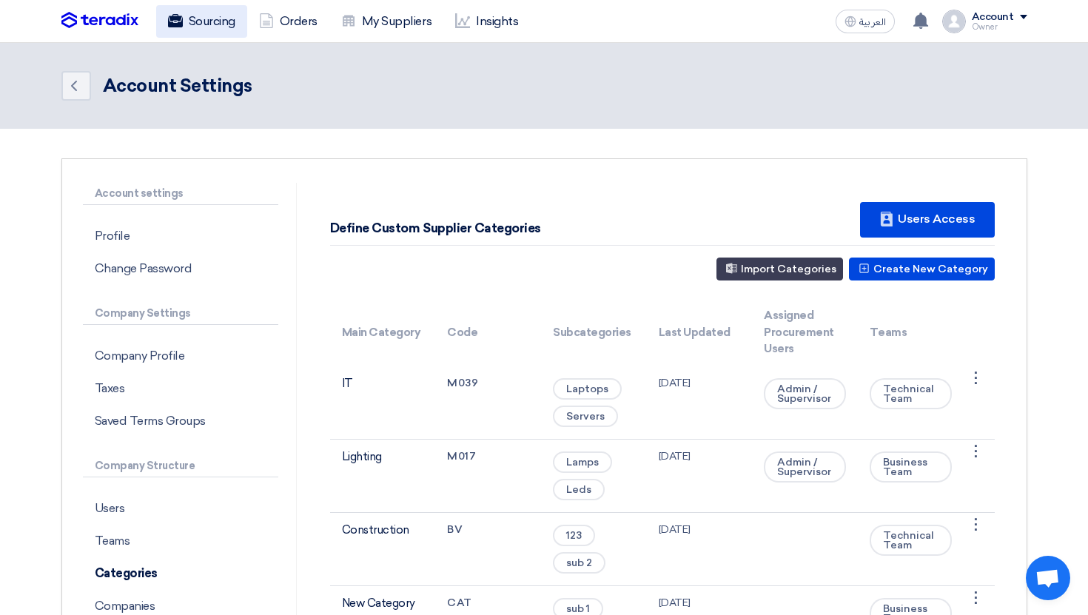
click at [213, 24] on link "Sourcing" at bounding box center [201, 21] width 91 height 33
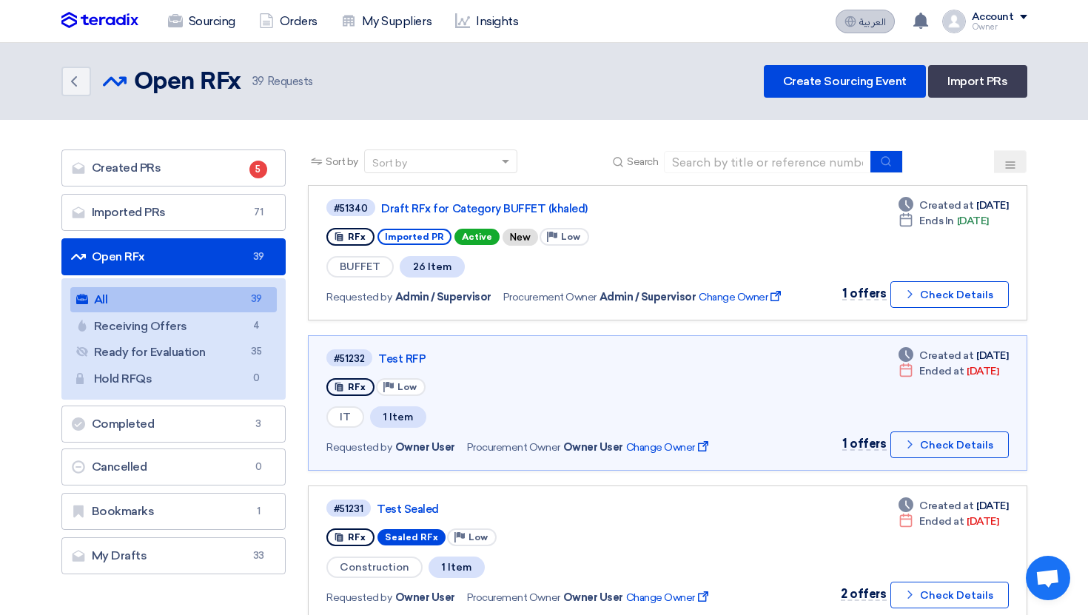
click at [699, 10] on button "العربية ع" at bounding box center [865, 22] width 59 height 24
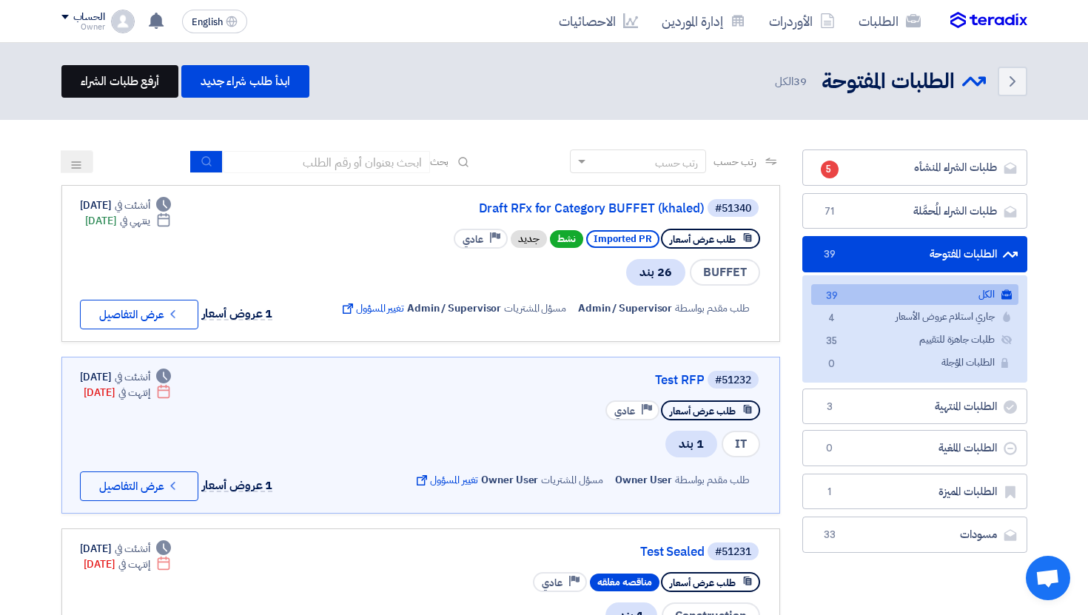
click at [142, 83] on link "أرفع طلبات الشراء" at bounding box center [119, 81] width 117 height 33
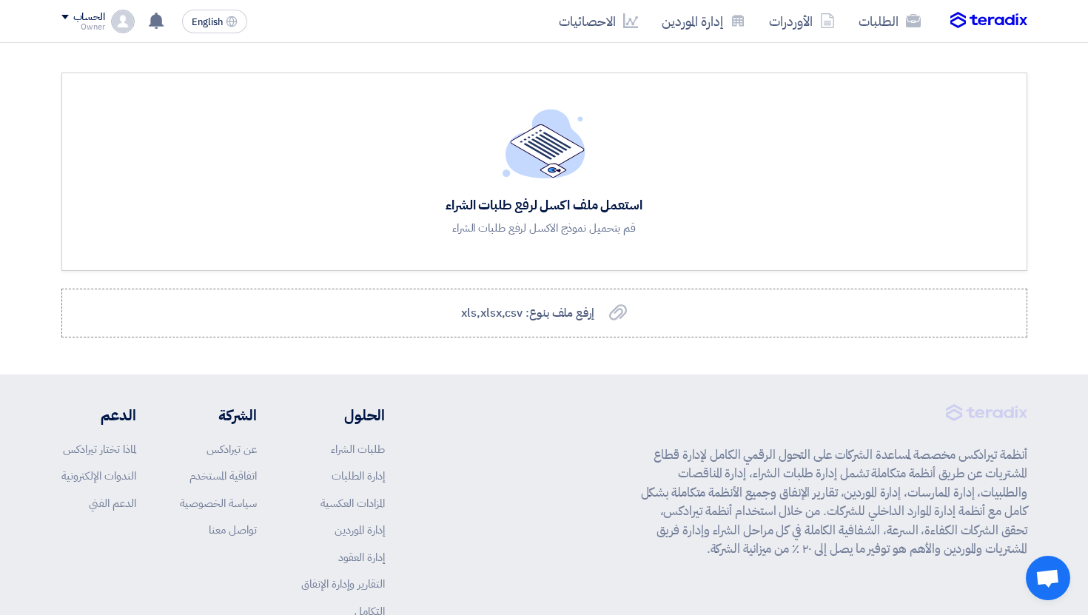
click at [103, 25] on div "Owner" at bounding box center [83, 27] width 44 height 8
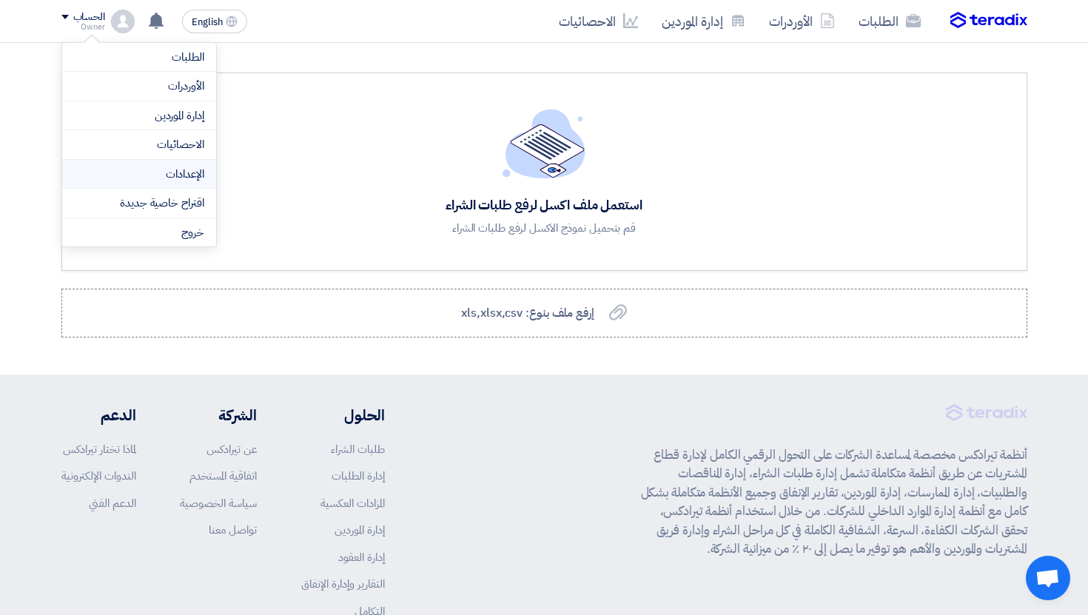
click at [167, 168] on link "الإعدادات" at bounding box center [139, 174] width 130 height 17
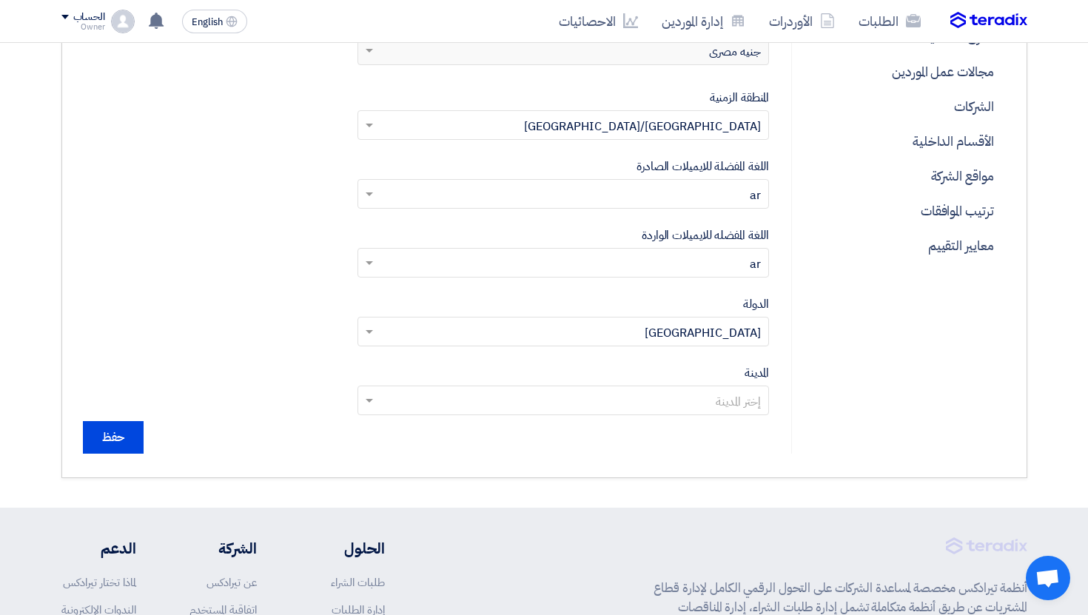
scroll to position [522, 0]
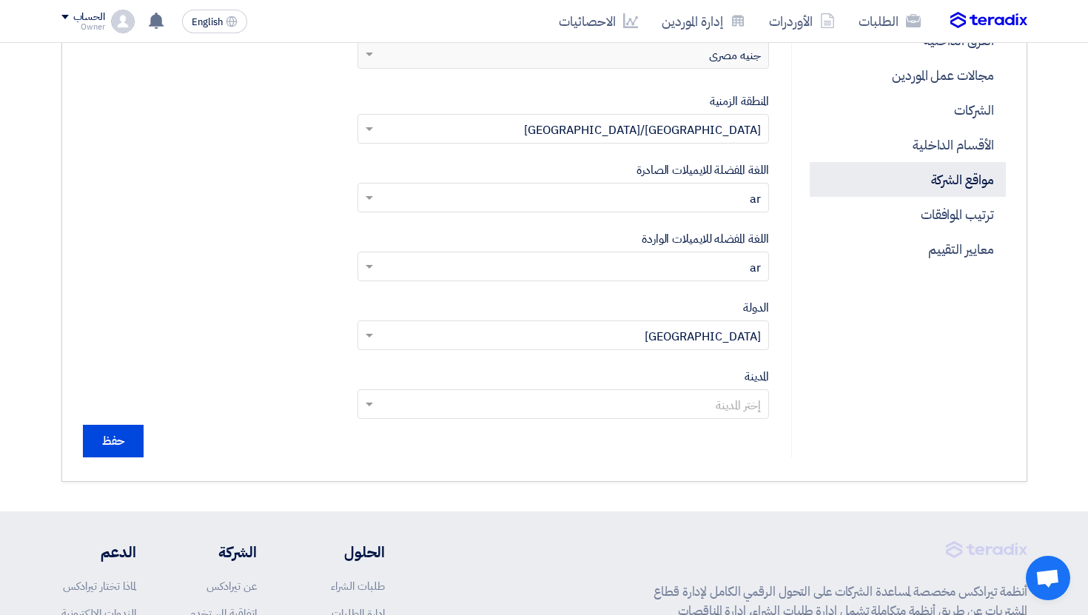
click at [699, 185] on p "مواقع الشركة" at bounding box center [907, 179] width 195 height 35
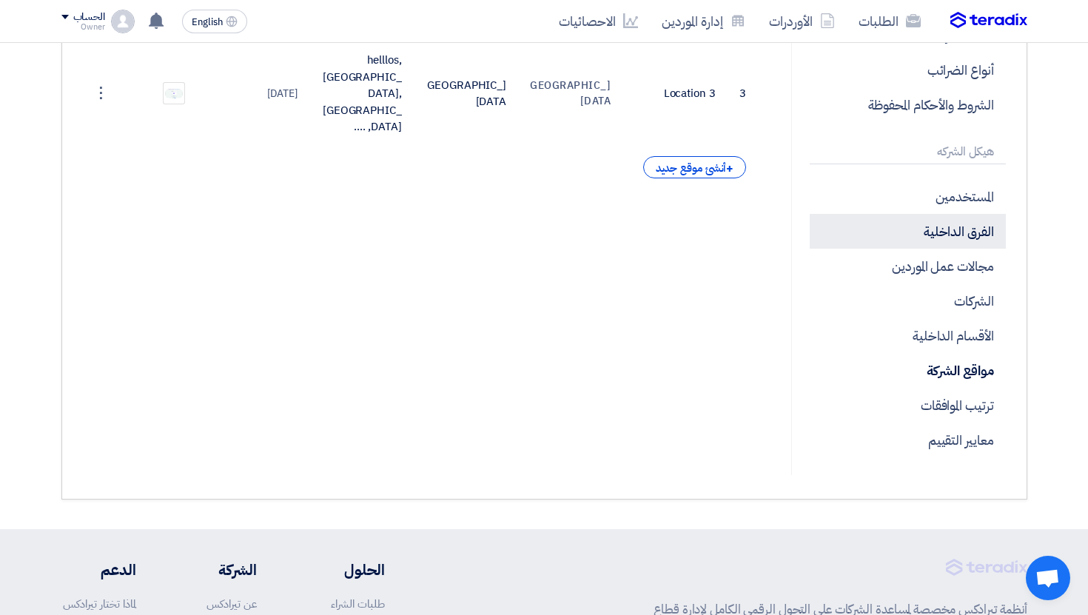
scroll to position [260, 0]
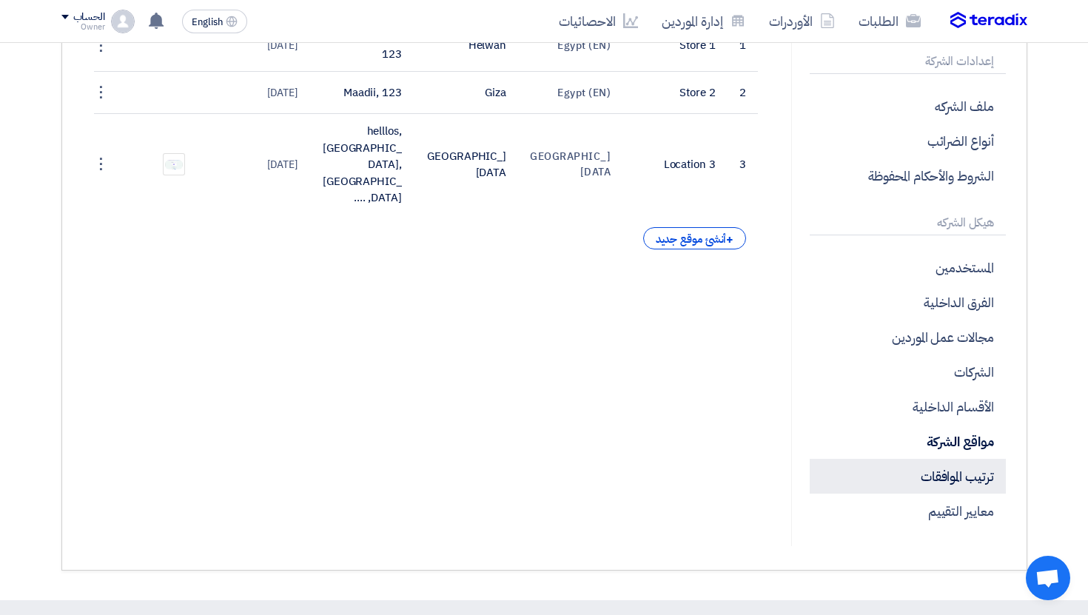
click at [699, 470] on p "ترتيب الموافقات" at bounding box center [907, 476] width 195 height 35
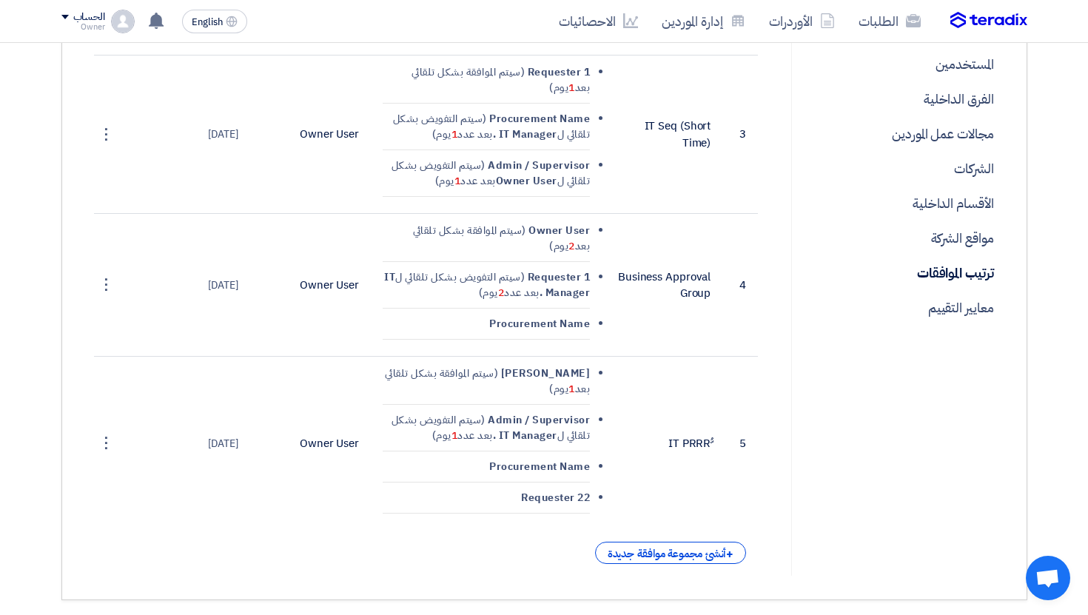
scroll to position [417, 0]
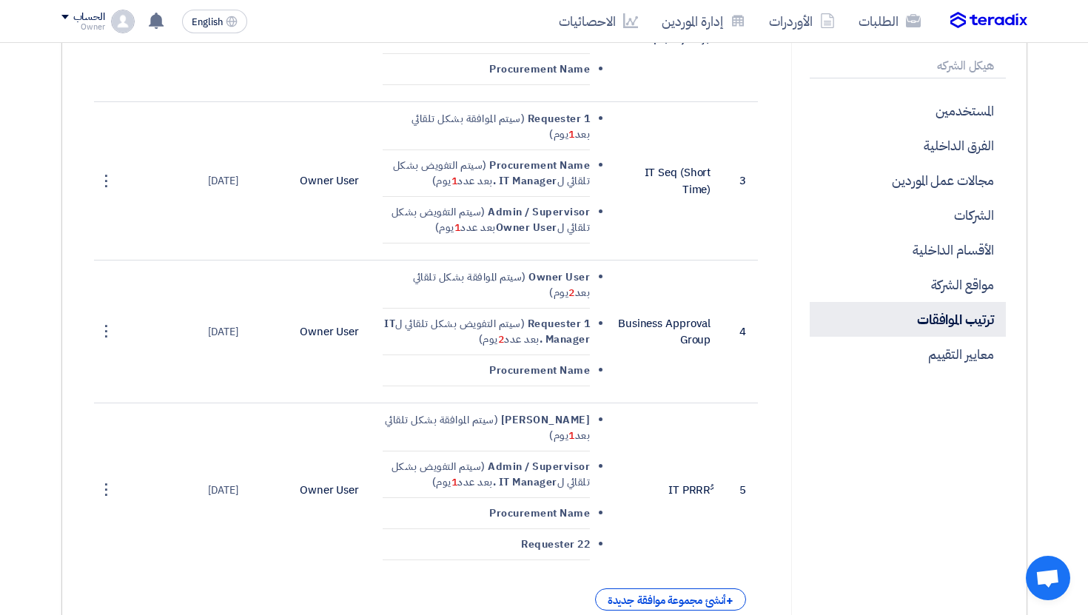
click at [699, 327] on p "ترتيب الموافقات" at bounding box center [907, 319] width 195 height 35
click at [699, 315] on p "ترتيب الموافقات" at bounding box center [907, 319] width 195 height 35
drag, startPoint x: 904, startPoint y: 322, endPoint x: 995, endPoint y: 322, distance: 91.1
click at [699, 322] on p "ترتيب الموافقات" at bounding box center [907, 319] width 195 height 35
copy p "ترتيب الموافقات"
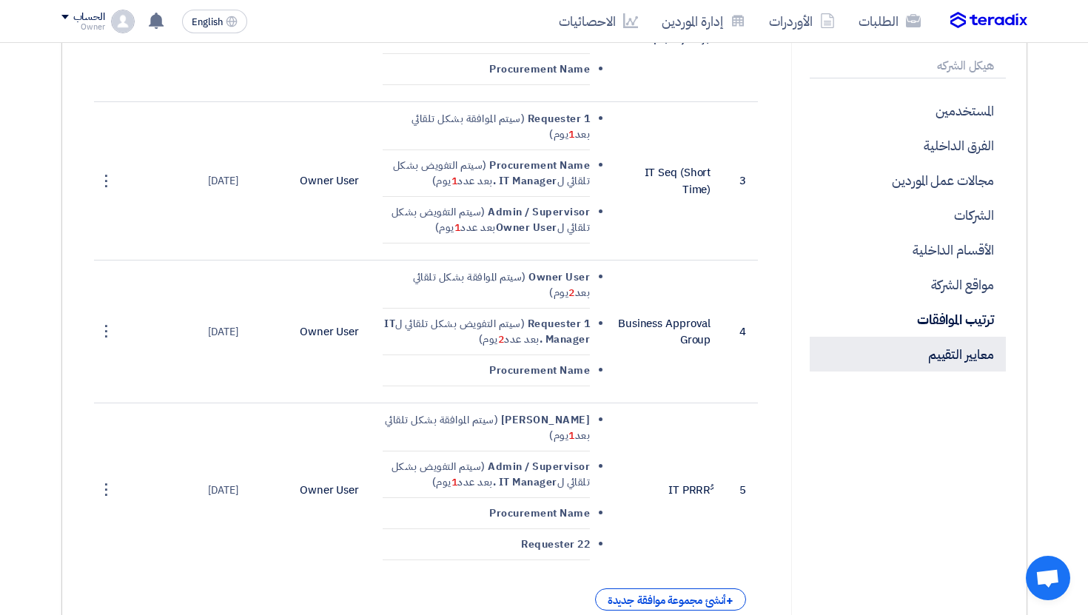
click at [699, 341] on p "معايير التقييم" at bounding box center [907, 354] width 195 height 35
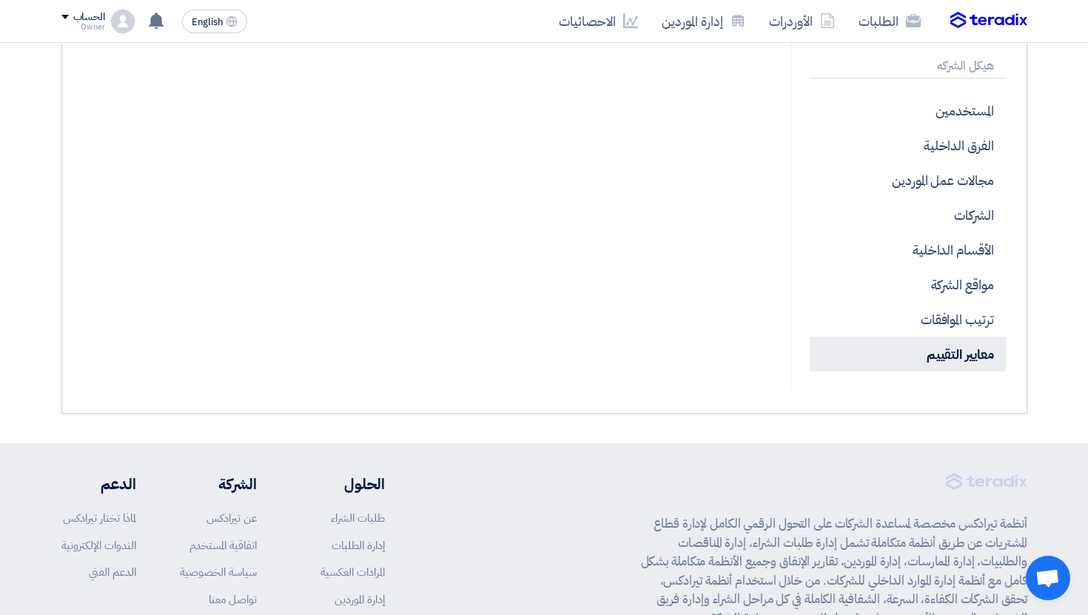
click at [699, 361] on p "معايير التقييم" at bounding box center [907, 354] width 195 height 35
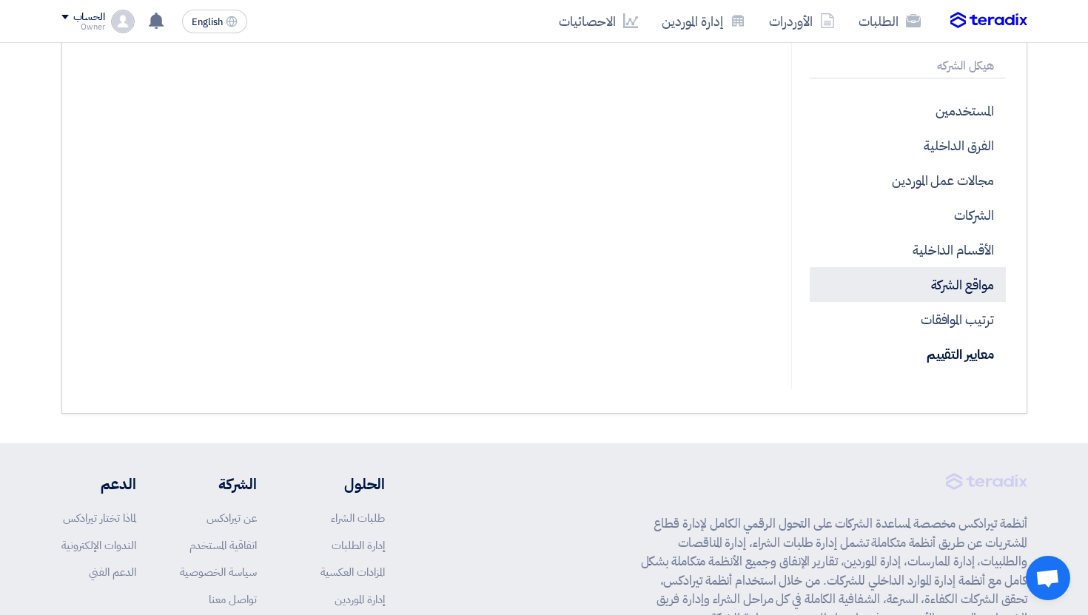
click at [699, 300] on p "مواقع الشركة" at bounding box center [907, 284] width 195 height 35
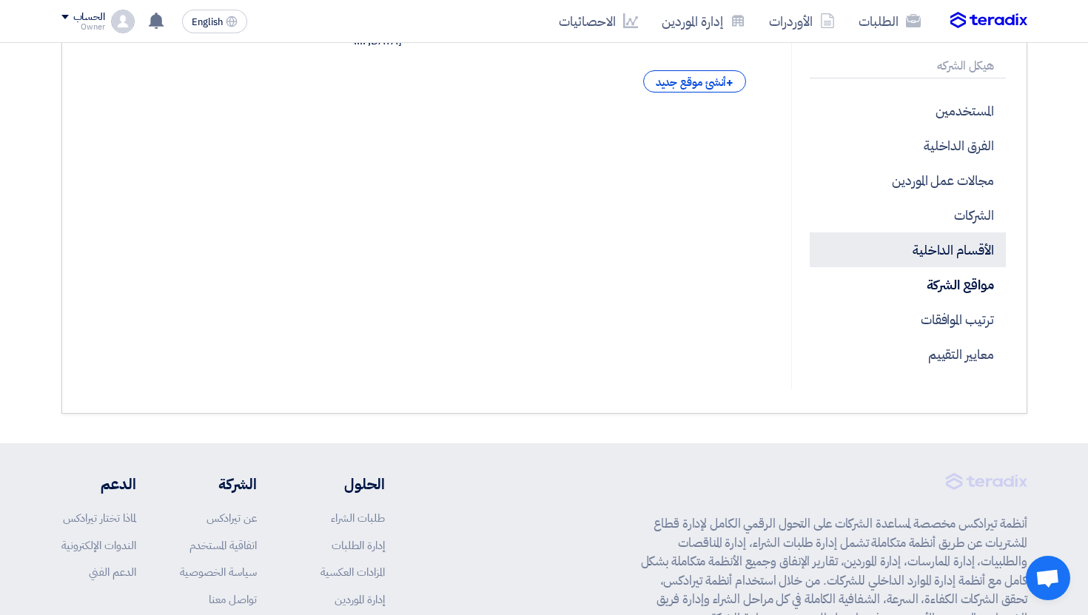
click at [699, 263] on p "الأقسام الداخلية" at bounding box center [907, 249] width 195 height 35
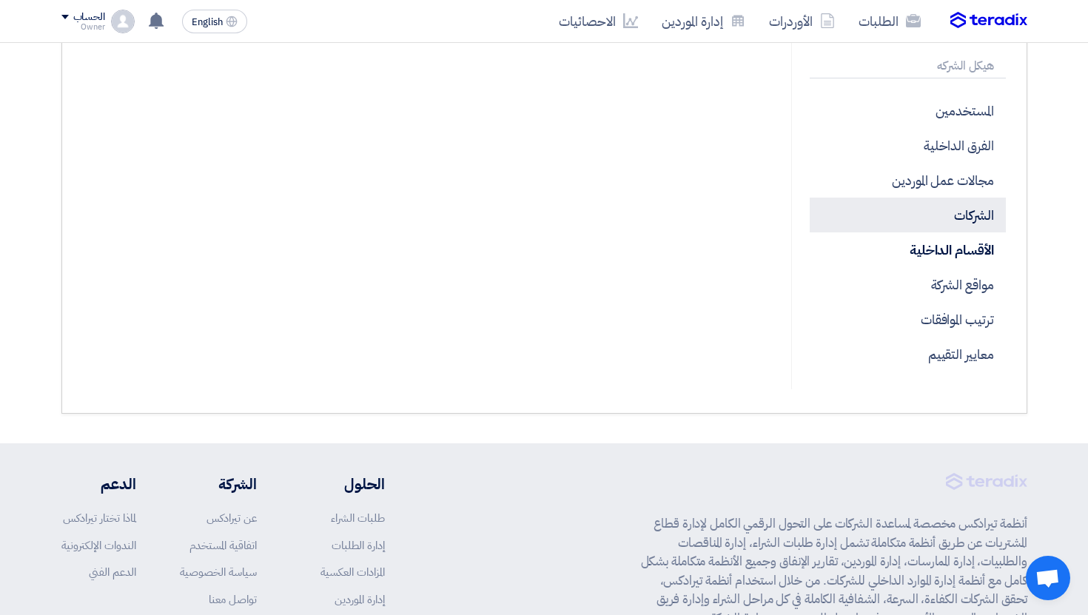
click at [699, 218] on p "الشركات" at bounding box center [907, 215] width 195 height 35
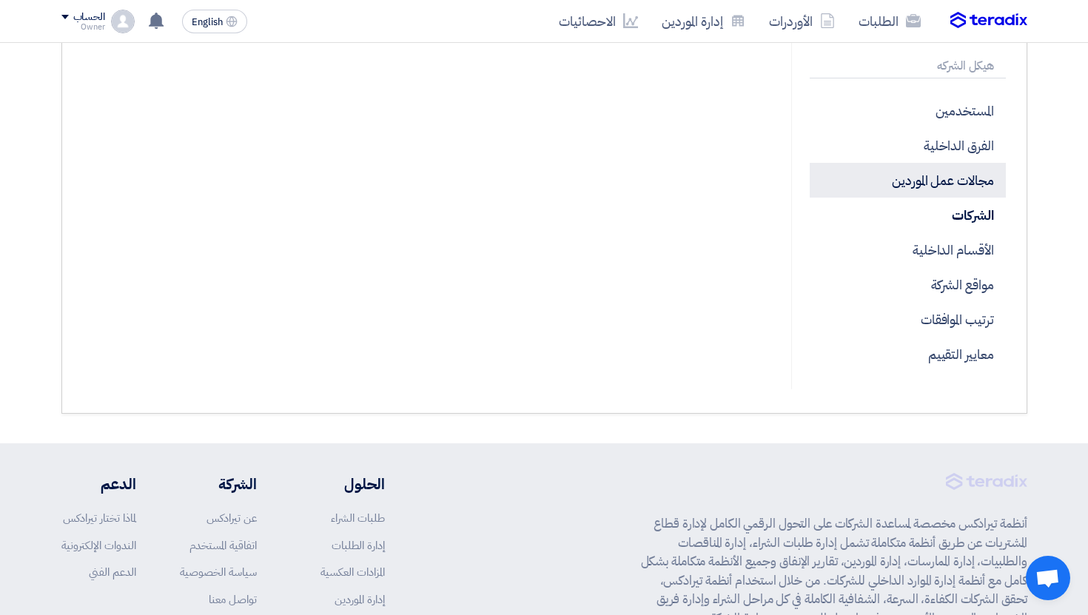
click at [699, 166] on p "مجالات عمل الموردين" at bounding box center [907, 180] width 195 height 35
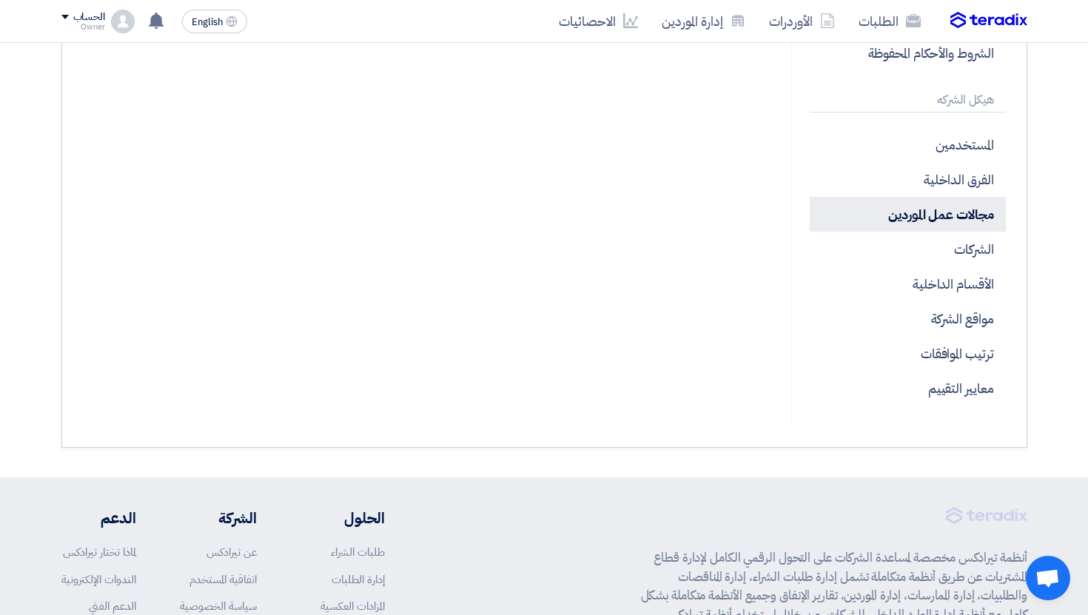
scroll to position [375, 0]
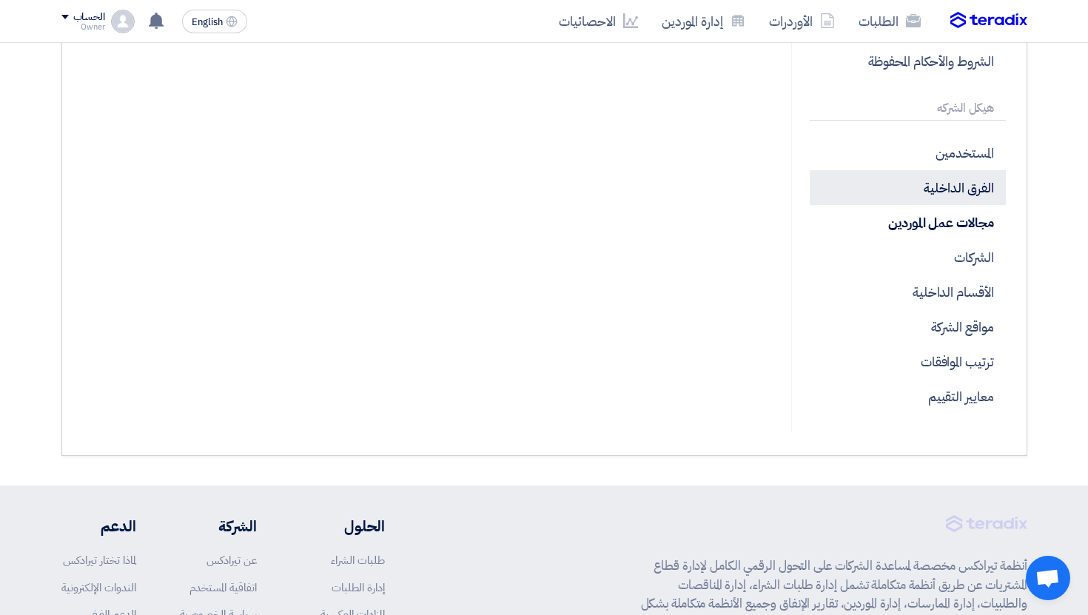
click at [699, 193] on p "الفرق الداخلية" at bounding box center [907, 187] width 195 height 35
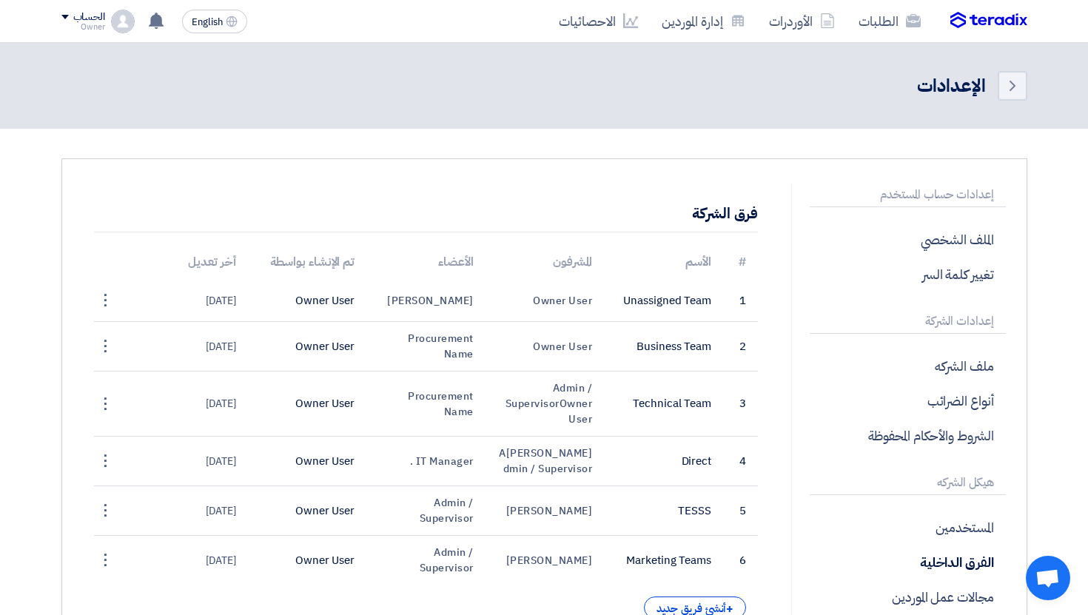
click at [124, 10] on img at bounding box center [123, 22] width 24 height 24
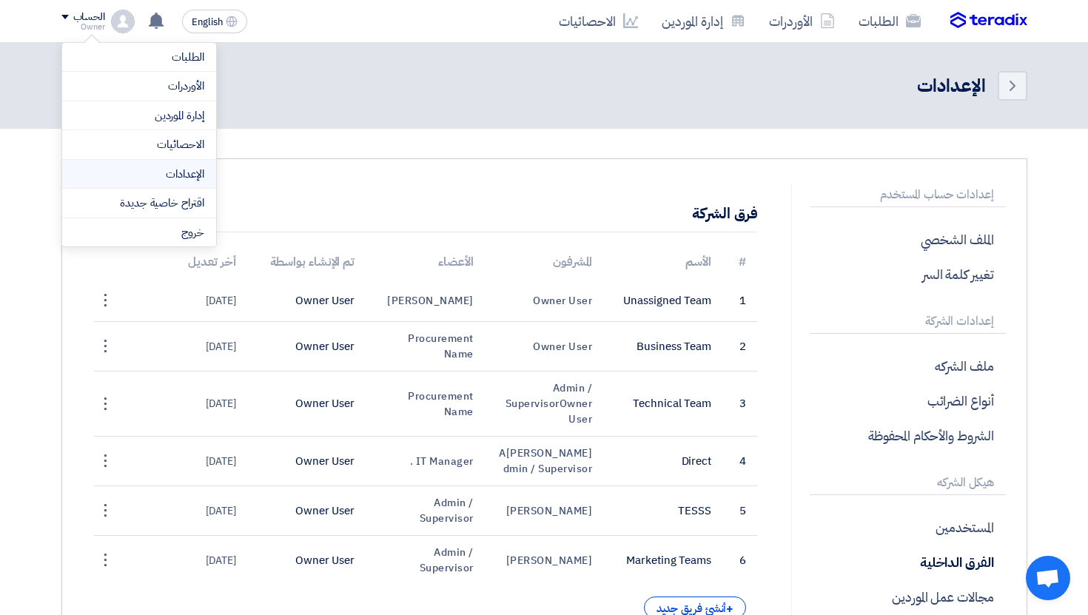
click at [196, 168] on link "الإعدادات" at bounding box center [139, 174] width 130 height 17
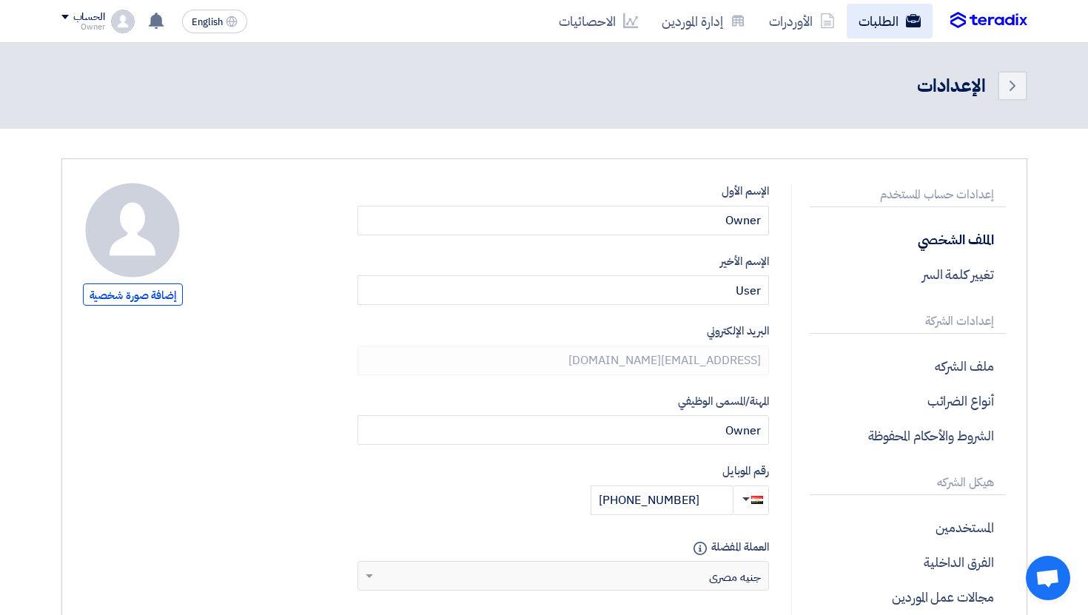
click at [699, 12] on link "الطلبات" at bounding box center [890, 21] width 86 height 35
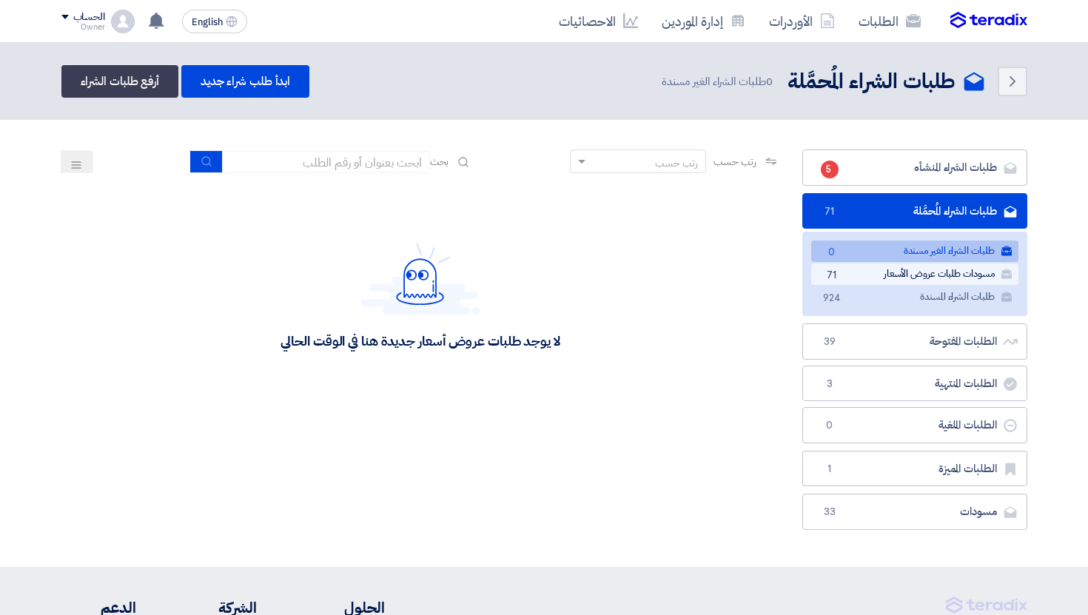
click at [920, 275] on link "مسودات طلبات عروض الأسعار مسودات طلبات عروض الأسعار 71" at bounding box center [915, 274] width 207 height 21
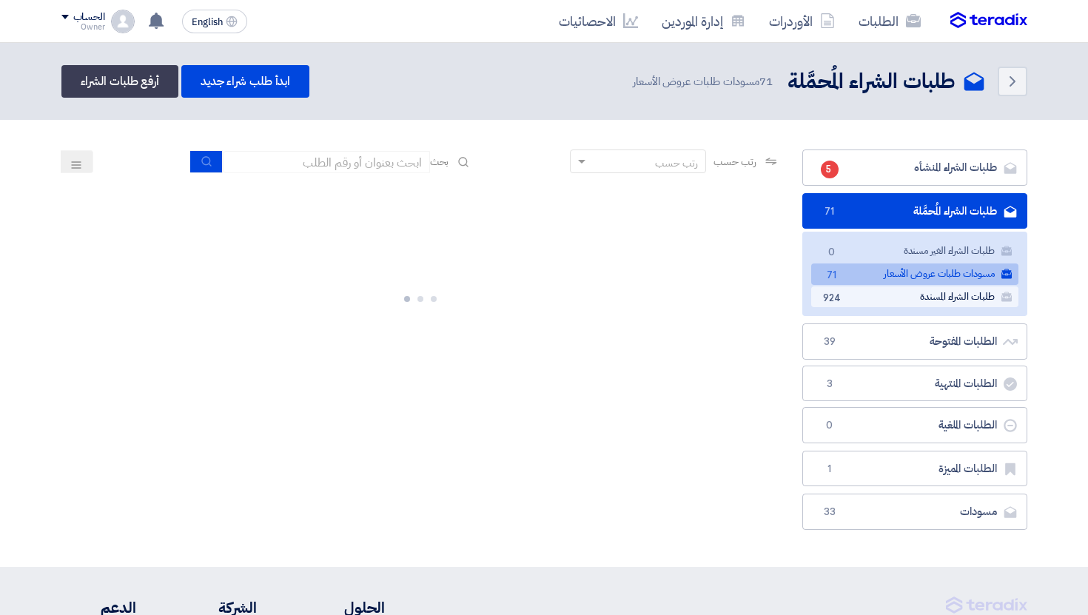
click at [943, 295] on link "طلبات الشراء المسندة طلبات الشراء المسندة 924" at bounding box center [915, 297] width 207 height 21
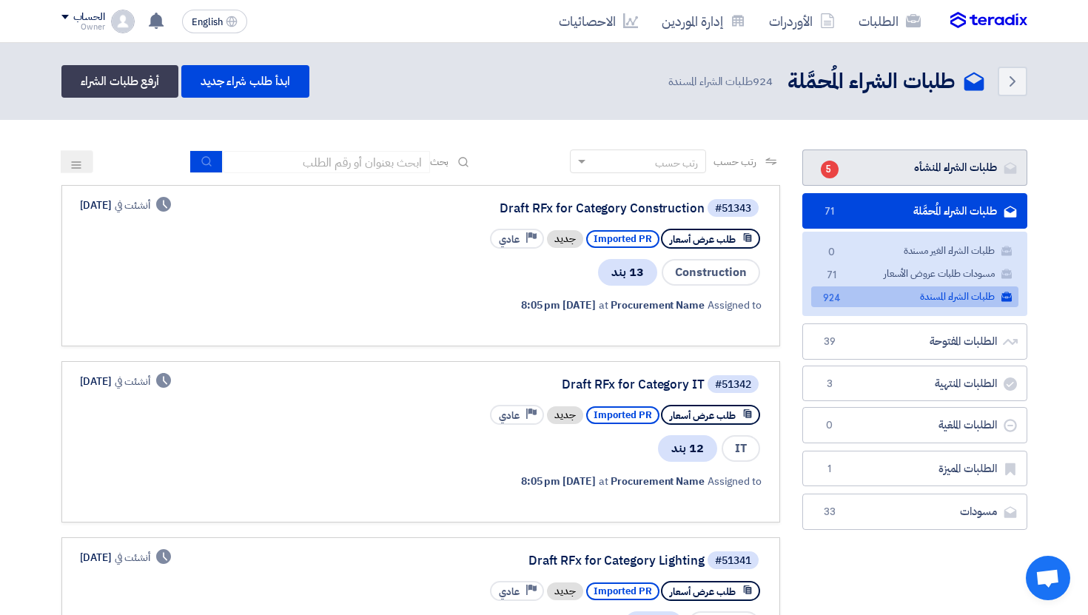
click at [911, 162] on link "طلبات الشراء المنشأه طلبات الشراء المنشأه 5" at bounding box center [915, 168] width 225 height 36
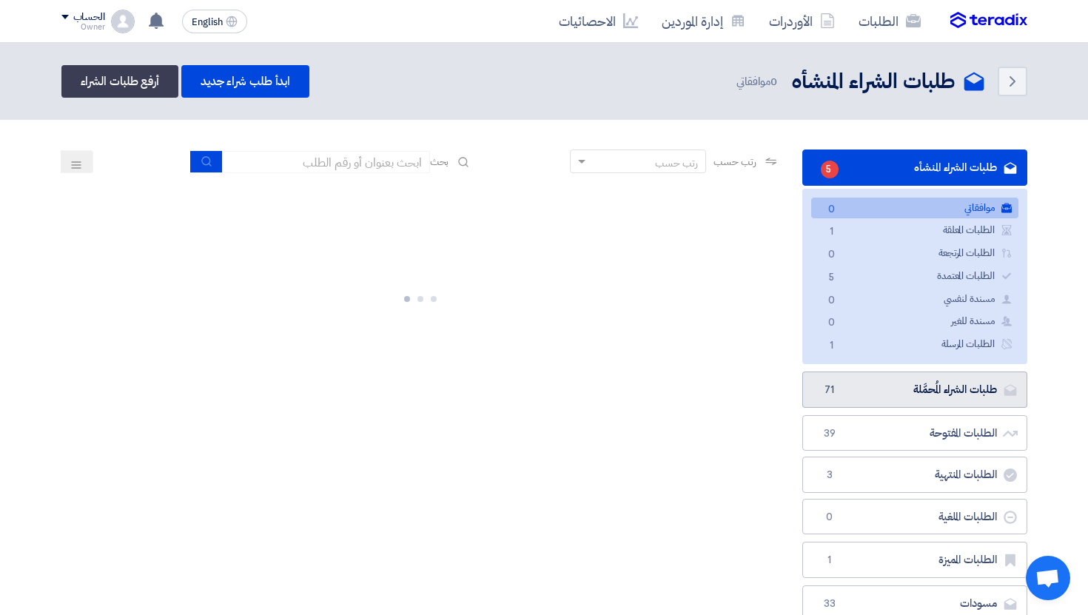
click at [871, 400] on link "طلبات الشراء المُحمَّلة طلبات الشراء المُحمَّلة 71" at bounding box center [915, 390] width 225 height 36
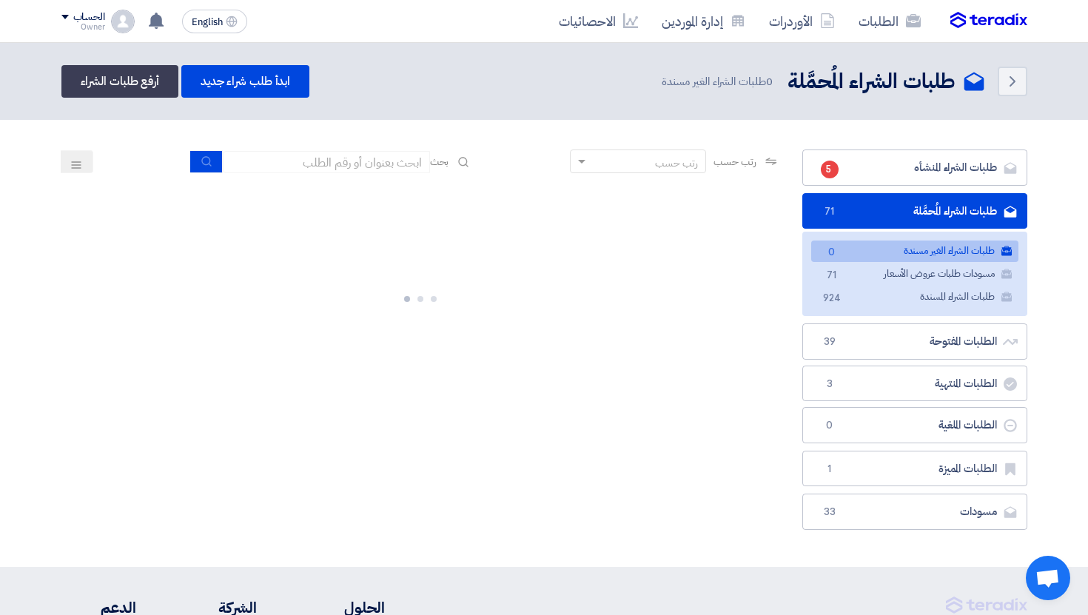
click at [649, 418] on div "رتب حسب رتب حسب بحث مجال الطلب مسؤول المشتريات نوع الطلب" at bounding box center [420, 344] width 741 height 388
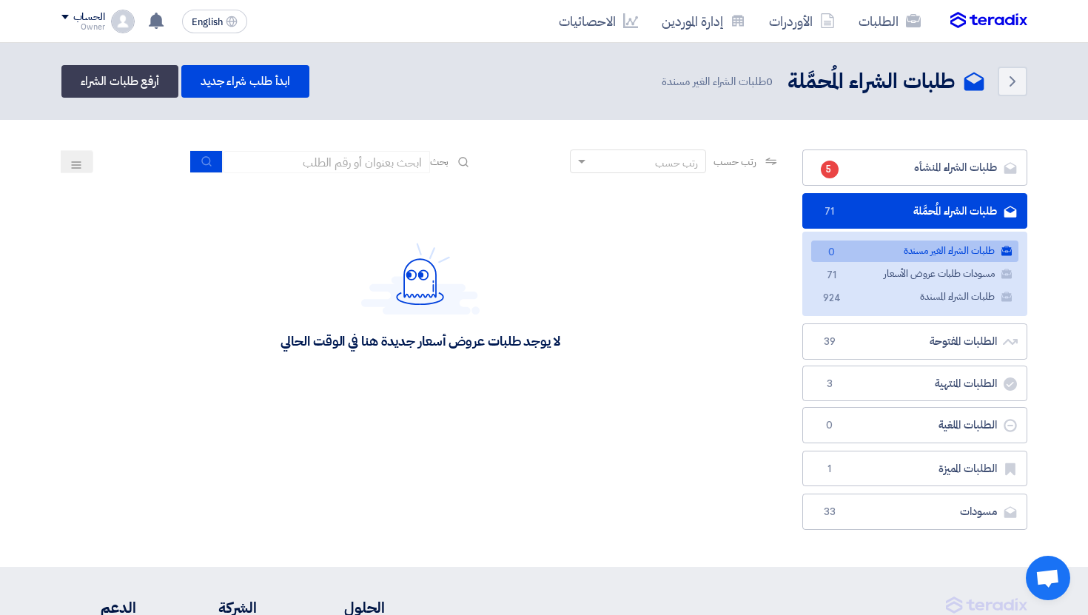
click at [77, 161] on icon at bounding box center [76, 165] width 12 height 12
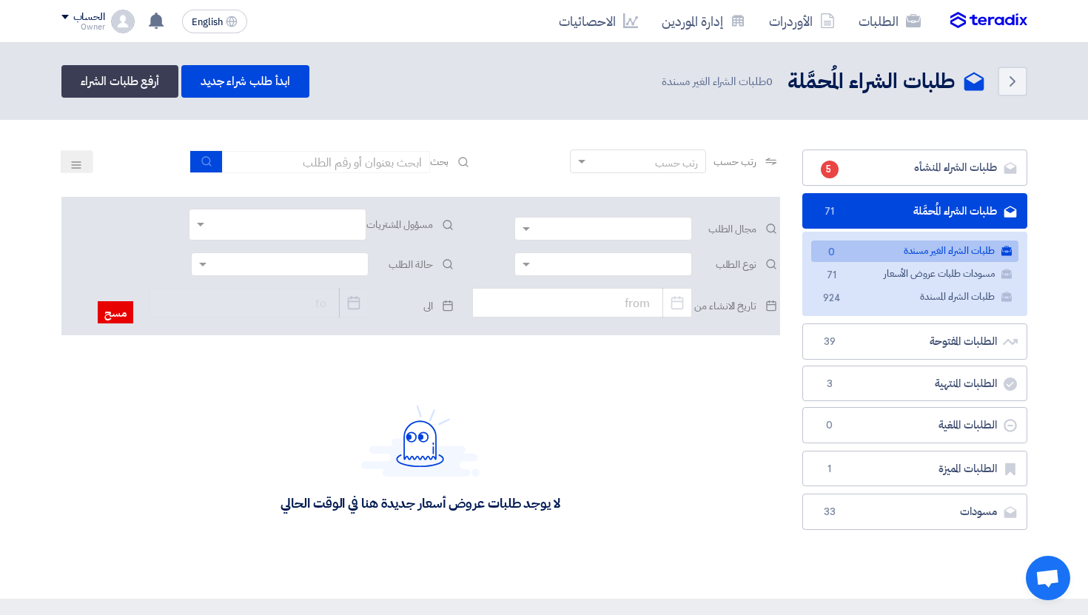
click at [596, 368] on div "لا يوجد طلبات عروض أسعار جديدة هنا في الوقت الحالي" at bounding box center [420, 458] width 719 height 222
click at [1011, 85] on use at bounding box center [1013, 81] width 6 height 10
